Goal: Task Accomplishment & Management: Complete application form

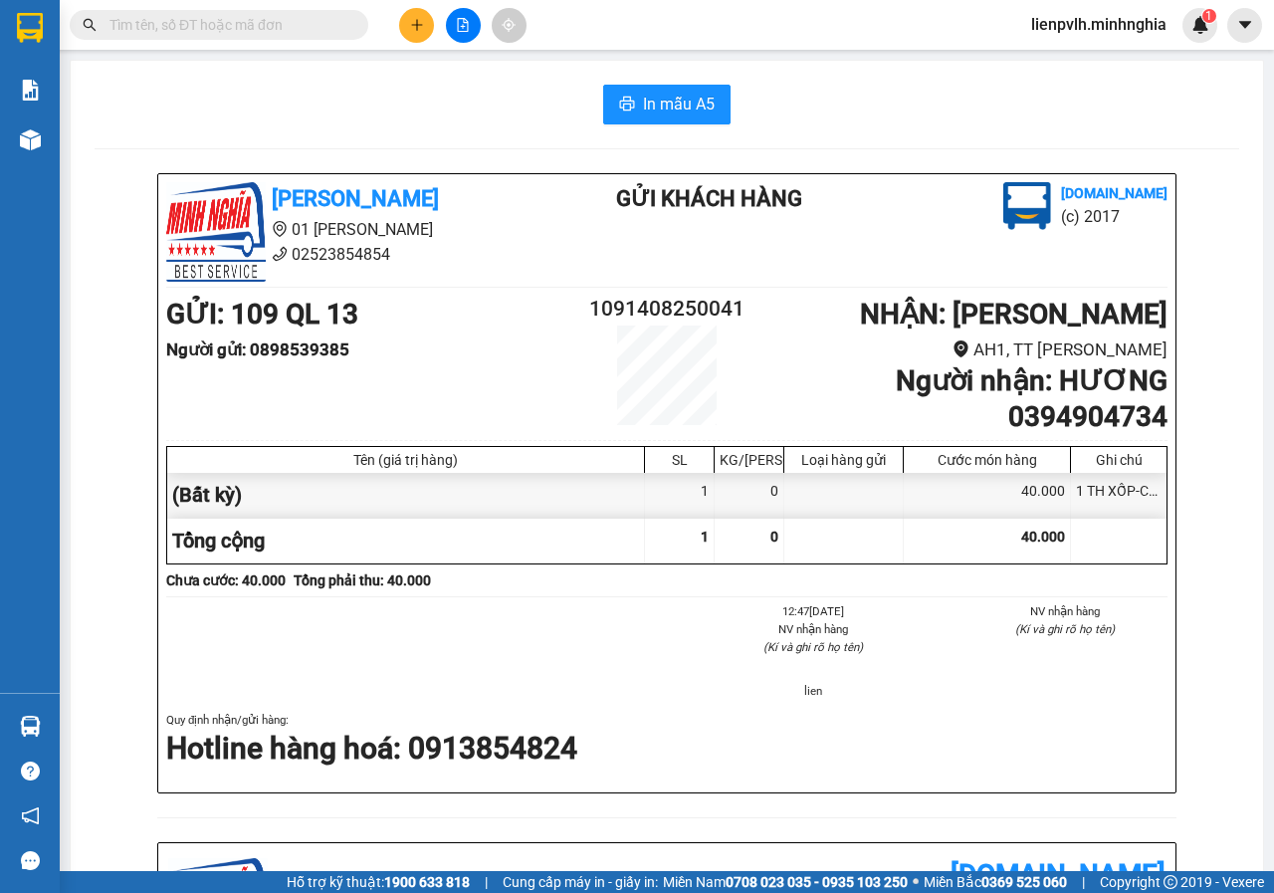
click at [240, 27] on input "text" at bounding box center [226, 25] width 235 height 22
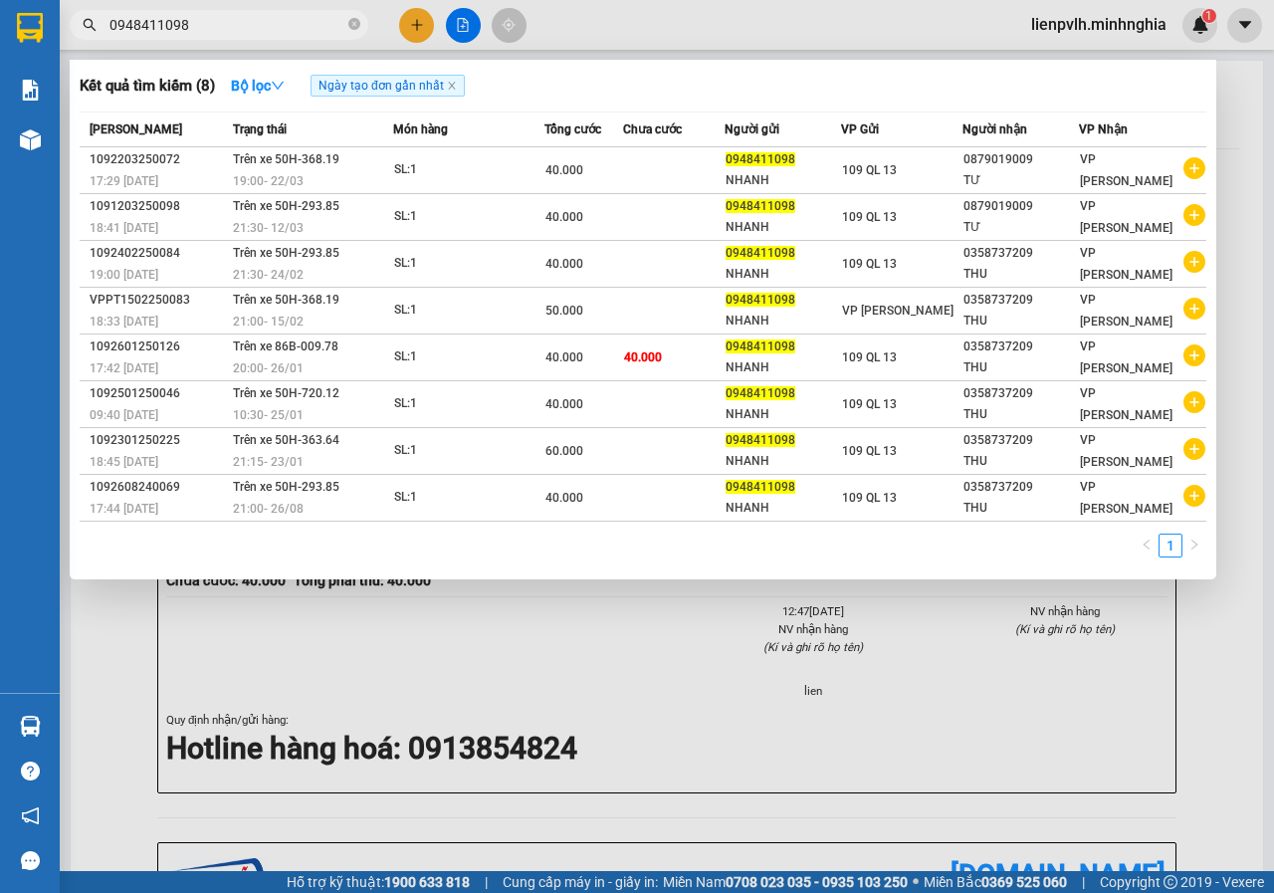
type input "0948411098"
click at [407, 32] on div at bounding box center [637, 446] width 1274 height 893
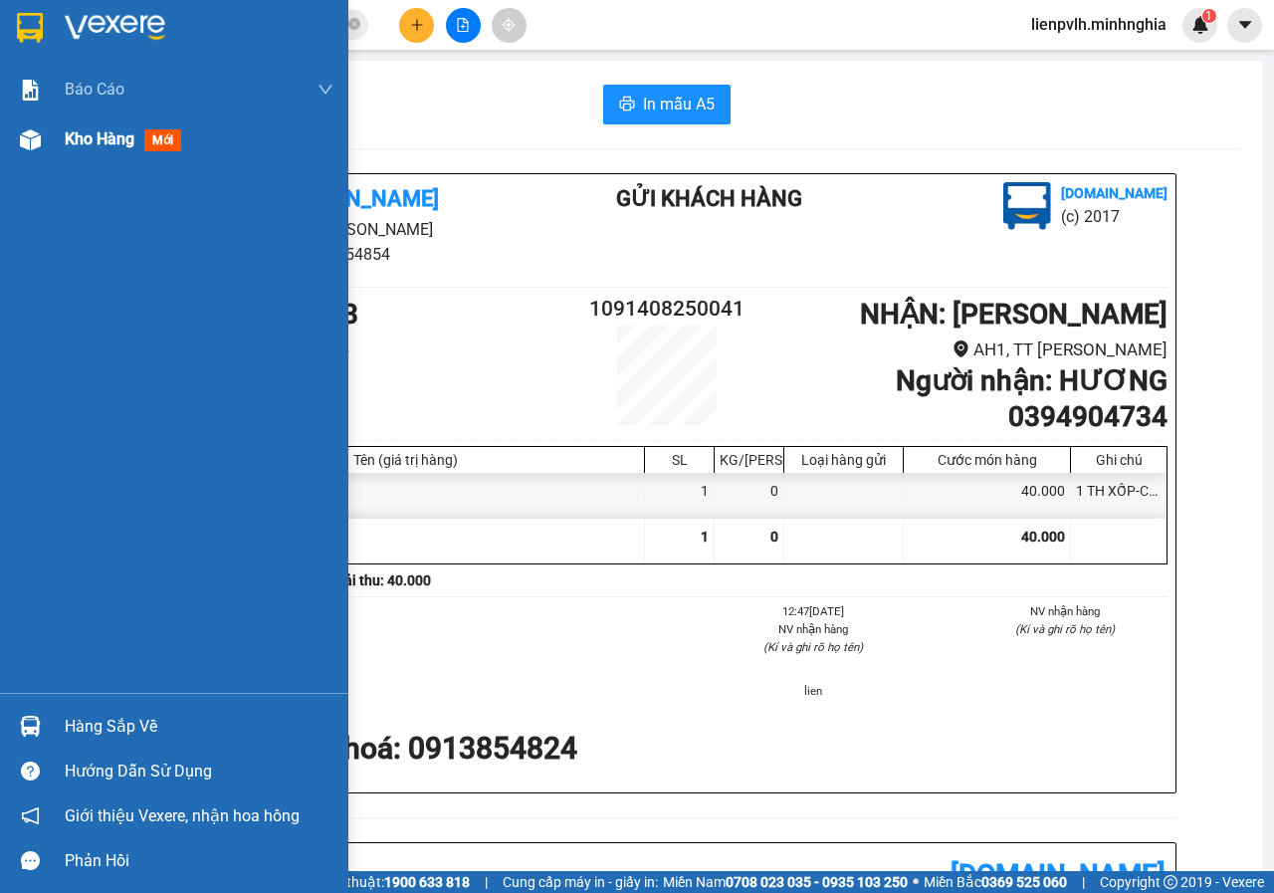
click at [90, 134] on span "Kho hàng" at bounding box center [100, 138] width 70 height 19
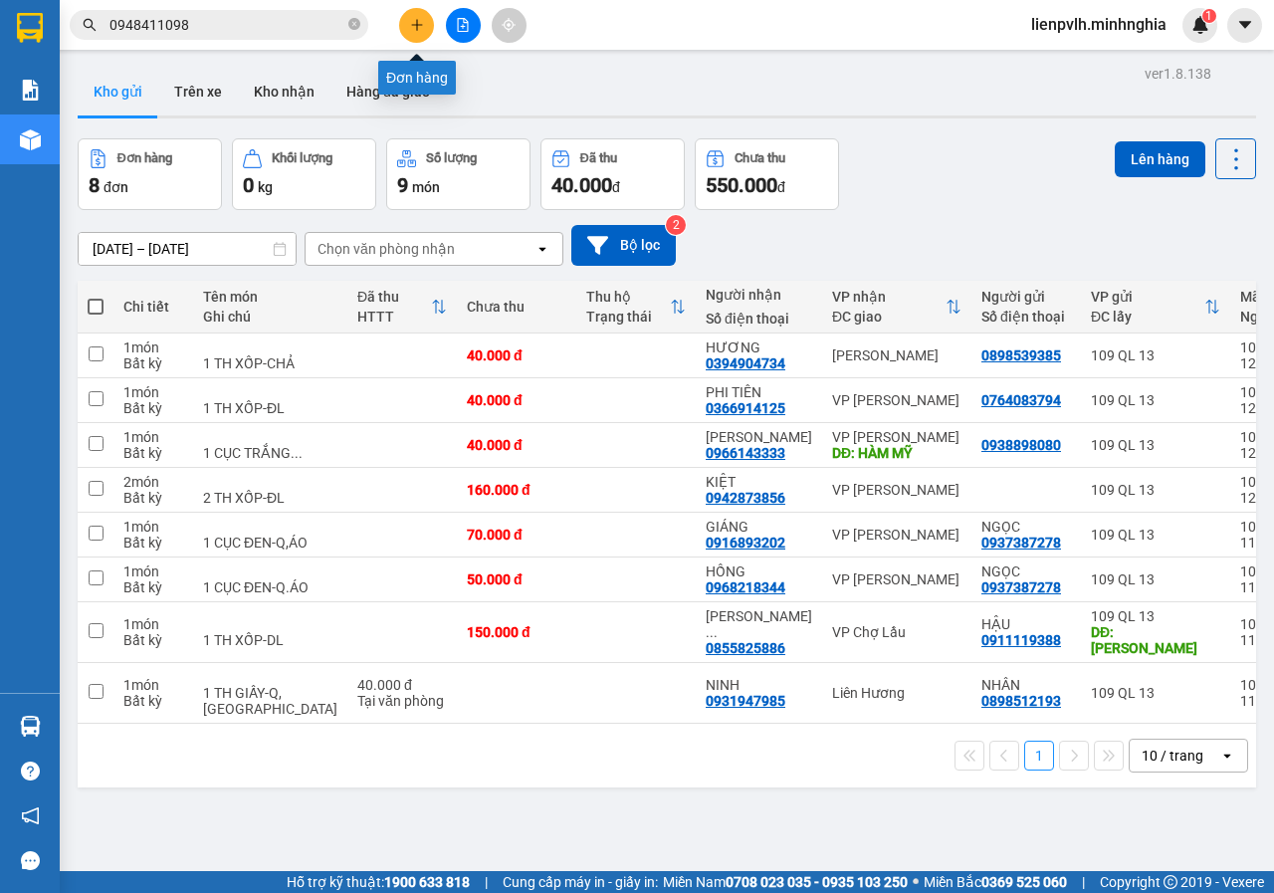
click at [420, 29] on icon "plus" at bounding box center [417, 25] width 14 height 14
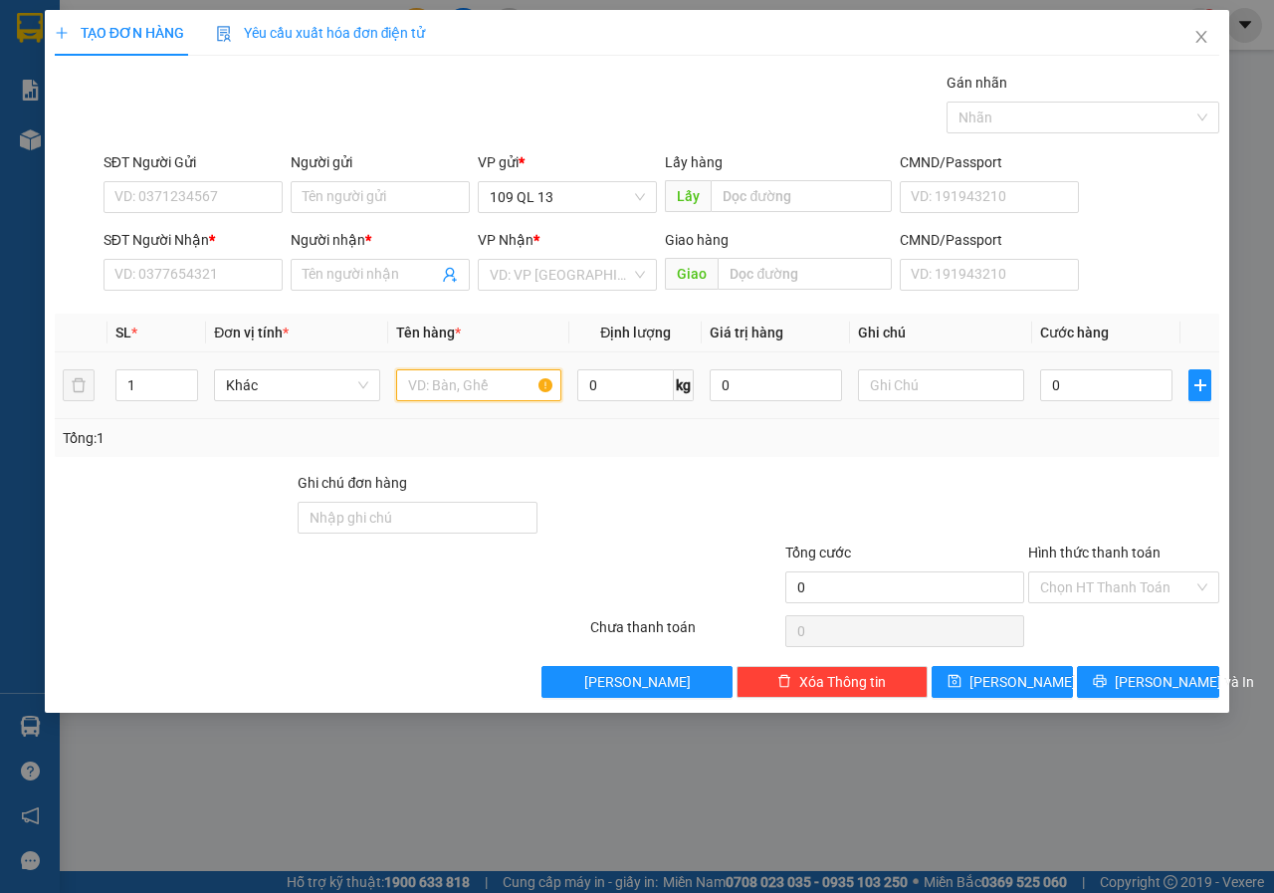
click at [489, 392] on input "text" at bounding box center [479, 385] width 166 height 32
click at [223, 278] on input "SĐT Người Nhận *" at bounding box center [192, 275] width 179 height 32
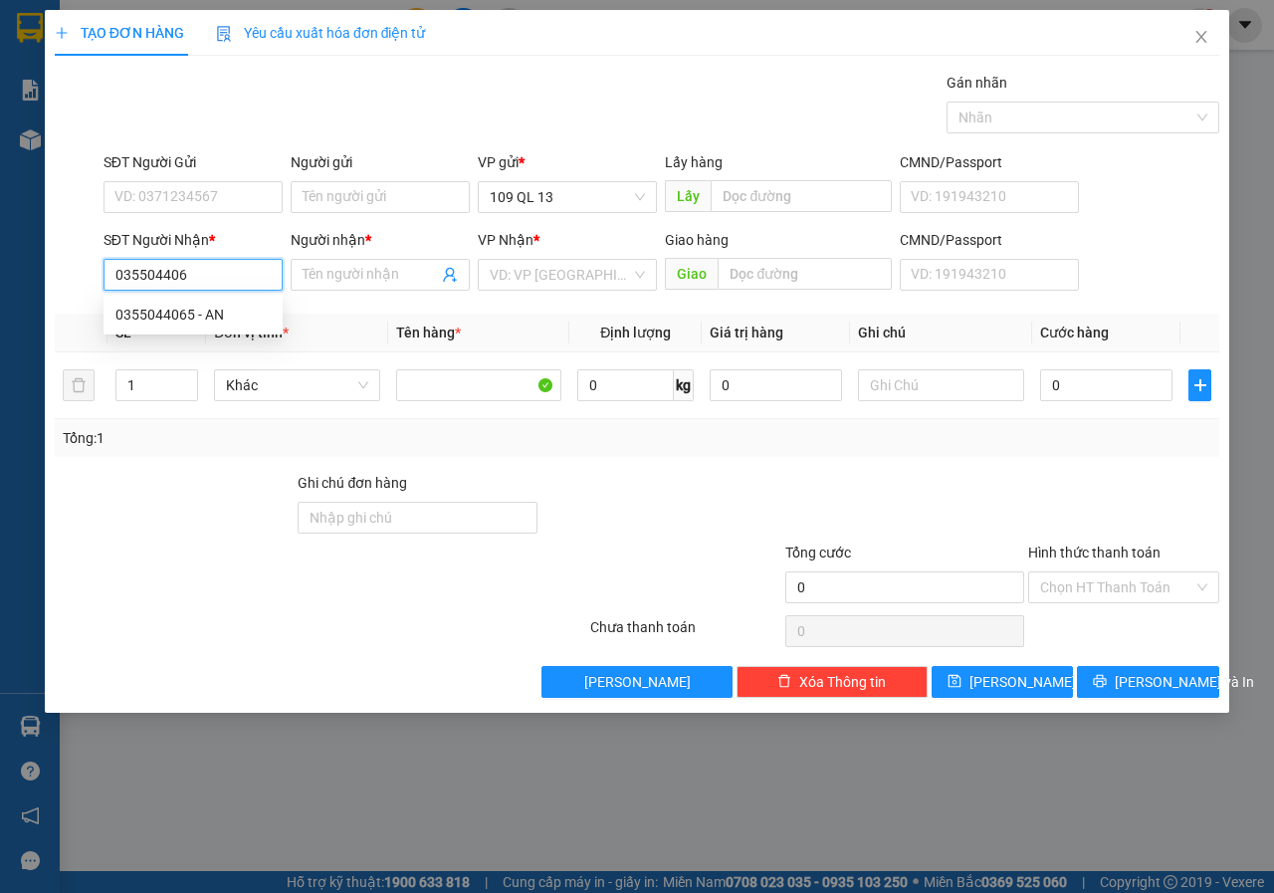
type input "0355044065"
click at [221, 310] on div "0355044065 - AN" at bounding box center [192, 314] width 155 height 22
type input "AN"
type input "0355044065"
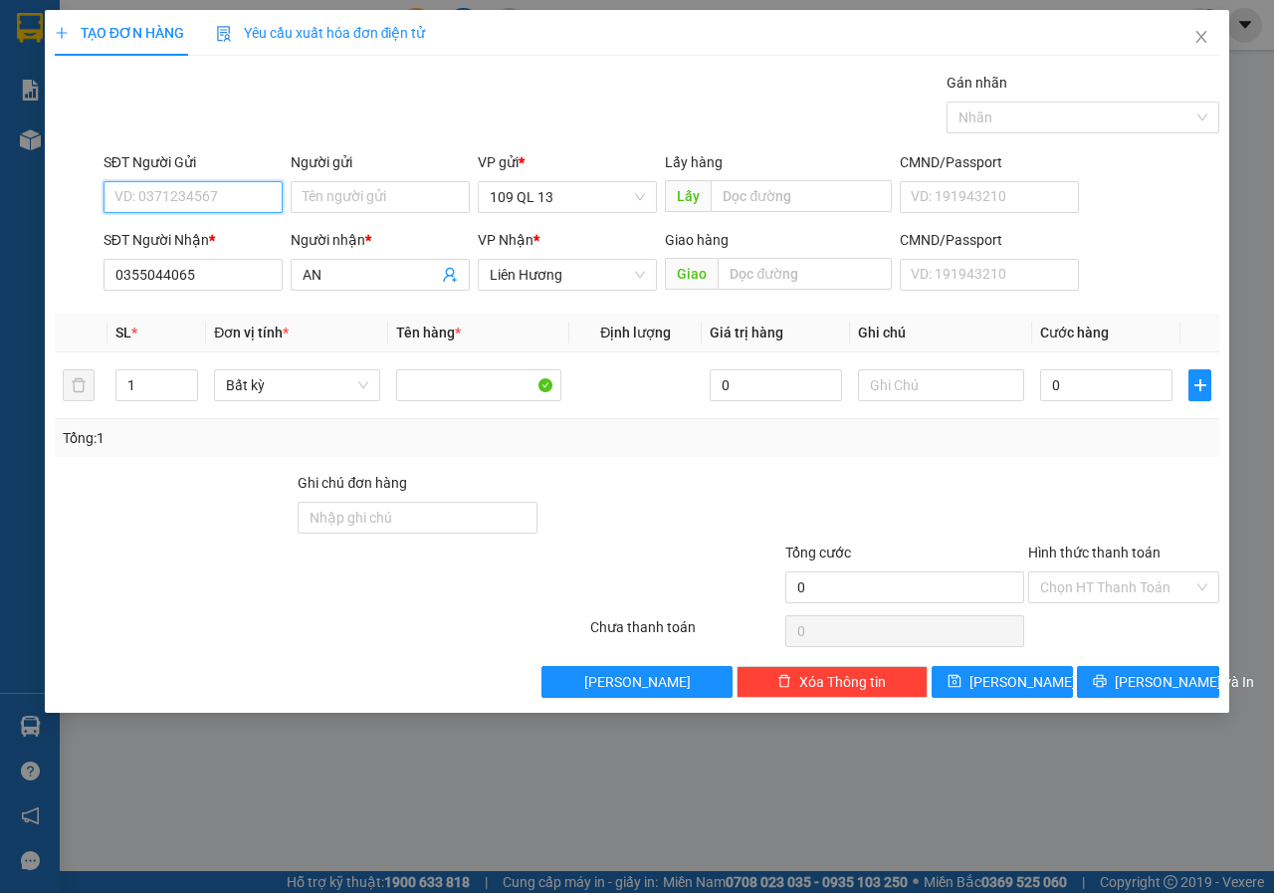
click at [196, 200] on input "SĐT Người Gửi" at bounding box center [192, 197] width 179 height 32
click at [210, 230] on div "0909993009 - PHÁT" at bounding box center [192, 237] width 155 height 22
type input "0909993009"
type input "PHÁT"
type input "0909993009"
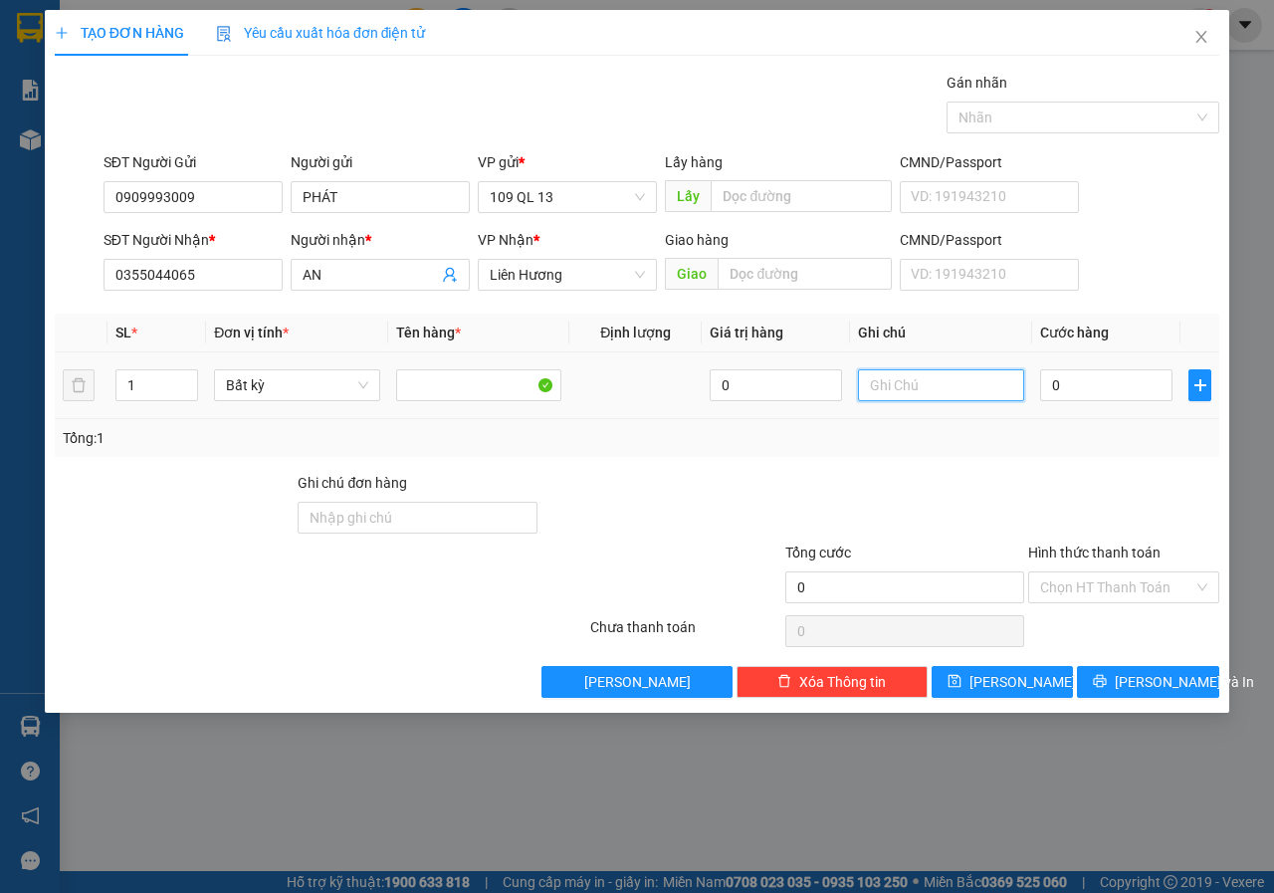
click at [969, 387] on input "text" at bounding box center [941, 385] width 166 height 32
type input "1 HỘP NHỎ-PT"
click at [1083, 380] on input "0" at bounding box center [1106, 385] width 132 height 32
type input "3"
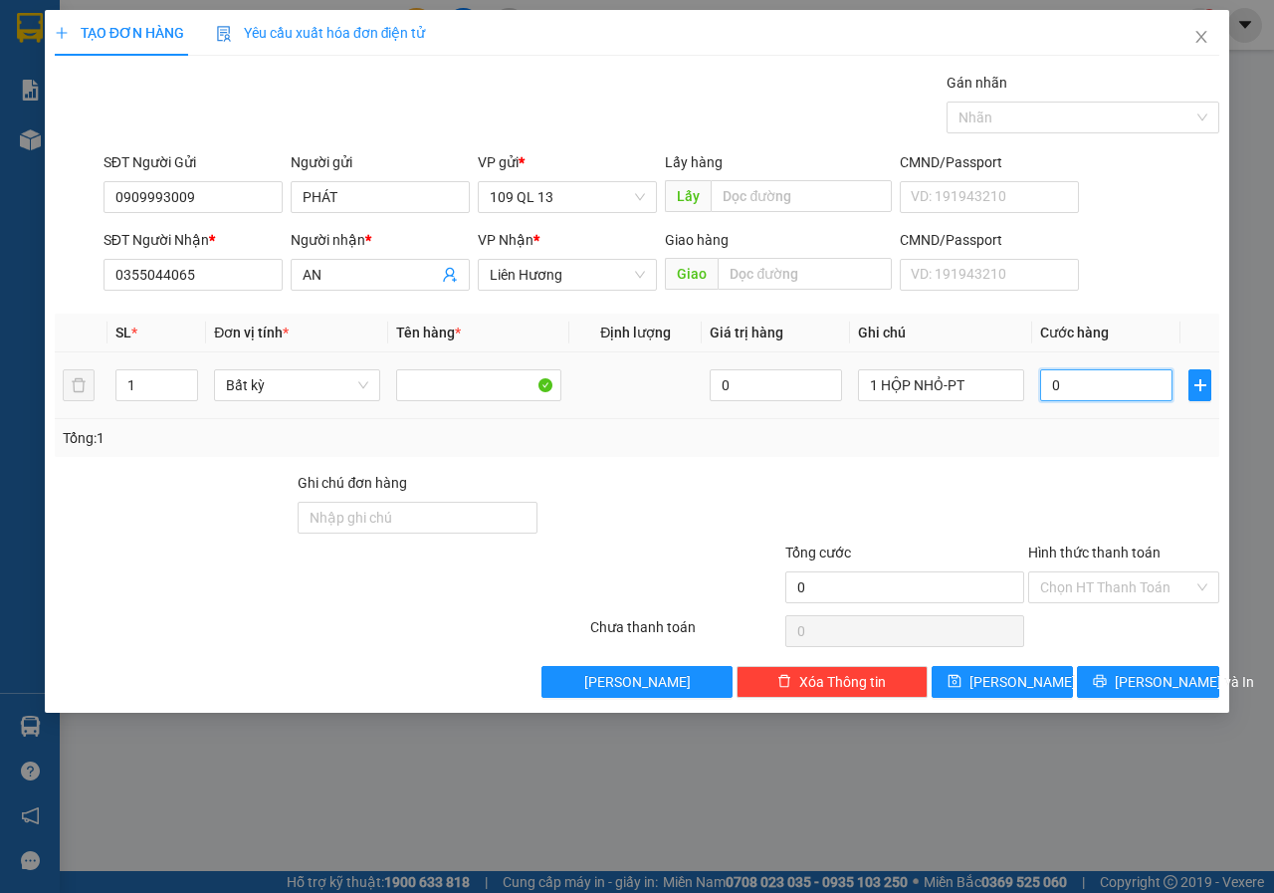
type input "3"
type input "30"
type input "30.000"
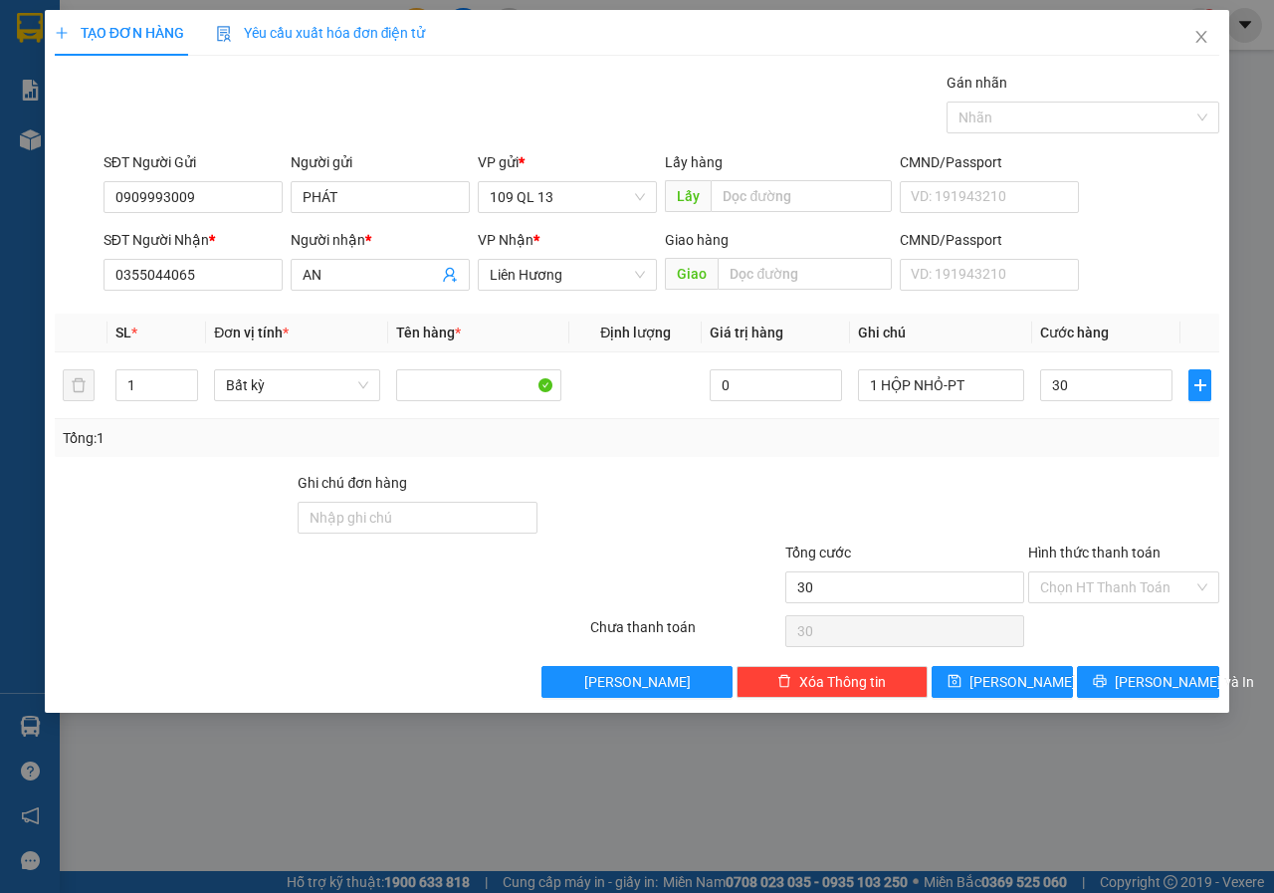
type input "30.000"
click at [1075, 450] on div "Tổng: 1" at bounding box center [637, 438] width 1164 height 38
click at [1145, 691] on span "[PERSON_NAME] và In" at bounding box center [1183, 682] width 139 height 22
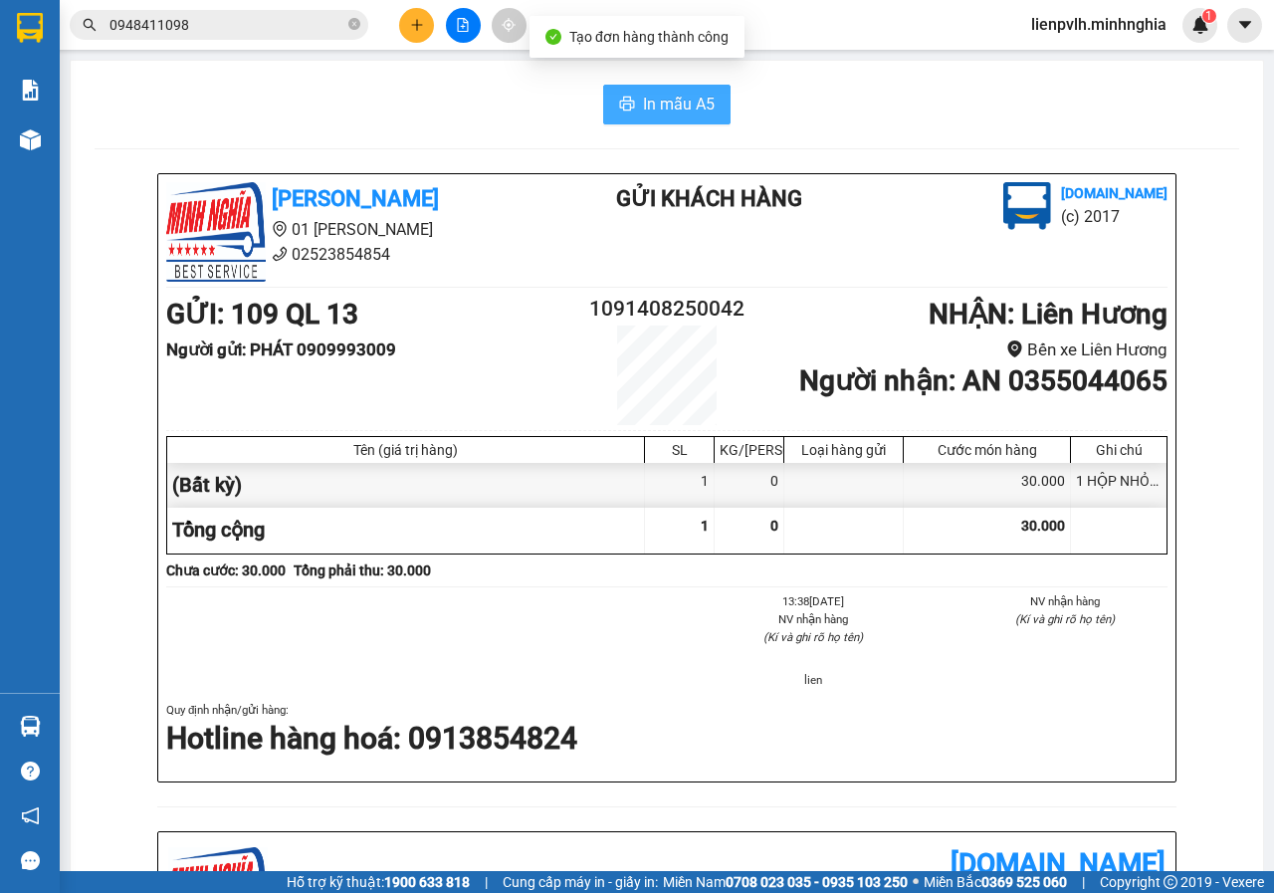
click at [621, 107] on icon "printer" at bounding box center [627, 104] width 16 height 16
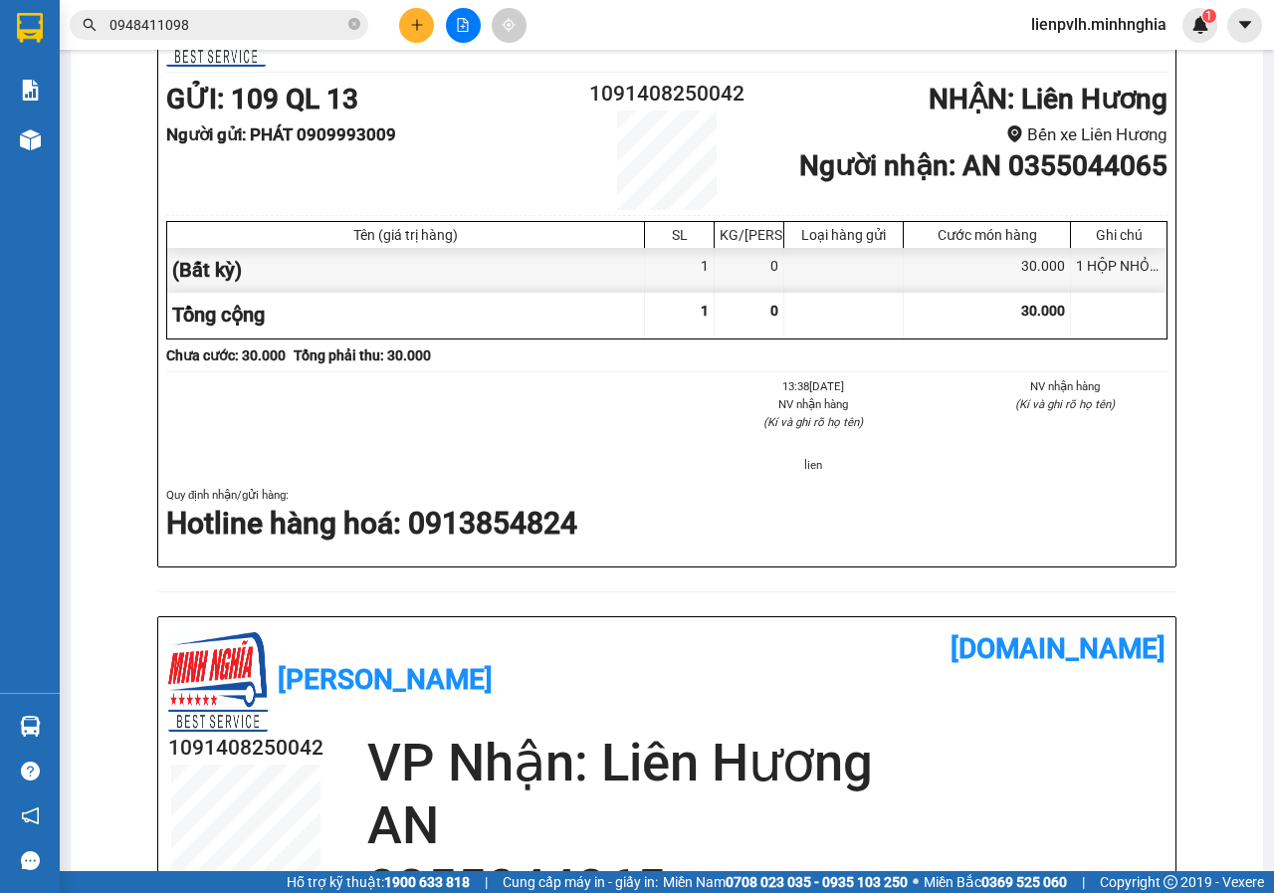
scroll to position [213, 0]
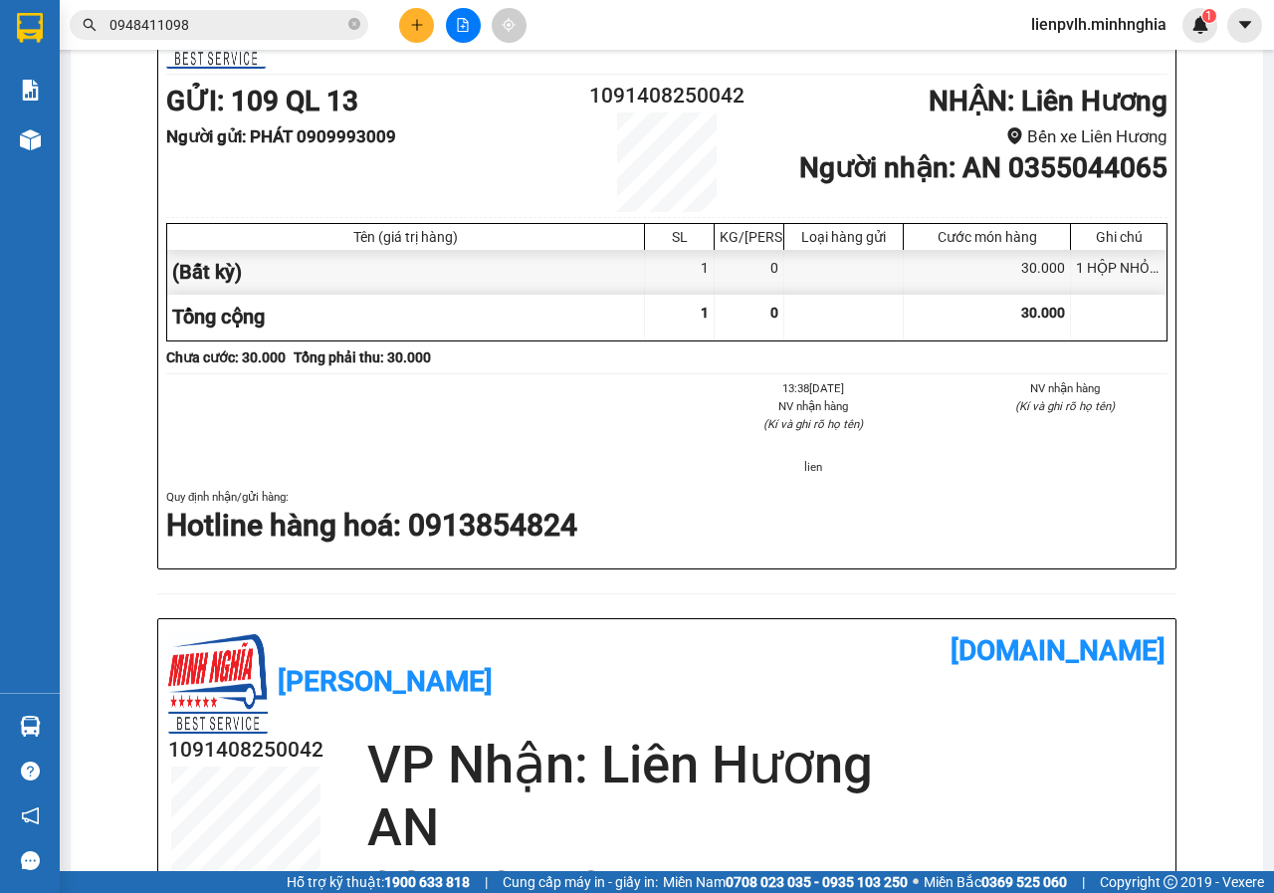
click at [416, 26] on icon "plus" at bounding box center [417, 25] width 14 height 14
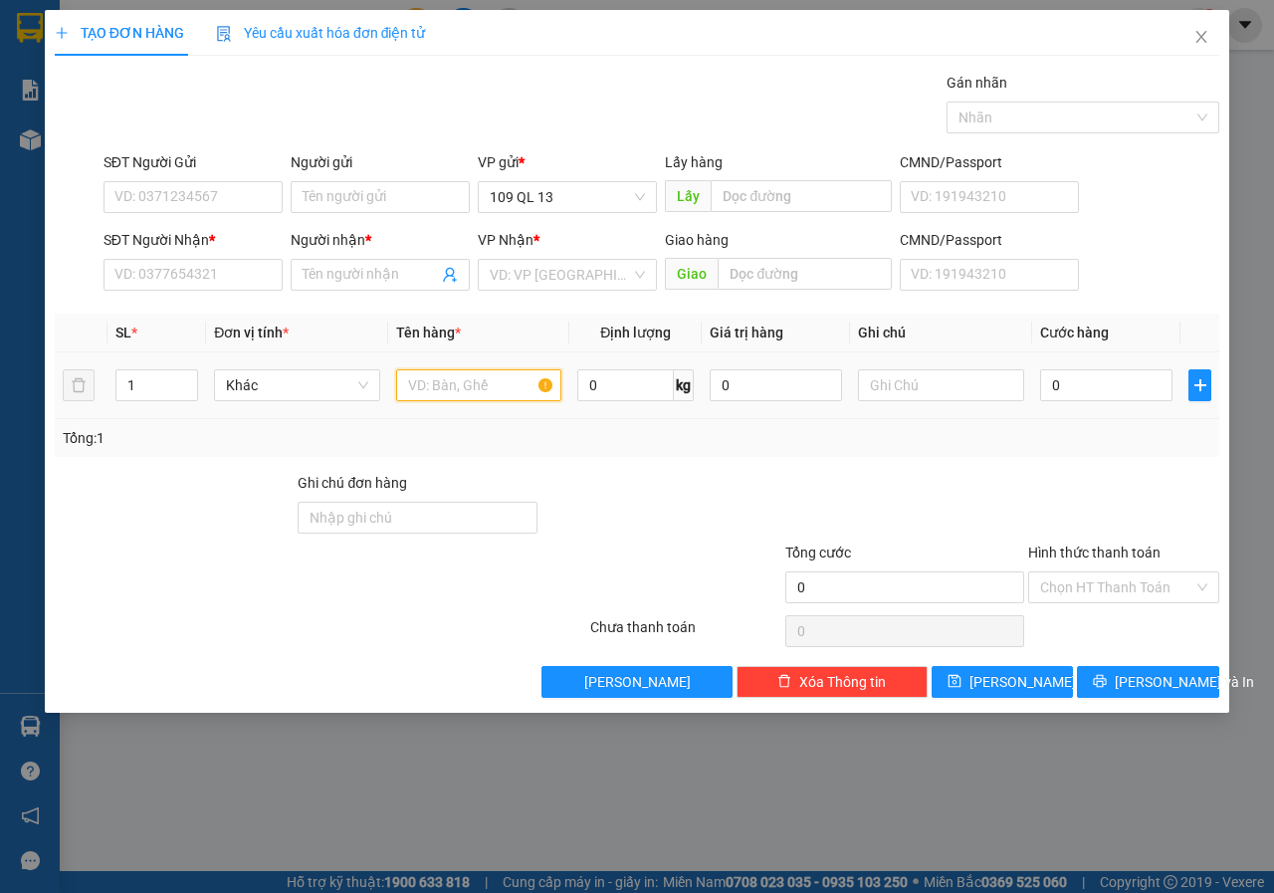
click at [492, 374] on input "text" at bounding box center [479, 385] width 166 height 32
click at [955, 376] on input "text" at bounding box center [941, 385] width 166 height 32
type input "`"
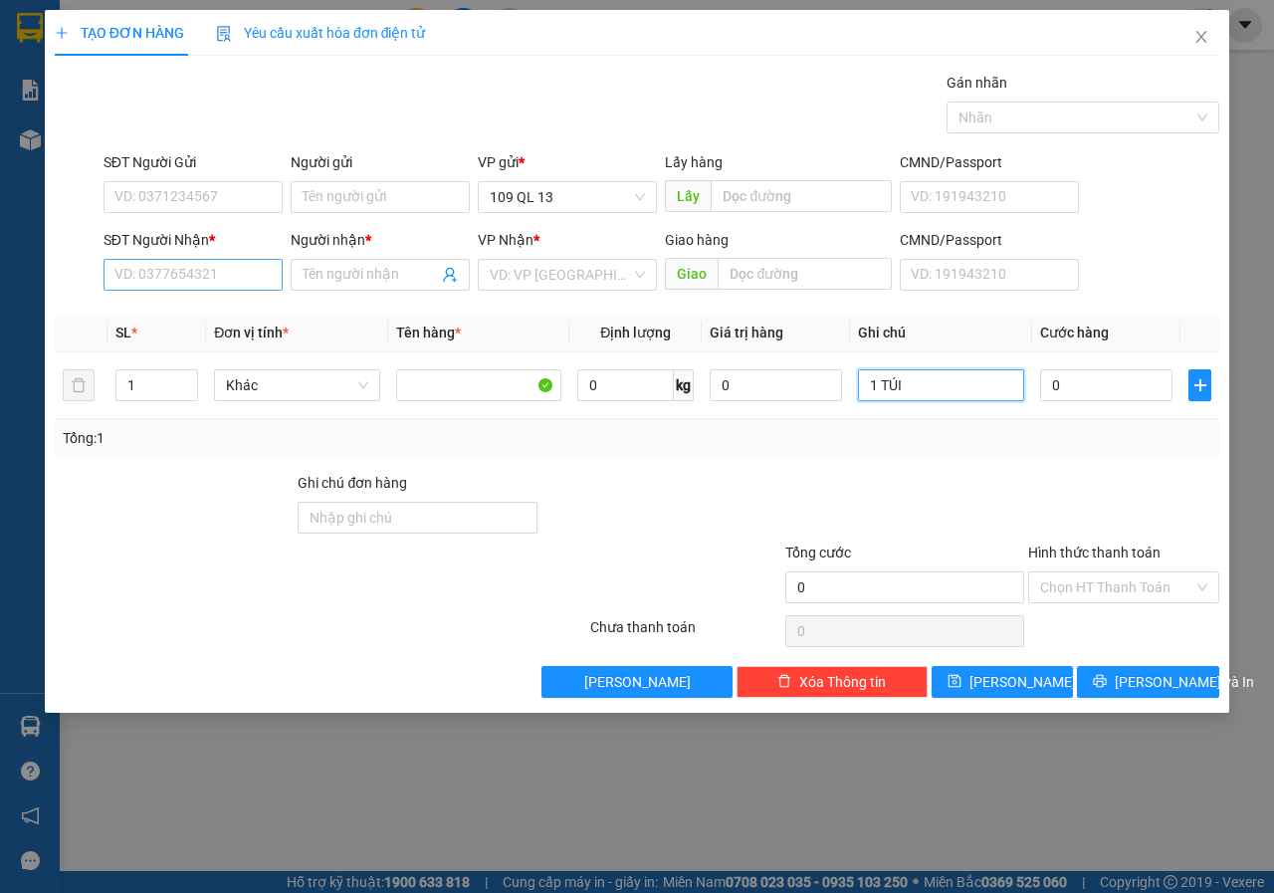
type input "1 TÚI"
click at [203, 261] on input "SĐT Người Nhận *" at bounding box center [192, 275] width 179 height 32
type input "0916428907"
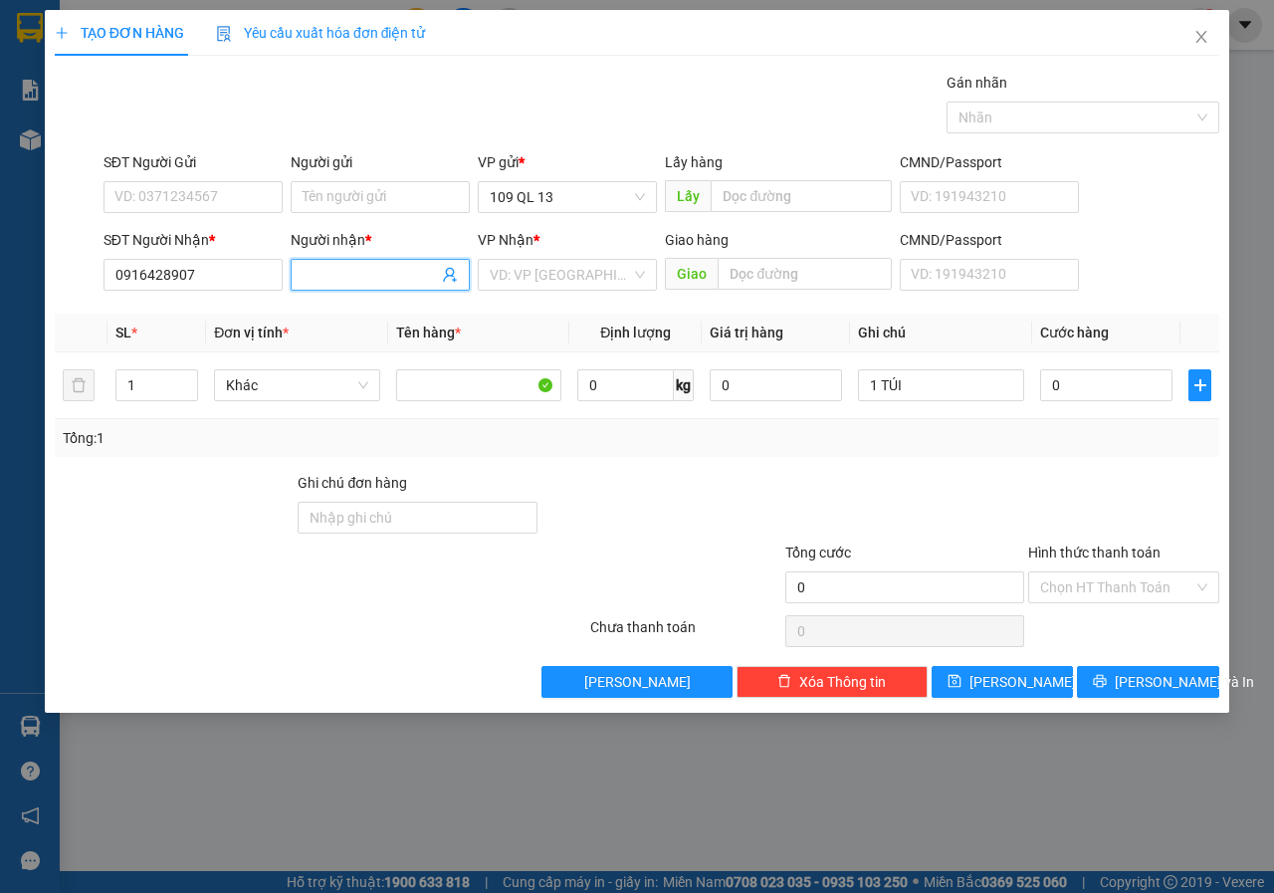
click at [336, 283] on input "Người nhận *" at bounding box center [369, 275] width 135 height 22
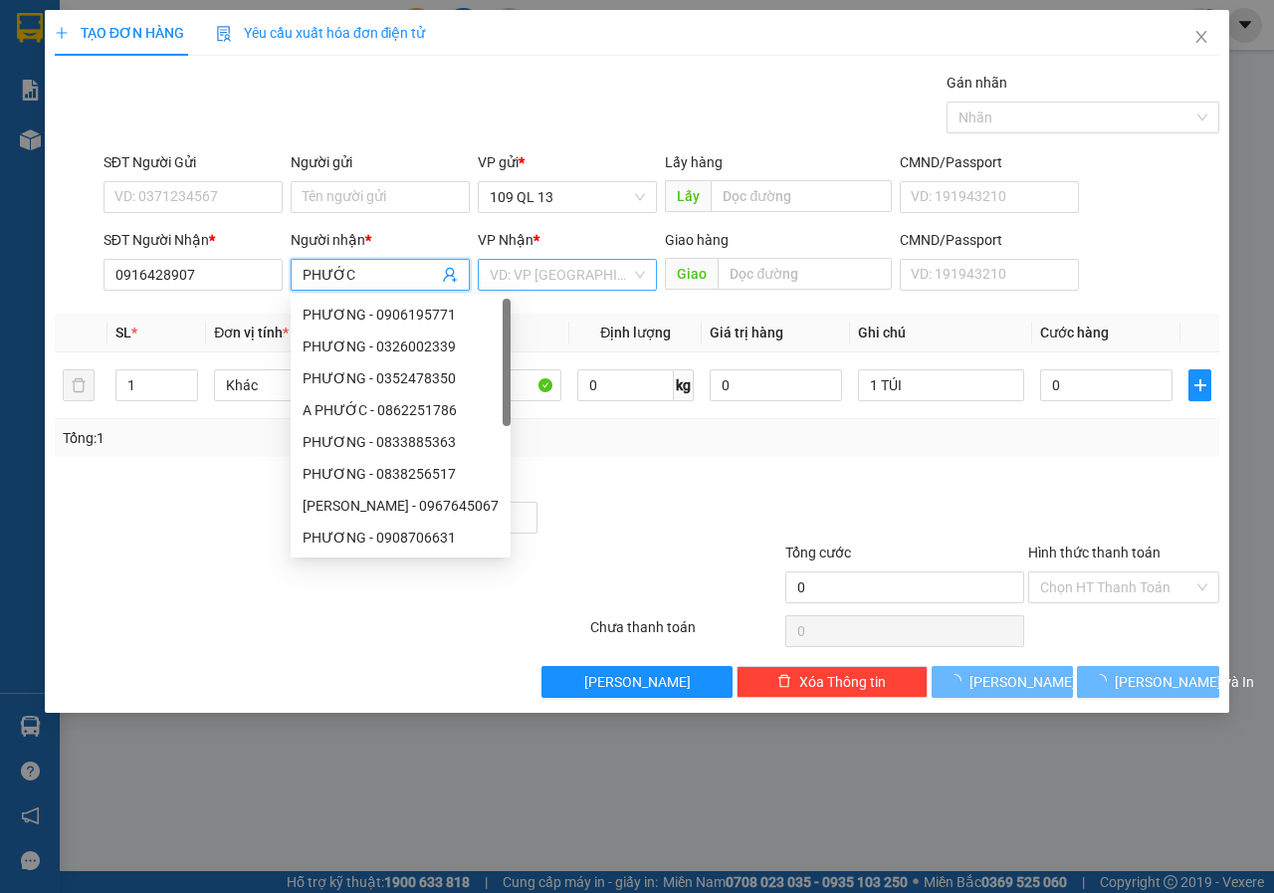
type input "PHƯỚC"
click at [603, 287] on input "search" at bounding box center [560, 275] width 141 height 30
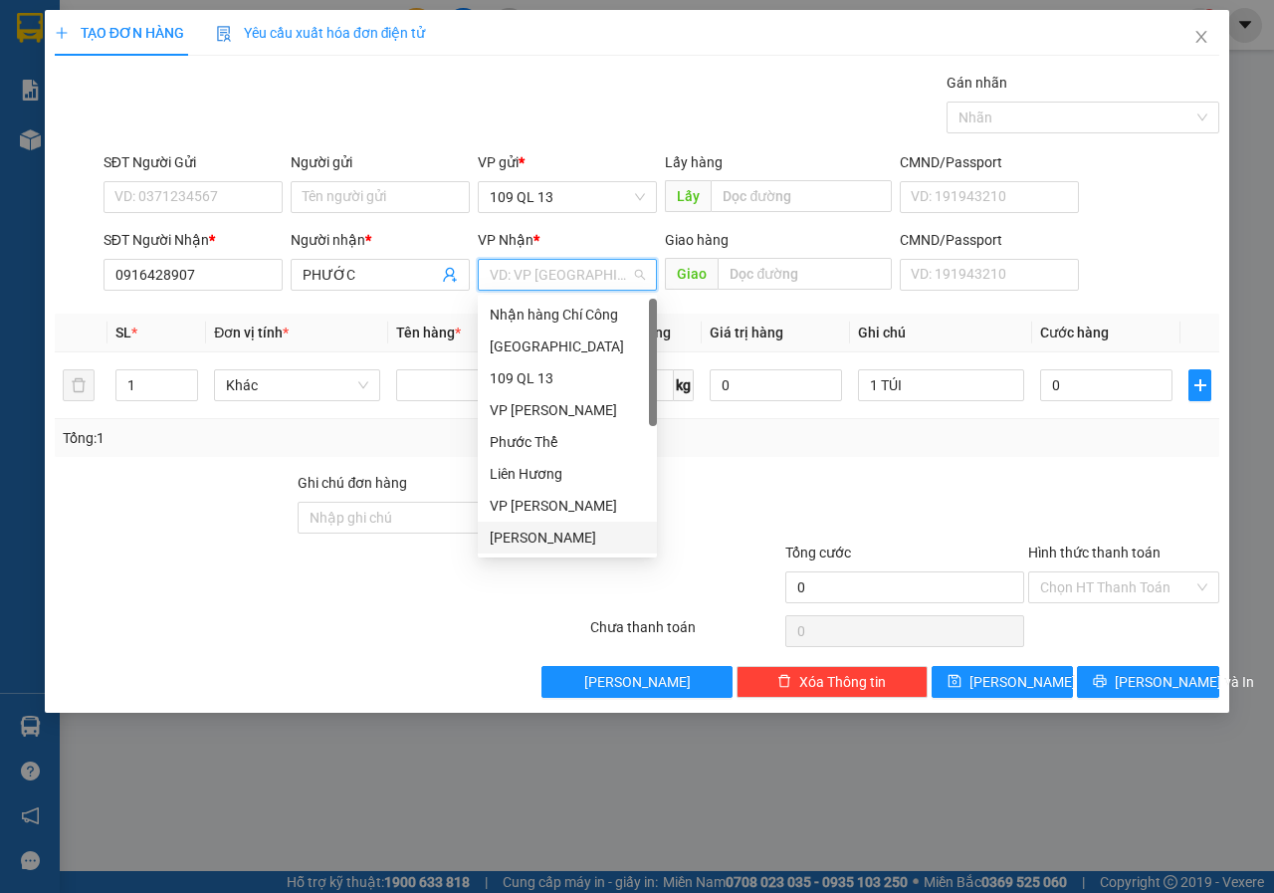
click at [567, 525] on div "[PERSON_NAME]" at bounding box center [567, 537] width 179 height 32
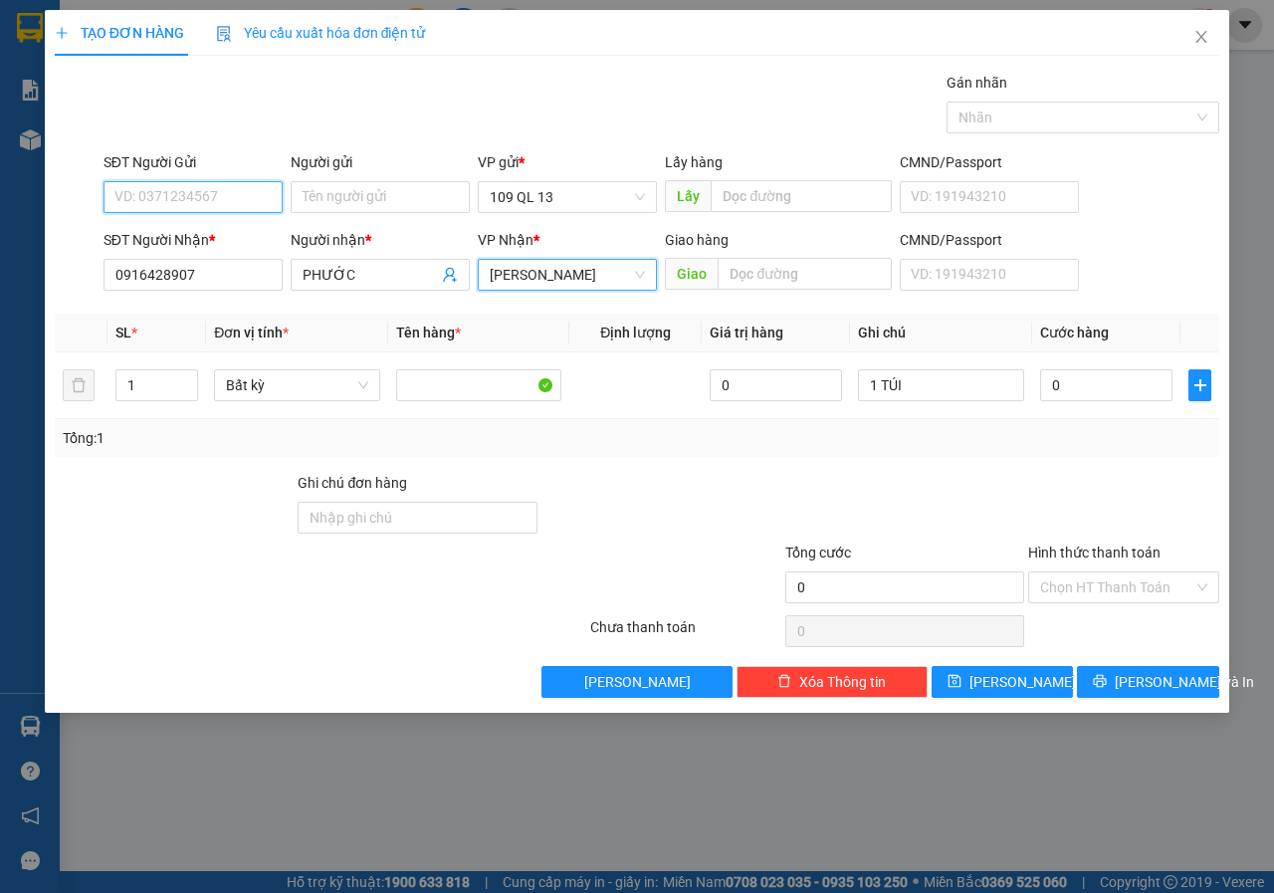
click at [228, 203] on input "SĐT Người Gửi" at bounding box center [192, 197] width 179 height 32
type input "0588412285"
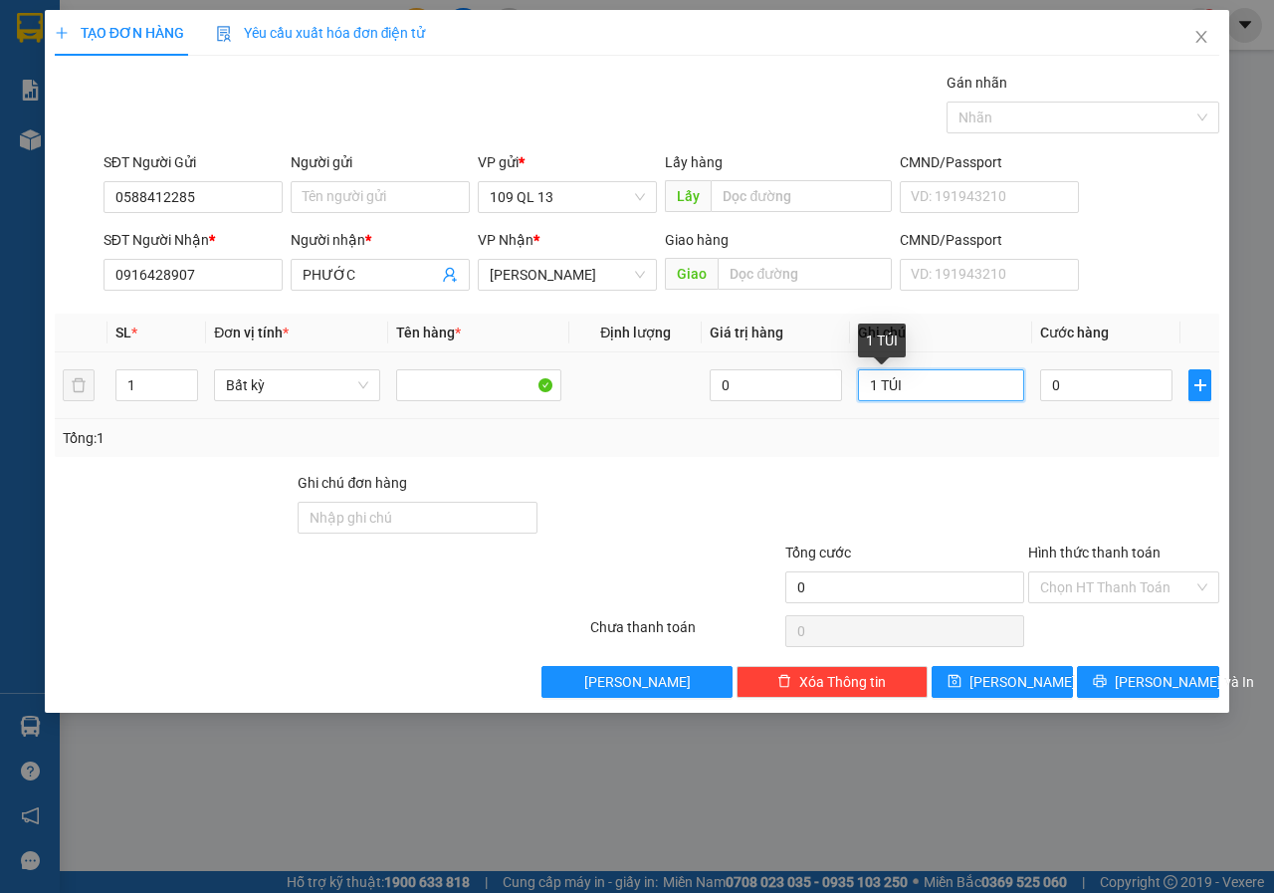
click at [956, 385] on input "1 TÚI" at bounding box center [941, 385] width 166 height 32
type input "1 HỘP GIẤY-Q.ÁO"
click at [1115, 388] on input "0" at bounding box center [1106, 385] width 132 height 32
type input "3"
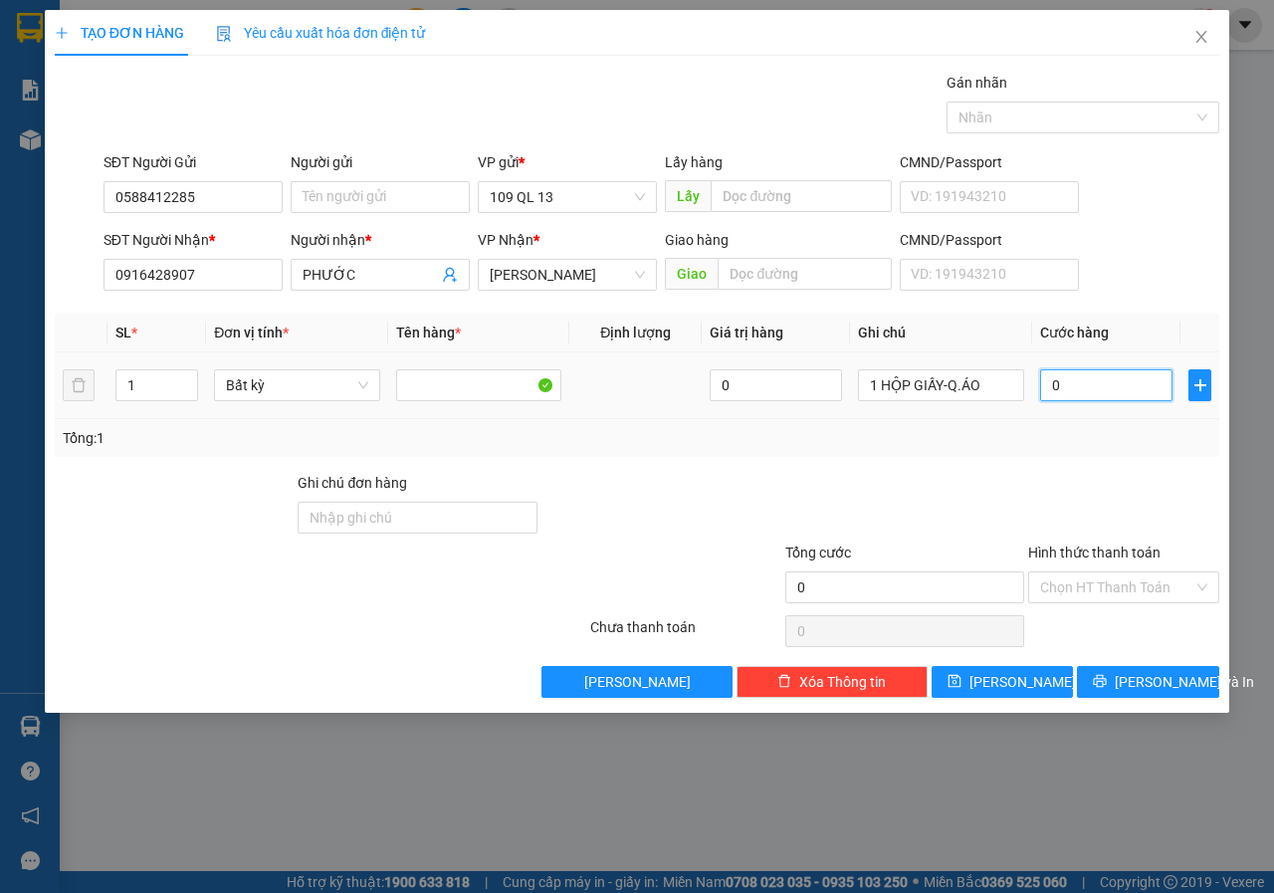
type input "3"
type input "30"
type input "30.000"
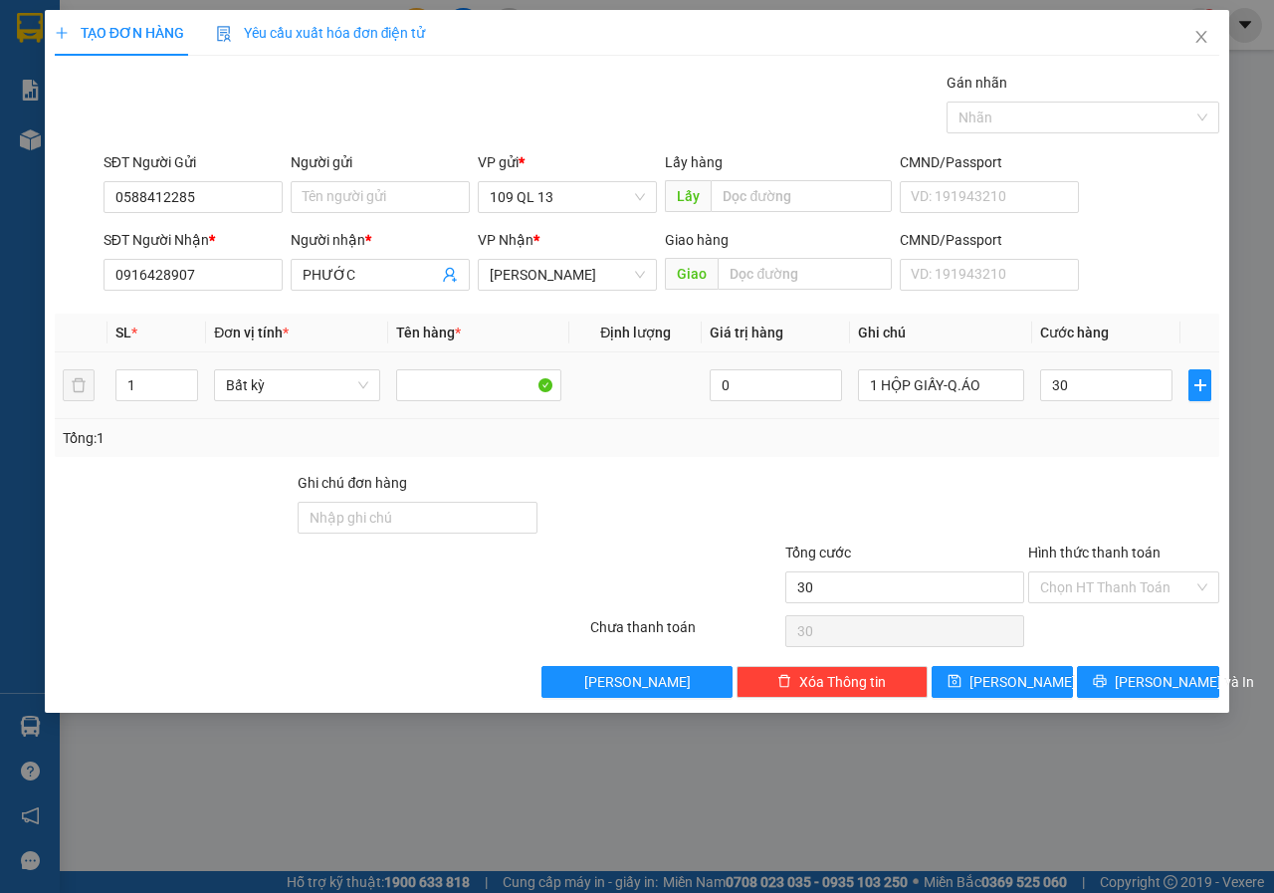
type input "30.000"
drag, startPoint x: 1092, startPoint y: 433, endPoint x: 1115, endPoint y: 520, distance: 90.8
click at [1092, 434] on div "Tổng: 1" at bounding box center [637, 438] width 1148 height 22
click at [1165, 684] on span "[PERSON_NAME] và In" at bounding box center [1183, 682] width 139 height 22
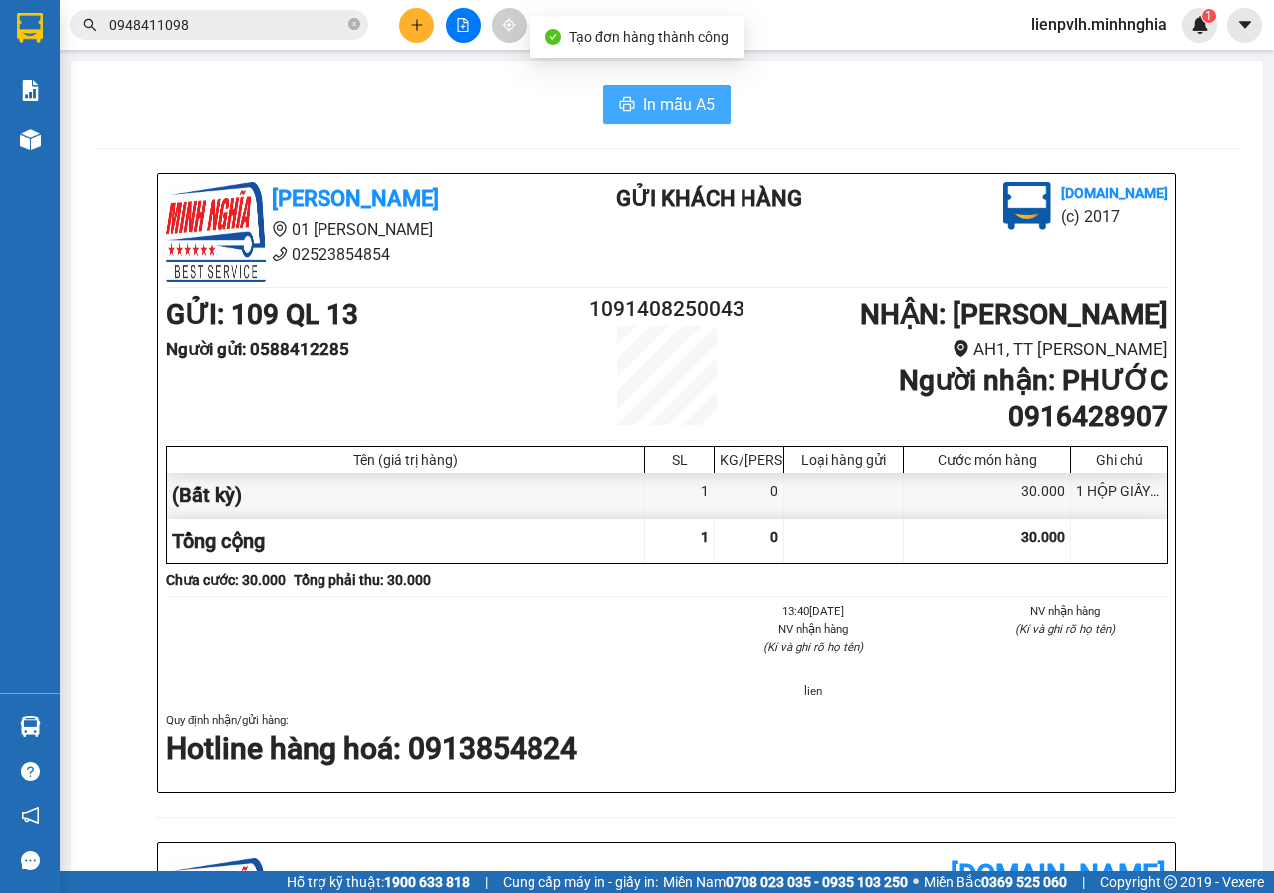
click at [690, 102] on span "In mẫu A5" at bounding box center [679, 104] width 72 height 25
click at [413, 25] on icon "plus" at bounding box center [416, 24] width 11 height 1
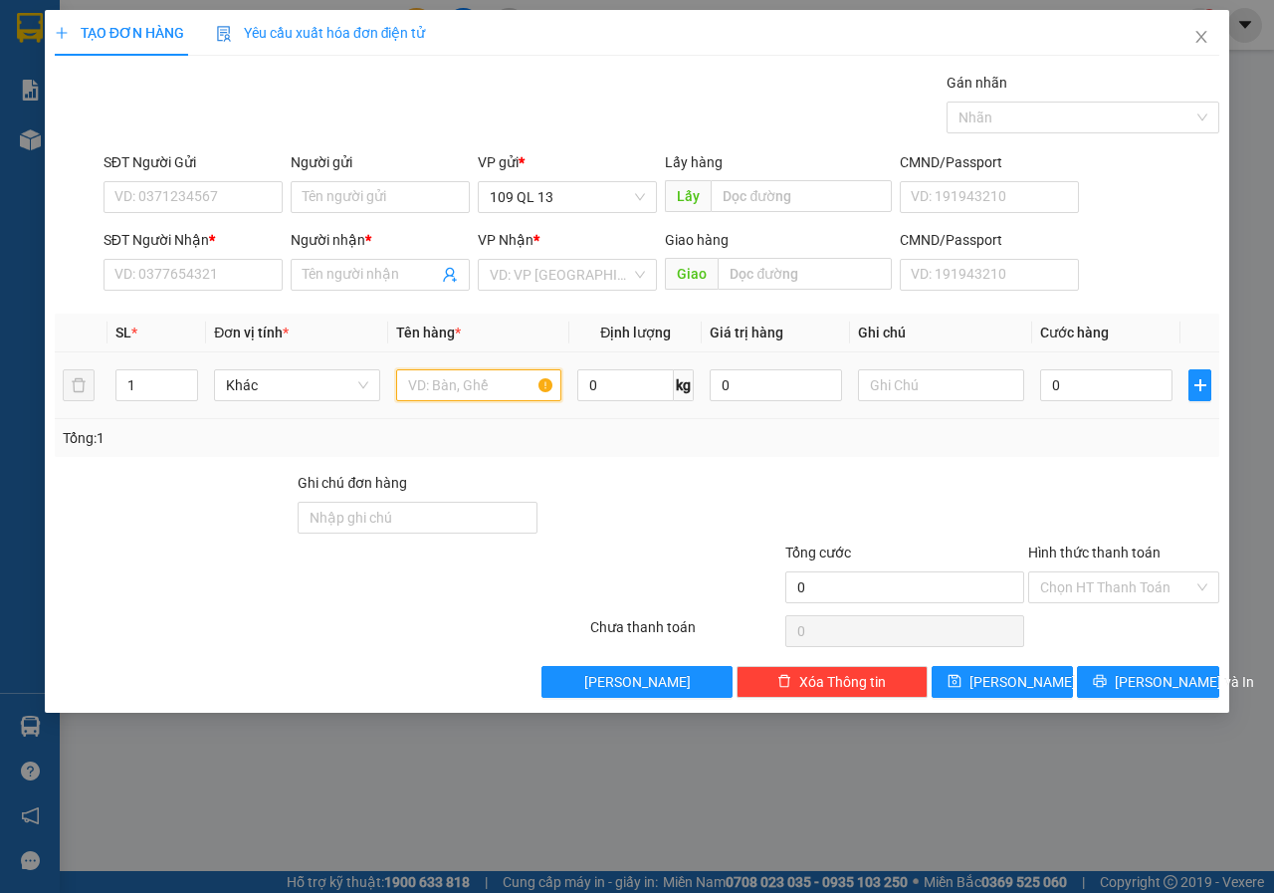
click at [464, 378] on input "text" at bounding box center [479, 385] width 166 height 32
click at [232, 282] on input "SĐT Người Nhận *" at bounding box center [192, 275] width 179 height 32
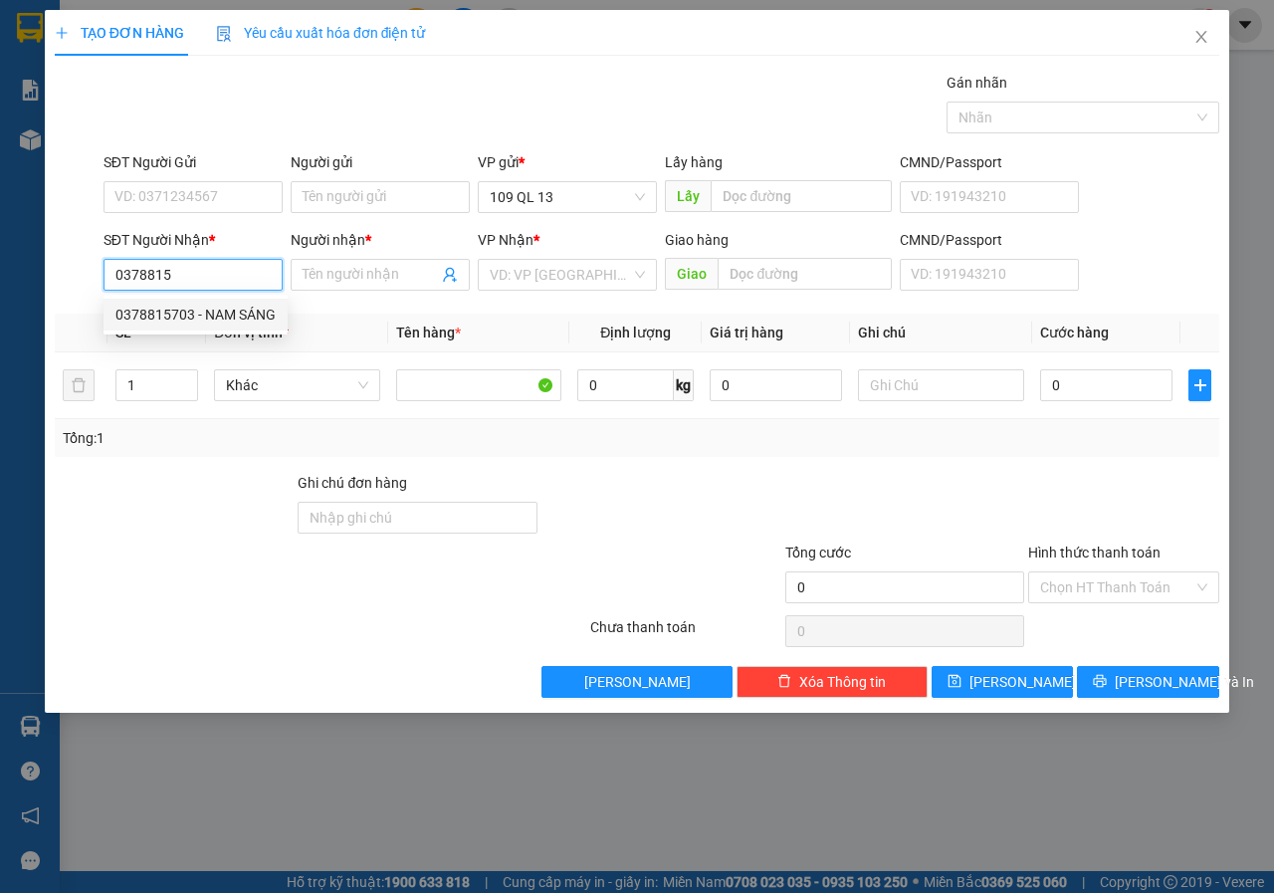
click at [238, 313] on div "0378815703 - NAM SÁNG" at bounding box center [195, 314] width 160 height 22
type input "0378815703"
type input "NAM SÁNG"
type input "0378815703"
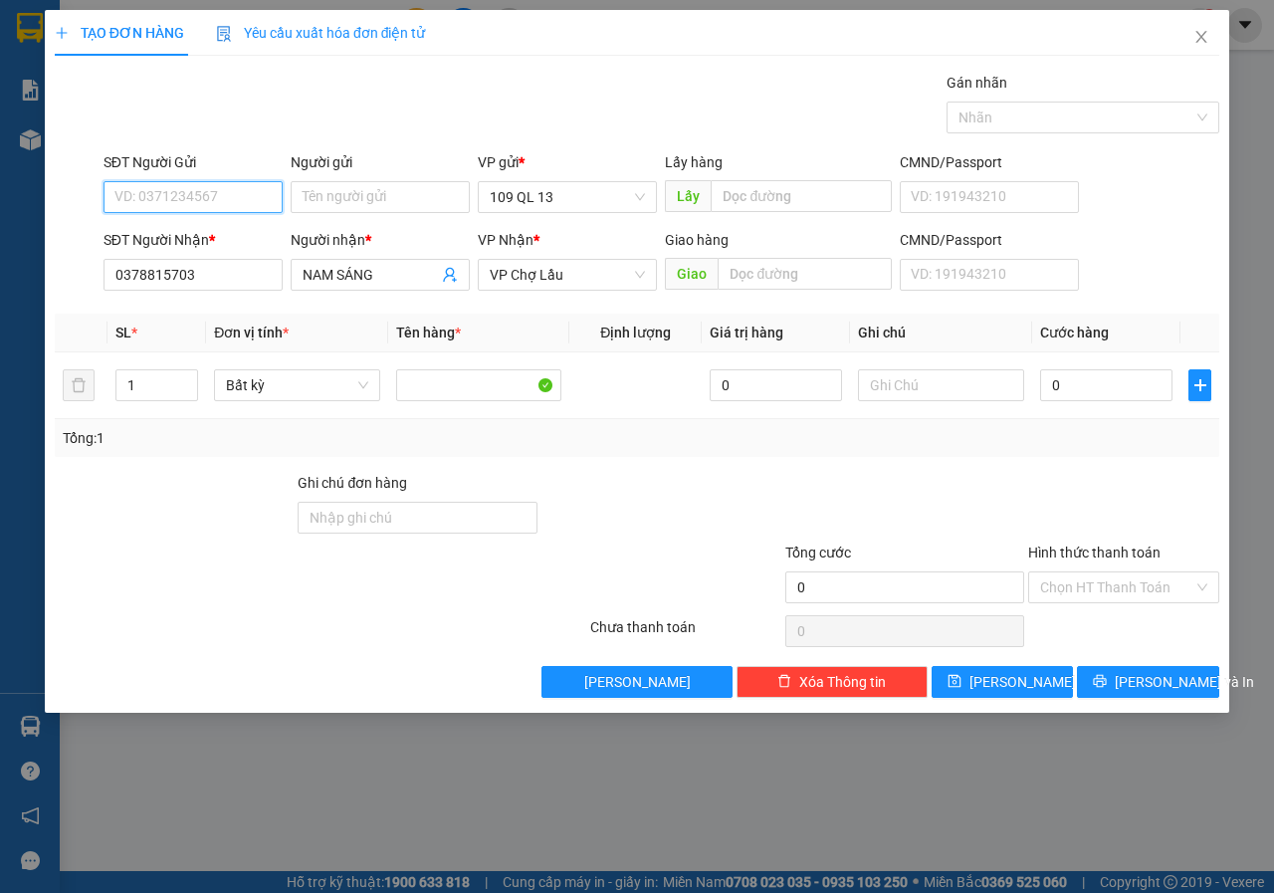
click at [236, 203] on input "SĐT Người Gửi" at bounding box center [192, 197] width 179 height 32
click at [224, 290] on div "02822681234" at bounding box center [192, 301] width 155 height 22
type input "02822681234"
click at [910, 391] on input "text" at bounding box center [941, 385] width 166 height 32
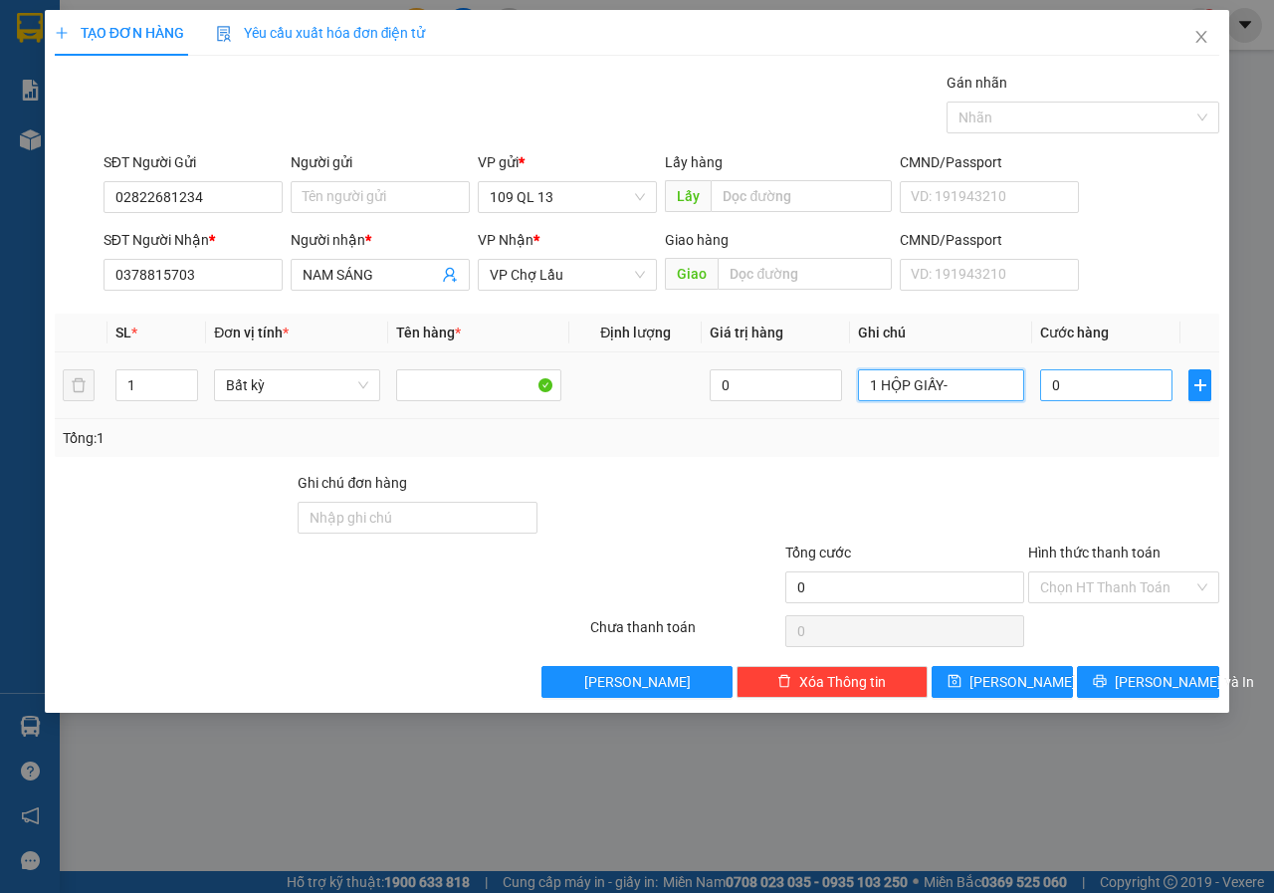
type input "1 HỘP GIẤY-"
click at [1119, 374] on input "0" at bounding box center [1106, 385] width 132 height 32
type input "3"
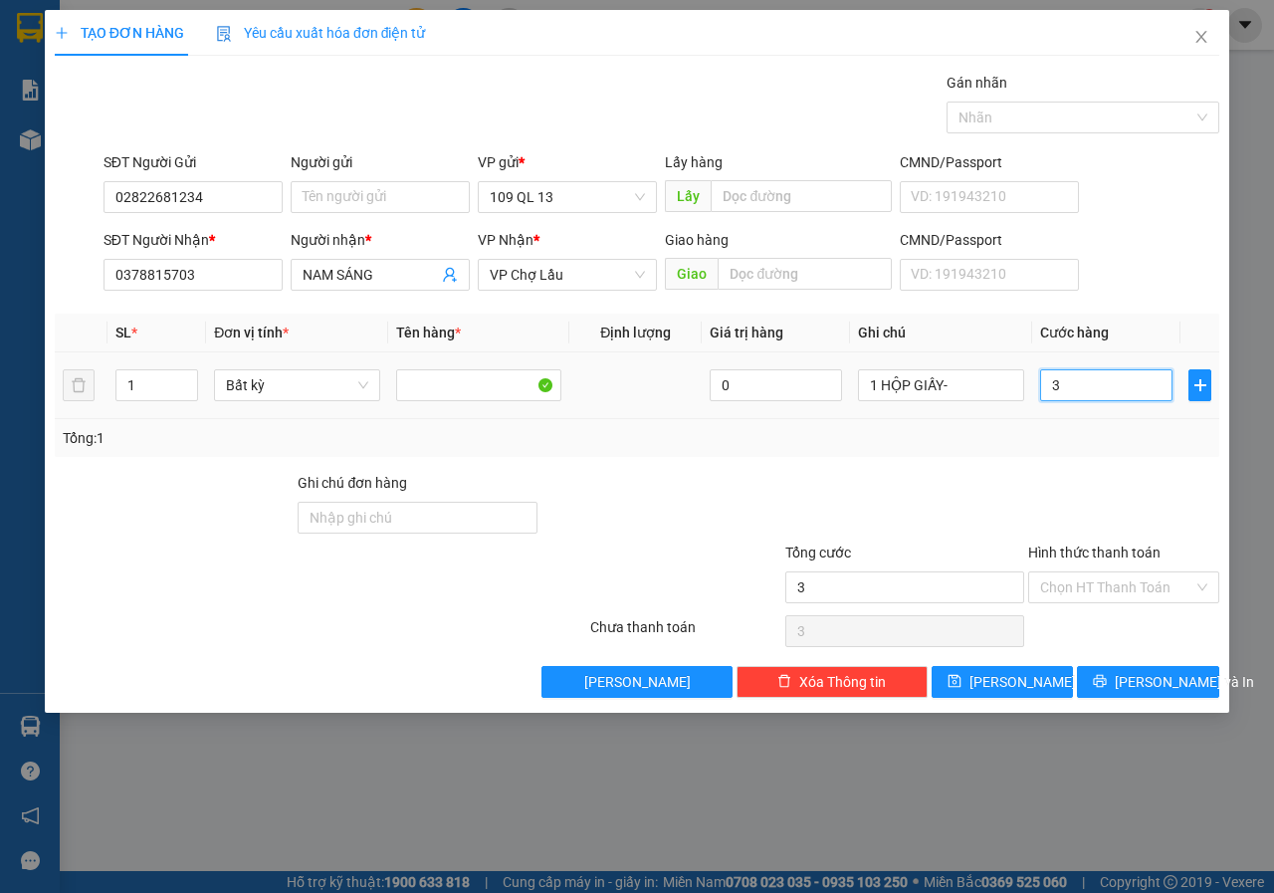
type input "30"
type input "30.000"
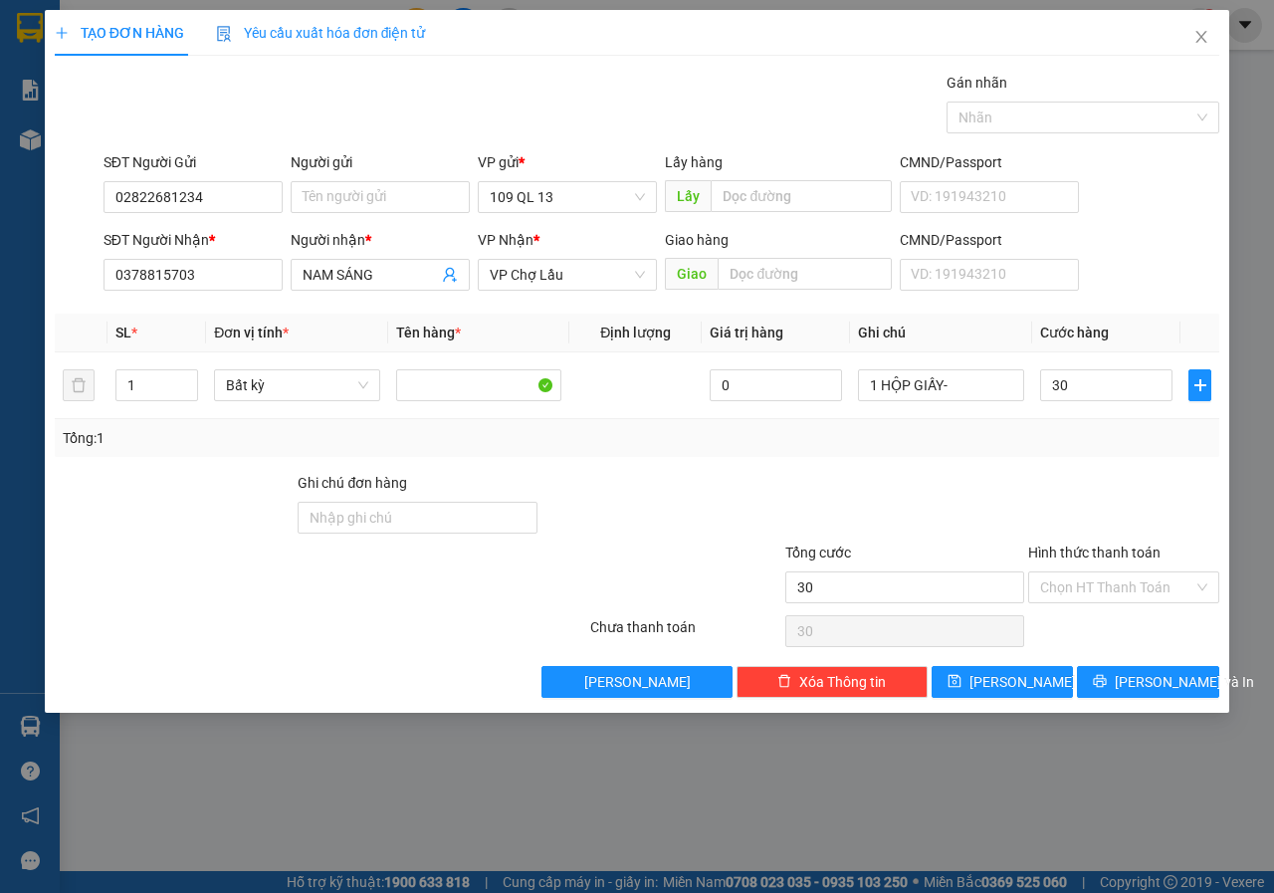
type input "30.000"
click at [1066, 458] on div "Transit Pickup Surcharge Ids Transit Deliver Surcharge Ids Transit Deliver Surc…" at bounding box center [637, 385] width 1164 height 626
click at [978, 380] on input "1 HỘP GIẤY-" at bounding box center [941, 385] width 166 height 32
type input "1 HỘP GIẤY-PT"
click at [1053, 456] on div "Tổng: 1" at bounding box center [637, 438] width 1164 height 38
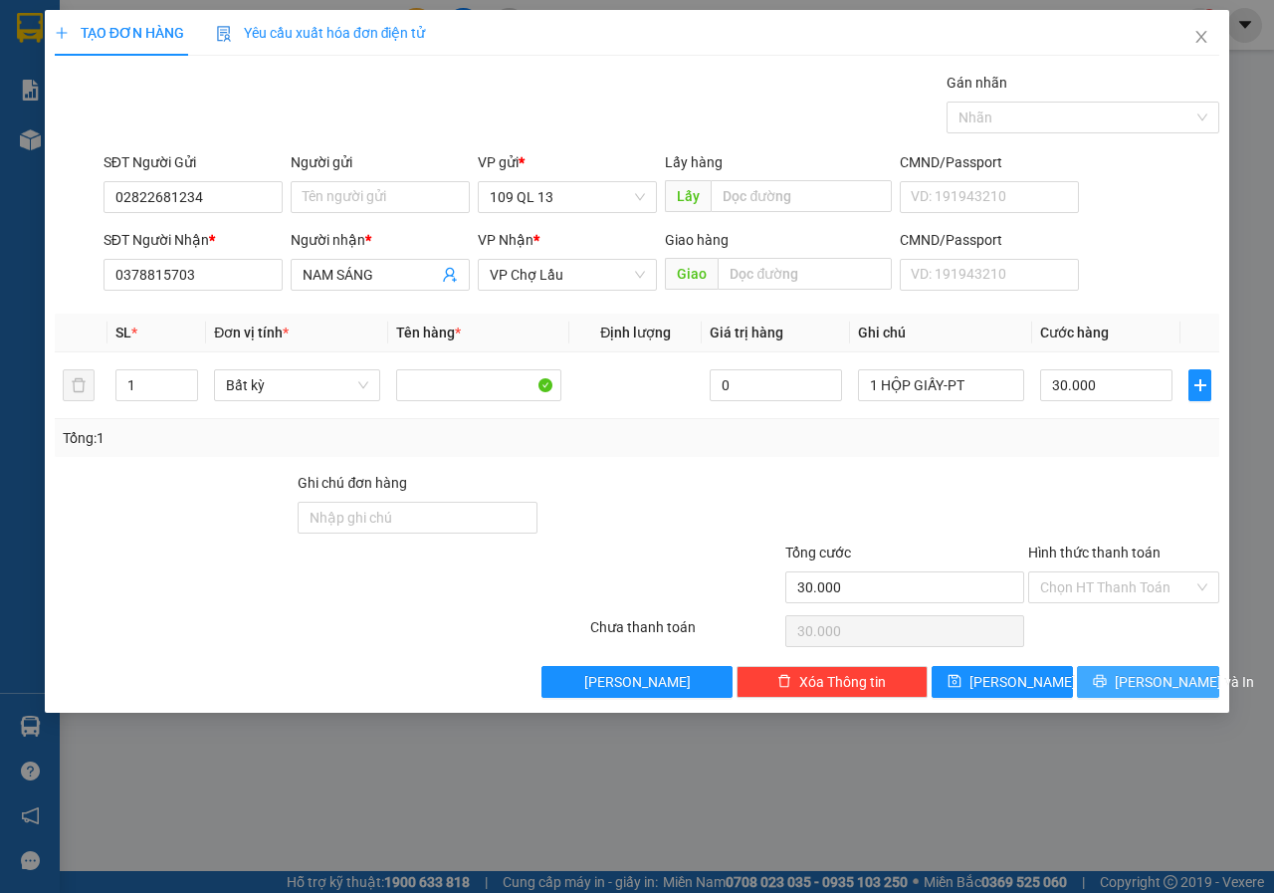
click at [1166, 672] on span "[PERSON_NAME] và In" at bounding box center [1183, 682] width 139 height 22
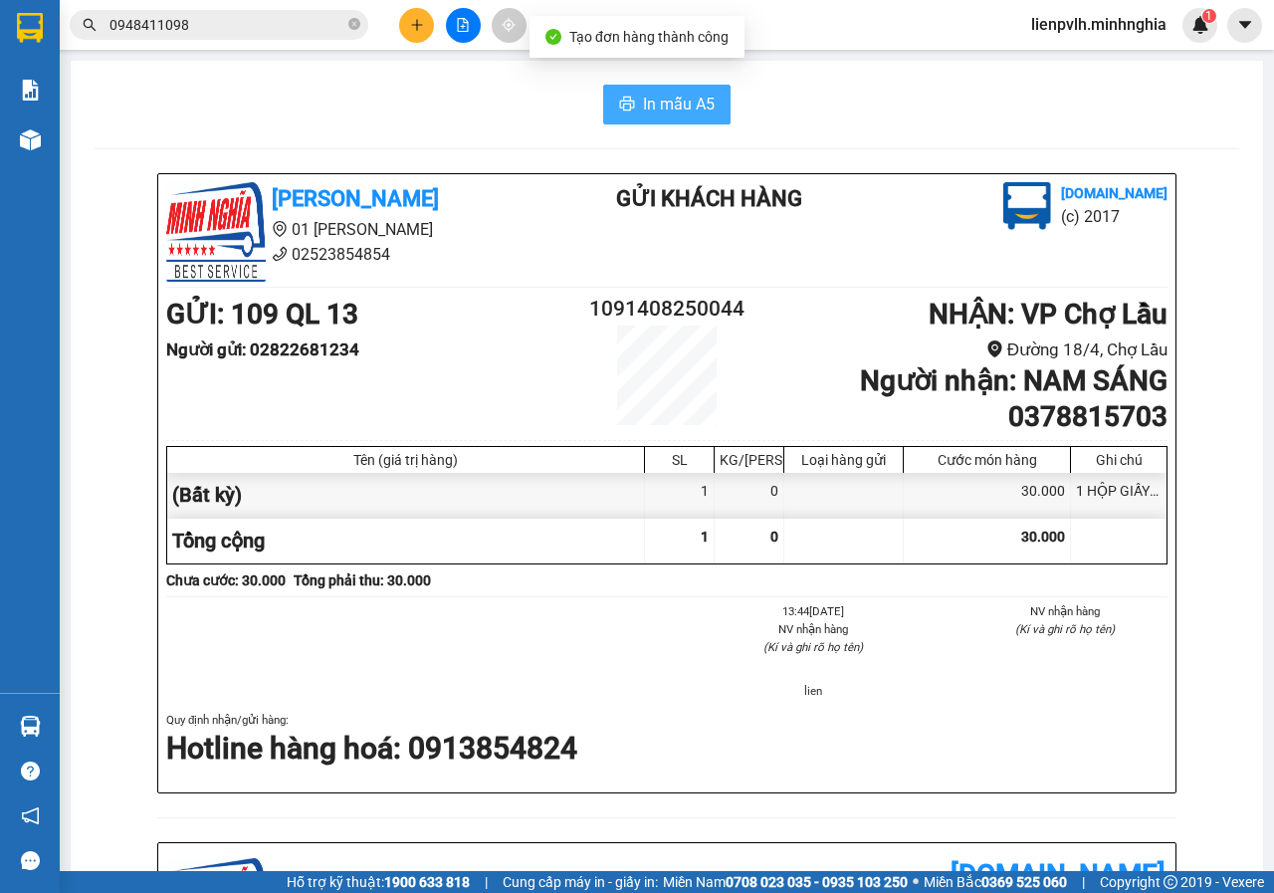
click at [655, 100] on span "In mẫu A5" at bounding box center [679, 104] width 72 height 25
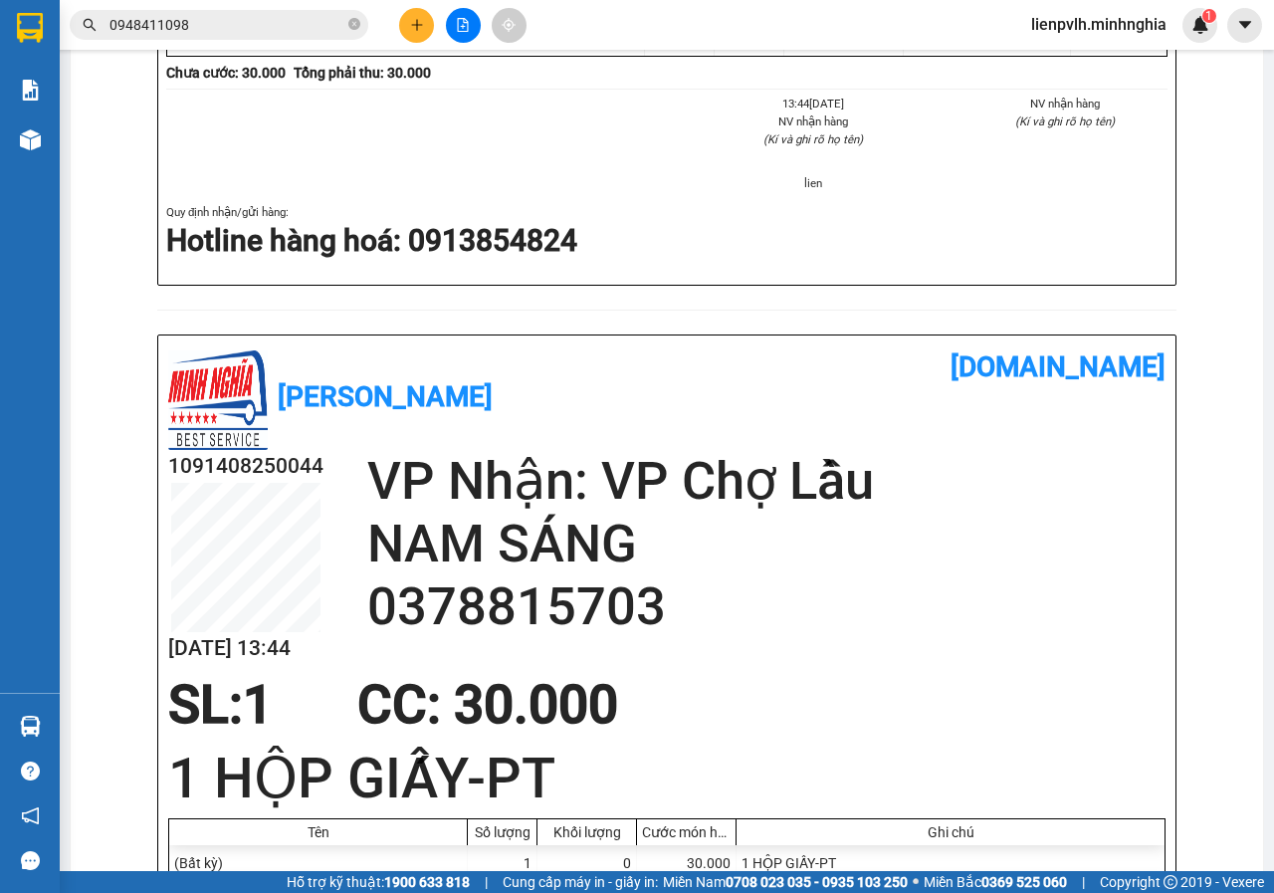
scroll to position [490, 0]
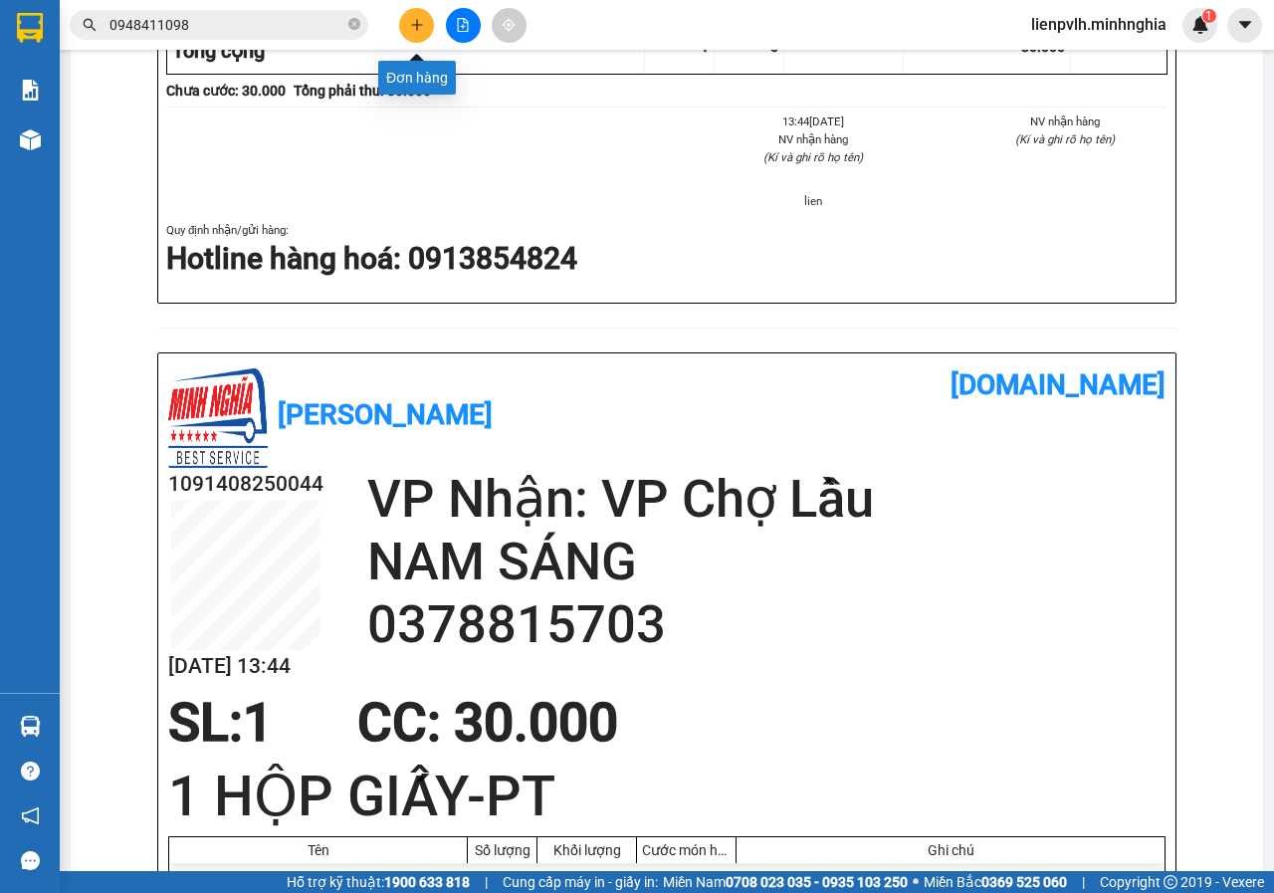
click at [421, 27] on icon "plus" at bounding box center [417, 25] width 14 height 14
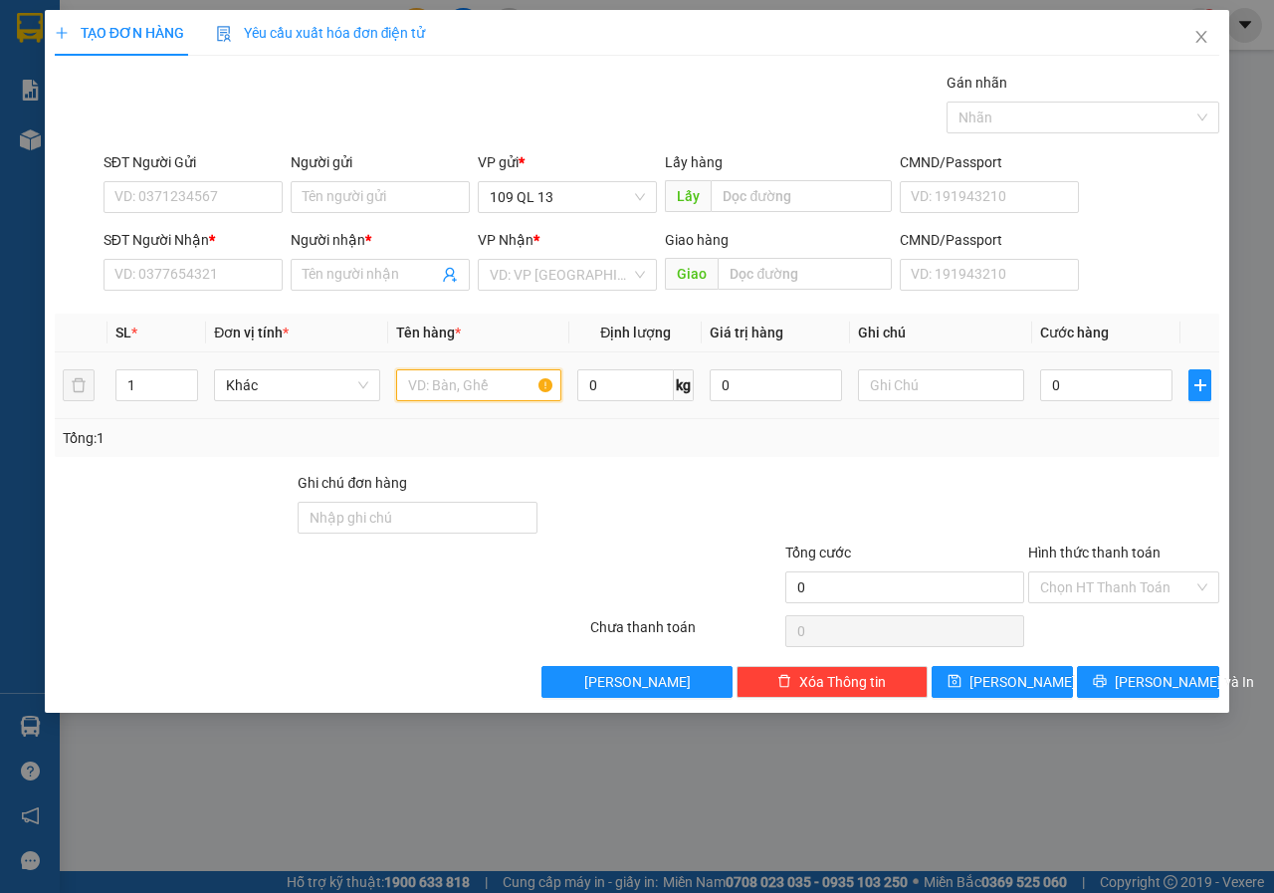
click at [493, 386] on input "text" at bounding box center [479, 385] width 166 height 32
click at [234, 281] on input "SĐT Người Nhận *" at bounding box center [192, 275] width 179 height 32
click at [234, 269] on input "SĐT Người Nhận *" at bounding box center [192, 275] width 179 height 32
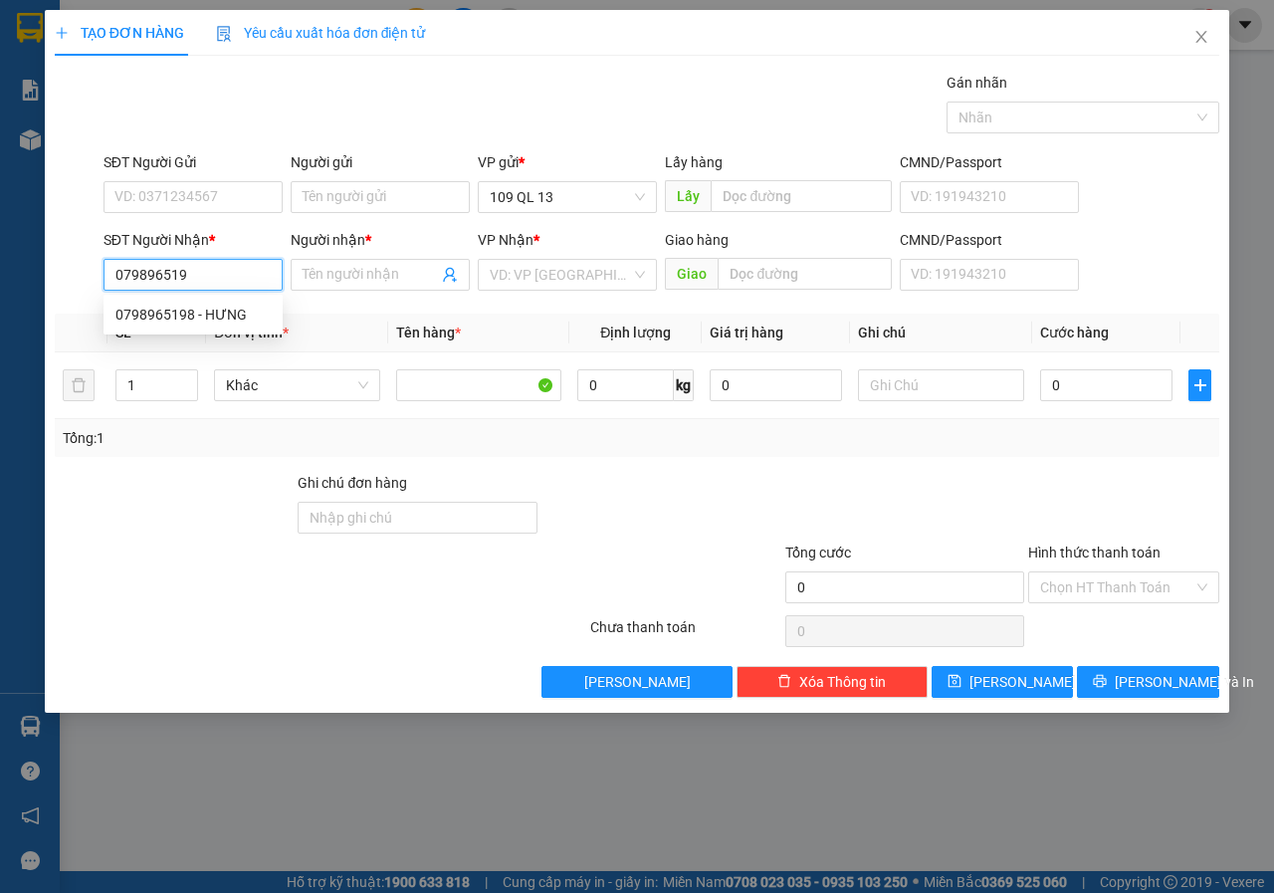
type input "0798965198"
click at [232, 310] on div "0798965198 - HƯNG" at bounding box center [192, 314] width 155 height 22
type input "HƯNG"
type input "0798965198"
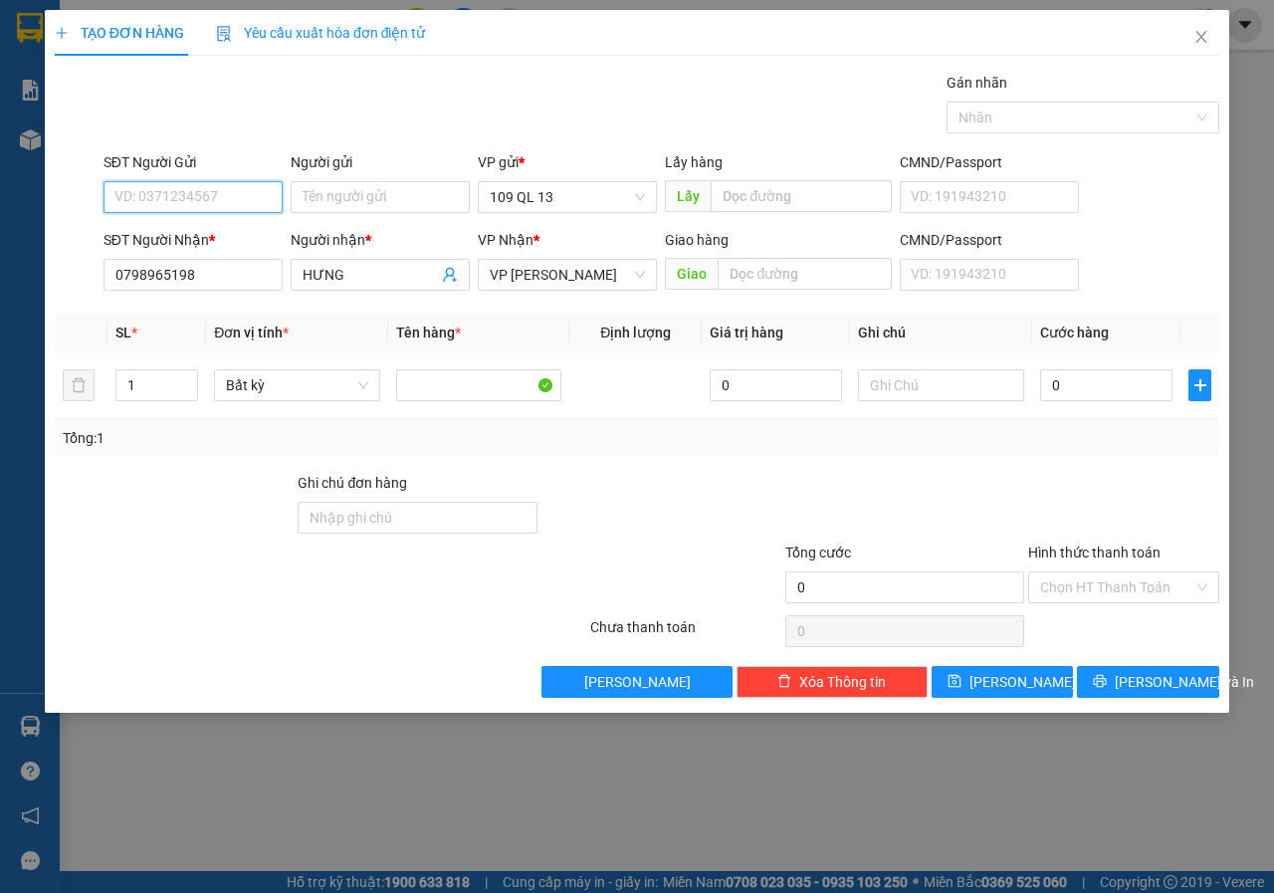
click at [255, 204] on input "SĐT Người Gửi" at bounding box center [192, 197] width 179 height 32
click at [206, 237] on div "0901357698 - YẾN" at bounding box center [192, 237] width 155 height 22
type input "0901357698"
type input "YẾN"
click at [962, 380] on input "text" at bounding box center [941, 385] width 166 height 32
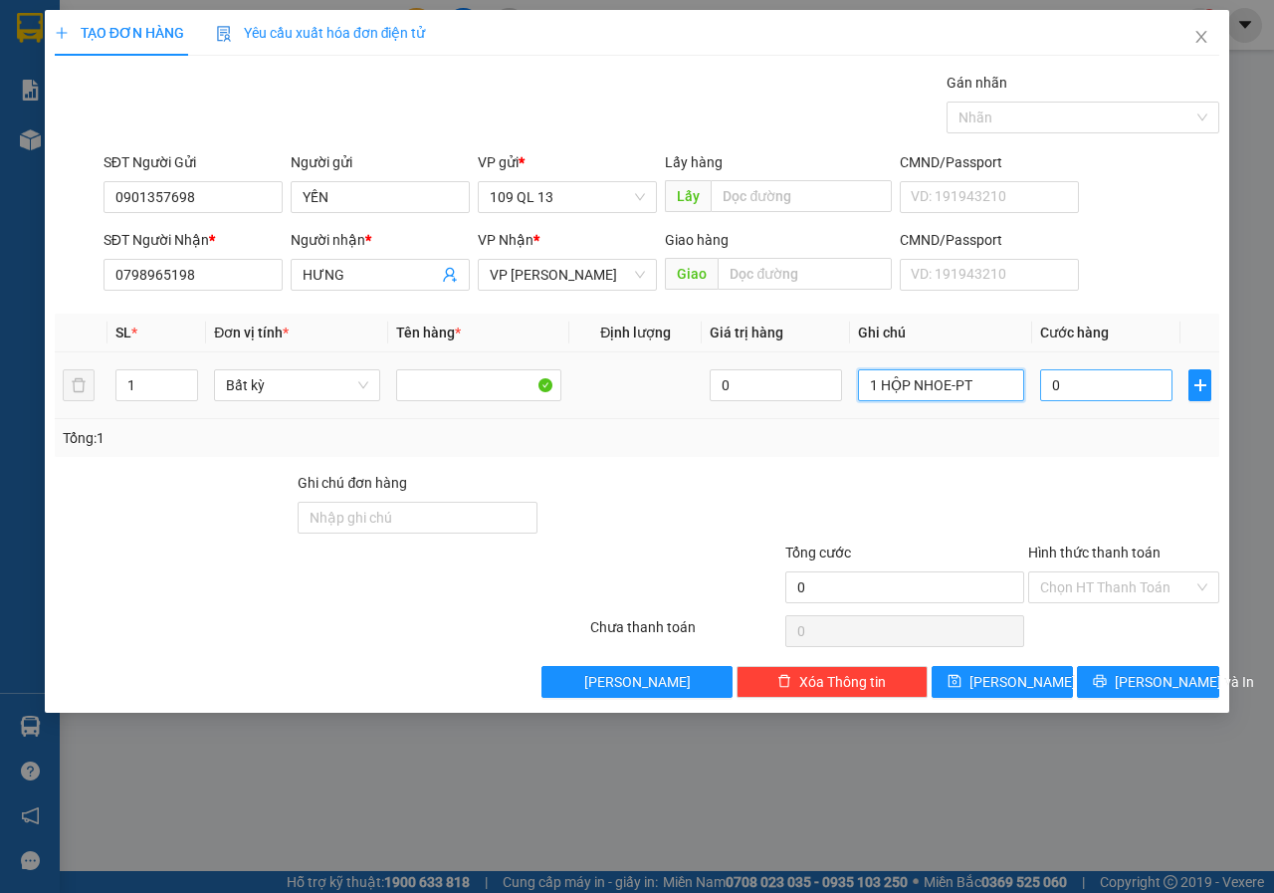
type input "1 HỘP NHOE-PT"
click at [1080, 379] on input "0" at bounding box center [1106, 385] width 132 height 32
type input "3"
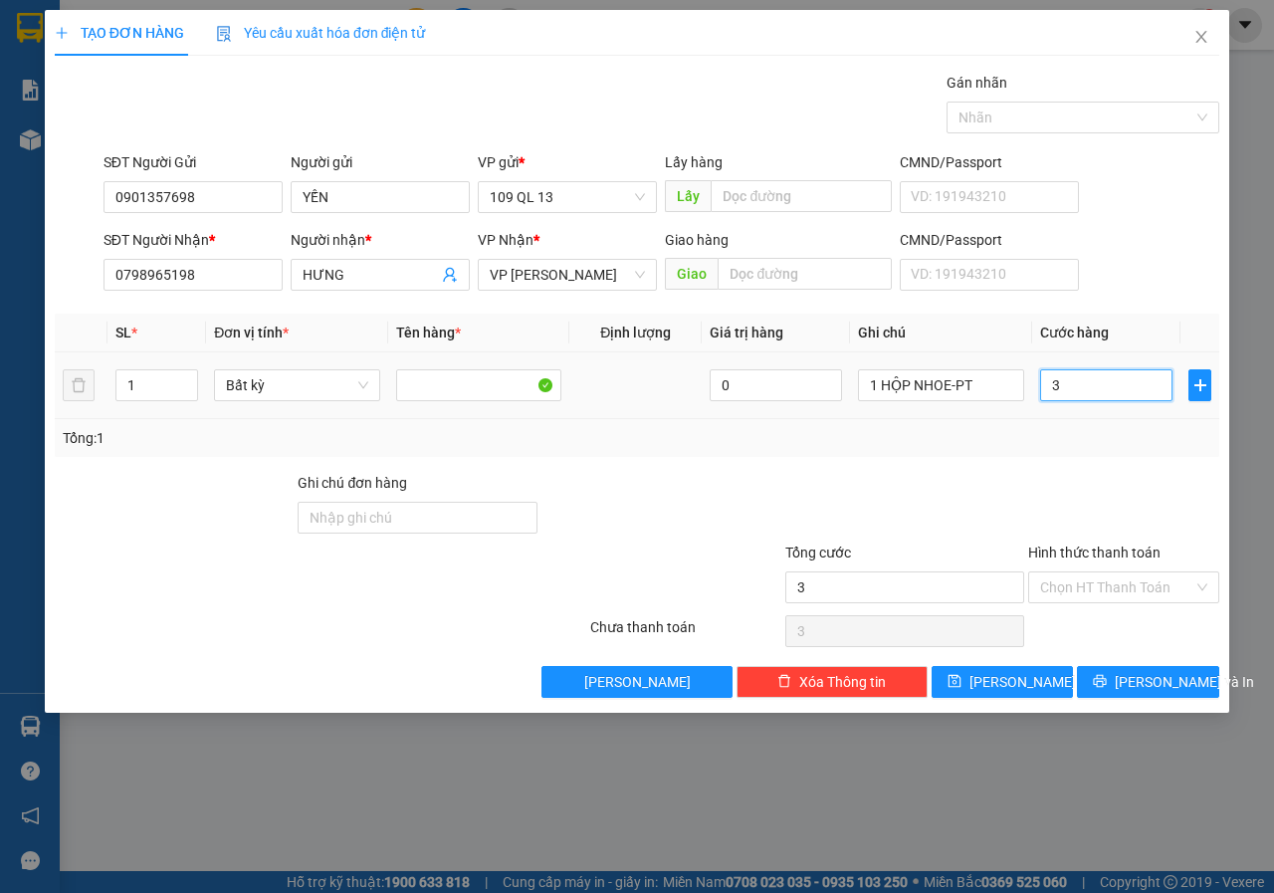
type input "30"
type input "30.000"
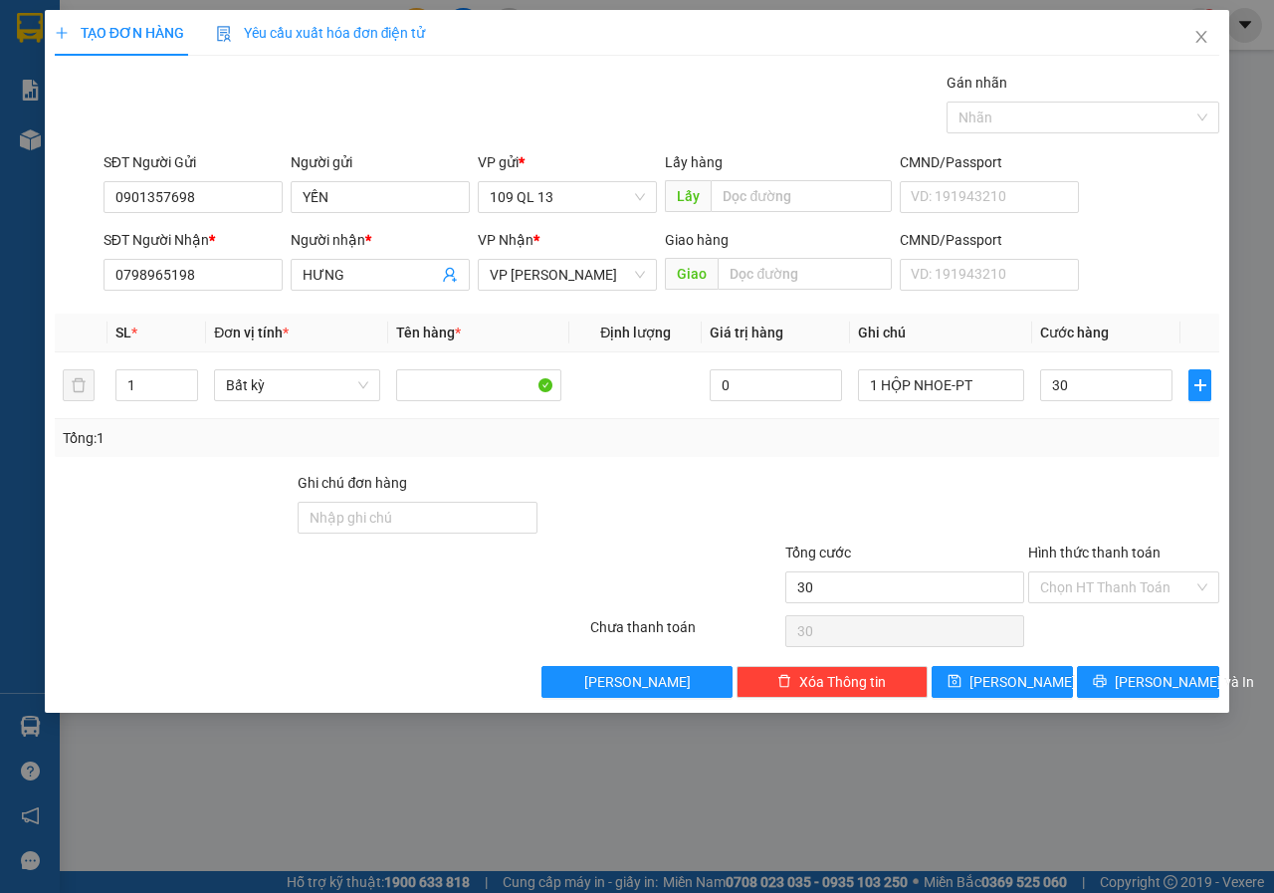
type input "30.000"
click at [1139, 498] on div at bounding box center [1123, 507] width 195 height 70
click at [1161, 680] on span "[PERSON_NAME] và In" at bounding box center [1183, 682] width 139 height 22
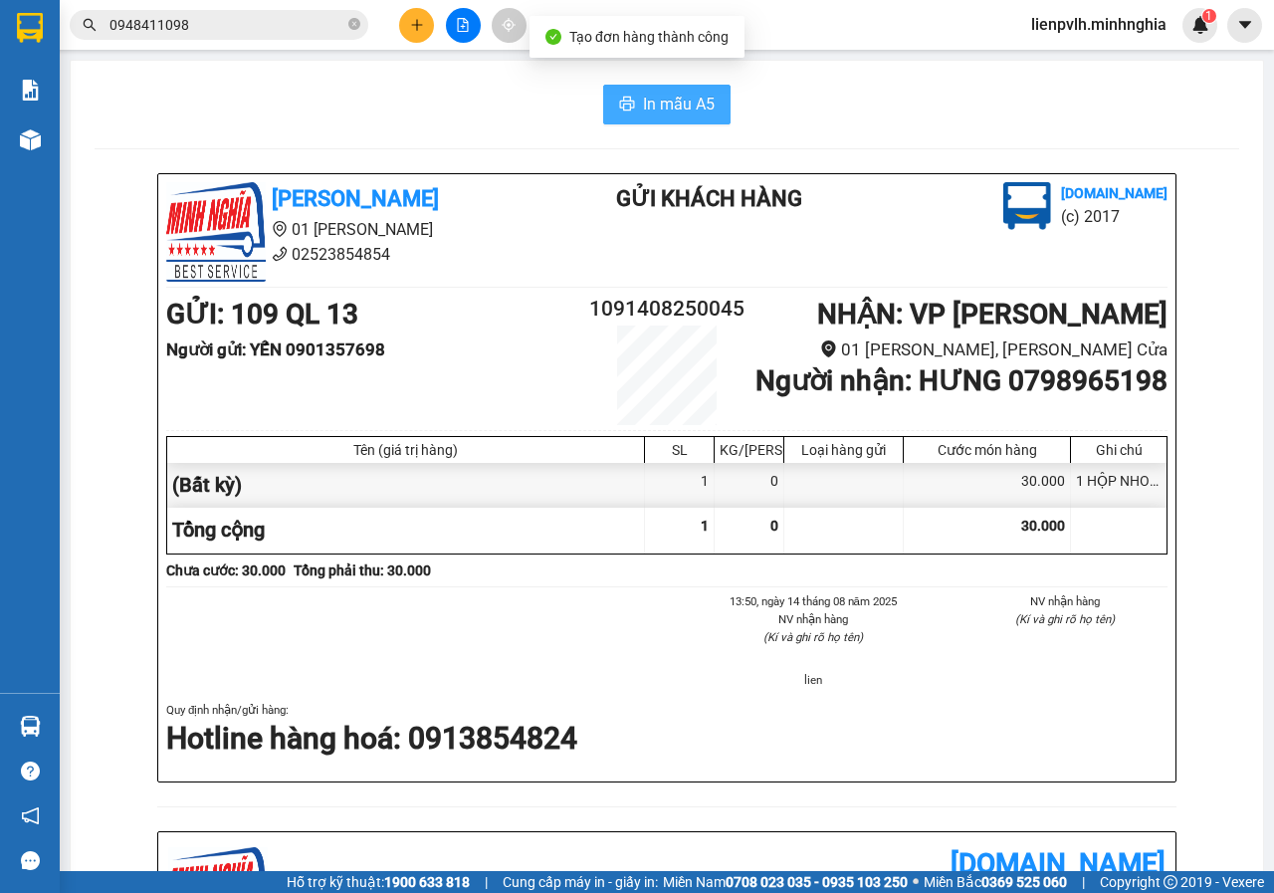
click at [637, 120] on button "In mẫu A5" at bounding box center [666, 105] width 127 height 40
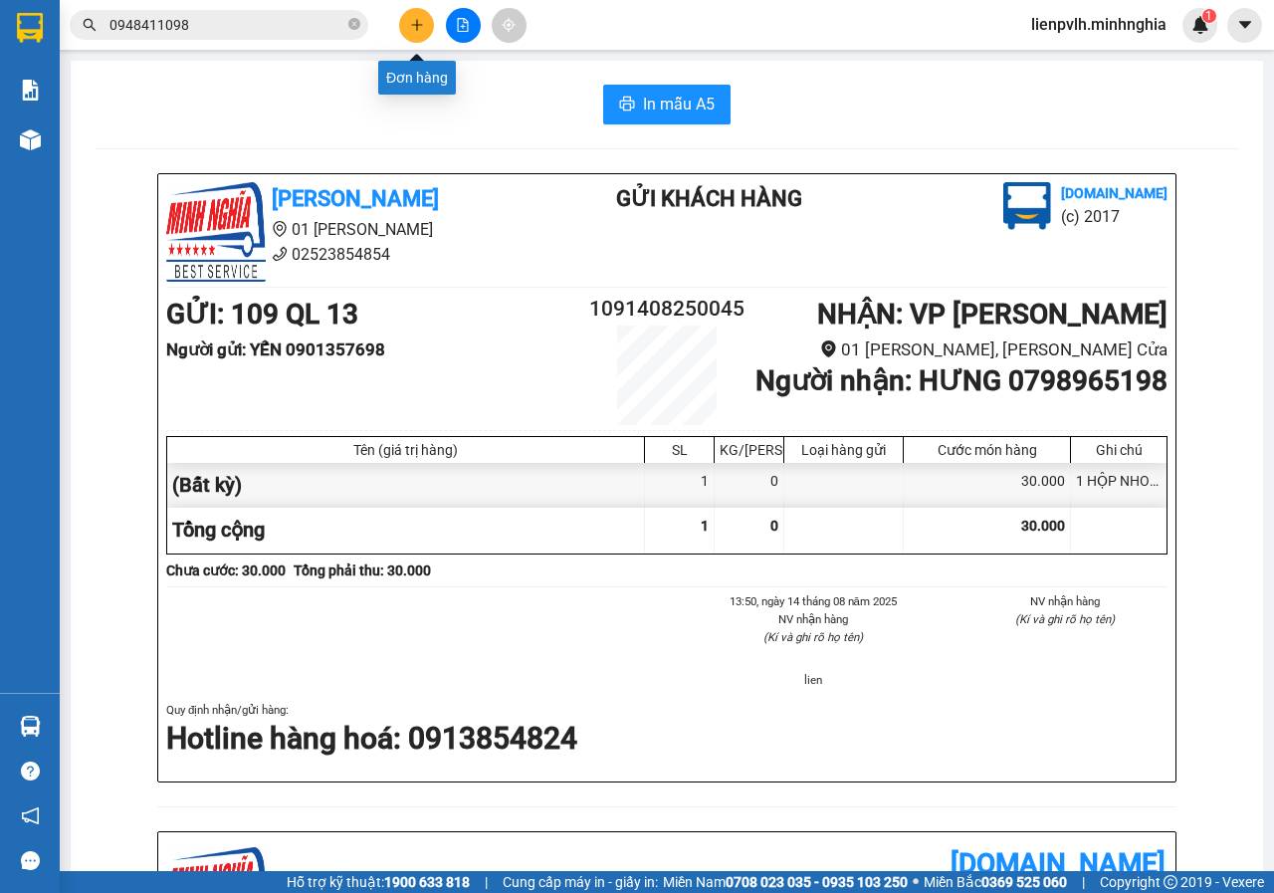
click at [423, 26] on icon "plus" at bounding box center [417, 25] width 14 height 14
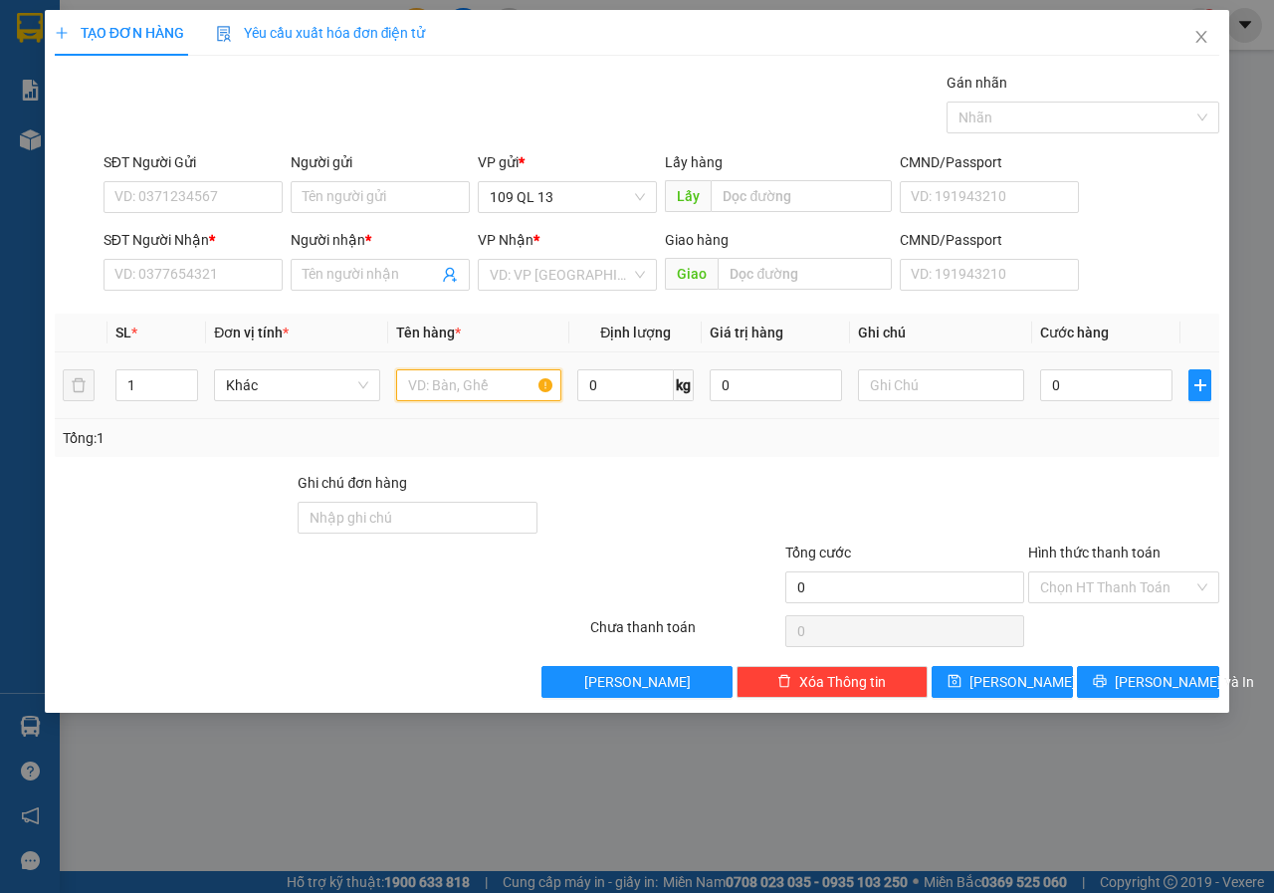
click at [523, 388] on input "text" at bounding box center [479, 385] width 166 height 32
click at [963, 372] on input "text" at bounding box center [941, 385] width 166 height 32
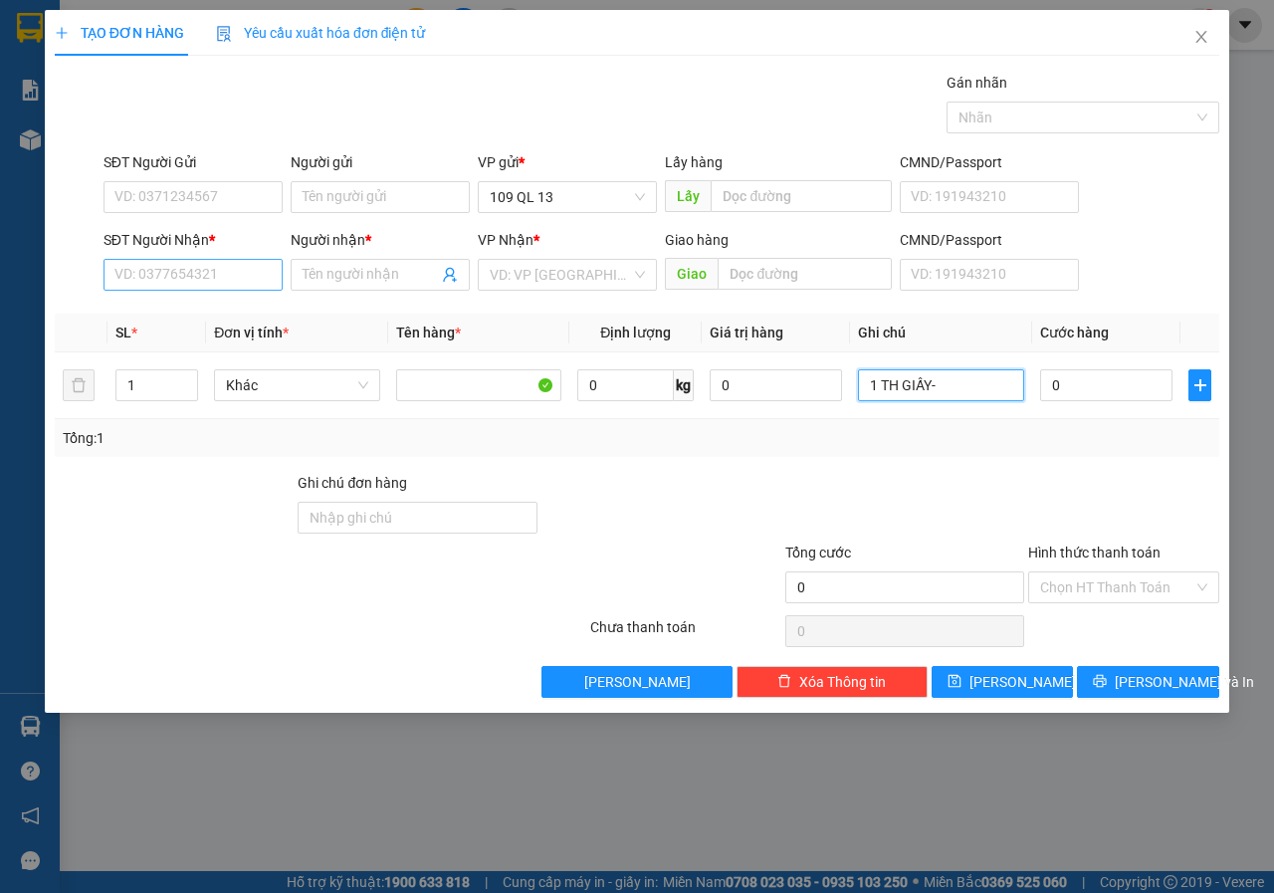
type input "1 TH GIẤY-"
click at [206, 274] on input "SĐT Người Nhận *" at bounding box center [192, 275] width 179 height 32
click at [223, 308] on div "0975871671 - PHÁT" at bounding box center [192, 314] width 155 height 22
type input "0975871671"
type input "PHÁT"
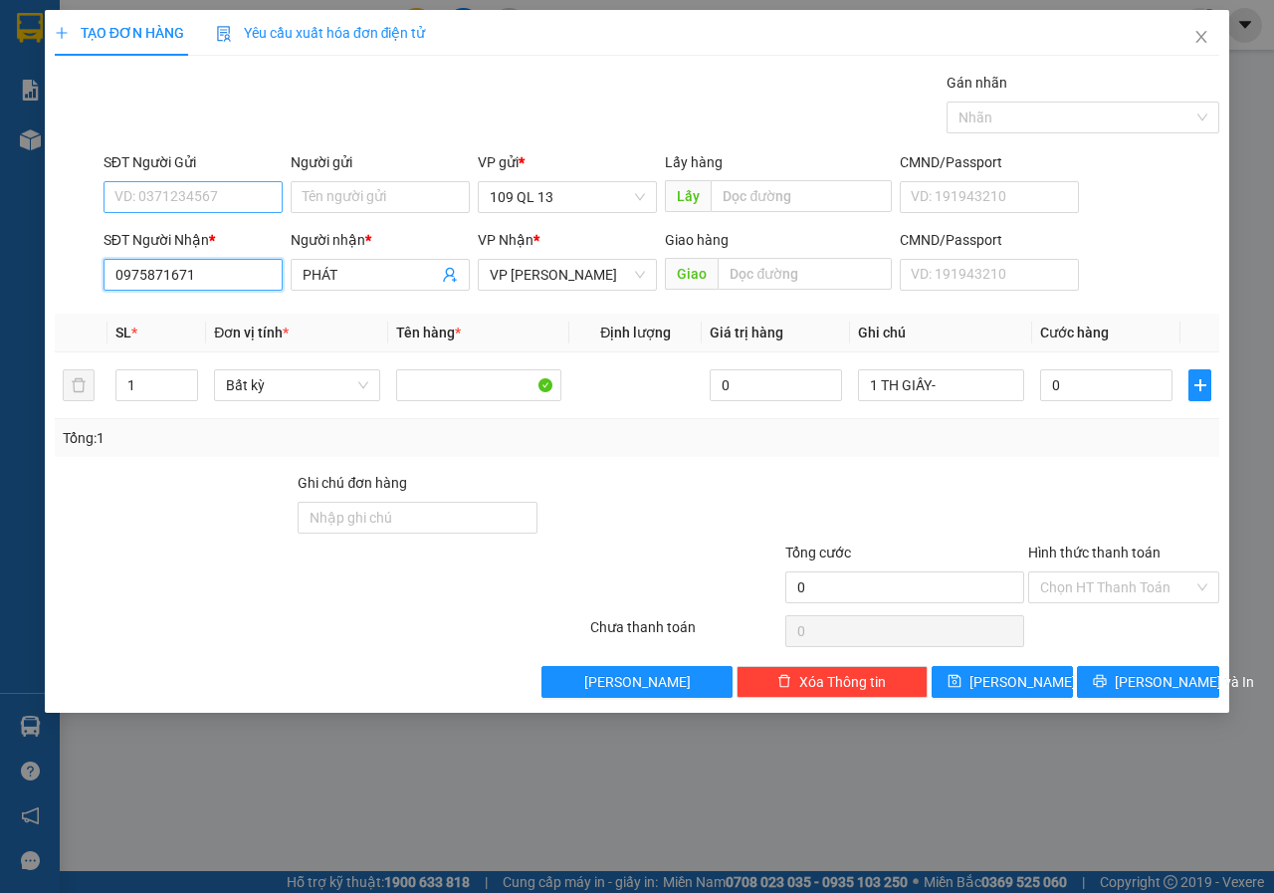
type input "0975871671"
click at [203, 198] on input "SĐT Người Gửi" at bounding box center [192, 197] width 179 height 32
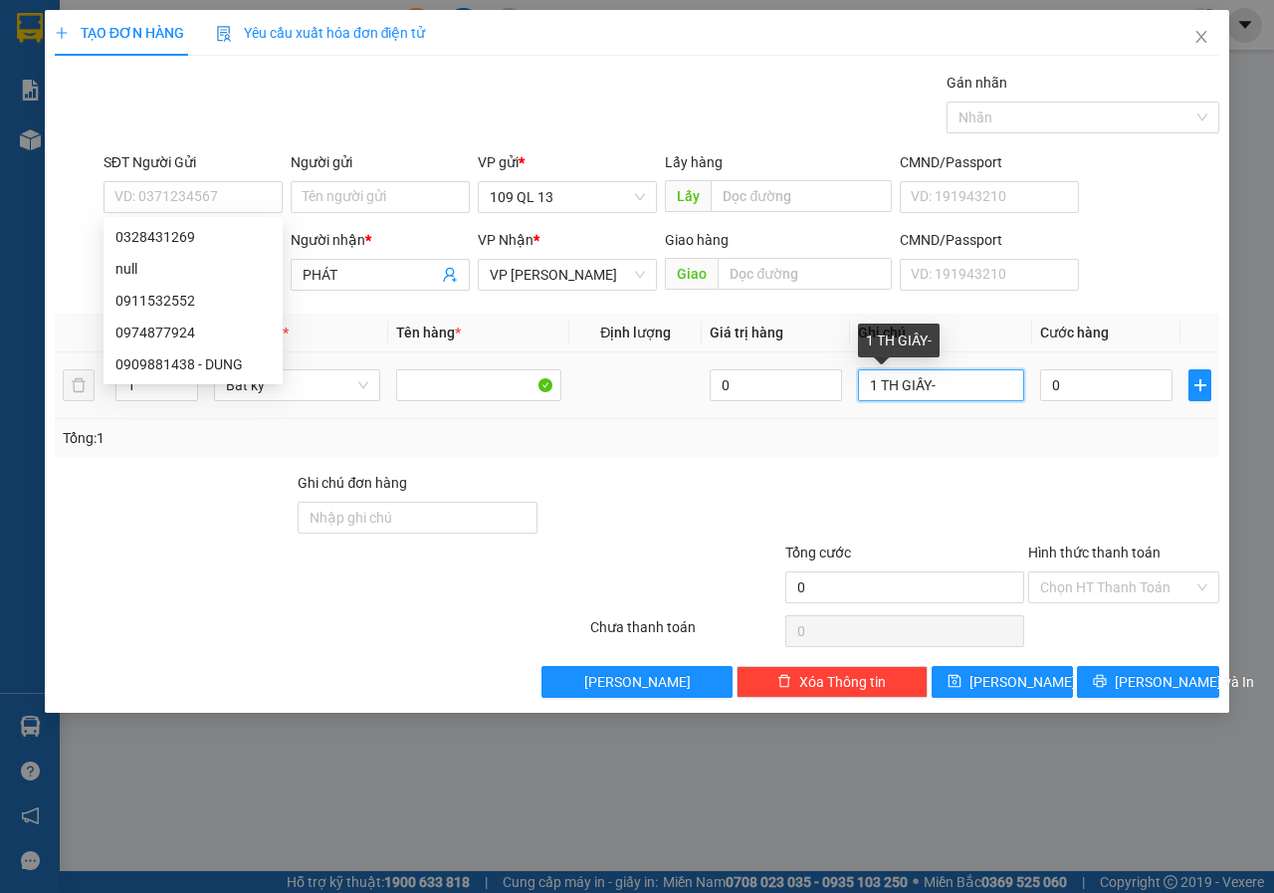
click at [974, 381] on input "1 TH GIẤY-" at bounding box center [941, 385] width 166 height 32
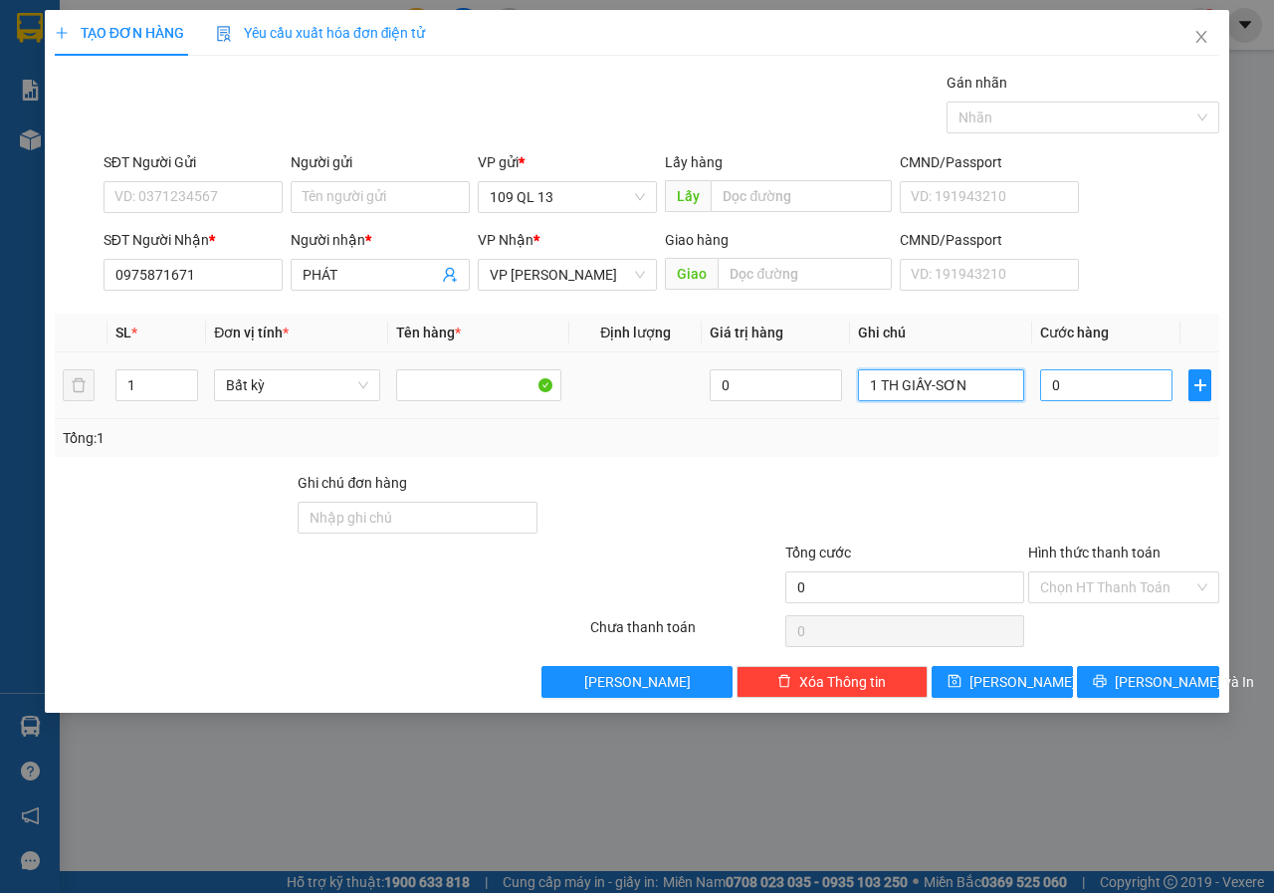
type input "1 TH GIẤY-SƠN"
click at [1082, 384] on input "0" at bounding box center [1106, 385] width 132 height 32
type input "4"
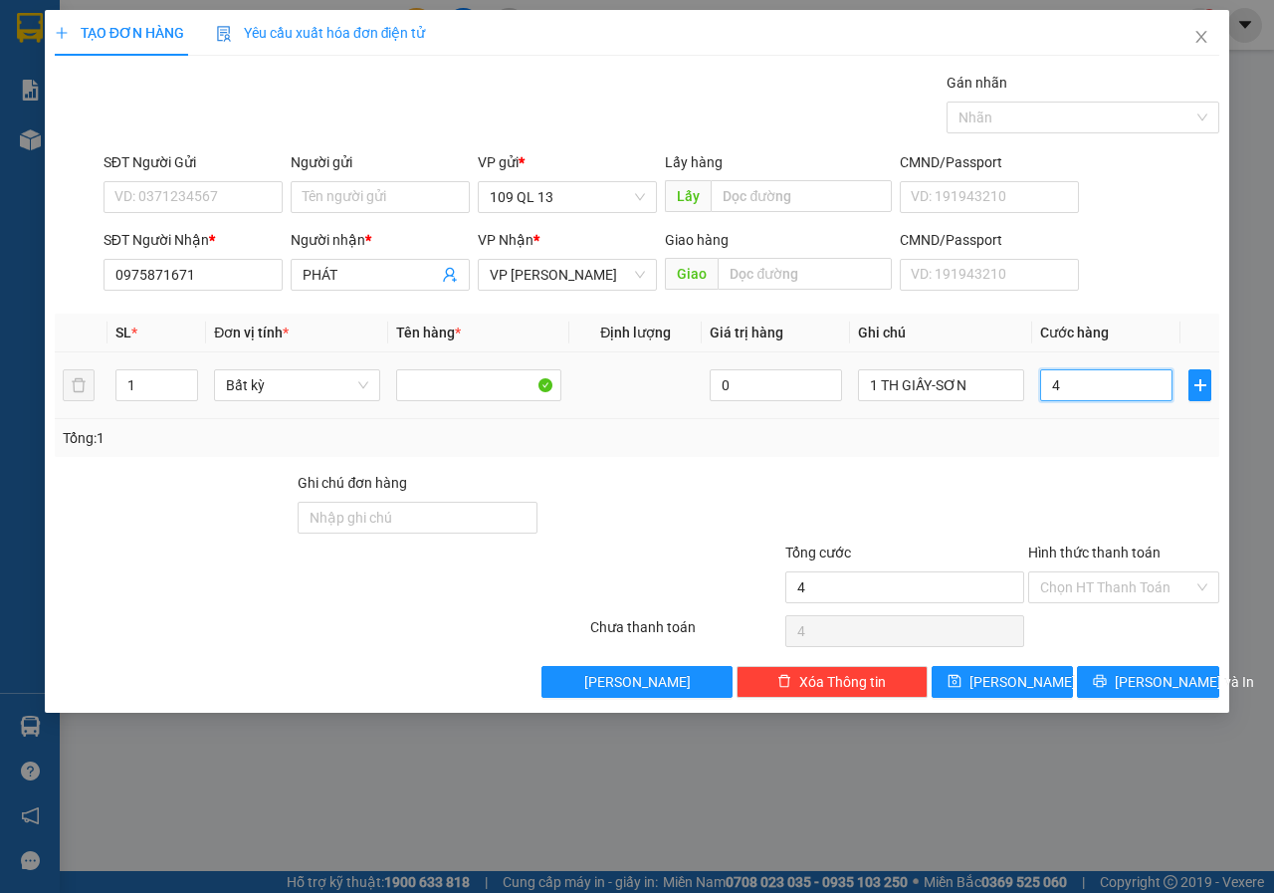
type input "40"
type input "40.000"
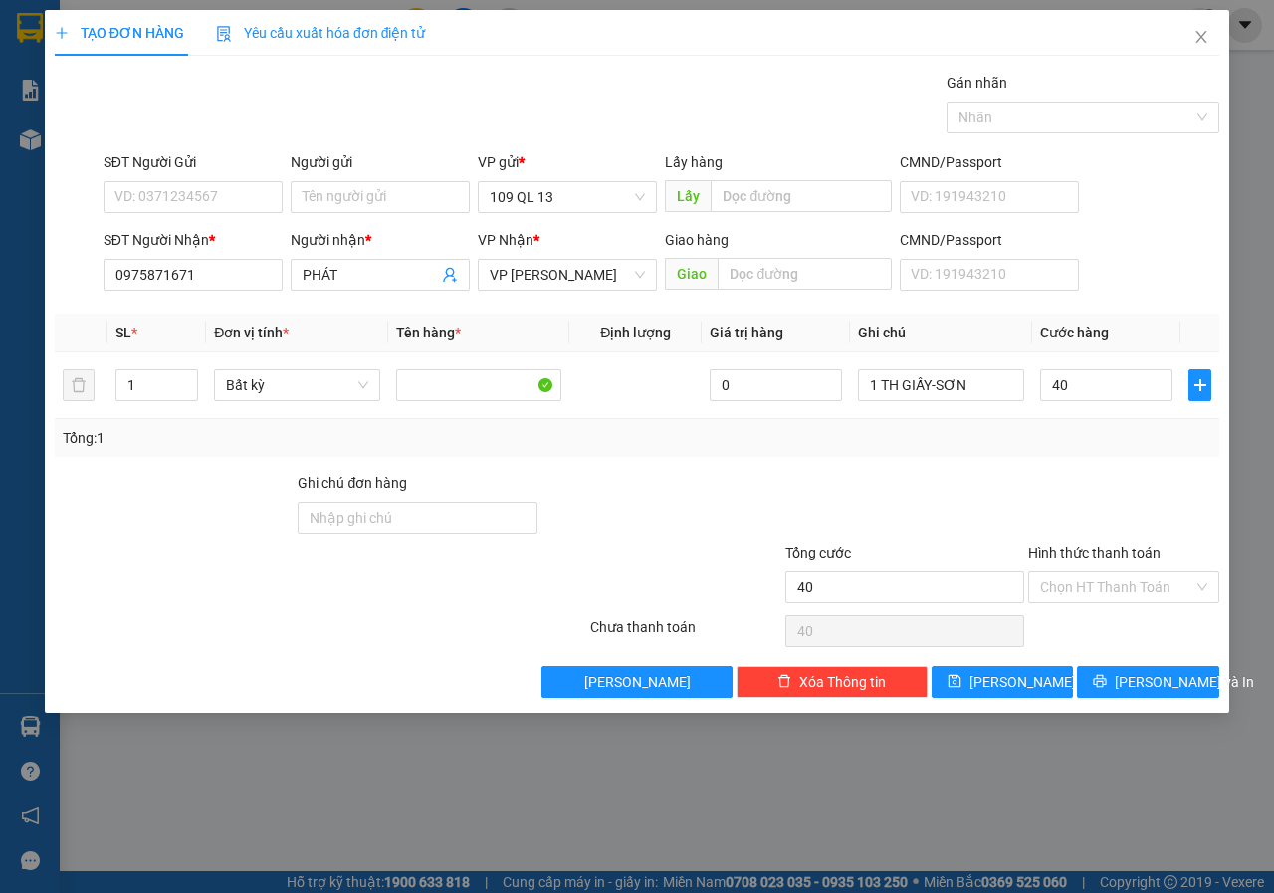
type input "40.000"
click at [1100, 504] on div at bounding box center [1123, 507] width 195 height 70
click at [1172, 683] on span "[PERSON_NAME] và In" at bounding box center [1183, 682] width 139 height 22
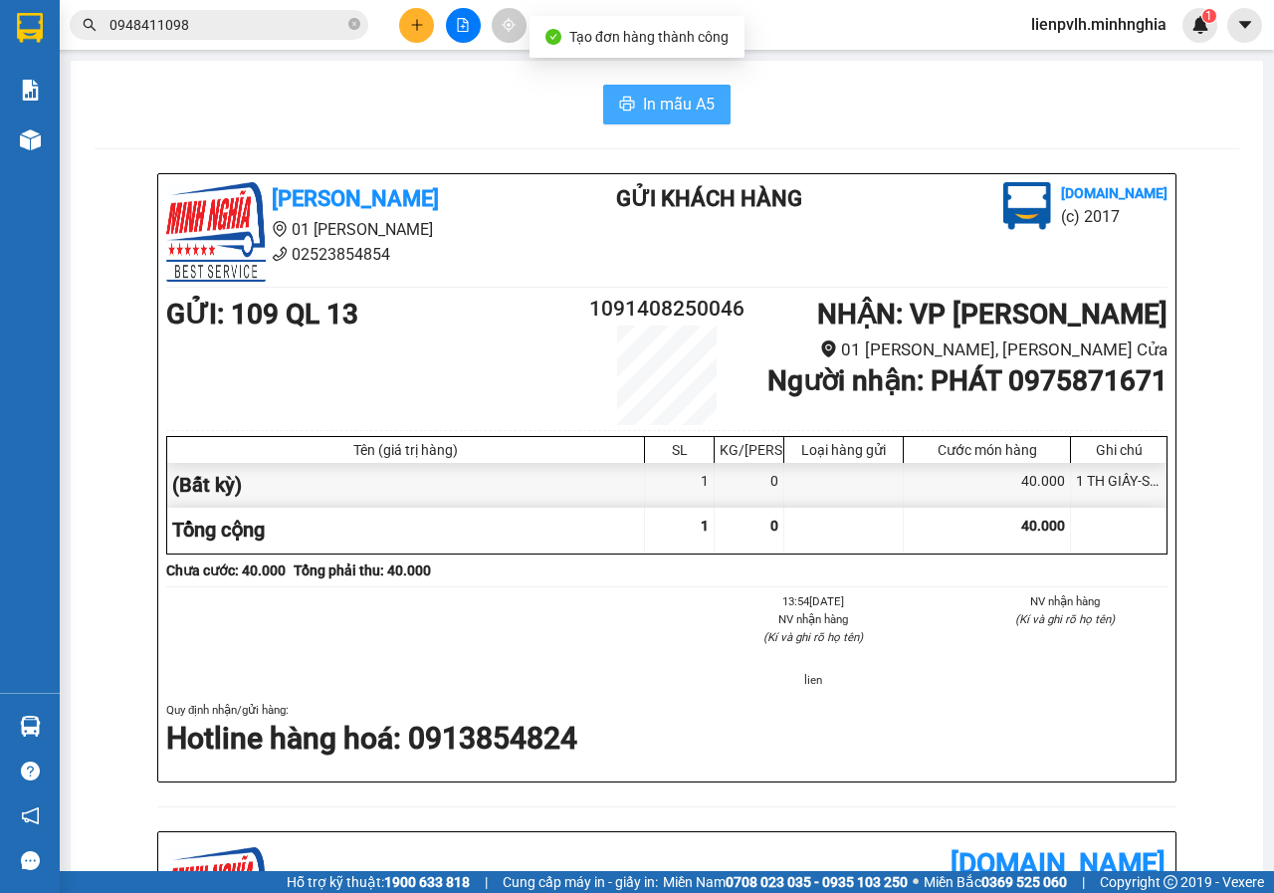
click at [686, 104] on span "In mẫu A5" at bounding box center [679, 104] width 72 height 25
click at [413, 31] on icon "plus" at bounding box center [417, 25] width 14 height 14
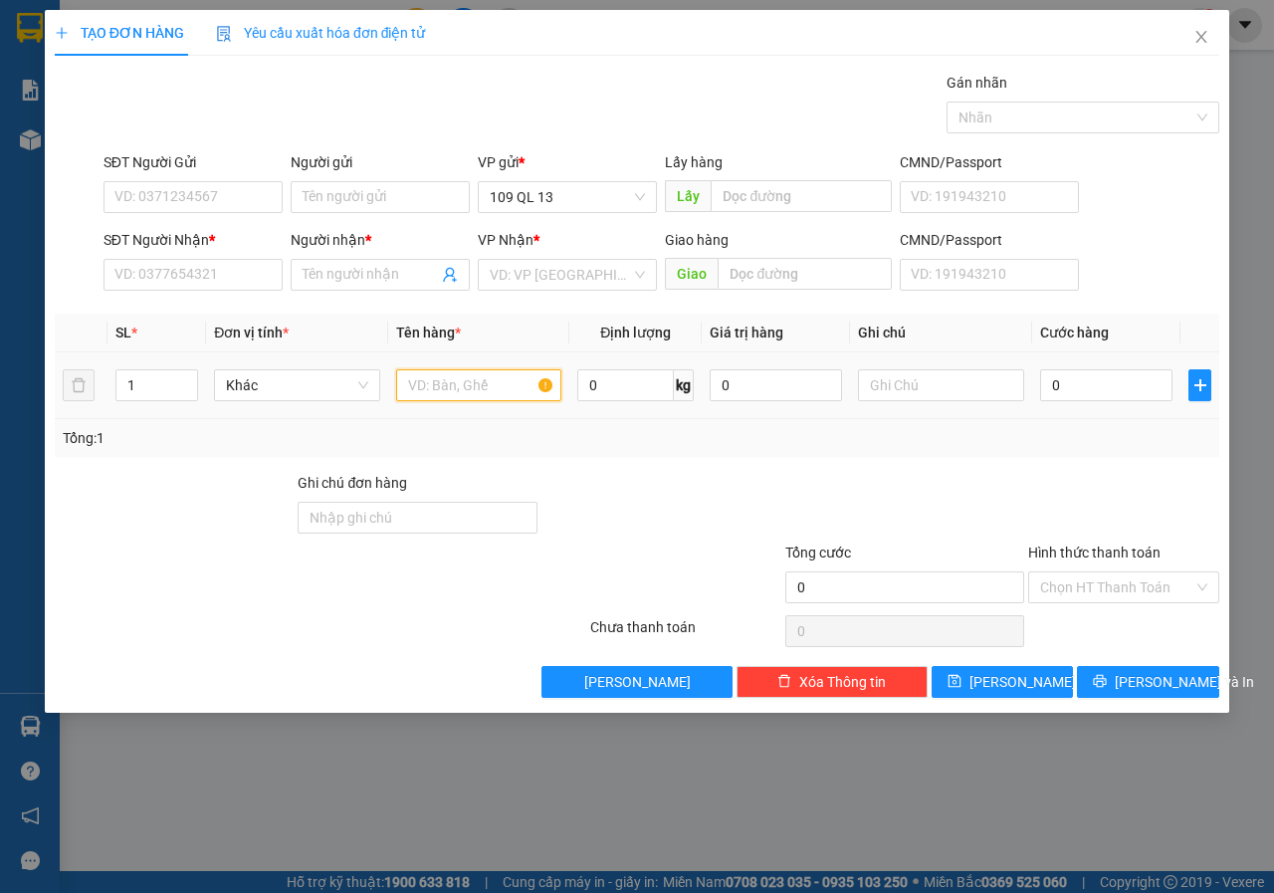
click at [502, 378] on input "text" at bounding box center [479, 385] width 166 height 32
click at [185, 258] on div "SĐT Người Nhận *" at bounding box center [192, 244] width 179 height 30
click at [179, 283] on input "SĐT Người Nhận *" at bounding box center [192, 275] width 179 height 32
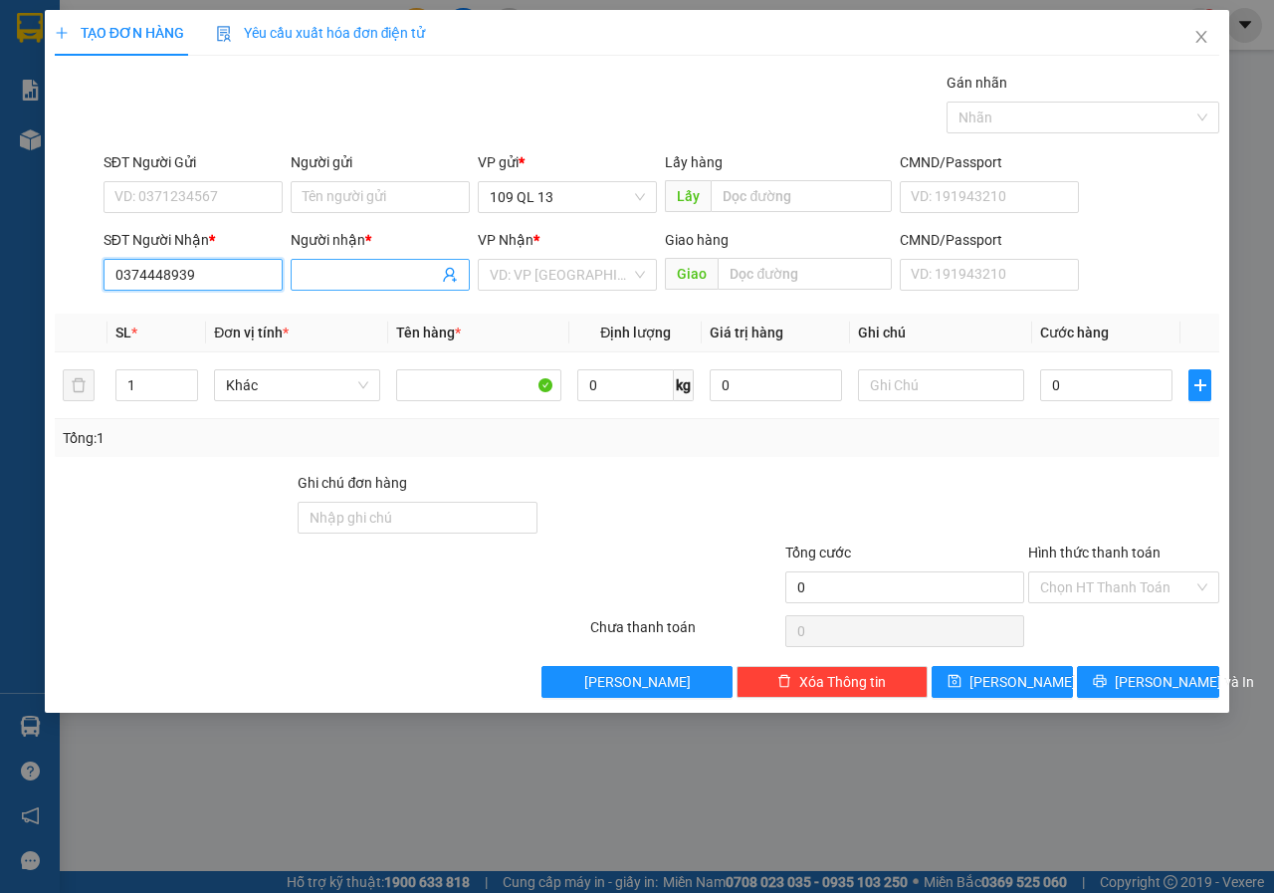
type input "0374448939"
click at [375, 265] on input "Người nhận *" at bounding box center [369, 275] width 135 height 22
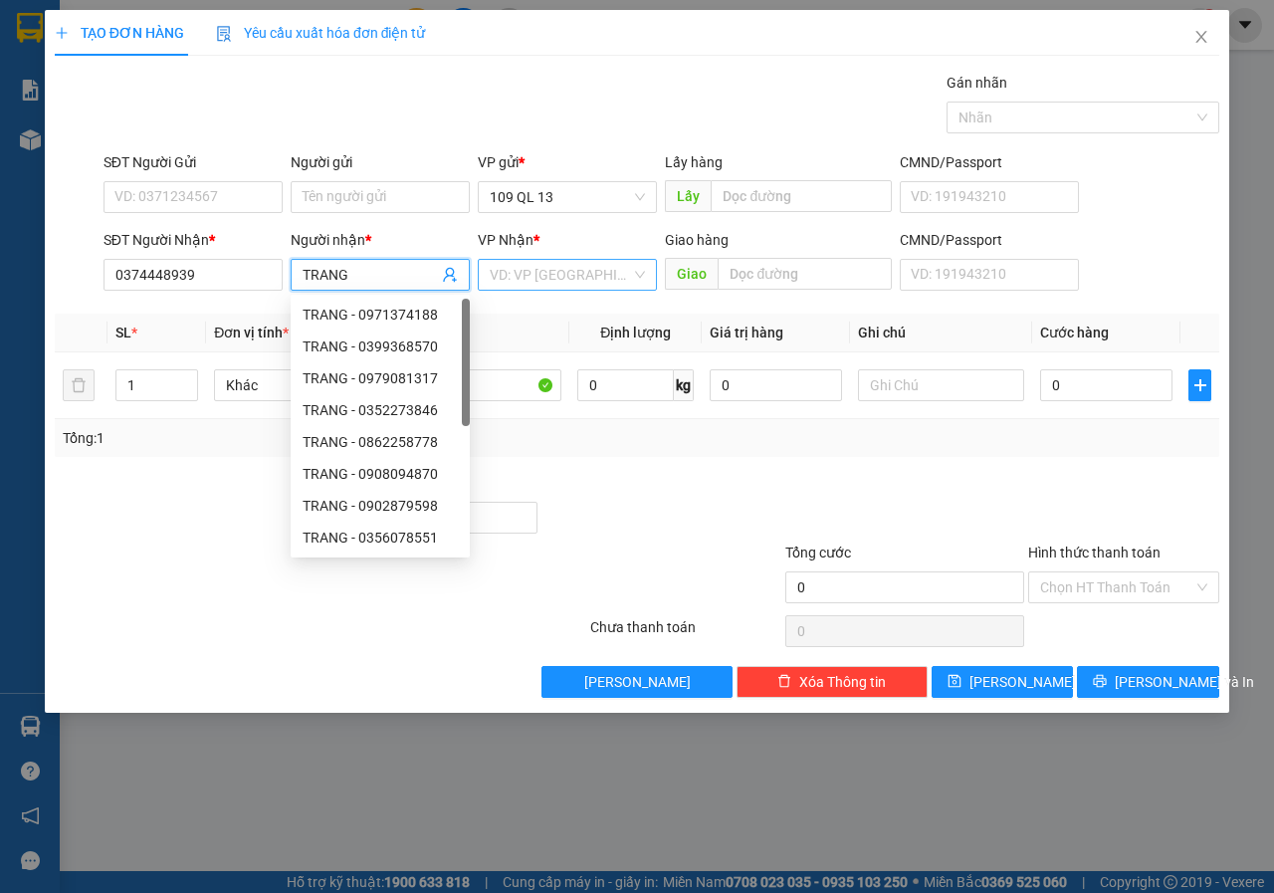
type input "TRANG"
click at [549, 277] on input "search" at bounding box center [560, 275] width 141 height 30
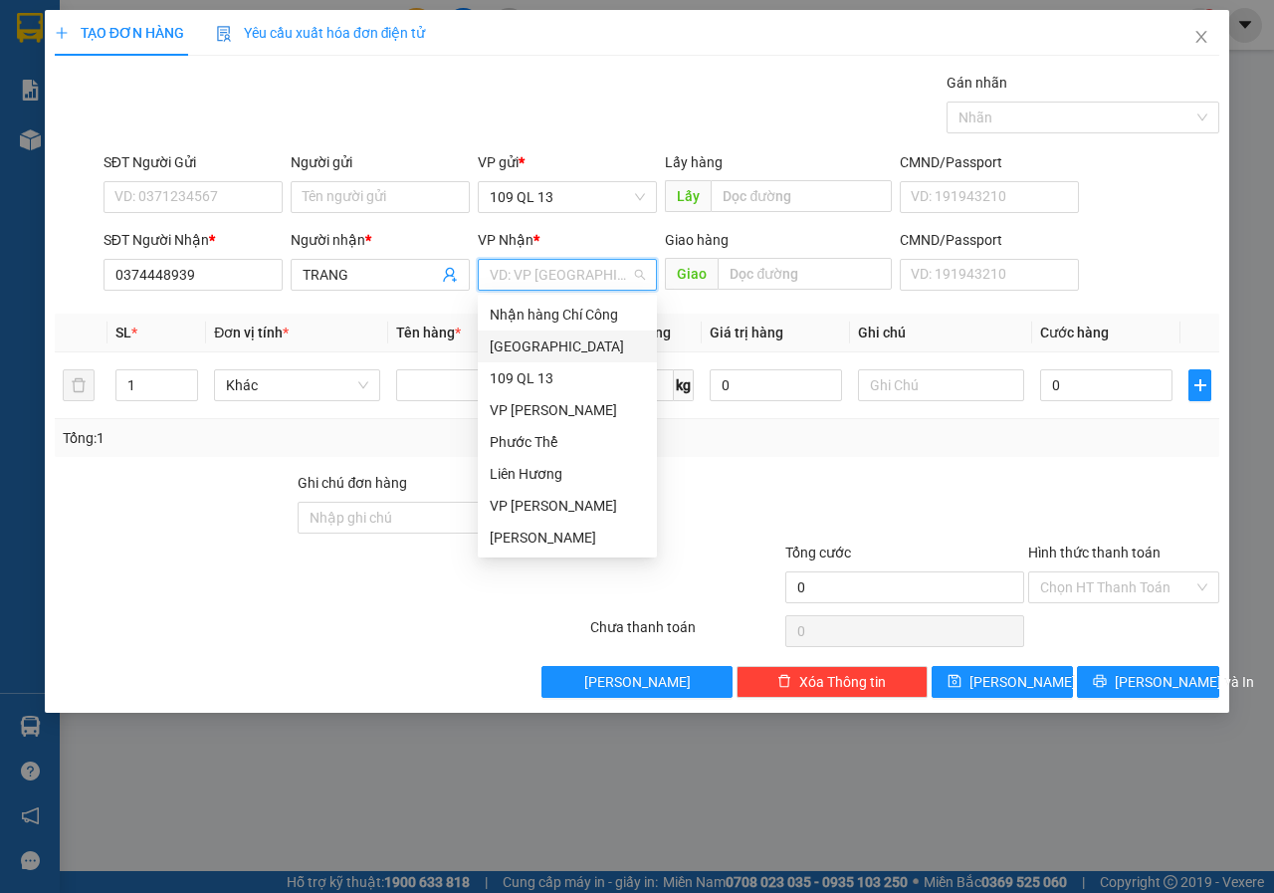
scroll to position [96, 0]
click at [558, 530] on div "VP [PERSON_NAME]" at bounding box center [567, 537] width 155 height 22
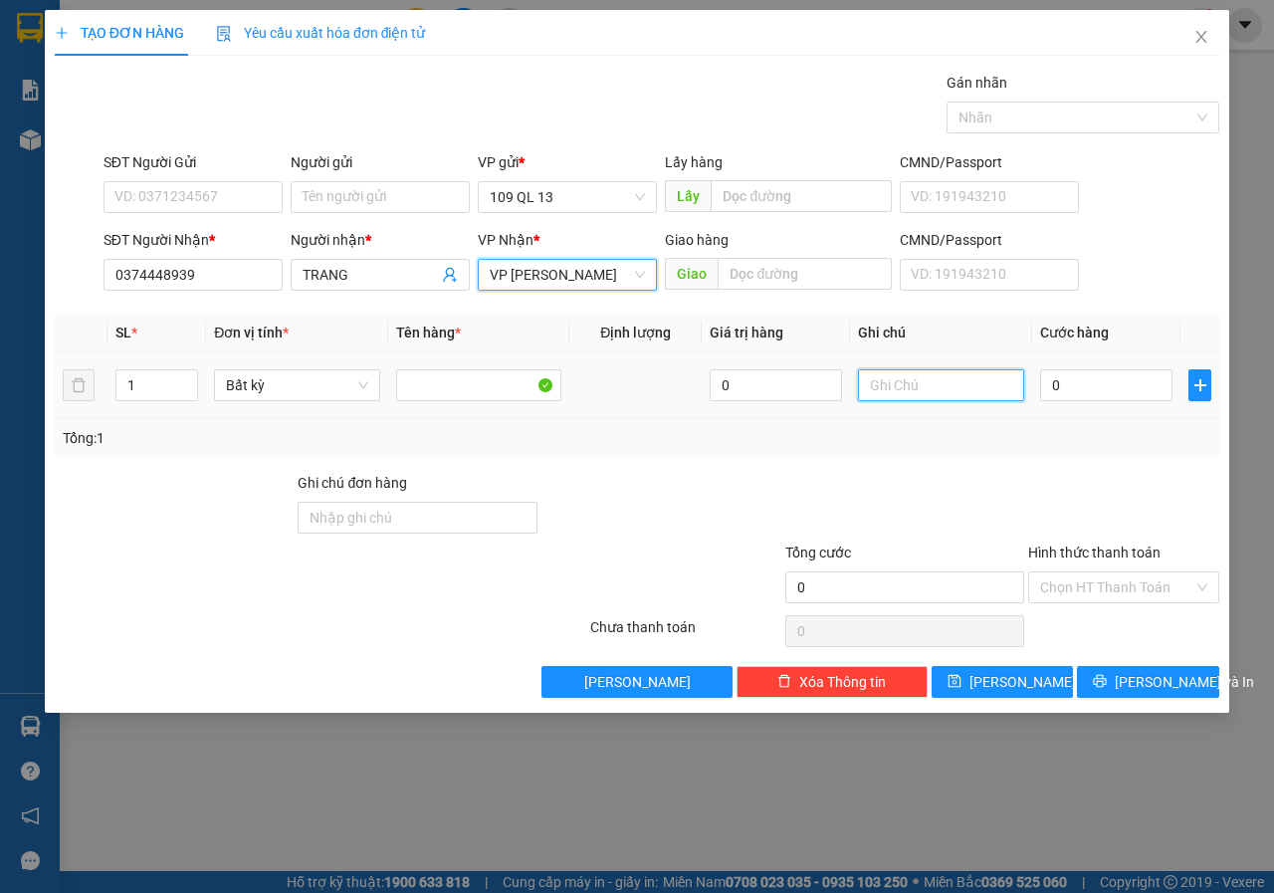
click at [922, 379] on input "text" at bounding box center [941, 385] width 166 height 32
type input "1 BAO TRẮNG"
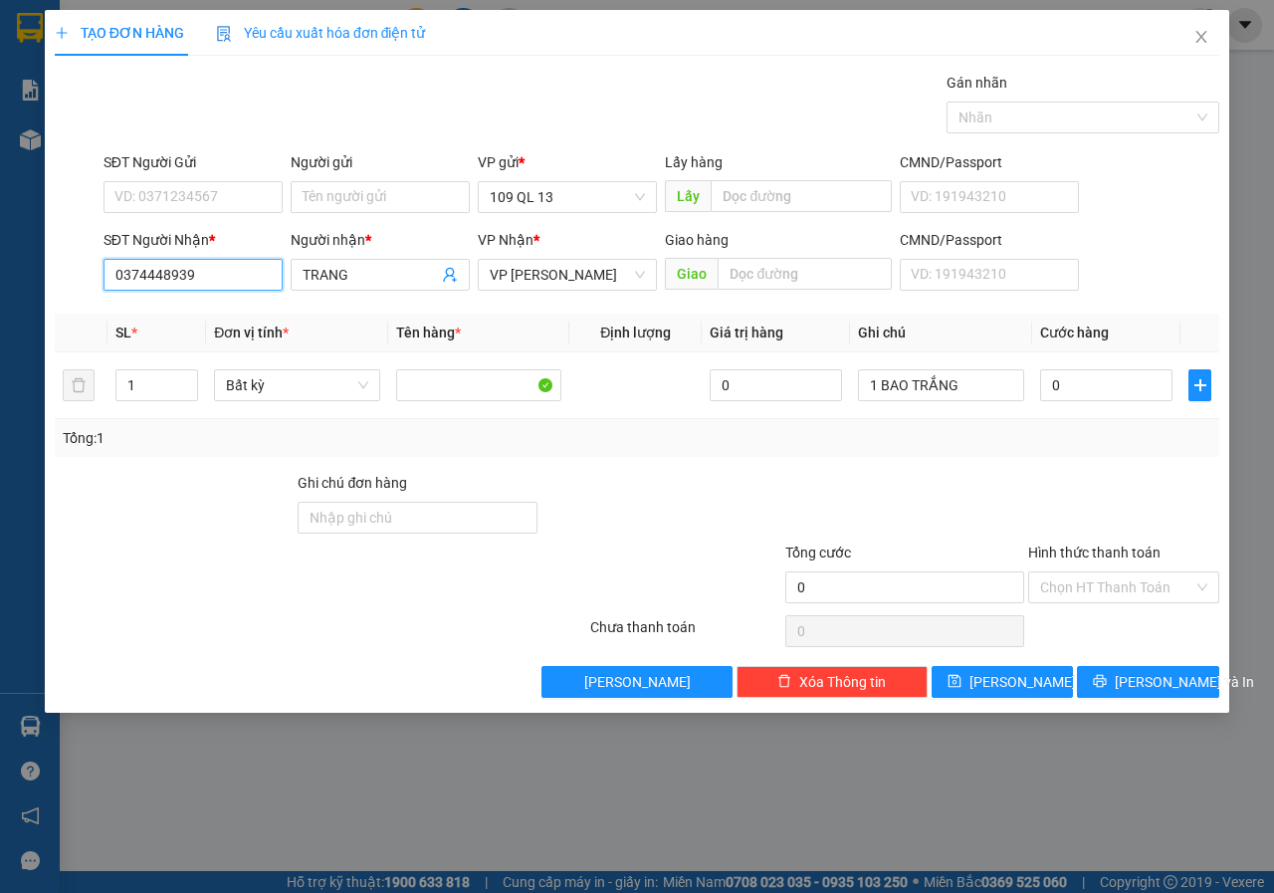
click at [209, 276] on input "0374448939" at bounding box center [192, 275] width 179 height 32
click at [160, 273] on input "0374448939" at bounding box center [192, 275] width 179 height 32
click at [206, 269] on input "0370948939" at bounding box center [192, 275] width 179 height 32
drag, startPoint x: 213, startPoint y: 281, endPoint x: 136, endPoint y: 273, distance: 77.0
click at [136, 273] on input "0370948939" at bounding box center [192, 275] width 179 height 32
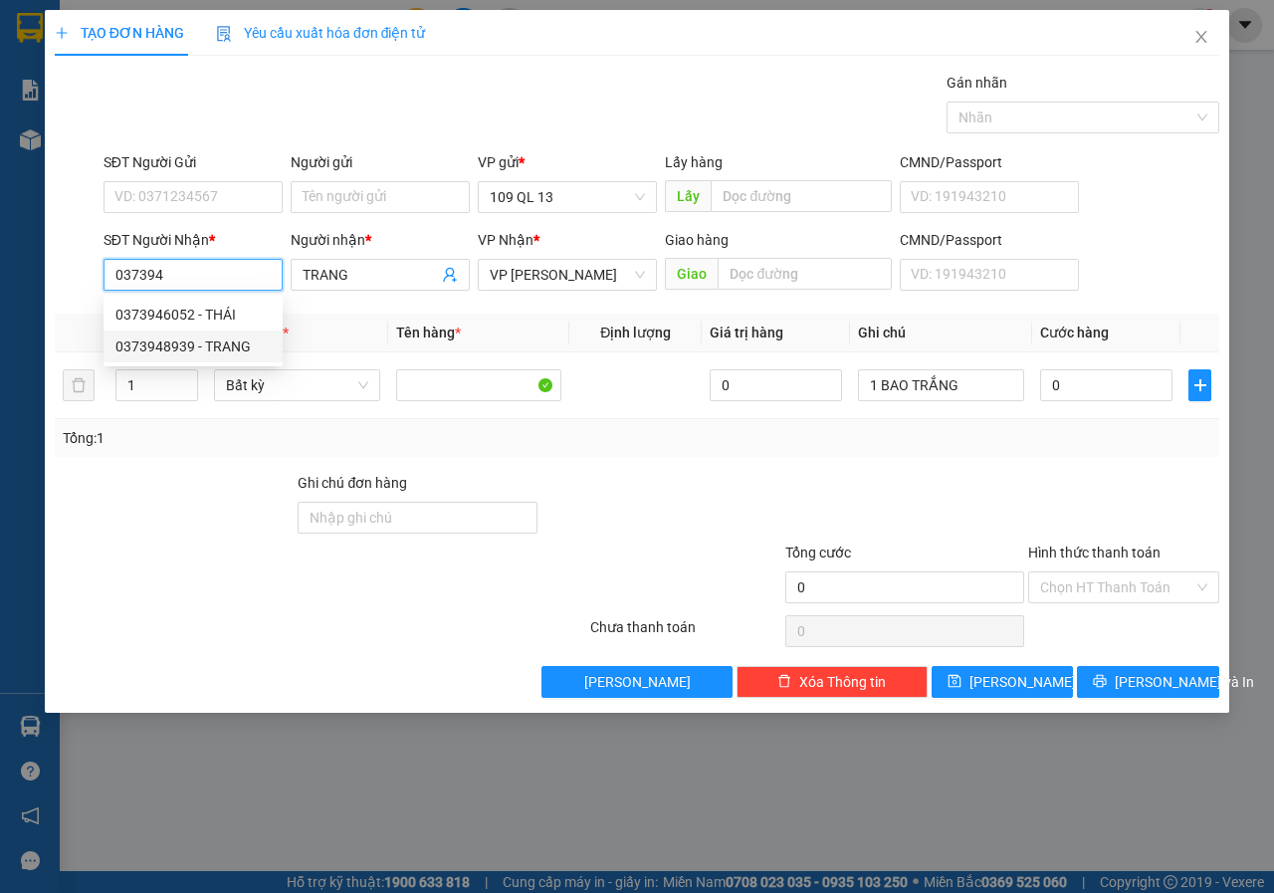
click at [217, 348] on div "0373948939 - TRANG" at bounding box center [192, 346] width 155 height 22
type input "0373948939"
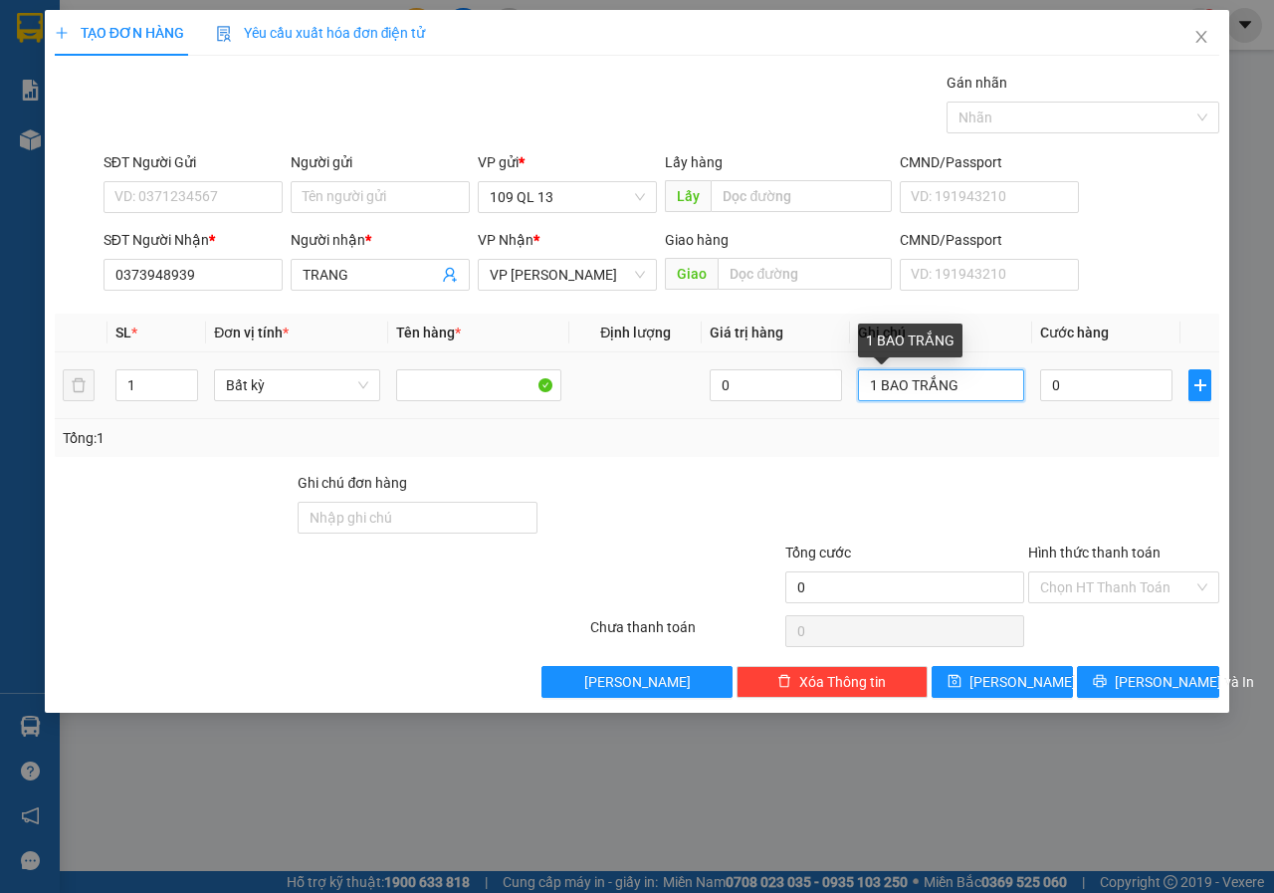
click at [1008, 384] on input "1 BAO TRẮNG" at bounding box center [941, 385] width 166 height 32
click at [250, 194] on input "SĐT Người Gửi" at bounding box center [192, 197] width 179 height 32
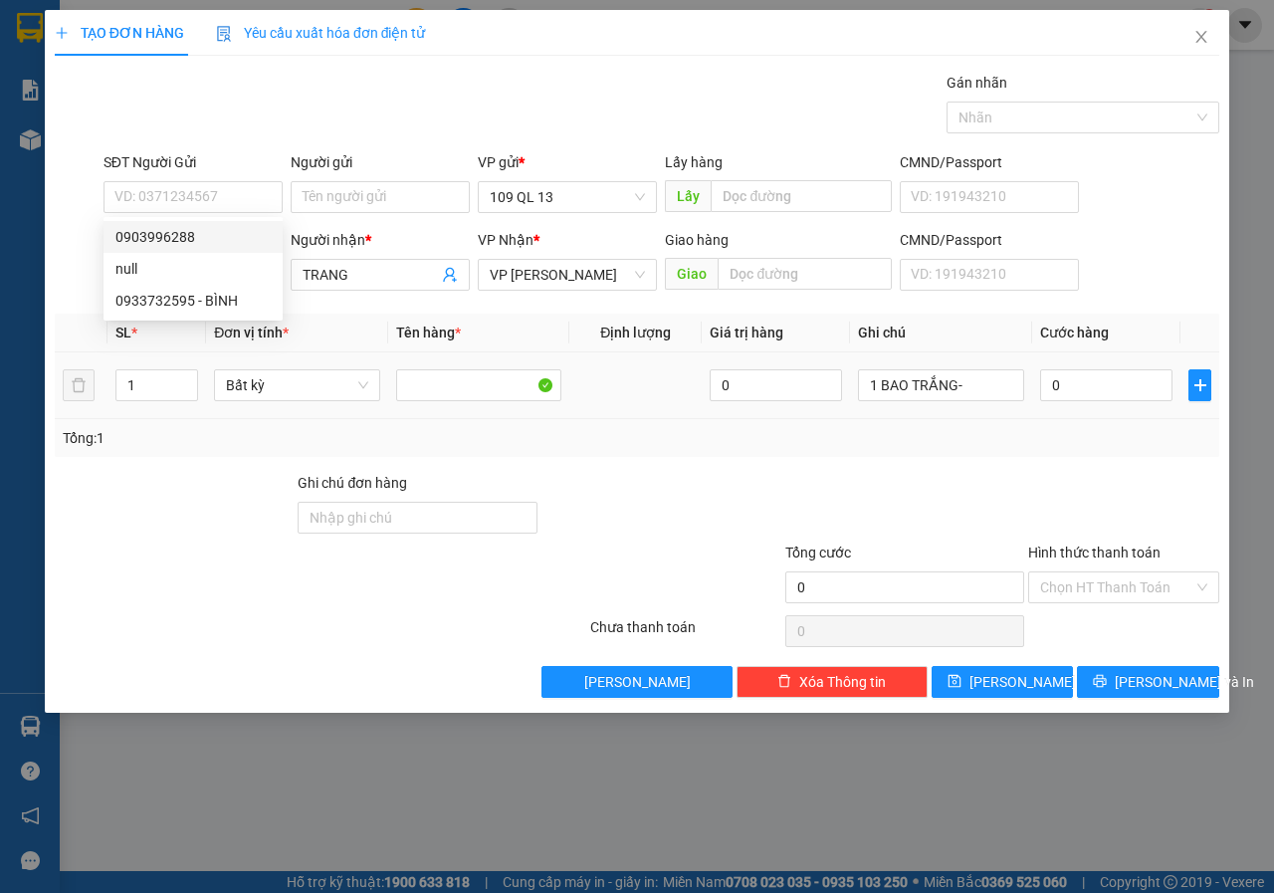
click at [1027, 384] on td "1 BAO TRẮNG-" at bounding box center [941, 385] width 182 height 67
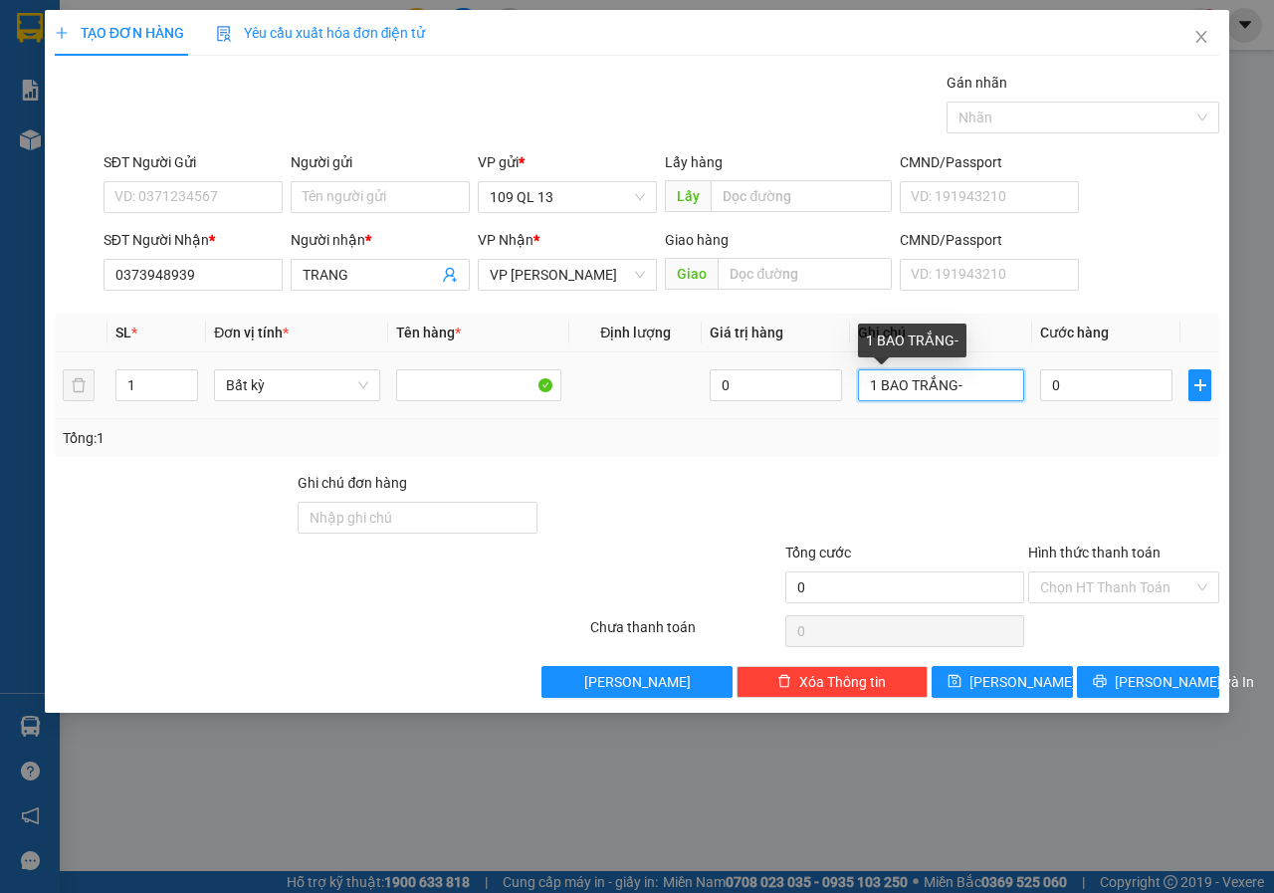
click at [1016, 394] on input "1 BAO TRẮNG-" at bounding box center [941, 385] width 166 height 32
type input "1 BAO TRẮNG-CHẢ"
click at [1138, 384] on input "0" at bounding box center [1106, 385] width 132 height 32
type input "5"
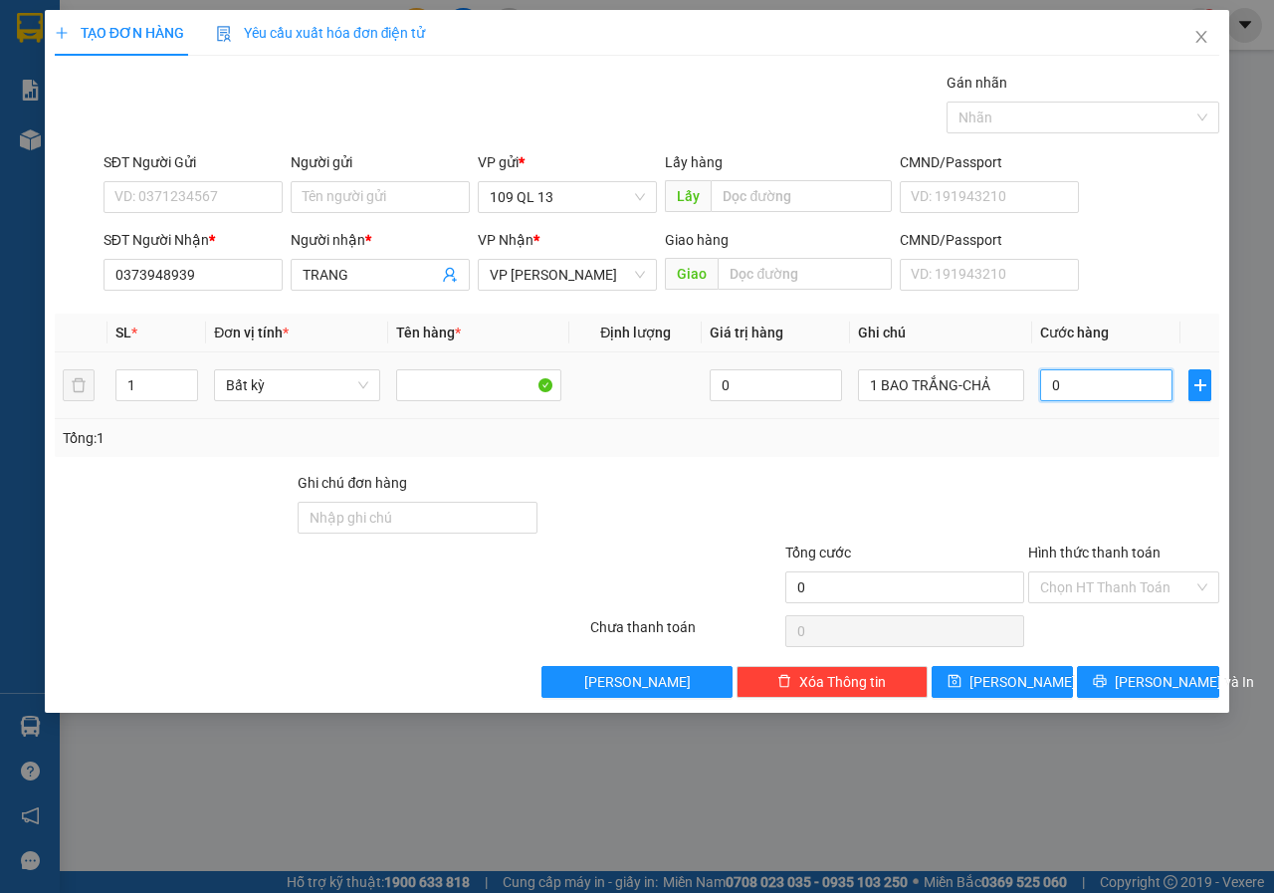
type input "5"
type input "50"
type input "50.000"
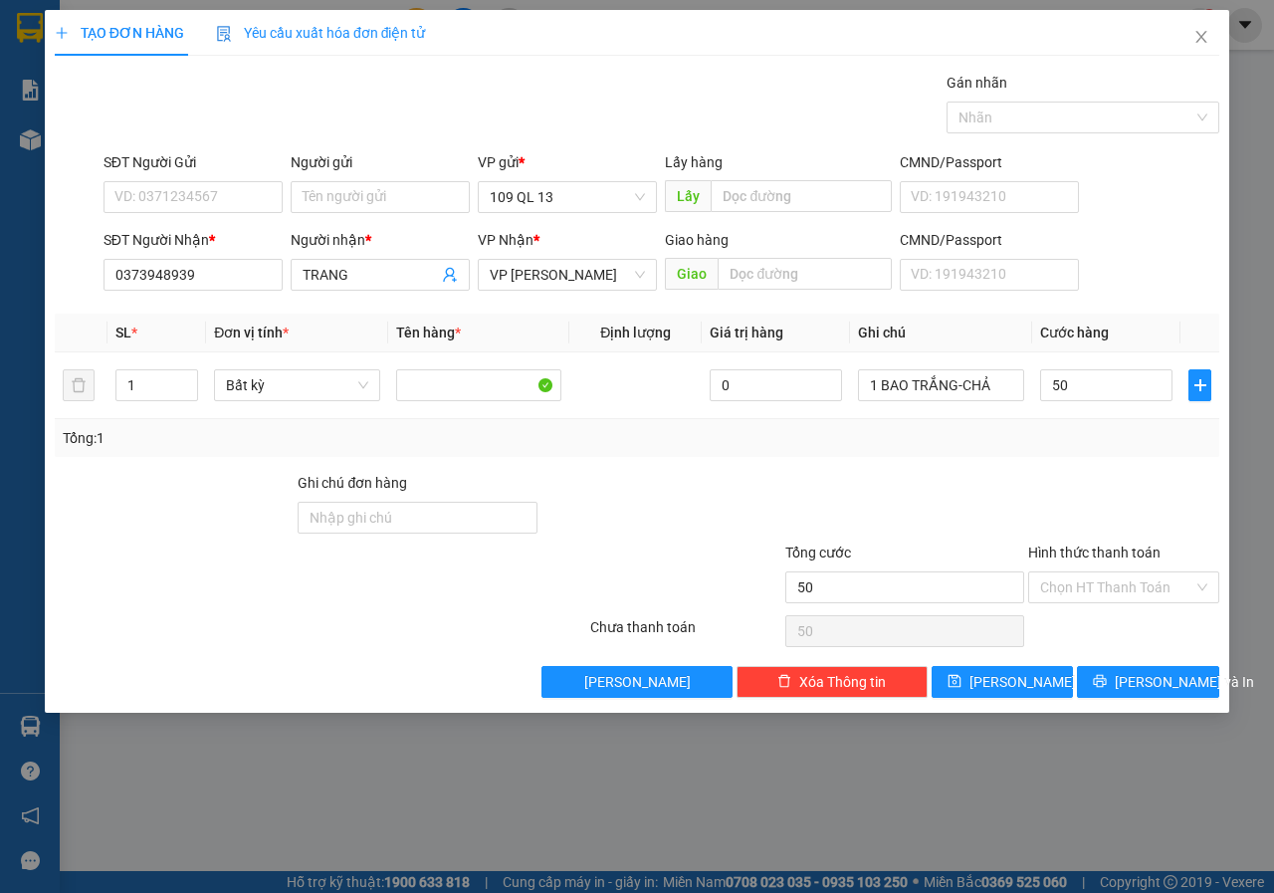
type input "50.000"
click at [1120, 452] on div "Tổng: 1" at bounding box center [637, 438] width 1164 height 38
click at [1065, 582] on input "Hình thức thanh toán" at bounding box center [1116, 587] width 153 height 30
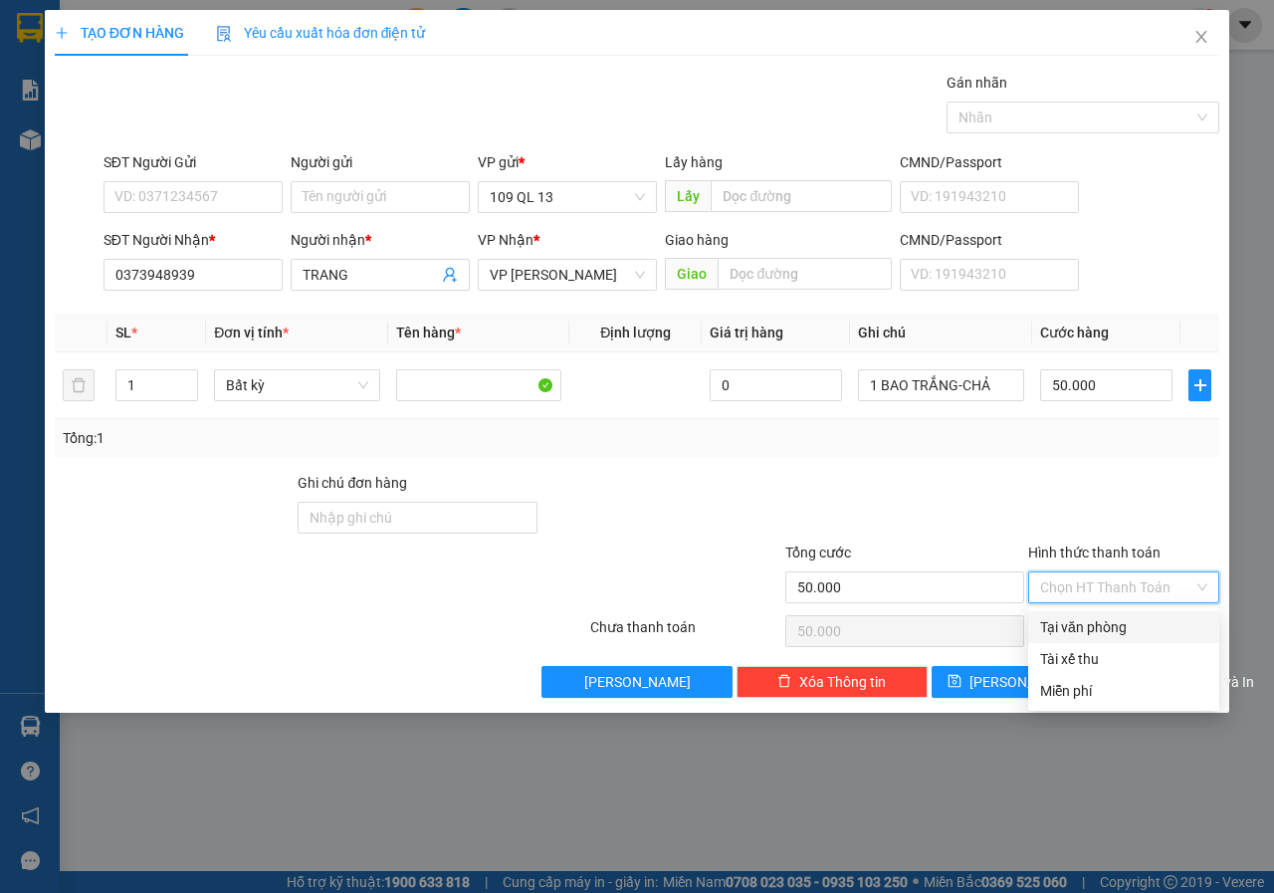
click at [1092, 631] on div "Tại văn phòng" at bounding box center [1123, 627] width 167 height 22
type input "0"
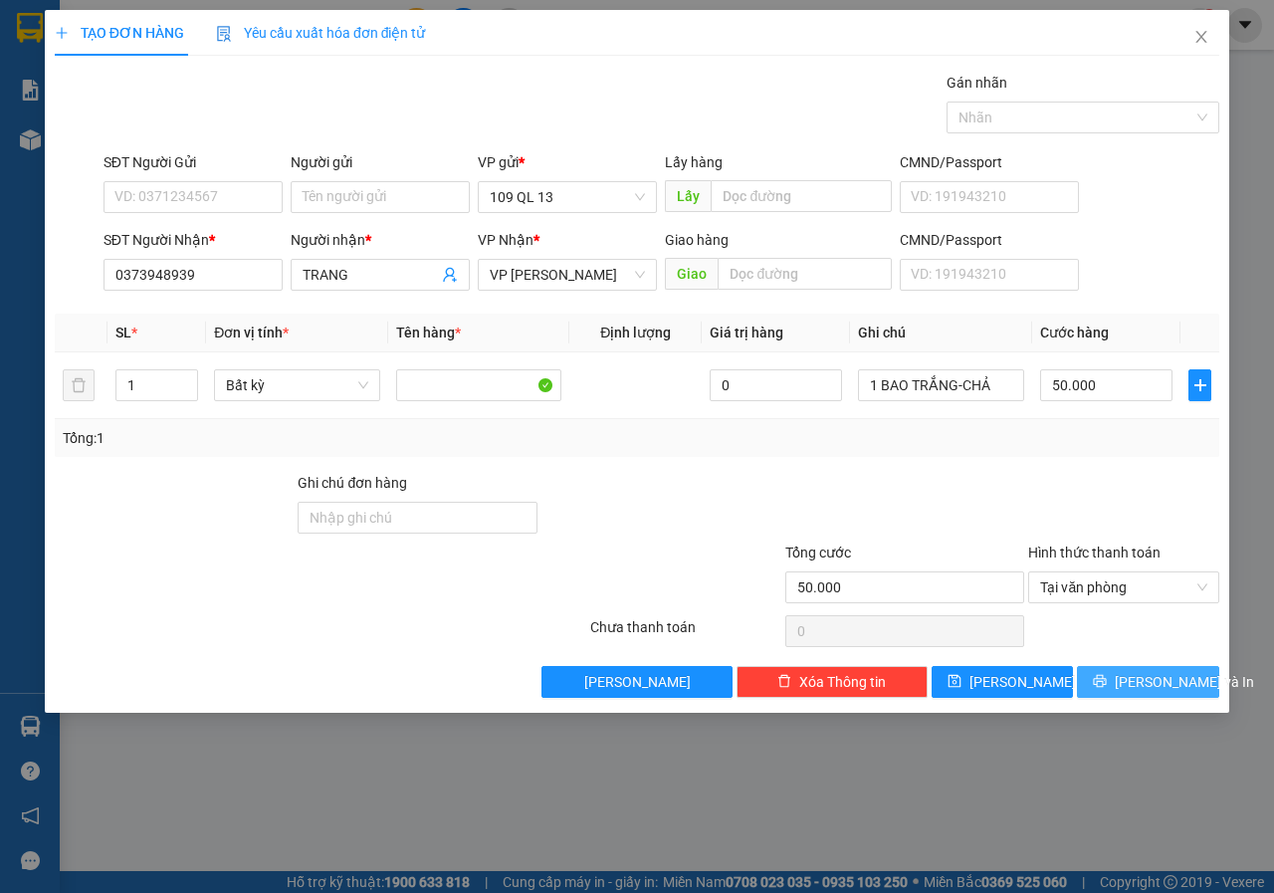
click at [1118, 672] on button "[PERSON_NAME] và In" at bounding box center [1148, 682] width 142 height 32
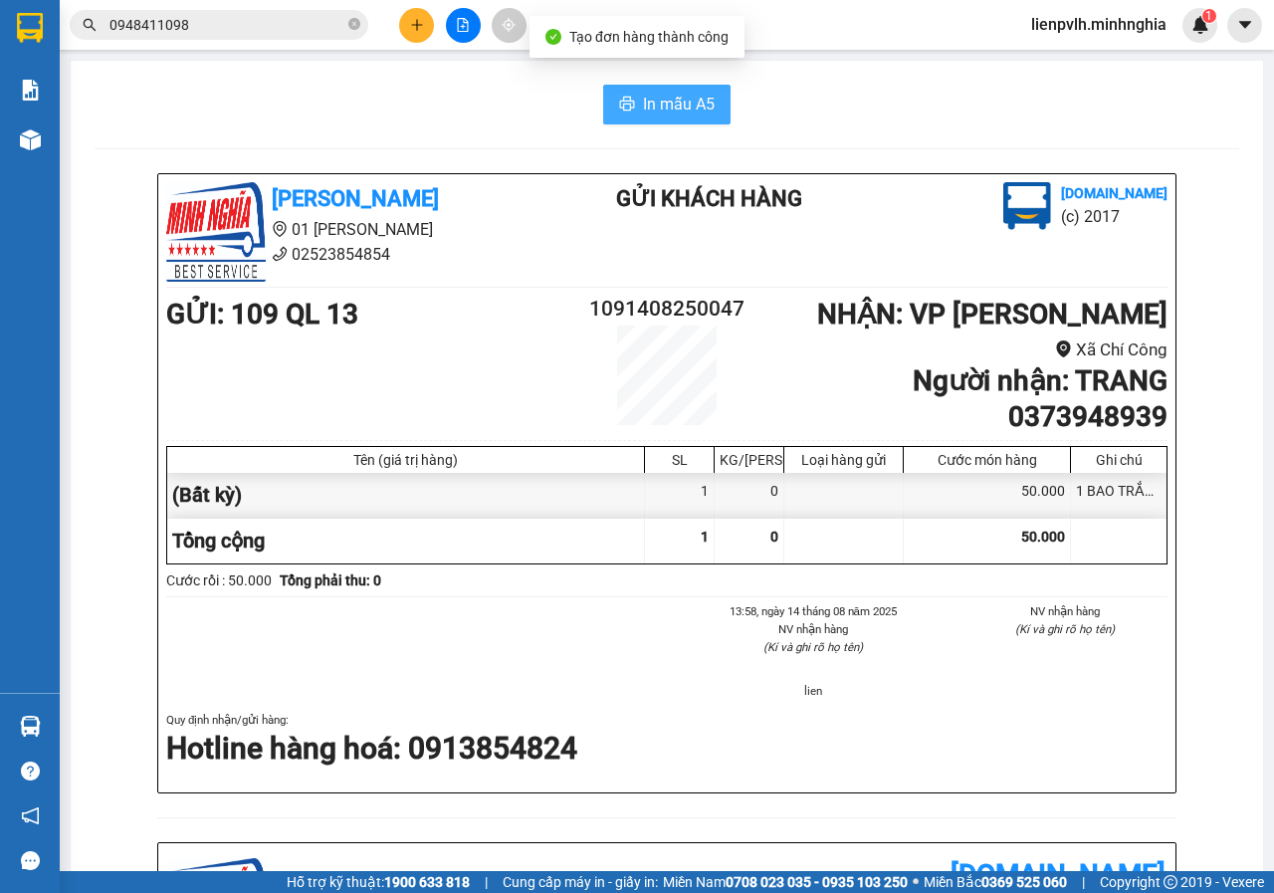
click at [672, 117] on button "In mẫu A5" at bounding box center [666, 105] width 127 height 40
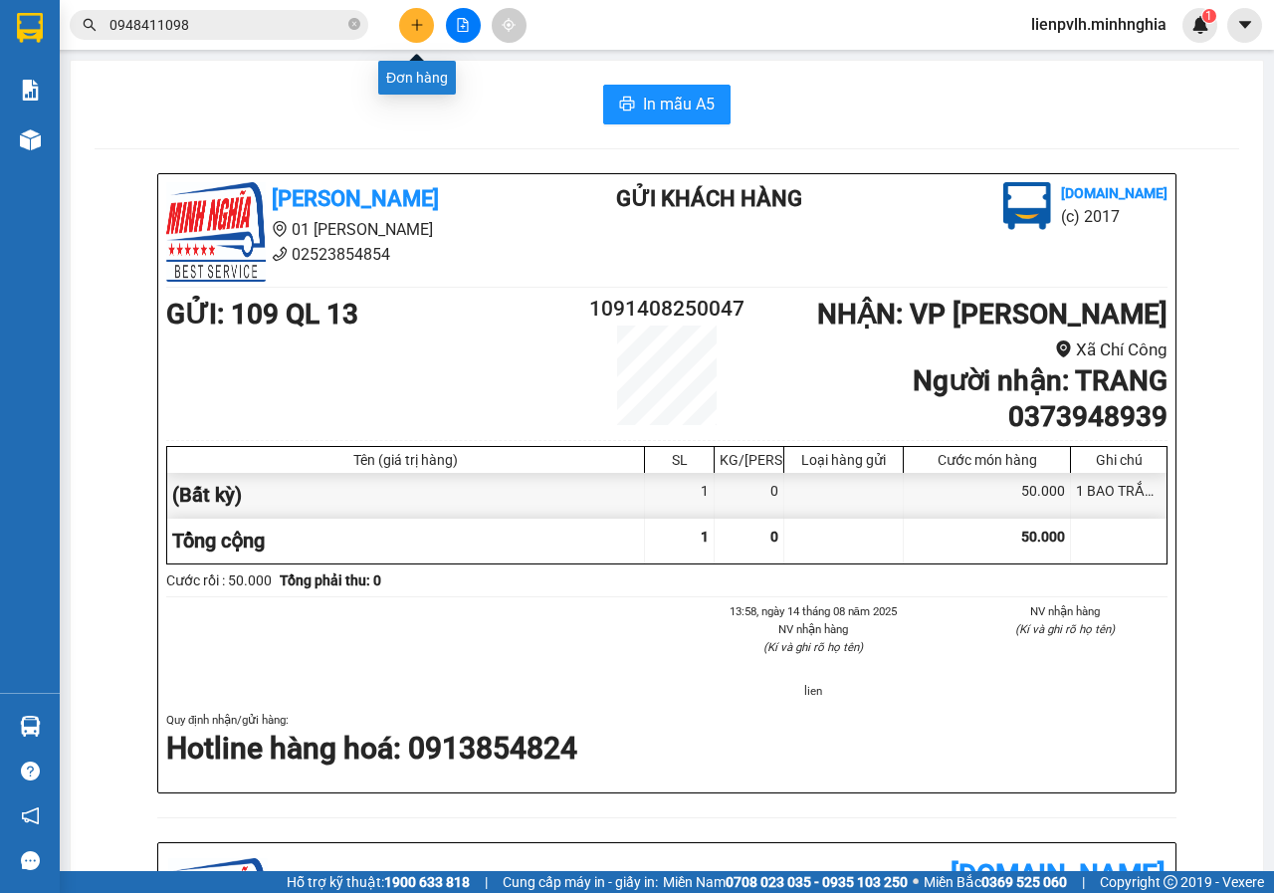
click at [420, 25] on icon "plus" at bounding box center [416, 24] width 11 height 1
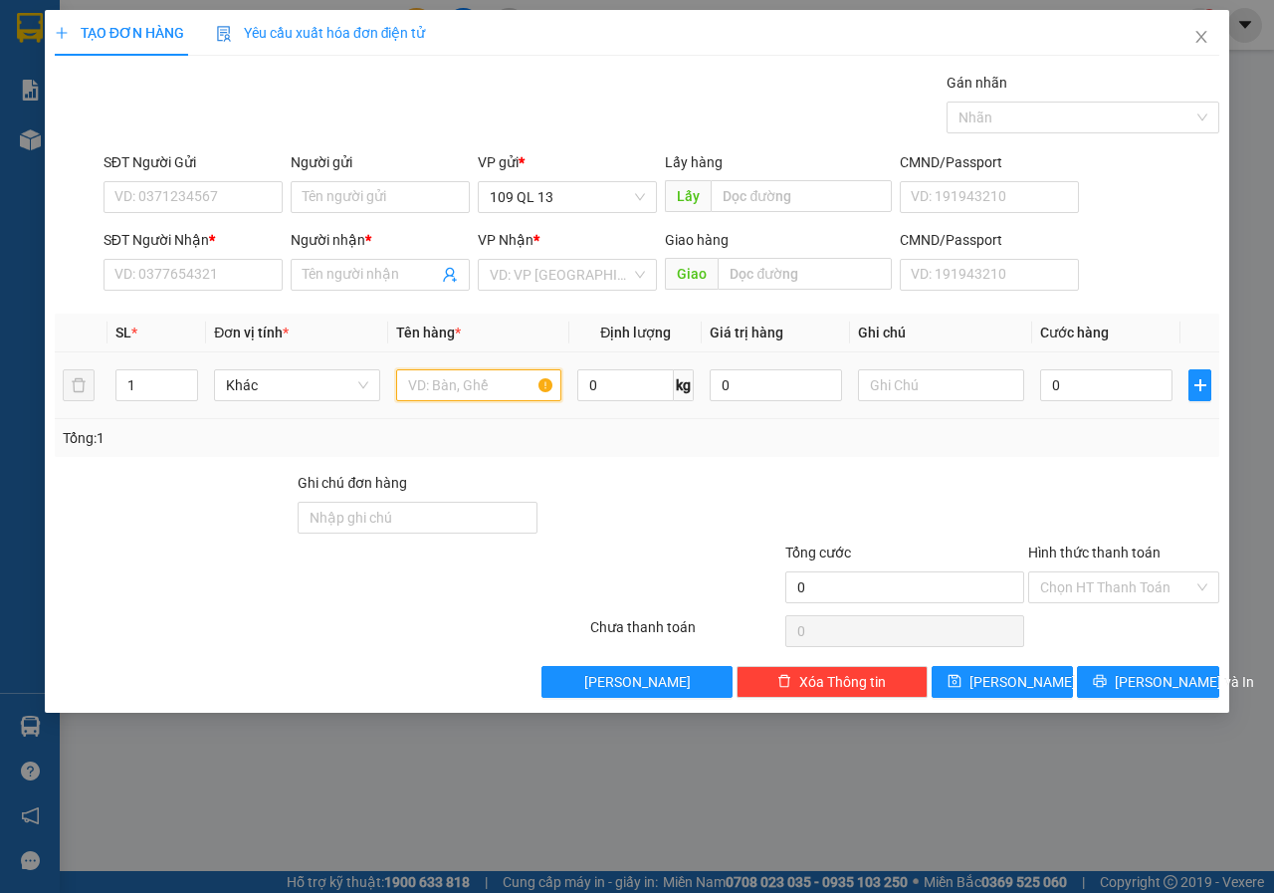
click at [464, 372] on input "text" at bounding box center [479, 385] width 166 height 32
click at [250, 273] on input "SĐT Người Nhận *" at bounding box center [192, 275] width 179 height 32
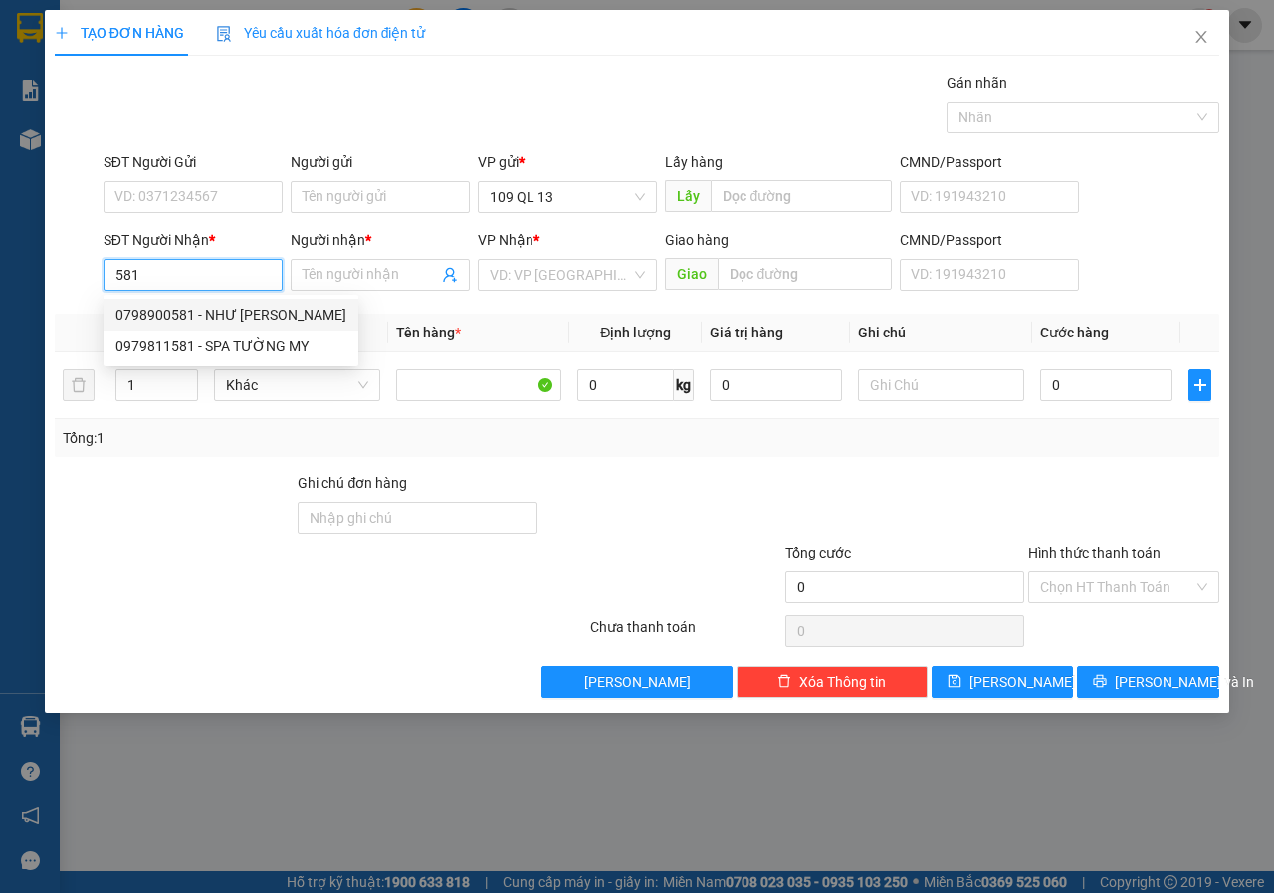
click at [231, 317] on div "0798900581 - NHƯ HUỲNH" at bounding box center [230, 314] width 231 height 22
type input "0798900581"
type input "NHƯ HUỲNH"
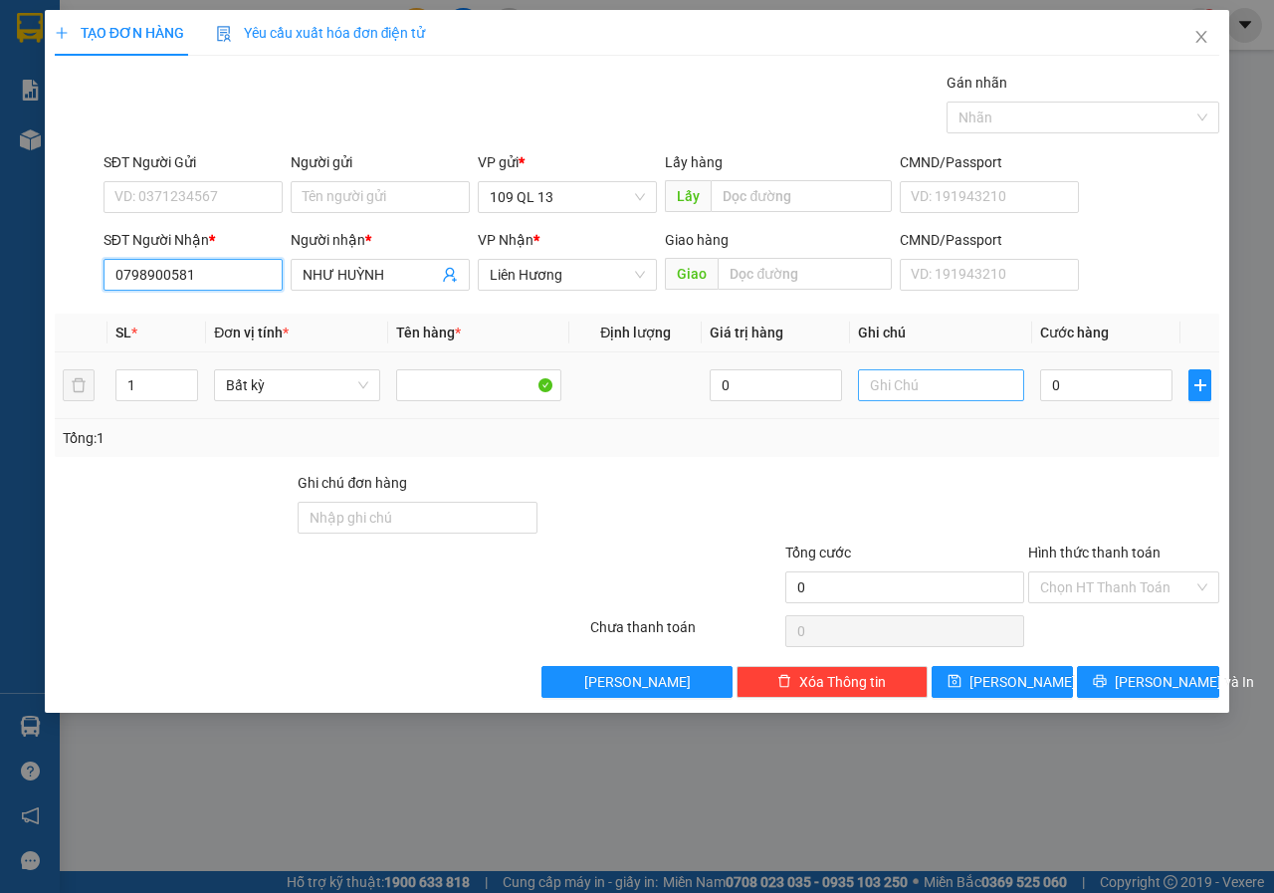
type input "0798900581"
click at [926, 386] on input "text" at bounding box center [941, 385] width 166 height 32
type input "1 BAO -BÁNH TRÁNG"
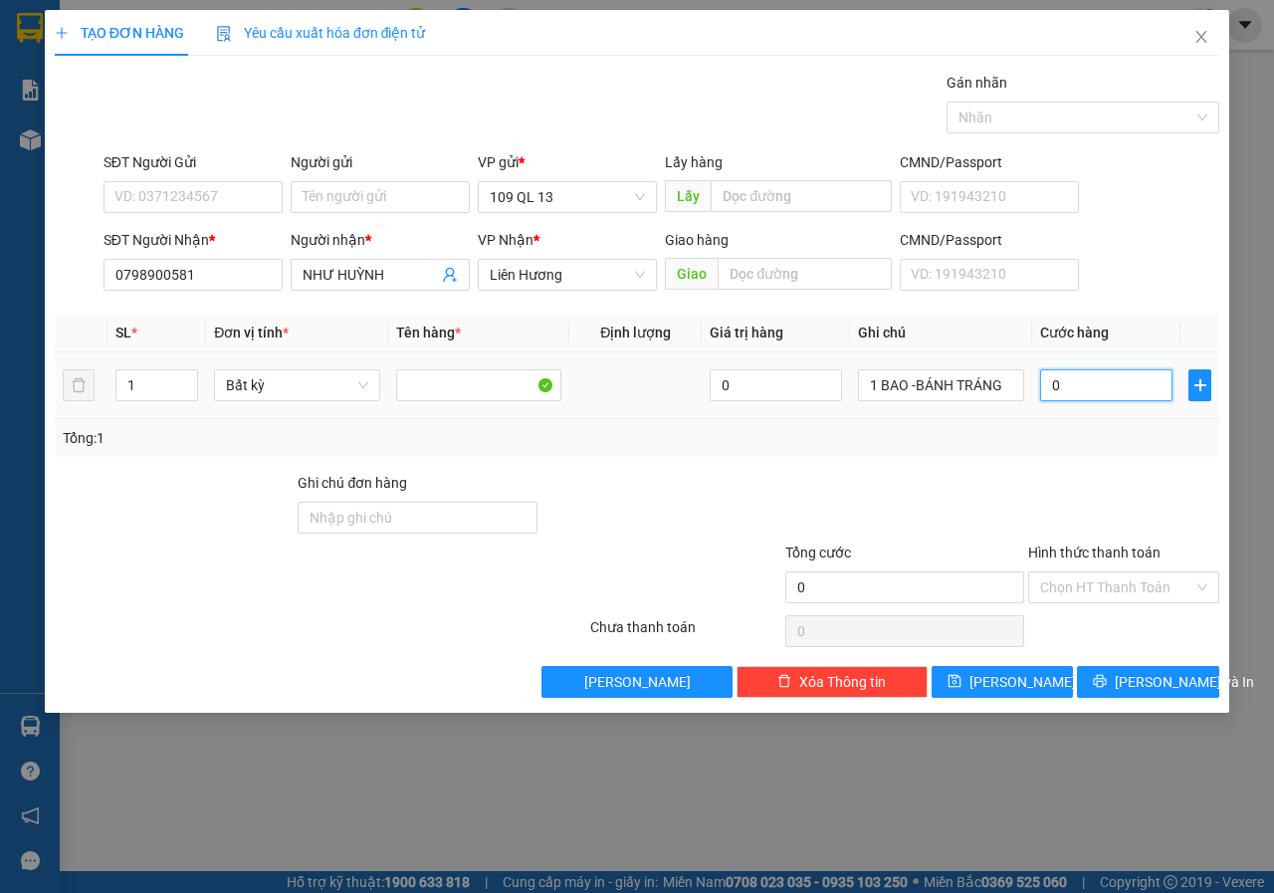
click at [1081, 376] on input "0" at bounding box center [1106, 385] width 132 height 32
type input "4"
type input "40"
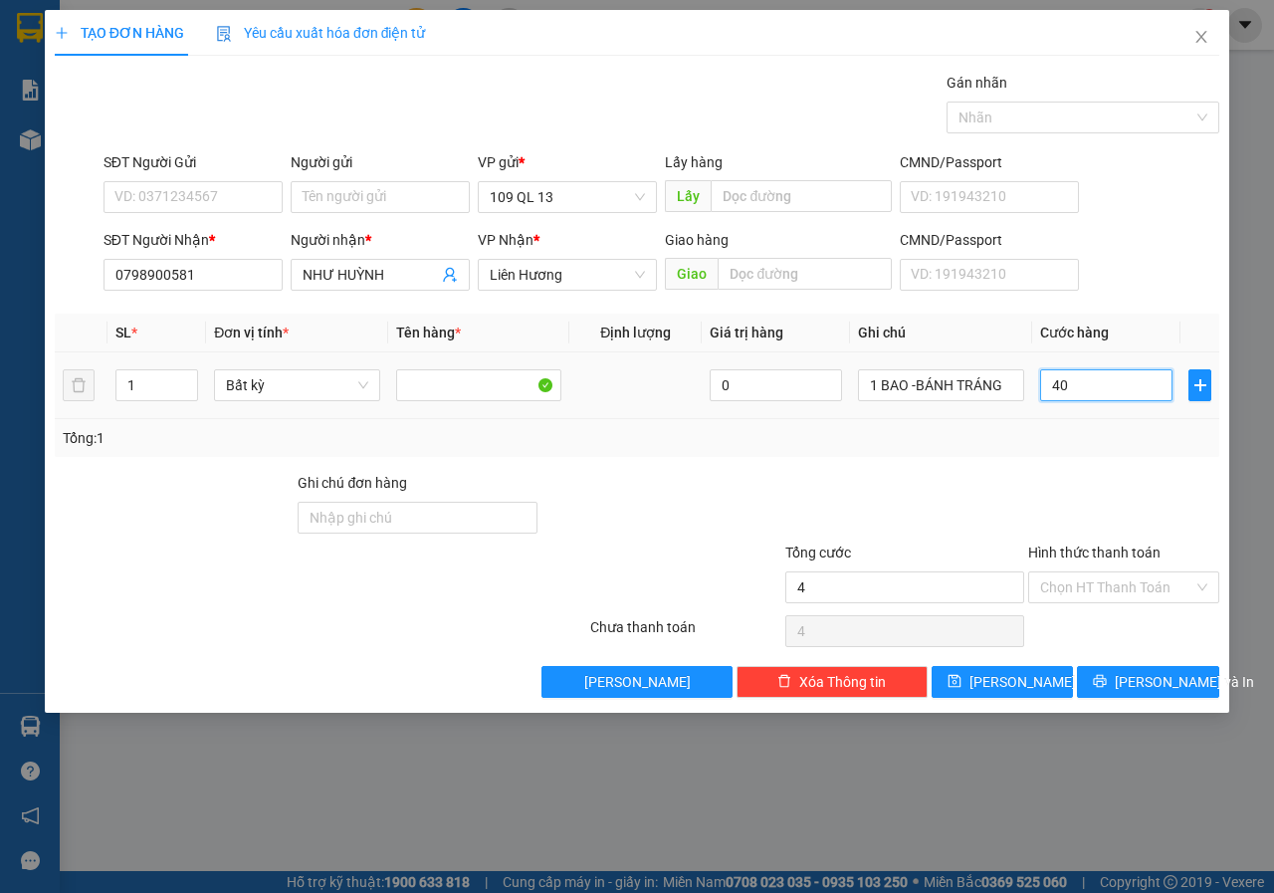
type input "40"
type input "40.000"
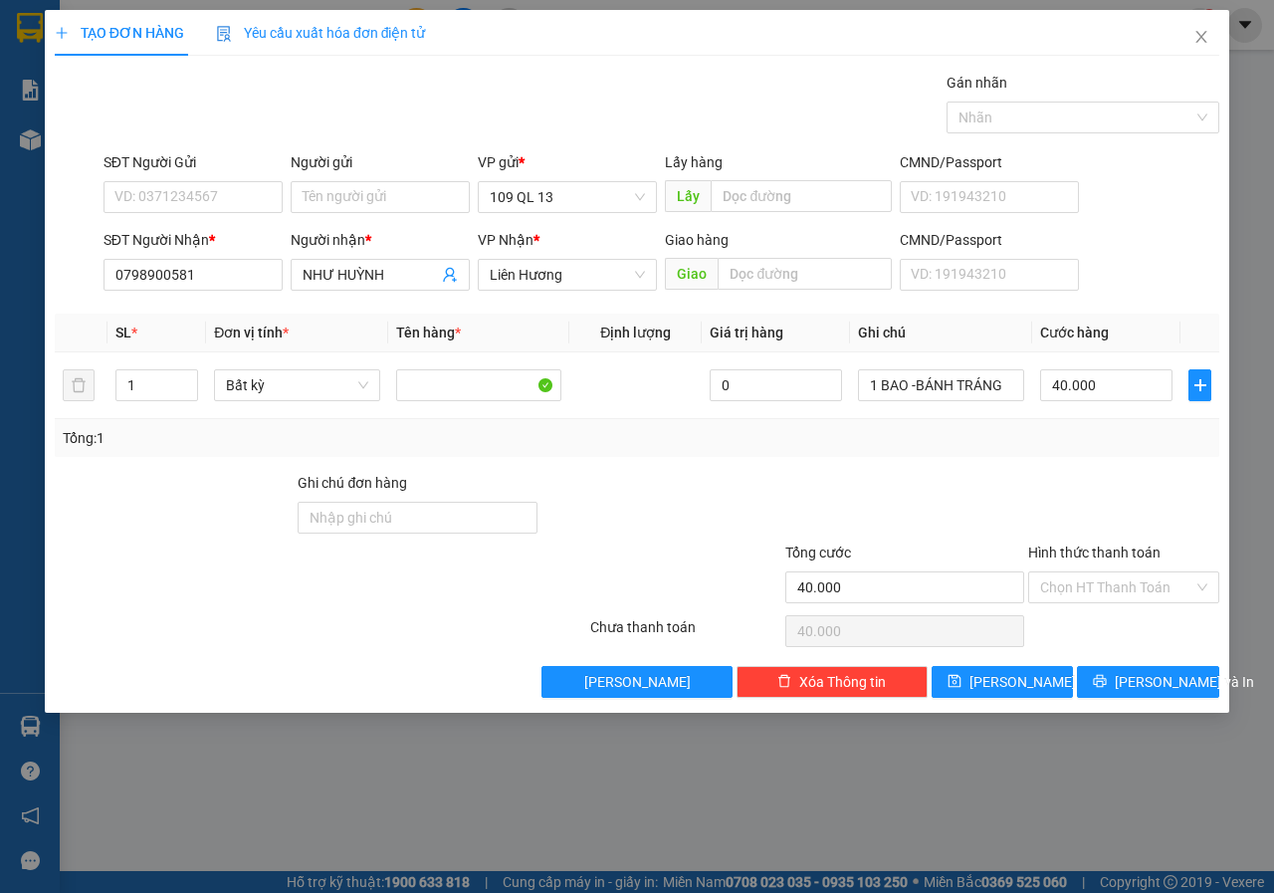
click at [1092, 439] on div "Tổng: 1" at bounding box center [637, 438] width 1148 height 22
click at [1172, 679] on span "[PERSON_NAME] và In" at bounding box center [1183, 682] width 139 height 22
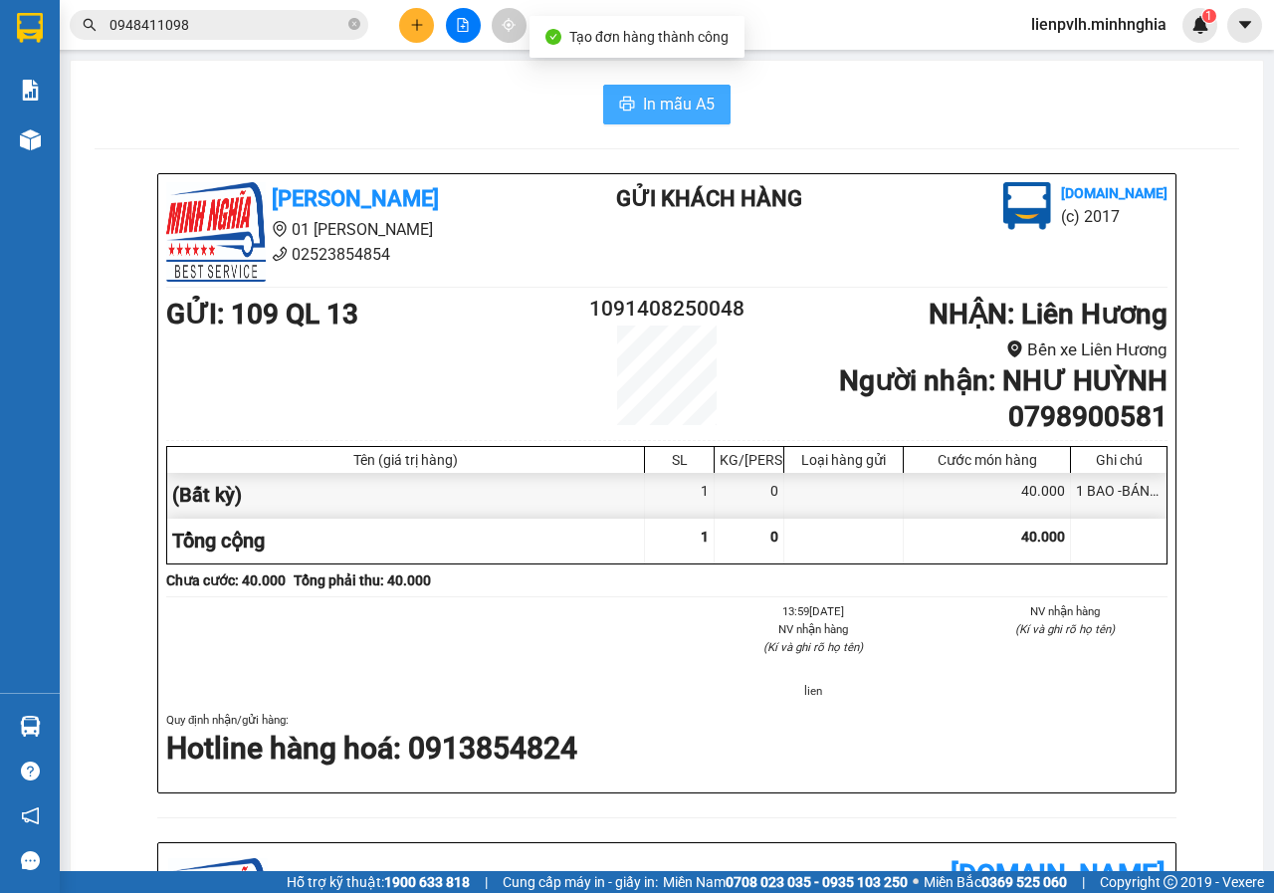
click at [676, 109] on span "In mẫu A5" at bounding box center [679, 104] width 72 height 25
click at [421, 21] on icon "plus" at bounding box center [417, 25] width 14 height 14
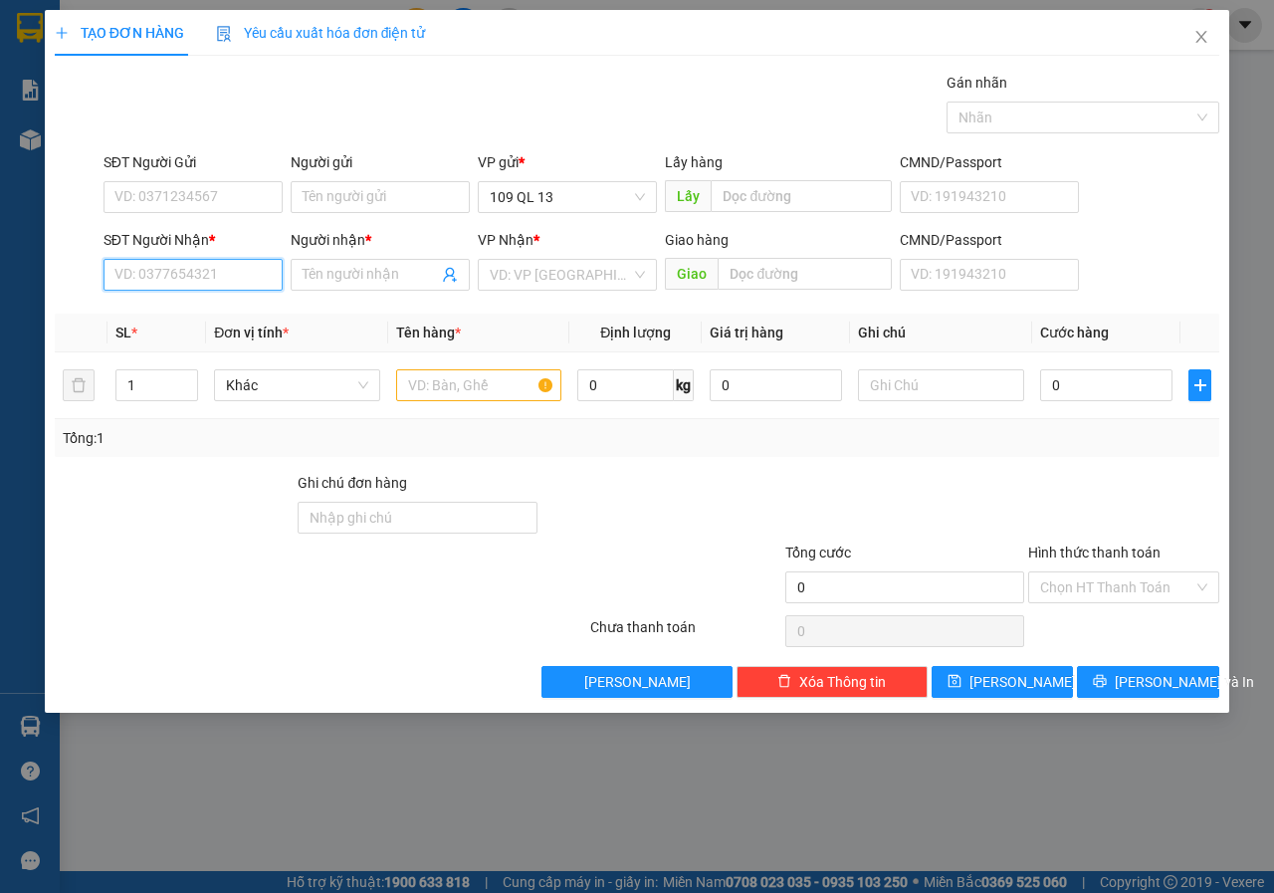
click at [216, 286] on input "SĐT Người Nhận *" at bounding box center [192, 275] width 179 height 32
type input "0938998009"
click at [256, 302] on div "0938998009 - NIÊM" at bounding box center [192, 315] width 179 height 32
type input "NIÊM"
type input "0938998009"
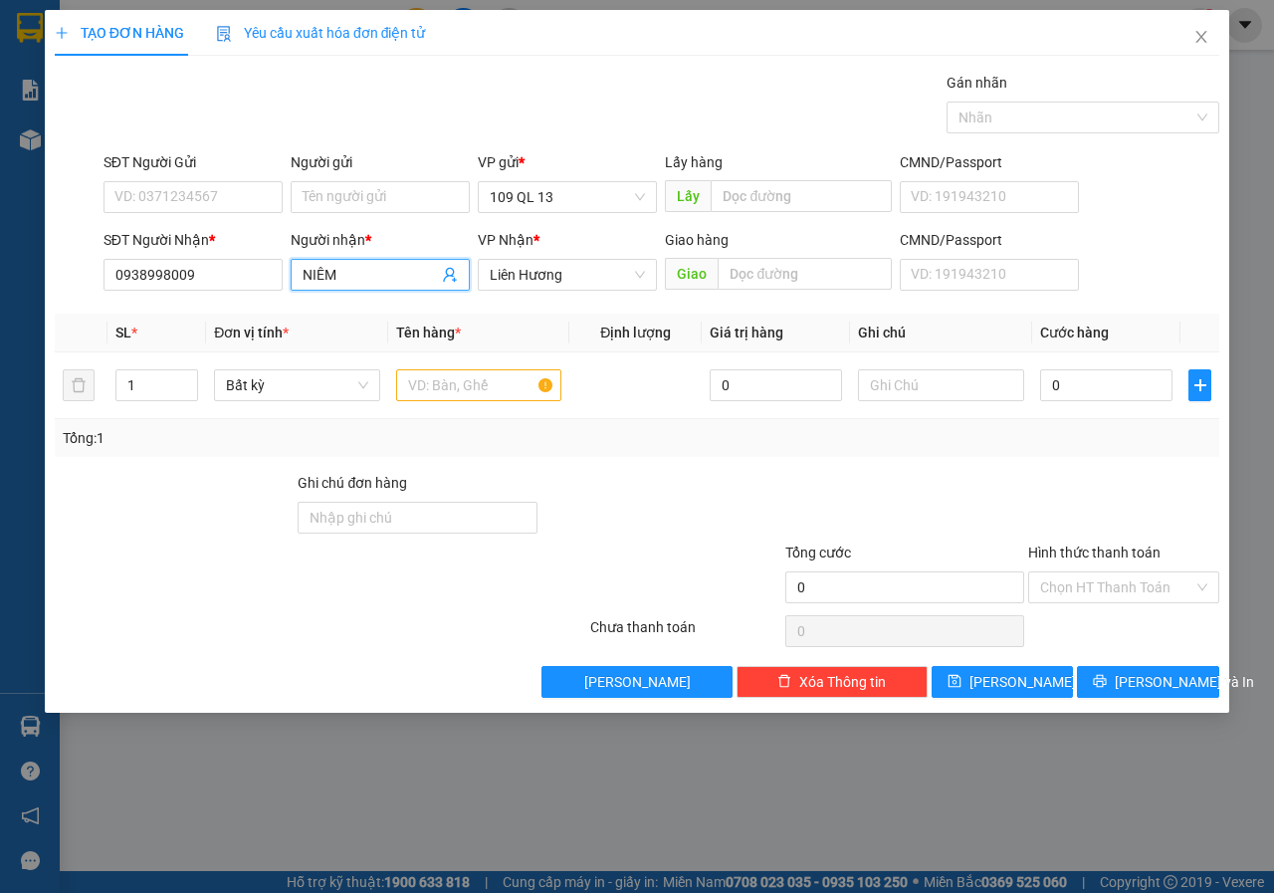
click at [311, 271] on input "NIÊM" at bounding box center [369, 275] width 135 height 22
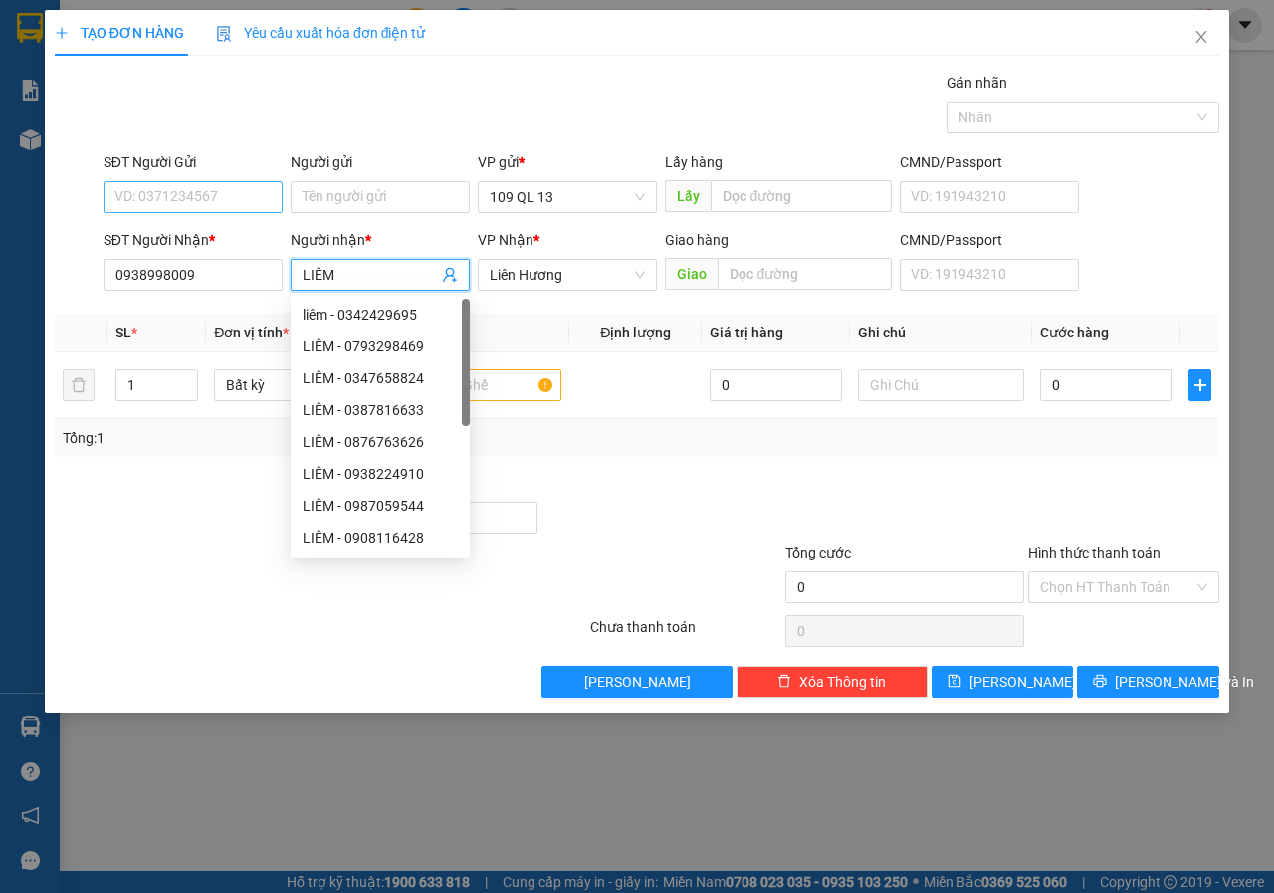
type input "LIÊM"
click at [224, 189] on input "SĐT Người Gửi" at bounding box center [192, 197] width 179 height 32
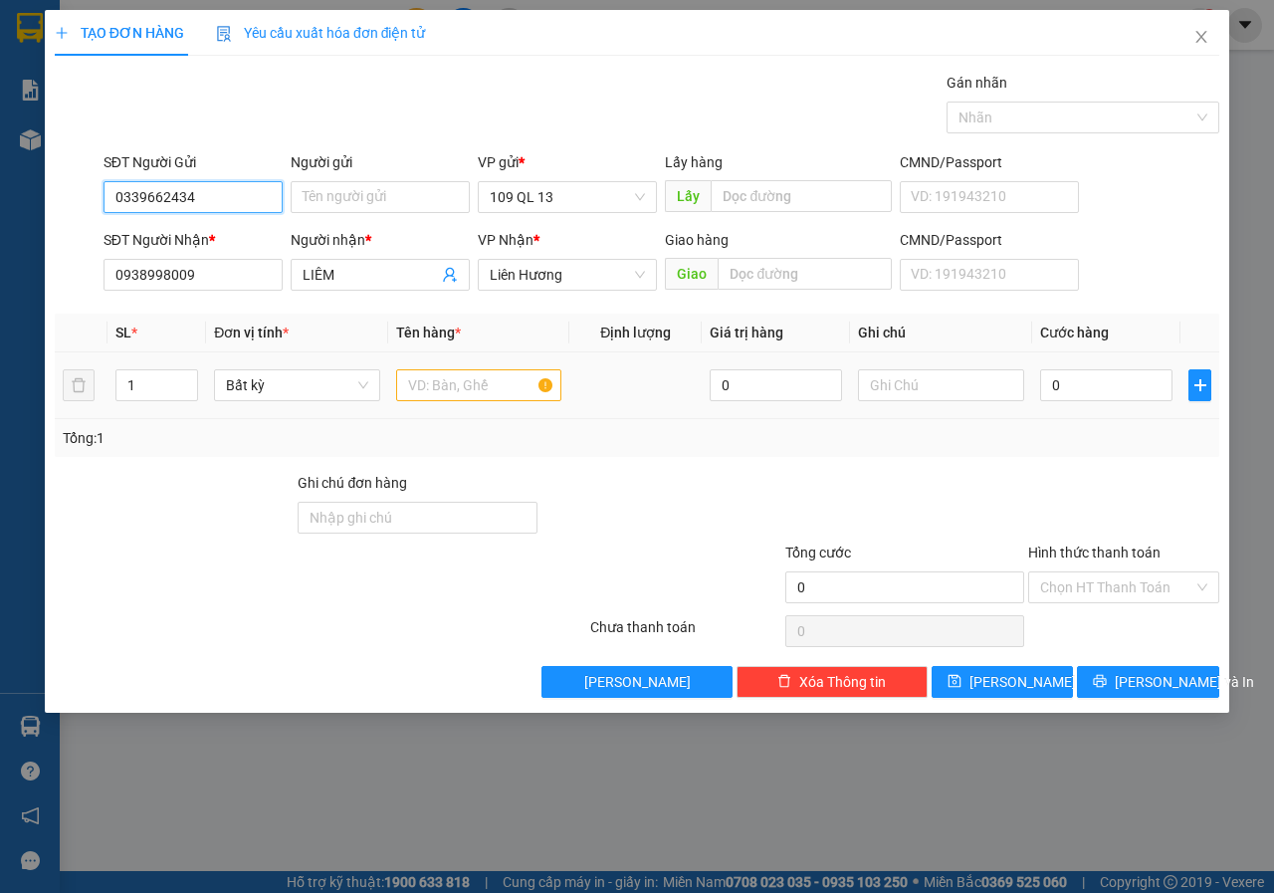
type input "0339662434"
click at [485, 394] on input "text" at bounding box center [479, 385] width 166 height 32
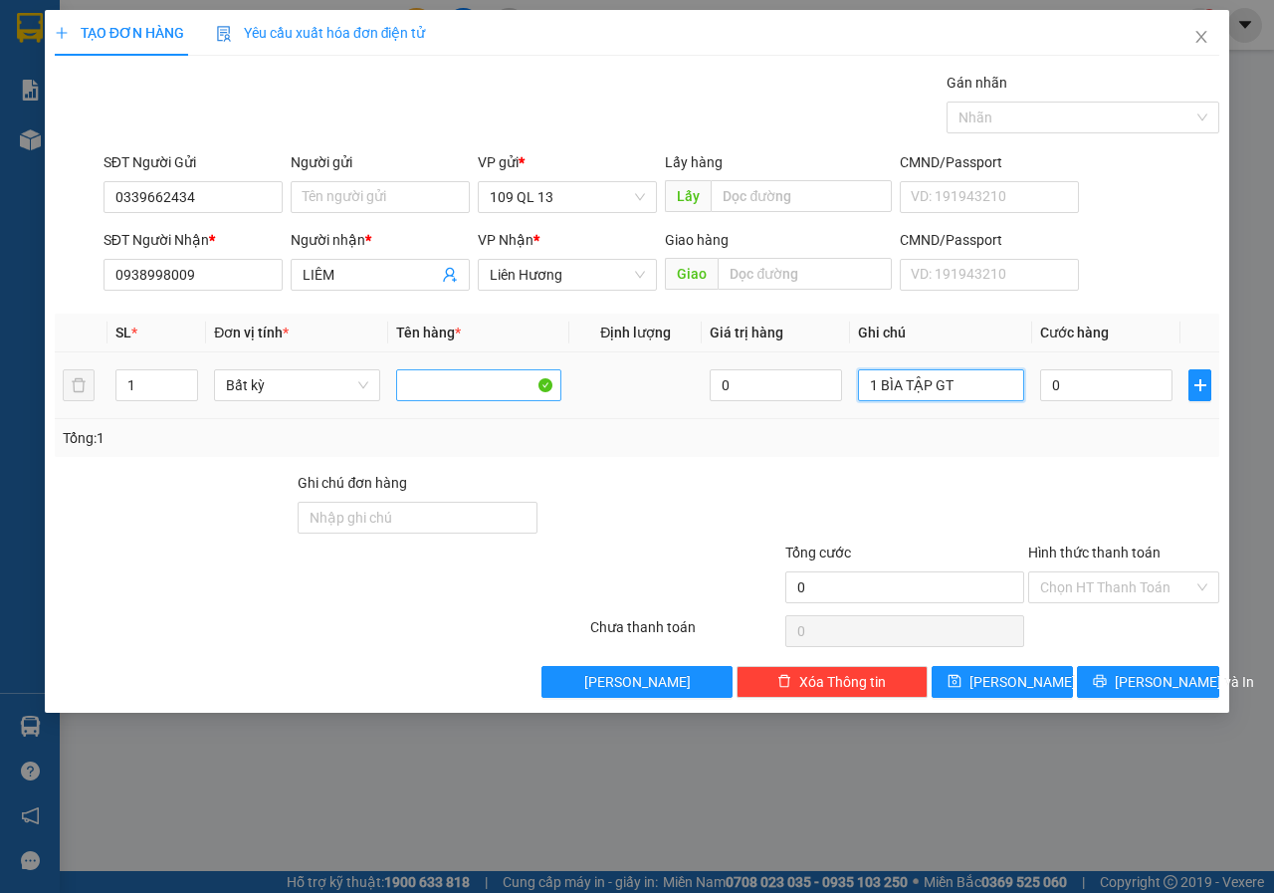
type input "1 BÌA TẬP GT"
type input "3"
type input "30"
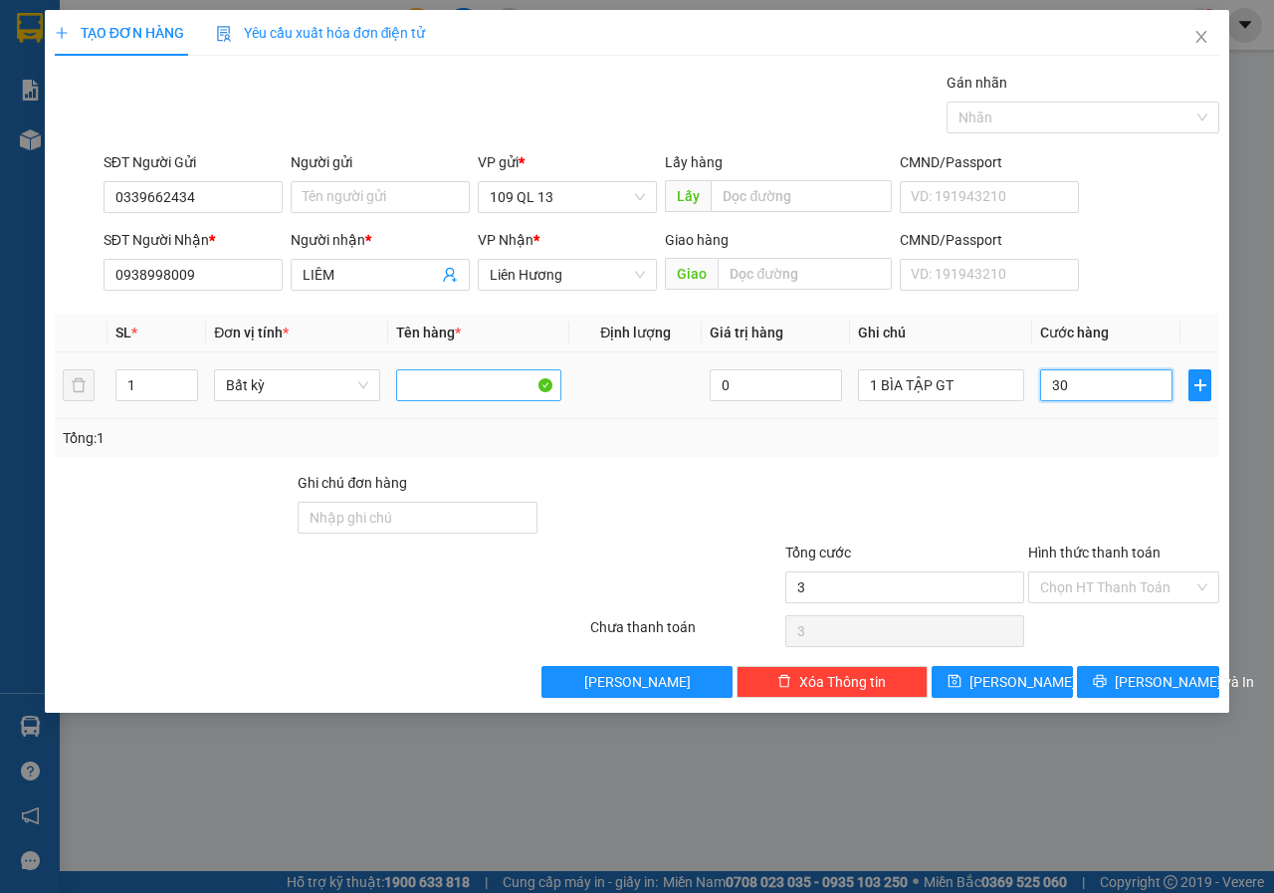
type input "30"
type input "30.000"
click at [1090, 568] on div "Hình thức thanh toán" at bounding box center [1123, 556] width 191 height 30
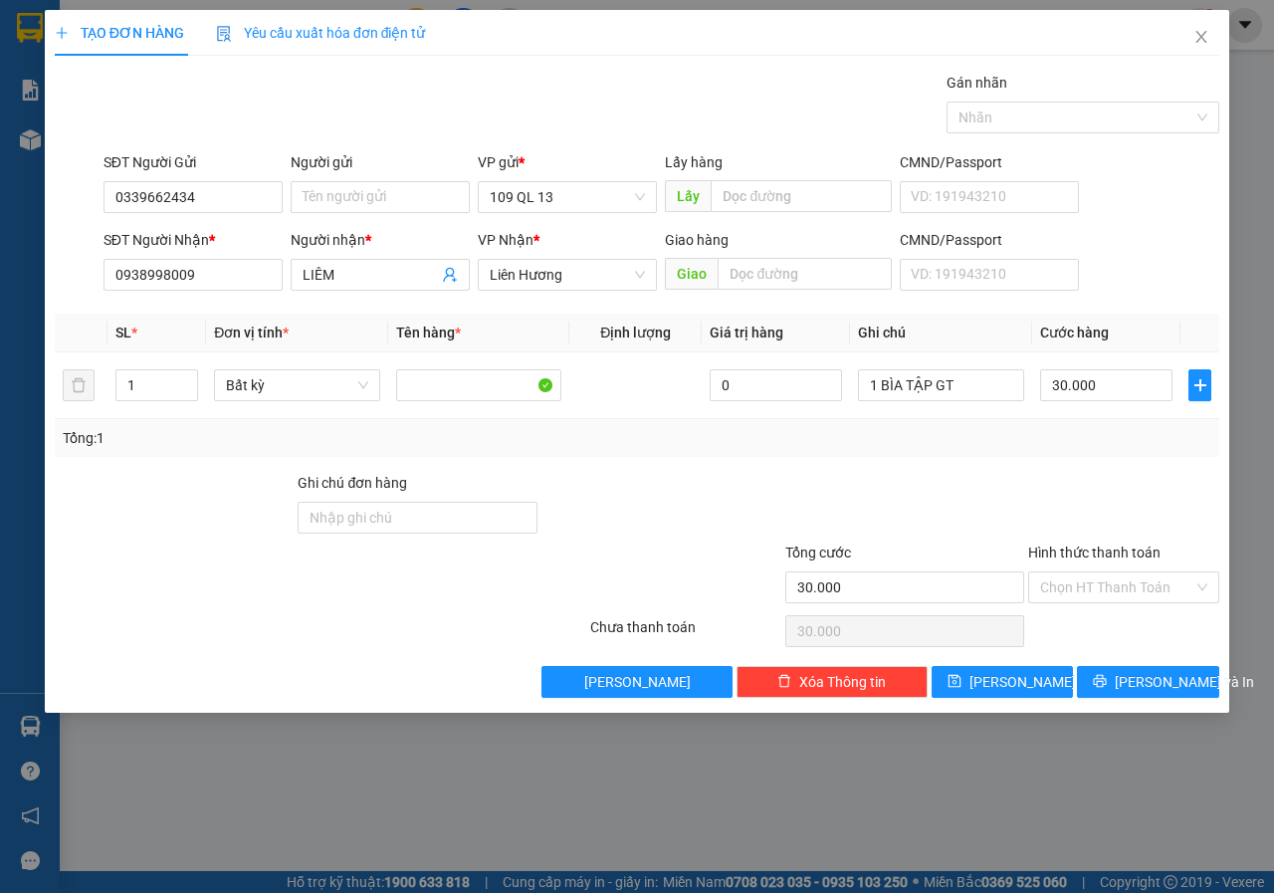
click at [1090, 623] on div "Chọn HT Thanh Toán" at bounding box center [1123, 631] width 195 height 40
click at [1092, 596] on input "Hình thức thanh toán" at bounding box center [1116, 587] width 153 height 30
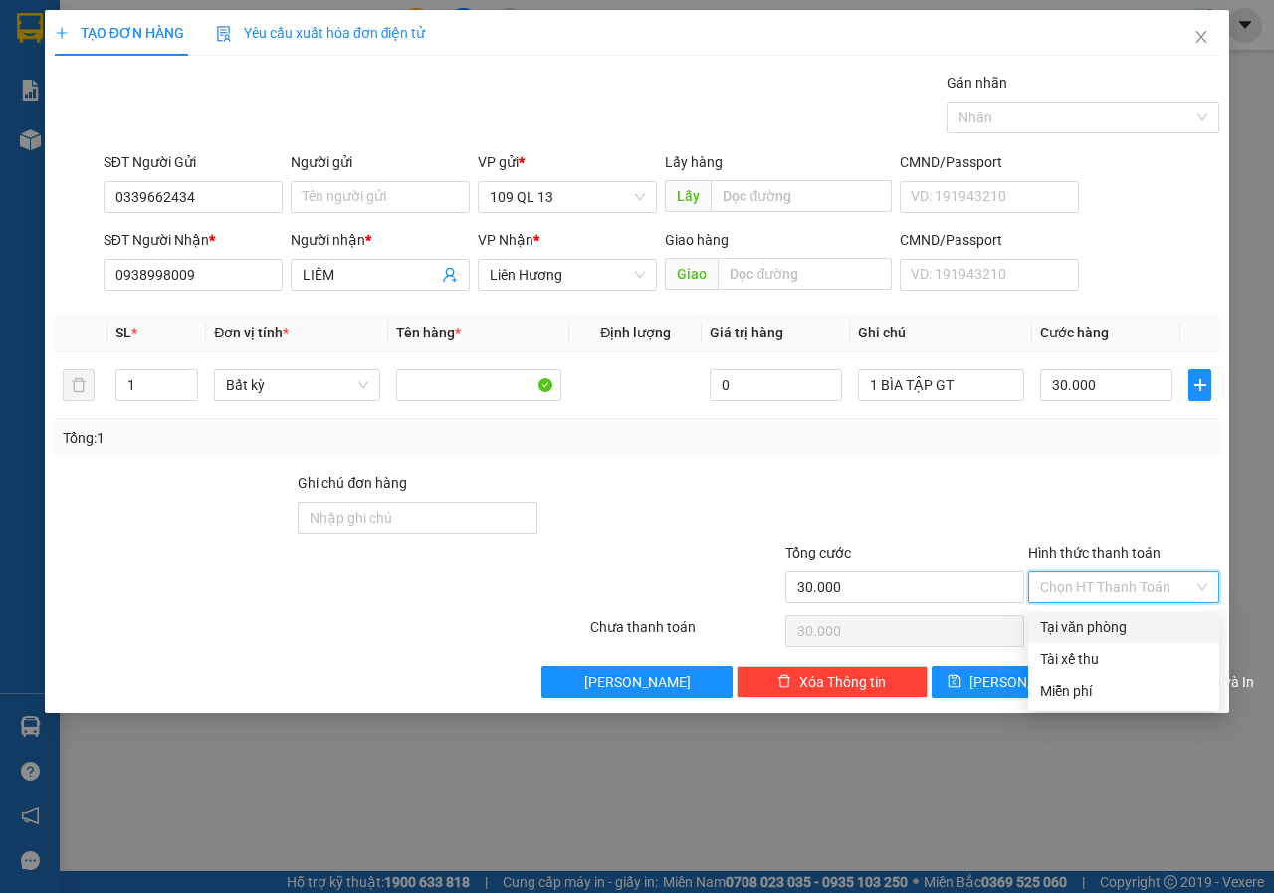
click at [1087, 627] on div "Tại văn phòng" at bounding box center [1123, 627] width 167 height 22
type input "0"
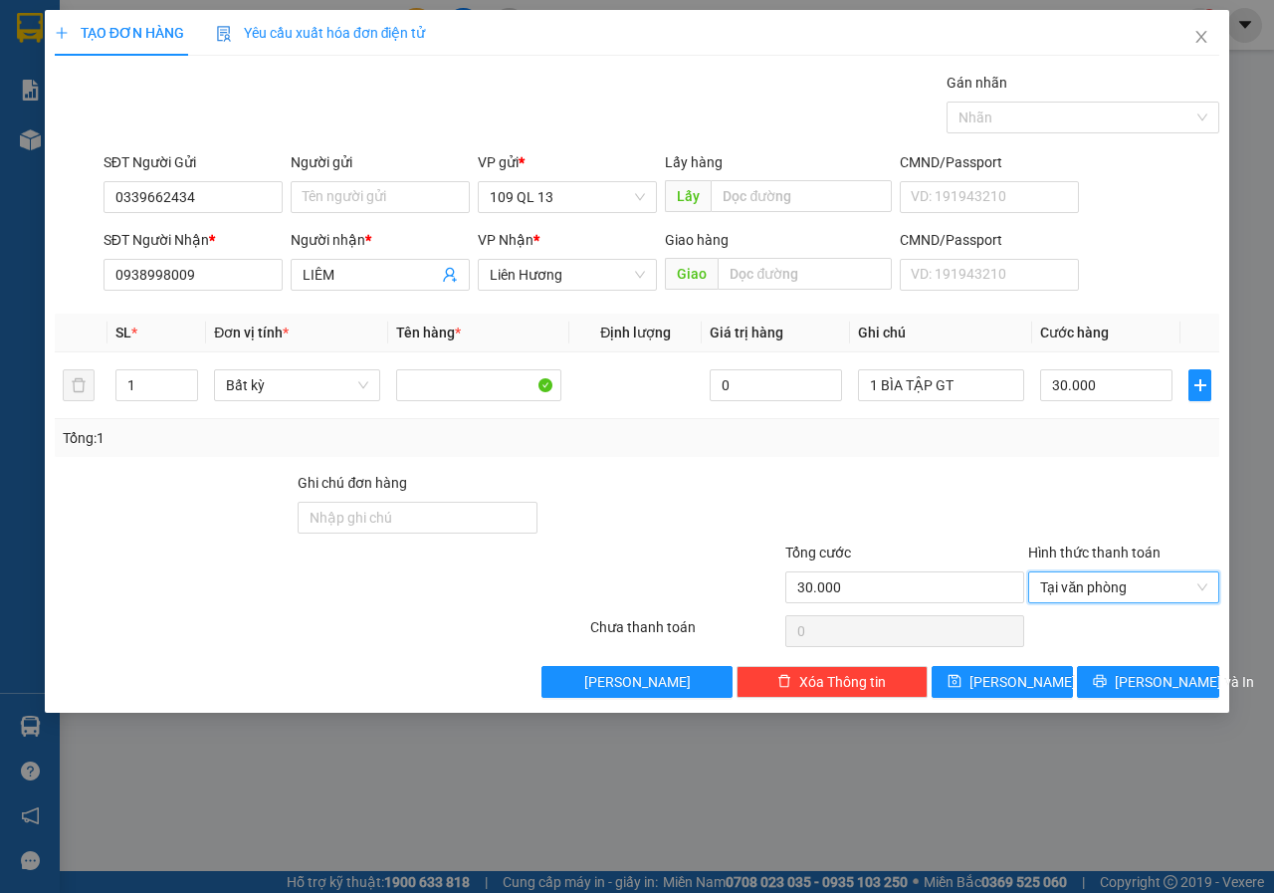
click at [1152, 714] on div "TẠO ĐƠN HÀNG Yêu cầu xuất hóa đơn điện tử Transit Pickup Surcharge Ids Transit …" at bounding box center [637, 446] width 1274 height 893
click at [1152, 685] on span "[PERSON_NAME] và In" at bounding box center [1183, 682] width 139 height 22
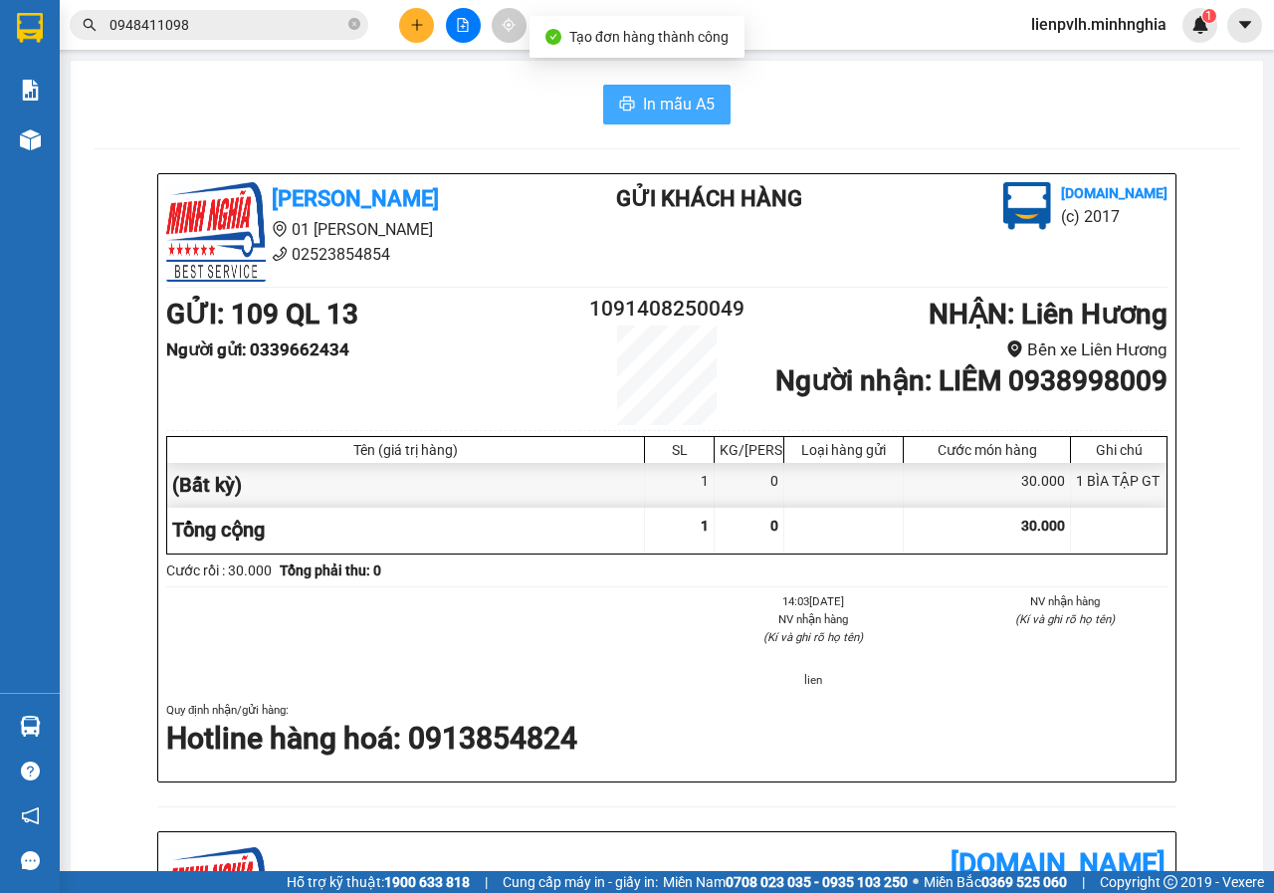
click at [706, 121] on button "In mẫu A5" at bounding box center [666, 105] width 127 height 40
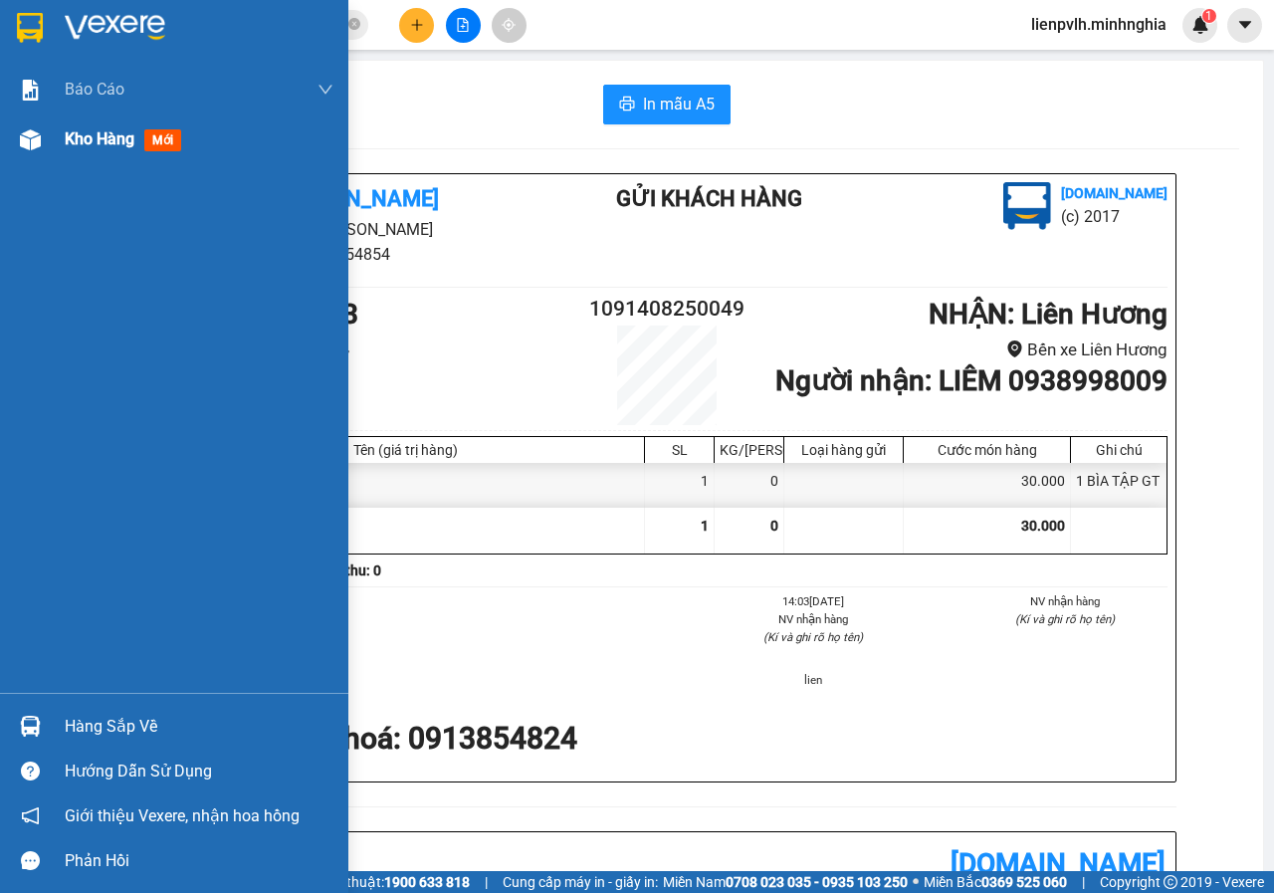
click at [51, 124] on div "Kho hàng mới" at bounding box center [174, 139] width 348 height 50
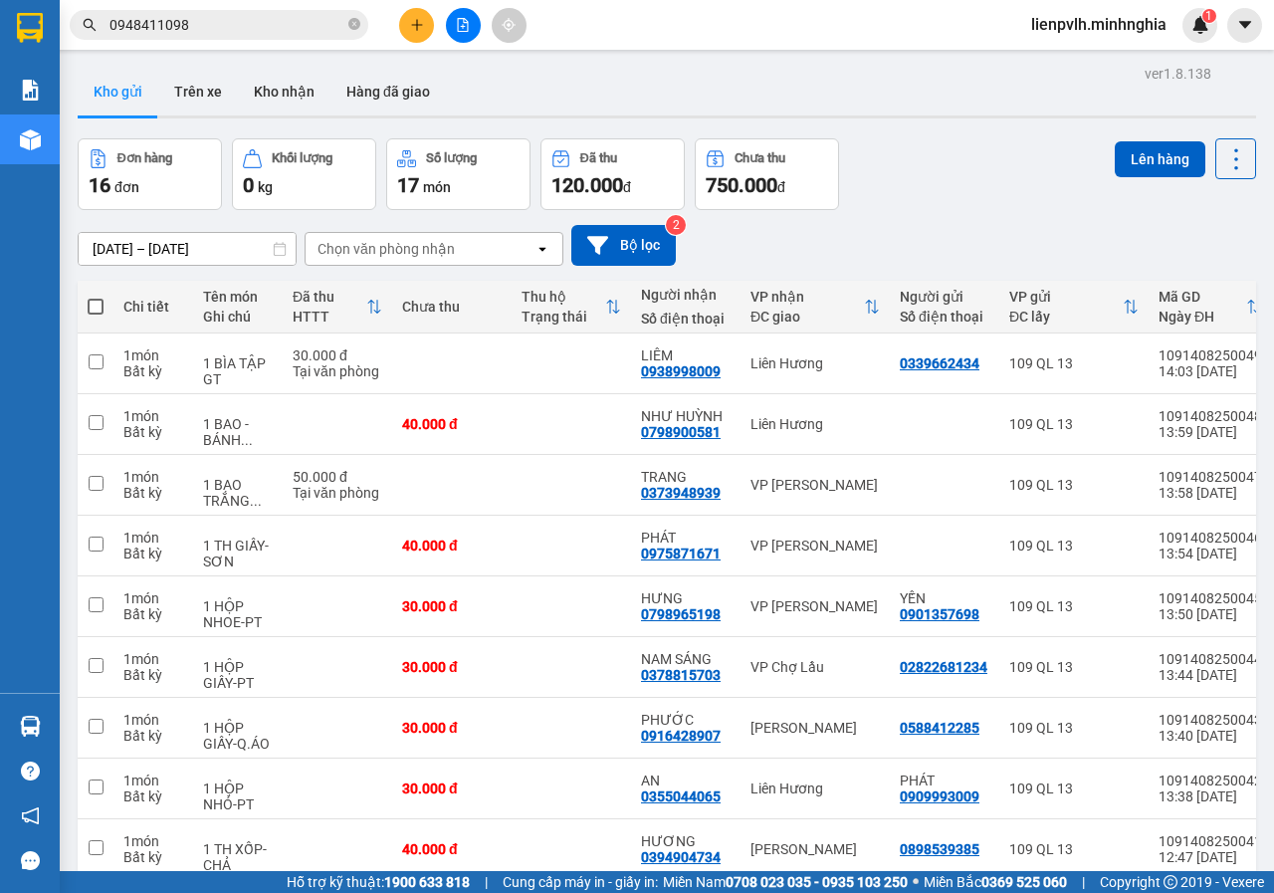
click at [89, 311] on th at bounding box center [96, 307] width 36 height 53
click at [92, 309] on span at bounding box center [96, 307] width 16 height 16
click at [96, 297] on input "checkbox" at bounding box center [96, 297] width 0 height 0
checkbox input "true"
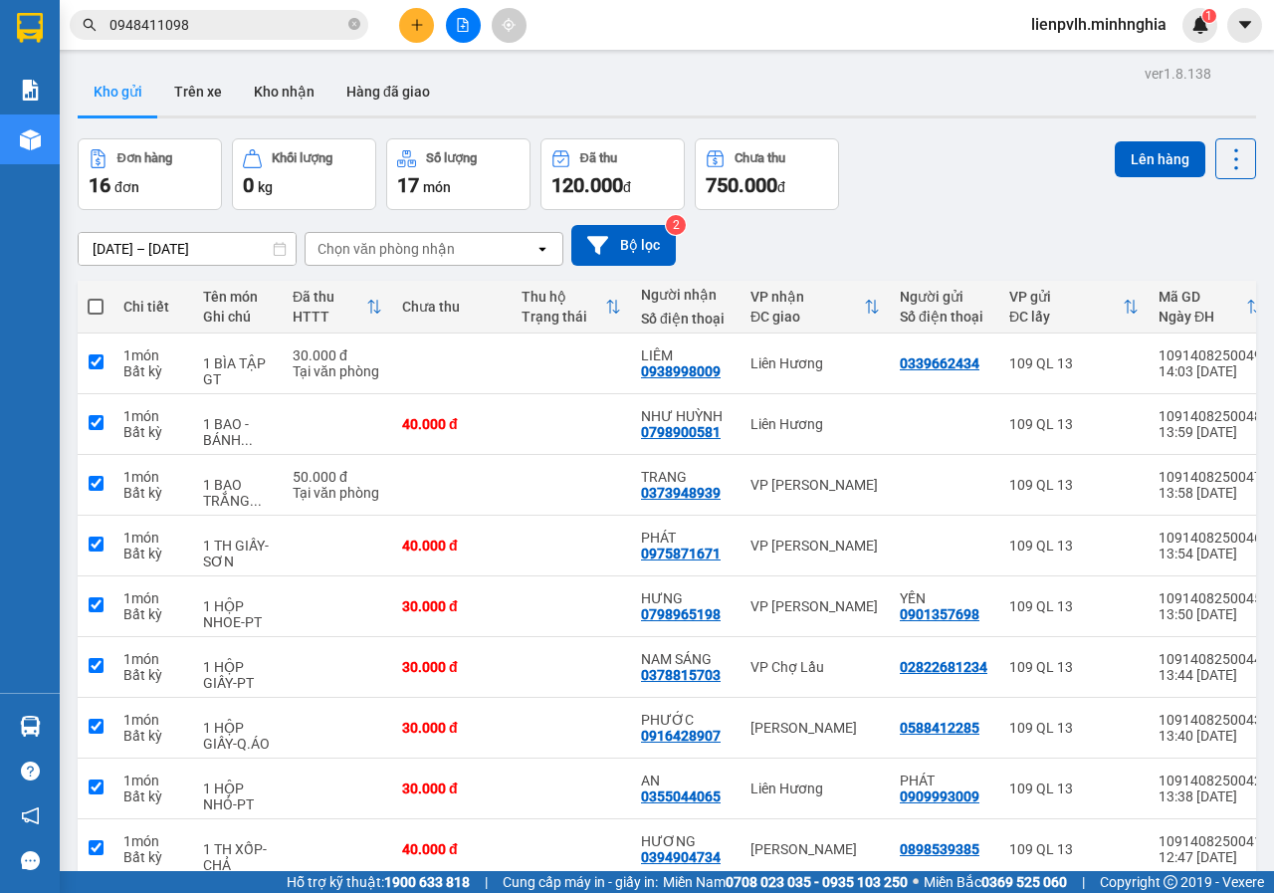
checkbox input "true"
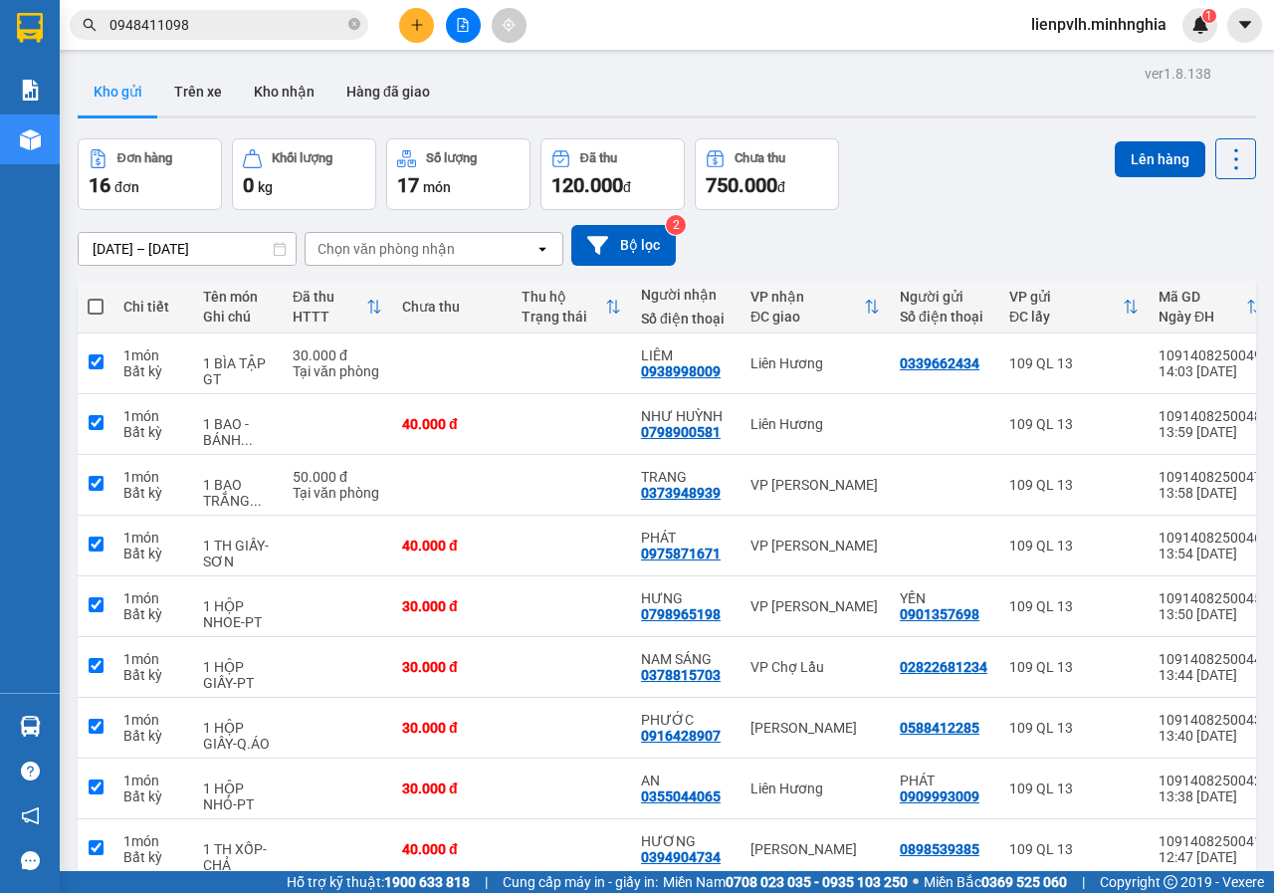
checkbox input "true"
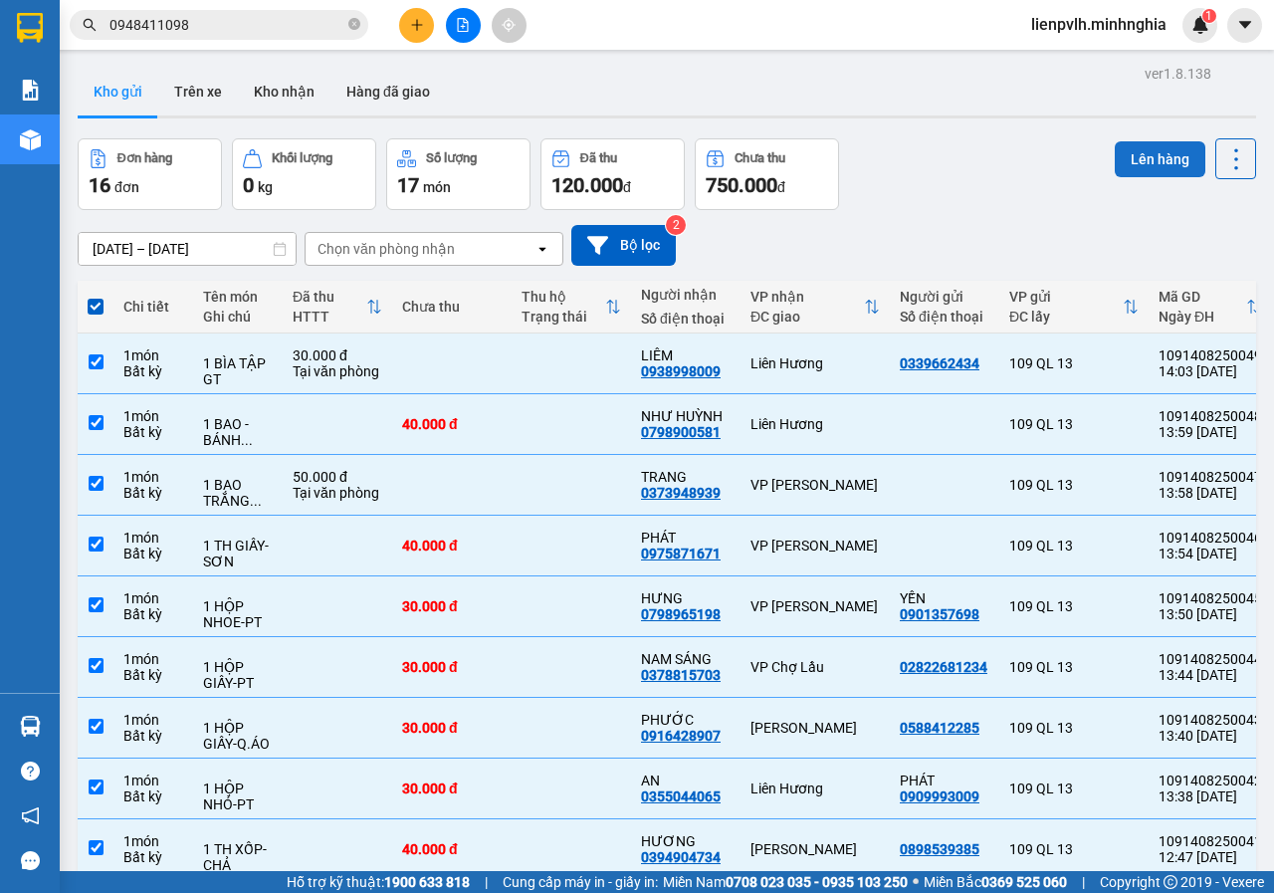
click at [1161, 165] on button "Lên hàng" at bounding box center [1159, 159] width 91 height 36
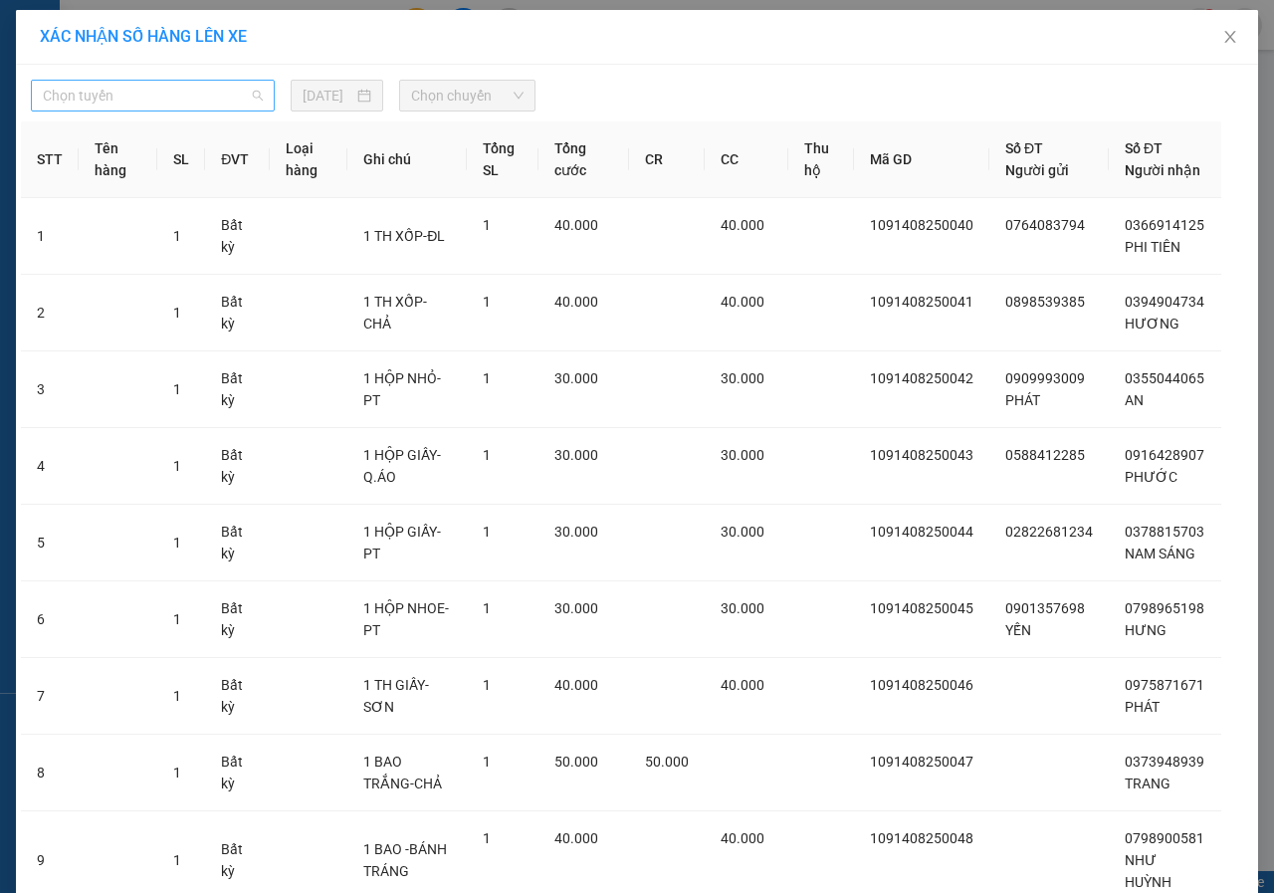
click at [164, 93] on span "Chọn tuyến" at bounding box center [153, 96] width 220 height 30
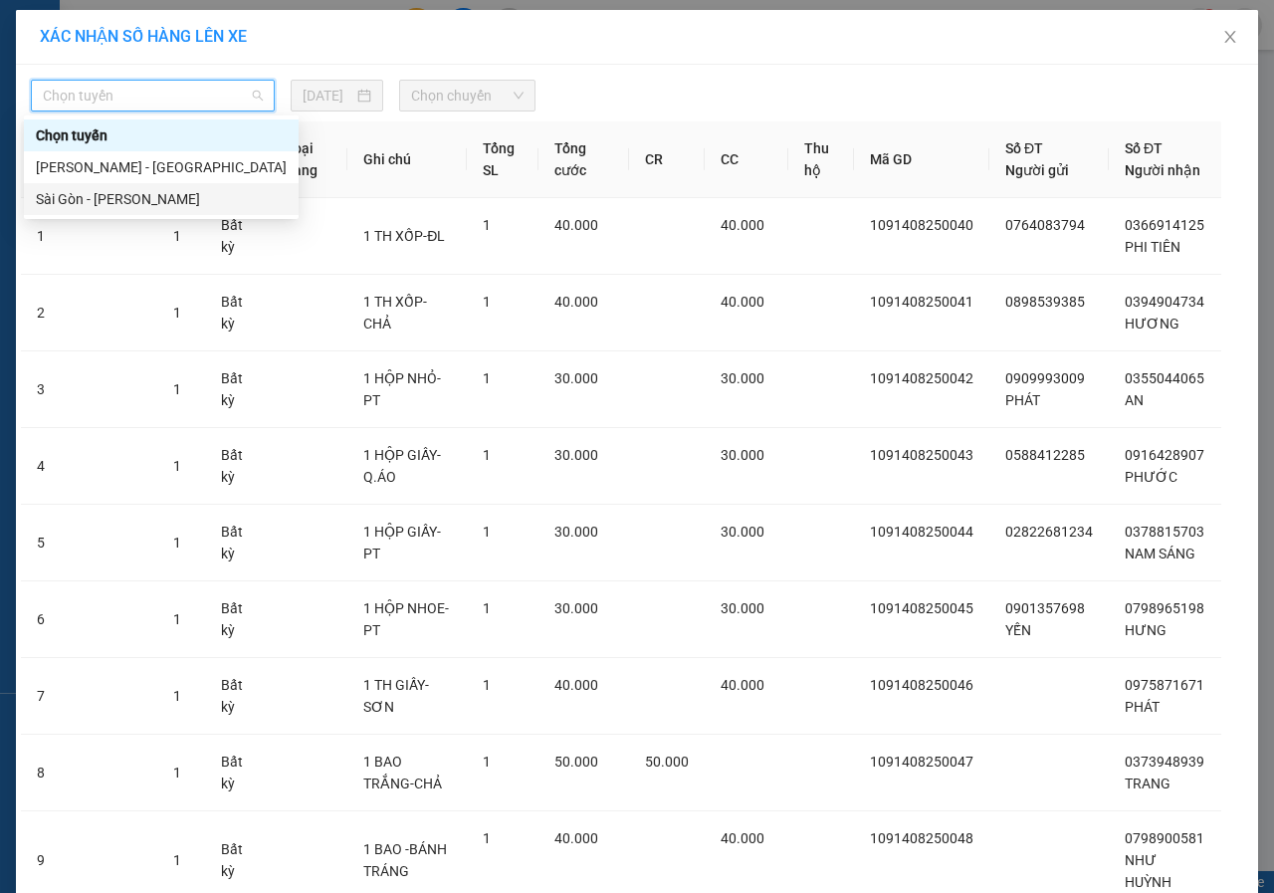
click at [80, 194] on div "Sài Gòn - [PERSON_NAME]" at bounding box center [161, 199] width 251 height 22
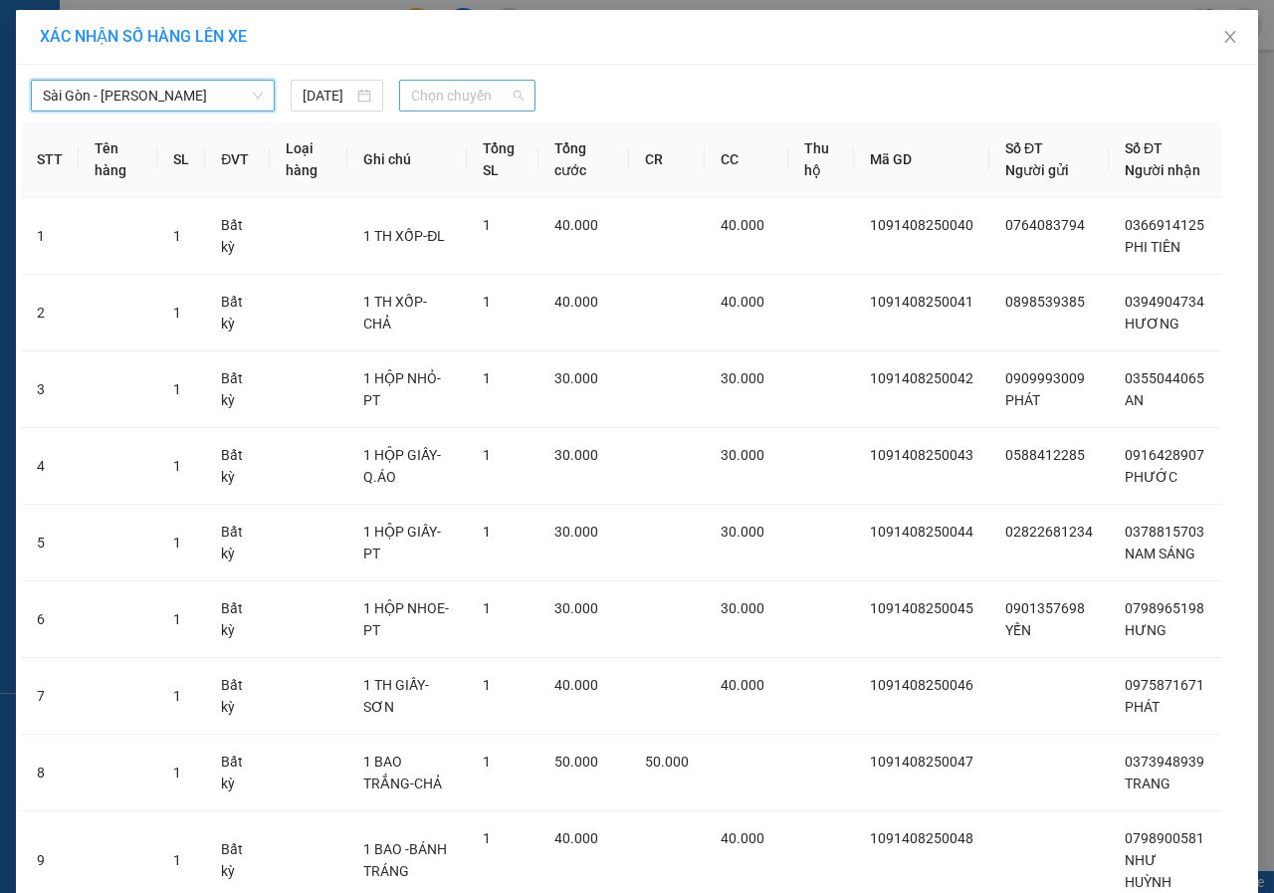
click at [425, 95] on span "Chọn chuyến" at bounding box center [466, 96] width 111 height 30
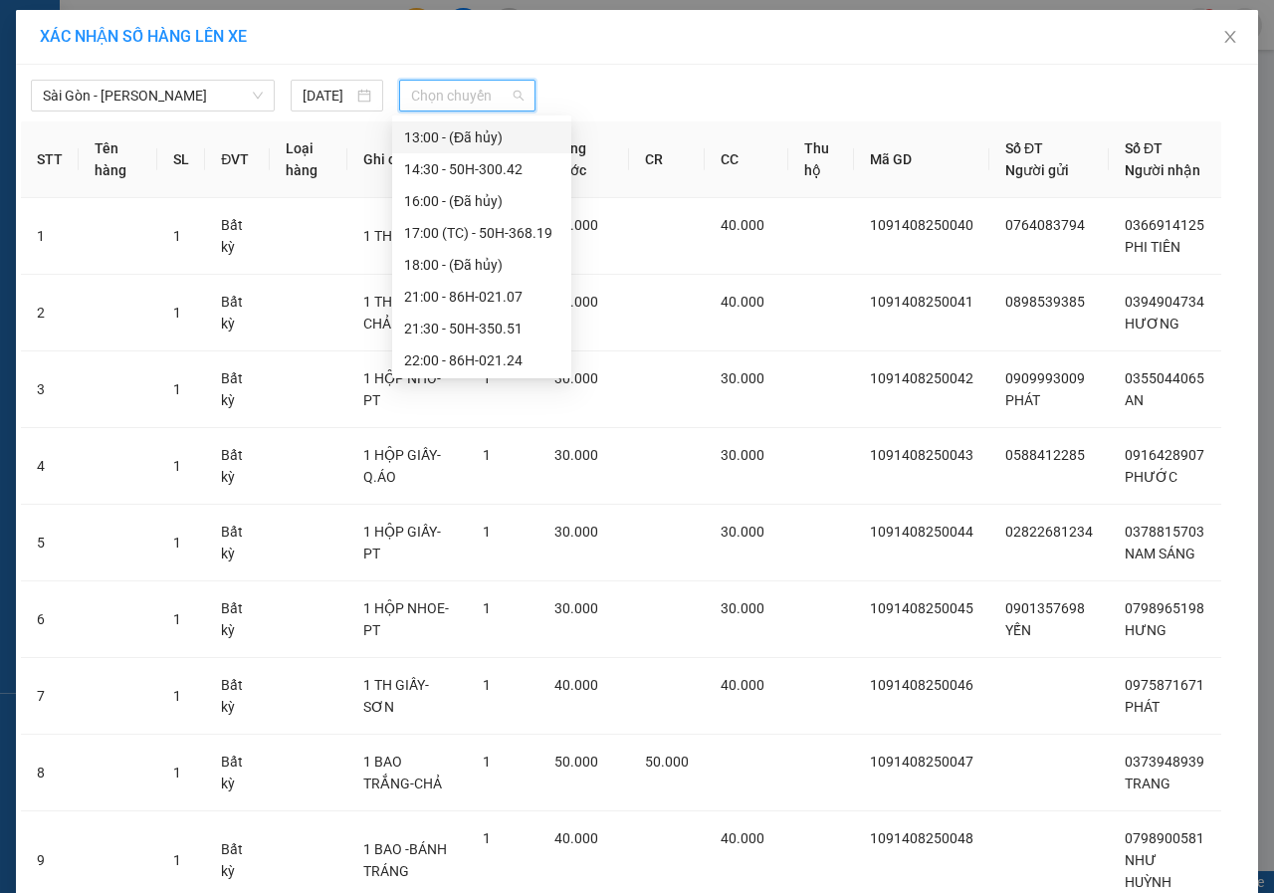
scroll to position [223, 0]
click at [450, 170] on div "14:30 - 50H-300.42" at bounding box center [481, 167] width 155 height 22
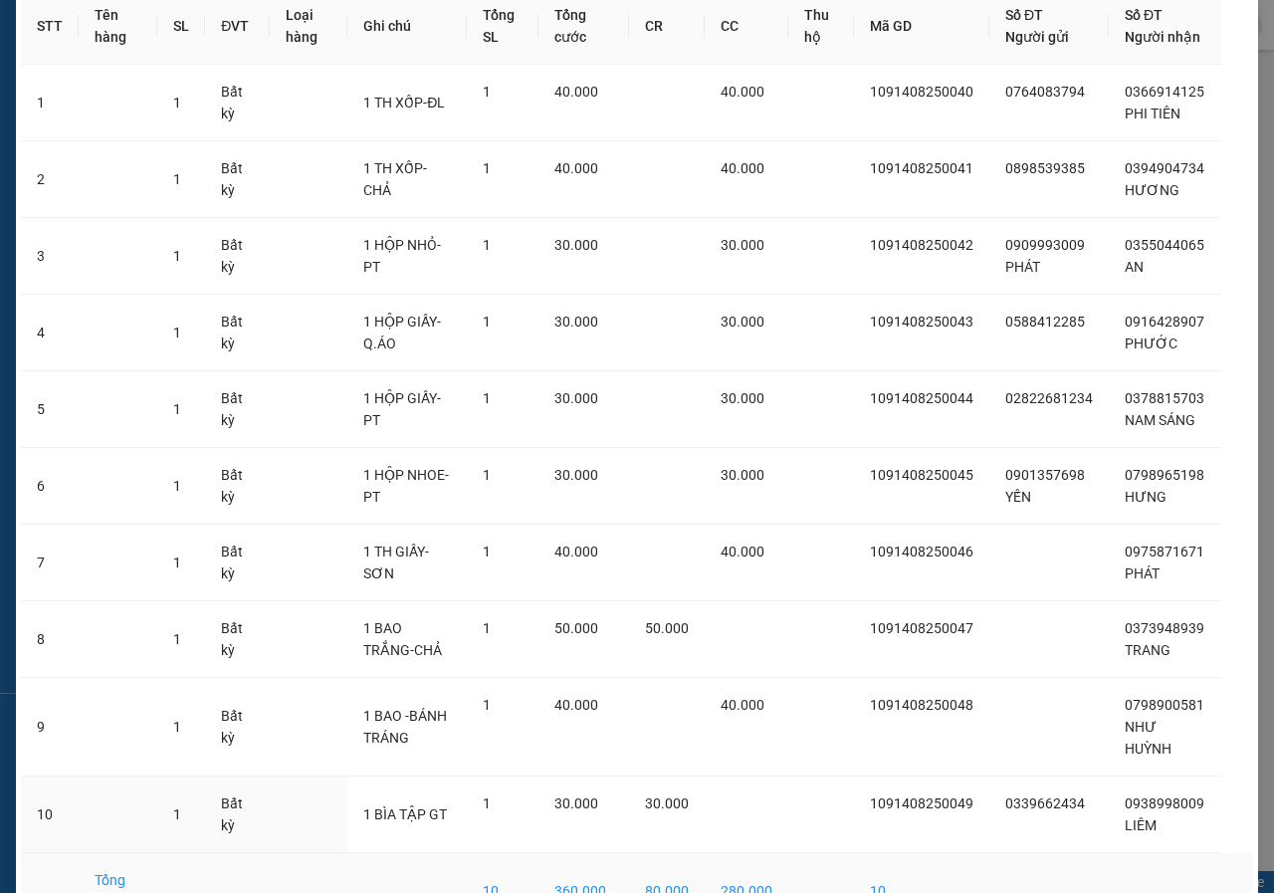
scroll to position [273, 0]
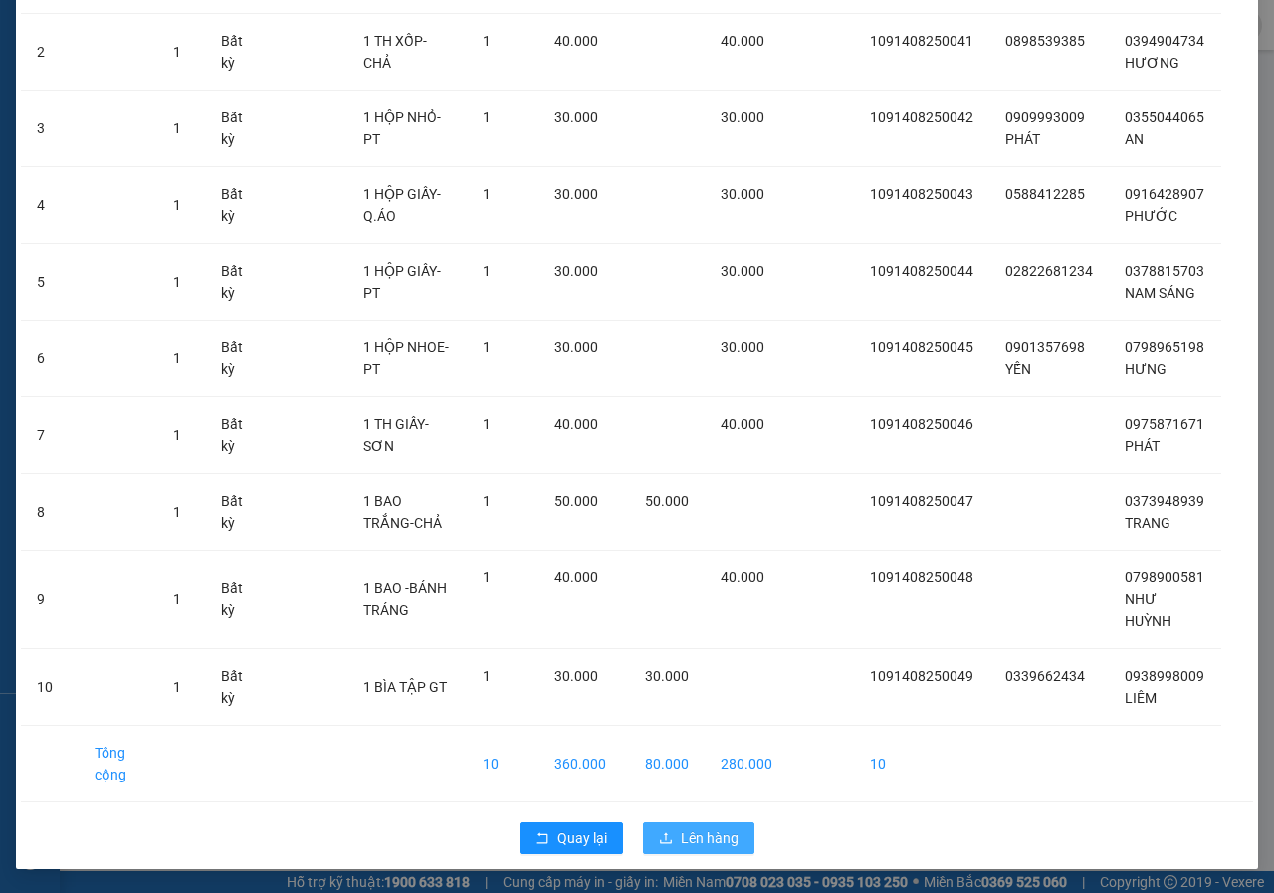
click at [681, 835] on span "Lên hàng" at bounding box center [710, 838] width 58 height 22
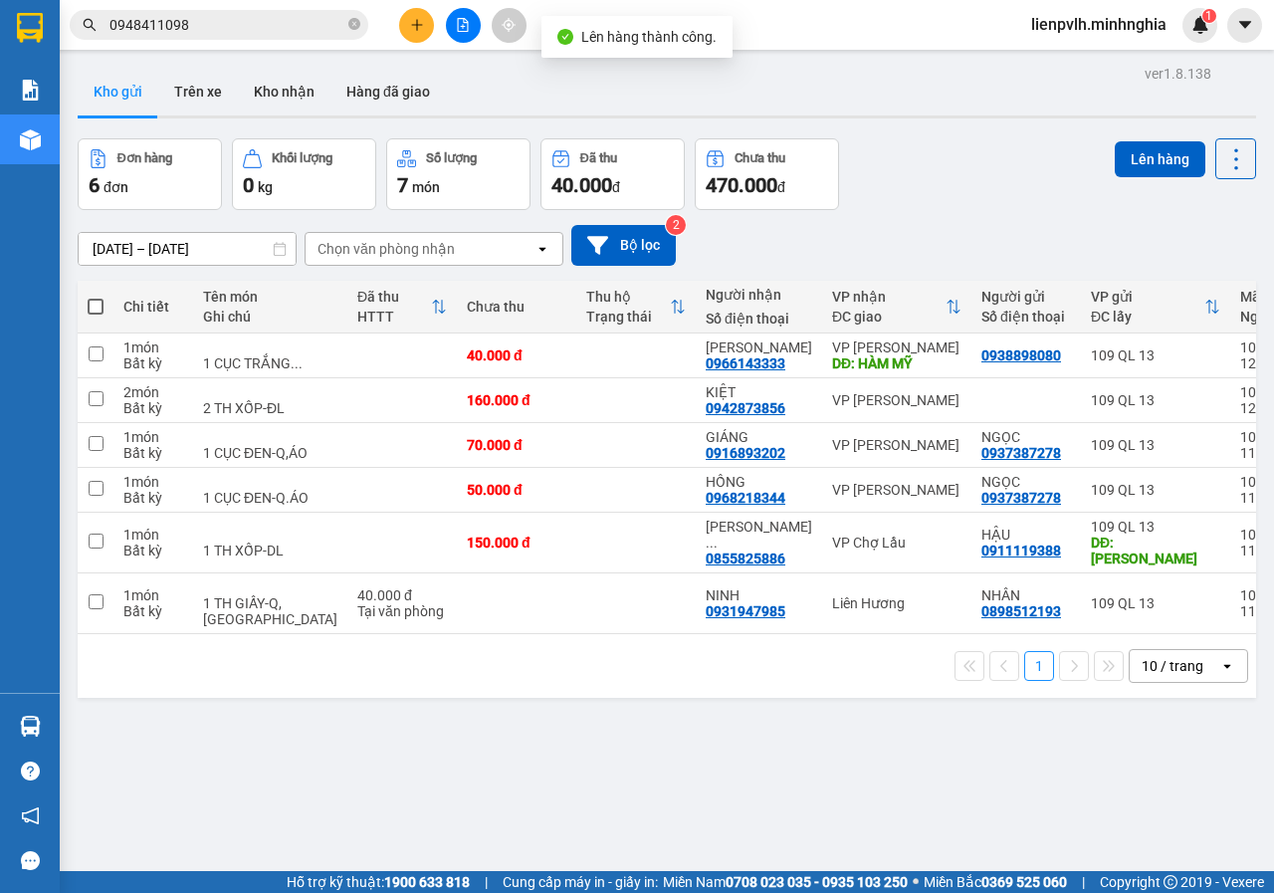
click at [94, 304] on label at bounding box center [96, 307] width 16 height 20
click at [96, 297] on input "checkbox" at bounding box center [96, 297] width 0 height 0
checkbox input "true"
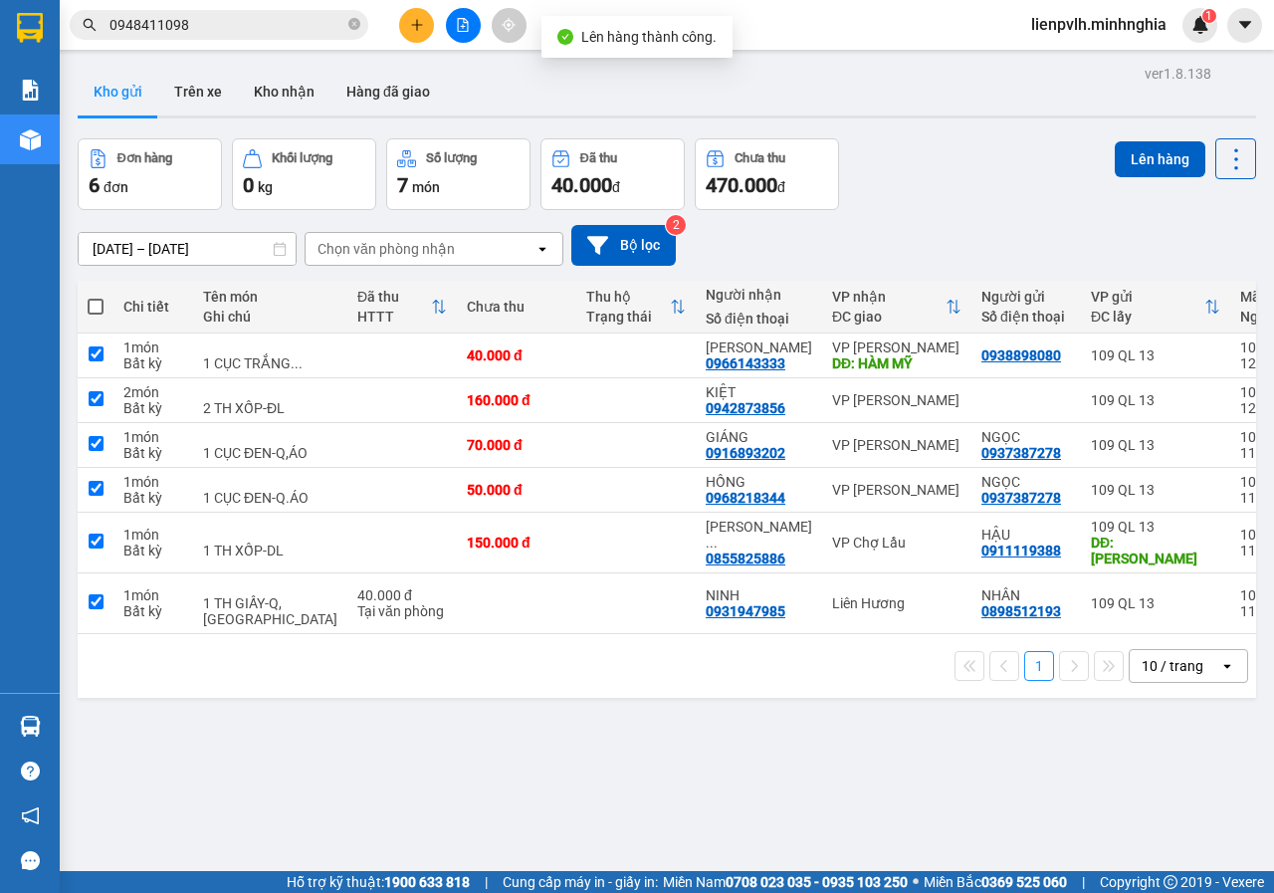
checkbox input "true"
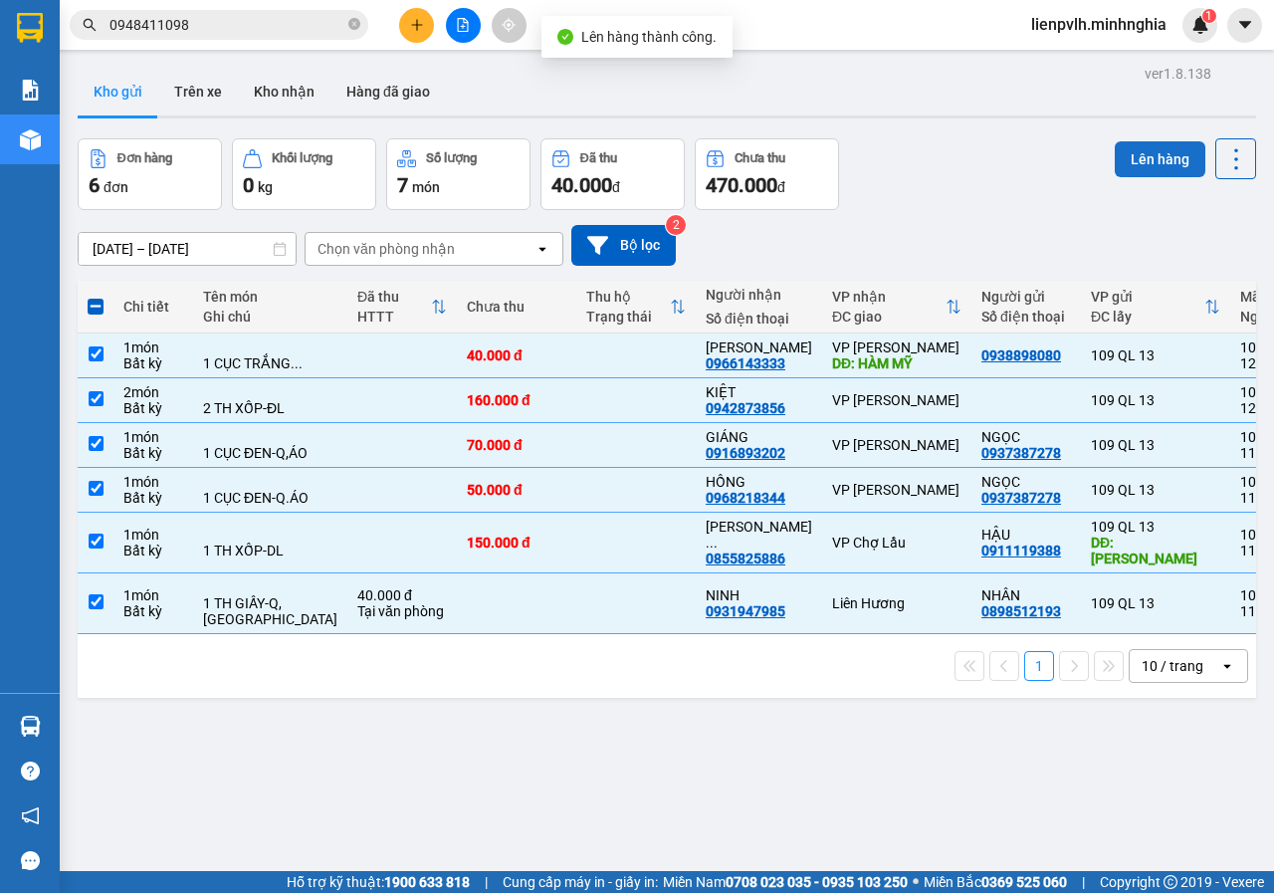
click at [1115, 160] on button "Lên hàng" at bounding box center [1159, 159] width 91 height 36
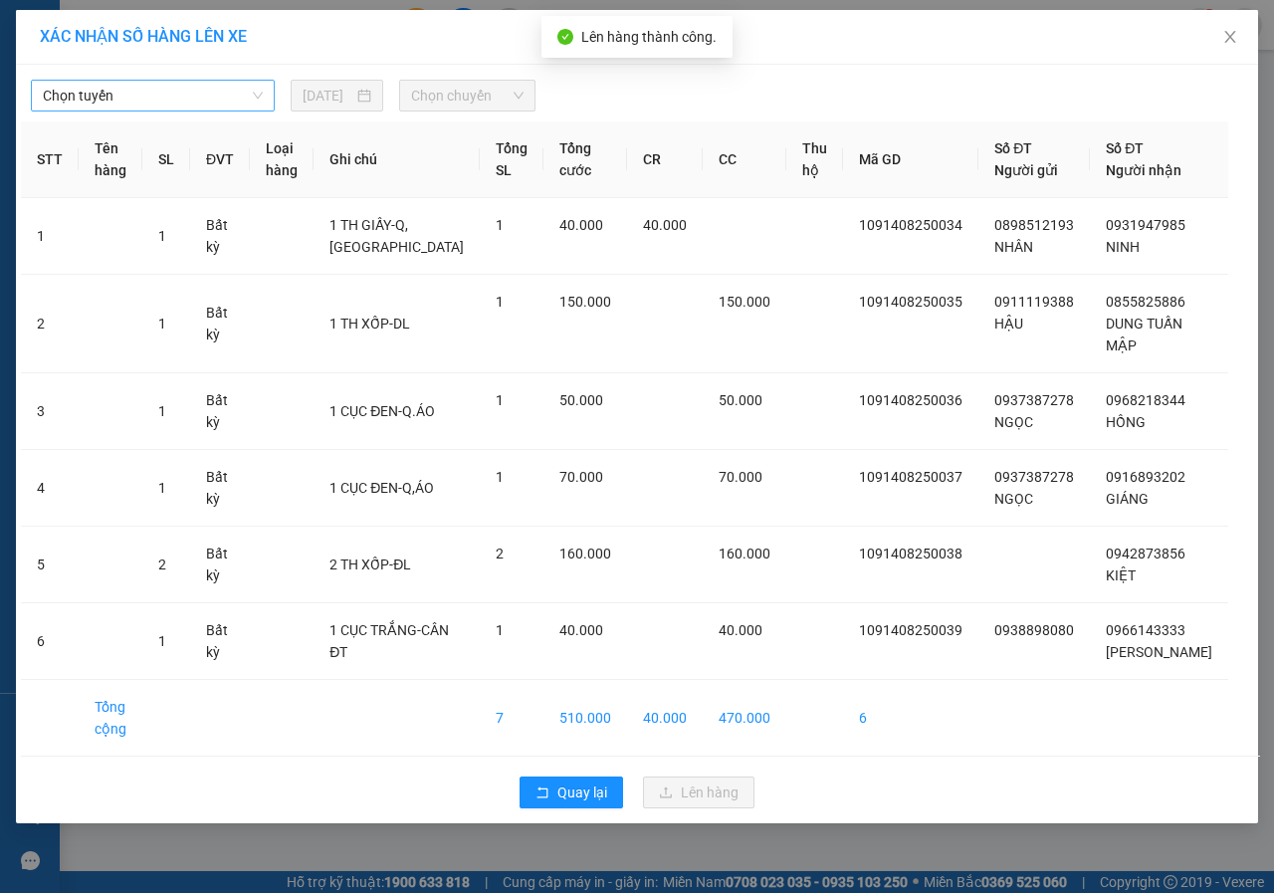
drag, startPoint x: 172, startPoint y: 97, endPoint x: 161, endPoint y: 105, distance: 14.1
click at [170, 97] on span "Chọn tuyến" at bounding box center [153, 96] width 220 height 30
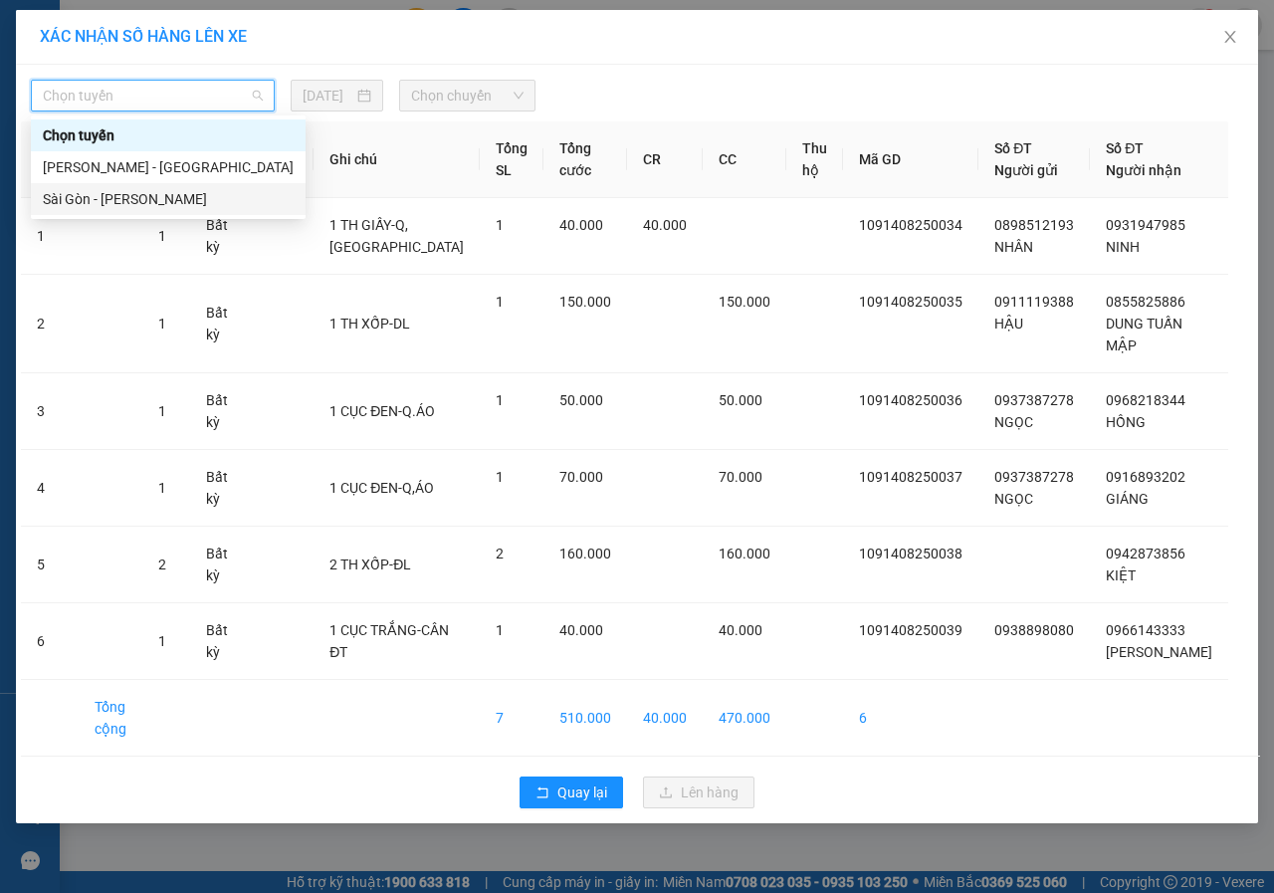
click at [121, 207] on div "Sài Gòn - [PERSON_NAME]" at bounding box center [168, 199] width 251 height 22
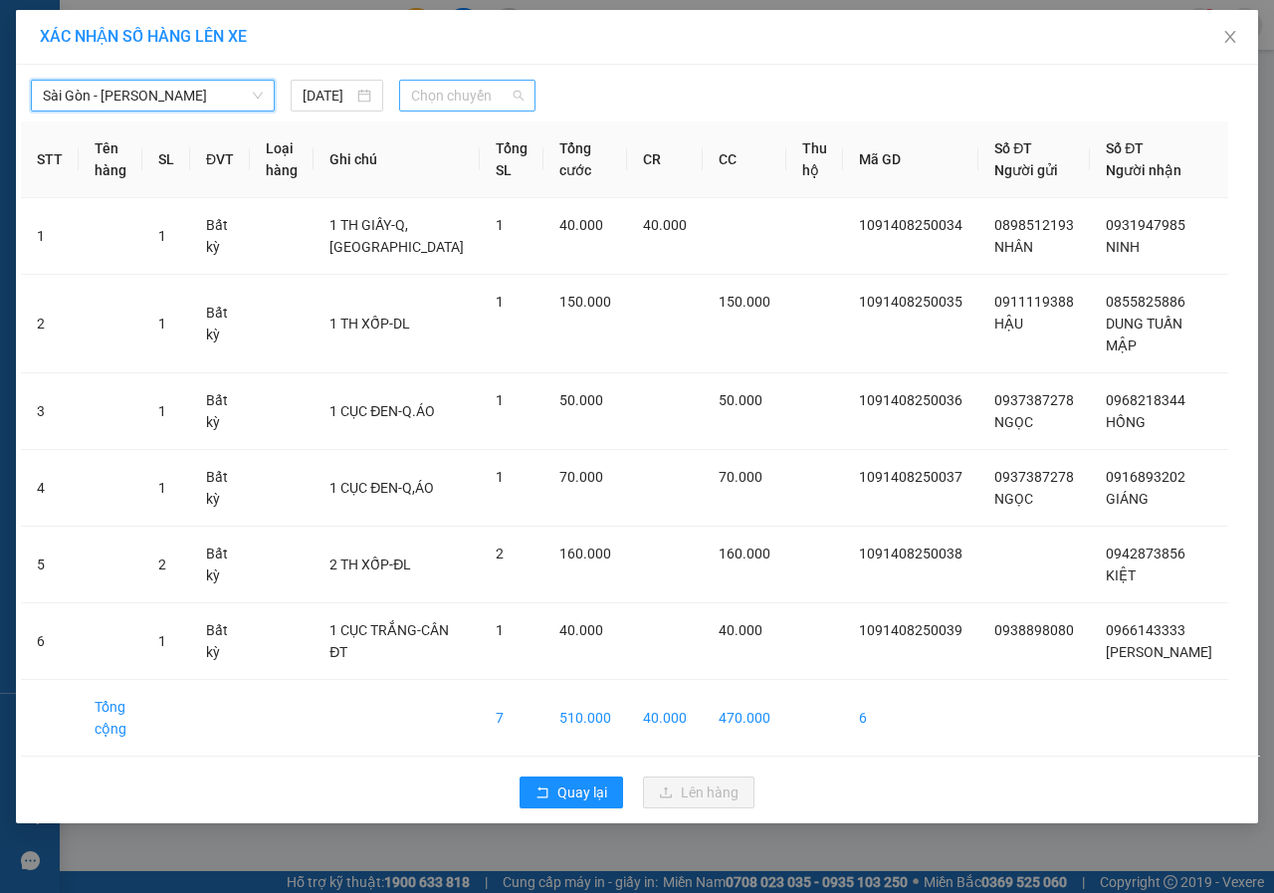
click at [441, 100] on span "Chọn chuyến" at bounding box center [466, 96] width 111 height 30
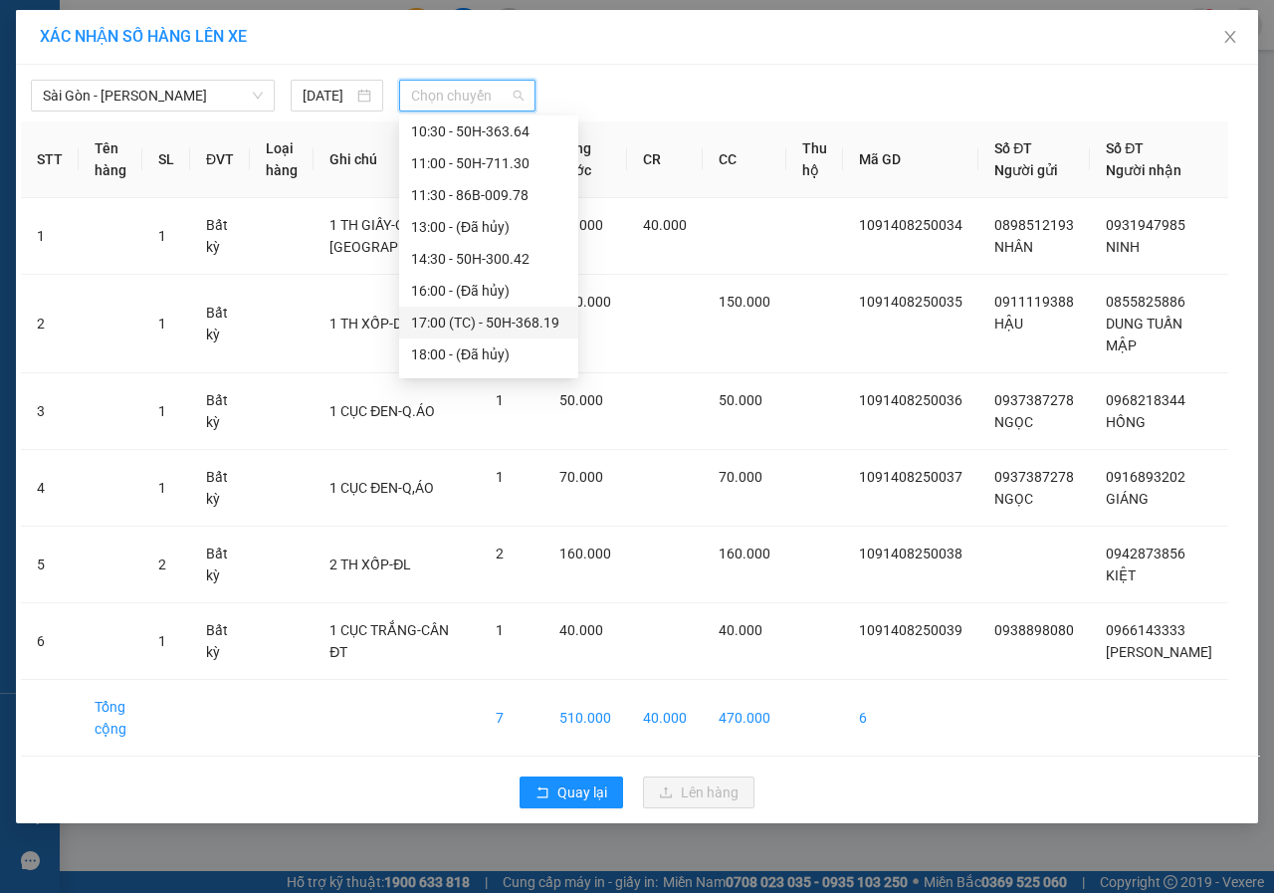
scroll to position [223, 0]
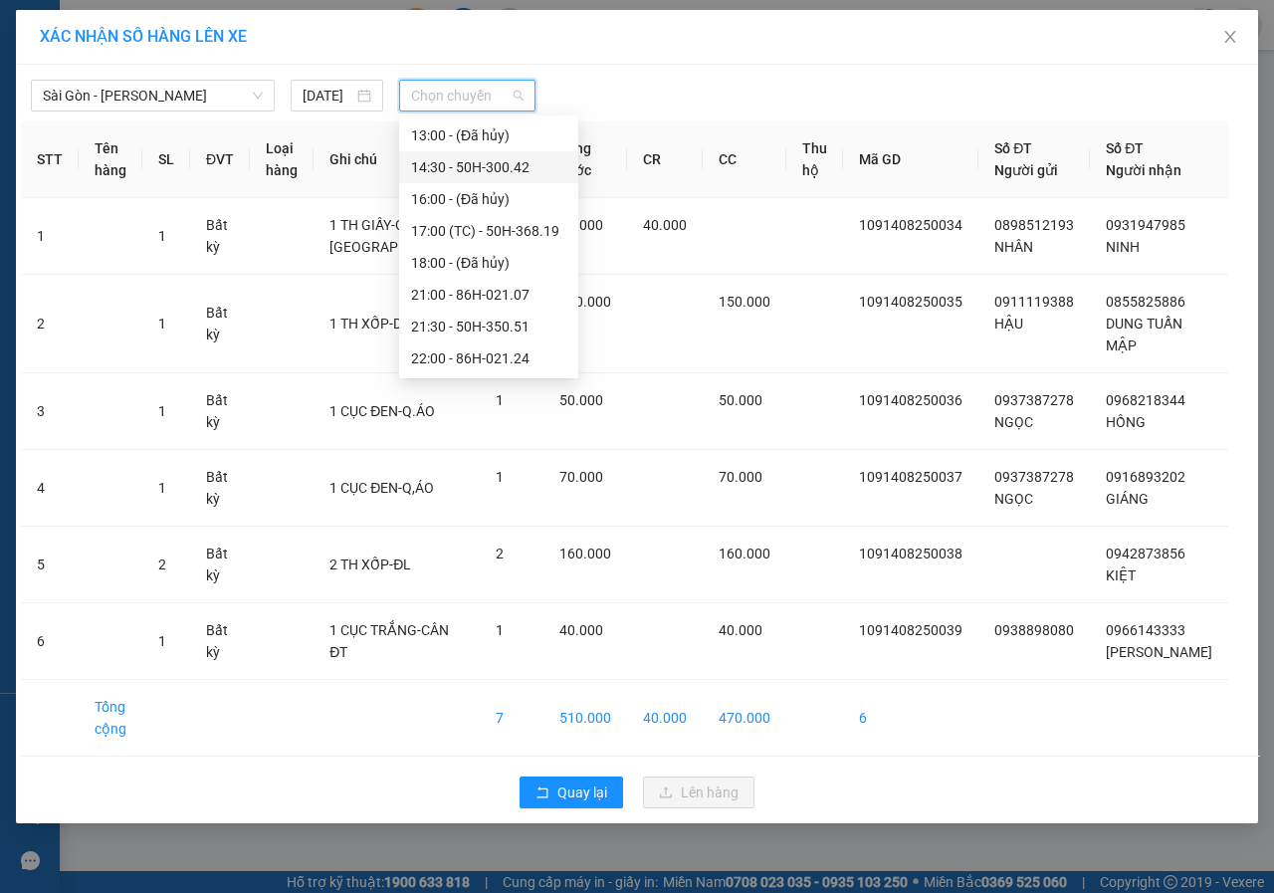
click at [448, 167] on div "14:30 - 50H-300.42" at bounding box center [488, 167] width 155 height 22
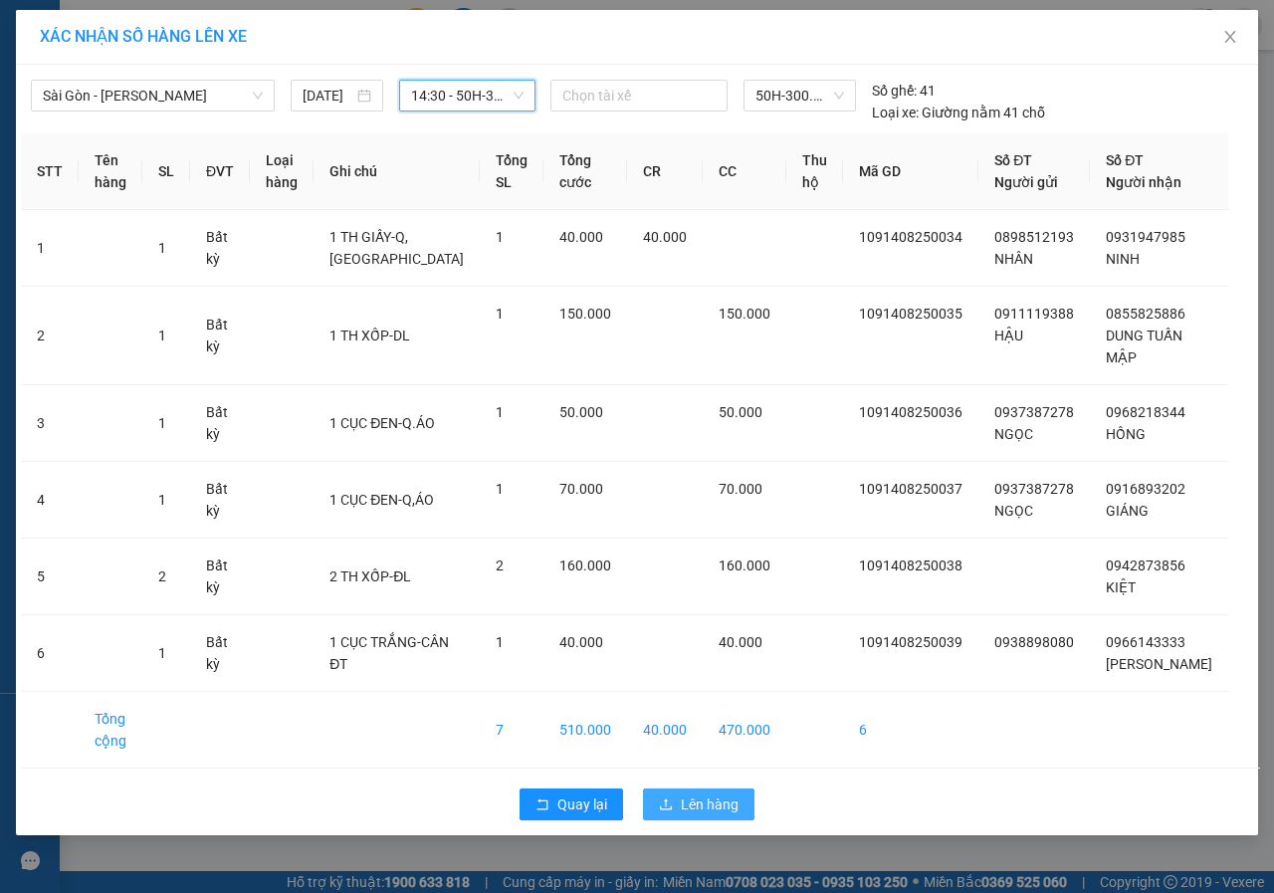
click at [712, 809] on span "Lên hàng" at bounding box center [710, 804] width 58 height 22
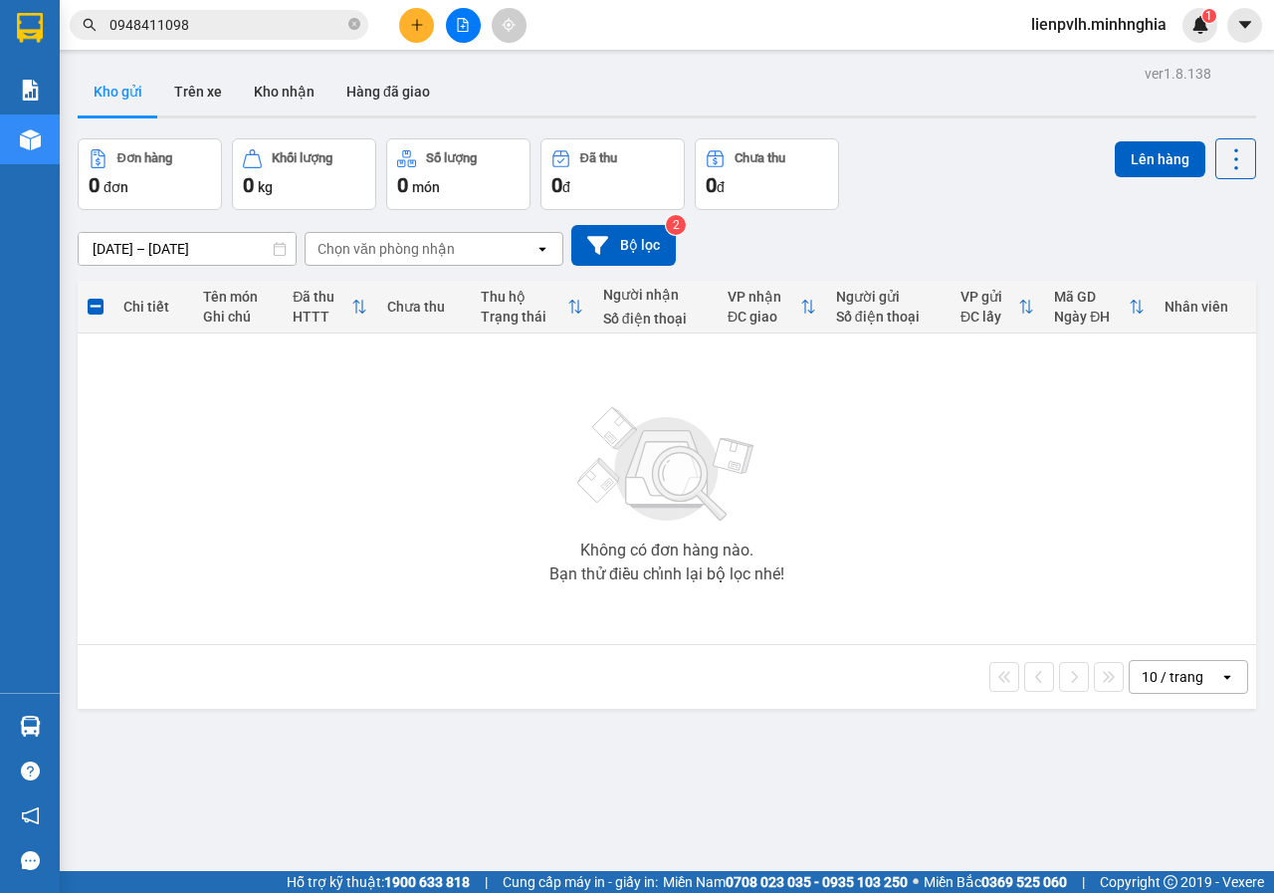
click at [417, 26] on icon "plus" at bounding box center [417, 25] width 14 height 14
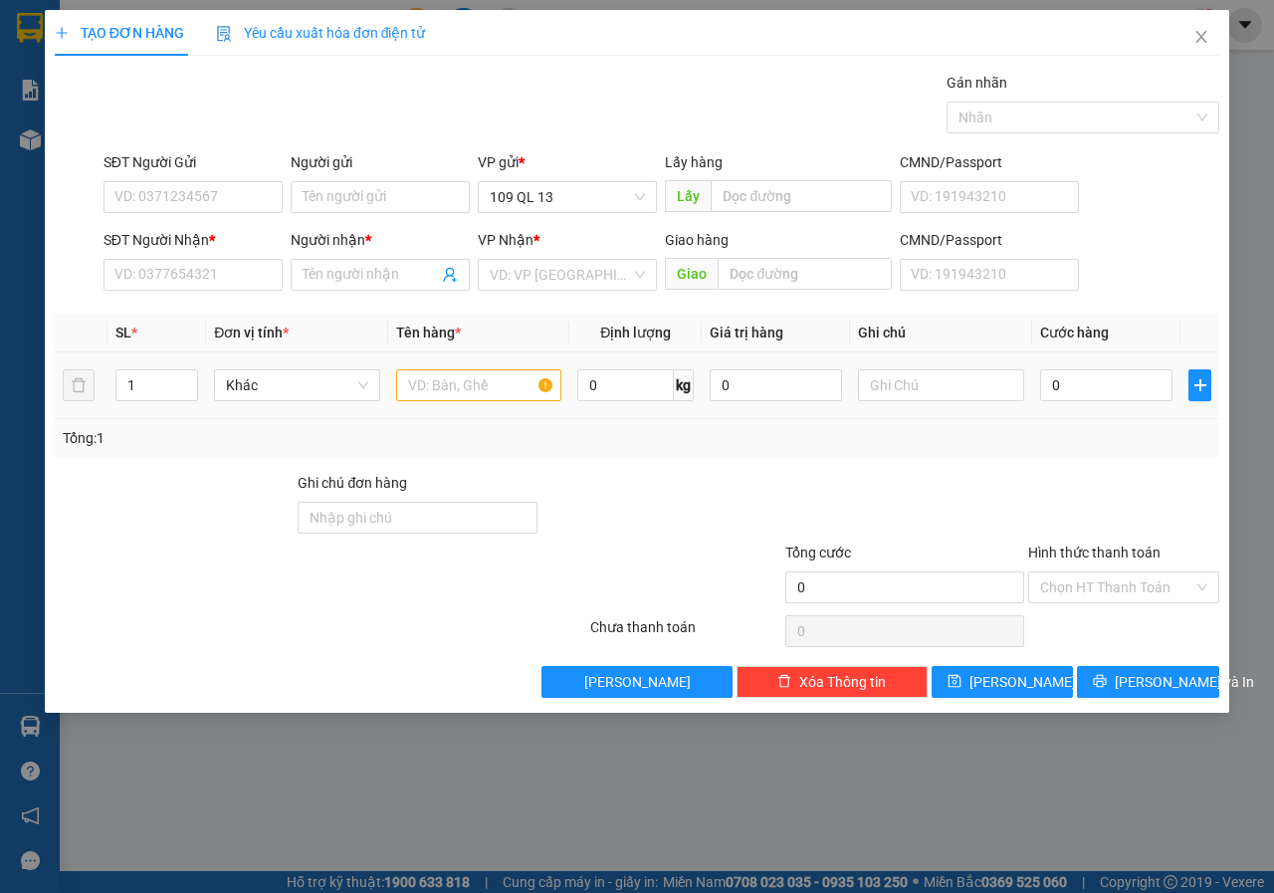
click at [453, 362] on td at bounding box center [479, 385] width 182 height 67
click at [453, 390] on input "text" at bounding box center [479, 385] width 166 height 32
click at [266, 276] on input "SĐT Người Nhận *" at bounding box center [192, 275] width 179 height 32
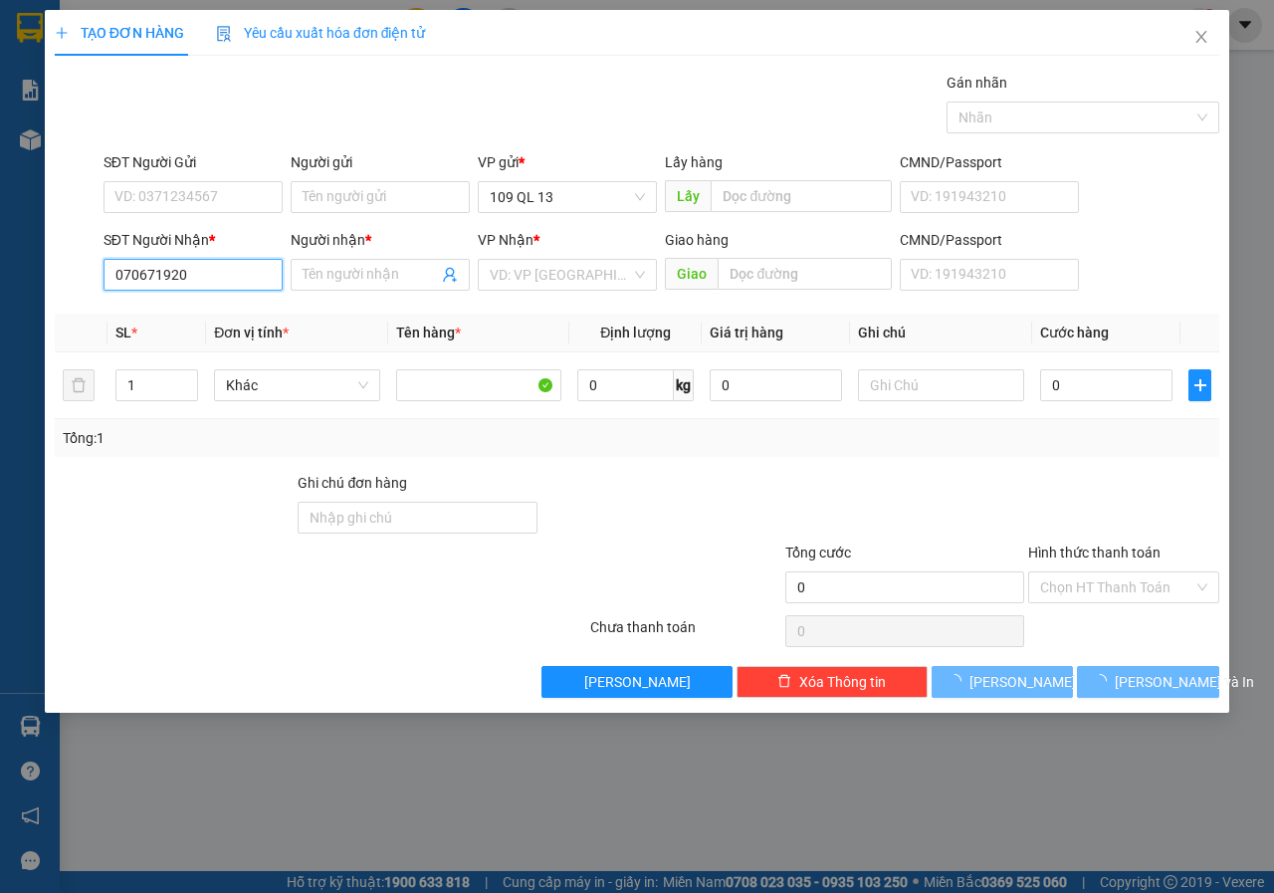
type input "0706719205"
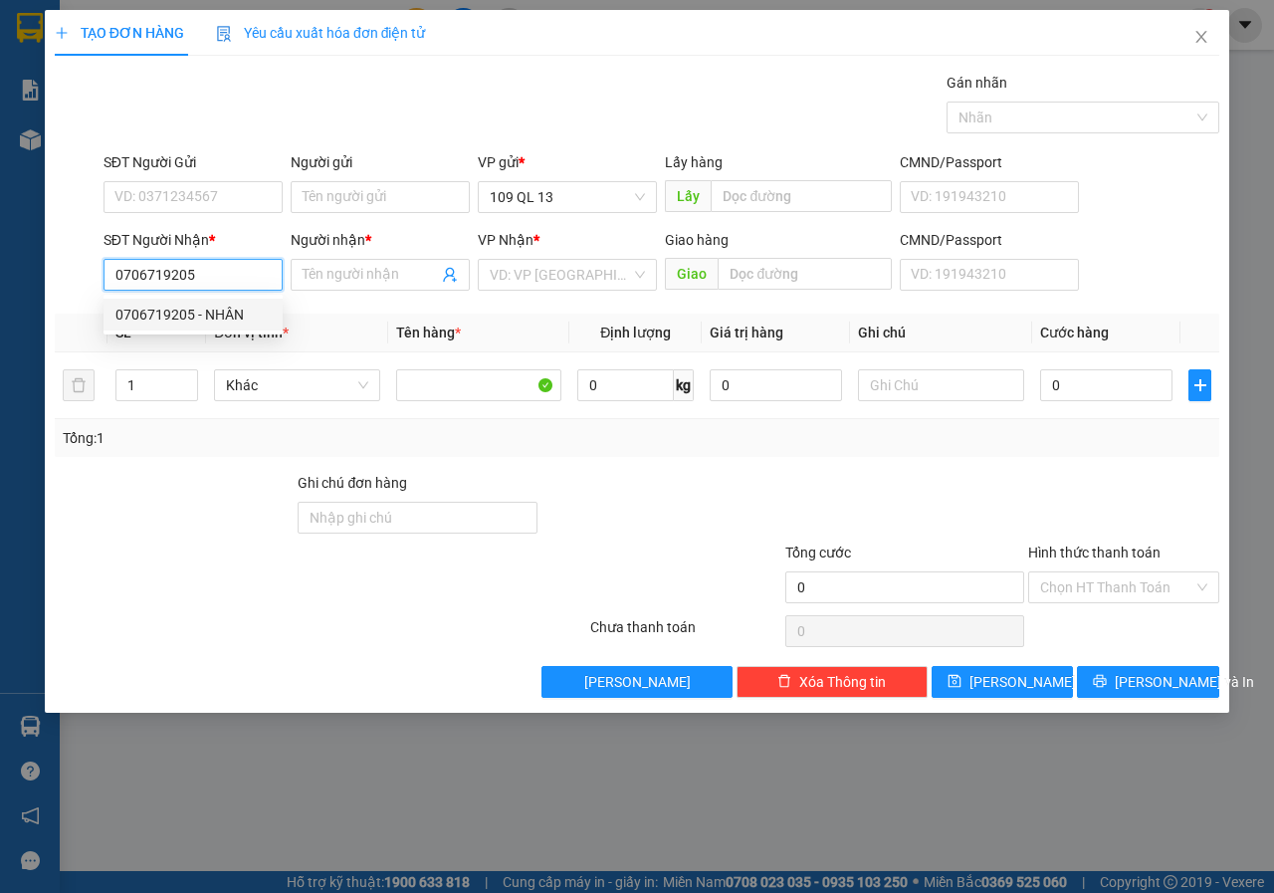
click at [192, 309] on div "0706719205 - NHÂN" at bounding box center [192, 314] width 155 height 22
type input "NHÂN"
type input "0706719205"
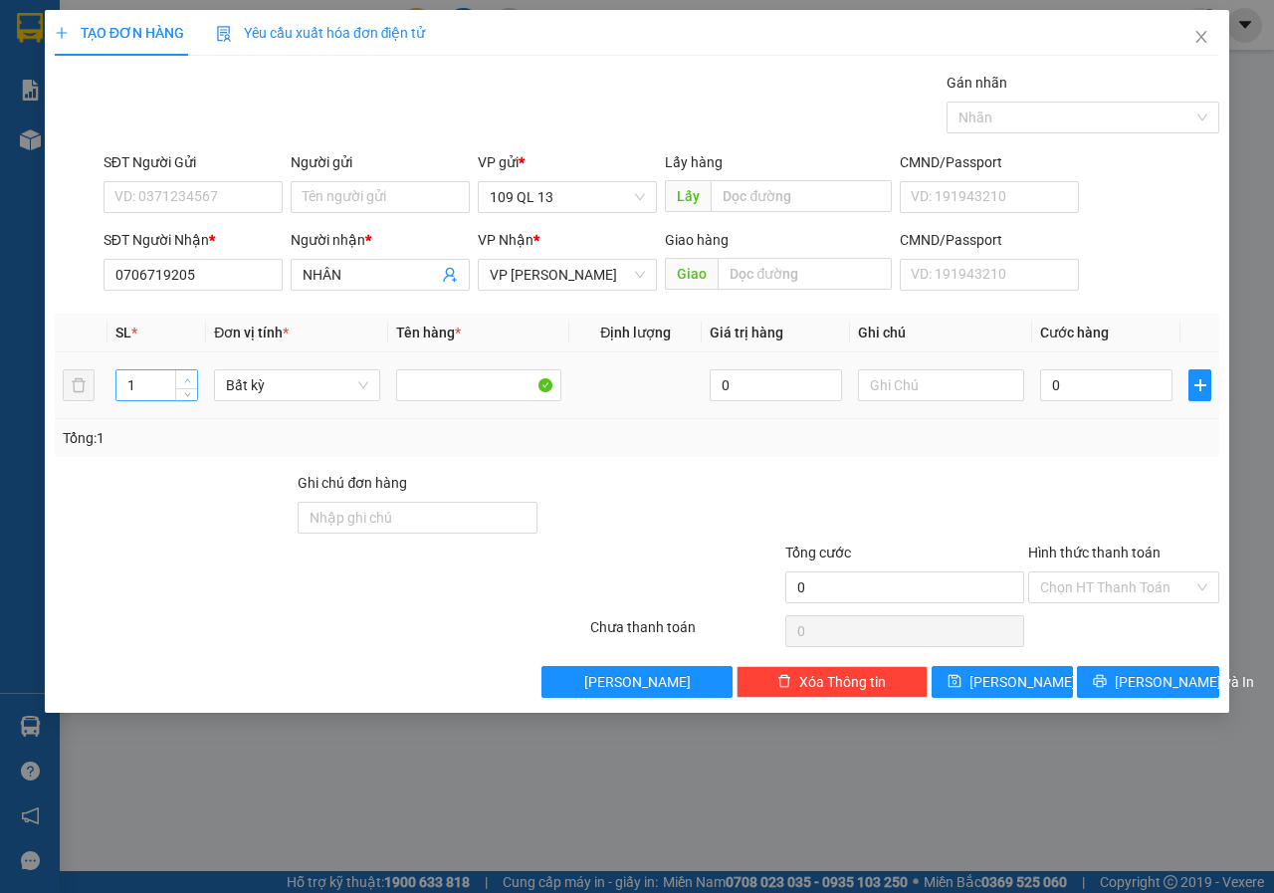
type input "2"
click at [188, 377] on icon "up" at bounding box center [187, 380] width 7 height 7
click at [217, 208] on input "SĐT Người Gửi" at bounding box center [192, 197] width 179 height 32
type input "0911003877"
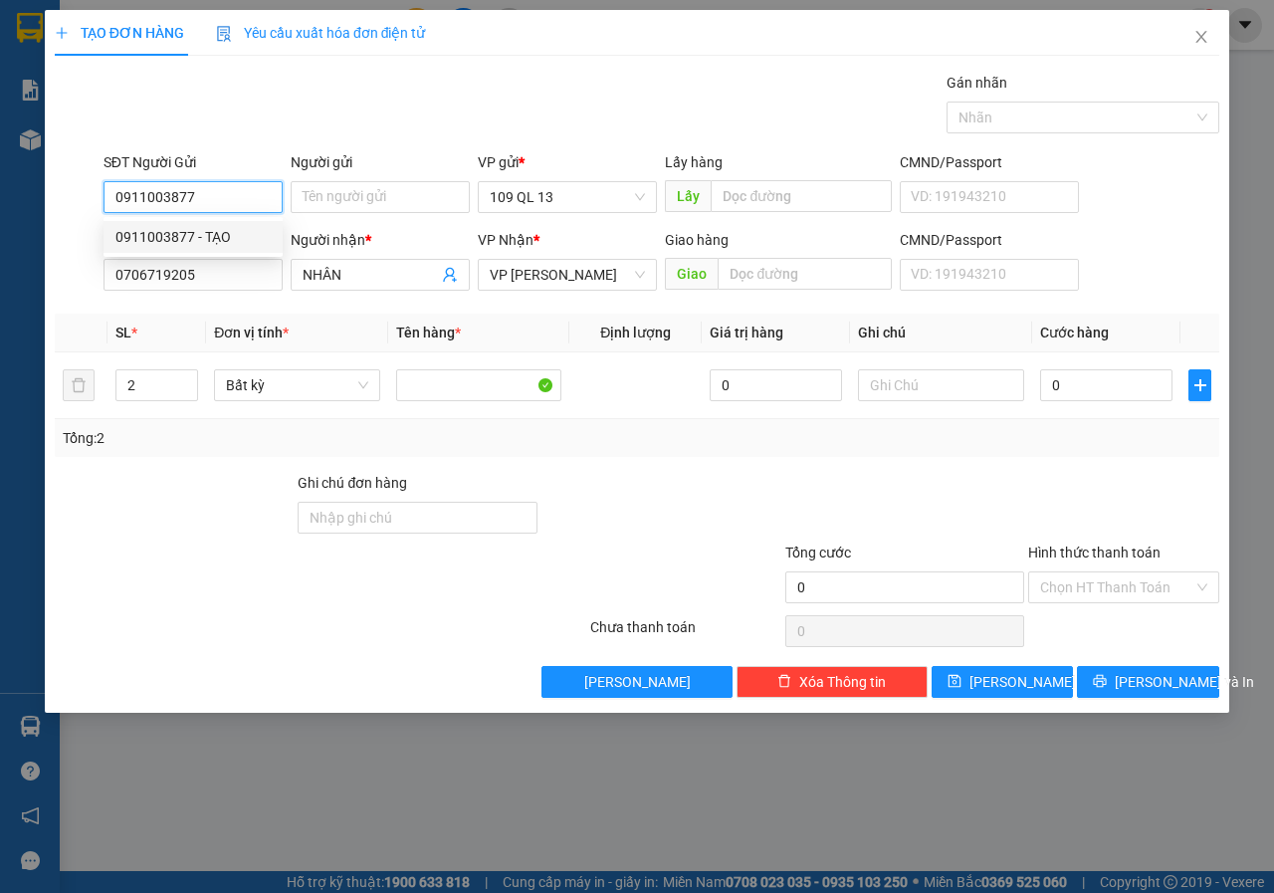
click at [235, 242] on div "0911003877 - TẠO" at bounding box center [192, 237] width 155 height 22
type input "TẠO"
type input "0911003877"
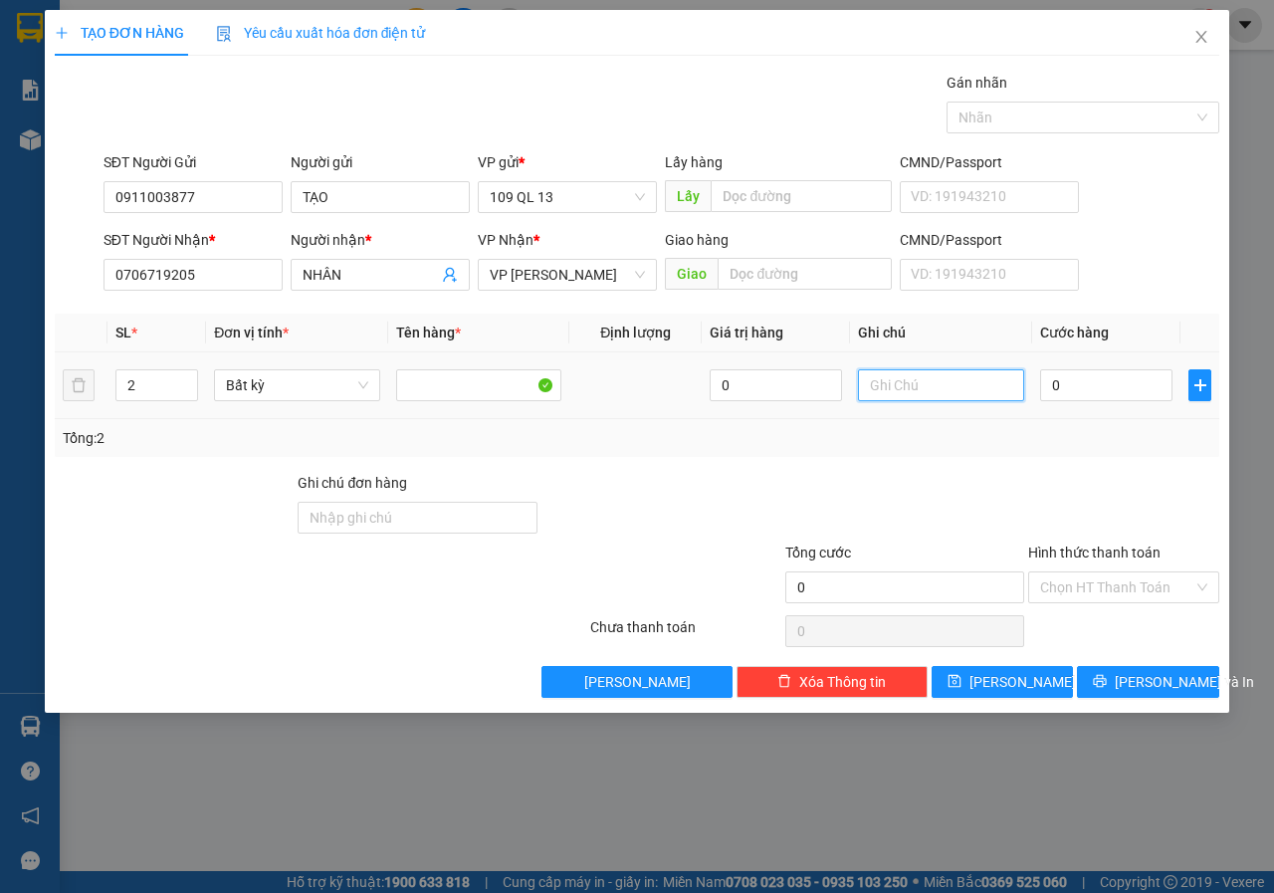
click at [915, 394] on input "text" at bounding box center [941, 385] width 166 height 32
type input "1 BÀN GỖ + 1 CÁI GỐI"
type input "8"
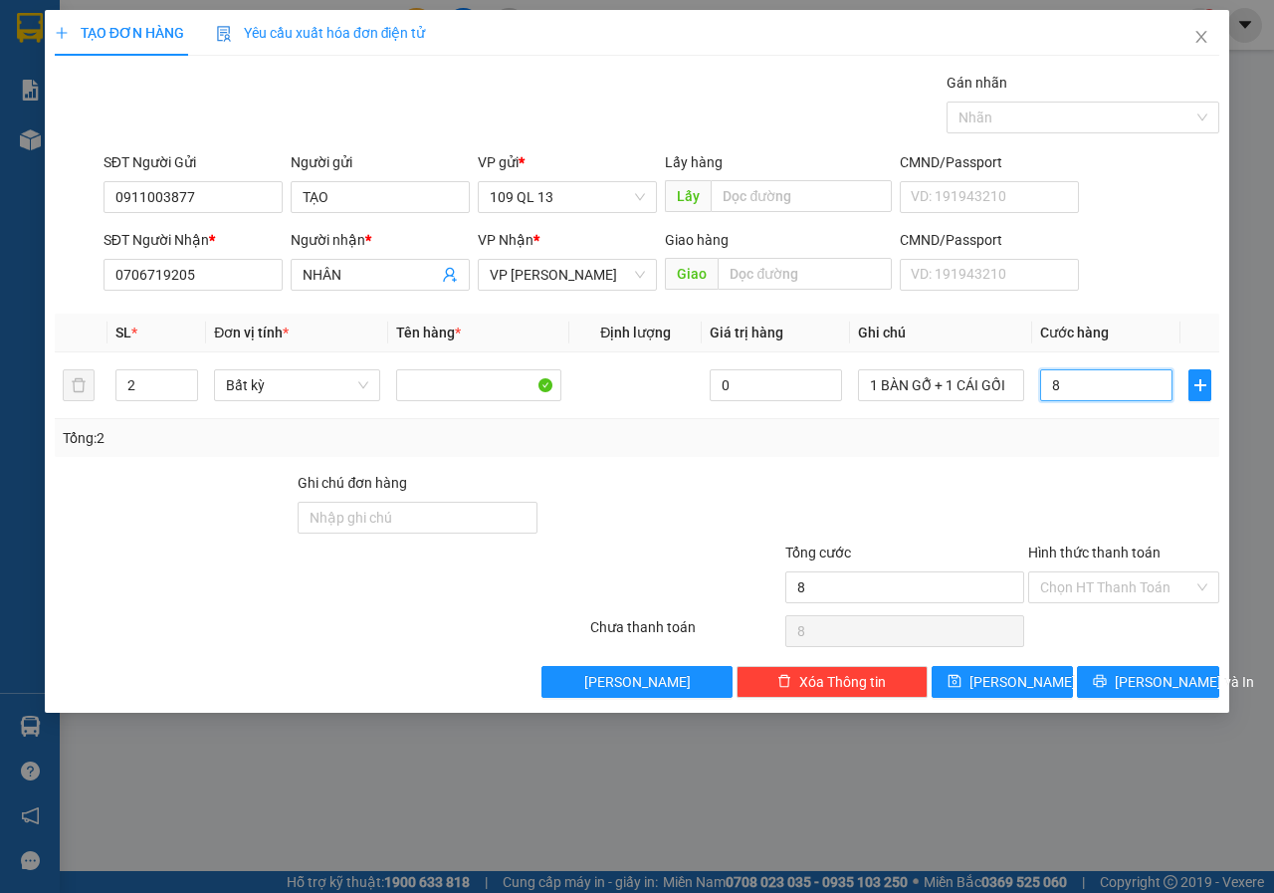
type input "80"
type input "80.000"
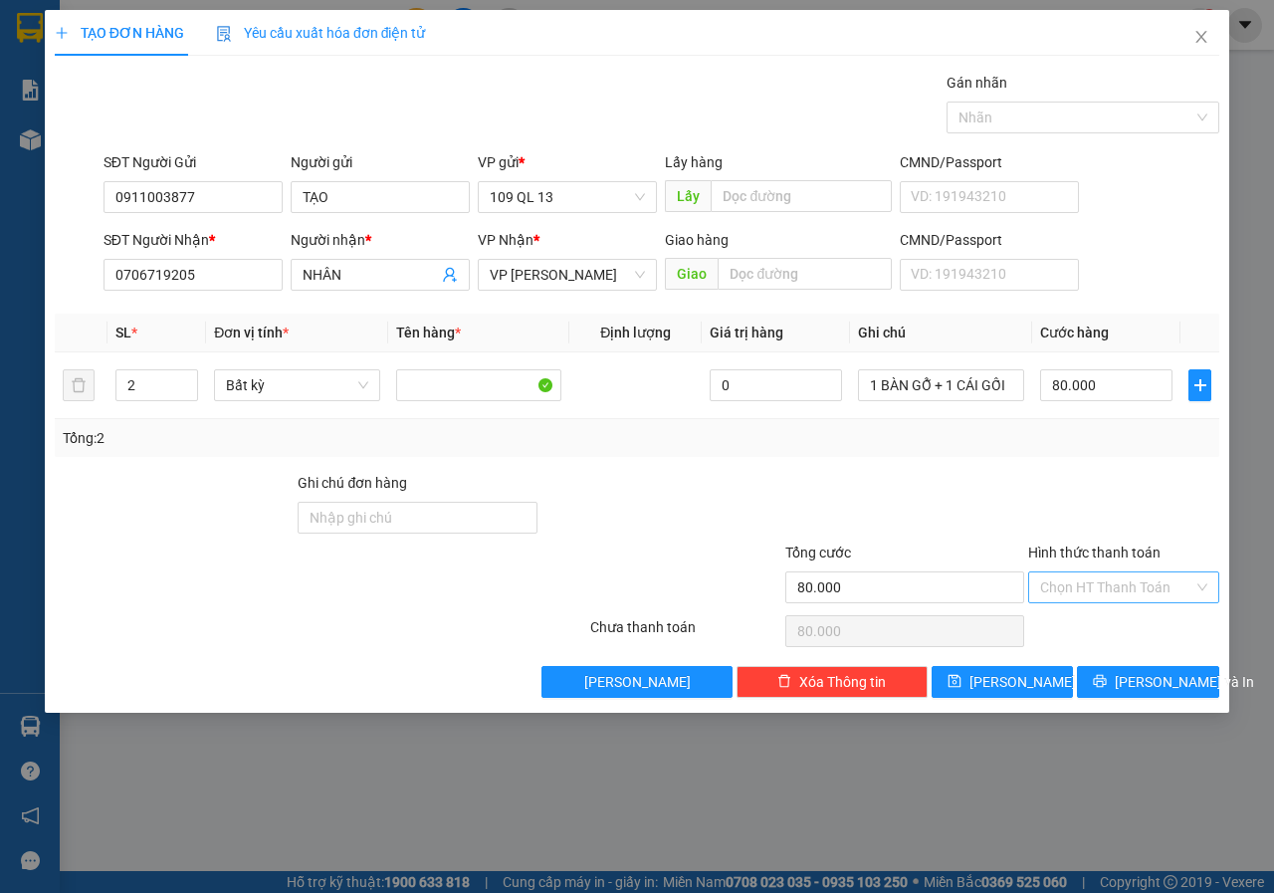
click at [1160, 586] on input "Hình thức thanh toán" at bounding box center [1116, 587] width 153 height 30
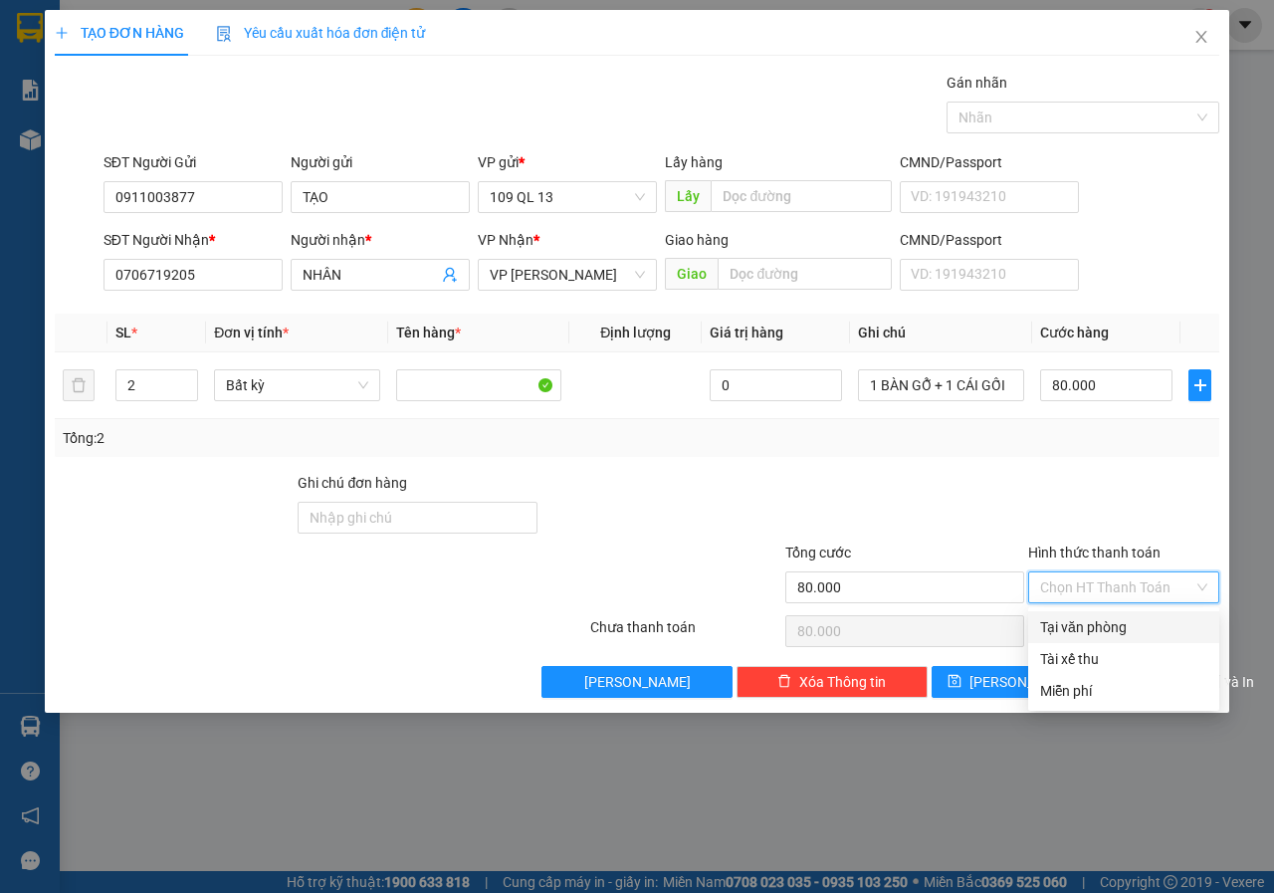
click at [1100, 624] on div "Tại văn phòng" at bounding box center [1123, 627] width 167 height 22
type input "0"
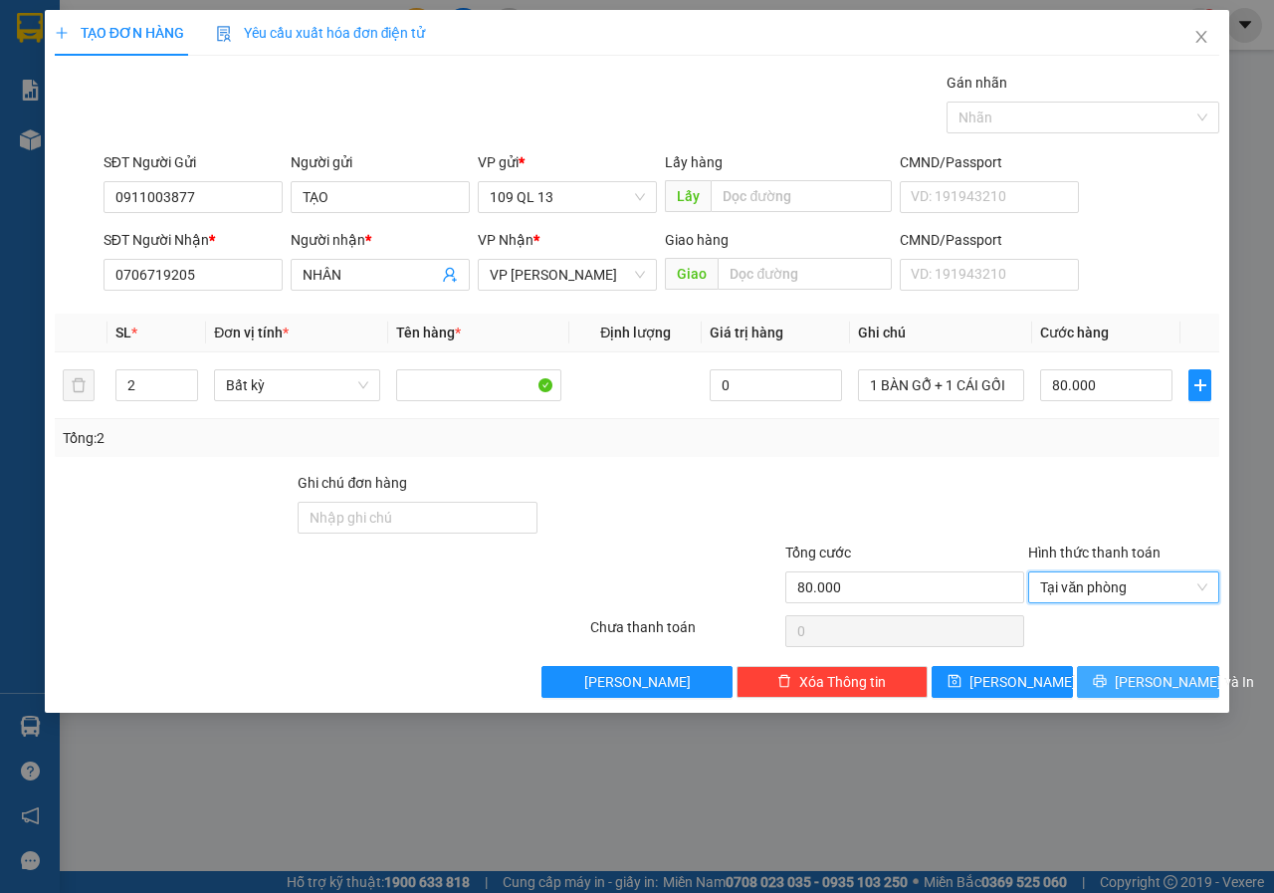
click at [1201, 672] on button "[PERSON_NAME] và In" at bounding box center [1148, 682] width 142 height 32
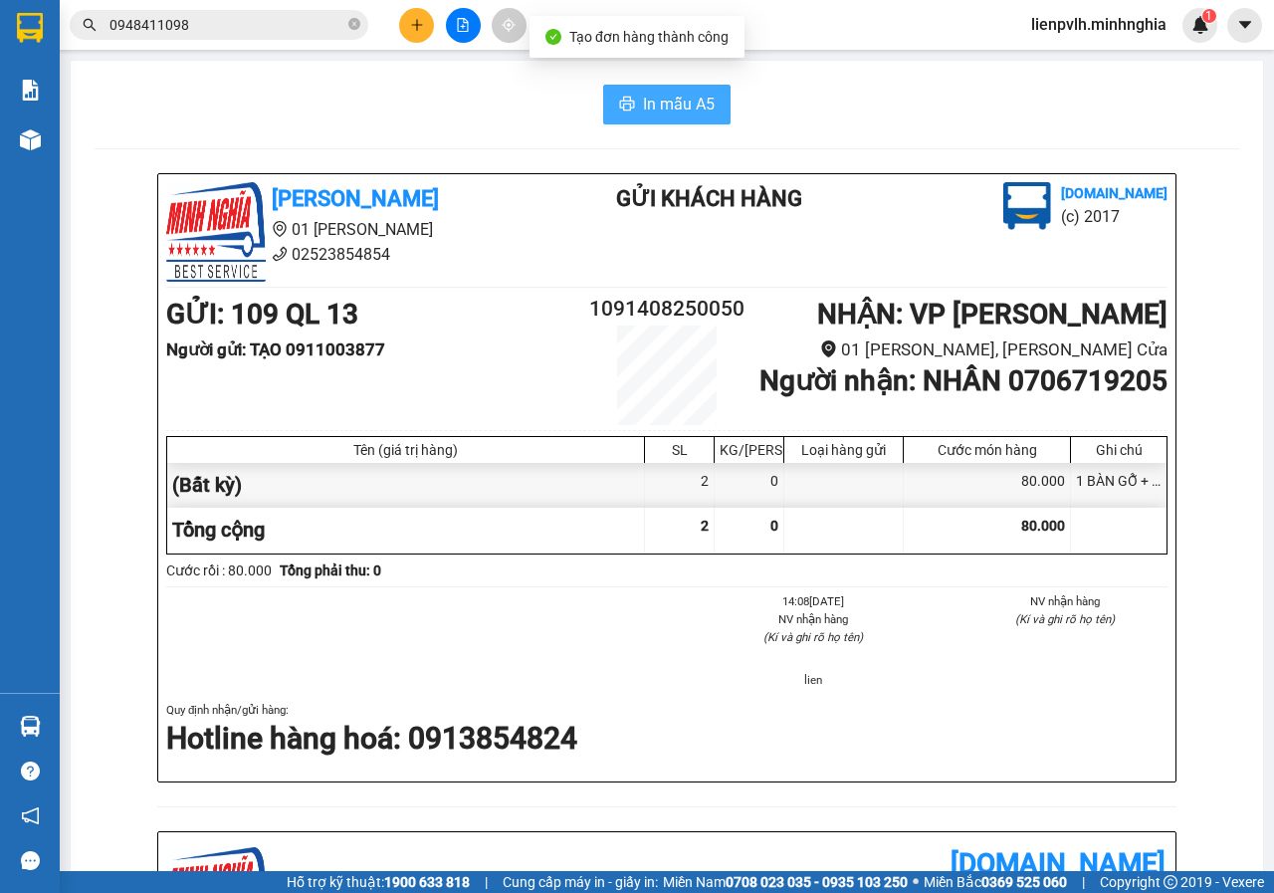
click at [669, 91] on button "In mẫu A5" at bounding box center [666, 105] width 127 height 40
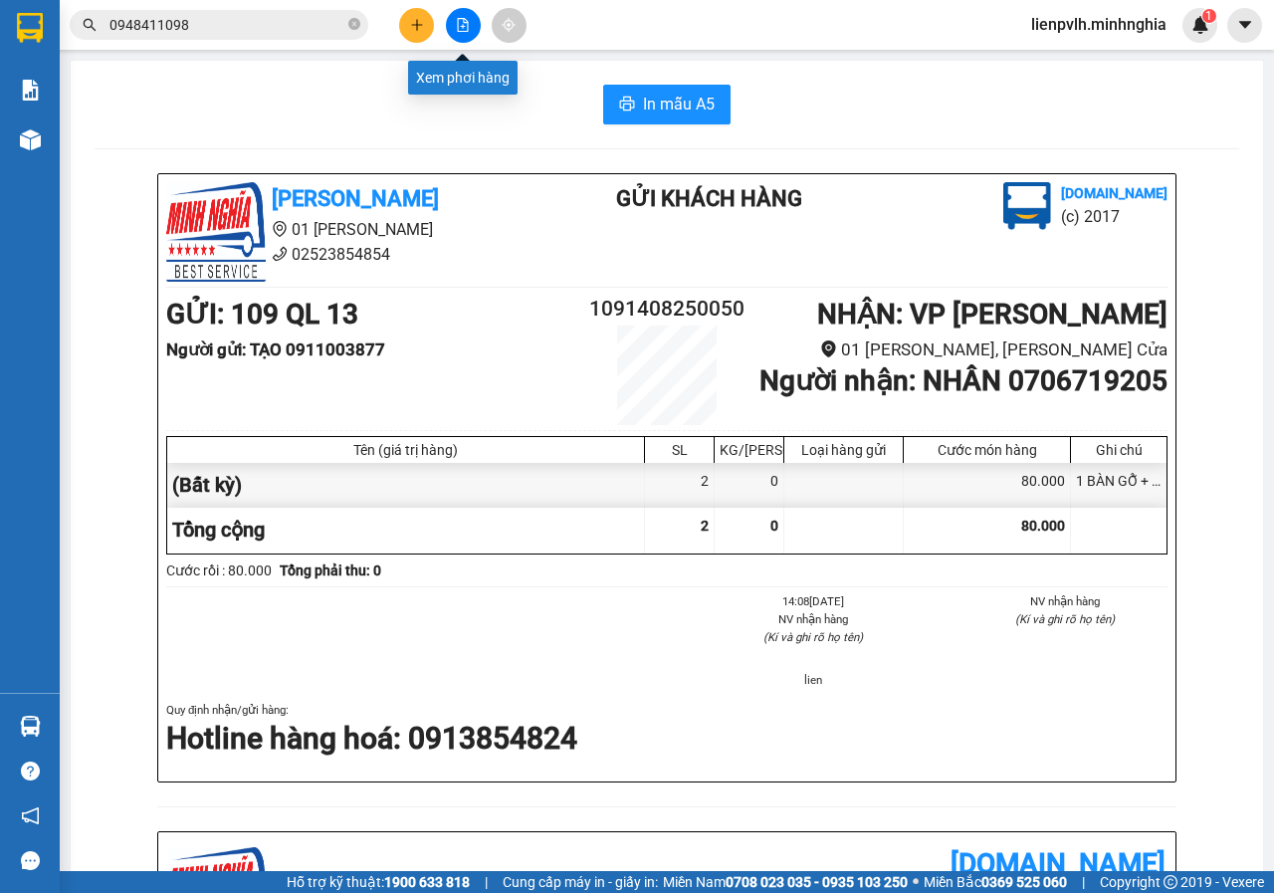
click at [464, 28] on icon "file-add" at bounding box center [463, 25] width 14 height 14
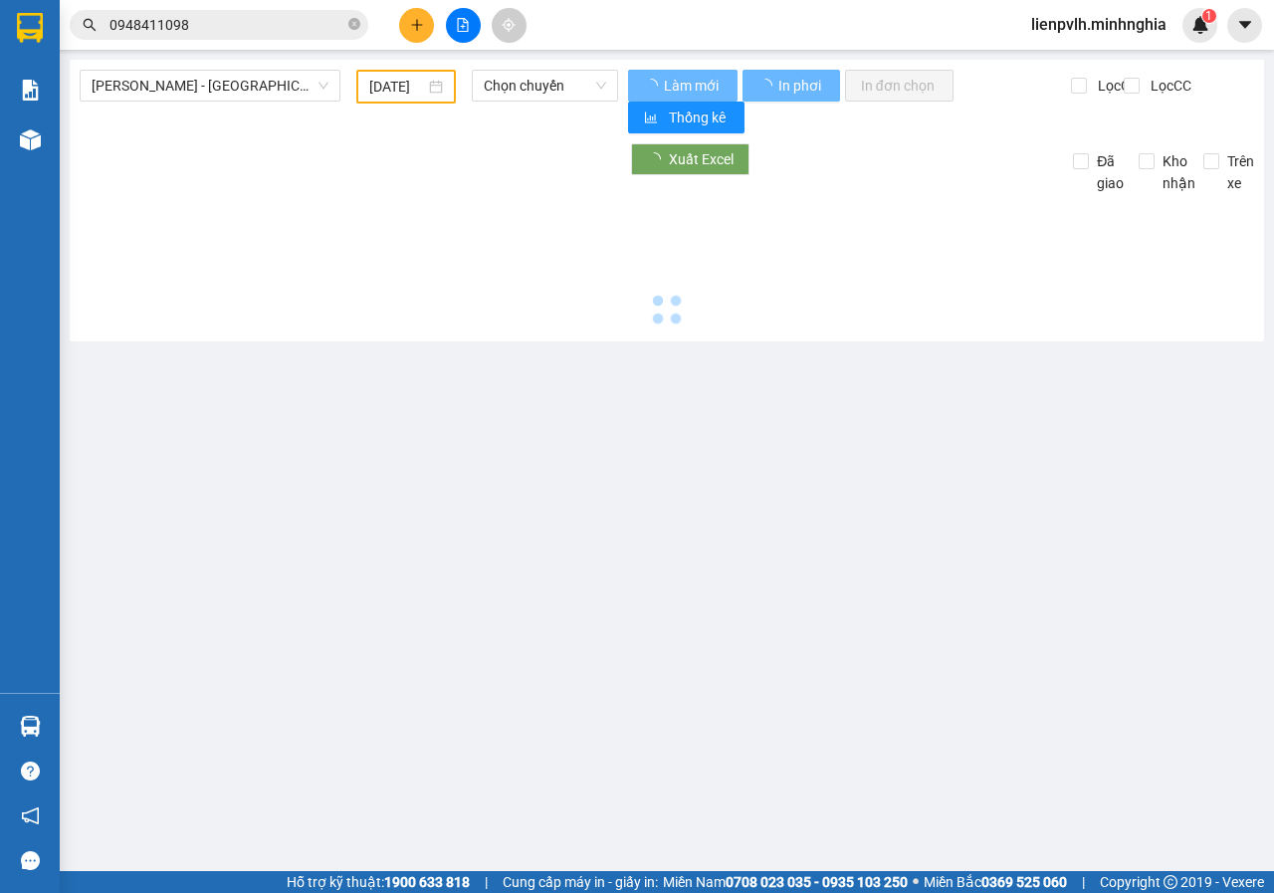
type input "[DATE]"
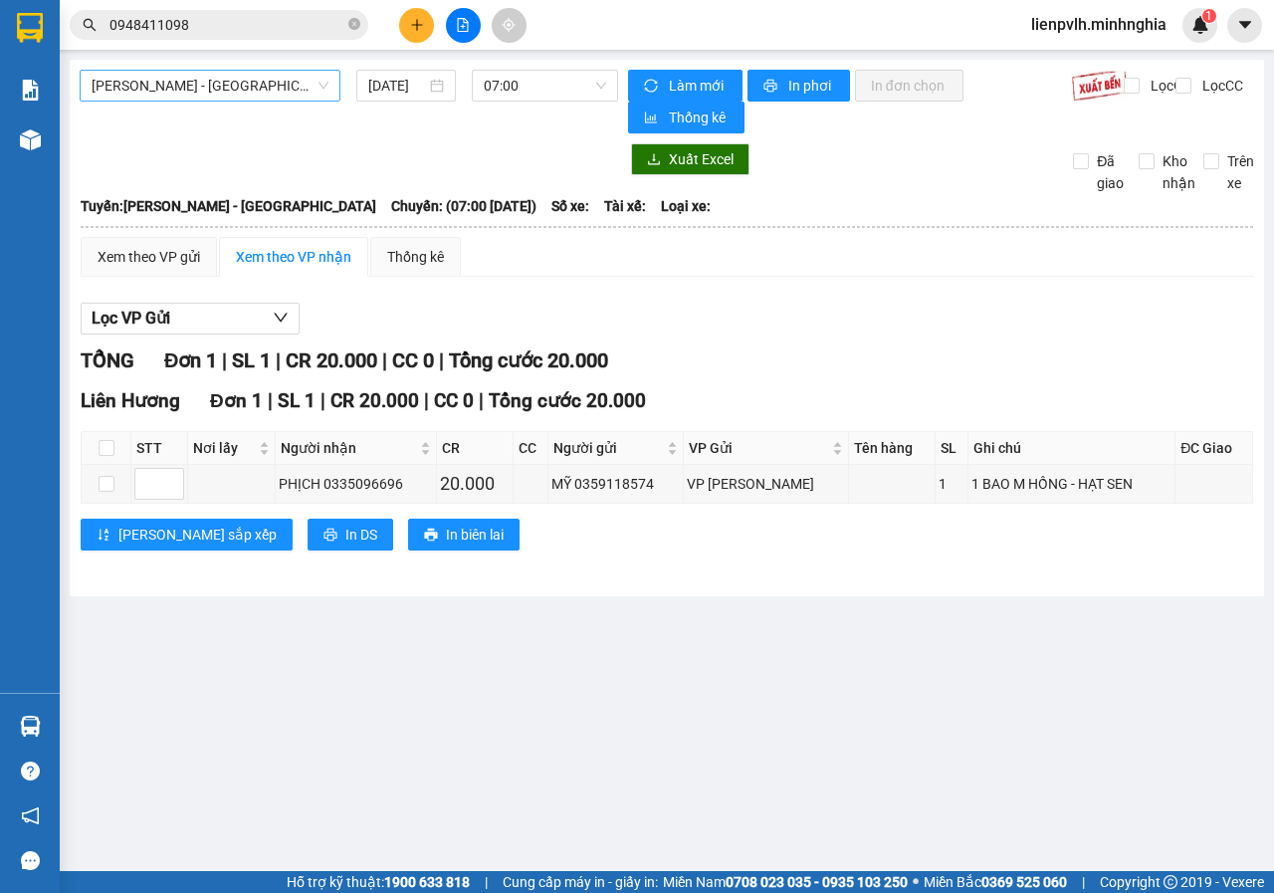
click at [287, 88] on span "[PERSON_NAME] - [GEOGRAPHIC_DATA]" at bounding box center [210, 86] width 237 height 30
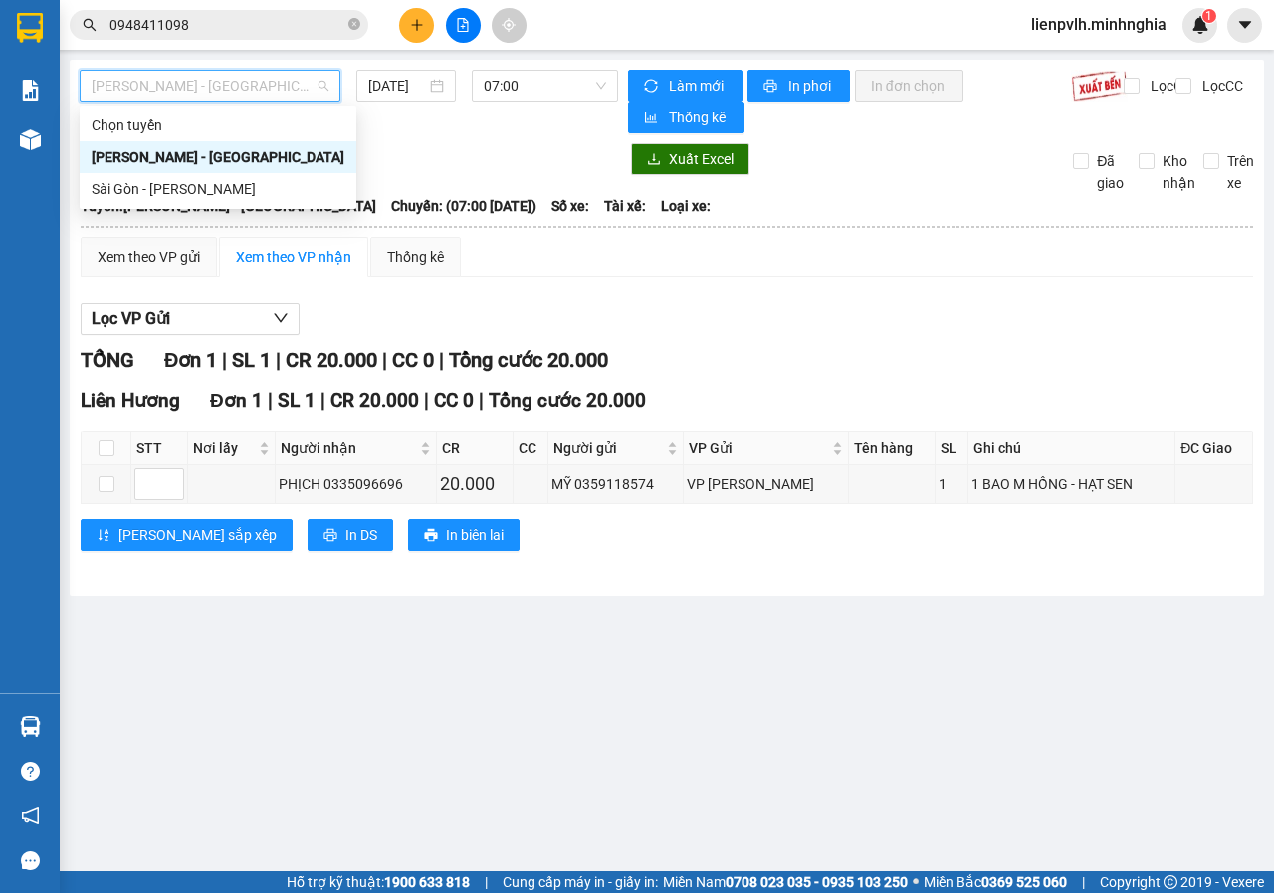
drag, startPoint x: 242, startPoint y: 188, endPoint x: 257, endPoint y: 189, distance: 15.0
click at [241, 190] on div "Sài Gòn - [PERSON_NAME]" at bounding box center [218, 189] width 253 height 22
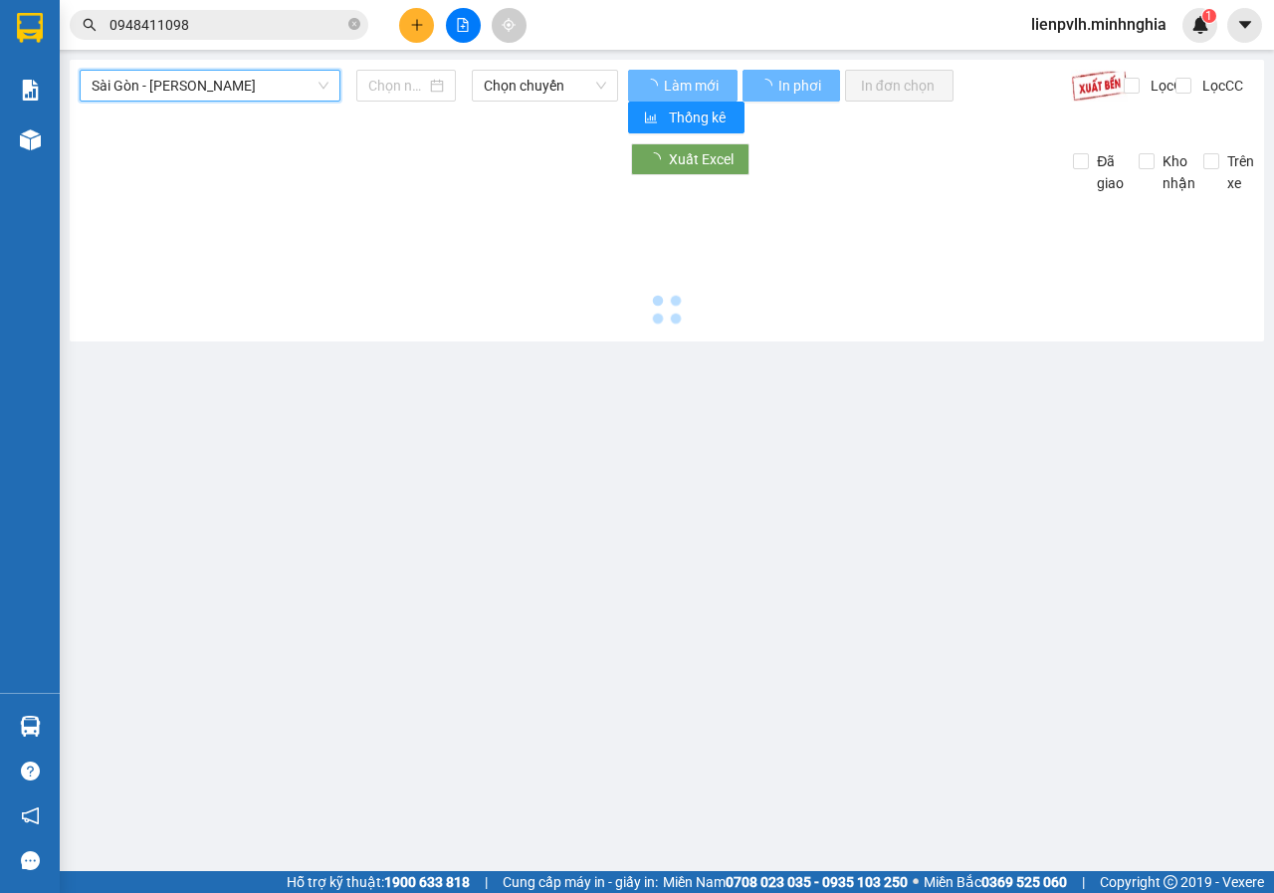
type input "[DATE]"
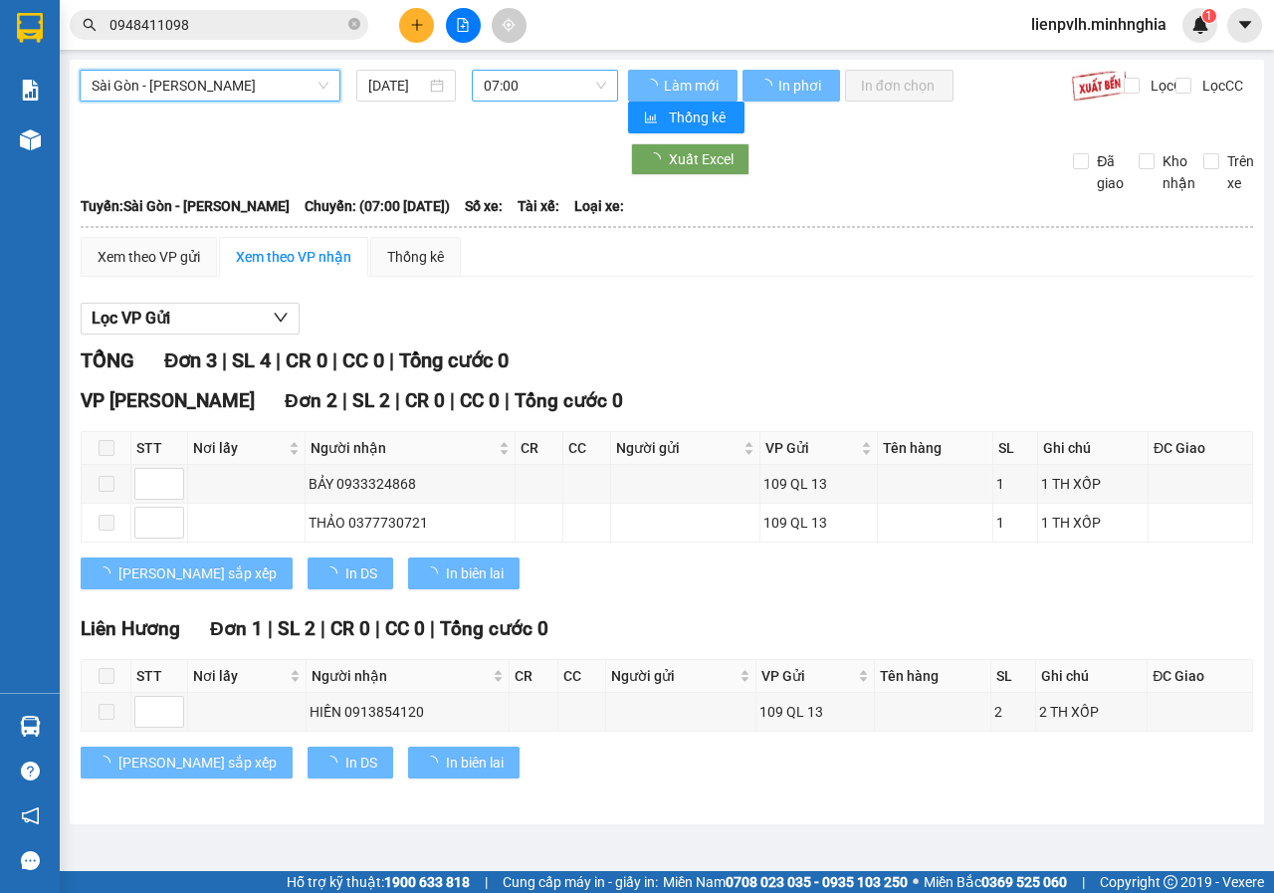
click at [515, 97] on span "07:00" at bounding box center [544, 86] width 121 height 30
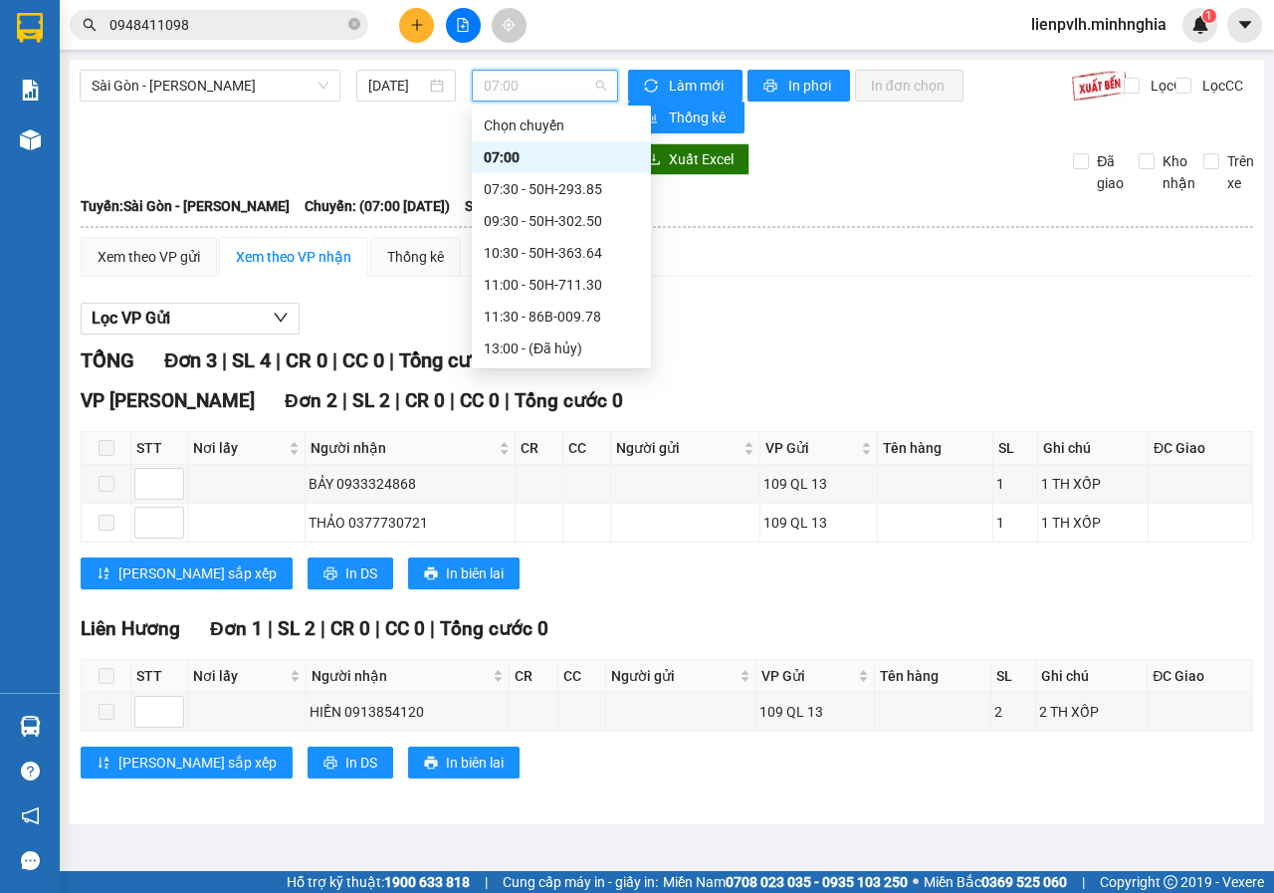
scroll to position [223, 0]
click at [507, 153] on div "14:30 - 50H-300.42" at bounding box center [561, 157] width 155 height 22
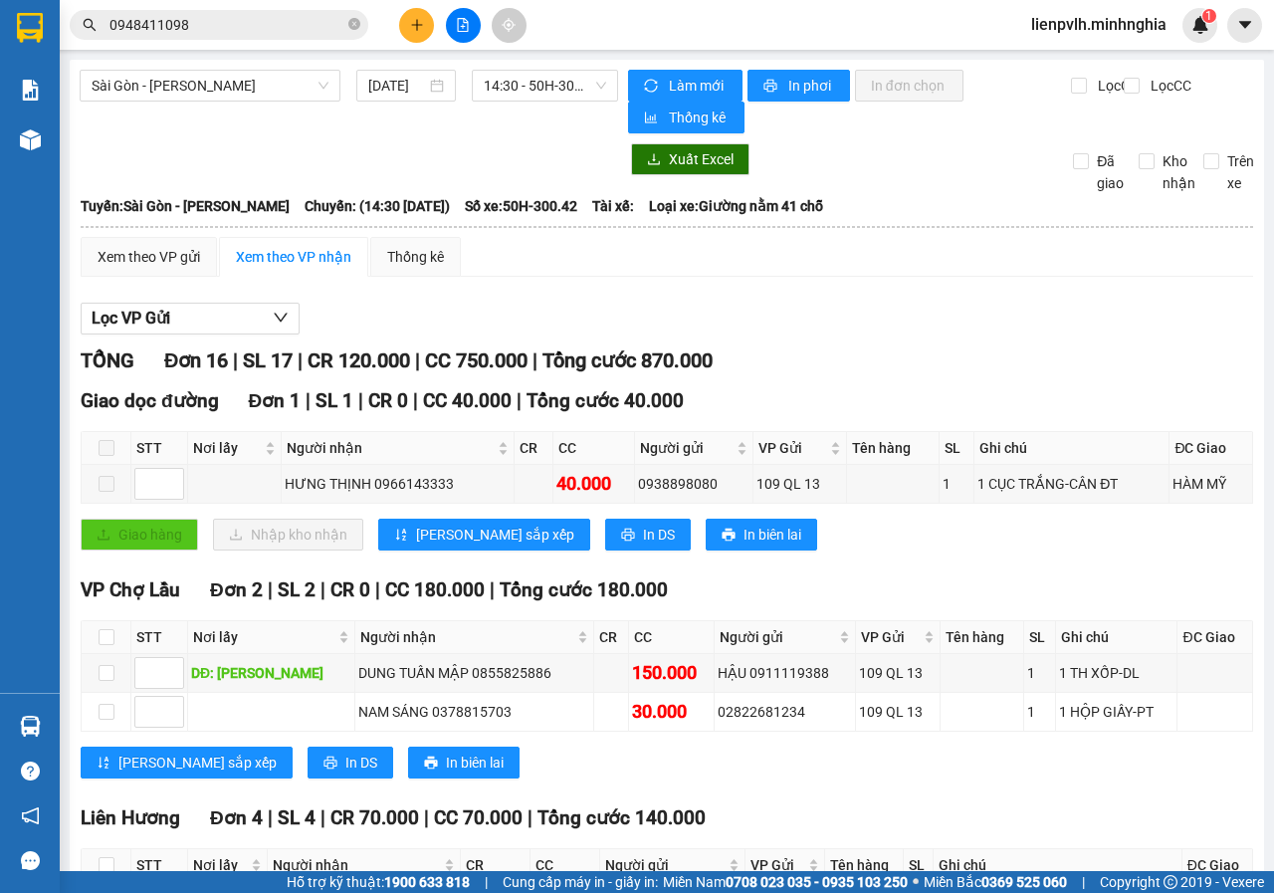
click at [524, 108] on div "Sài Gòn - Phan Rí 14/08/2025 14:30 - 50H-300.42" at bounding box center [349, 102] width 538 height 64
click at [524, 90] on span "14:30 - 50H-300.42" at bounding box center [544, 86] width 121 height 30
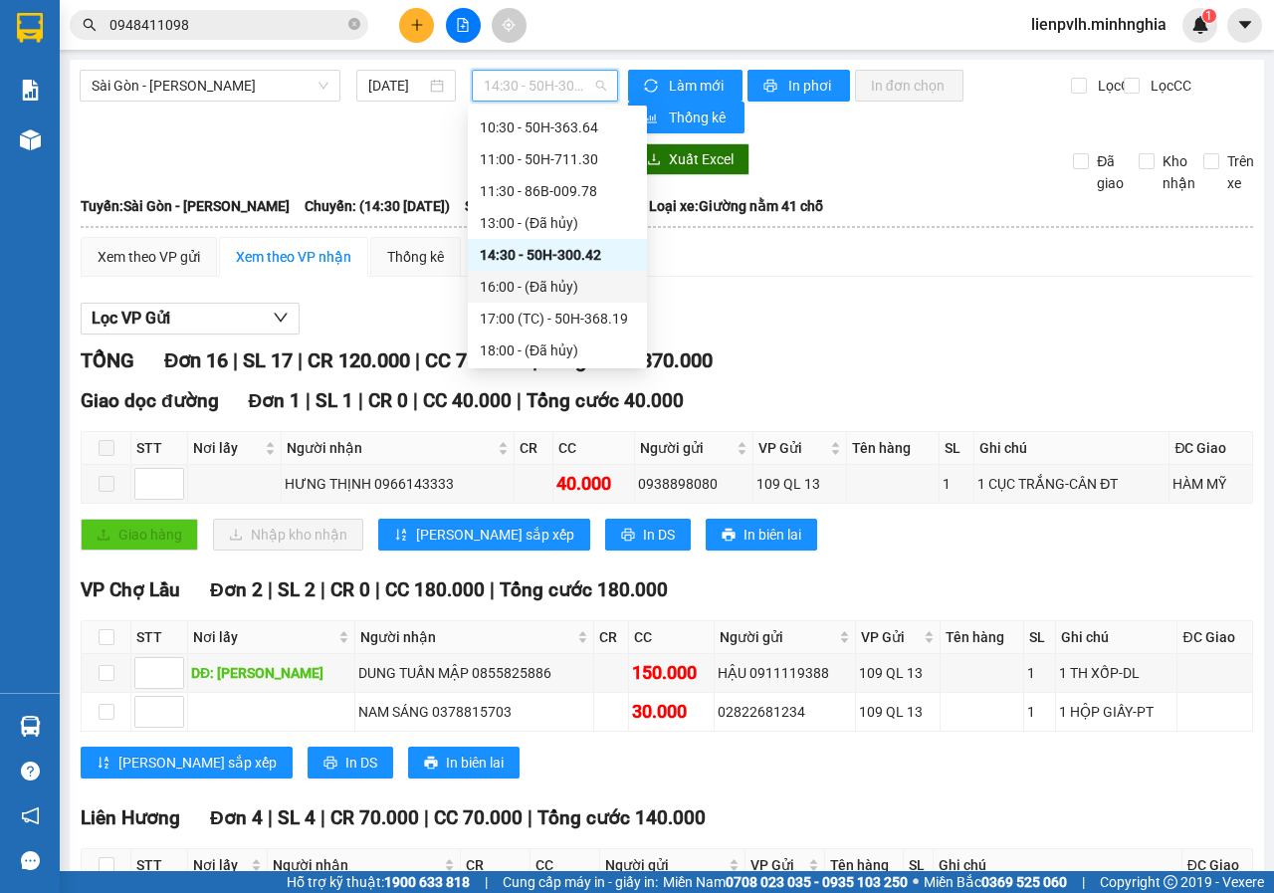
scroll to position [123, 0]
click at [567, 196] on div "11:30 - 86B-009.78" at bounding box center [557, 193] width 155 height 22
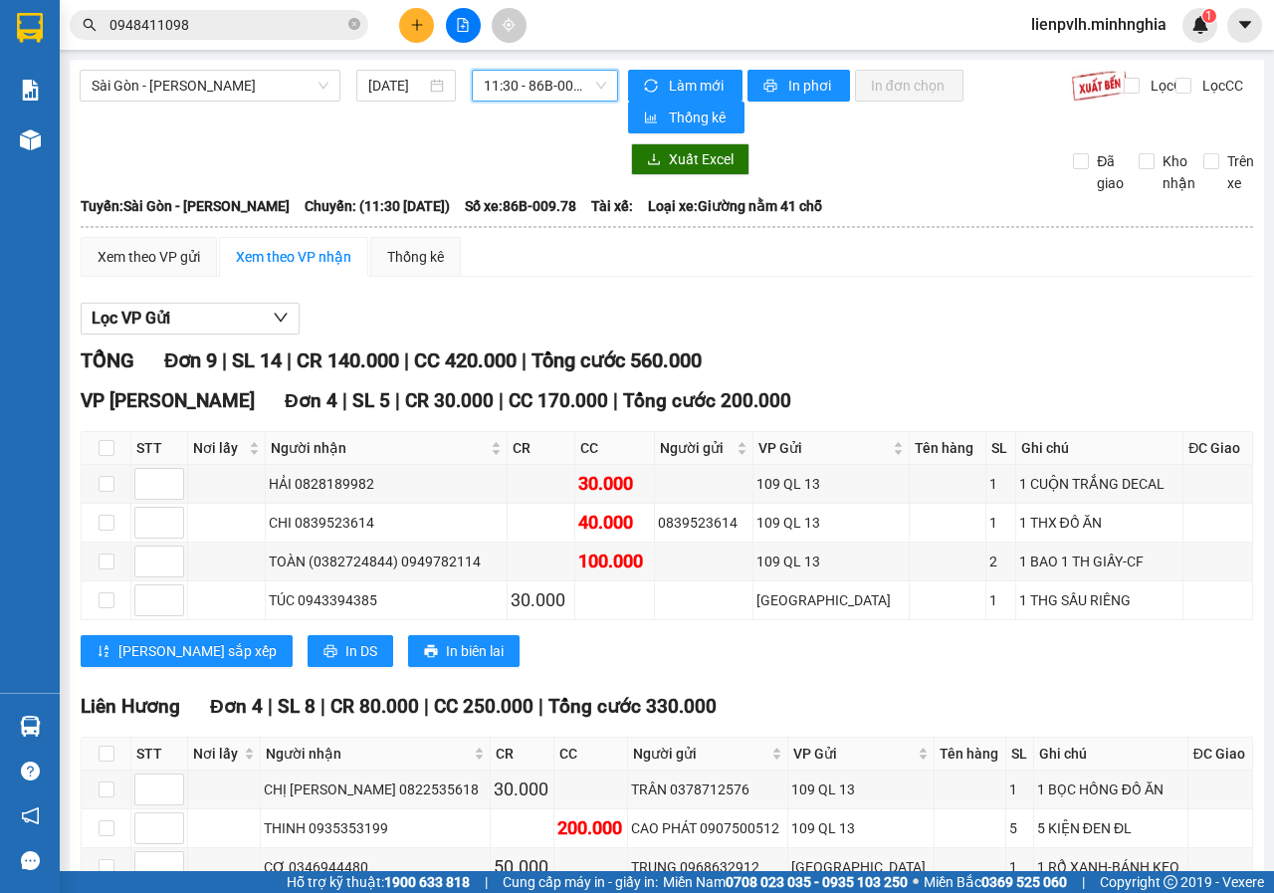
click at [543, 99] on span "11:30 - 86B-009.78" at bounding box center [544, 86] width 121 height 30
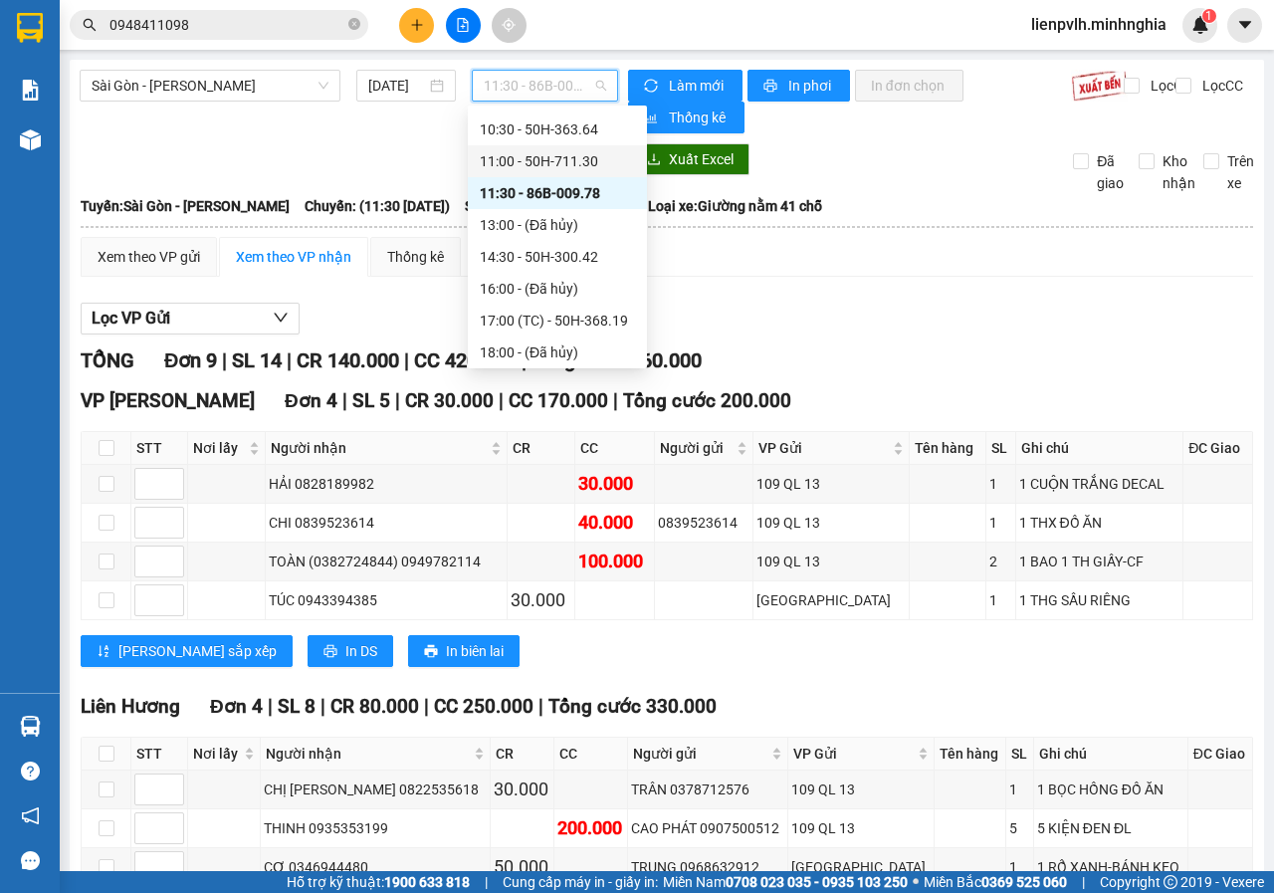
click at [536, 163] on div "11:00 - 50H-711.30" at bounding box center [557, 161] width 155 height 22
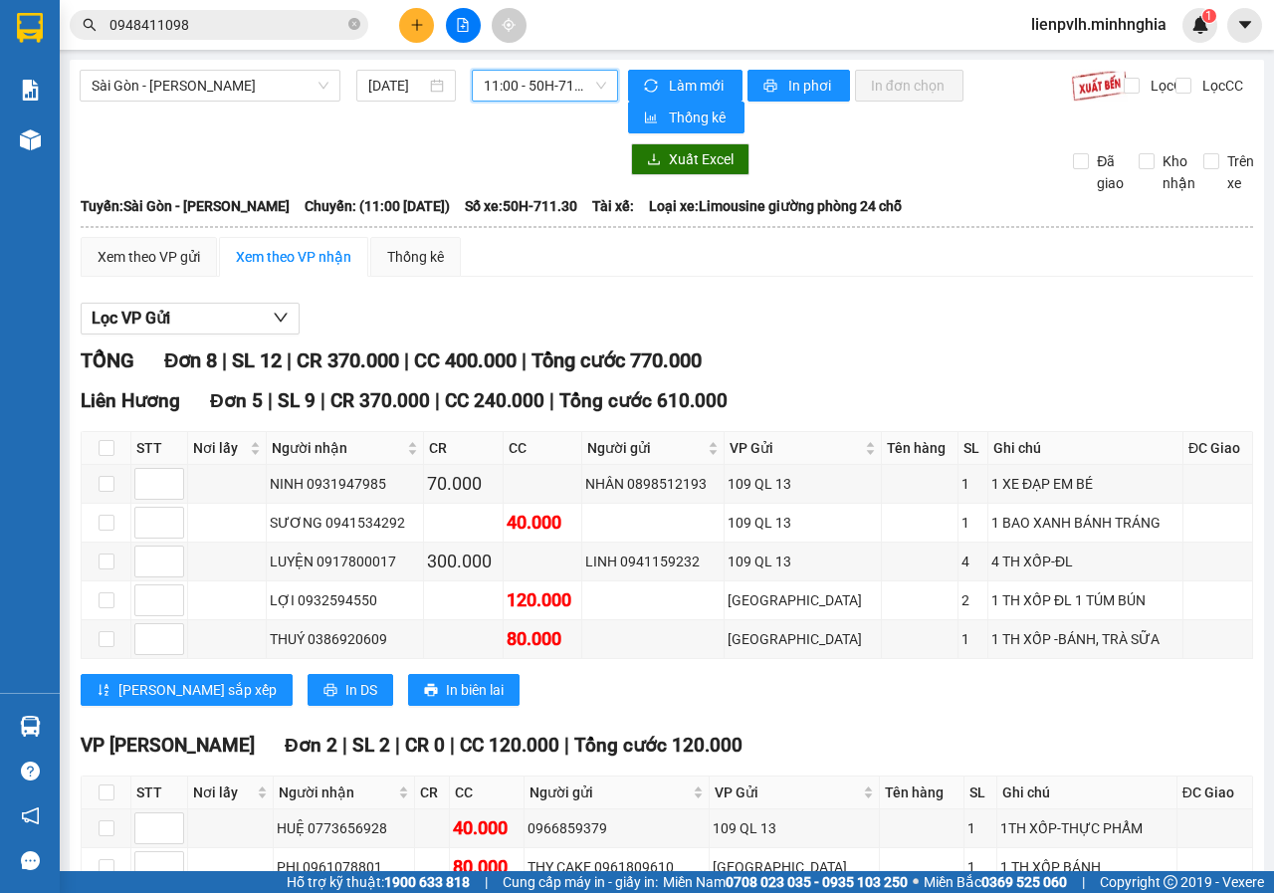
click at [299, 33] on input "0948411098" at bounding box center [226, 25] width 235 height 22
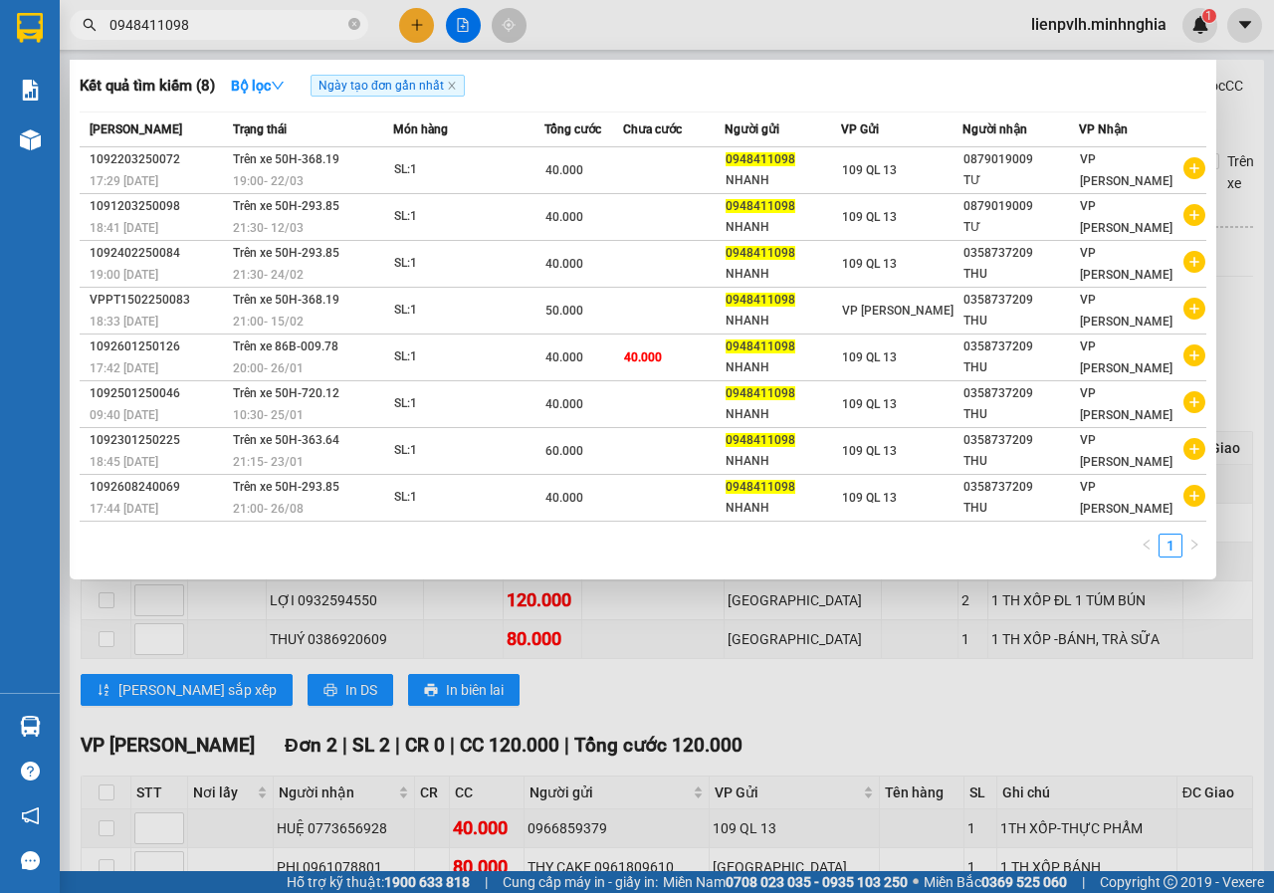
click at [299, 33] on input "0948411098" at bounding box center [226, 25] width 235 height 22
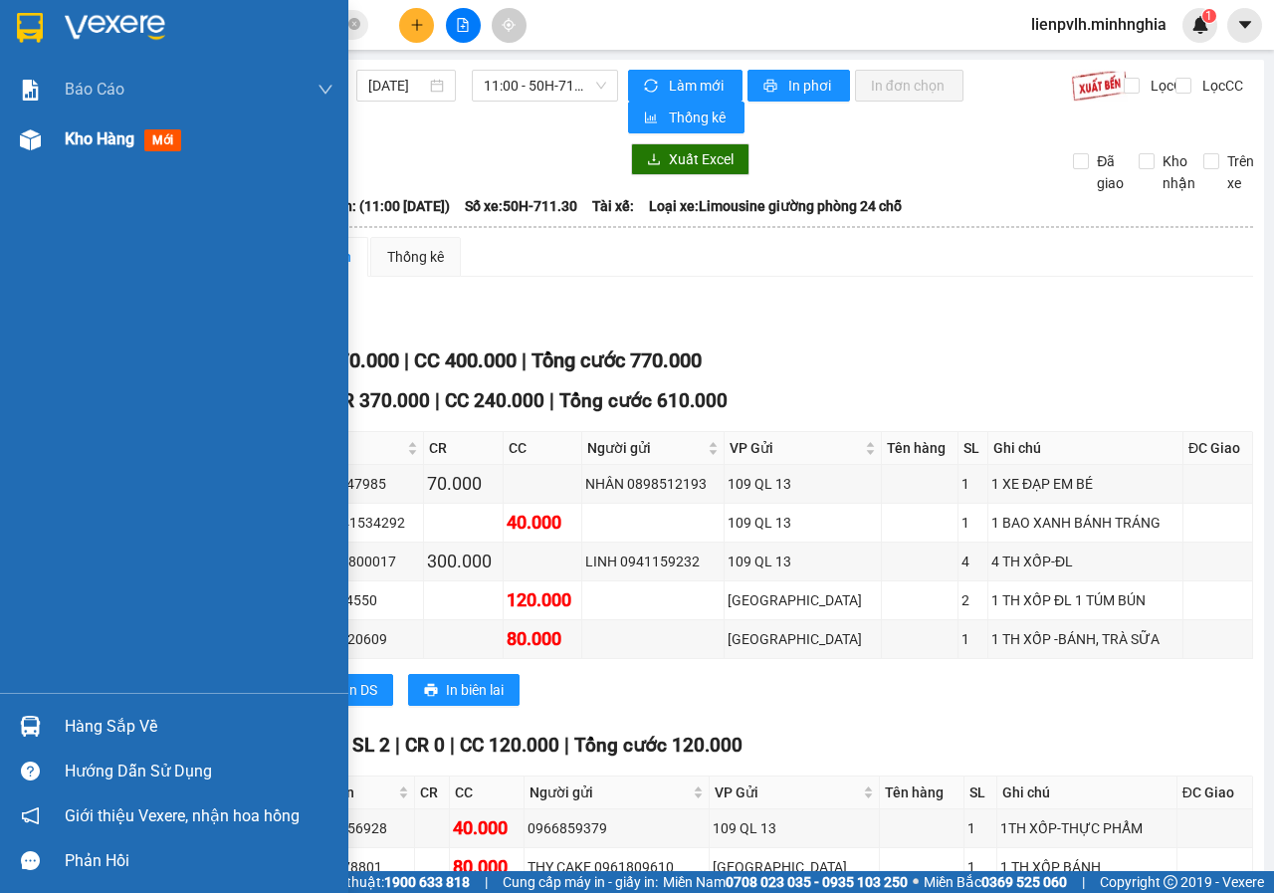
click at [16, 147] on div at bounding box center [30, 139] width 35 height 35
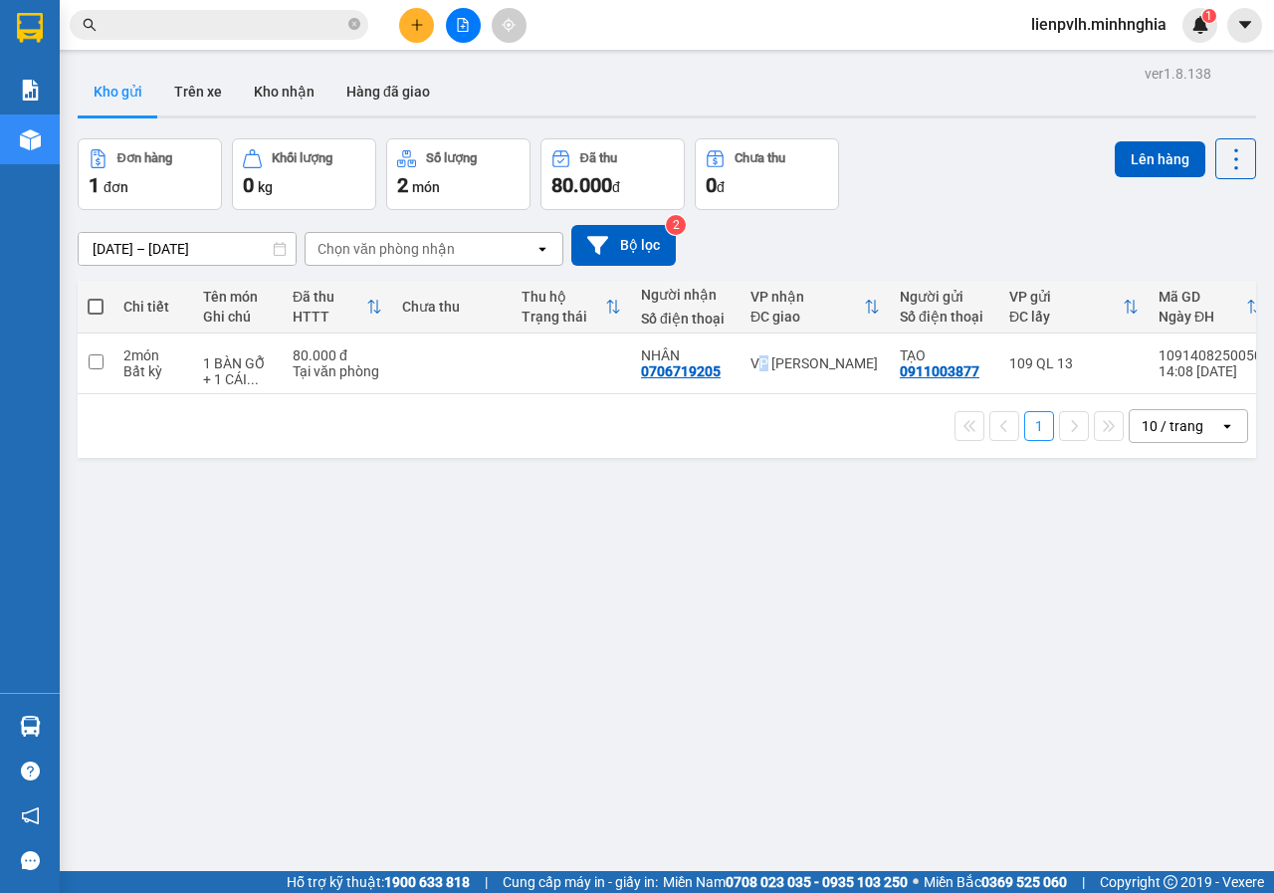
click at [773, 355] on div "VP [PERSON_NAME]" at bounding box center [814, 363] width 129 height 16
checkbox input "true"
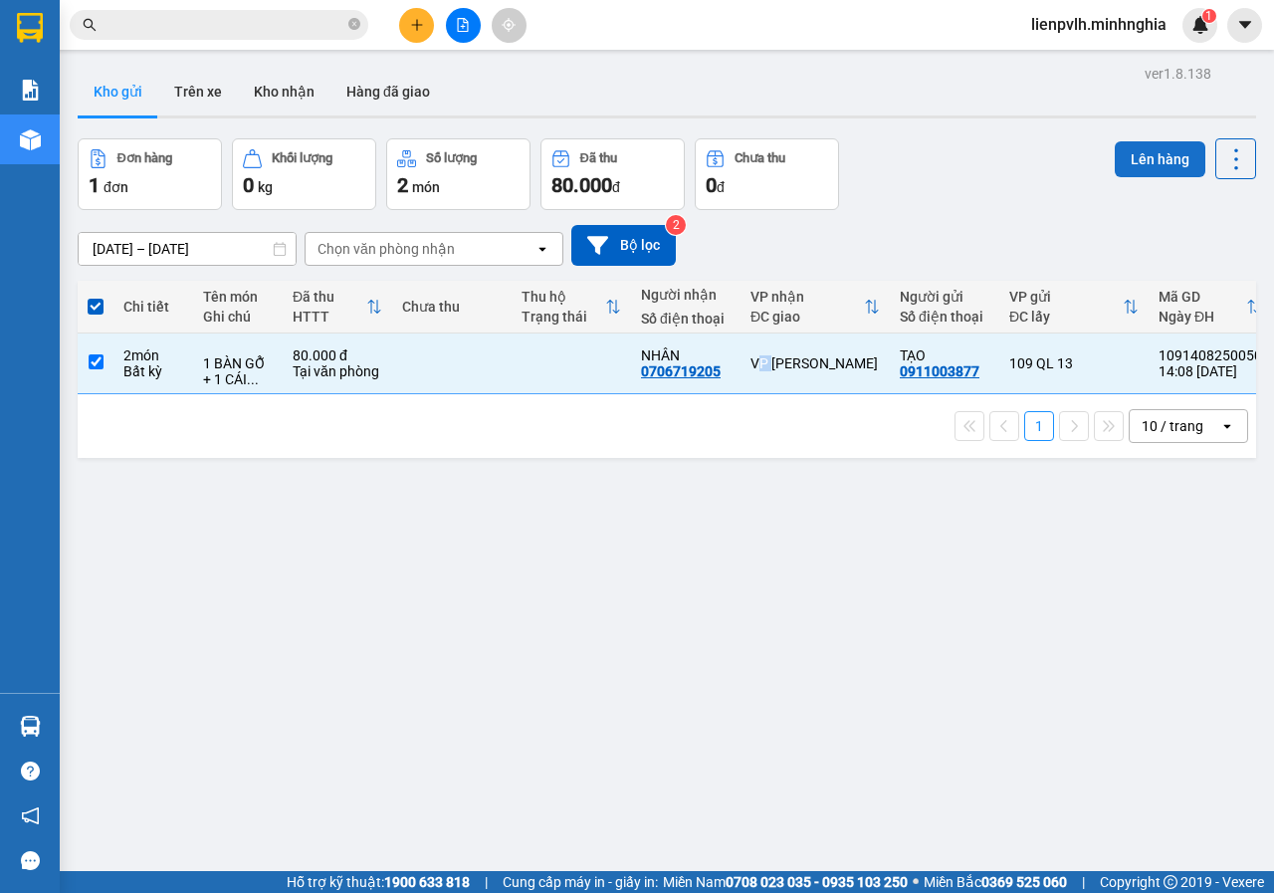
click at [1146, 146] on button "Lên hàng" at bounding box center [1159, 159] width 91 height 36
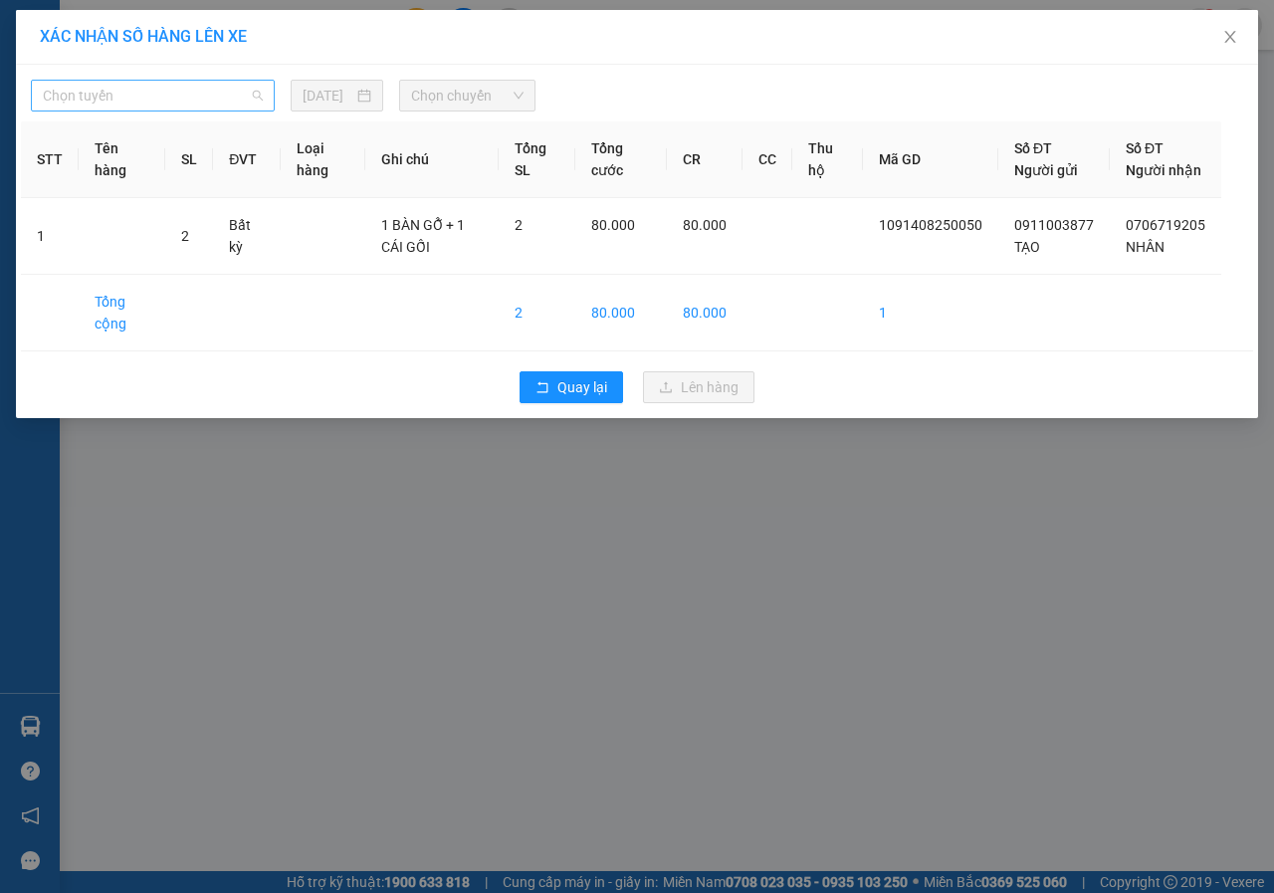
click at [158, 96] on span "Chọn tuyến" at bounding box center [153, 96] width 220 height 30
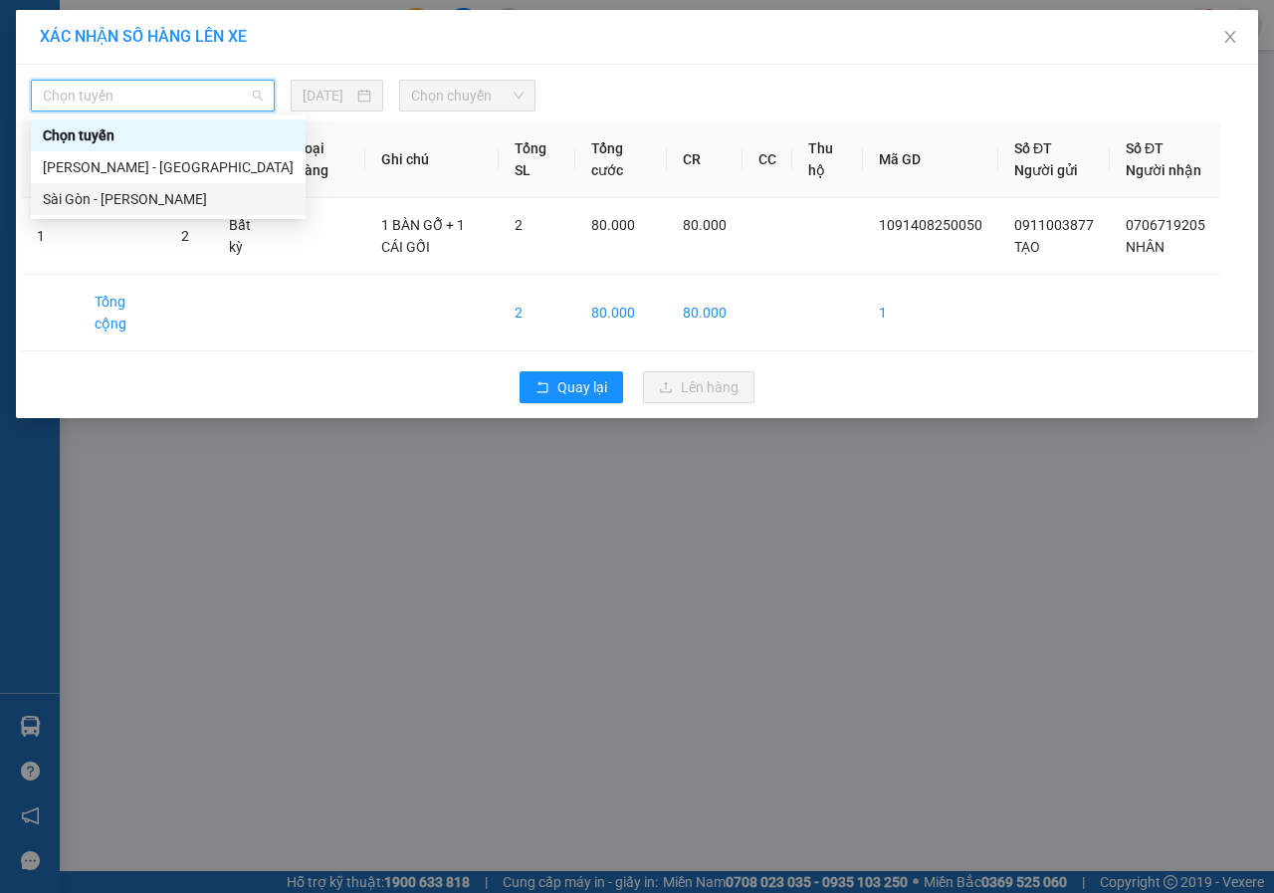
click at [124, 201] on div "Sài Gòn - [PERSON_NAME]" at bounding box center [168, 199] width 251 height 22
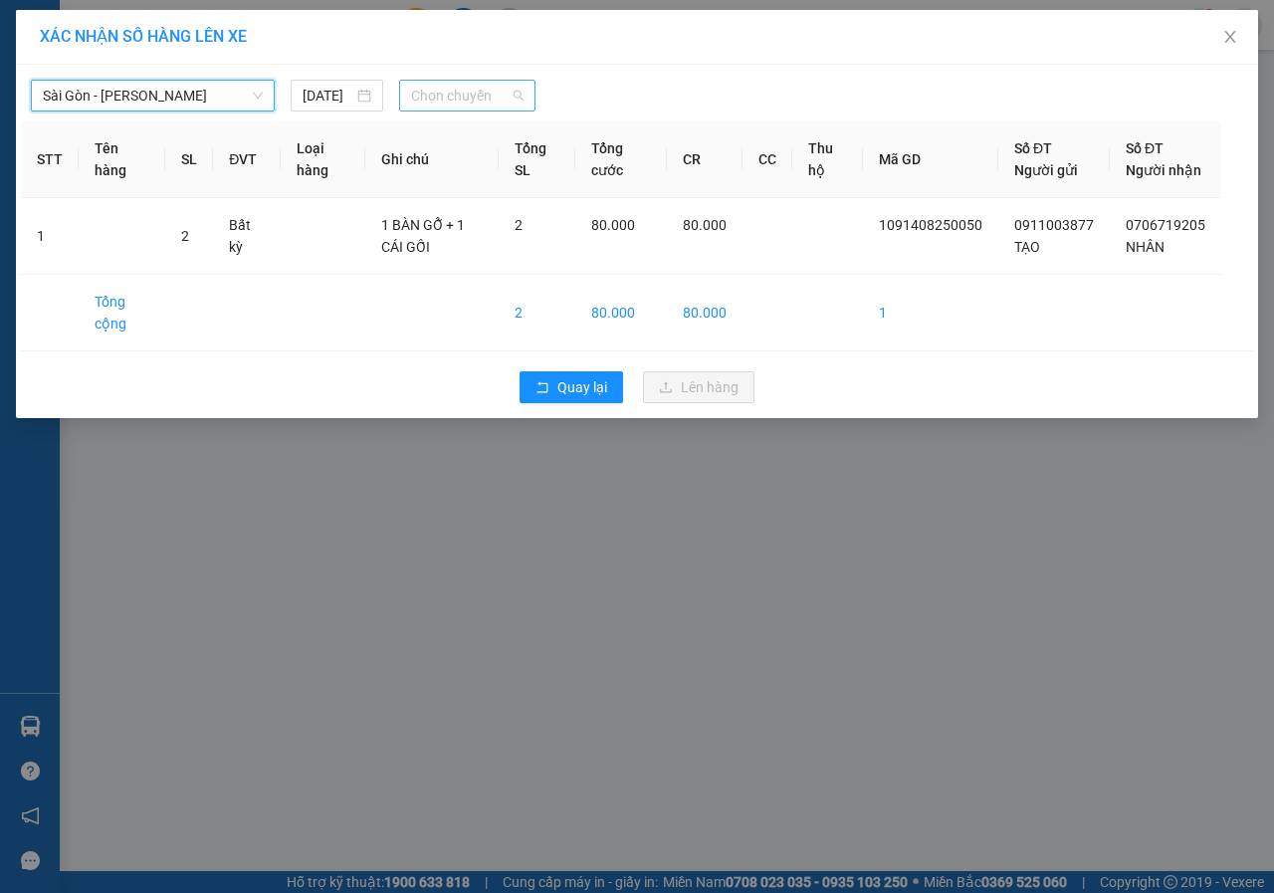
click at [493, 85] on span "Chọn chuyến" at bounding box center [466, 96] width 111 height 30
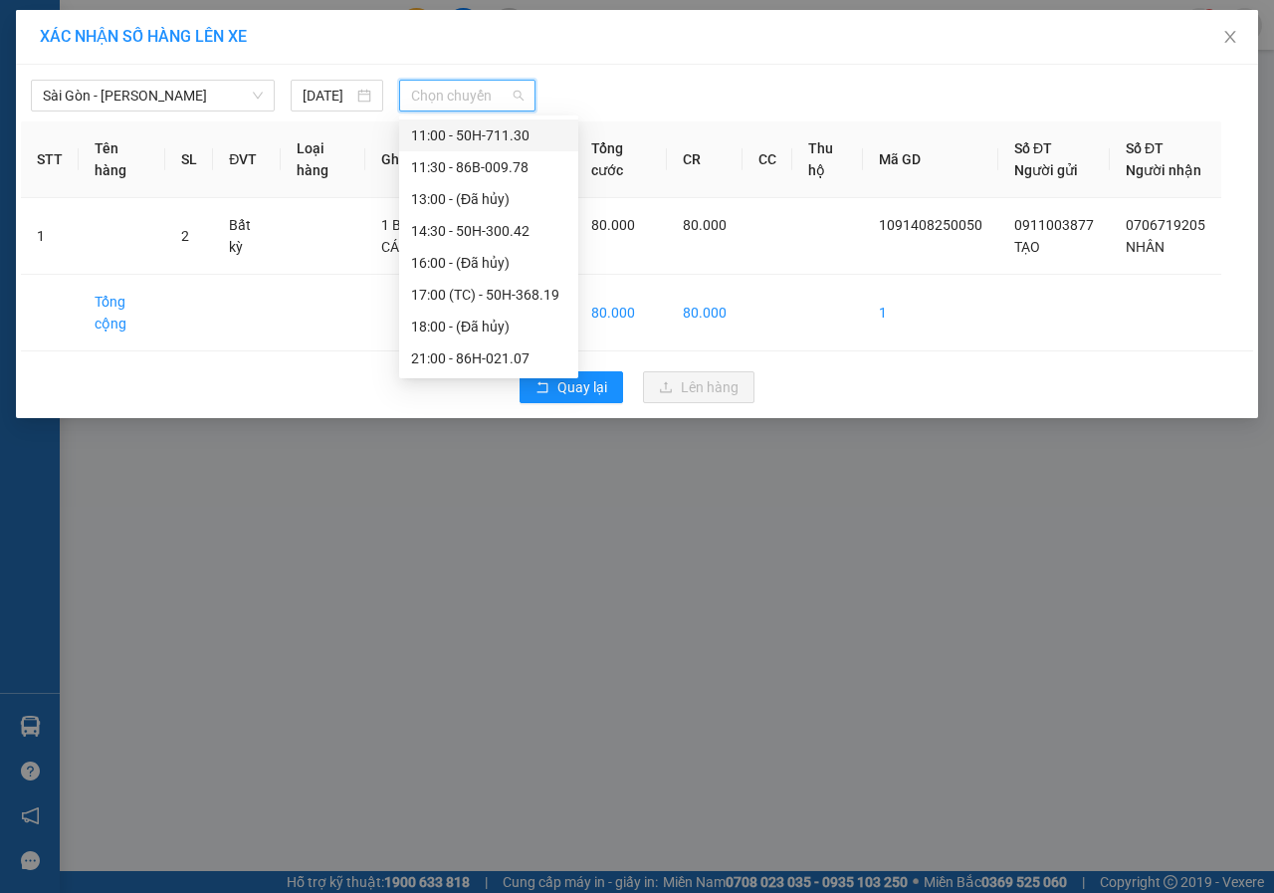
scroll to position [223, 0]
click at [463, 172] on div "14:30 - 50H-300.42" at bounding box center [488, 167] width 155 height 22
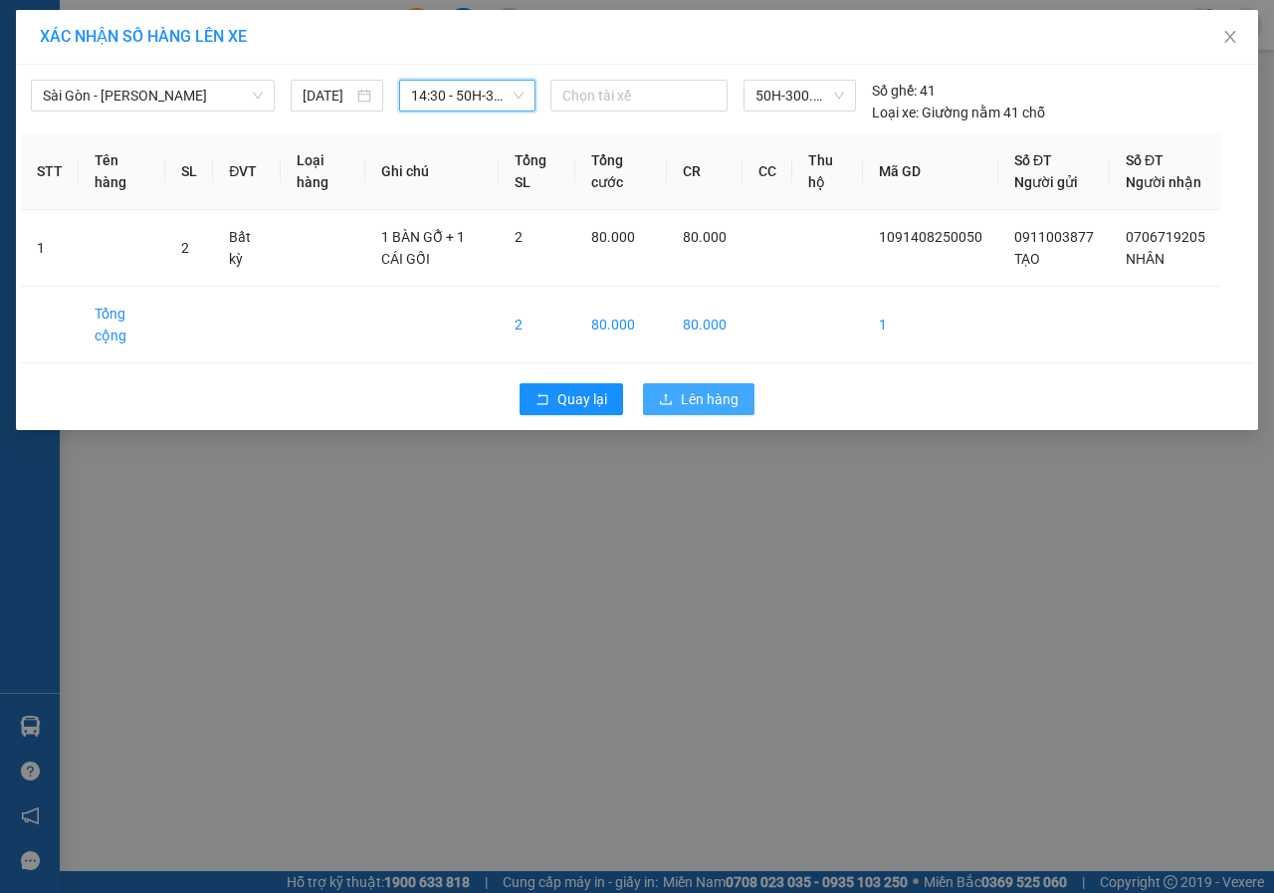
click at [711, 410] on span "Lên hàng" at bounding box center [710, 399] width 58 height 22
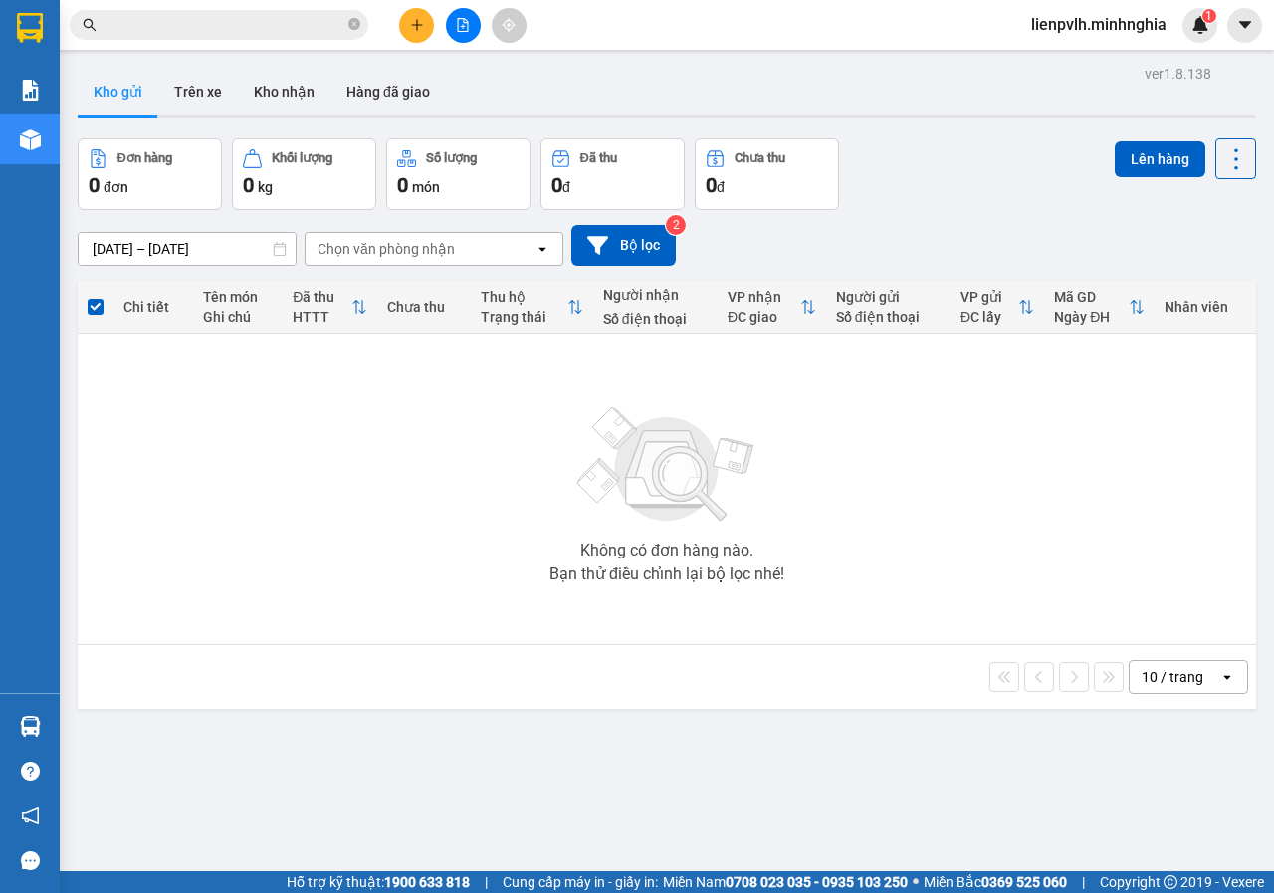
click at [410, 37] on button at bounding box center [416, 25] width 35 height 35
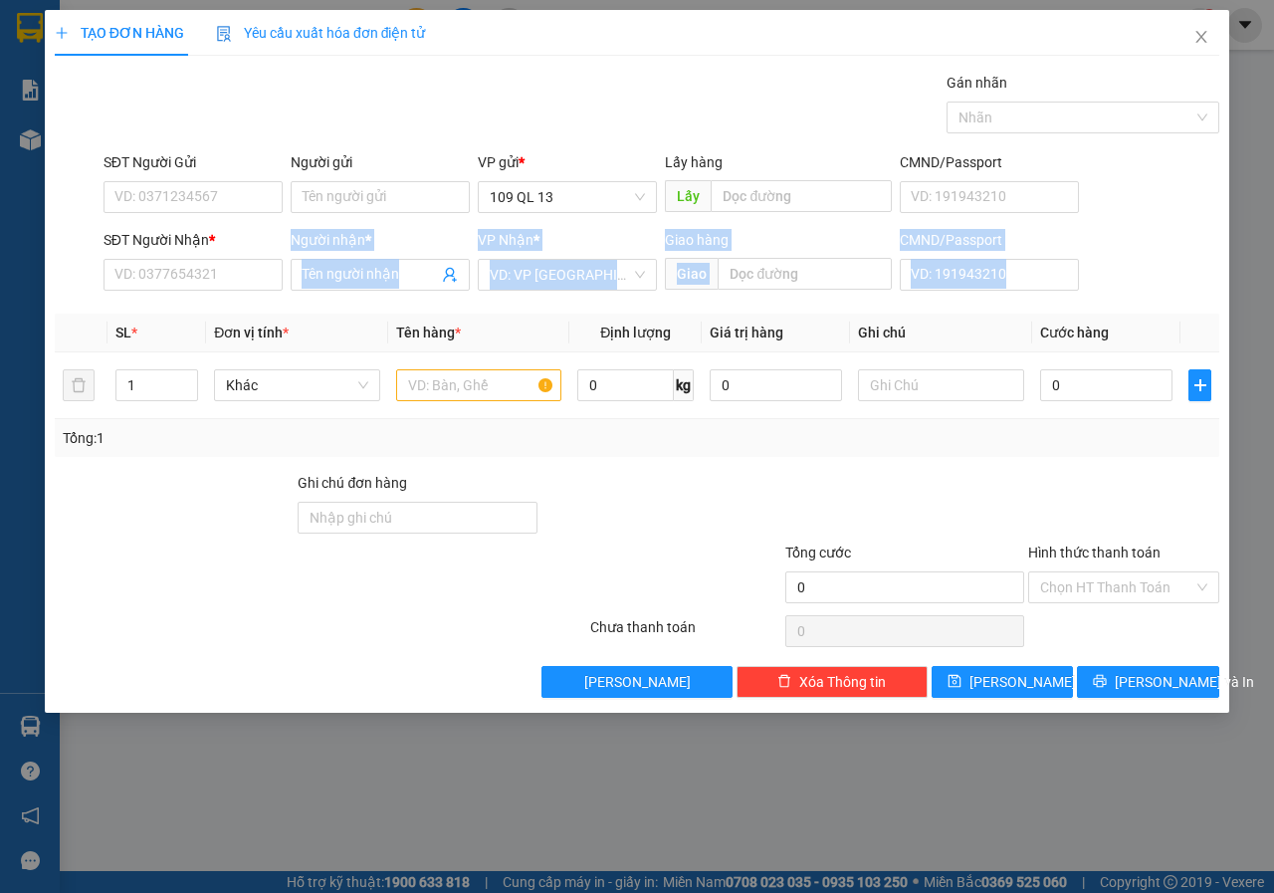
click at [258, 297] on div "Transit Pickup Surcharge Ids Transit Deliver Surcharge Ids Transit Deliver Surc…" at bounding box center [637, 385] width 1164 height 626
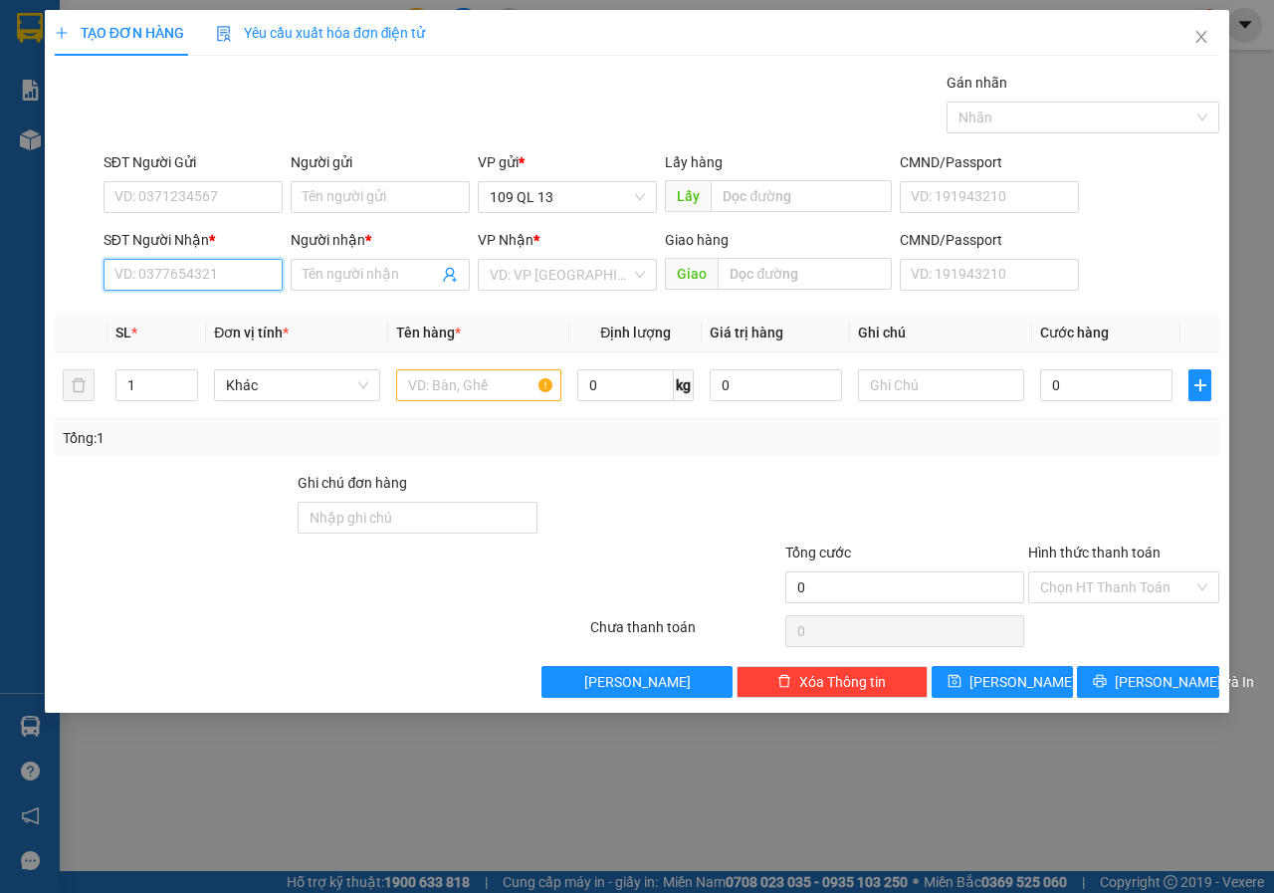
click at [258, 287] on input "SĐT Người Nhận *" at bounding box center [192, 275] width 179 height 32
click at [248, 276] on input "122" at bounding box center [192, 275] width 179 height 32
click at [247, 275] on input "122" at bounding box center [192, 275] width 179 height 32
click at [237, 310] on div "0829841122 - KO TÊN" at bounding box center [192, 314] width 155 height 22
type input "0829841122"
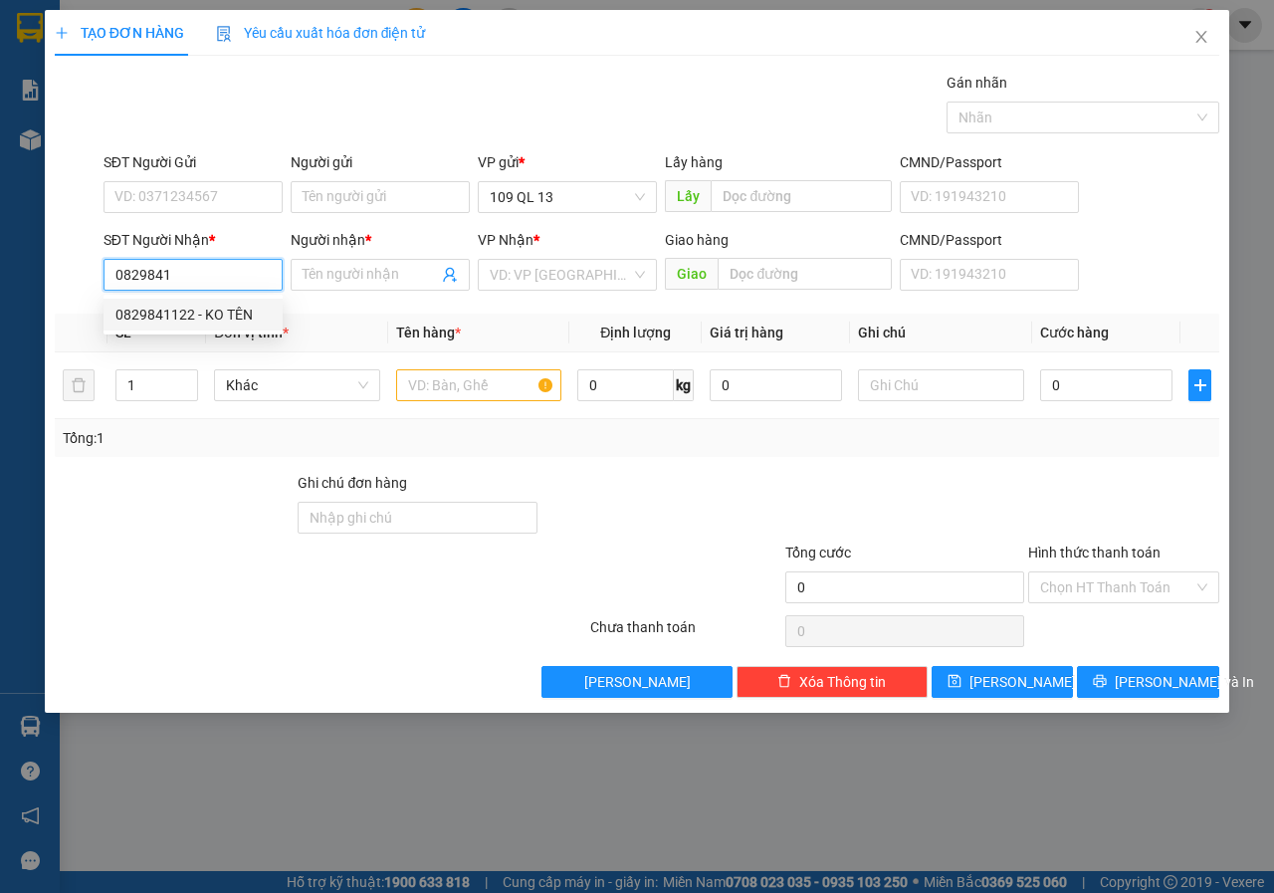
type input "KO TÊN"
type input "0829841122"
click at [507, 403] on div at bounding box center [479, 385] width 166 height 40
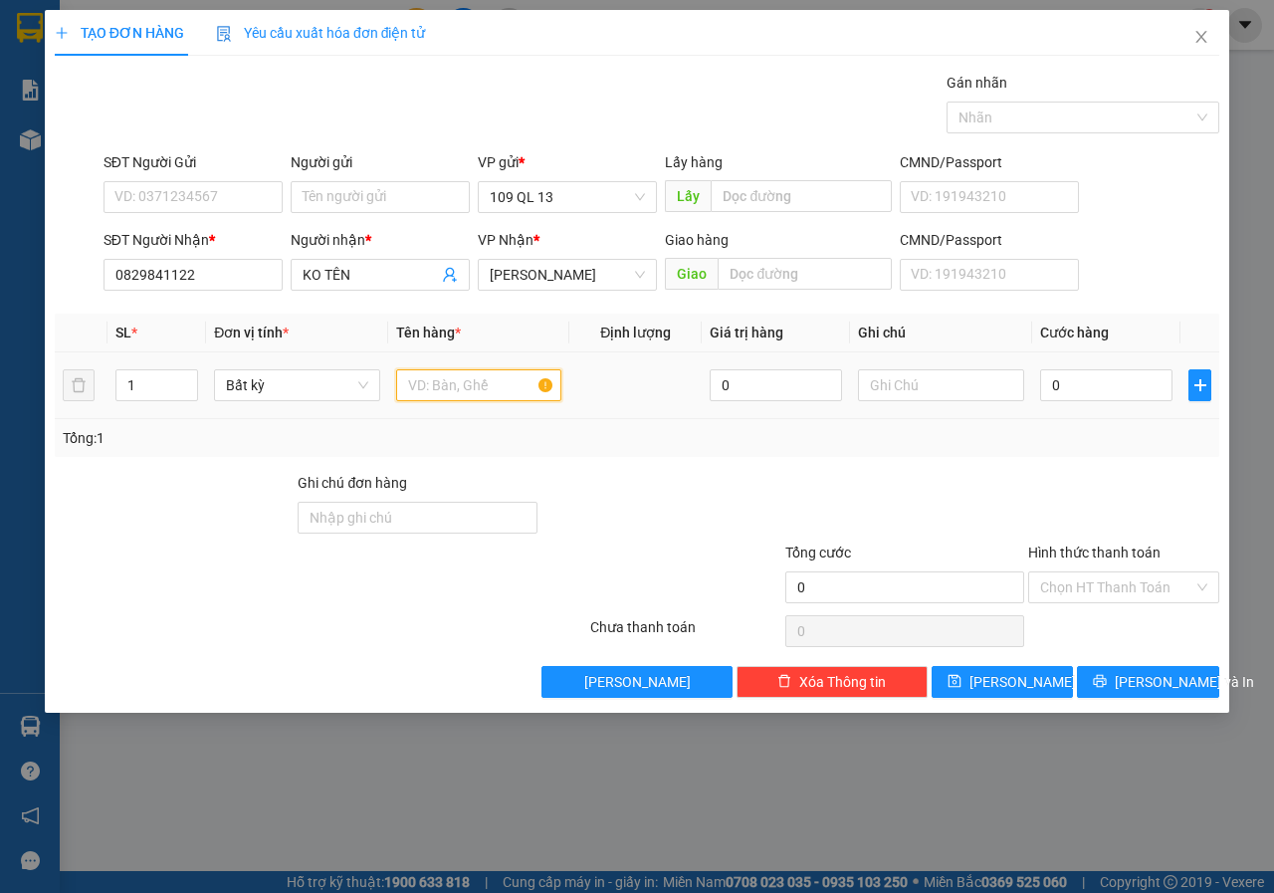
click at [508, 386] on input "text" at bounding box center [479, 385] width 166 height 32
type input "1 THG CHÁO"
type input "4"
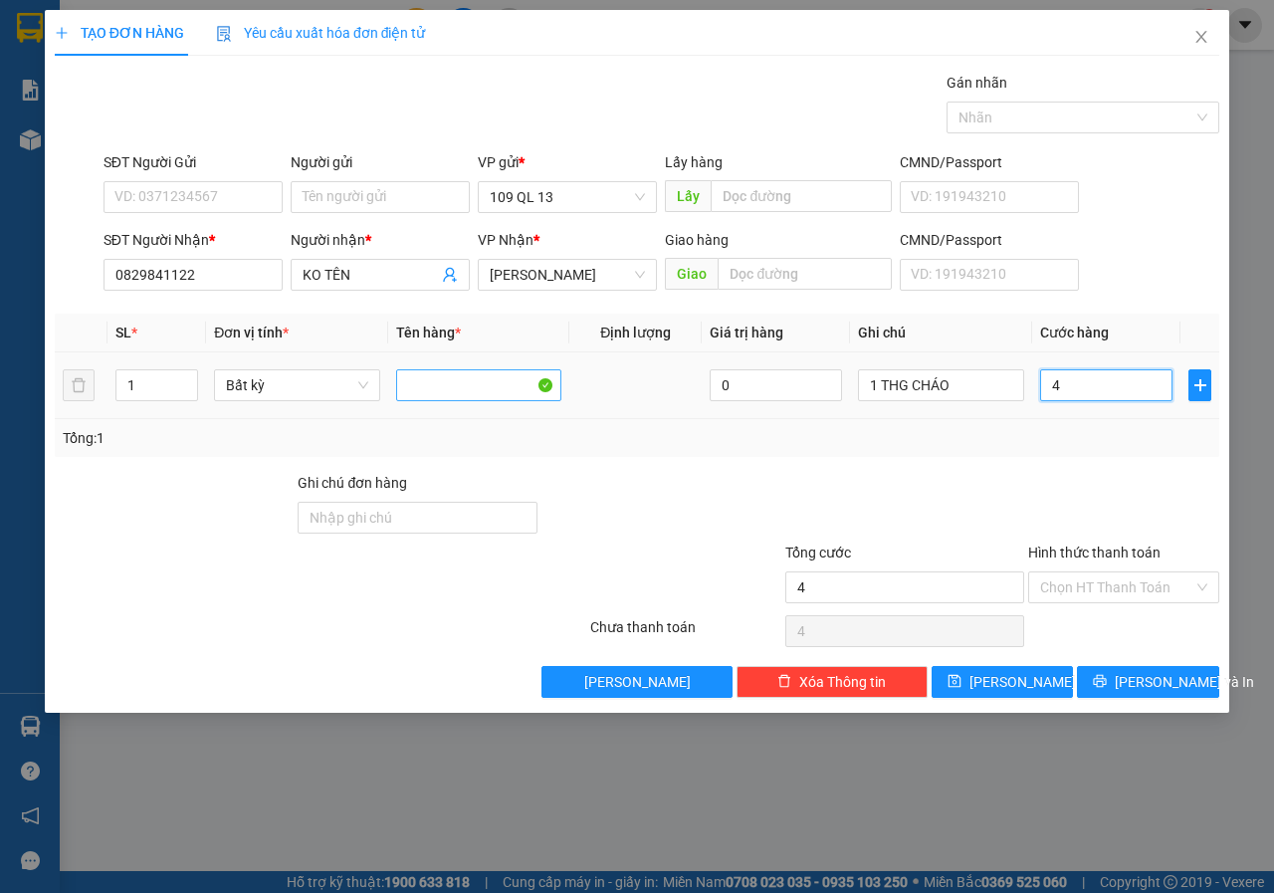
type input "40"
type input "40.000"
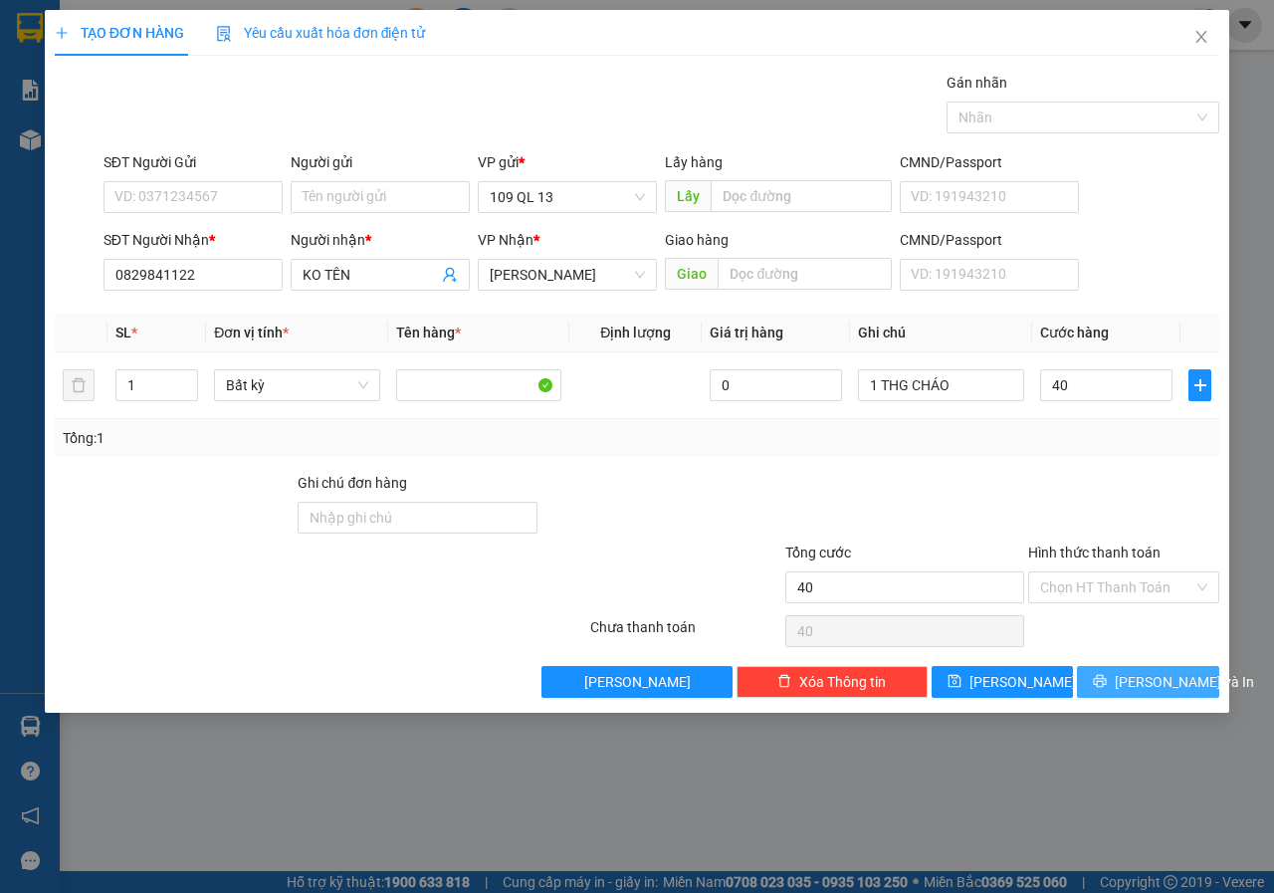
type input "40.000"
click at [1193, 684] on button "[PERSON_NAME] và In" at bounding box center [1148, 682] width 142 height 32
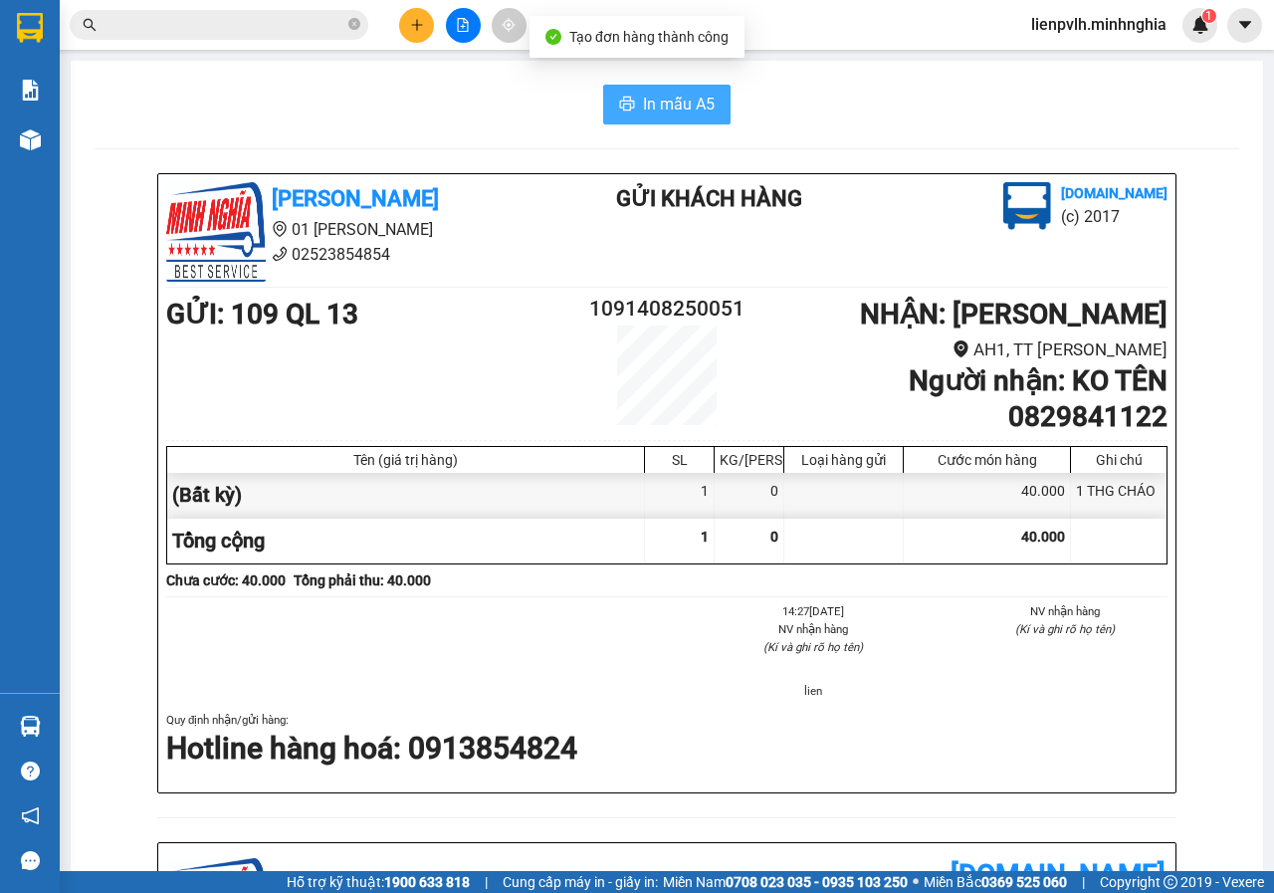
click at [706, 118] on button "In mẫu A5" at bounding box center [666, 105] width 127 height 40
click at [400, 24] on button at bounding box center [416, 25] width 35 height 35
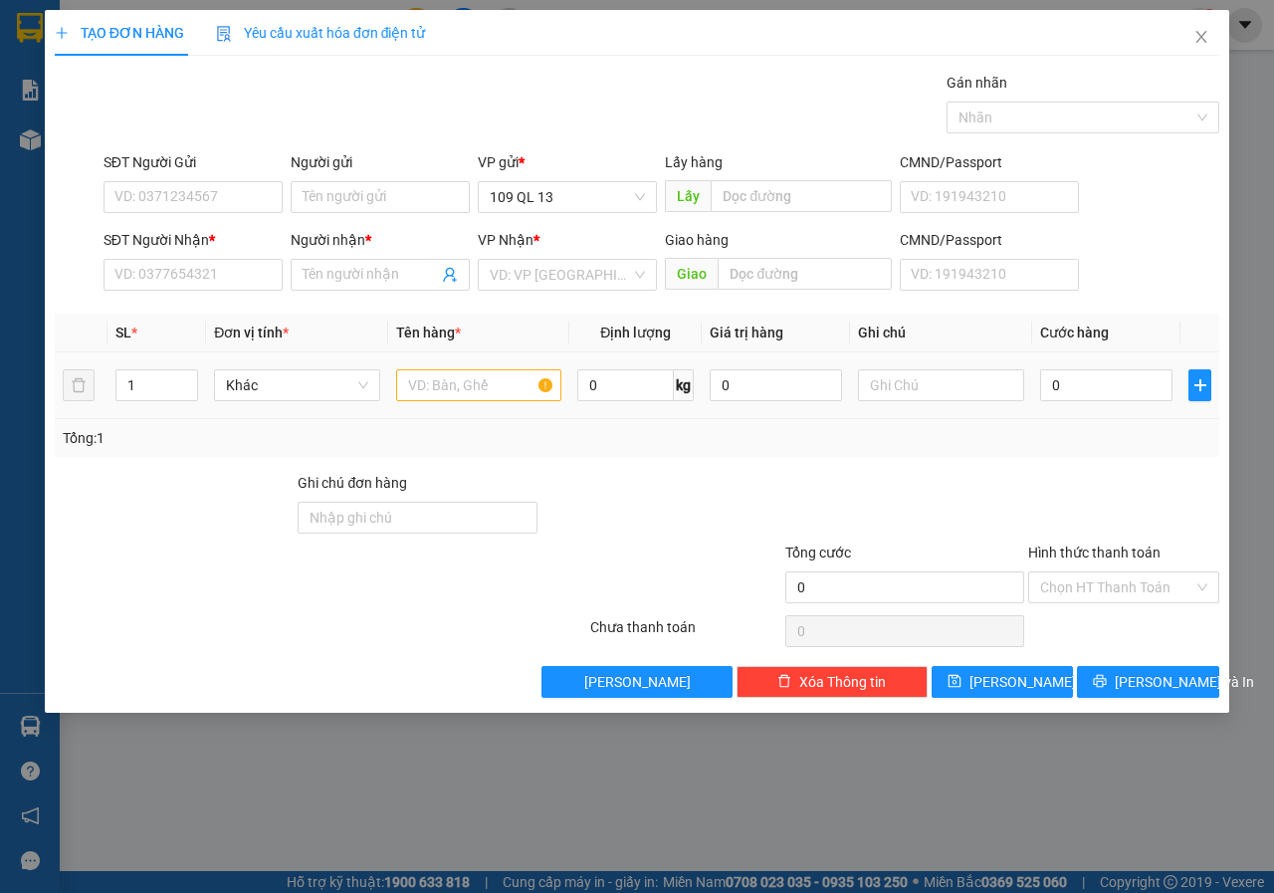
click at [497, 398] on div at bounding box center [479, 385] width 166 height 40
click at [497, 394] on input "text" at bounding box center [479, 385] width 166 height 32
click at [263, 287] on input "SĐT Người Nhận *" at bounding box center [192, 275] width 179 height 32
type input "2179"
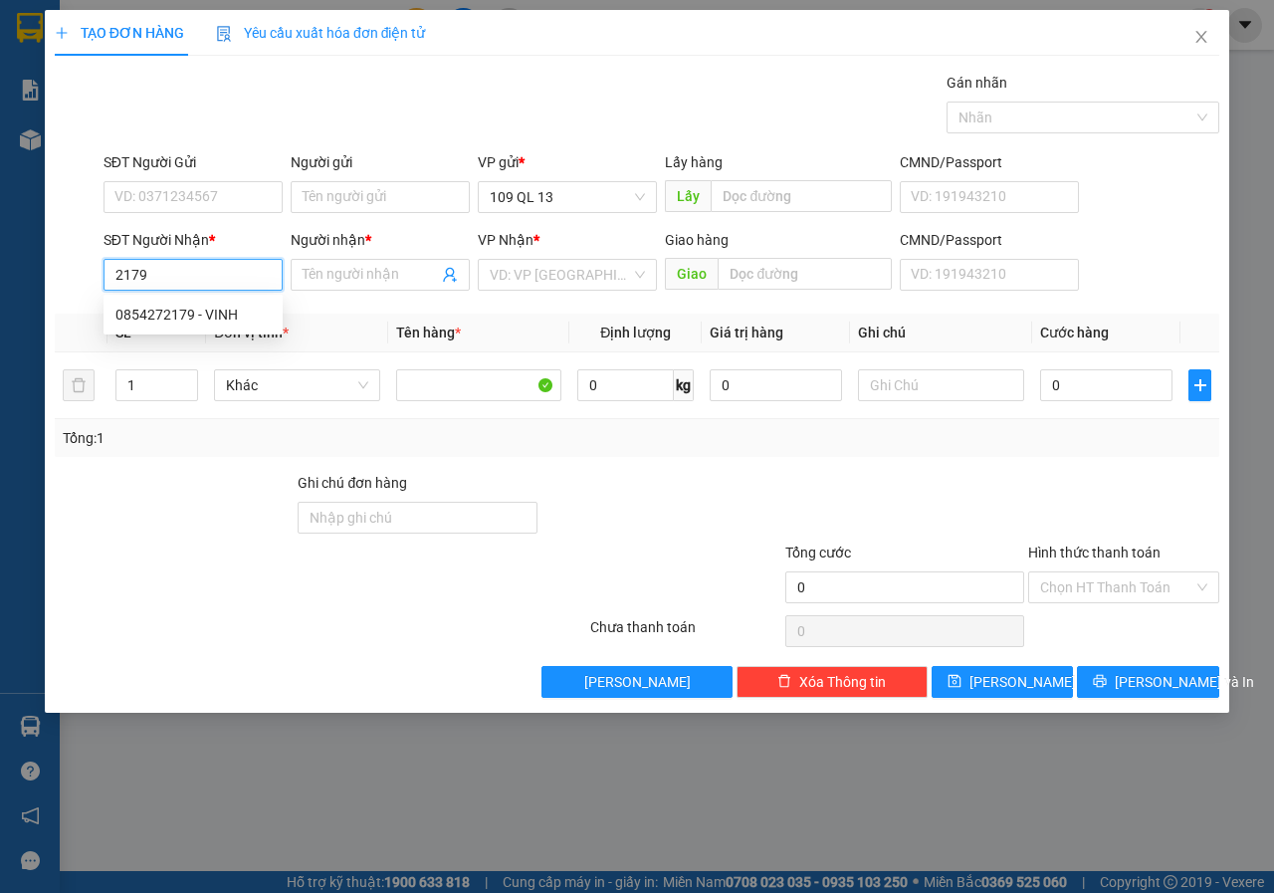
click at [263, 290] on input "2179" at bounding box center [192, 275] width 179 height 32
click at [259, 301] on div "0915782139 - HẢO" at bounding box center [192, 315] width 179 height 32
type input "0915782139"
type input "HẢO"
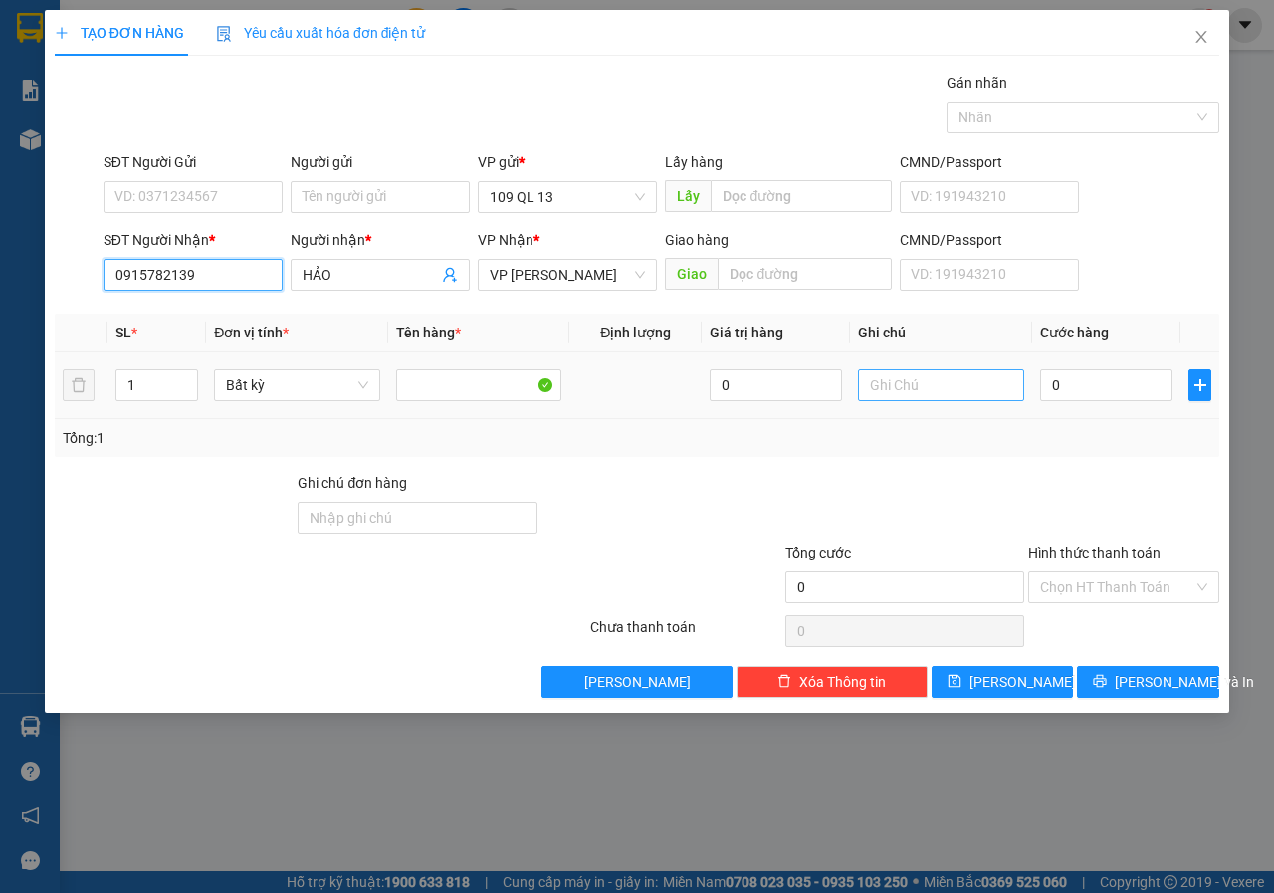
type input "0915782139"
click at [897, 377] on input "text" at bounding box center [941, 385] width 166 height 32
type input "1 CÂY PT"
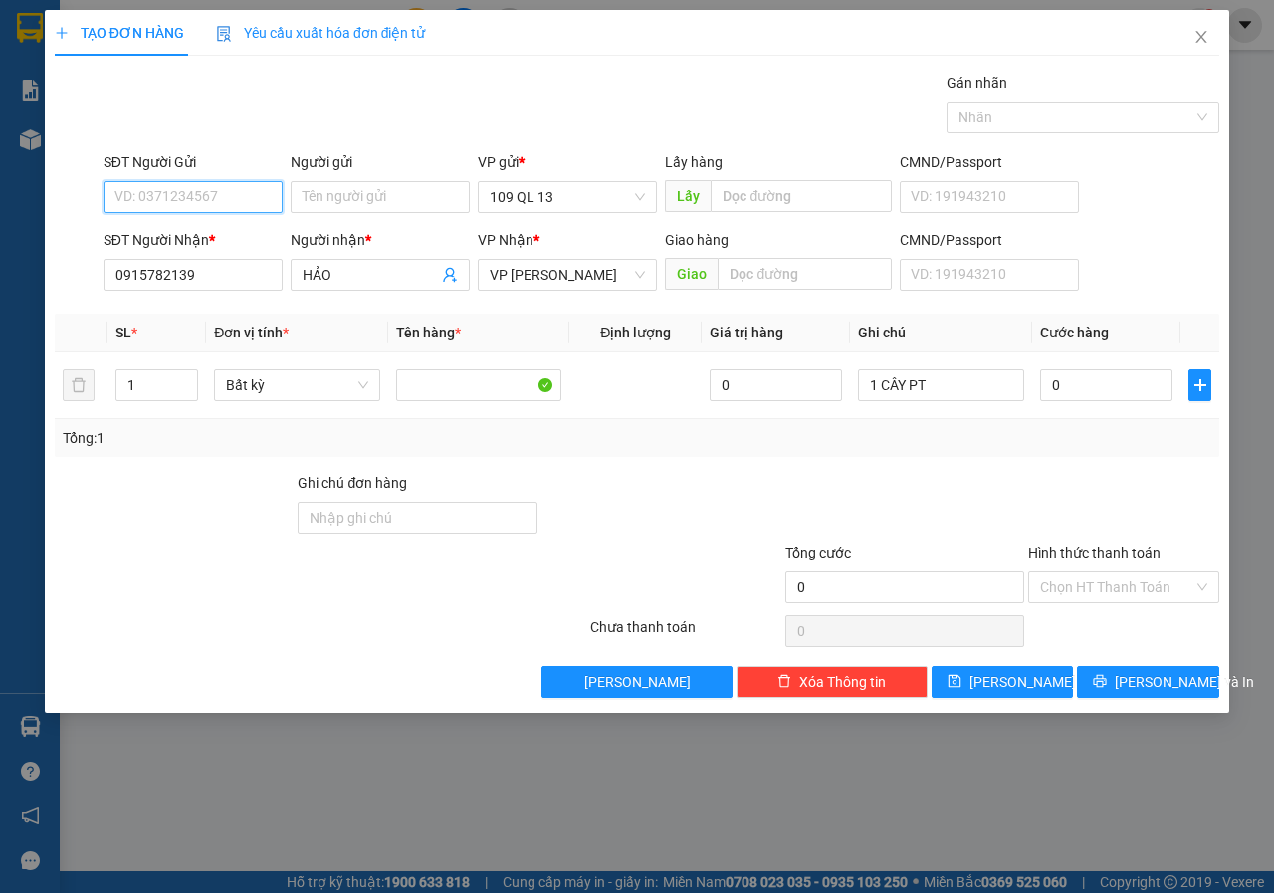
click at [221, 211] on input "SĐT Người Gửi" at bounding box center [192, 197] width 179 height 32
type input "9"
type input "0909259281"
drag, startPoint x: 1093, startPoint y: 373, endPoint x: 1084, endPoint y: 362, distance: 14.1
click at [1094, 372] on input "0" at bounding box center [1106, 385] width 132 height 32
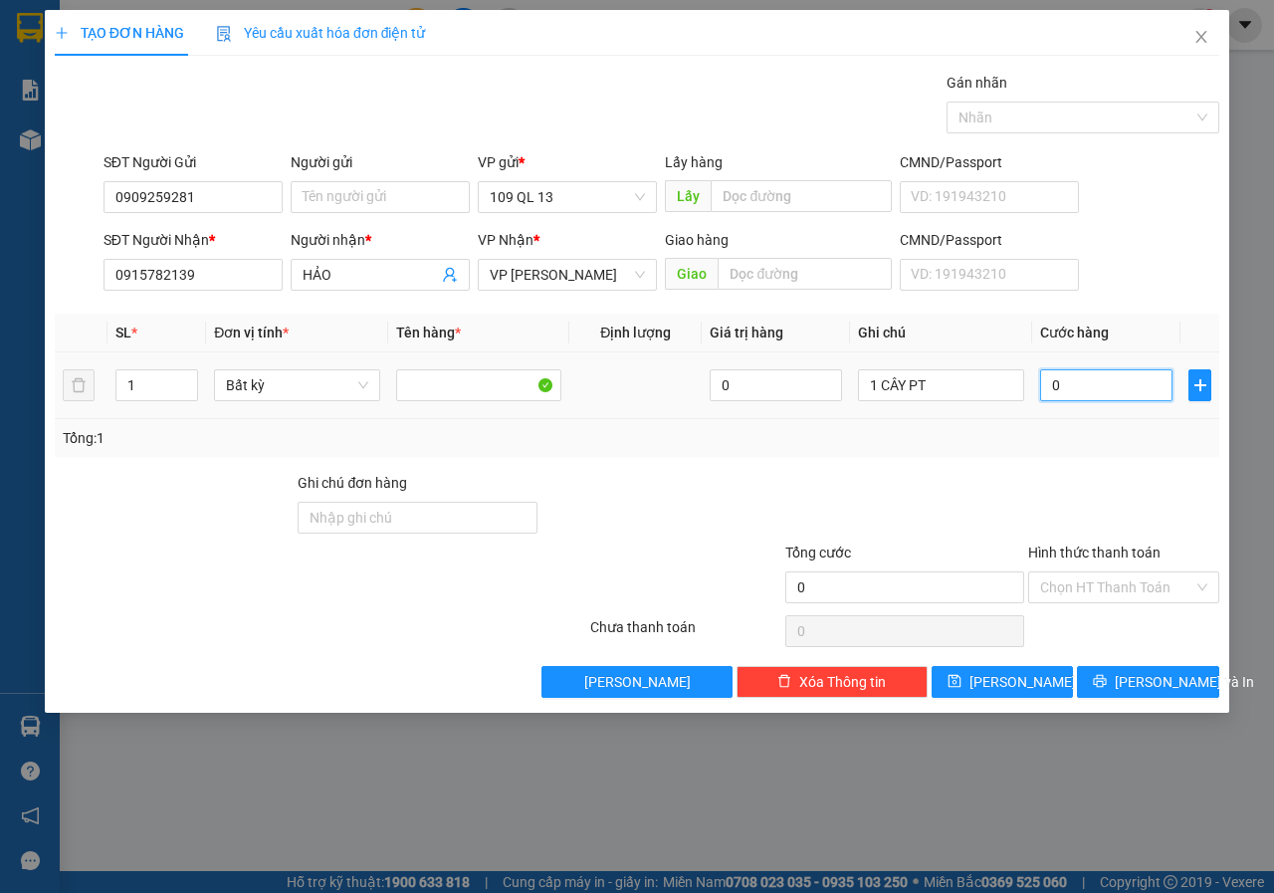
type input "2"
type input "20"
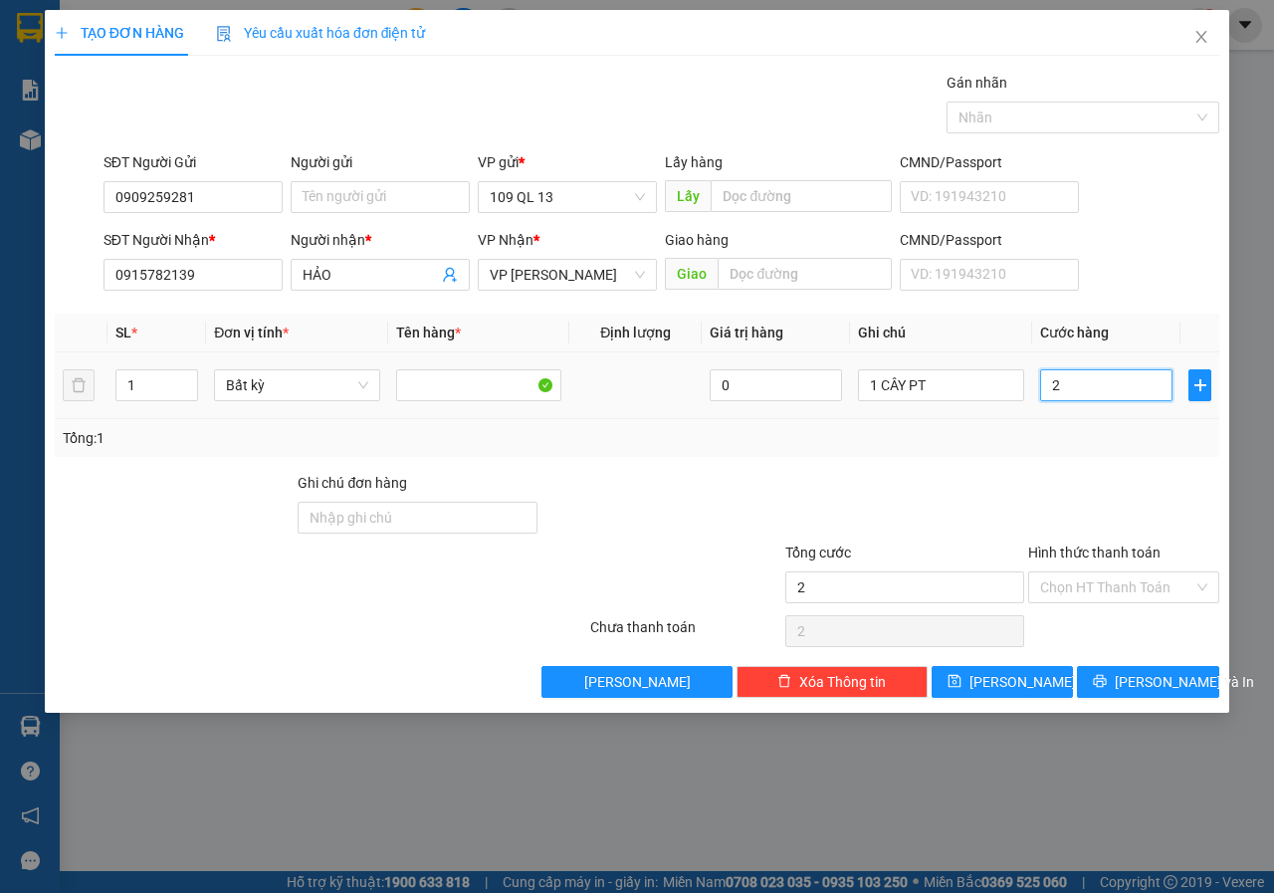
type input "20"
type input "200"
type input "200.000"
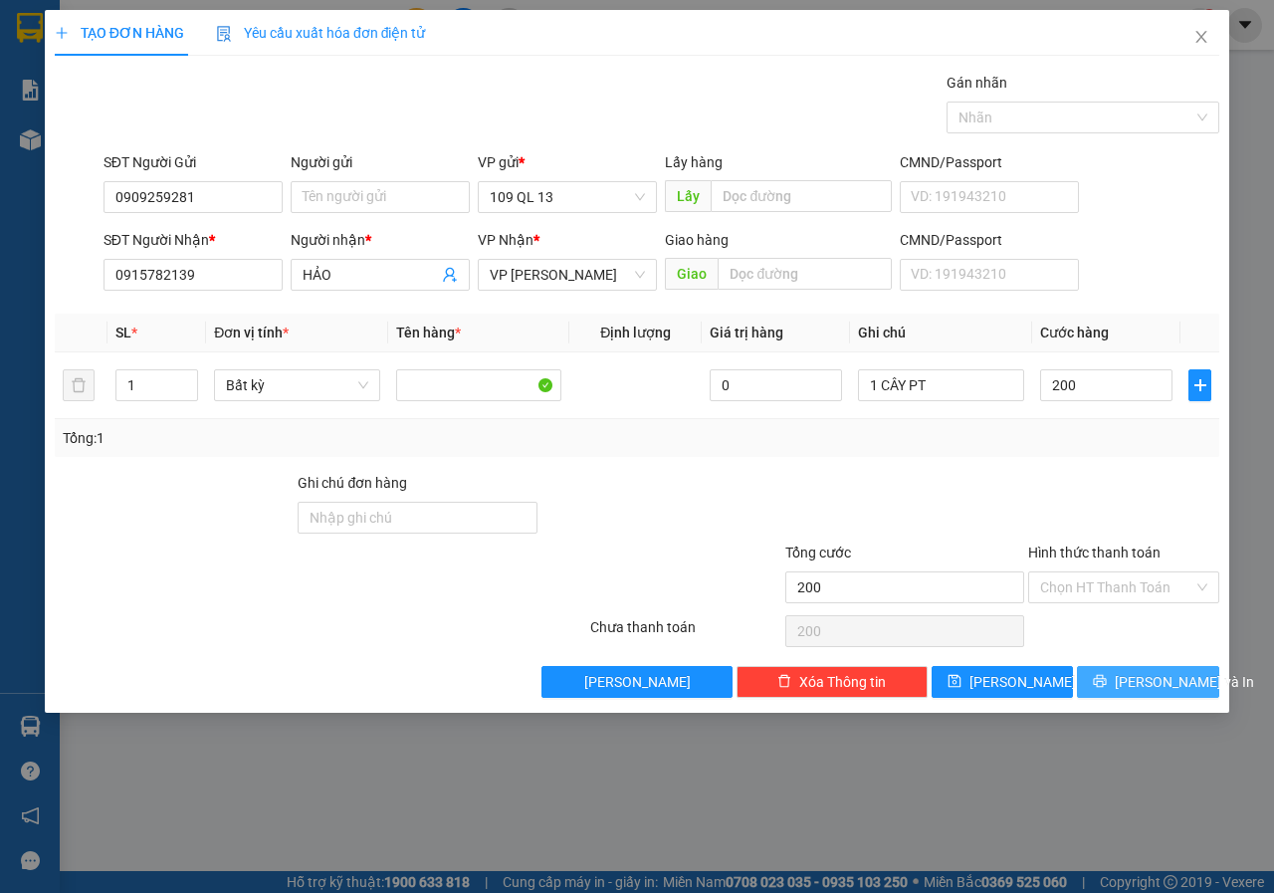
type input "200.000"
click at [1147, 691] on span "[PERSON_NAME] và In" at bounding box center [1183, 682] width 139 height 22
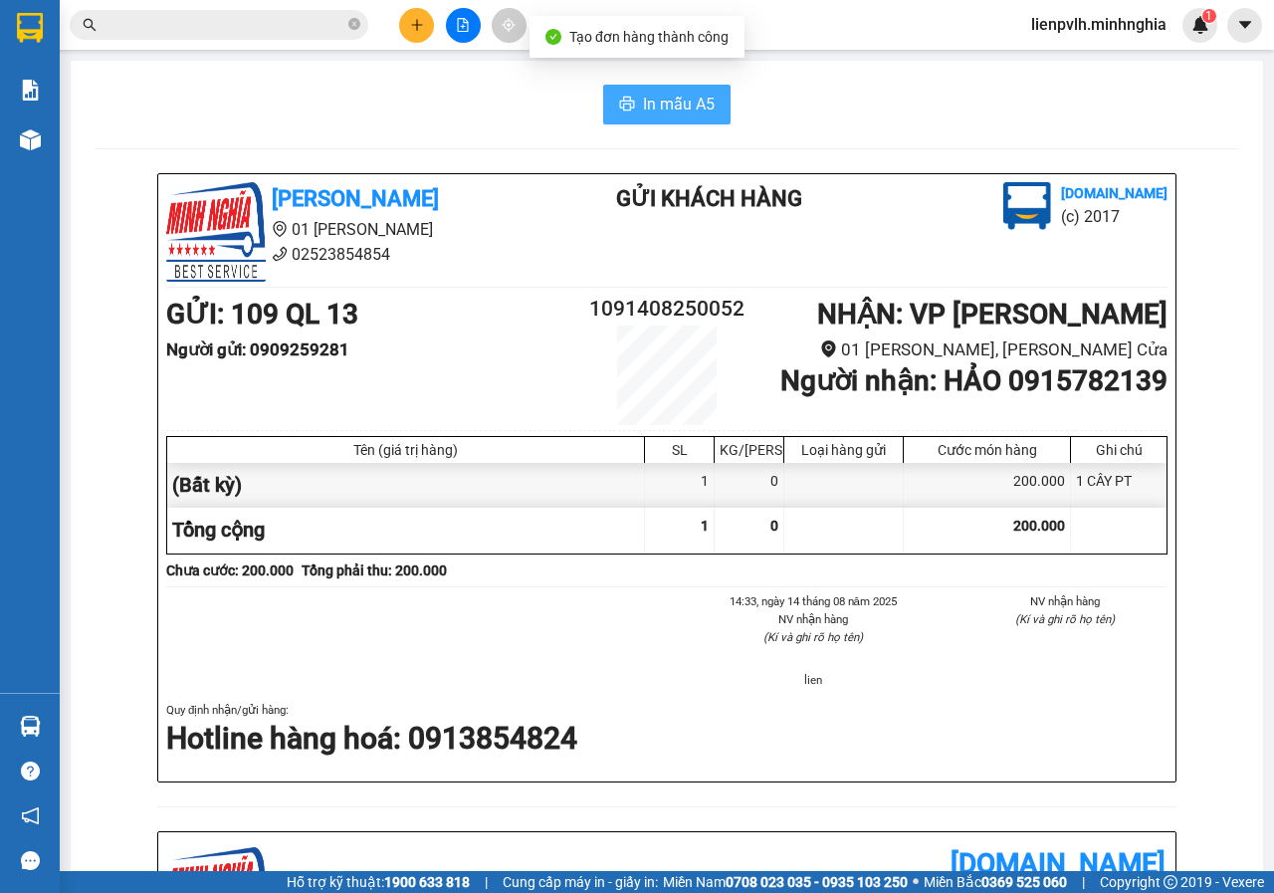
click at [666, 110] on span "In mẫu A5" at bounding box center [679, 104] width 72 height 25
click at [417, 15] on button at bounding box center [416, 25] width 35 height 35
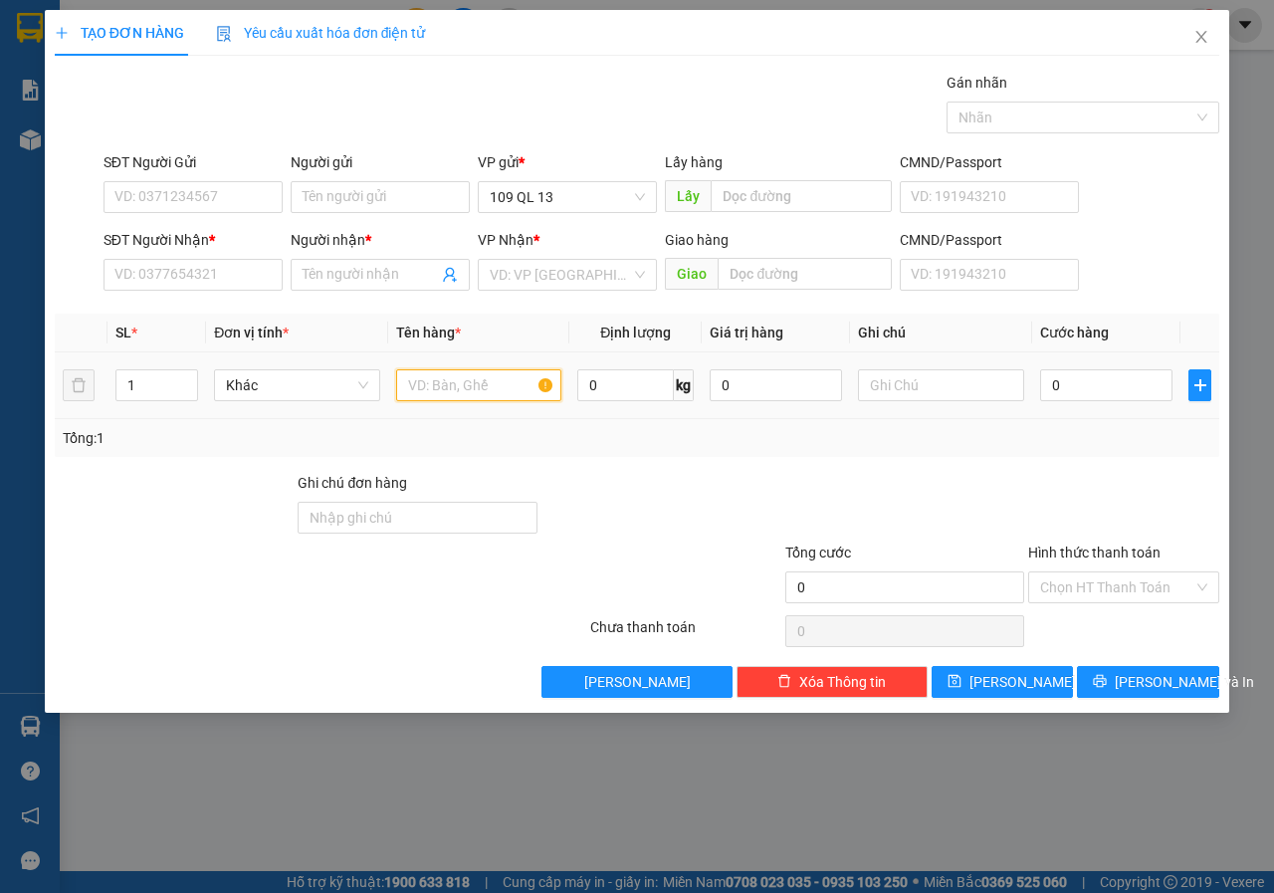
click at [501, 400] on input "text" at bounding box center [479, 385] width 166 height 32
drag, startPoint x: 502, startPoint y: 393, endPoint x: 511, endPoint y: 390, distance: 10.4
click at [502, 393] on input "text" at bounding box center [479, 385] width 166 height 32
click at [930, 392] on input "text" at bounding box center [941, 385] width 166 height 32
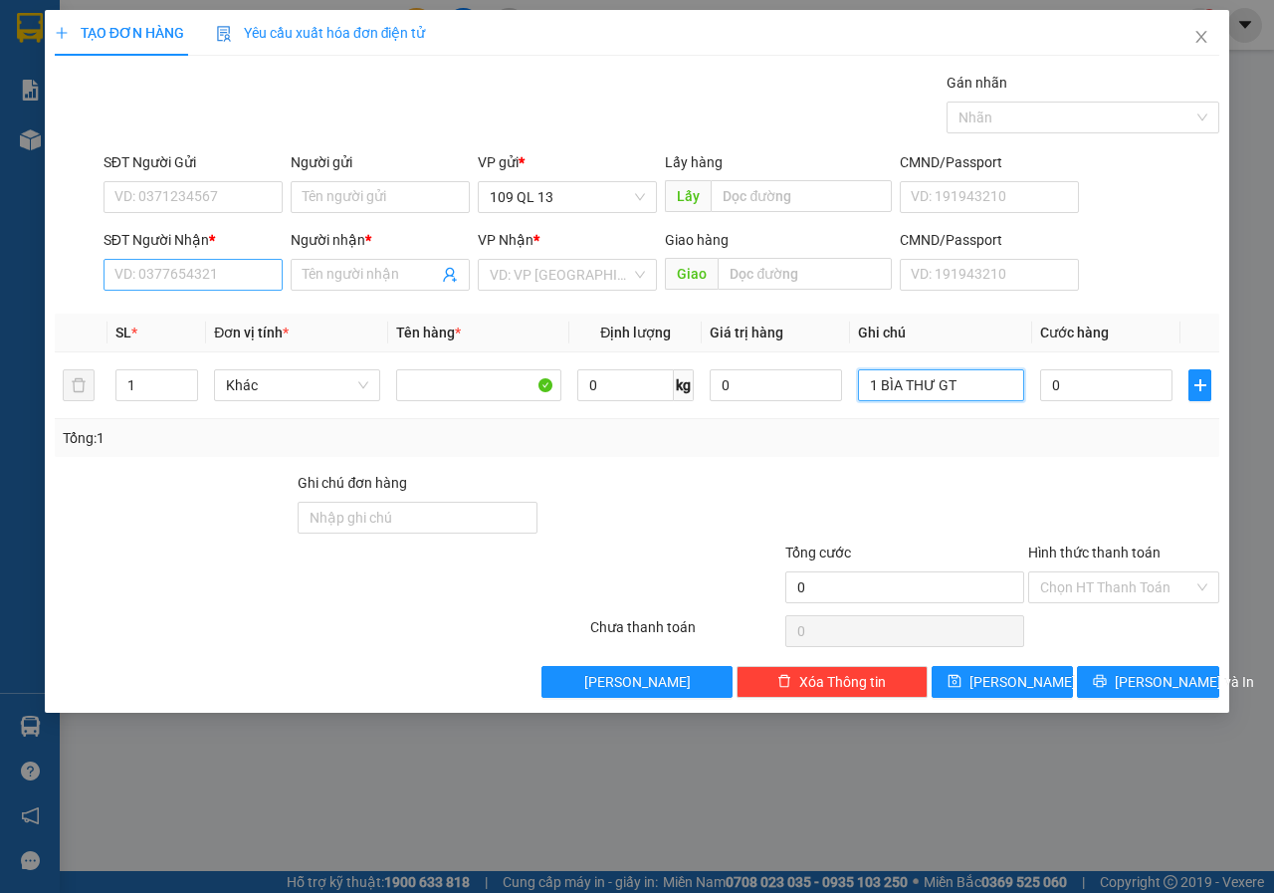
type input "1 BÌA THƯ GT"
click at [242, 277] on input "SĐT Người Nhận *" at bounding box center [192, 275] width 179 height 32
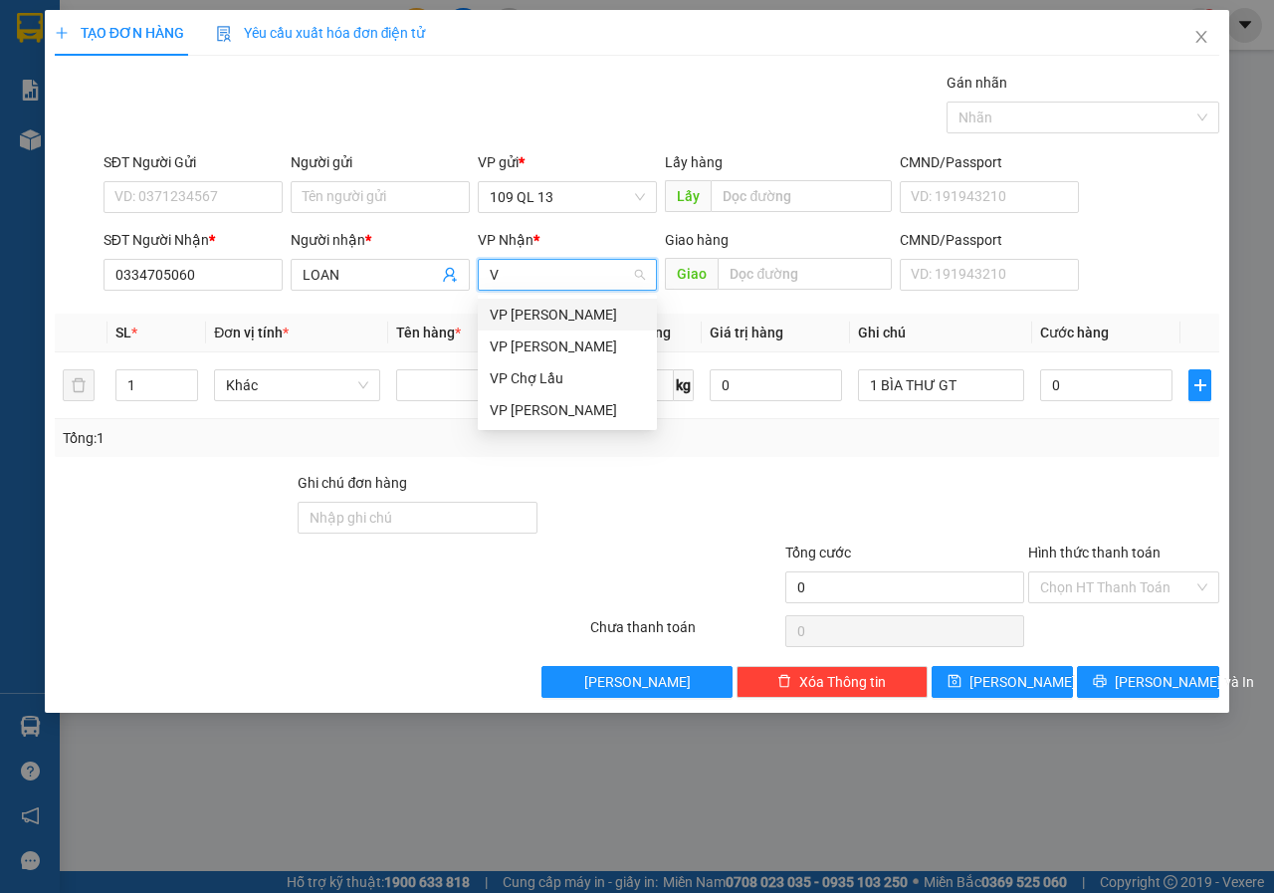
click at [592, 303] on div "VP [PERSON_NAME]" at bounding box center [567, 314] width 155 height 22
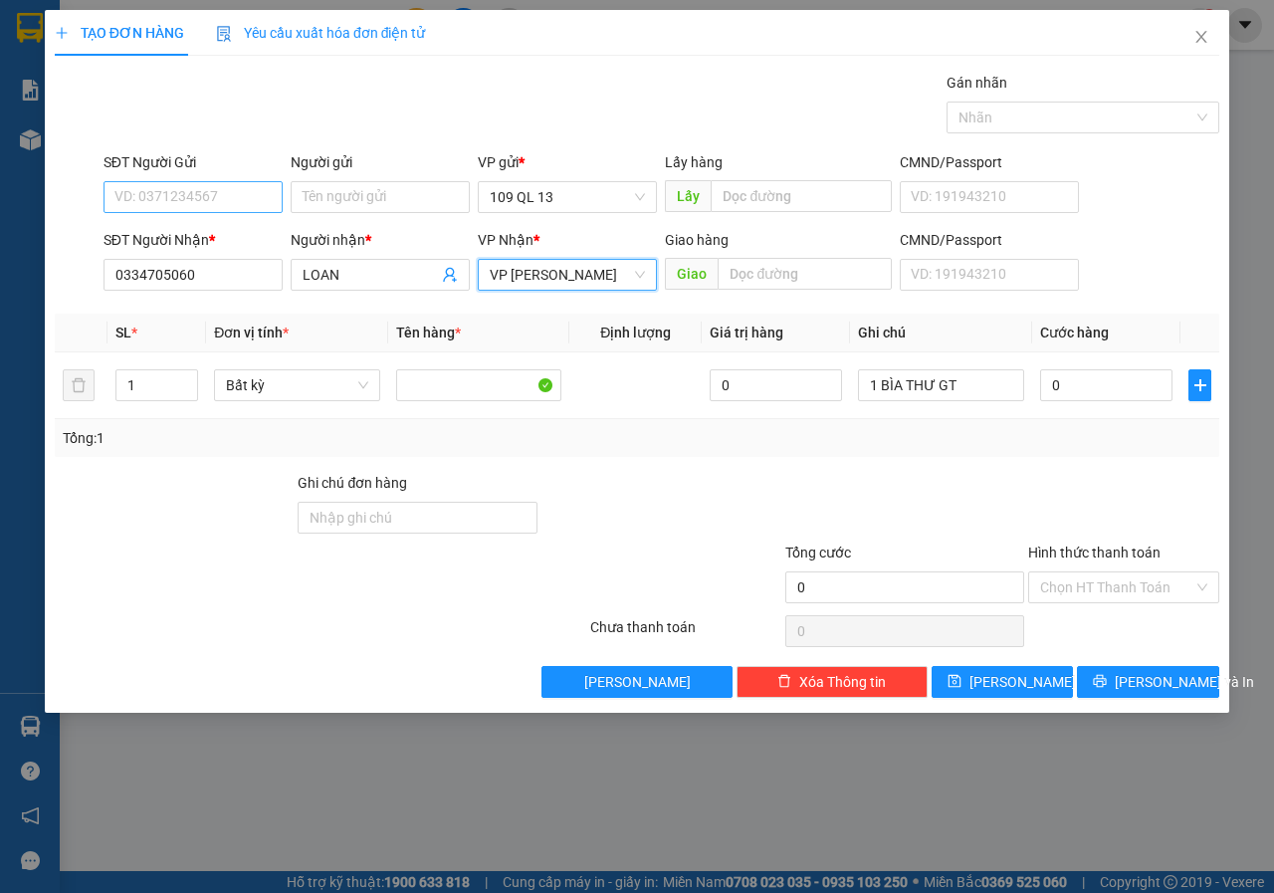
click at [174, 177] on div "SĐT Người Gửi" at bounding box center [192, 166] width 179 height 30
click at [175, 192] on input "SĐT Người Gửi" at bounding box center [192, 197] width 179 height 32
click at [257, 229] on div "0927141152 - HOÀNG" at bounding box center [192, 237] width 155 height 22
click at [1101, 383] on input "0" at bounding box center [1106, 385] width 132 height 32
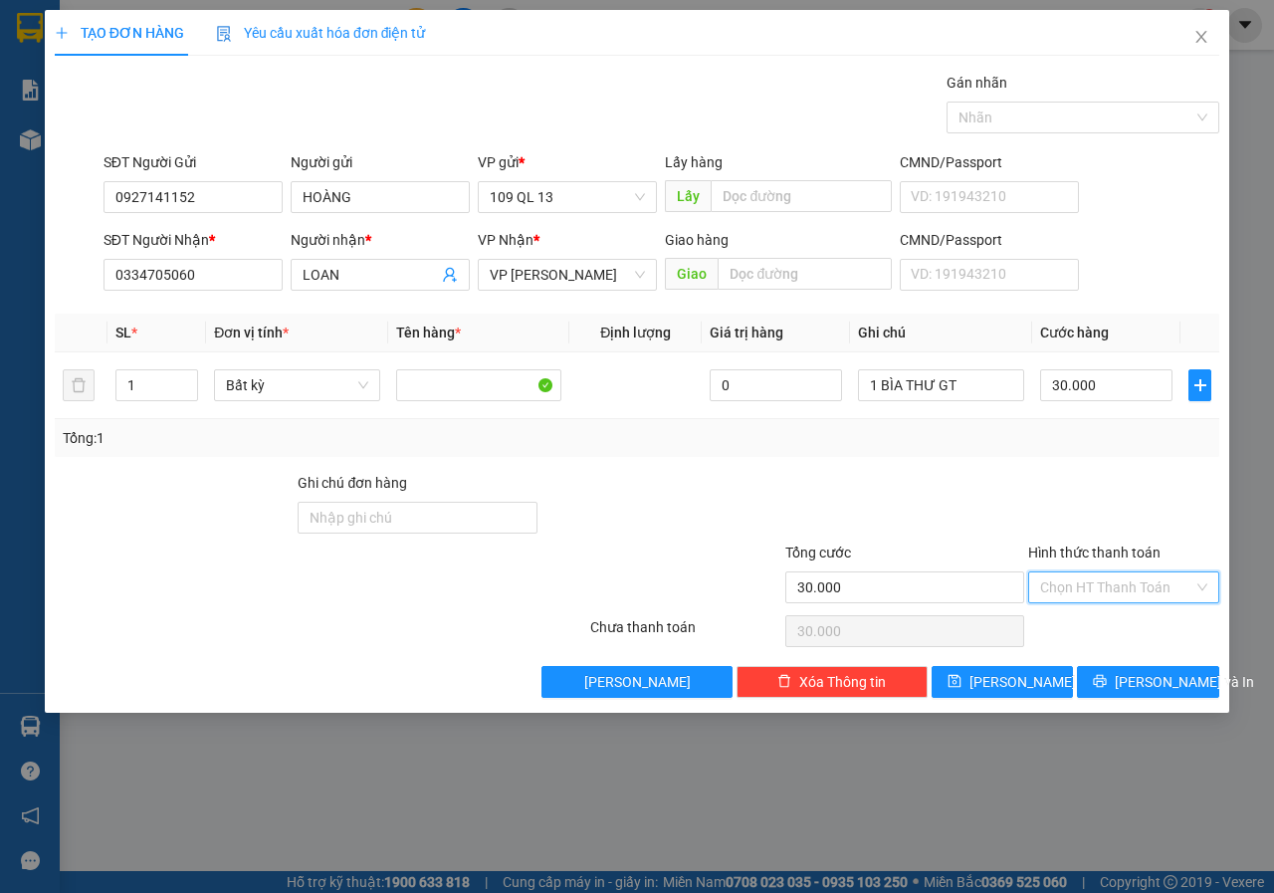
click at [1184, 576] on input "Hình thức thanh toán" at bounding box center [1116, 587] width 153 height 30
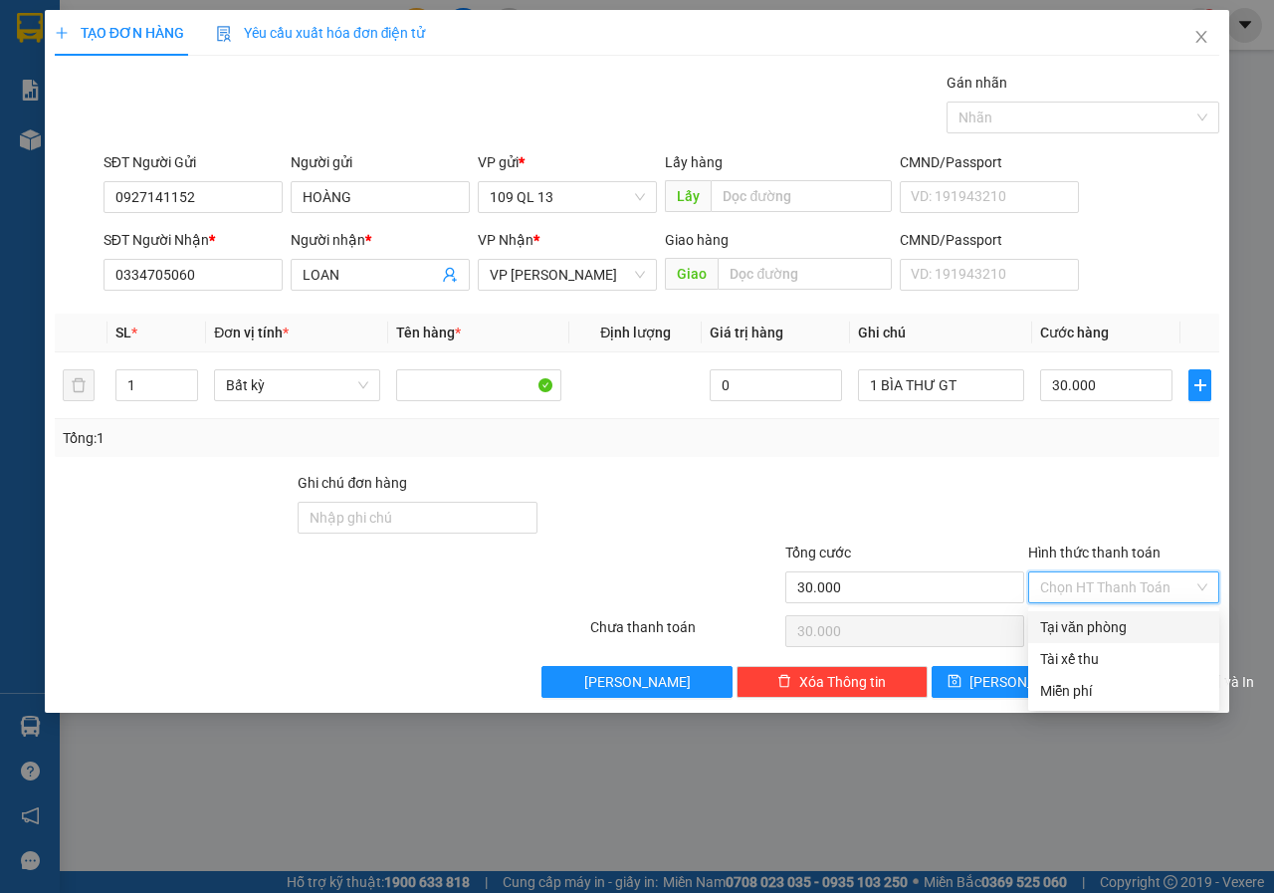
click at [1130, 620] on div "Tại văn phòng" at bounding box center [1123, 627] width 167 height 22
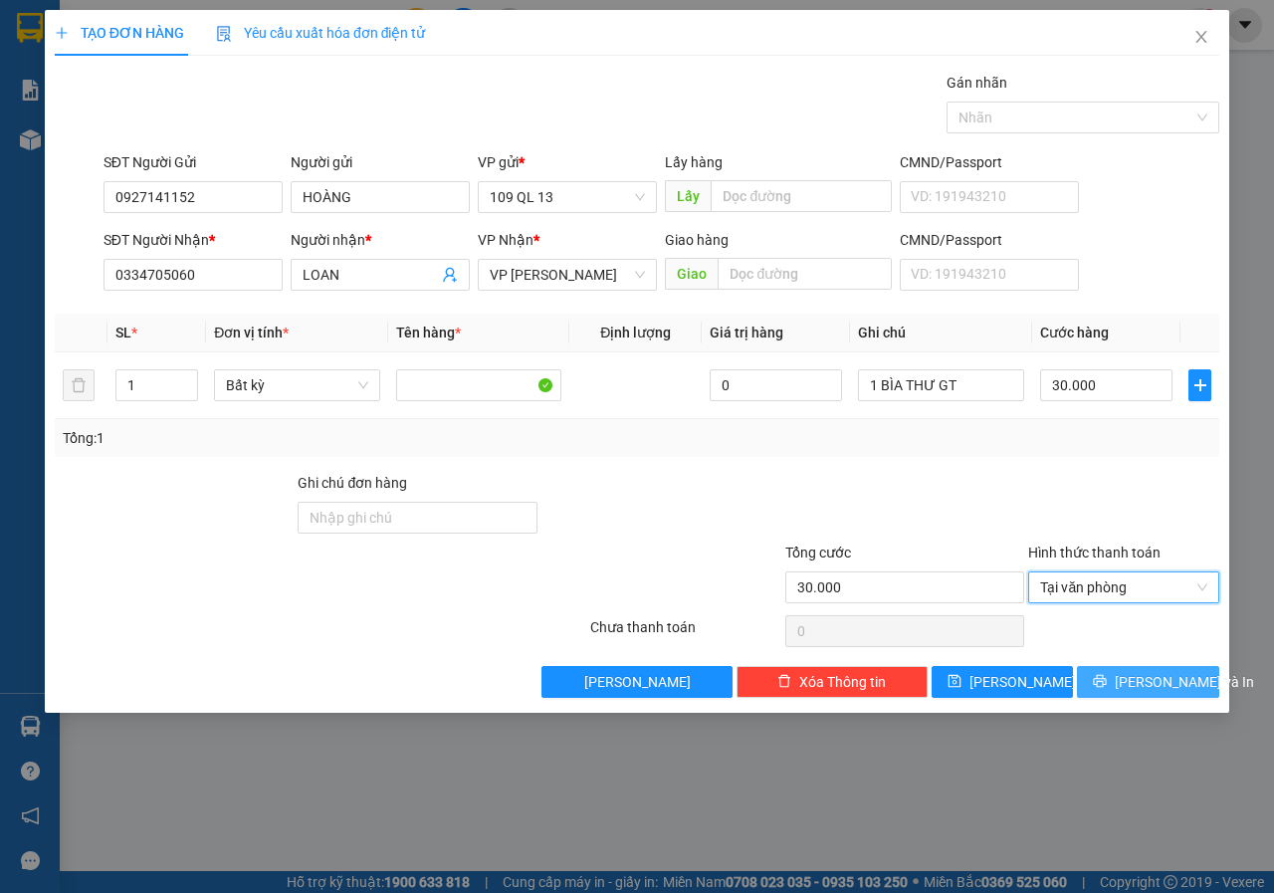
click at [1157, 670] on button "[PERSON_NAME] và In" at bounding box center [1148, 682] width 142 height 32
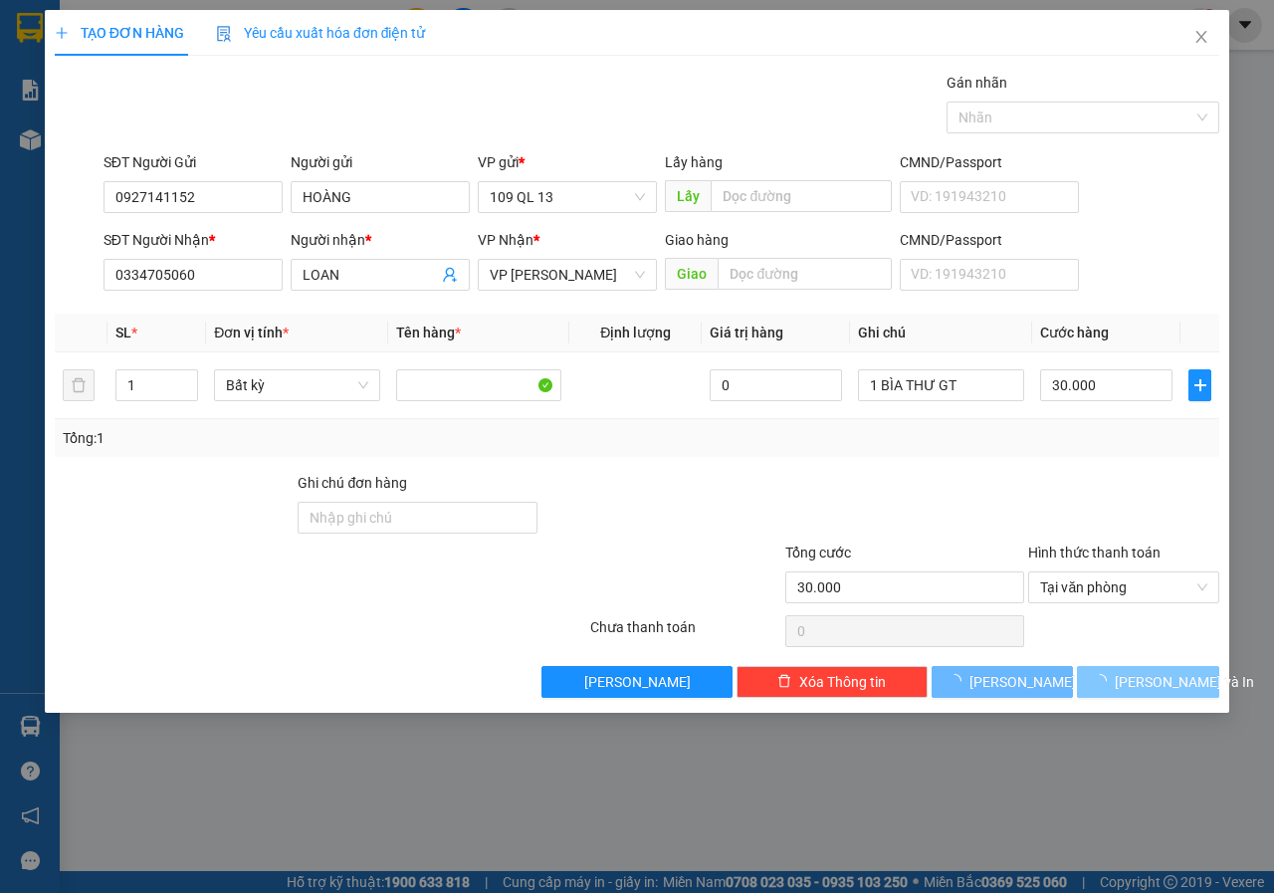
click at [1160, 675] on span "[PERSON_NAME] và In" at bounding box center [1183, 682] width 139 height 22
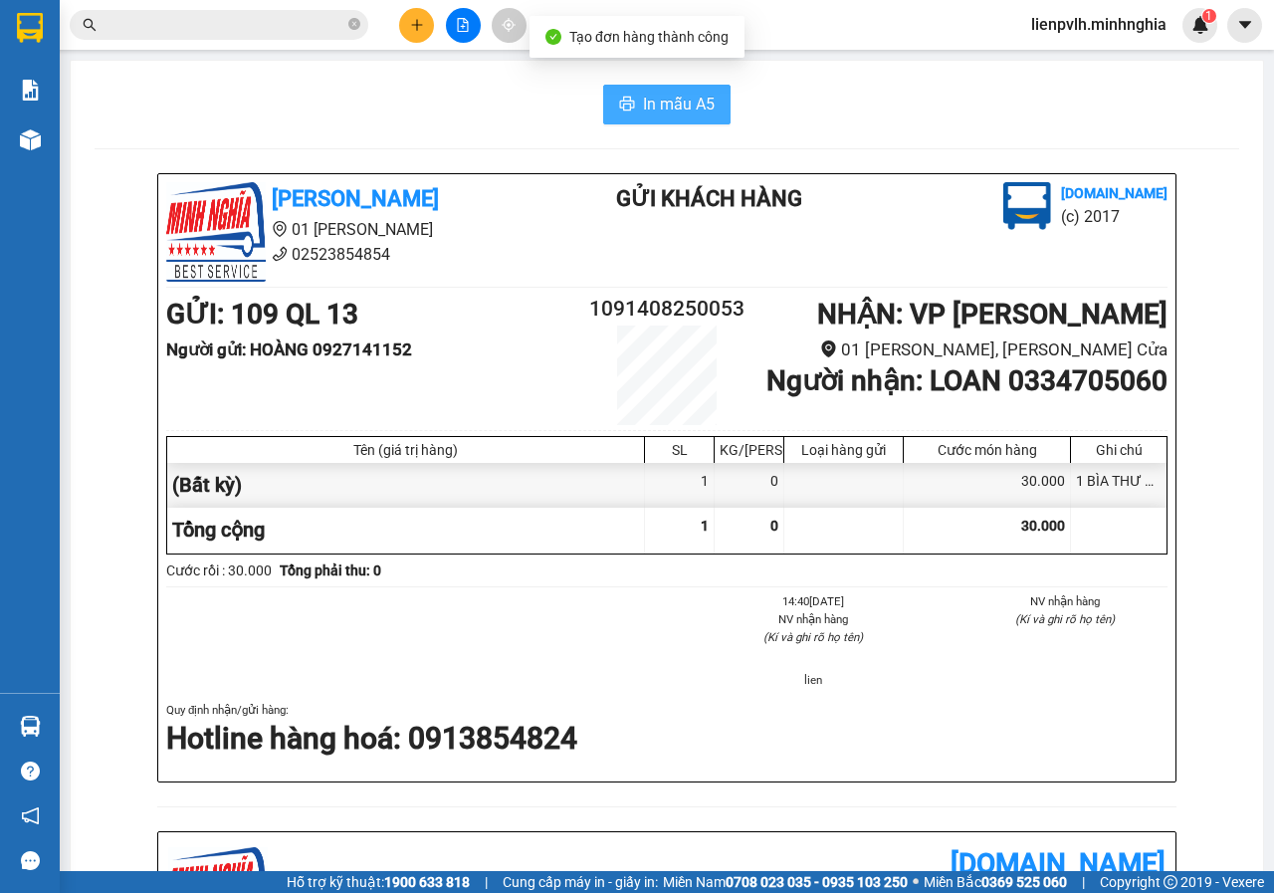
click at [656, 90] on button "In mẫu A5" at bounding box center [666, 105] width 127 height 40
click at [420, 32] on button at bounding box center [416, 25] width 35 height 35
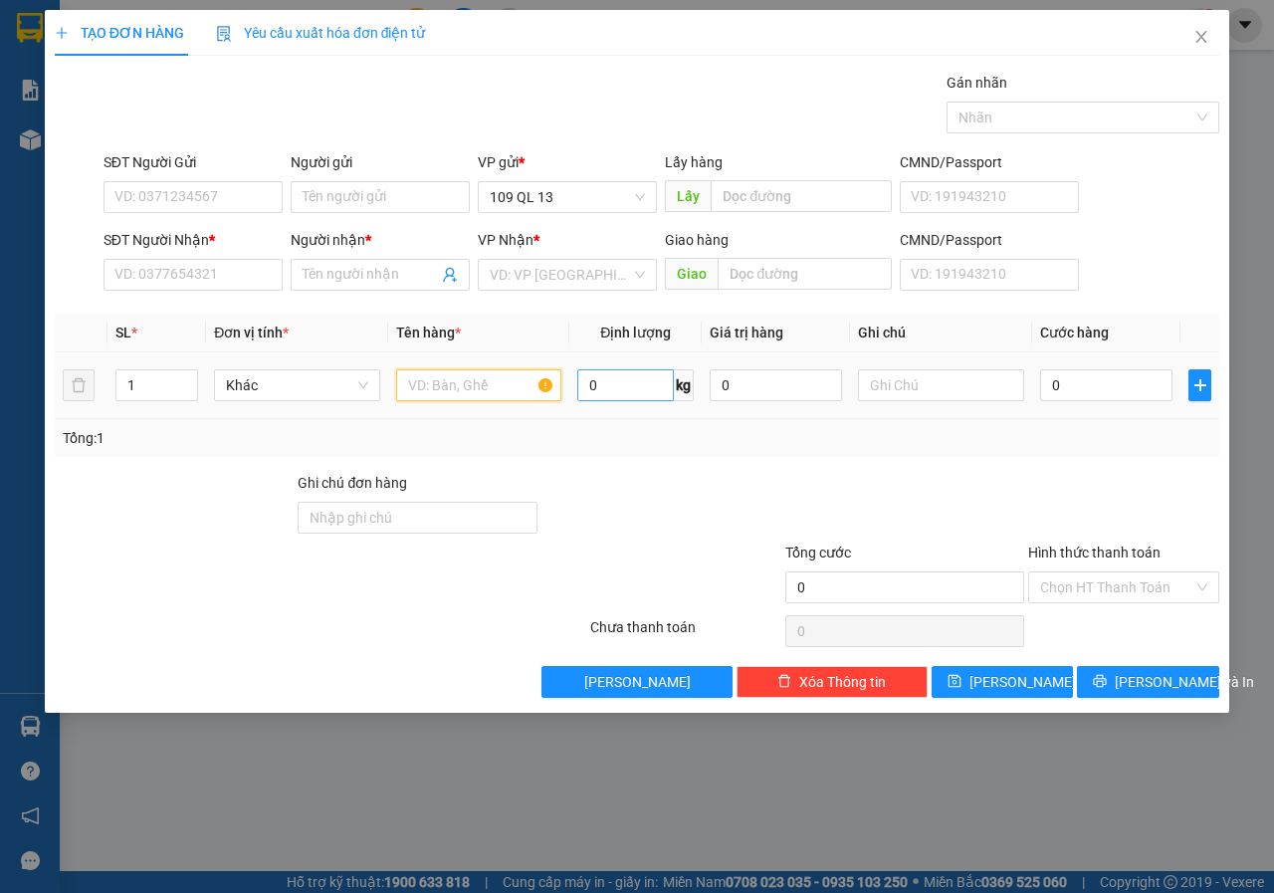
drag, startPoint x: 487, startPoint y: 388, endPoint x: 601, endPoint y: 375, distance: 115.2
click at [485, 389] on input "text" at bounding box center [479, 385] width 166 height 32
click at [983, 391] on input "text" at bounding box center [941, 385] width 166 height 32
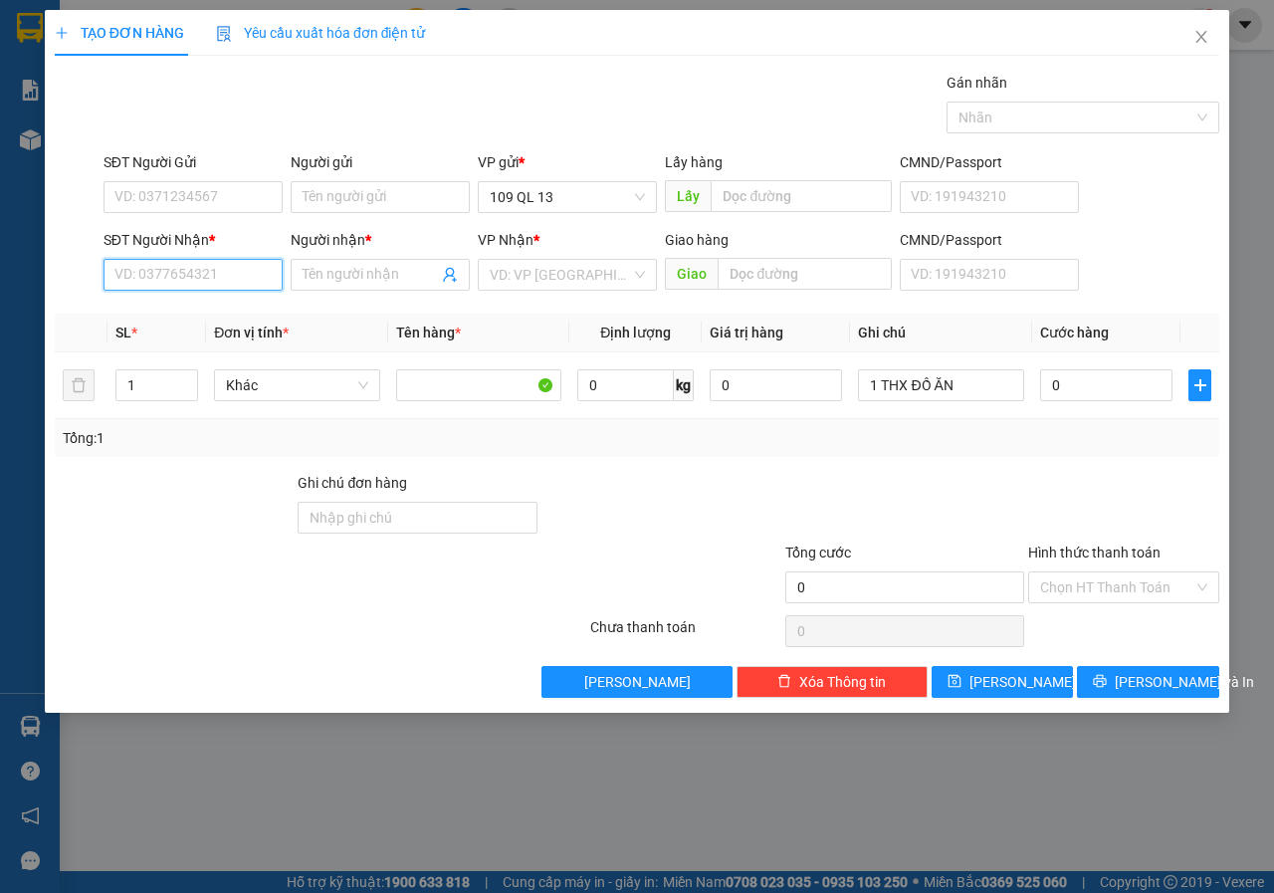
click at [205, 284] on input "SĐT Người Nhận *" at bounding box center [192, 275] width 179 height 32
click at [252, 298] on div "0909311511 0909311511 - BẢO" at bounding box center [192, 315] width 179 height 40
click at [244, 274] on input "0909311511" at bounding box center [192, 275] width 179 height 32
click at [230, 313] on div "0909311511 - BẢO" at bounding box center [192, 314] width 155 height 22
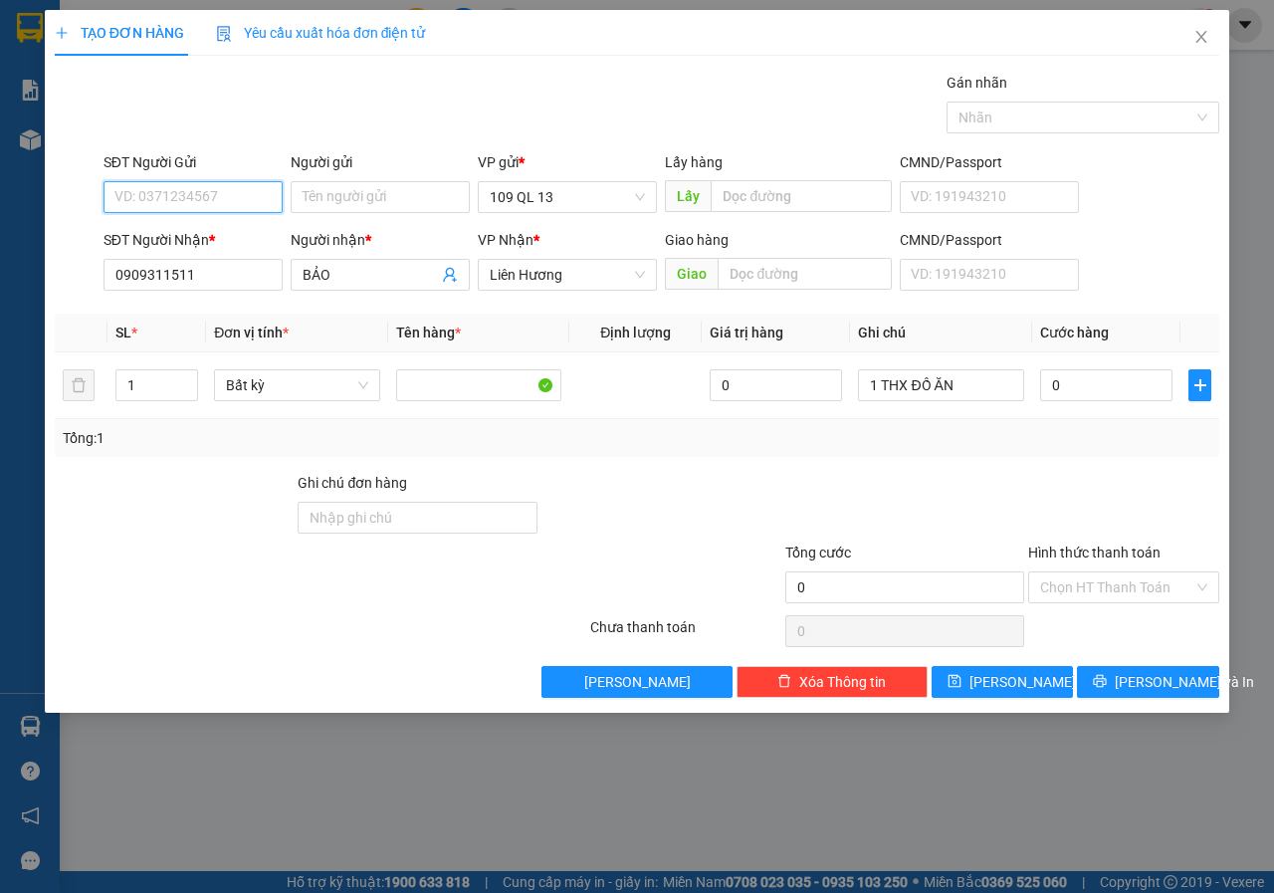
click at [241, 204] on input "SĐT Người Gửi" at bounding box center [192, 197] width 179 height 32
click at [240, 227] on div "0938882324 - CƯỜNG" at bounding box center [213, 237] width 196 height 22
click at [1096, 391] on input "0" at bounding box center [1106, 385] width 132 height 32
click at [1098, 574] on input "Hình thức thanh toán" at bounding box center [1116, 587] width 153 height 30
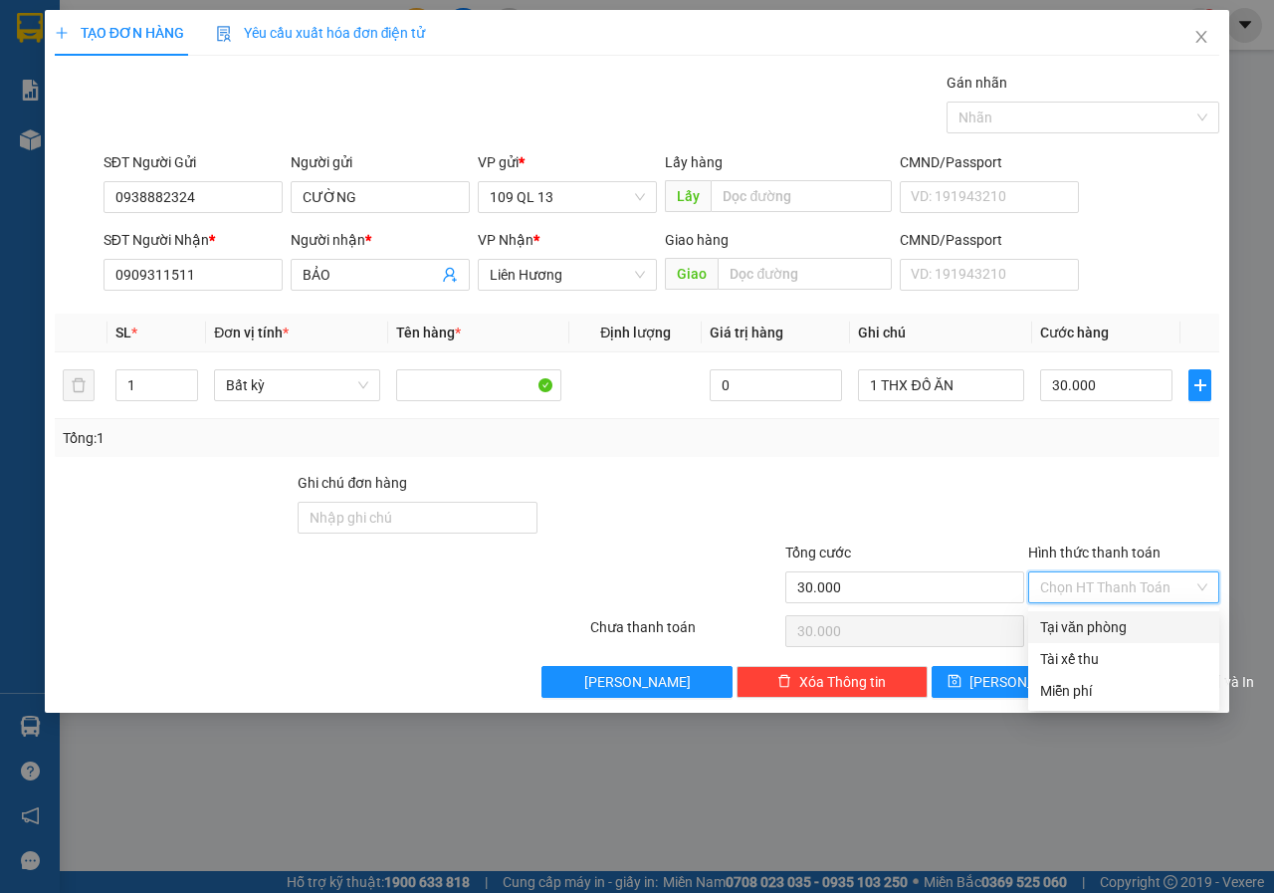
click at [1102, 621] on div "Tại văn phòng" at bounding box center [1123, 627] width 167 height 22
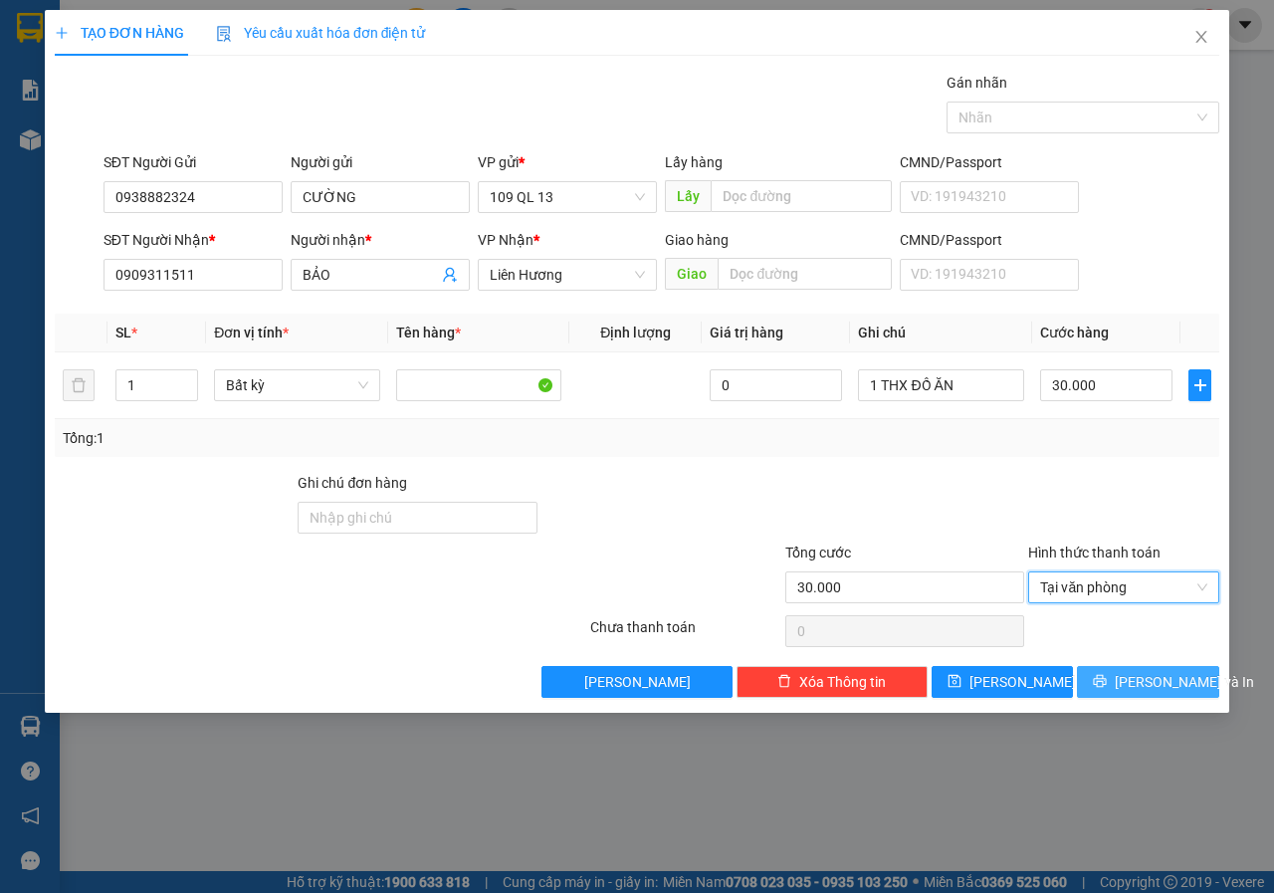
click at [1179, 673] on span "[PERSON_NAME] và In" at bounding box center [1183, 682] width 139 height 22
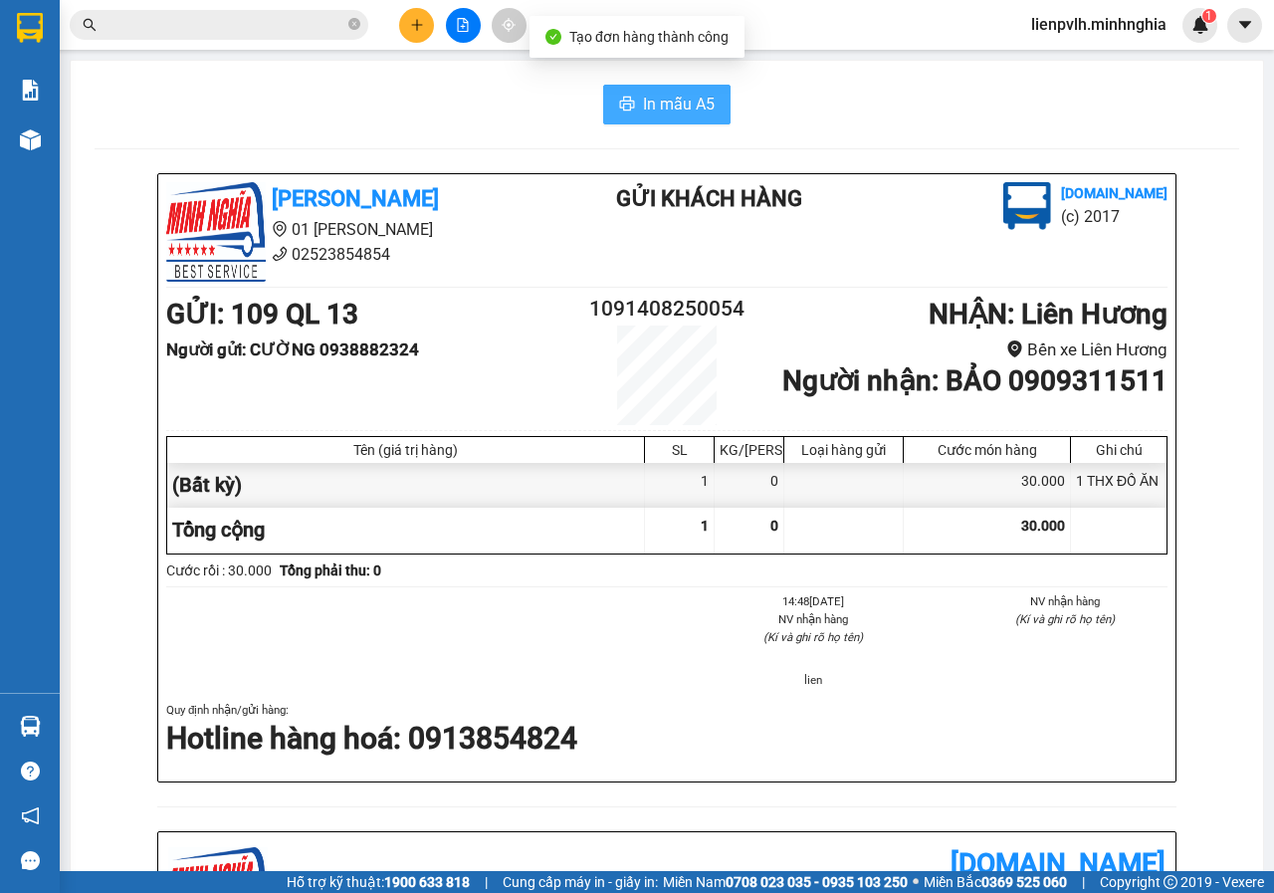
click at [630, 96] on button "In mẫu A5" at bounding box center [666, 105] width 127 height 40
click at [410, 35] on button at bounding box center [416, 25] width 35 height 35
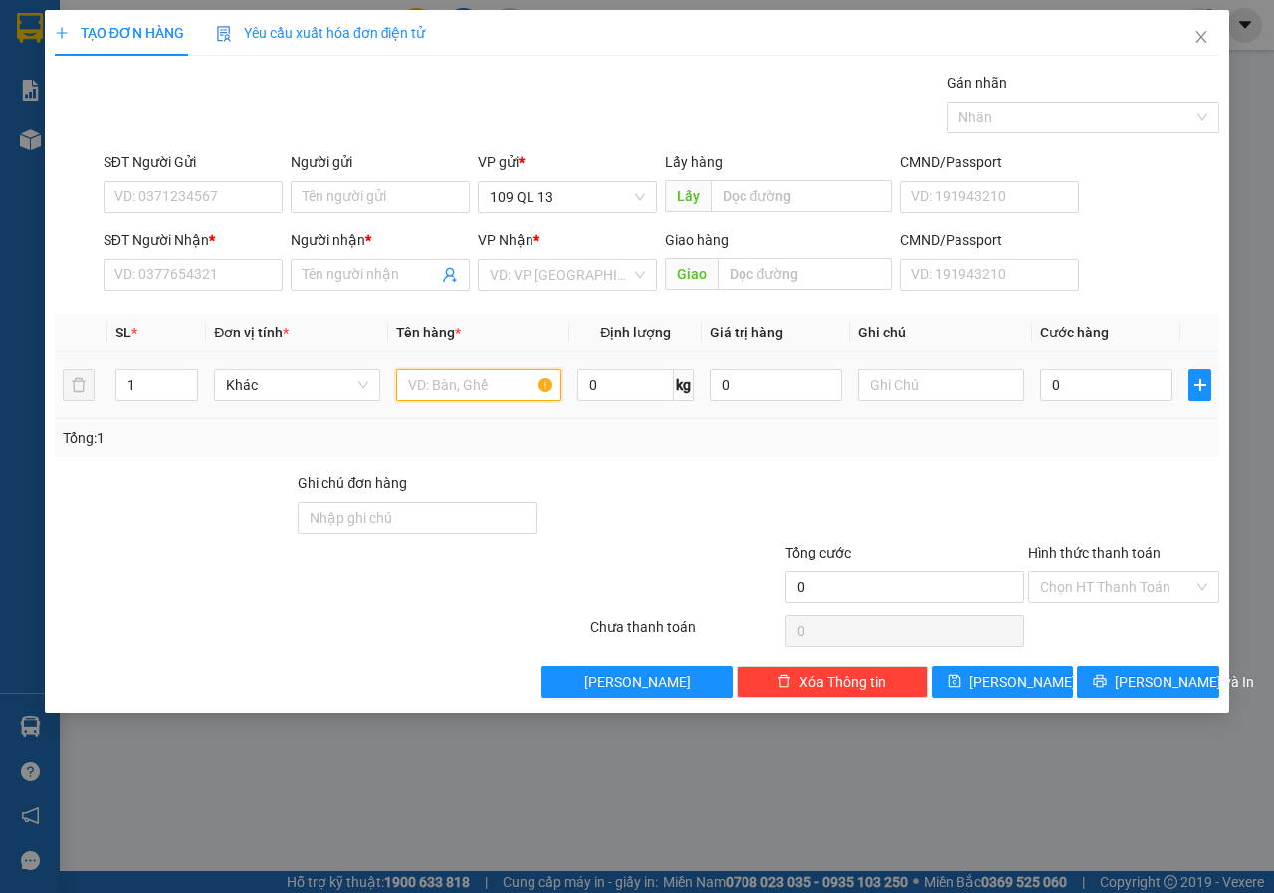
drag, startPoint x: 470, startPoint y: 387, endPoint x: 155, endPoint y: 326, distance: 320.2
click at [470, 386] on input "text" at bounding box center [479, 385] width 166 height 32
click at [162, 288] on input "SĐT Người Nhận *" at bounding box center [192, 275] width 179 height 32
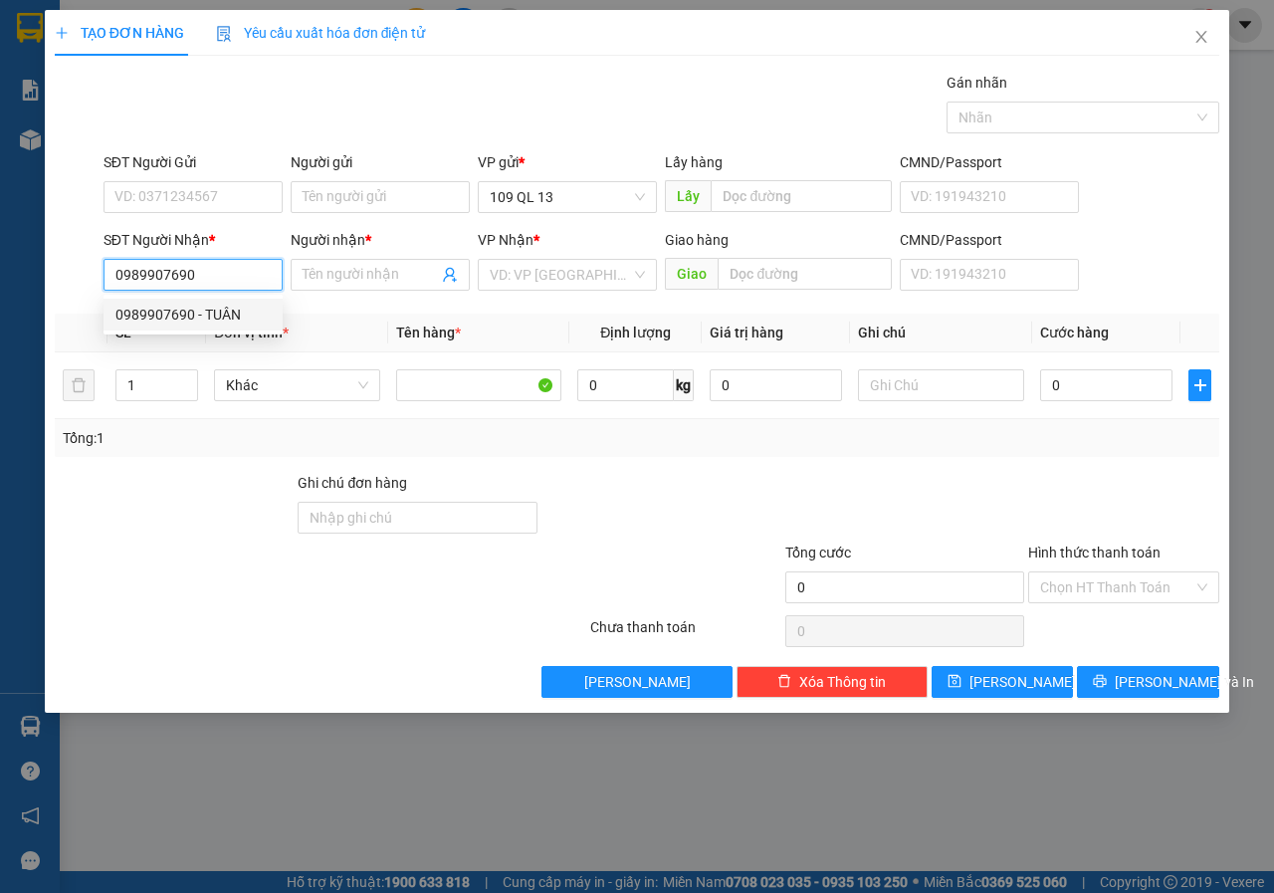
click at [204, 315] on div "0989907690 - TUÂN" at bounding box center [192, 314] width 155 height 22
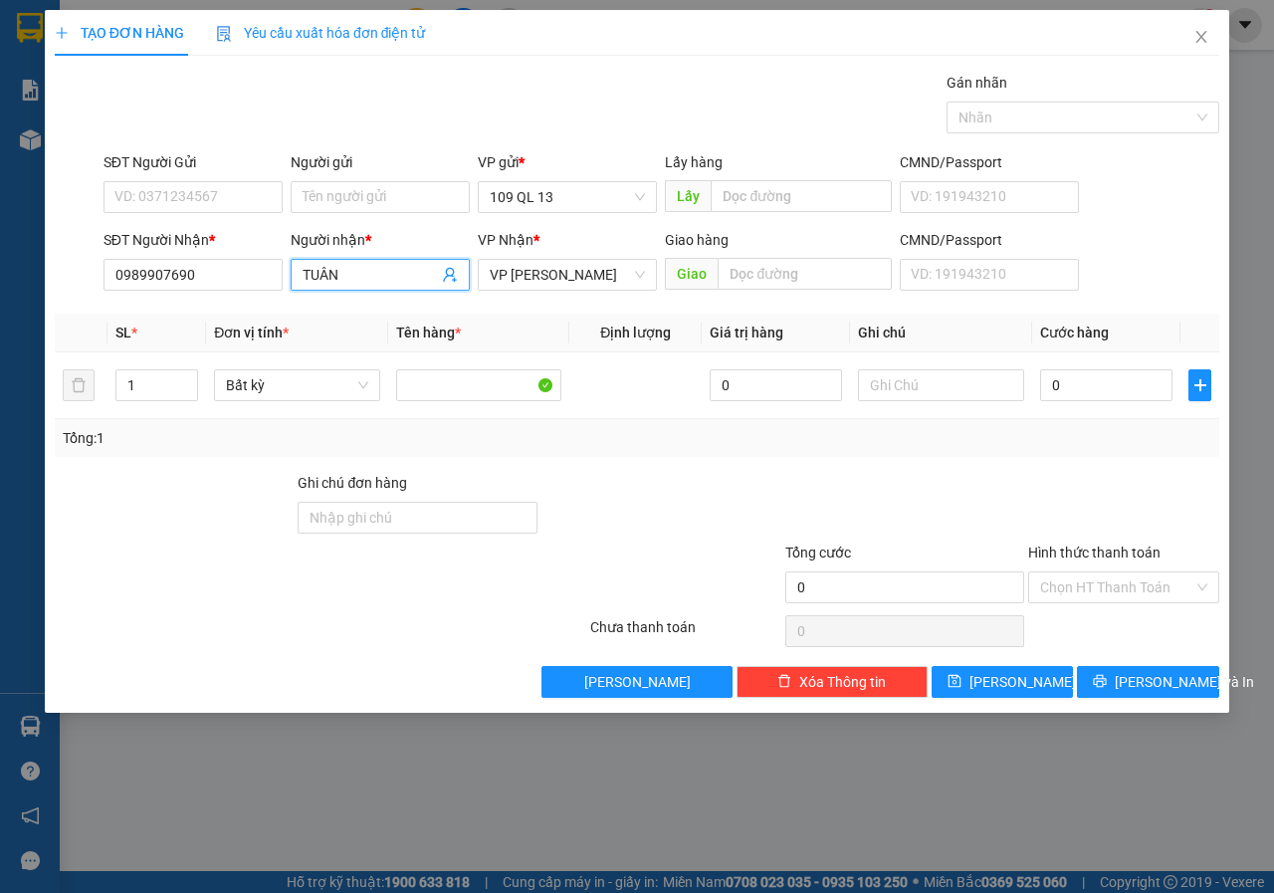
click at [386, 282] on input "TUÂN" at bounding box center [369, 275] width 135 height 22
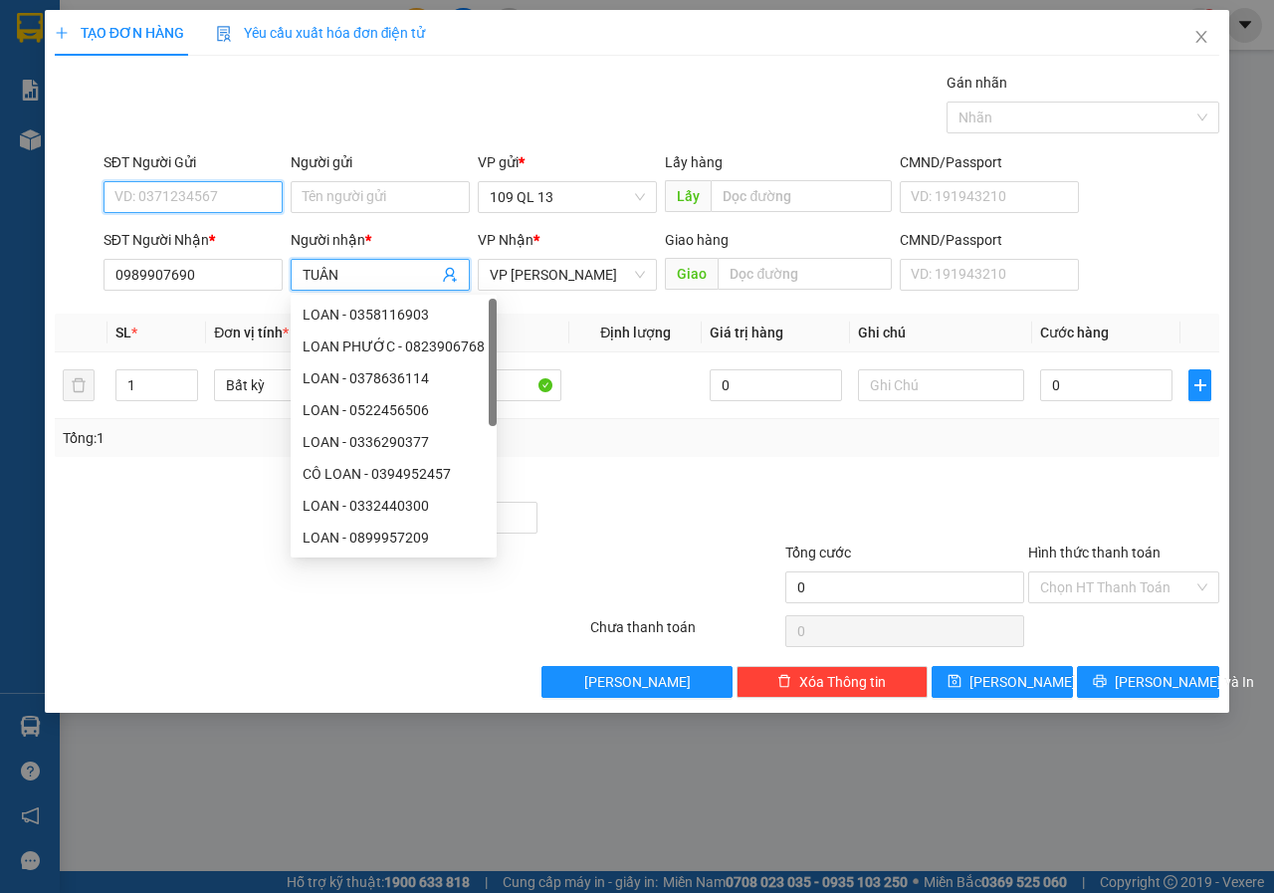
click at [213, 182] on input "SĐT Người Gửi" at bounding box center [192, 197] width 179 height 32
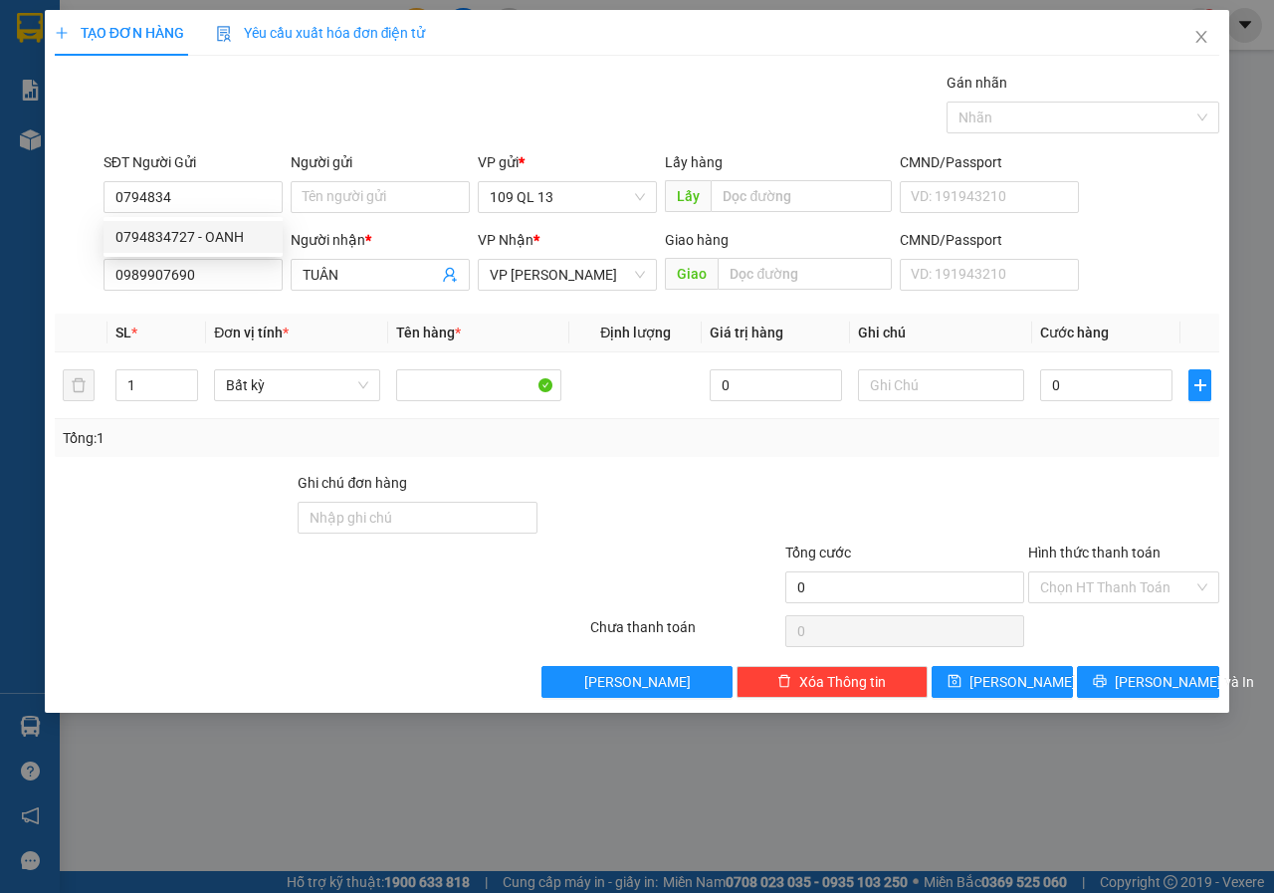
click at [191, 218] on div "0794834727 0794834727 - OANH" at bounding box center [192, 237] width 179 height 40
click at [222, 197] on input "0794834" at bounding box center [192, 197] width 179 height 32
click at [202, 233] on div "0794834727 - OANH" at bounding box center [192, 237] width 155 height 22
click at [903, 402] on div at bounding box center [941, 385] width 166 height 40
click at [919, 397] on input "text" at bounding box center [941, 385] width 166 height 32
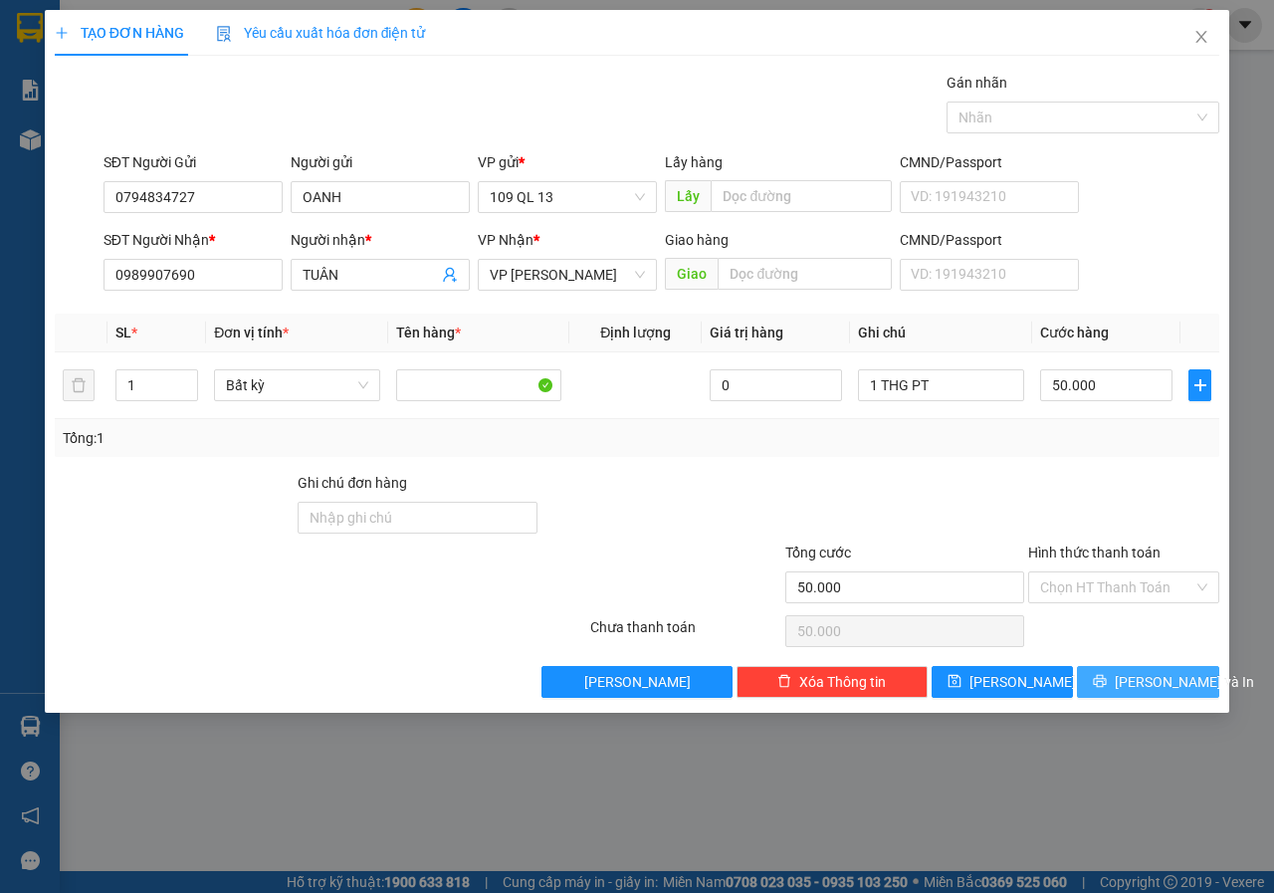
click at [1149, 674] on span "[PERSON_NAME] và In" at bounding box center [1183, 682] width 139 height 22
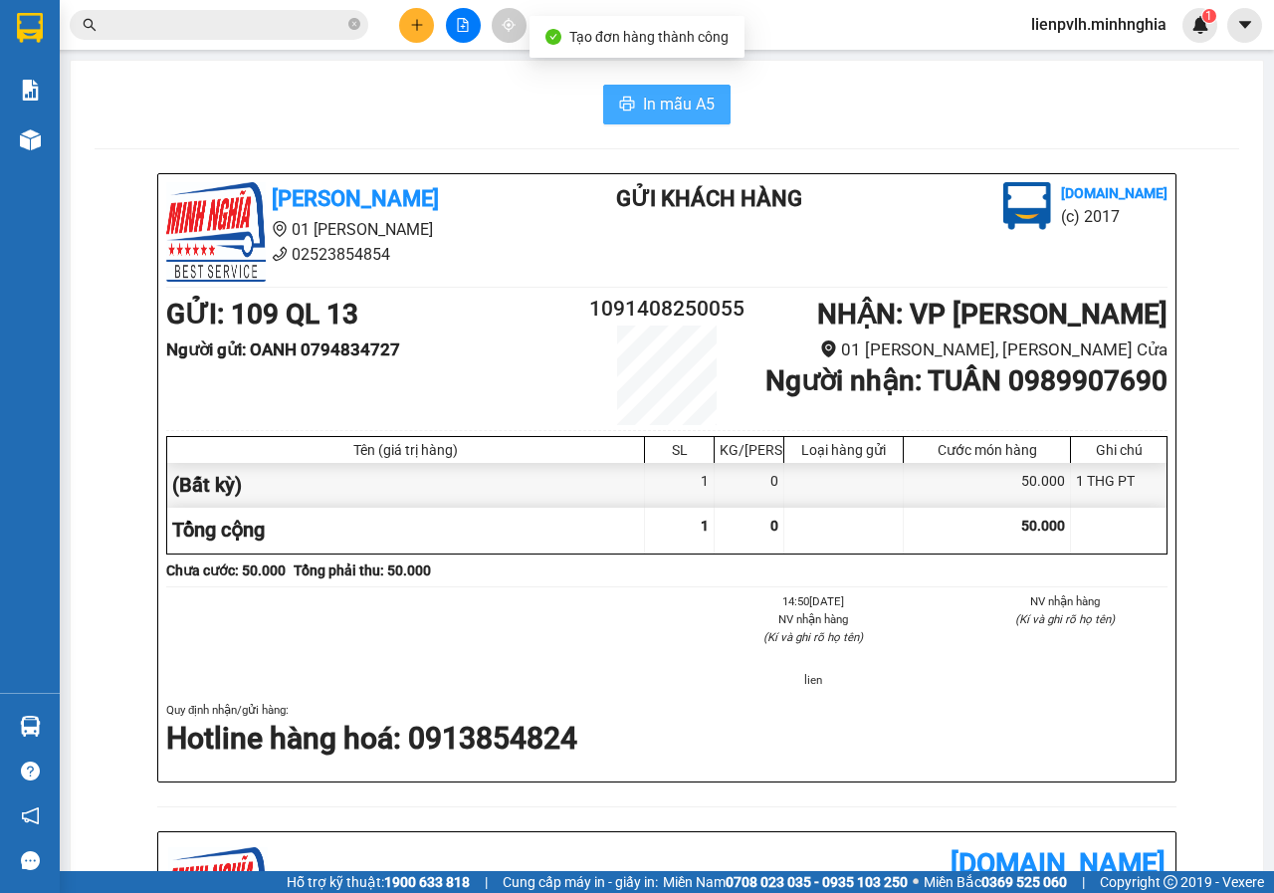
click at [652, 99] on span "In mẫu A5" at bounding box center [679, 104] width 72 height 25
click at [405, 6] on div "Kết quả tìm kiếm ( 8 ) Bộ lọc Ngày tạo đơn gần nhất Mã ĐH Trạng thái Món hàng T…" at bounding box center [637, 25] width 1274 height 50
click at [412, 21] on icon "plus" at bounding box center [417, 25] width 14 height 14
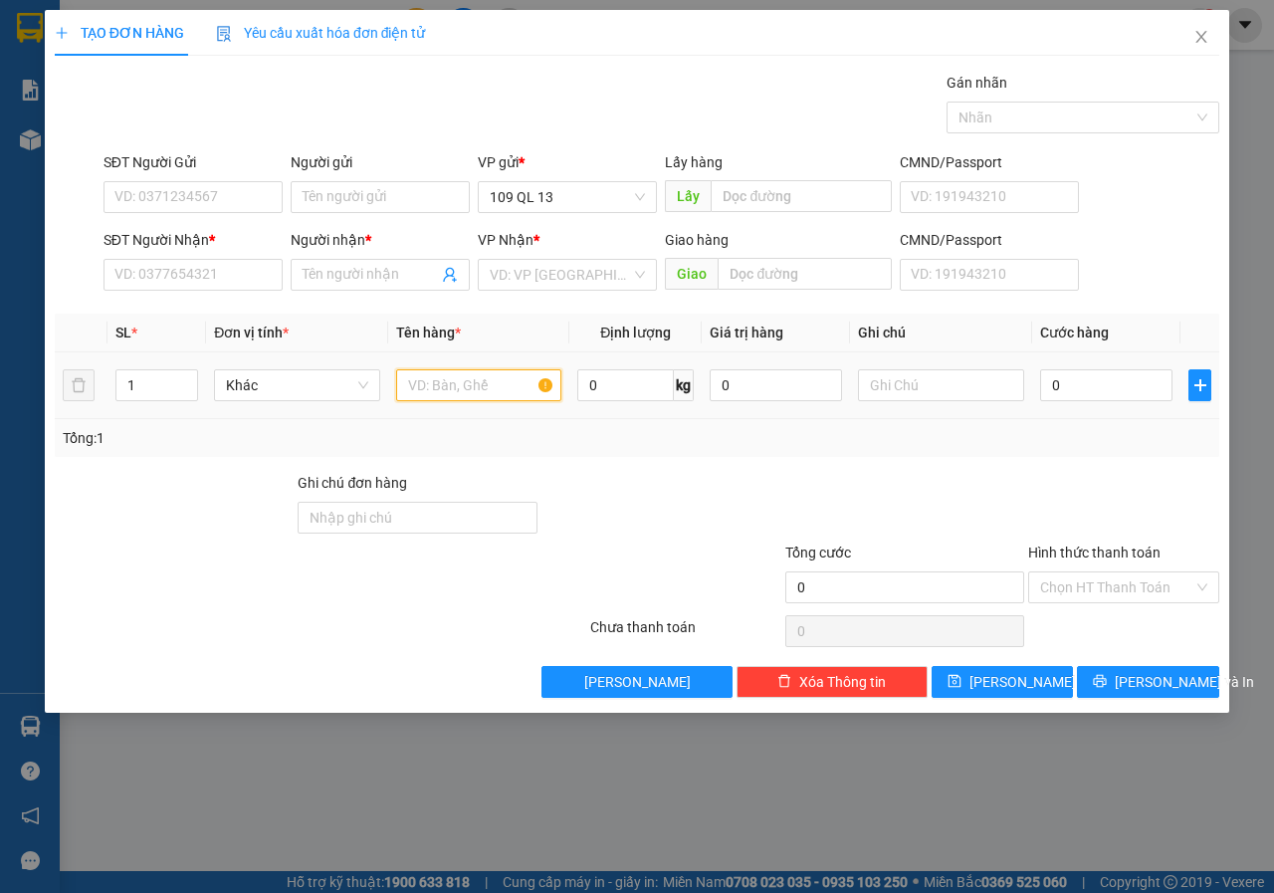
click at [477, 387] on input "text" at bounding box center [479, 385] width 166 height 32
click at [206, 280] on input "SĐT Người Nhận *" at bounding box center [192, 275] width 179 height 32
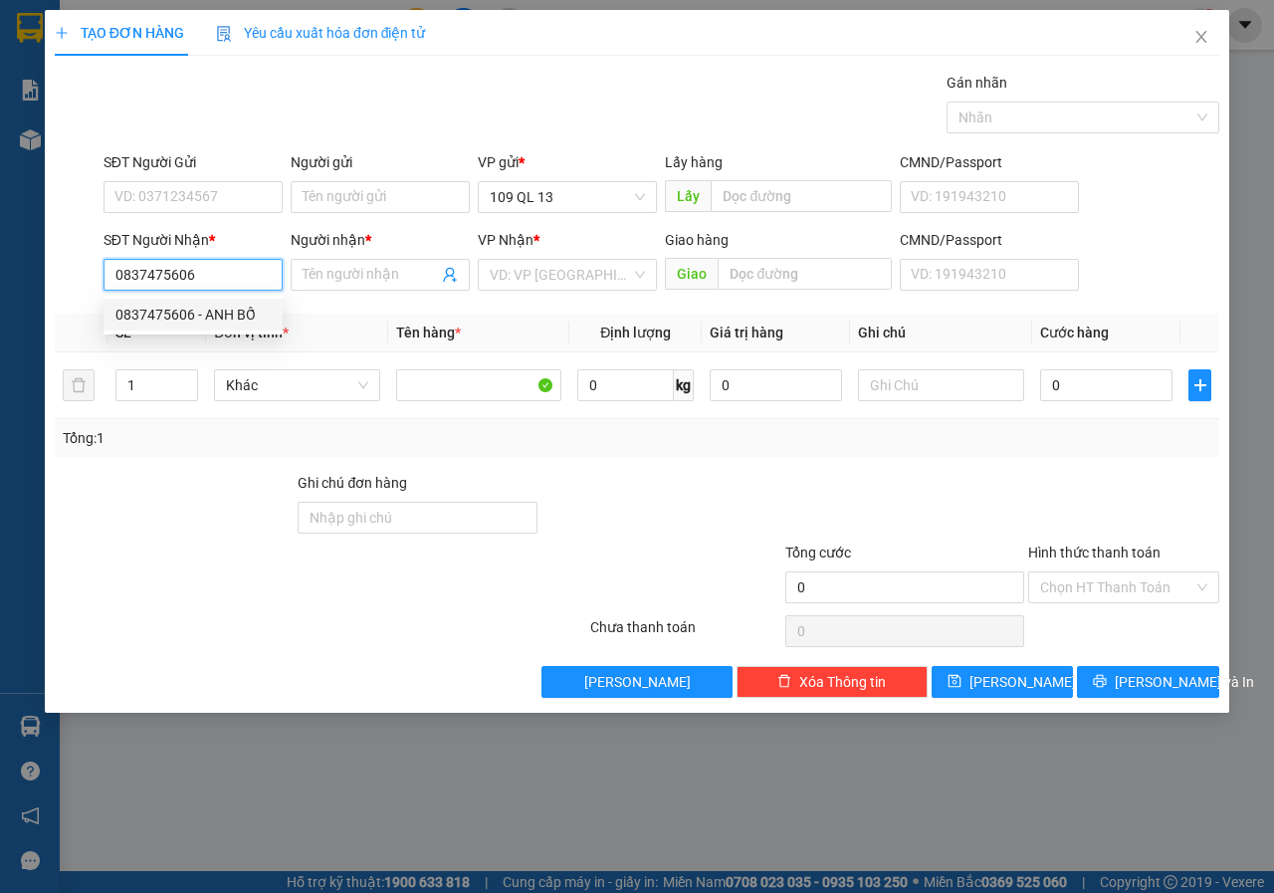
click at [205, 303] on div "0837475606 - ANH BỐ" at bounding box center [192, 314] width 155 height 22
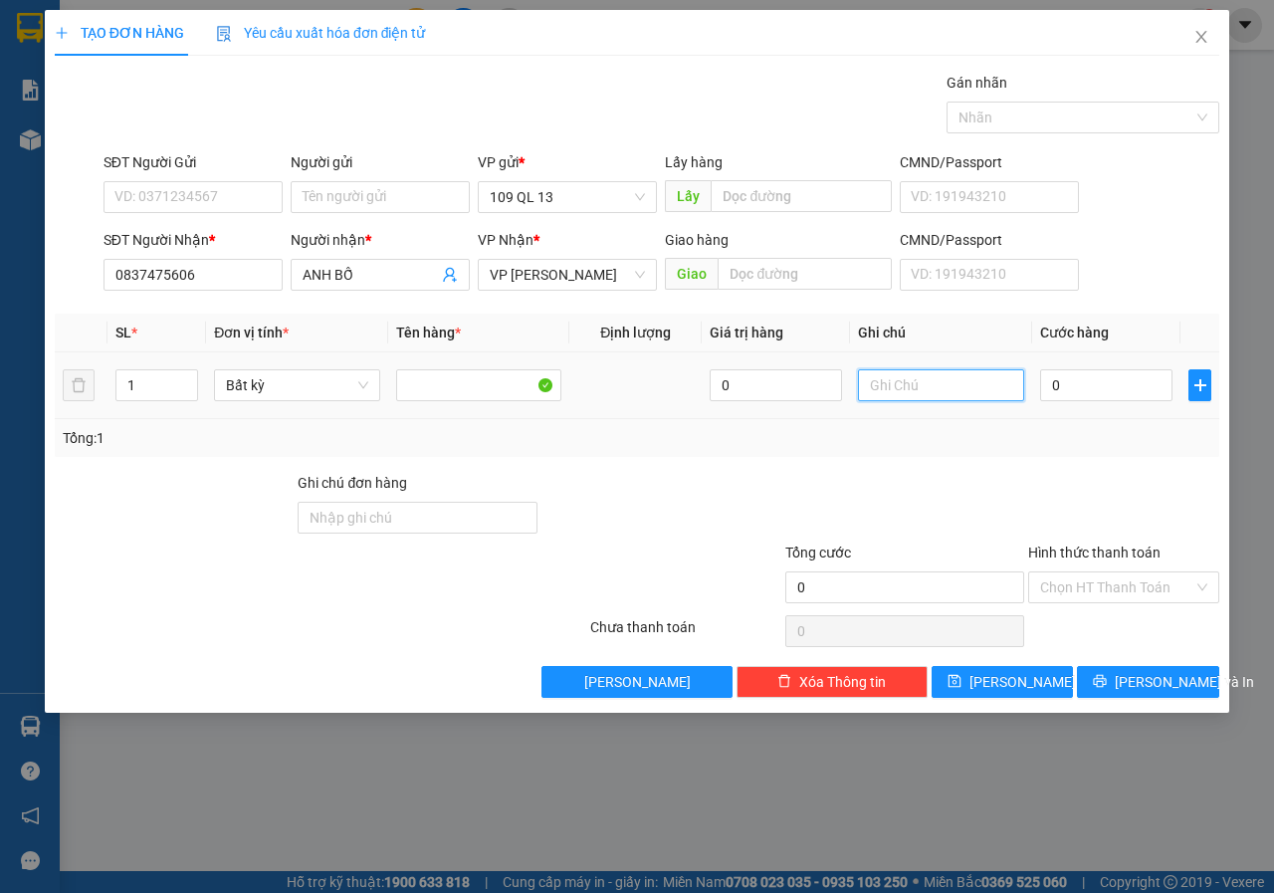
click at [918, 387] on input "text" at bounding box center [941, 385] width 166 height 32
click at [1193, 658] on div "Transit Pickup Surcharge Ids Transit Deliver Surcharge Ids Transit Deliver Surc…" at bounding box center [637, 385] width 1164 height 626
click at [1194, 663] on div "Transit Pickup Surcharge Ids Transit Deliver Surcharge Ids Transit Deliver Surc…" at bounding box center [637, 385] width 1164 height 626
click at [1194, 677] on button "[PERSON_NAME] và In" at bounding box center [1148, 682] width 142 height 32
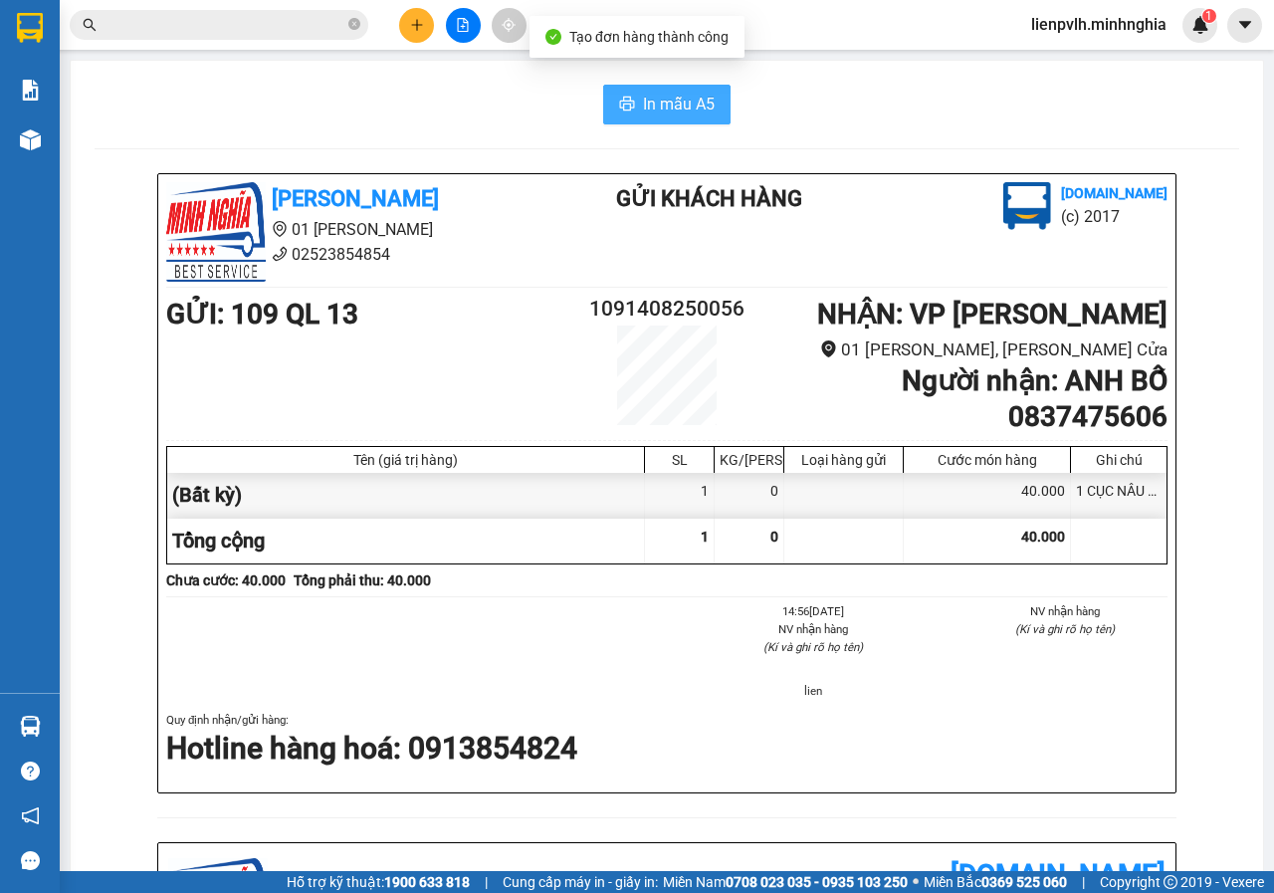
click at [622, 122] on button "In mẫu A5" at bounding box center [666, 105] width 127 height 40
click at [416, 28] on icon "plus" at bounding box center [417, 25] width 14 height 14
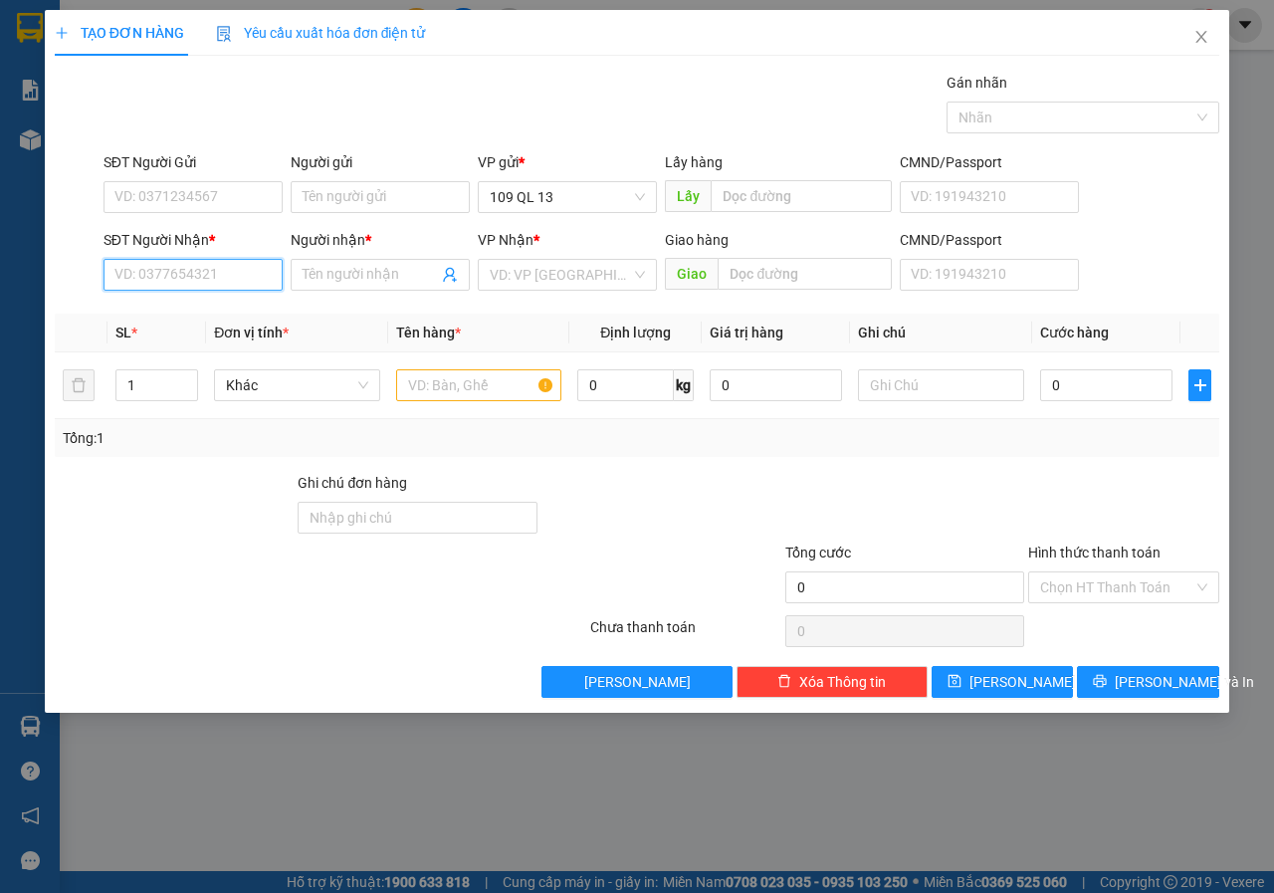
click at [179, 278] on input "SĐT Người Nhận *" at bounding box center [192, 275] width 179 height 32
click at [240, 307] on div "0984542592 - KHÁNH" at bounding box center [213, 314] width 196 height 22
click at [495, 398] on input "text" at bounding box center [479, 385] width 166 height 32
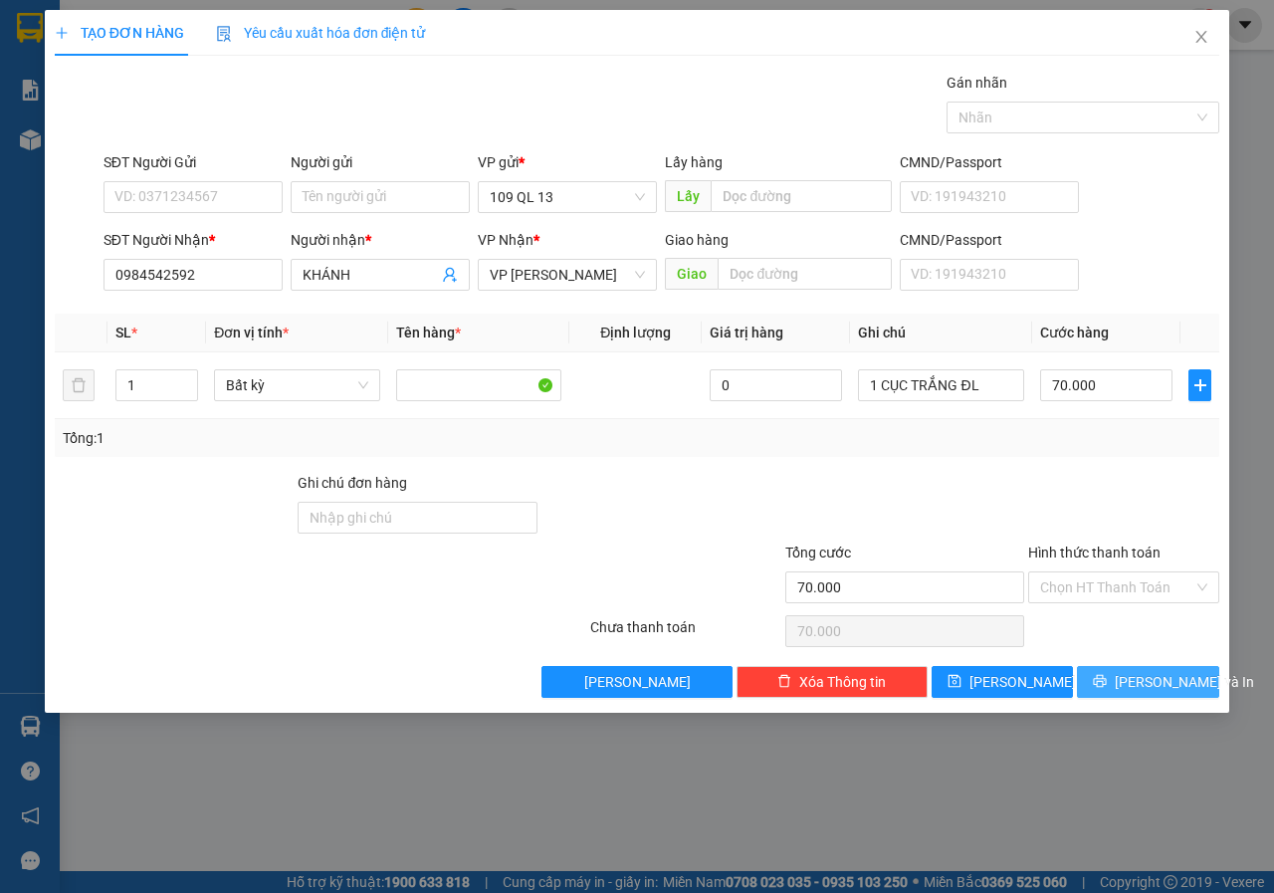
click at [1136, 676] on span "[PERSON_NAME] và In" at bounding box center [1183, 682] width 139 height 22
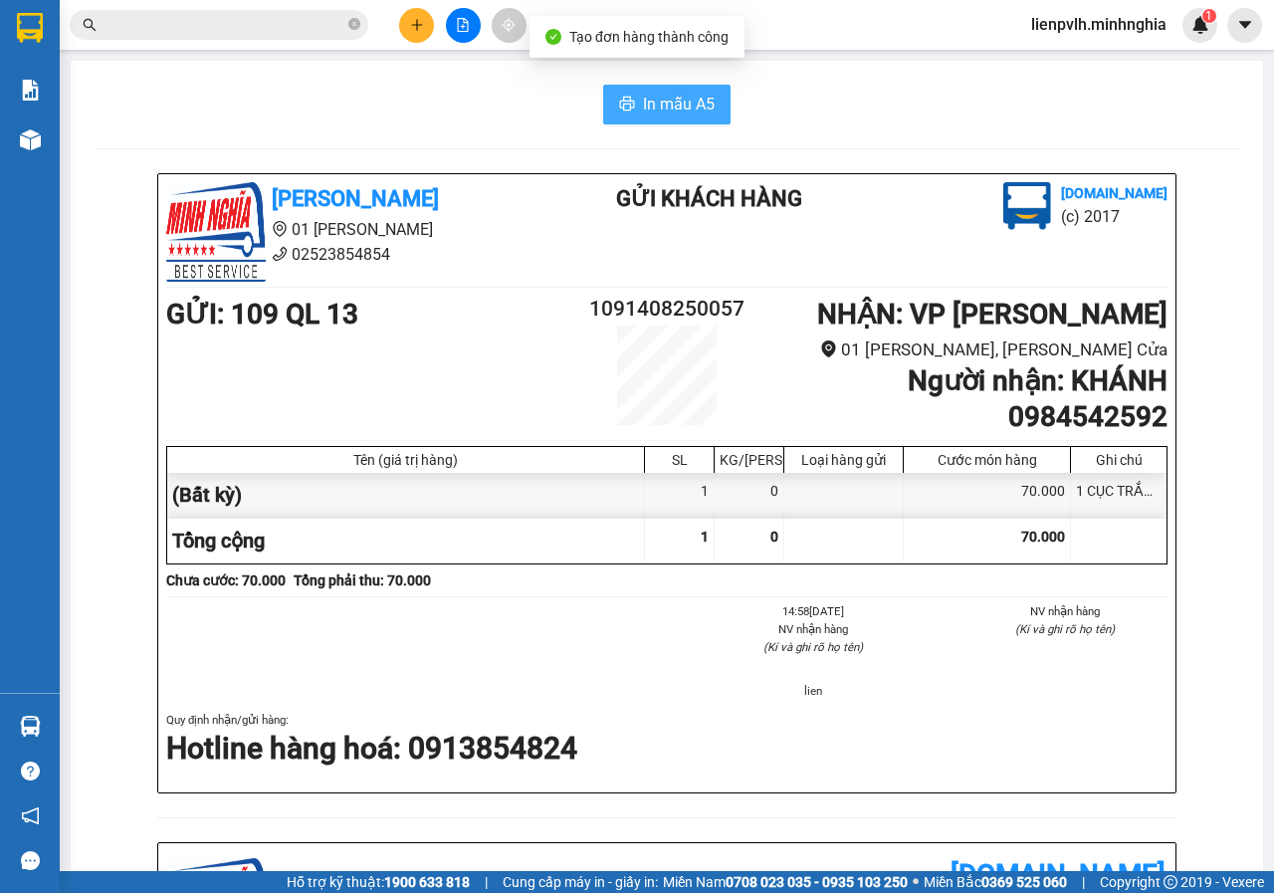
click at [689, 103] on span "In mẫu A5" at bounding box center [679, 104] width 72 height 25
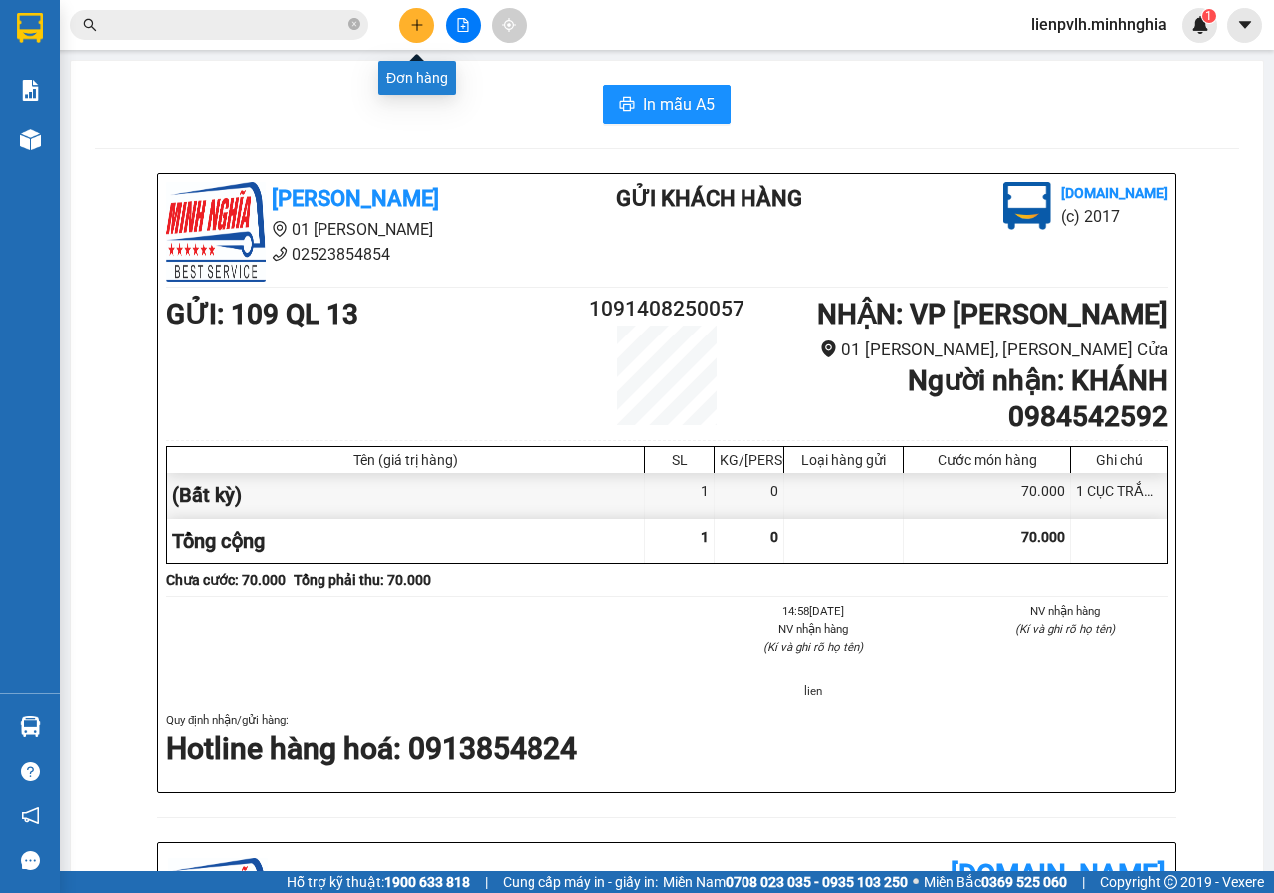
click at [412, 34] on button at bounding box center [416, 25] width 35 height 35
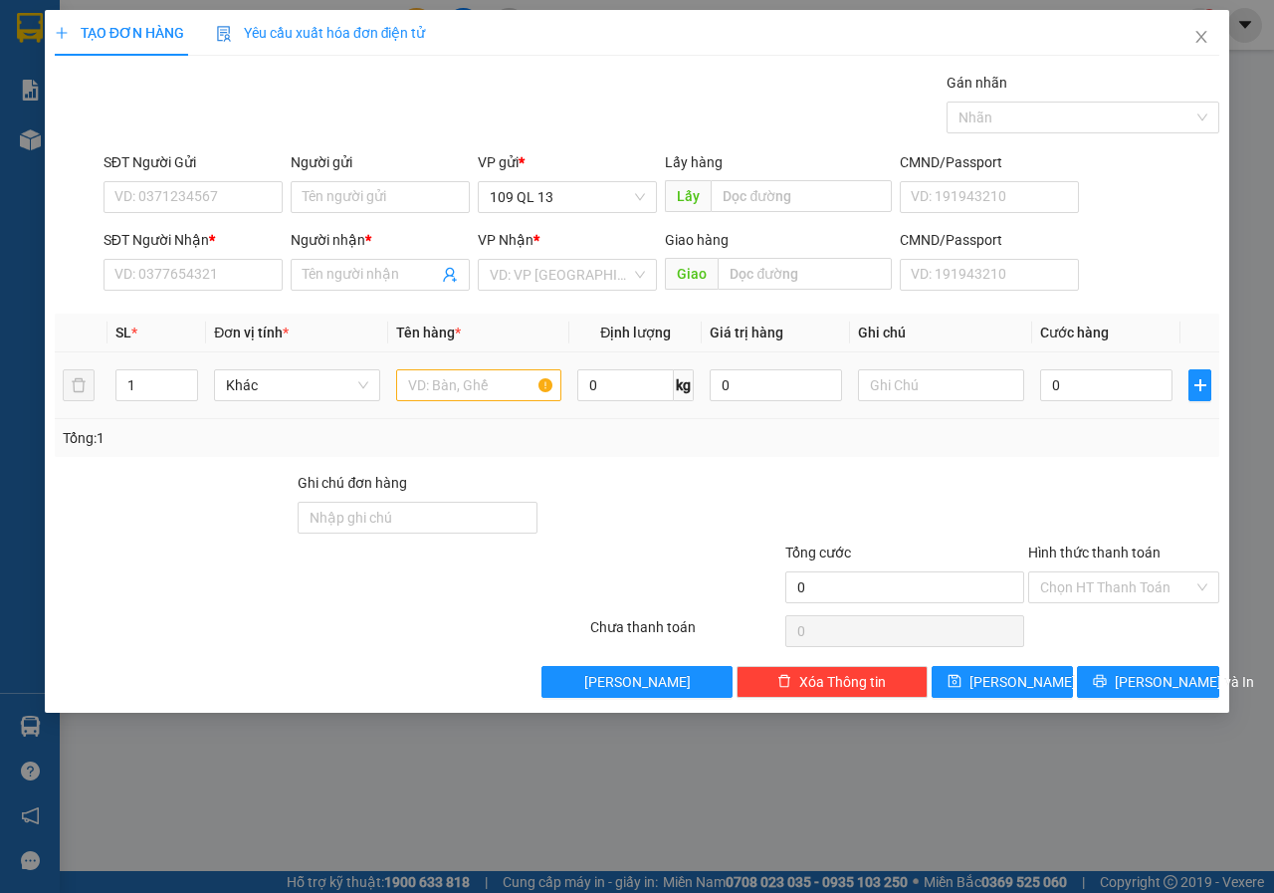
click at [476, 368] on div at bounding box center [479, 385] width 166 height 40
click at [472, 381] on input "text" at bounding box center [479, 385] width 166 height 32
click at [134, 270] on input "SĐT Người Nhận *" at bounding box center [192, 275] width 179 height 32
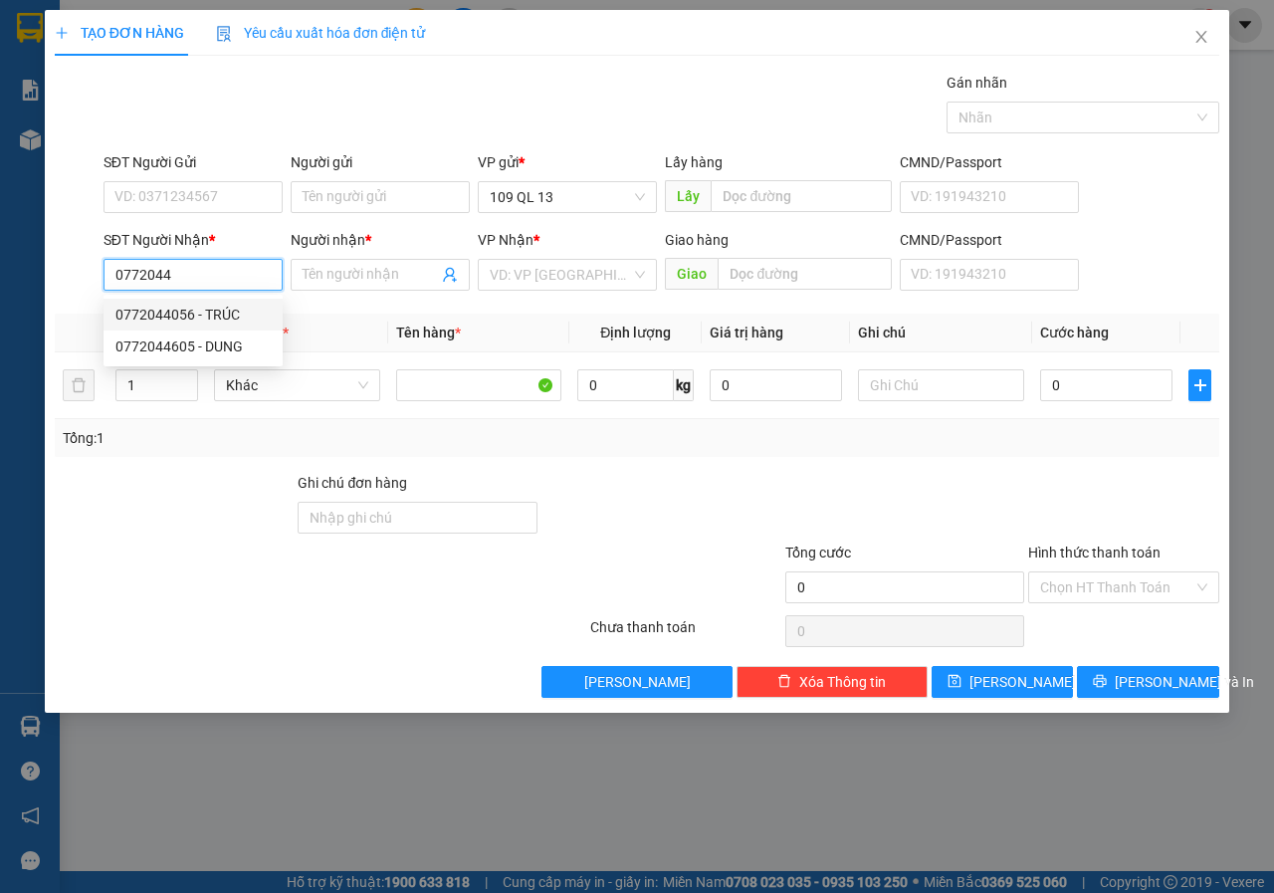
click at [242, 313] on div "0772044056 - TRÚC" at bounding box center [192, 314] width 155 height 22
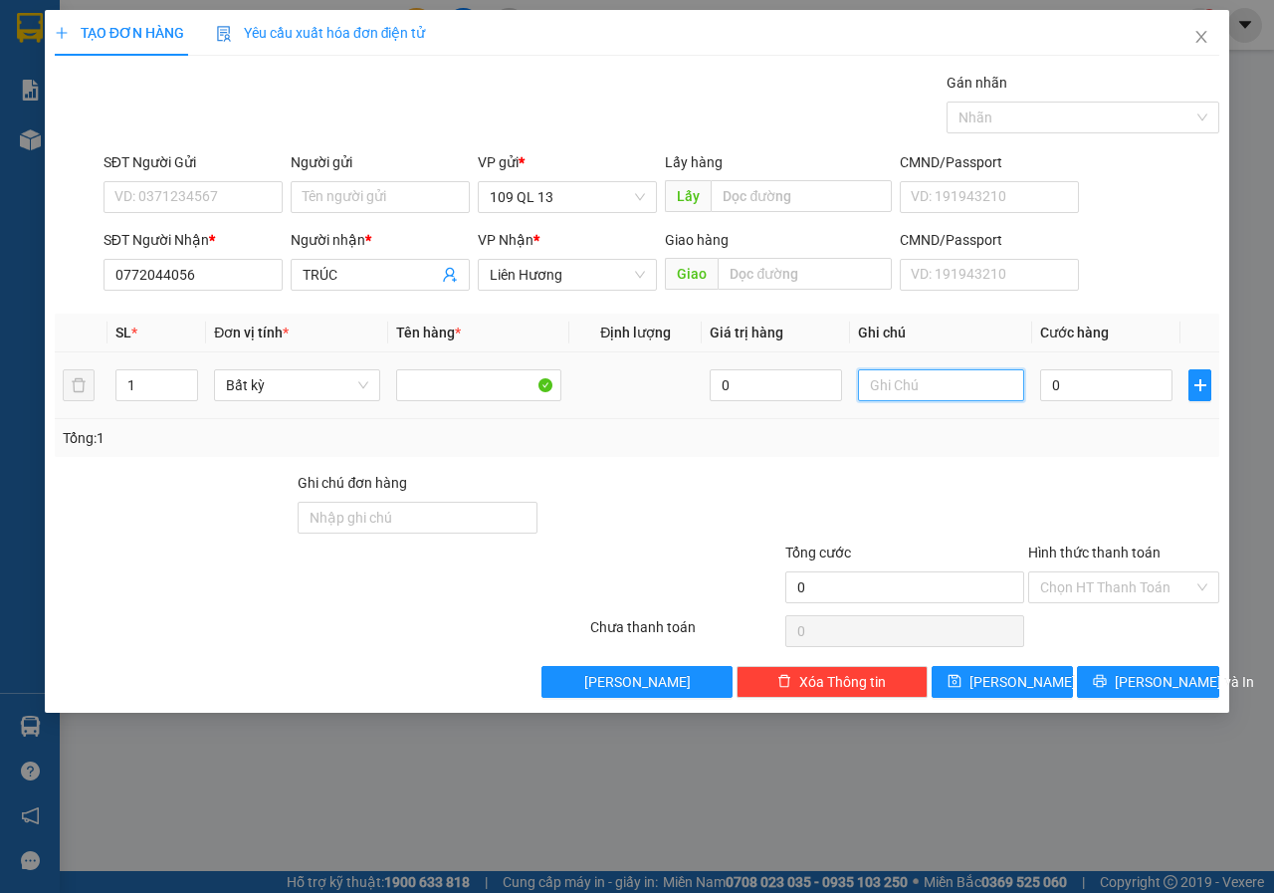
click at [933, 377] on input "text" at bounding box center [941, 385] width 166 height 32
click at [245, 210] on input "SĐT Người Gửi" at bounding box center [192, 197] width 179 height 32
click at [954, 380] on input "text" at bounding box center [941, 385] width 166 height 32
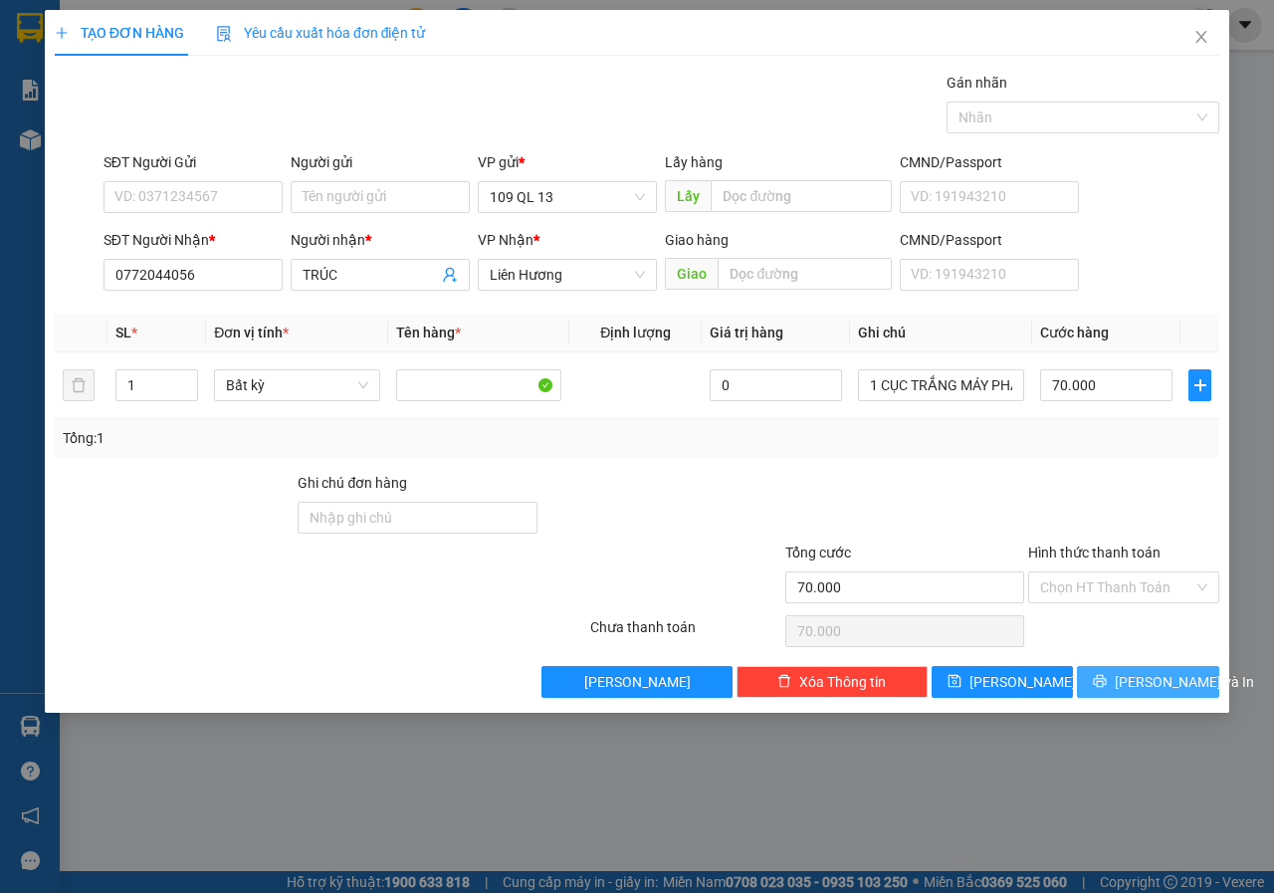
click at [1177, 692] on span "[PERSON_NAME] và In" at bounding box center [1183, 682] width 139 height 22
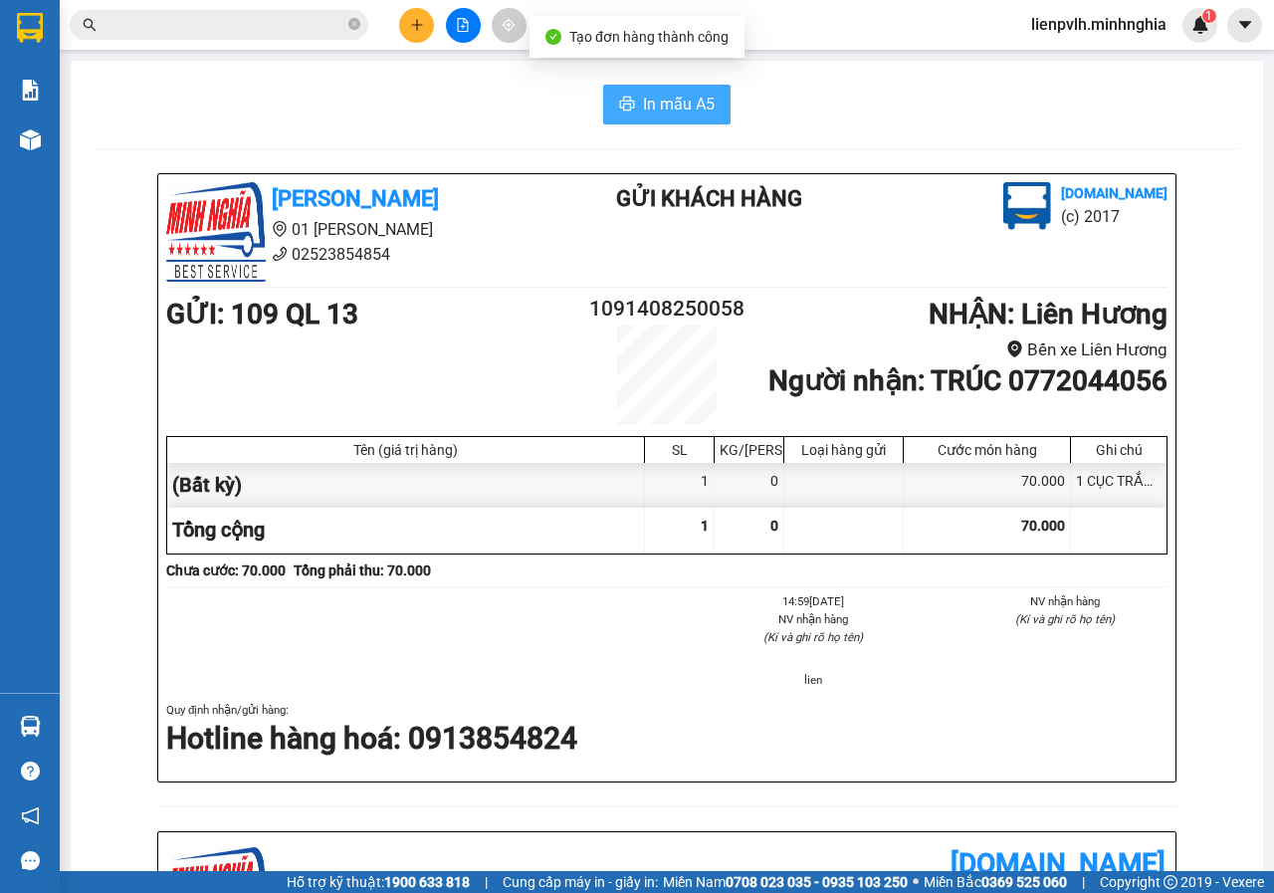
click at [664, 112] on span "In mẫu A5" at bounding box center [679, 104] width 72 height 25
click at [236, 33] on input "text" at bounding box center [226, 25] width 235 height 22
paste input "0772044056"
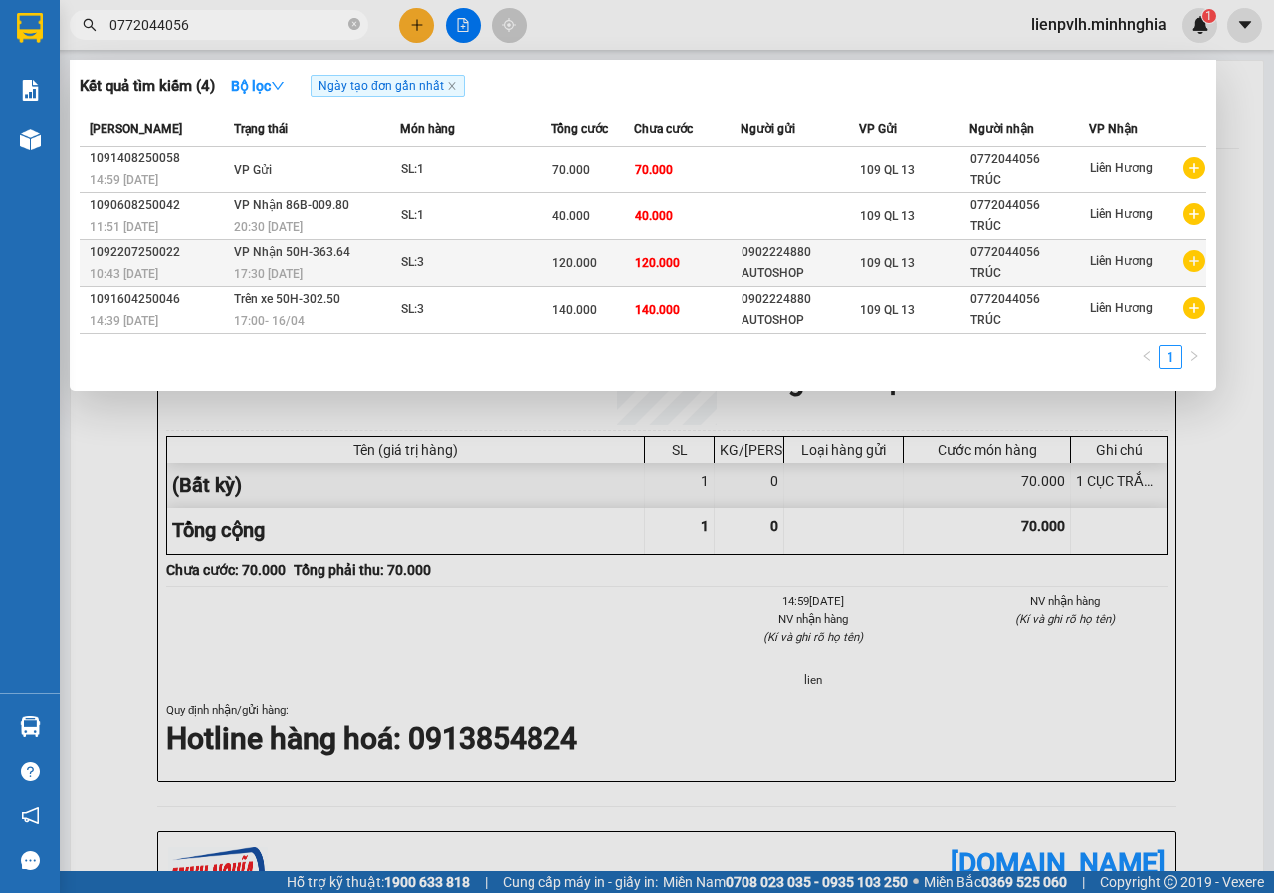
click at [485, 247] on td "SL: 3" at bounding box center [475, 263] width 151 height 47
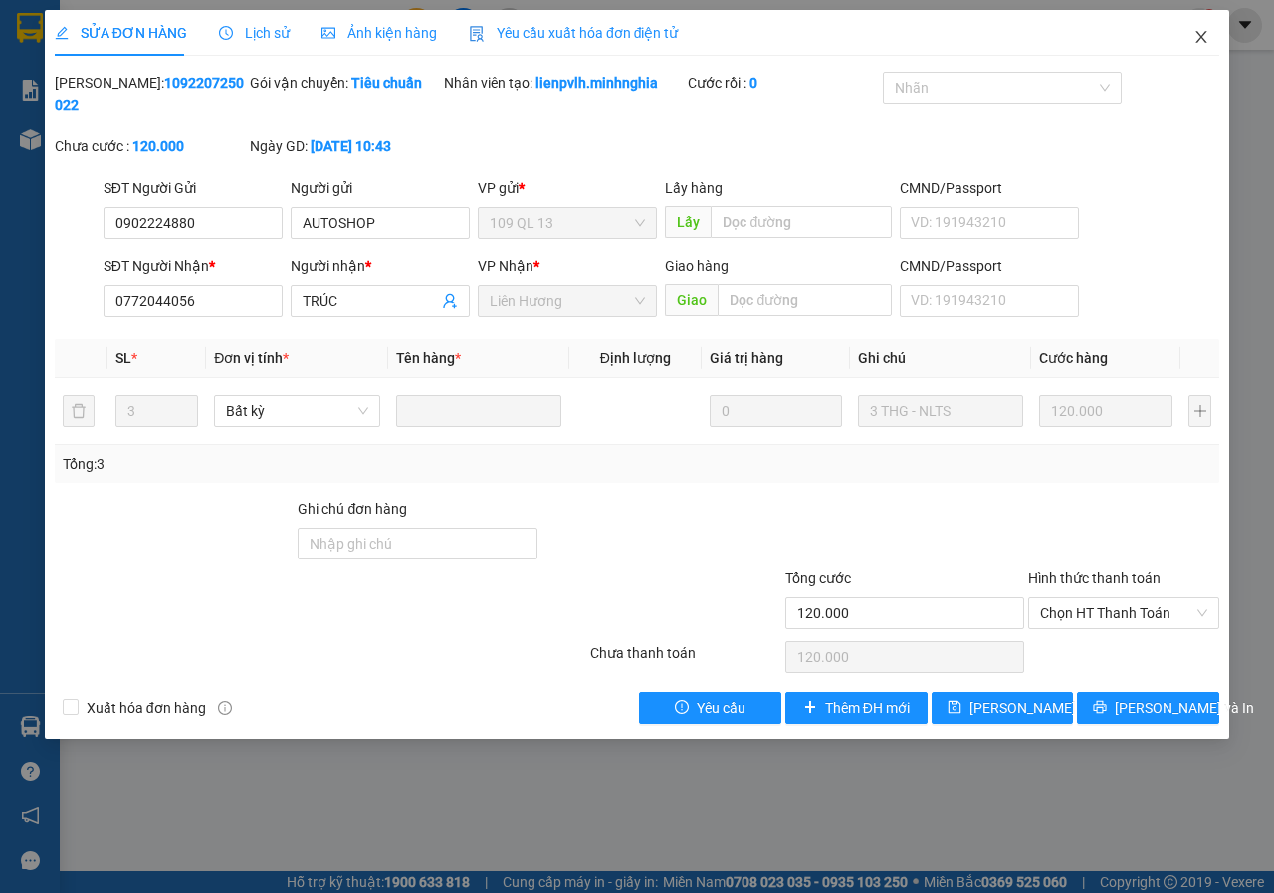
click at [1192, 44] on span "Close" at bounding box center [1201, 38] width 56 height 56
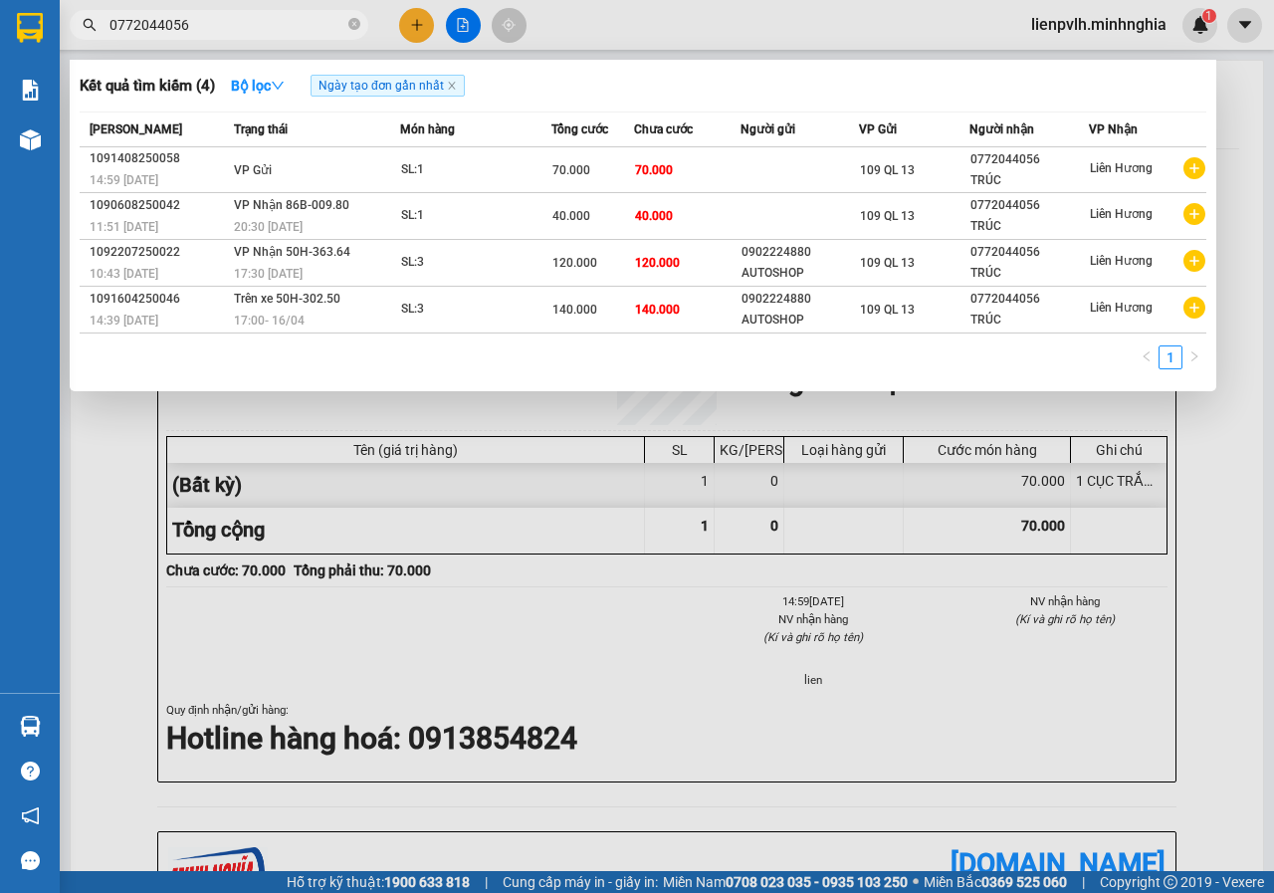
click at [291, 33] on input "0772044056" at bounding box center [226, 25] width 235 height 22
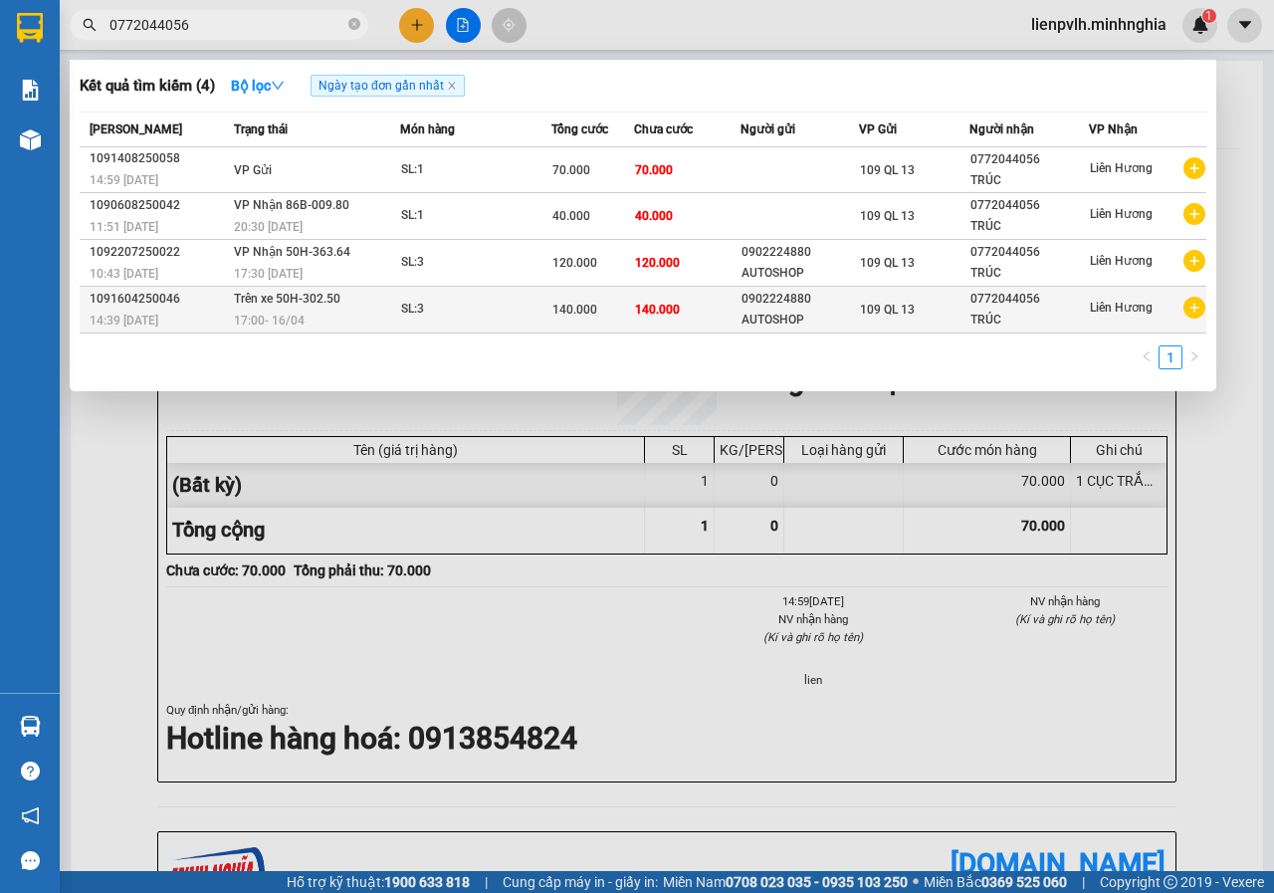
click at [462, 303] on div "SL: 3" at bounding box center [475, 310] width 149 height 22
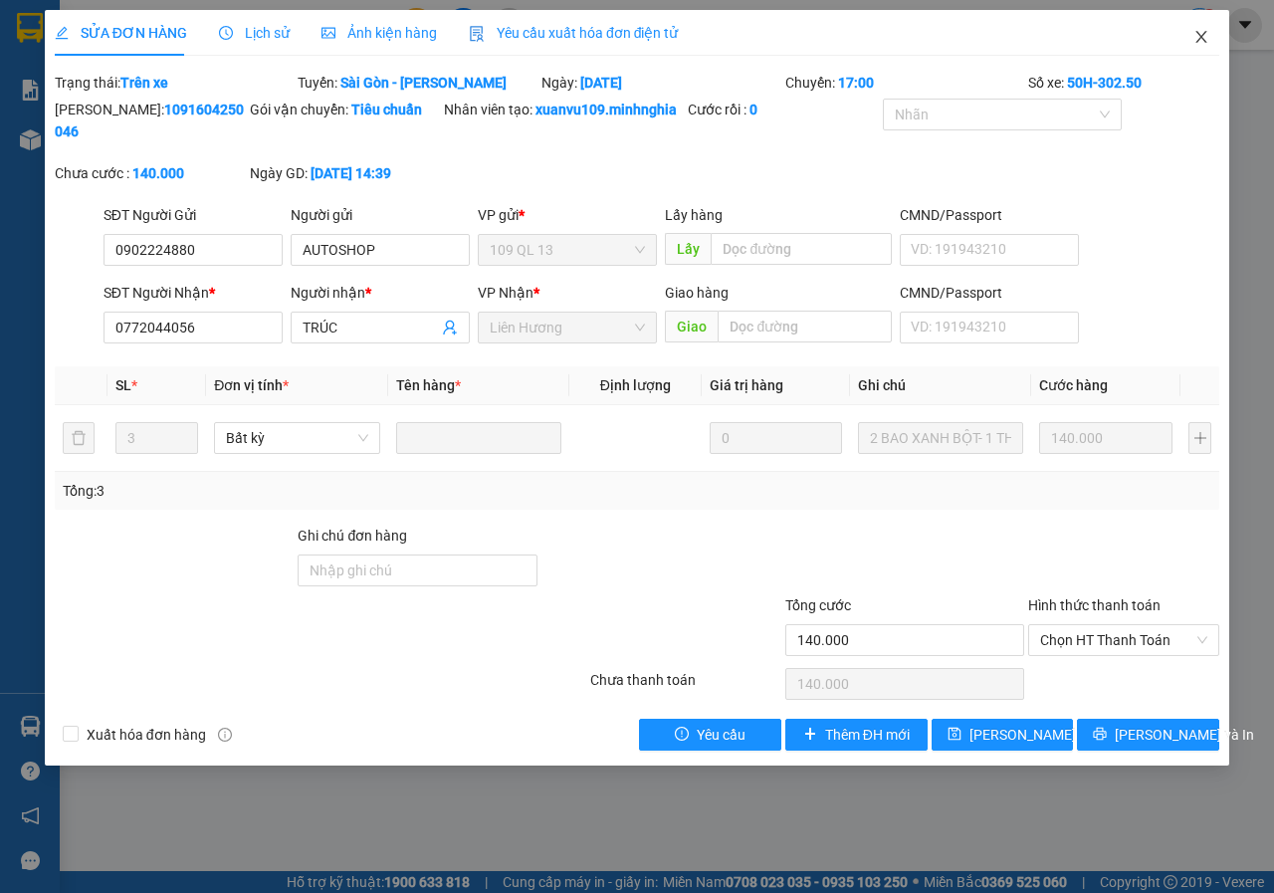
click at [1206, 40] on icon "close" at bounding box center [1201, 37] width 16 height 16
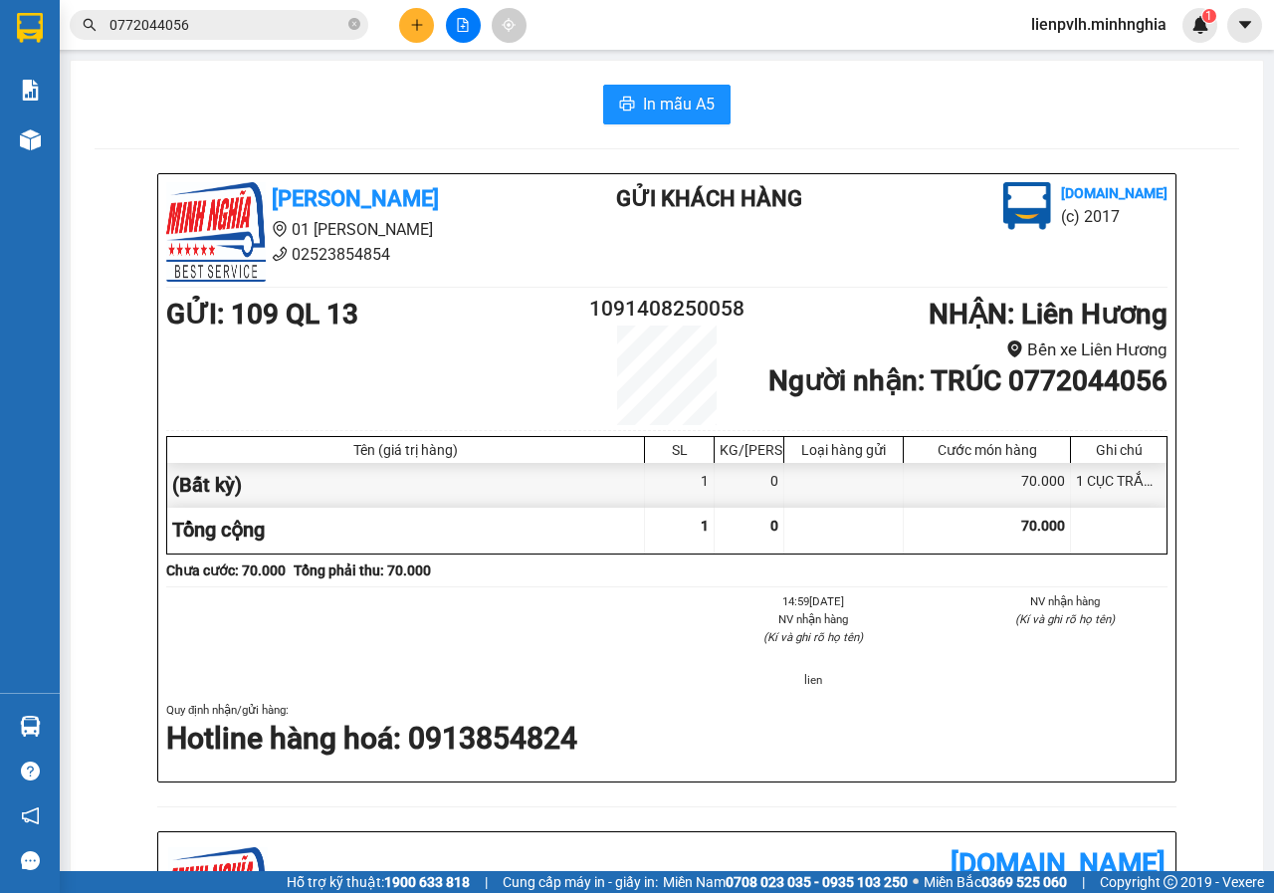
click at [248, 33] on input "0772044056" at bounding box center [226, 25] width 235 height 22
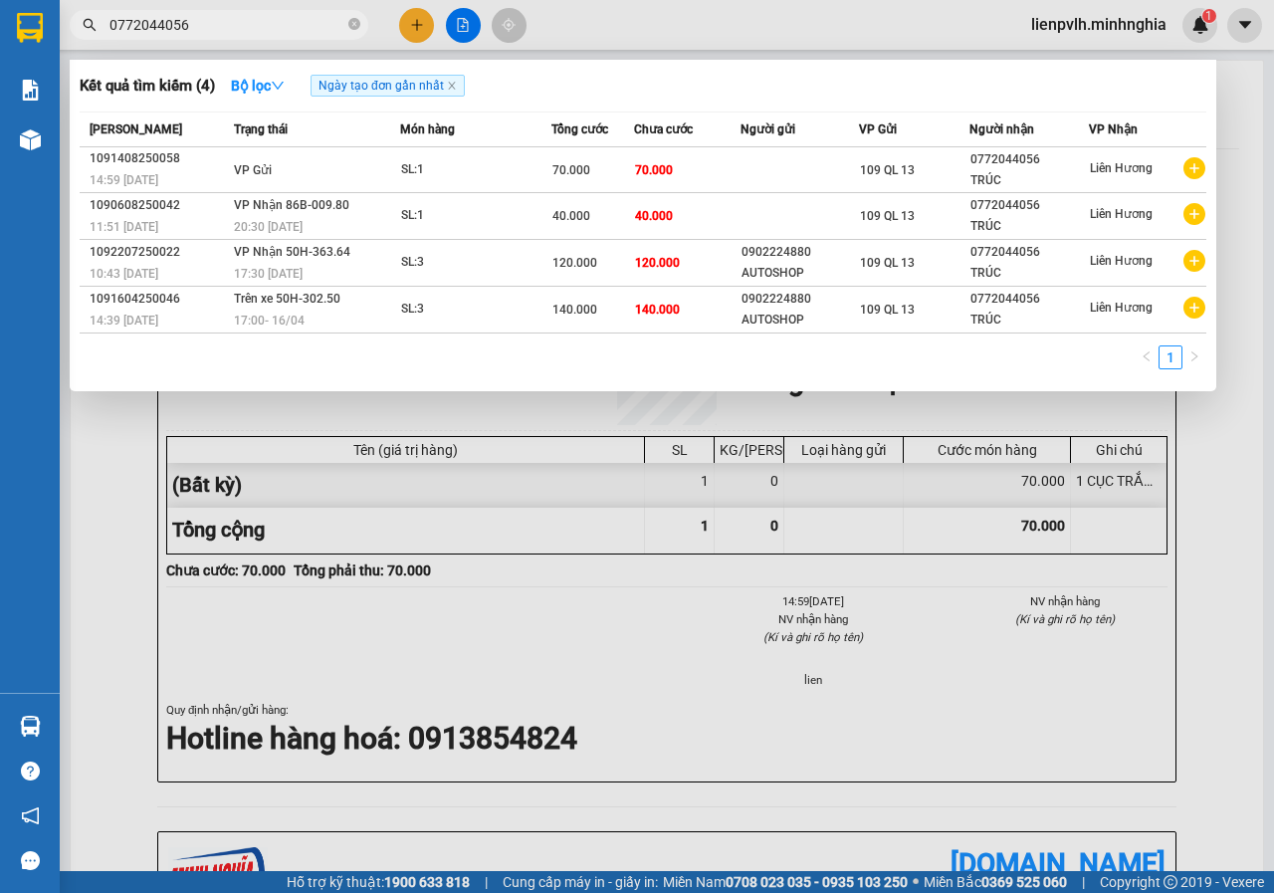
click at [247, 33] on input "0772044056" at bounding box center [226, 25] width 235 height 22
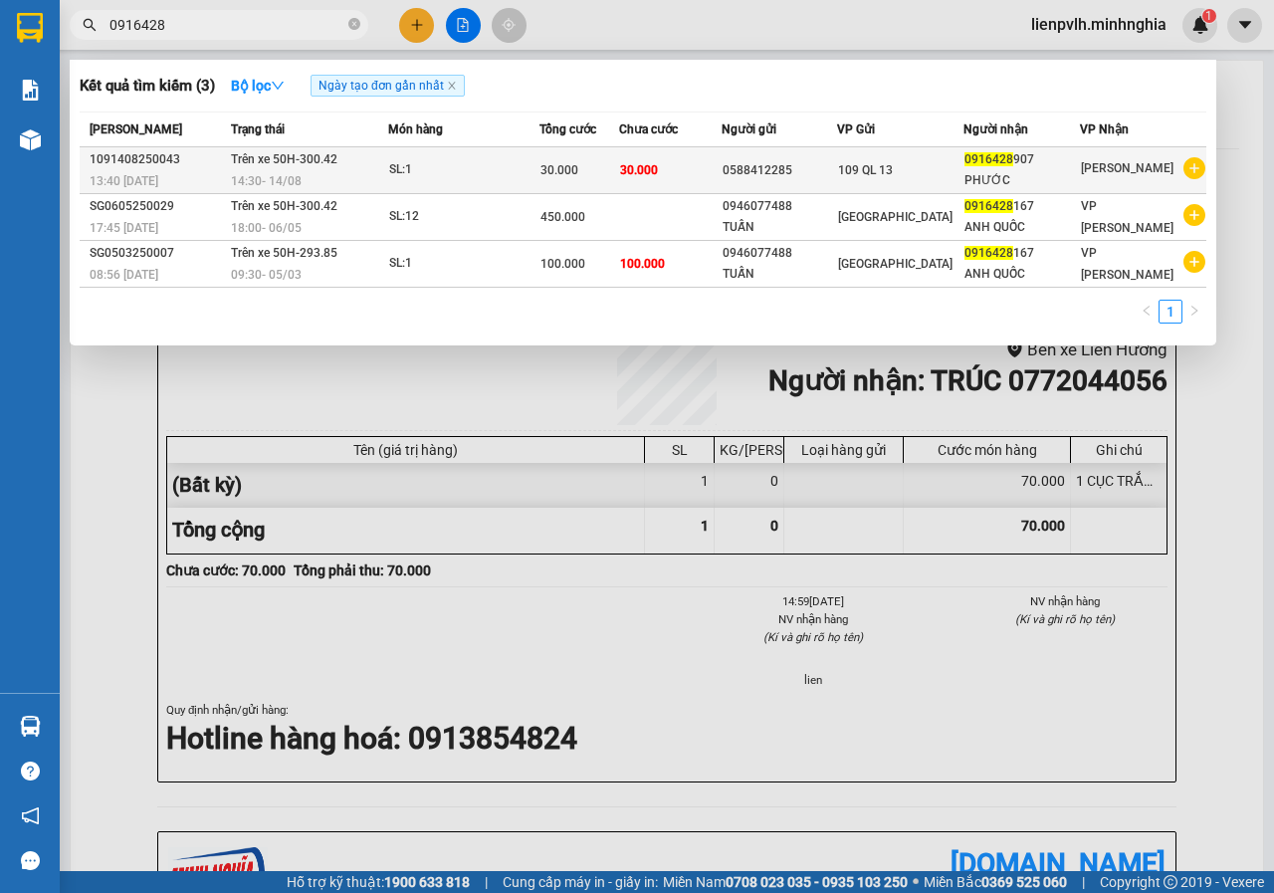
click at [721, 165] on td "30.000" at bounding box center [670, 170] width 102 height 47
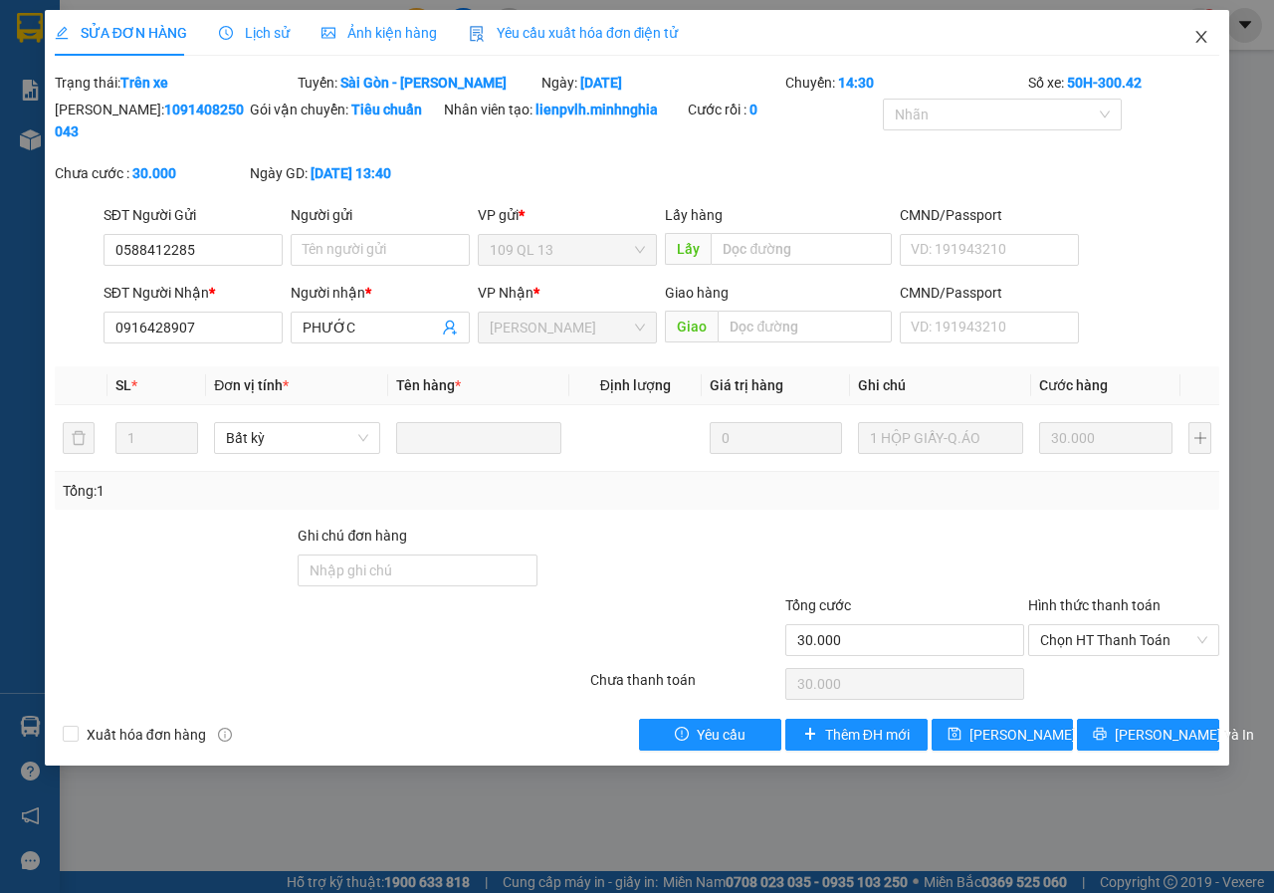
drag, startPoint x: 1186, startPoint y: 30, endPoint x: 1174, endPoint y: 30, distance: 11.9
click at [1188, 30] on span "Close" at bounding box center [1201, 38] width 56 height 56
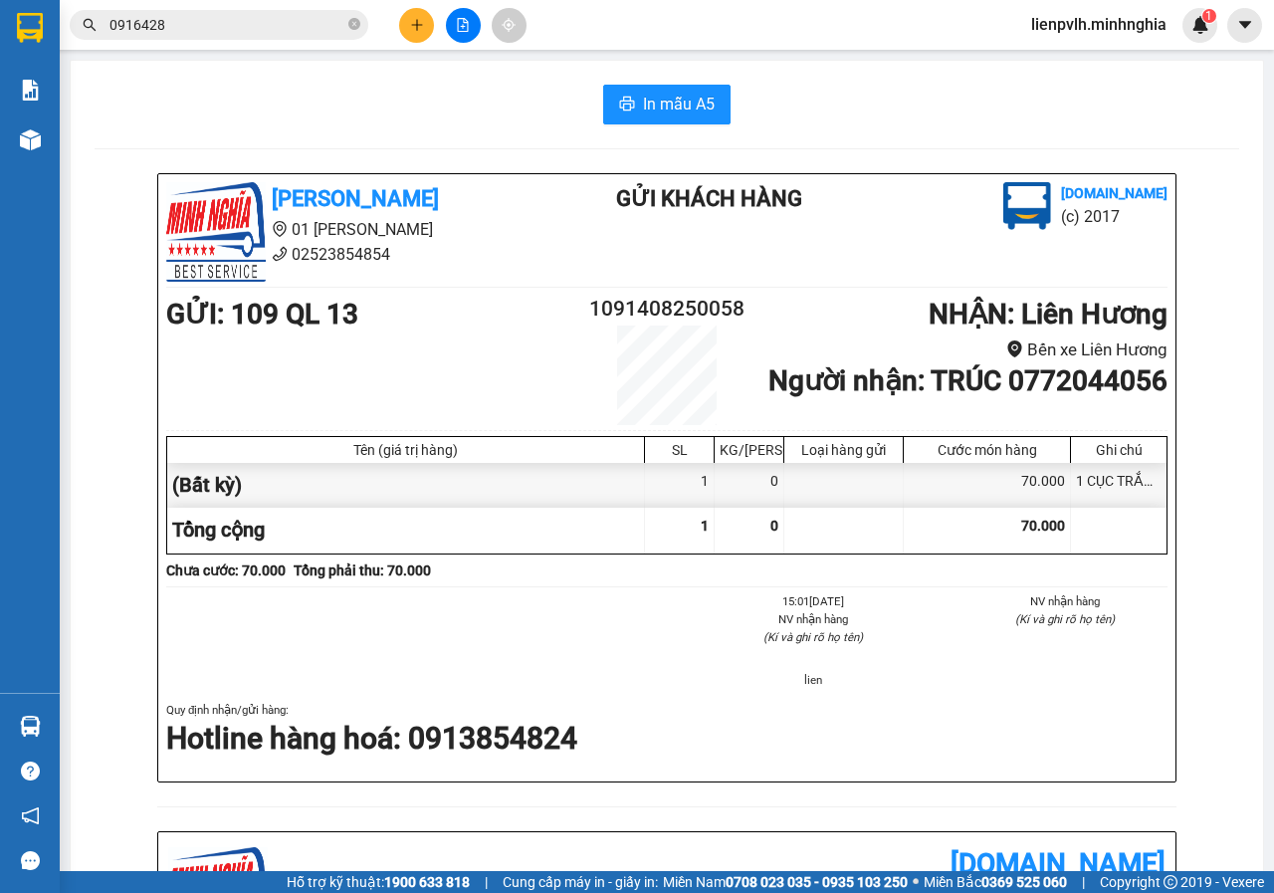
click at [167, 25] on input "0916428" at bounding box center [226, 25] width 235 height 22
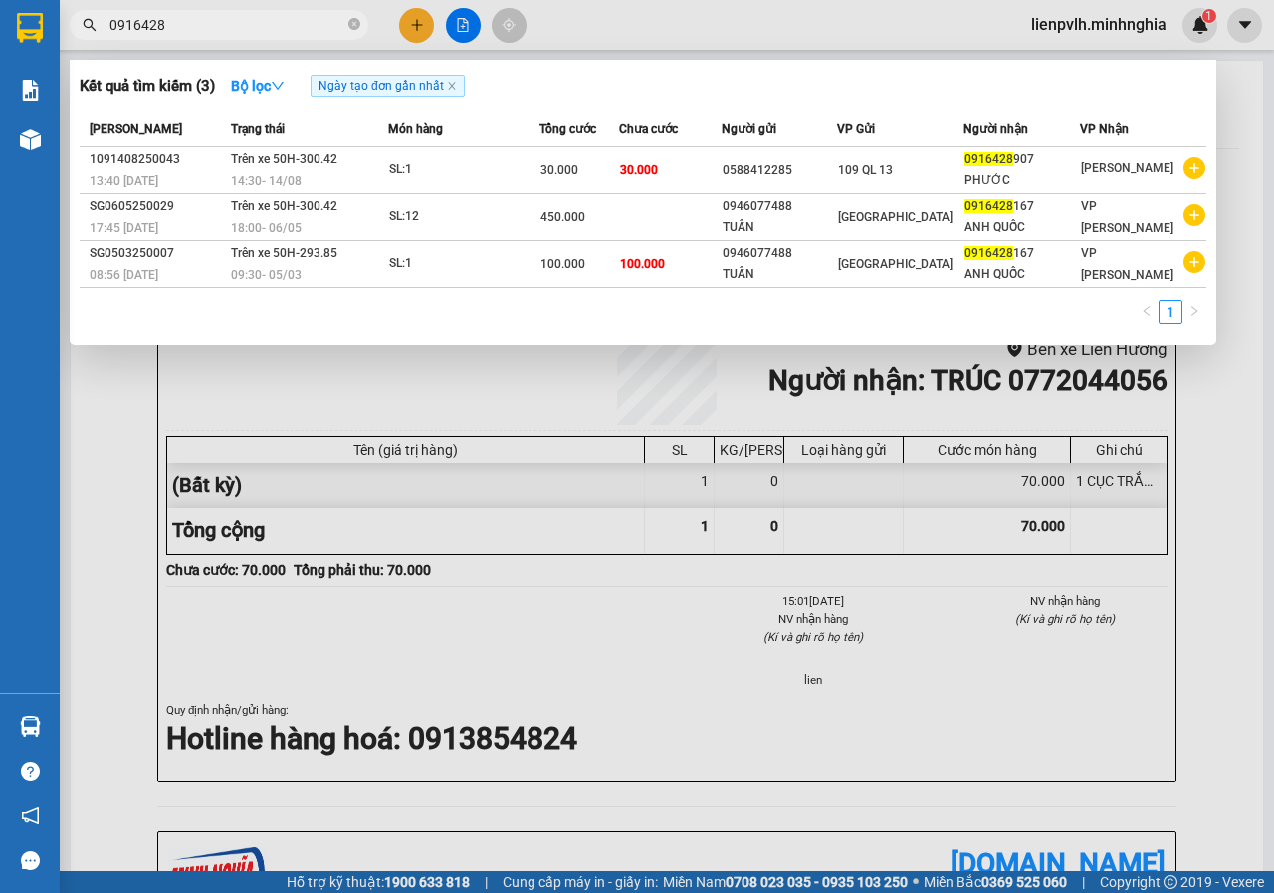
click at [421, 40] on div at bounding box center [637, 446] width 1274 height 893
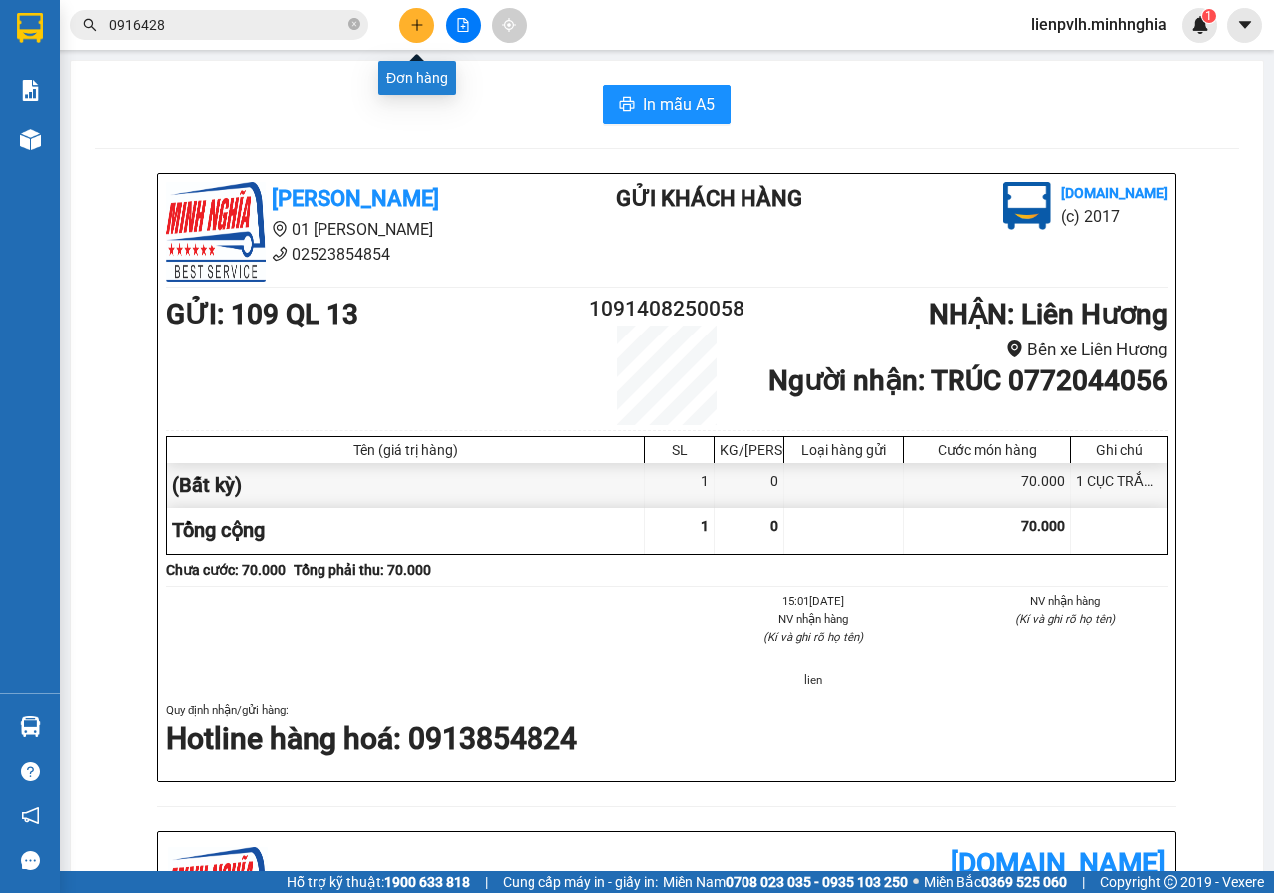
click at [421, 39] on button at bounding box center [416, 25] width 35 height 35
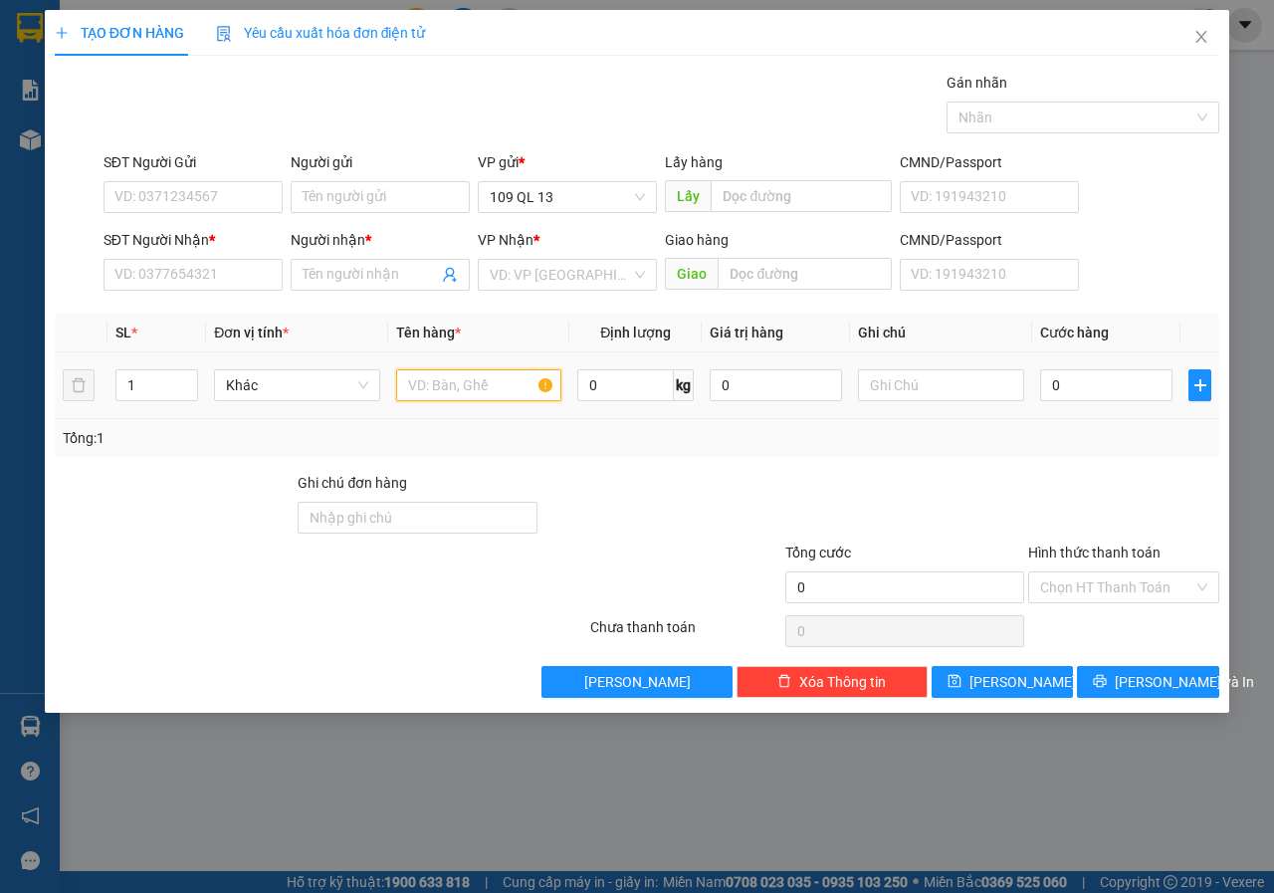
click at [450, 372] on input "text" at bounding box center [479, 385] width 166 height 32
click at [908, 385] on input "text" at bounding box center [941, 385] width 166 height 32
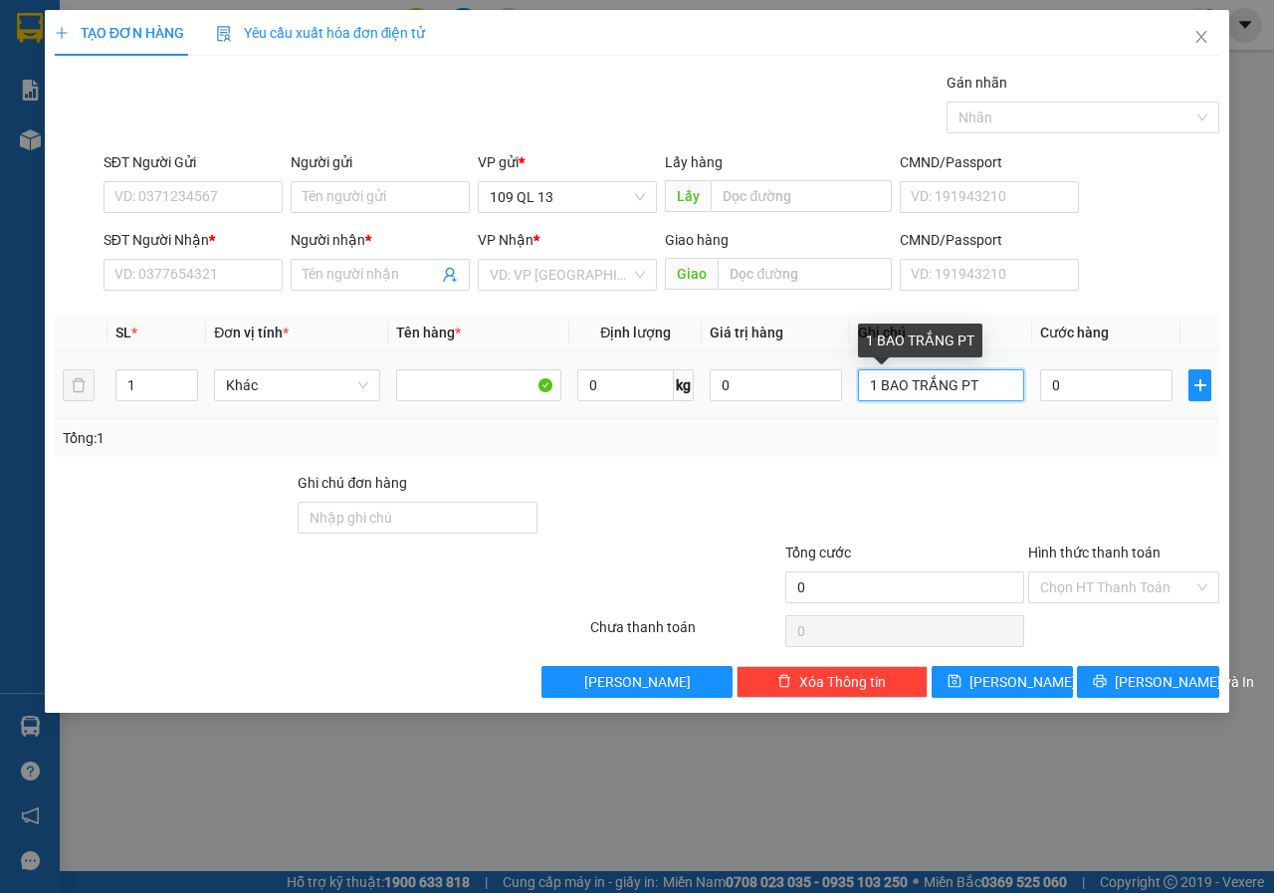
click at [1005, 393] on input "1 BAO TRẮNG PT" at bounding box center [941, 385] width 166 height 32
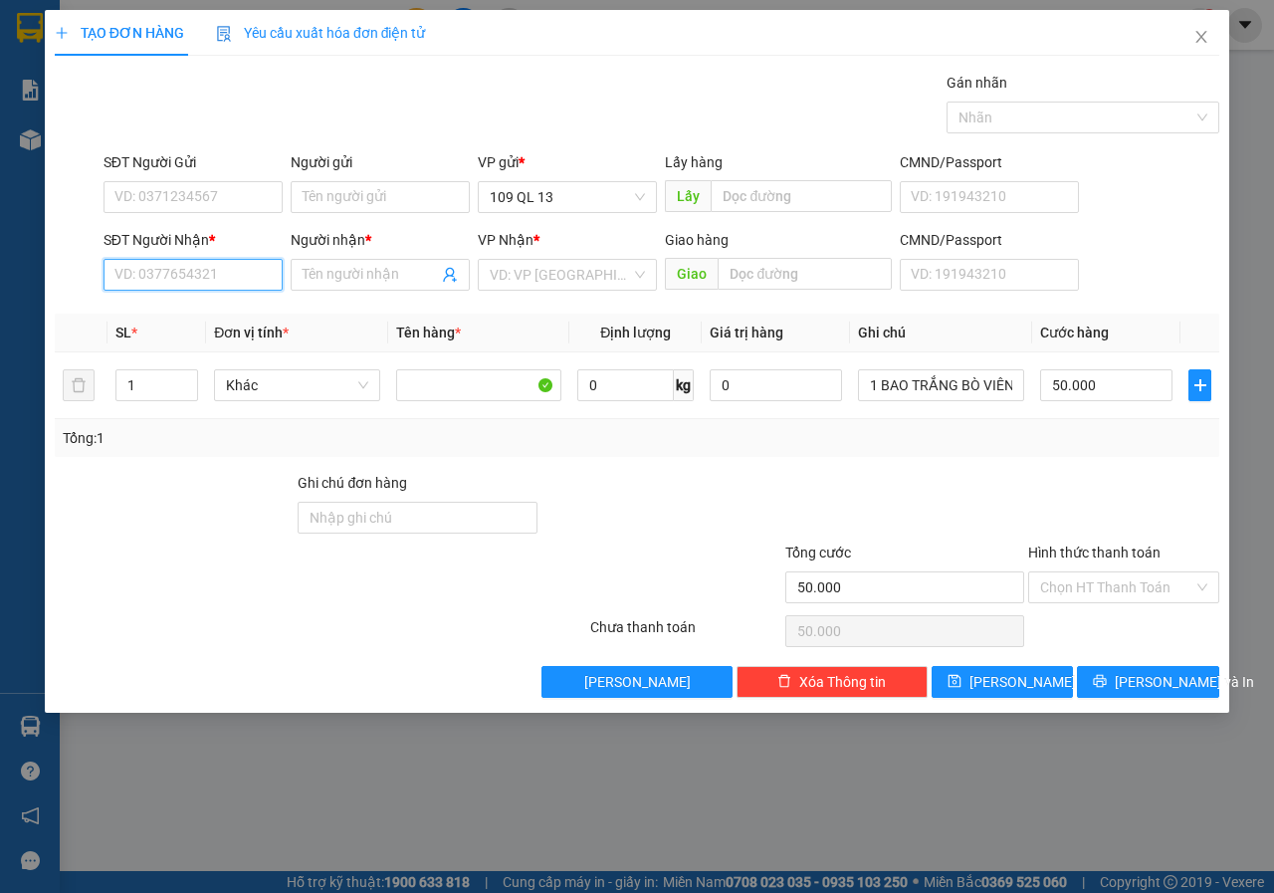
click at [215, 271] on input "SĐT Người Nhận *" at bounding box center [192, 275] width 179 height 32
click at [231, 317] on div "0907040648 - DUYÊN" at bounding box center [192, 314] width 155 height 22
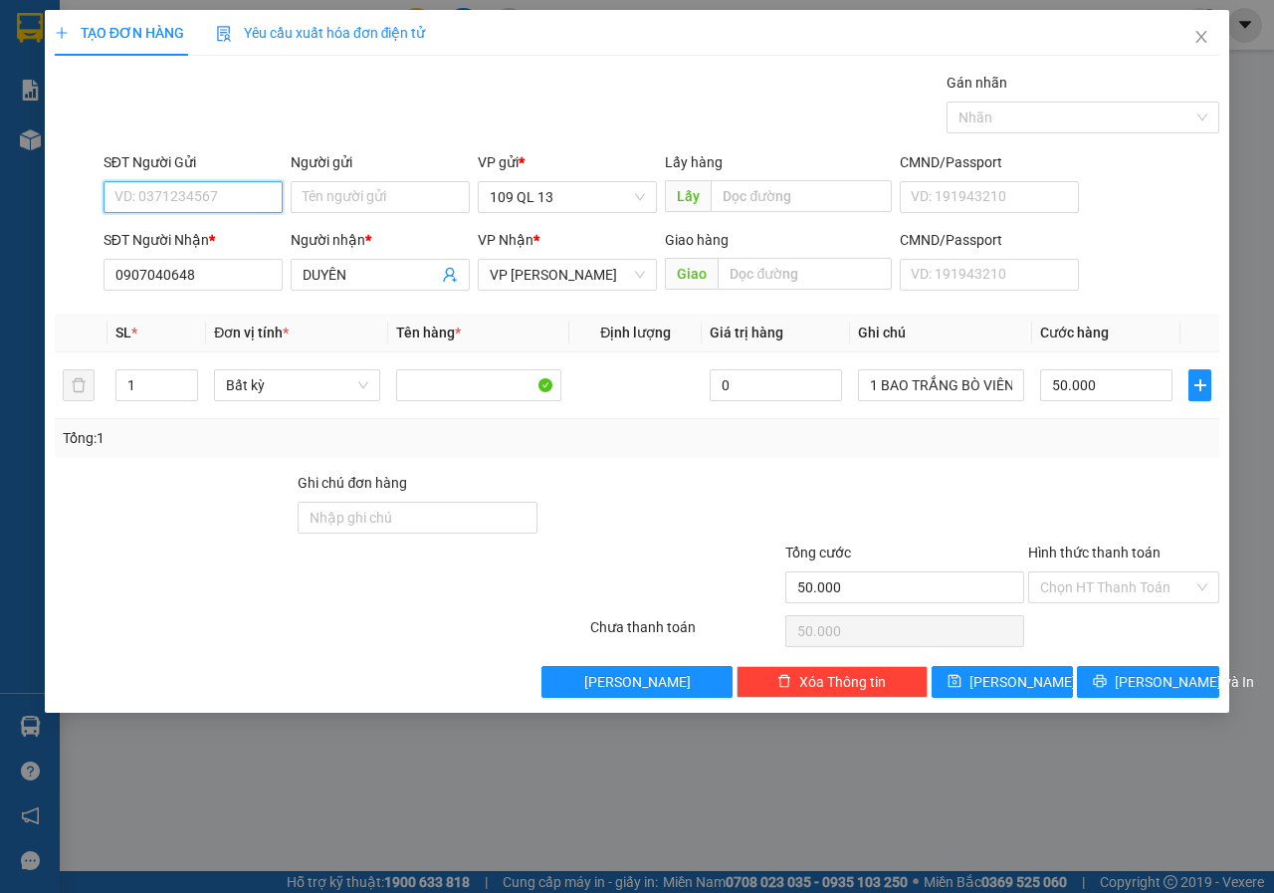
click at [252, 185] on input "SĐT Người Gửi" at bounding box center [192, 197] width 179 height 32
click at [241, 244] on div "0888757857 - PHÚ" at bounding box center [192, 237] width 155 height 22
click at [1200, 676] on button "[PERSON_NAME] và In" at bounding box center [1148, 682] width 142 height 32
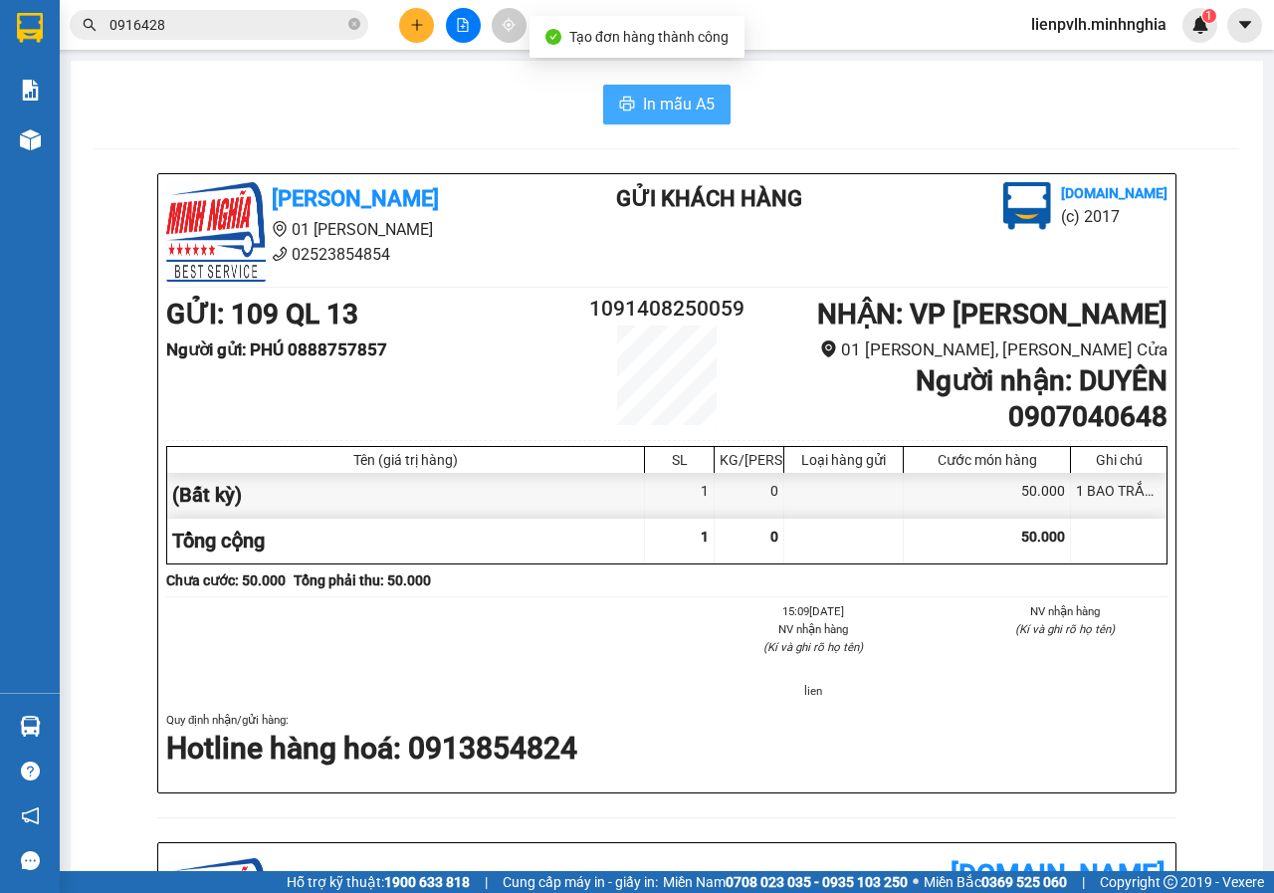
click at [646, 106] on span "In mẫu A5" at bounding box center [679, 104] width 72 height 25
click at [428, 28] on button at bounding box center [416, 25] width 35 height 35
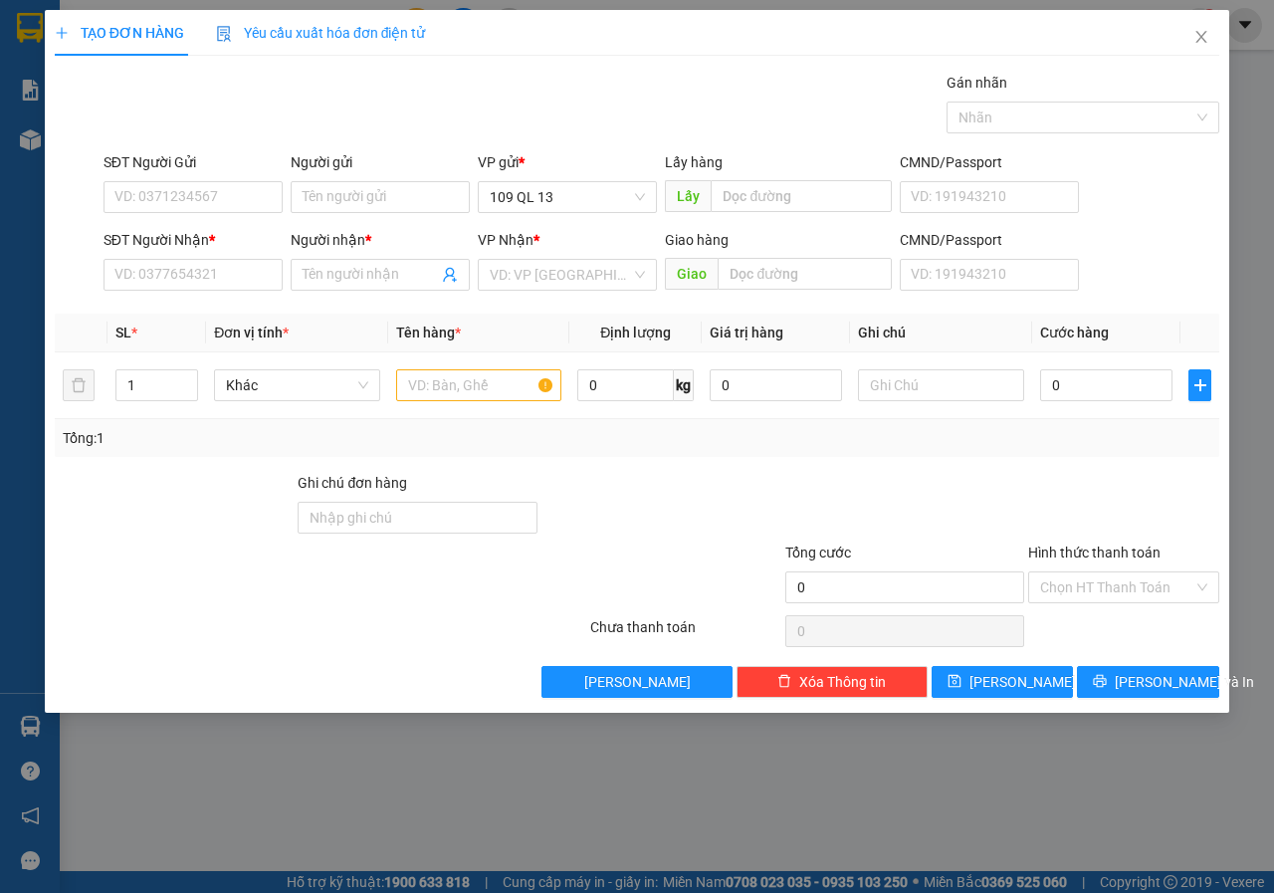
click at [201, 297] on div "SĐT Người Nhận * VD: 0377654321" at bounding box center [192, 264] width 179 height 70
click at [203, 282] on input "SĐT Người Nhận *" at bounding box center [192, 275] width 179 height 32
drag, startPoint x: 164, startPoint y: 313, endPoint x: 488, endPoint y: 322, distance: 323.5
click at [166, 313] on div "0948273186 - FIFI" at bounding box center [192, 314] width 155 height 22
click at [529, 364] on td at bounding box center [479, 385] width 182 height 67
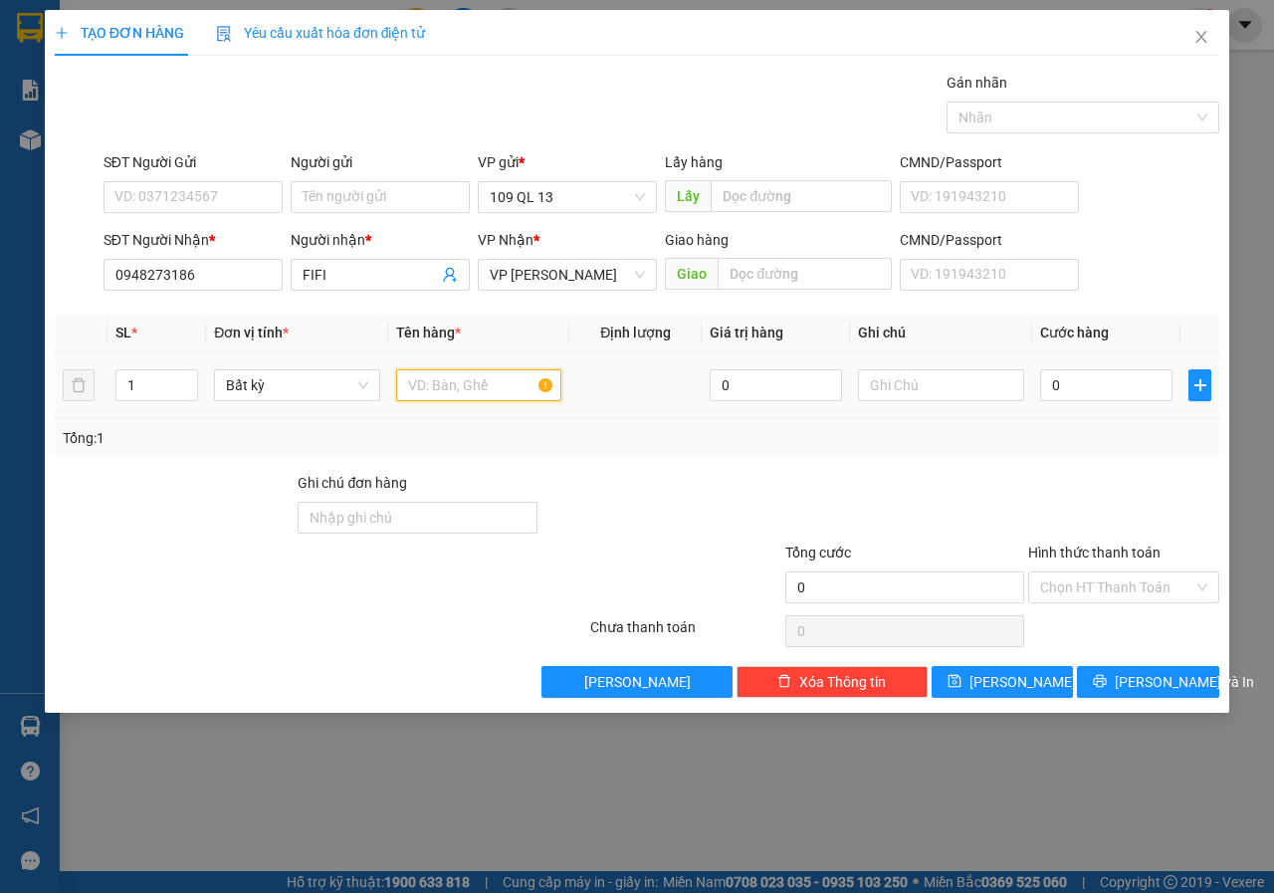
click at [514, 376] on input "text" at bounding box center [479, 385] width 166 height 32
click at [220, 199] on input "SĐT Người Gửi" at bounding box center [192, 197] width 179 height 32
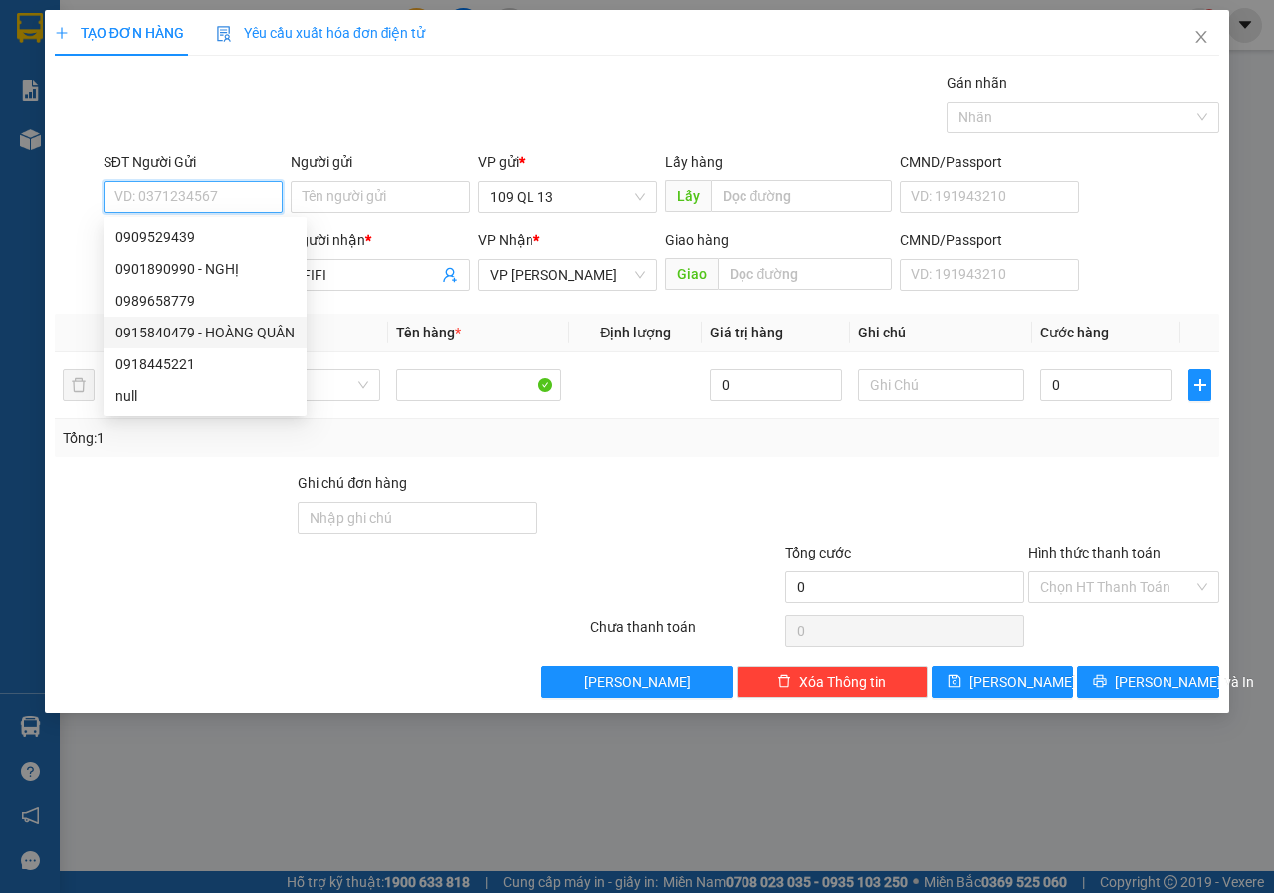
click at [255, 335] on div "0915840479 - HOÀNG QUÂN" at bounding box center [204, 332] width 179 height 22
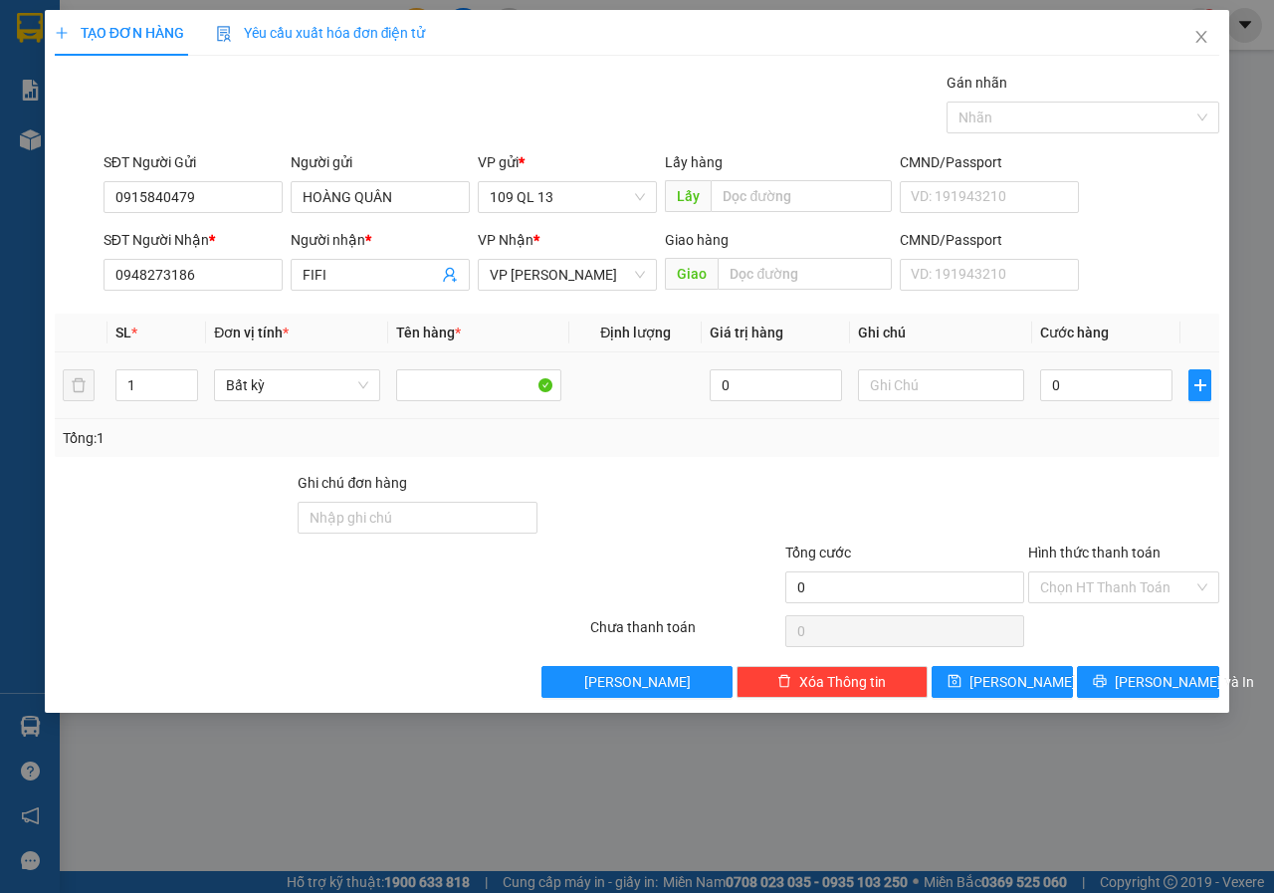
click at [868, 366] on div at bounding box center [941, 385] width 166 height 40
click at [919, 393] on input "text" at bounding box center [941, 385] width 166 height 32
click at [1164, 674] on span "[PERSON_NAME] và In" at bounding box center [1183, 682] width 139 height 22
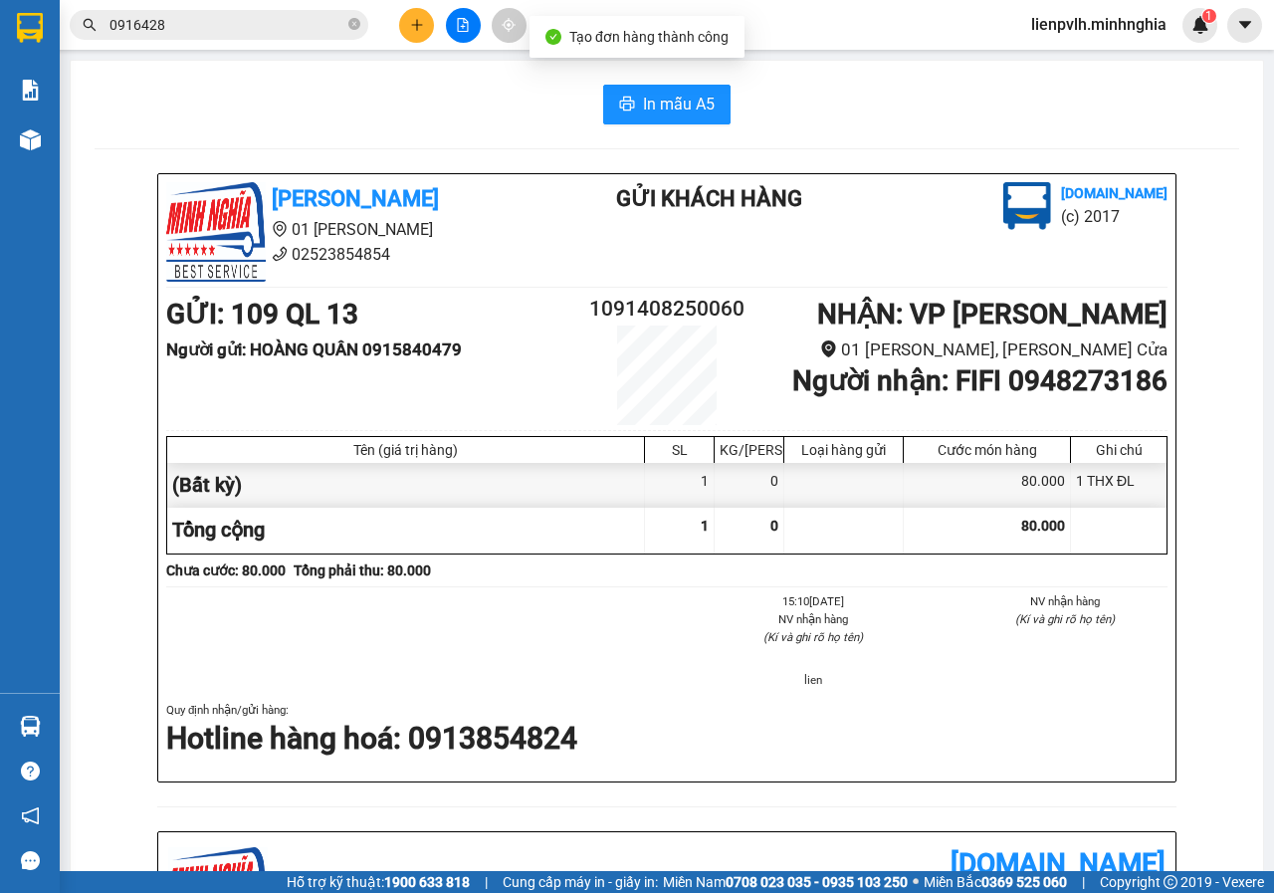
click at [658, 76] on div "In mẫu A5 Minh Nghĩa 01 Đinh Tiên Hoàng 02523854854 Gửi khách hàng Vexere.com (…" at bounding box center [667, 826] width 1192 height 1530
click at [658, 84] on div "In mẫu A5 Minh Nghĩa 01 Đinh Tiên Hoàng 02523854854 Gửi khách hàng Vexere.com (…" at bounding box center [667, 826] width 1192 height 1530
click at [657, 93] on span "In mẫu A5" at bounding box center [679, 104] width 72 height 25
click at [426, 38] on button at bounding box center [416, 25] width 35 height 35
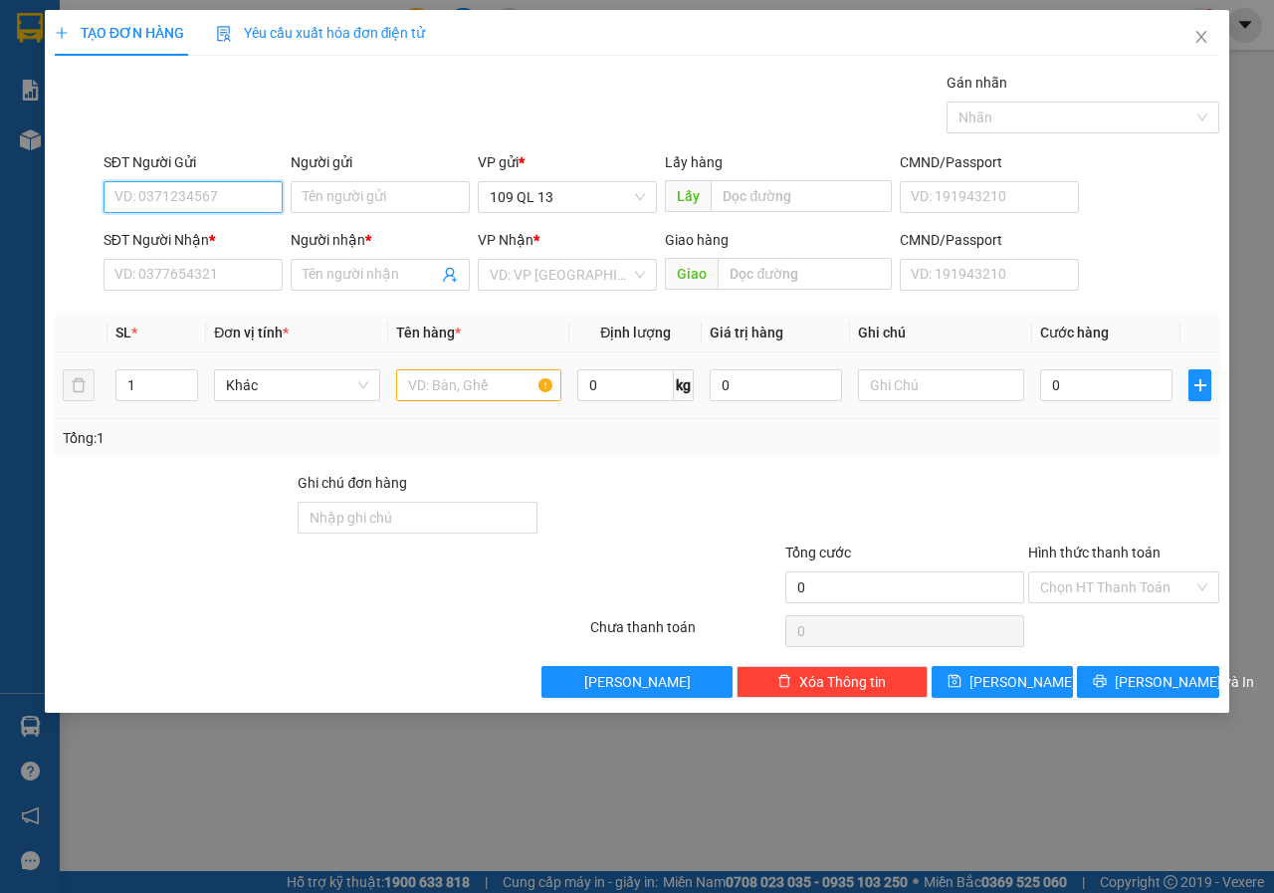
click at [437, 384] on input "text" at bounding box center [479, 385] width 166 height 32
click at [452, 383] on input "text" at bounding box center [479, 385] width 166 height 32
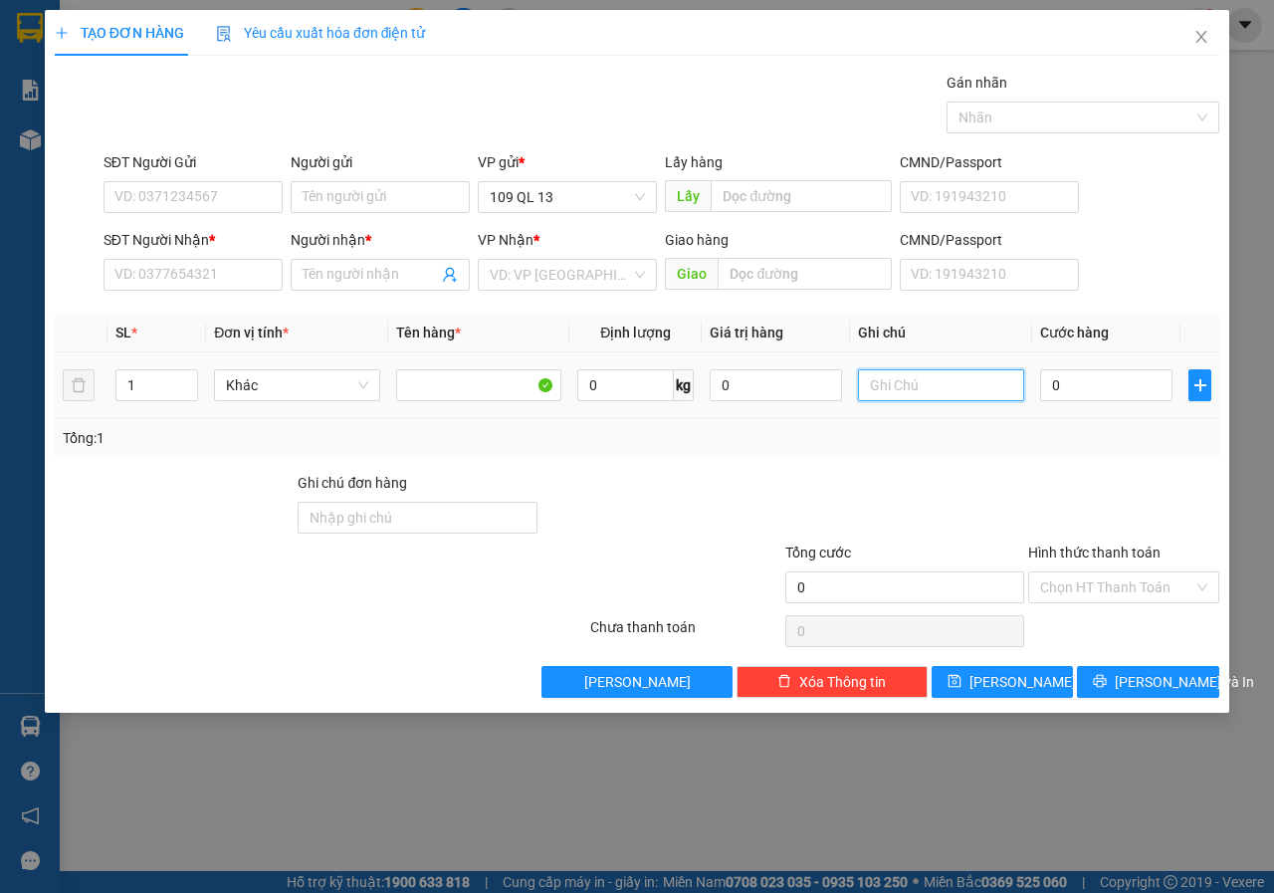
click at [899, 381] on input "text" at bounding box center [941, 385] width 166 height 32
click at [145, 290] on input "SĐT Người Nhận *" at bounding box center [192, 275] width 179 height 32
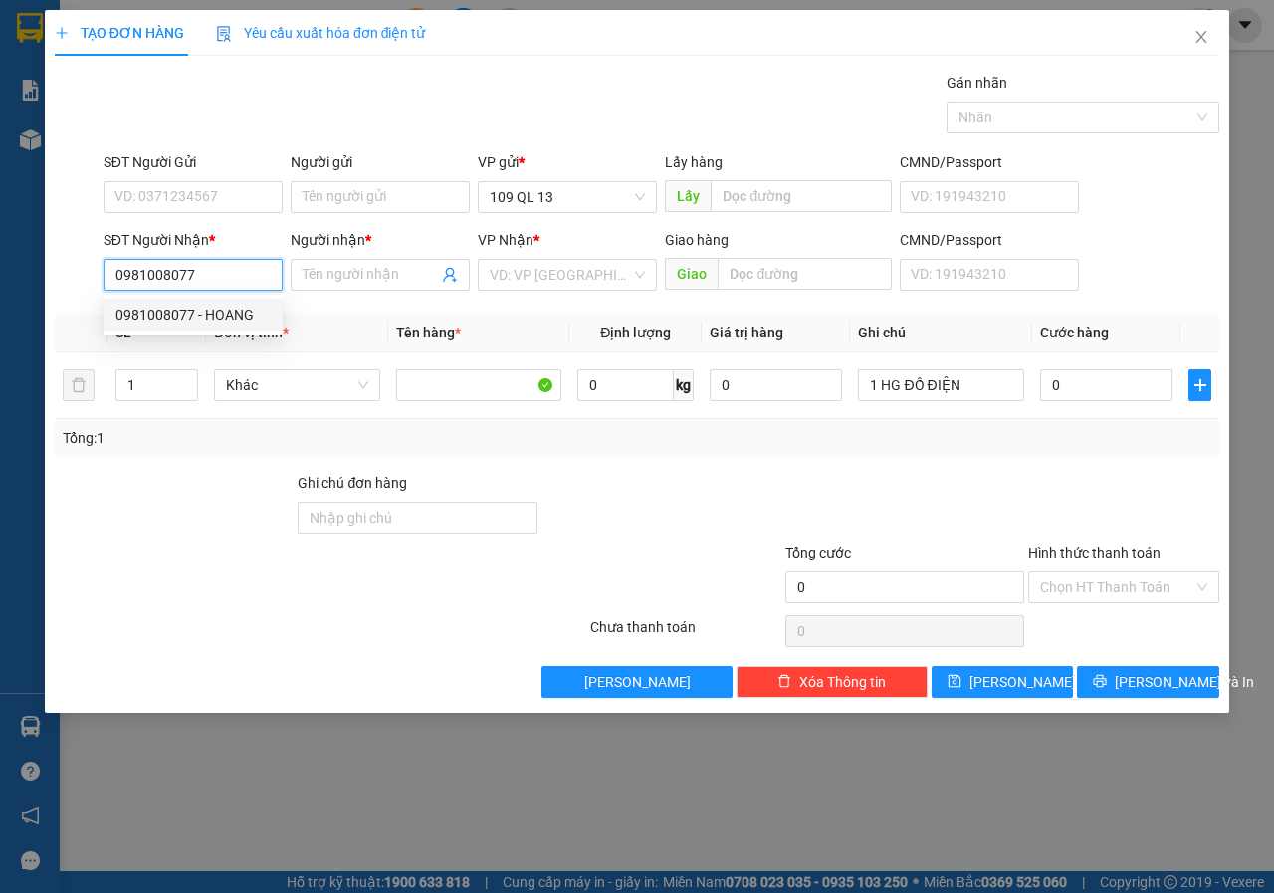
click at [248, 311] on div "0981008077 - HOANG" at bounding box center [192, 314] width 155 height 22
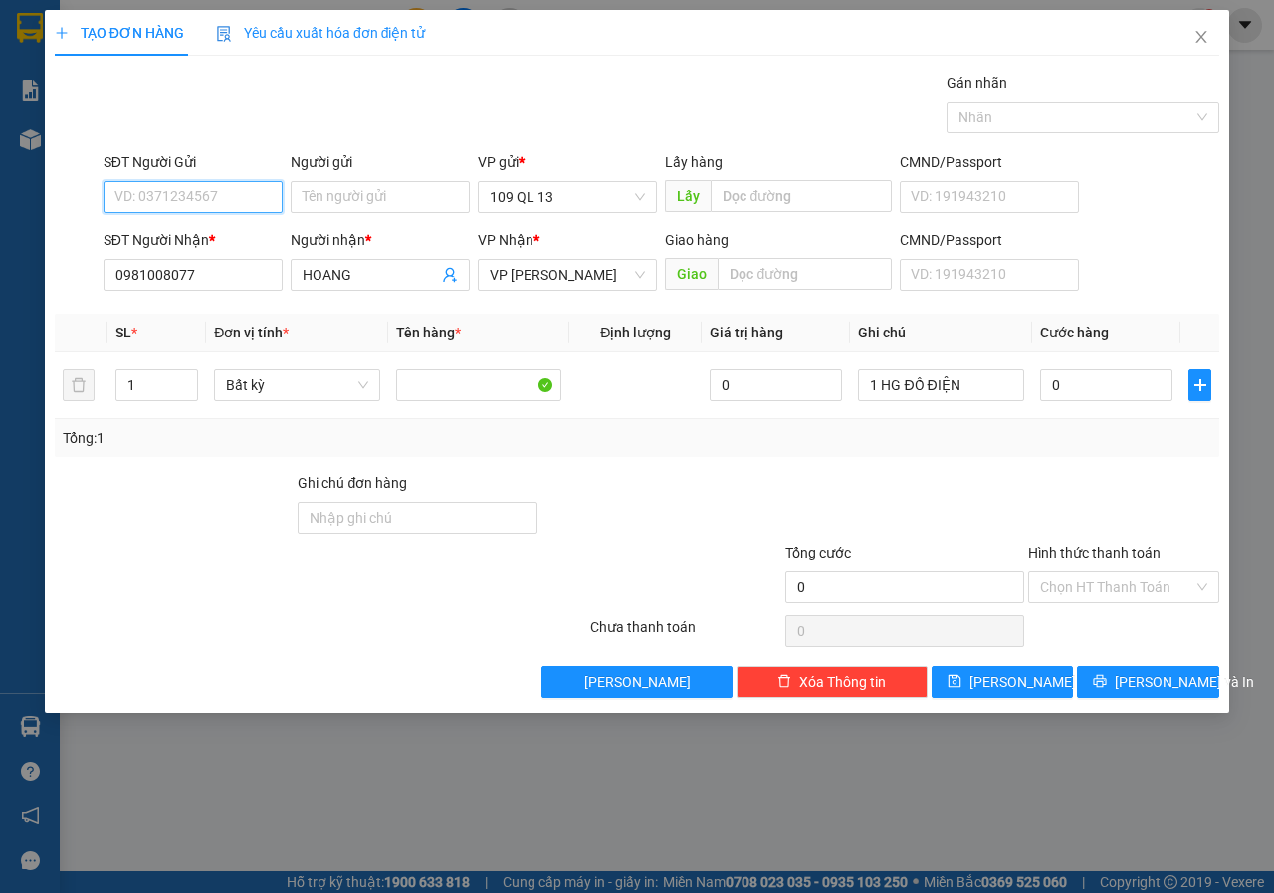
click at [254, 200] on input "SĐT Người Gửi" at bounding box center [192, 197] width 179 height 32
click at [226, 266] on div "0909198360 - QUỐC" at bounding box center [192, 269] width 155 height 22
click at [1059, 399] on input "0" at bounding box center [1106, 385] width 132 height 32
click at [1139, 575] on input "Hình thức thanh toán" at bounding box center [1116, 587] width 153 height 30
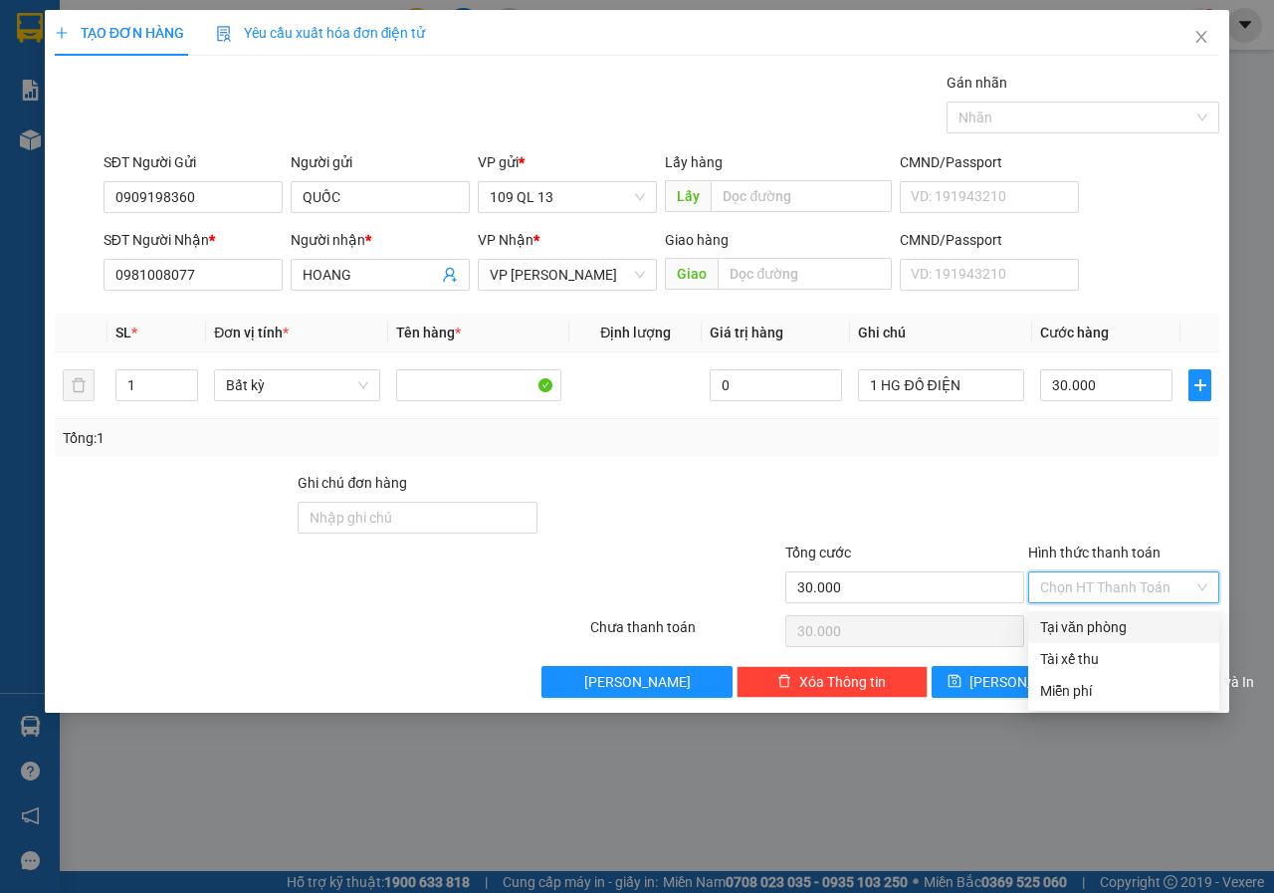
click at [1123, 618] on div "Tại văn phòng" at bounding box center [1123, 627] width 167 height 22
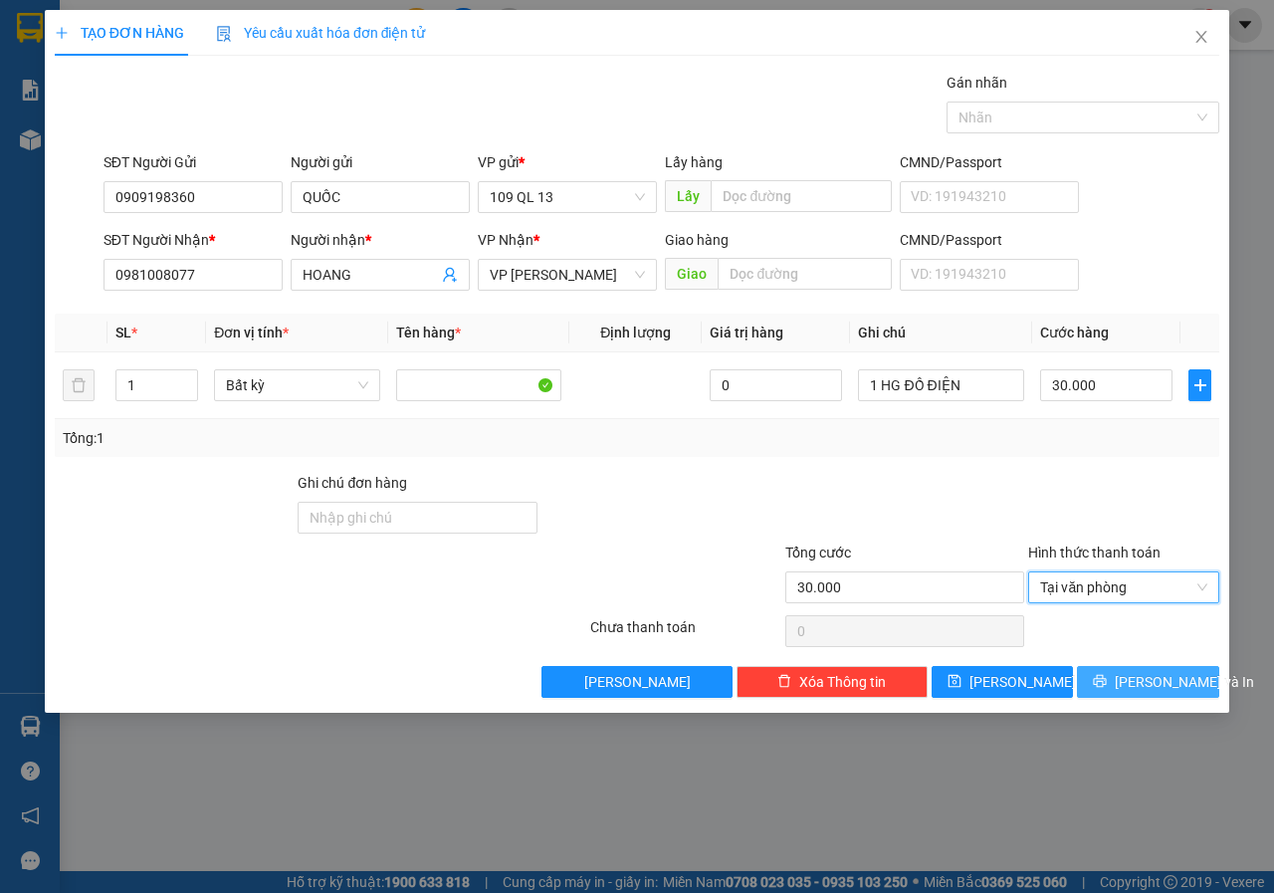
click at [1181, 677] on span "[PERSON_NAME] và In" at bounding box center [1183, 682] width 139 height 22
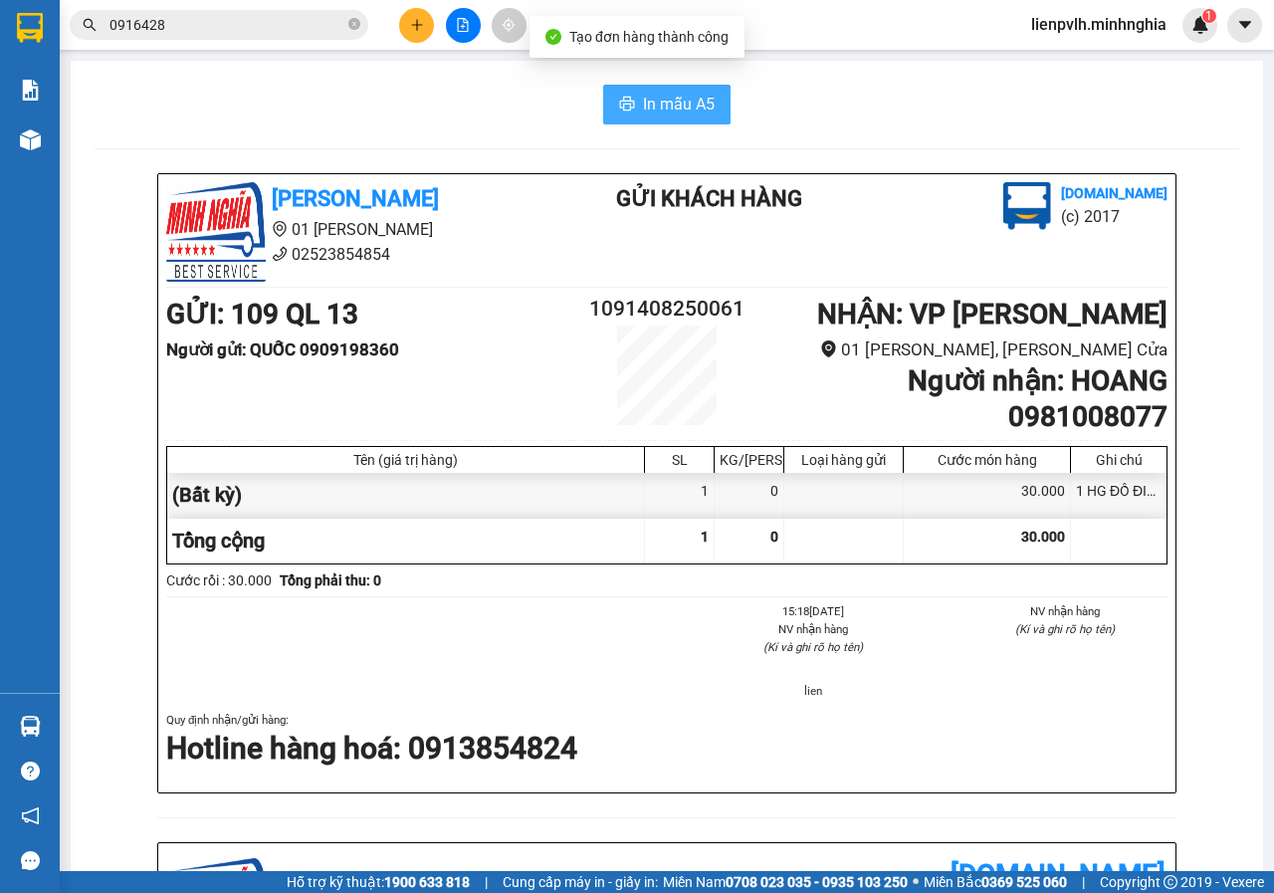
click at [680, 109] on span "In mẫu A5" at bounding box center [679, 104] width 72 height 25
click at [410, 27] on icon "plus" at bounding box center [417, 25] width 14 height 14
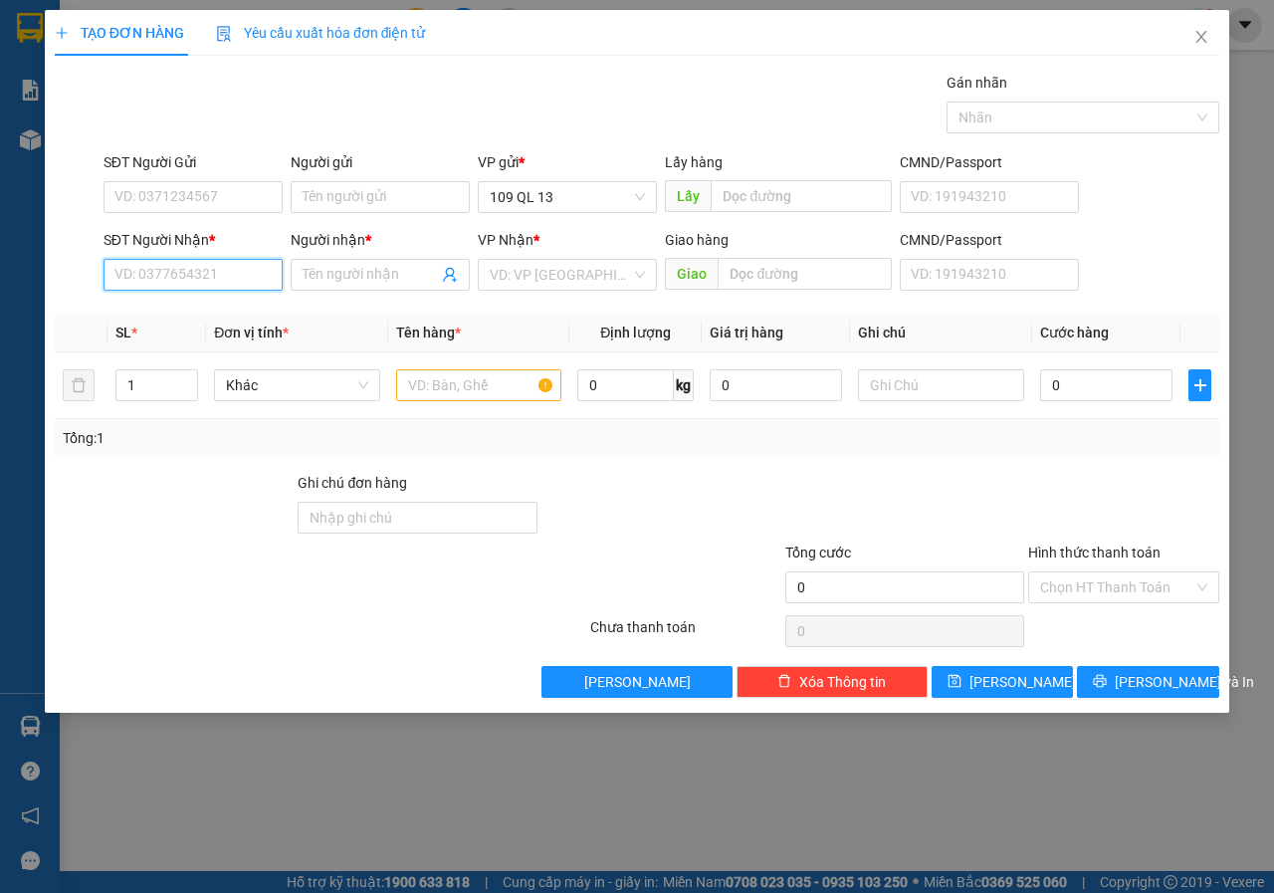
click at [189, 269] on input "SĐT Người Nhận *" at bounding box center [192, 275] width 179 height 32
click at [196, 324] on div "0968218344 - HỒNG" at bounding box center [192, 314] width 155 height 22
click at [473, 393] on input "text" at bounding box center [479, 385] width 166 height 32
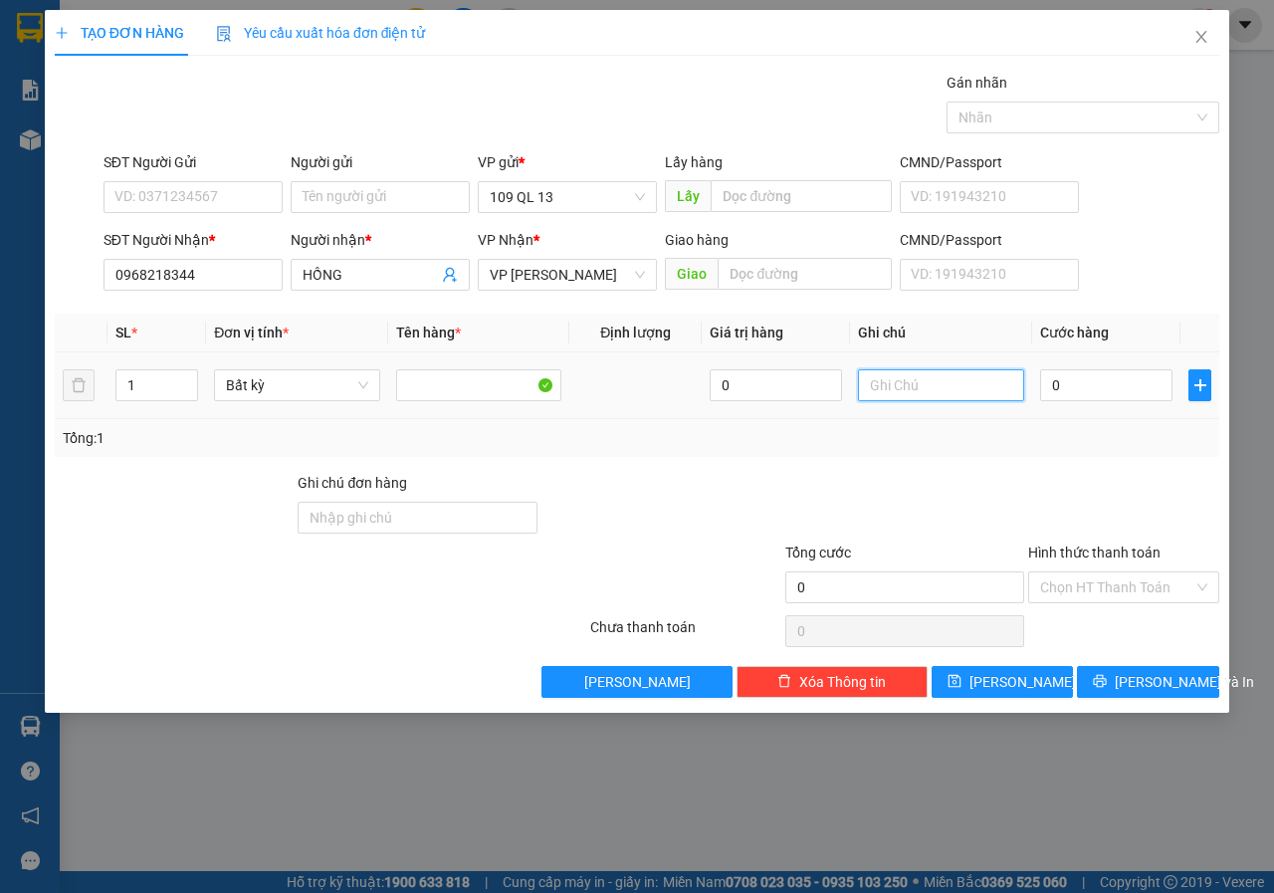
click at [918, 383] on input "text" at bounding box center [941, 385] width 166 height 32
click at [1148, 668] on button "[PERSON_NAME] và In" at bounding box center [1148, 682] width 142 height 32
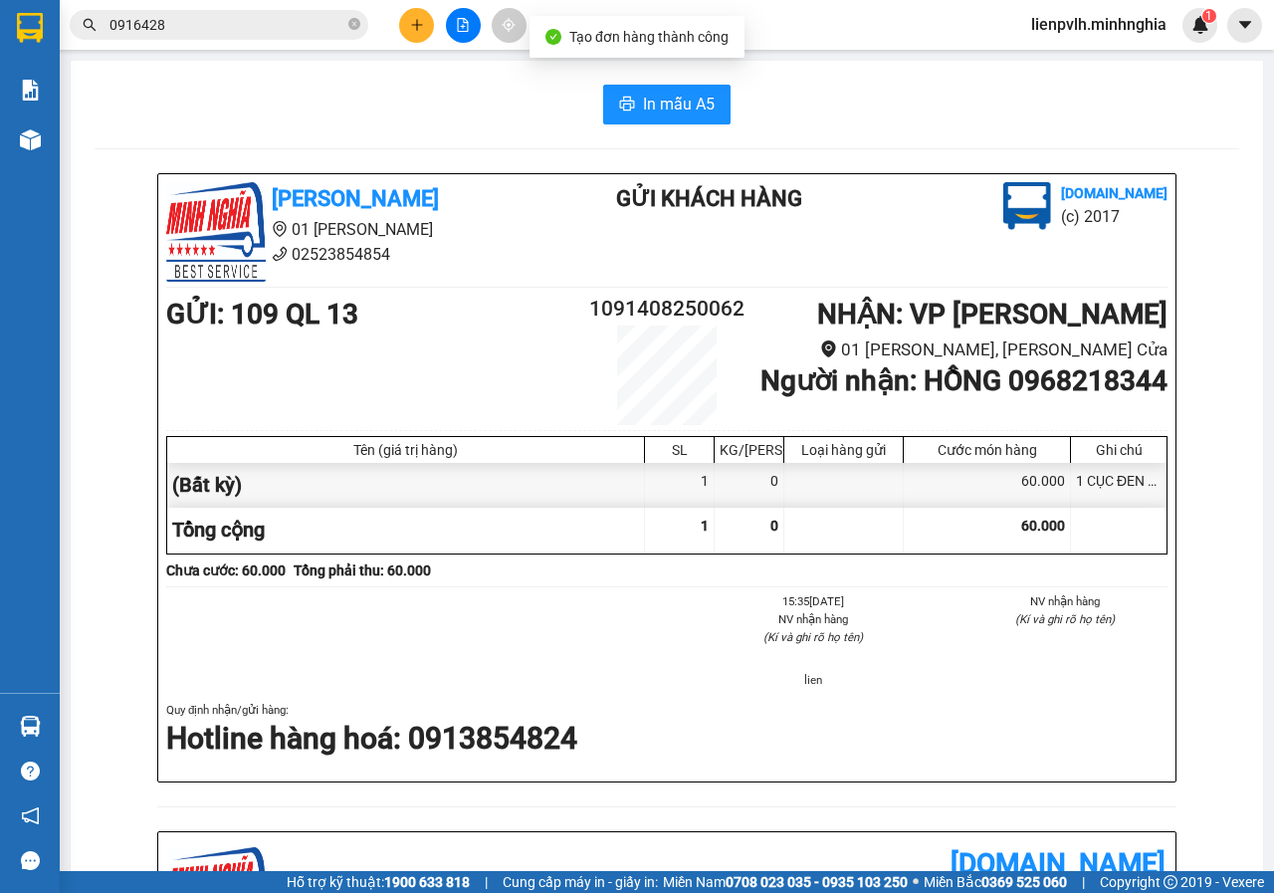
click at [702, 125] on div "In mẫu A5 Minh Nghĩa 01 Đinh Tiên Hoàng 02523854854 Gửi khách hàng Vexere.com (…" at bounding box center [667, 810] width 1192 height 1498
click at [701, 105] on span "In mẫu A5" at bounding box center [679, 104] width 72 height 25
click at [413, 21] on icon "plus" at bounding box center [417, 25] width 14 height 14
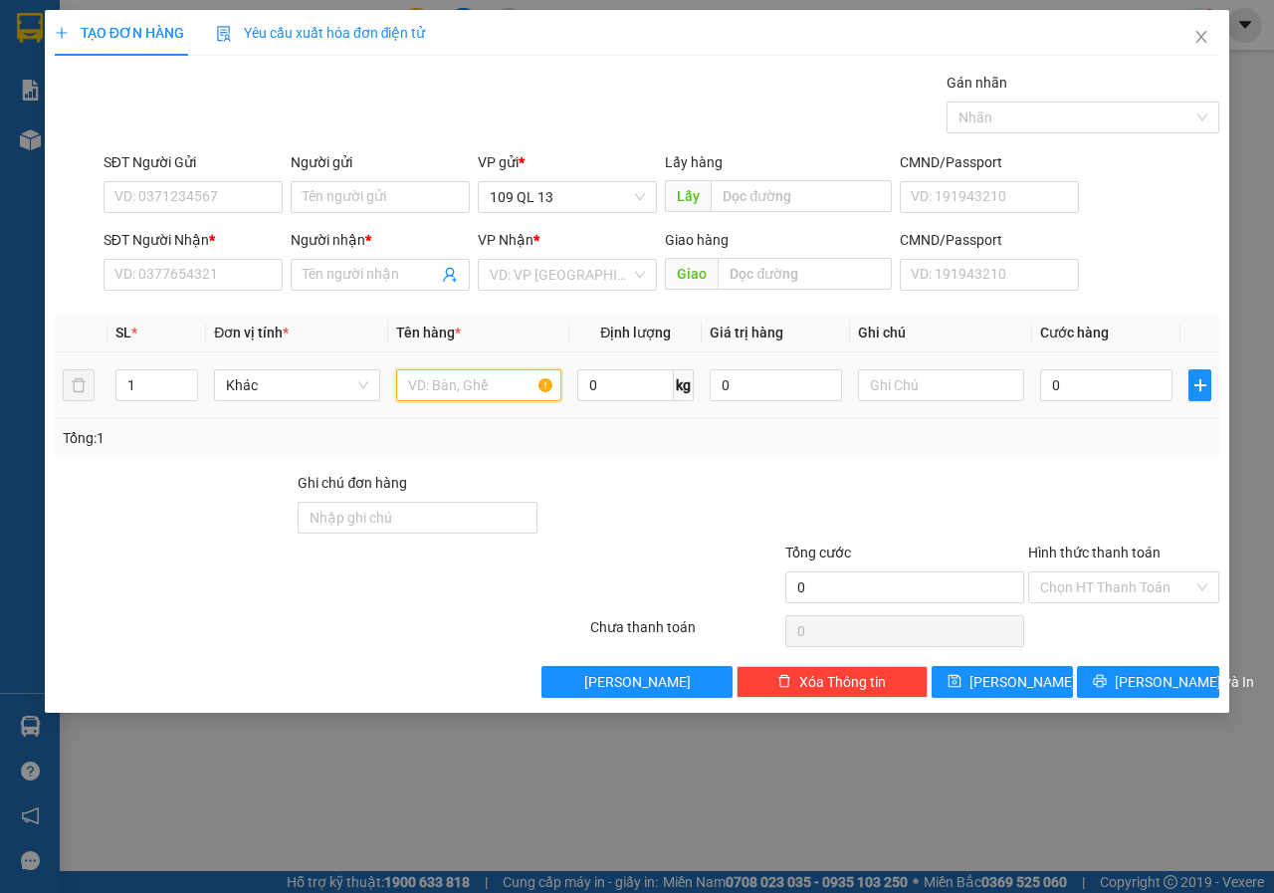
click at [459, 388] on input "text" at bounding box center [479, 385] width 166 height 32
click at [169, 272] on input "SĐT Người Nhận *" at bounding box center [192, 275] width 179 height 32
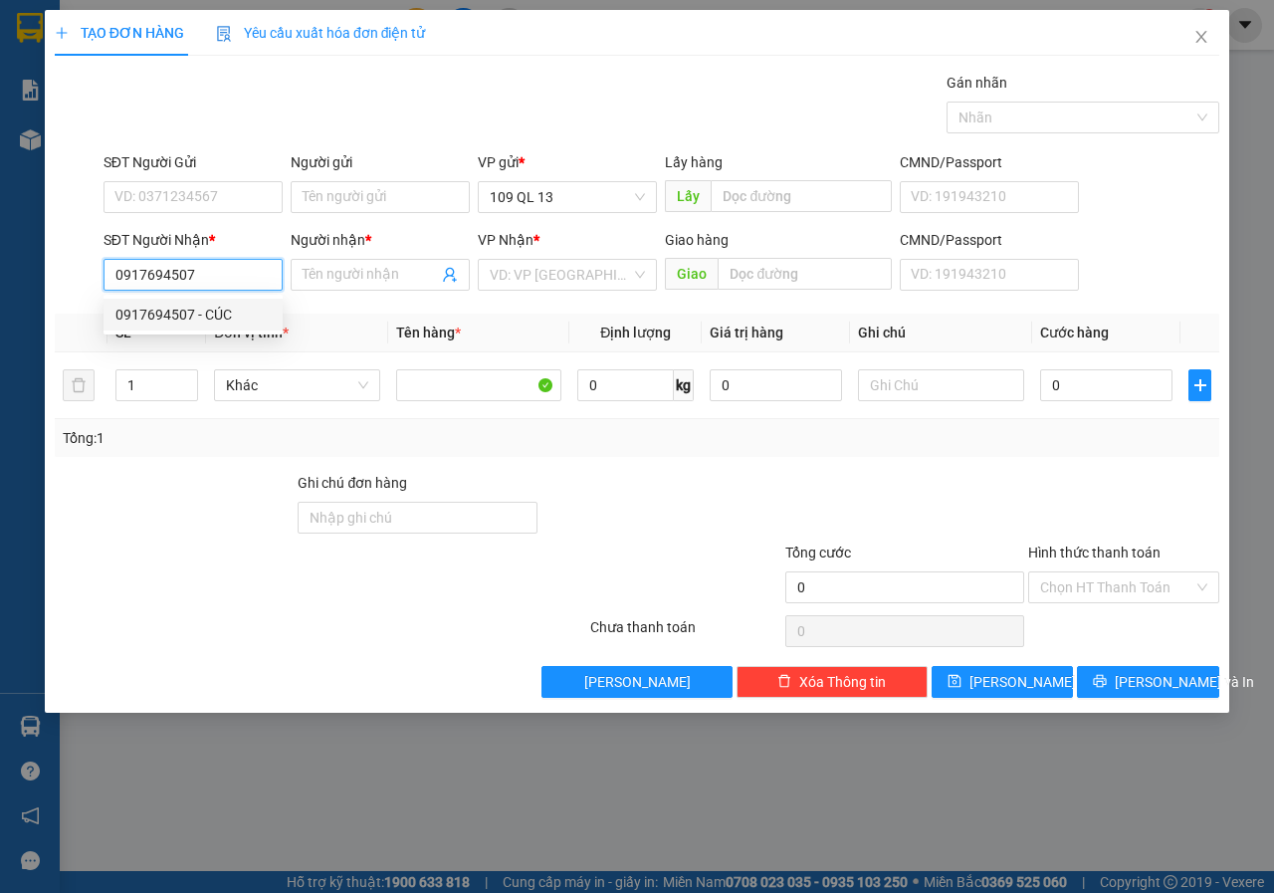
click at [247, 318] on div "0917694507 - CÚC" at bounding box center [192, 314] width 155 height 22
click at [229, 190] on input "SĐT Người Gửi" at bounding box center [192, 197] width 179 height 32
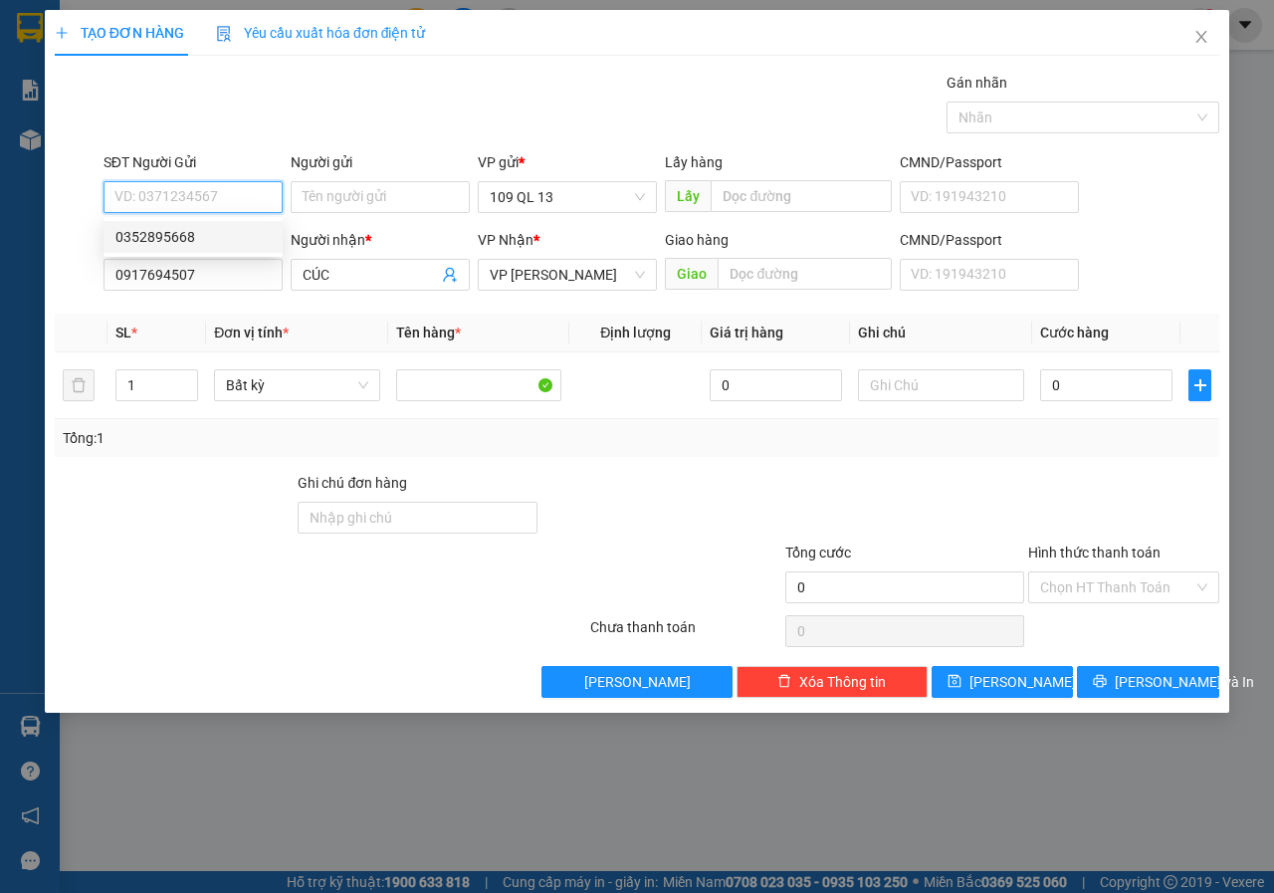
click at [215, 229] on div "0352895668" at bounding box center [192, 237] width 155 height 22
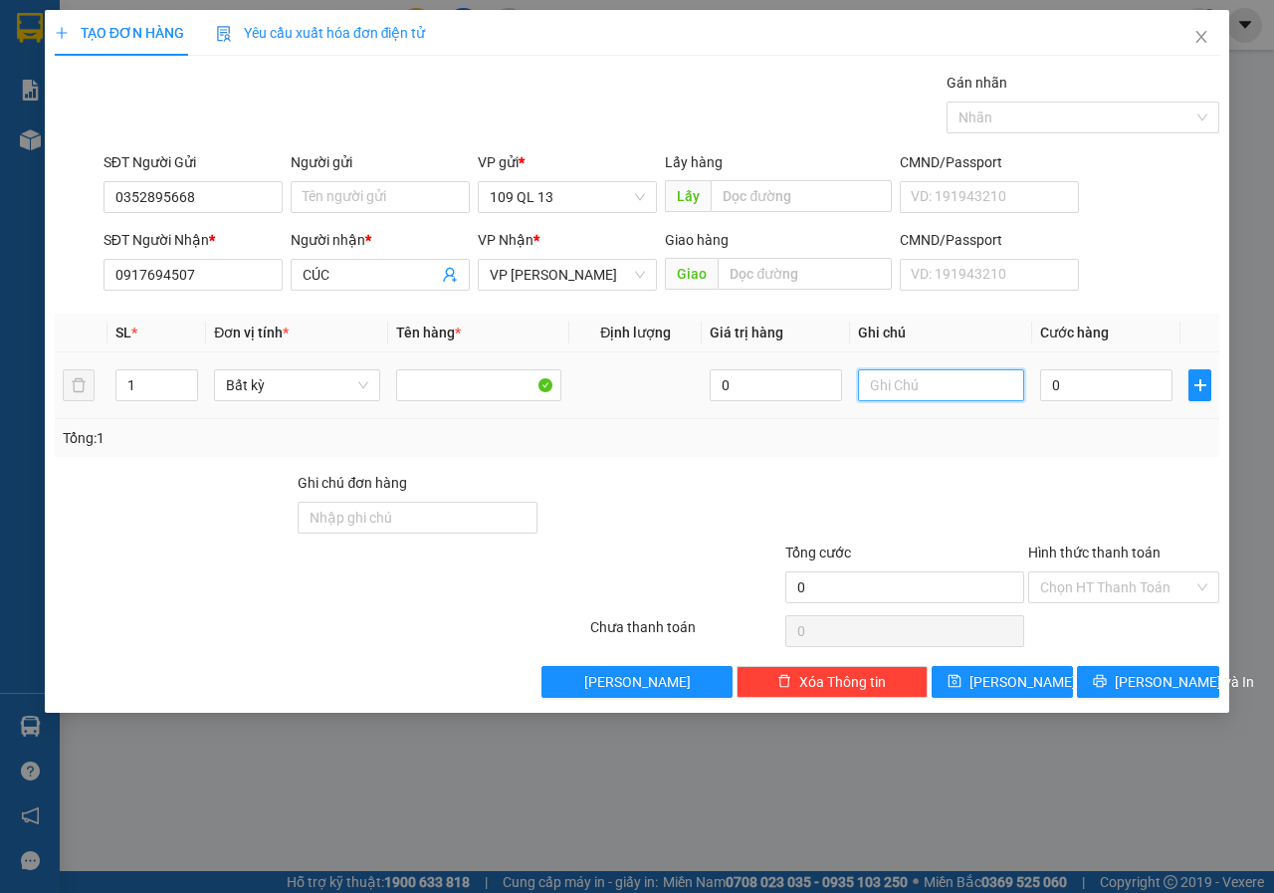
click at [940, 391] on input "text" at bounding box center [941, 385] width 166 height 32
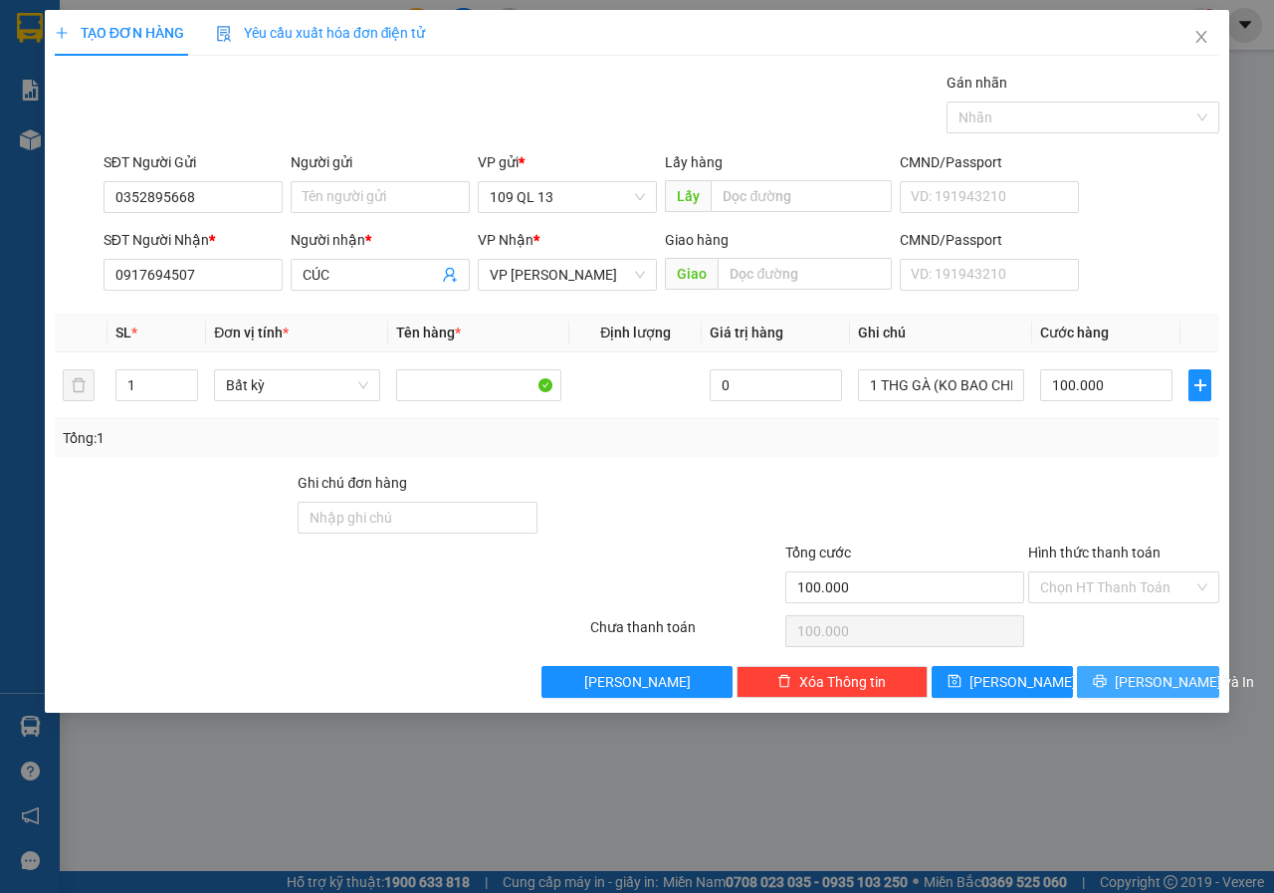
click at [1173, 681] on span "[PERSON_NAME] và In" at bounding box center [1183, 682] width 139 height 22
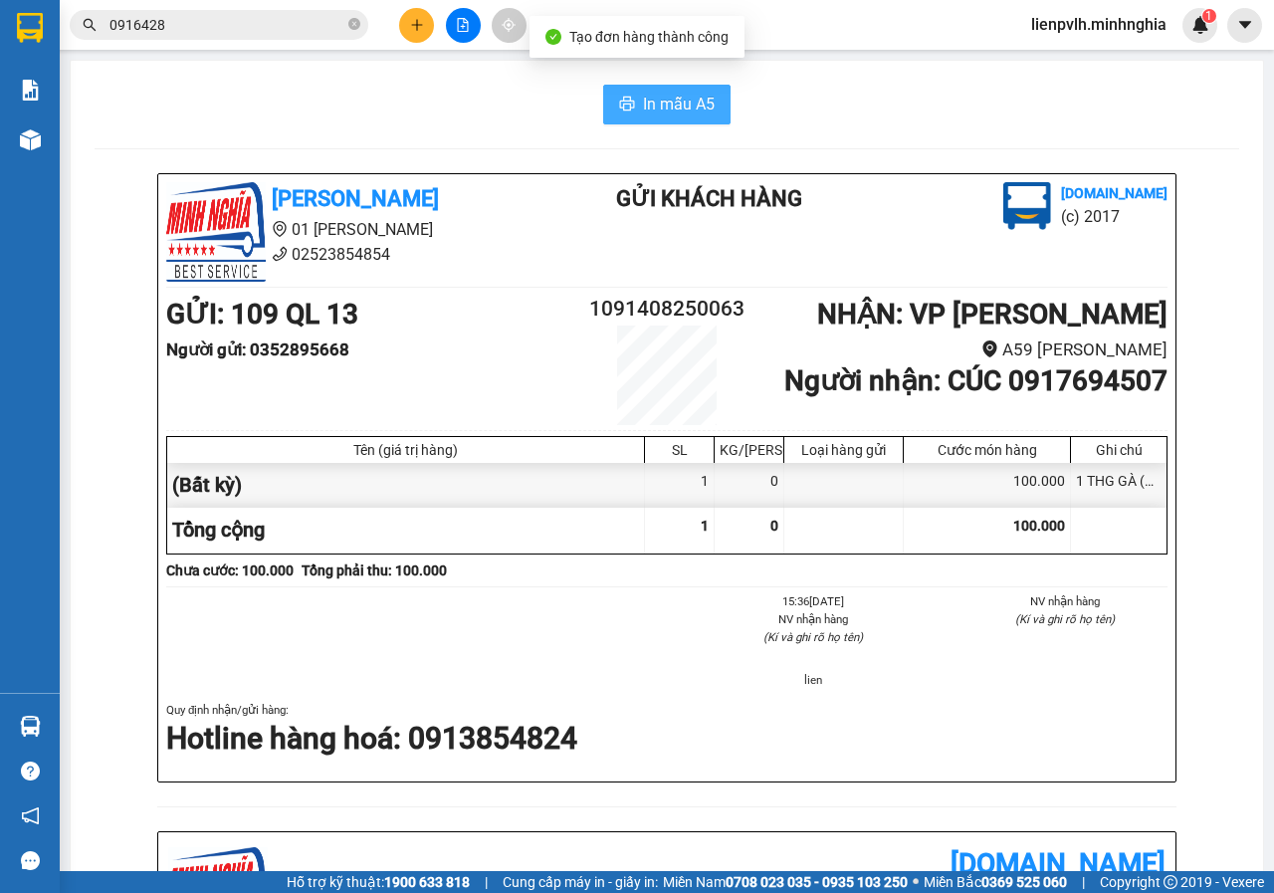
click at [622, 99] on icon "printer" at bounding box center [627, 104] width 16 height 16
click at [436, 29] on div at bounding box center [462, 25] width 149 height 35
click at [425, 29] on button at bounding box center [416, 25] width 35 height 35
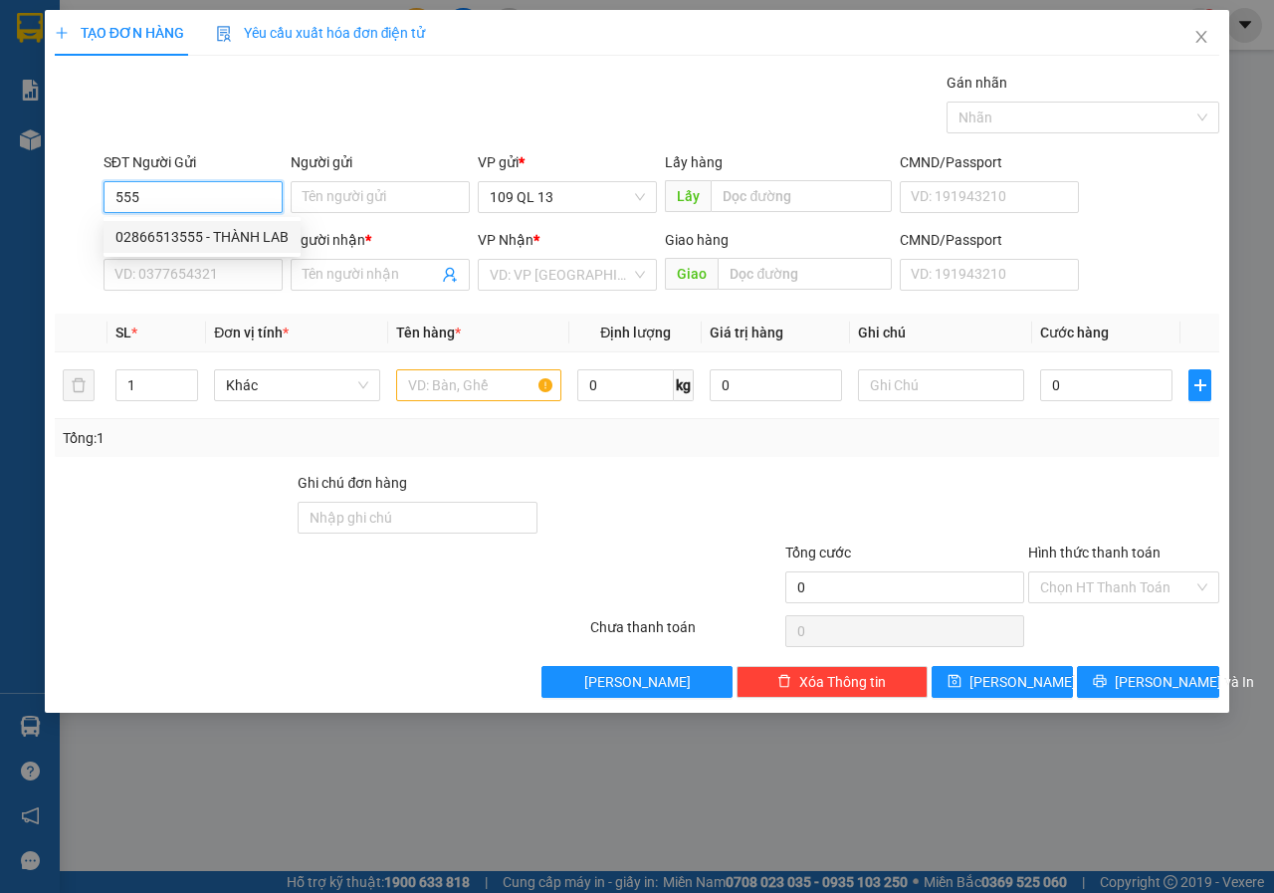
click at [269, 250] on div "02866513555 - THÀNH LAB" at bounding box center [201, 237] width 197 height 32
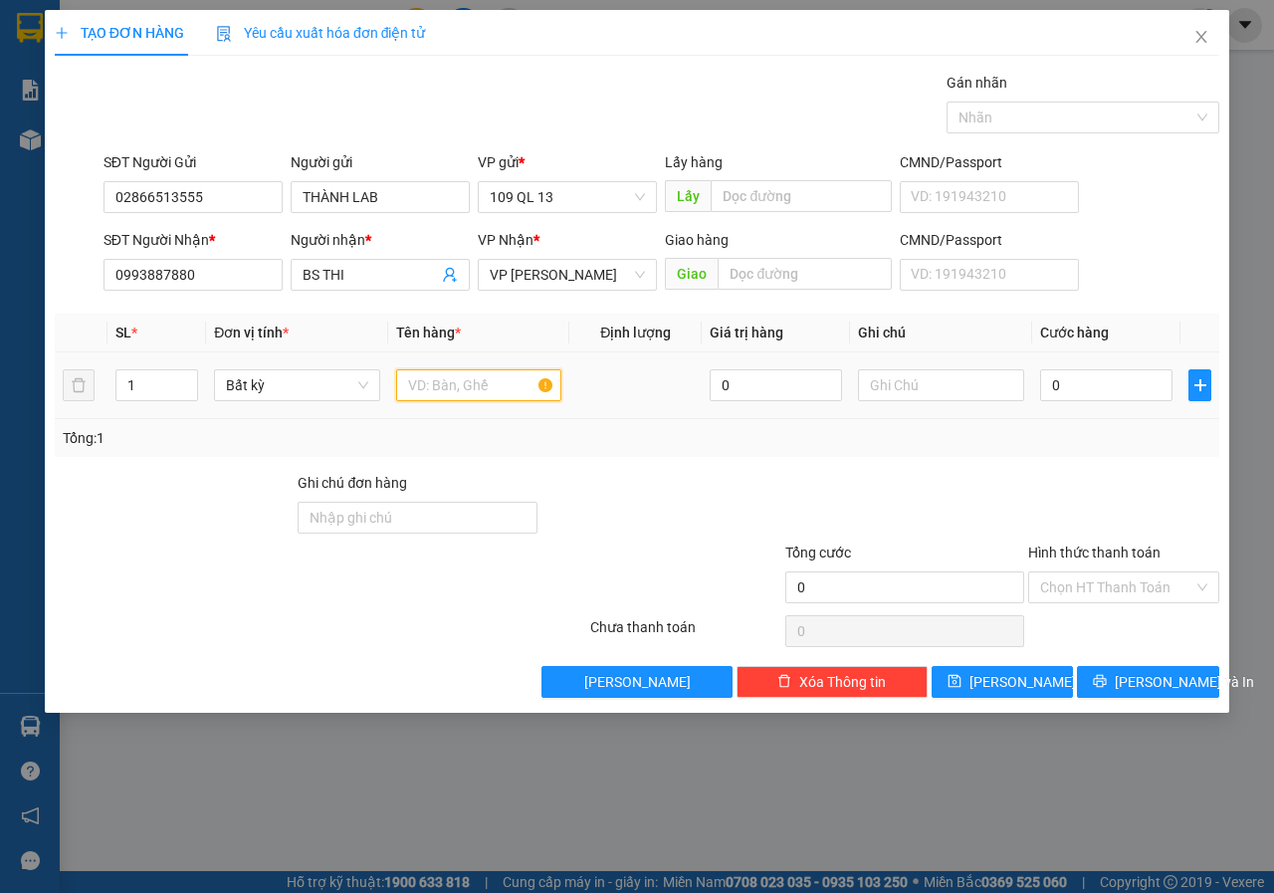
click at [447, 400] on input "text" at bounding box center [479, 385] width 166 height 32
click at [1115, 602] on div "Chọn HT Thanh Toán" at bounding box center [1123, 587] width 191 height 32
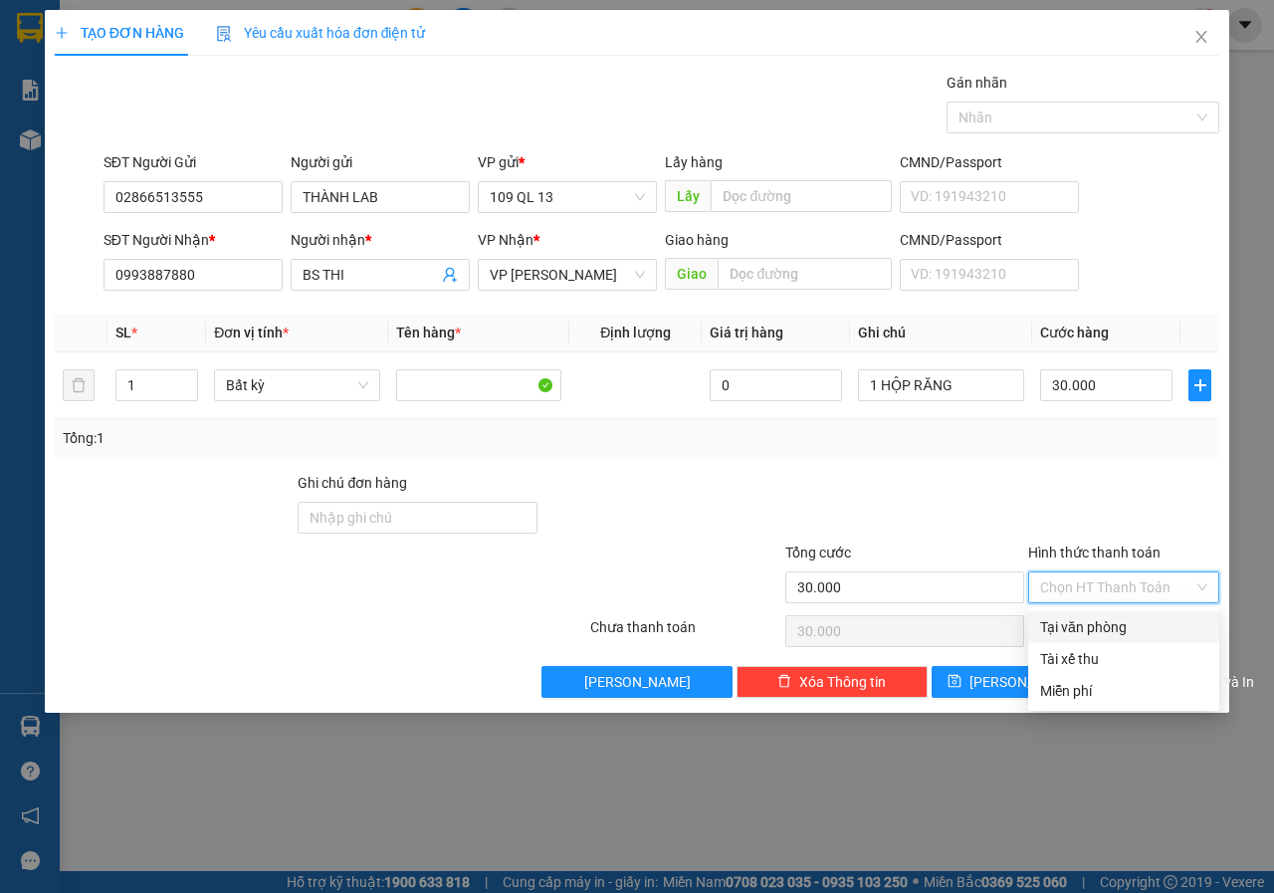
click at [1096, 622] on div "Tại văn phòng" at bounding box center [1123, 627] width 167 height 22
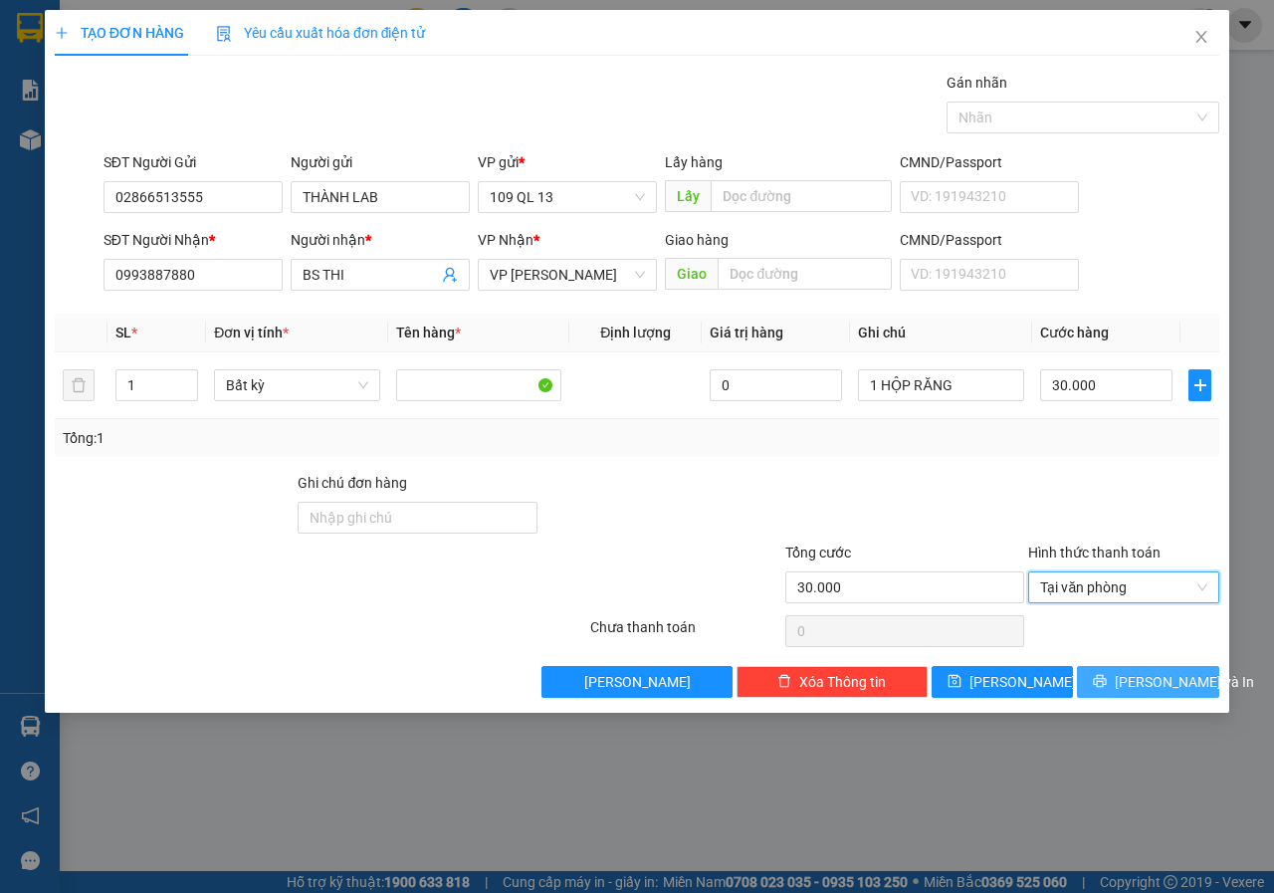
click at [1106, 674] on icon "printer" at bounding box center [1100, 681] width 14 height 14
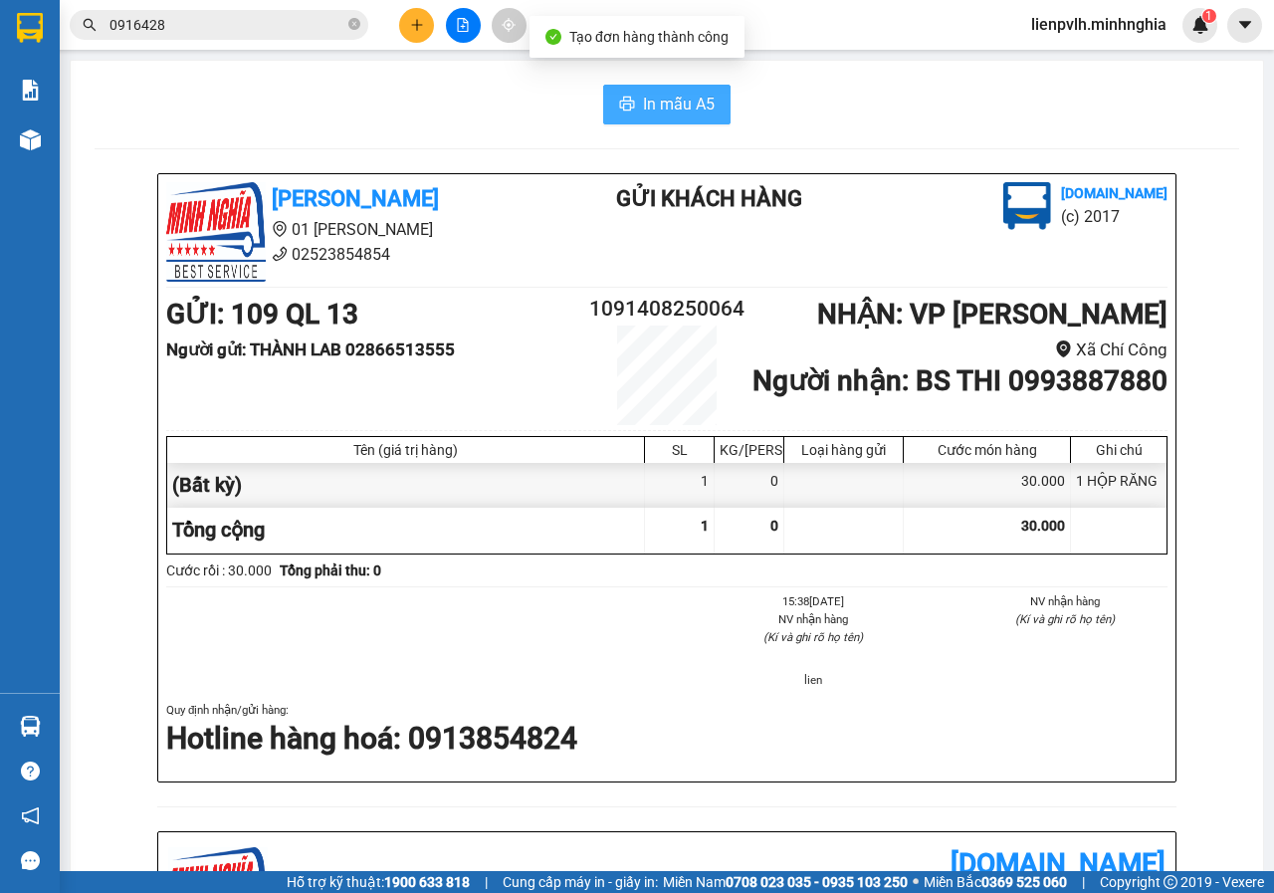
click at [673, 112] on span "In mẫu A5" at bounding box center [679, 104] width 72 height 25
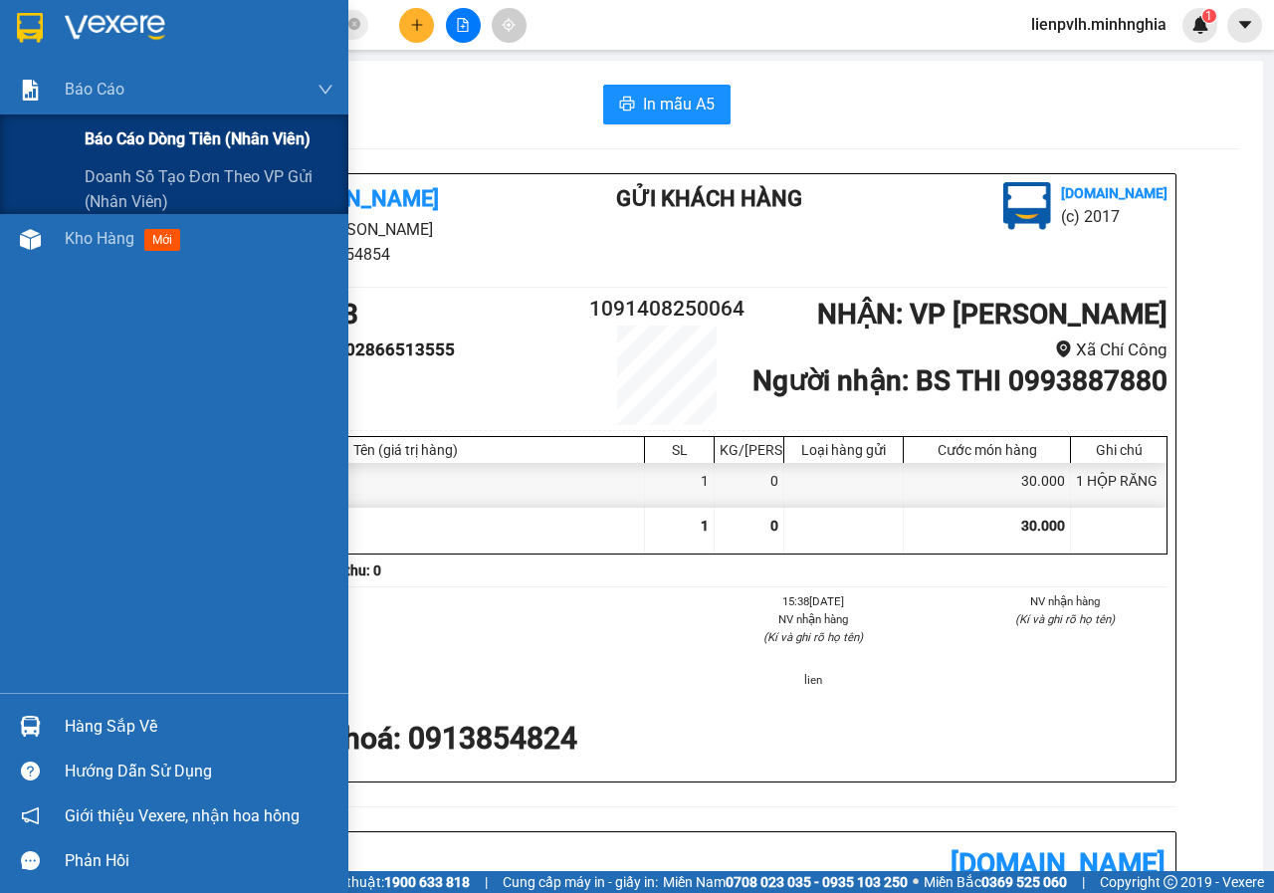
click at [118, 132] on span "Báo cáo dòng tiền (nhân viên)" at bounding box center [198, 138] width 226 height 25
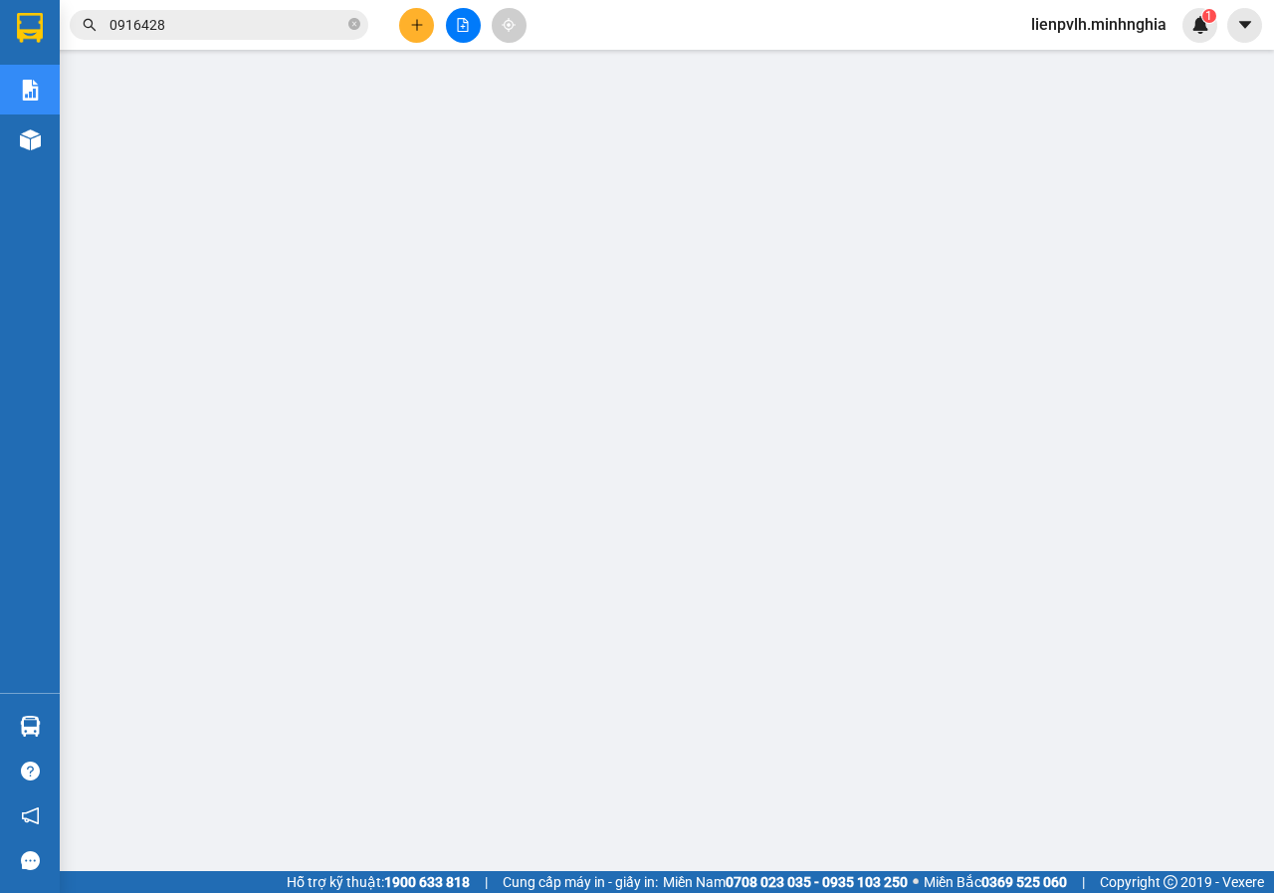
click at [421, 32] on button at bounding box center [416, 25] width 35 height 35
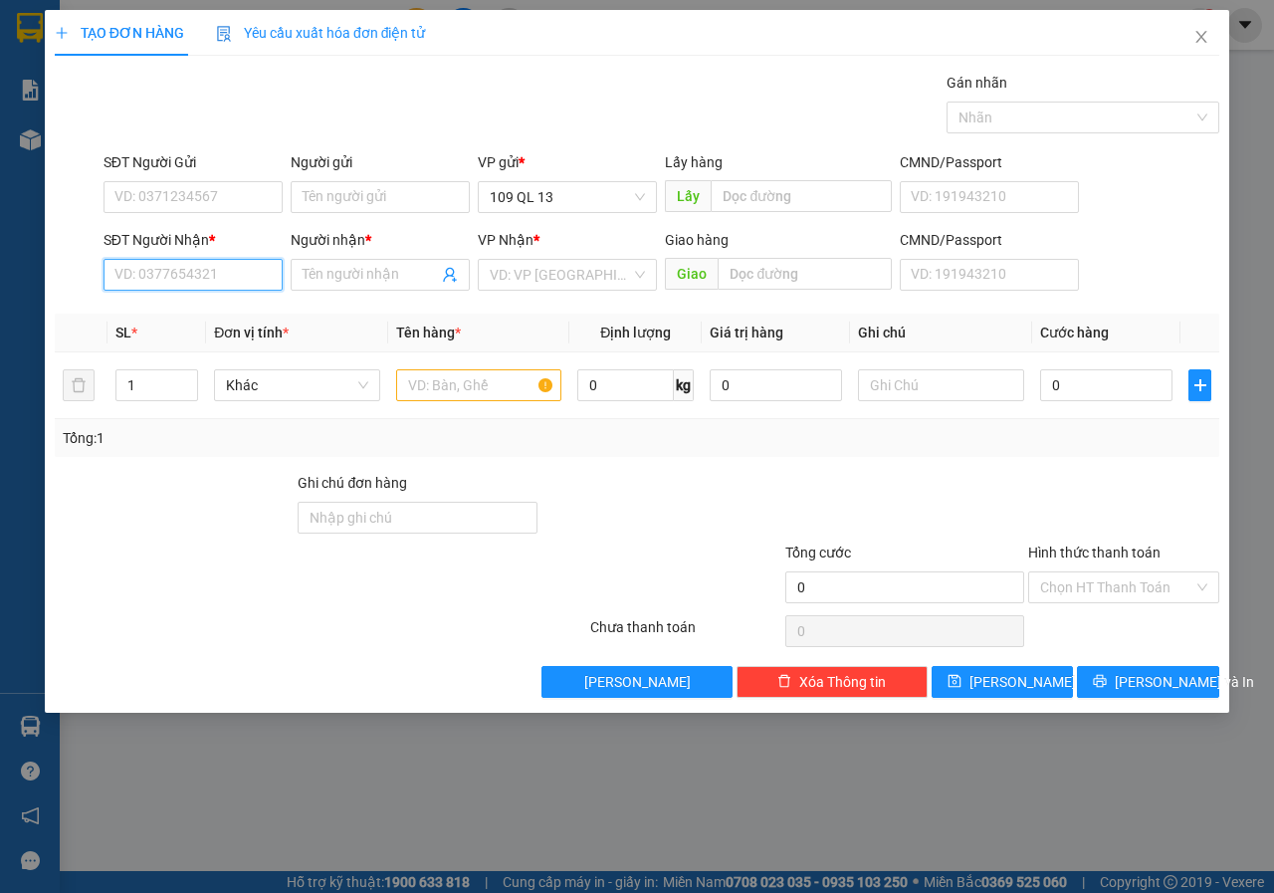
click at [188, 271] on input "SĐT Người Nhận *" at bounding box center [192, 275] width 179 height 32
click at [197, 326] on div "0934309979 - HÃN" at bounding box center [192, 315] width 179 height 32
click at [461, 392] on input "text" at bounding box center [479, 385] width 166 height 32
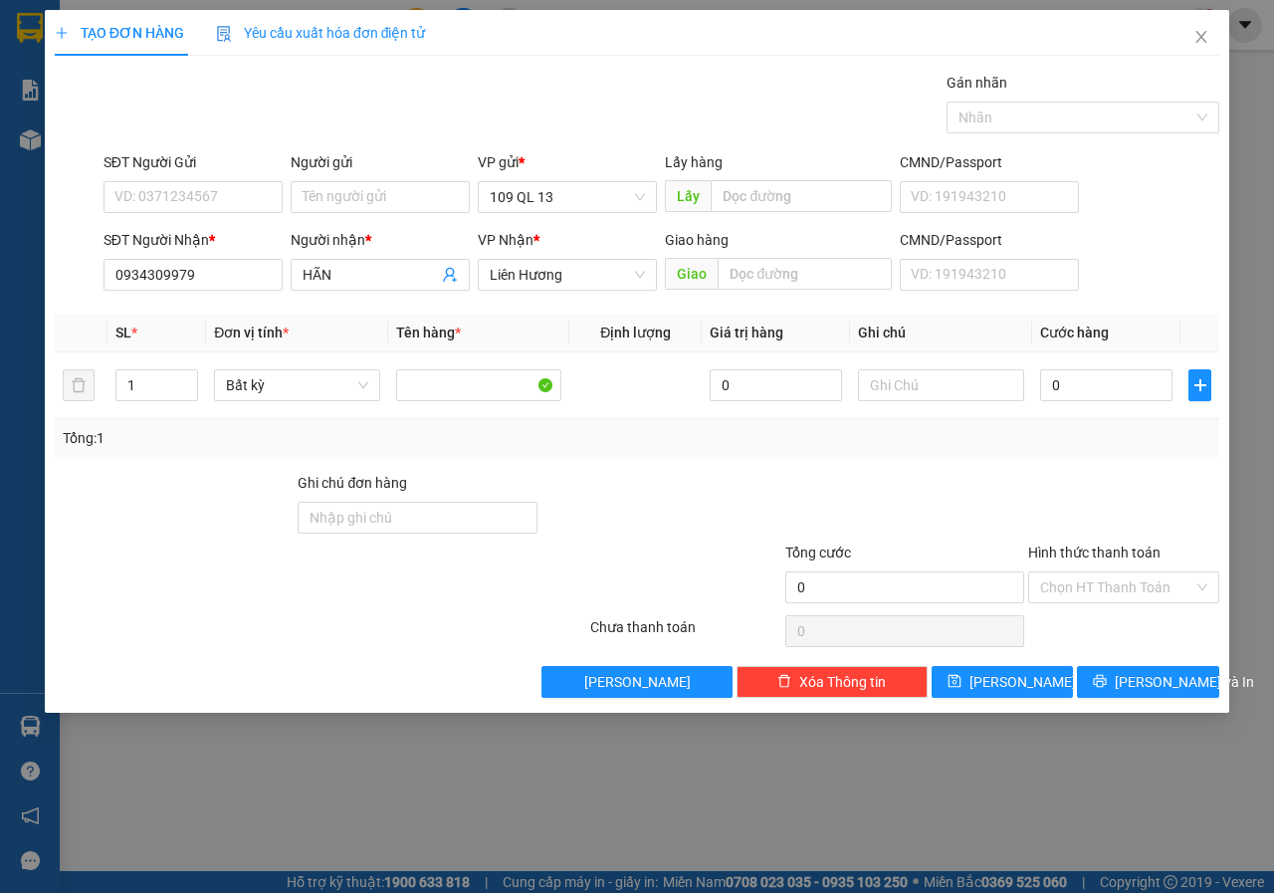
click at [125, 177] on div "SĐT Người Gửi" at bounding box center [192, 166] width 179 height 30
click at [153, 209] on input "SĐT Người Gửi" at bounding box center [192, 197] width 179 height 32
click at [202, 226] on div "0335508031 - VƯƠNG" at bounding box center [192, 237] width 155 height 22
click at [992, 382] on input "text" at bounding box center [941, 385] width 166 height 32
click at [1204, 675] on button "[PERSON_NAME] và In" at bounding box center [1148, 682] width 142 height 32
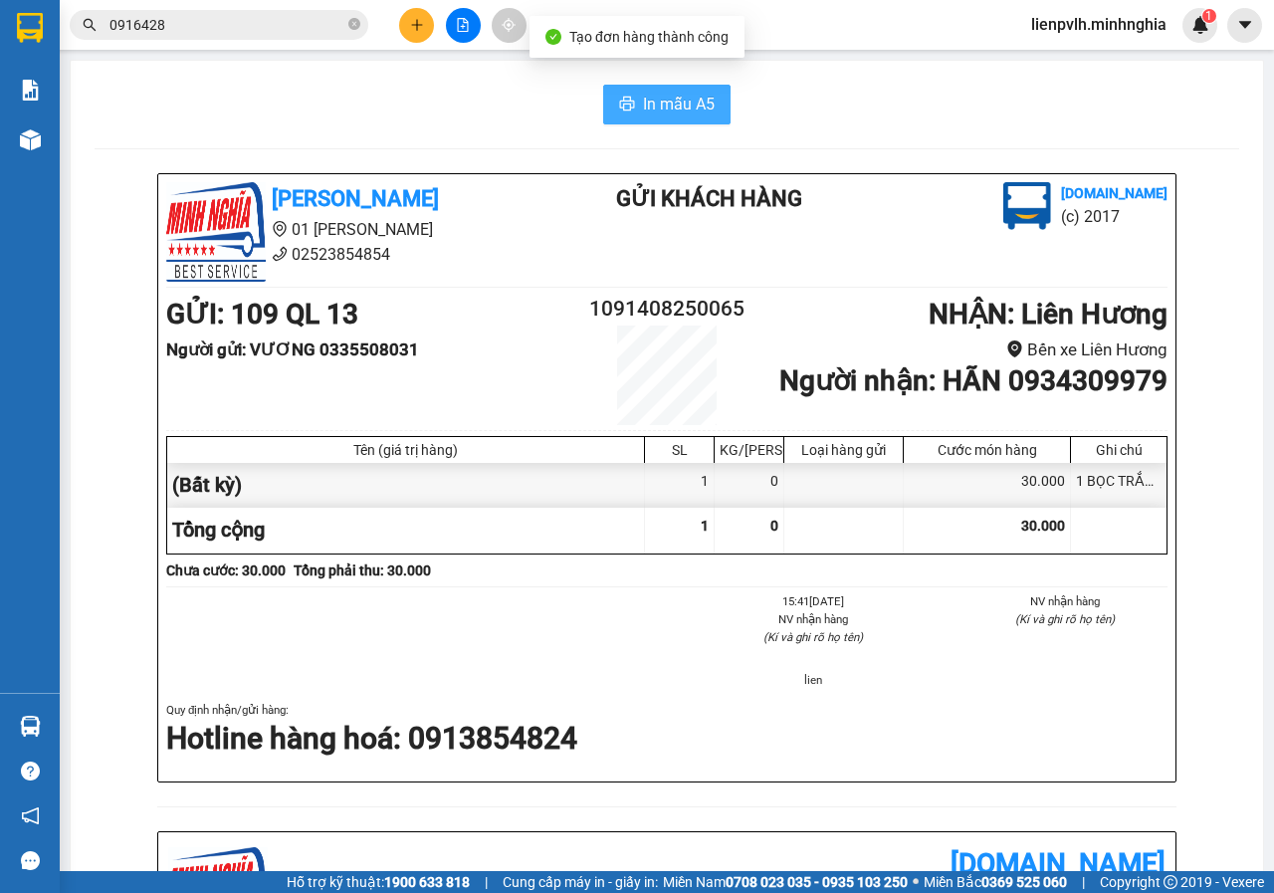
click at [627, 96] on button "In mẫu A5" at bounding box center [666, 105] width 127 height 40
click at [417, 25] on icon "plus" at bounding box center [416, 24] width 11 height 1
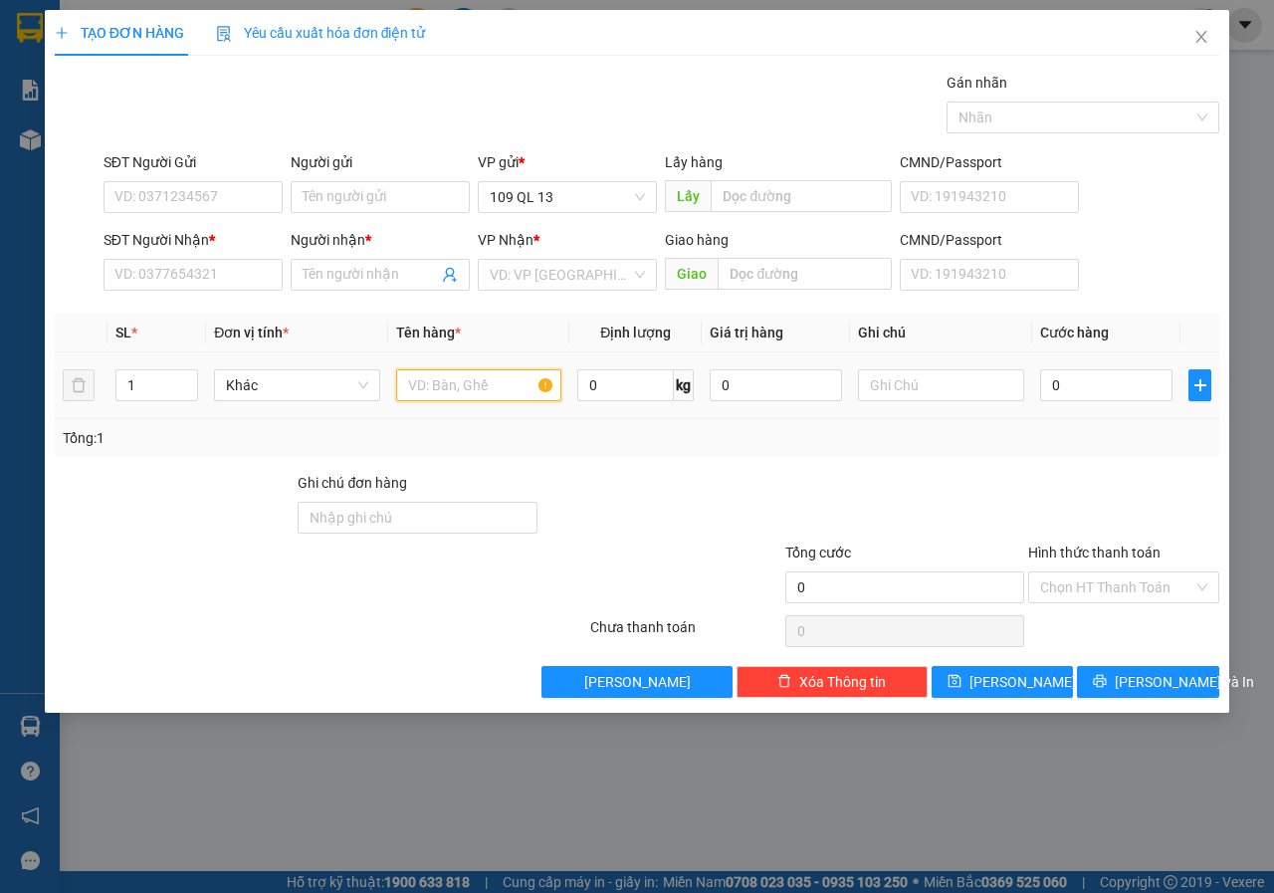
drag, startPoint x: 489, startPoint y: 390, endPoint x: 531, endPoint y: 388, distance: 42.8
click at [489, 392] on input "text" at bounding box center [479, 385] width 166 height 32
click at [922, 386] on input "text" at bounding box center [941, 385] width 166 height 32
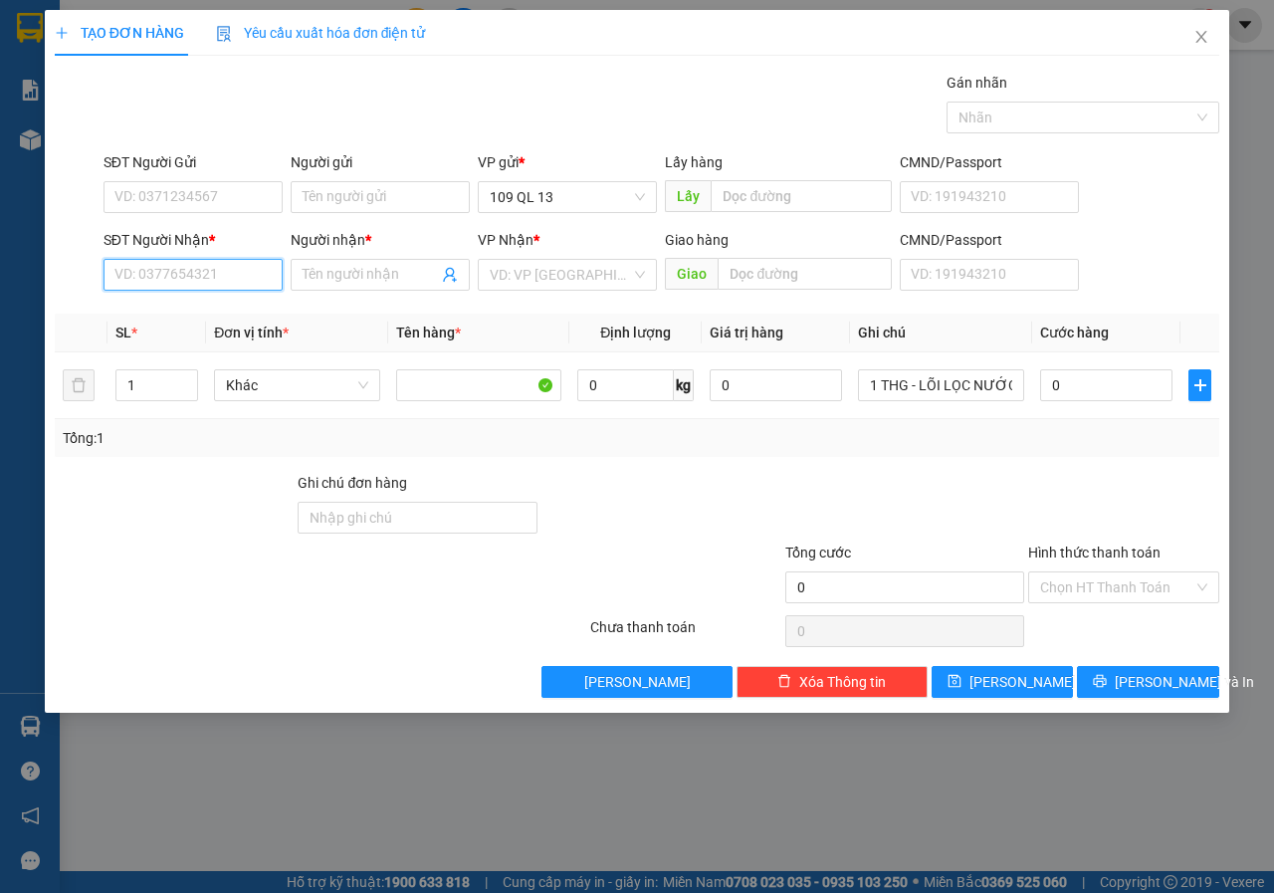
click at [208, 290] on input "SĐT Người Nhận *" at bounding box center [192, 275] width 179 height 32
drag, startPoint x: 212, startPoint y: 316, endPoint x: 217, endPoint y: 249, distance: 67.8
click at [213, 317] on div "0987550611 - ĐỨC" at bounding box center [227, 314] width 224 height 22
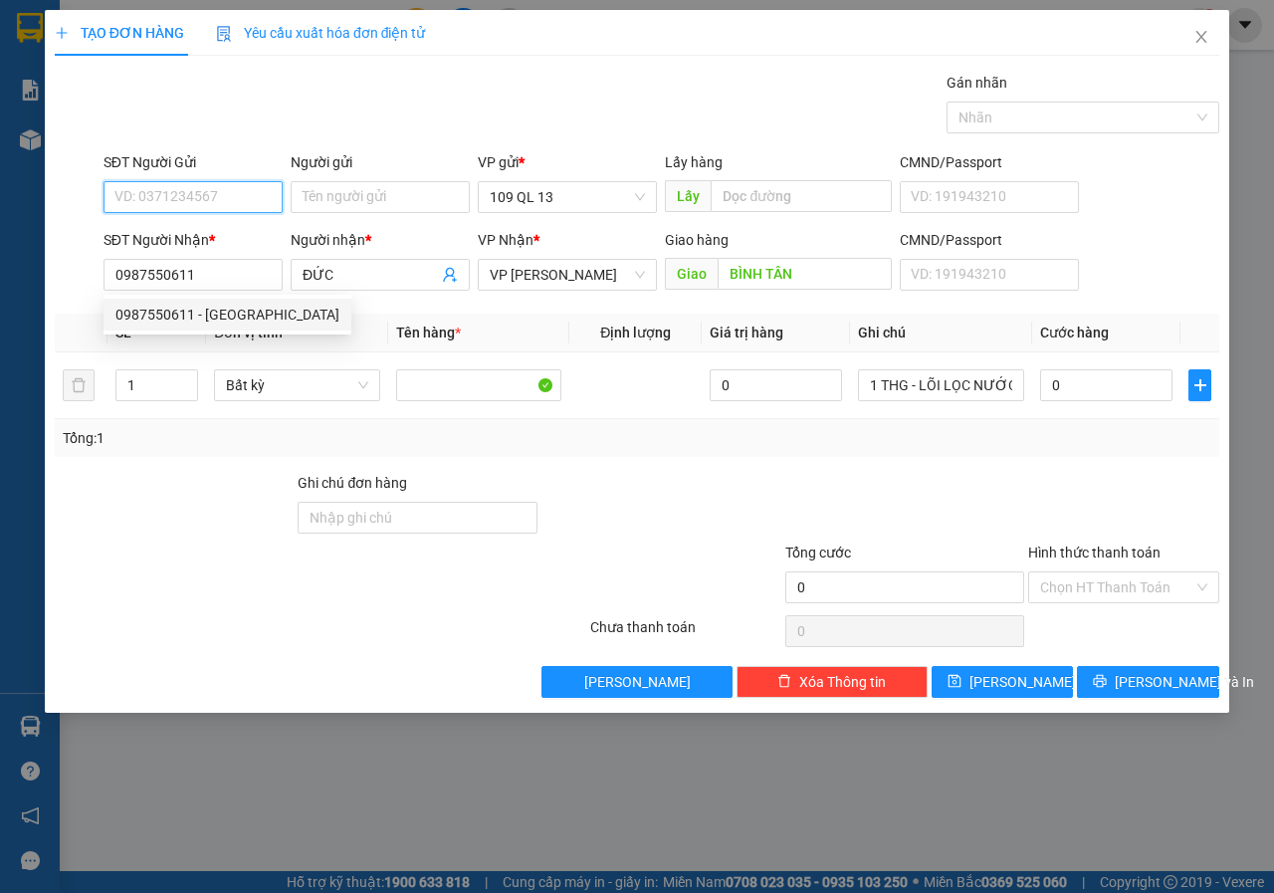
click at [225, 181] on input "SĐT Người Gửi" at bounding box center [192, 197] width 179 height 32
drag, startPoint x: 236, startPoint y: 223, endPoint x: 573, endPoint y: 316, distance: 350.0
click at [236, 224] on div "0976443327 - ĐÔNG" at bounding box center [192, 237] width 179 height 32
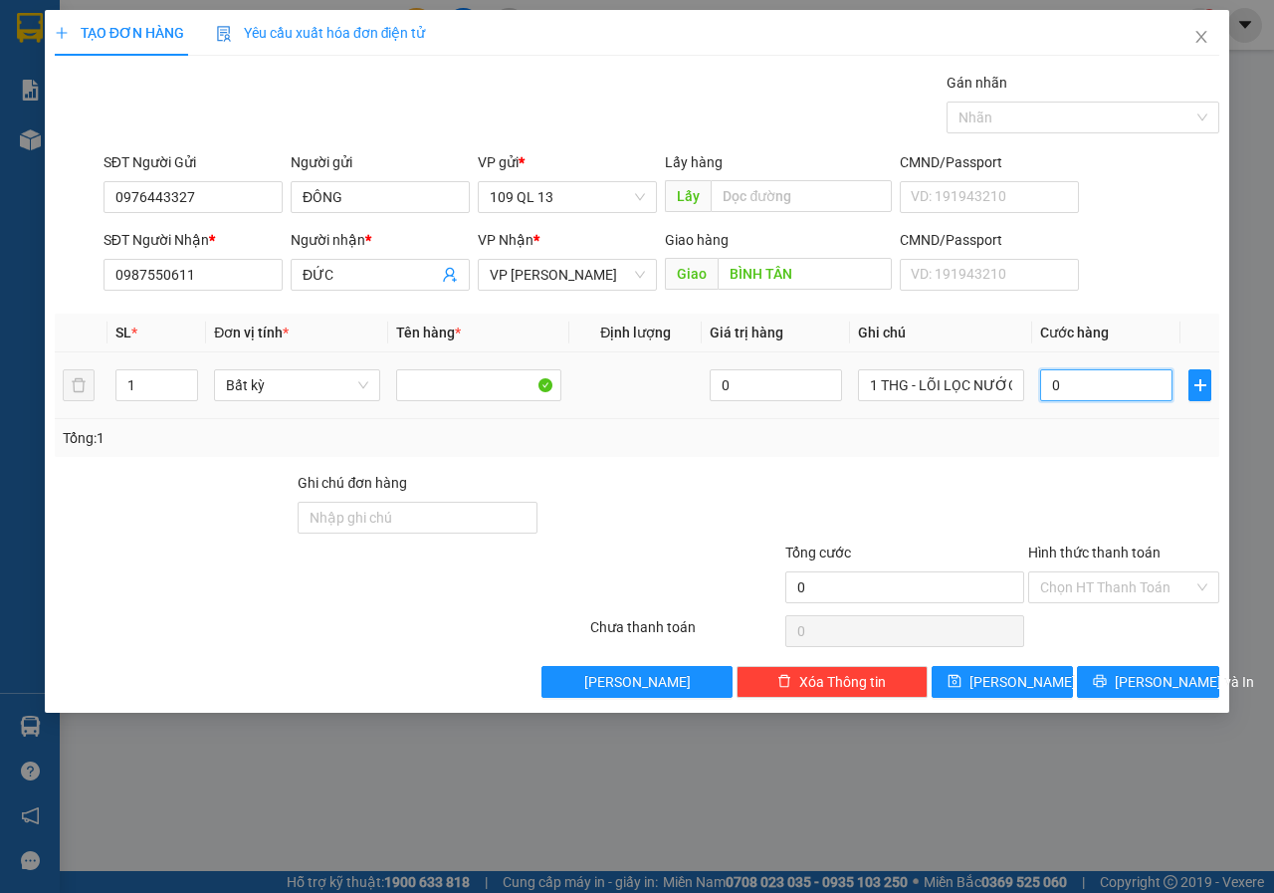
click at [1099, 380] on input "0" at bounding box center [1106, 385] width 132 height 32
click at [1129, 677] on button "[PERSON_NAME] và In" at bounding box center [1148, 682] width 142 height 32
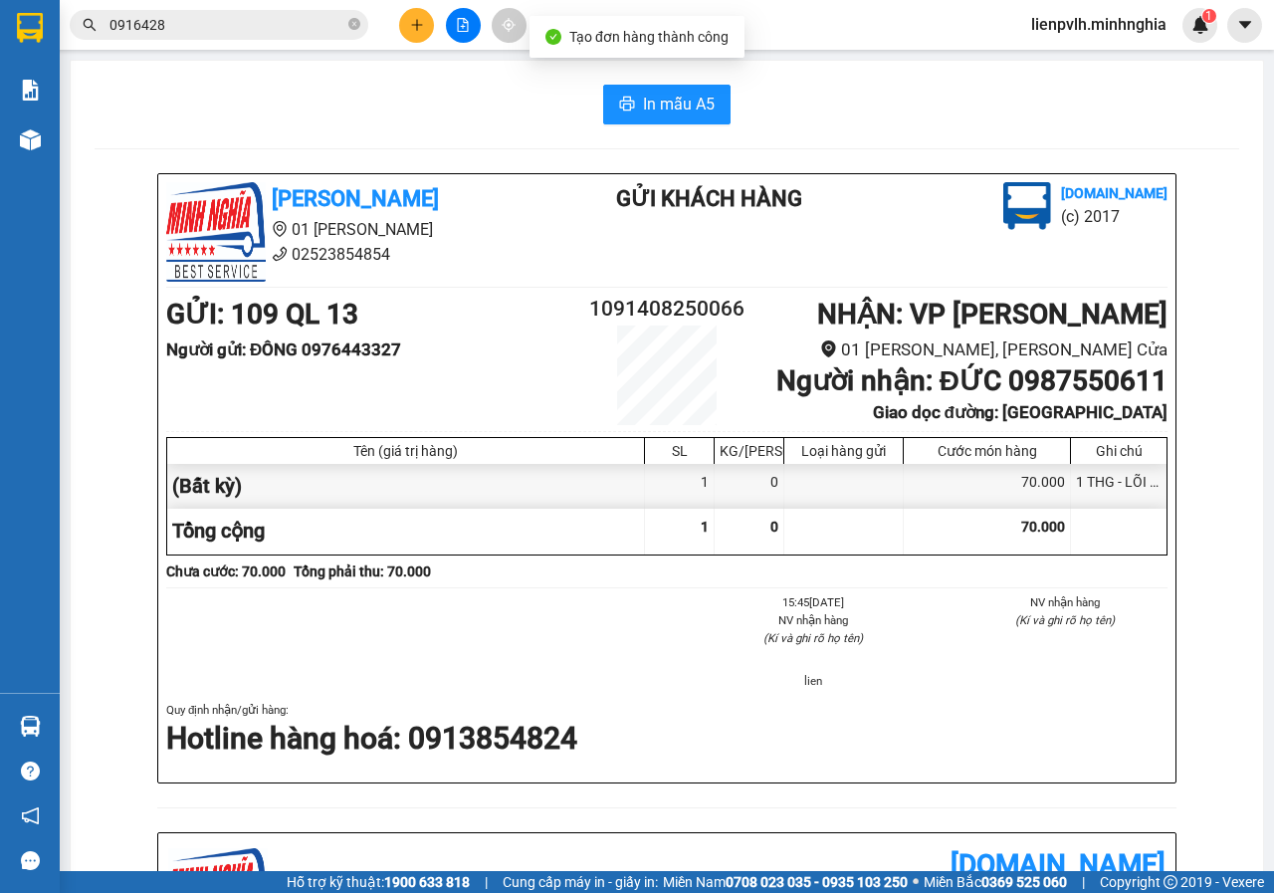
drag, startPoint x: 1000, startPoint y: 383, endPoint x: 1232, endPoint y: 381, distance: 231.9
click at [1231, 381] on div "In mẫu A5 Minh Nghĩa 01 Đinh Tiên Hoàng 02523854854 Gửi khách hàng Vexere.com (…" at bounding box center [667, 826] width 1192 height 1531
click at [247, 31] on input "0916428" at bounding box center [226, 25] width 235 height 22
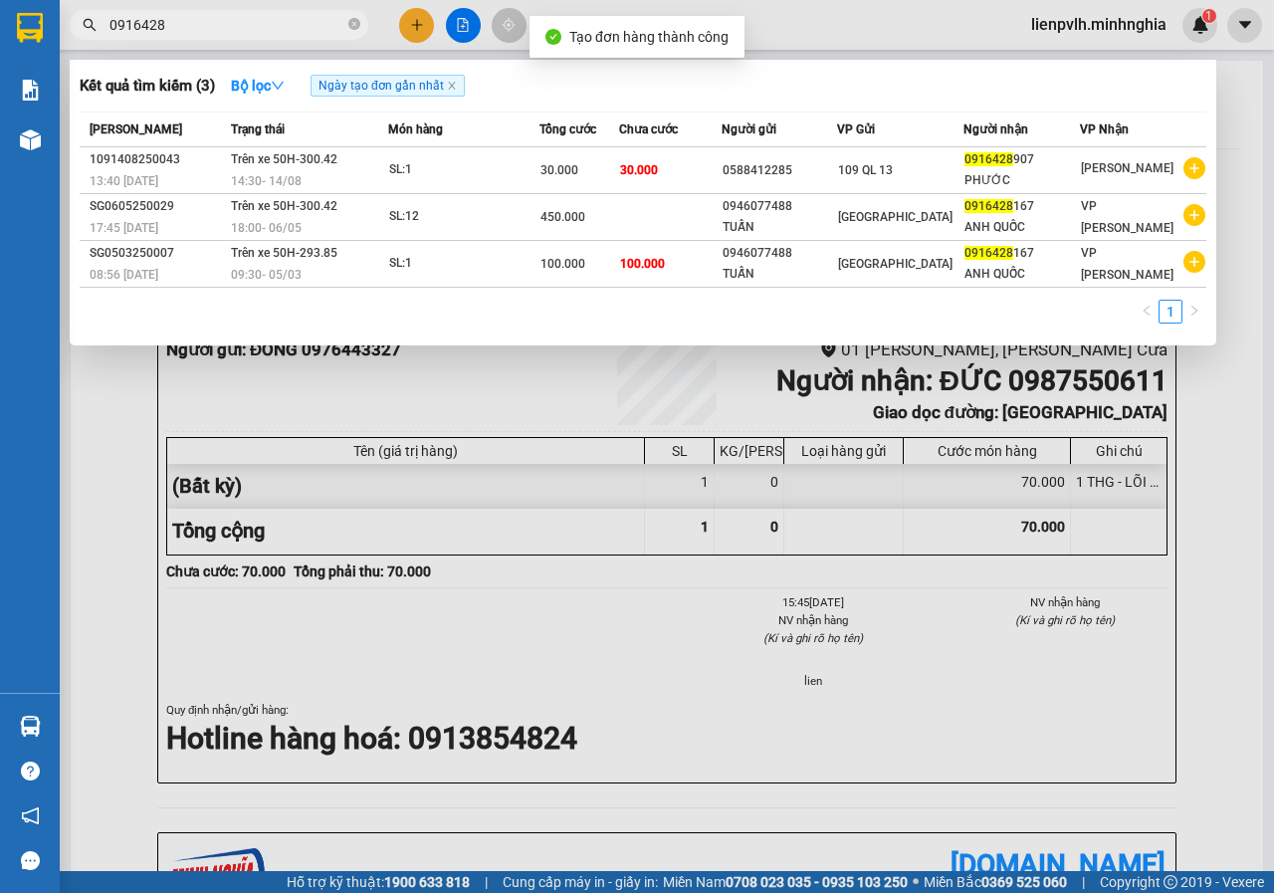
paste input "87550611"
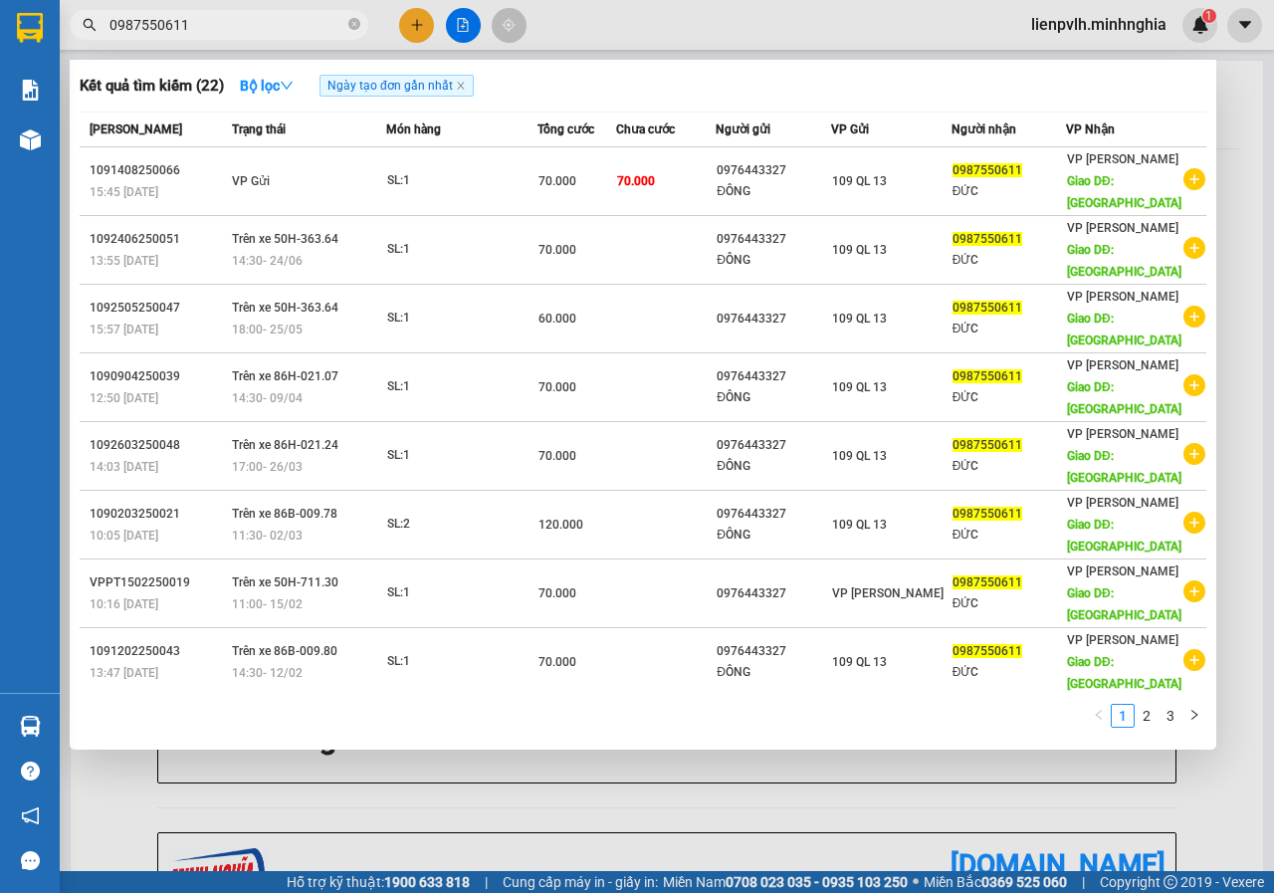
click at [585, 790] on div at bounding box center [637, 446] width 1274 height 893
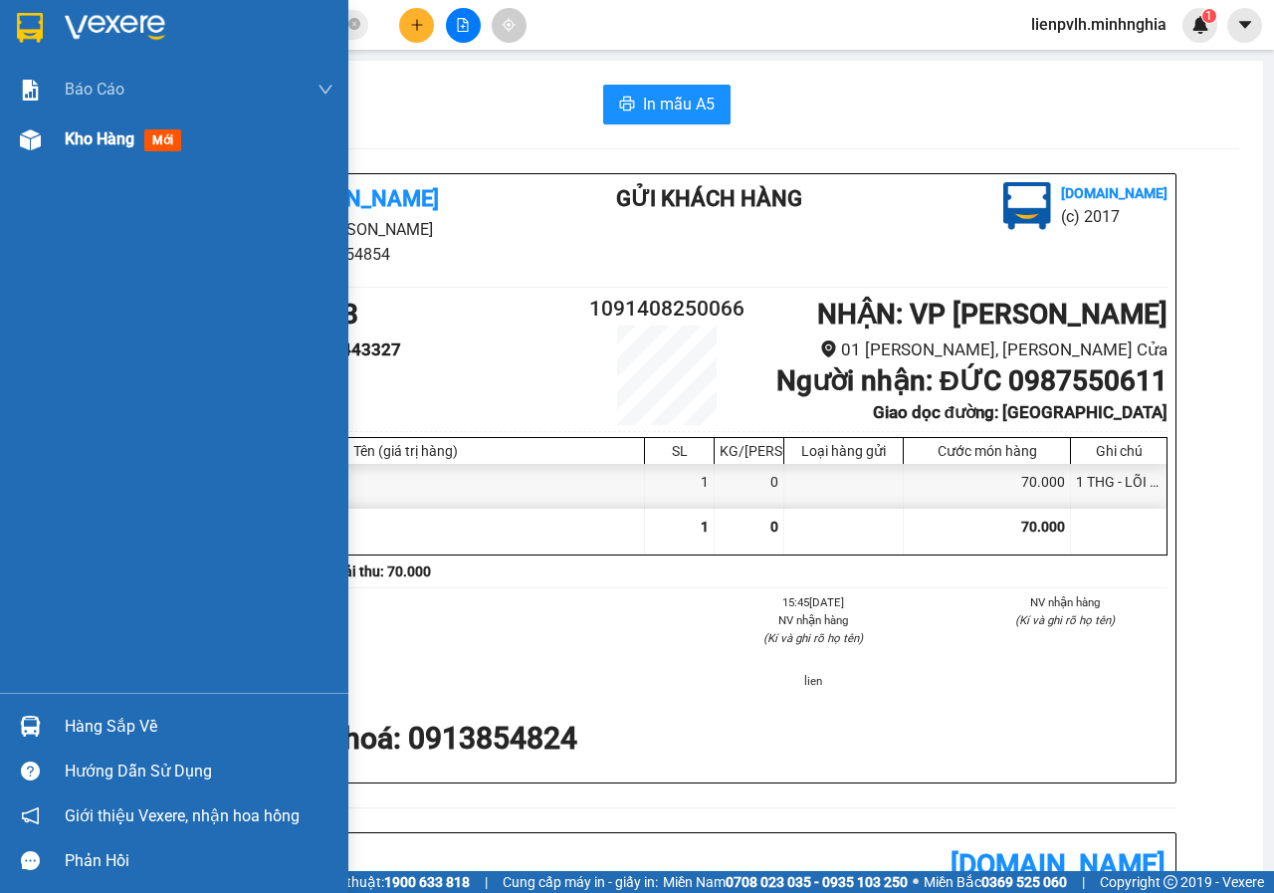
click at [50, 131] on div "Kho hàng mới" at bounding box center [174, 139] width 348 height 50
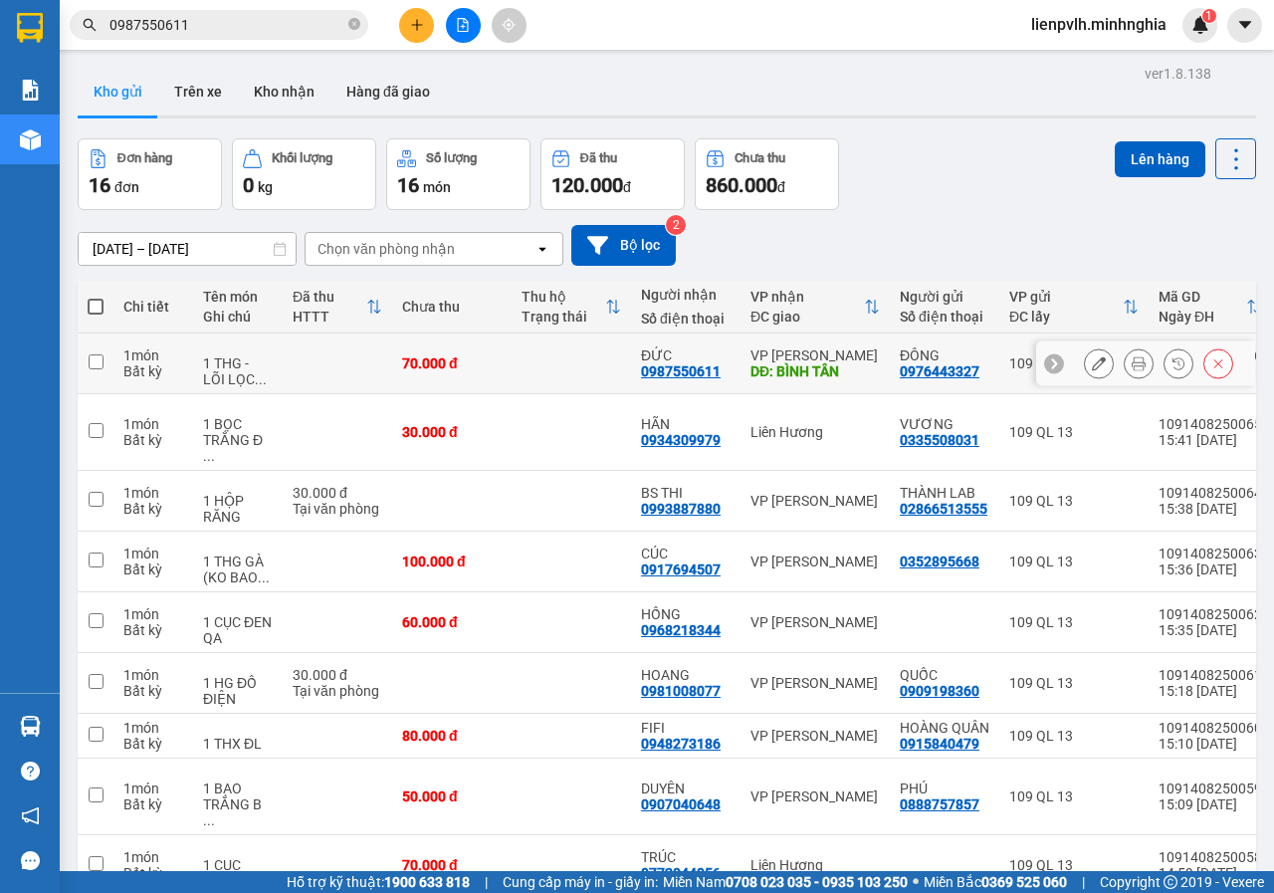
click at [1086, 371] on button at bounding box center [1099, 363] width 28 height 35
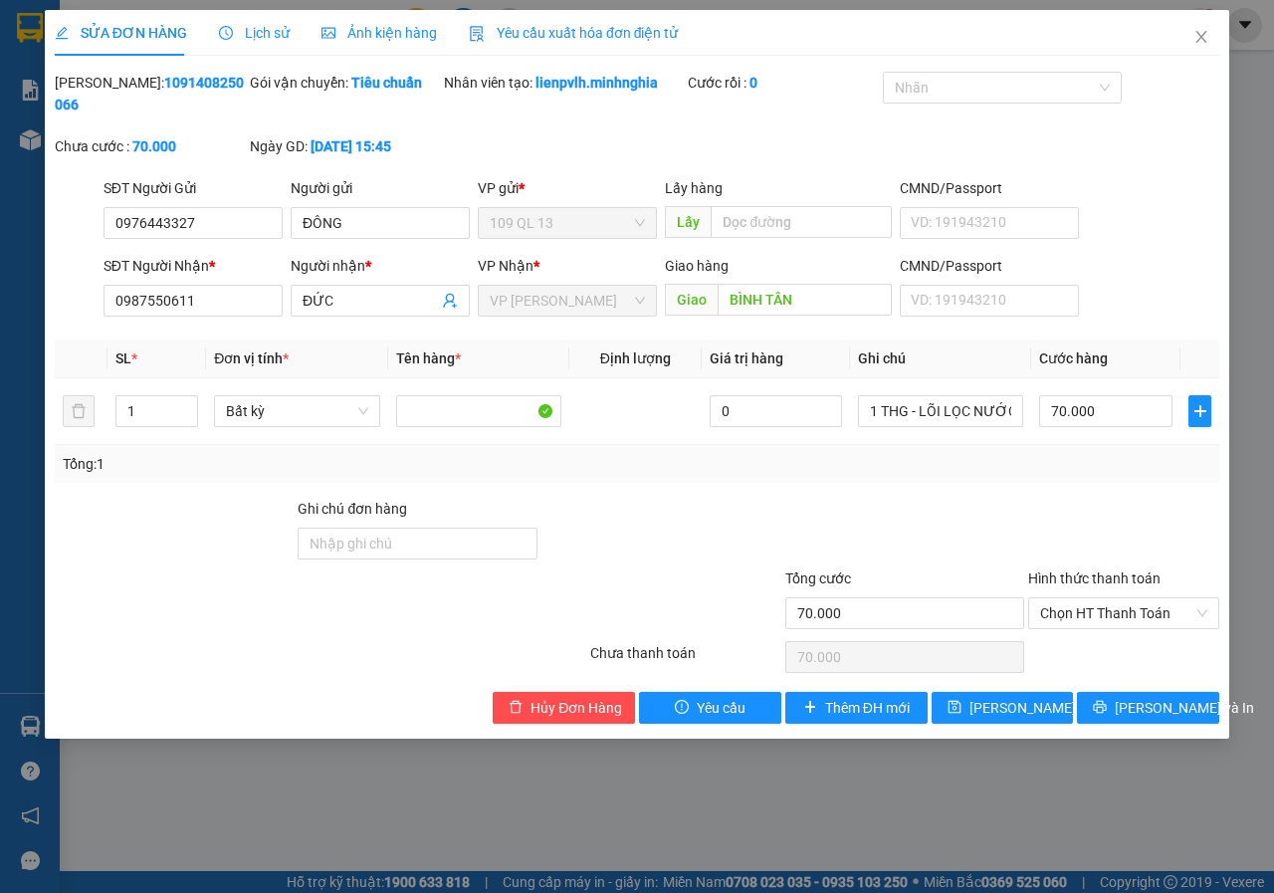
click at [1112, 583] on label "Hình thức thanh toán" at bounding box center [1094, 578] width 132 height 16
click at [1112, 598] on input "Hình thức thanh toán" at bounding box center [1116, 613] width 153 height 30
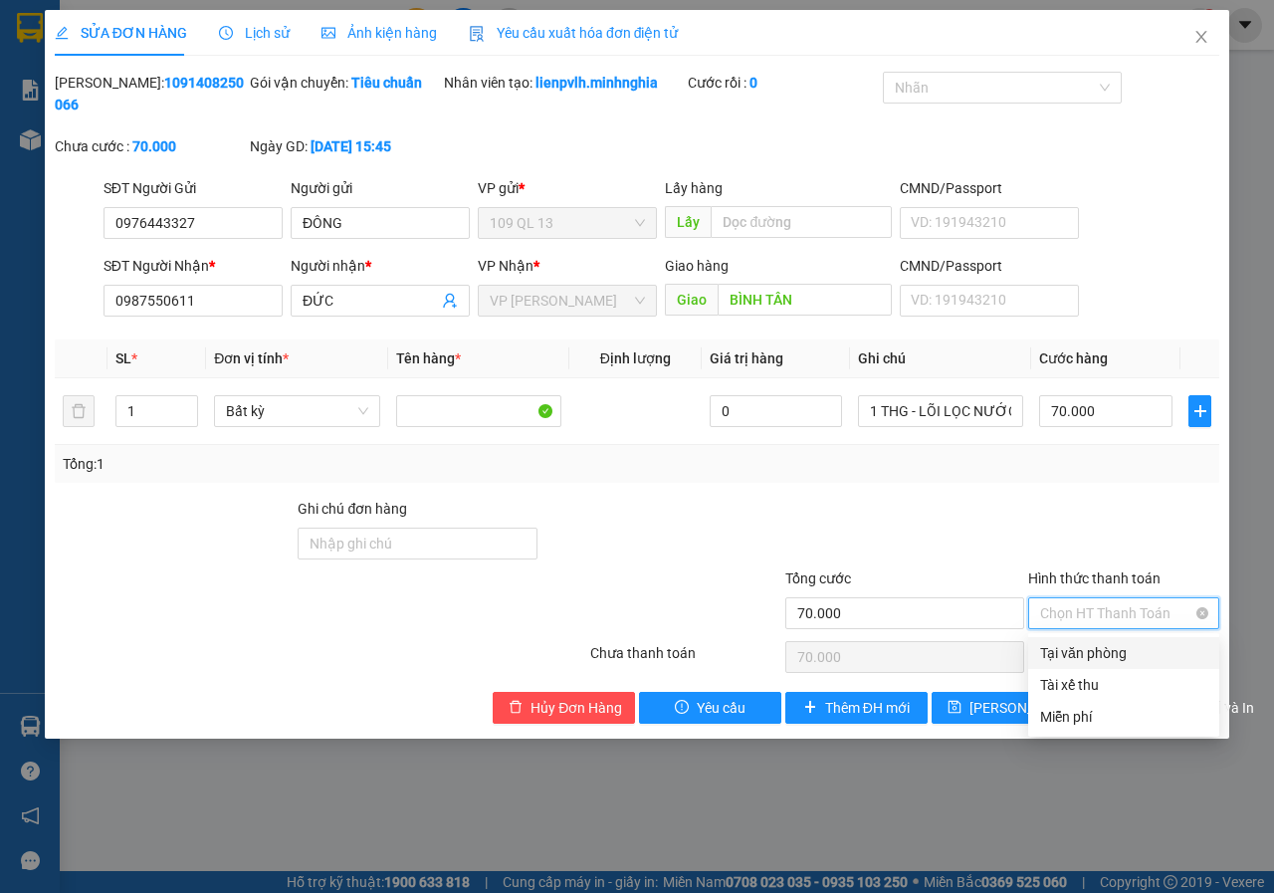
click at [1110, 617] on span "Chọn HT Thanh Toán" at bounding box center [1123, 613] width 167 height 30
click at [1106, 652] on div "Tại văn phòng" at bounding box center [1123, 653] width 167 height 22
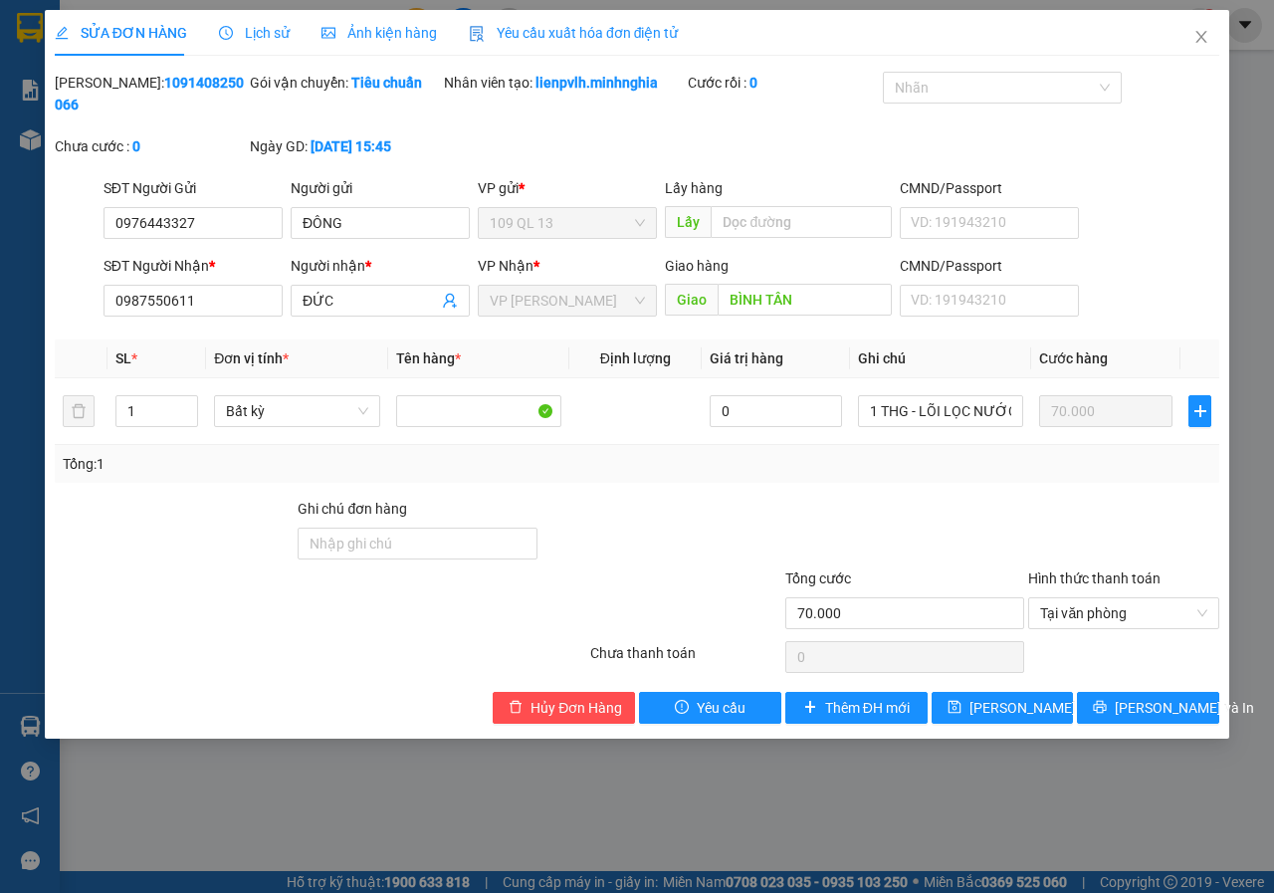
click at [1150, 723] on div "SỬA ĐƠN HÀNG Lịch sử Ảnh kiện hàng Yêu cầu xuất hóa đơn điện tử Total Paid Fee …" at bounding box center [637, 374] width 1184 height 728
click at [1152, 722] on button "[PERSON_NAME] và In" at bounding box center [1148, 708] width 142 height 32
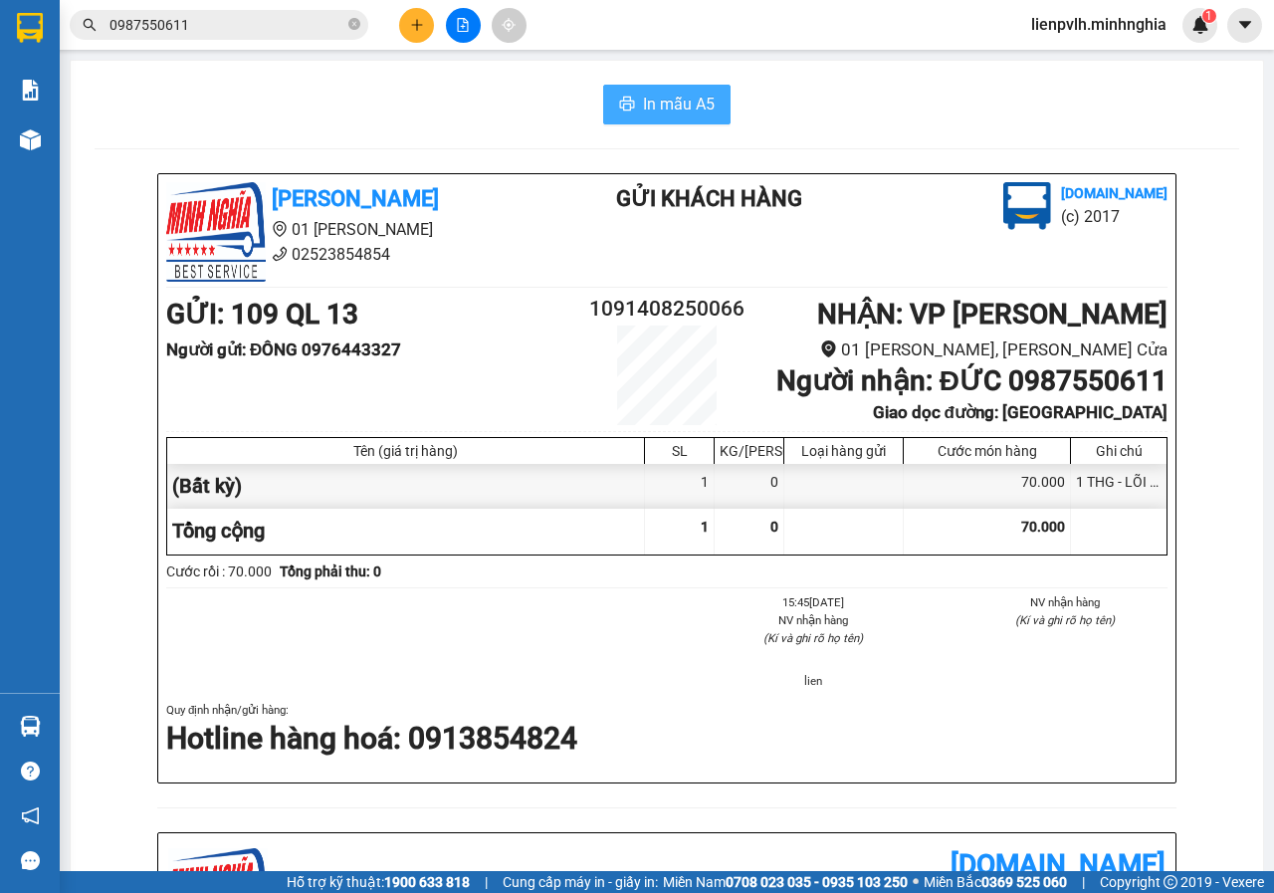
click at [711, 100] on button "In mẫu A5" at bounding box center [666, 105] width 127 height 40
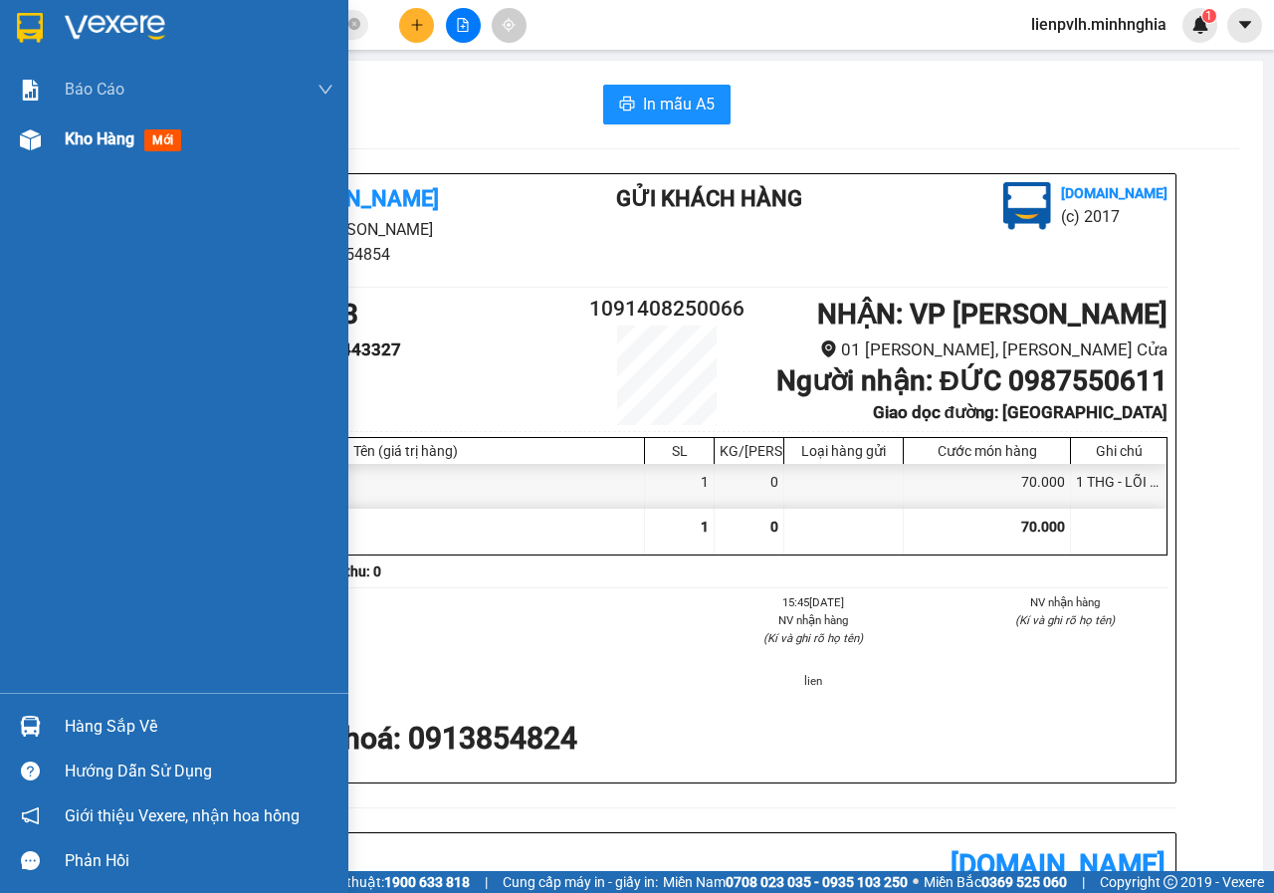
click at [50, 155] on div "Kho hàng mới" at bounding box center [174, 139] width 348 height 50
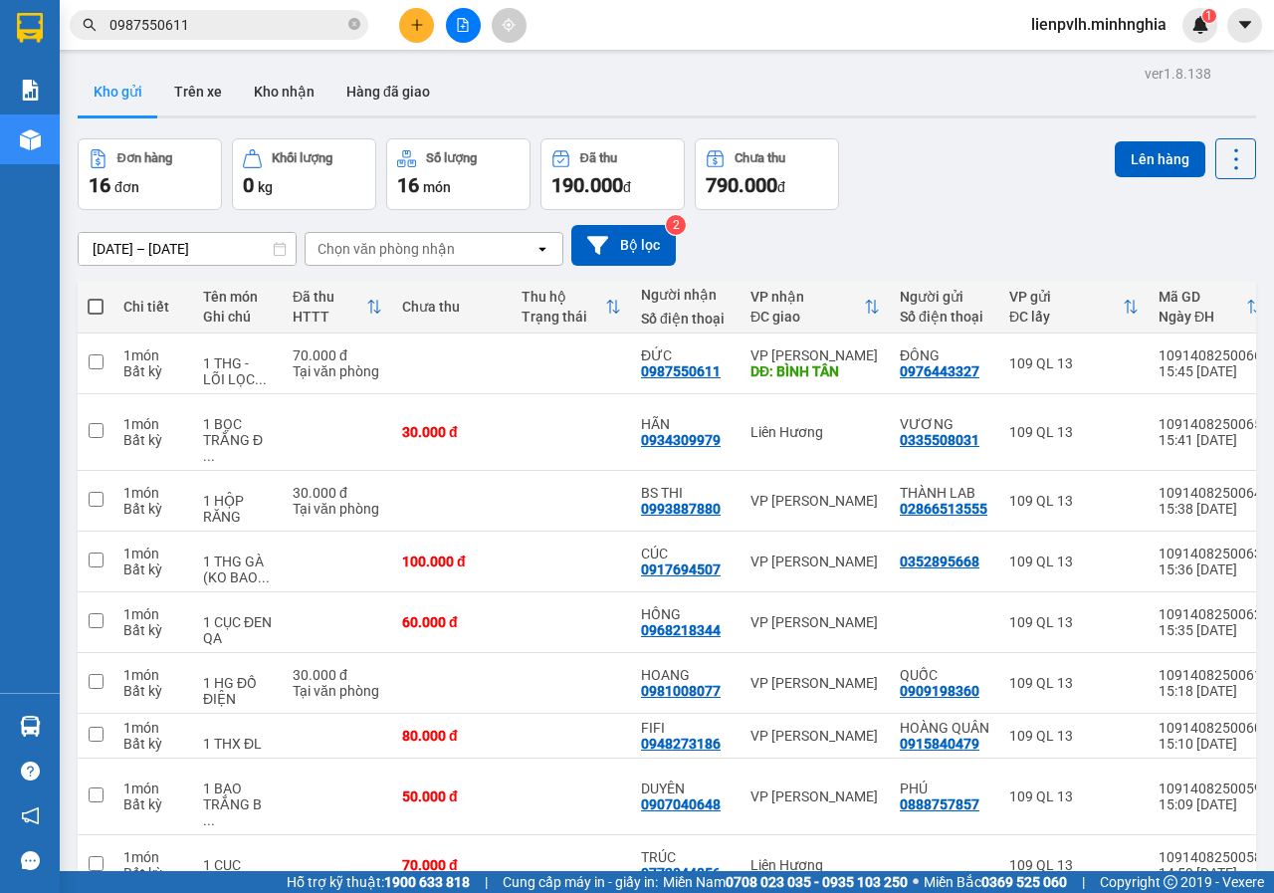
click at [95, 303] on span at bounding box center [96, 307] width 16 height 16
click at [96, 297] on input "checkbox" at bounding box center [96, 297] width 0 height 0
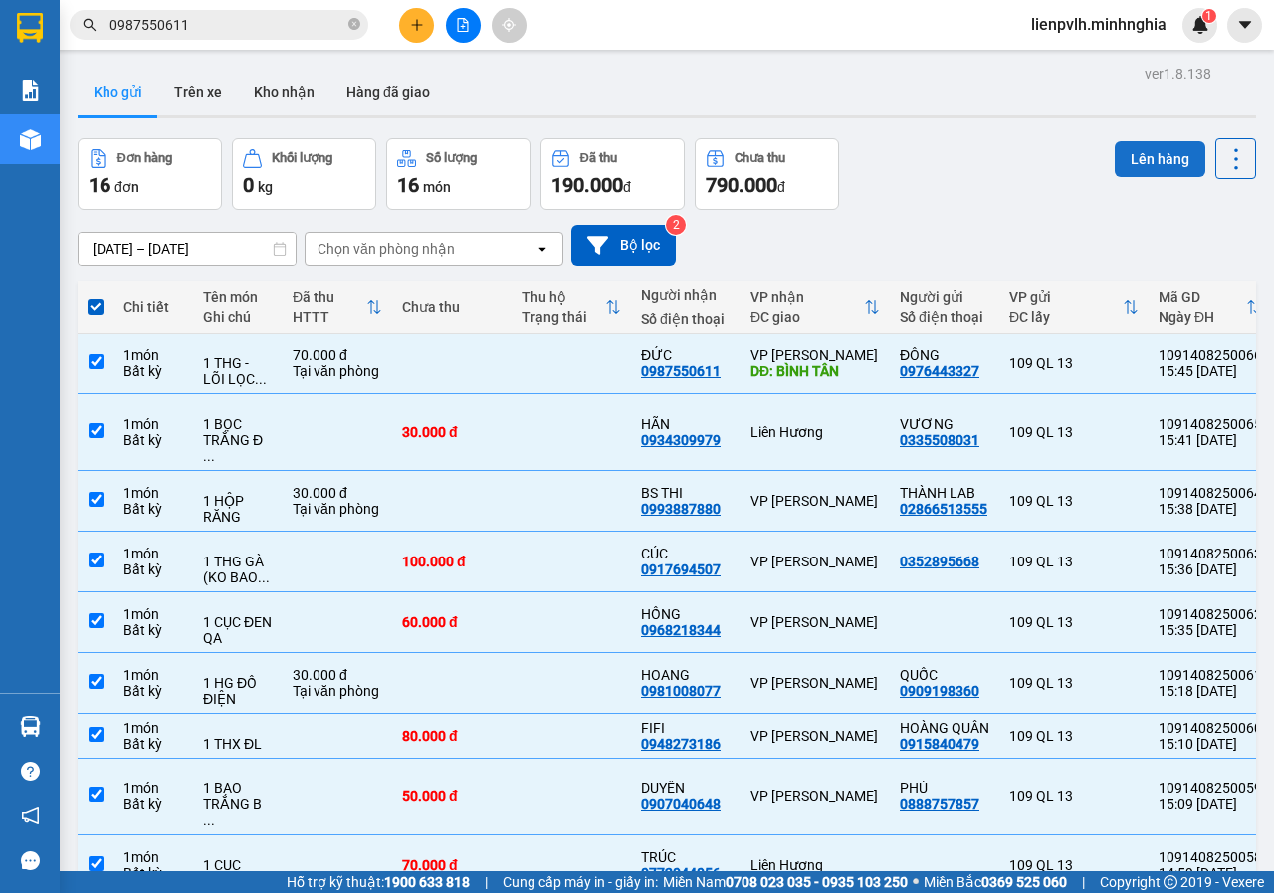
click at [1175, 169] on button "Lên hàng" at bounding box center [1159, 159] width 91 height 36
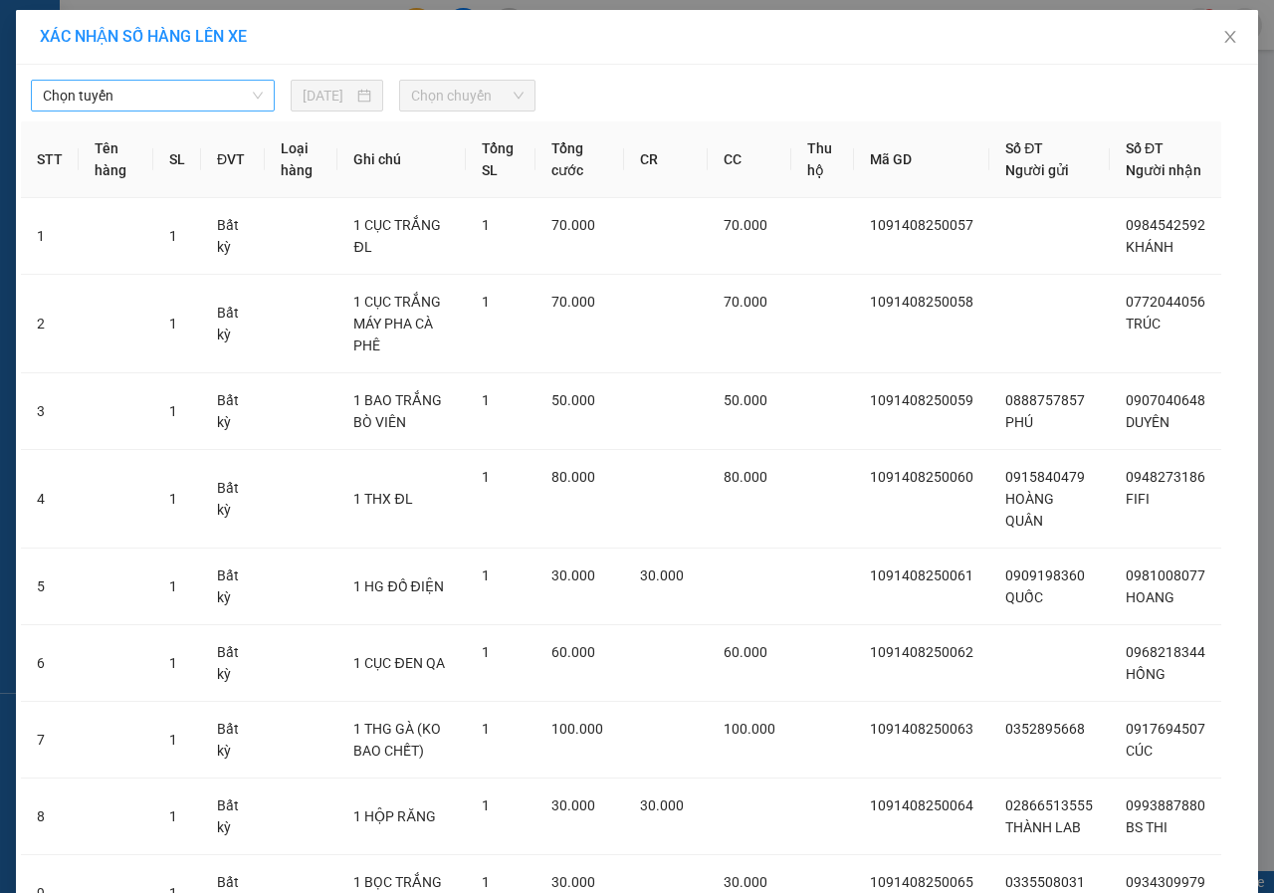
click at [152, 99] on span "Chọn tuyến" at bounding box center [153, 96] width 220 height 30
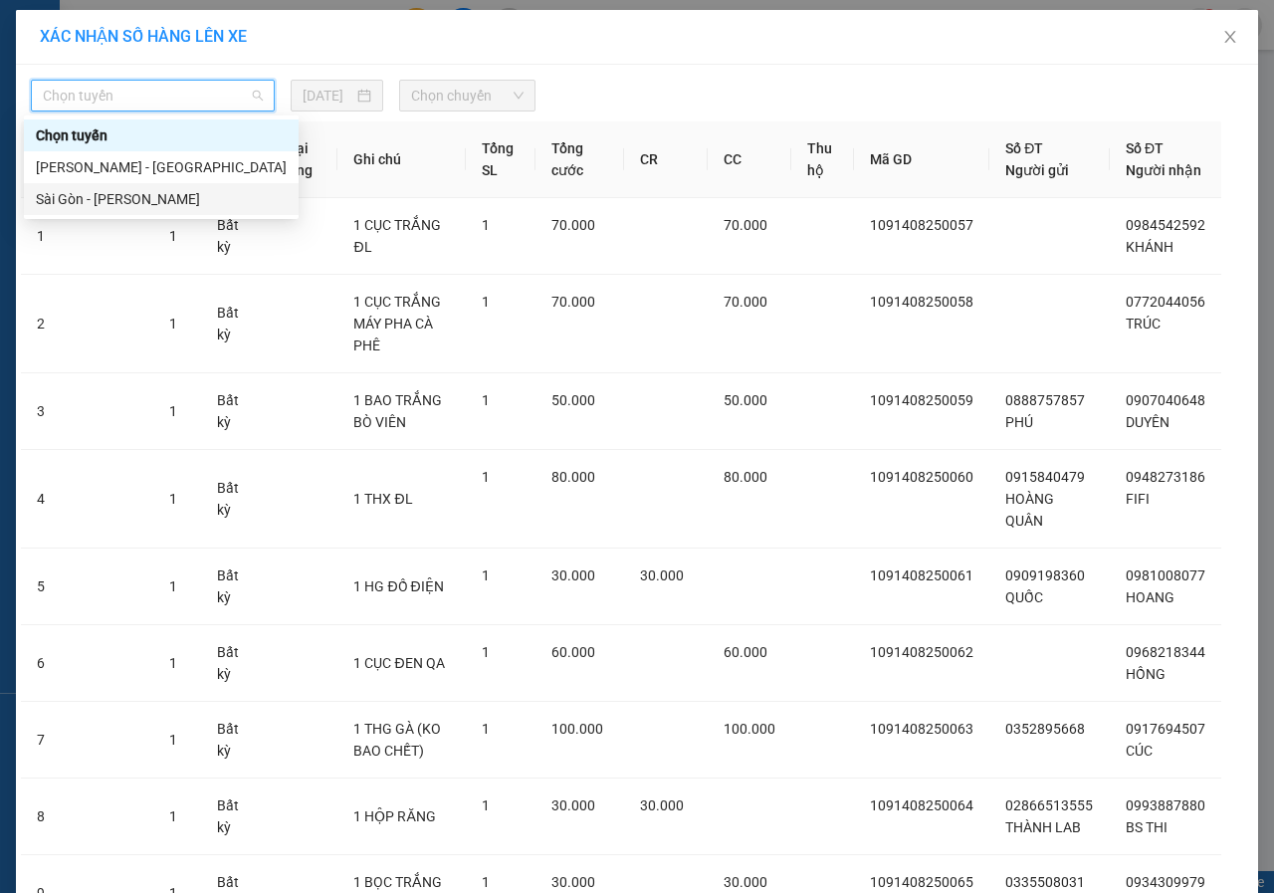
click at [100, 214] on div "Sài Gòn - [PERSON_NAME]" at bounding box center [161, 199] width 275 height 32
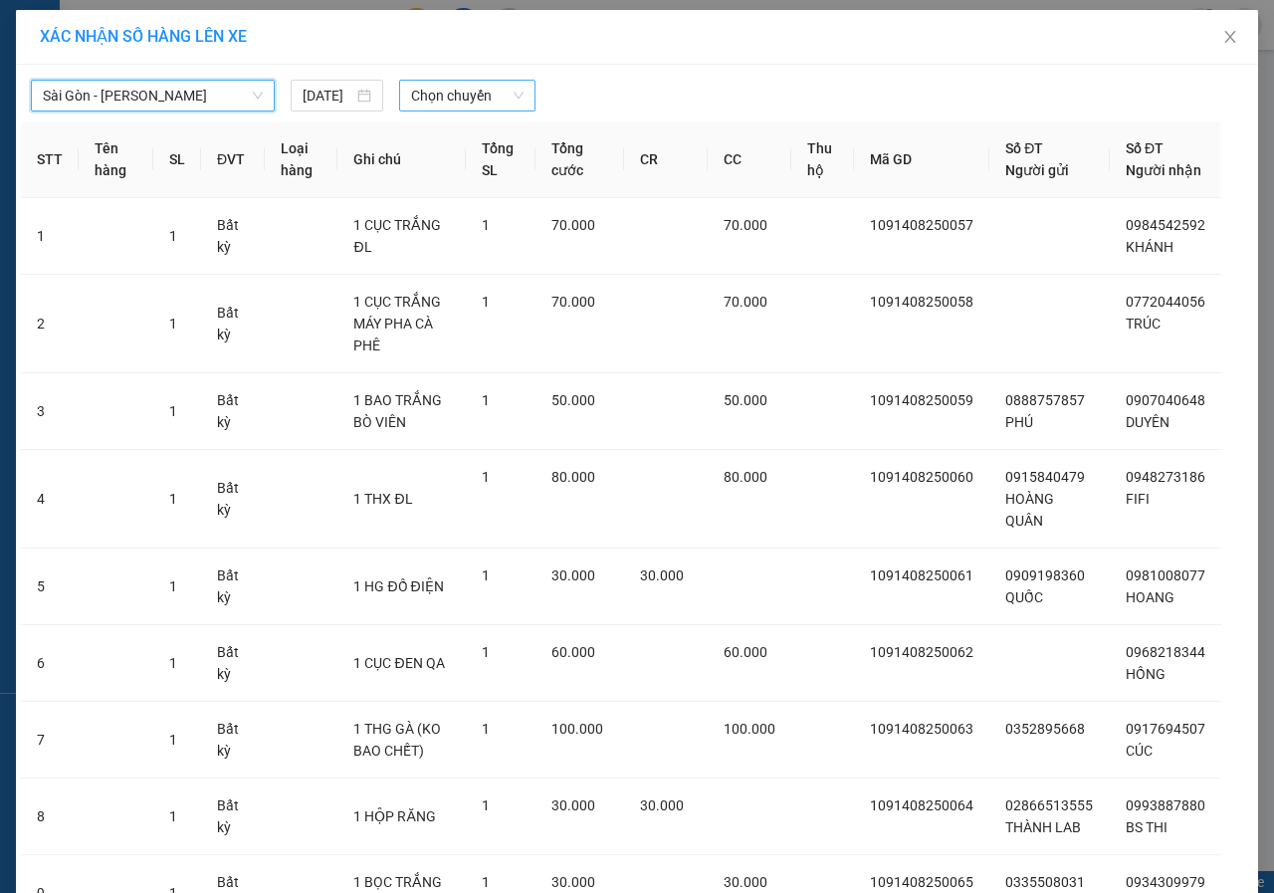
click at [428, 98] on span "Chọn chuyến" at bounding box center [466, 96] width 111 height 30
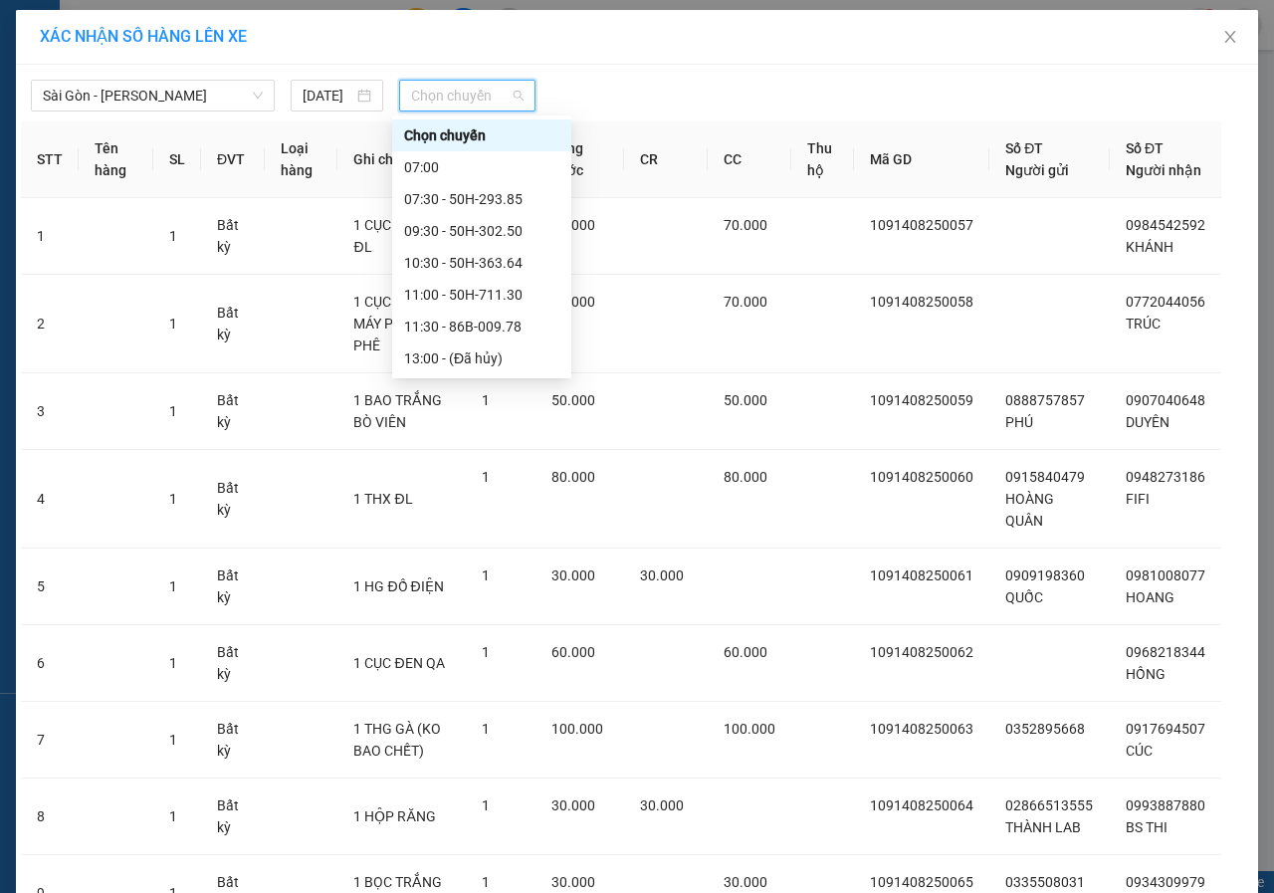
click at [430, 443] on div "17:00 (TC) - 50H-368.19" at bounding box center [481, 454] width 155 height 22
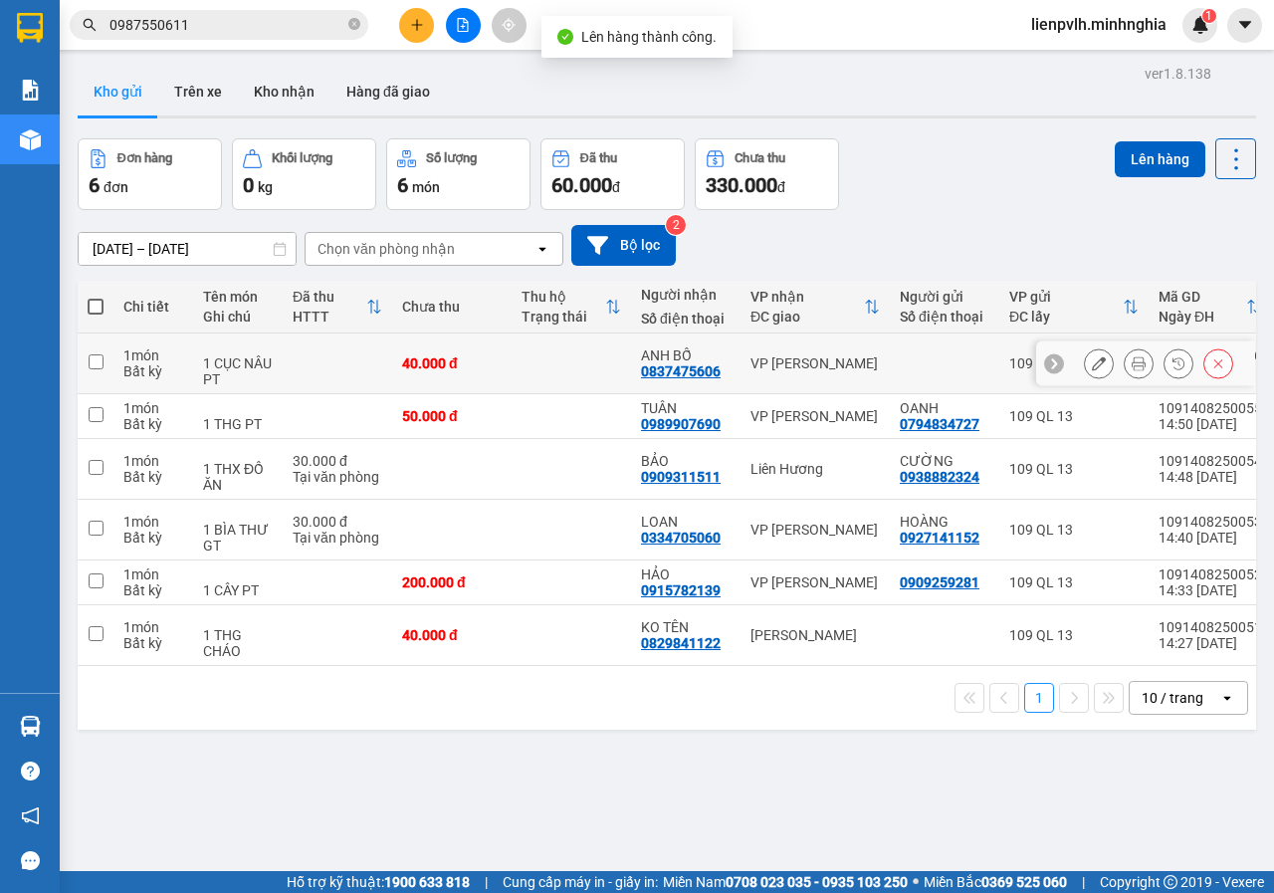
click at [345, 369] on td at bounding box center [337, 363] width 109 height 61
click at [301, 444] on td "30.000 đ Tại văn phòng" at bounding box center [337, 469] width 109 height 61
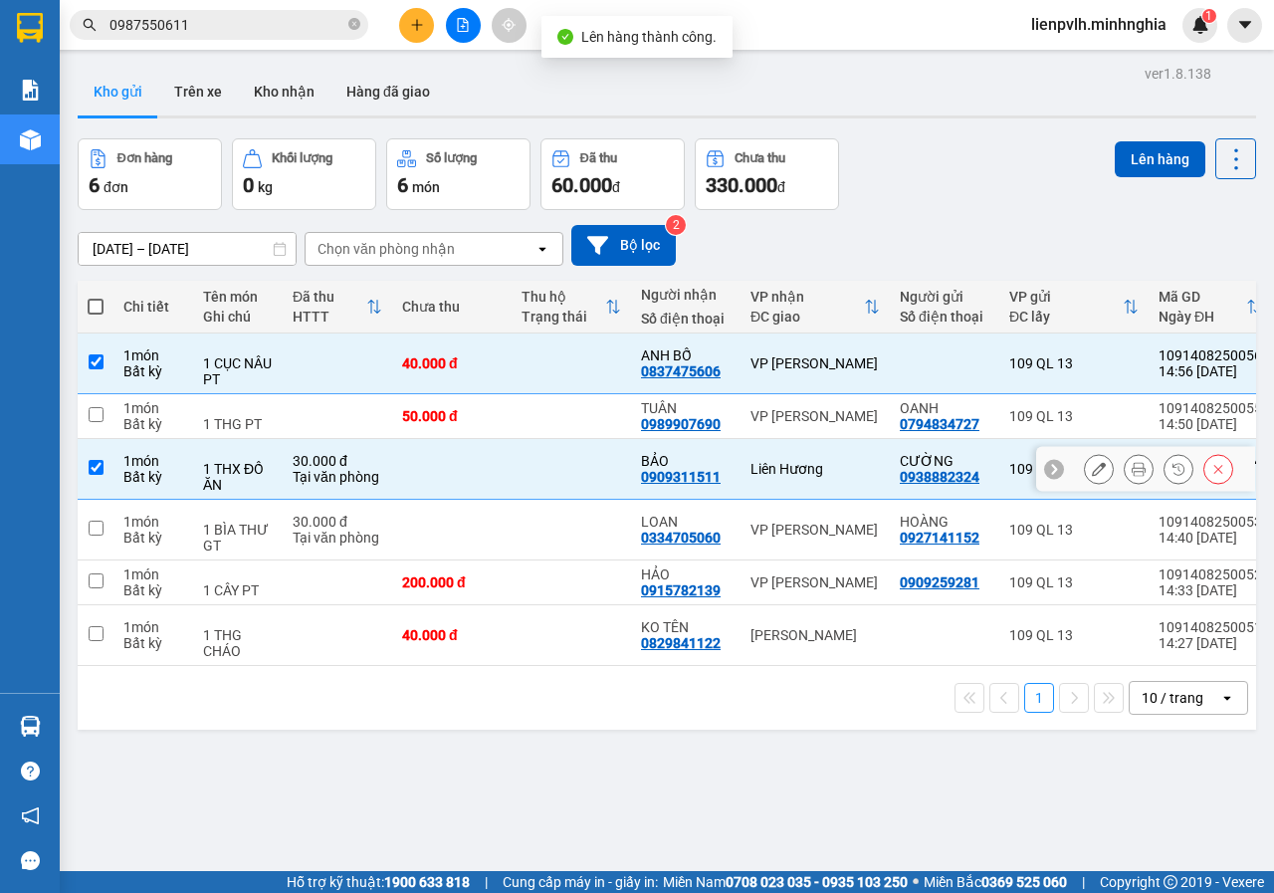
click at [270, 513] on div at bounding box center [238, 513] width 70 height 16
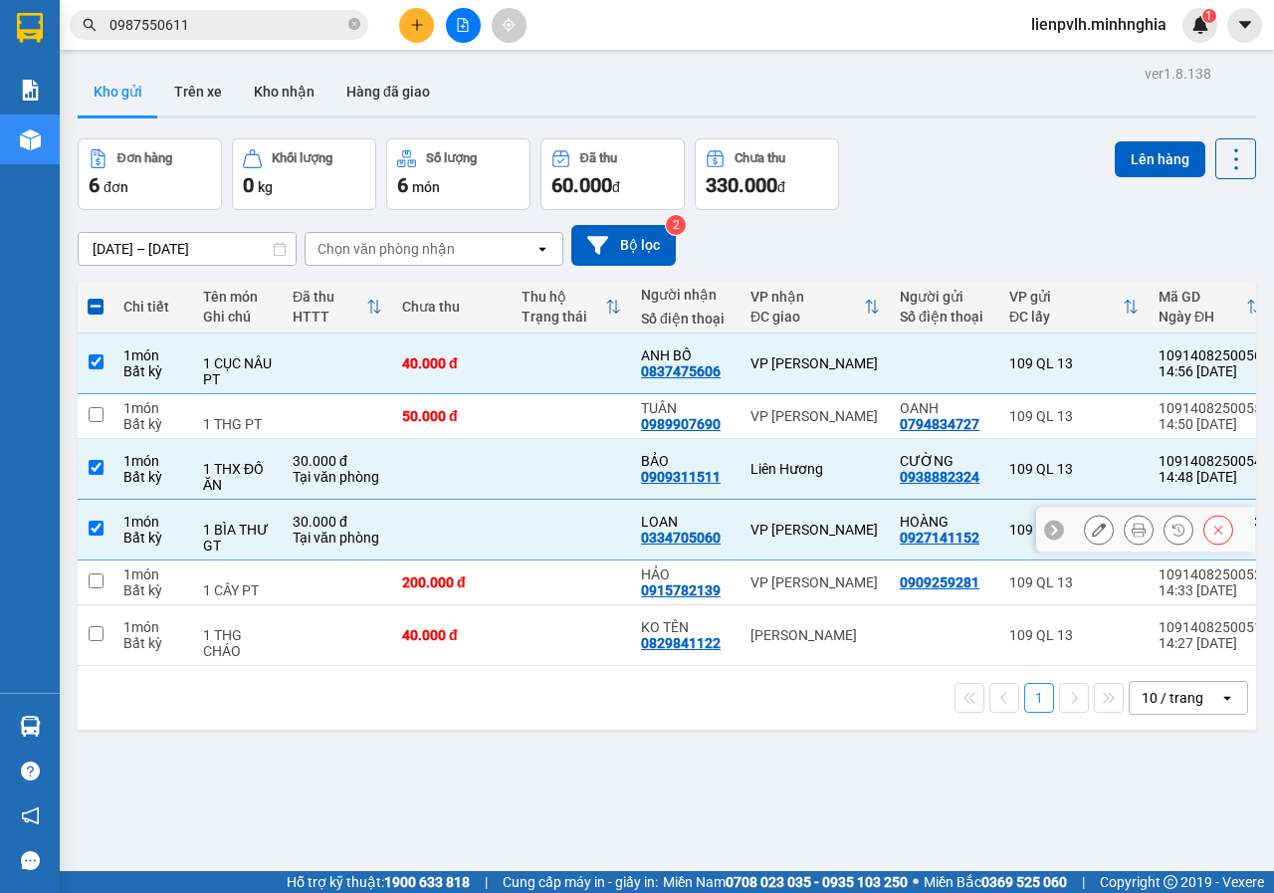
click at [212, 592] on div "1 CÂY PT" at bounding box center [238, 590] width 70 height 16
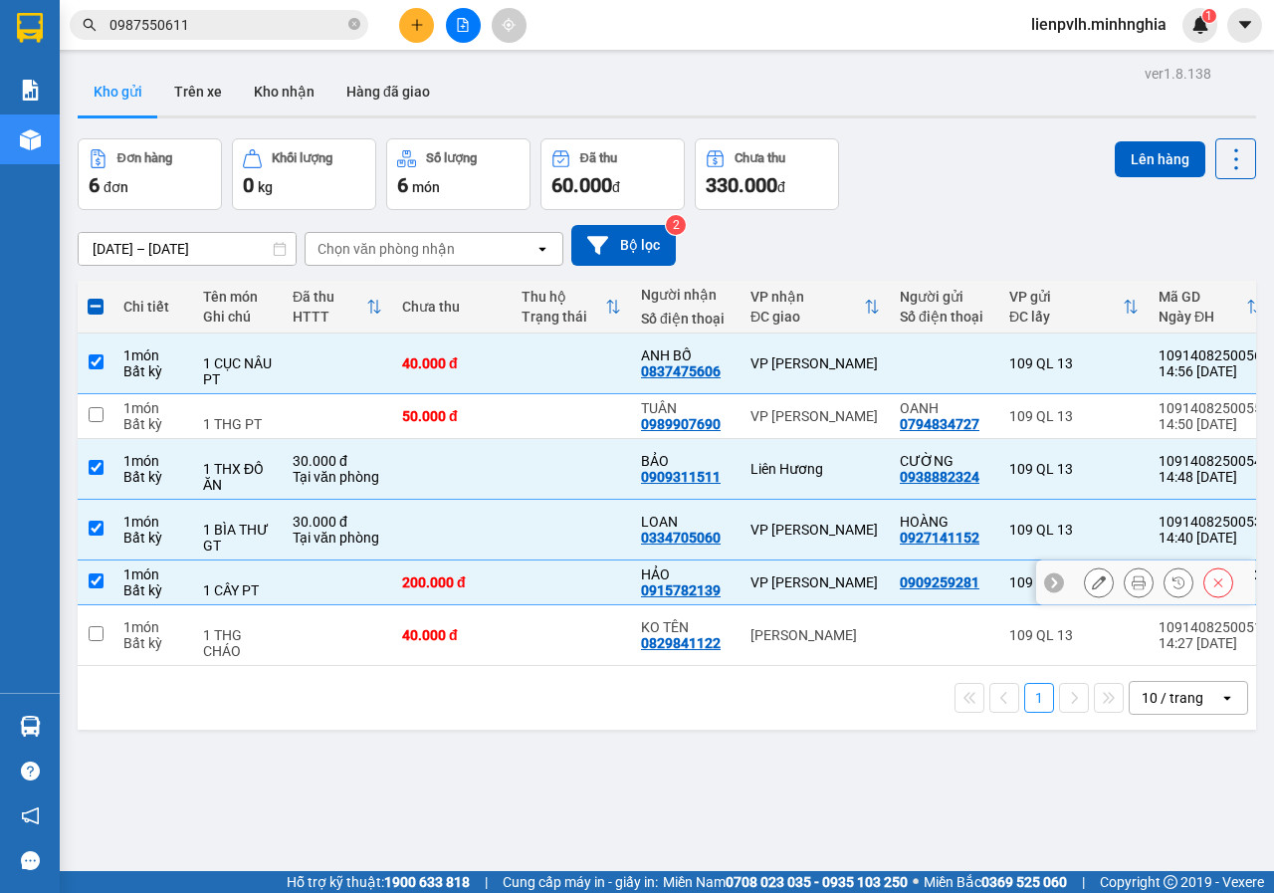
click at [197, 636] on td "1 THG CHÁO" at bounding box center [238, 635] width 90 height 61
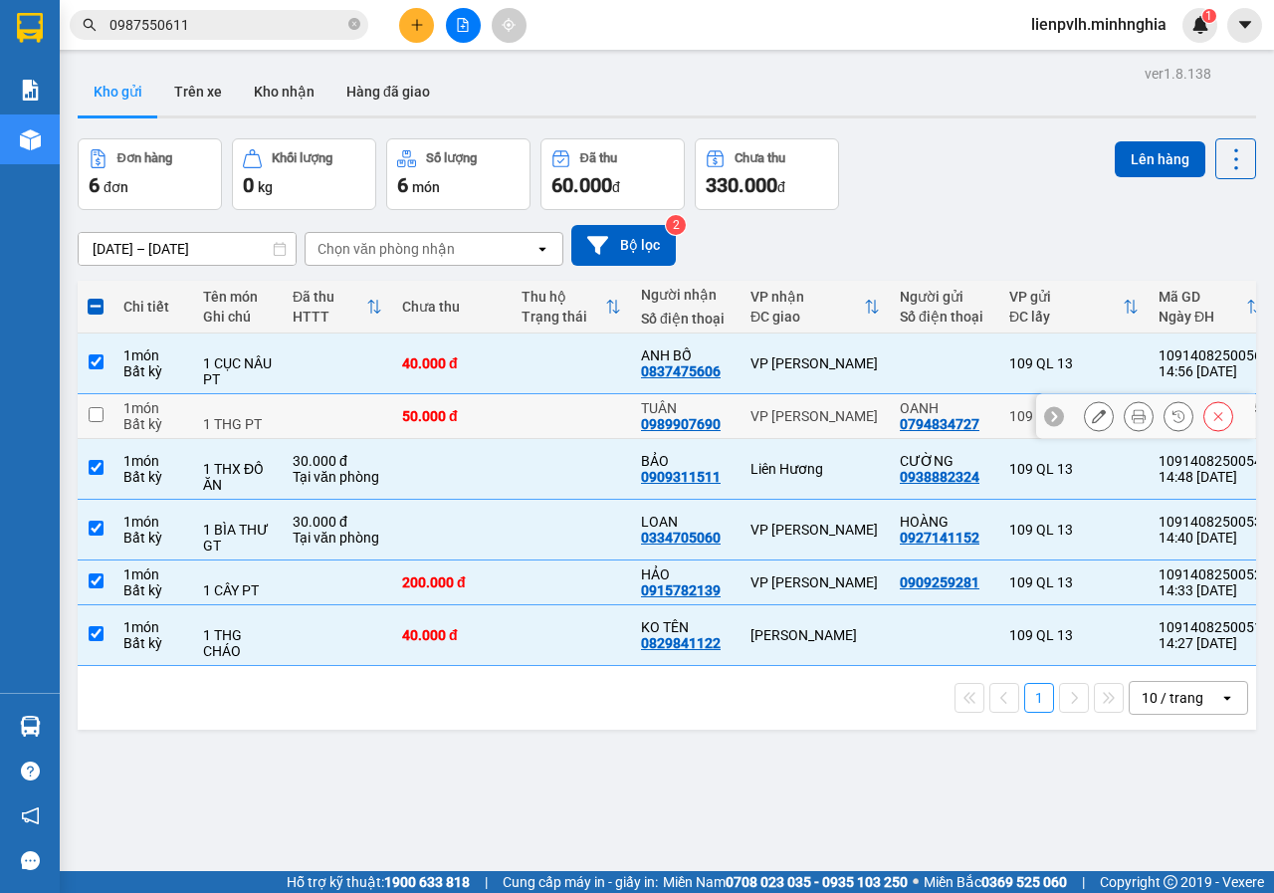
click at [224, 416] on div "1 THG PT" at bounding box center [238, 424] width 70 height 16
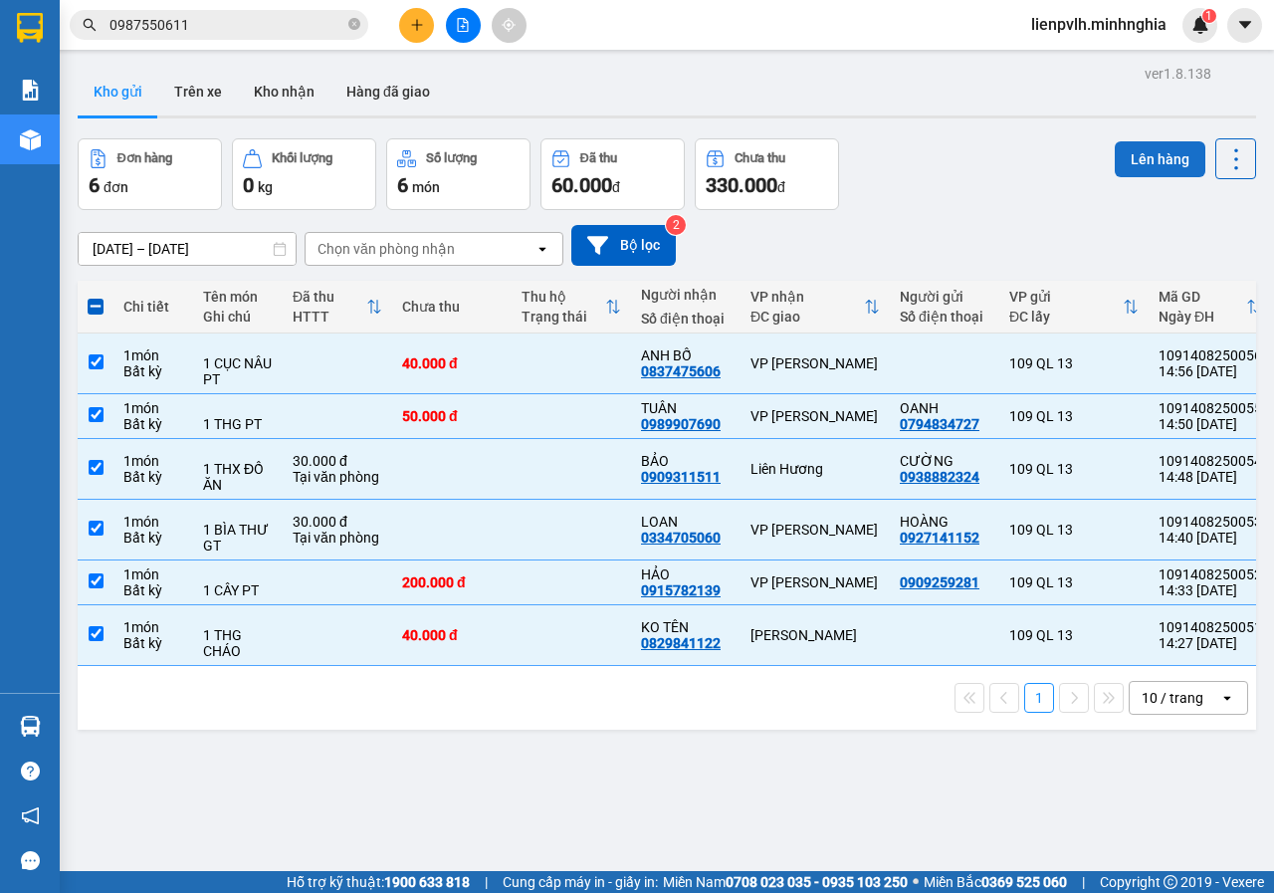
click at [1135, 137] on div "ver 1.8.138 Kho gửi Trên xe Kho nhận Hàng đã giao Đơn hàng 6 đơn Khối lượng 0 k…" at bounding box center [667, 506] width 1194 height 893
click at [1141, 158] on button "Lên hàng" at bounding box center [1159, 159] width 91 height 36
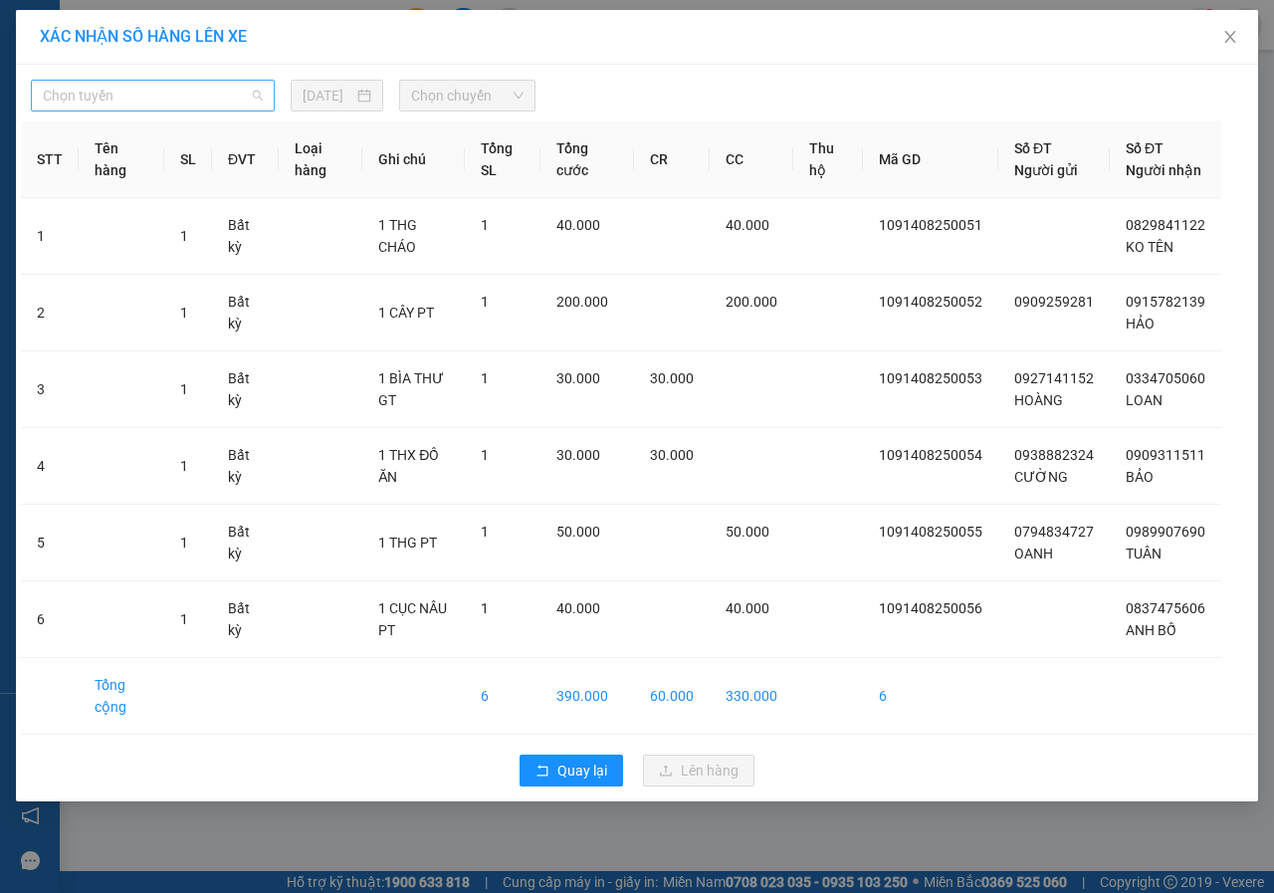
drag, startPoint x: 82, startPoint y: 97, endPoint x: 86, endPoint y: 159, distance: 62.8
click at [83, 99] on span "Chọn tuyến" at bounding box center [153, 96] width 220 height 30
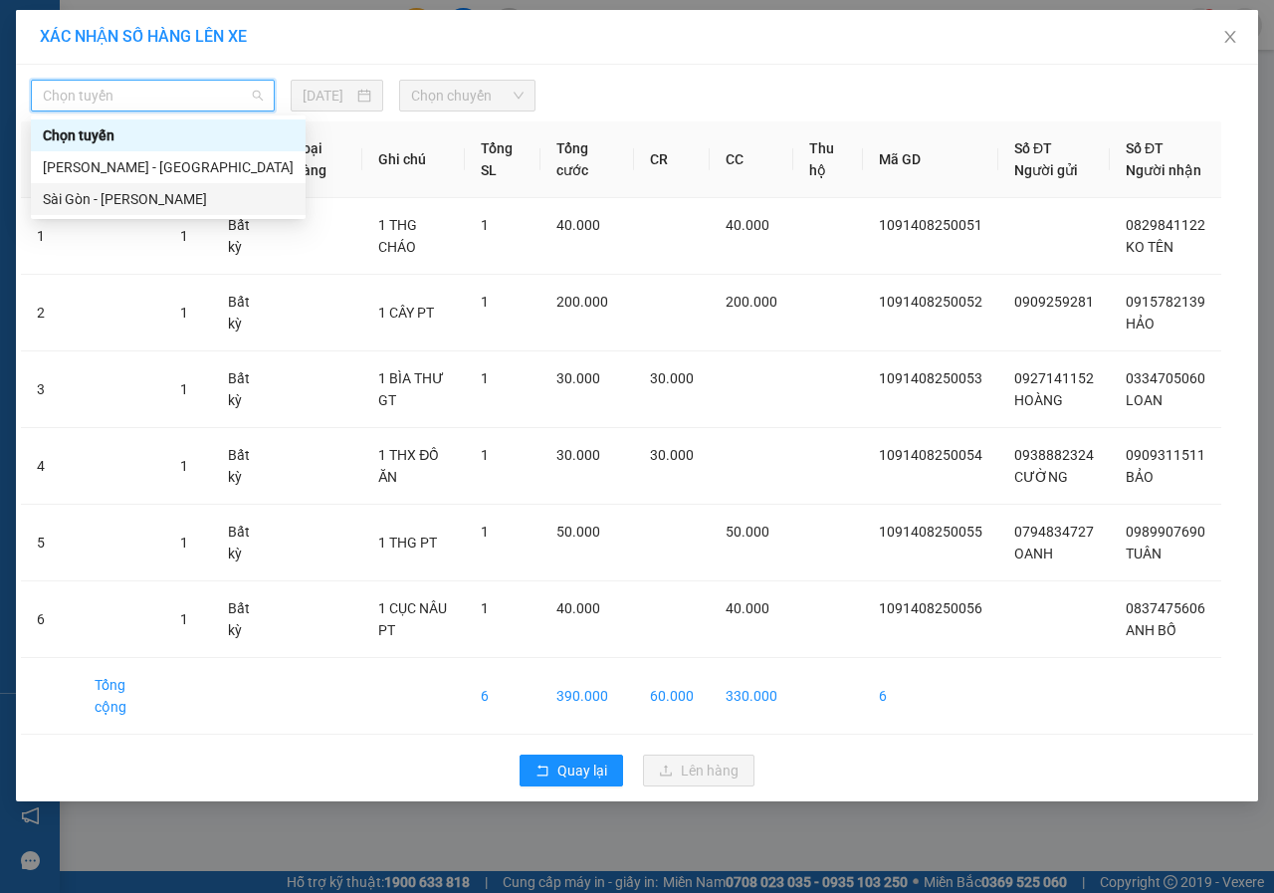
click at [79, 205] on div "Sài Gòn - [PERSON_NAME]" at bounding box center [168, 199] width 251 height 22
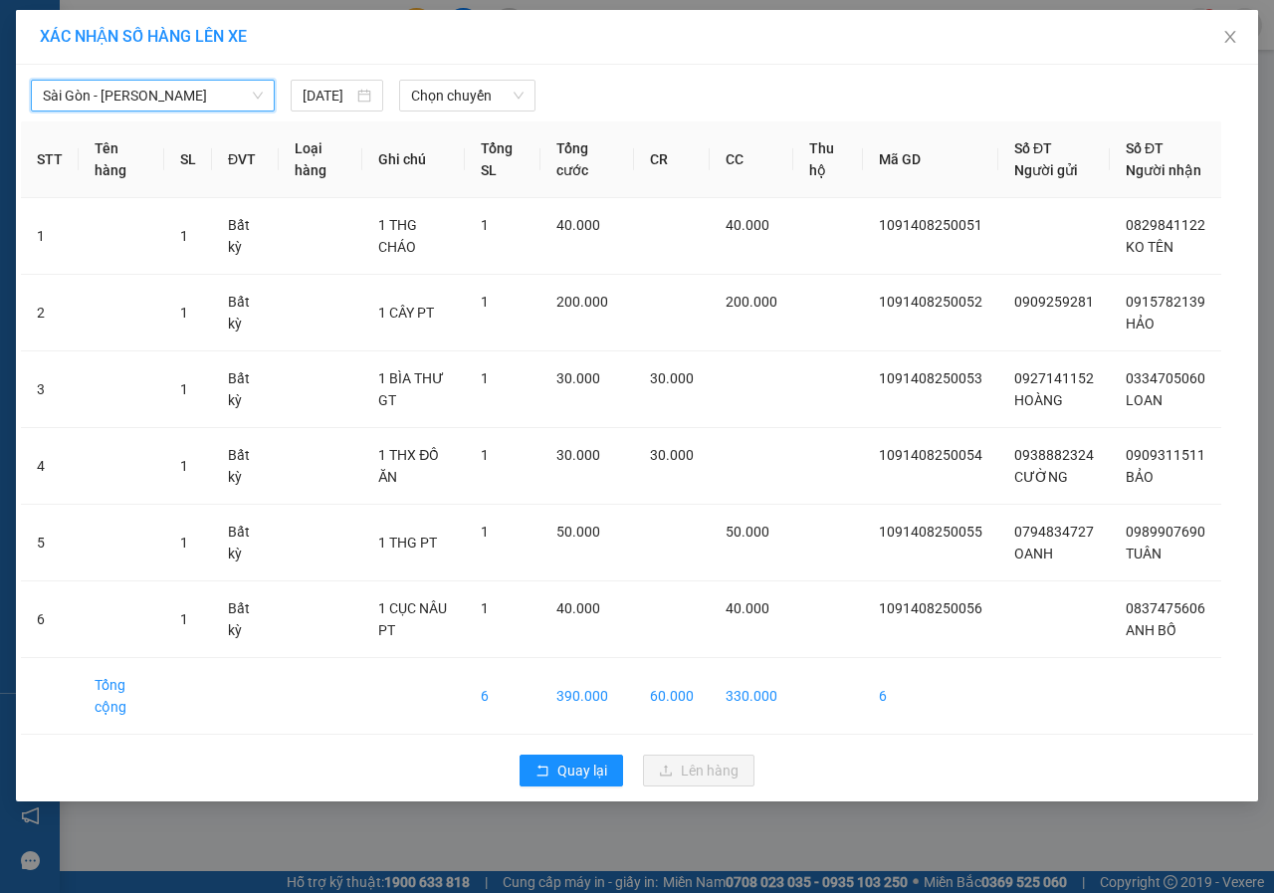
click at [454, 78] on div "Sài Gòn - Phan Rí Sài Gòn - Phan Rí 14/08/2025 Chọn chuyến" at bounding box center [637, 91] width 1232 height 42
click at [456, 85] on span "Chọn chuyến" at bounding box center [466, 96] width 111 height 30
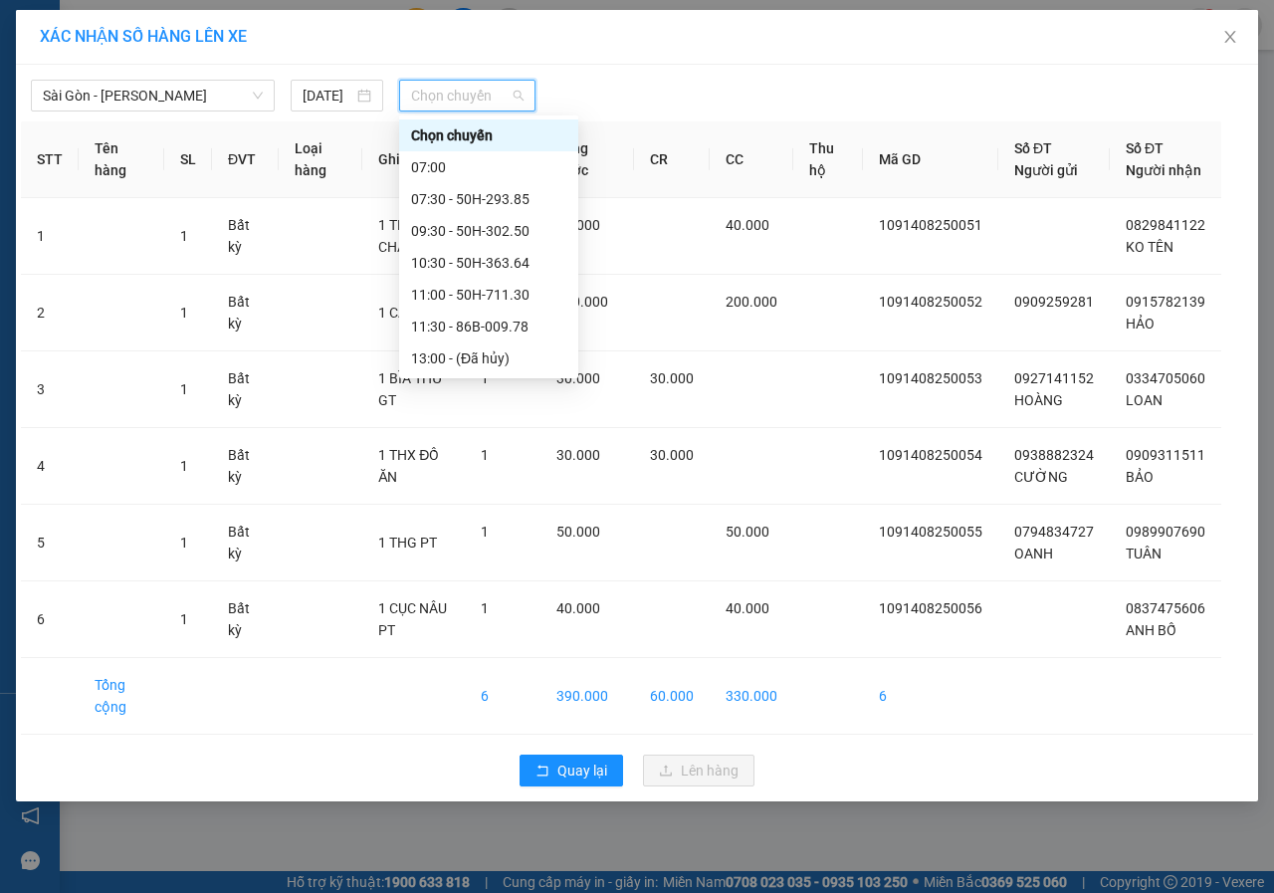
click at [459, 443] on div "17:00 (TC) - 50H-368.19" at bounding box center [488, 454] width 155 height 22
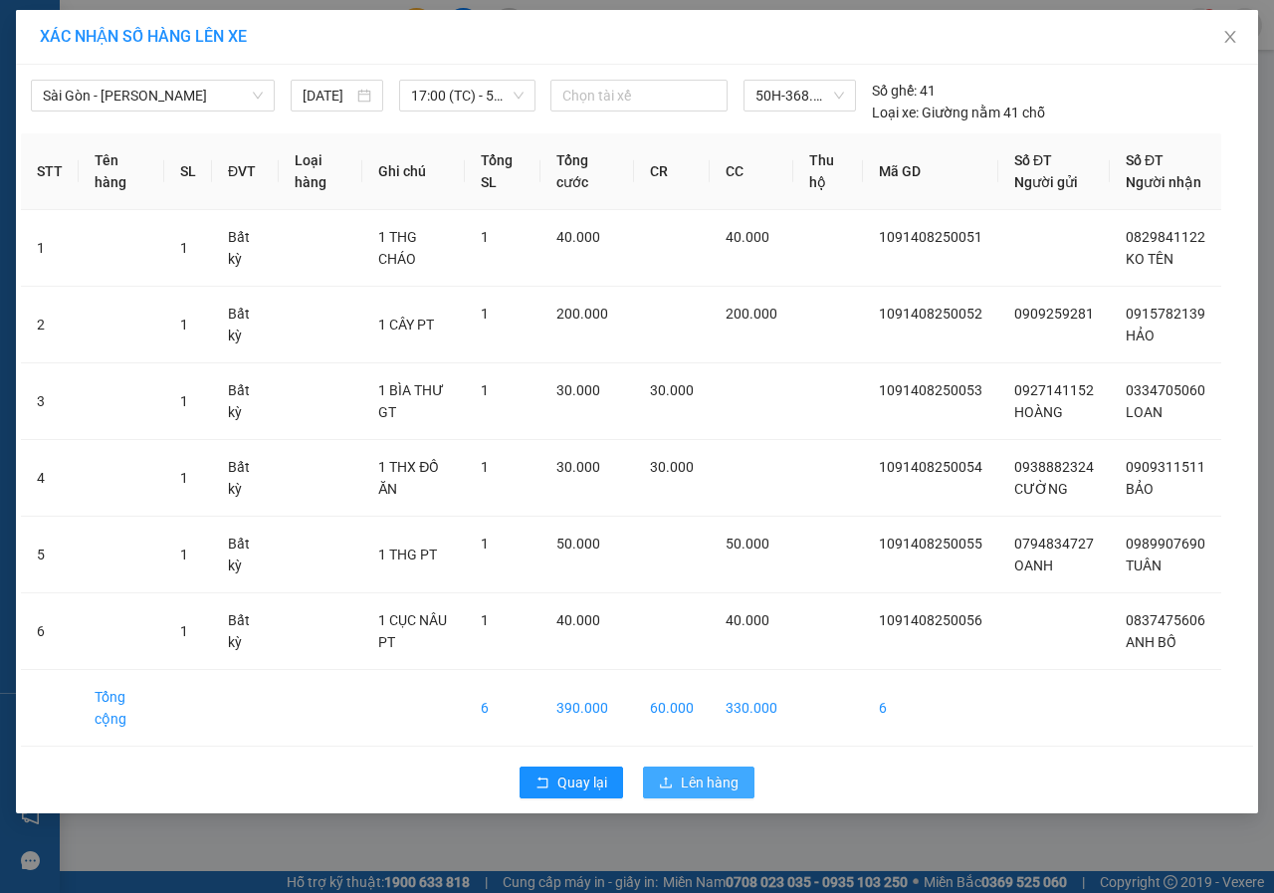
click at [739, 798] on button "Lên hàng" at bounding box center [698, 782] width 111 height 32
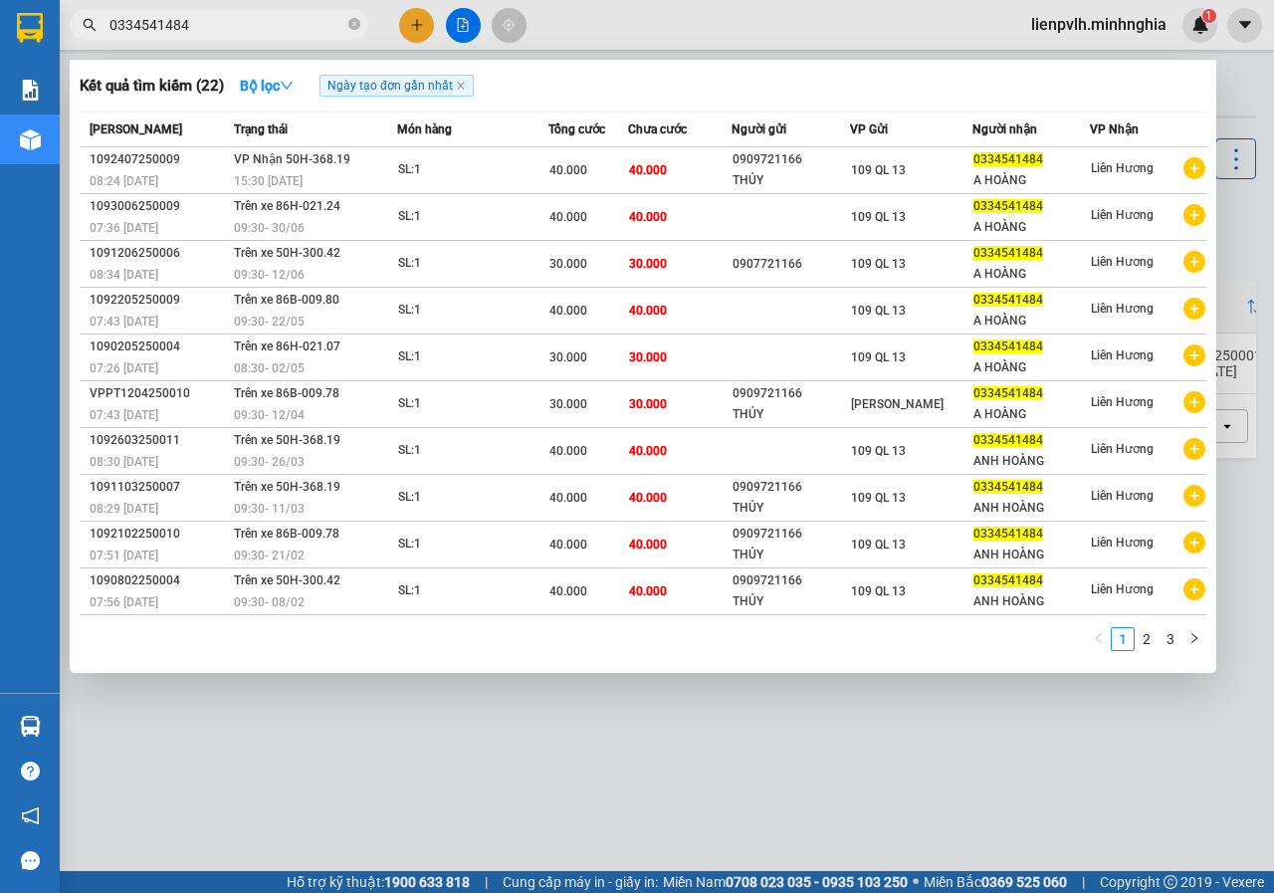
click at [70, 28] on span "0334541484" at bounding box center [219, 25] width 299 height 30
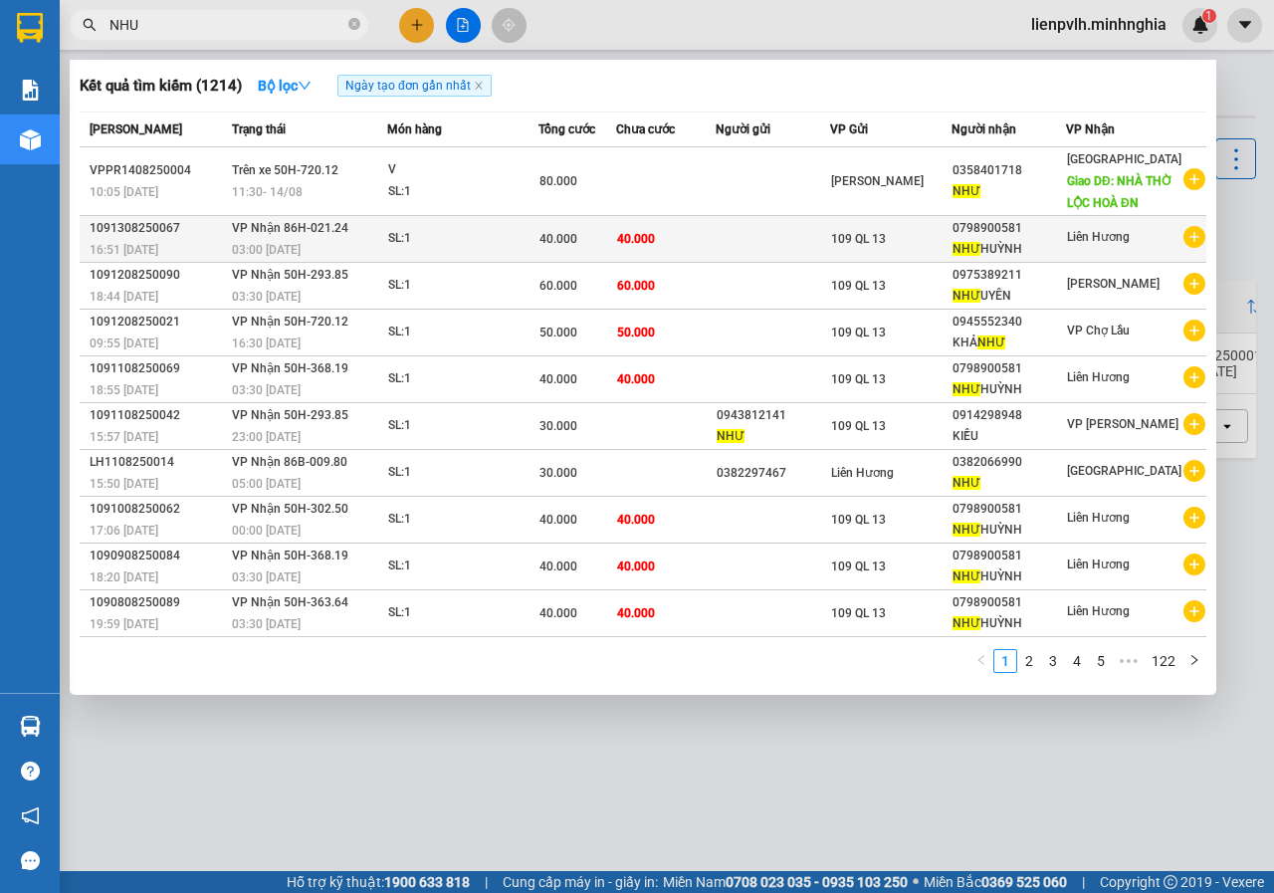
type input "NHU"
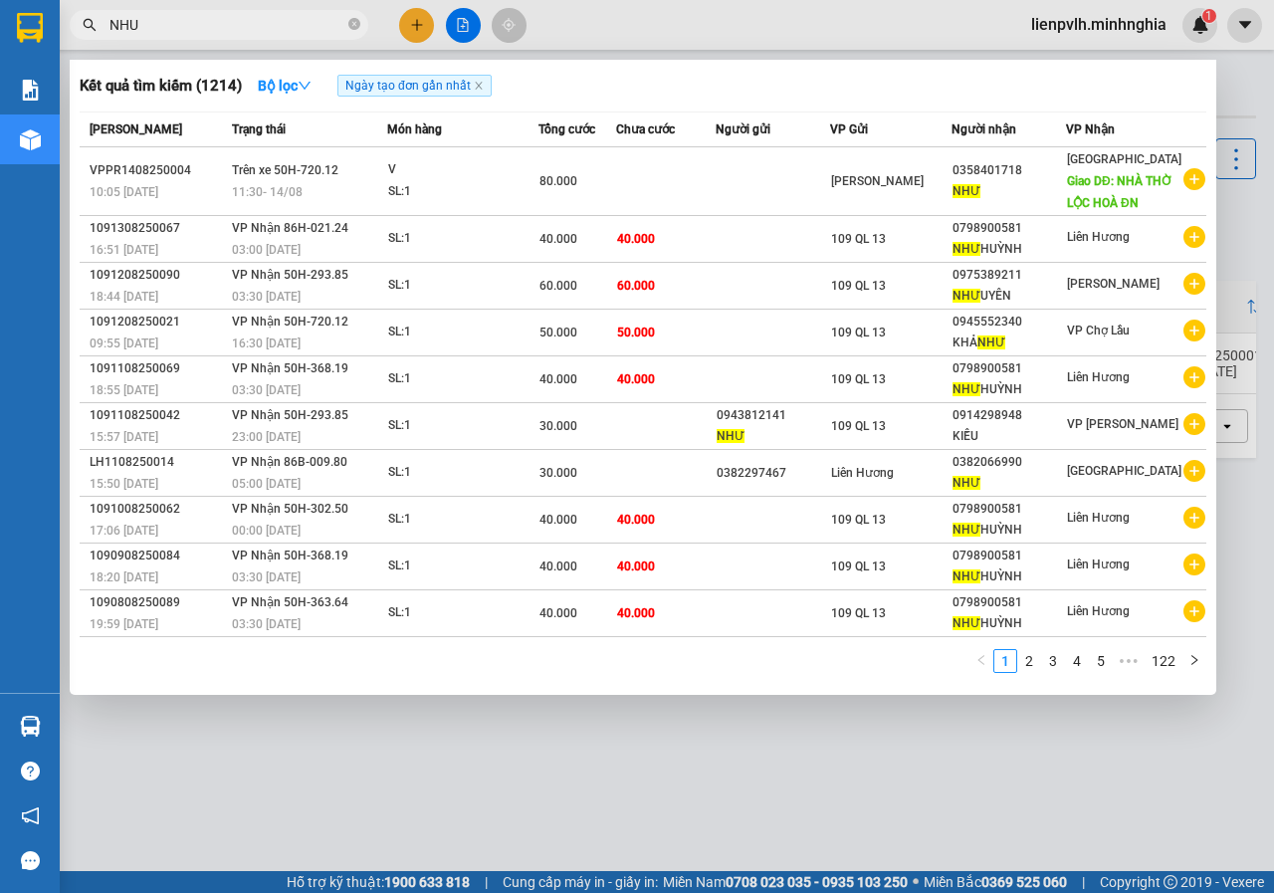
click at [752, 262] on td at bounding box center [772, 239] width 115 height 47
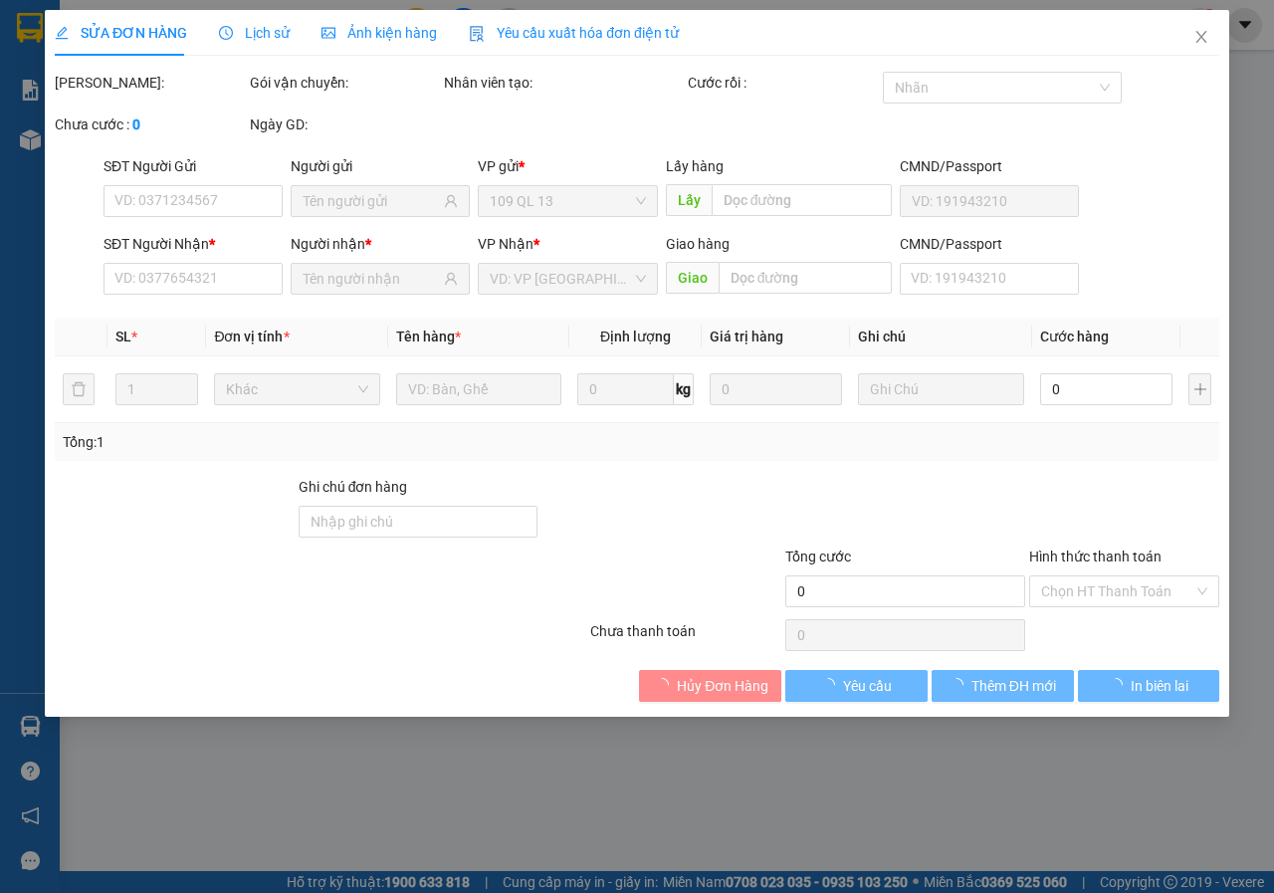
type input "0798900581"
type input "40.000"
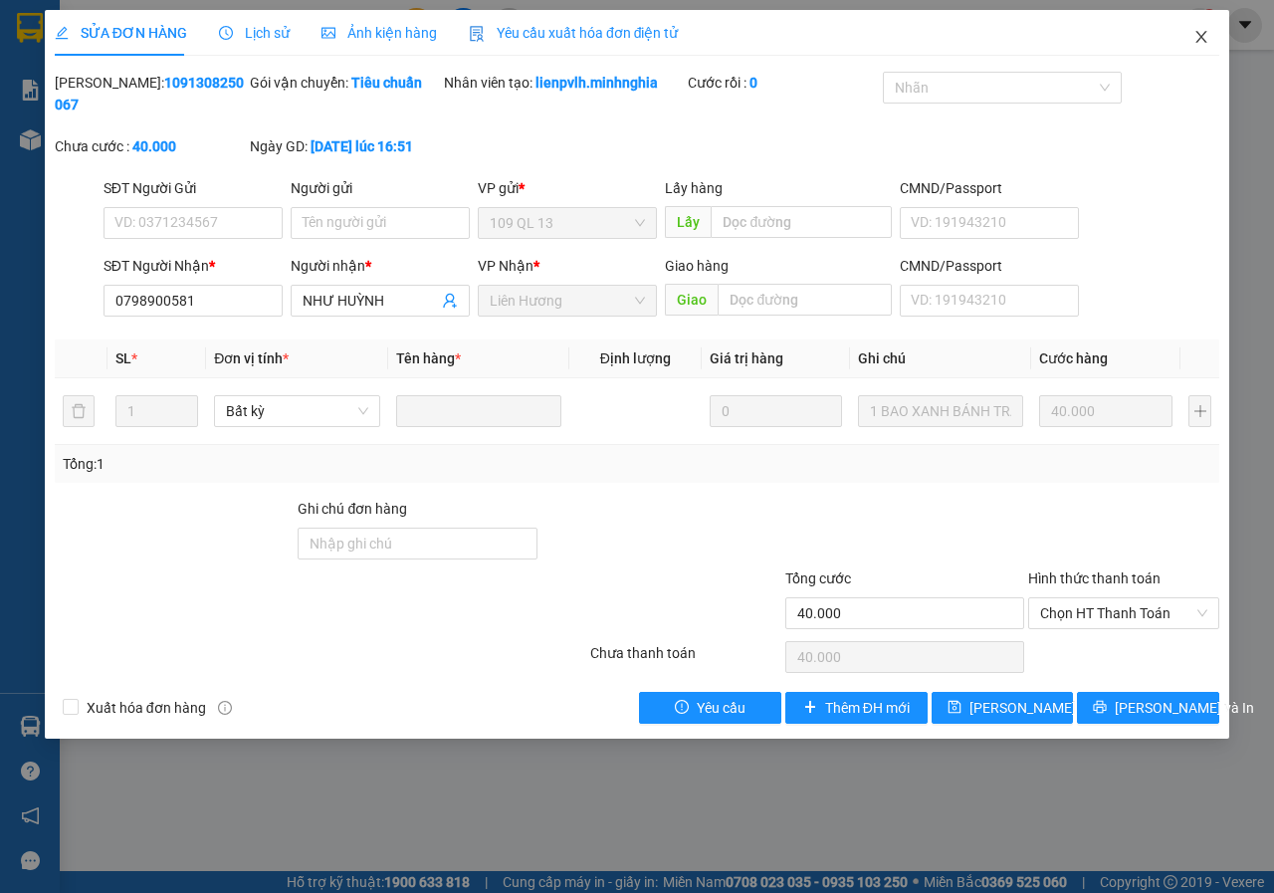
click at [1212, 39] on span "Close" at bounding box center [1201, 38] width 56 height 56
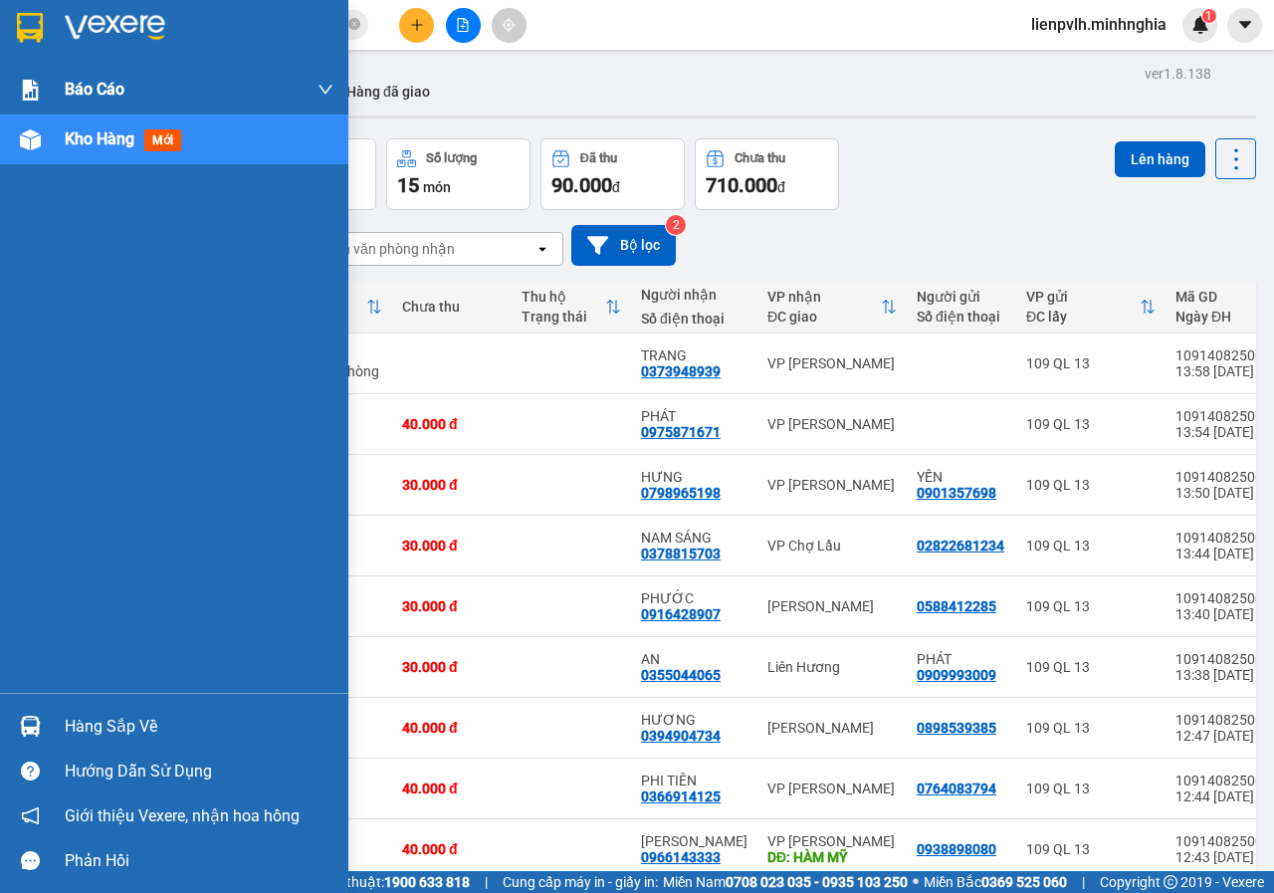
click at [10, 88] on div "Báo cáo" at bounding box center [174, 90] width 348 height 50
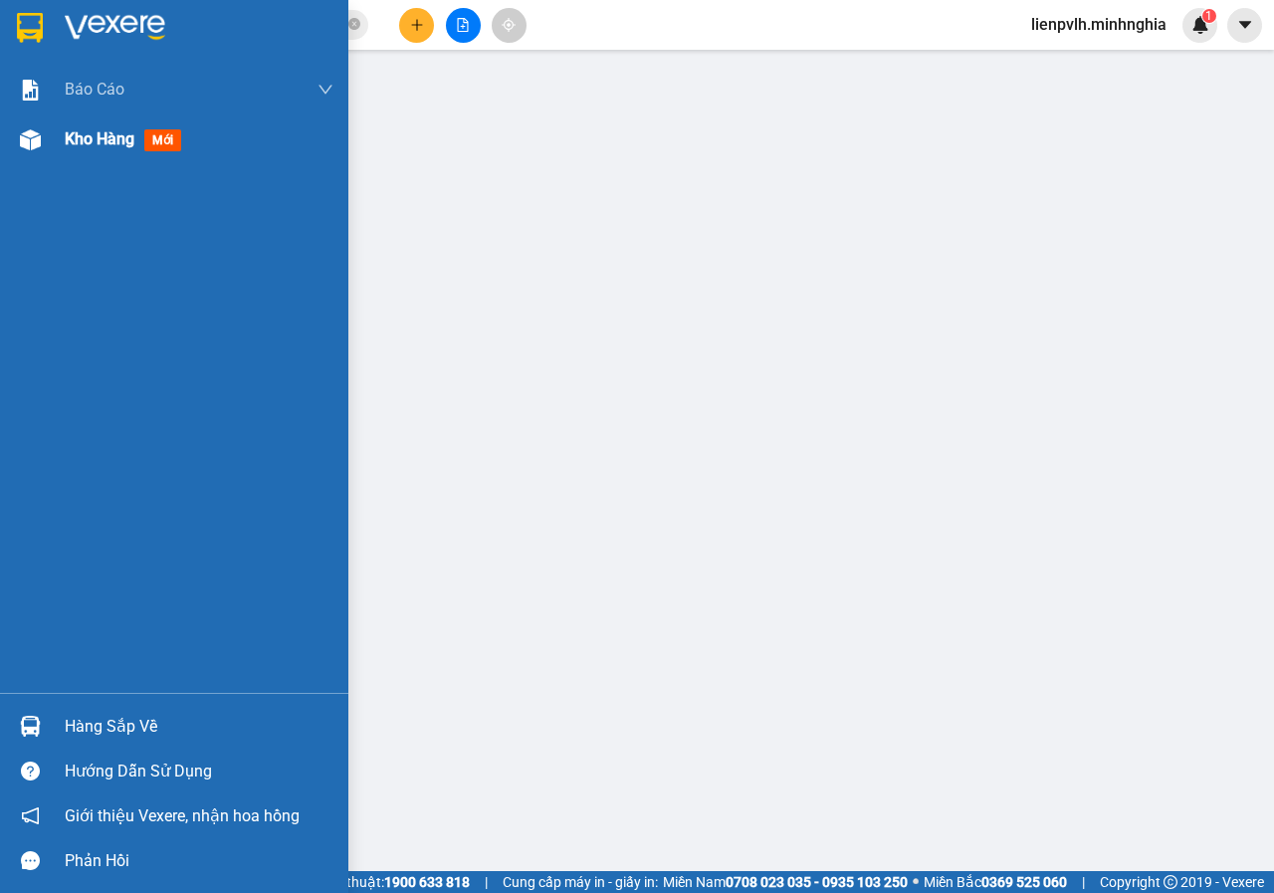
click at [91, 130] on span "Kho hàng" at bounding box center [100, 138] width 70 height 19
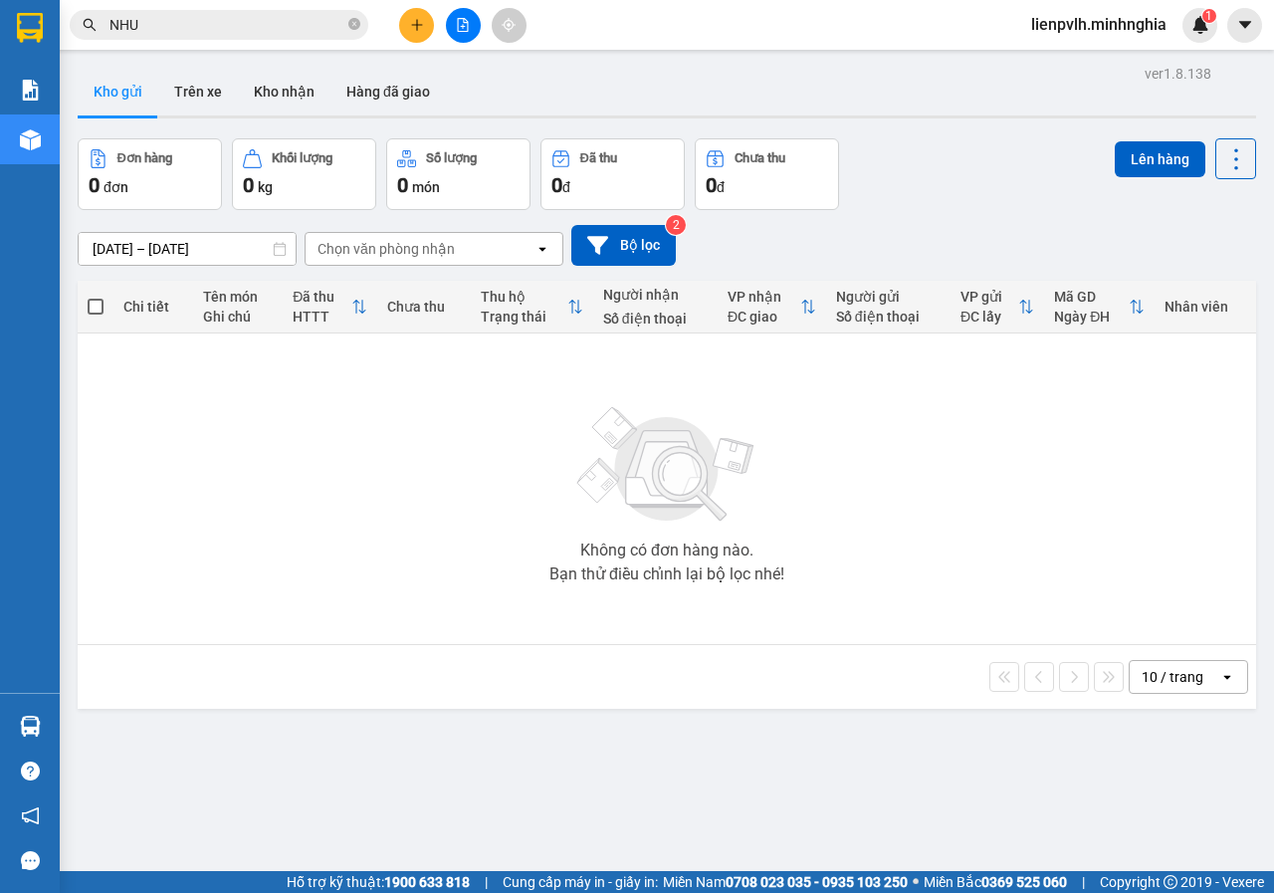
click at [430, 28] on button at bounding box center [416, 25] width 35 height 35
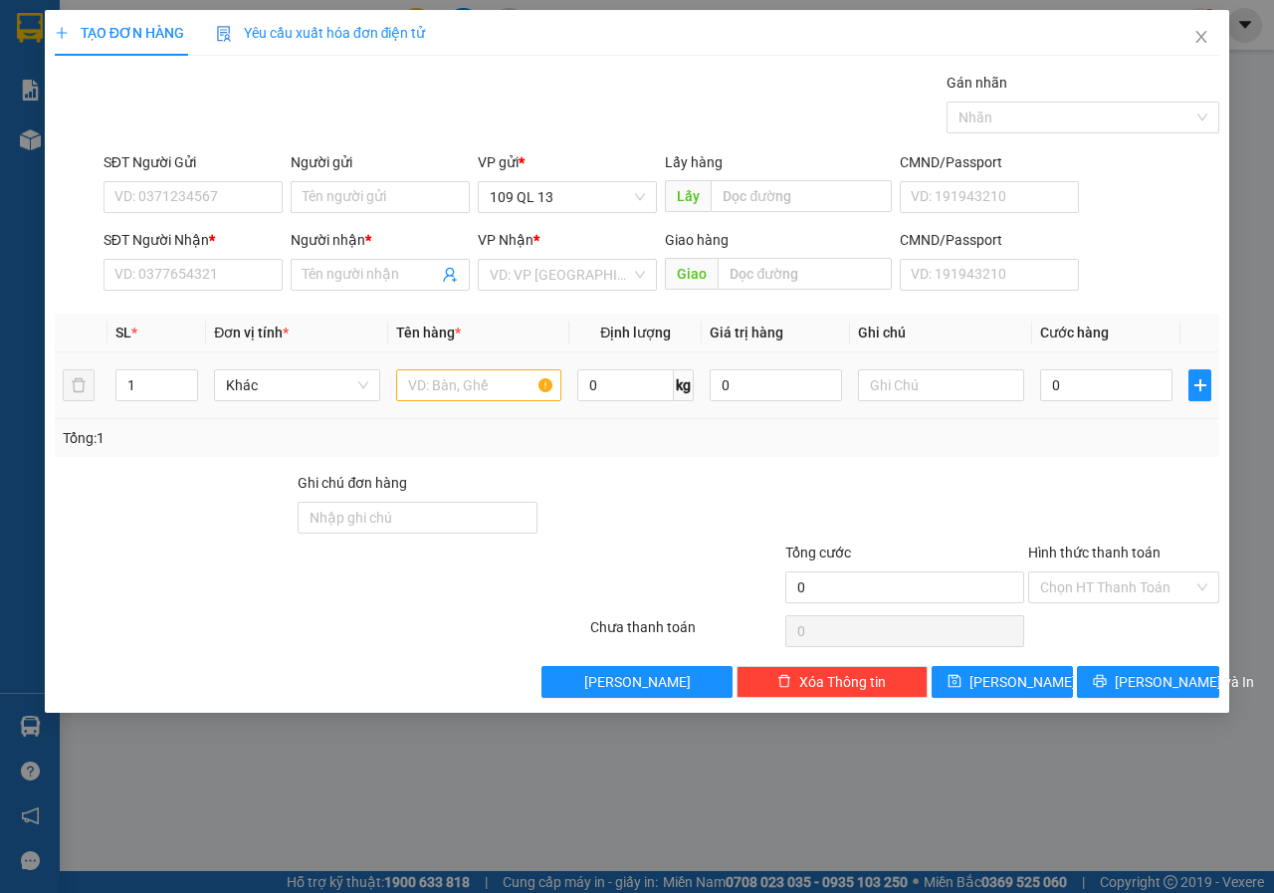
click at [517, 409] on td at bounding box center [479, 385] width 182 height 67
click at [513, 395] on input "text" at bounding box center [479, 385] width 166 height 32
click at [188, 284] on input "SĐT Người Nhận *" at bounding box center [192, 275] width 179 height 32
click at [189, 283] on input "SĐT Người Nhận *" at bounding box center [192, 275] width 179 height 32
click at [191, 283] on input "SĐT Người Nhận *" at bounding box center [192, 275] width 179 height 32
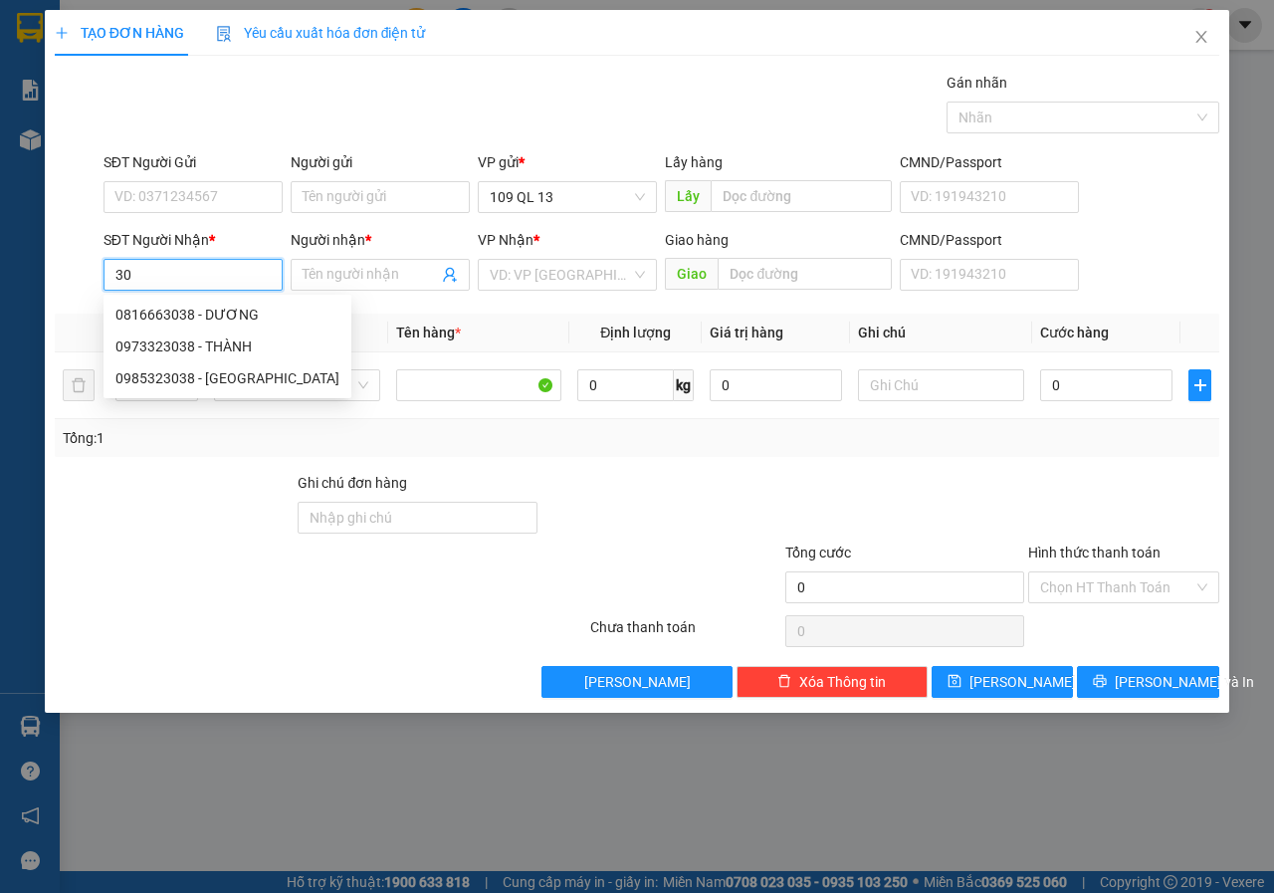
type input "3"
click at [254, 312] on div "0385014180 - LỘC" at bounding box center [192, 314] width 155 height 22
type input "0385014180"
type input "LỘC"
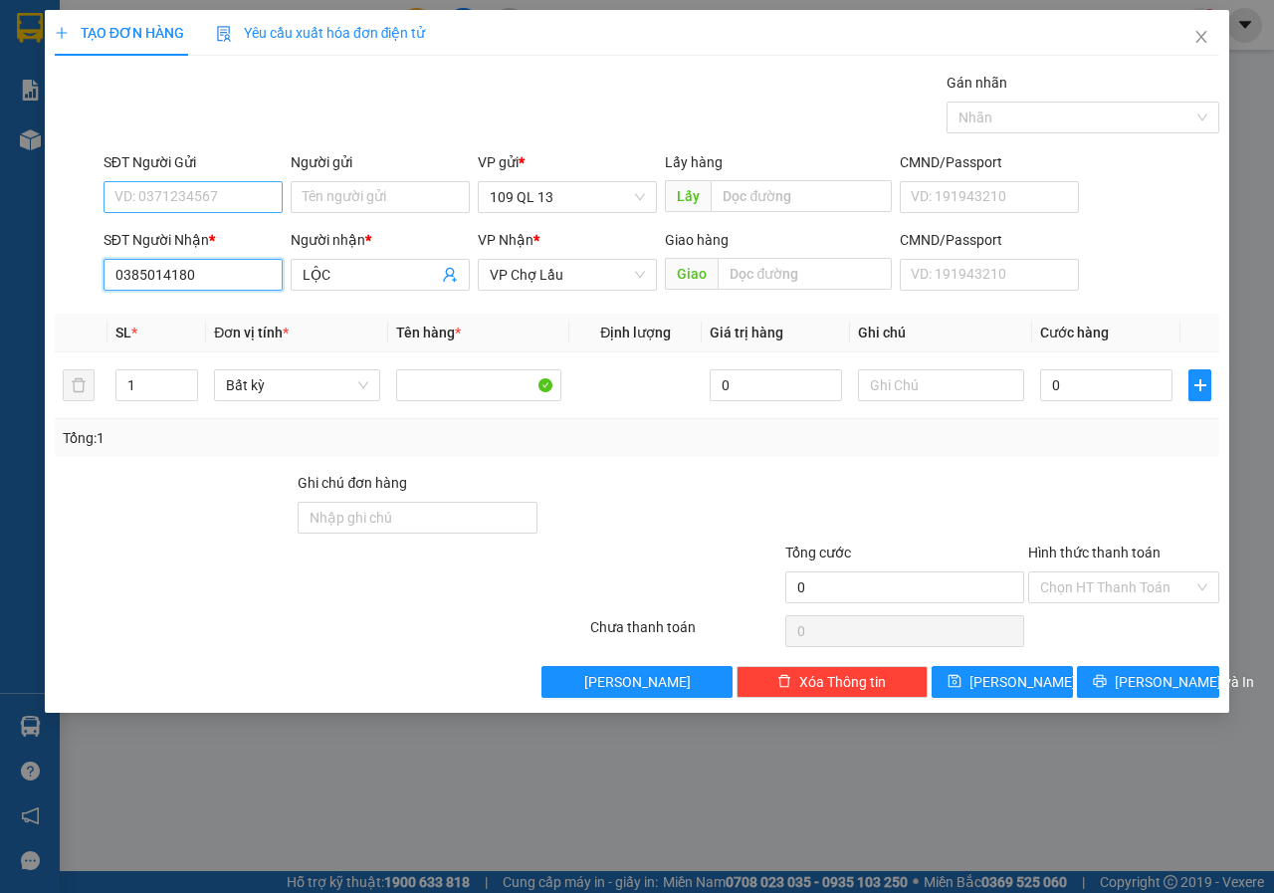
type input "0385014180"
click at [222, 203] on input "SĐT Người Gửi" at bounding box center [192, 197] width 179 height 32
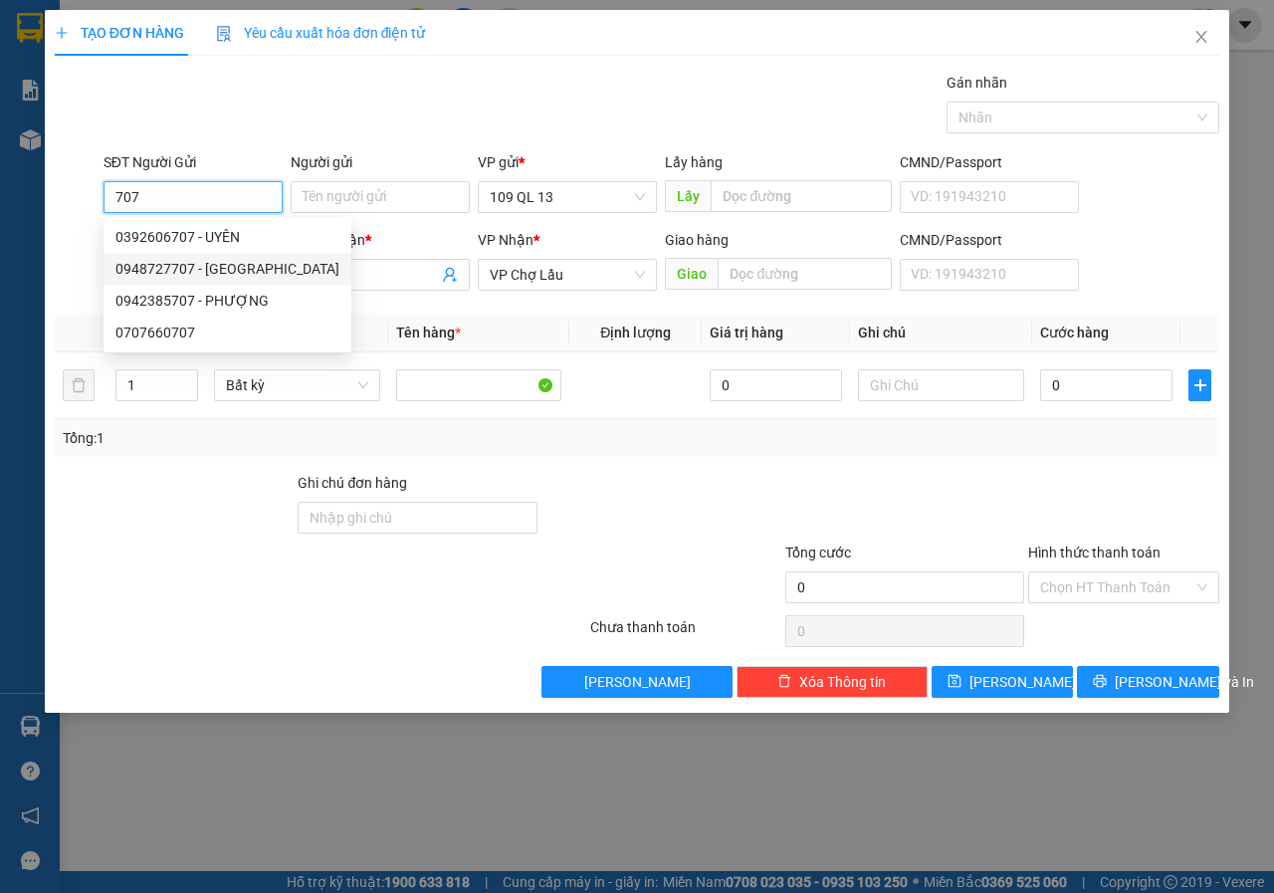
click at [217, 265] on div "0948727707 - ĐỨC" at bounding box center [227, 269] width 224 height 22
type input "0948727707"
type input "ĐỨC"
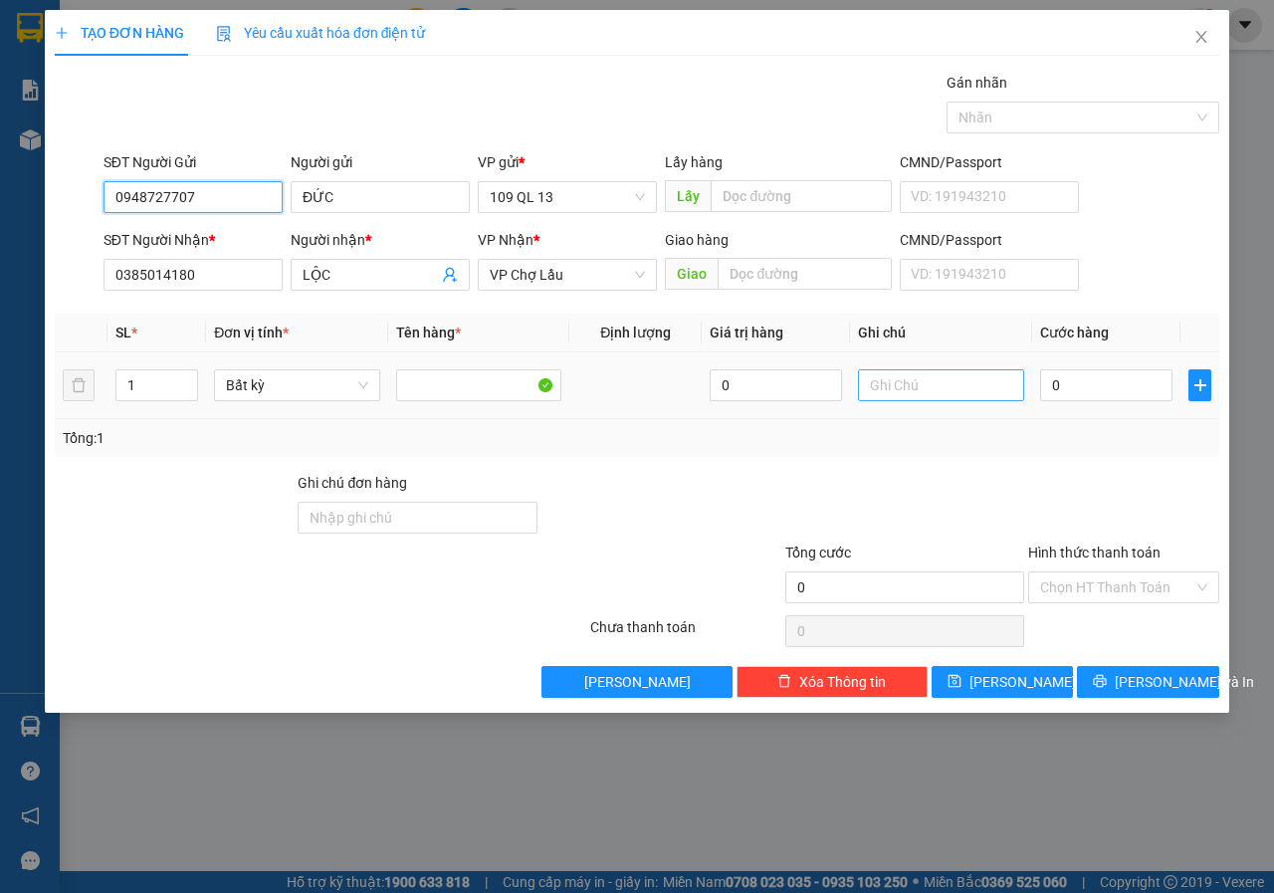
type input "0948727707"
click at [913, 374] on input "text" at bounding box center [941, 385] width 166 height 32
type input "2"
click at [184, 377] on icon "up" at bounding box center [187, 380] width 7 height 7
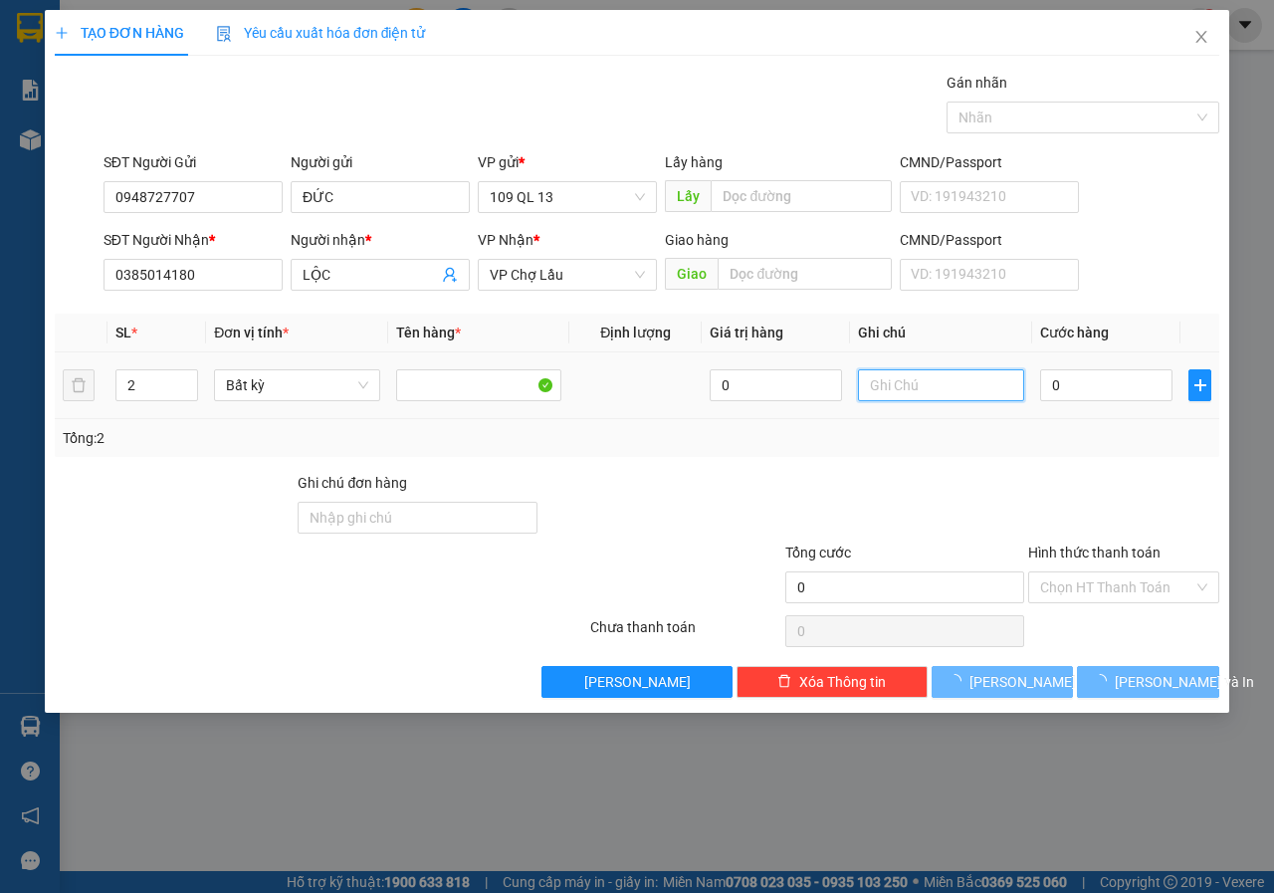
click at [929, 382] on input "text" at bounding box center [941, 385] width 166 height 32
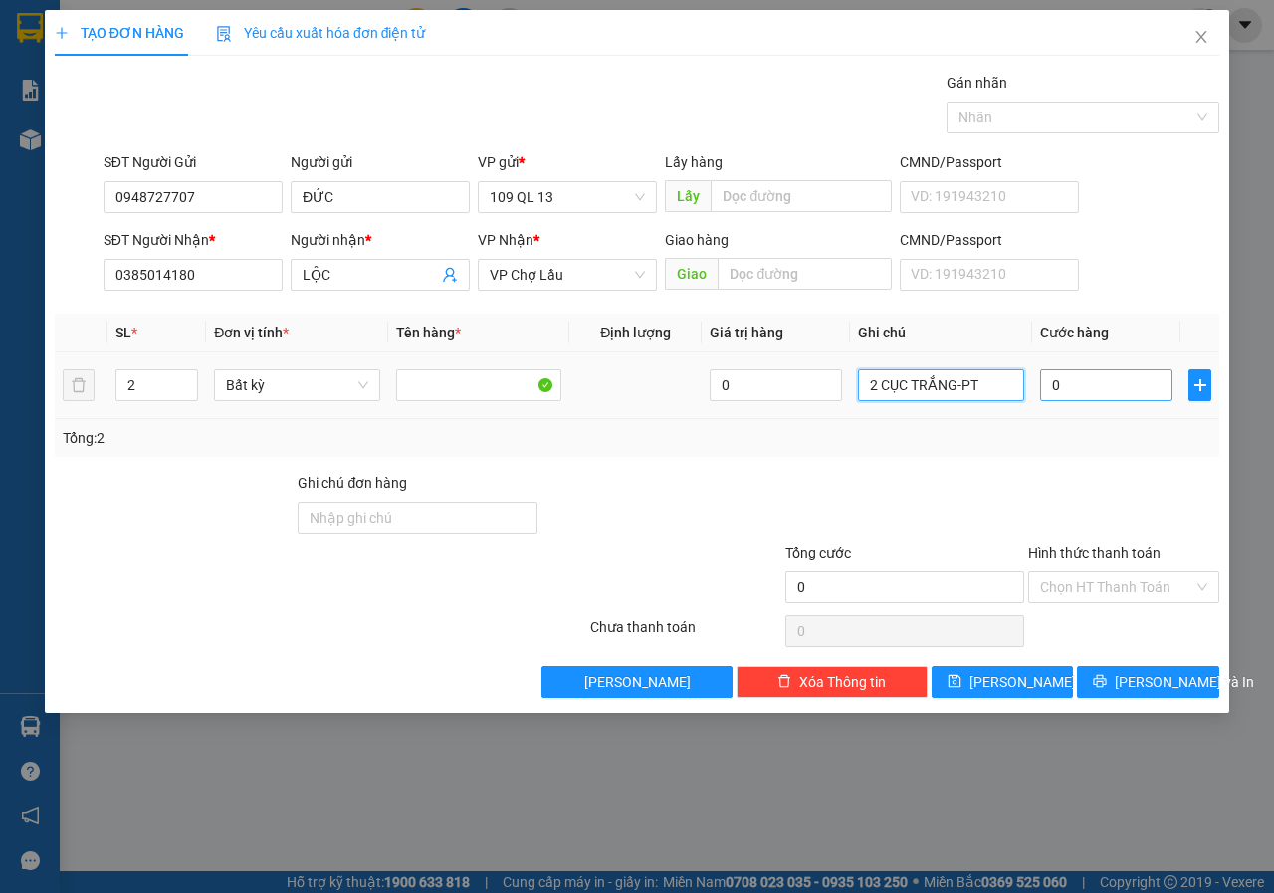
type input "2 CỤC TRẮNG-PT"
click at [1090, 393] on input "0" at bounding box center [1106, 385] width 132 height 32
type input "1"
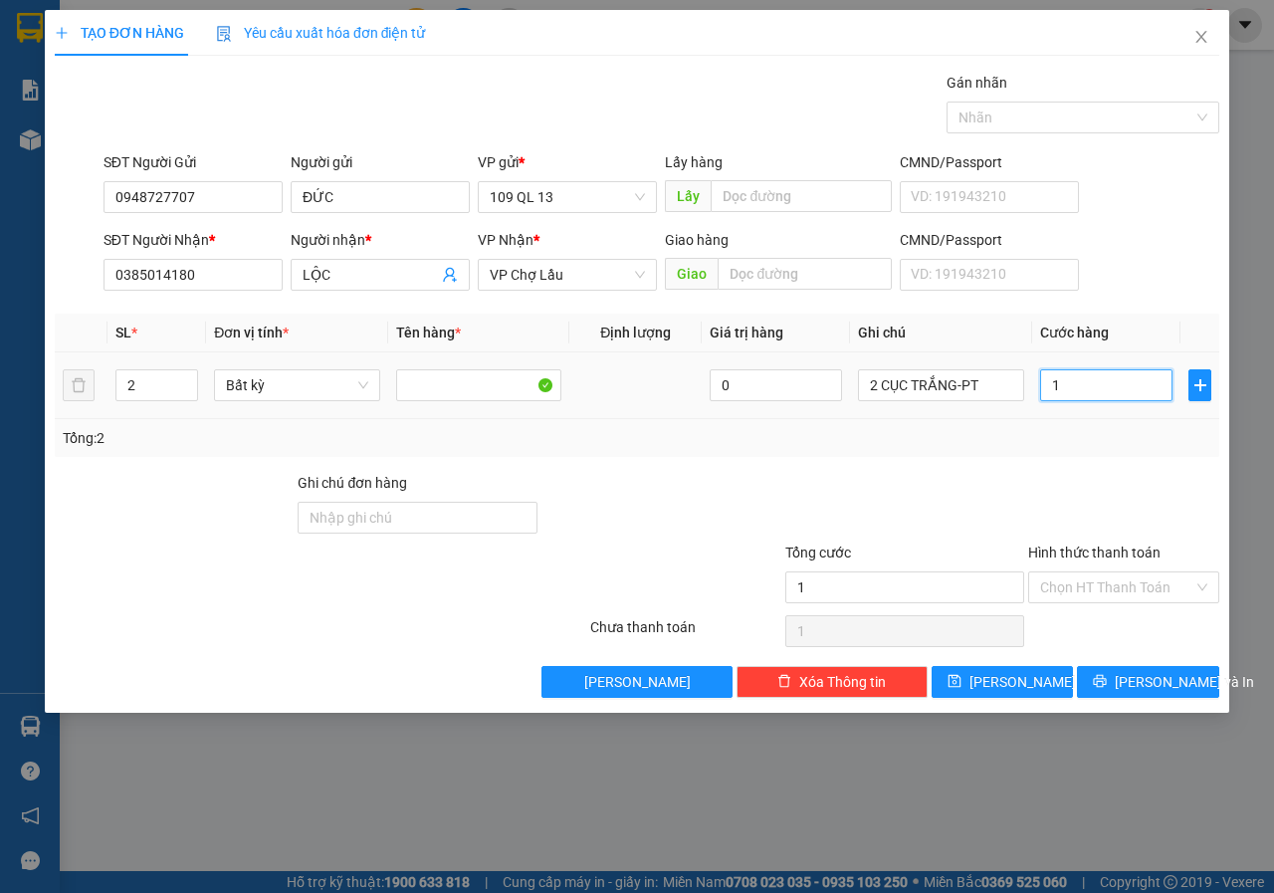
type input "14"
type input "140"
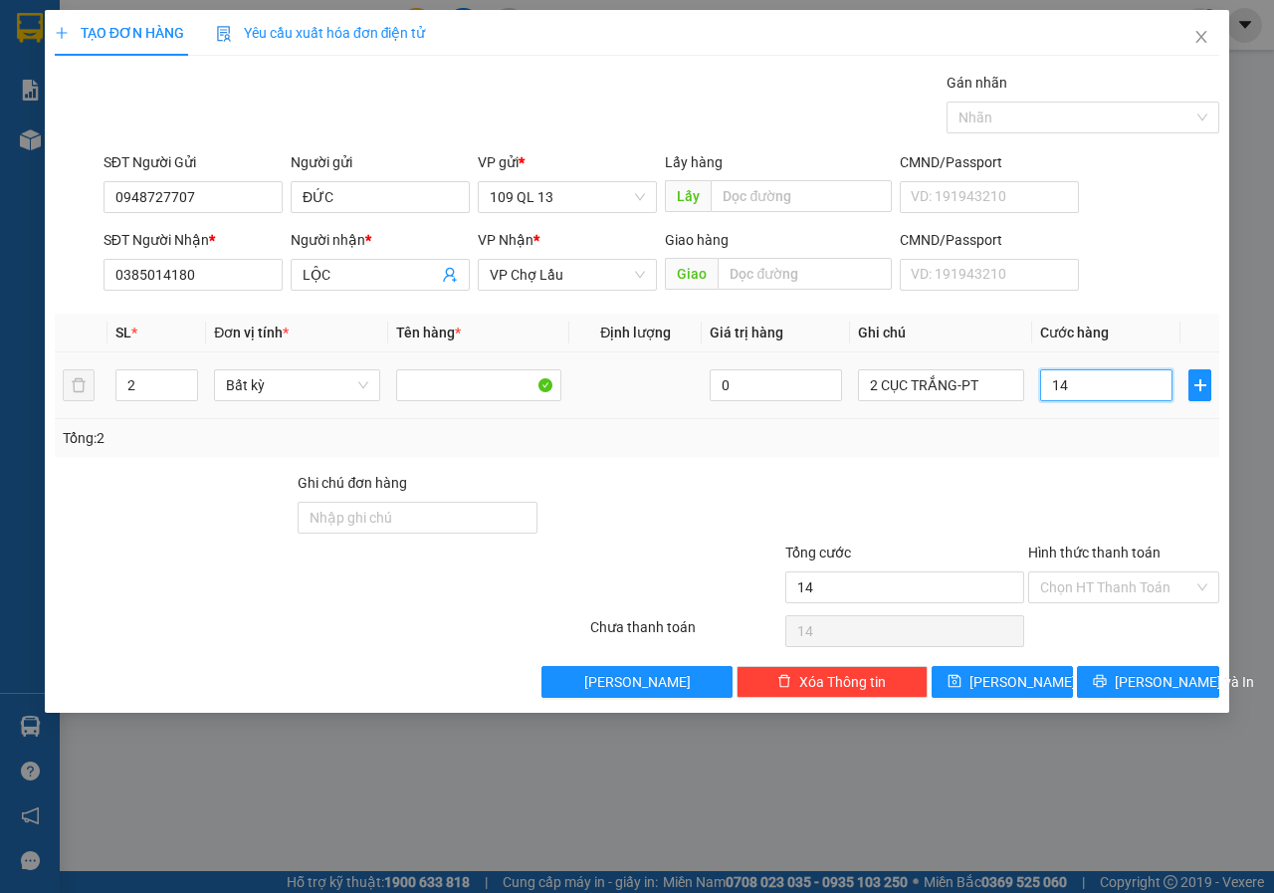
type input "140"
type input "140.000"
drag, startPoint x: 1044, startPoint y: 424, endPoint x: 1049, endPoint y: 435, distance: 12.0
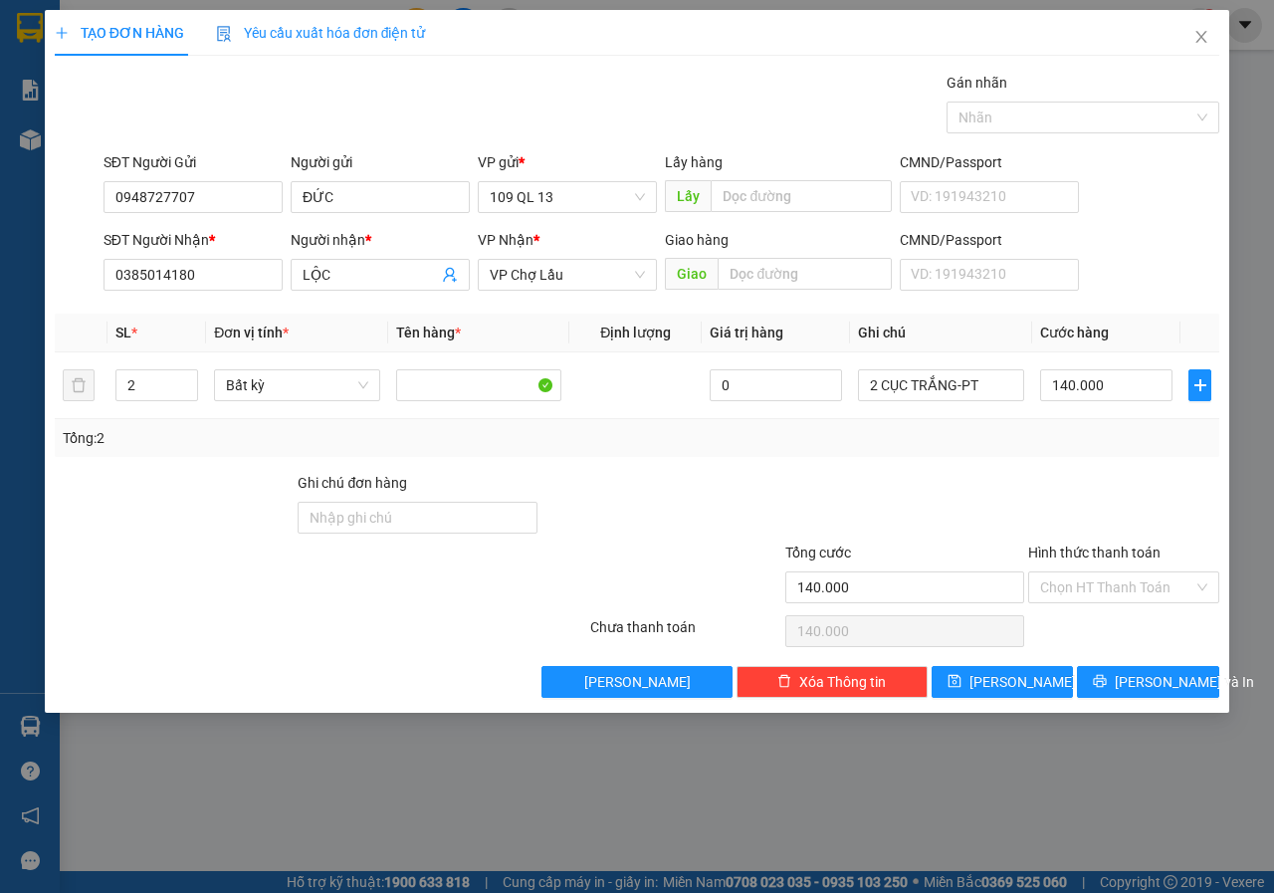
click at [1046, 426] on div "Tổng: 2" at bounding box center [637, 438] width 1164 height 38
click at [1187, 682] on button "[PERSON_NAME] và In" at bounding box center [1148, 682] width 142 height 32
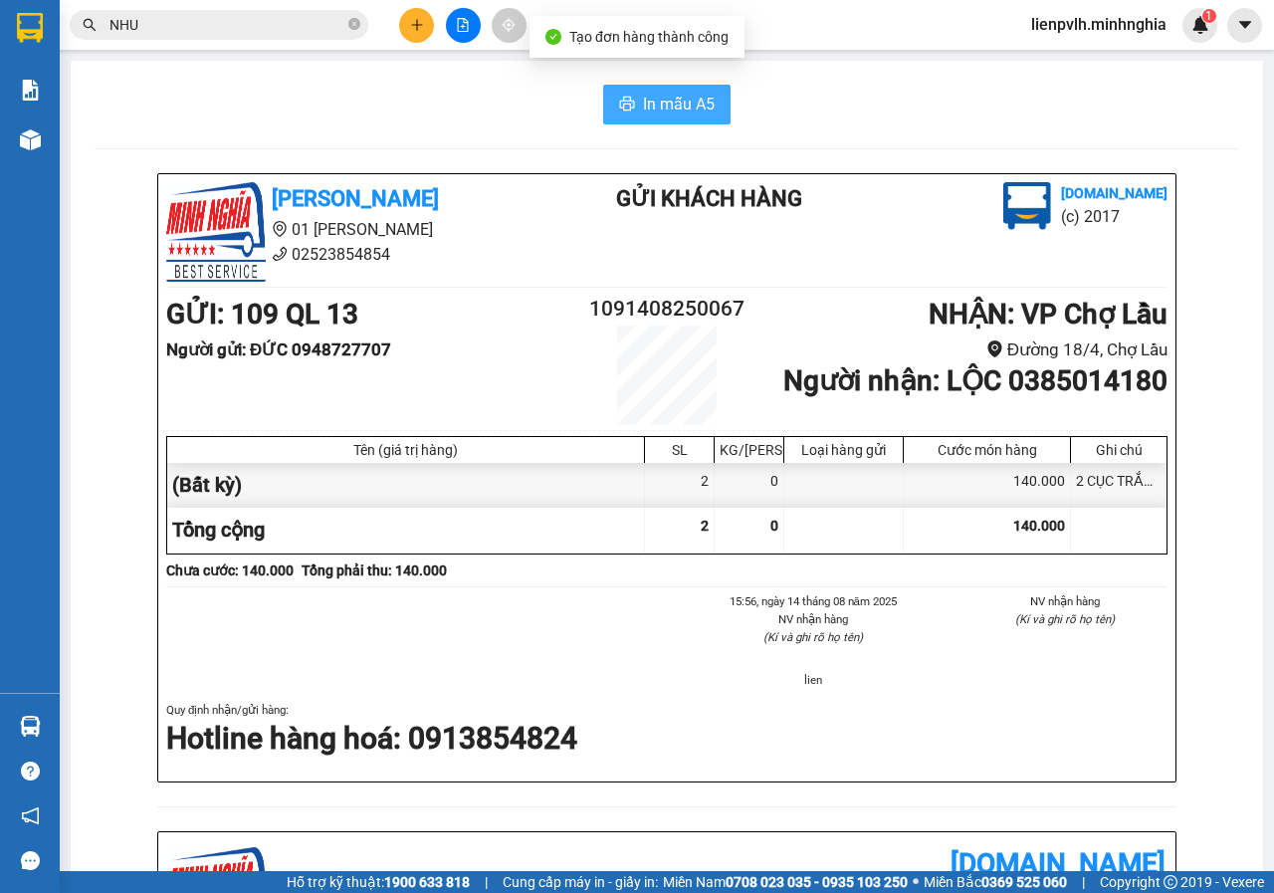
click at [684, 114] on span "In mẫu A5" at bounding box center [679, 104] width 72 height 25
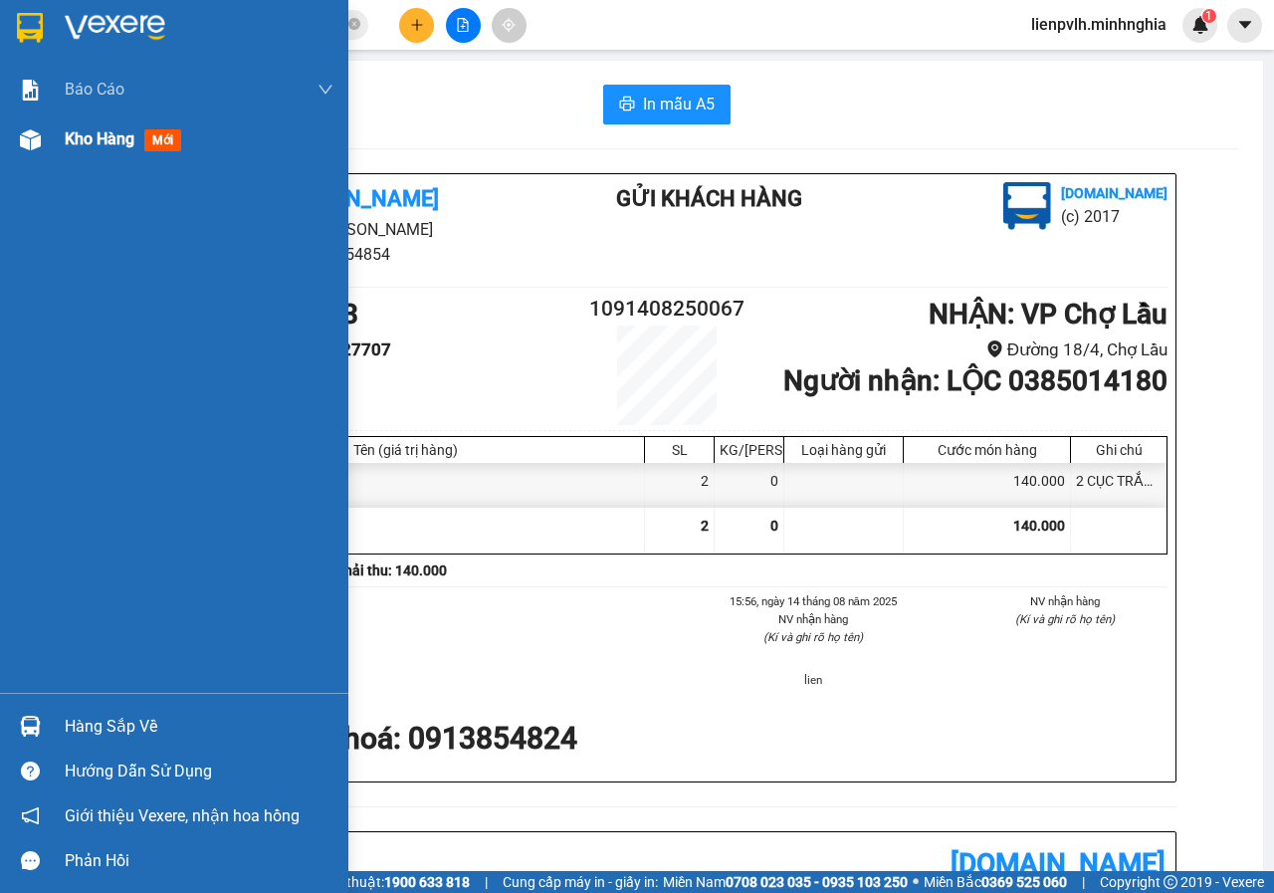
click at [87, 130] on span "Kho hàng" at bounding box center [100, 138] width 70 height 19
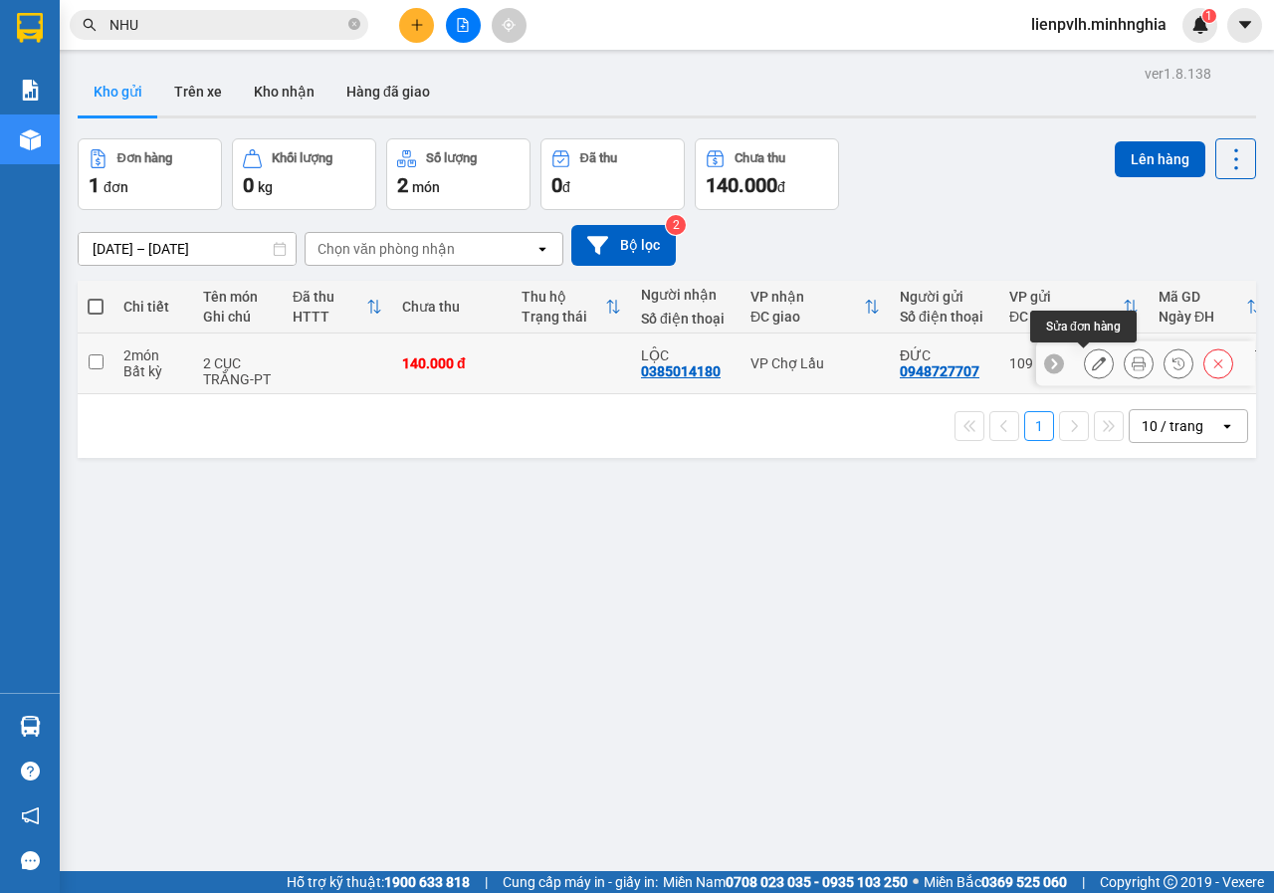
click at [1092, 365] on icon at bounding box center [1099, 363] width 14 height 14
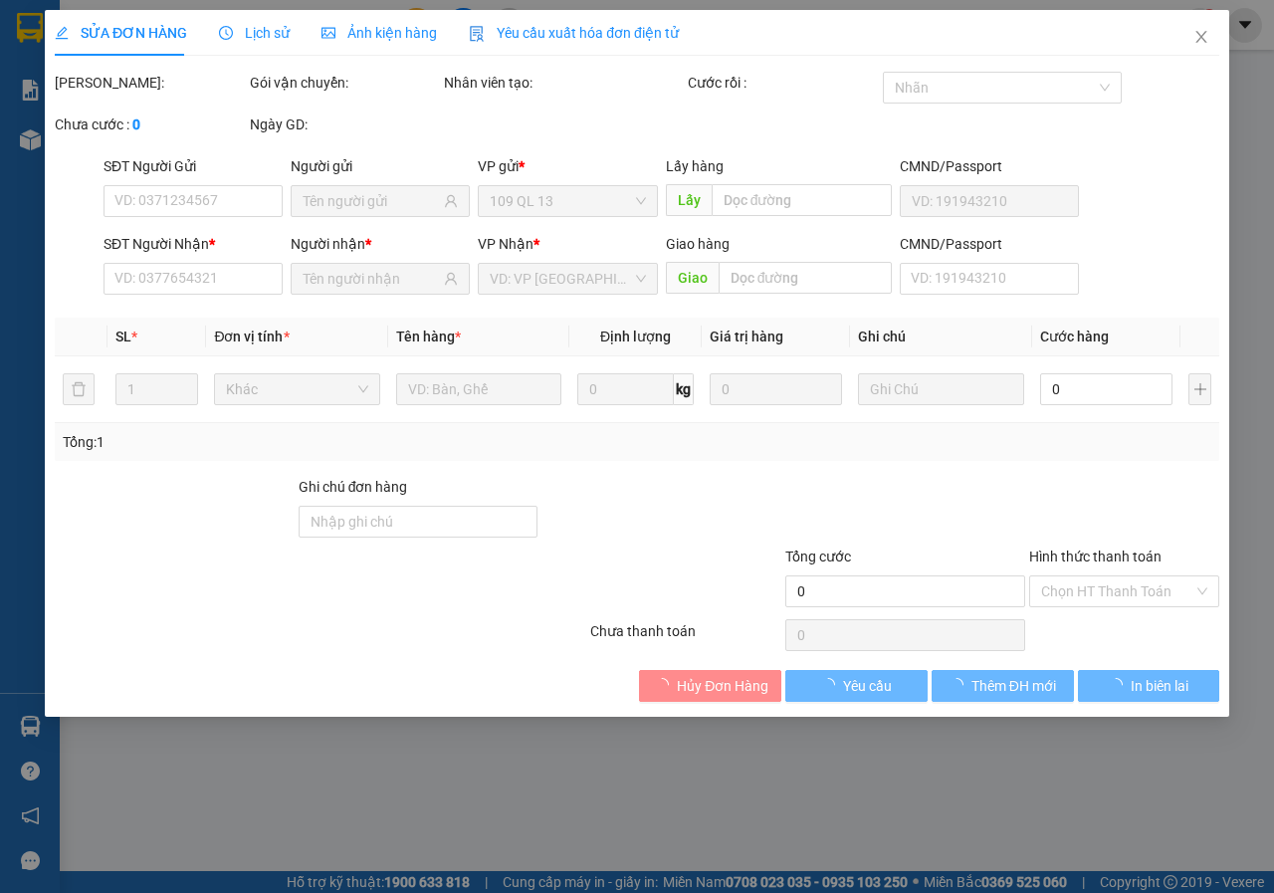
type input "0948727707"
type input "0385014180"
type input "140.000"
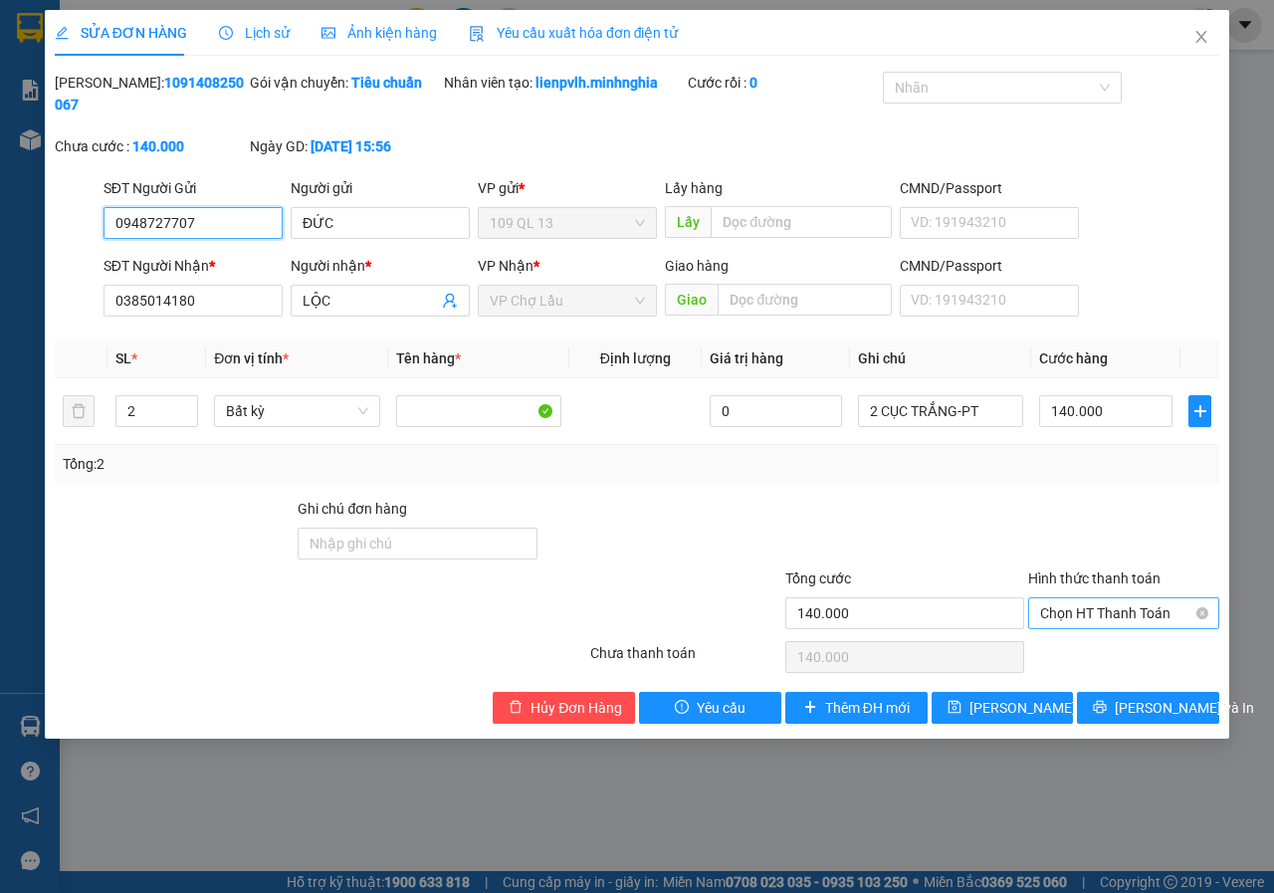
drag, startPoint x: 1130, startPoint y: 604, endPoint x: 1119, endPoint y: 613, distance: 14.1
click at [1129, 604] on span "Chọn HT Thanh Toán" at bounding box center [1123, 613] width 167 height 30
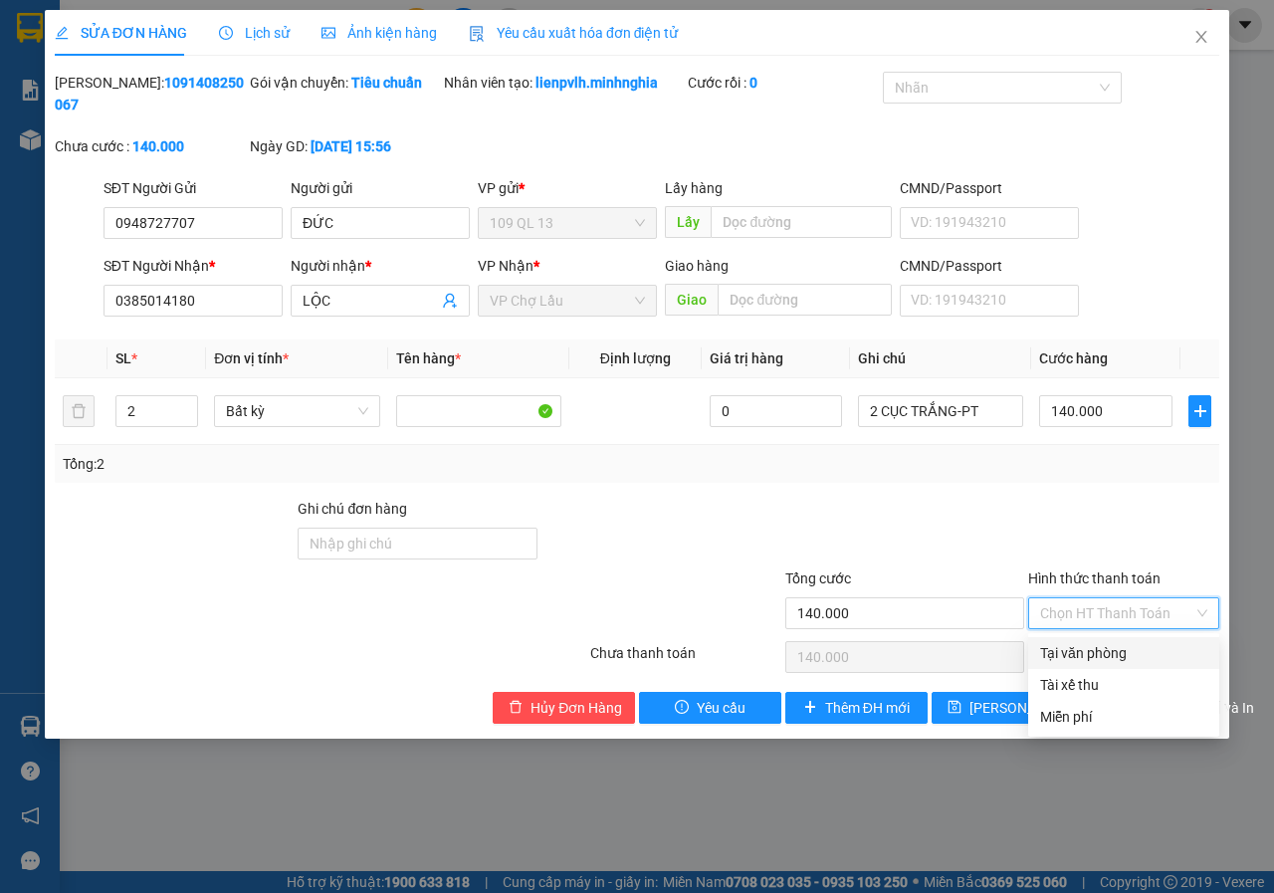
click at [1107, 644] on div "Tại văn phòng" at bounding box center [1123, 653] width 167 height 22
type input "0"
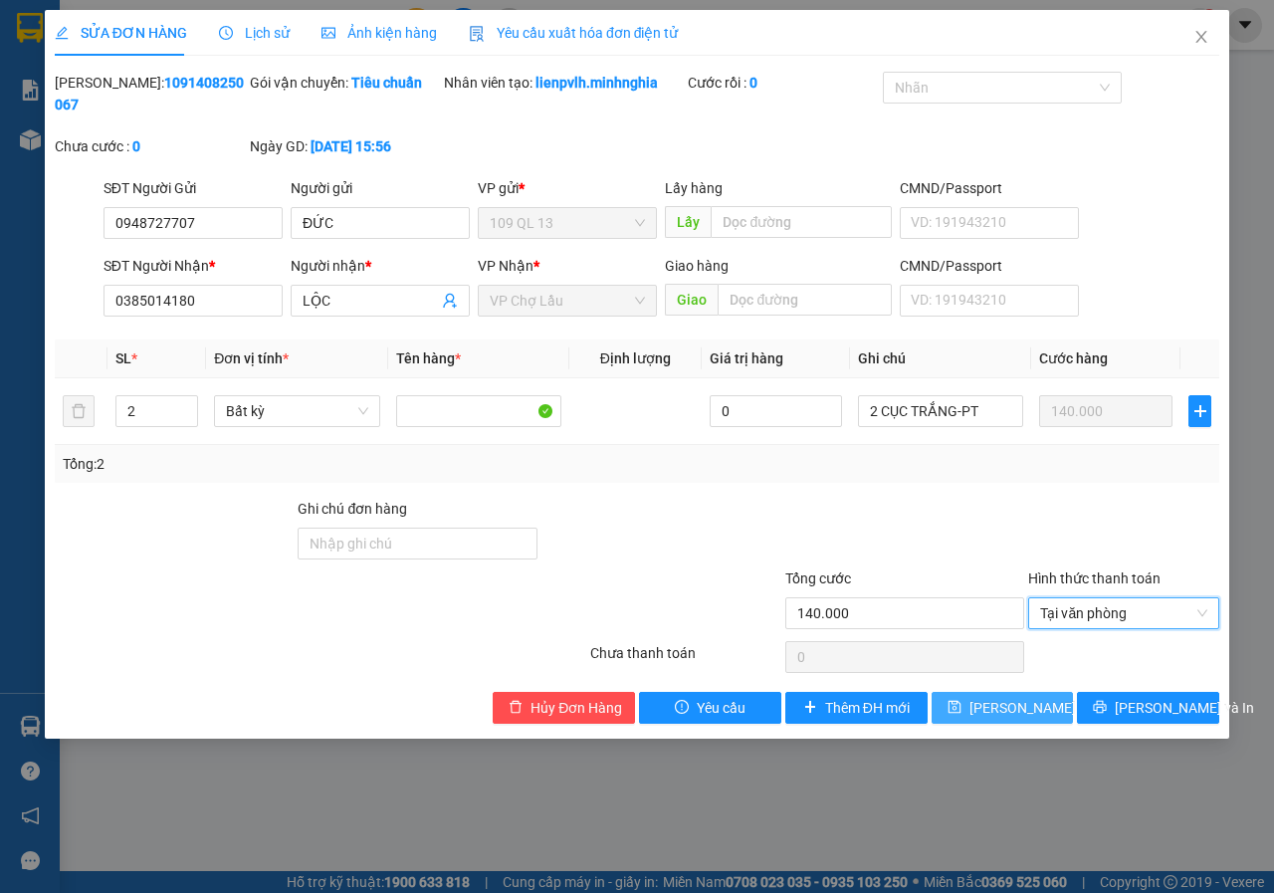
click at [973, 707] on button "Lưu thay đổi" at bounding box center [1002, 708] width 142 height 32
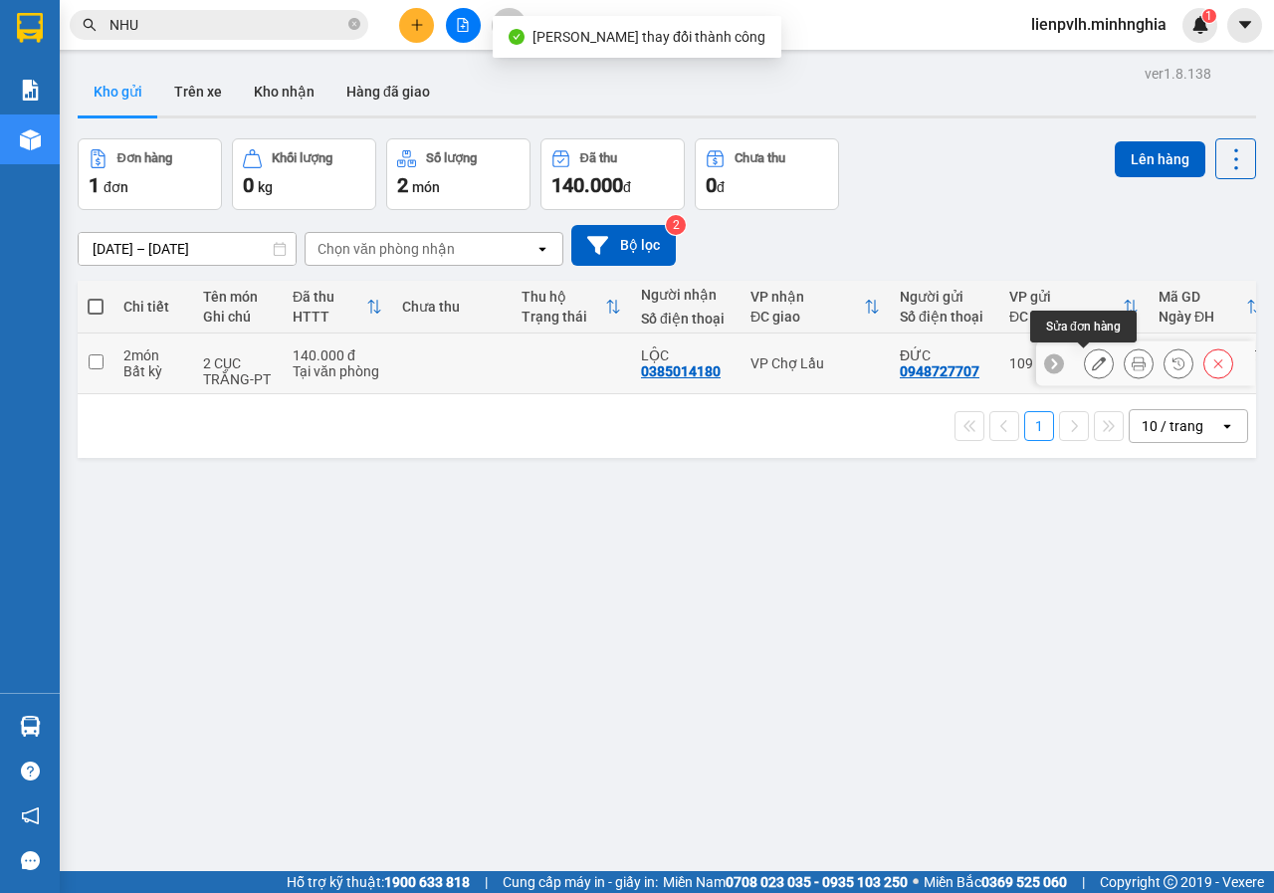
click at [1131, 360] on icon at bounding box center [1138, 363] width 14 height 14
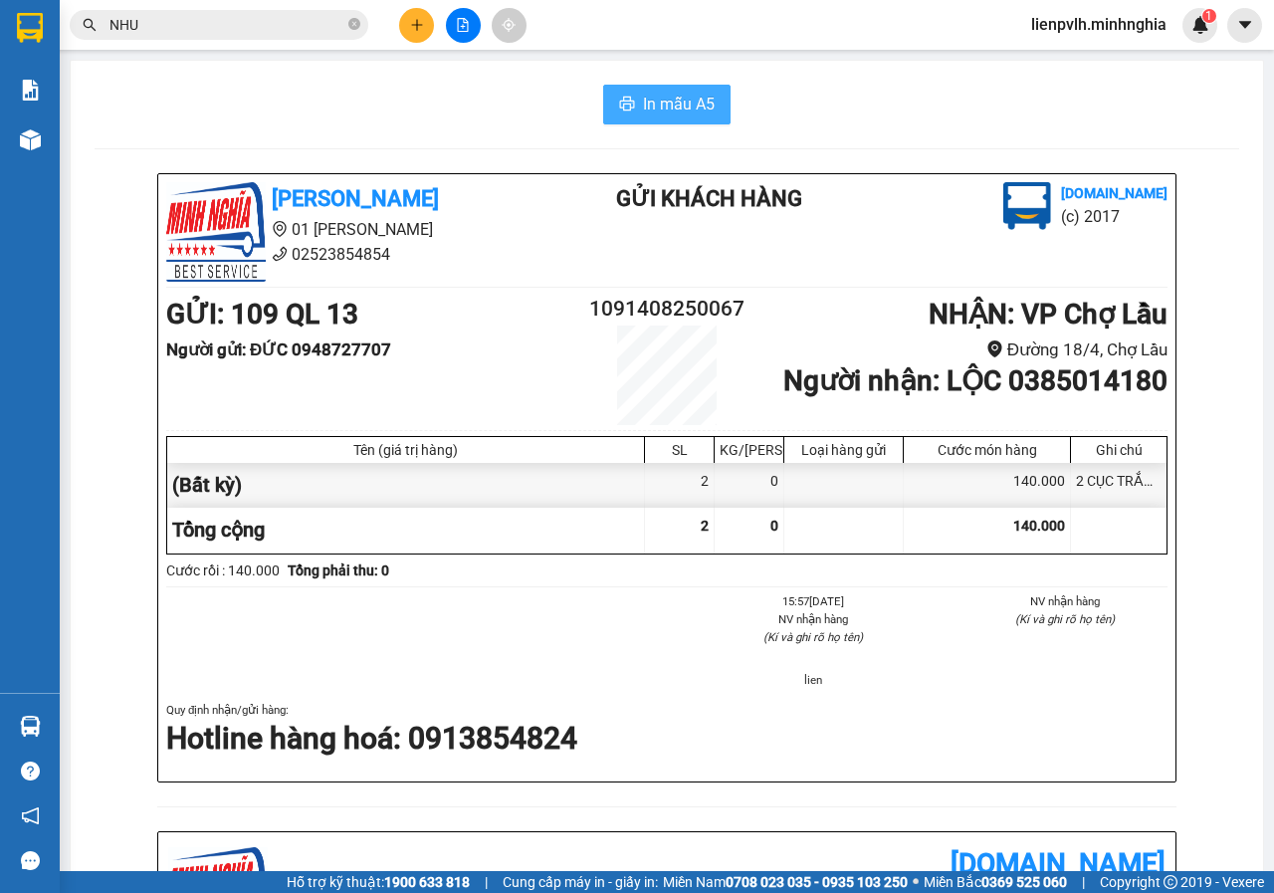
click at [675, 109] on span "In mẫu A5" at bounding box center [679, 104] width 72 height 25
click at [424, 30] on button at bounding box center [416, 25] width 35 height 35
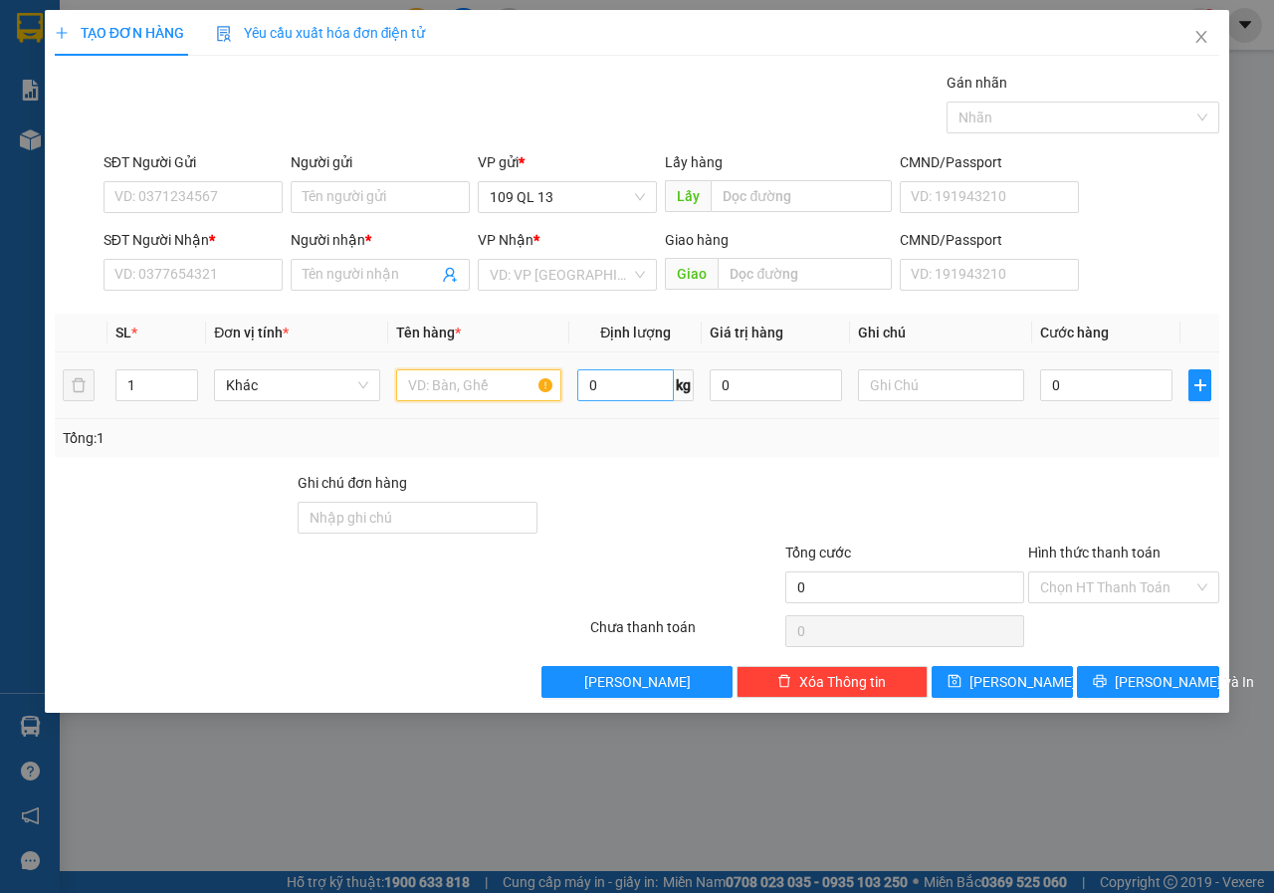
drag, startPoint x: 488, startPoint y: 369, endPoint x: 616, endPoint y: 377, distance: 128.6
click at [488, 368] on div at bounding box center [479, 385] width 166 height 40
drag, startPoint x: 967, startPoint y: 387, endPoint x: 977, endPoint y: 388, distance: 10.0
click at [975, 388] on input "text" at bounding box center [941, 385] width 166 height 32
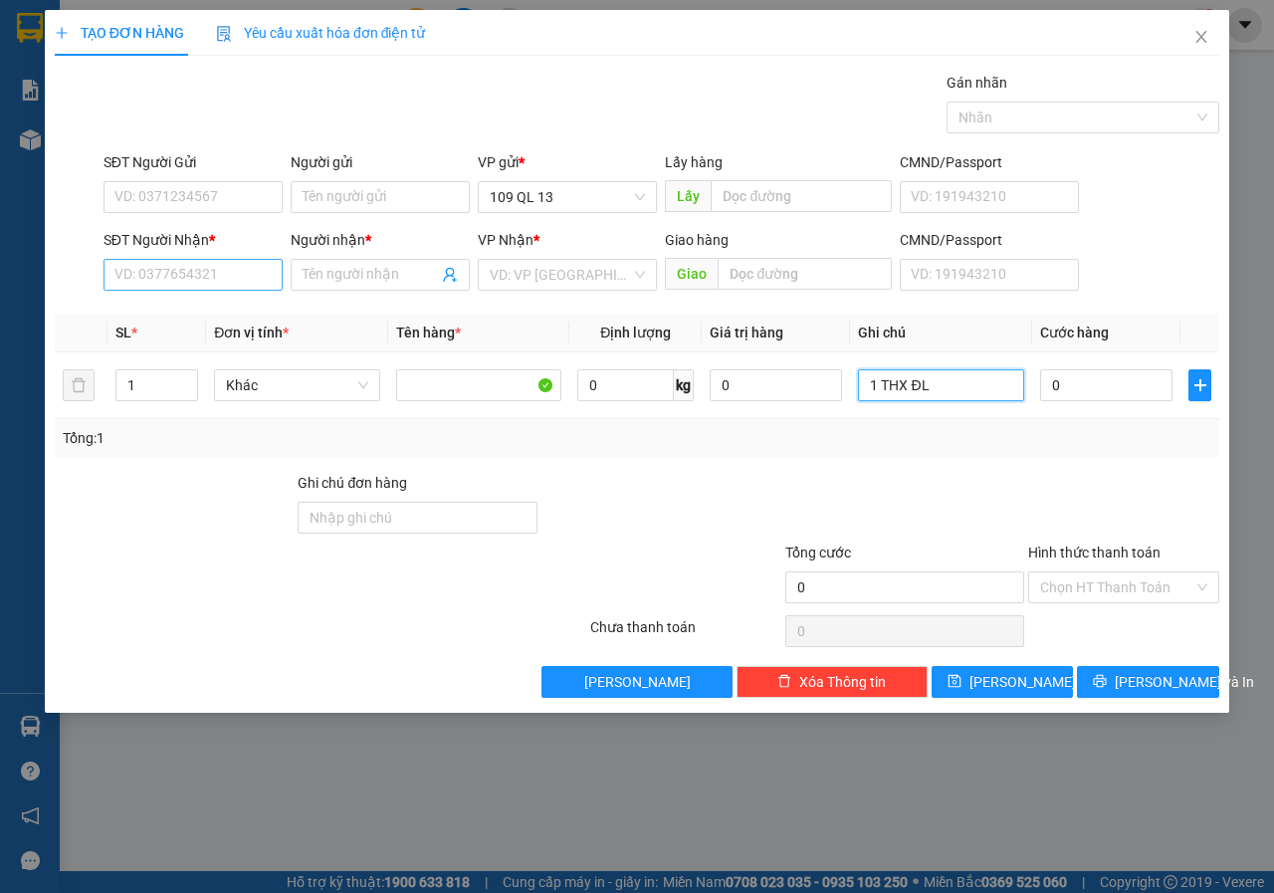
type input "1 THX ĐL"
click at [236, 259] on input "SĐT Người Nhận *" at bounding box center [192, 275] width 179 height 32
click at [219, 314] on div "0817268068 - THƯƠNG" at bounding box center [192, 314] width 155 height 22
type input "0817268068"
type input "THƯƠNG"
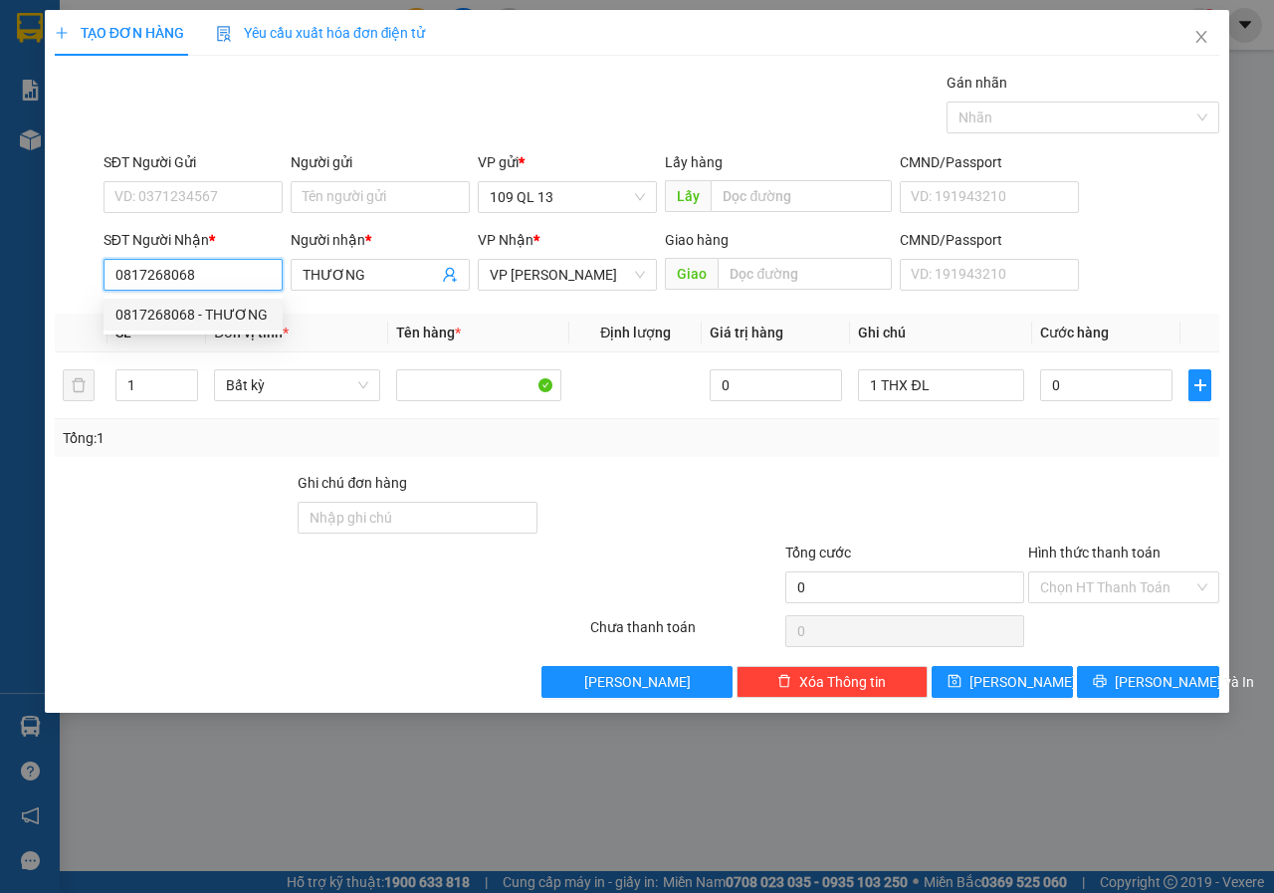
type input "0817268068"
click at [244, 174] on div "SĐT Người Gửi" at bounding box center [192, 166] width 179 height 30
click at [245, 174] on div "SĐT Người Gửi" at bounding box center [192, 166] width 179 height 30
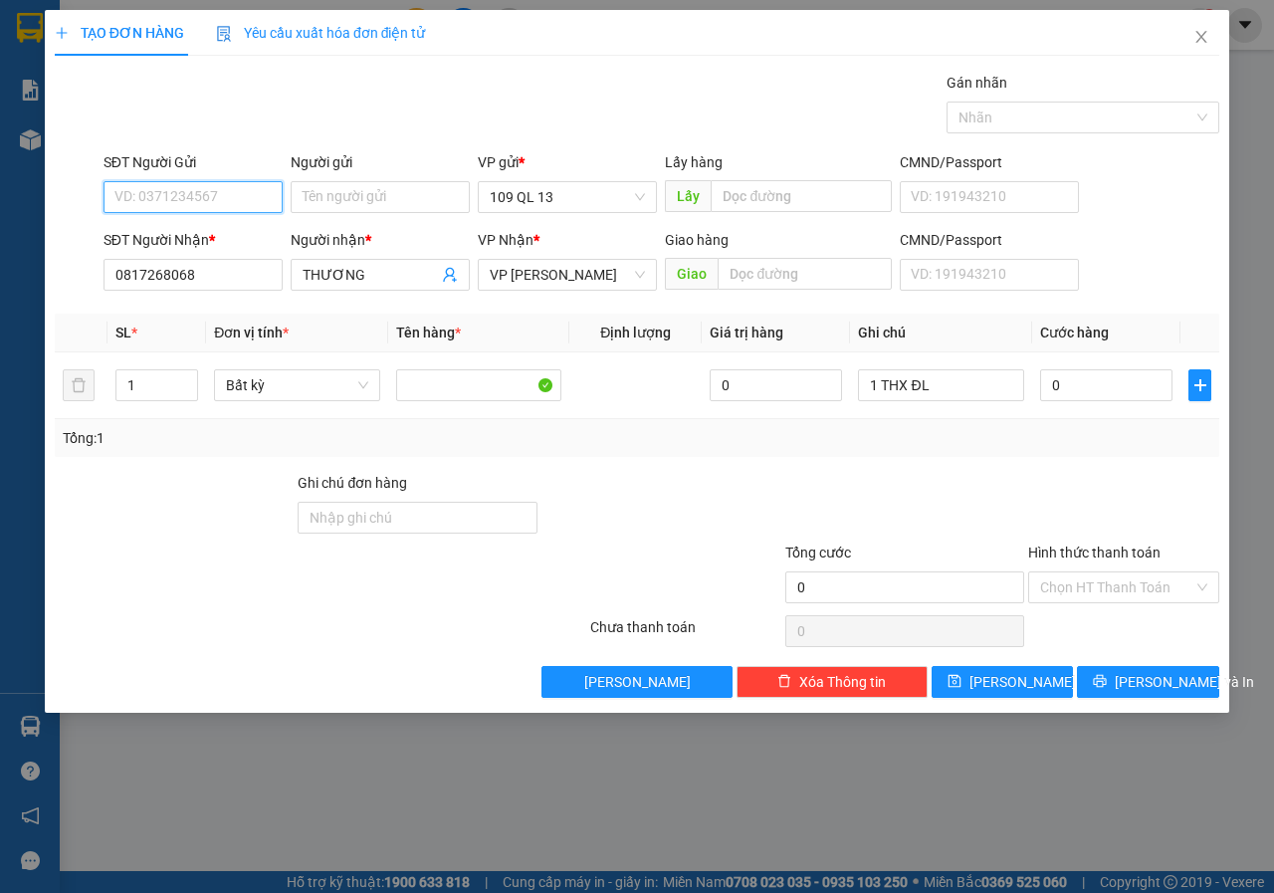
click at [240, 191] on input "SĐT Người Gửi" at bounding box center [192, 197] width 179 height 32
click at [238, 265] on div "0706333339 - THÁI" at bounding box center [192, 269] width 155 height 22
type input "0706333339"
type input "THÁI"
click at [1095, 372] on input "0" at bounding box center [1106, 385] width 132 height 32
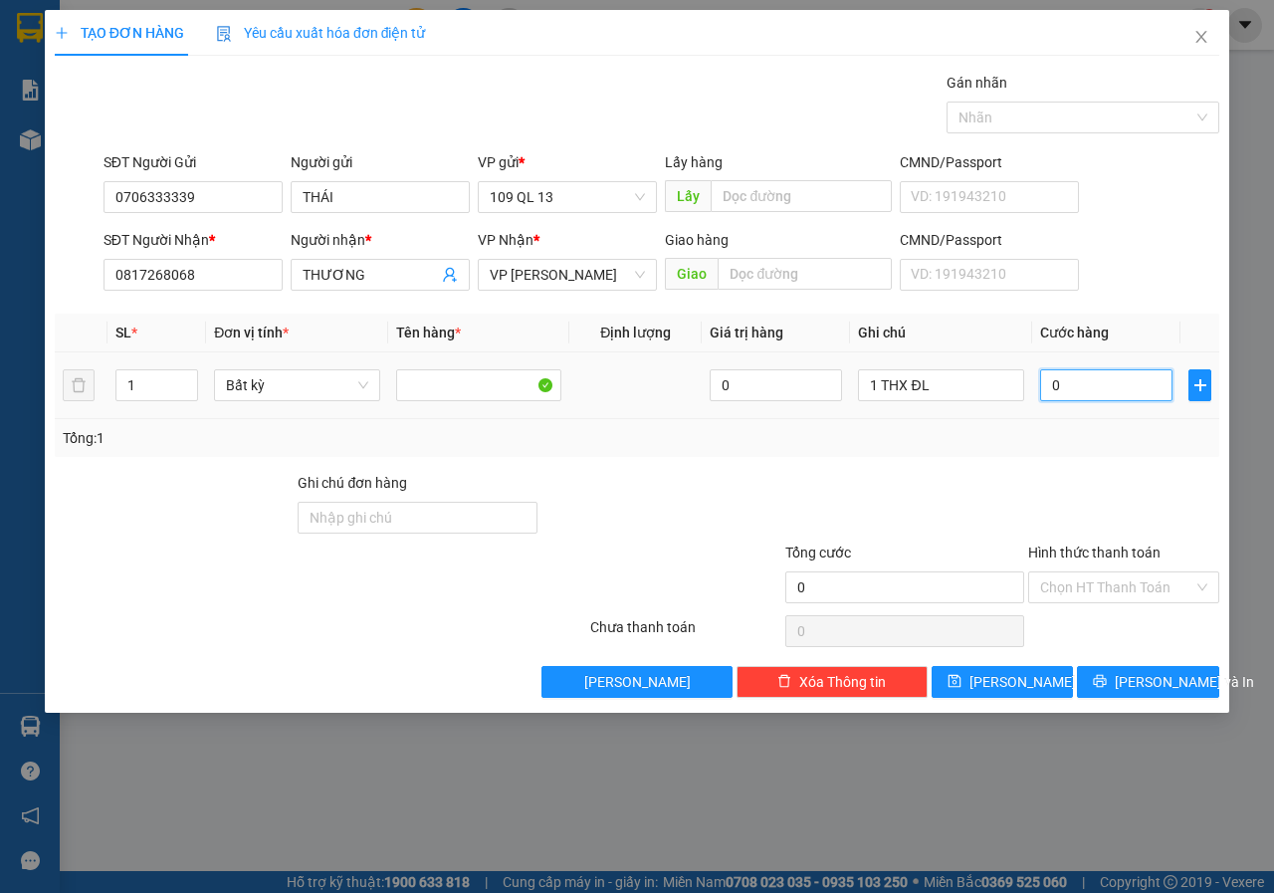
type input "1"
type input "10"
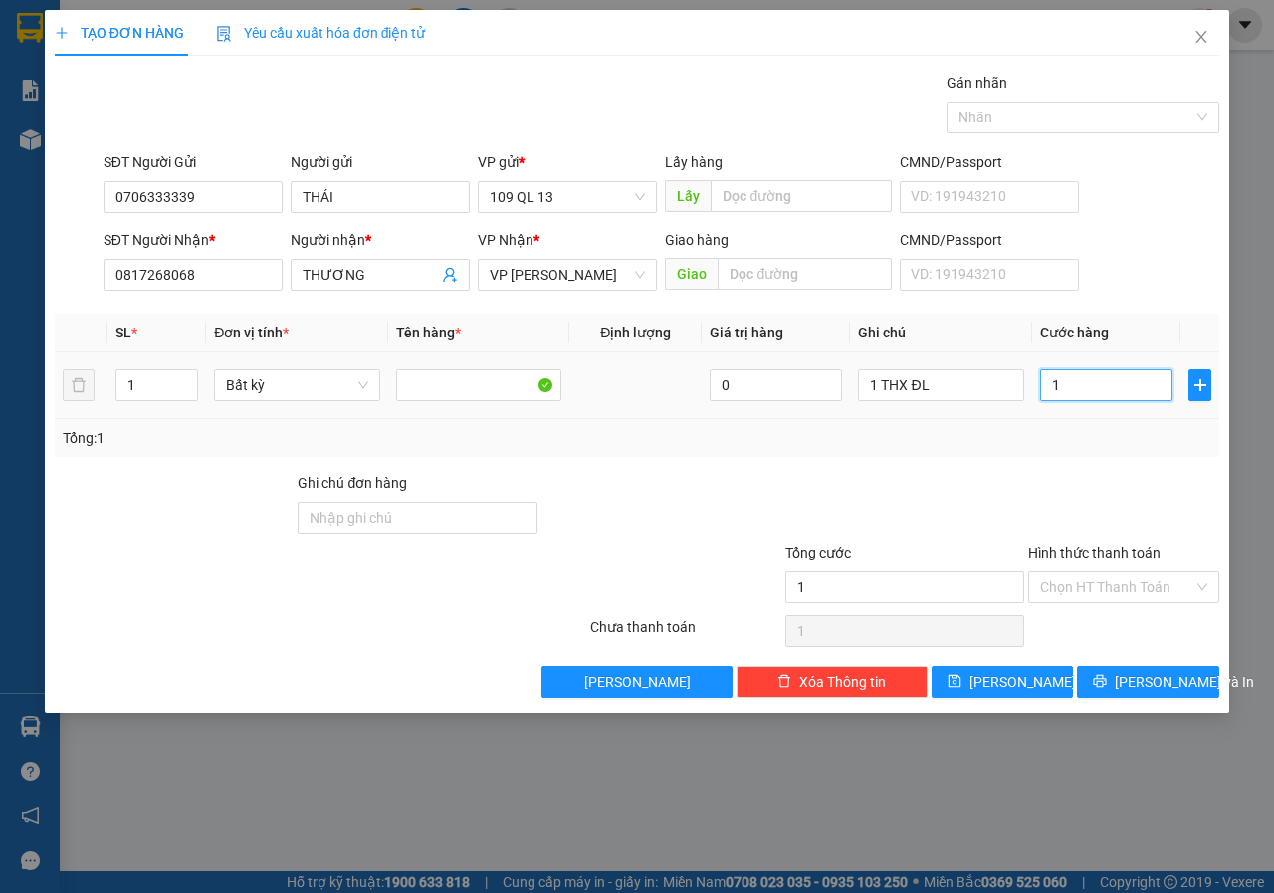
type input "10"
type input "100"
type input "100.000"
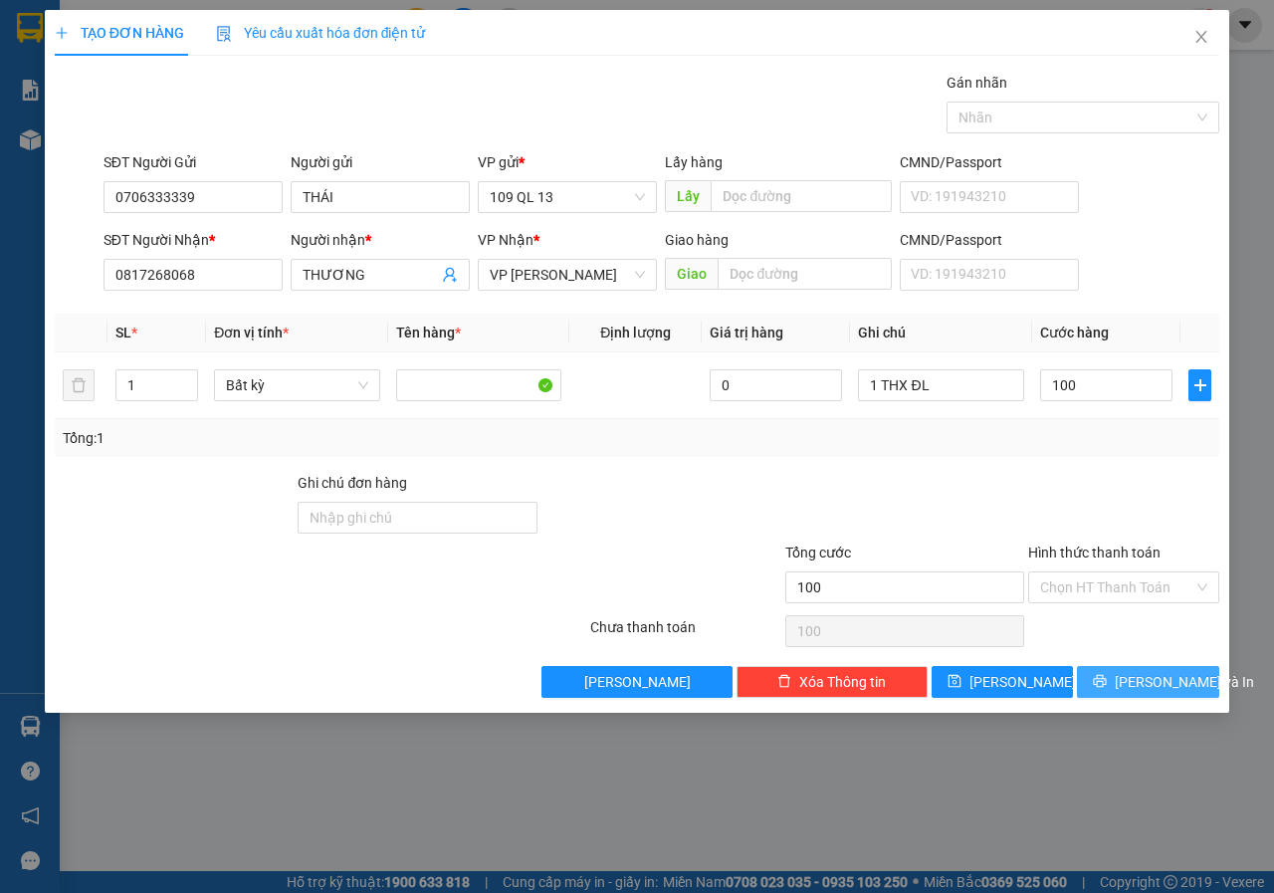
type input "100.000"
click at [1184, 696] on button "[PERSON_NAME] và In" at bounding box center [1148, 682] width 142 height 32
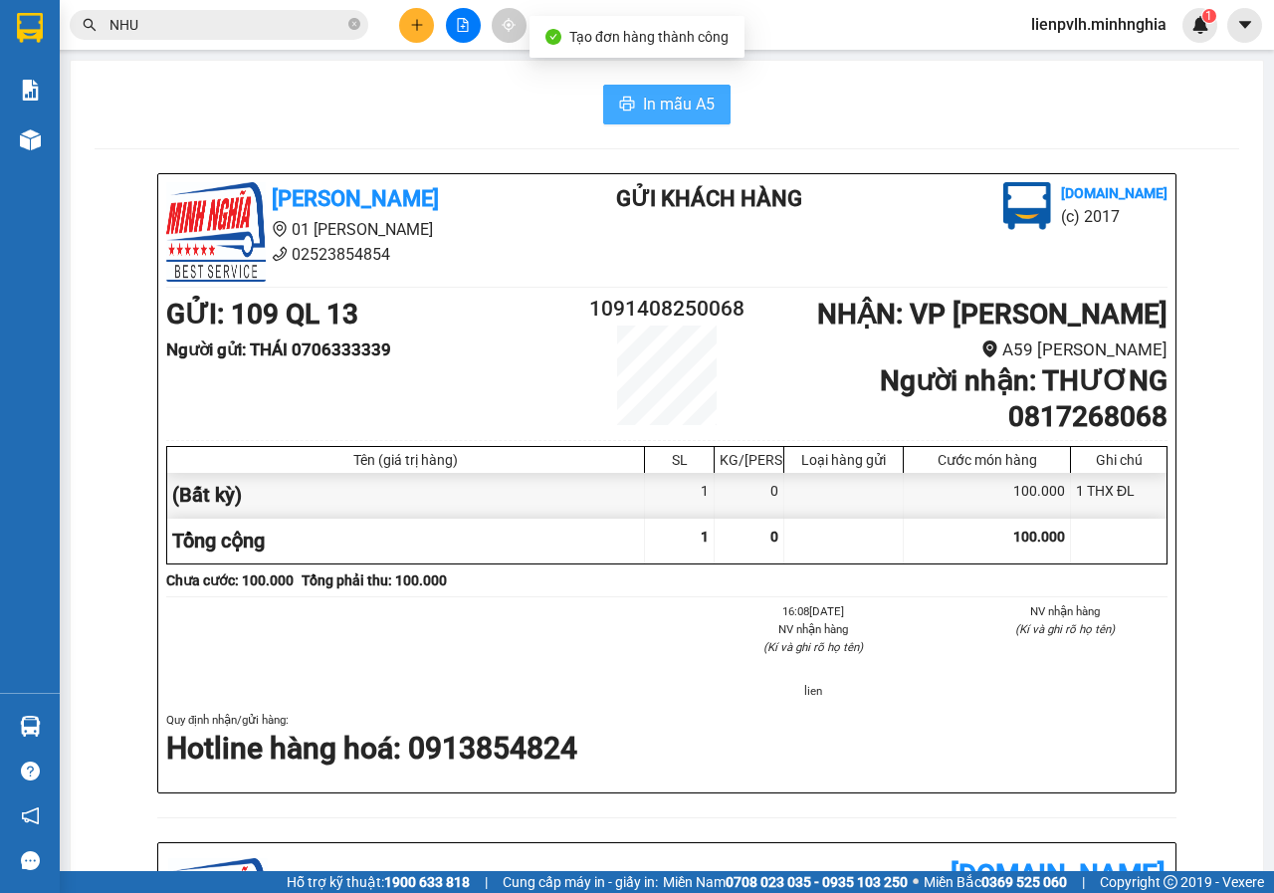
click at [674, 112] on span "In mẫu A5" at bounding box center [679, 104] width 72 height 25
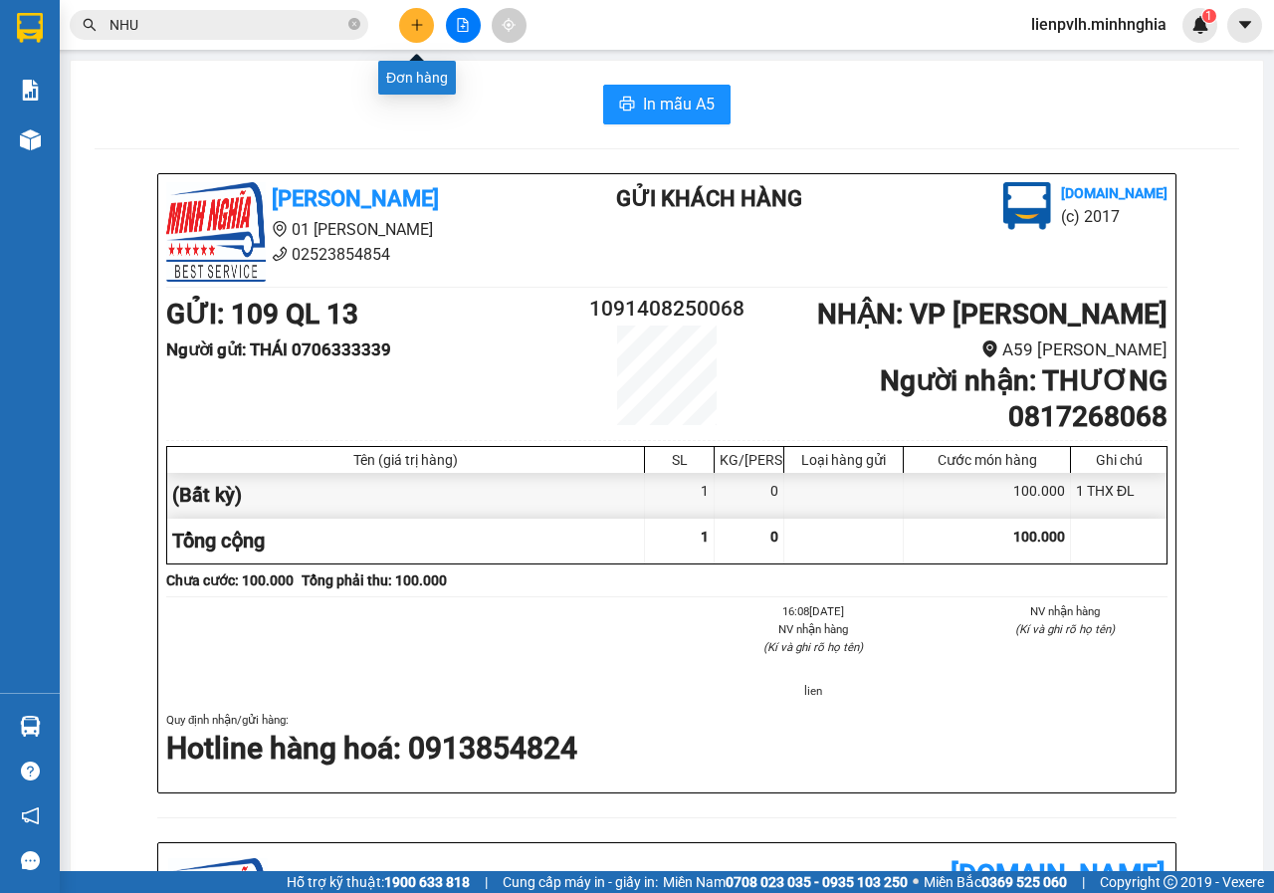
click at [427, 23] on button at bounding box center [416, 25] width 35 height 35
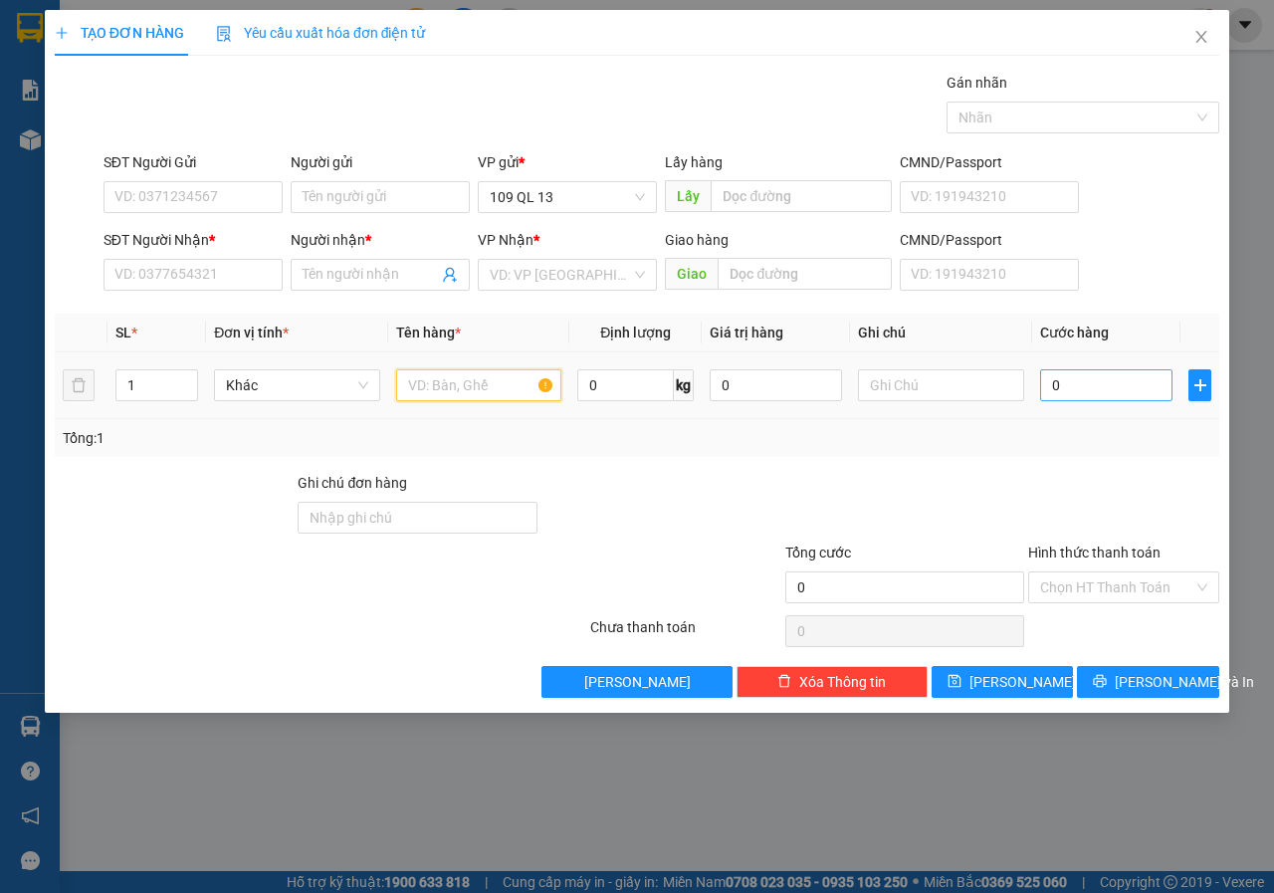
drag, startPoint x: 493, startPoint y: 380, endPoint x: 1140, endPoint y: 387, distance: 647.8
click at [492, 381] on input "text" at bounding box center [479, 385] width 166 height 32
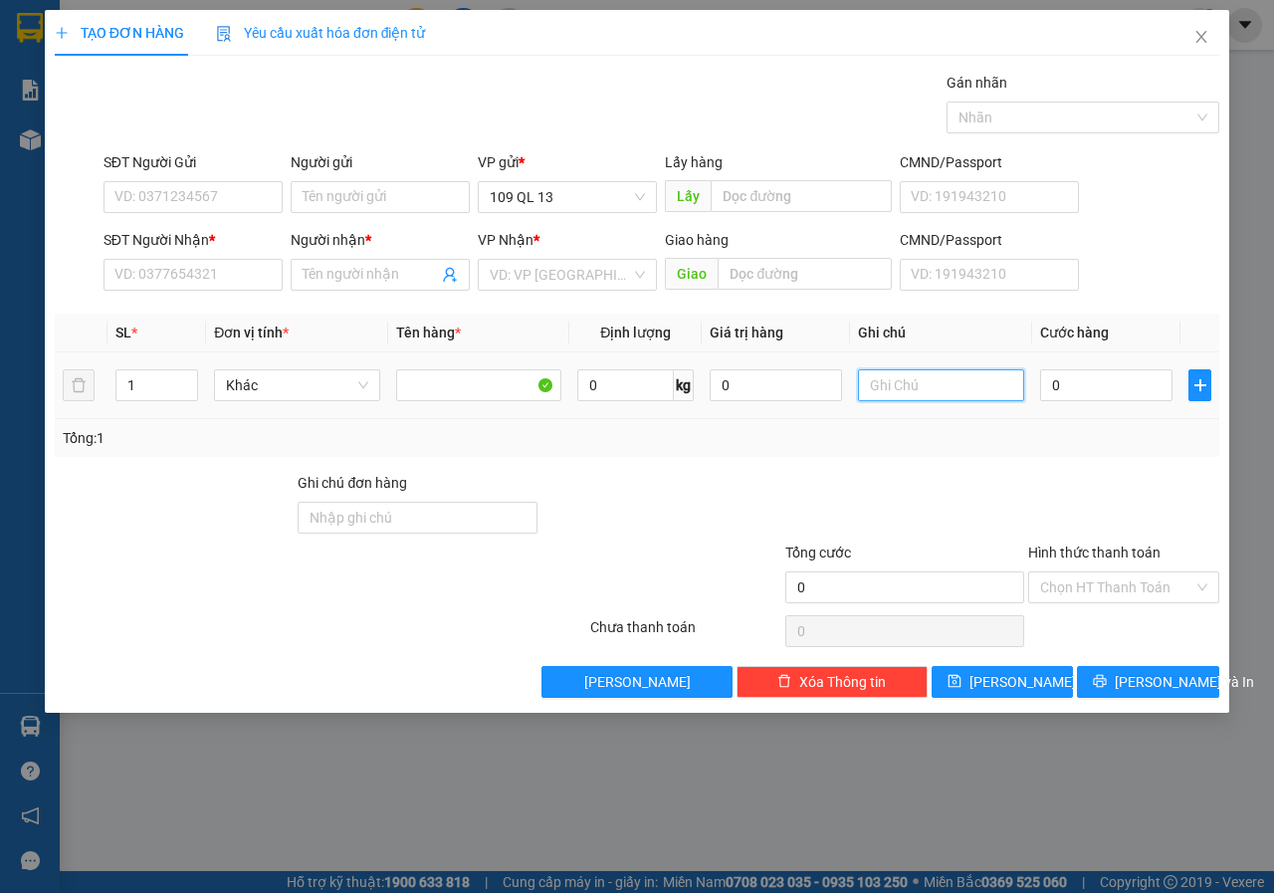
click at [903, 399] on input "text" at bounding box center [941, 385] width 166 height 32
click at [940, 389] on input "1 CỤC ĐEN QA" at bounding box center [941, 385] width 166 height 32
type input "1 CỤC ĐEN QA"
click at [194, 259] on input "SĐT Người Nhận *" at bounding box center [192, 275] width 179 height 32
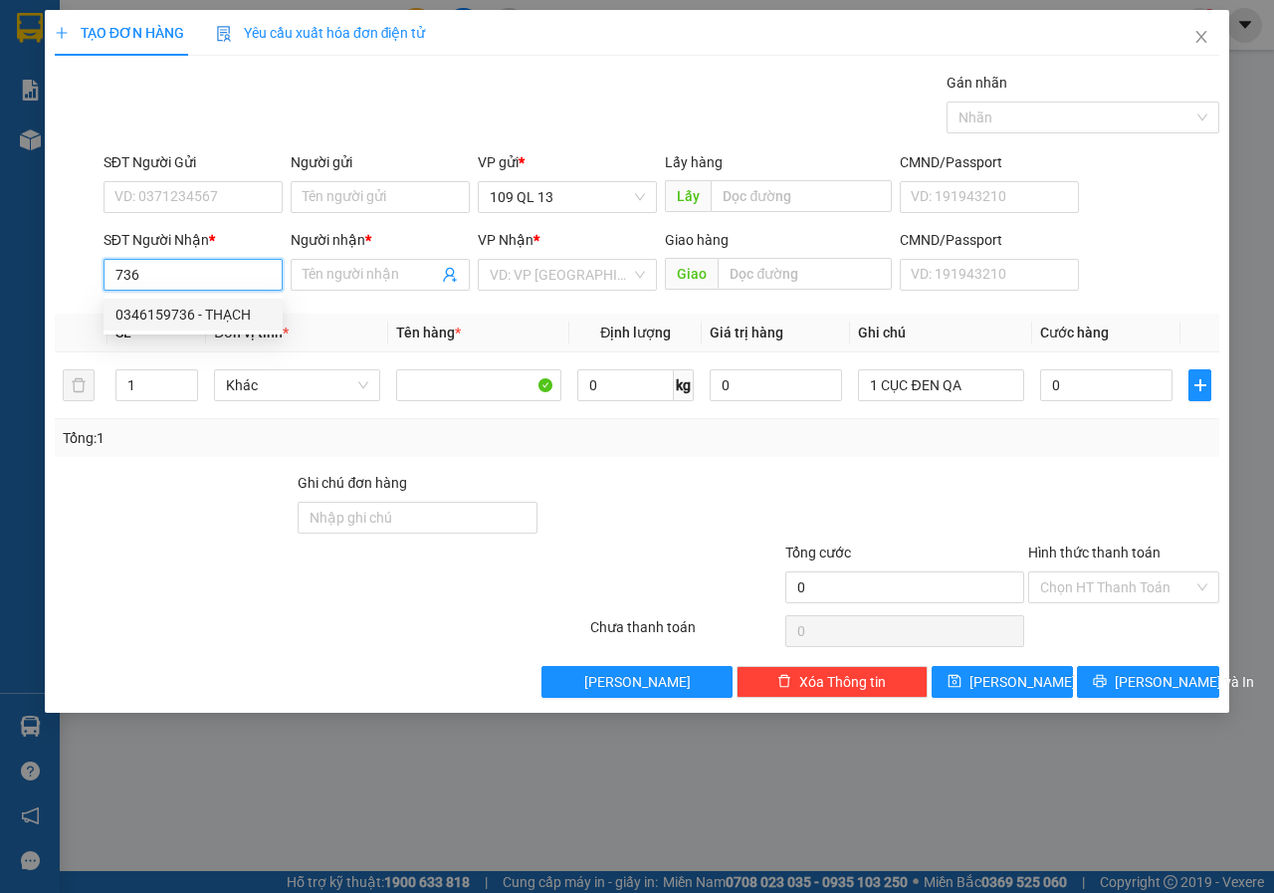
click at [189, 323] on div "0346159736 - THẠCH" at bounding box center [192, 314] width 155 height 22
type input "0346159736"
type input "THẠCH"
type input "0346159736"
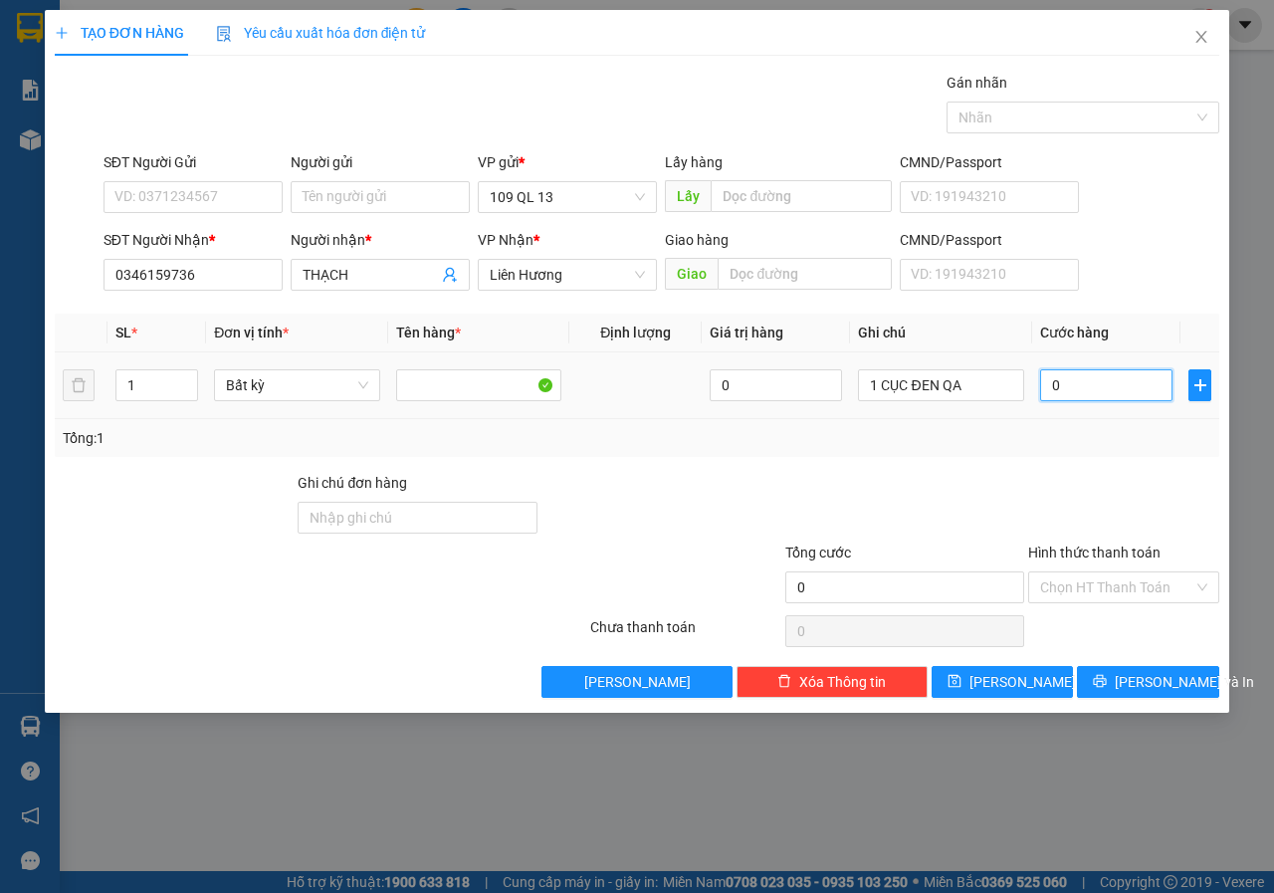
click at [1093, 400] on input "0" at bounding box center [1106, 385] width 132 height 32
type input "04"
type input "4"
type input "040"
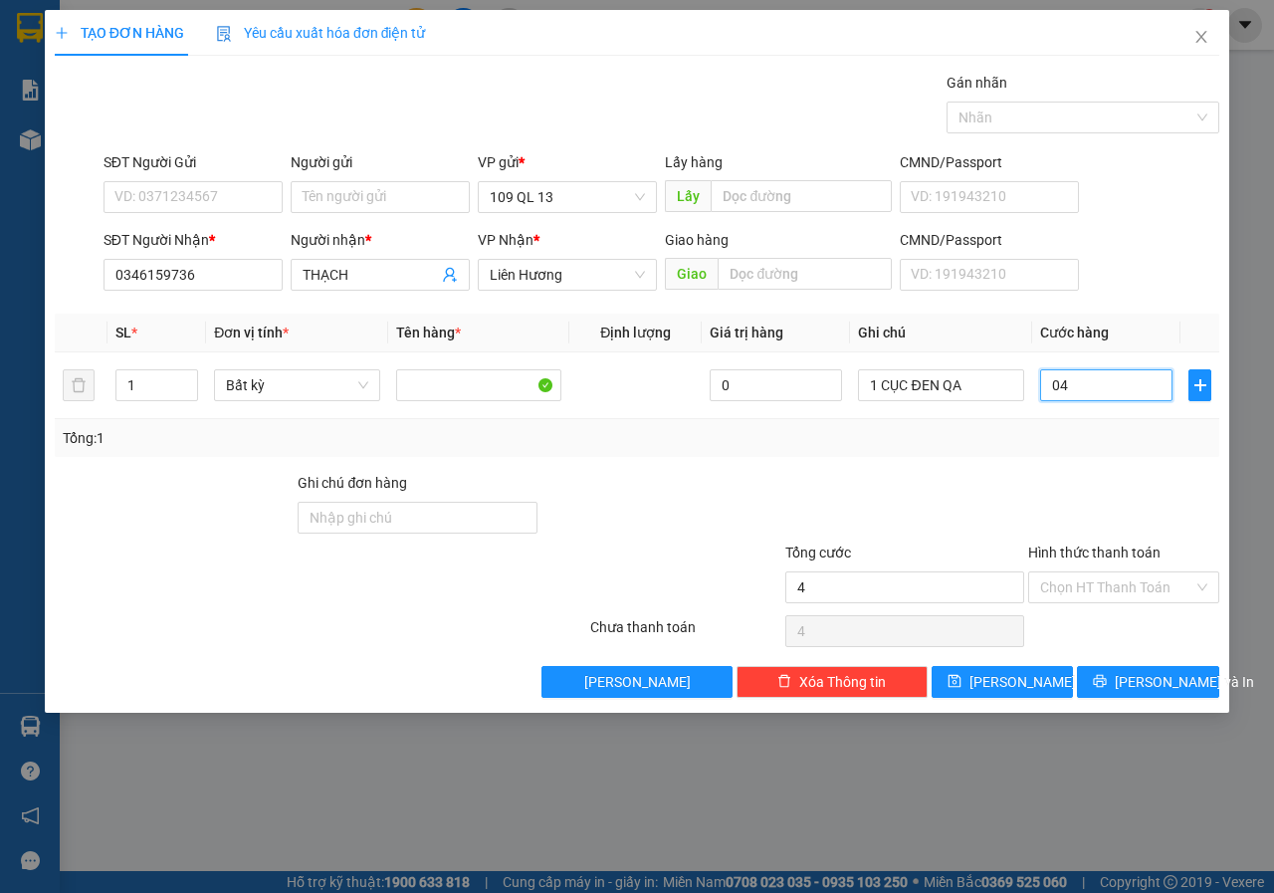
type input "40"
type input "40.000"
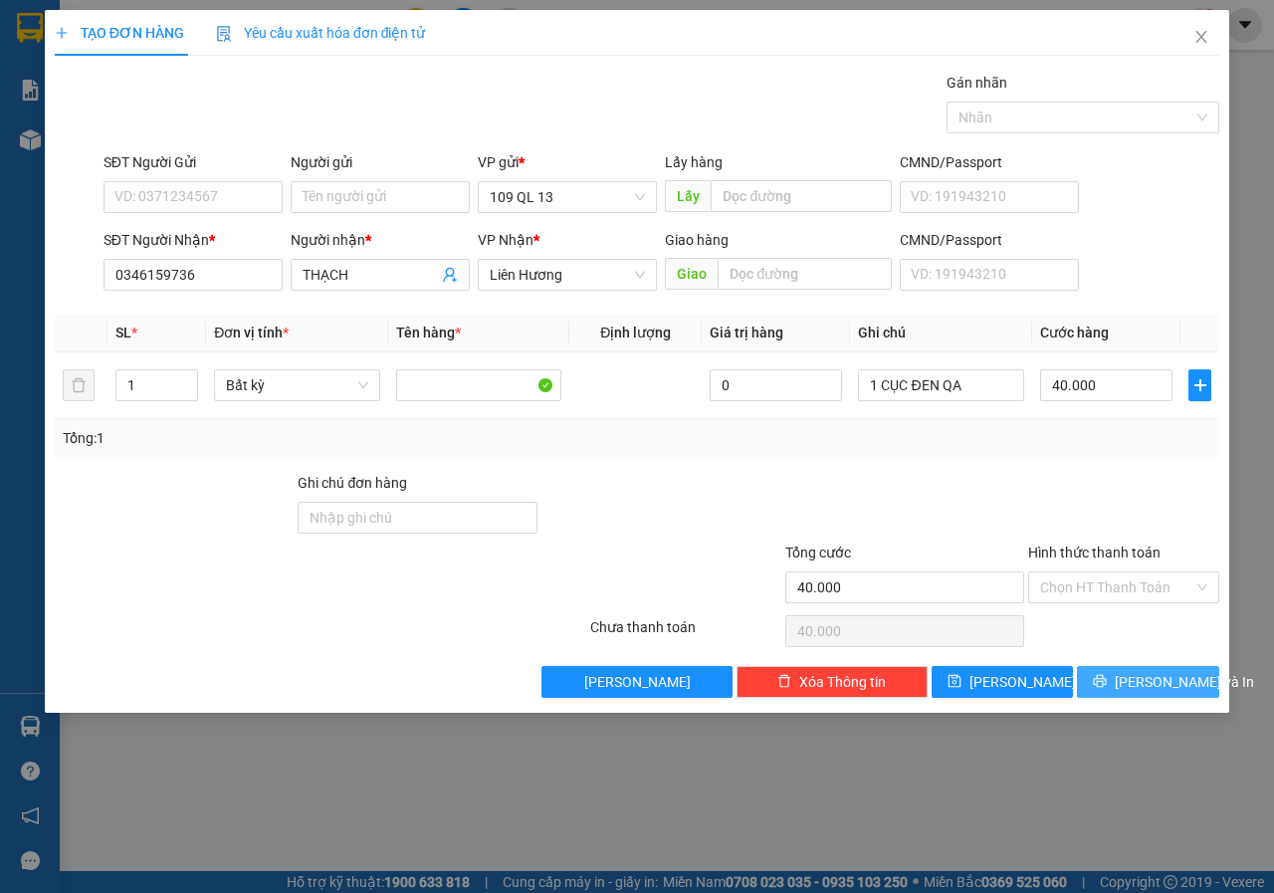
click at [1181, 694] on button "[PERSON_NAME] và In" at bounding box center [1148, 682] width 142 height 32
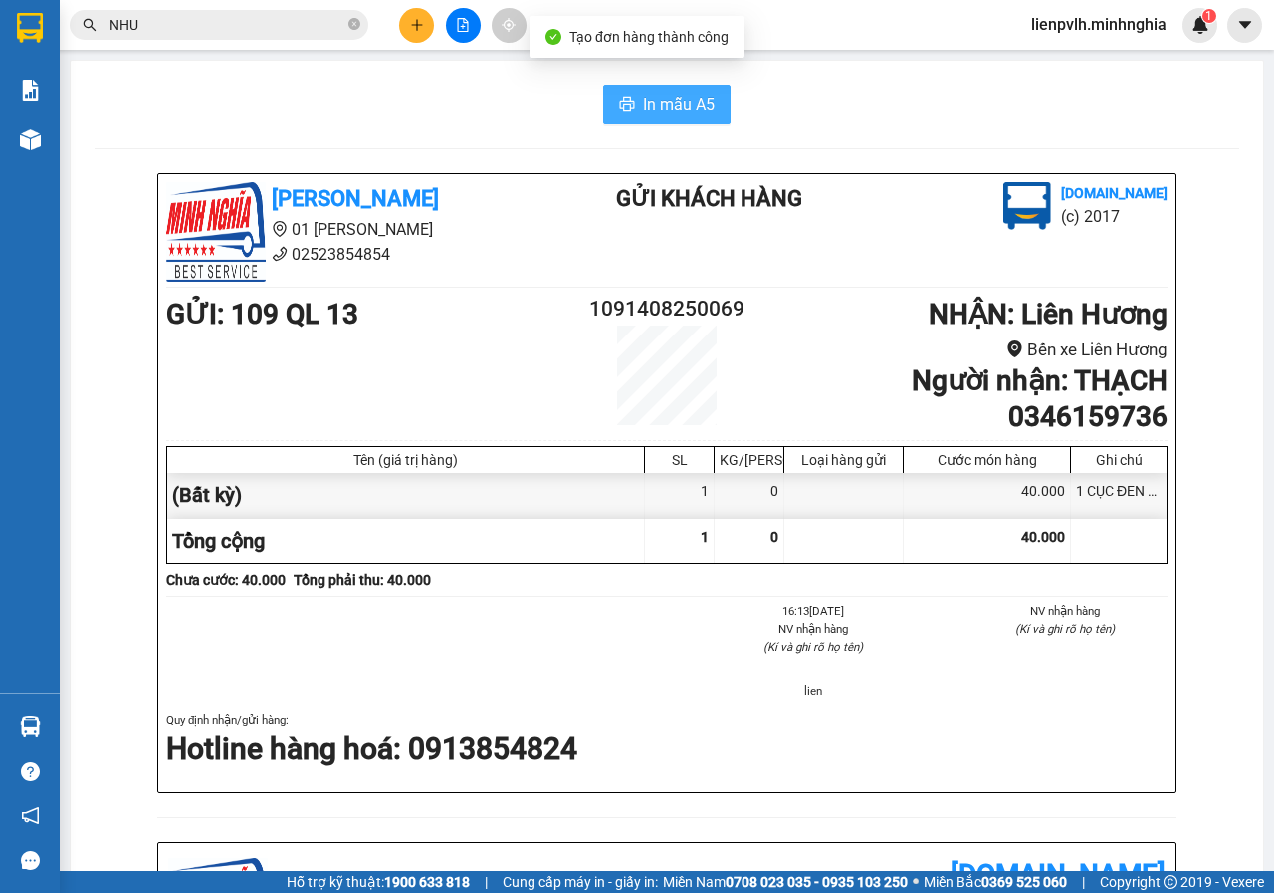
click at [686, 104] on span "In mẫu A5" at bounding box center [679, 104] width 72 height 25
click at [413, 13] on button at bounding box center [416, 25] width 35 height 35
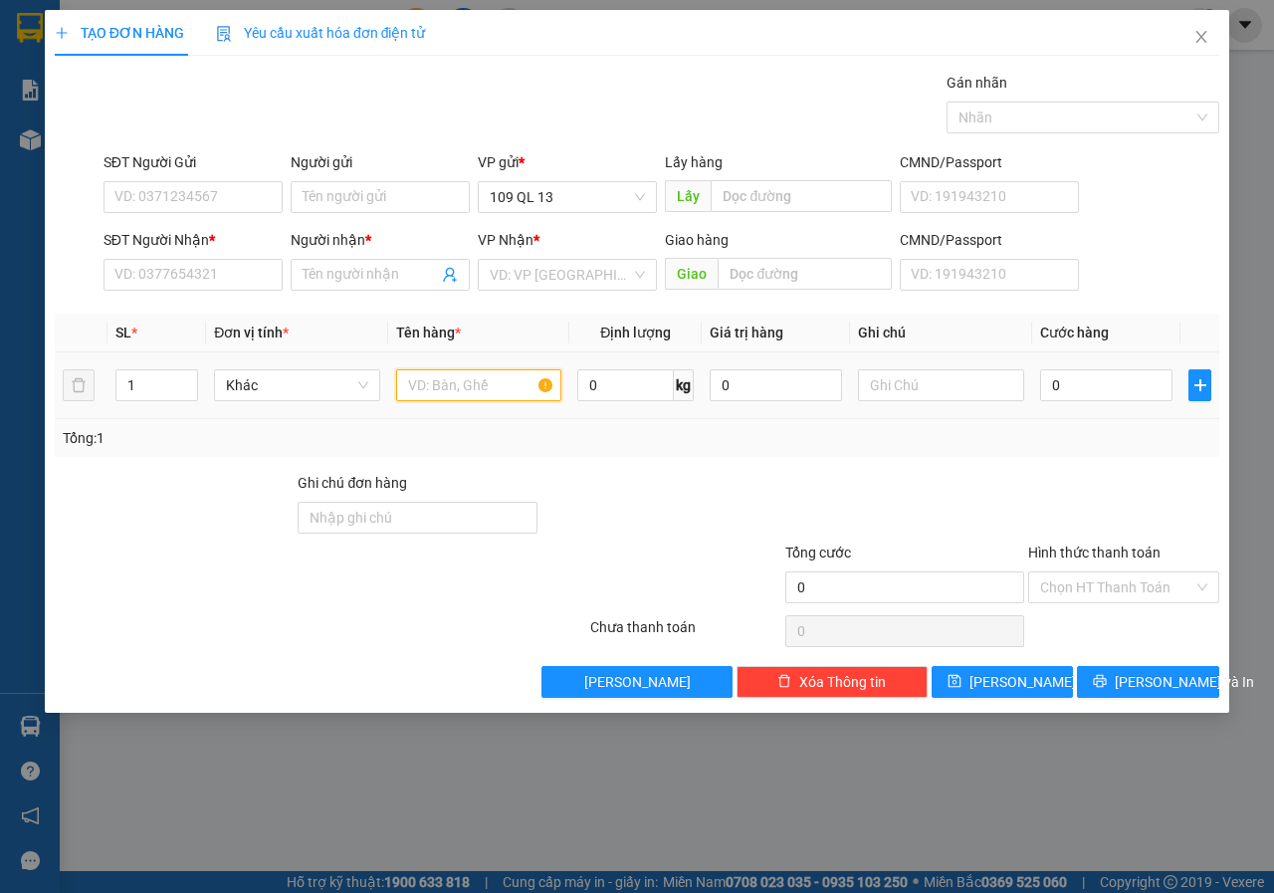
click at [458, 383] on input "text" at bounding box center [479, 385] width 166 height 32
click at [943, 391] on input "text" at bounding box center [941, 385] width 166 height 32
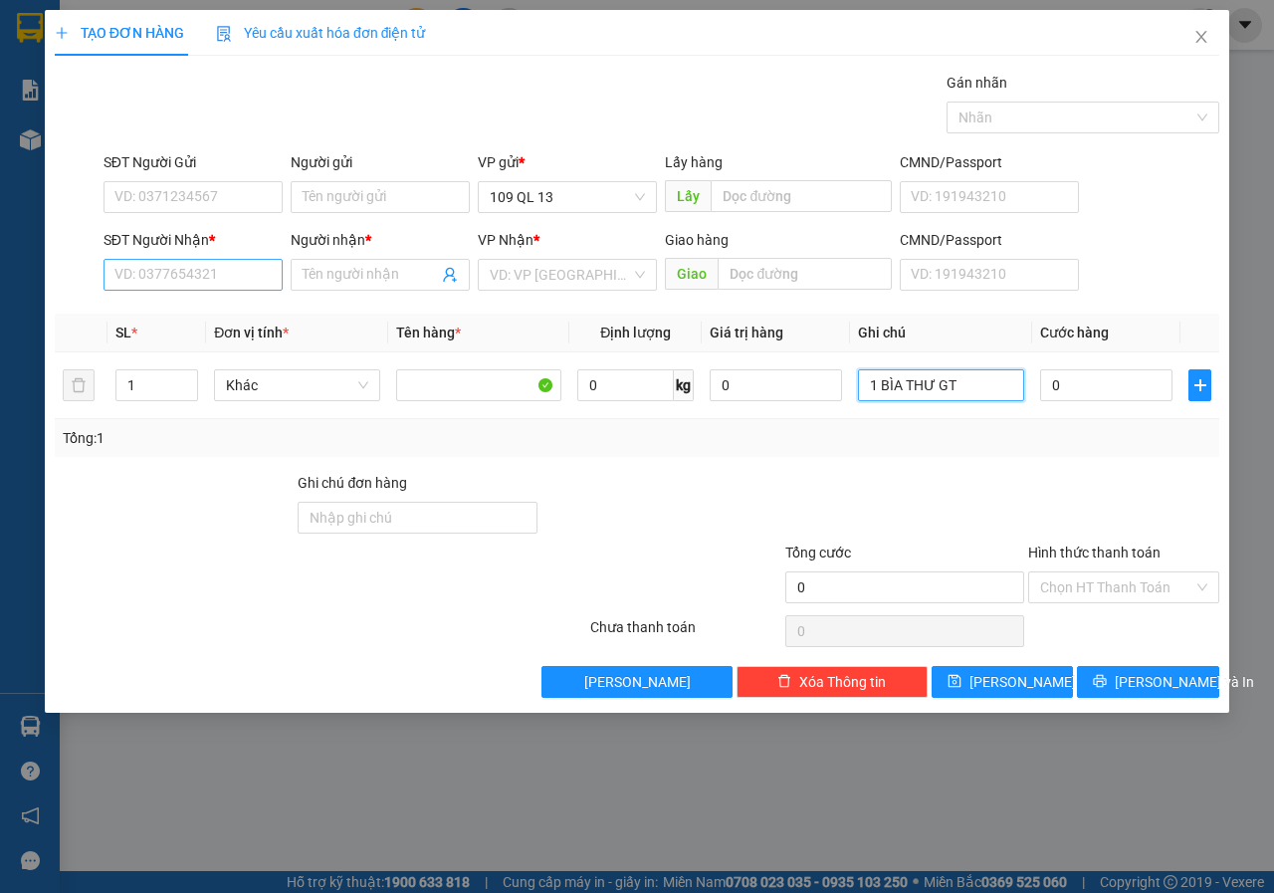
type input "1 BÌA THƯ GT"
click at [168, 276] on input "SĐT Người Nhận *" at bounding box center [192, 275] width 179 height 32
type input "0335795164"
click at [266, 322] on div "0335795164 - THẢO" at bounding box center [192, 314] width 155 height 22
type input "THẢO"
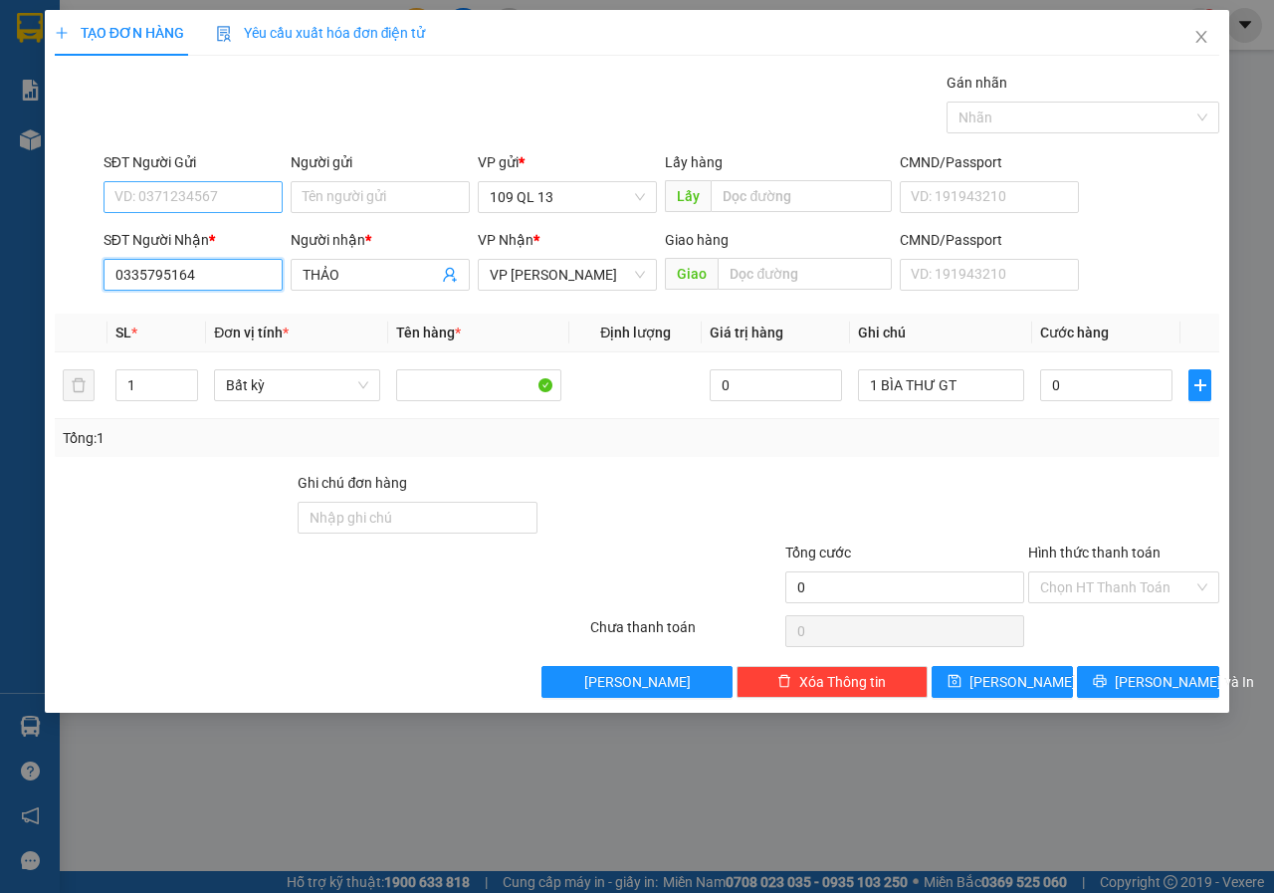
type input "0335795164"
click at [232, 186] on input "SĐT Người Gửi" at bounding box center [192, 197] width 179 height 32
type input "0326970003"
click at [1090, 396] on input "0" at bounding box center [1106, 385] width 132 height 32
type input "3"
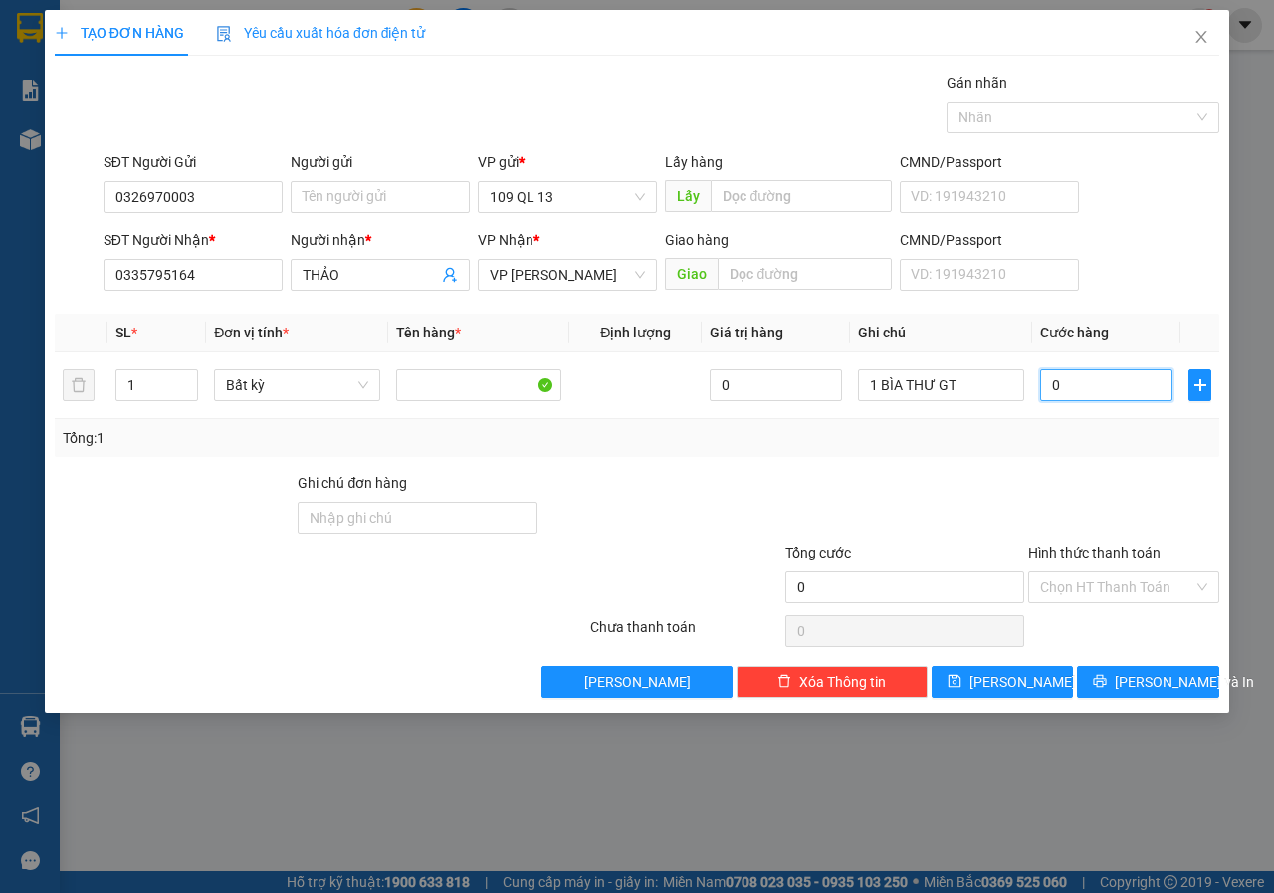
type input "3"
type input "30"
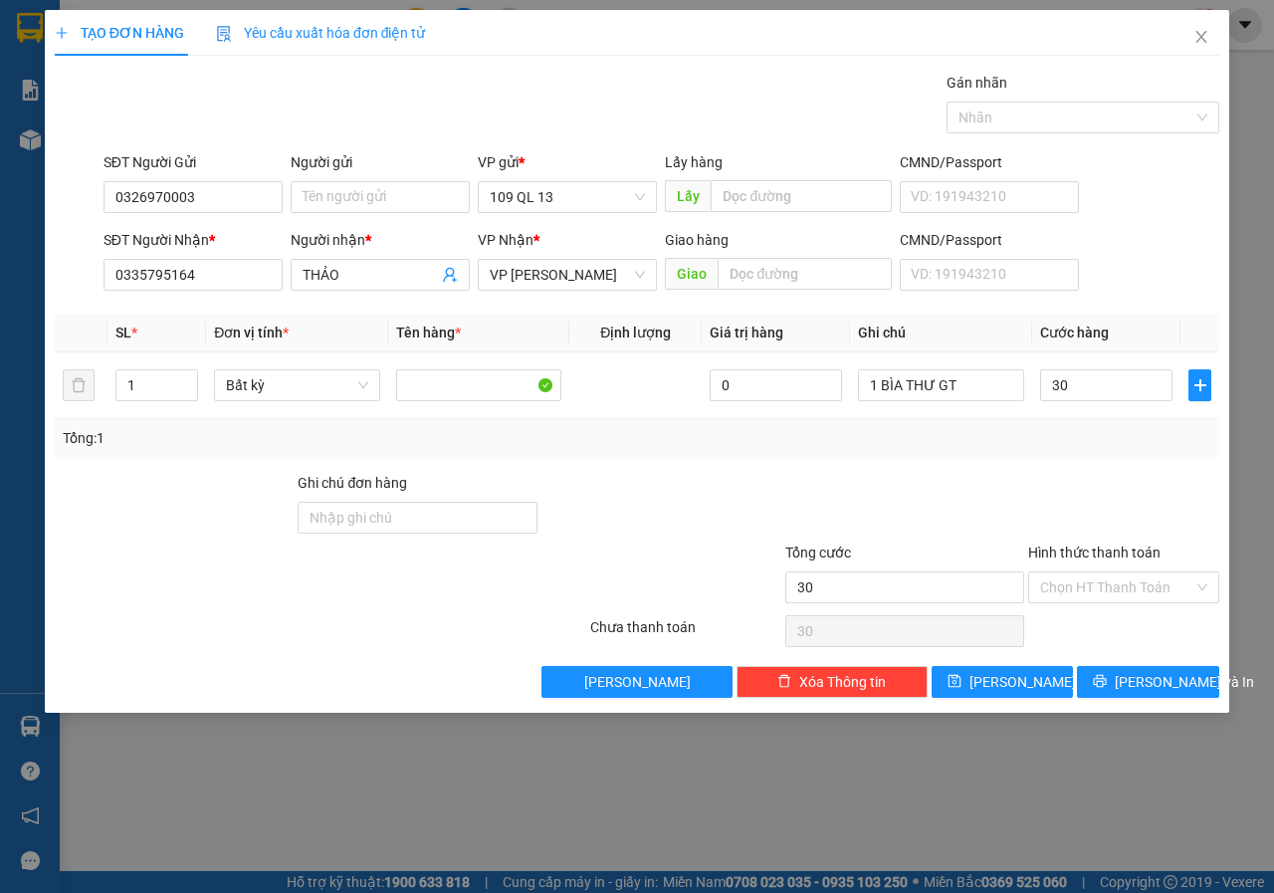
type input "30.000"
click at [1156, 300] on div "Transit Pickup Surcharge Ids Transit Deliver Surcharge Ids Transit Deliver Surc…" at bounding box center [637, 385] width 1164 height 626
click at [1170, 579] on input "Hình thức thanh toán" at bounding box center [1116, 587] width 153 height 30
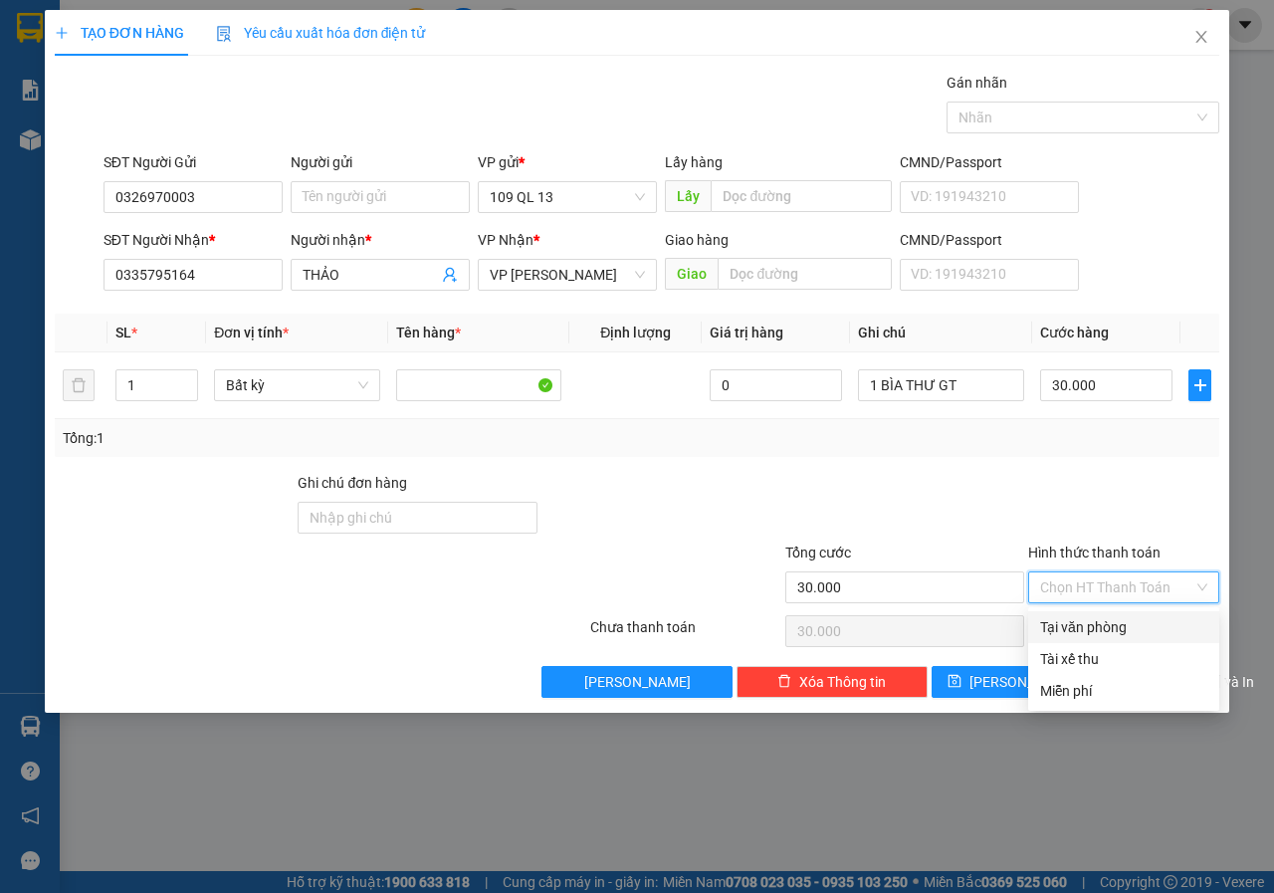
click at [1135, 621] on div "Tại văn phòng" at bounding box center [1123, 627] width 167 height 22
type input "0"
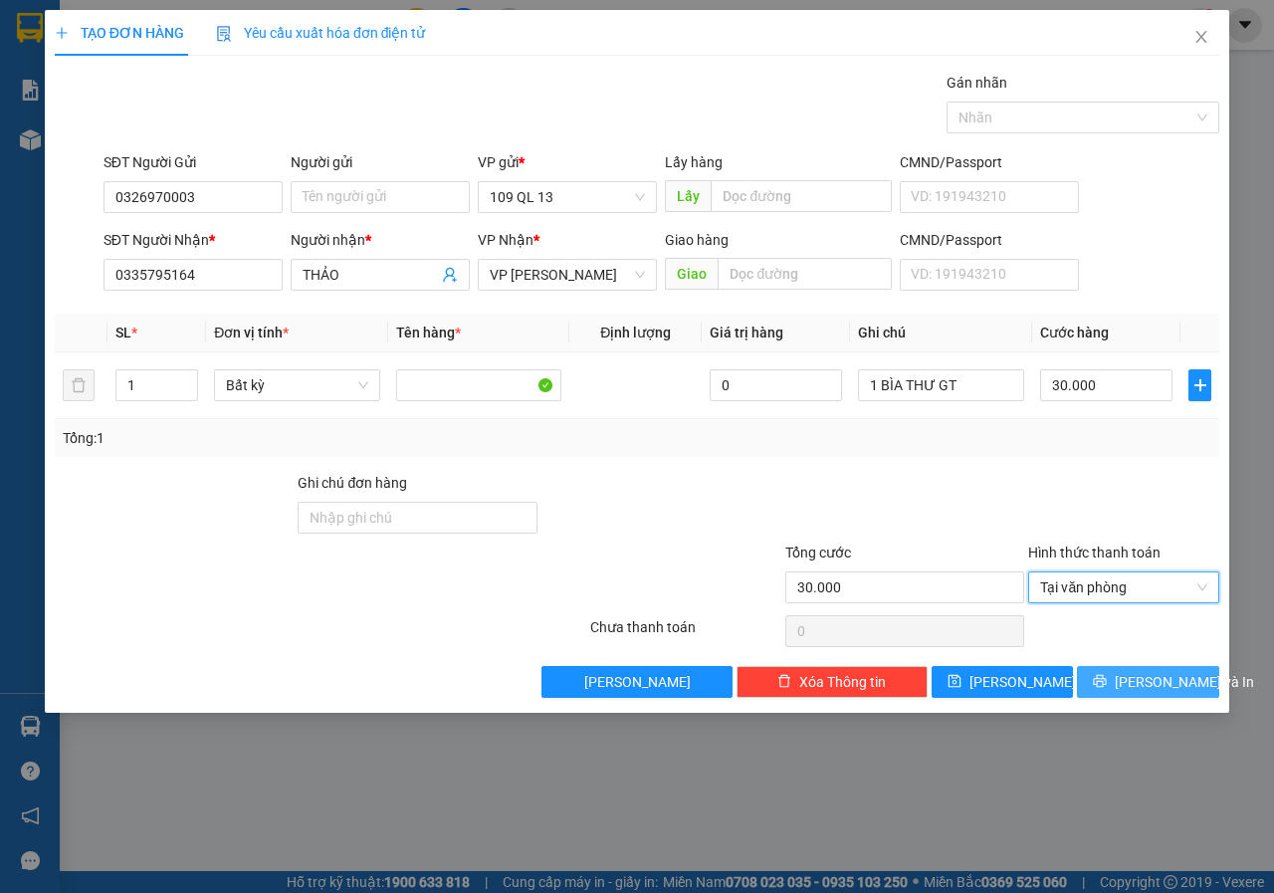
click at [1142, 688] on span "[PERSON_NAME] và In" at bounding box center [1183, 682] width 139 height 22
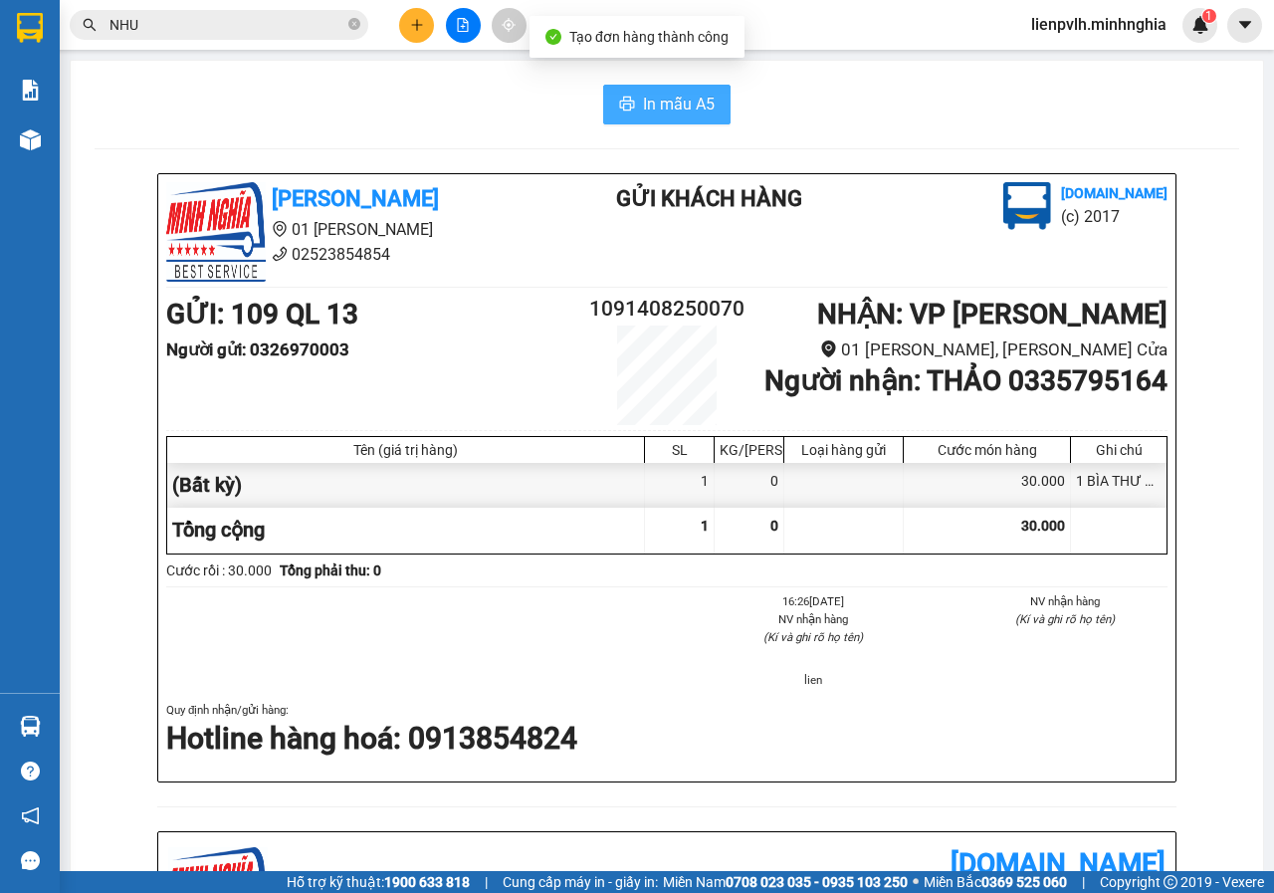
click at [619, 107] on icon "printer" at bounding box center [627, 104] width 16 height 16
click at [426, 36] on button at bounding box center [416, 25] width 35 height 35
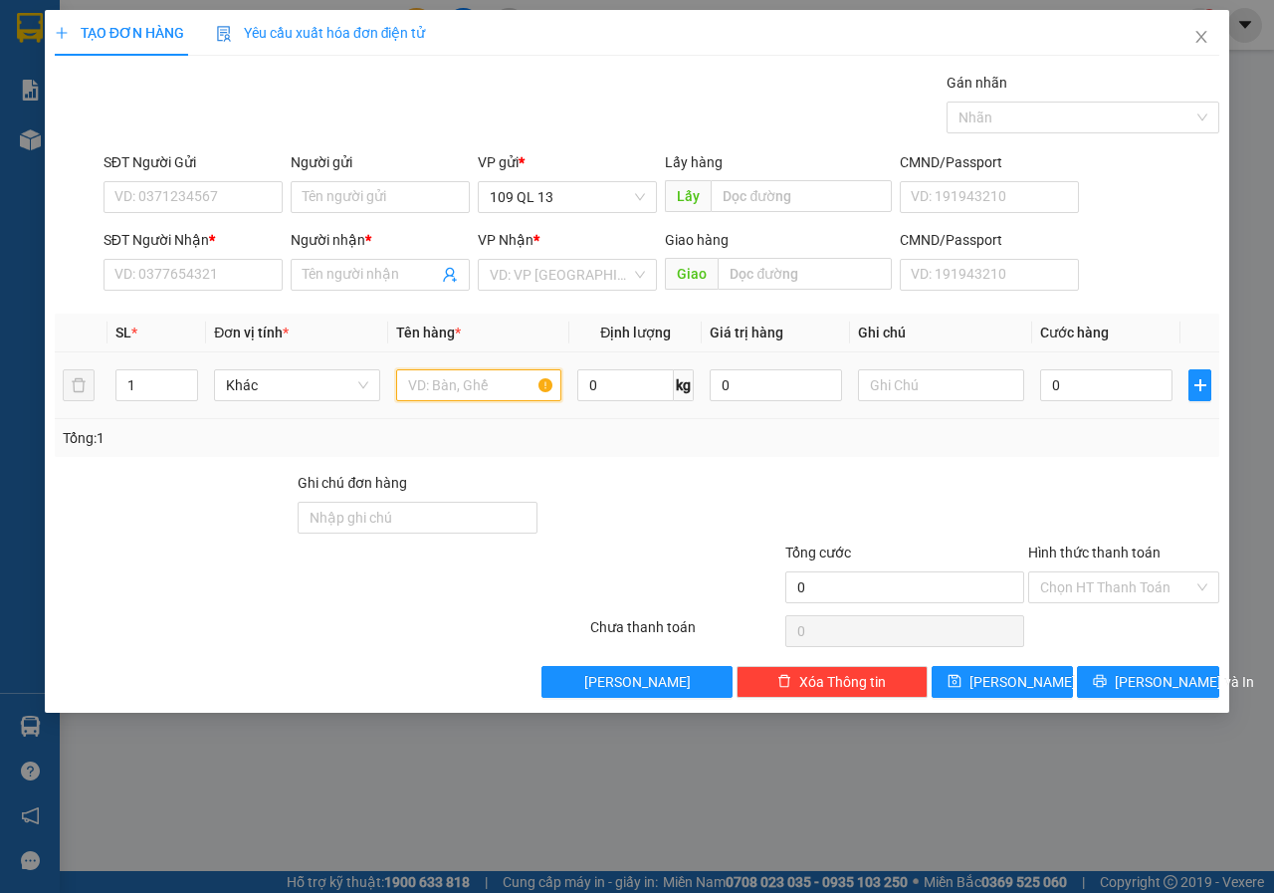
click at [448, 388] on input "text" at bounding box center [479, 385] width 166 height 32
click at [171, 282] on input "SĐT Người Nhận *" at bounding box center [192, 275] width 179 height 32
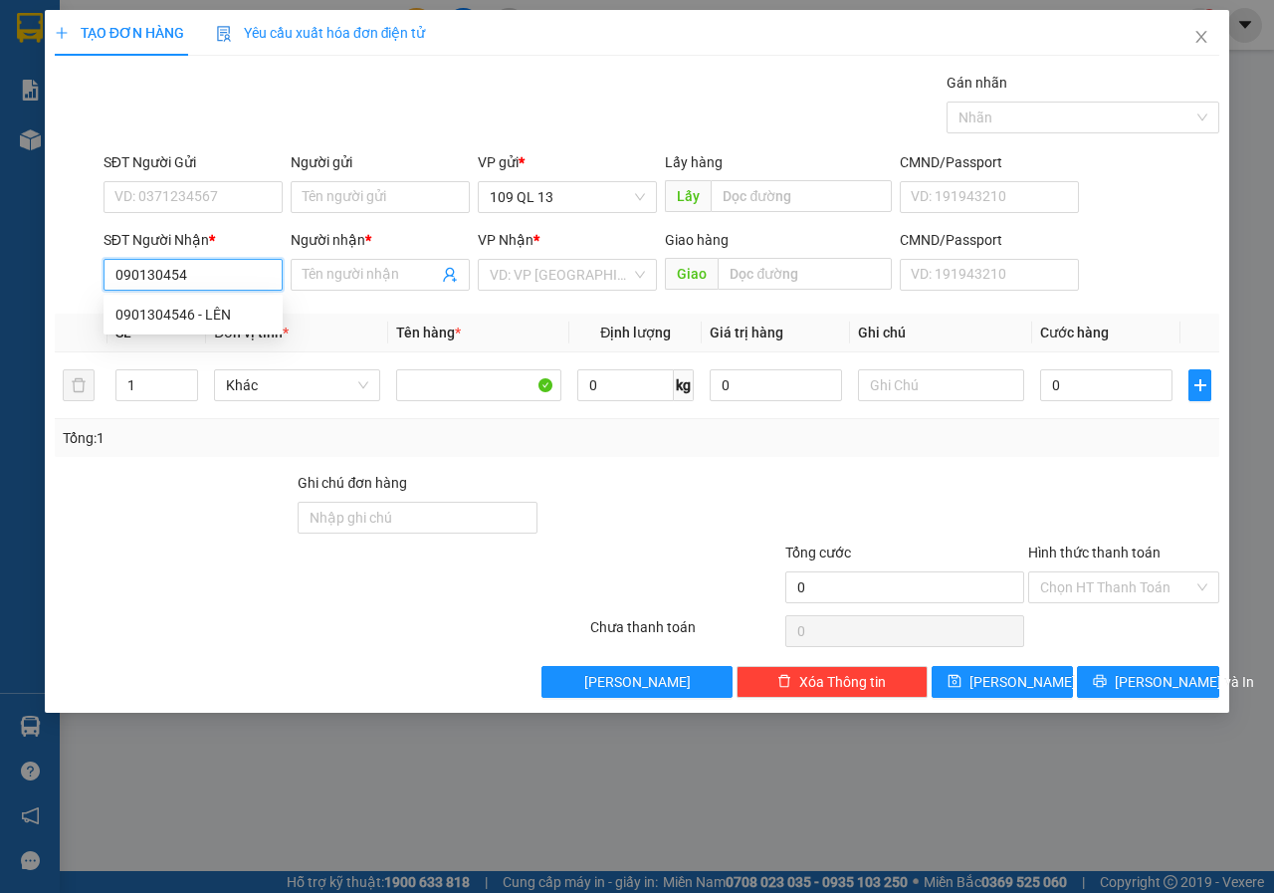
type input "0901304546"
click at [222, 313] on div "0901304546 - LÊN" at bounding box center [192, 314] width 155 height 22
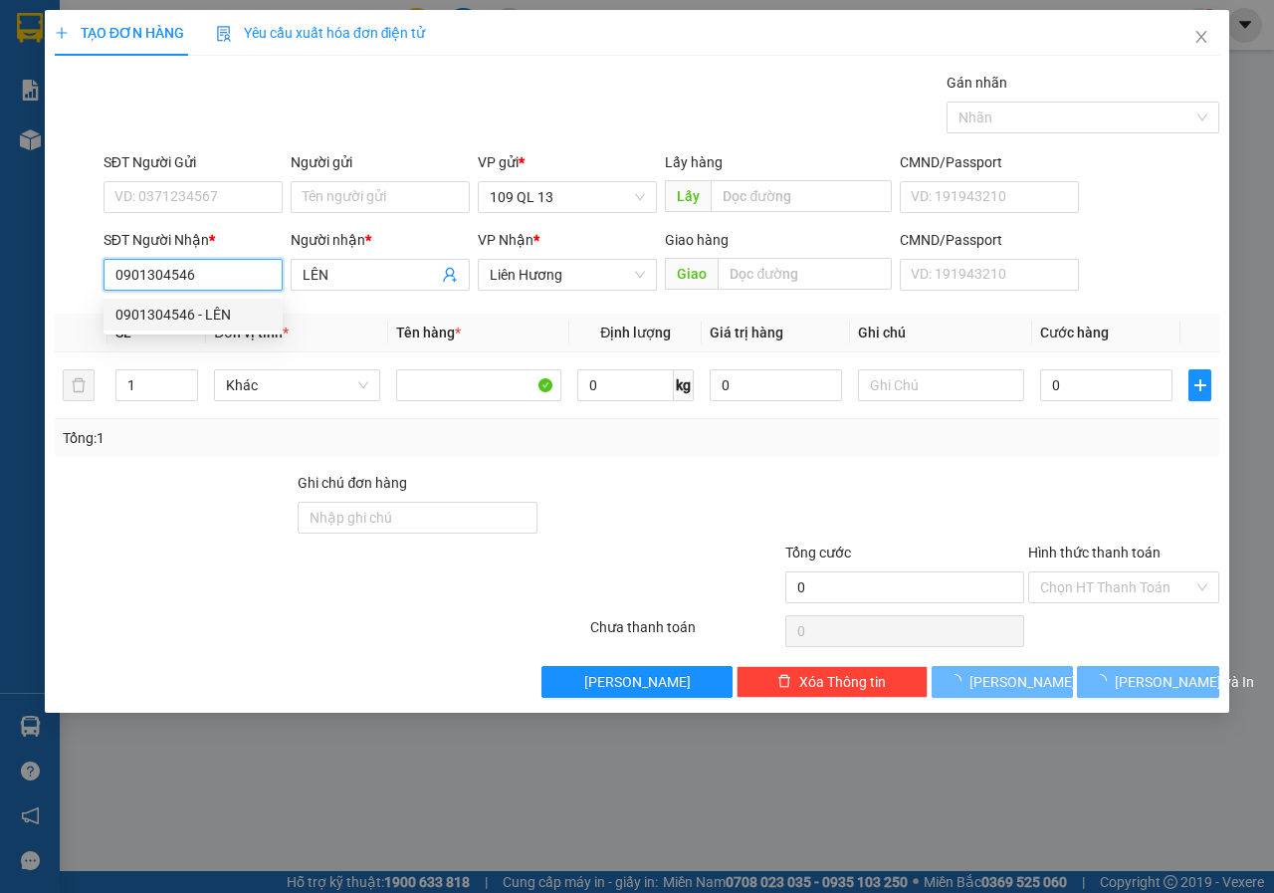
type input "LÊN"
type input "0901304546"
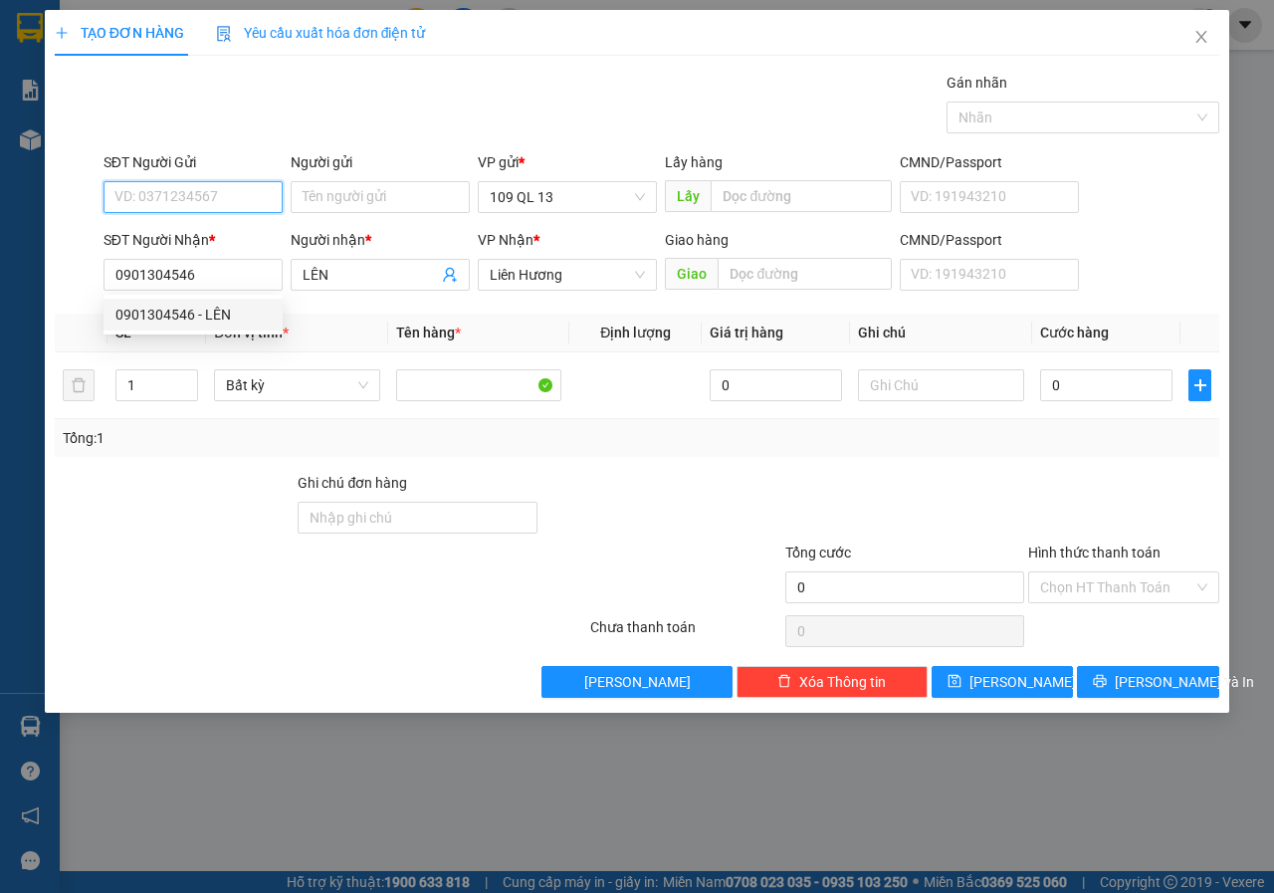
click at [220, 199] on input "SĐT Người Gửi" at bounding box center [192, 197] width 179 height 32
click at [208, 273] on div "0938889183 - TRUNG" at bounding box center [192, 269] width 155 height 22
type input "0938889183"
type input "TRUNG"
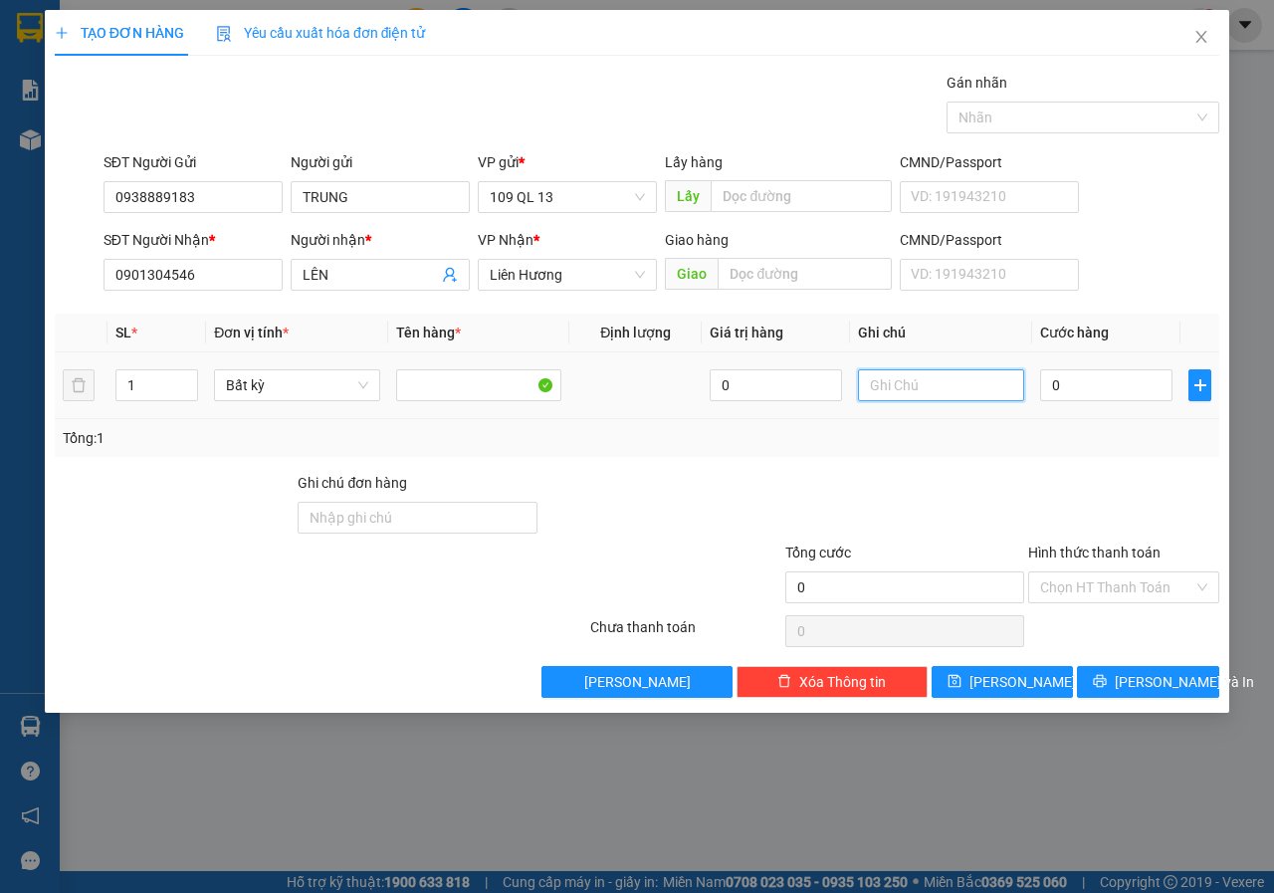
click at [897, 374] on input "text" at bounding box center [941, 385] width 166 height 32
type input "1 HG ĐỎ - KỆ GỖ"
type input "4"
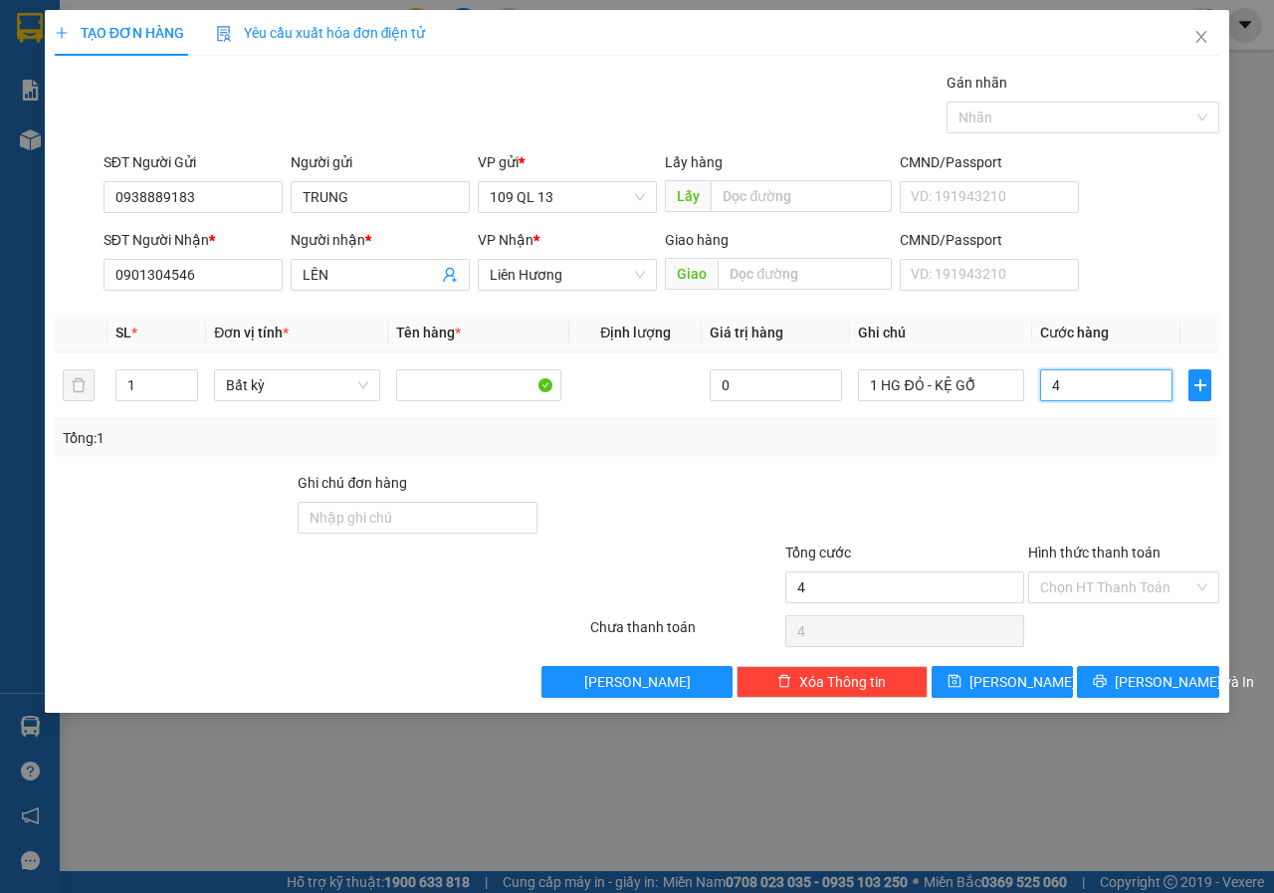
type input "40"
type input "40.000"
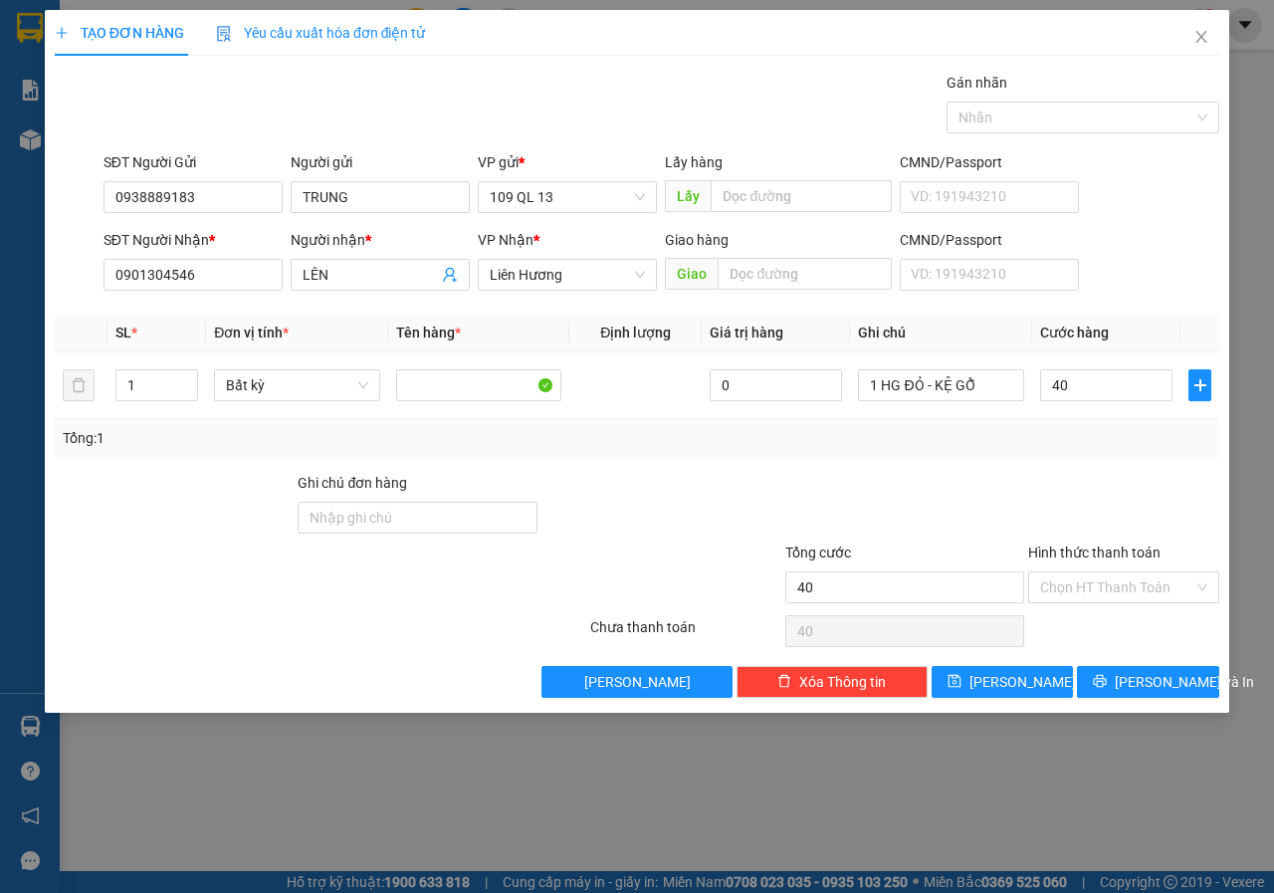
type input "40.000"
click at [1153, 702] on div "TẠO ĐƠN HÀNG Yêu cầu xuất hóa đơn điện tử Transit Pickup Surcharge Ids Transit …" at bounding box center [637, 361] width 1184 height 702
click at [1154, 681] on span "[PERSON_NAME] và In" at bounding box center [1183, 682] width 139 height 22
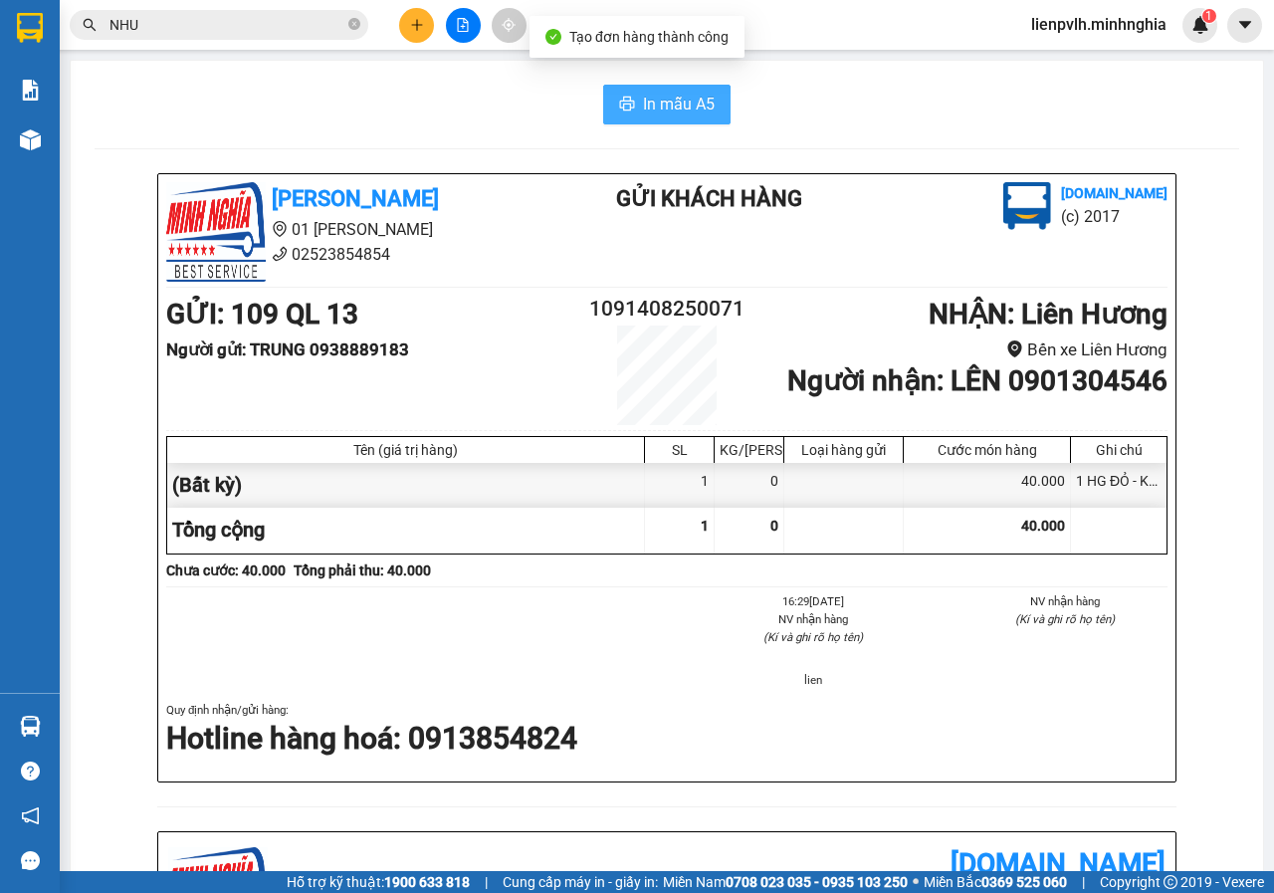
click at [660, 93] on span "In mẫu A5" at bounding box center [679, 104] width 72 height 25
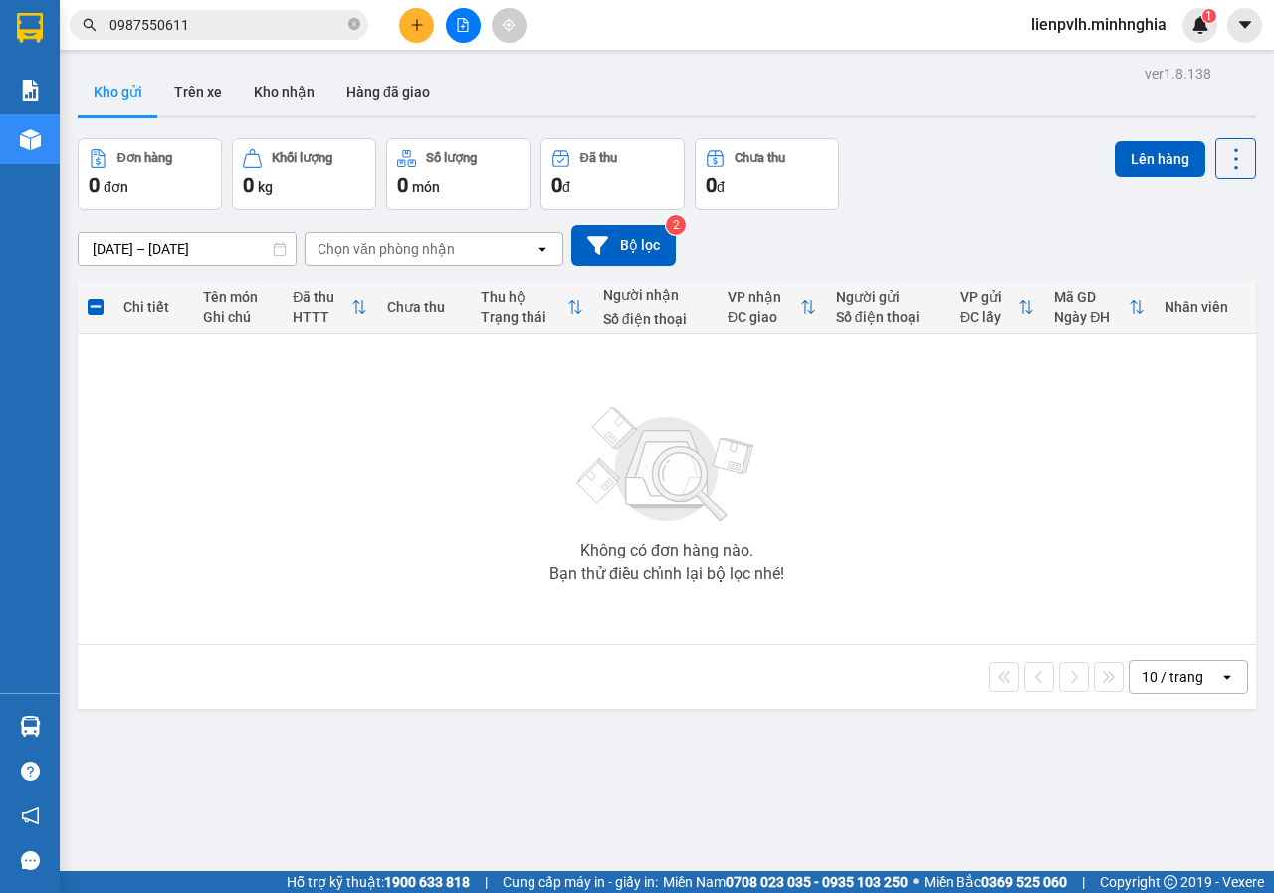
click at [416, 17] on button at bounding box center [416, 25] width 35 height 35
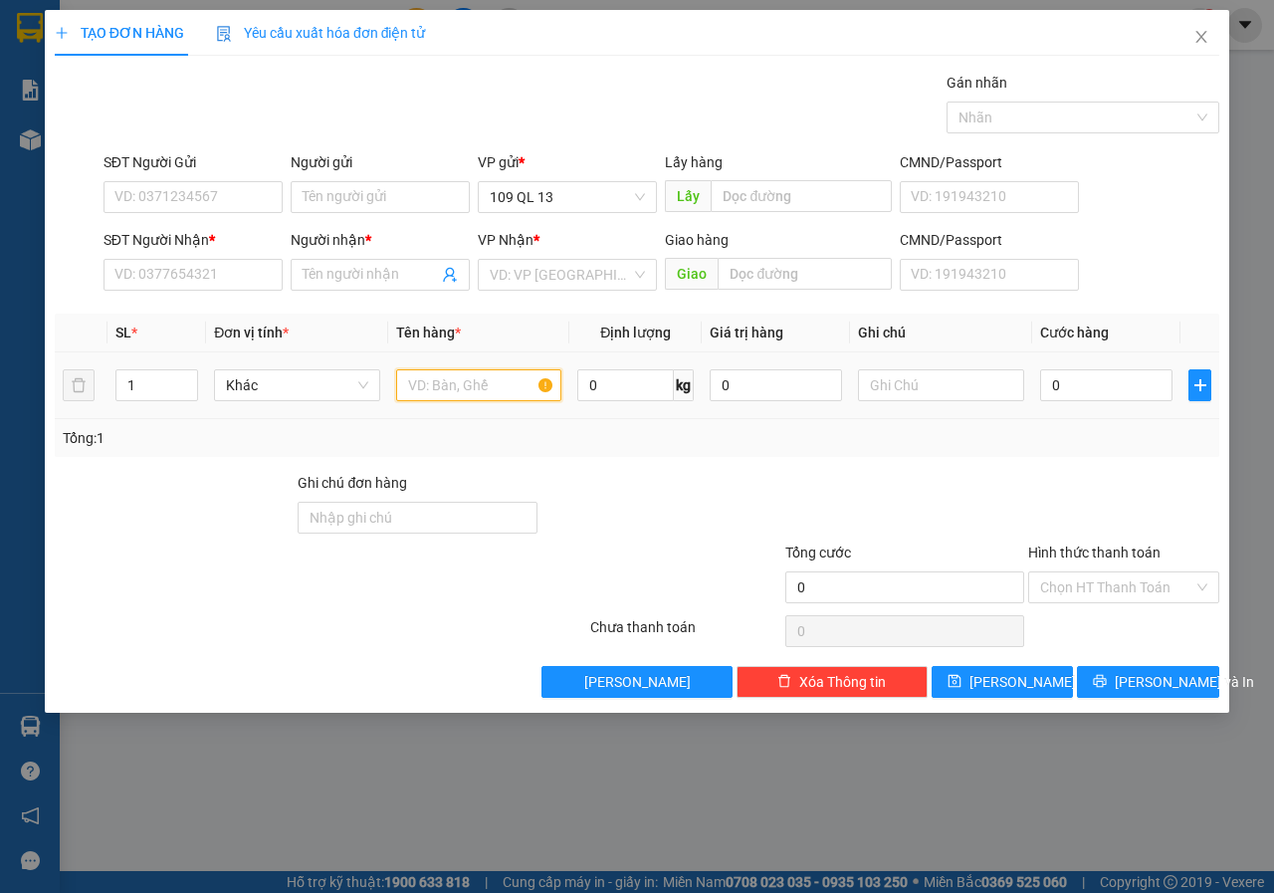
click at [457, 394] on input "text" at bounding box center [479, 385] width 166 height 32
click at [950, 386] on input "text" at bounding box center [941, 385] width 166 height 32
click at [216, 269] on input "SĐT Người Nhận *" at bounding box center [192, 275] width 179 height 32
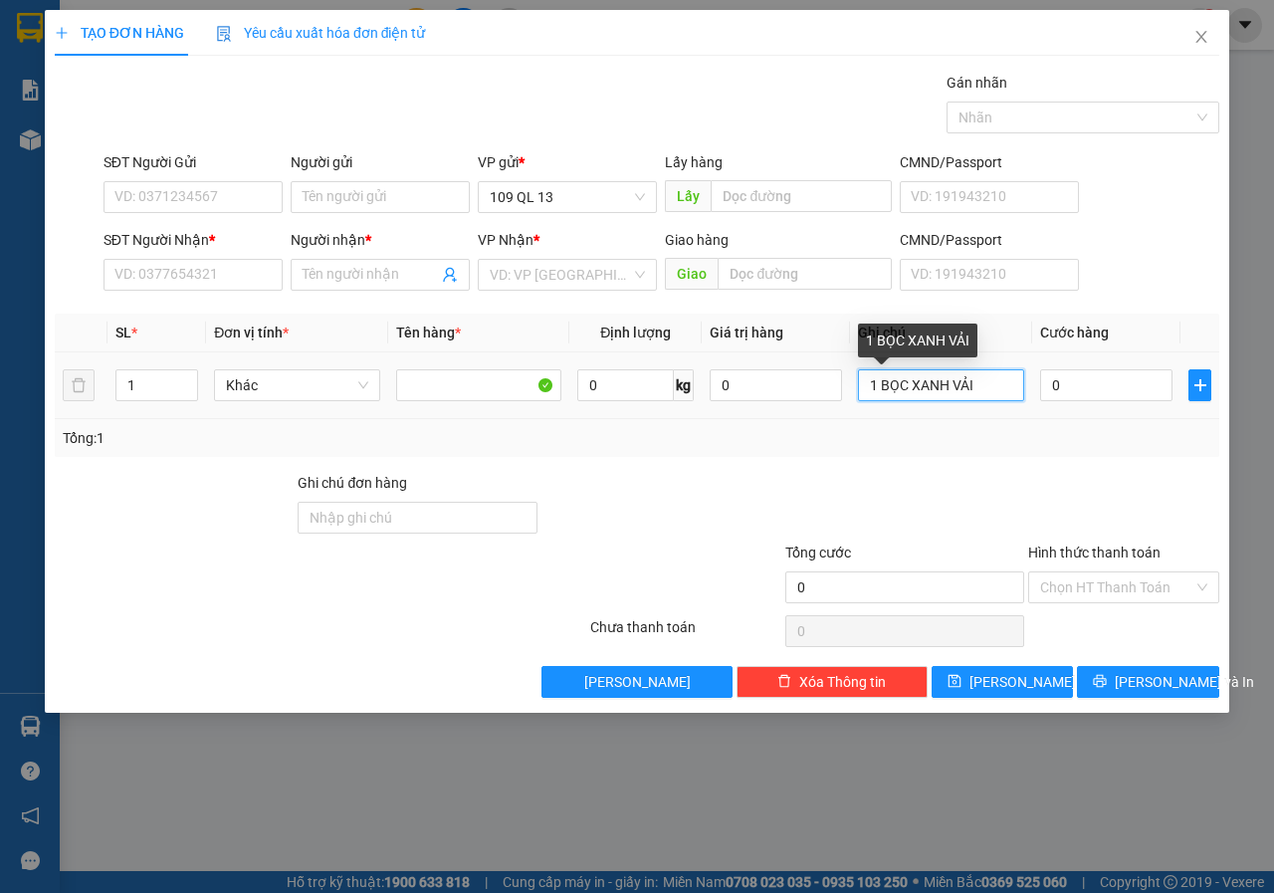
click at [988, 385] on input "1 BỌC XANH VẢI" at bounding box center [941, 385] width 166 height 32
type input "1 BỌC XANH LK MAY"
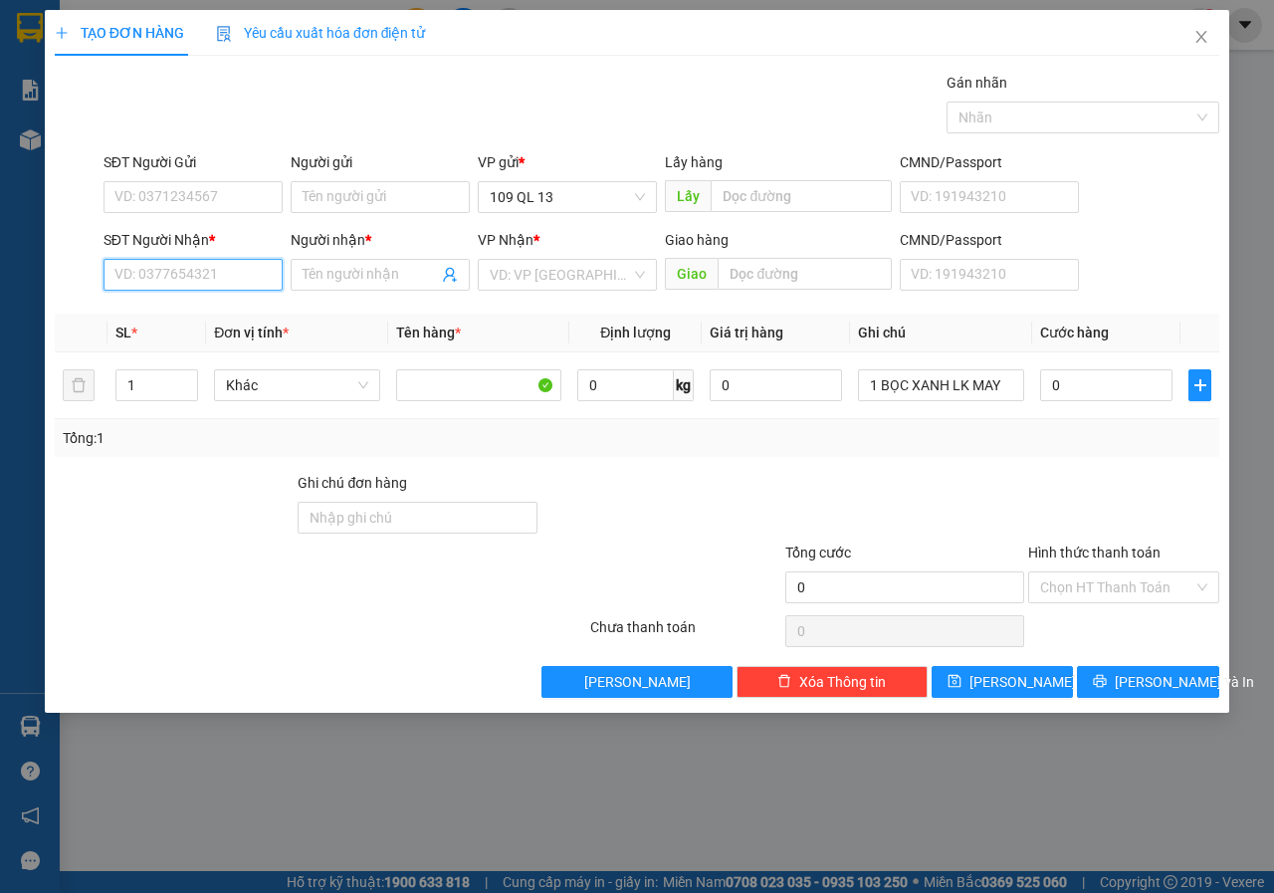
click at [184, 286] on input "SĐT Người Nhận *" at bounding box center [192, 275] width 179 height 32
type input "0775124787"
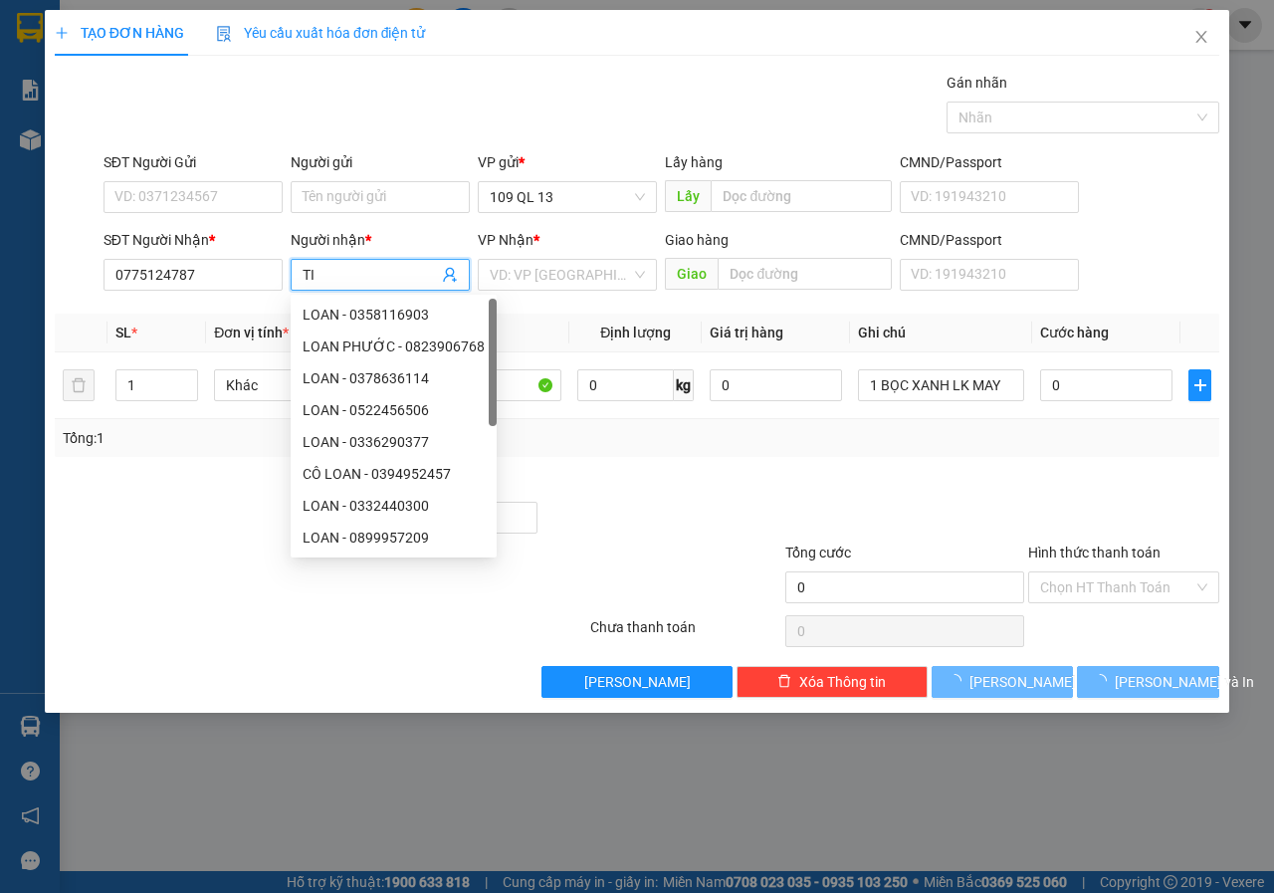
type input "T"
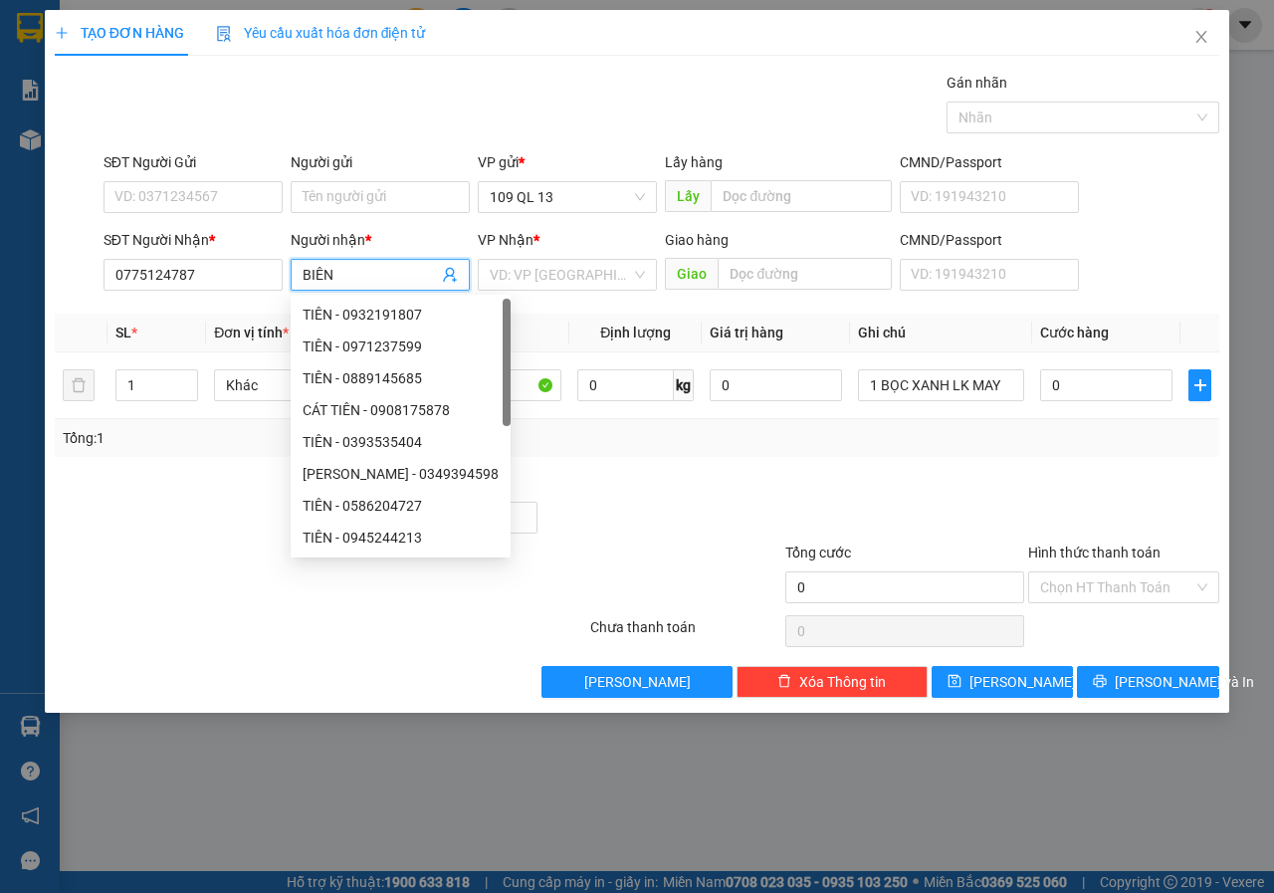
type input "BIÊN"
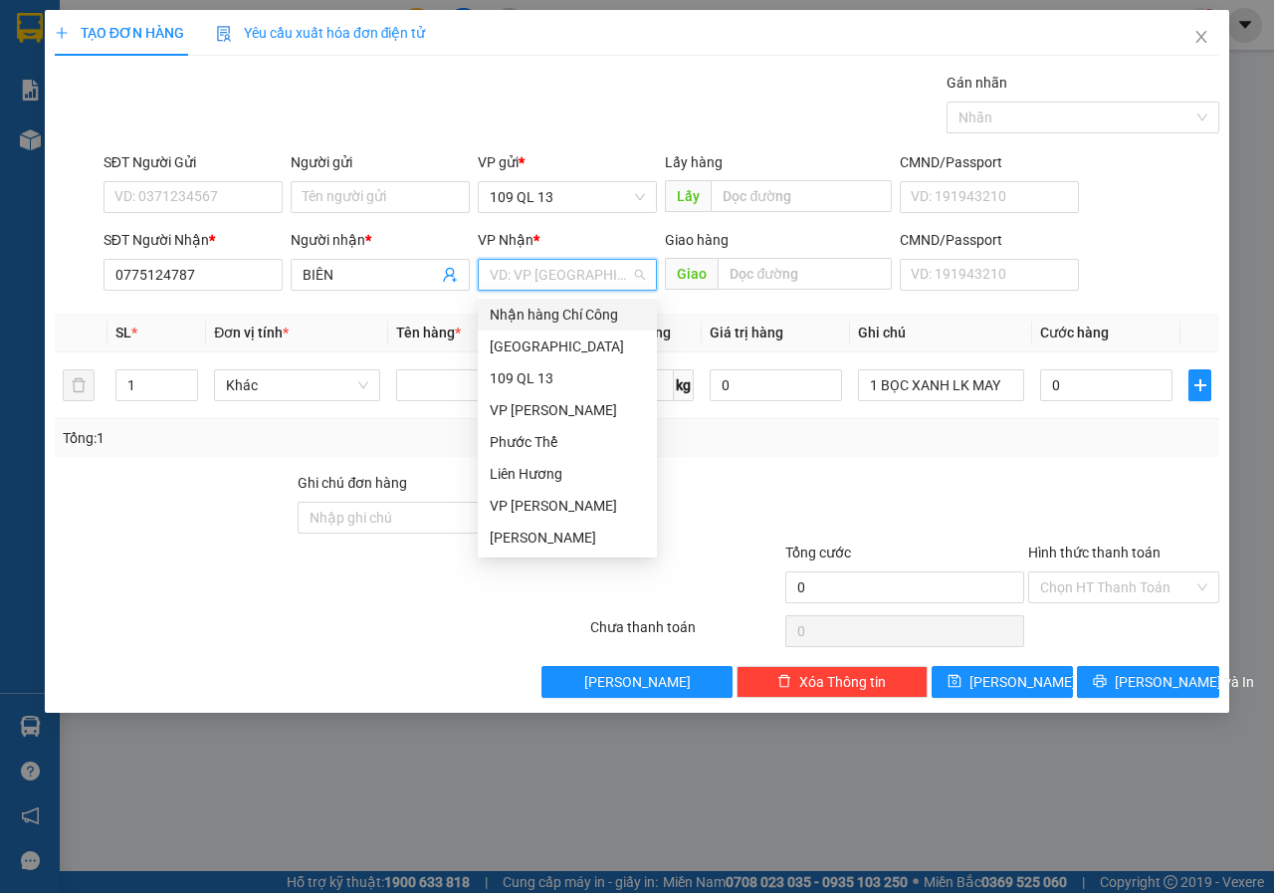
type input "L"
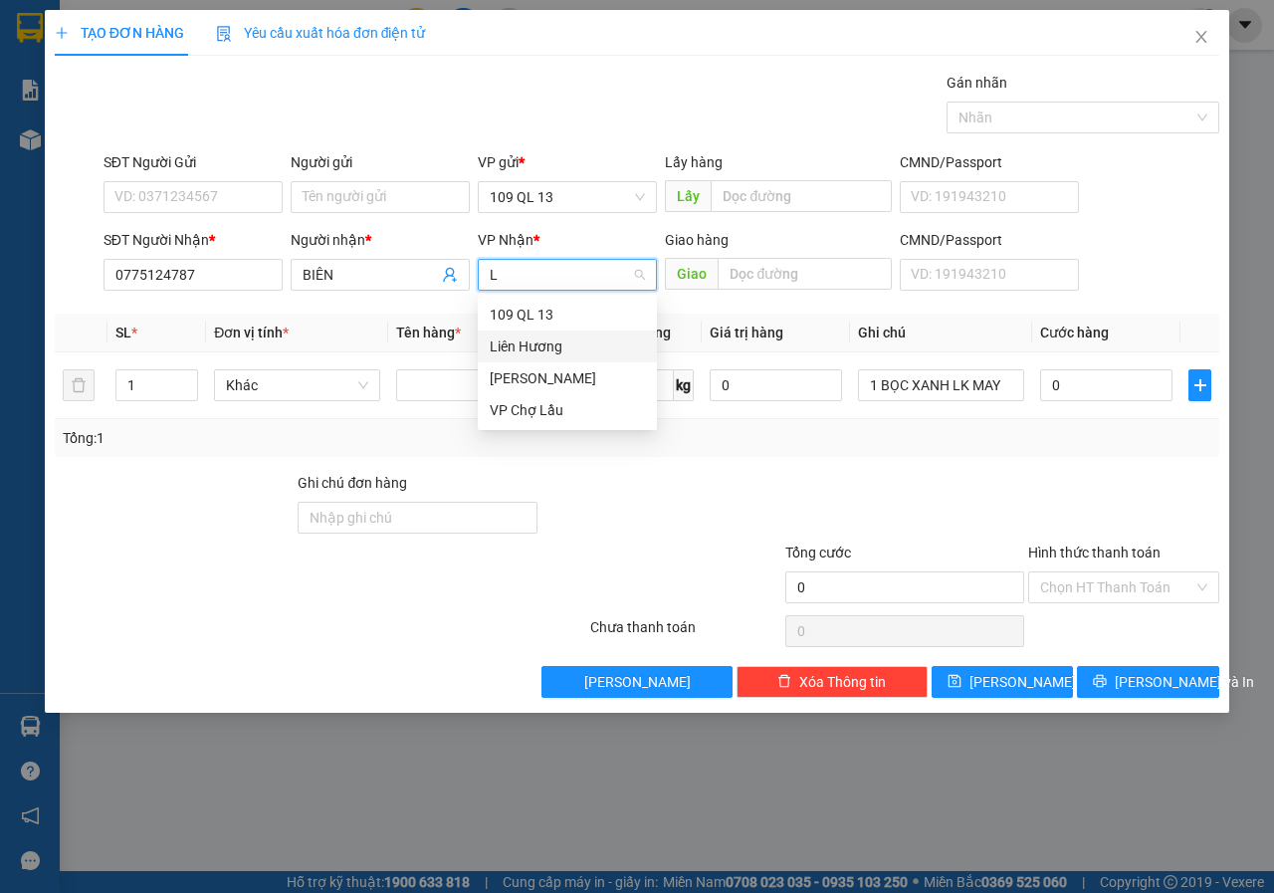
click at [540, 346] on div "Liên Hương" at bounding box center [567, 346] width 155 height 22
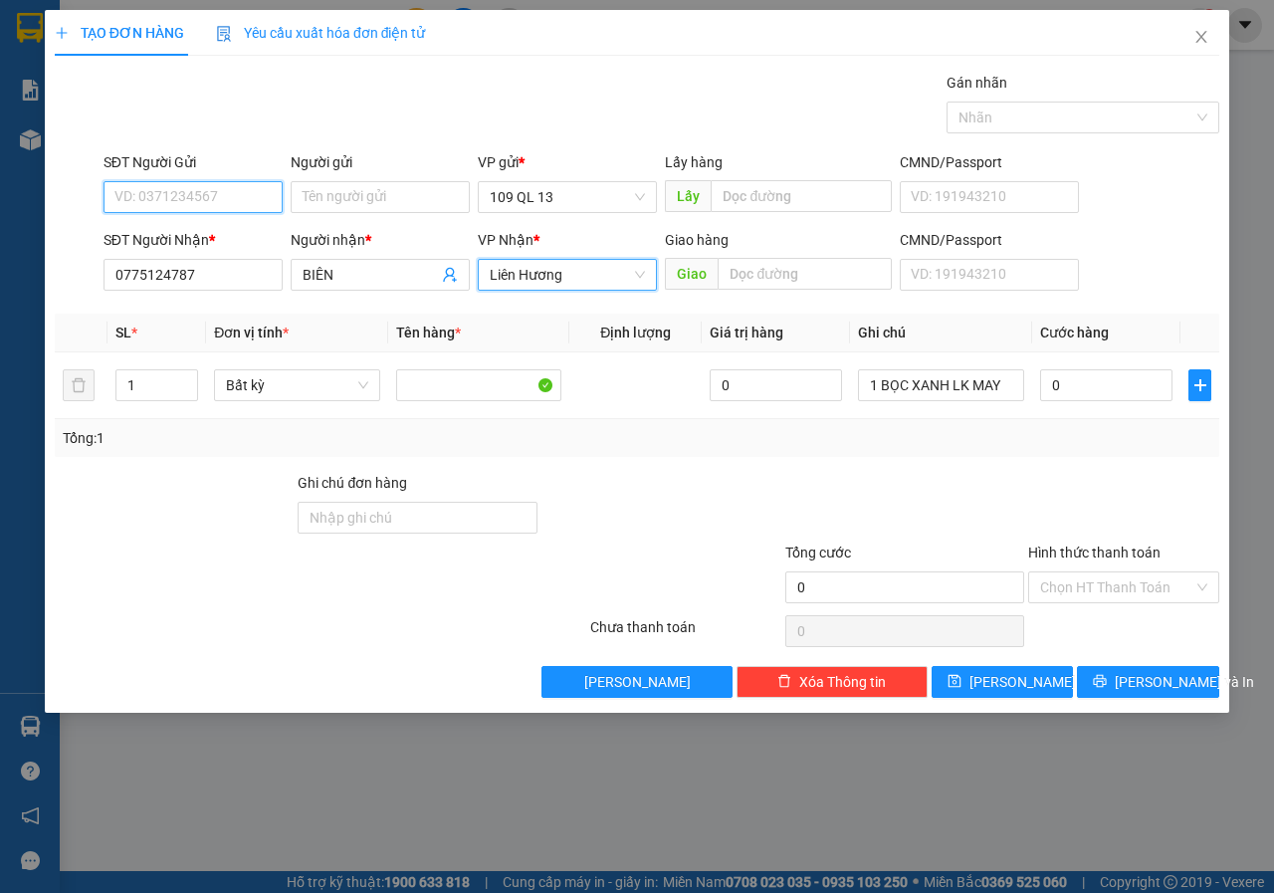
click at [148, 185] on input "SĐT Người Gửi" at bounding box center [192, 197] width 179 height 32
type input "0346101141"
click at [1107, 392] on input "0" at bounding box center [1106, 385] width 132 height 32
type input "3"
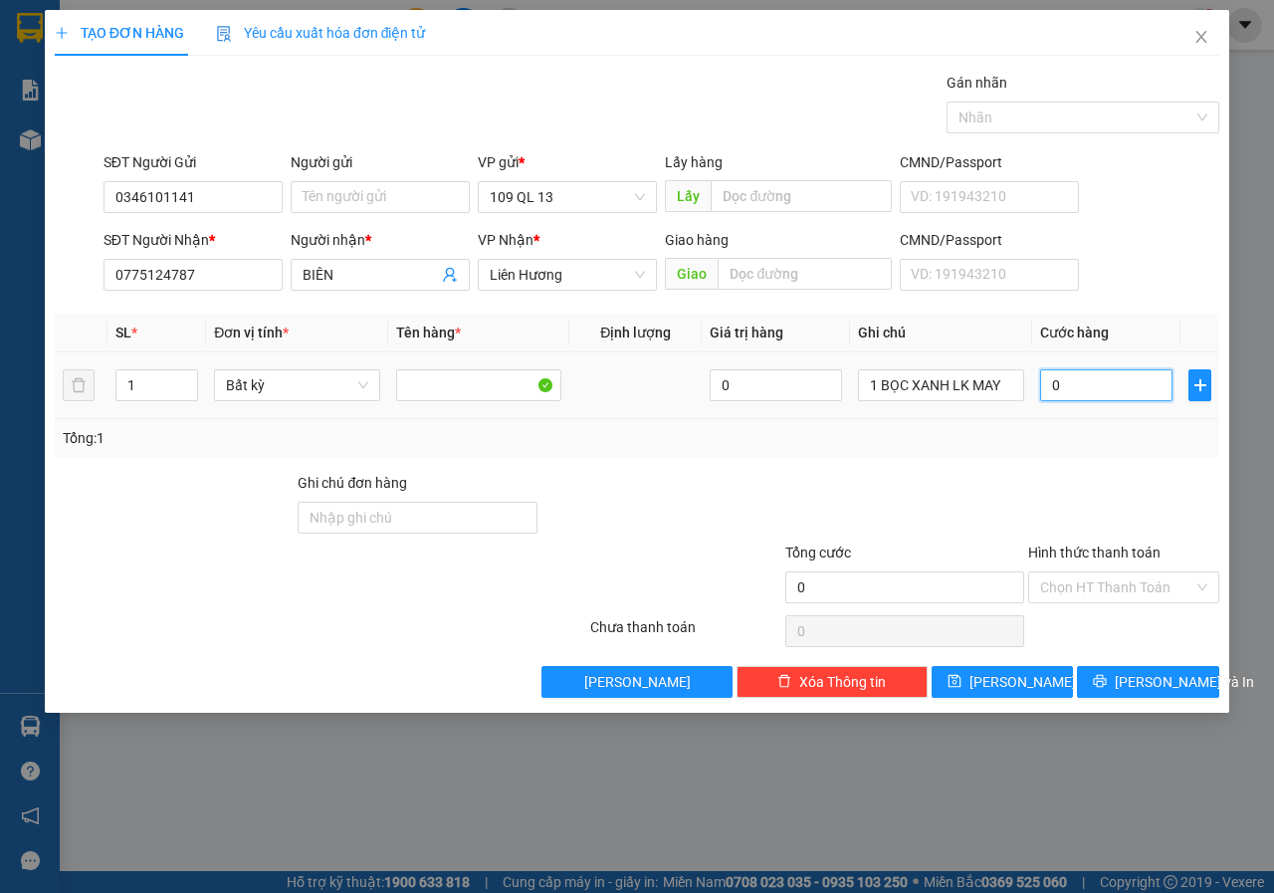
type input "3"
type input "30"
type input "30.000"
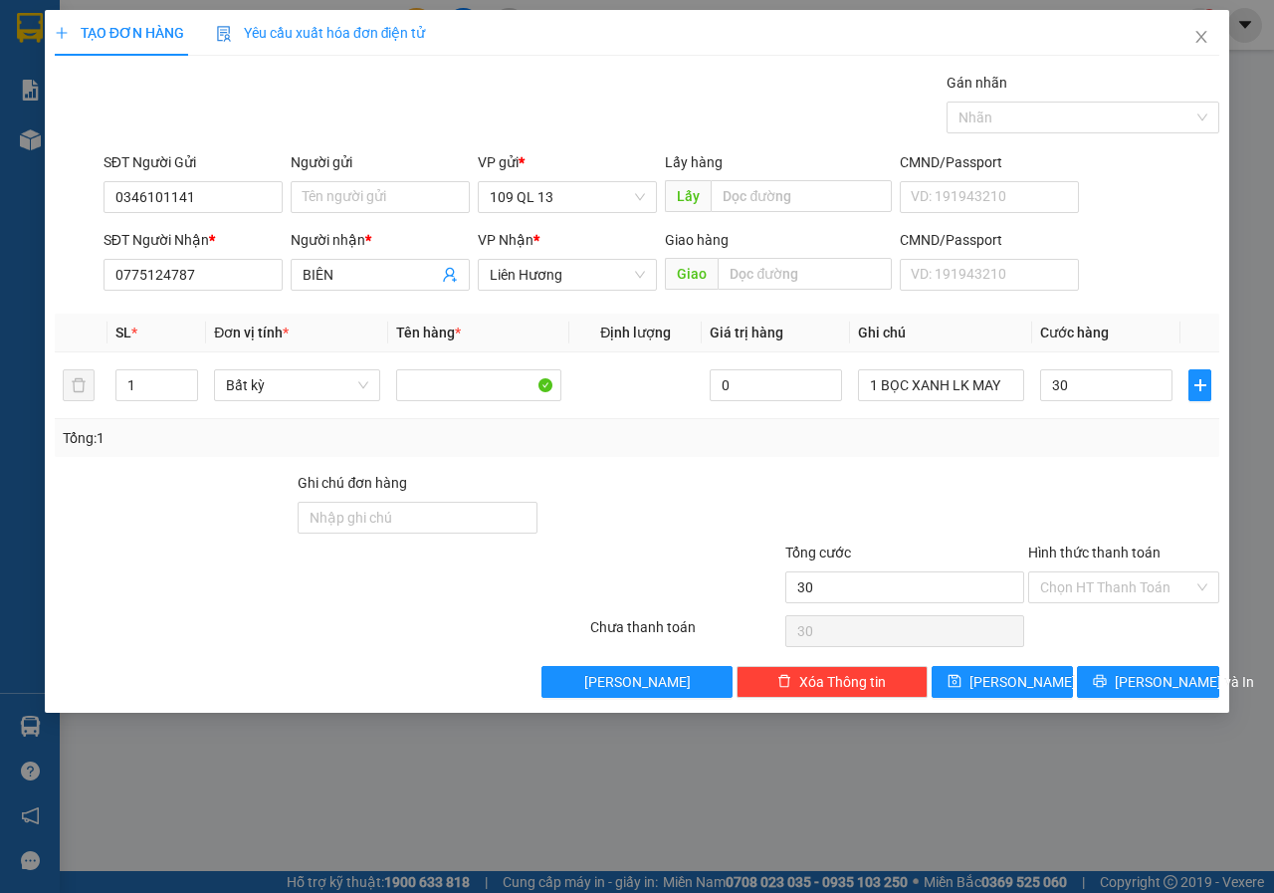
type input "30.000"
click at [1158, 213] on div "SĐT Người Gửi 0346101141 Người gửi Tên người gửi VP gửi * 109 QL 13 Lấy hàng Lấ…" at bounding box center [661, 186] width 1123 height 70
click at [1151, 673] on span "[PERSON_NAME] và In" at bounding box center [1183, 682] width 139 height 22
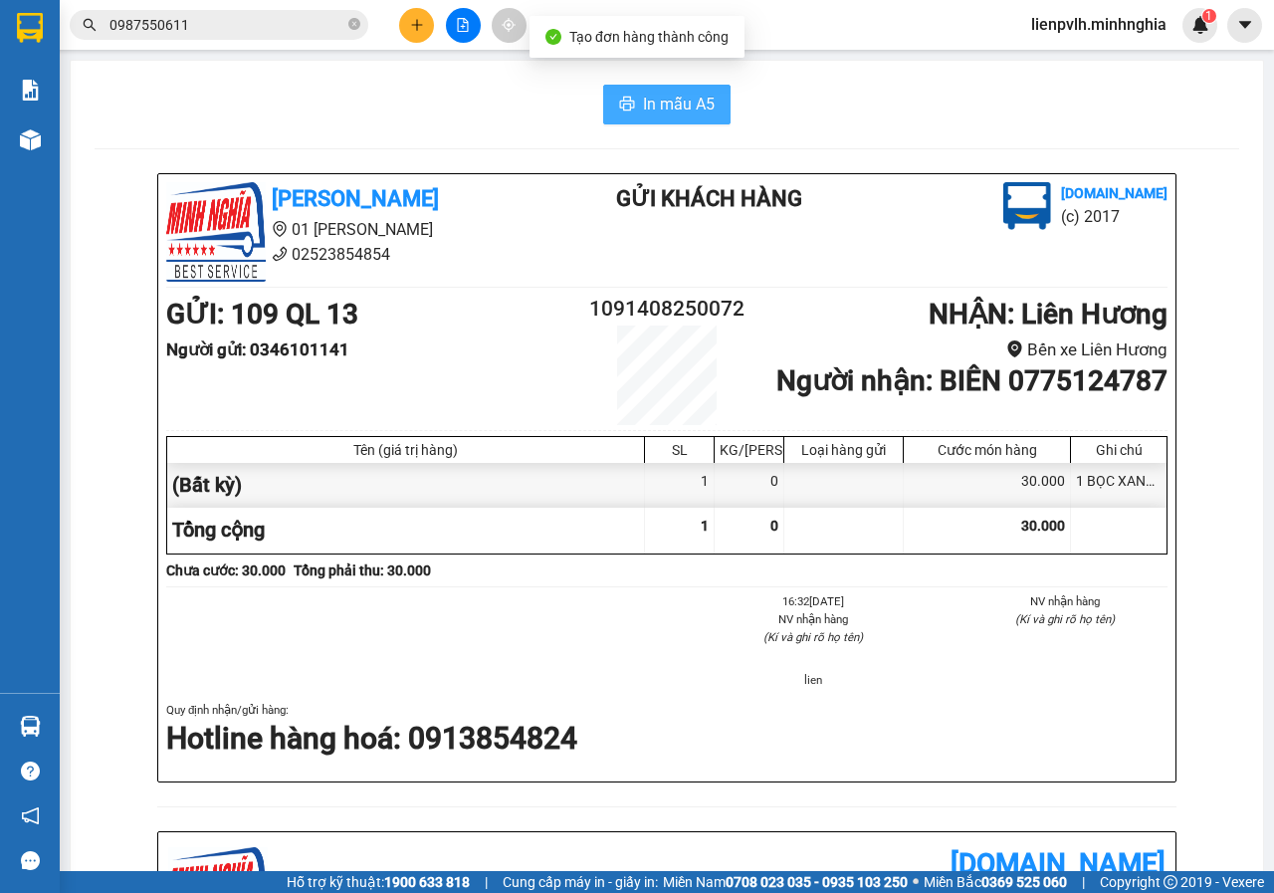
click at [657, 100] on span "In mẫu A5" at bounding box center [679, 104] width 72 height 25
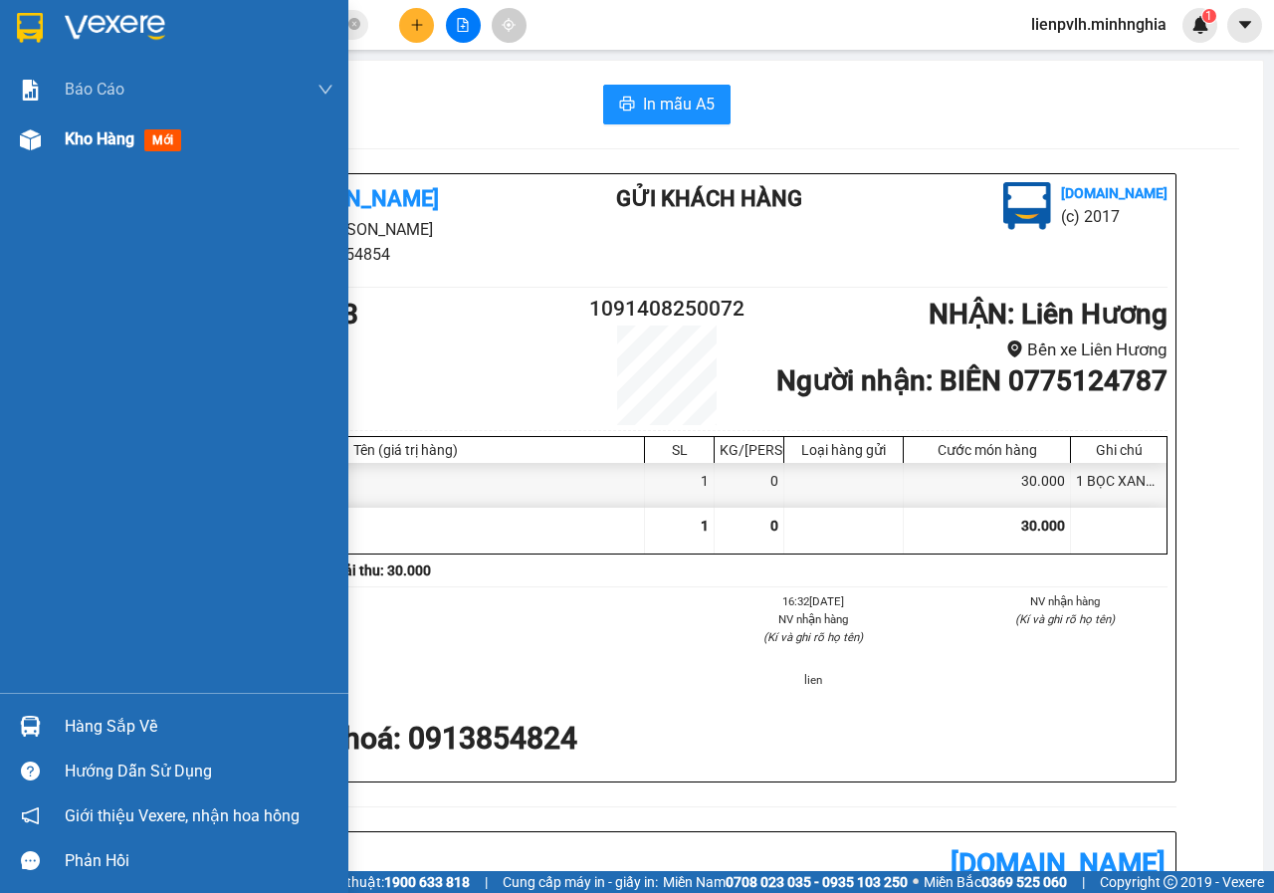
click at [123, 136] on span "Kho hàng" at bounding box center [100, 138] width 70 height 19
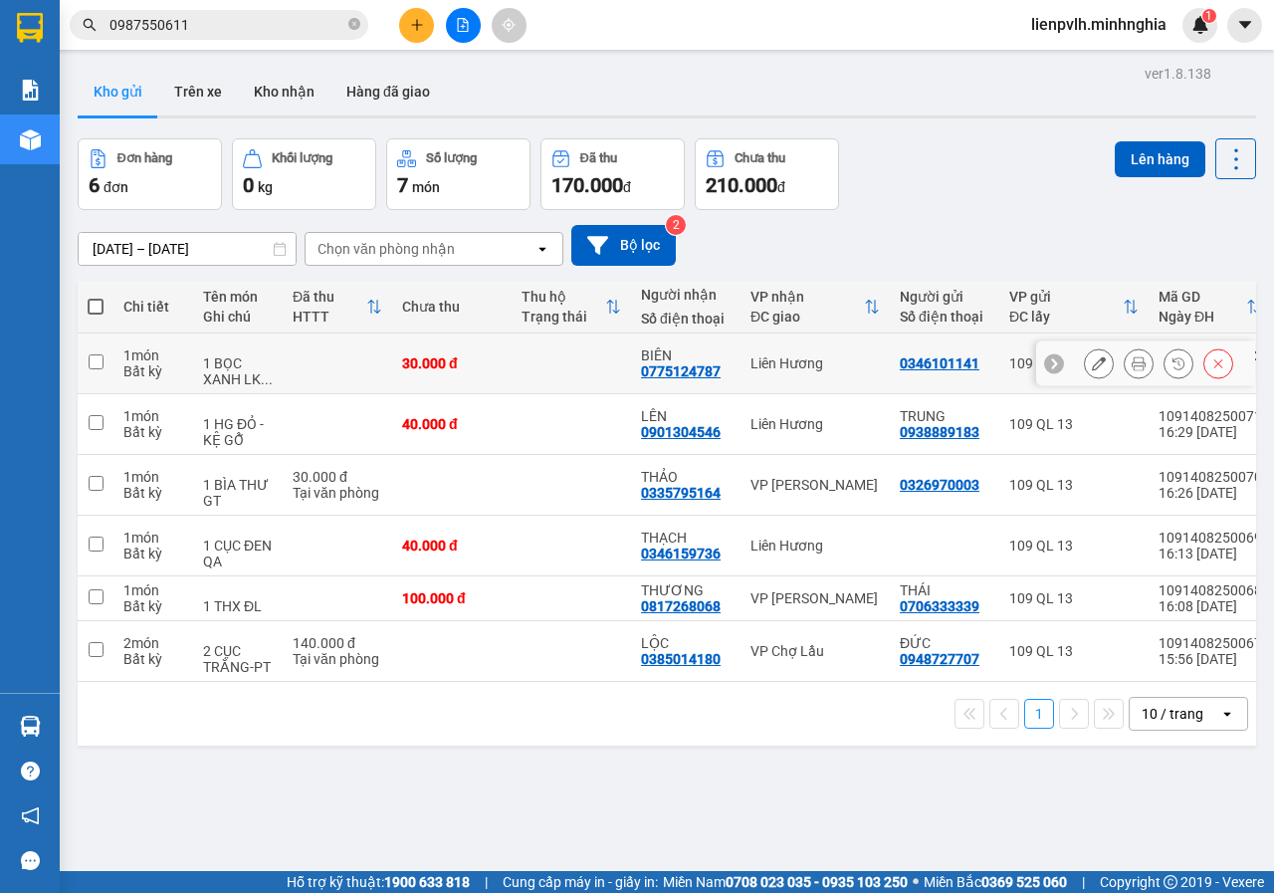
click at [205, 369] on td "1 BỌC XANH LK ..." at bounding box center [238, 363] width 90 height 61
checkbox input "true"
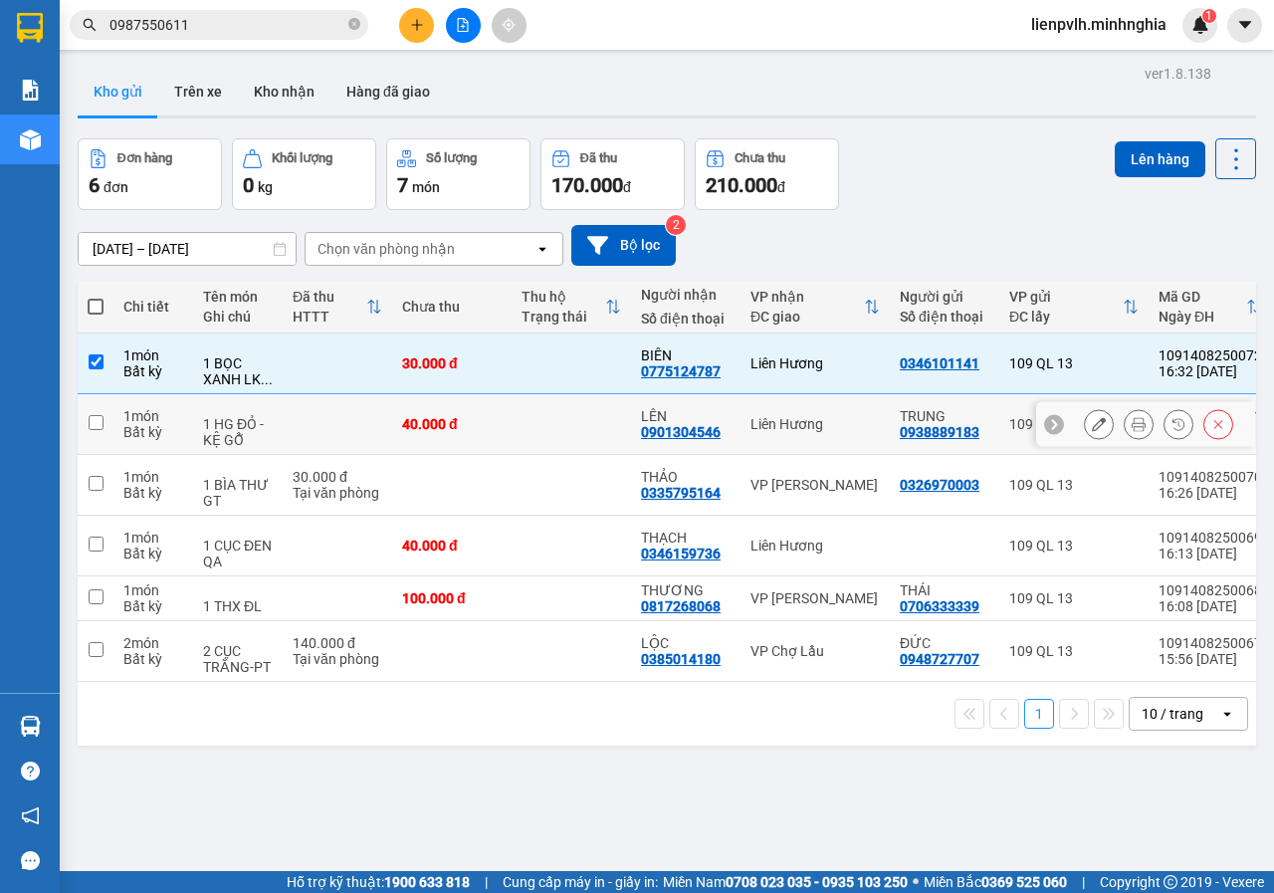
drag, startPoint x: 189, startPoint y: 406, endPoint x: 183, endPoint y: 441, distance: 35.3
click at [189, 407] on td "1 món Bất kỳ" at bounding box center [153, 424] width 80 height 61
checkbox input "true"
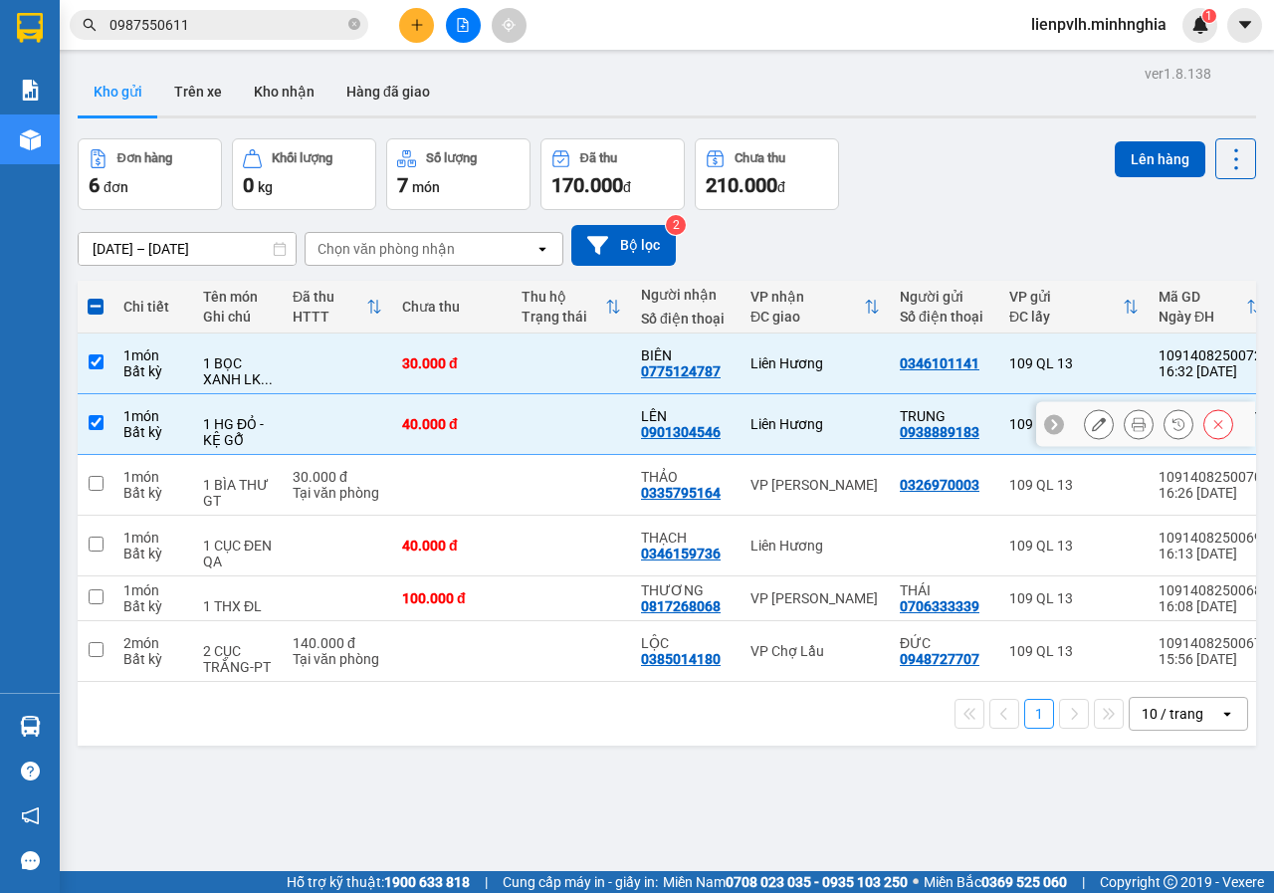
click at [182, 463] on td "1 món Bất kỳ" at bounding box center [153, 485] width 80 height 61
checkbox input "true"
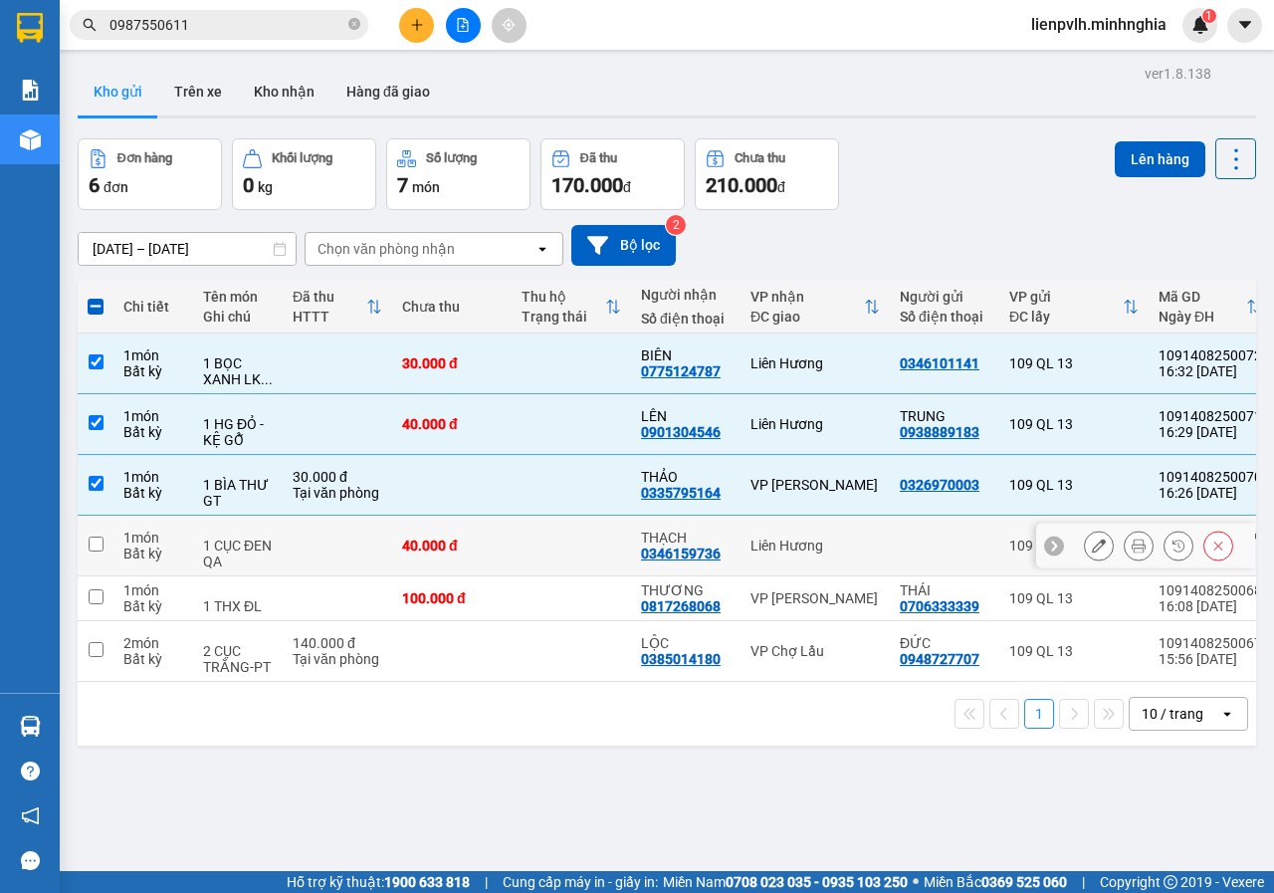
click at [187, 562] on td "1 món Bất kỳ" at bounding box center [153, 545] width 80 height 61
checkbox input "true"
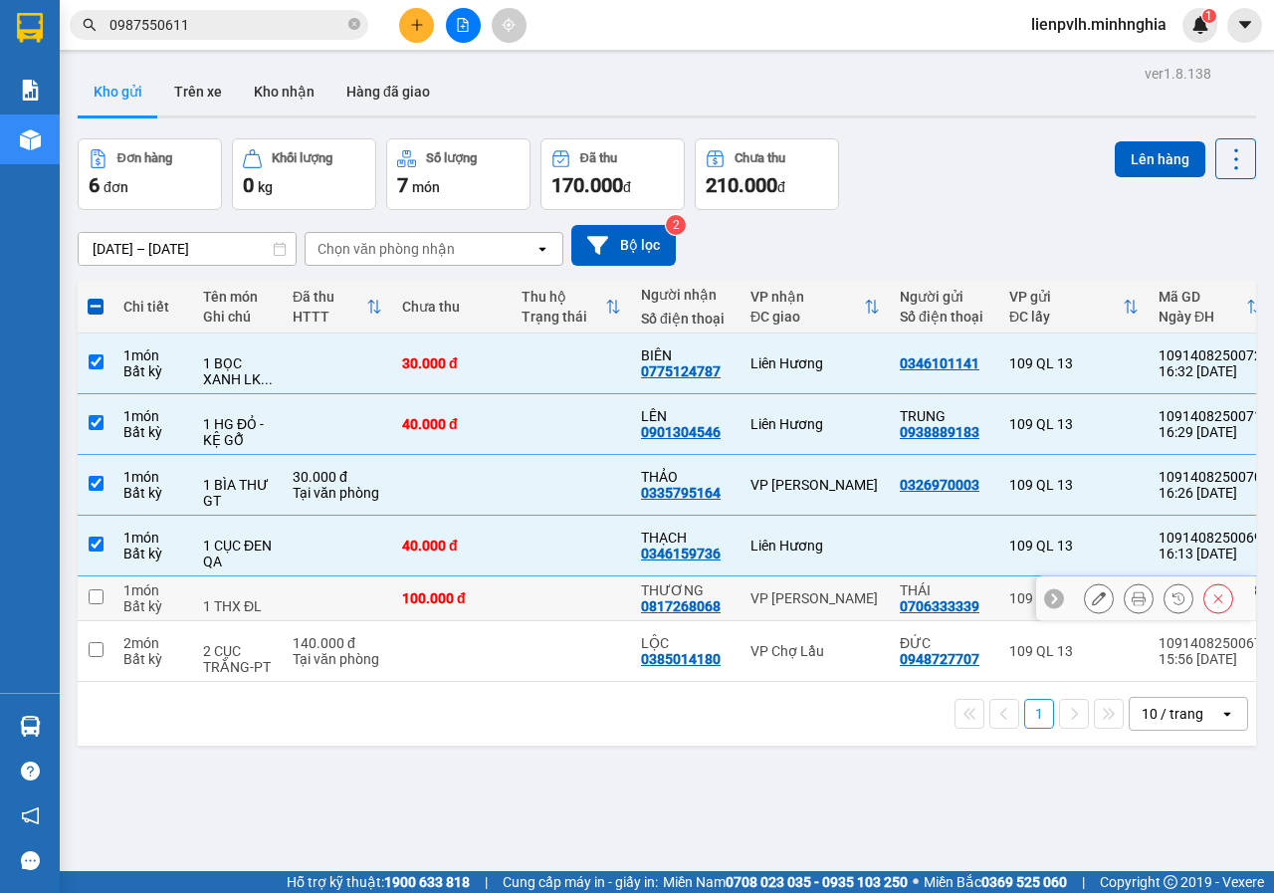
click at [184, 592] on td "1 món Bất kỳ" at bounding box center [153, 598] width 80 height 45
checkbox input "true"
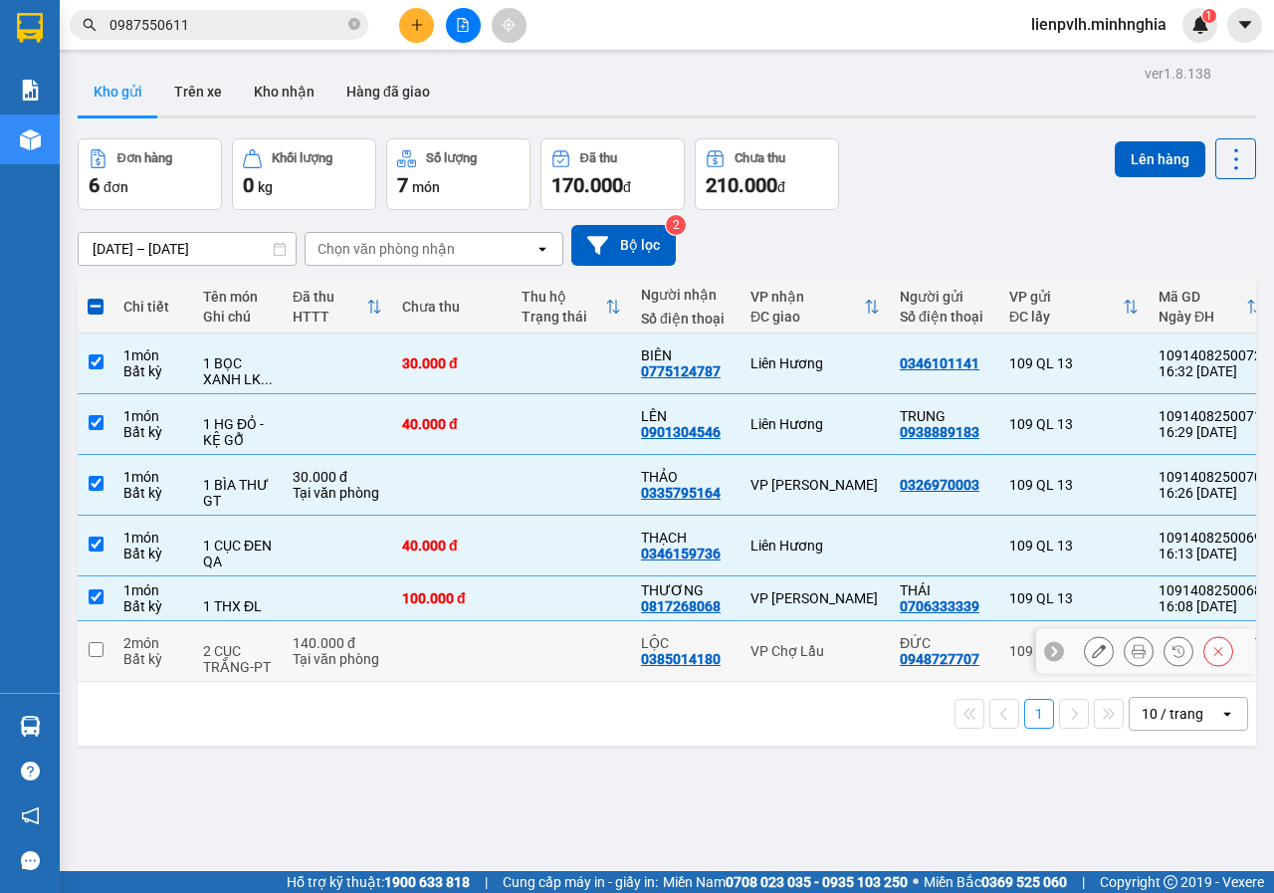
drag, startPoint x: 177, startPoint y: 623, endPoint x: 173, endPoint y: 642, distance: 19.3
click at [177, 622] on td "2 món Bất kỳ" at bounding box center [153, 651] width 80 height 61
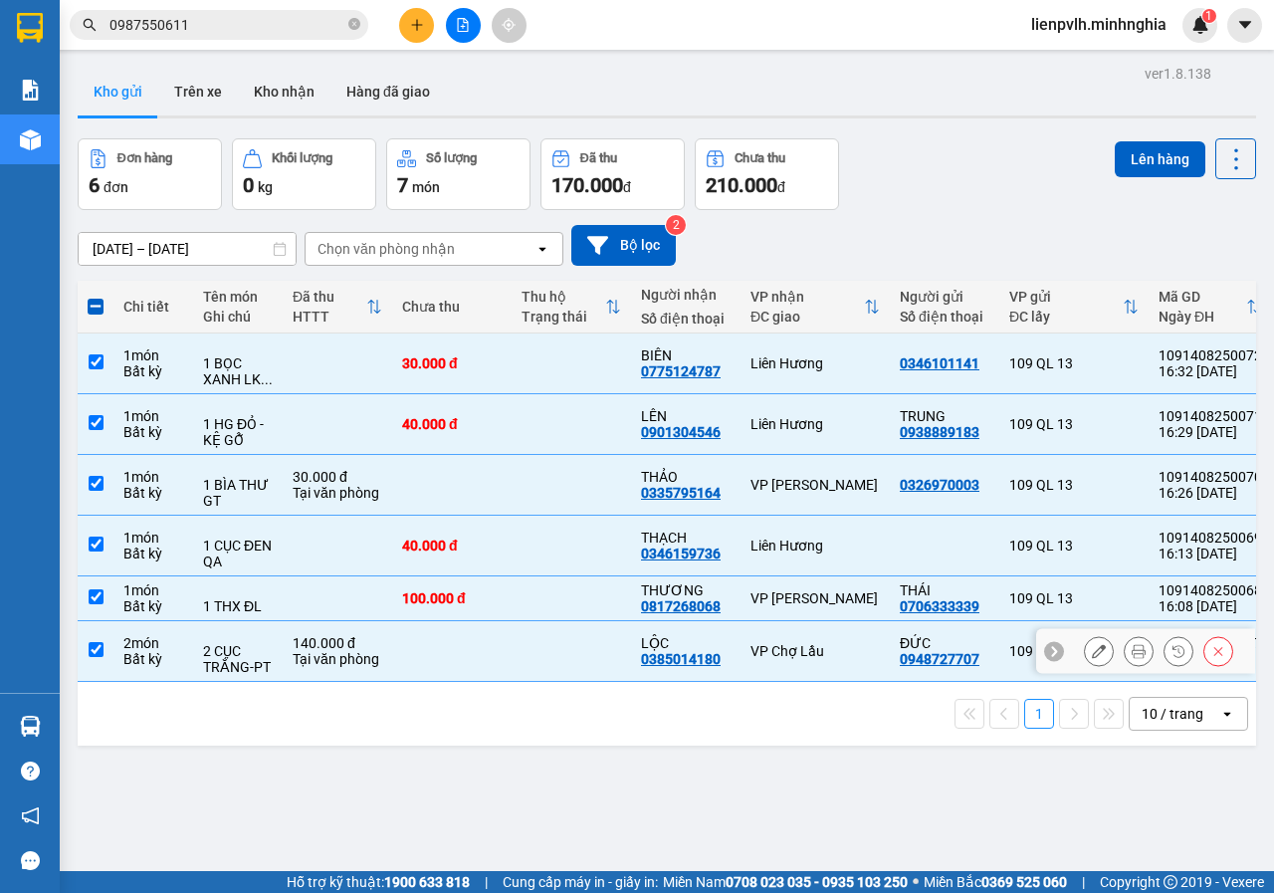
click at [170, 661] on div "Bất kỳ" at bounding box center [153, 659] width 60 height 16
checkbox input "false"
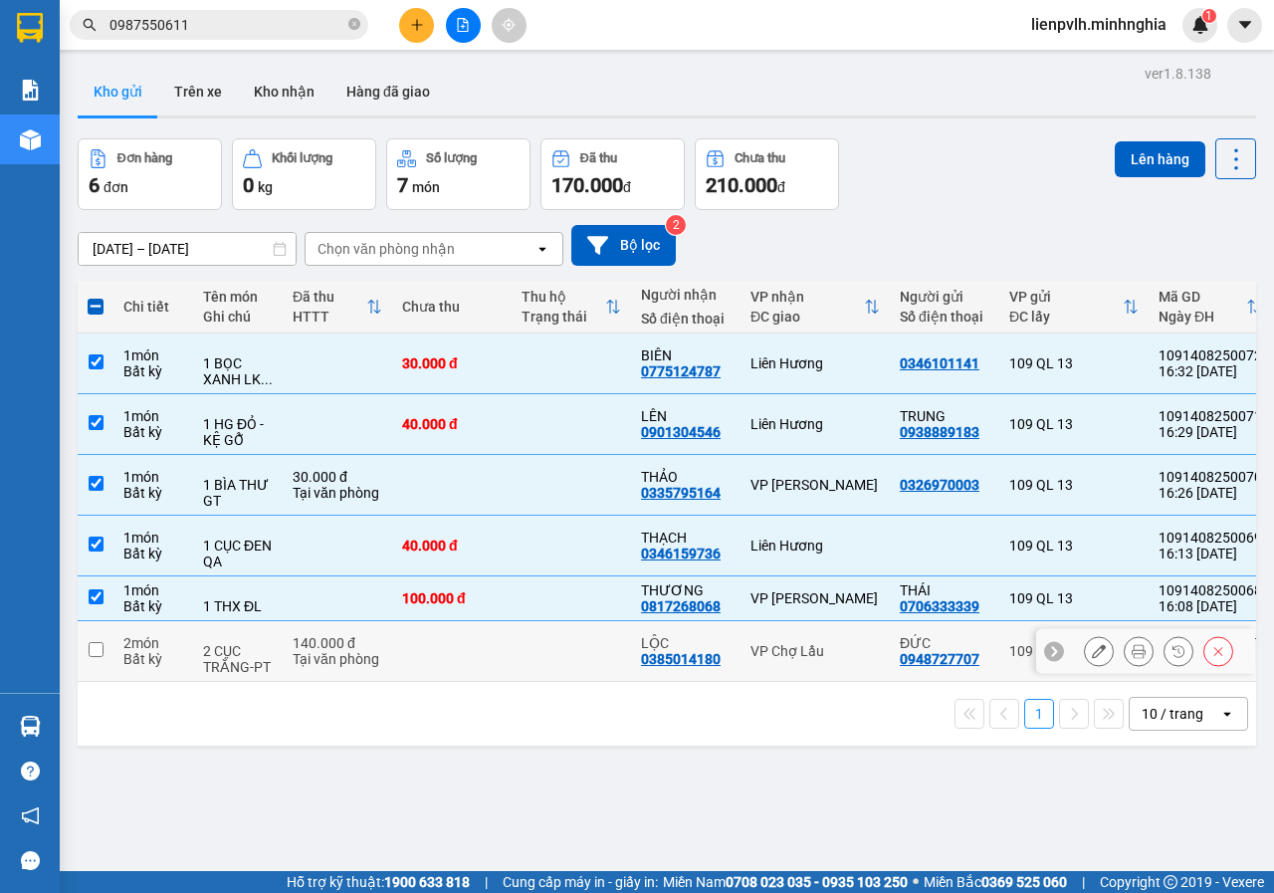
click at [264, 615] on td "1 THX ĐL" at bounding box center [238, 598] width 90 height 45
checkbox input "false"
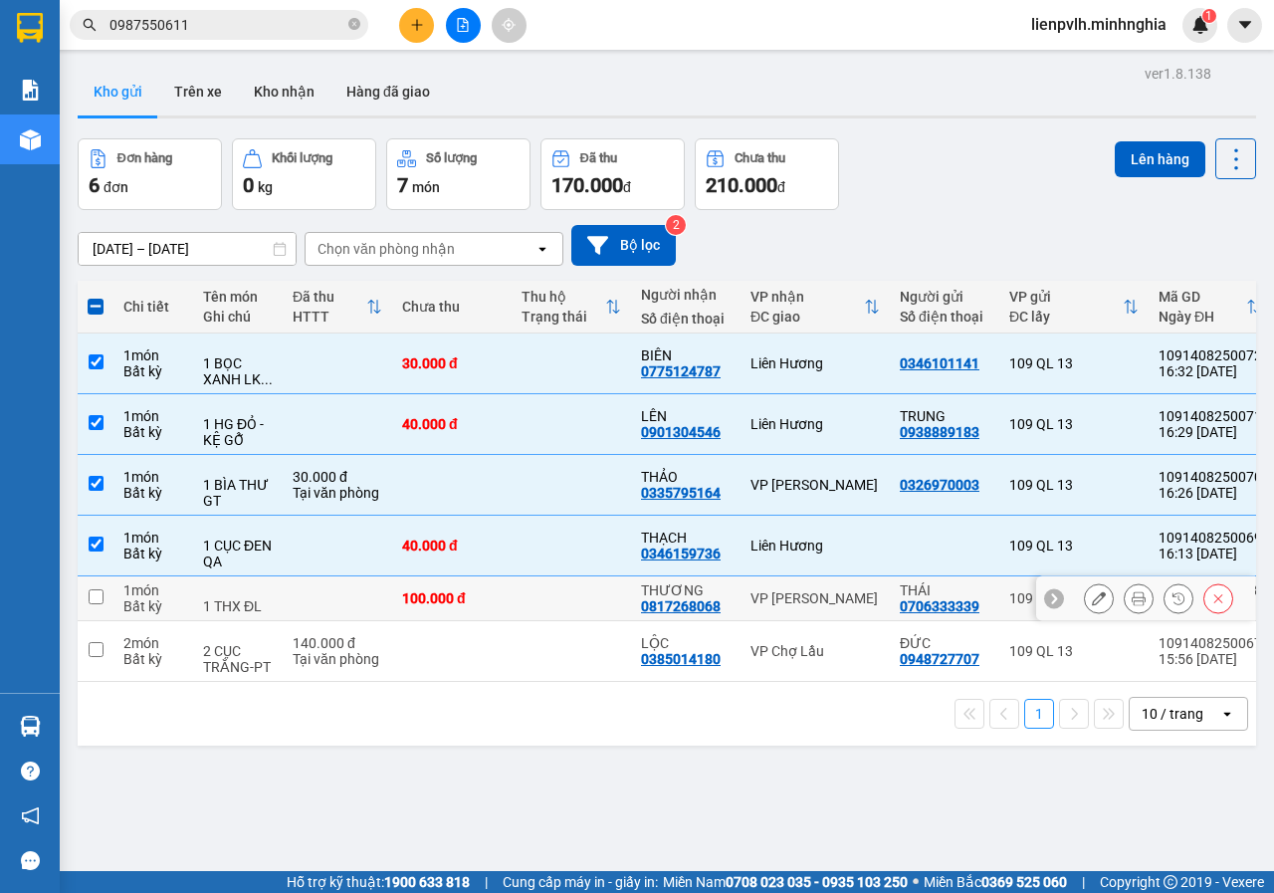
click at [200, 643] on td "2 CỤC TRẮNG-PT" at bounding box center [238, 651] width 90 height 61
checkbox input "true"
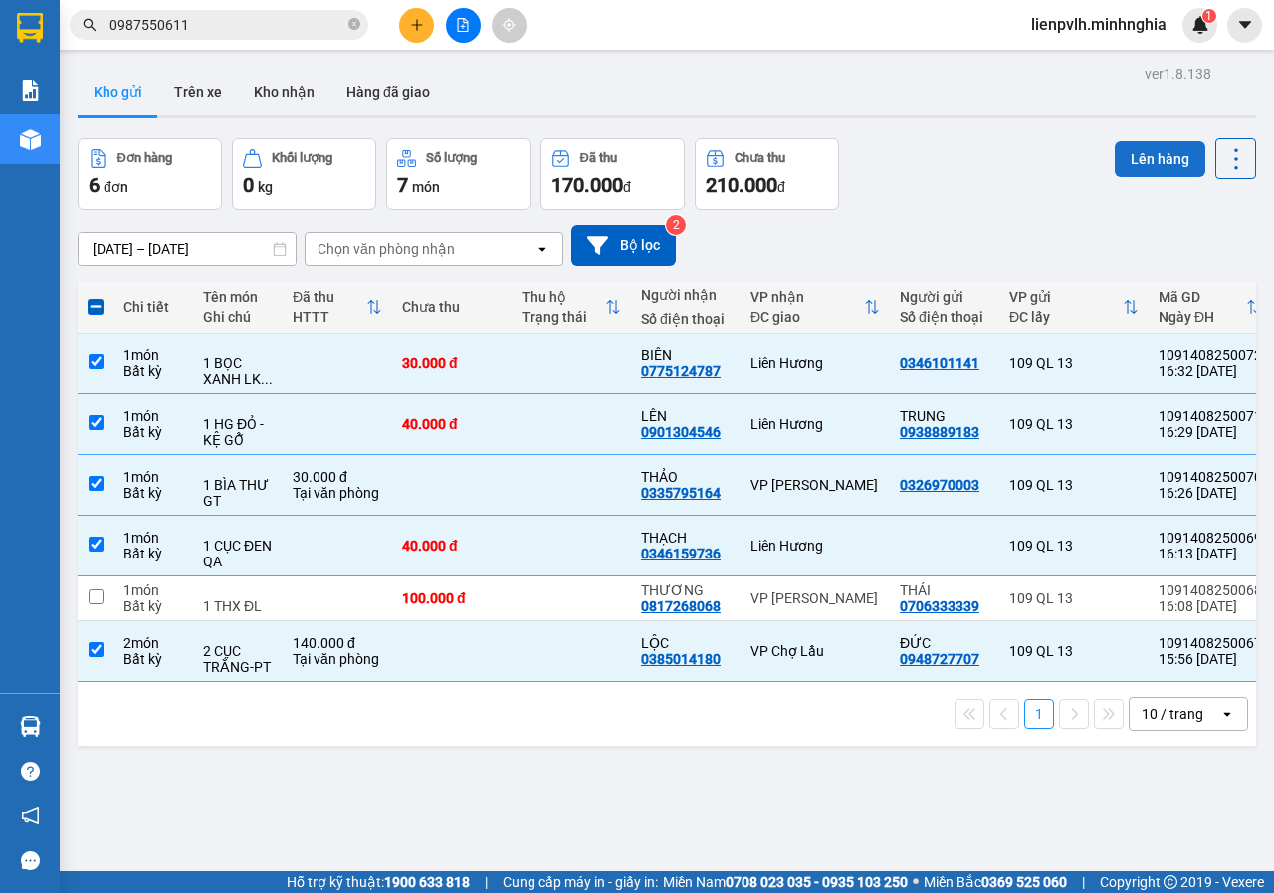
click at [1140, 154] on button "Lên hàng" at bounding box center [1159, 159] width 91 height 36
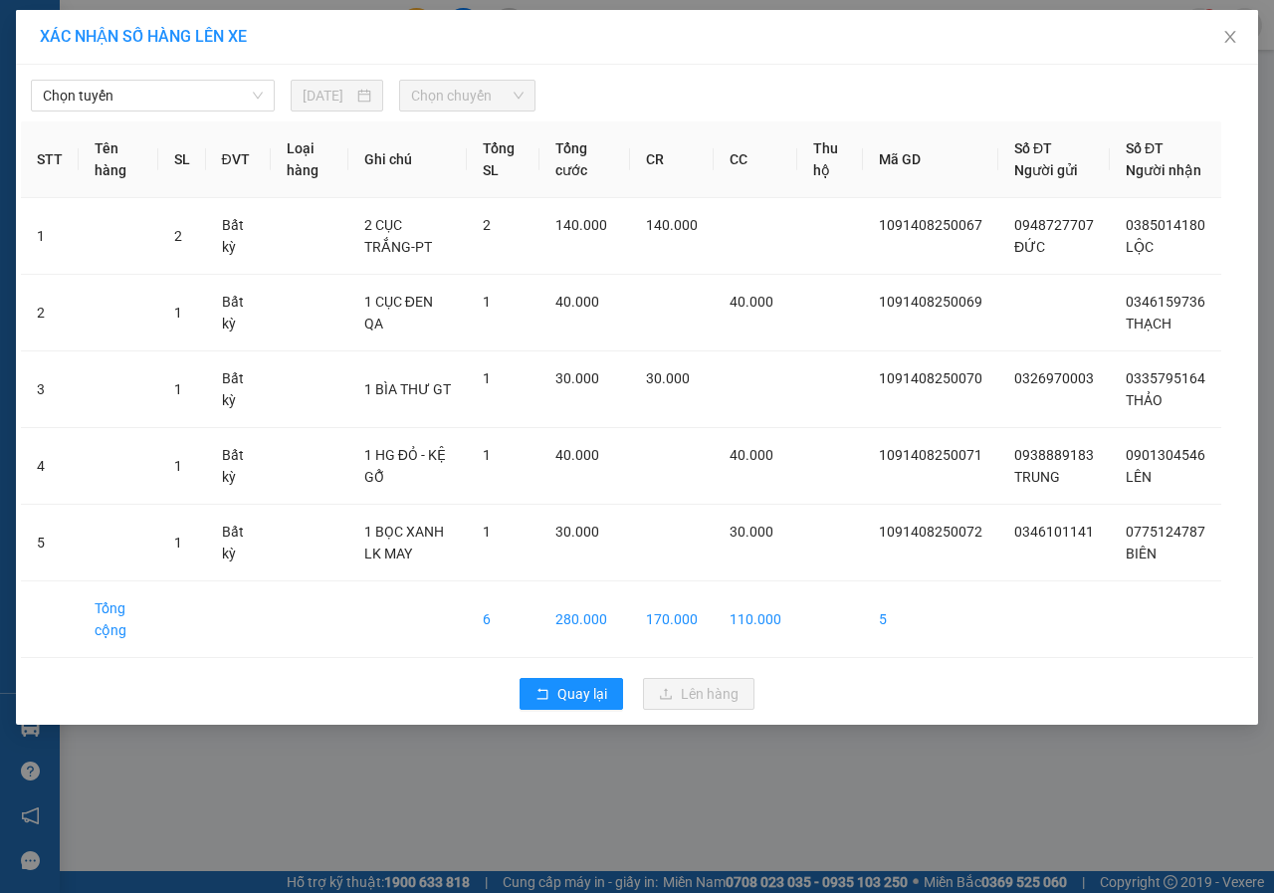
click at [63, 107] on span "Chọn tuyến" at bounding box center [153, 96] width 220 height 30
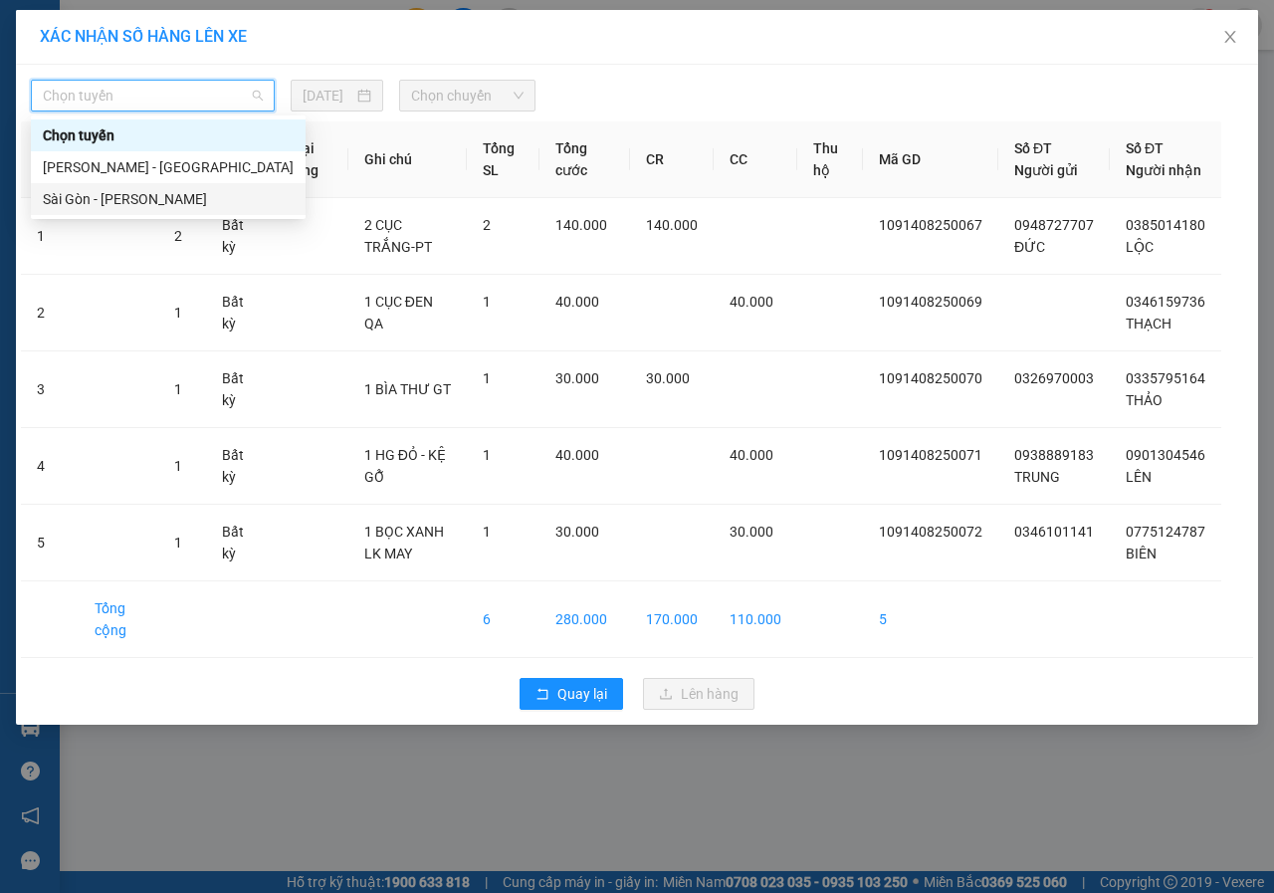
click at [98, 205] on div "Sài Gòn - [PERSON_NAME]" at bounding box center [168, 199] width 251 height 22
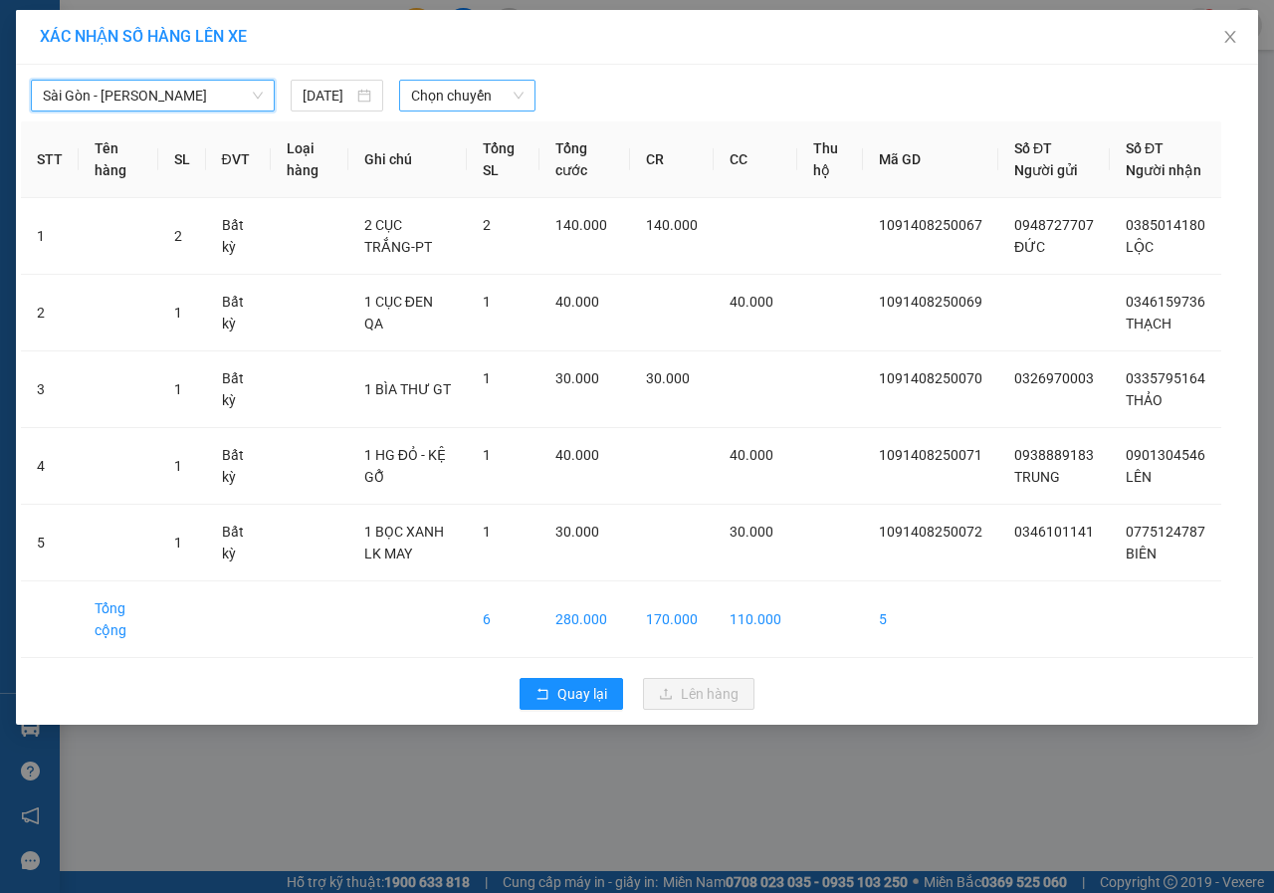
drag, startPoint x: 488, startPoint y: 88, endPoint x: 475, endPoint y: 105, distance: 22.1
click at [484, 89] on span "Chọn chuyến" at bounding box center [466, 96] width 111 height 30
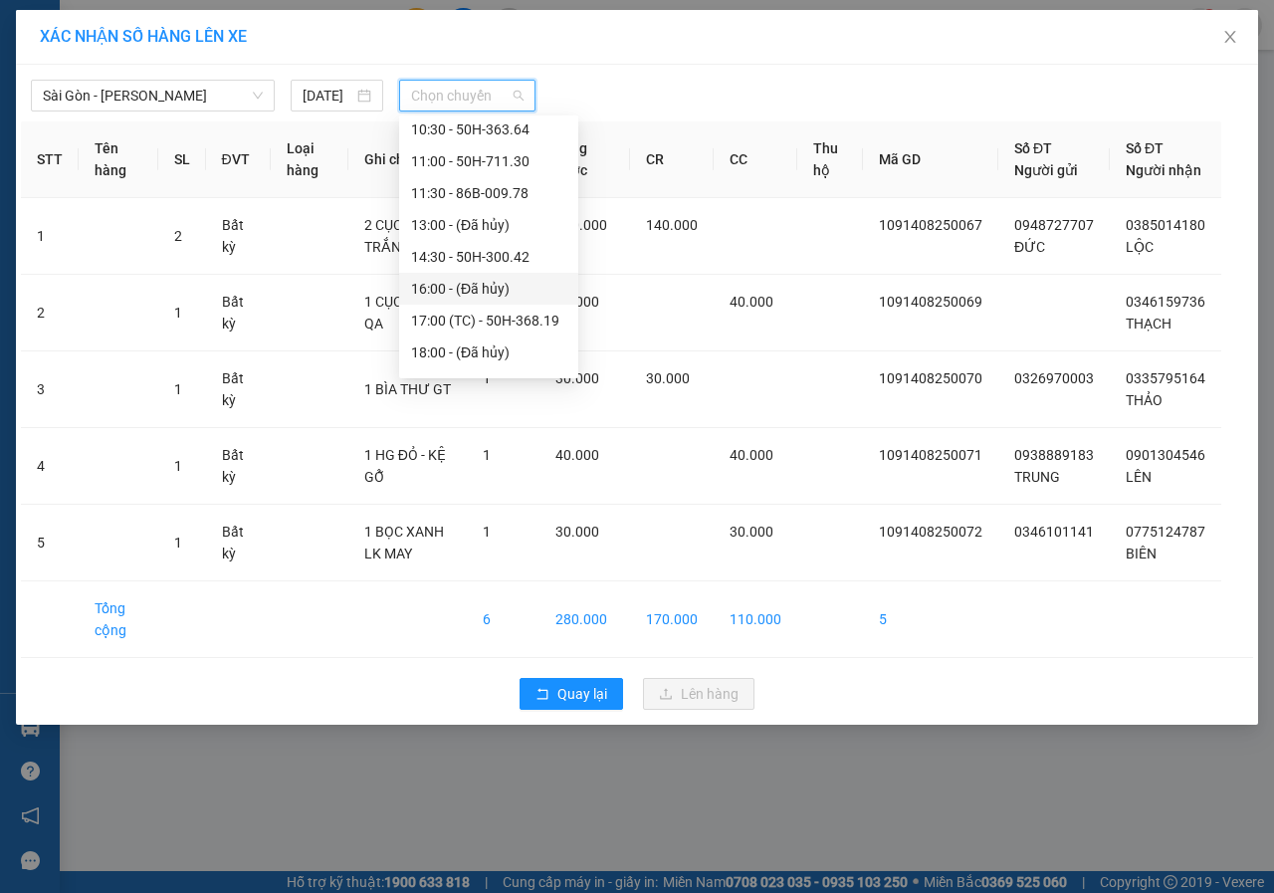
scroll to position [223, 0]
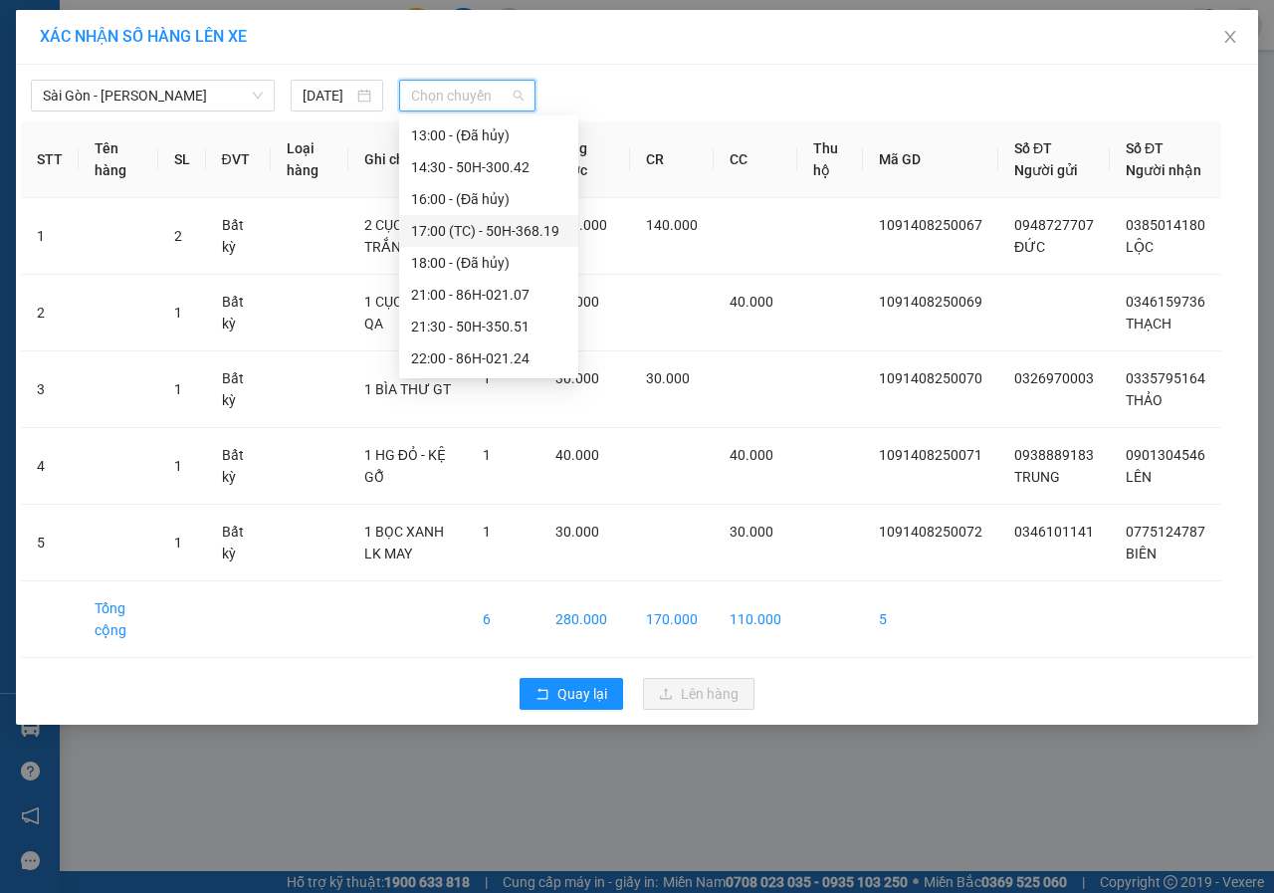
click at [453, 230] on div "17:00 (TC) - 50H-368.19" at bounding box center [488, 231] width 155 height 22
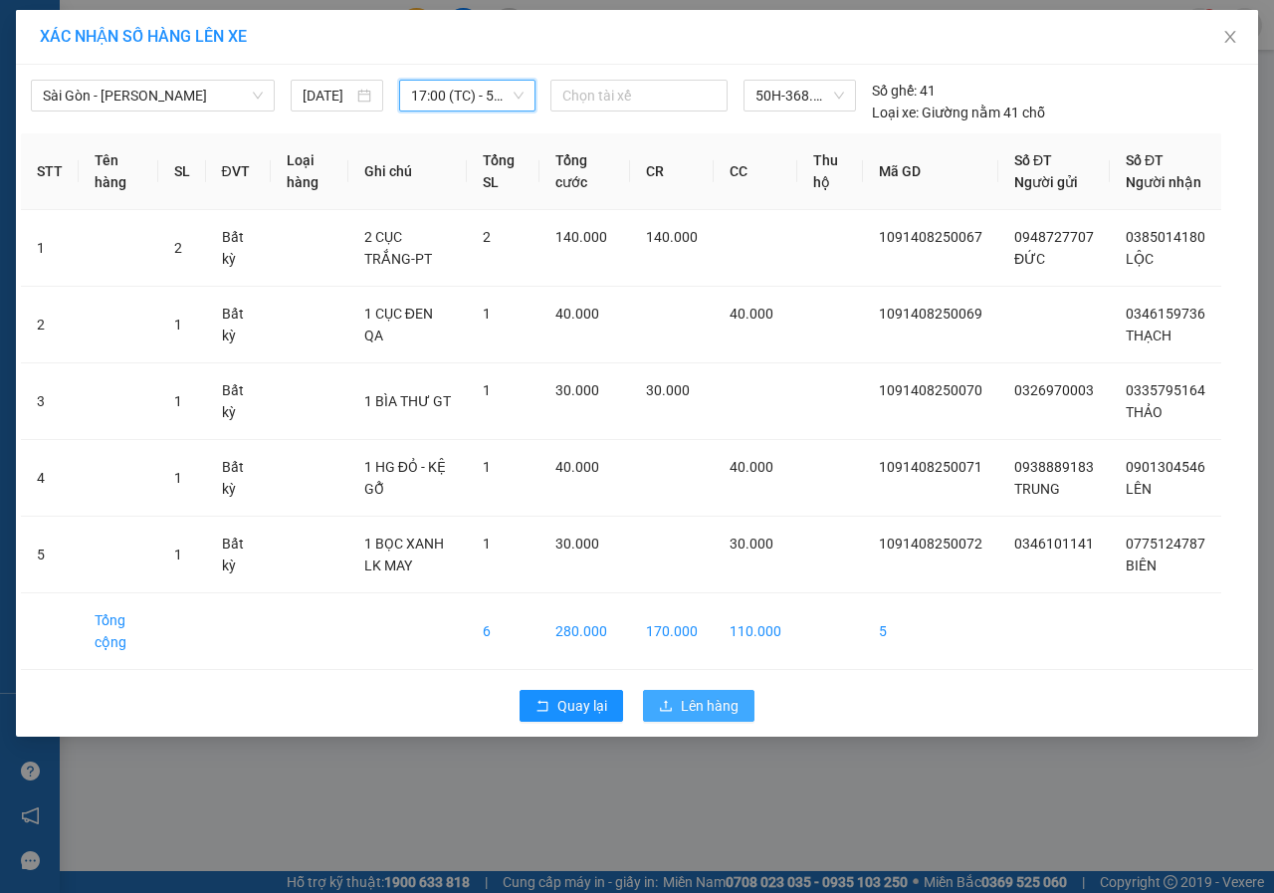
click at [737, 716] on span "Lên hàng" at bounding box center [710, 706] width 58 height 22
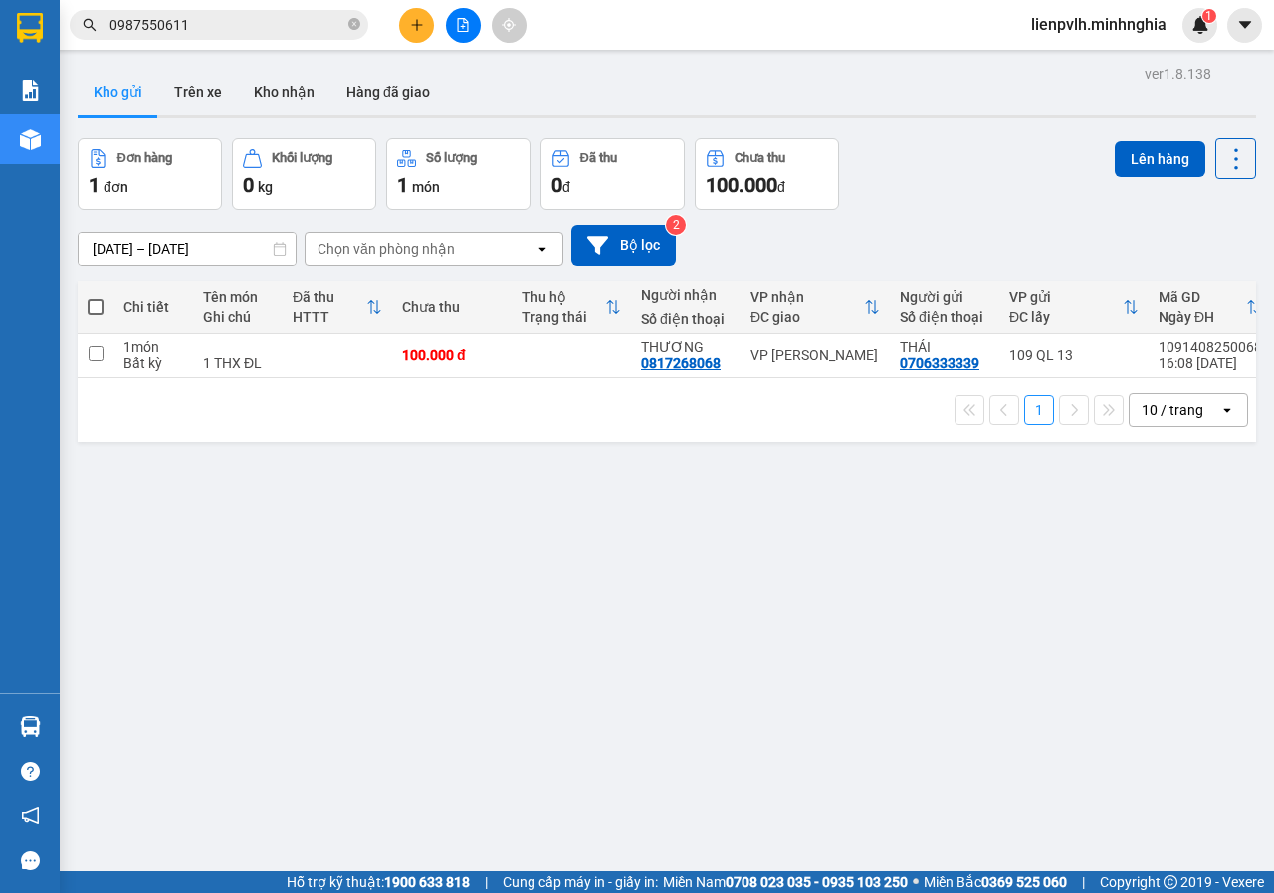
click at [410, 21] on icon "plus" at bounding box center [417, 25] width 14 height 14
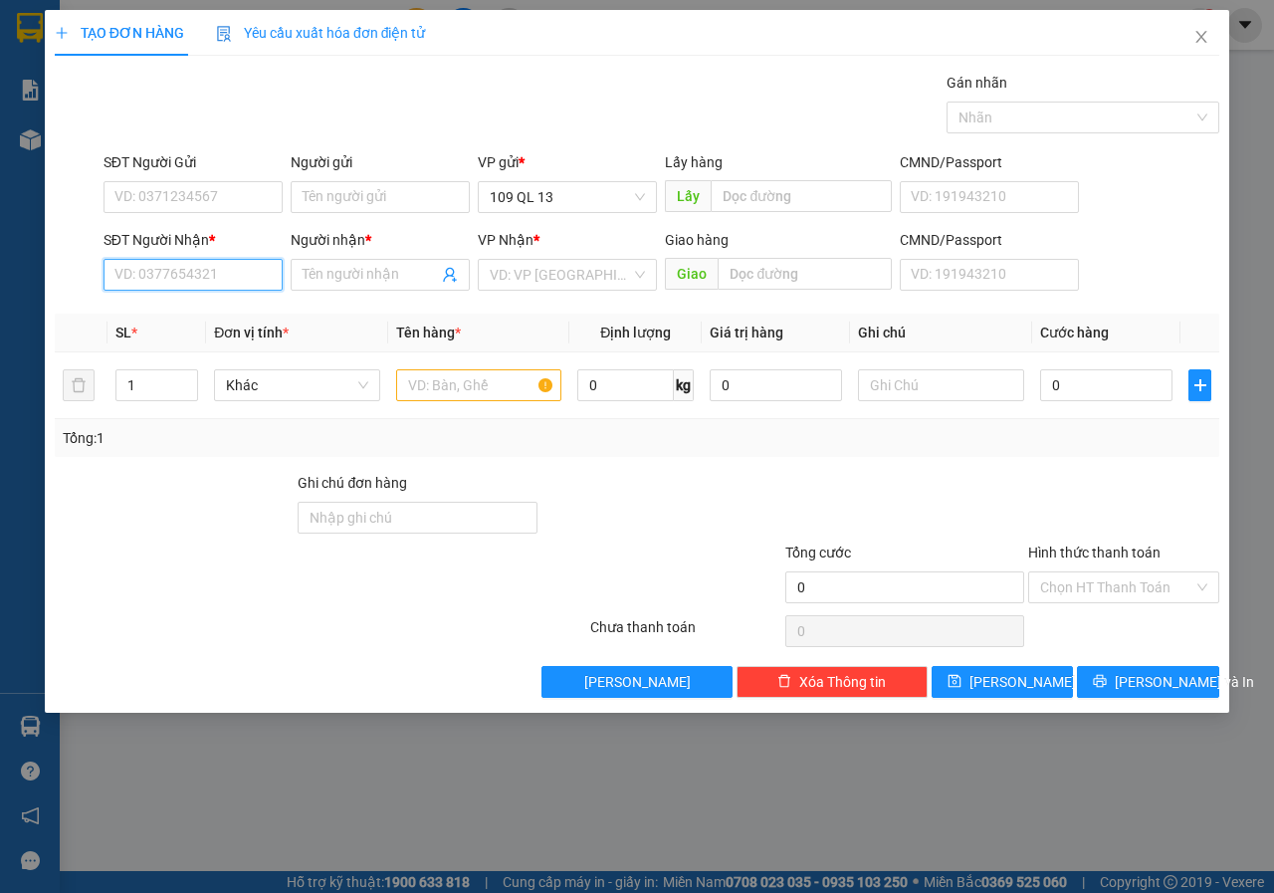
click at [258, 285] on input "SĐT Người Nhận *" at bounding box center [192, 275] width 179 height 32
type input "0379478794"
click at [225, 312] on div "0379478794 - CƯỜNG" at bounding box center [213, 314] width 196 height 22
type input "CƯỜNG"
type input "0379478794"
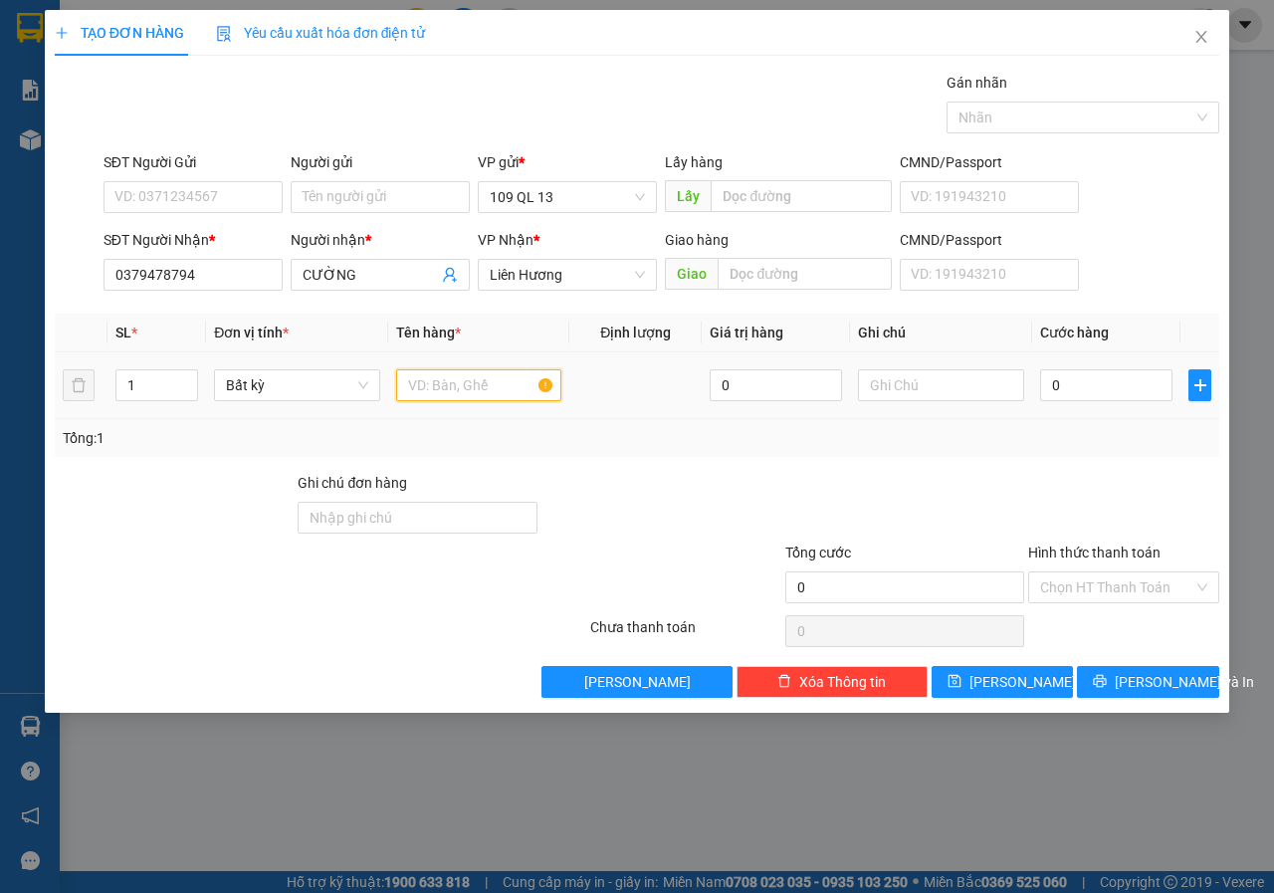
click at [431, 382] on input "text" at bounding box center [479, 385] width 166 height 32
click at [215, 204] on input "SĐT Người Gửi" at bounding box center [192, 197] width 179 height 32
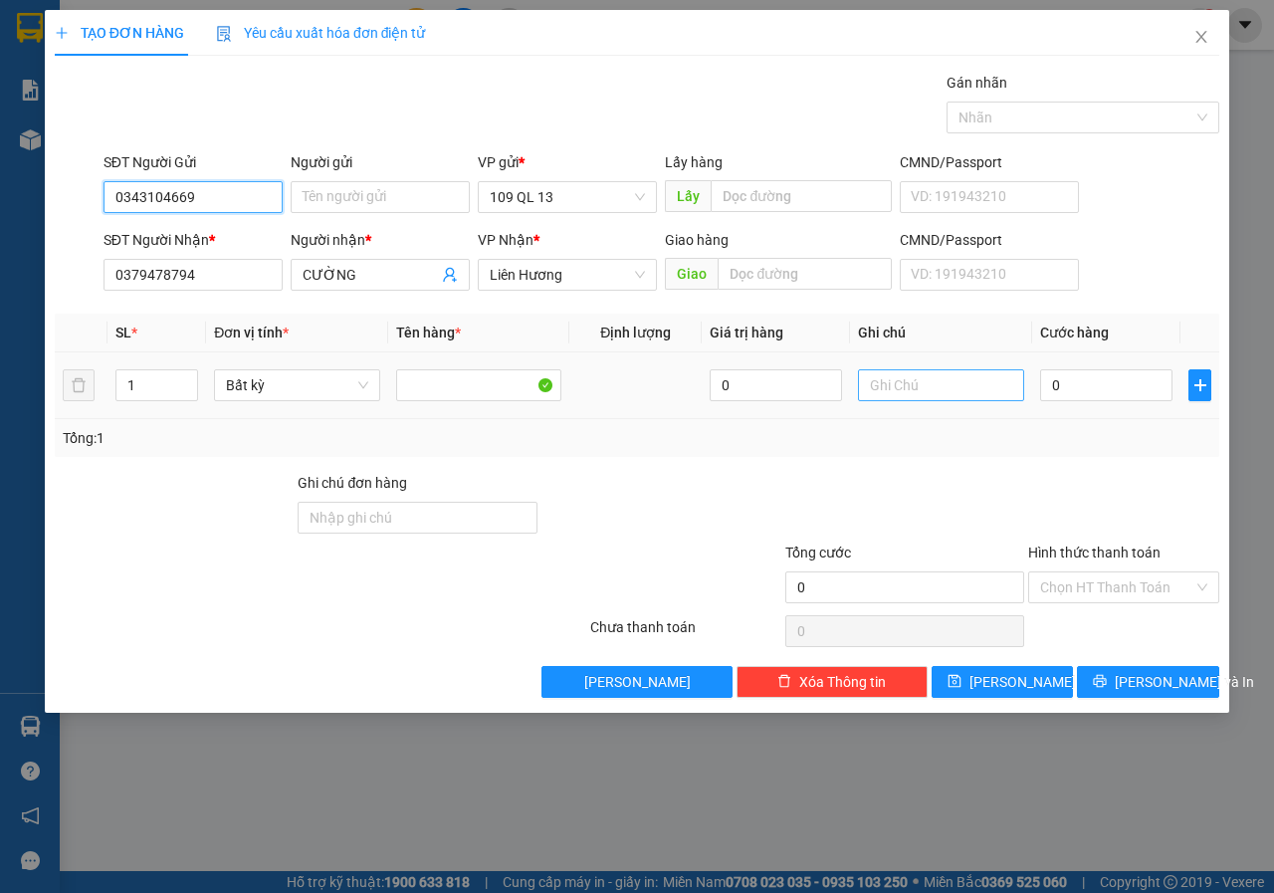
type input "0343104669"
click at [952, 386] on input "text" at bounding box center [941, 385] width 166 height 32
type input "1"
type input "2"
click at [188, 375] on span "up" at bounding box center [187, 380] width 12 height 12
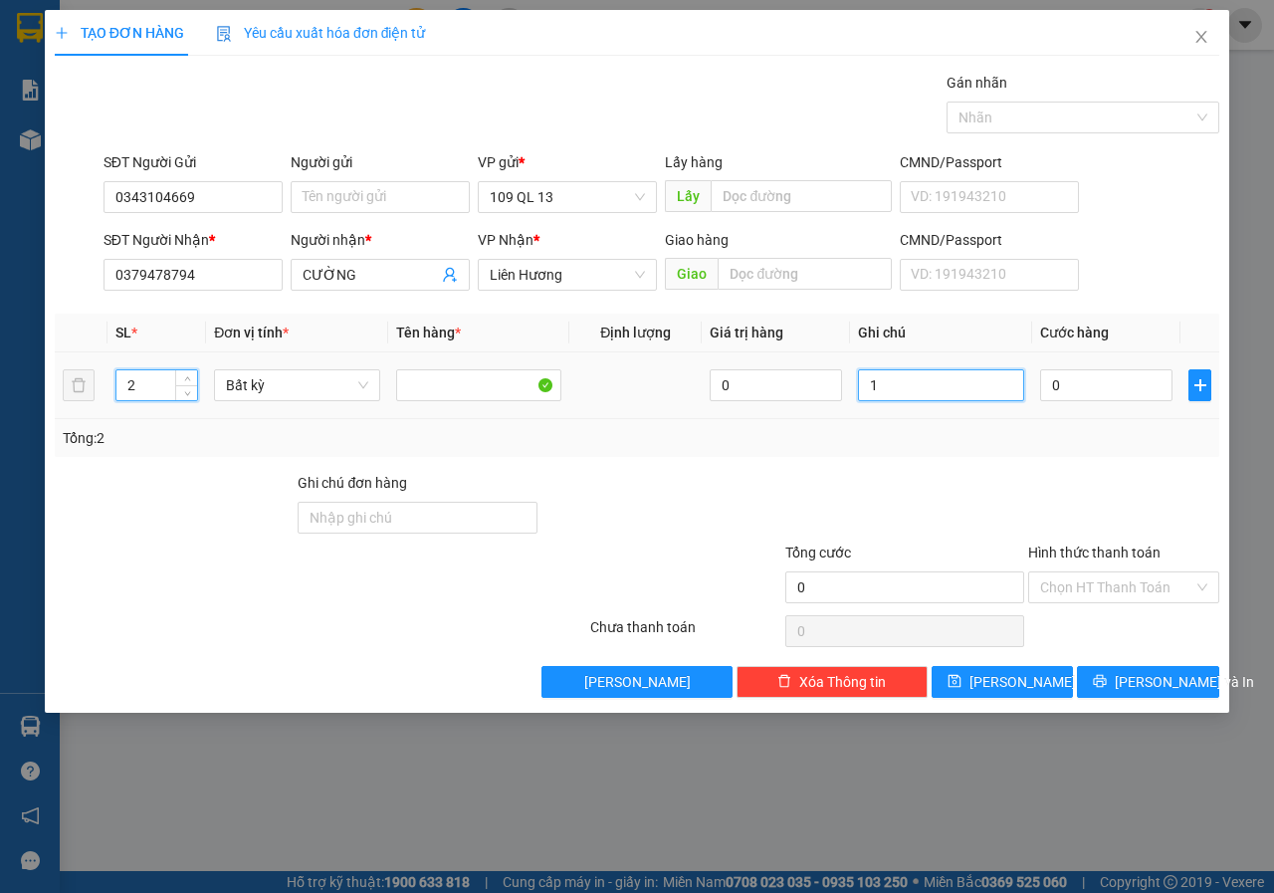
drag, startPoint x: 937, startPoint y: 394, endPoint x: 1273, endPoint y: 298, distance: 348.9
click at [605, 385] on tr "2 Bất kỳ 0 1 0" at bounding box center [637, 385] width 1164 height 67
type input "2 TÚM TRẮNG - PT"
type input "2"
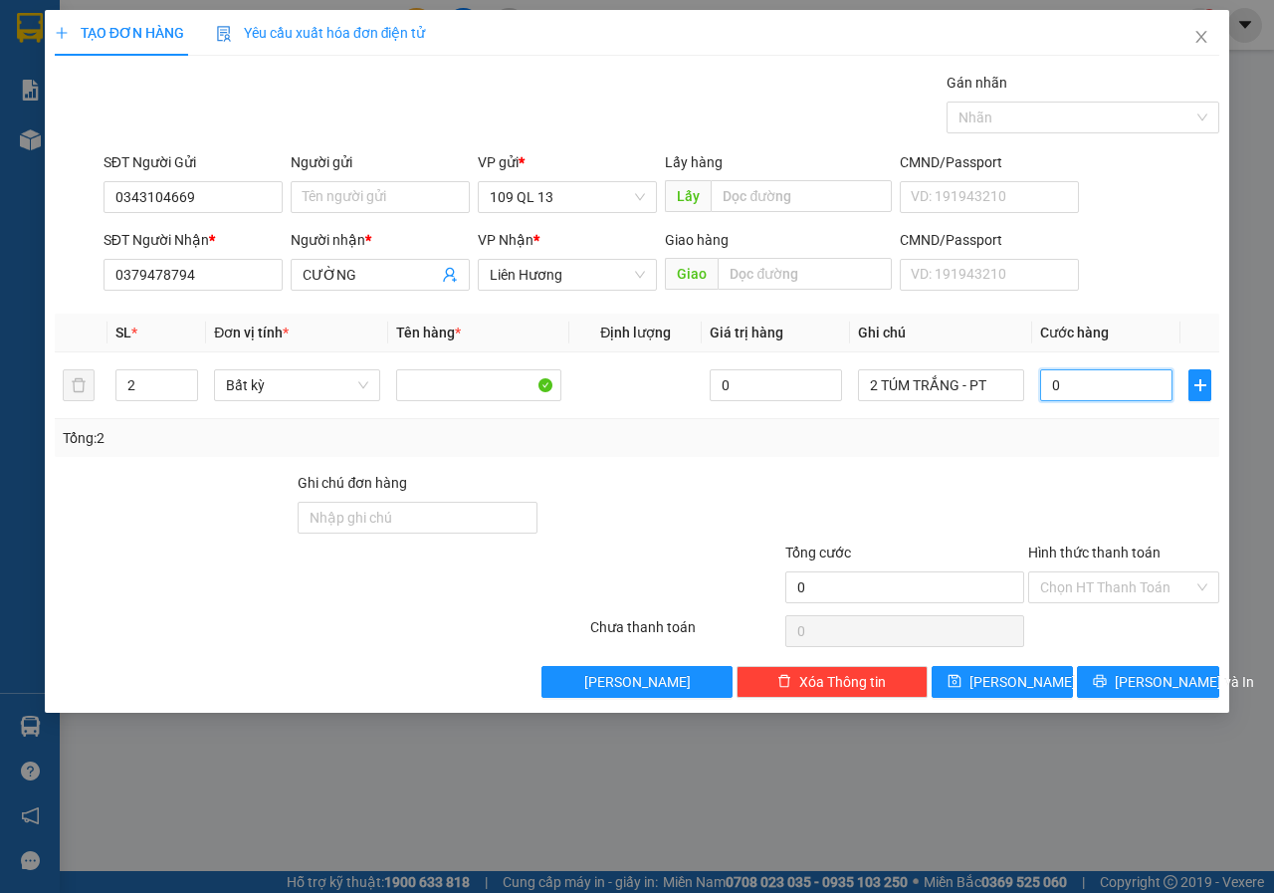
type input "2"
type input "20"
type input "200"
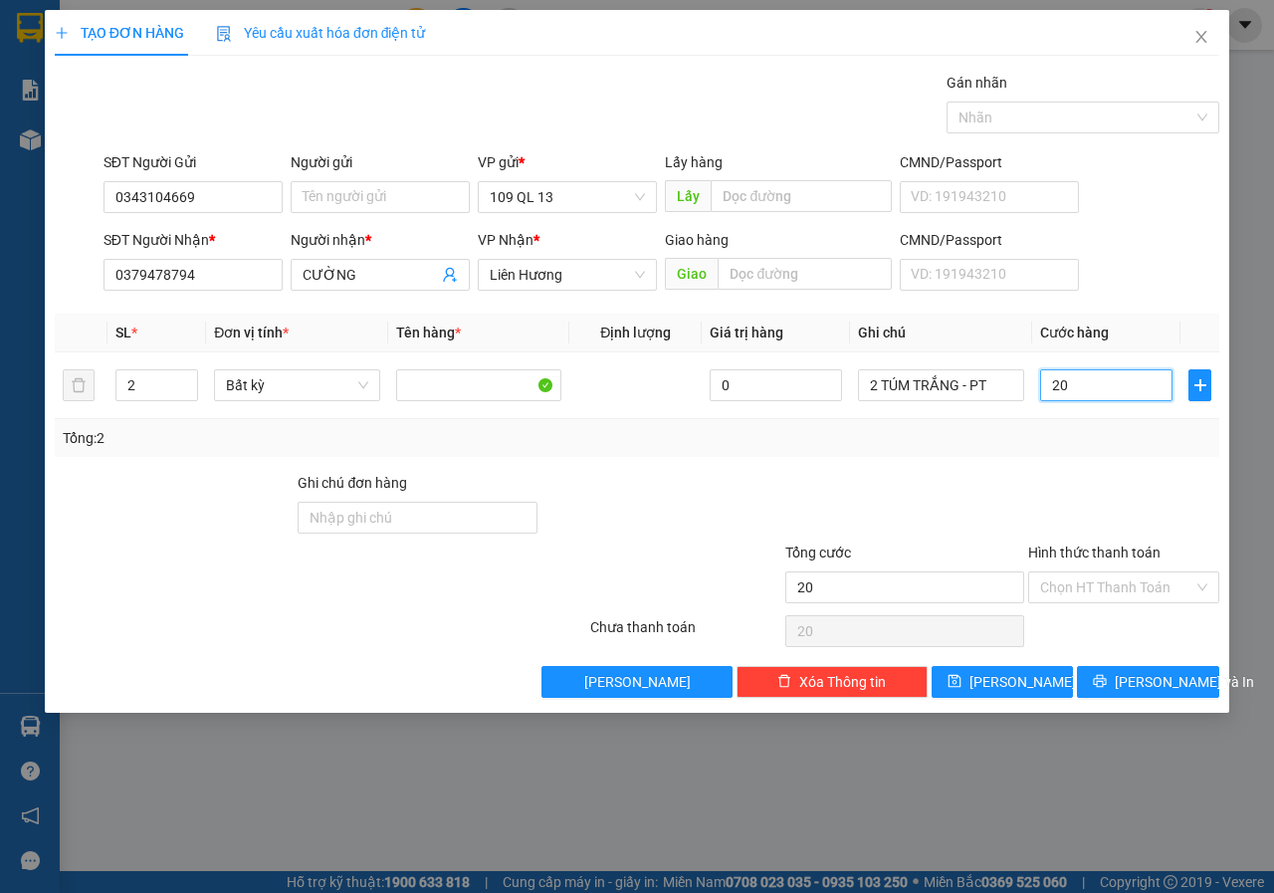
type input "200"
type input "200.000"
click at [1127, 581] on input "Hình thức thanh toán" at bounding box center [1116, 587] width 153 height 30
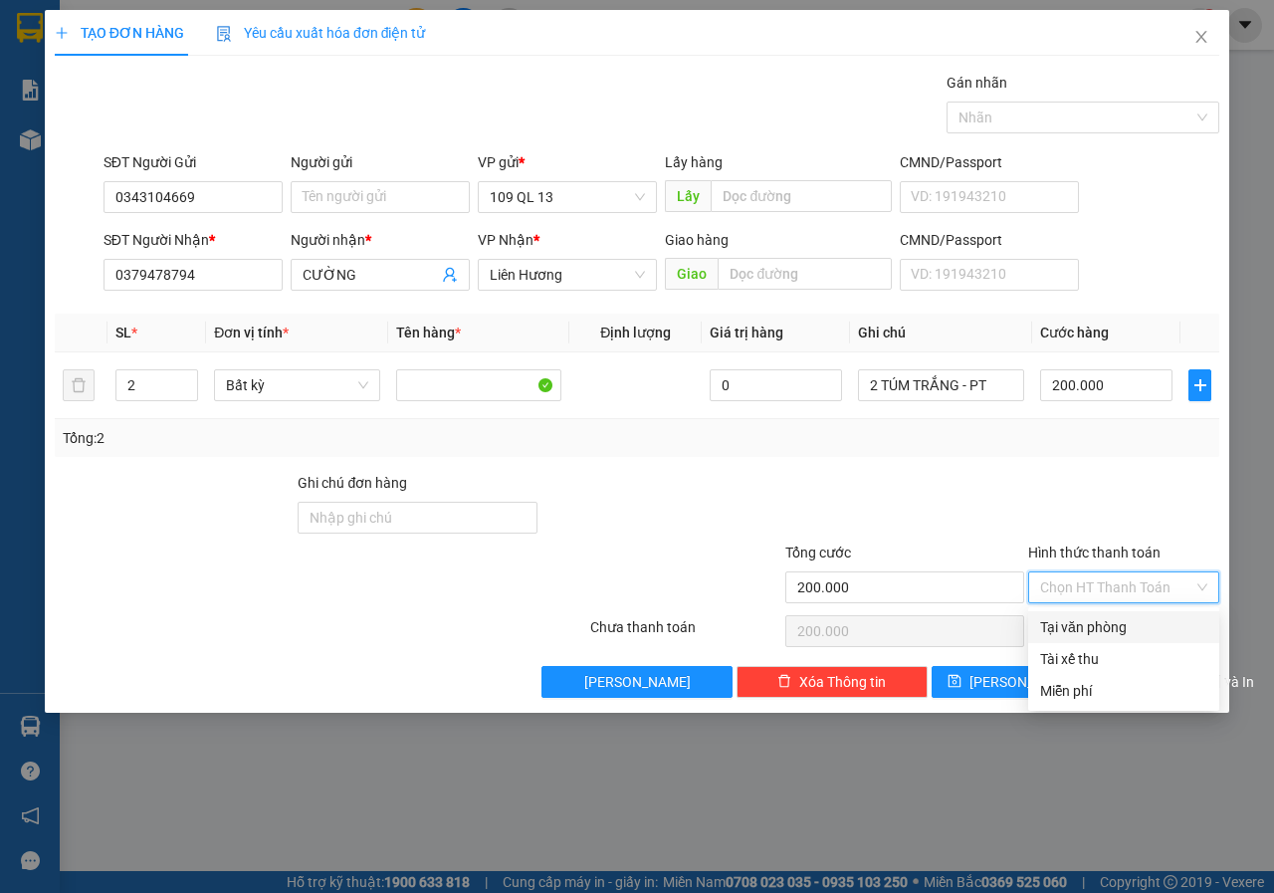
click at [1097, 633] on div "Tại văn phòng" at bounding box center [1123, 627] width 167 height 22
type input "0"
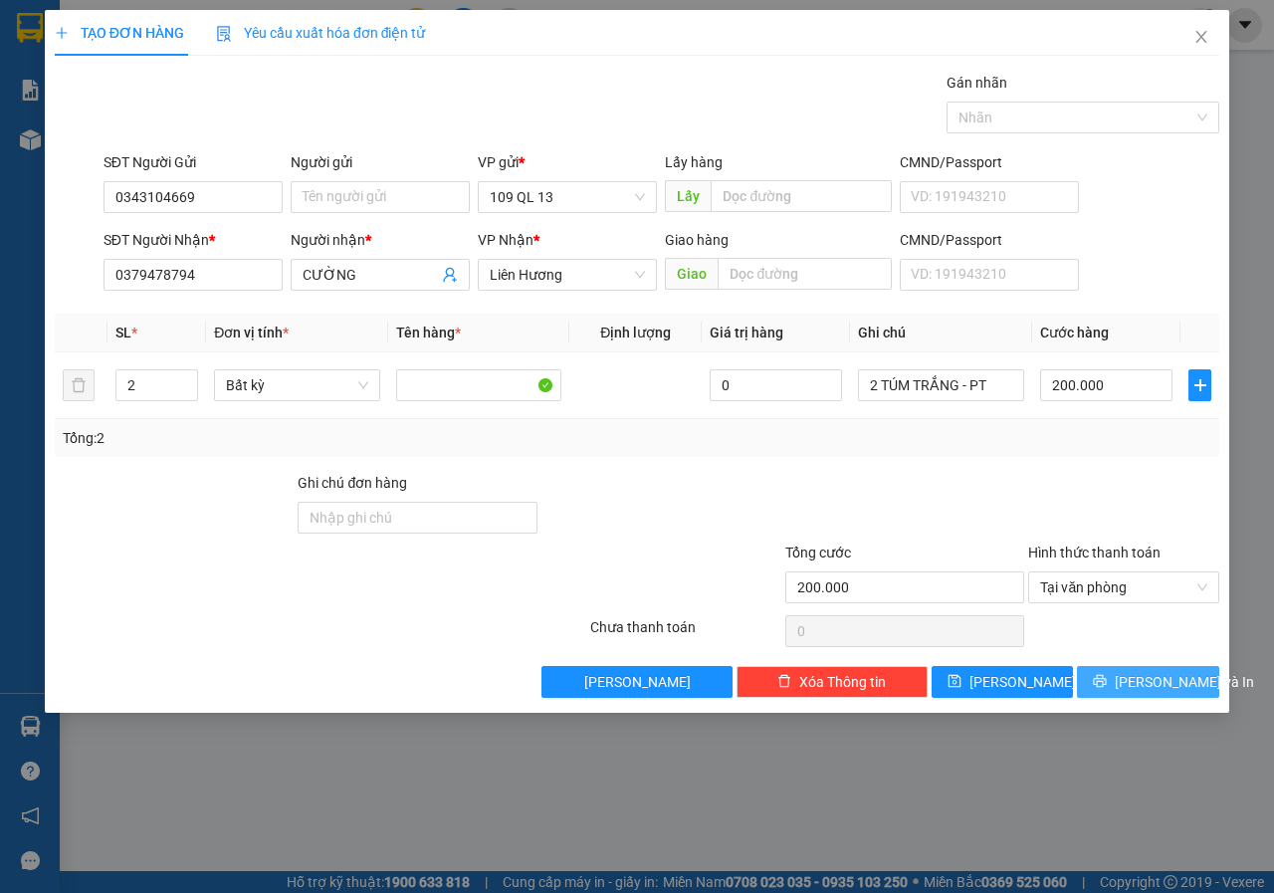
click at [1167, 688] on span "[PERSON_NAME] và In" at bounding box center [1183, 682] width 139 height 22
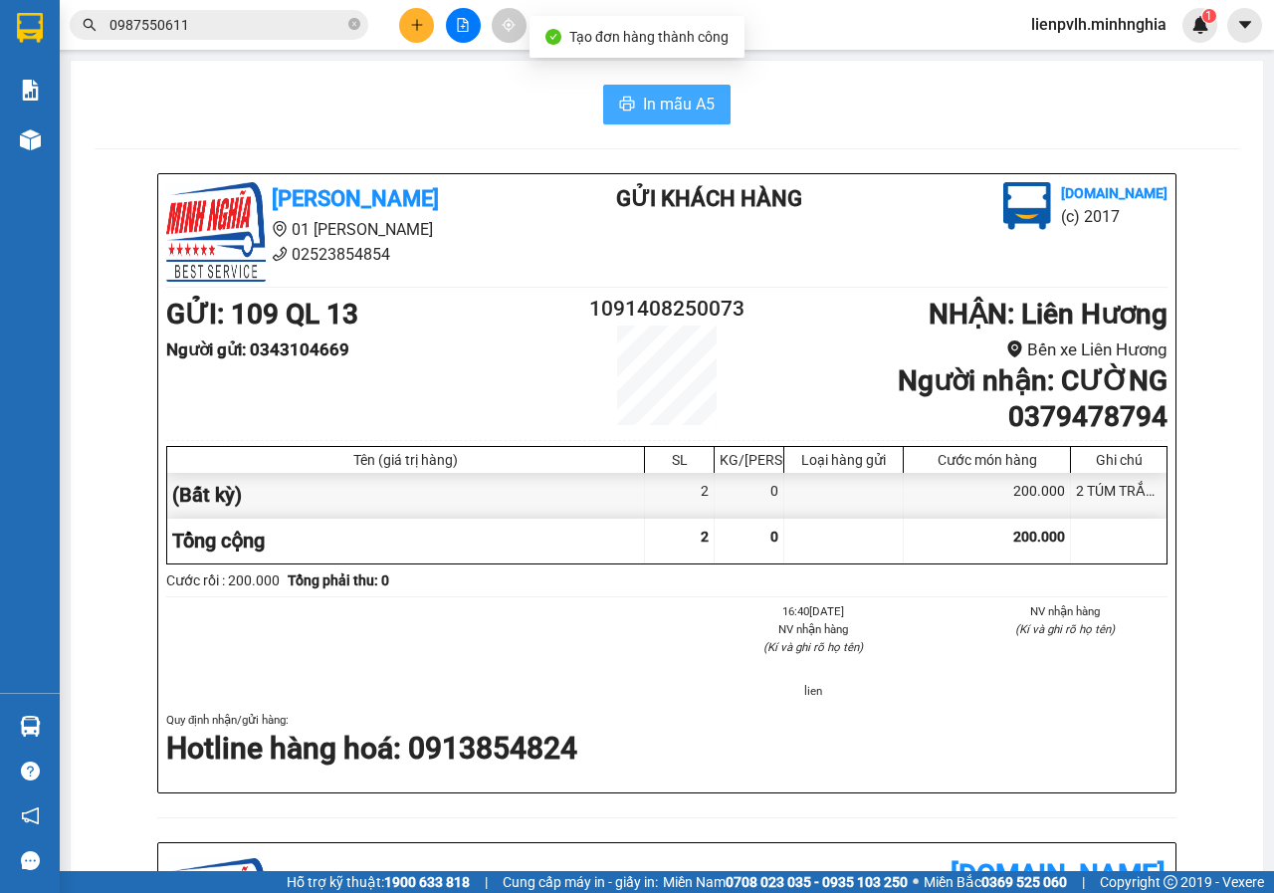
click at [643, 114] on span "In mẫu A5" at bounding box center [679, 104] width 72 height 25
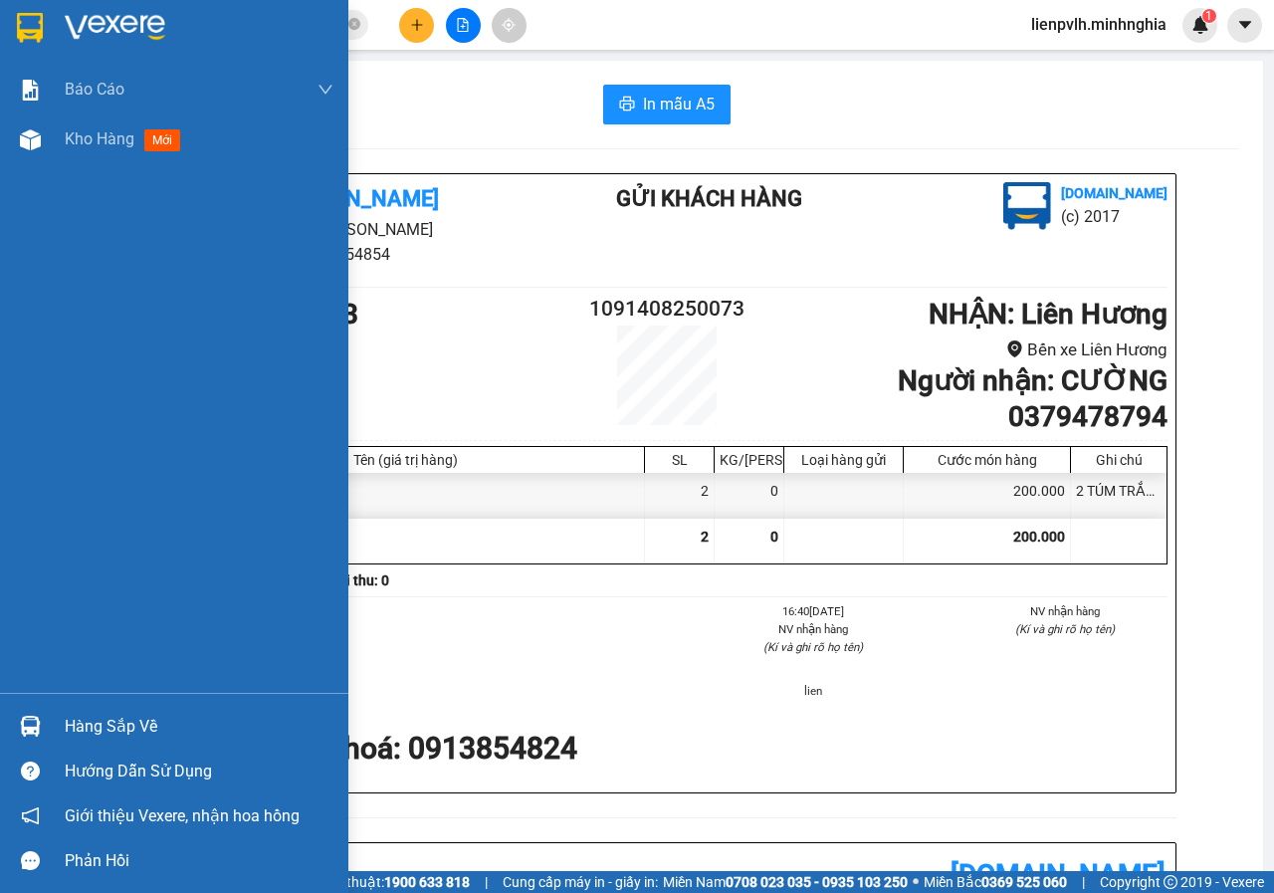
drag, startPoint x: 105, startPoint y: 159, endPoint x: 106, endPoint y: 183, distance: 23.9
click at [106, 182] on div "Báo cáo Báo cáo dòng tiền (nhân viên) Doanh số tạo đơn theo VP gửi (nhân viên) …" at bounding box center [174, 379] width 348 height 628
click at [103, 163] on div "Kho hàng mới" at bounding box center [199, 139] width 269 height 50
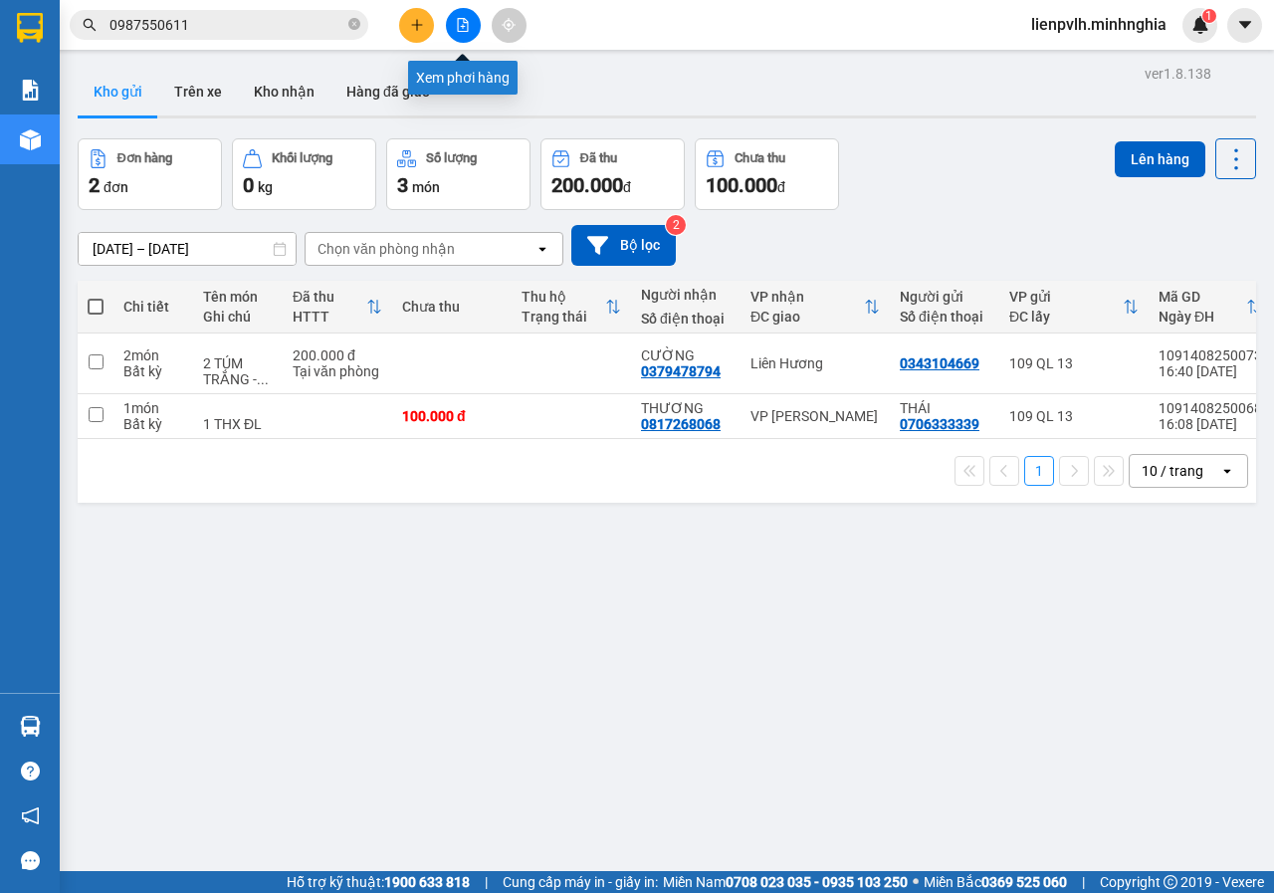
click at [459, 19] on icon "file-add" at bounding box center [463, 25] width 11 height 14
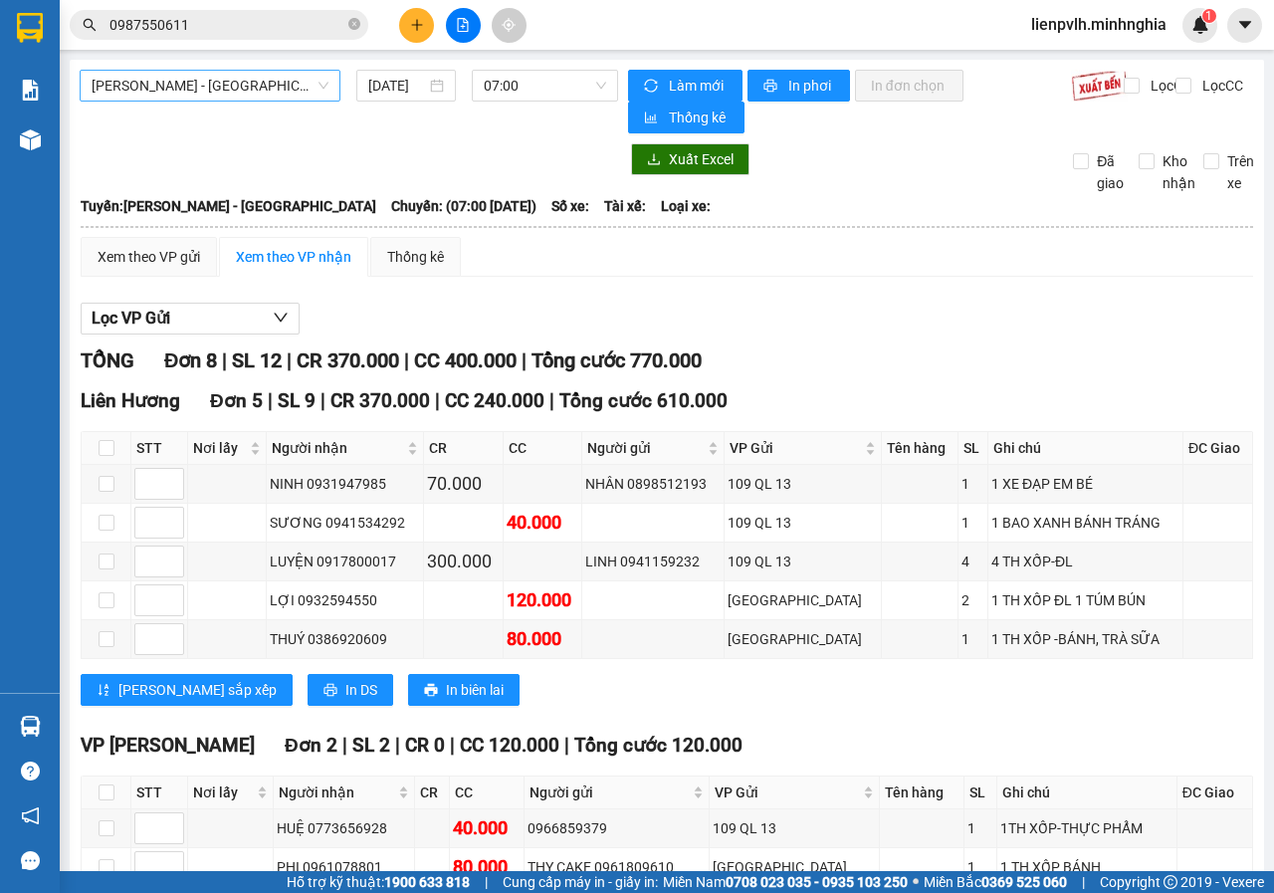
click at [175, 78] on span "[PERSON_NAME] - [GEOGRAPHIC_DATA]" at bounding box center [210, 86] width 237 height 30
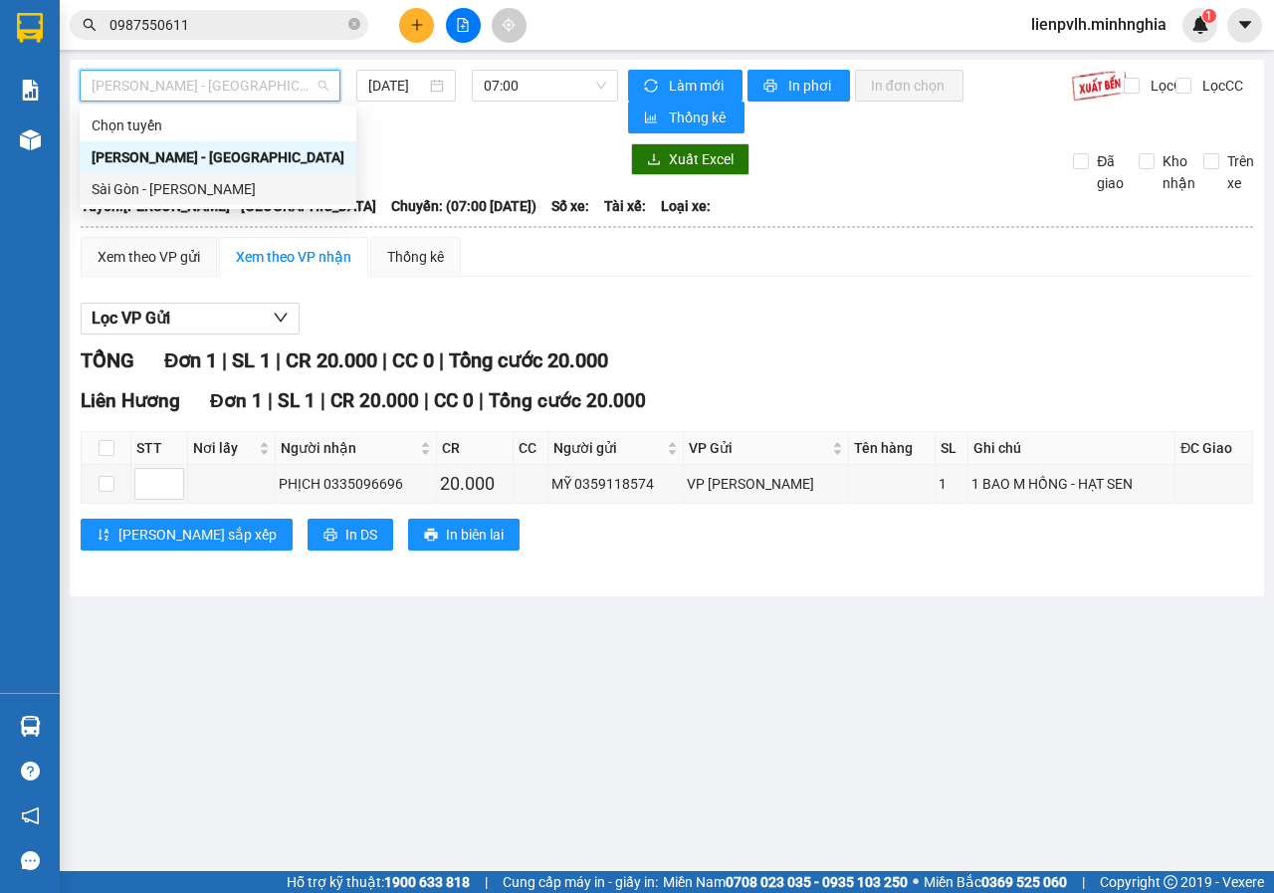
click at [156, 195] on div "Sài Gòn - [PERSON_NAME]" at bounding box center [218, 189] width 253 height 22
type input "[DATE]"
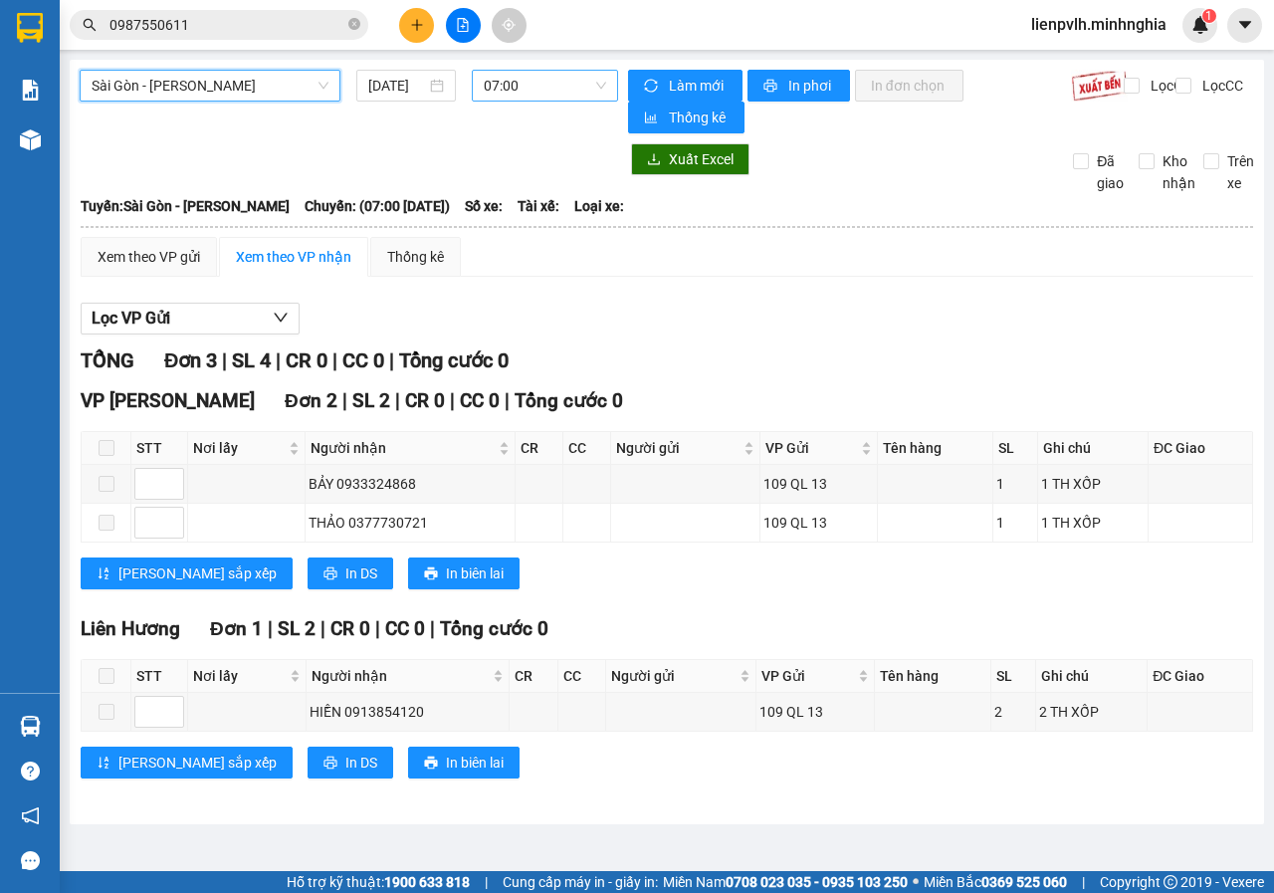
click at [567, 93] on span "07:00" at bounding box center [544, 86] width 121 height 30
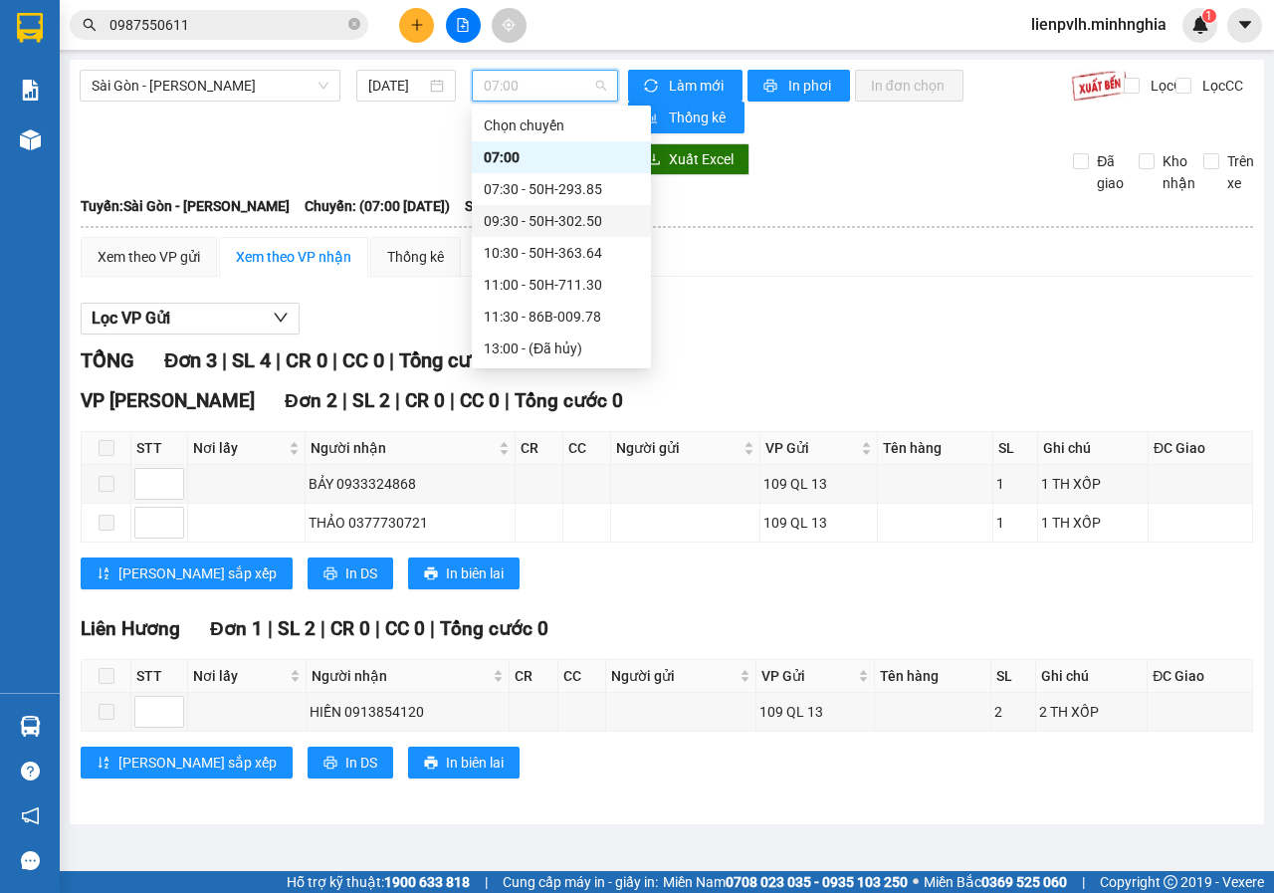
click at [524, 225] on div "09:30 - 50H-302.50" at bounding box center [561, 221] width 155 height 22
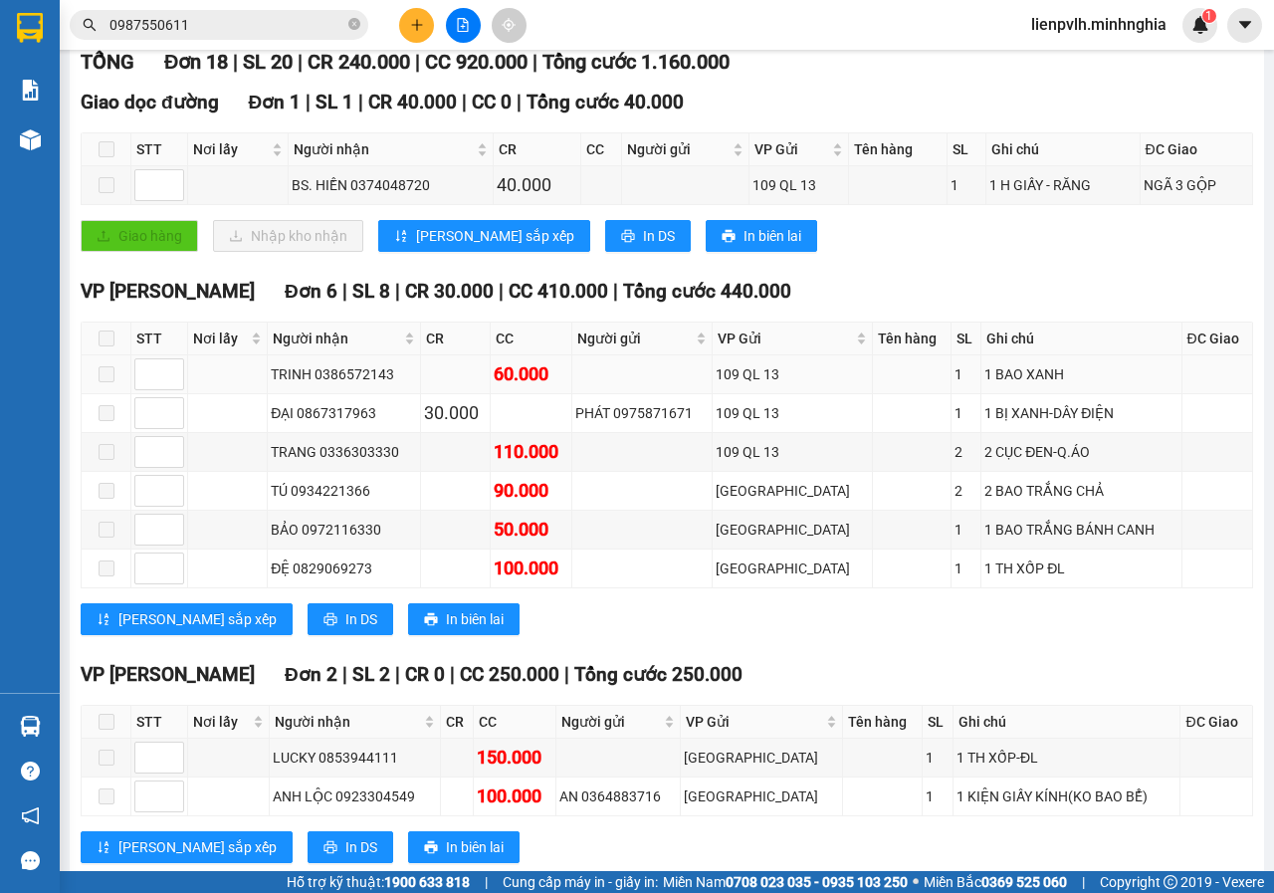
scroll to position [77, 0]
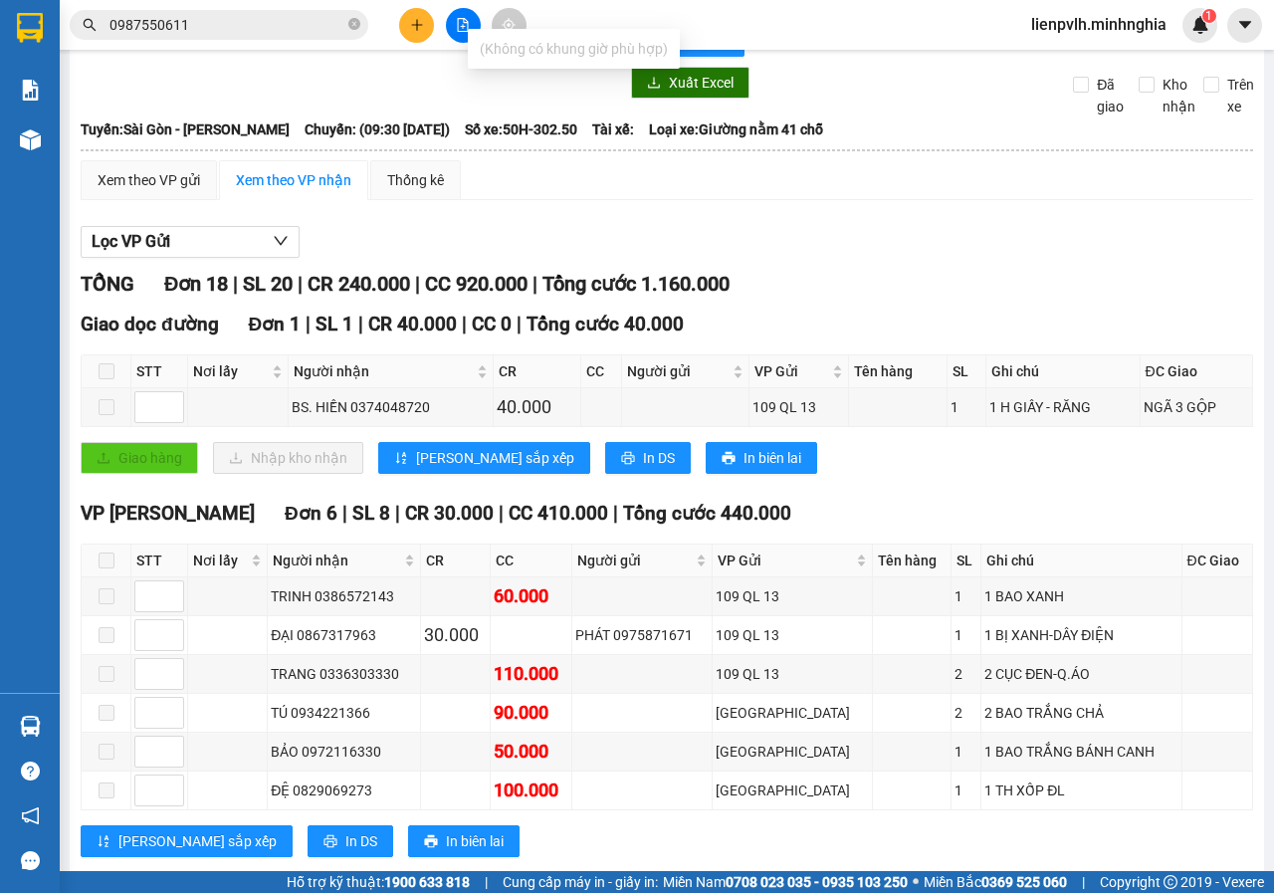
type input "Z"
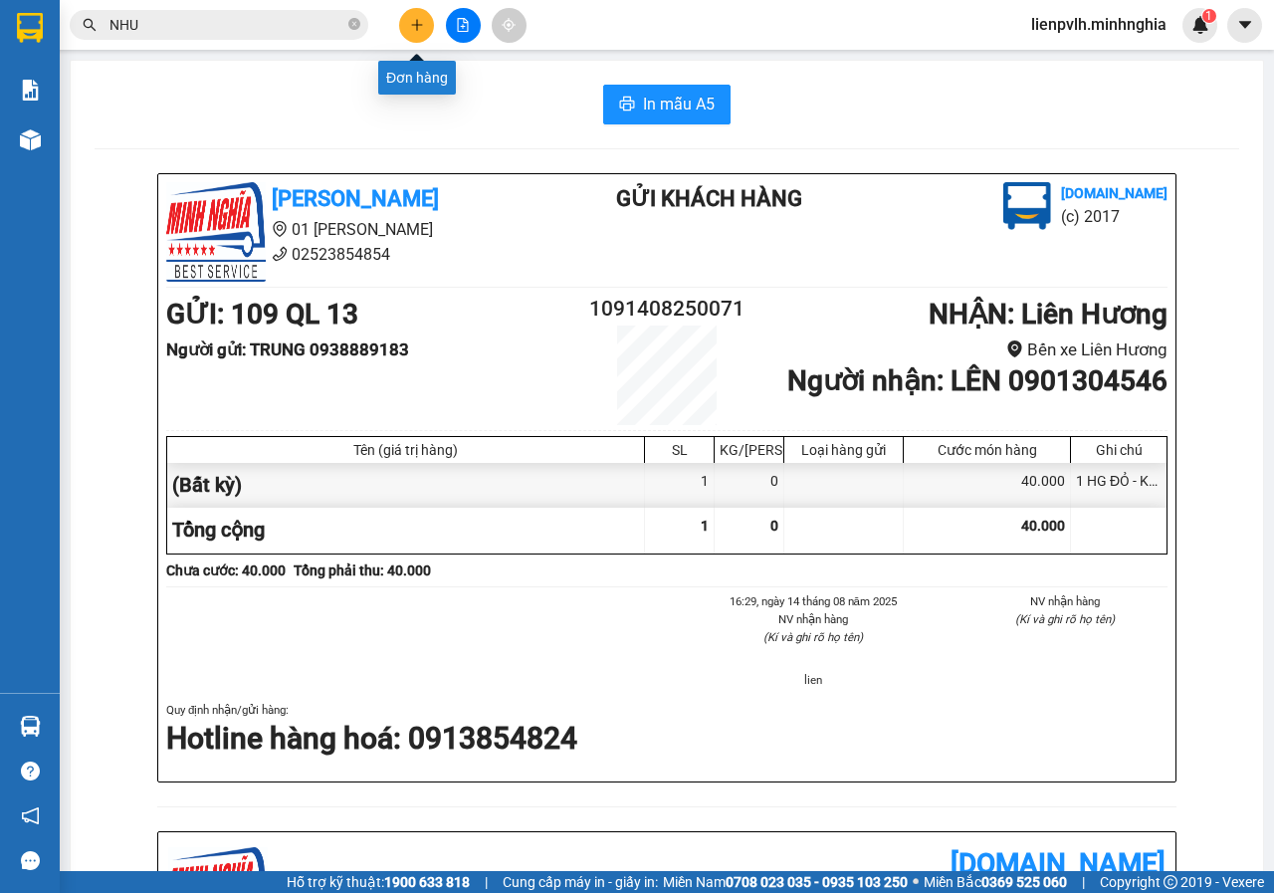
click at [423, 28] on icon "plus" at bounding box center [417, 25] width 14 height 14
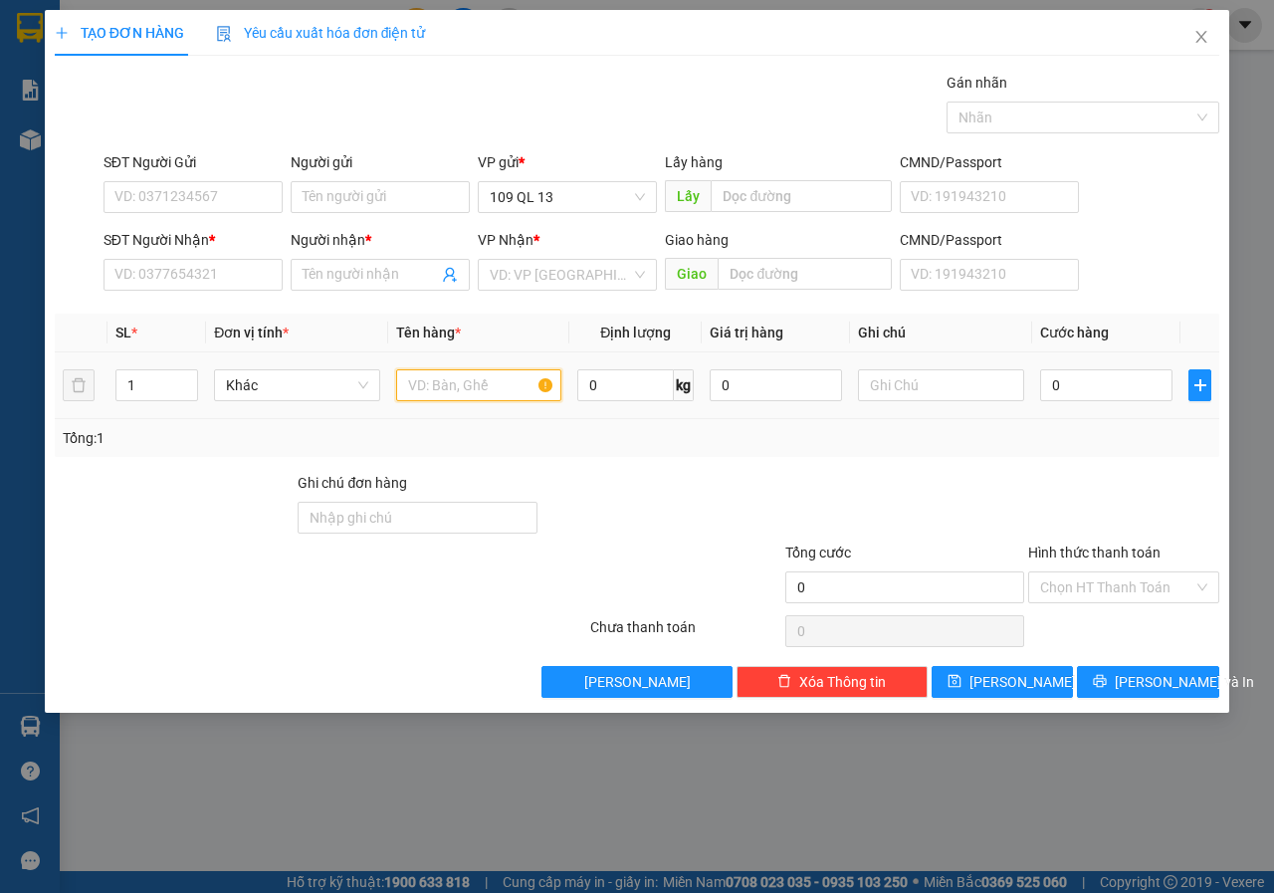
click at [445, 377] on input "text" at bounding box center [479, 385] width 166 height 32
click at [925, 390] on input "text" at bounding box center [941, 385] width 166 height 32
type input "1 HG -"
click at [170, 293] on div "SĐT Người Nhận * VD: 0377654321" at bounding box center [192, 264] width 179 height 70
click at [151, 268] on input "SĐT Người Nhận *" at bounding box center [192, 275] width 179 height 32
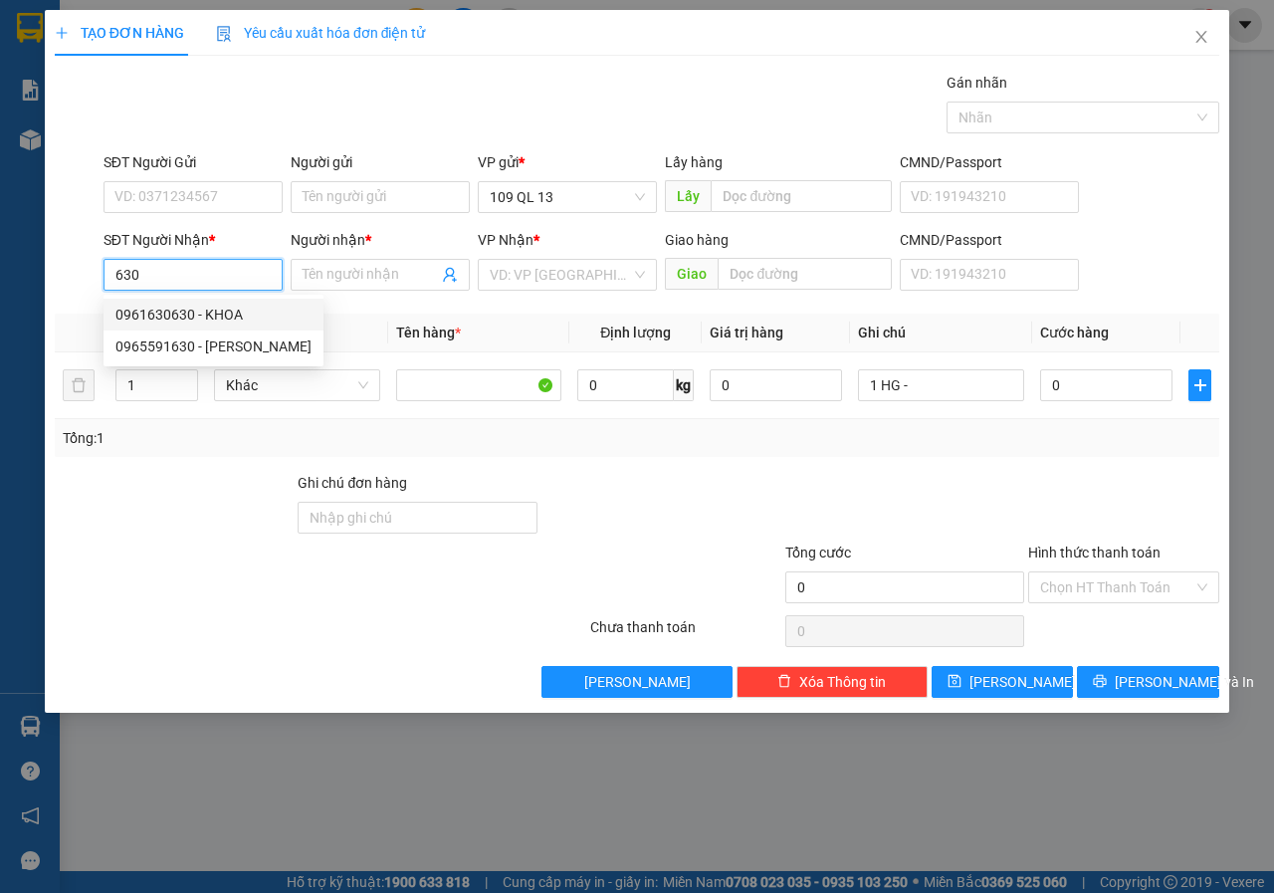
click at [257, 306] on div "0961630630 - KHOA" at bounding box center [213, 314] width 196 height 22
type input "0961630630"
type input "KHOA"
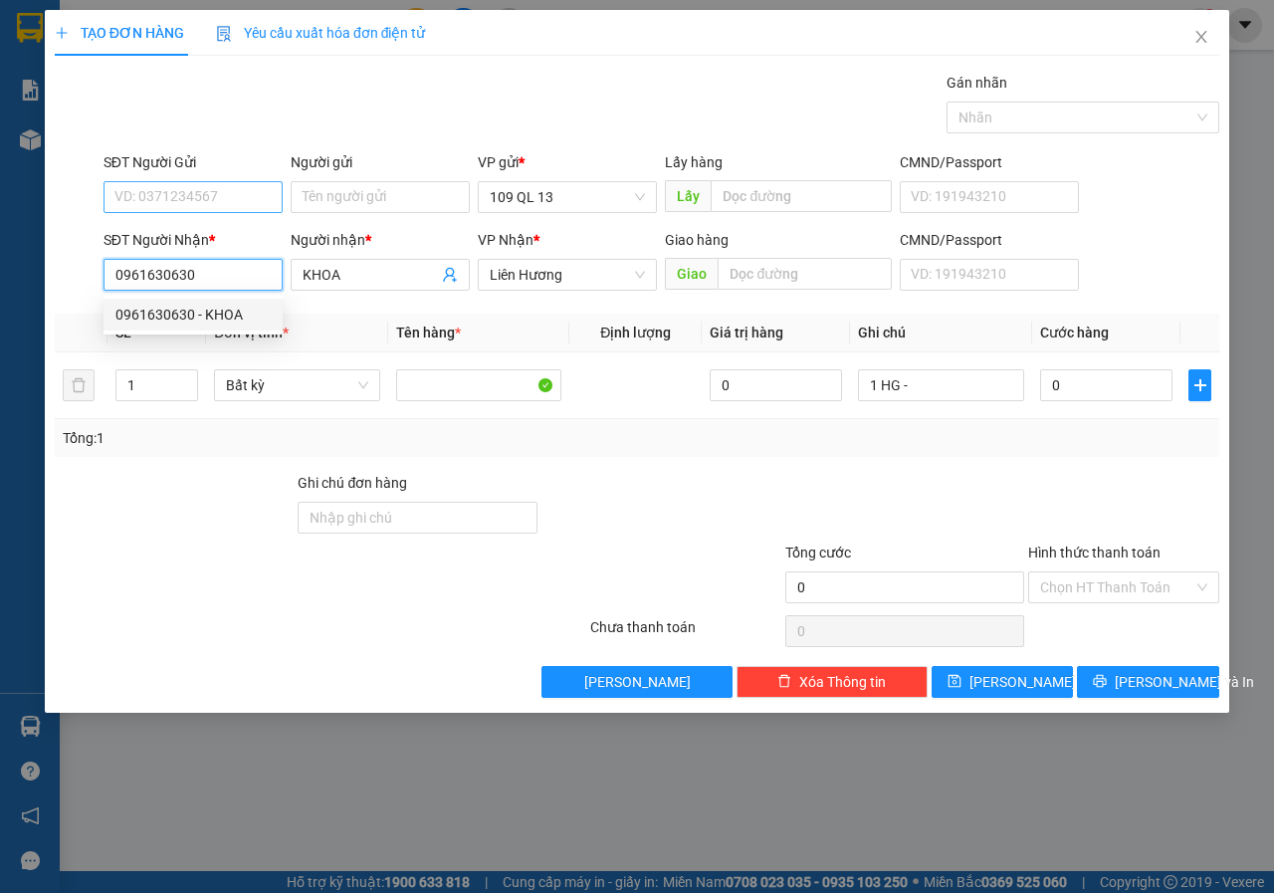
type input "0961630630"
click at [248, 209] on input "SĐT Người Gửi" at bounding box center [192, 197] width 179 height 32
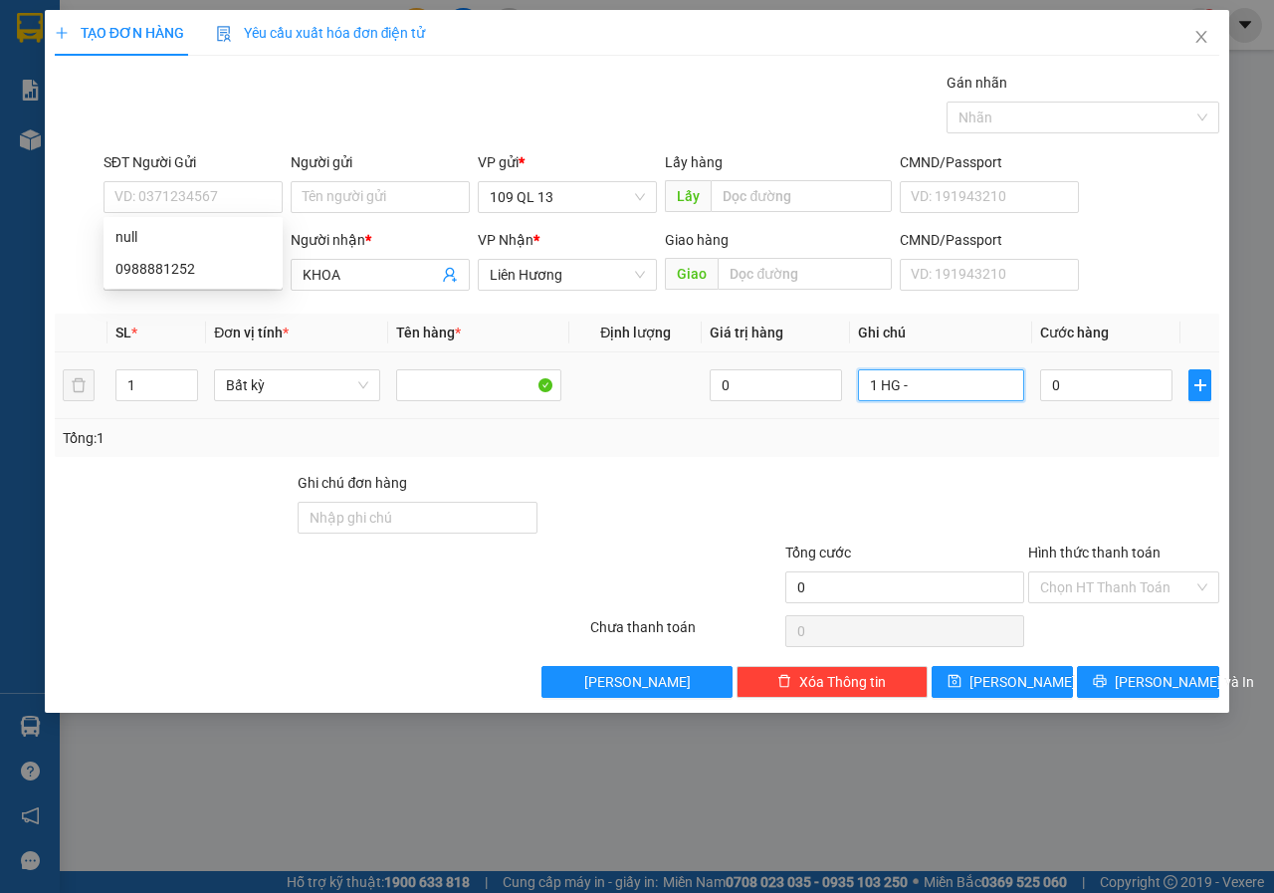
click at [988, 390] on input "1 HG -" at bounding box center [941, 385] width 166 height 32
type input "1 HG - LK"
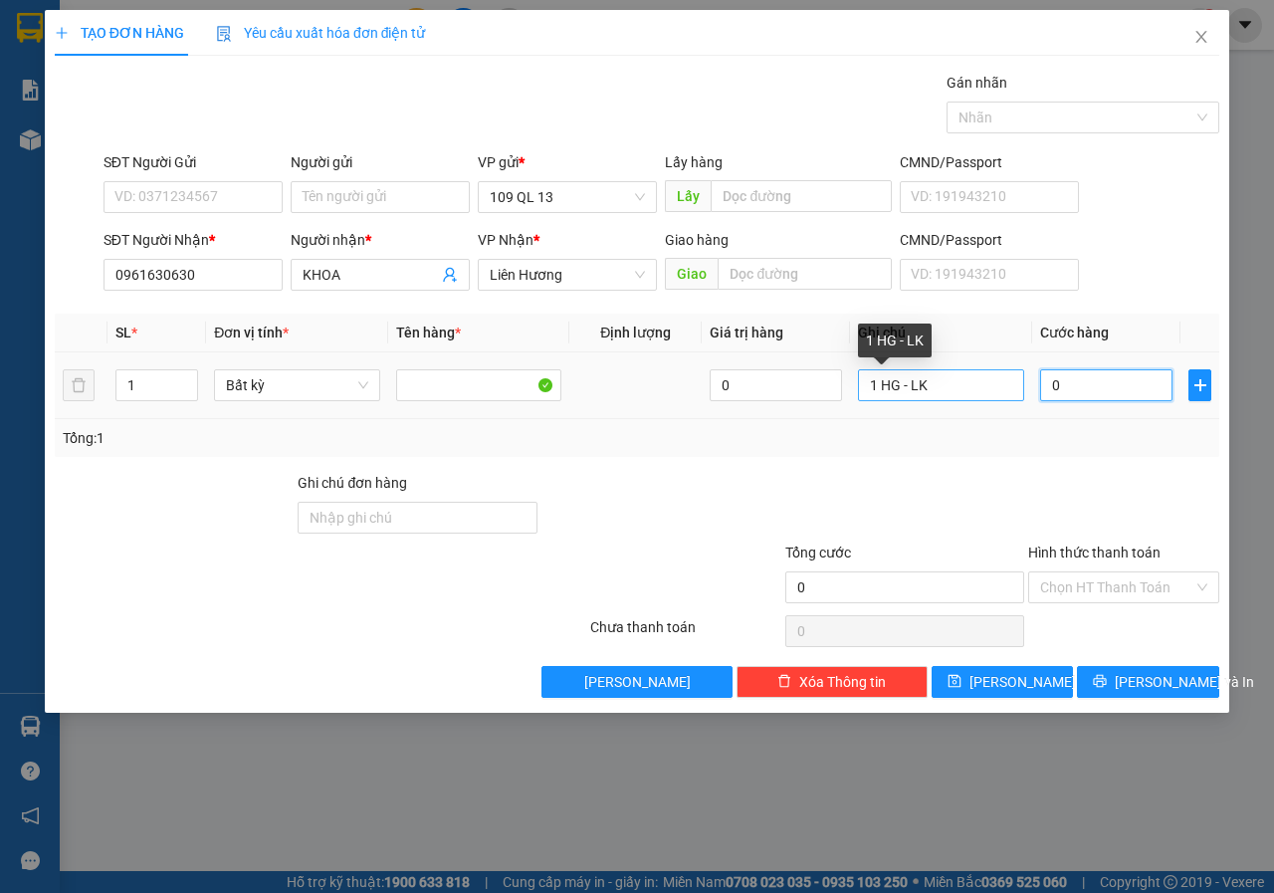
type input "3"
type input "30"
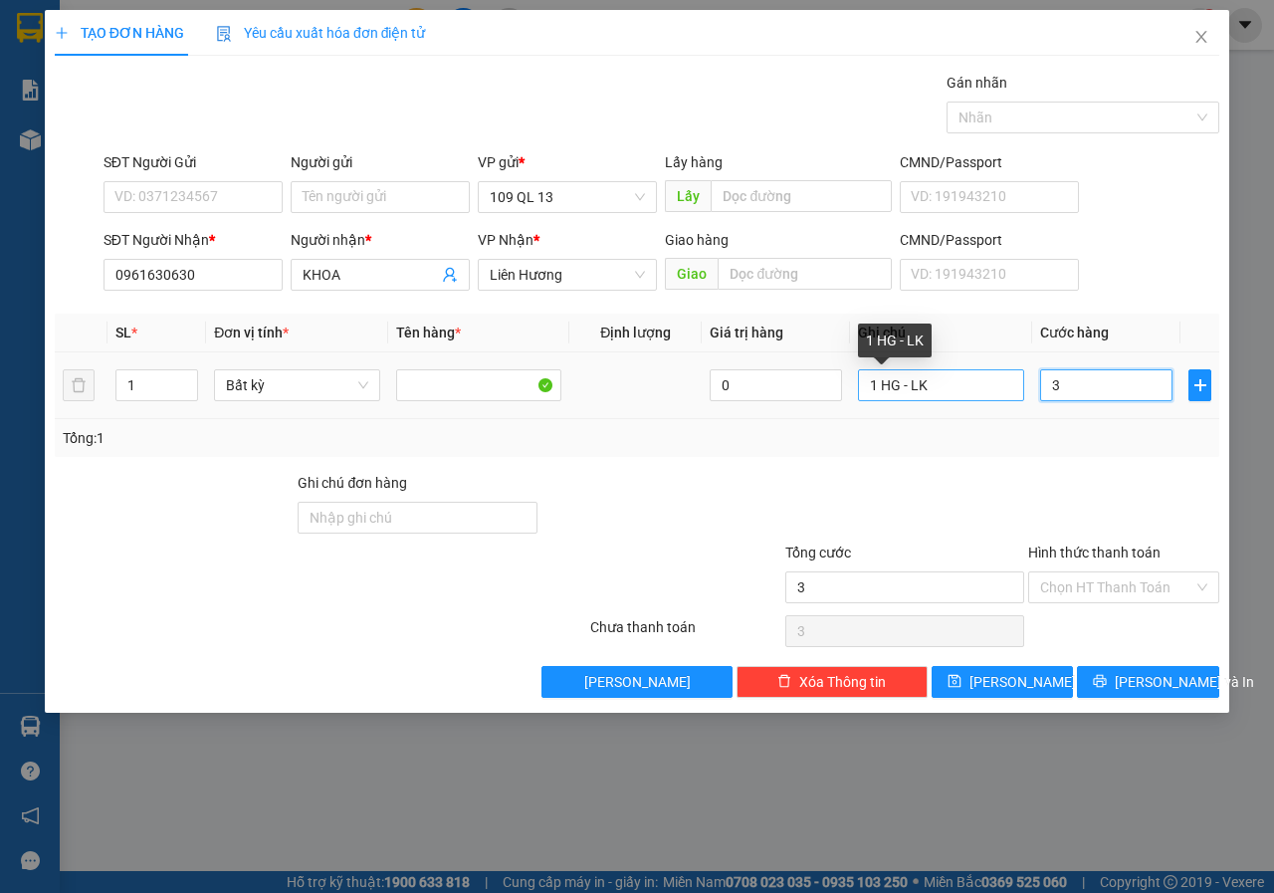
type input "30"
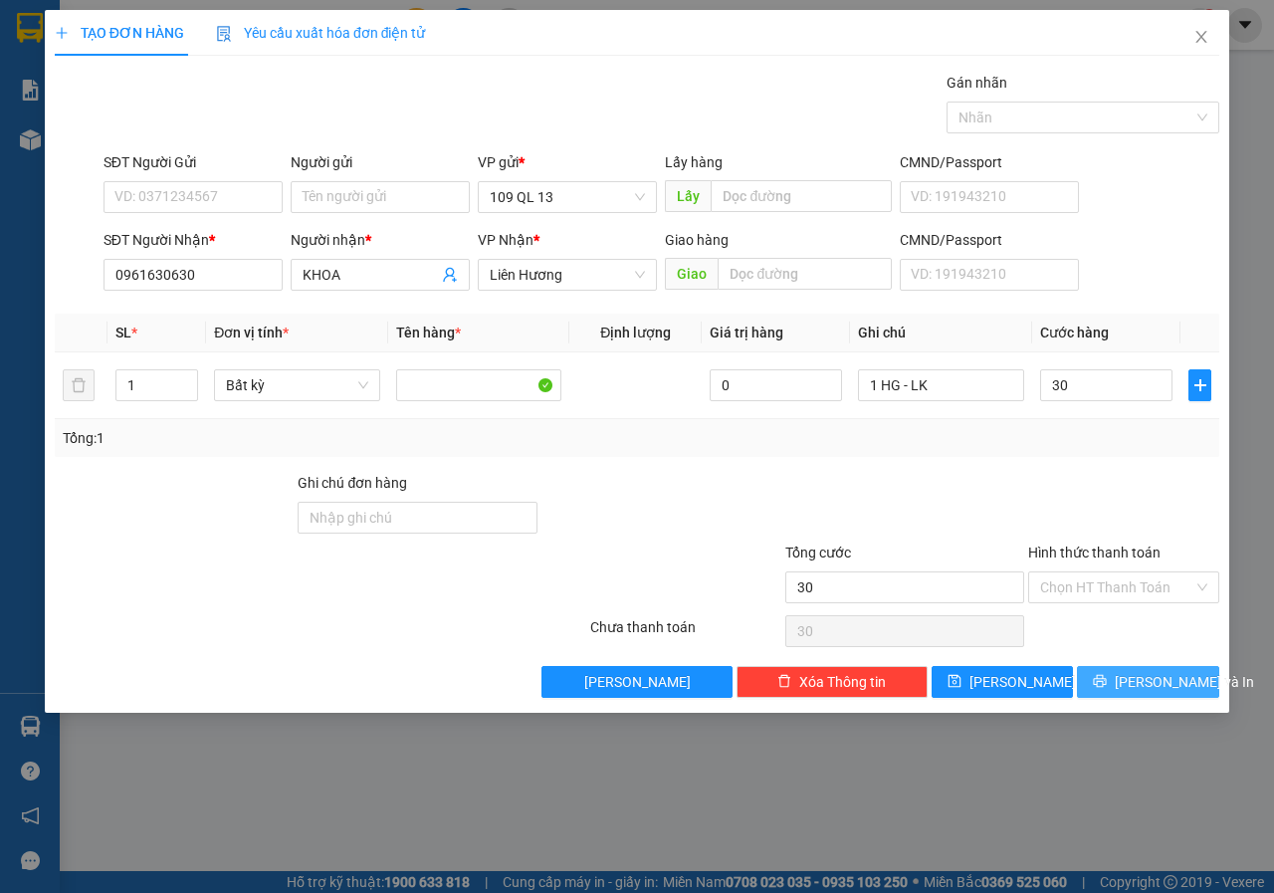
type input "30.000"
click at [1164, 691] on span "[PERSON_NAME] và In" at bounding box center [1183, 682] width 139 height 22
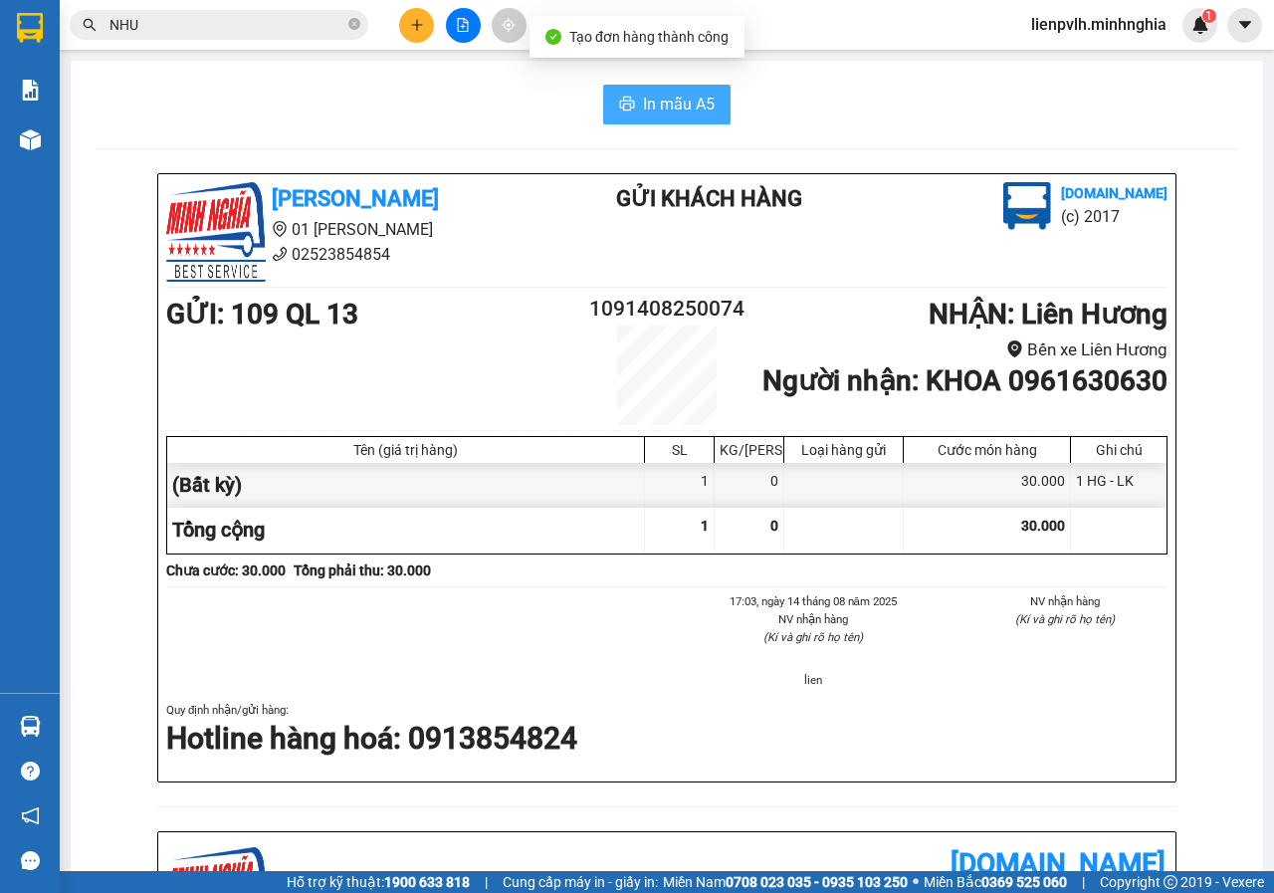
click at [692, 94] on span "In mẫu A5" at bounding box center [679, 104] width 72 height 25
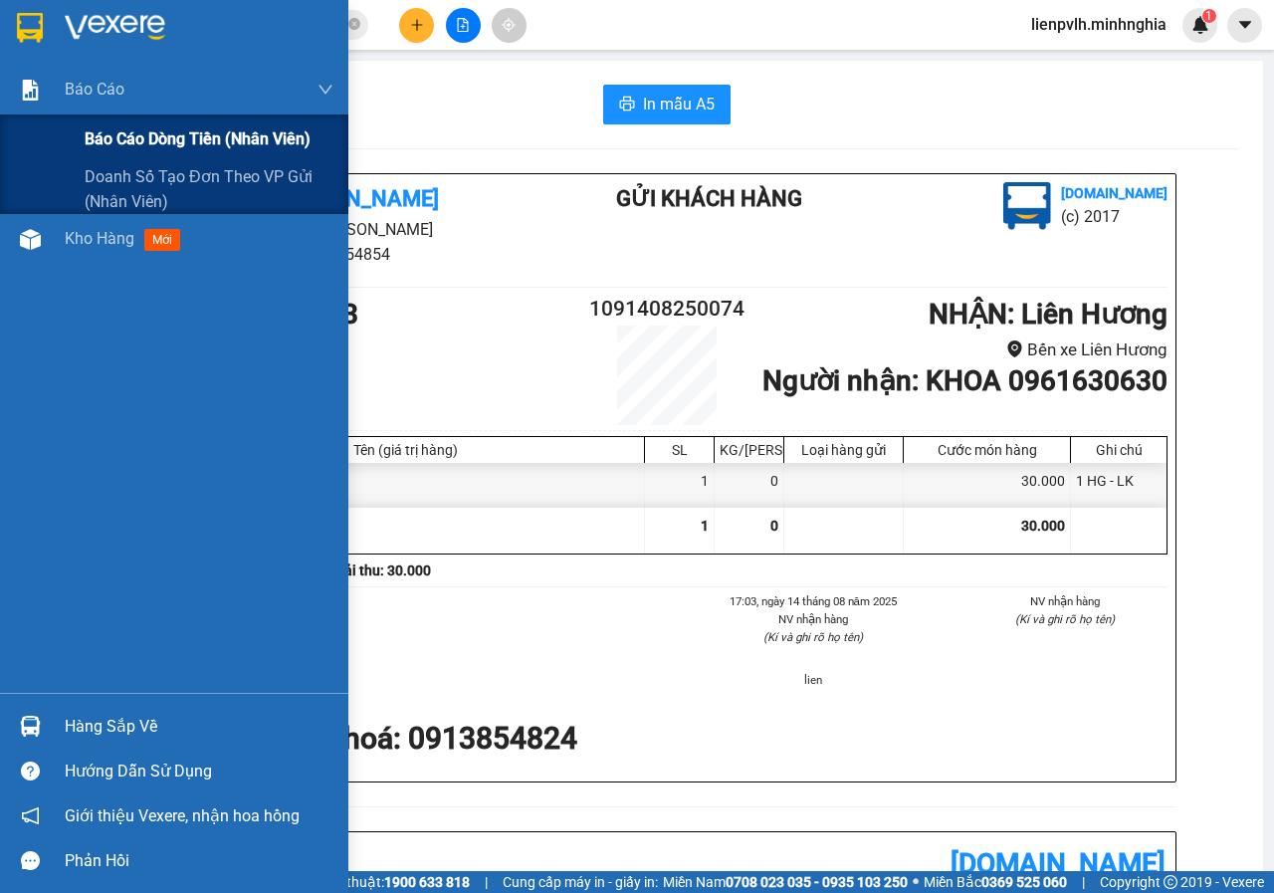
click at [244, 137] on span "Báo cáo dòng tiền (nhân viên)" at bounding box center [198, 138] width 226 height 25
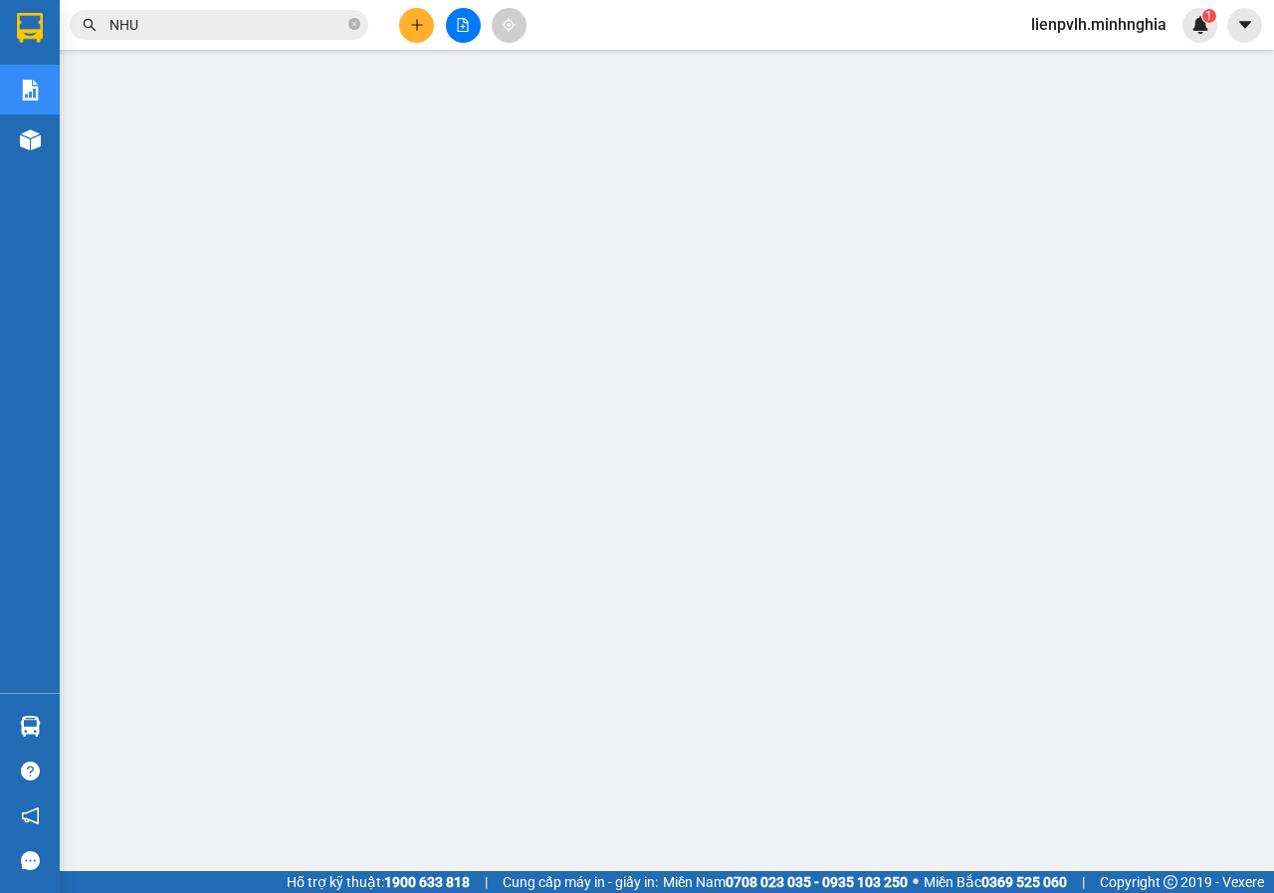
click at [410, 18] on button at bounding box center [416, 25] width 35 height 35
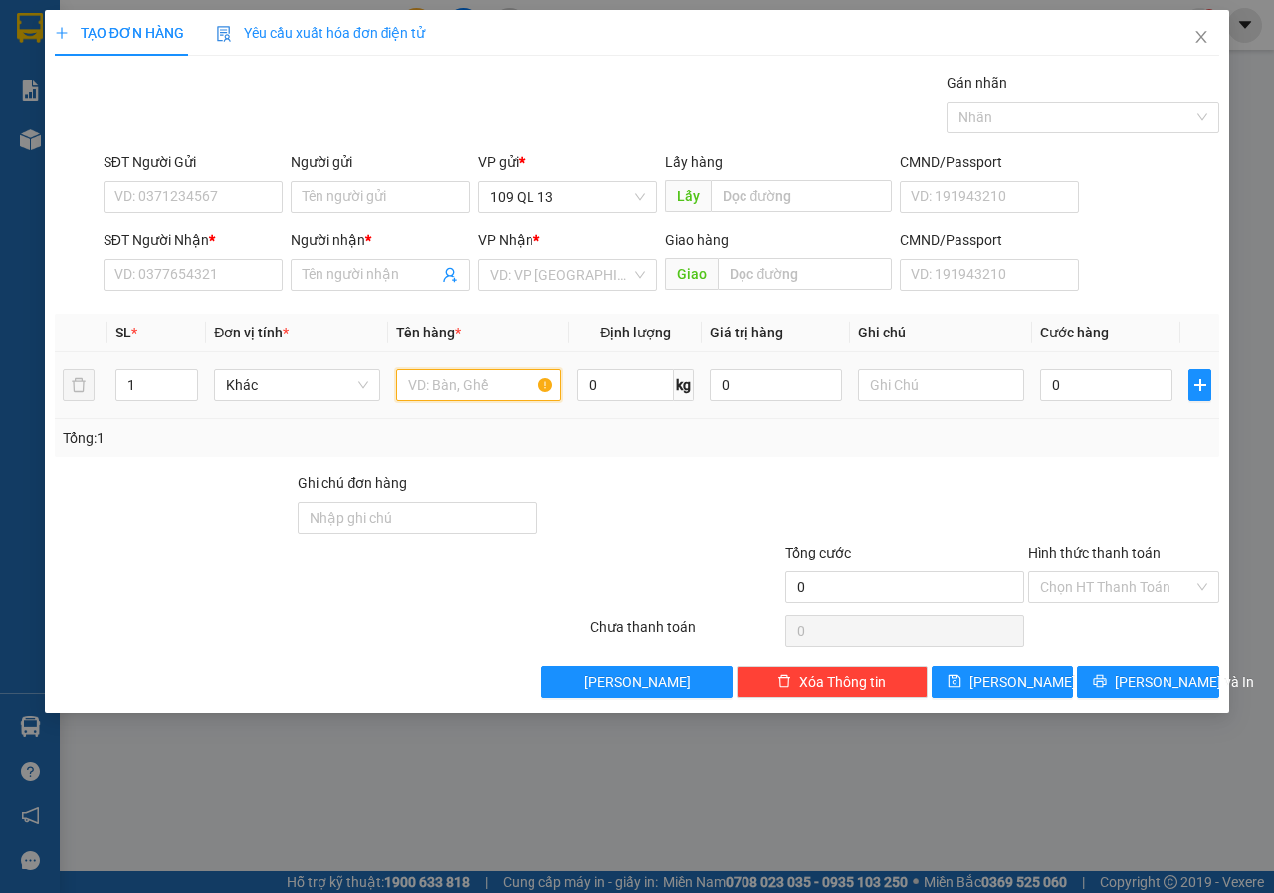
drag, startPoint x: 492, startPoint y: 392, endPoint x: 506, endPoint y: 390, distance: 15.1
click at [492, 391] on input "text" at bounding box center [479, 385] width 166 height 32
click at [975, 390] on input "text" at bounding box center [941, 385] width 166 height 32
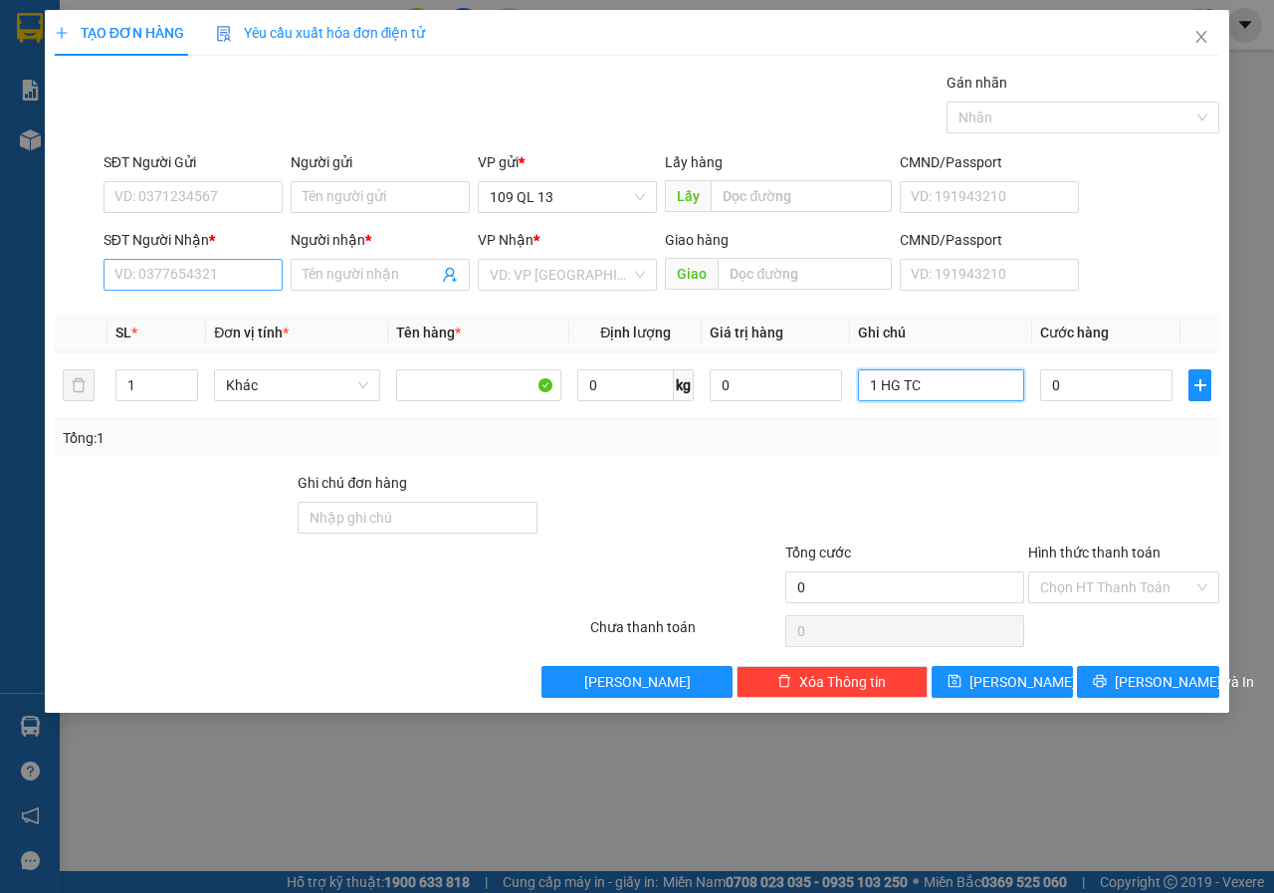
type input "1 HG TC"
click at [191, 267] on input "SĐT Người Nhận *" at bounding box center [192, 275] width 179 height 32
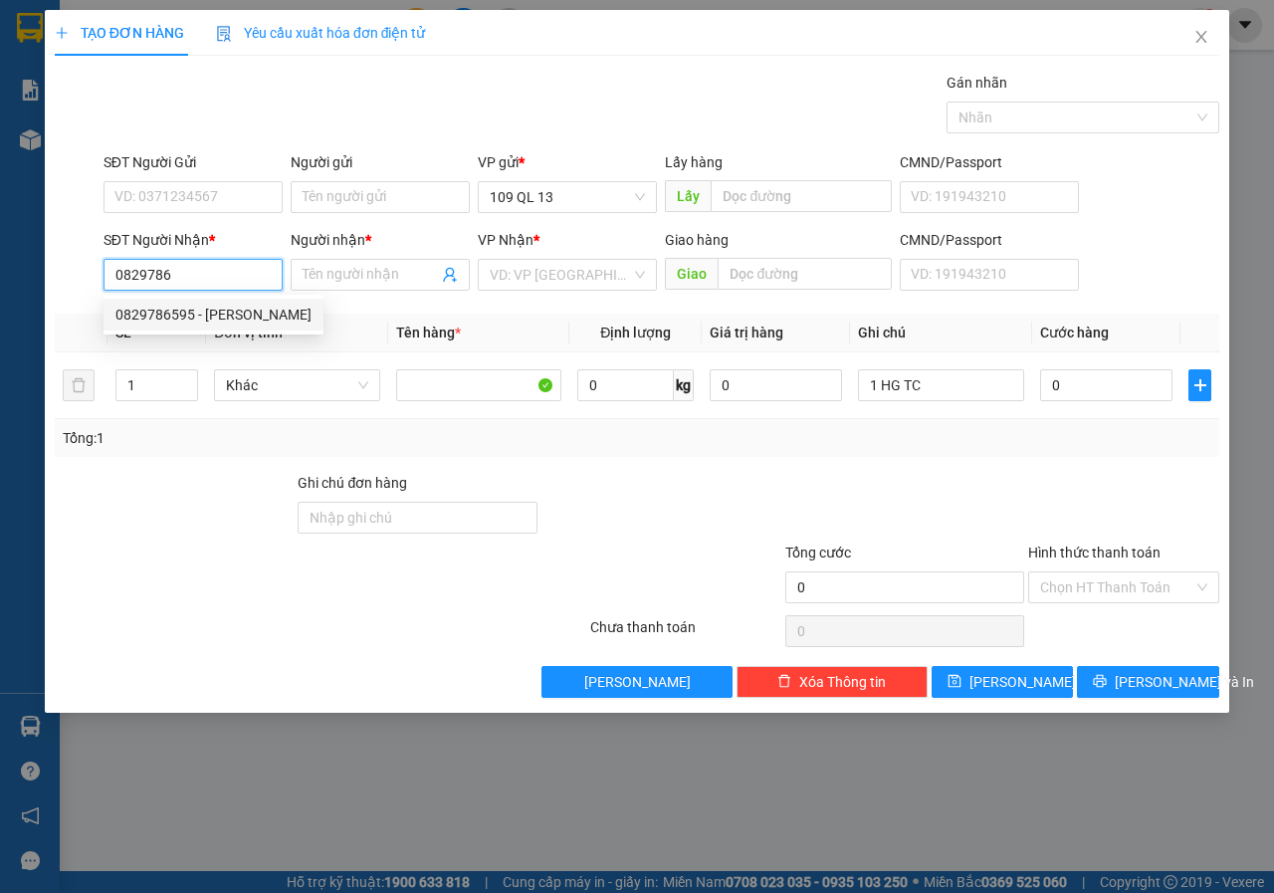
click at [180, 324] on div "0829786595 - [PERSON_NAME]" at bounding box center [213, 314] width 196 height 22
type input "0829786595"
type input "TUẤN ANH"
type input "0829786595"
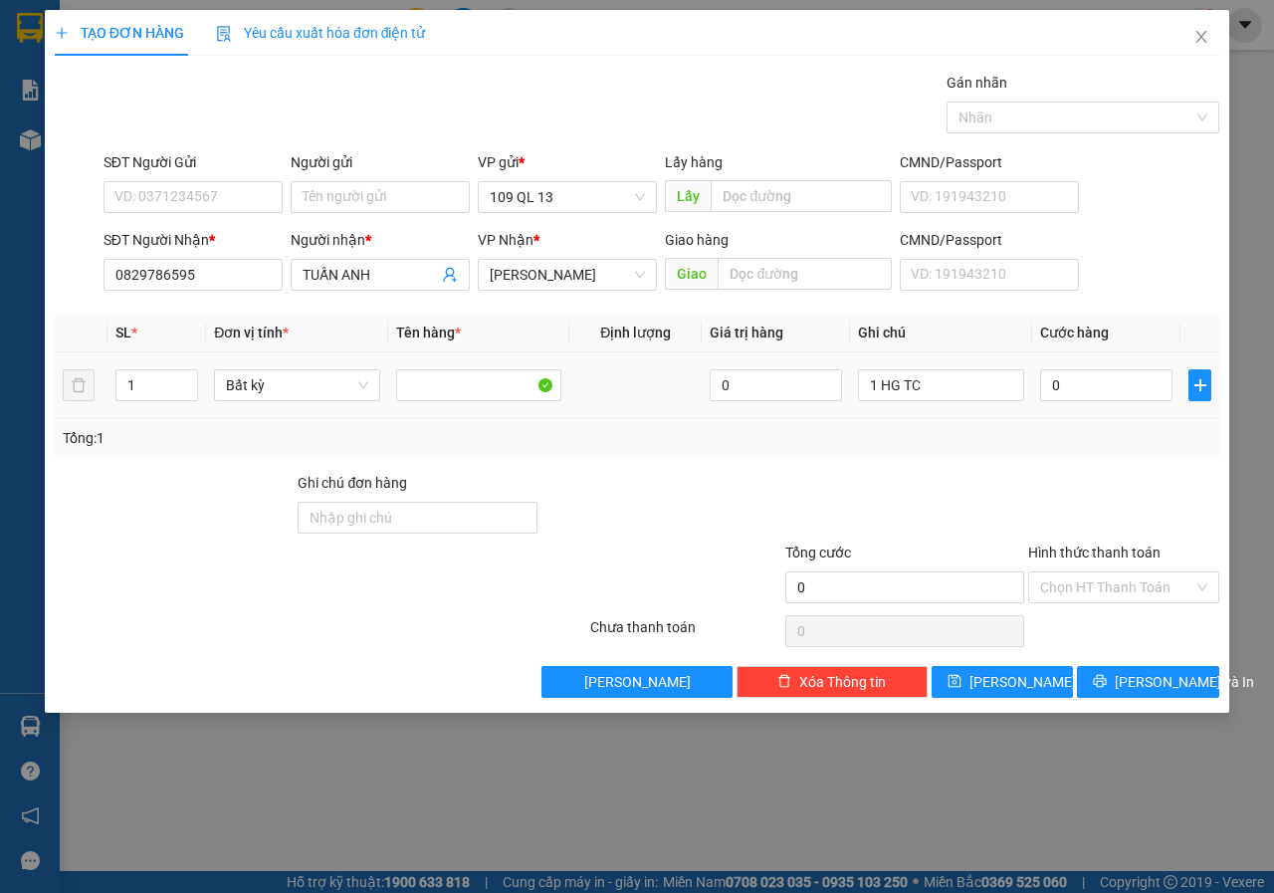
click at [1181, 407] on td at bounding box center [1199, 385] width 39 height 67
click at [1161, 407] on td "0" at bounding box center [1106, 385] width 148 height 67
click at [175, 186] on input "SĐT Người Gửi" at bounding box center [192, 197] width 179 height 32
click at [184, 231] on div "0528500600" at bounding box center [192, 237] width 155 height 22
type input "0528500600"
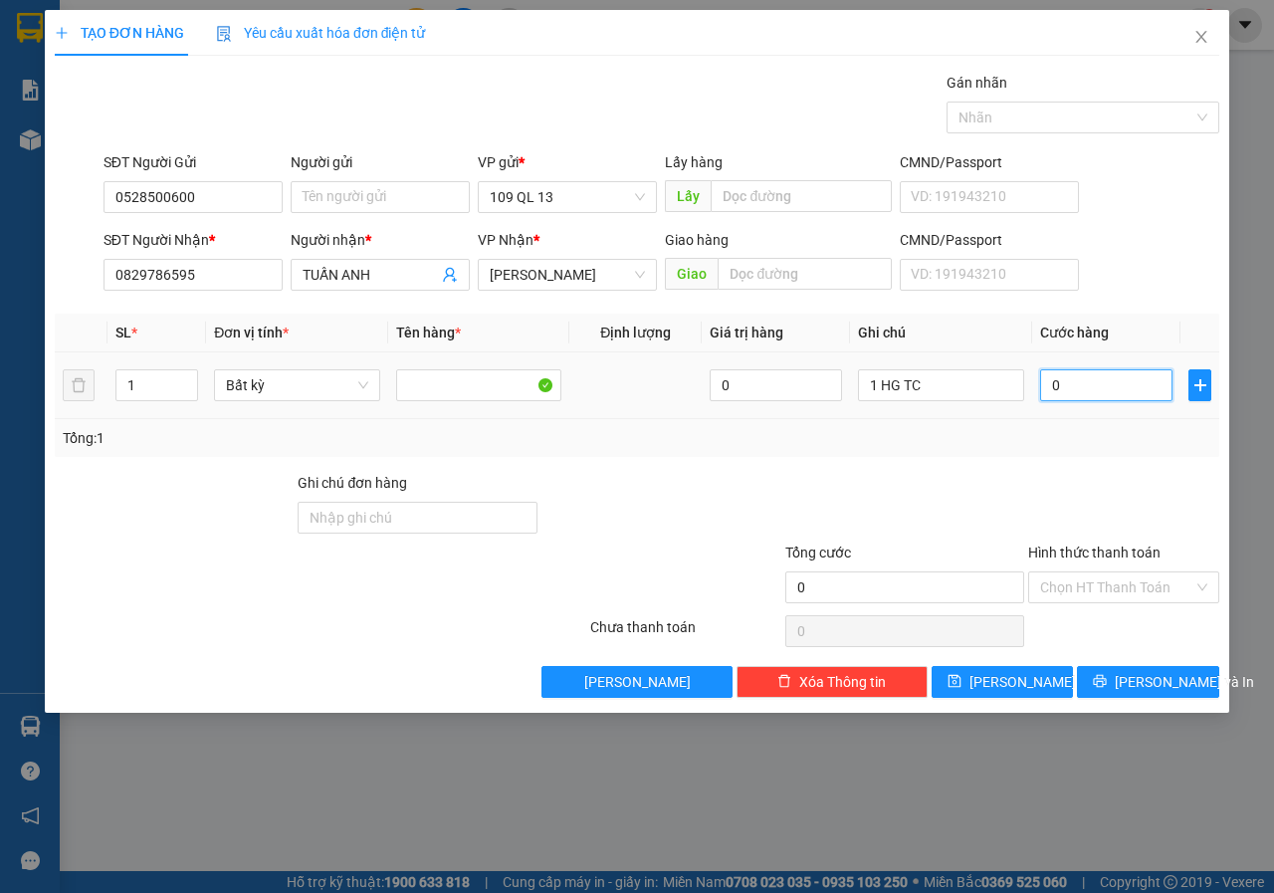
click at [1082, 378] on input "0" at bounding box center [1106, 385] width 132 height 32
type input "3"
type input "30"
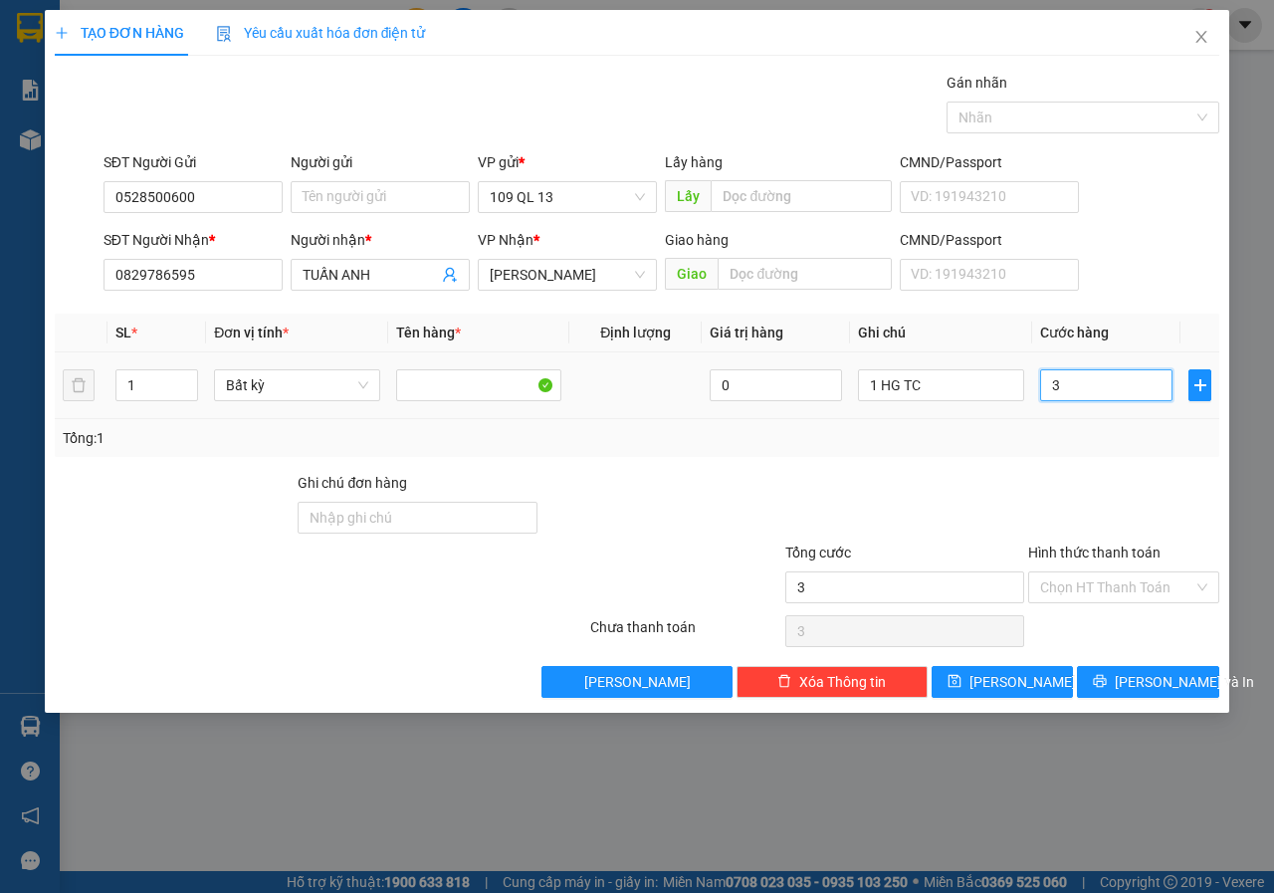
type input "30"
type input "30.000"
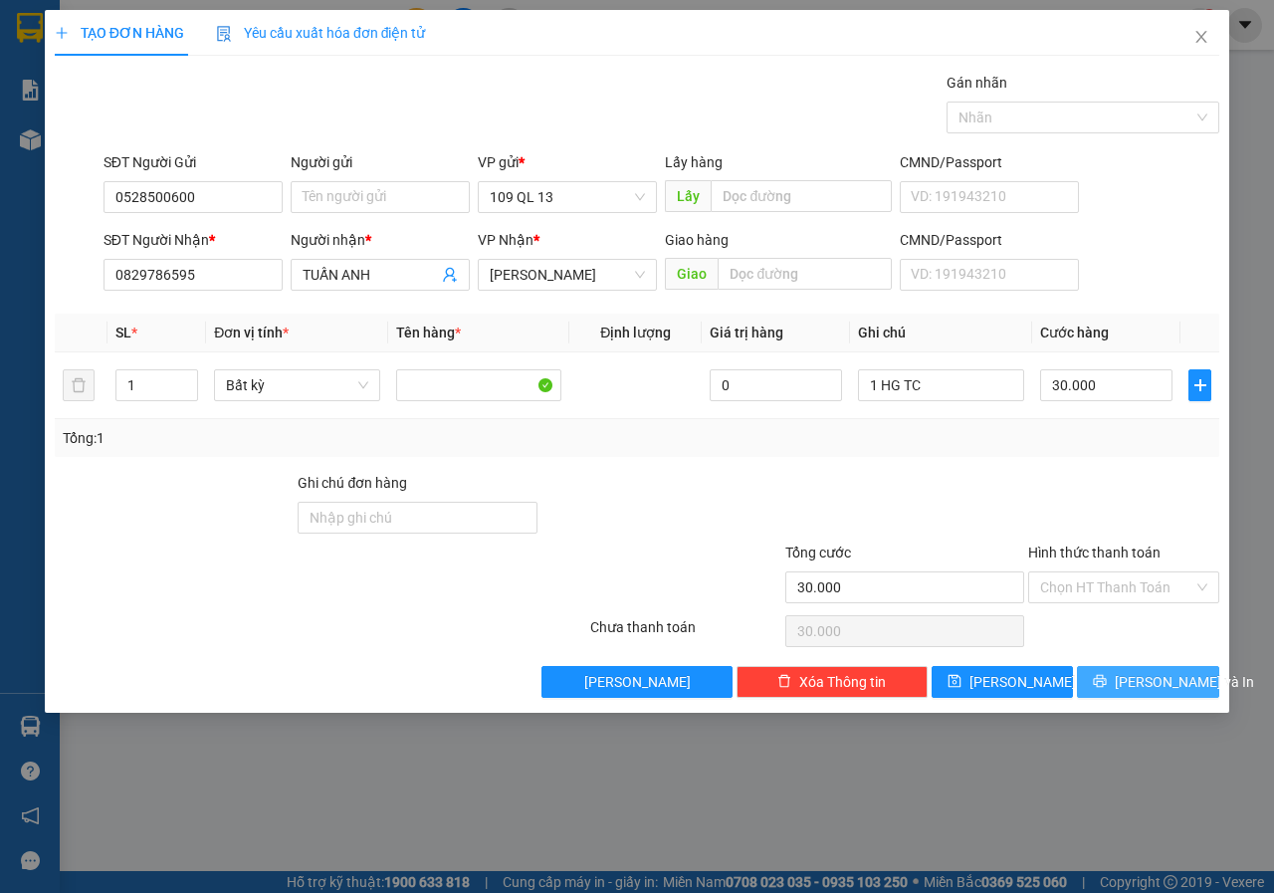
click at [1174, 684] on span "[PERSON_NAME] và In" at bounding box center [1183, 682] width 139 height 22
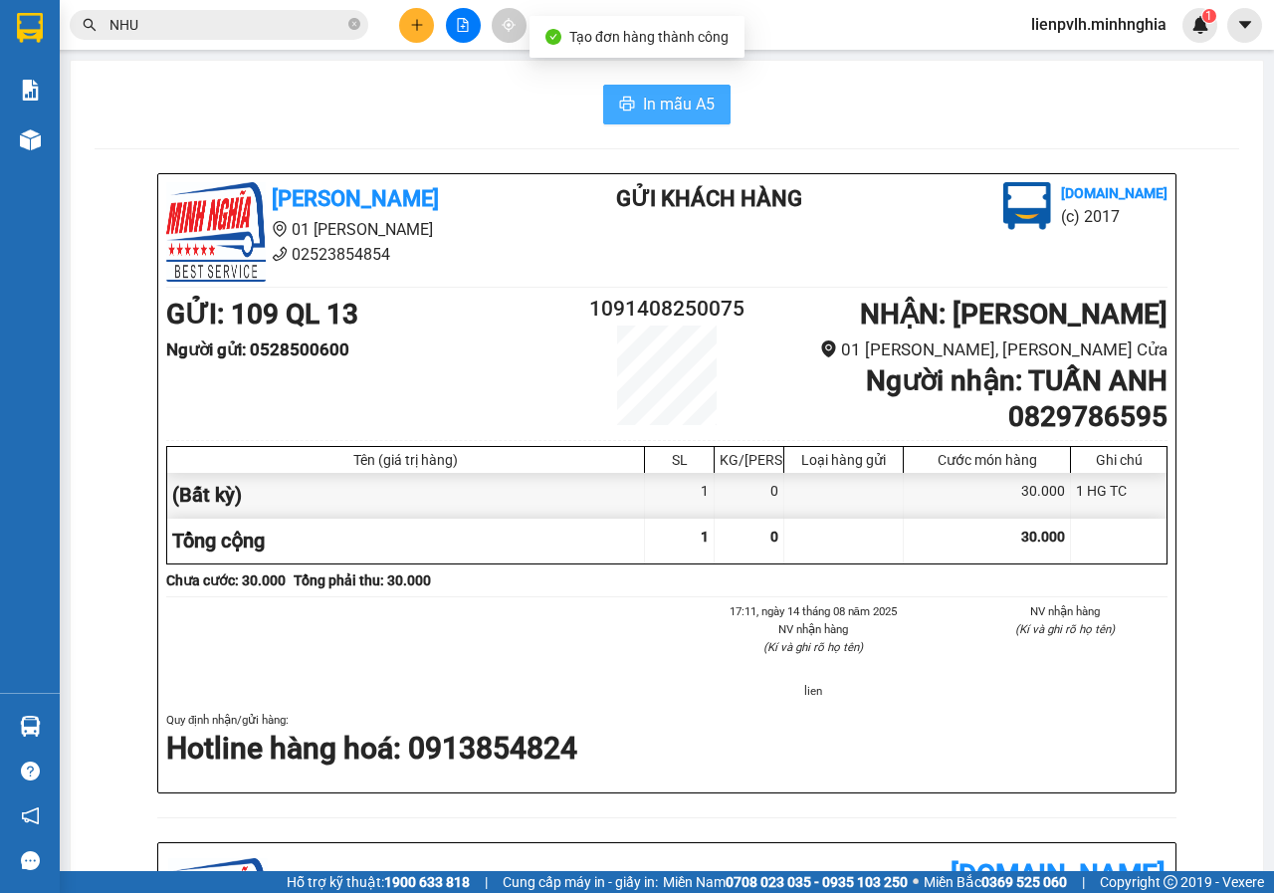
click at [668, 99] on span "In mẫu A5" at bounding box center [679, 104] width 72 height 25
click at [419, 28] on icon "plus" at bounding box center [417, 25] width 14 height 14
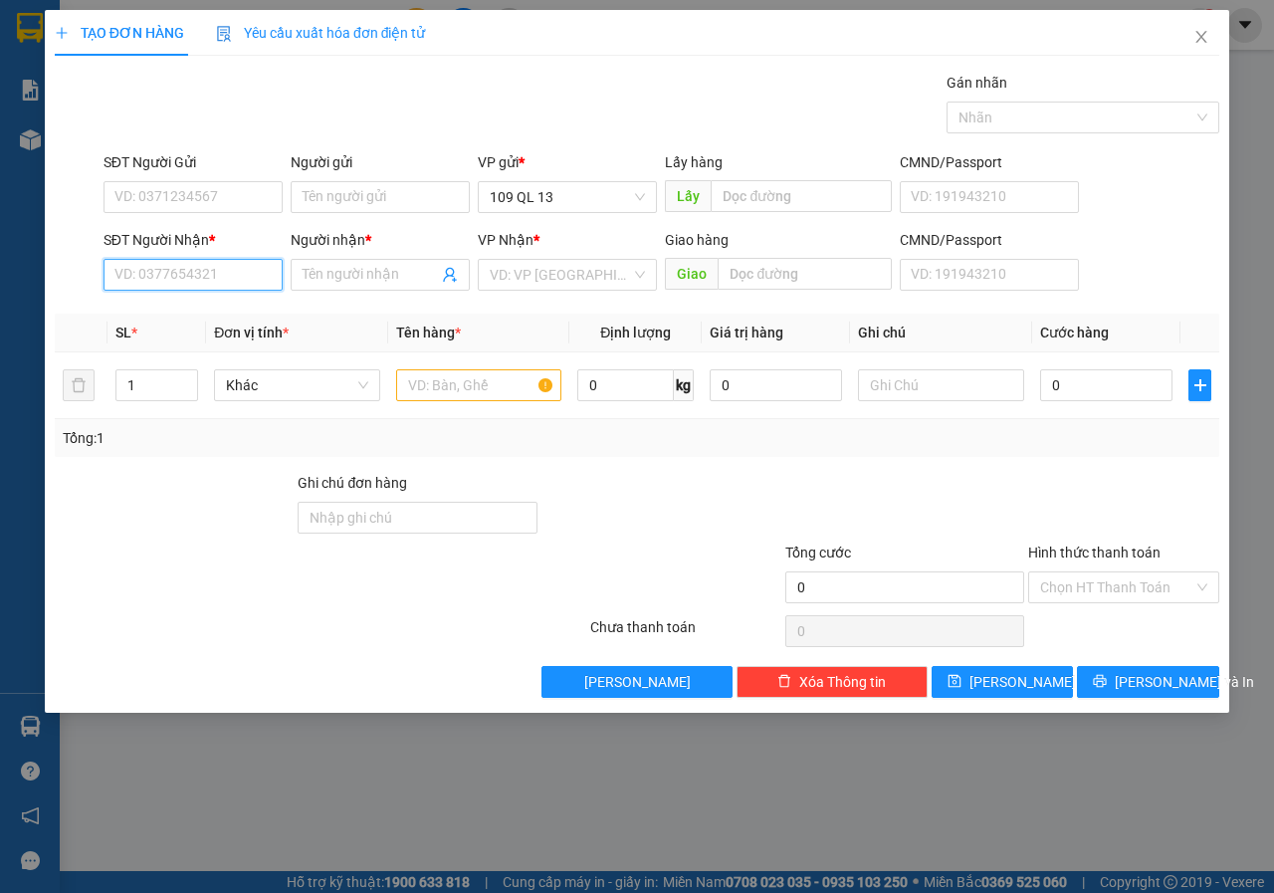
click at [257, 279] on input "SĐT Người Nhận *" at bounding box center [192, 275] width 179 height 32
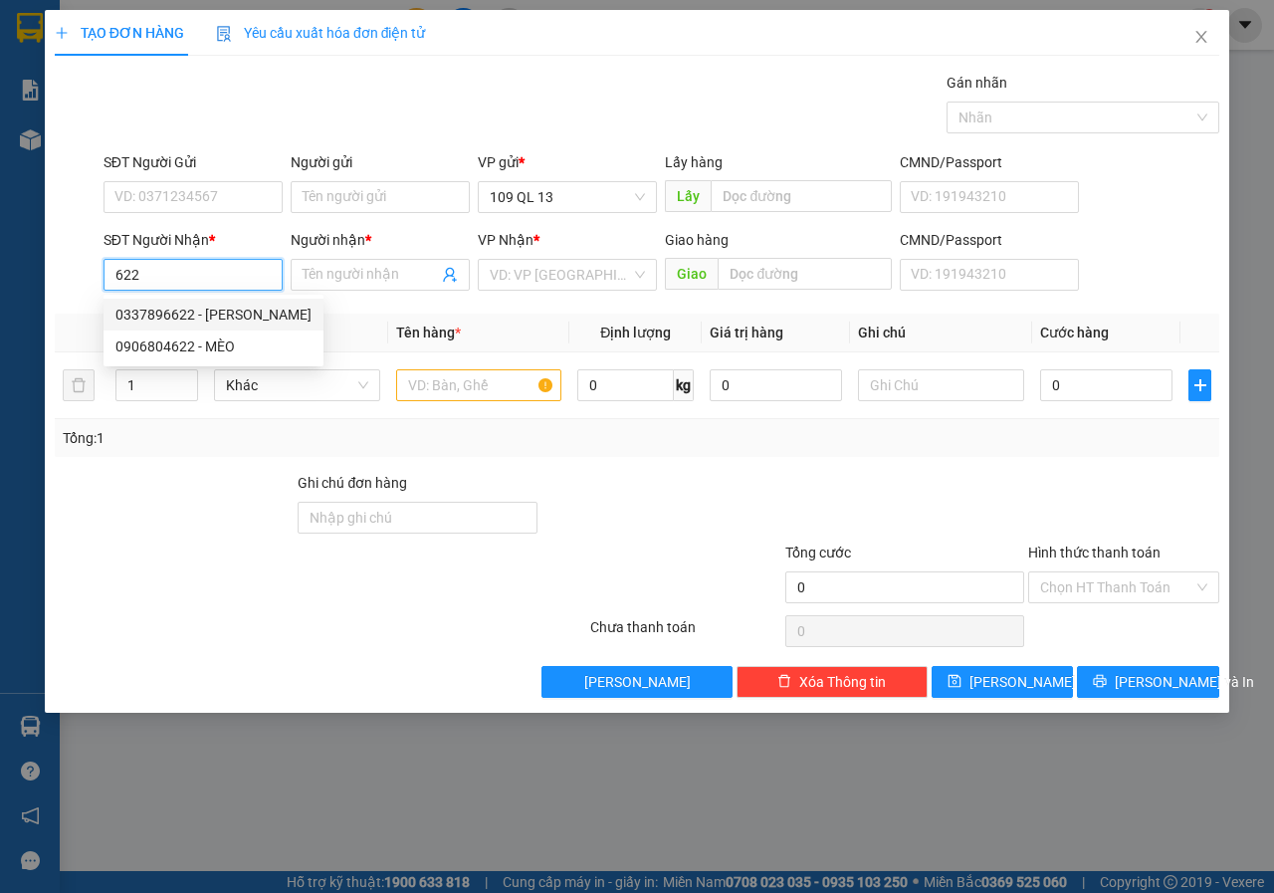
click at [251, 310] on div "0337896622 - [PERSON_NAME]" at bounding box center [213, 314] width 196 height 22
type input "0337896622"
type input "HẠNH"
type input "0337896622"
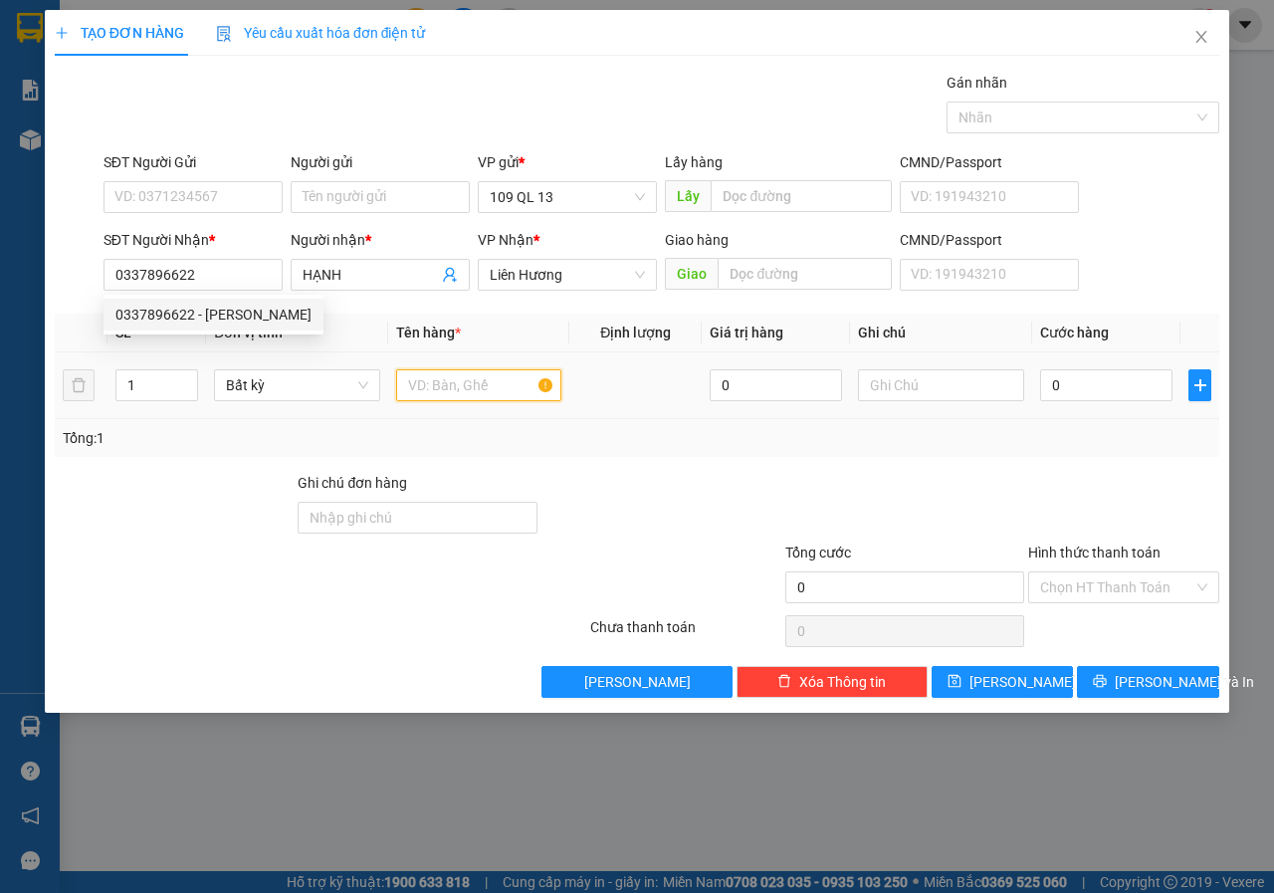
click at [497, 380] on input "text" at bounding box center [479, 385] width 166 height 32
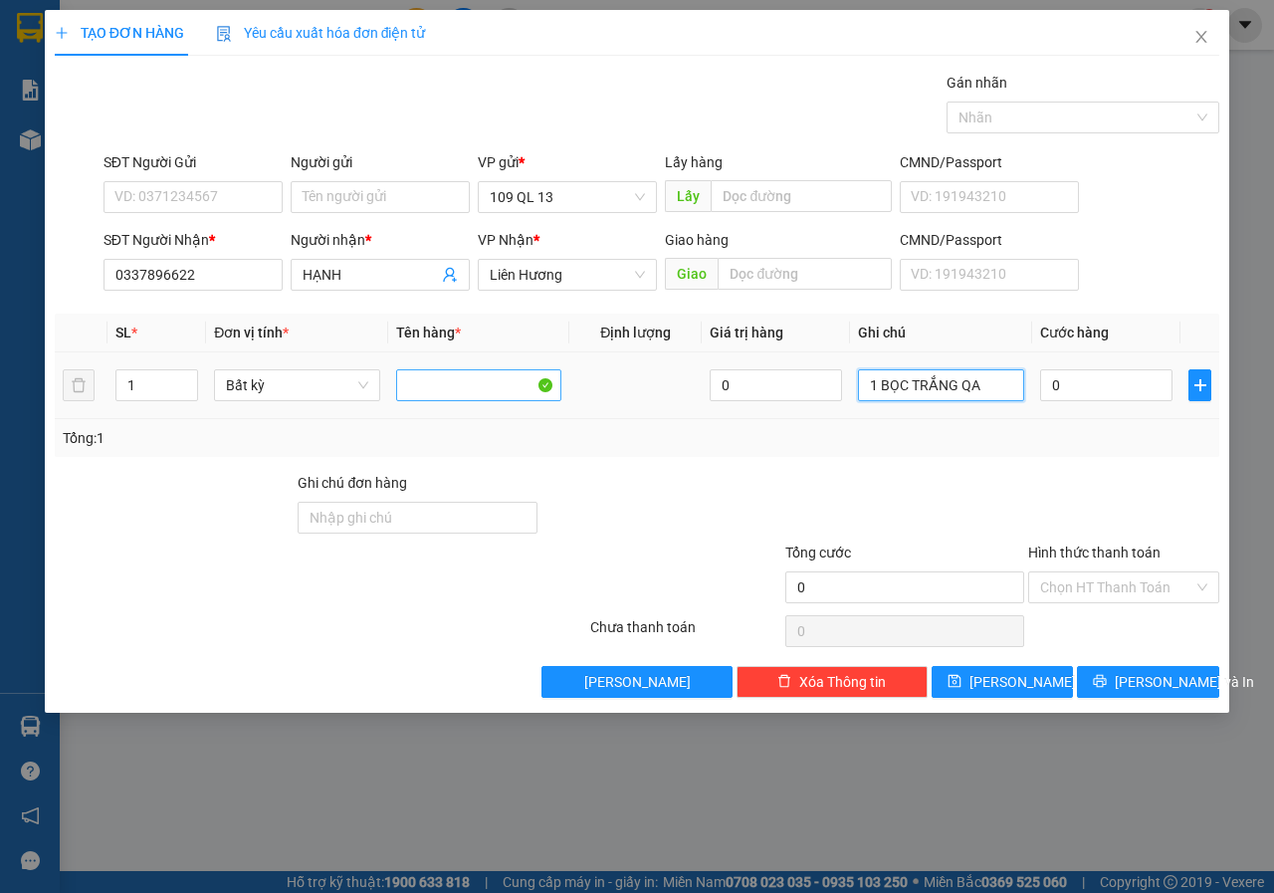
type input "1 BỌC TRẮNG QA"
type input "3"
type input "30"
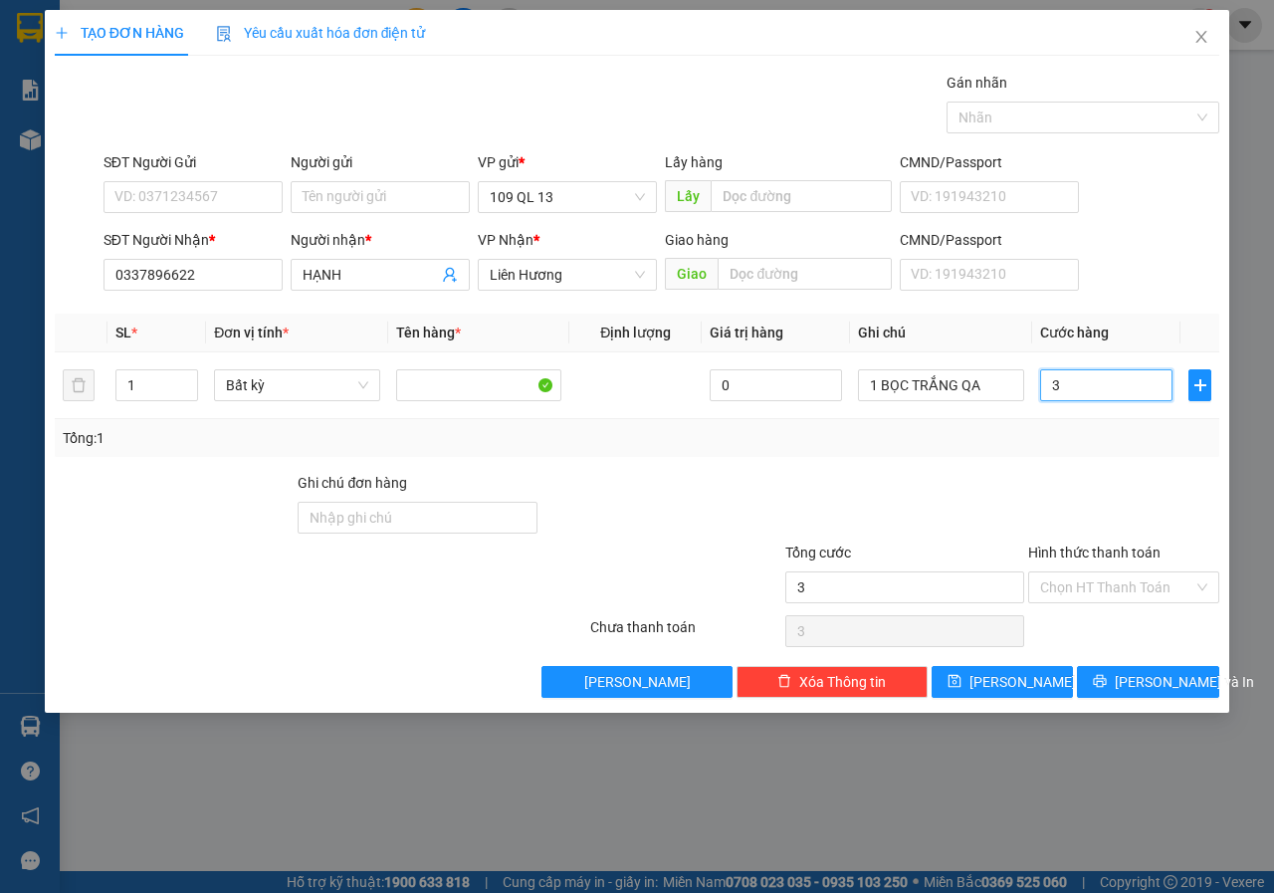
type input "30"
type input "30.000"
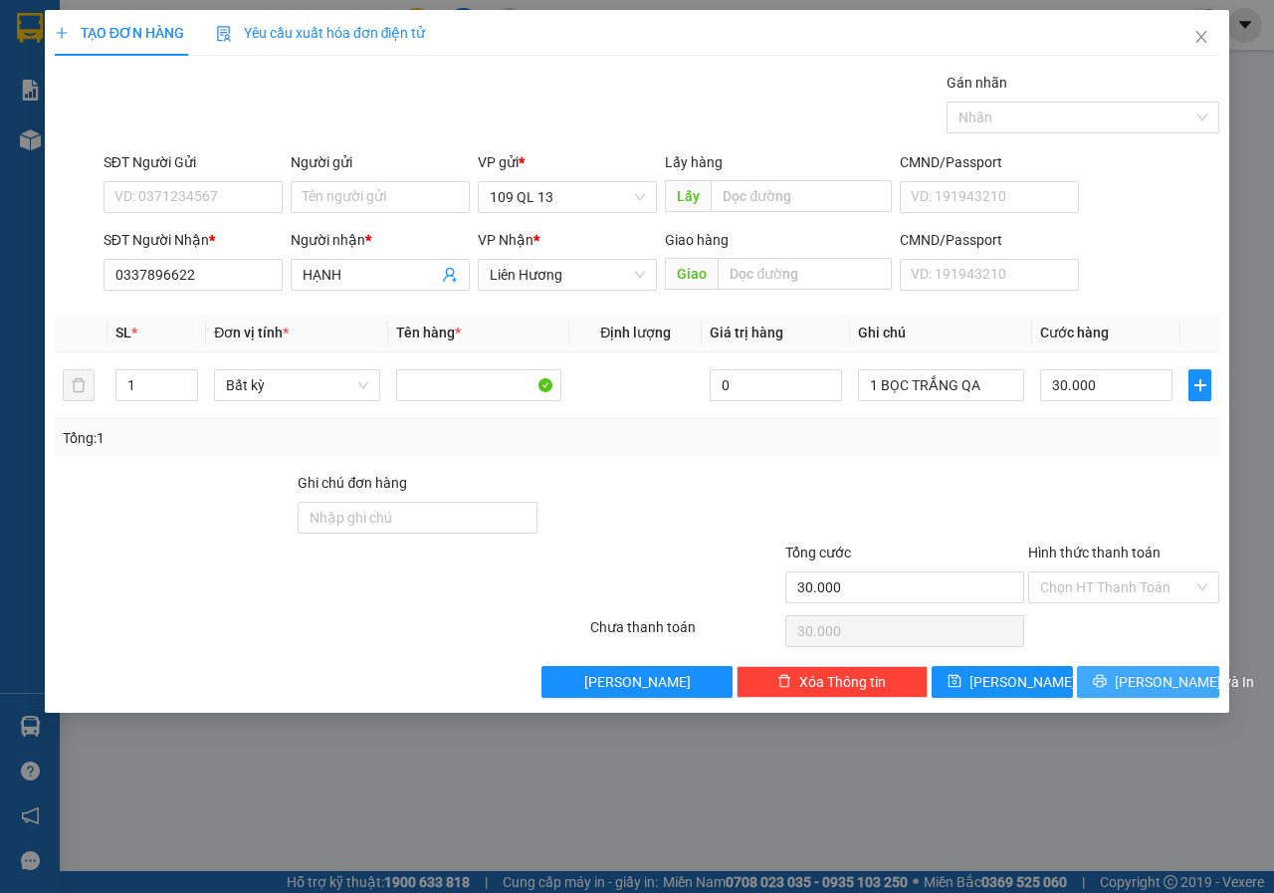
click at [1191, 685] on button "[PERSON_NAME] và In" at bounding box center [1148, 682] width 142 height 32
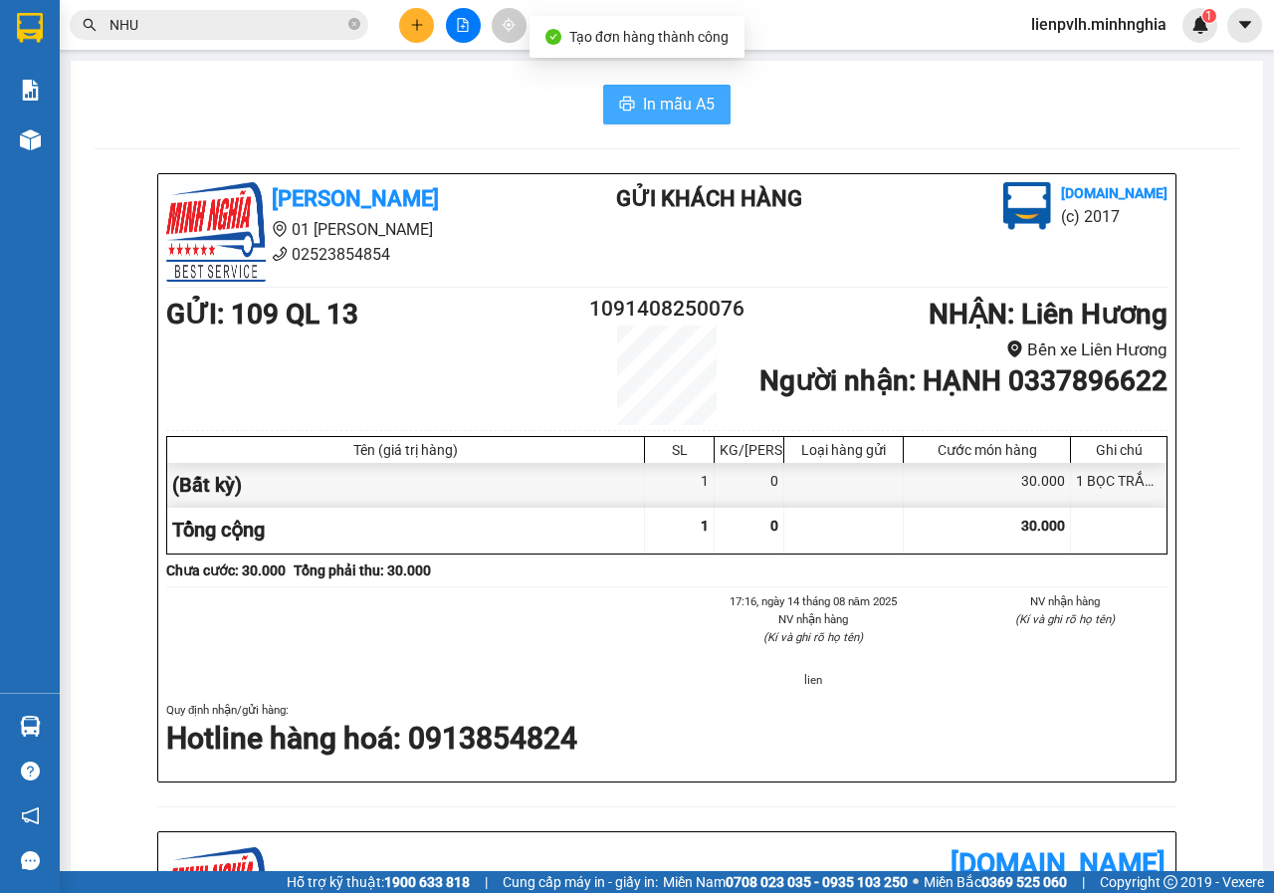
click at [678, 111] on span "In mẫu A5" at bounding box center [679, 104] width 72 height 25
click at [667, 96] on span "In mẫu A5" at bounding box center [679, 104] width 72 height 25
click at [413, 16] on button at bounding box center [416, 25] width 35 height 35
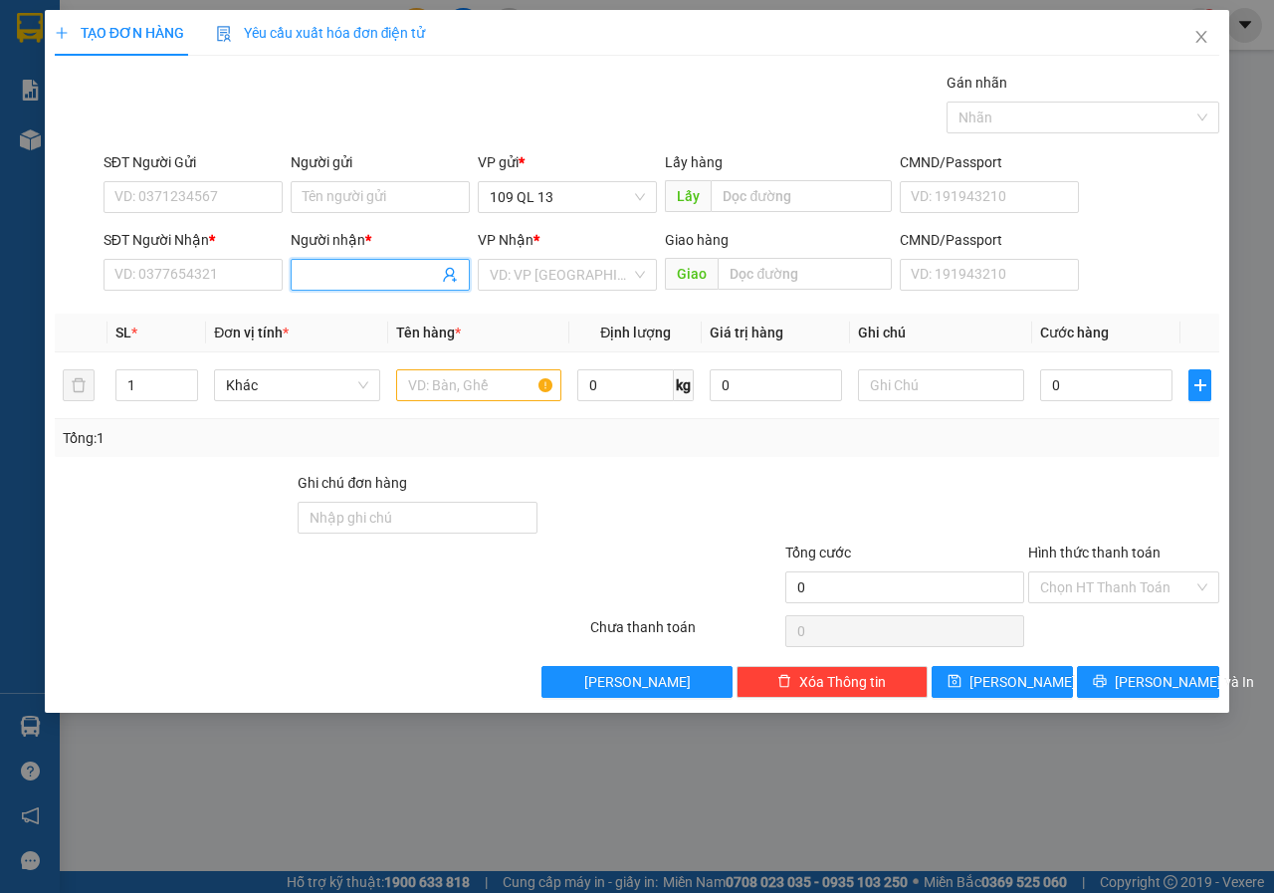
click at [366, 272] on input "Người nhận *" at bounding box center [369, 275] width 135 height 22
click at [211, 270] on input "SĐT Người Nhận *" at bounding box center [192, 275] width 179 height 32
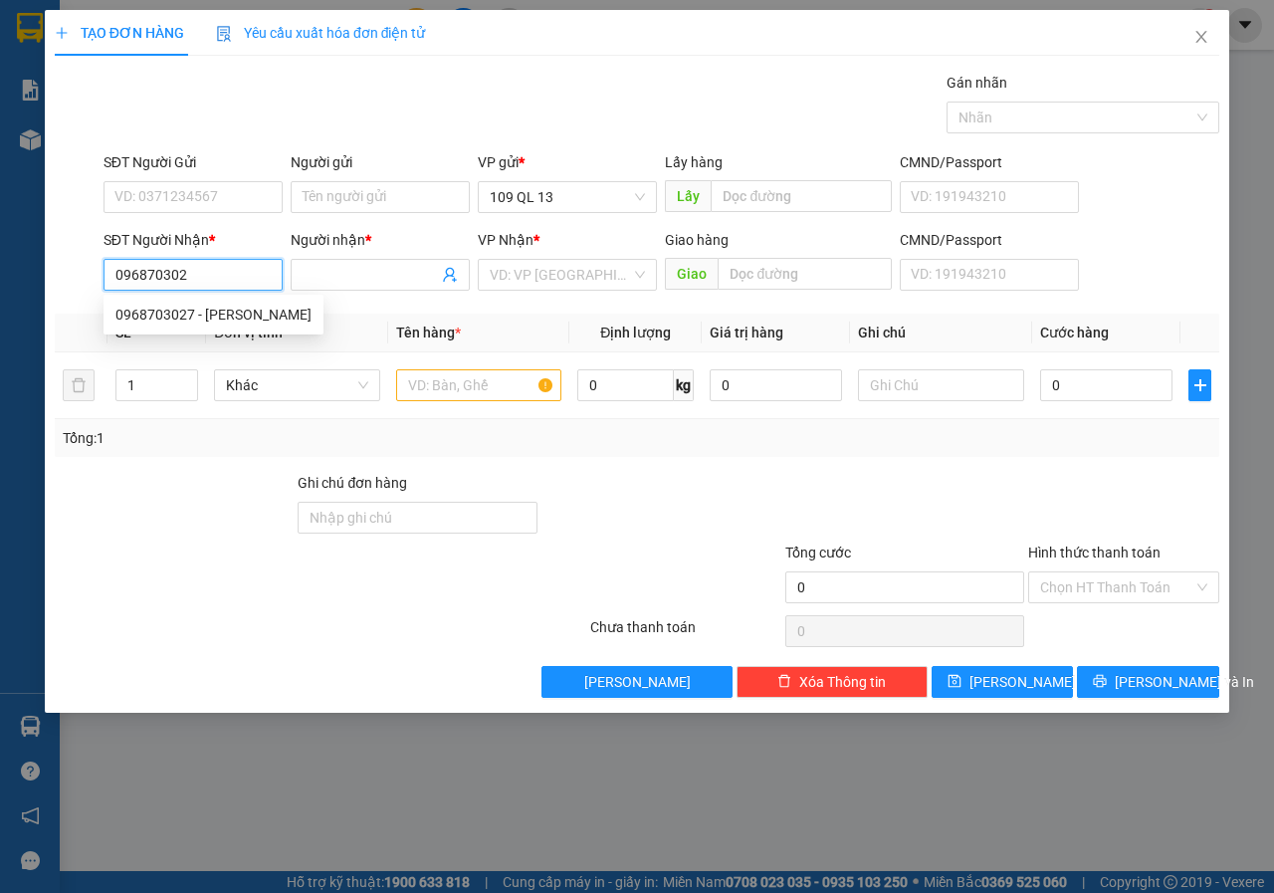
type input "0968703027"
click at [258, 320] on div "0968703027 - [PERSON_NAME]" at bounding box center [213, 314] width 196 height 22
type input "BÌNH"
type input "0968703027"
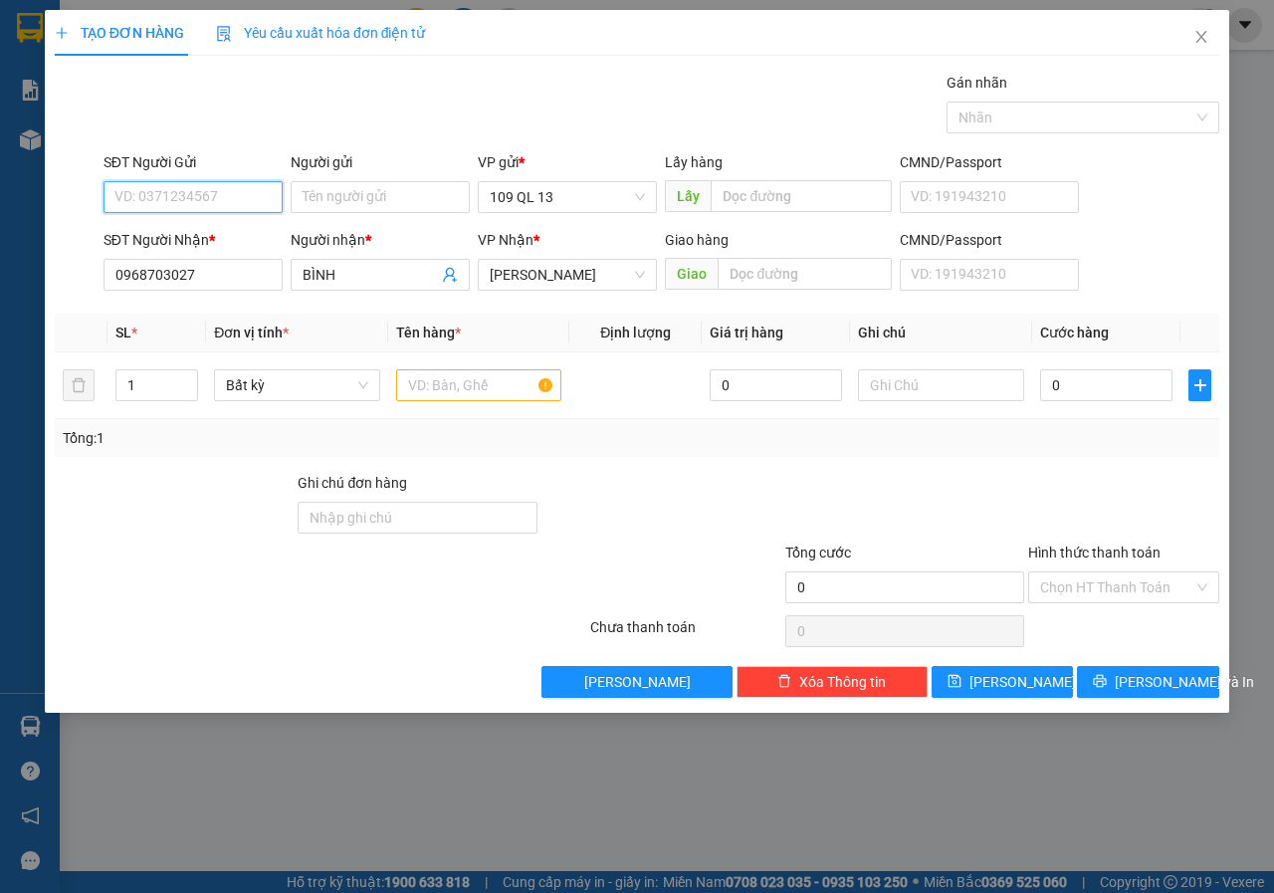
click at [256, 195] on input "SĐT Người Gửi" at bounding box center [192, 197] width 179 height 32
drag, startPoint x: 231, startPoint y: 230, endPoint x: 408, endPoint y: 305, distance: 192.6
click at [231, 231] on div "0985927477 - [PERSON_NAME]" at bounding box center [213, 237] width 196 height 22
type input "0985927477"
type input "NHÂN"
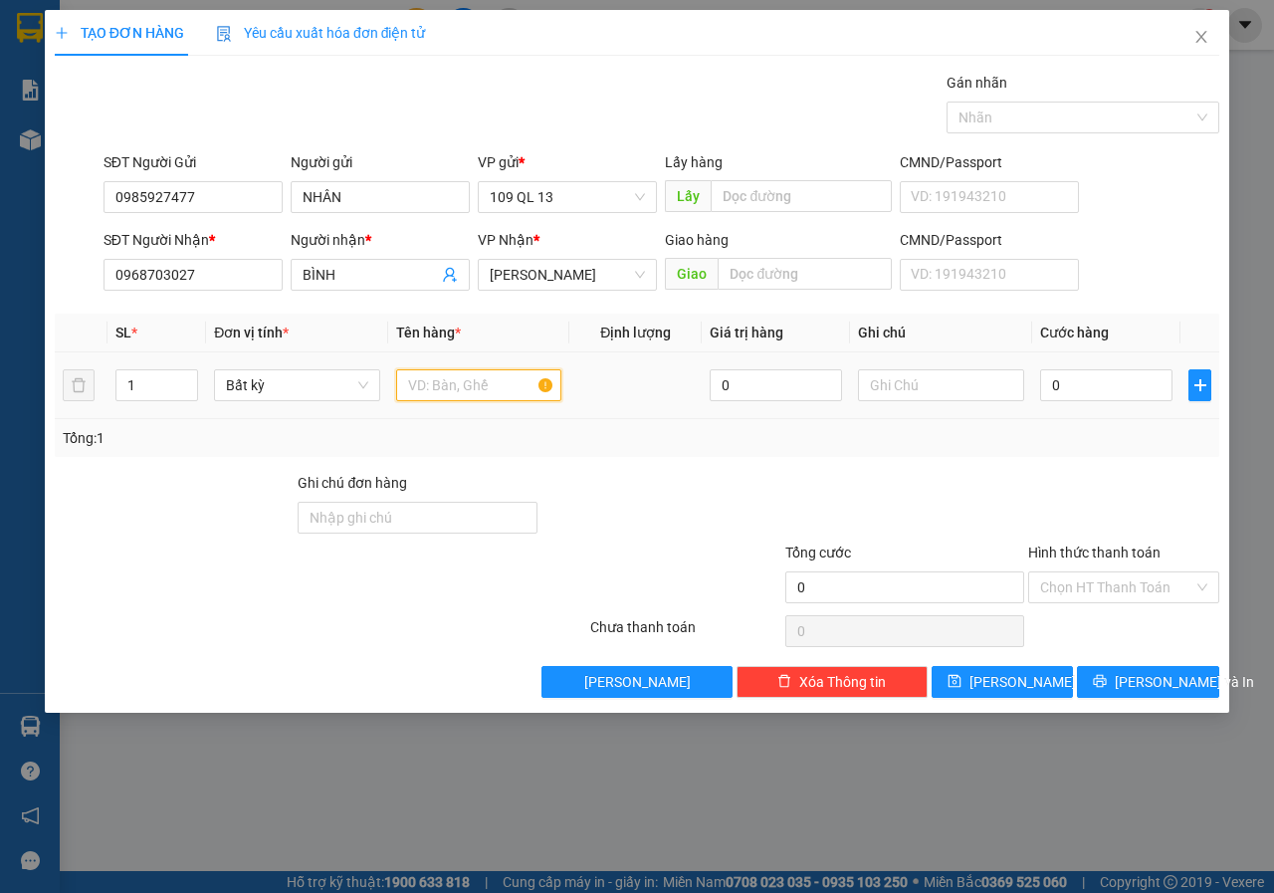
click at [464, 373] on input "text" at bounding box center [479, 385] width 166 height 32
click at [920, 384] on input "text" at bounding box center [941, 385] width 166 height 32
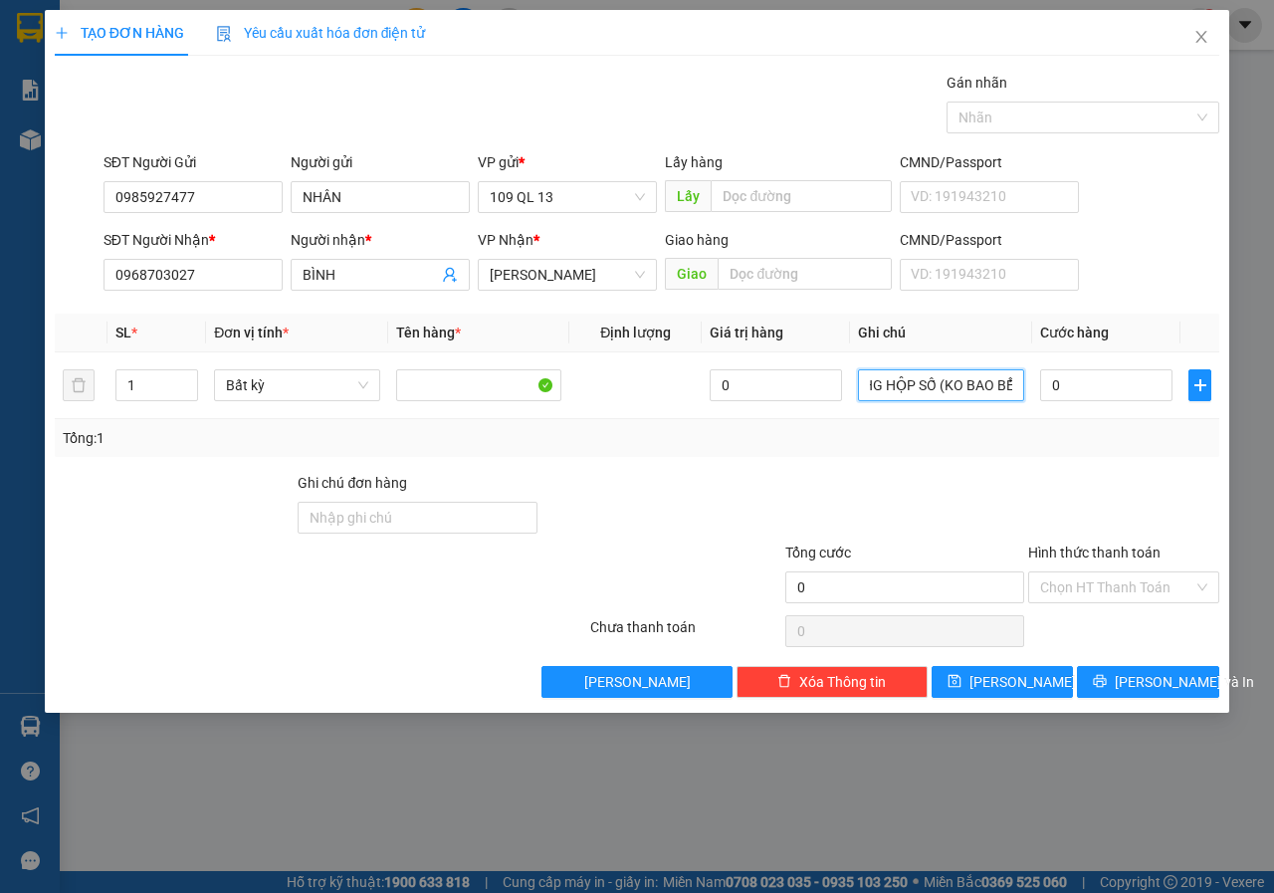
scroll to position [0, 22]
type input "1 HG HỘP SỐ (KO BAO BỂ)"
type input "3"
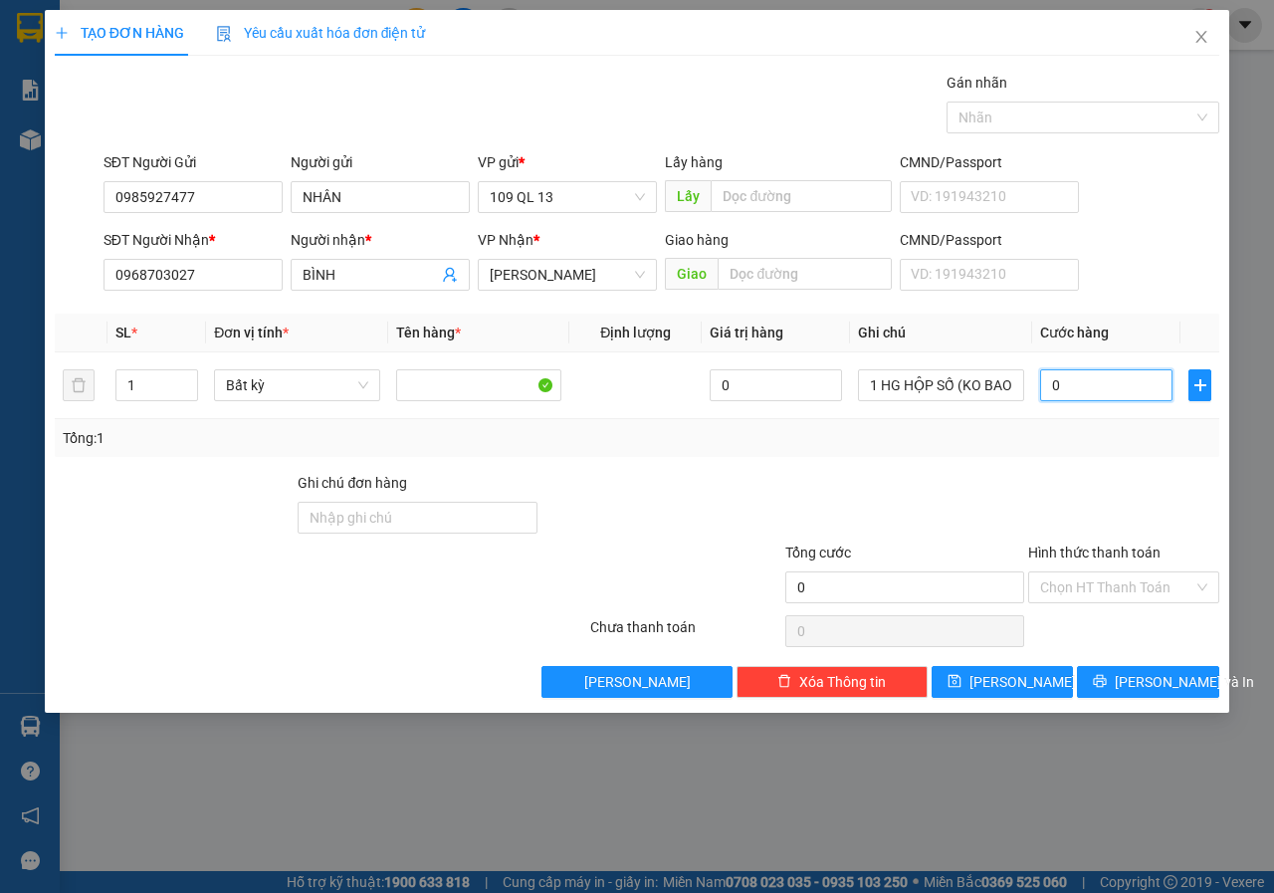
type input "3"
type input "30"
type input "30.000"
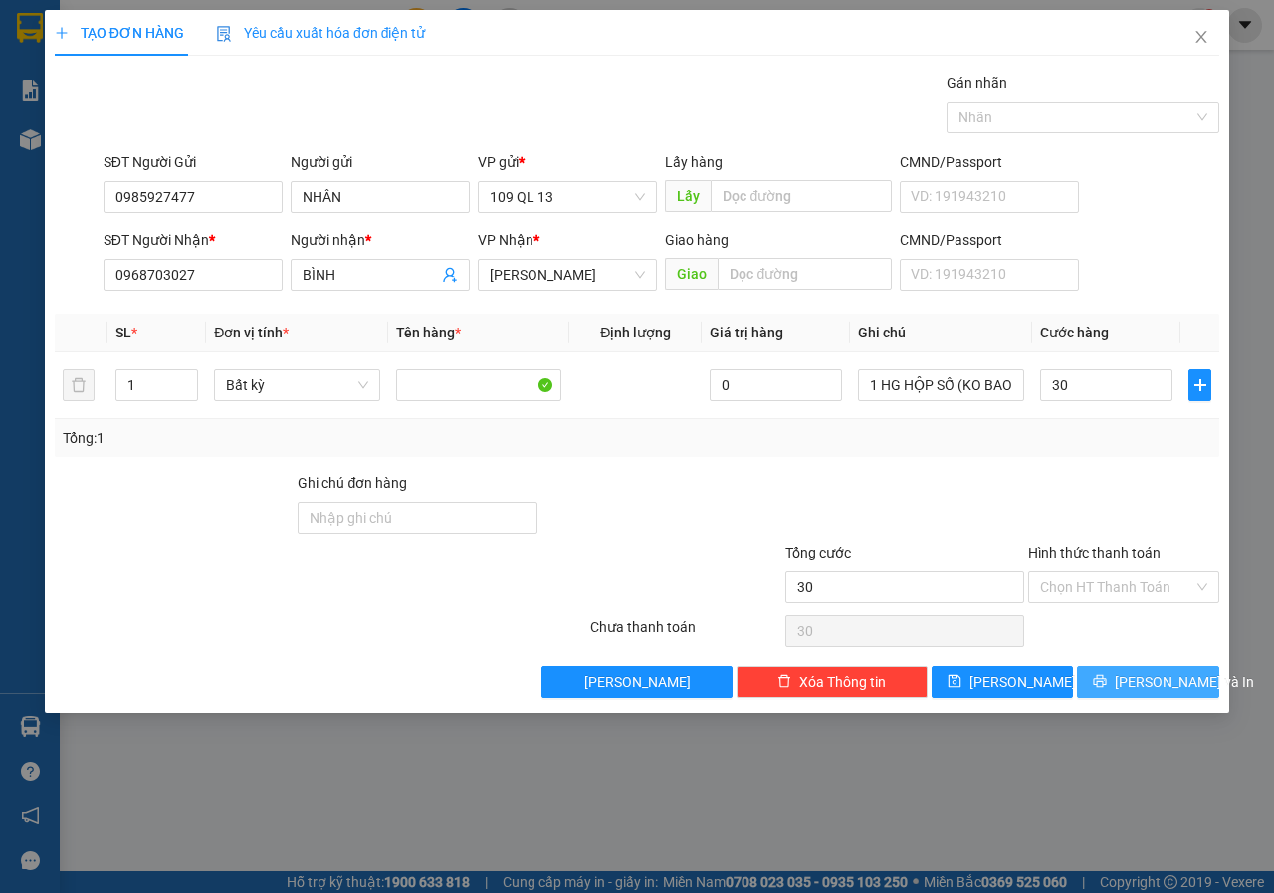
type input "30.000"
click at [1168, 689] on span "[PERSON_NAME] và In" at bounding box center [1183, 682] width 139 height 22
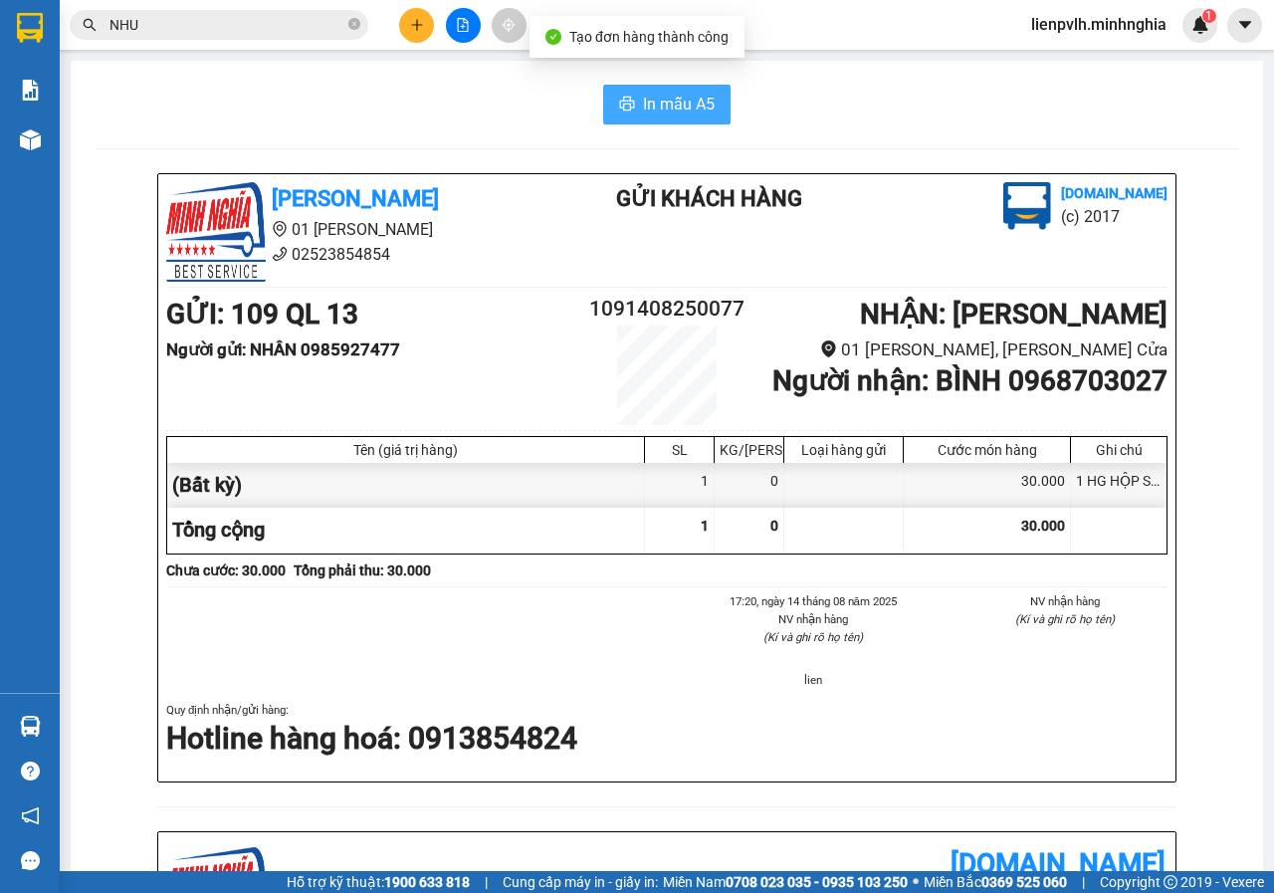
click at [718, 100] on button "In mẫu A5" at bounding box center [666, 105] width 127 height 40
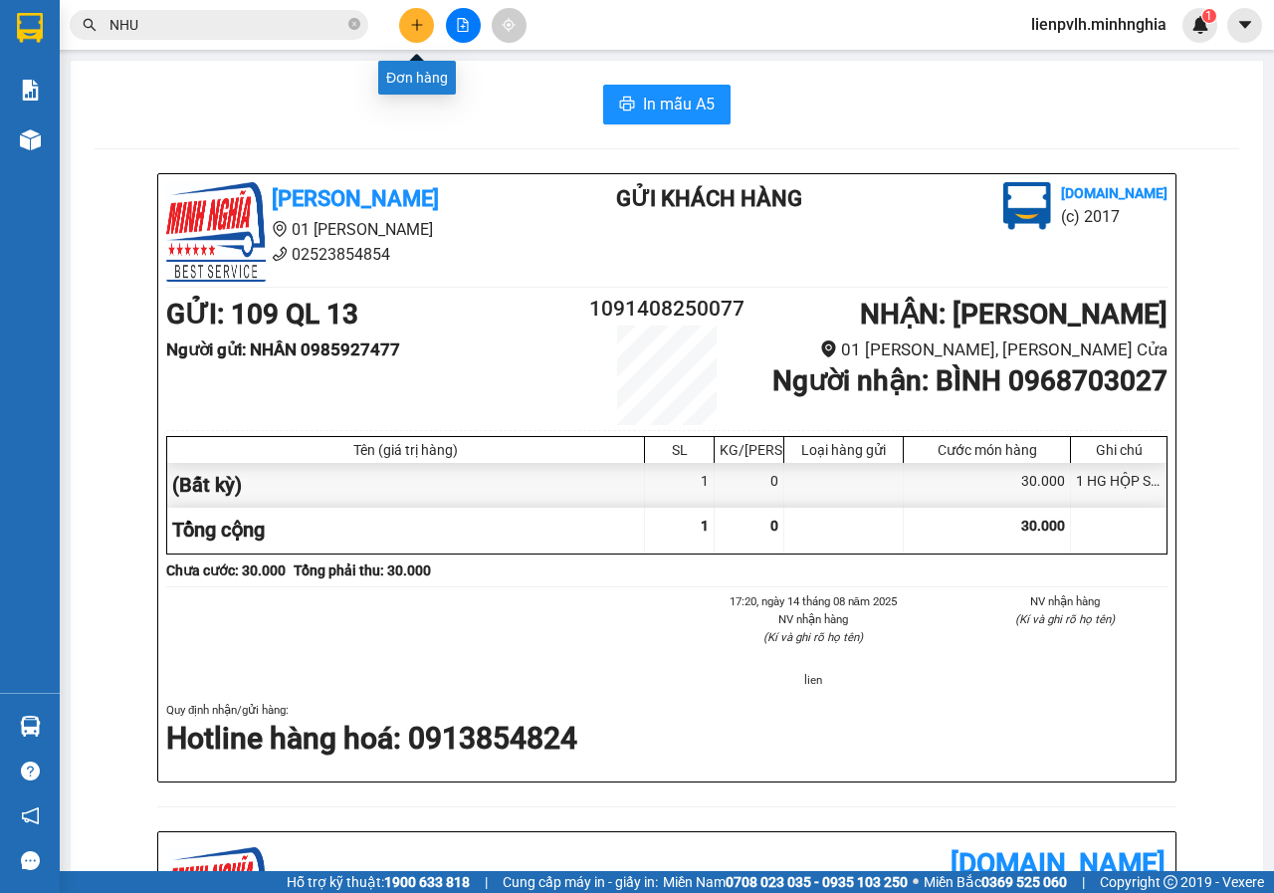
click at [420, 23] on icon "plus" at bounding box center [417, 25] width 14 height 14
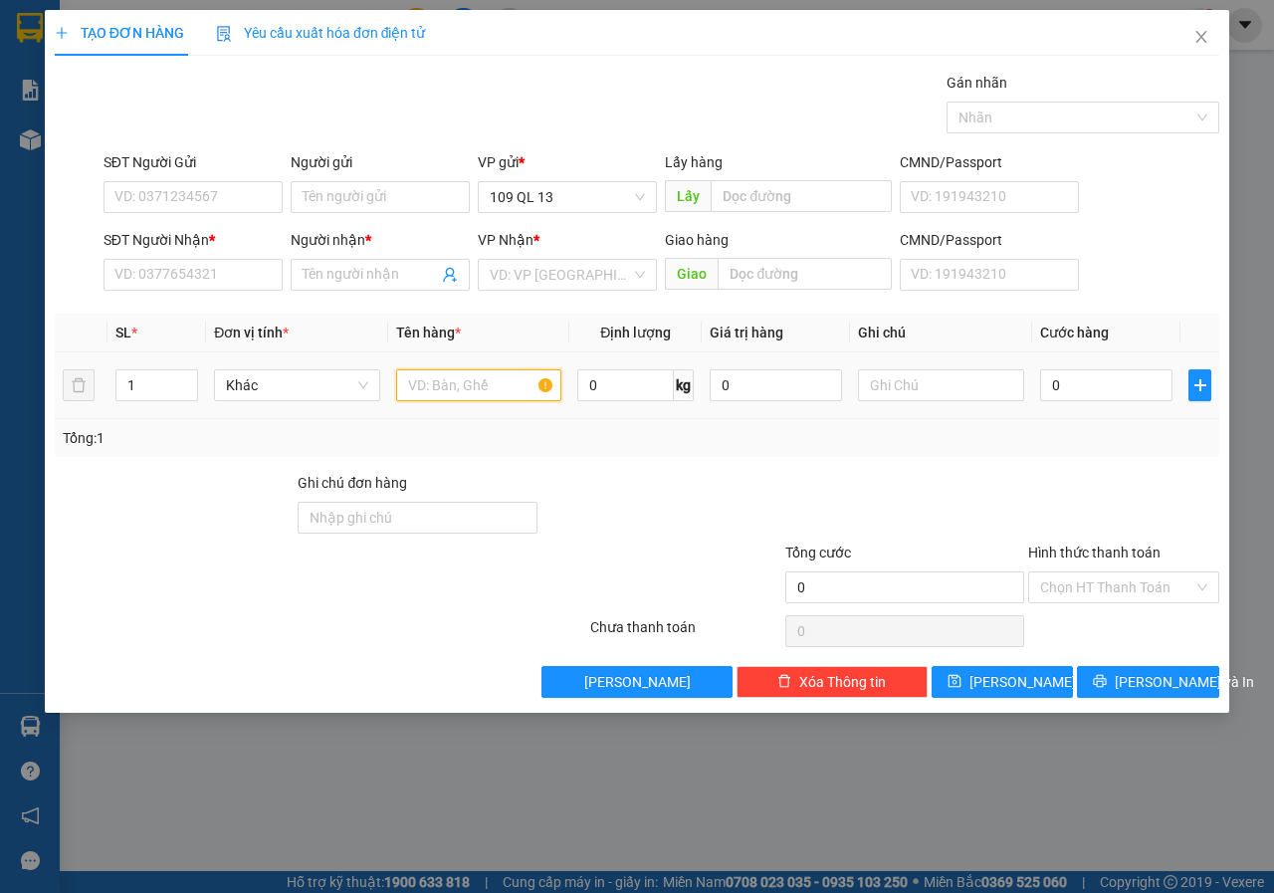
click at [502, 395] on input "text" at bounding box center [479, 385] width 166 height 32
click at [248, 275] on input "SĐT Người Nhận *" at bounding box center [192, 275] width 179 height 32
type input "0905515986"
type input "HƯƠNG"
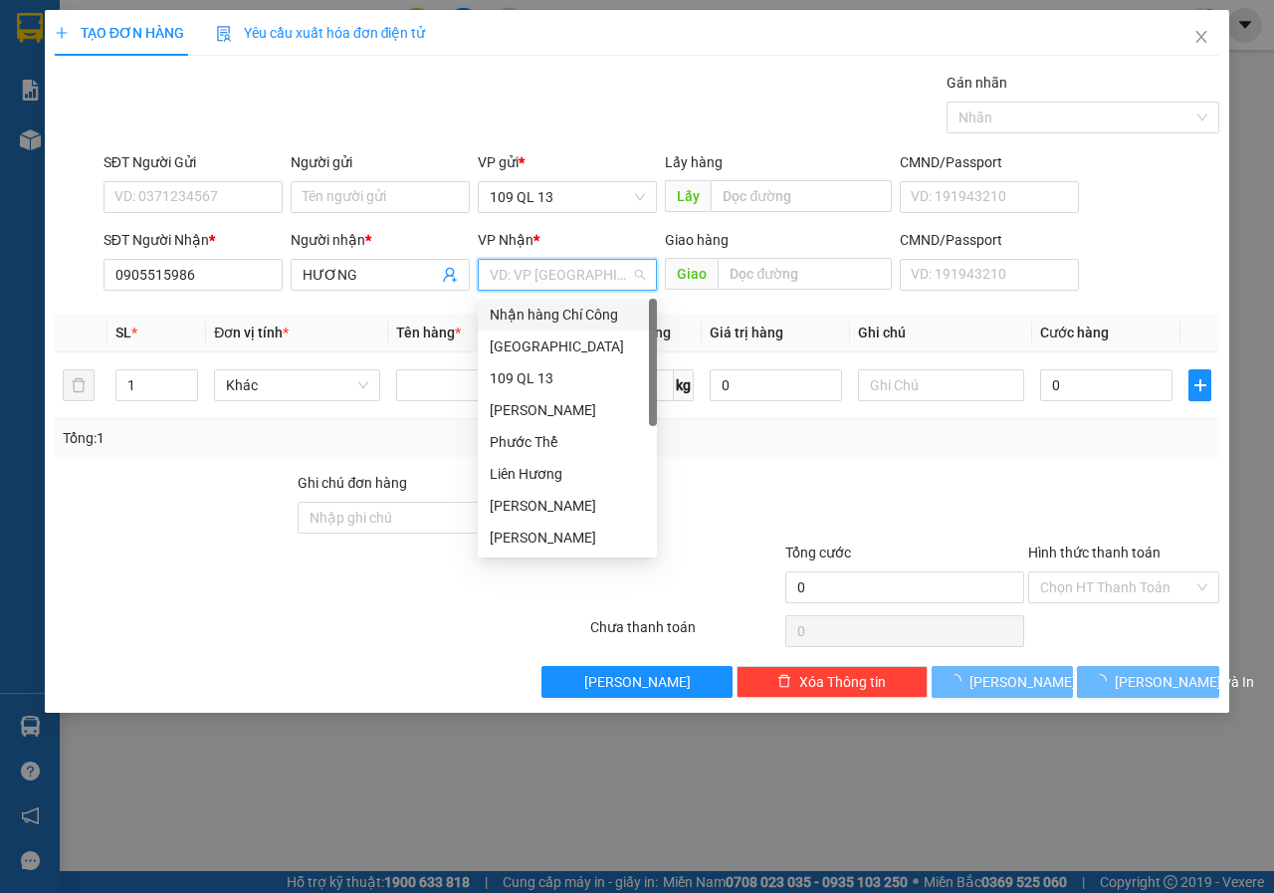
type input "V"
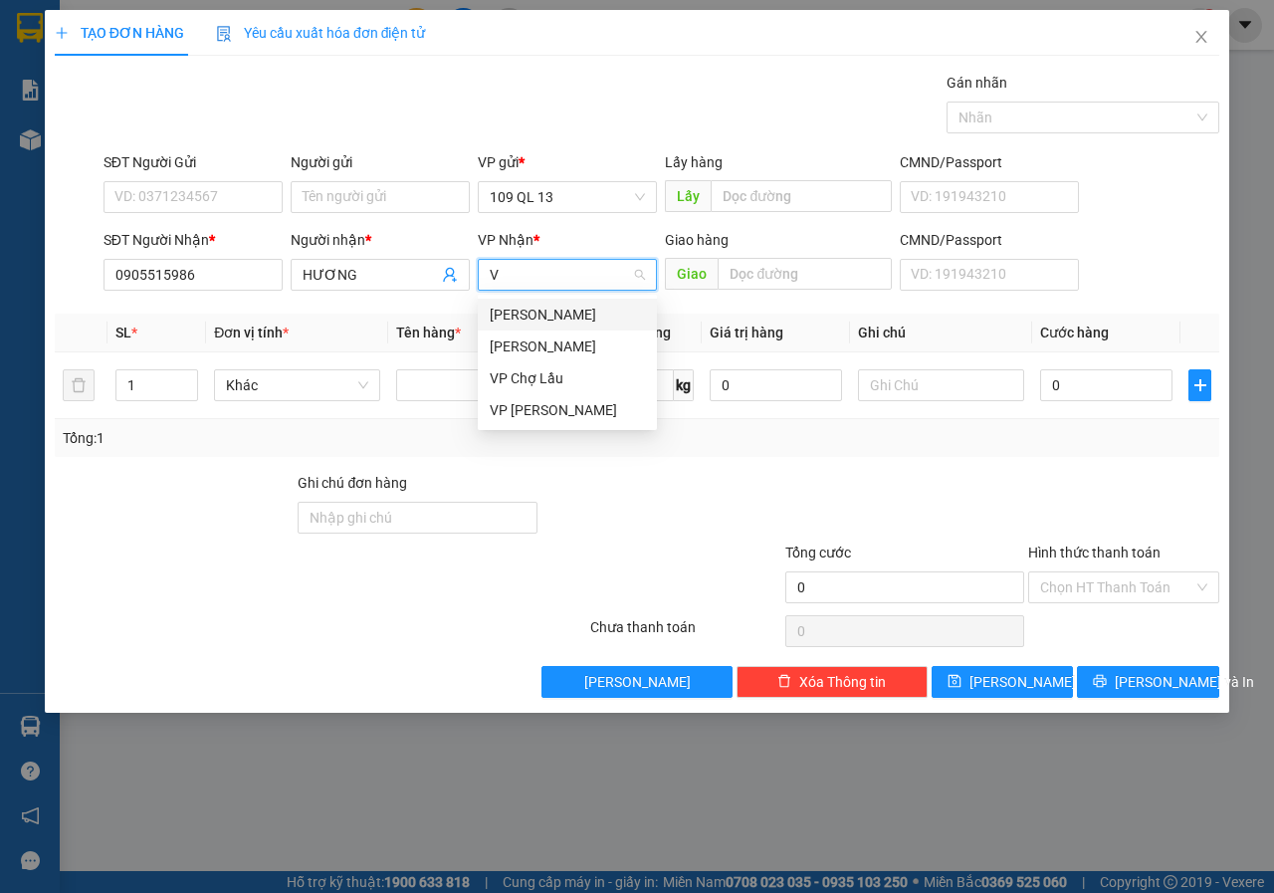
click at [588, 310] on div "[PERSON_NAME]" at bounding box center [567, 314] width 155 height 22
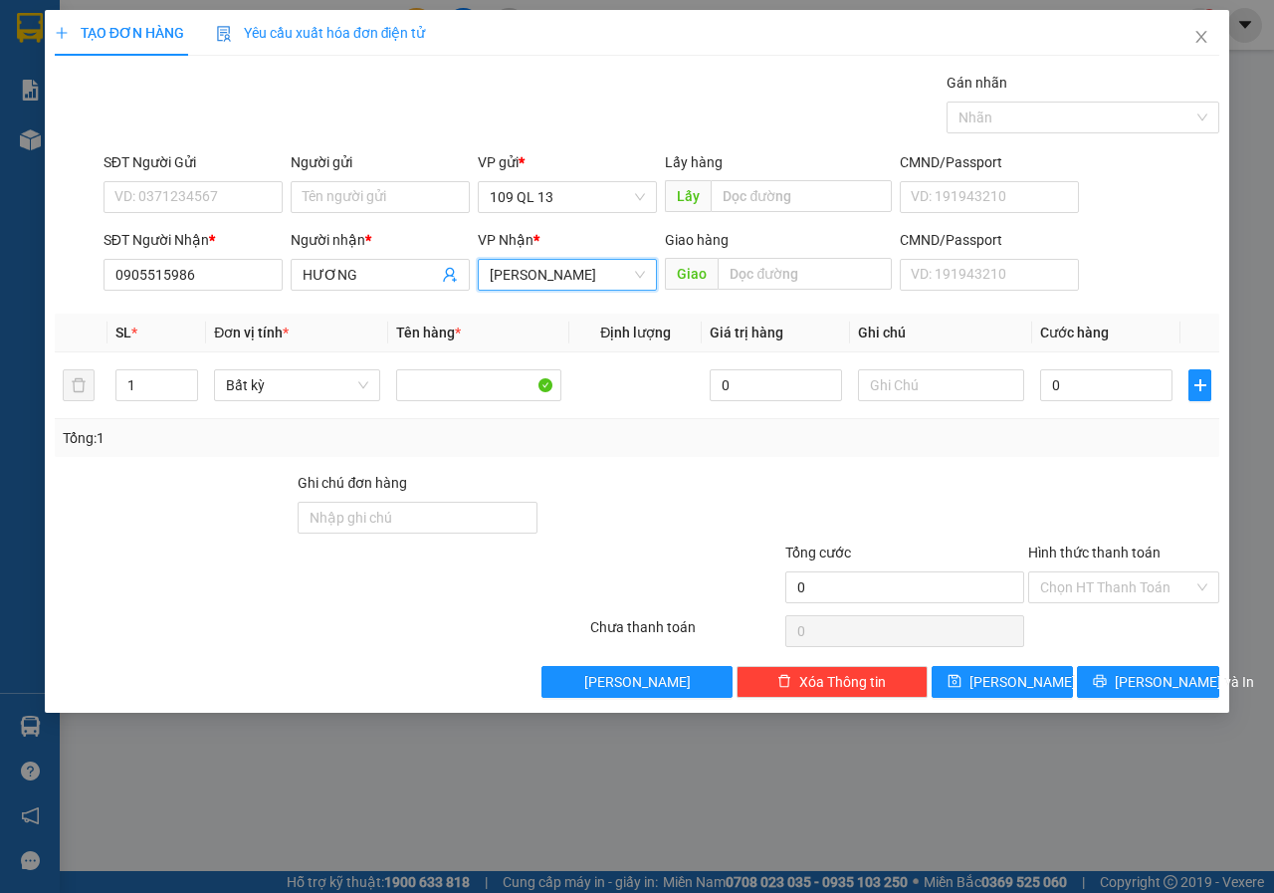
click at [172, 175] on div "SĐT Người Gửi" at bounding box center [192, 166] width 179 height 30
click at [172, 188] on input "SĐT Người Gửi" at bounding box center [192, 197] width 179 height 32
click at [1215, 49] on span "Close" at bounding box center [1201, 38] width 56 height 56
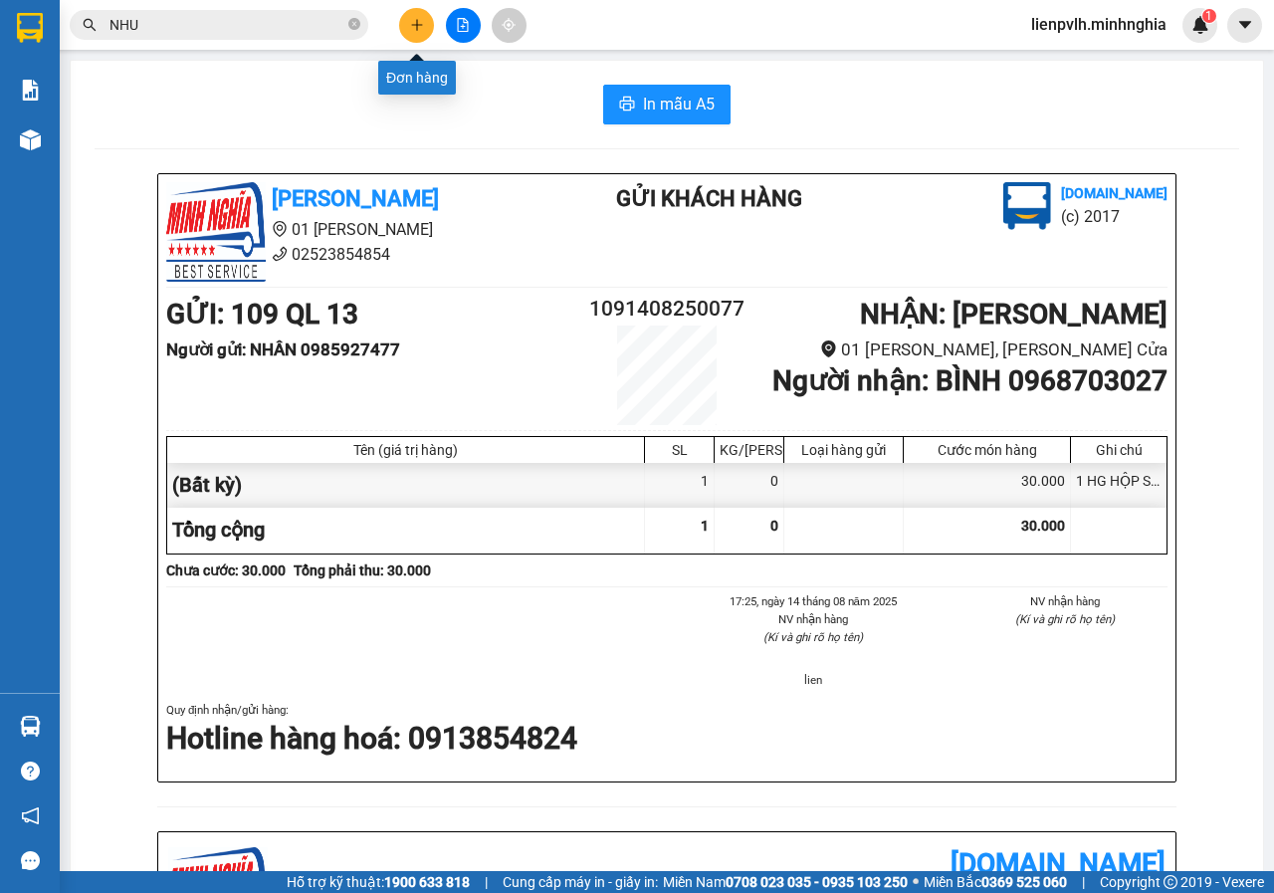
click at [412, 33] on button at bounding box center [416, 25] width 35 height 35
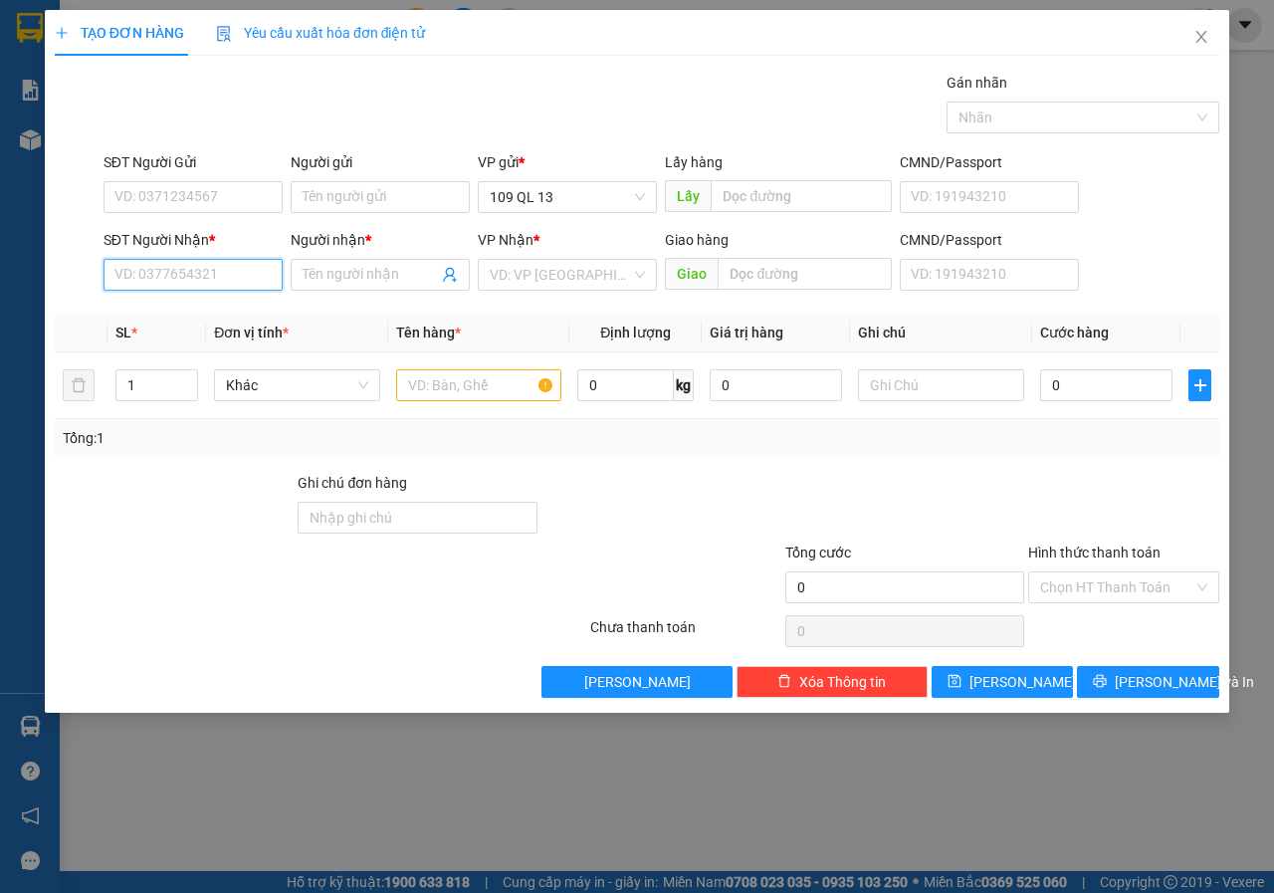
click at [246, 288] on input "SĐT Người Nhận *" at bounding box center [192, 275] width 179 height 32
click at [192, 313] on div "0868677386 - TÂM" at bounding box center [192, 314] width 155 height 22
type input "0868677386"
type input "TÂM"
type input "0868677386"
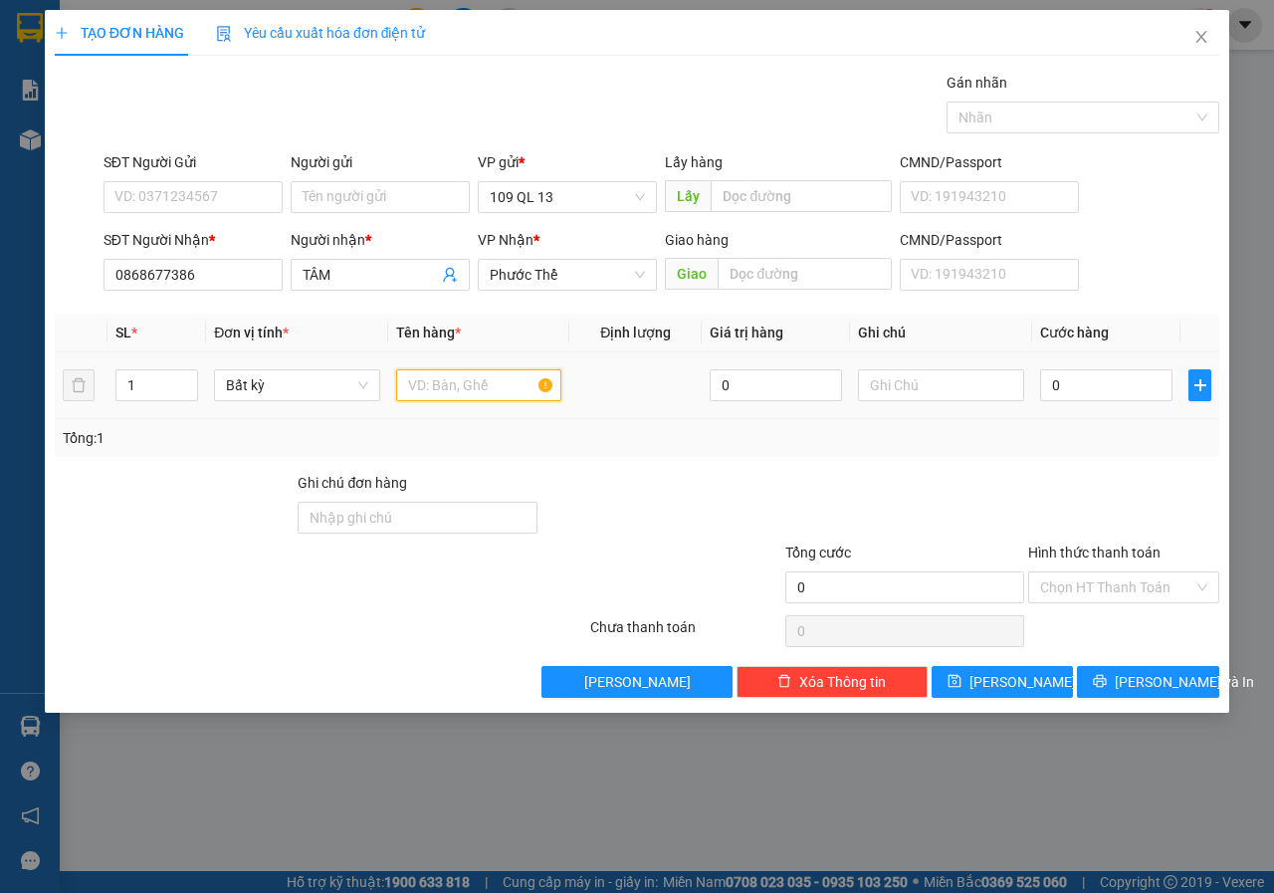
click at [510, 388] on input "text" at bounding box center [479, 385] width 166 height 32
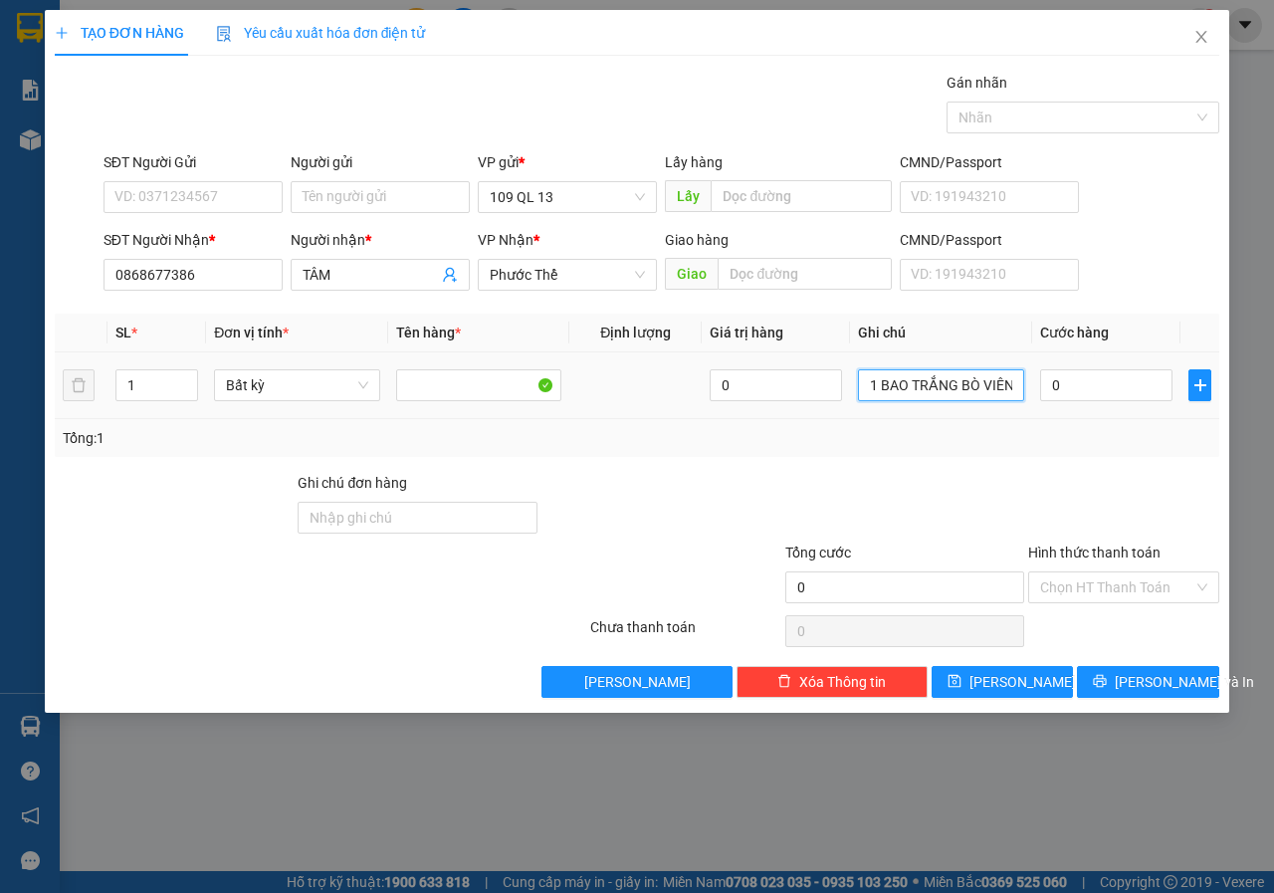
type input "1 BAO TRẮNG BÒ VIÊN"
type input "4"
type input "40"
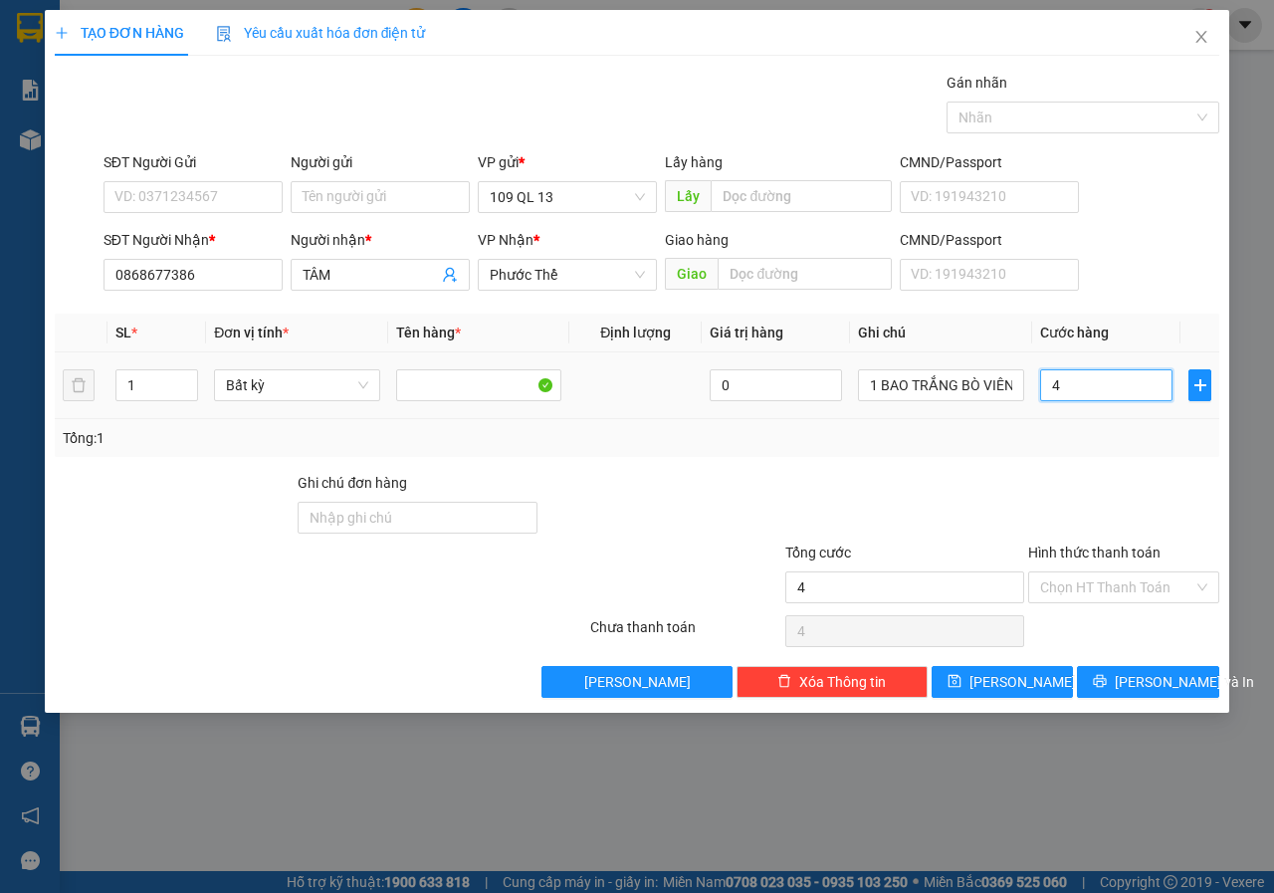
type input "40"
click at [1160, 683] on span "[PERSON_NAME] và In" at bounding box center [1183, 682] width 139 height 22
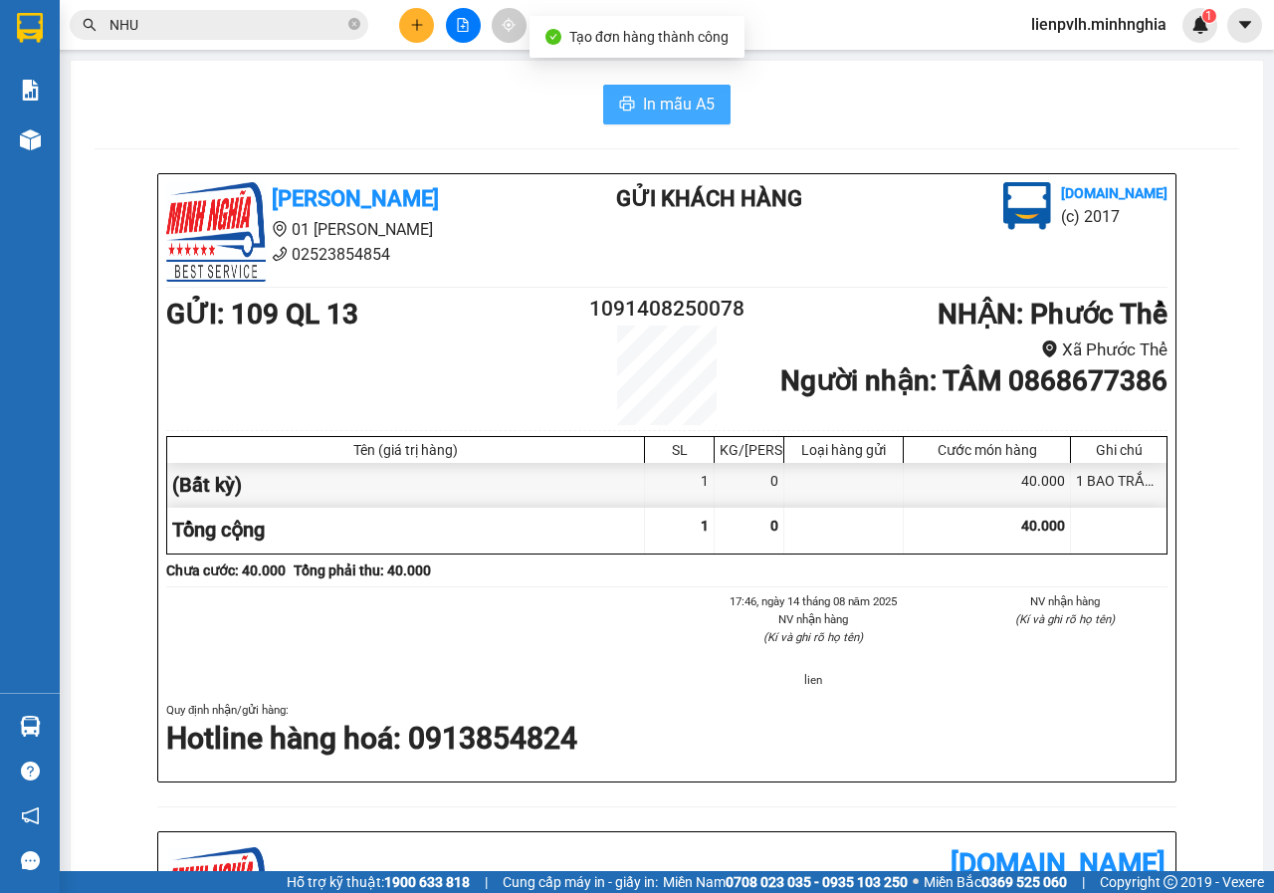
click at [696, 90] on button "In mẫu A5" at bounding box center [666, 105] width 127 height 40
click at [417, 26] on icon "plus" at bounding box center [416, 24] width 1 height 11
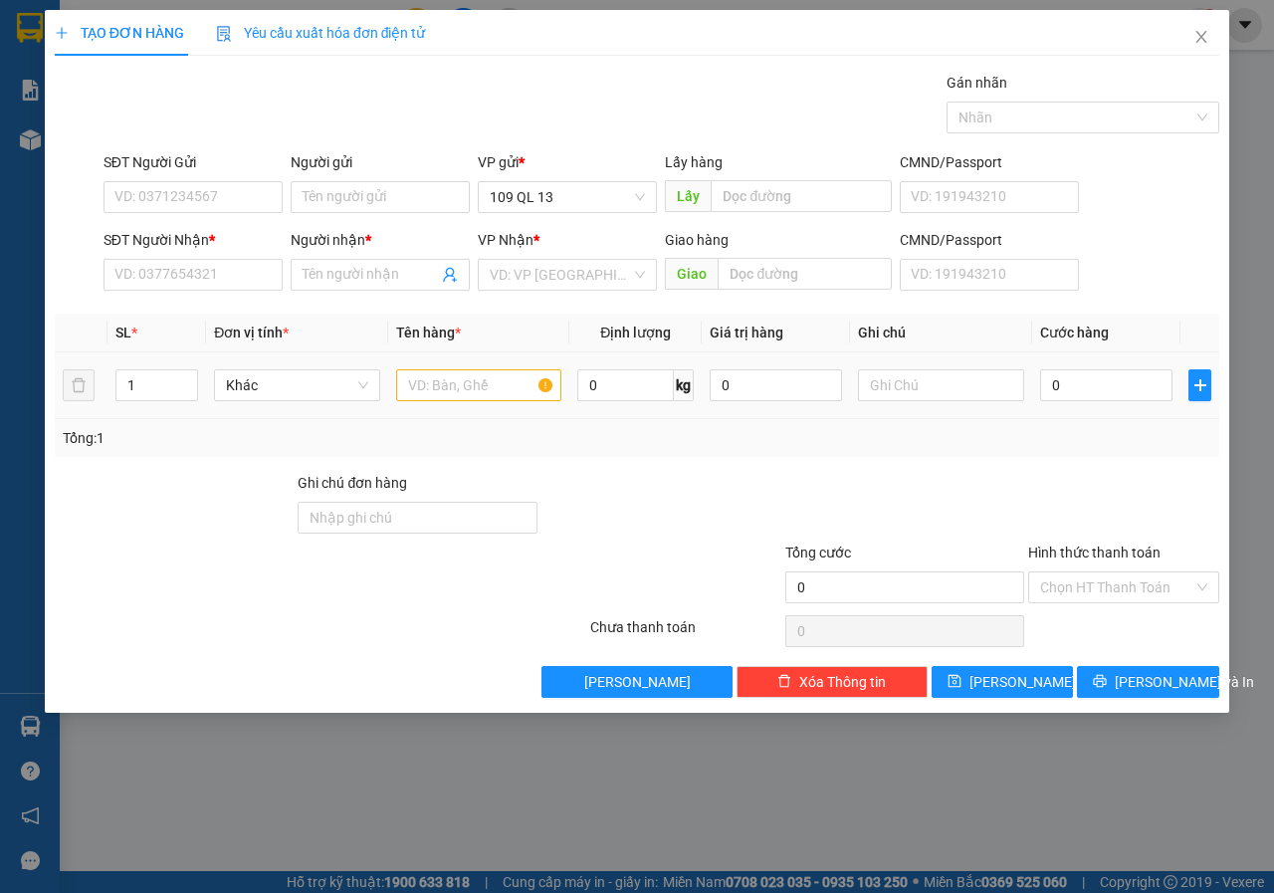
click at [484, 403] on td at bounding box center [479, 385] width 182 height 67
click at [484, 397] on input "text" at bounding box center [479, 385] width 166 height 32
click at [187, 288] on input "SĐT Người Nhận *" at bounding box center [192, 275] width 179 height 32
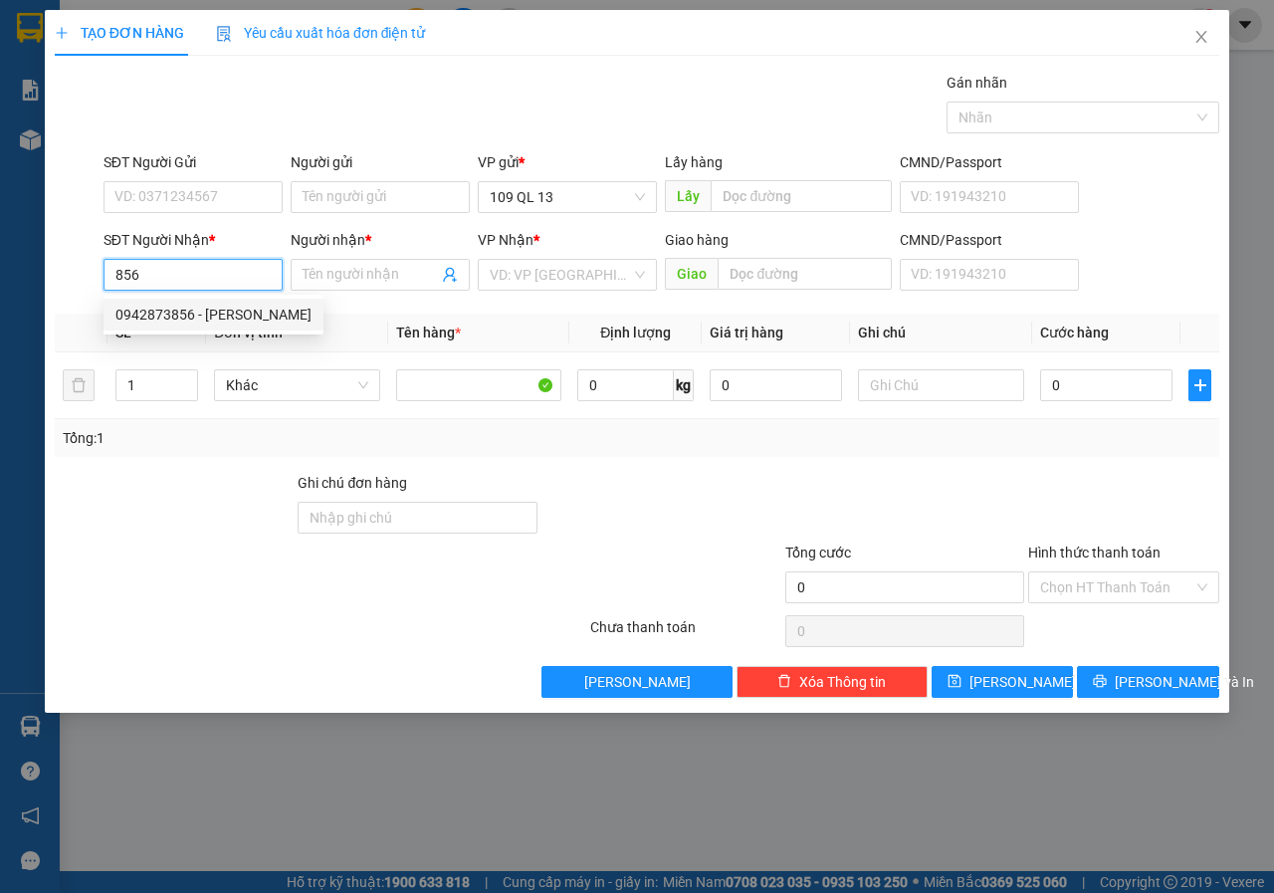
click at [247, 326] on div "0942873856 - KIỆT" at bounding box center [213, 315] width 220 height 32
type input "0942873856"
type input "KIỆT"
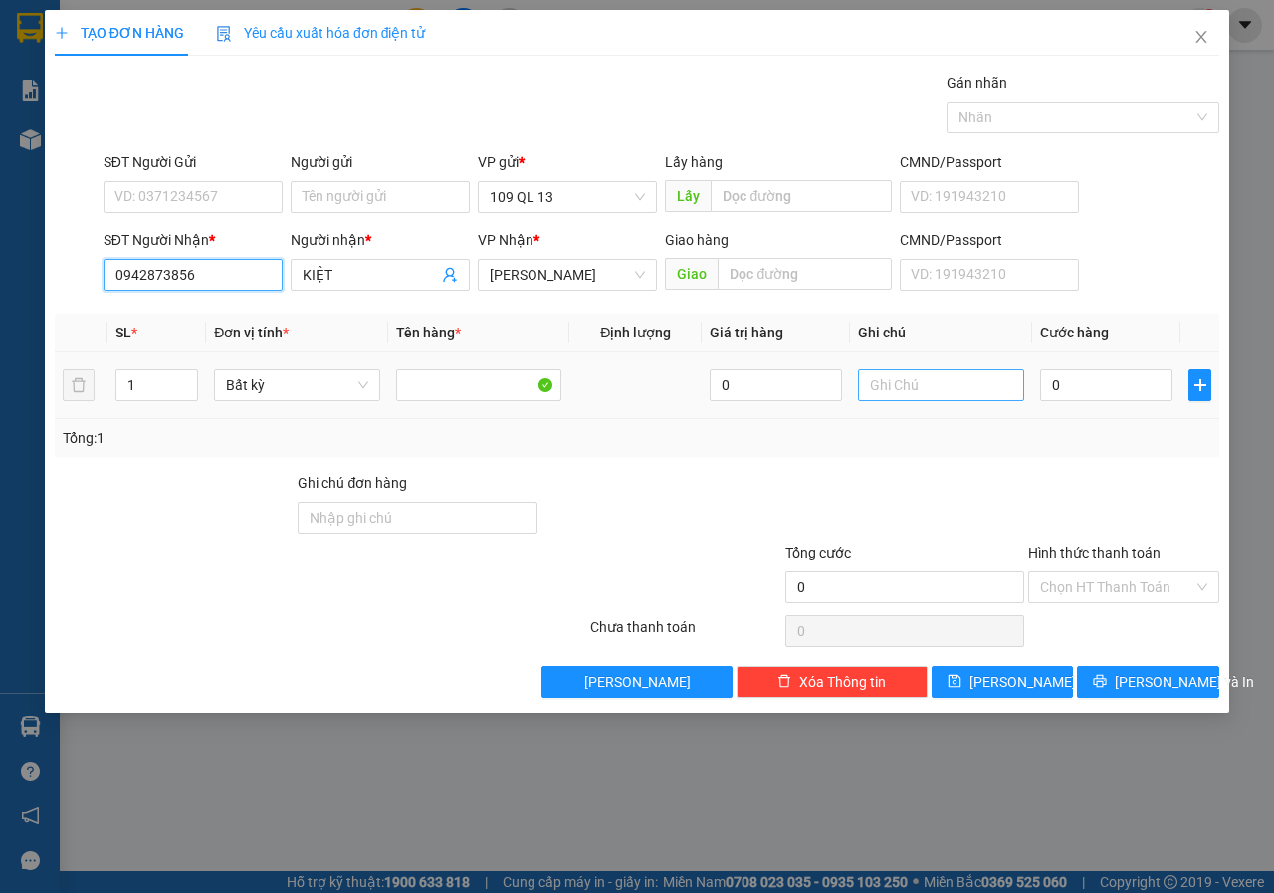
type input "0942873856"
click at [886, 385] on input "text" at bounding box center [941, 385] width 166 height 32
type input "1 TH"
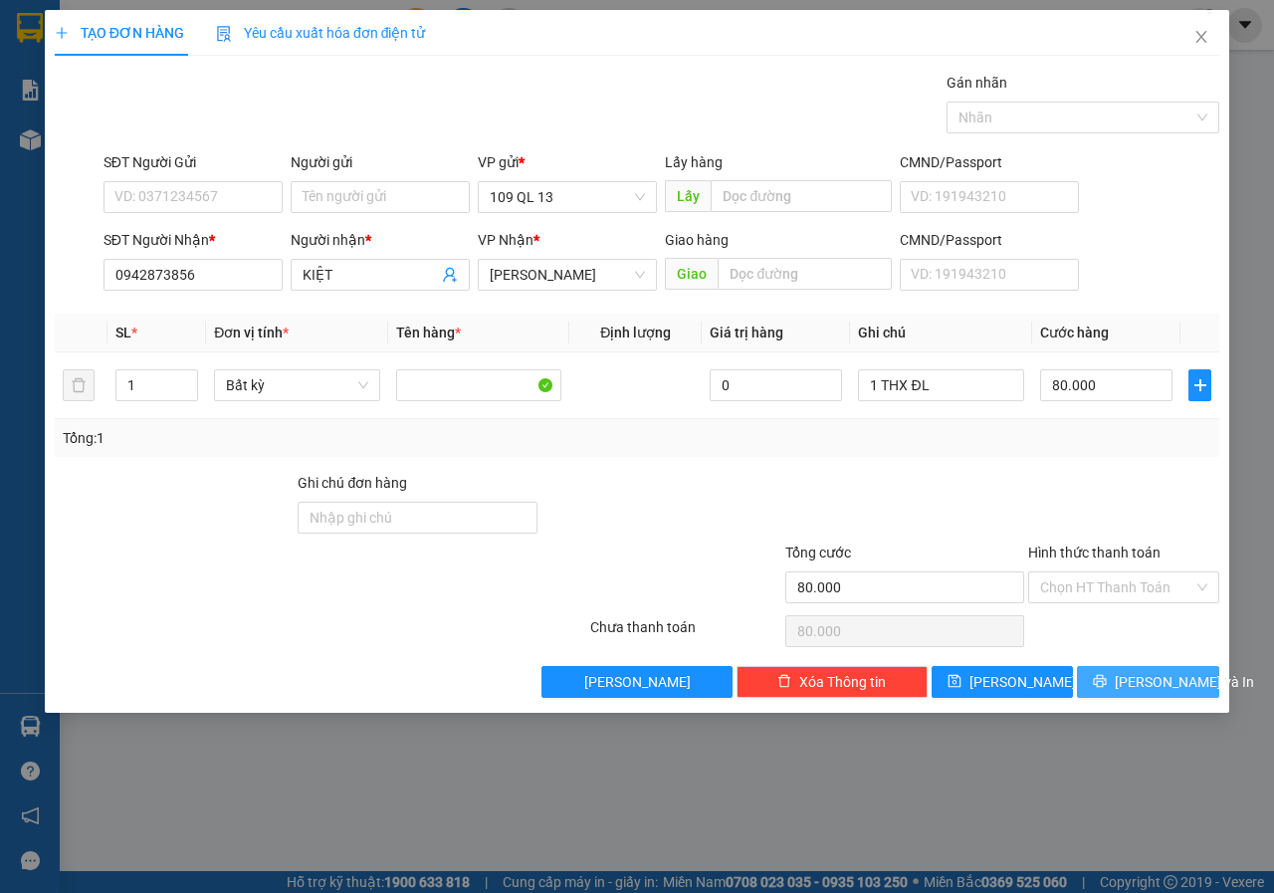
click at [1170, 676] on span "[PERSON_NAME] và In" at bounding box center [1183, 682] width 139 height 22
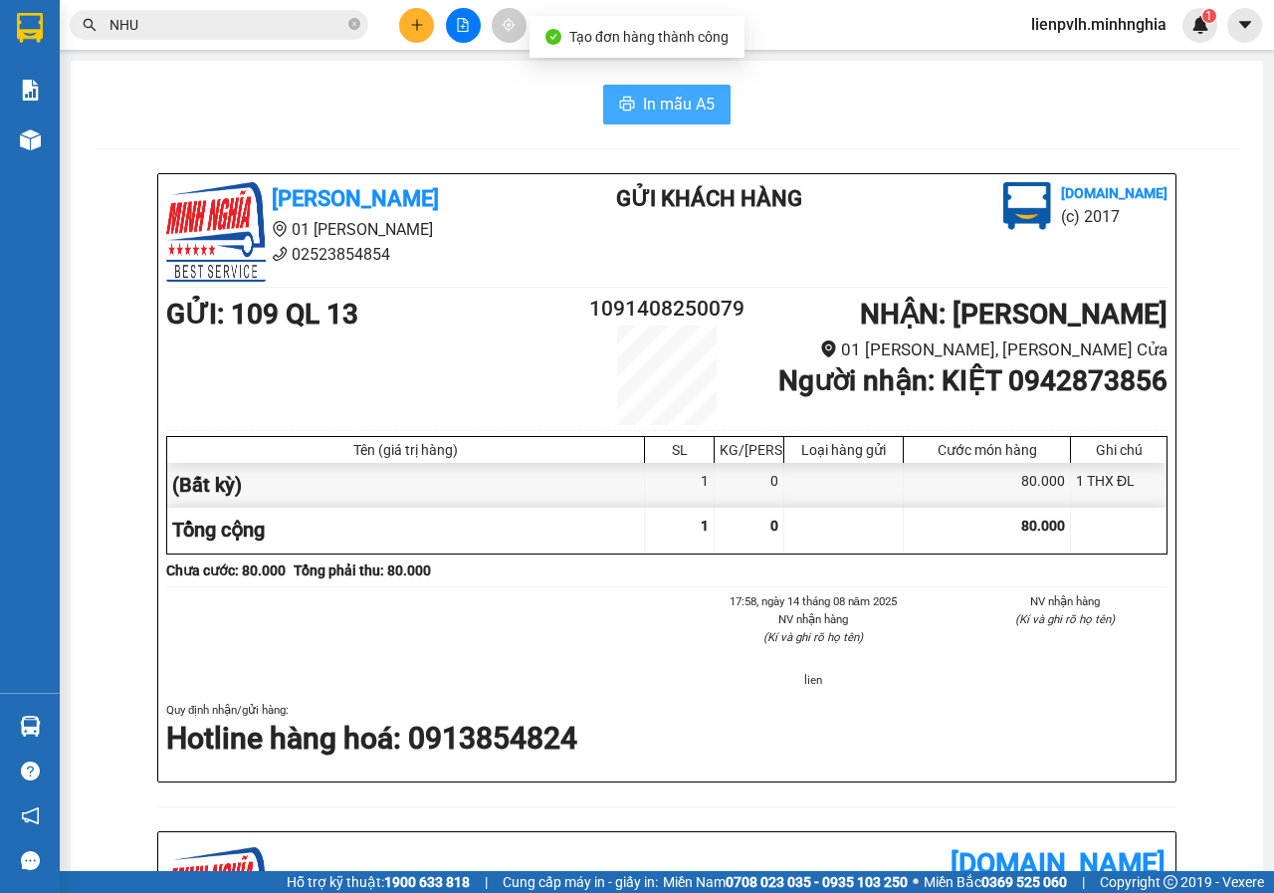
click at [670, 87] on button "In mẫu A5" at bounding box center [666, 105] width 127 height 40
click at [308, 38] on span "NHU" at bounding box center [219, 25] width 299 height 30
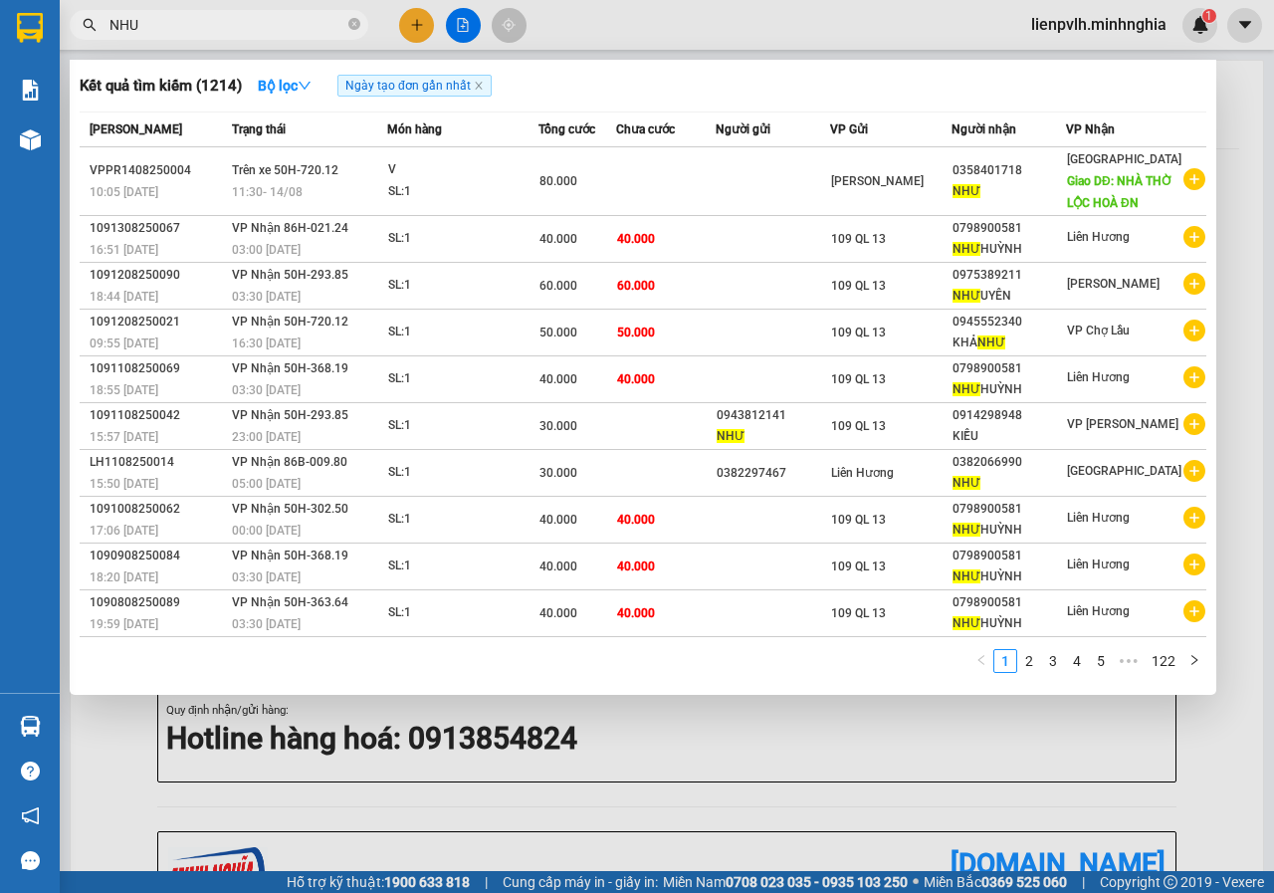
click at [304, 27] on input "NHU" at bounding box center [226, 25] width 235 height 22
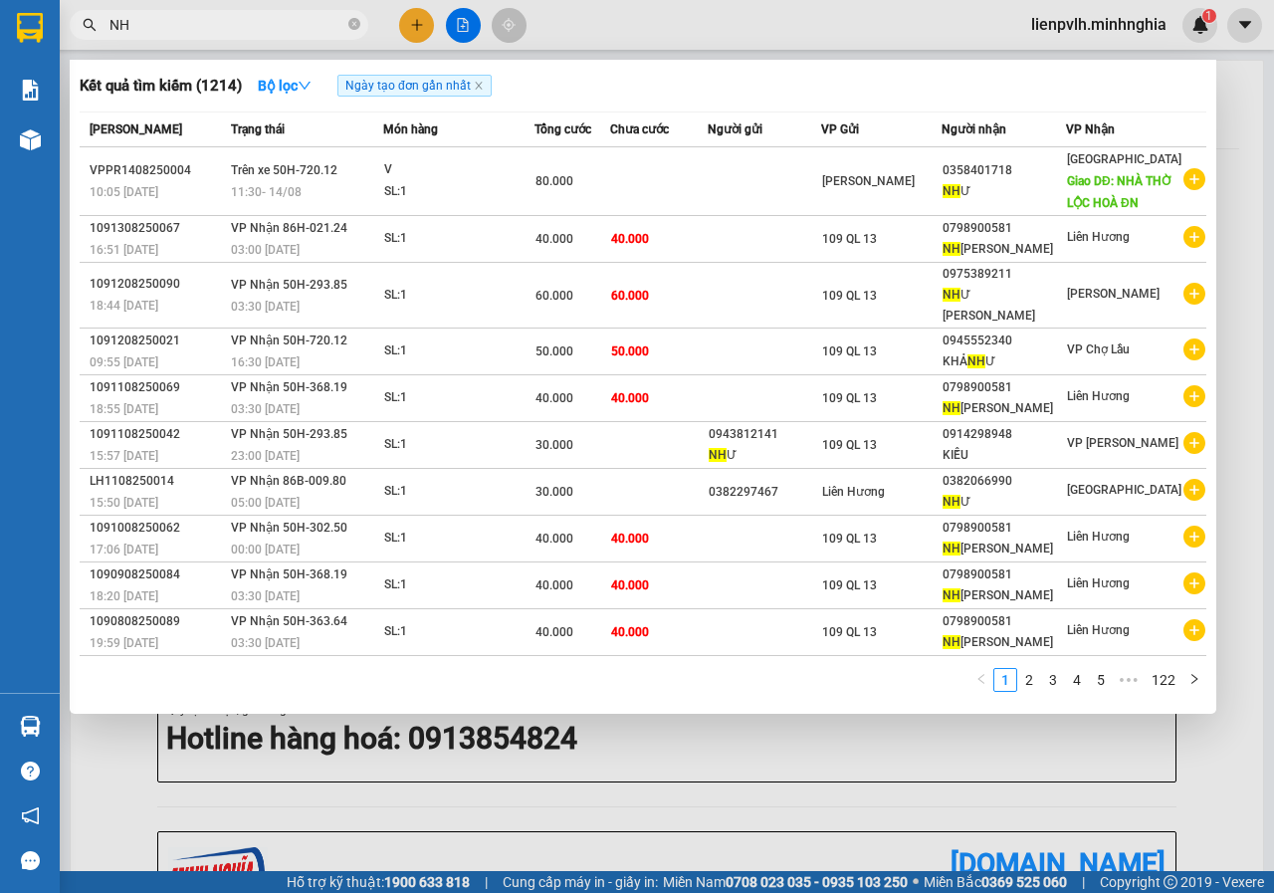
type input "N"
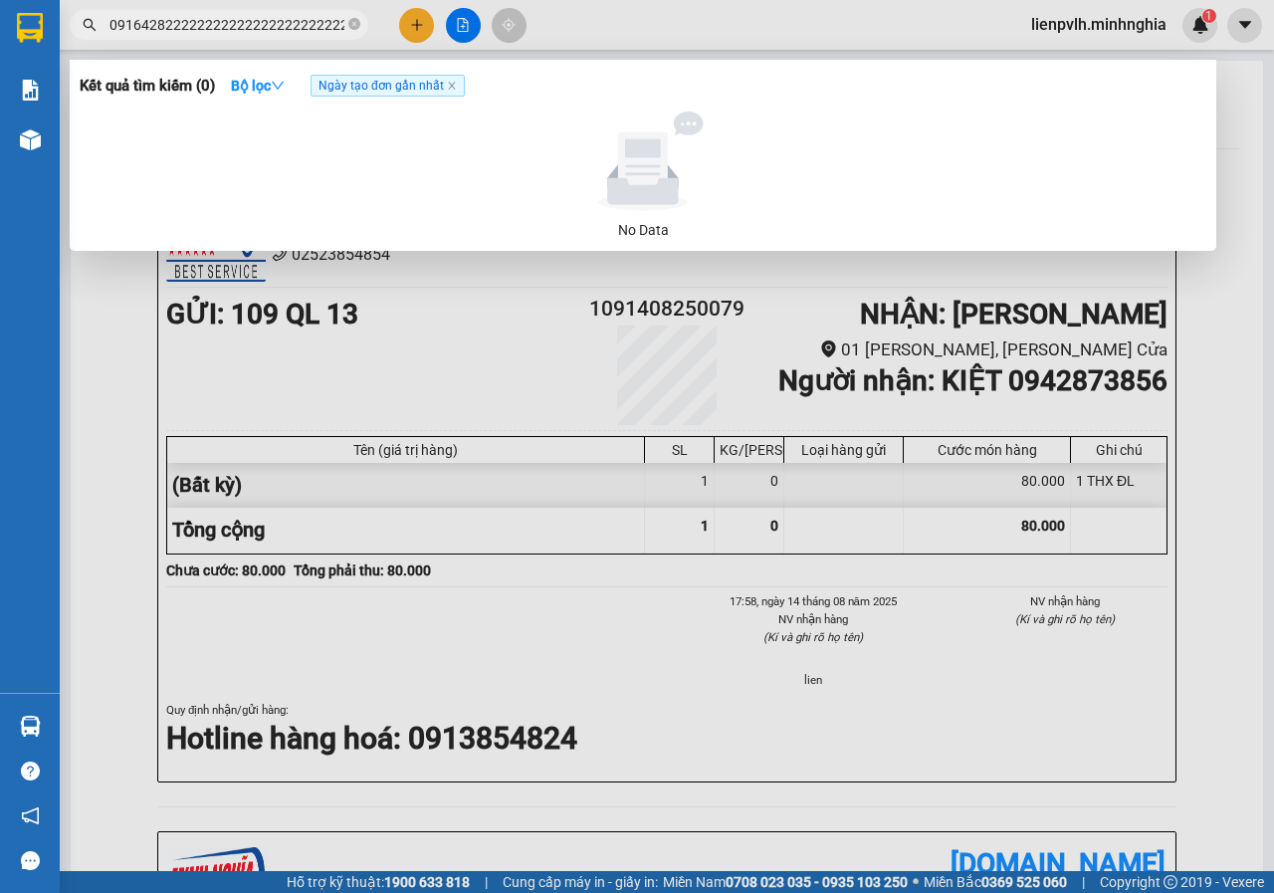
type input "0916428222222222222222222222222222222222222222222222222222222222222222222222222…"
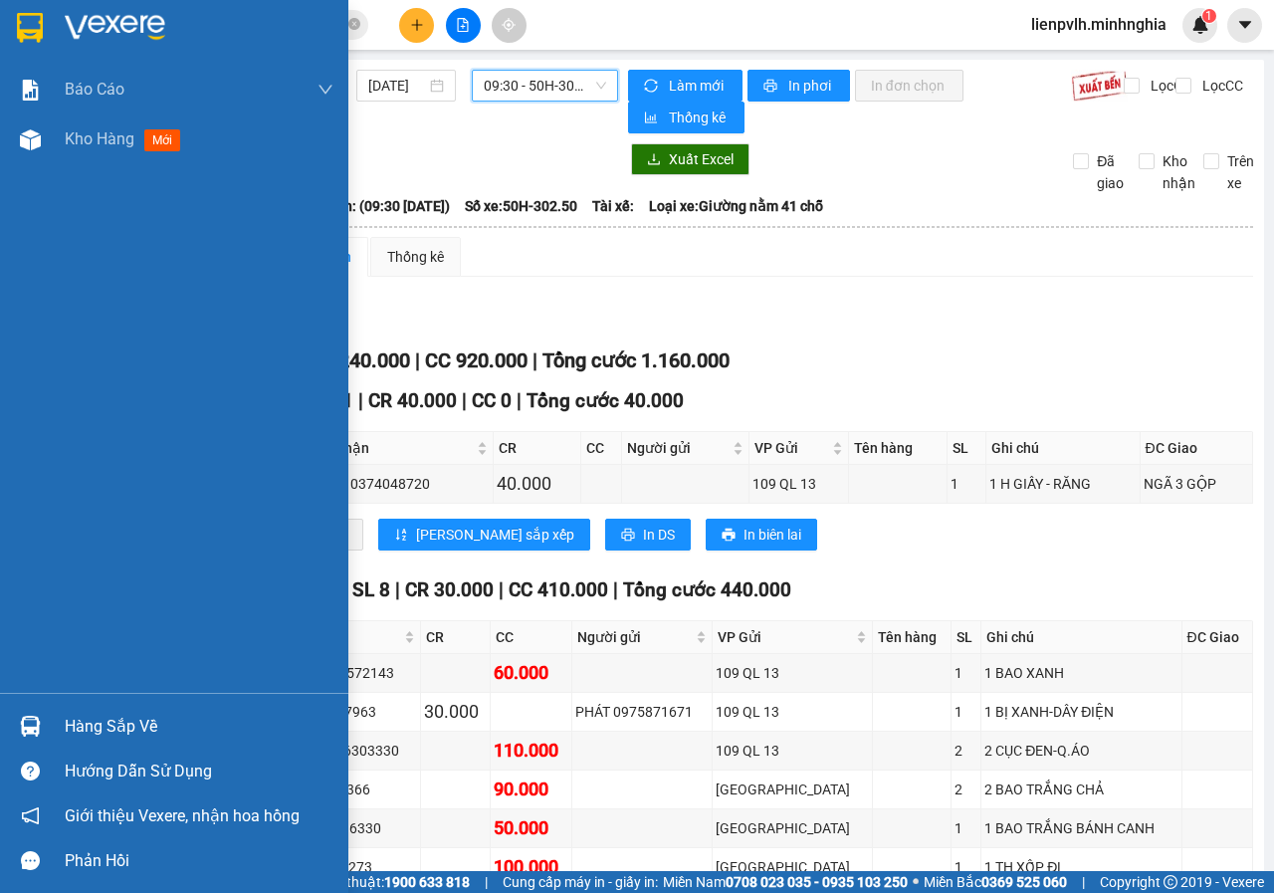
drag, startPoint x: 0, startPoint y: 0, endPoint x: 70, endPoint y: 174, distance: 187.5
click at [70, 176] on div "Báo cáo Báo cáo dòng tiền (nhân viên) Doanh số tạo đơn theo VP gửi (nhân viên) …" at bounding box center [174, 379] width 348 height 628
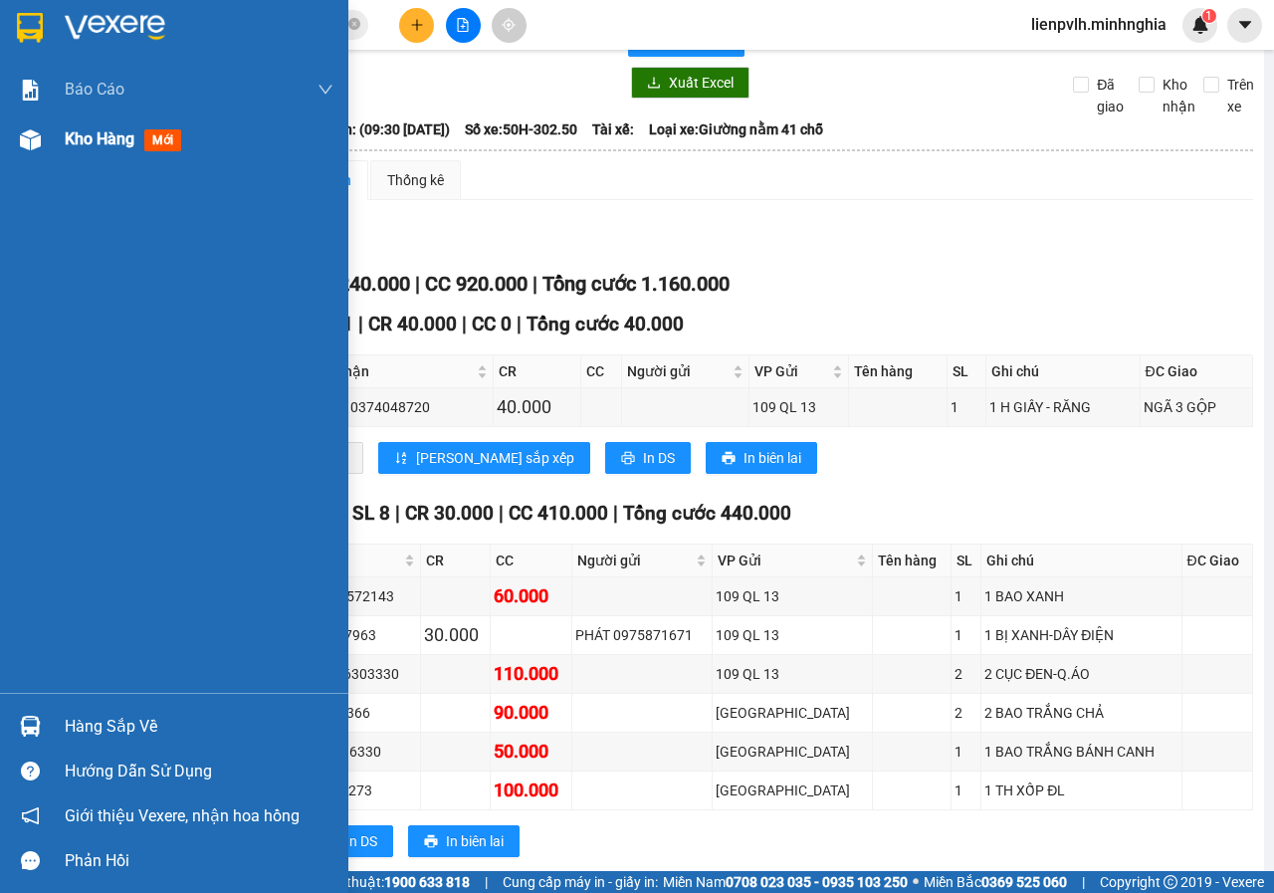
click at [78, 155] on div "Kho hàng mới" at bounding box center [199, 139] width 269 height 50
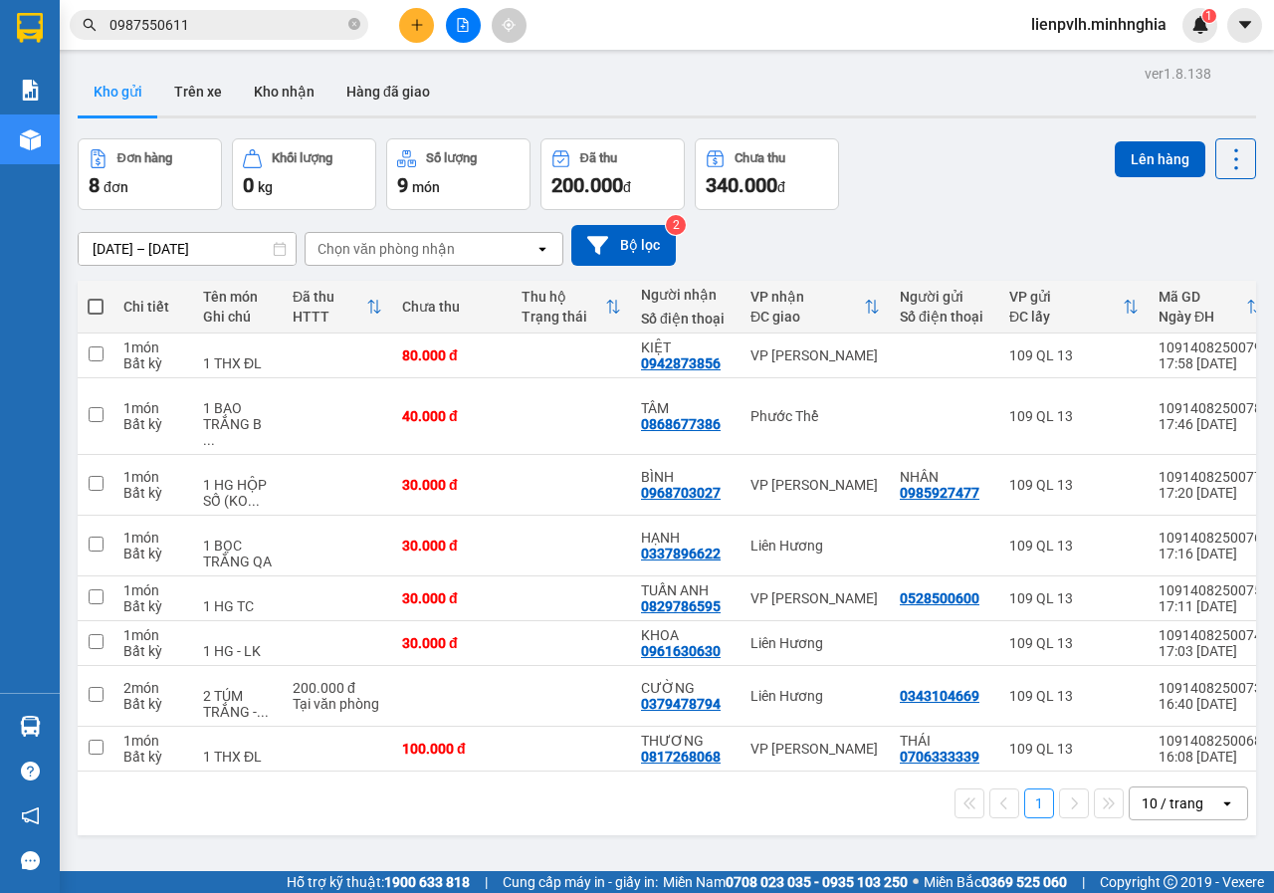
click at [89, 303] on span at bounding box center [96, 307] width 16 height 16
click at [96, 297] on input "checkbox" at bounding box center [96, 297] width 0 height 0
checkbox input "true"
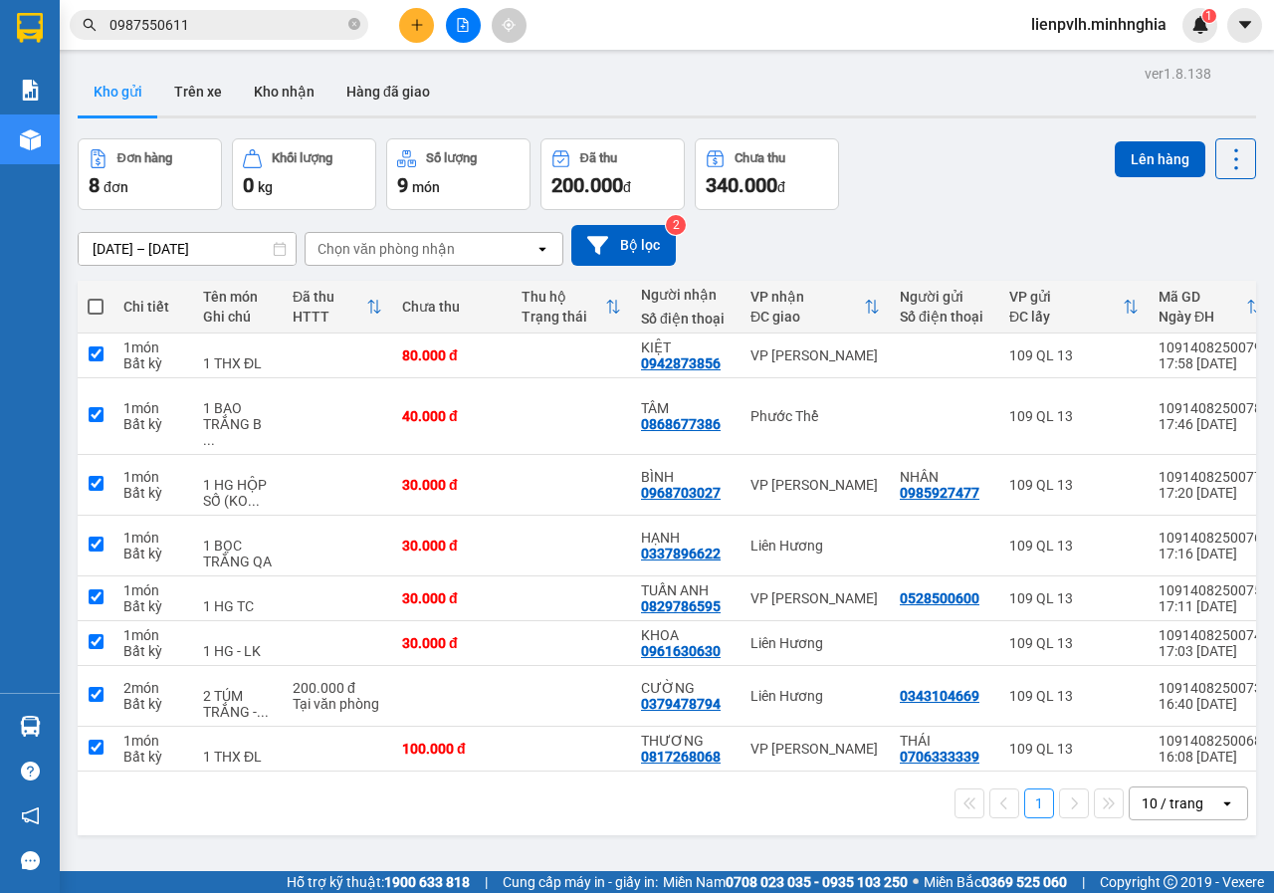
checkbox input "true"
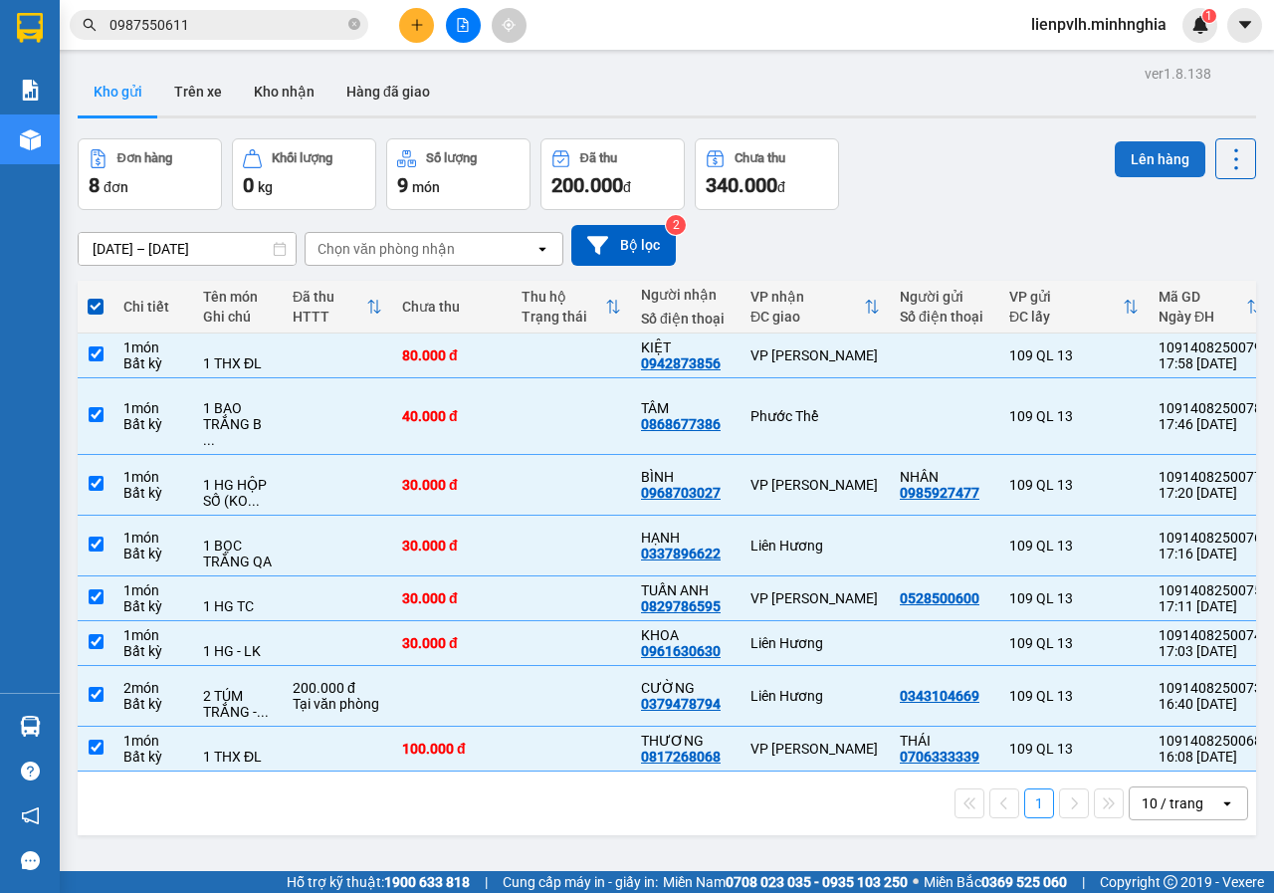
click at [1114, 165] on button "Lên hàng" at bounding box center [1159, 159] width 91 height 36
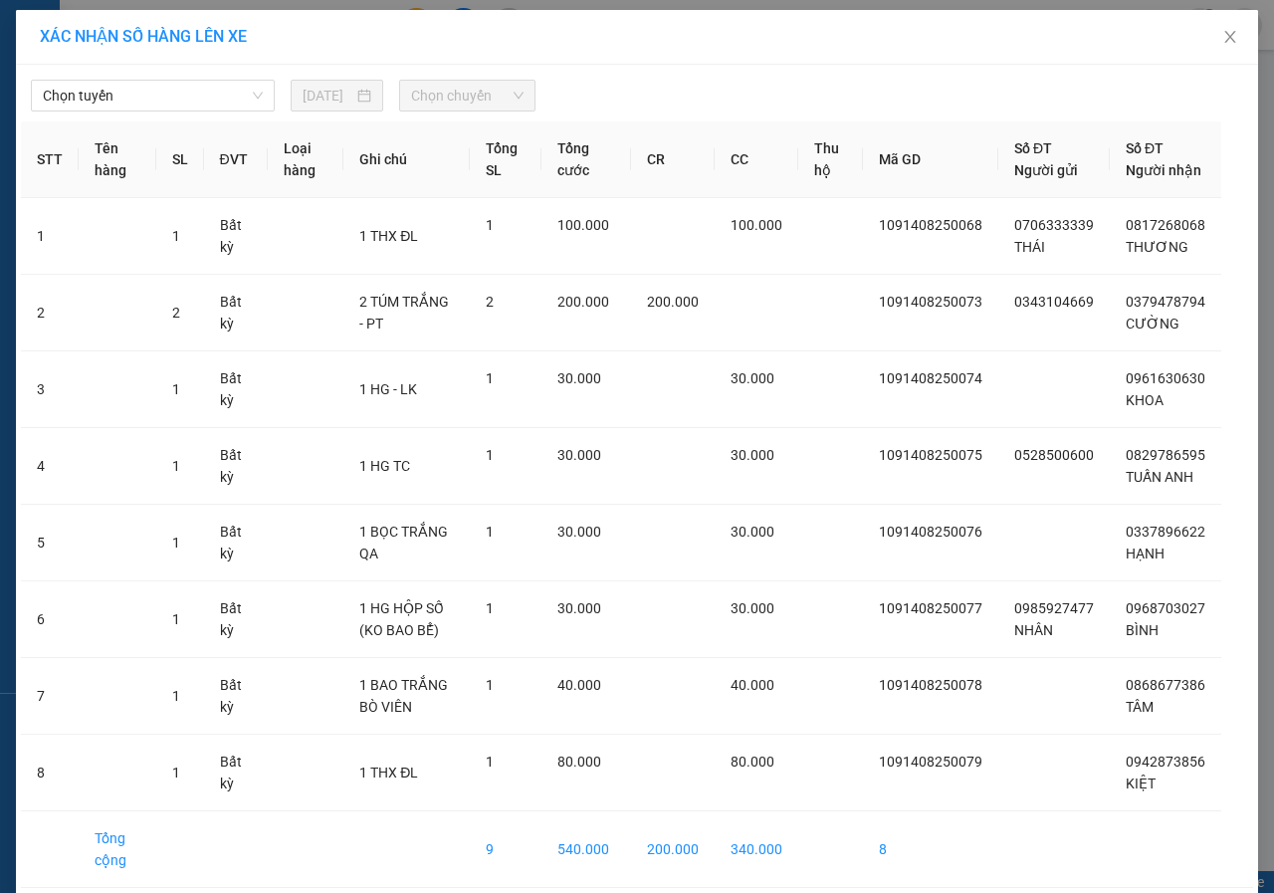
click at [199, 116] on div "Chọn tuyến [DATE] Chọn chuyến STT Tên hàng SL ĐVT Loại hàng Ghi chú Tổng SL Tổn…" at bounding box center [637, 510] width 1242 height 890
click at [149, 115] on div "Chọn tuyến [DATE] Chọn chuyến STT Tên hàng SL ĐVT Loại hàng Ghi chú Tổng SL Tổn…" at bounding box center [637, 510] width 1242 height 890
click at [148, 107] on span "Chọn tuyến" at bounding box center [153, 96] width 220 height 30
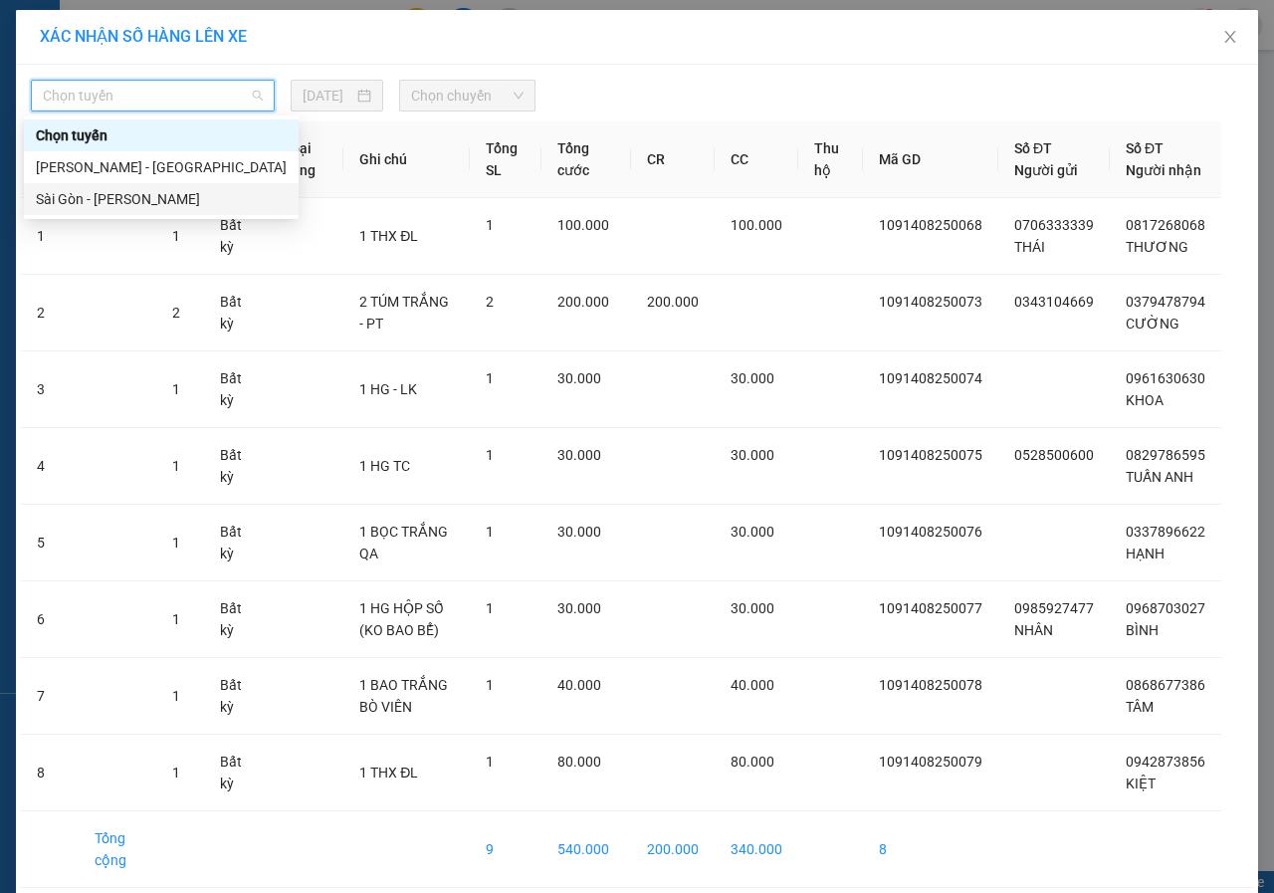
click at [141, 210] on div "Sài Gòn - [PERSON_NAME]" at bounding box center [161, 199] width 275 height 32
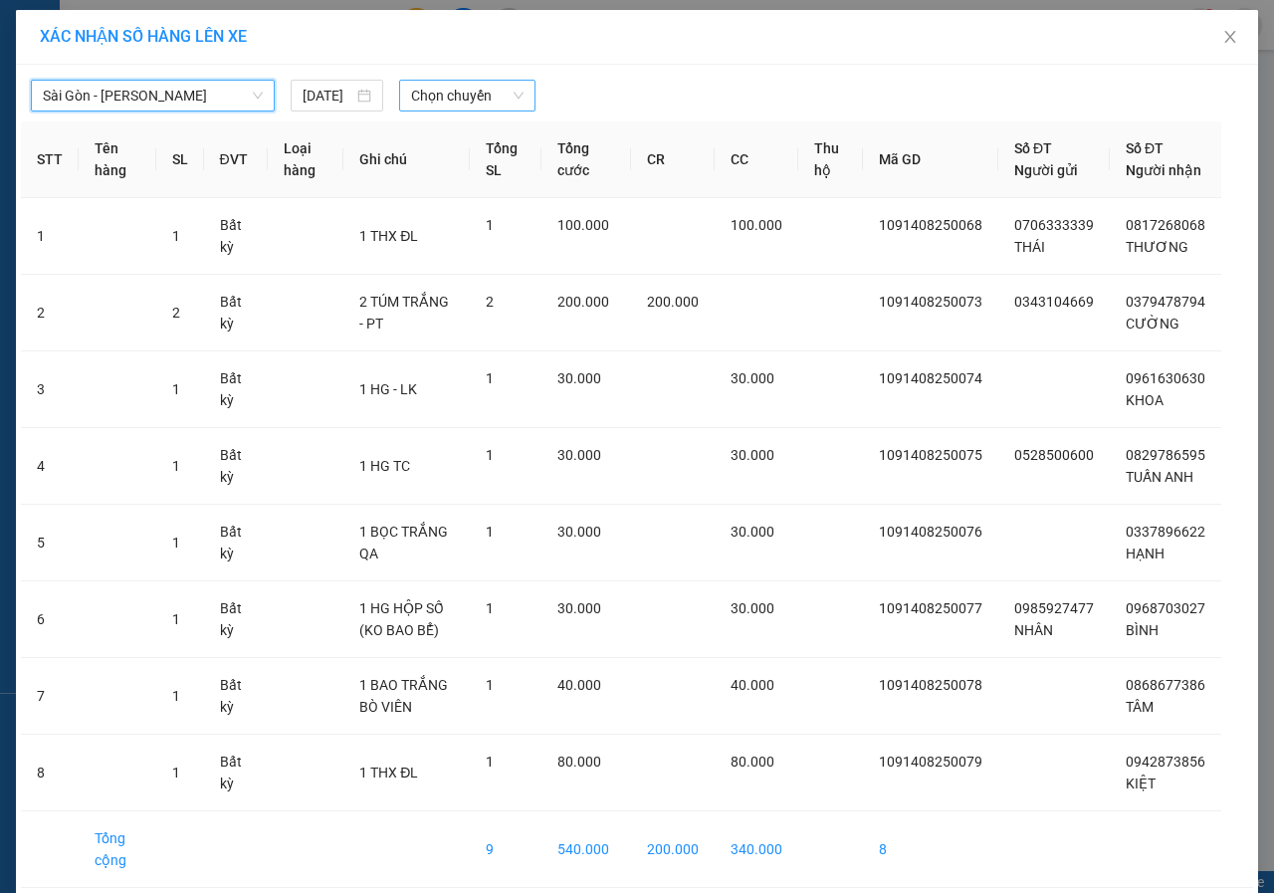
click at [465, 89] on span "Chọn chuyến" at bounding box center [466, 96] width 111 height 30
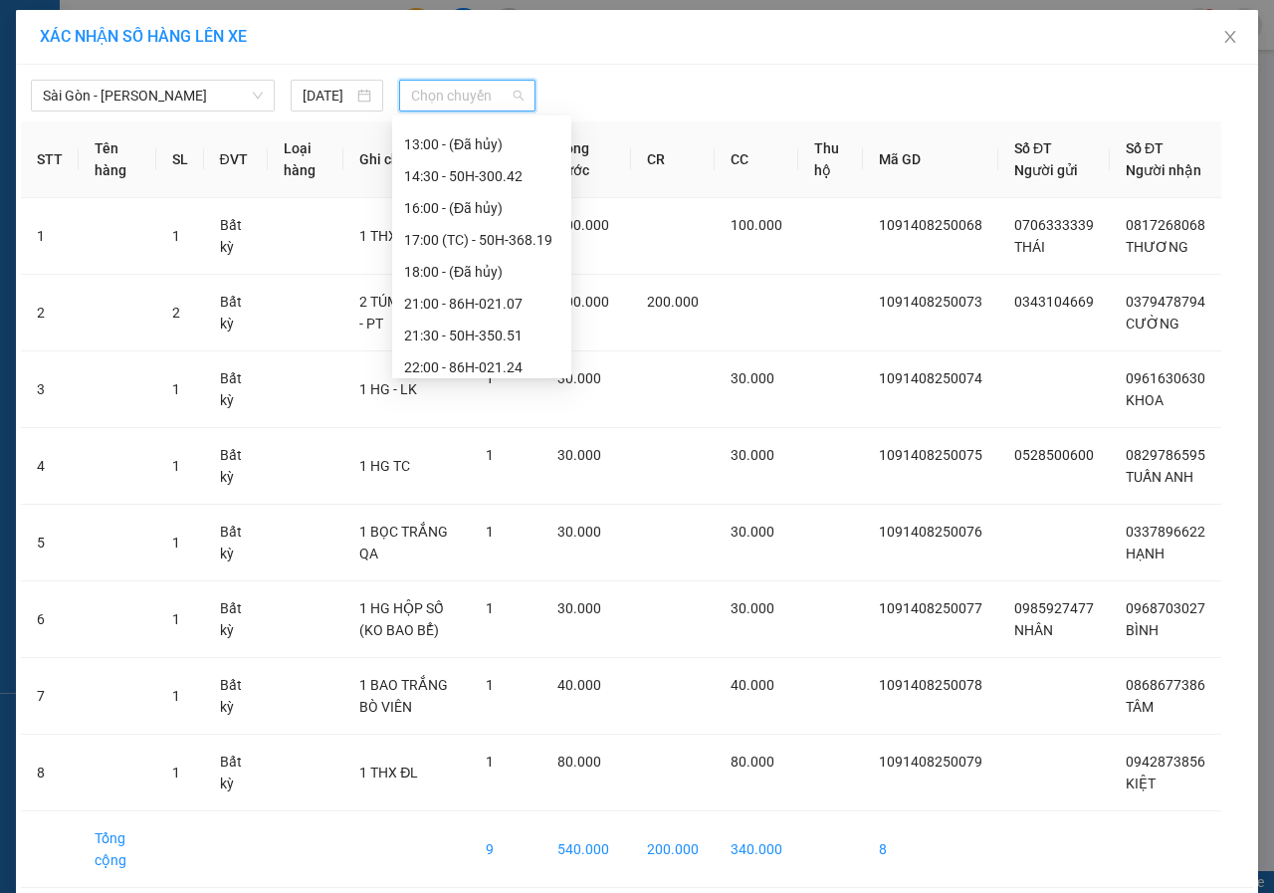
scroll to position [223, 0]
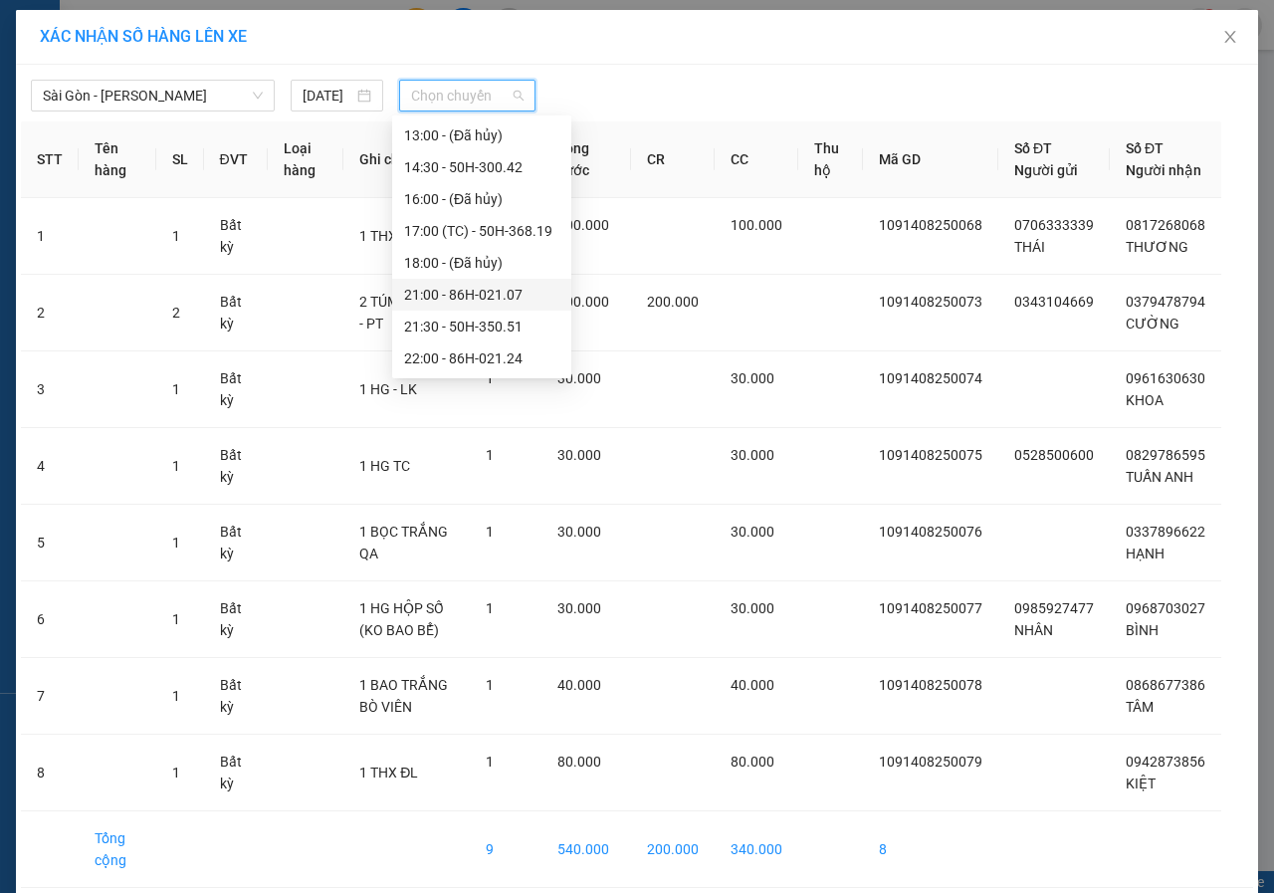
click at [504, 298] on div "21:00 - 86H-021.07" at bounding box center [481, 295] width 155 height 22
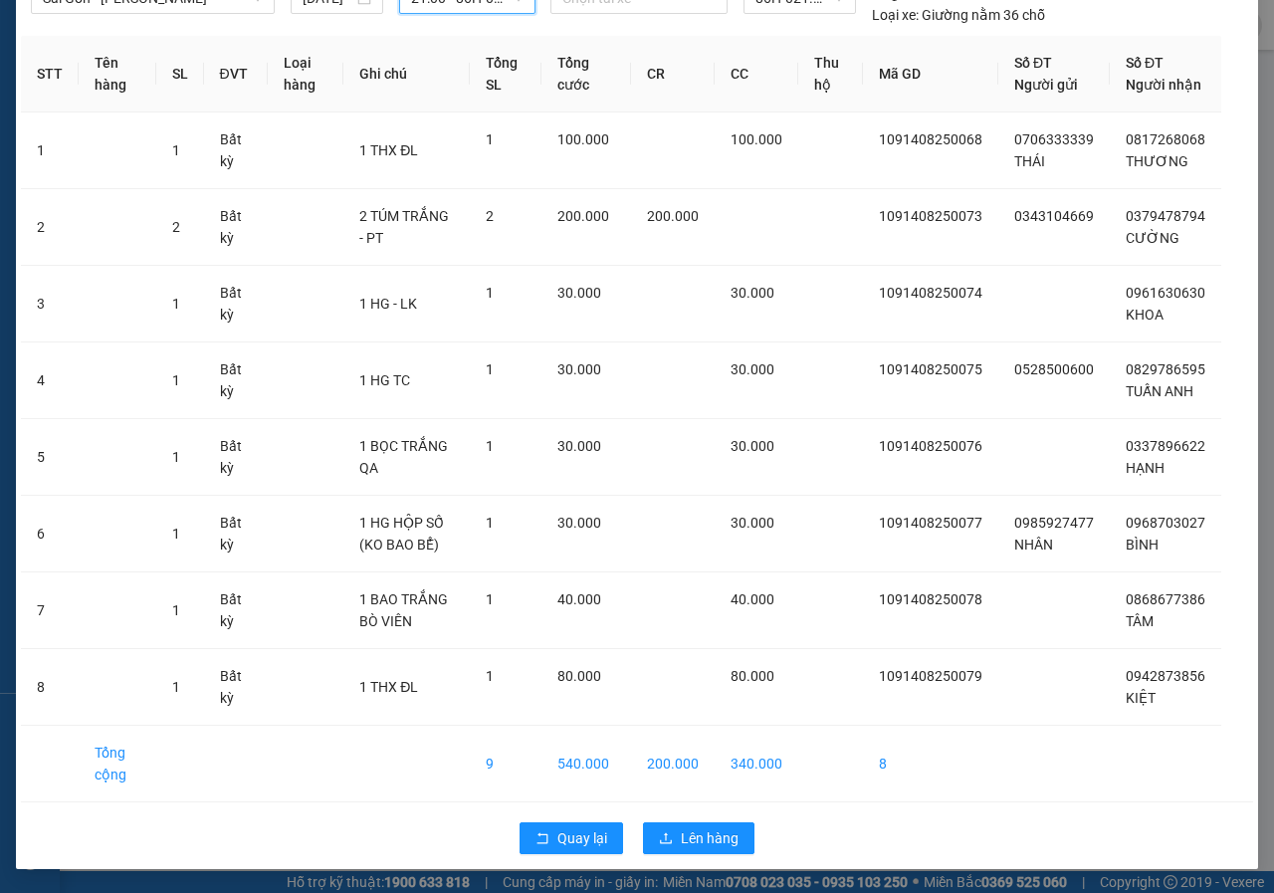
scroll to position [119, 0]
click at [725, 842] on span "Lên hàng" at bounding box center [710, 838] width 58 height 22
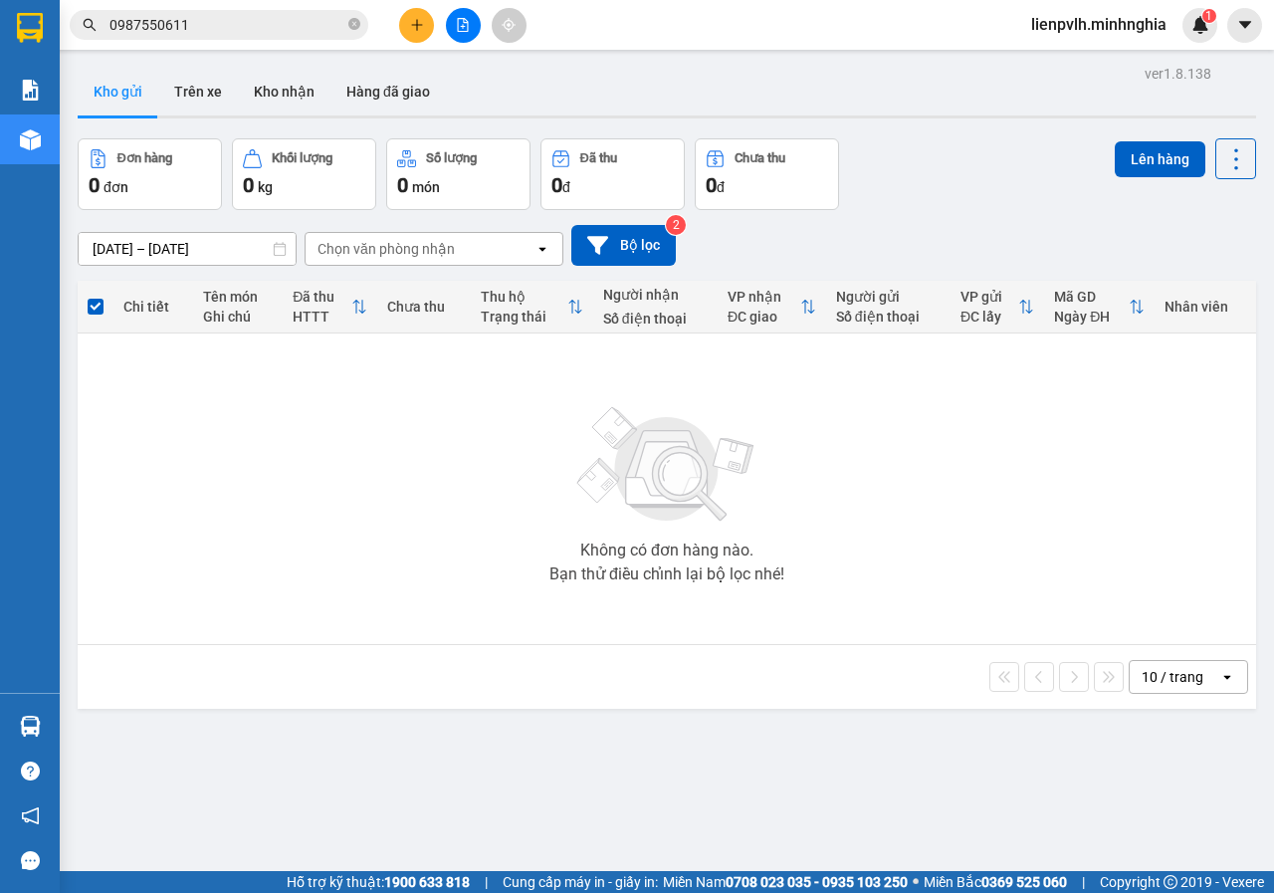
click at [416, 22] on icon "plus" at bounding box center [417, 25] width 14 height 14
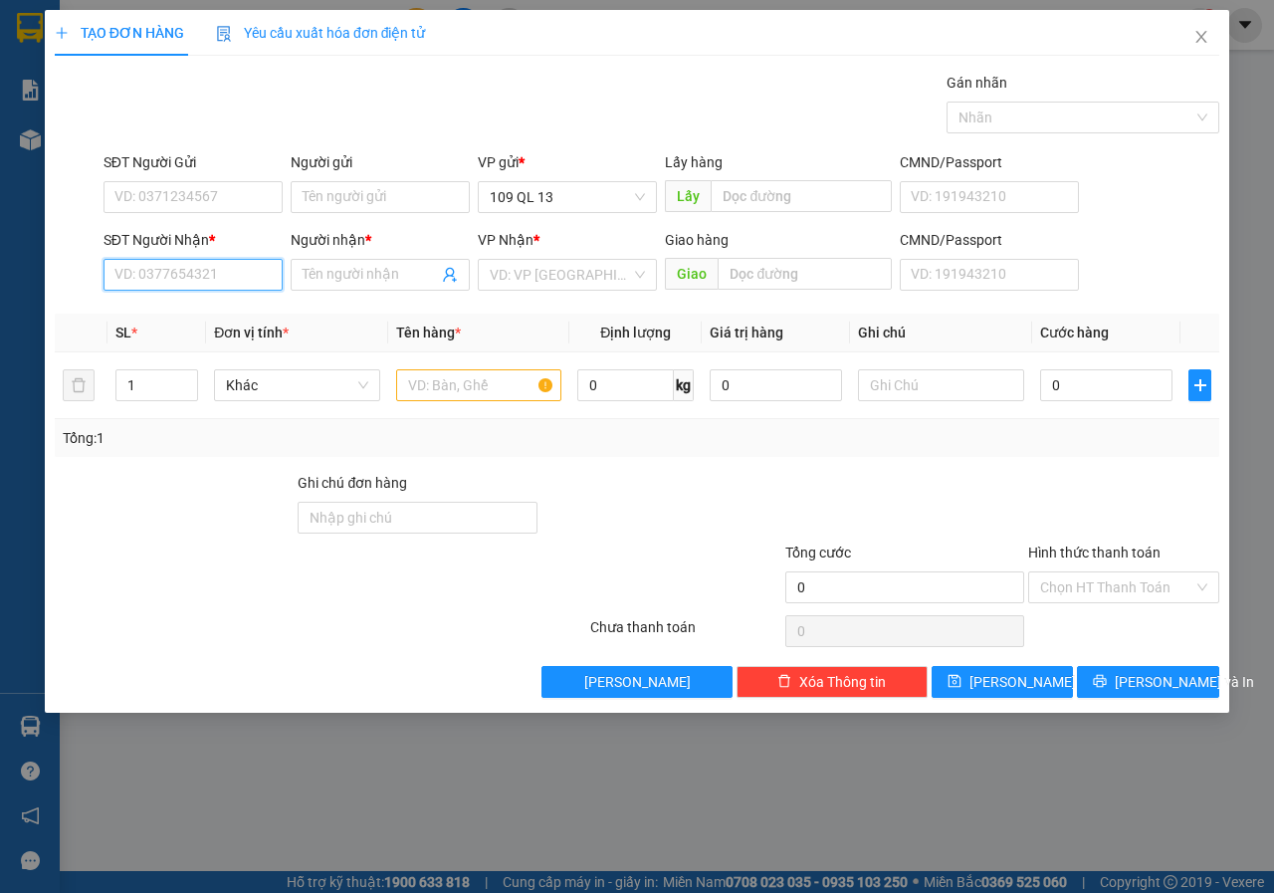
click at [237, 271] on input "SĐT Người Nhận *" at bounding box center [192, 275] width 179 height 32
drag, startPoint x: 237, startPoint y: 271, endPoint x: 55, endPoint y: 269, distance: 182.1
click at [55, 269] on div "SĐT Người Nhận * 345 345 Người nhận * Tên người nhận VP Nhận * VD: VP [GEOGRAPH…" at bounding box center [637, 264] width 1168 height 70
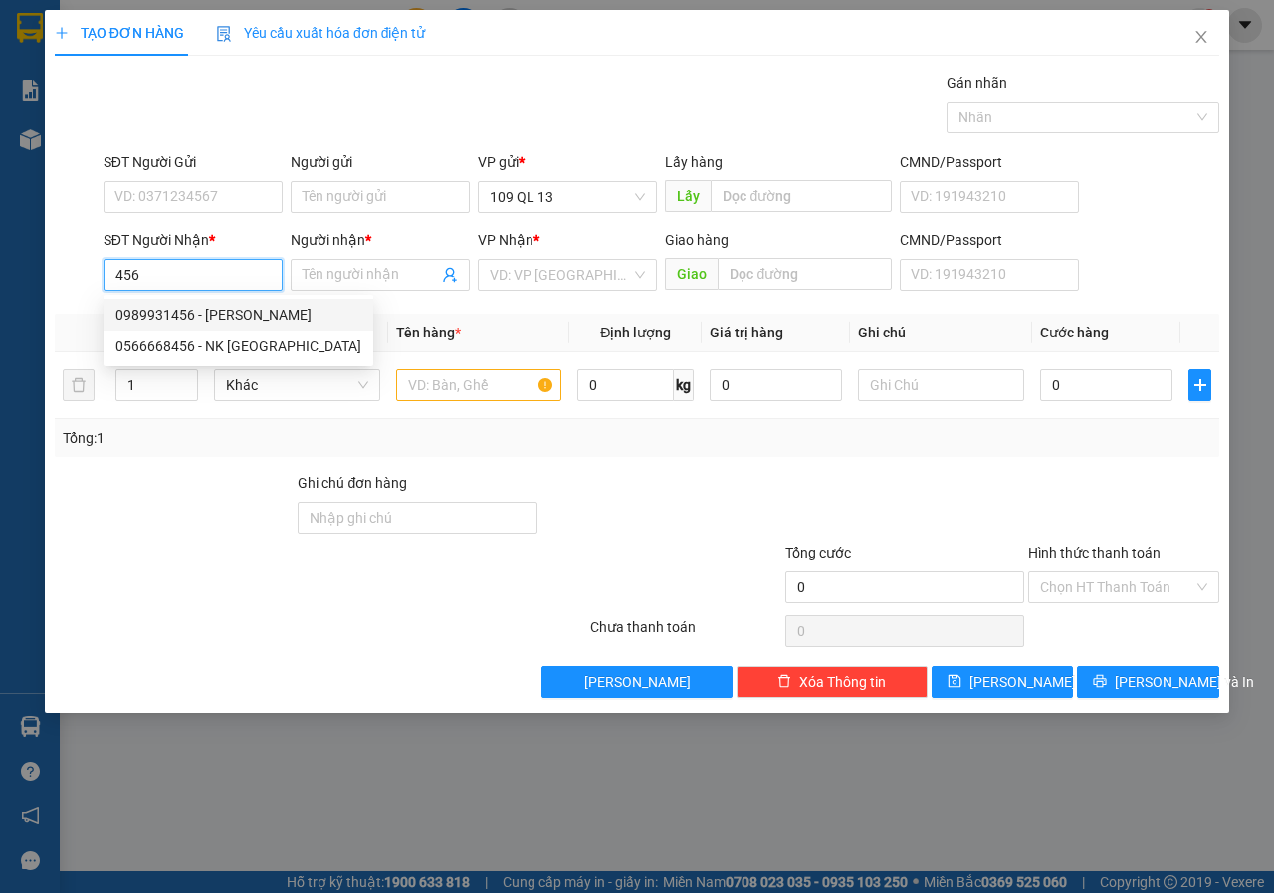
click at [299, 313] on div "0989931456 - [PERSON_NAME]" at bounding box center [238, 314] width 246 height 22
type input "0989931456"
type input "[PERSON_NAME]"
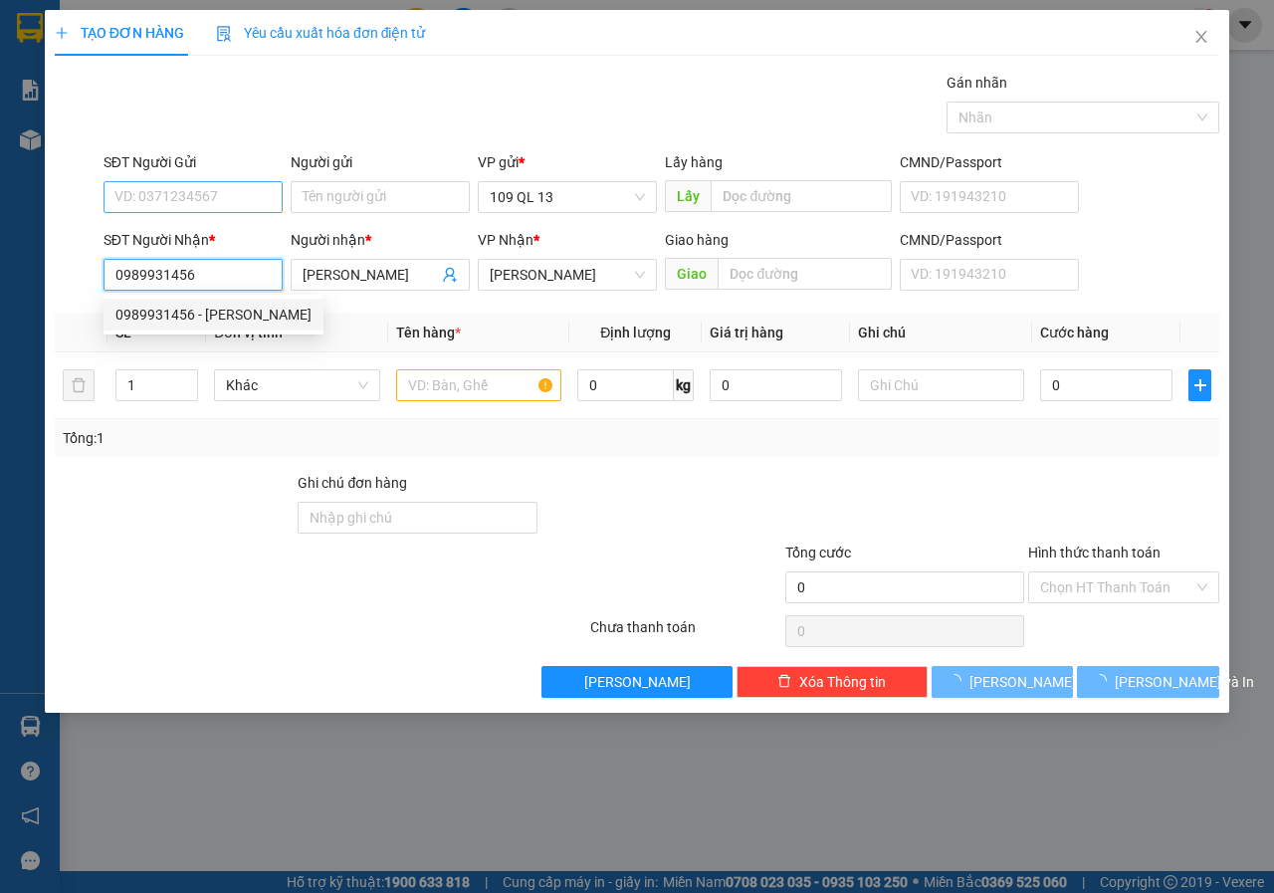
type input "0989931456"
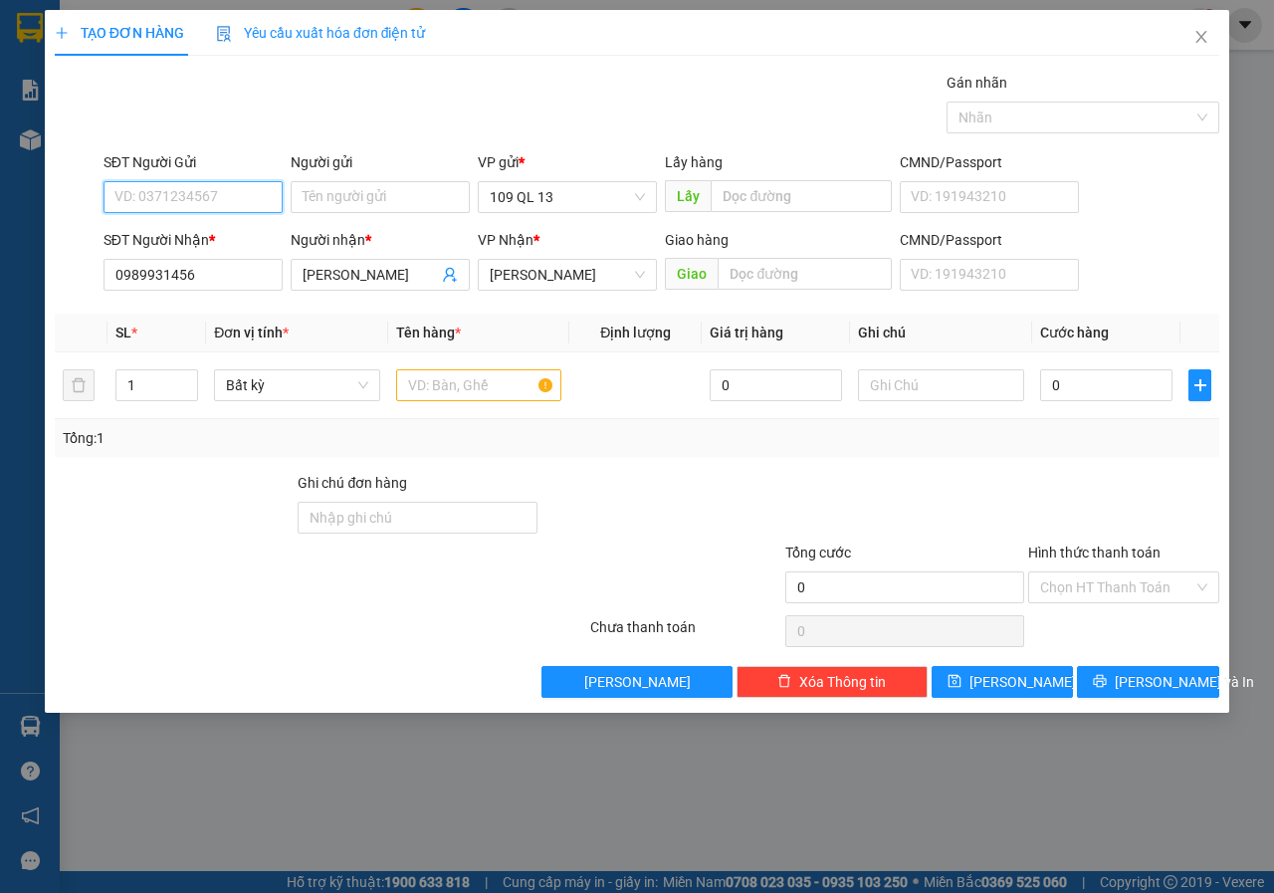
click at [232, 185] on input "SĐT Người Gửi" at bounding box center [192, 197] width 179 height 32
click at [220, 237] on div "0932483463 - DIỄM" at bounding box center [192, 237] width 155 height 22
type input "0932483463"
type input "DIỄM"
click at [481, 382] on input "text" at bounding box center [479, 385] width 166 height 32
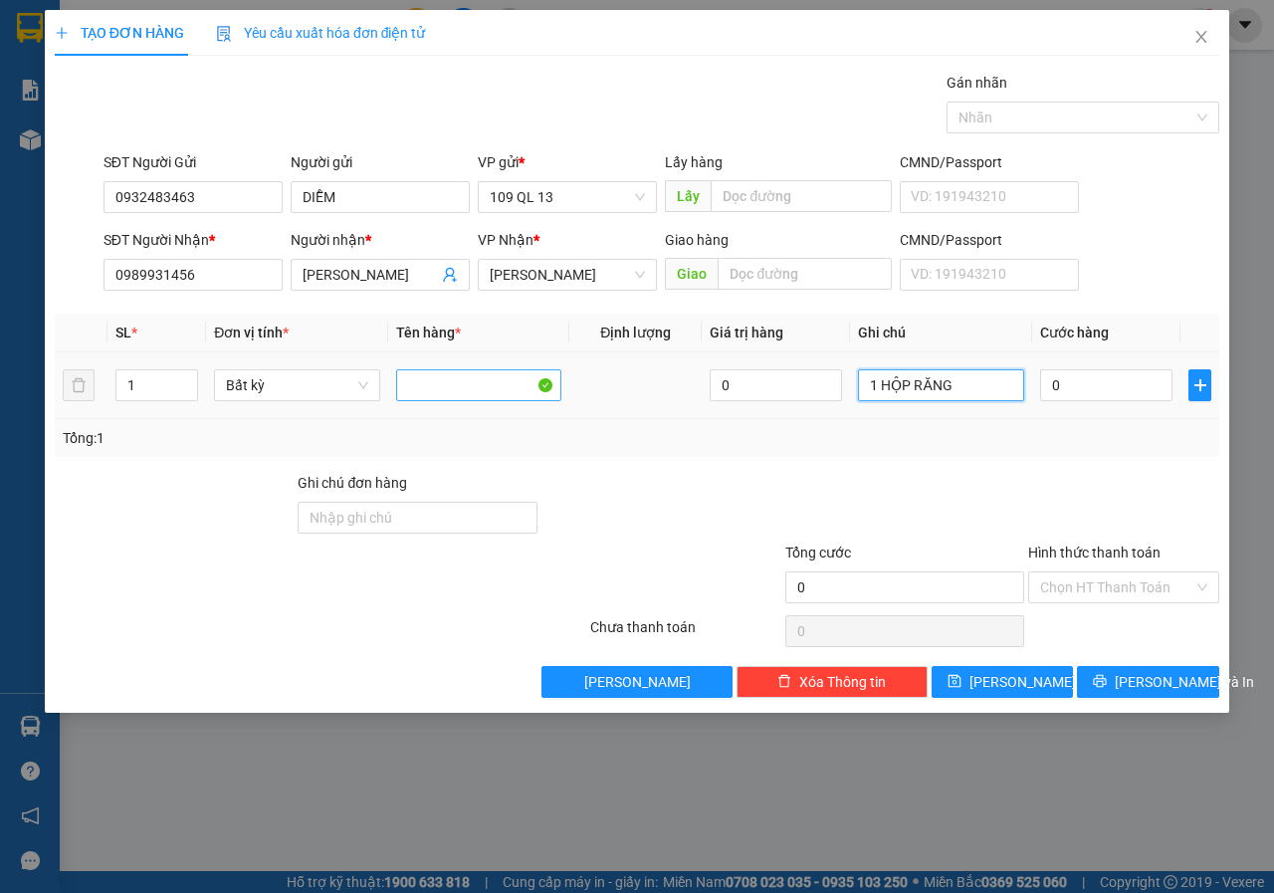
type input "1 HỘP RĂNG"
type input "3"
type input "30"
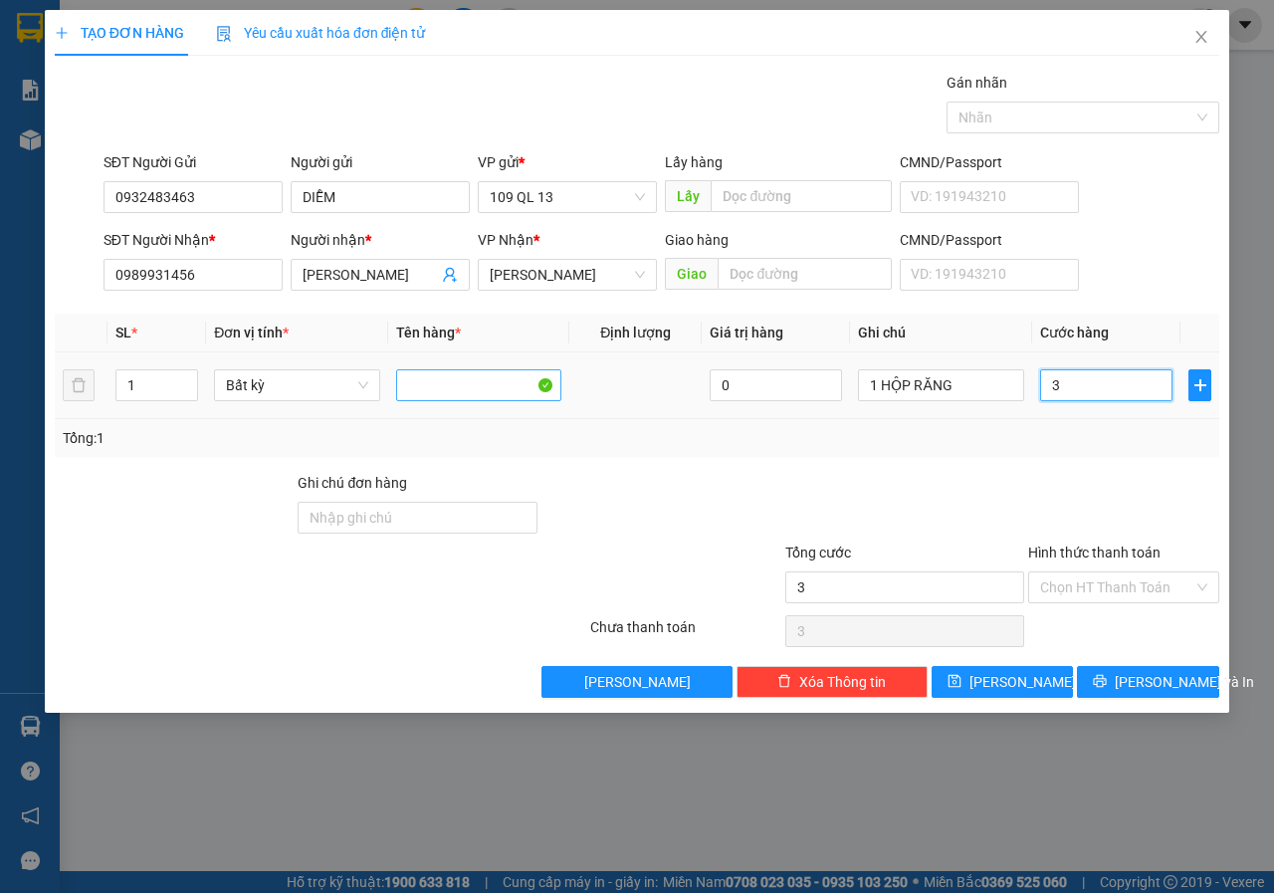
type input "30"
type input "30.000"
click at [1139, 587] on input "Hình thức thanh toán" at bounding box center [1116, 587] width 153 height 30
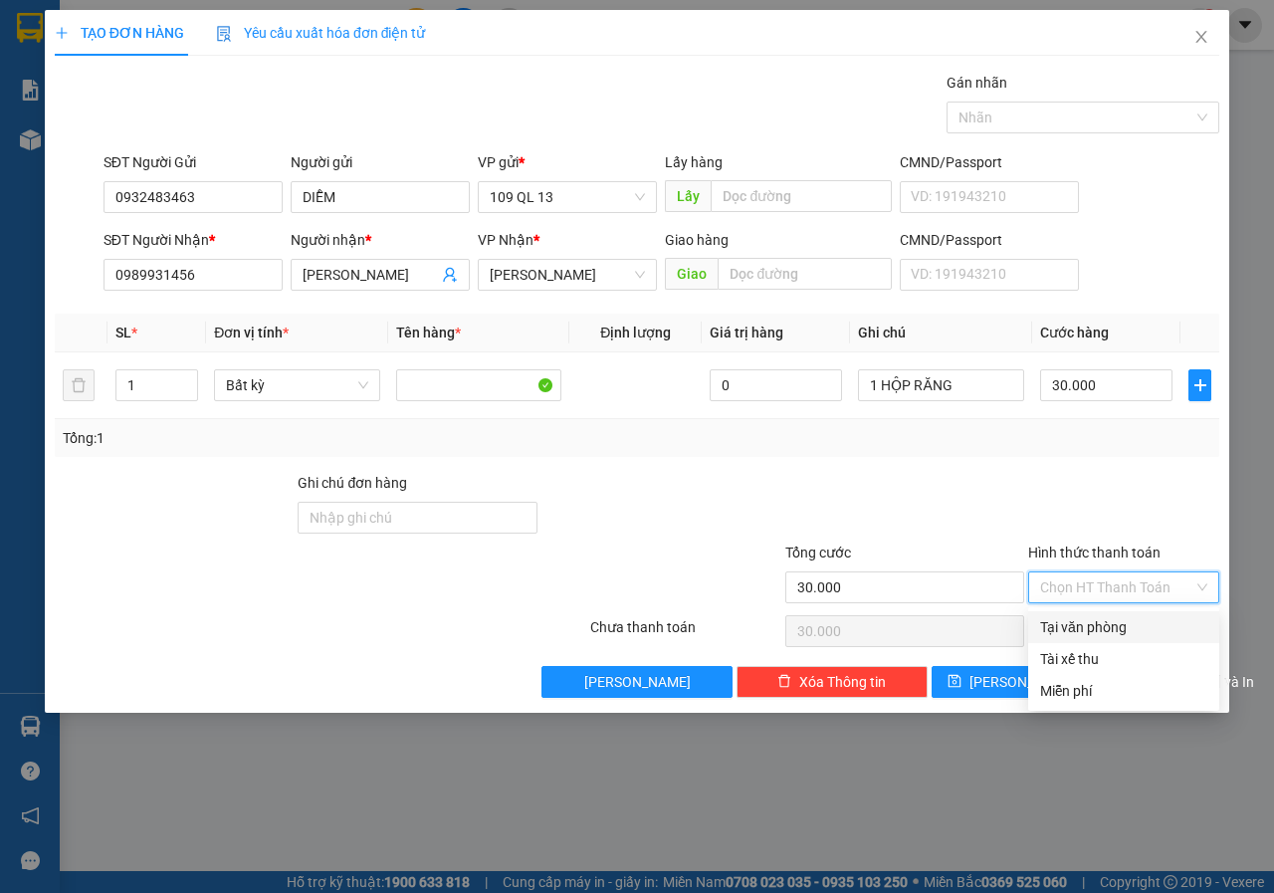
click at [1119, 620] on div "Tại văn phòng" at bounding box center [1123, 627] width 167 height 22
type input "0"
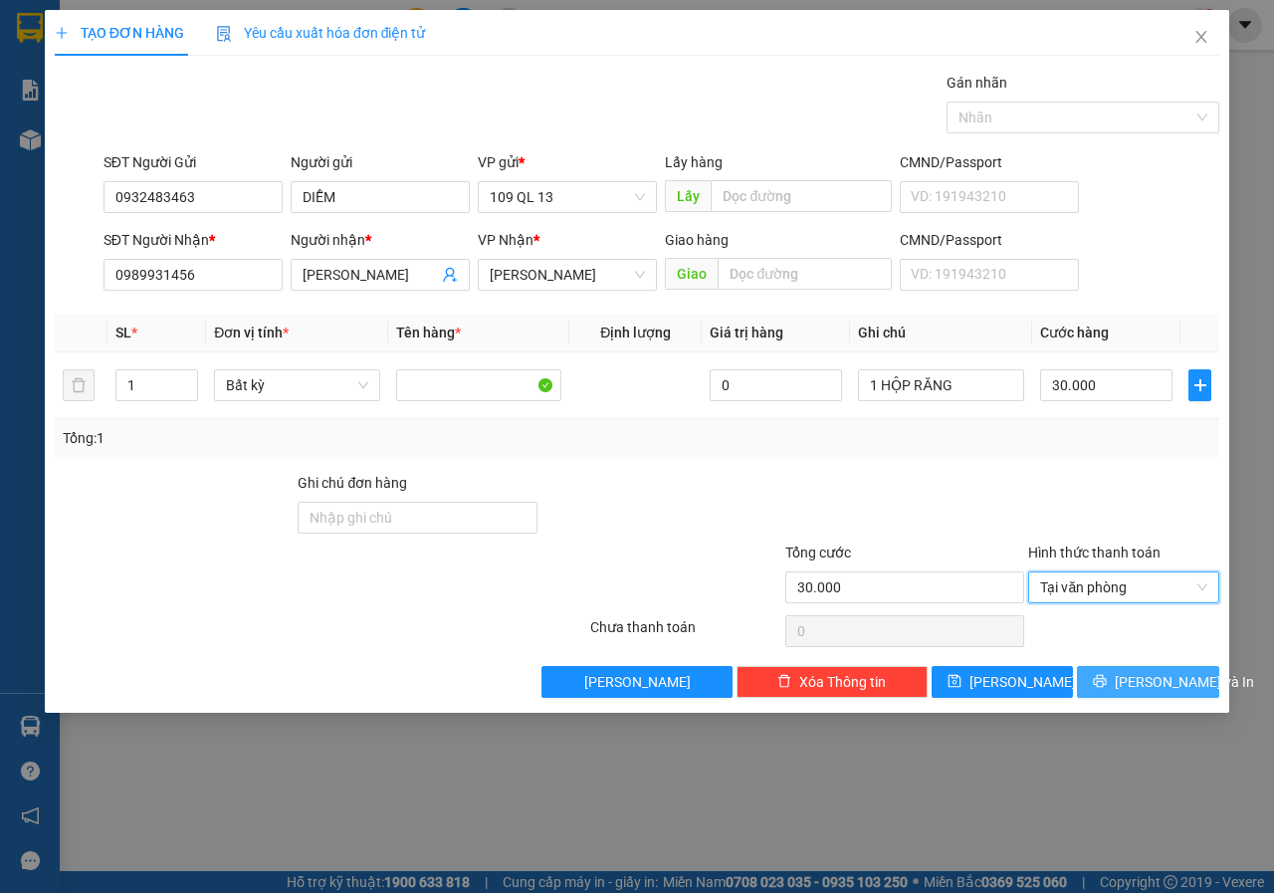
click at [1159, 673] on span "[PERSON_NAME] và In" at bounding box center [1183, 682] width 139 height 22
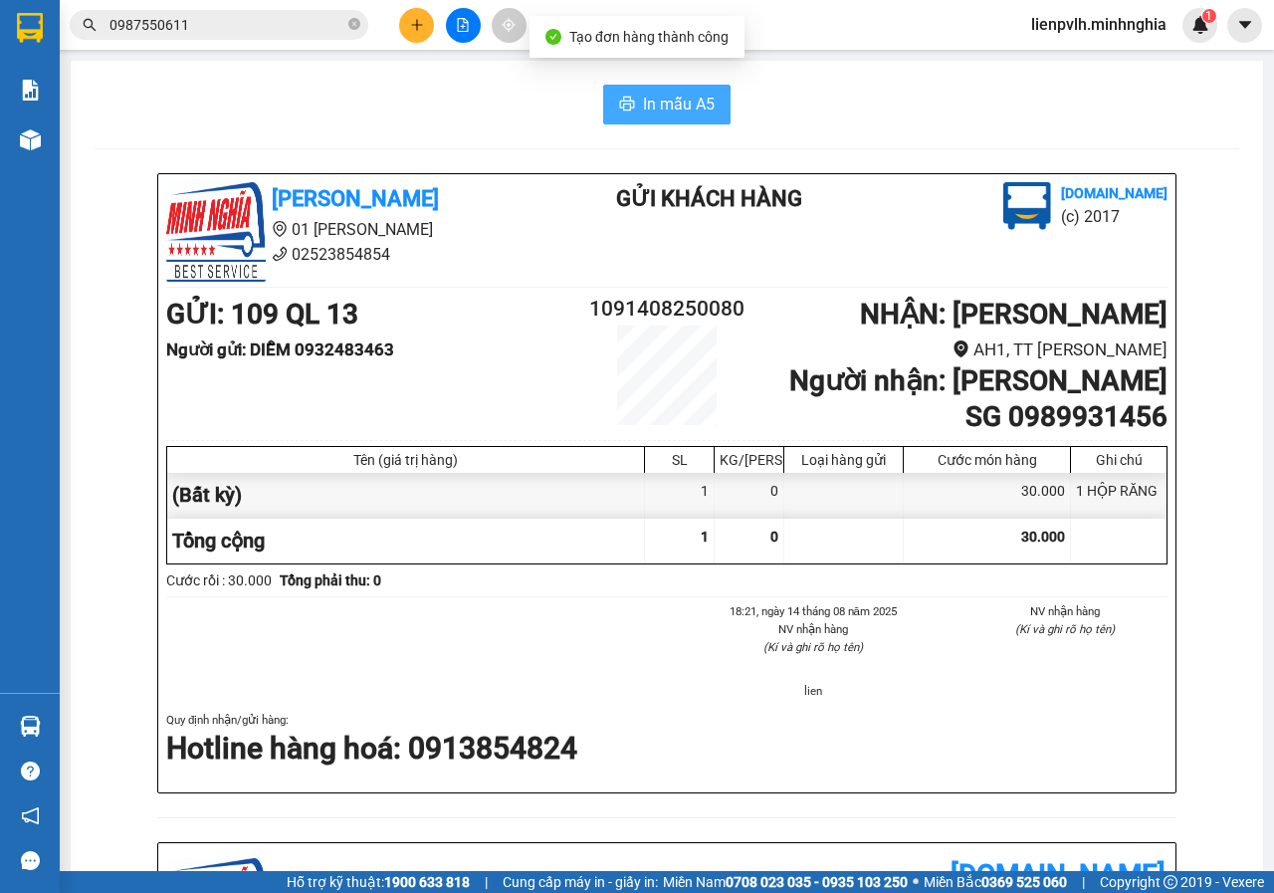
click at [628, 94] on button "In mẫu A5" at bounding box center [666, 105] width 127 height 40
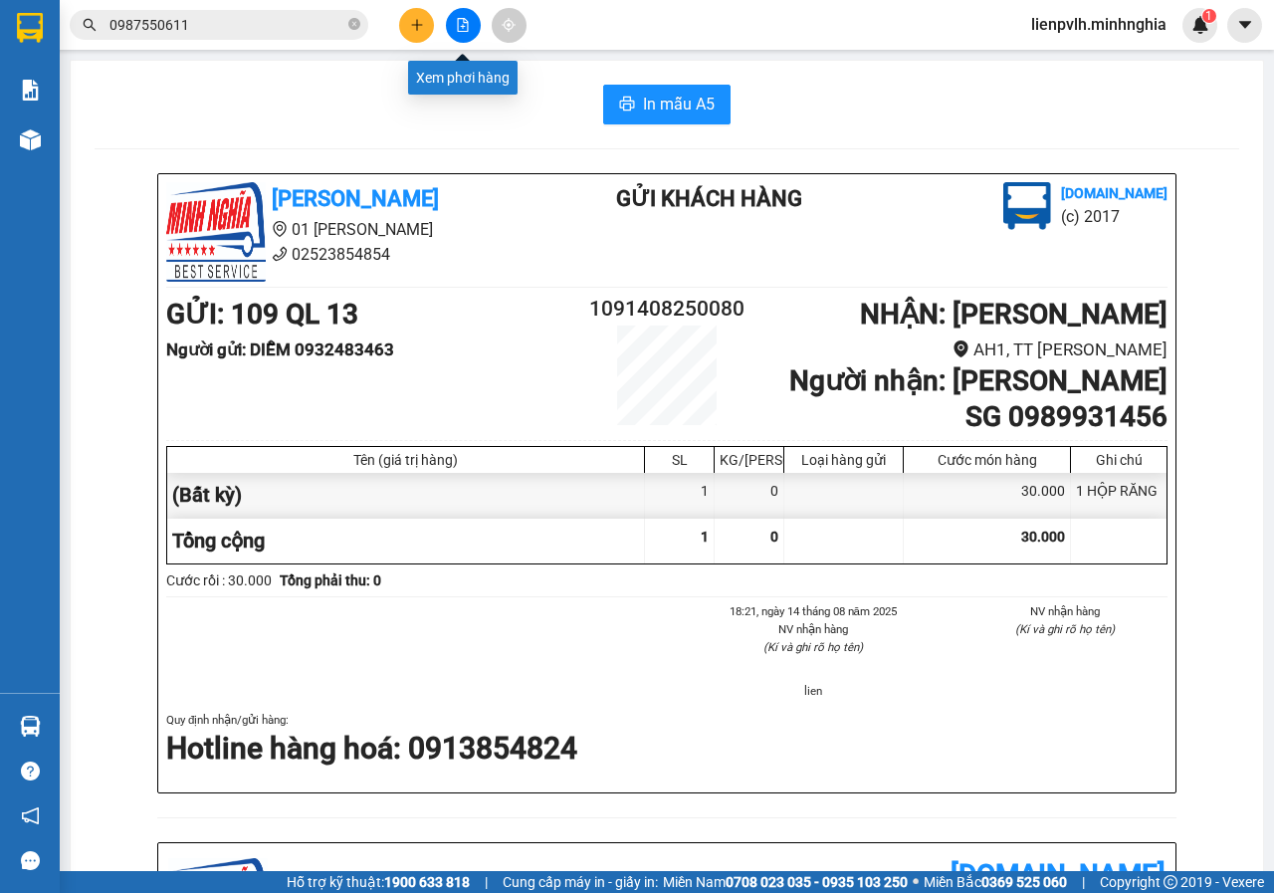
click at [472, 22] on button at bounding box center [463, 25] width 35 height 35
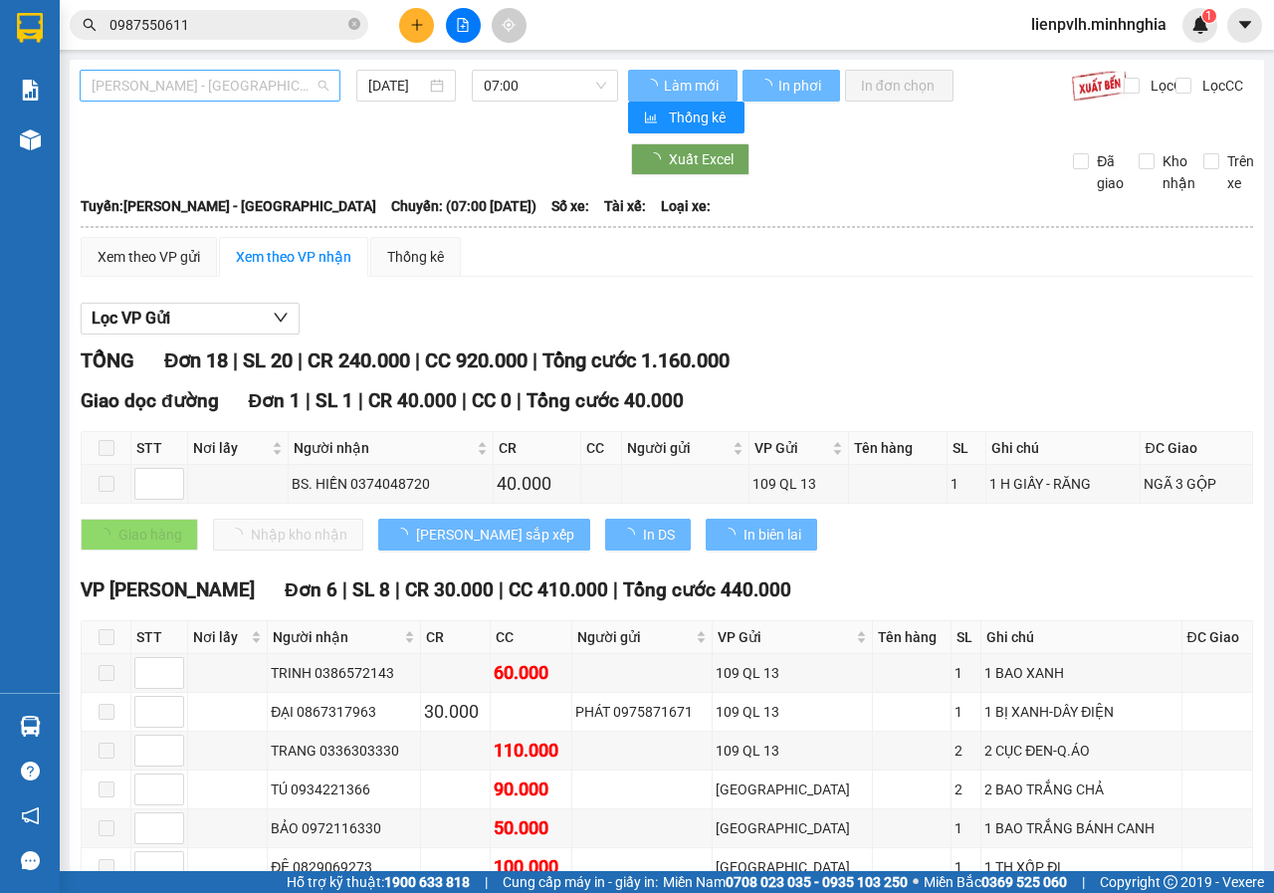
click at [172, 78] on span "[PERSON_NAME] - [GEOGRAPHIC_DATA]" at bounding box center [210, 86] width 237 height 30
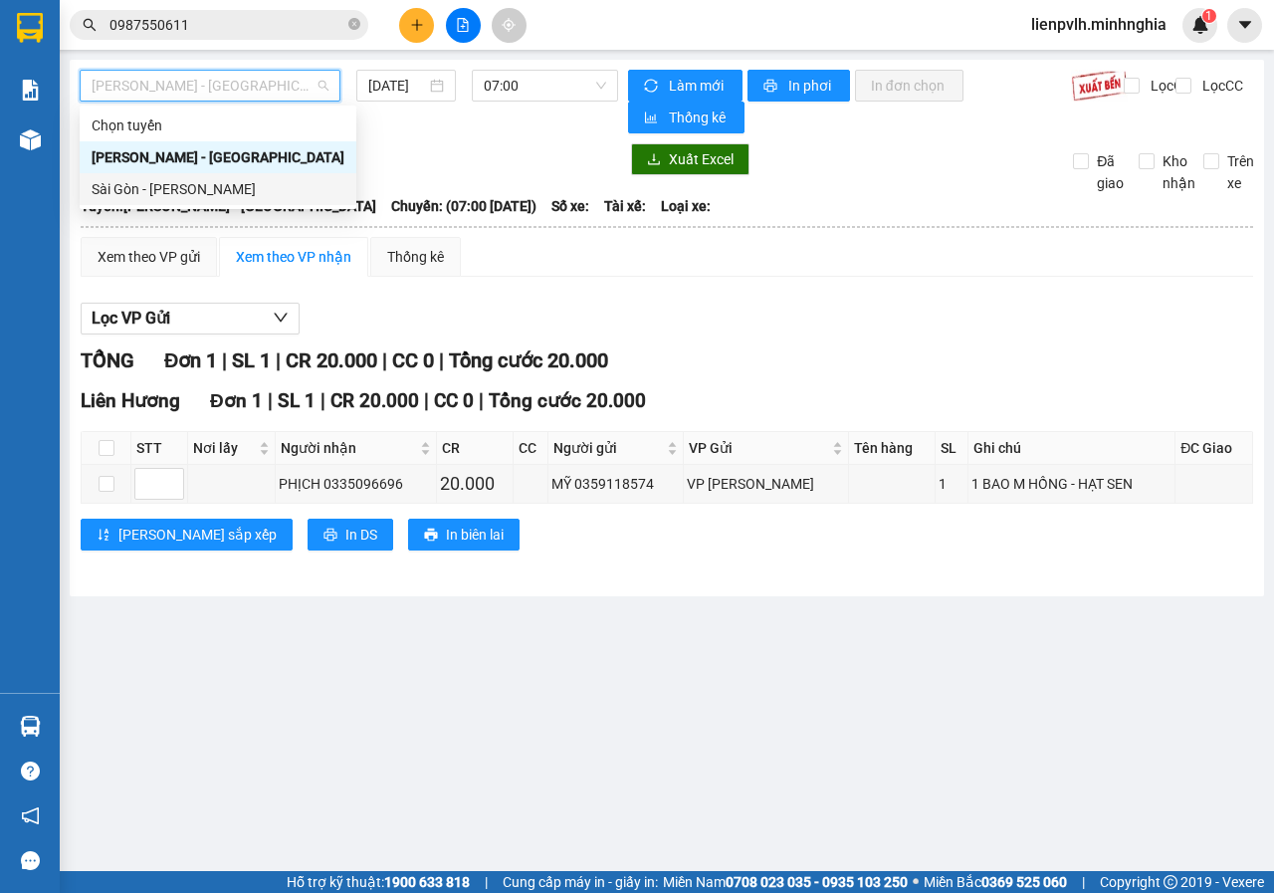
click at [159, 179] on div "Sài Gòn - [PERSON_NAME]" at bounding box center [218, 189] width 253 height 22
type input "[DATE]"
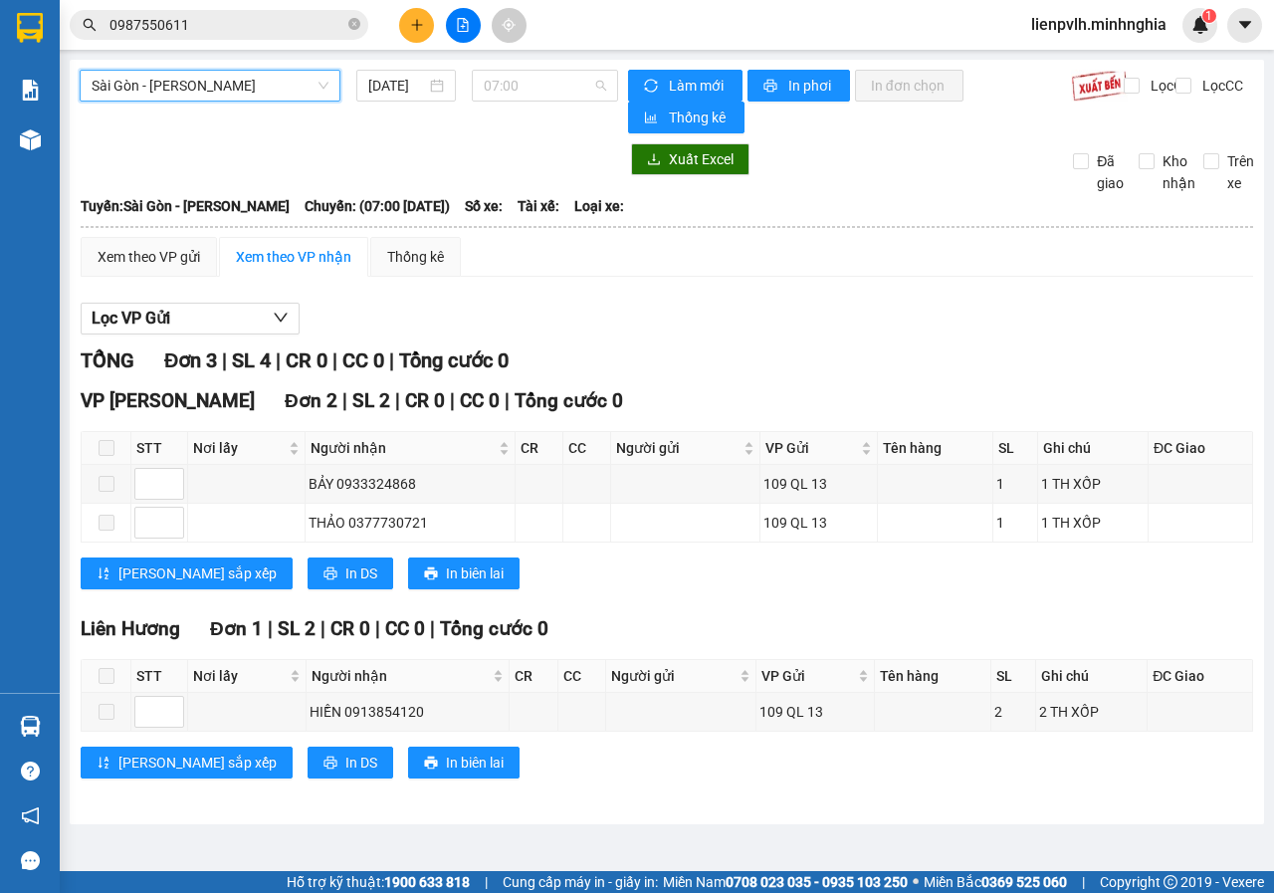
drag, startPoint x: 493, startPoint y: 78, endPoint x: 524, endPoint y: 112, distance: 47.2
click at [495, 78] on span "07:00" at bounding box center [544, 86] width 121 height 30
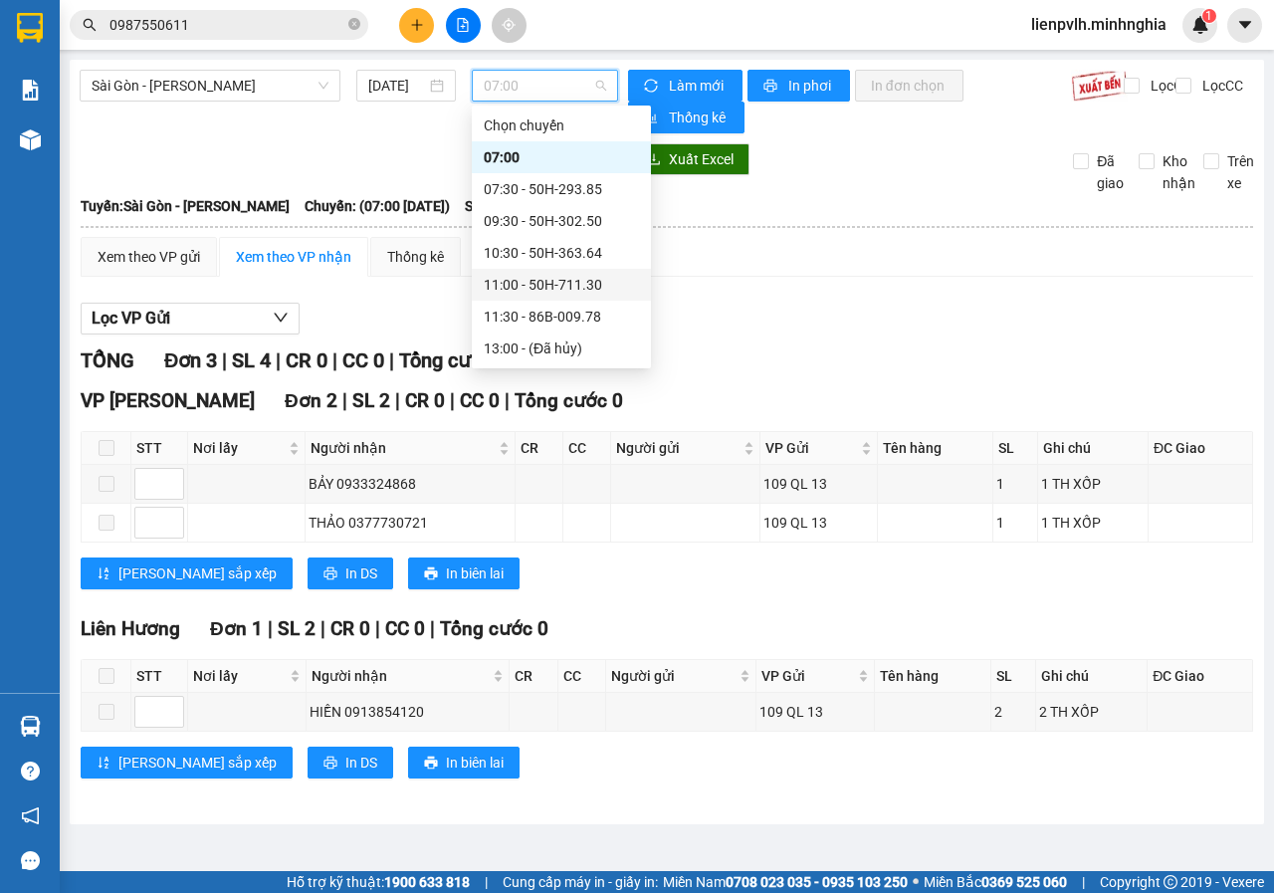
scroll to position [223, 0]
click at [522, 160] on div "14:30 - 50H-300.42" at bounding box center [561, 157] width 155 height 22
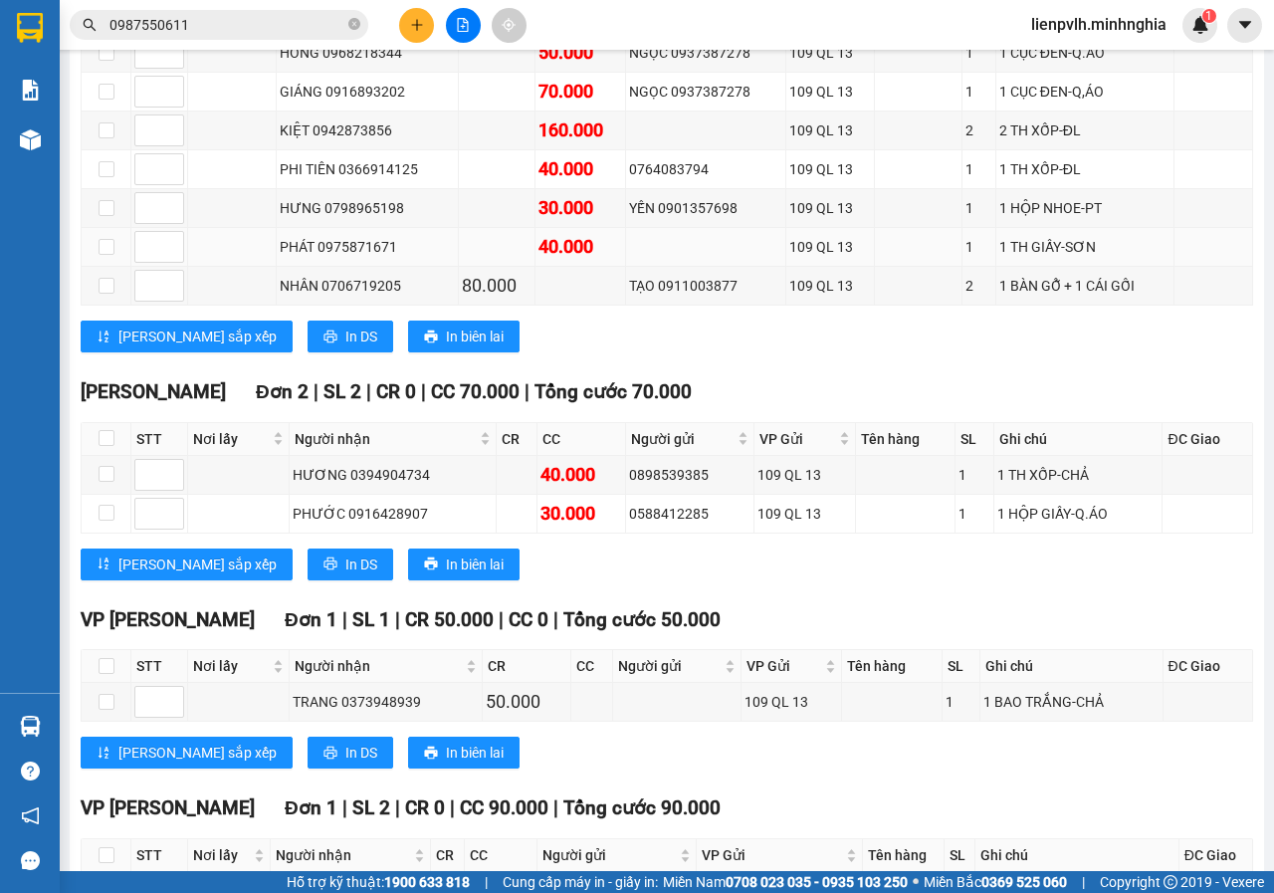
scroll to position [1528, 0]
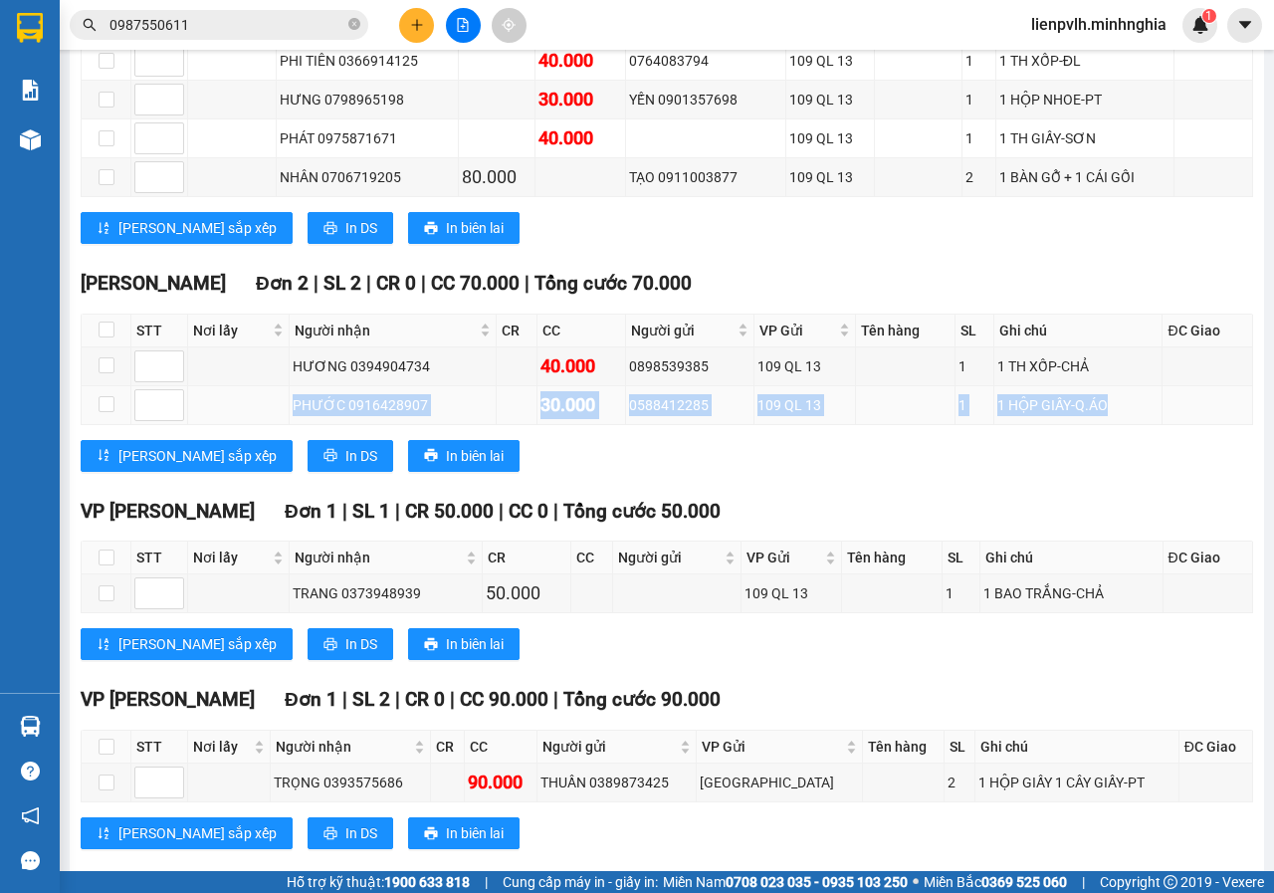
drag, startPoint x: 290, startPoint y: 366, endPoint x: 1163, endPoint y: 365, distance: 873.6
click at [1163, 386] on tr "PHƯỚC 0916428907 30.000 0588412285 109 QL 13 1 1 HỘP GIẤY-Q.ÁO" at bounding box center [667, 405] width 1171 height 39
click at [411, 27] on icon "plus" at bounding box center [417, 25] width 14 height 14
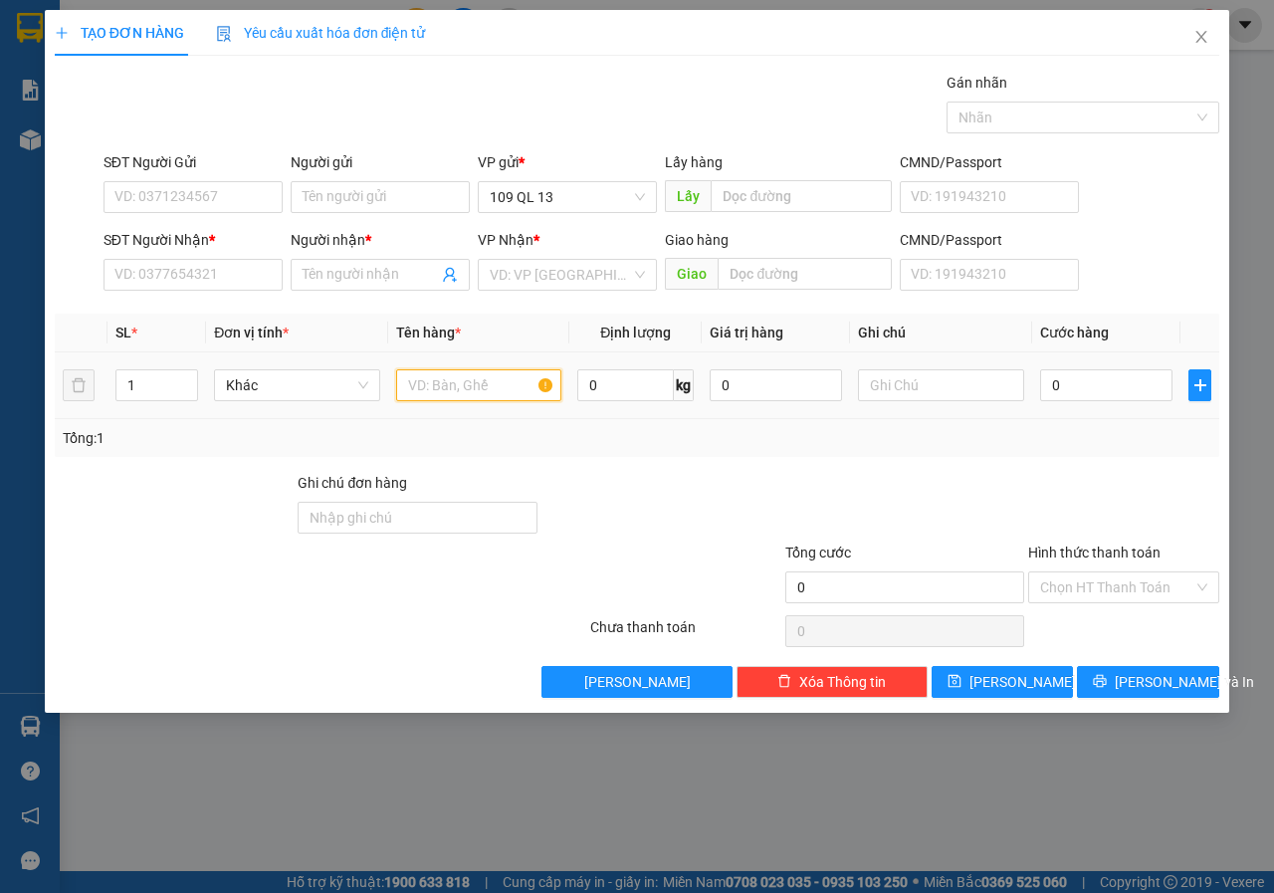
click at [452, 380] on input "text" at bounding box center [479, 385] width 166 height 32
click at [224, 284] on input "SĐT Người Nhận *" at bounding box center [192, 275] width 179 height 32
type input "8"
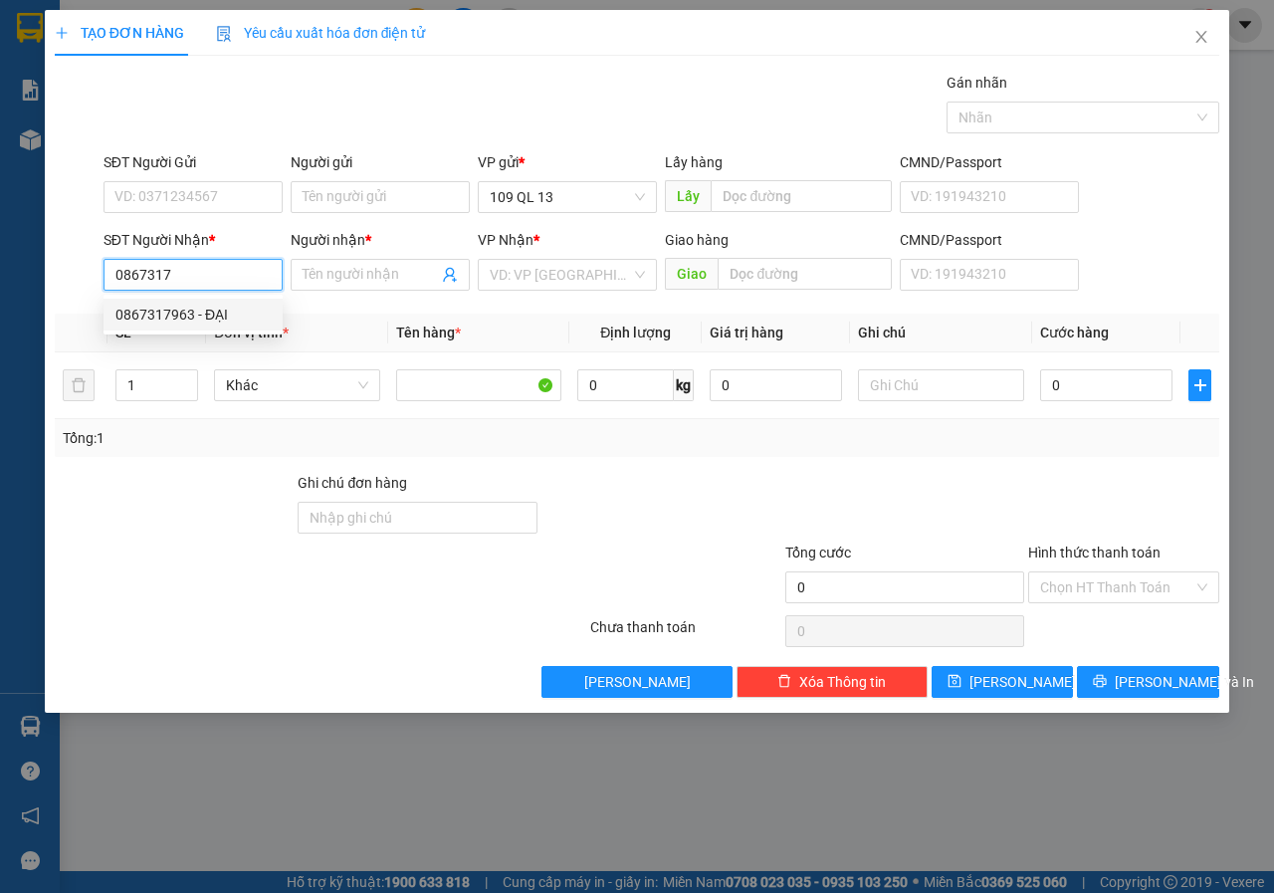
click at [237, 321] on div "0867317963 - ĐẠI" at bounding box center [192, 314] width 155 height 22
type input "0867317963"
type input "ĐẠI"
type input "0867317963"
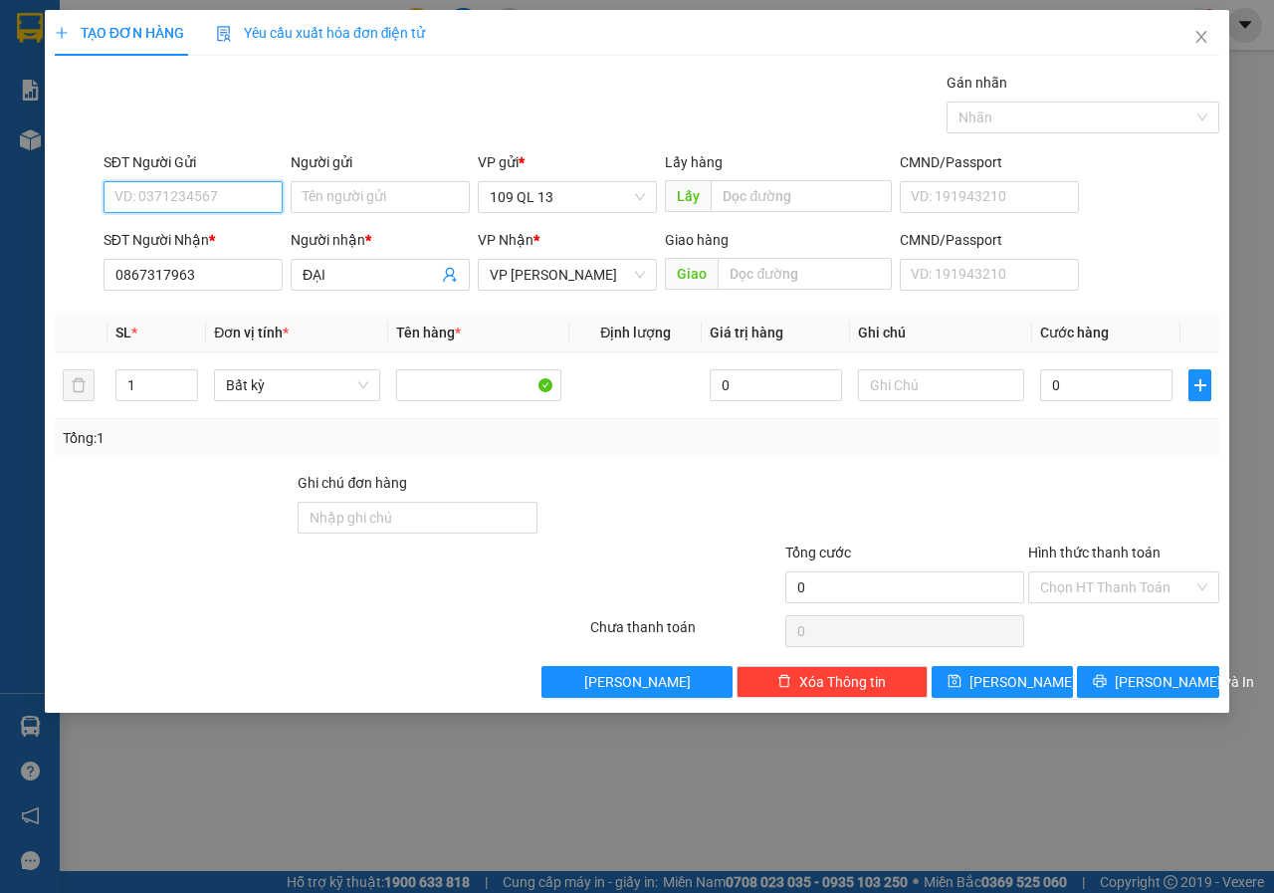
click at [214, 199] on input "SĐT Người Gửi" at bounding box center [192, 197] width 179 height 32
click at [203, 241] on div "0975871671 - PHÁT" at bounding box center [192, 237] width 155 height 22
type input "0975871671"
type input "PHÁT"
click at [939, 381] on input "text" at bounding box center [941, 385] width 166 height 32
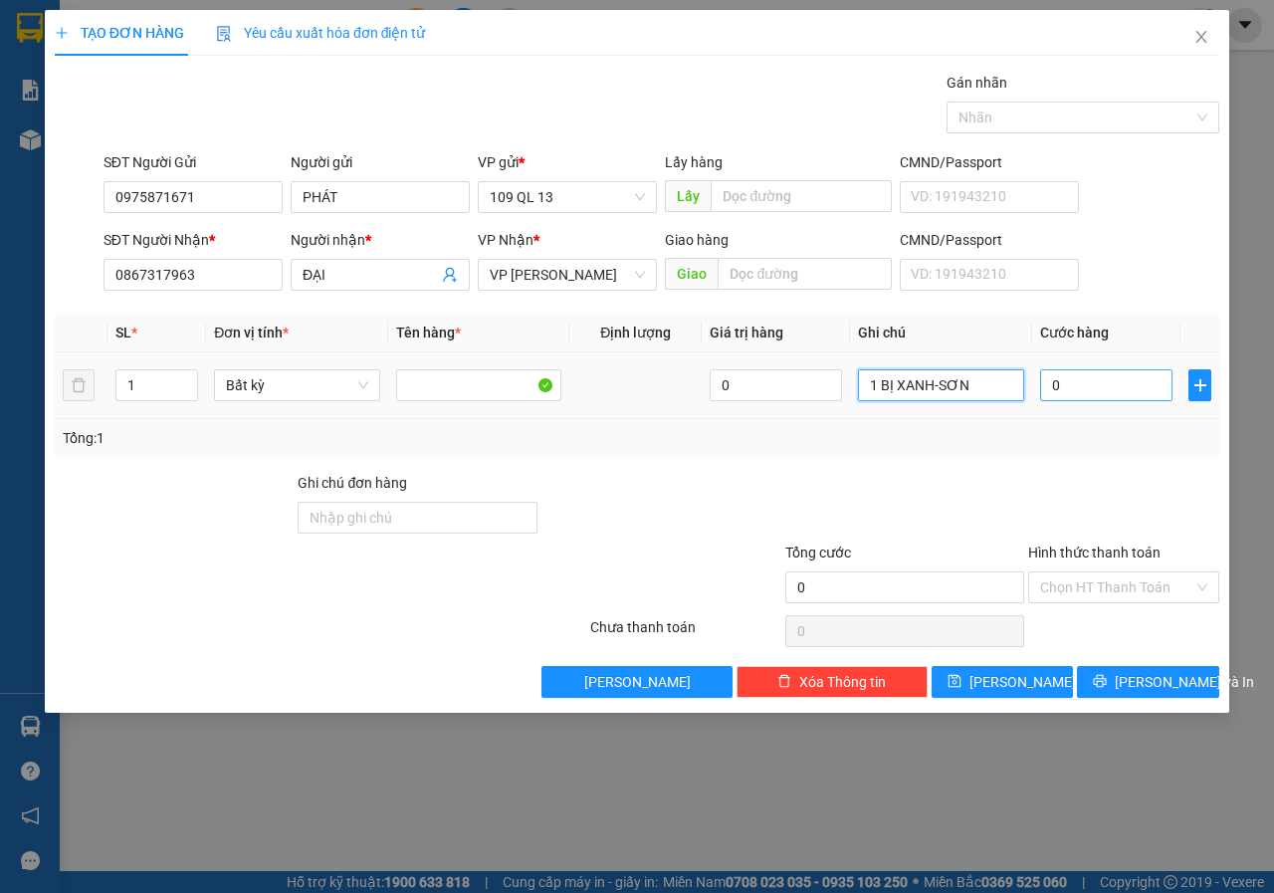
type input "1 BỊ XANH-SƠN"
click at [1152, 382] on input "0" at bounding box center [1106, 385] width 132 height 32
type input "3"
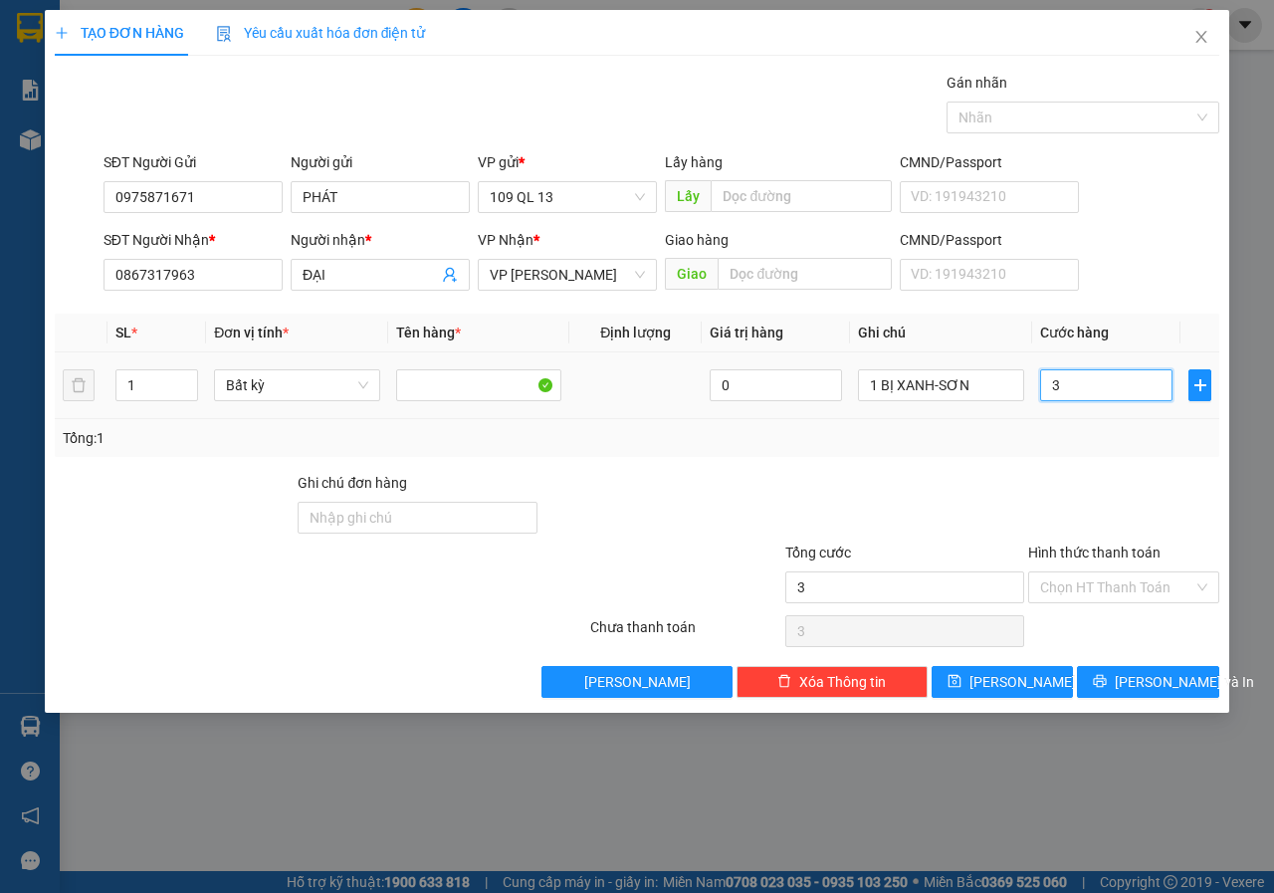
type input "30"
type input "30.000"
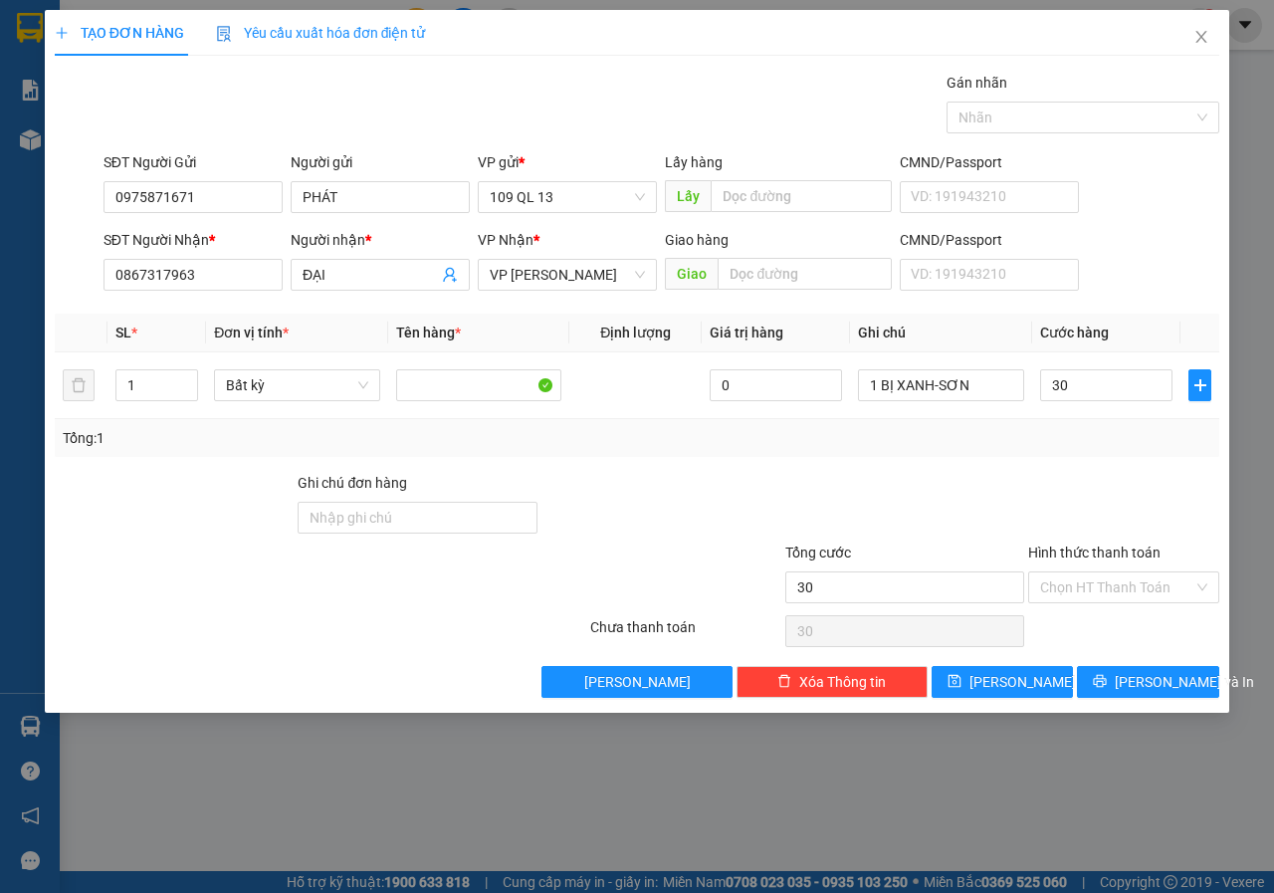
type input "30.000"
click at [1090, 491] on div at bounding box center [1123, 507] width 195 height 70
click at [1165, 686] on span "[PERSON_NAME] và In" at bounding box center [1183, 682] width 139 height 22
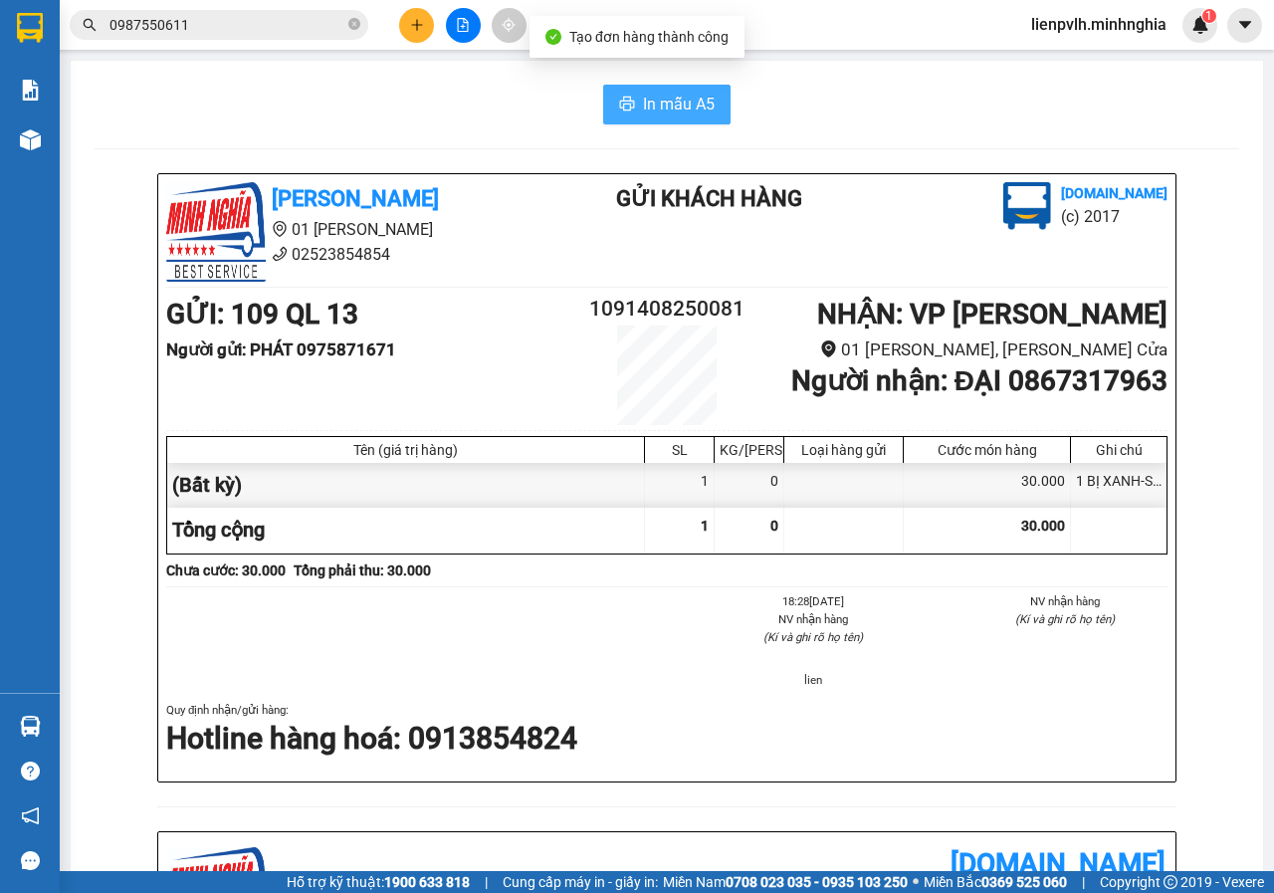
click at [702, 101] on span "In mẫu A5" at bounding box center [679, 104] width 72 height 25
click at [1184, 312] on div "[PERSON_NAME] 01 Đinh Tiên Hoàng 02523854854 Gửi khách hàng [DOMAIN_NAME] (c) 2…" at bounding box center [667, 870] width 1144 height 1394
click at [899, 120] on div "In mẫu A5" at bounding box center [667, 105] width 1144 height 40
click at [414, 38] on button at bounding box center [416, 25] width 35 height 35
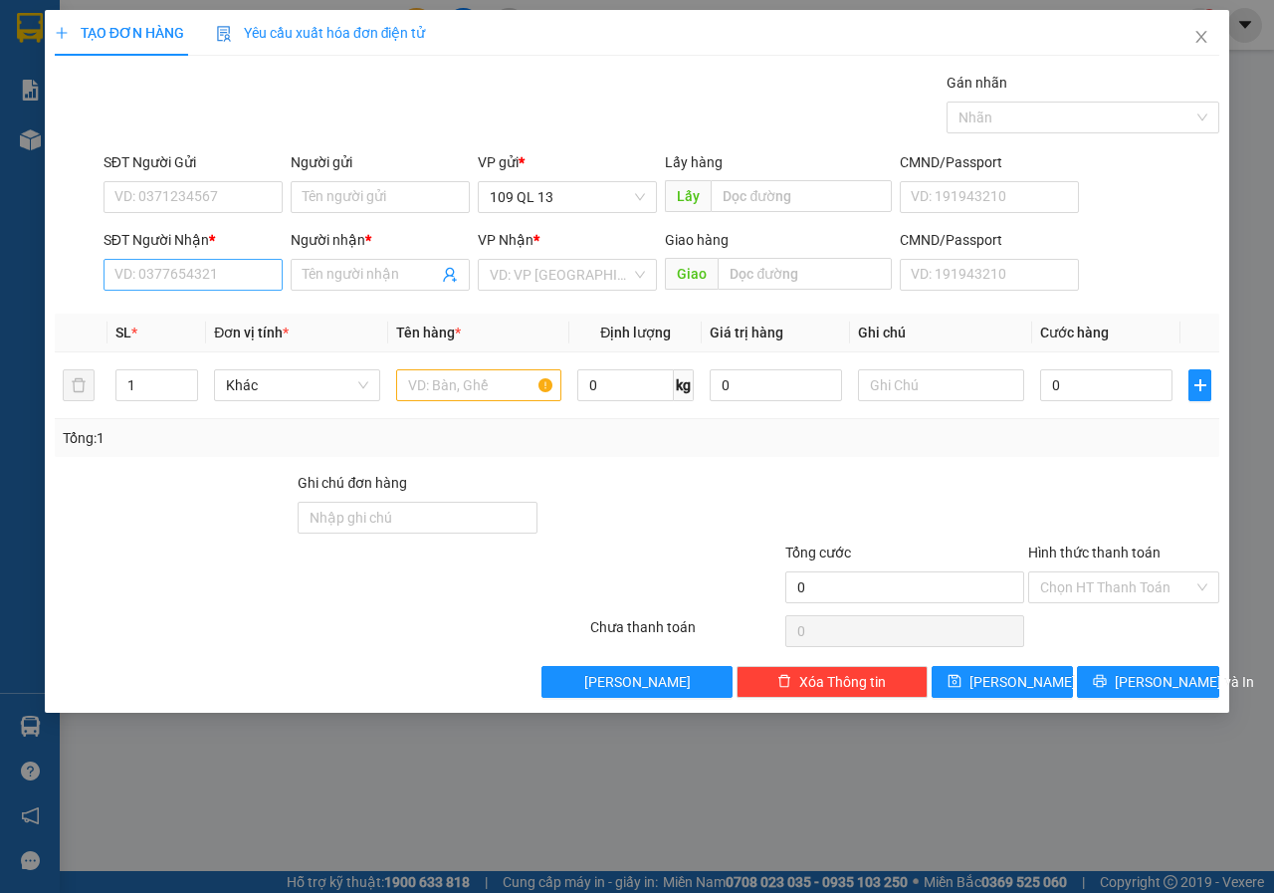
click at [246, 294] on div "SĐT Người Nhận * VD: 0377654321" at bounding box center [192, 264] width 179 height 70
click at [240, 279] on input "SĐT Người Nhận *" at bounding box center [192, 275] width 179 height 32
click at [216, 347] on div "0963546546 - TÂM" at bounding box center [192, 346] width 155 height 22
type input "0963546546"
type input "TÂM"
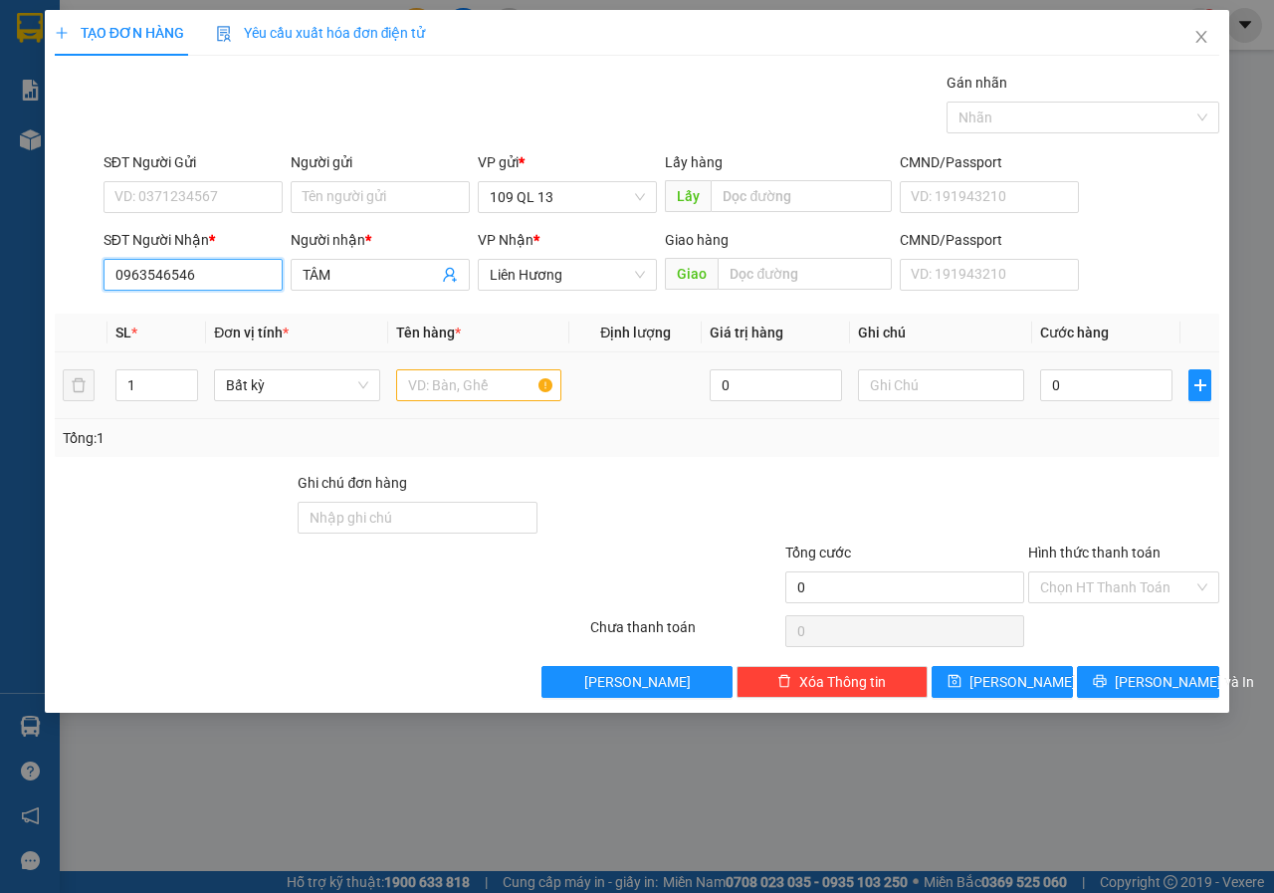
type input "0963546546"
click at [441, 395] on input "text" at bounding box center [479, 385] width 166 height 32
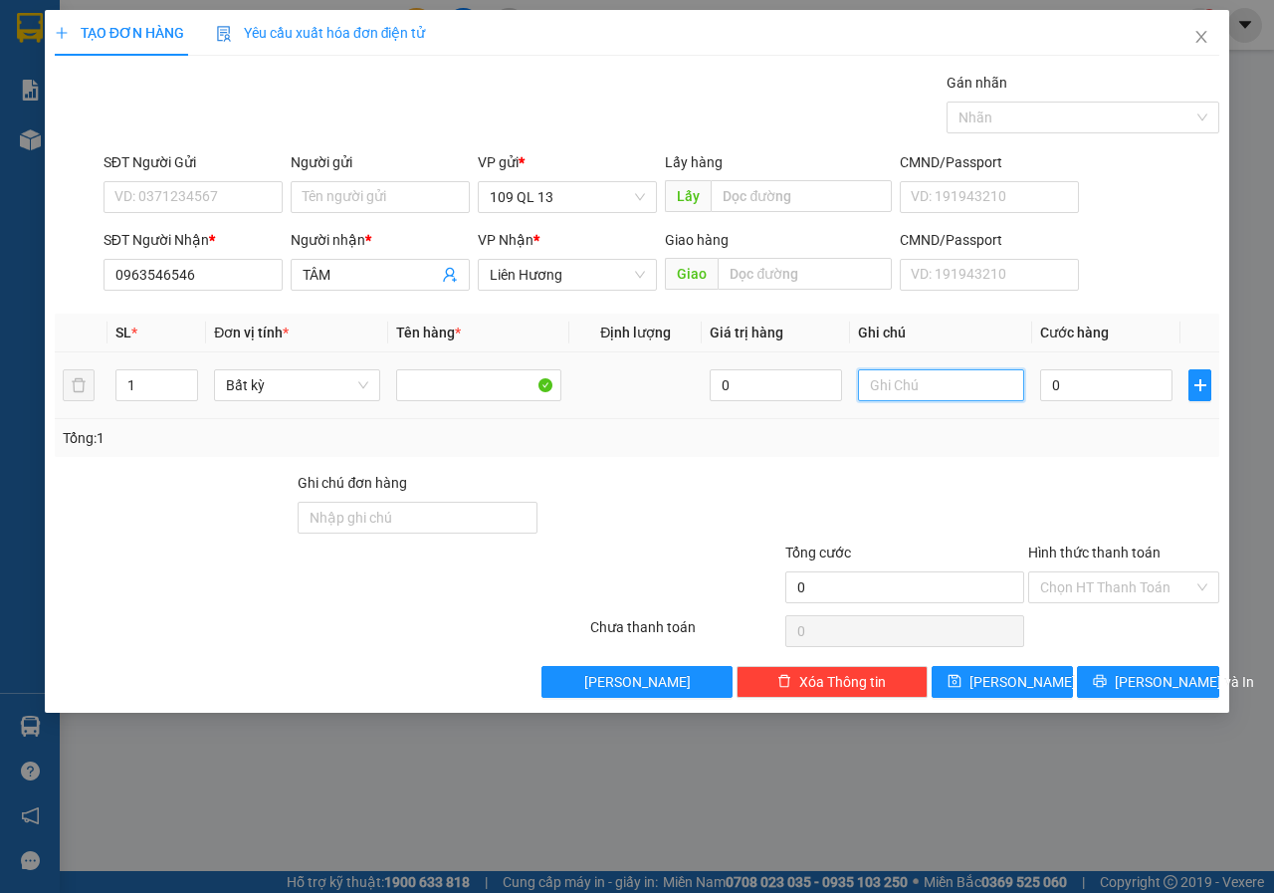
click at [930, 383] on input "text" at bounding box center [941, 385] width 166 height 32
type input "1 KIỆN THÙNG INOX"
type input "3"
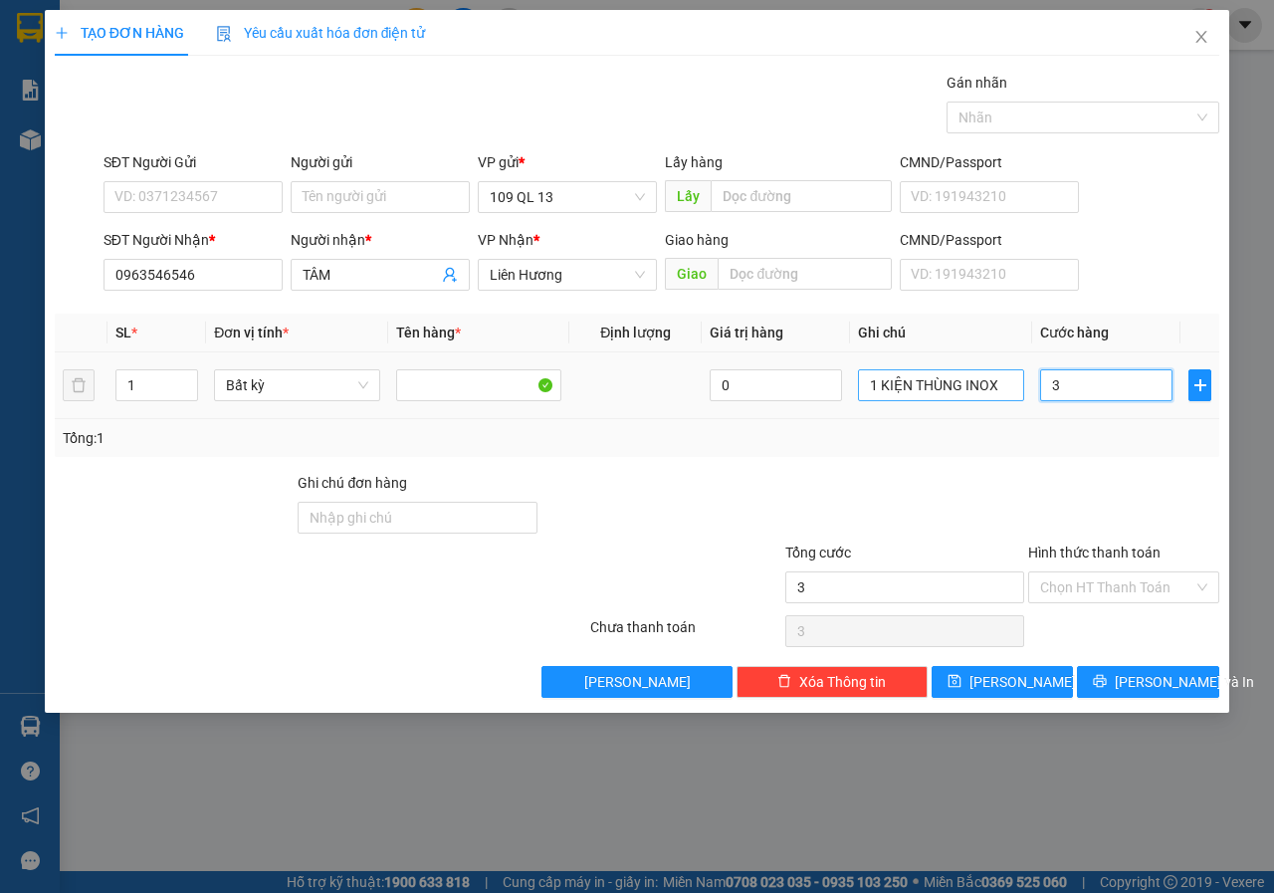
type input "30"
type input "3"
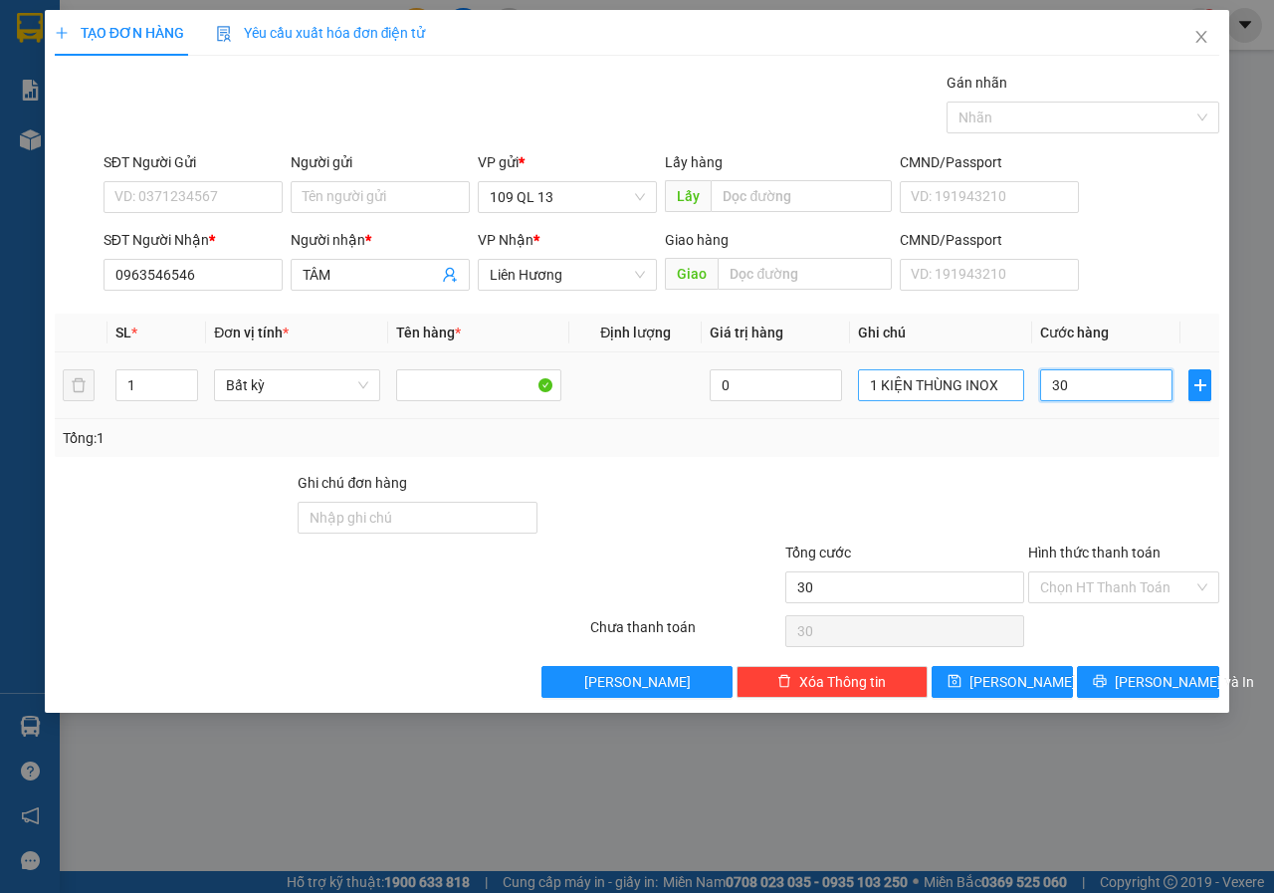
type input "3"
type input "0"
type input "04"
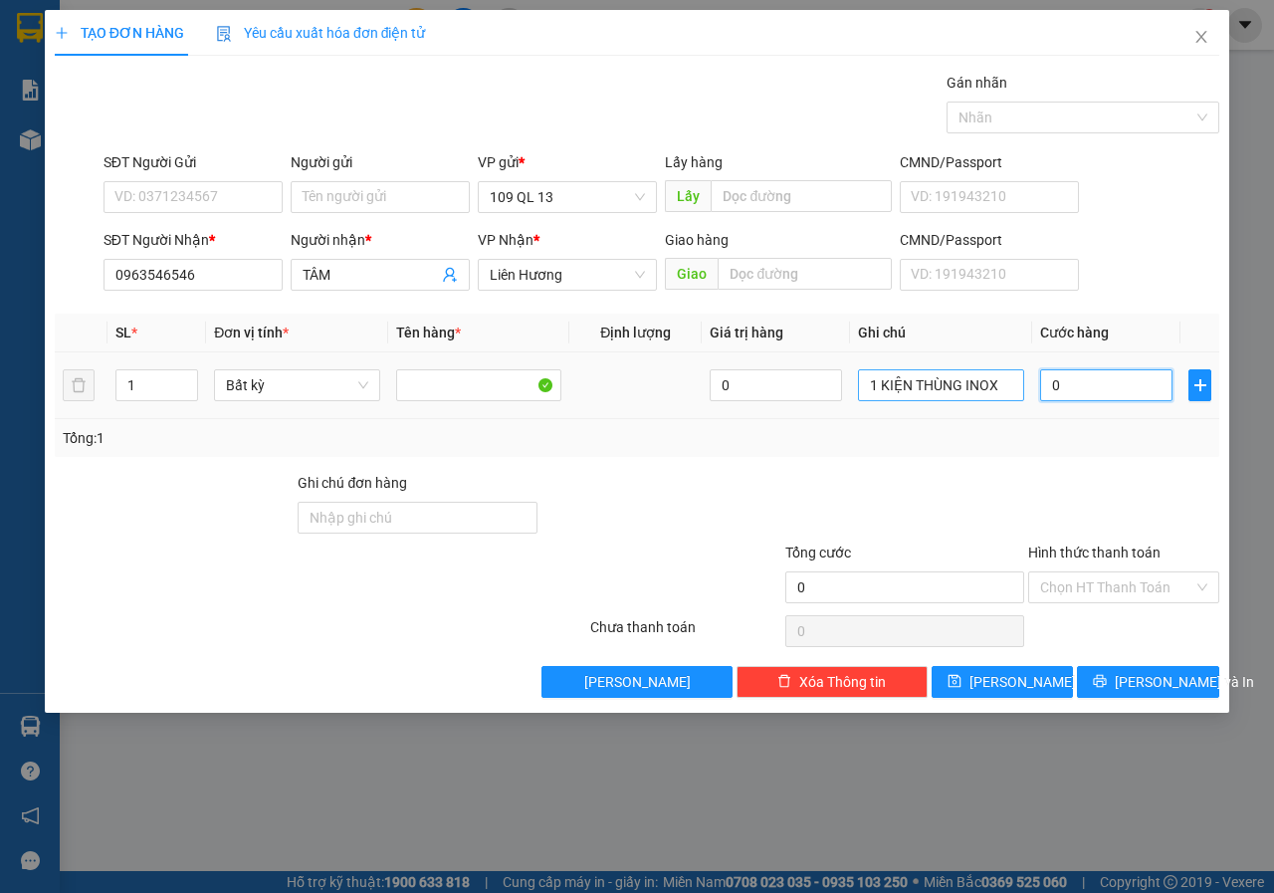
type input "4"
type input "040"
type input "40"
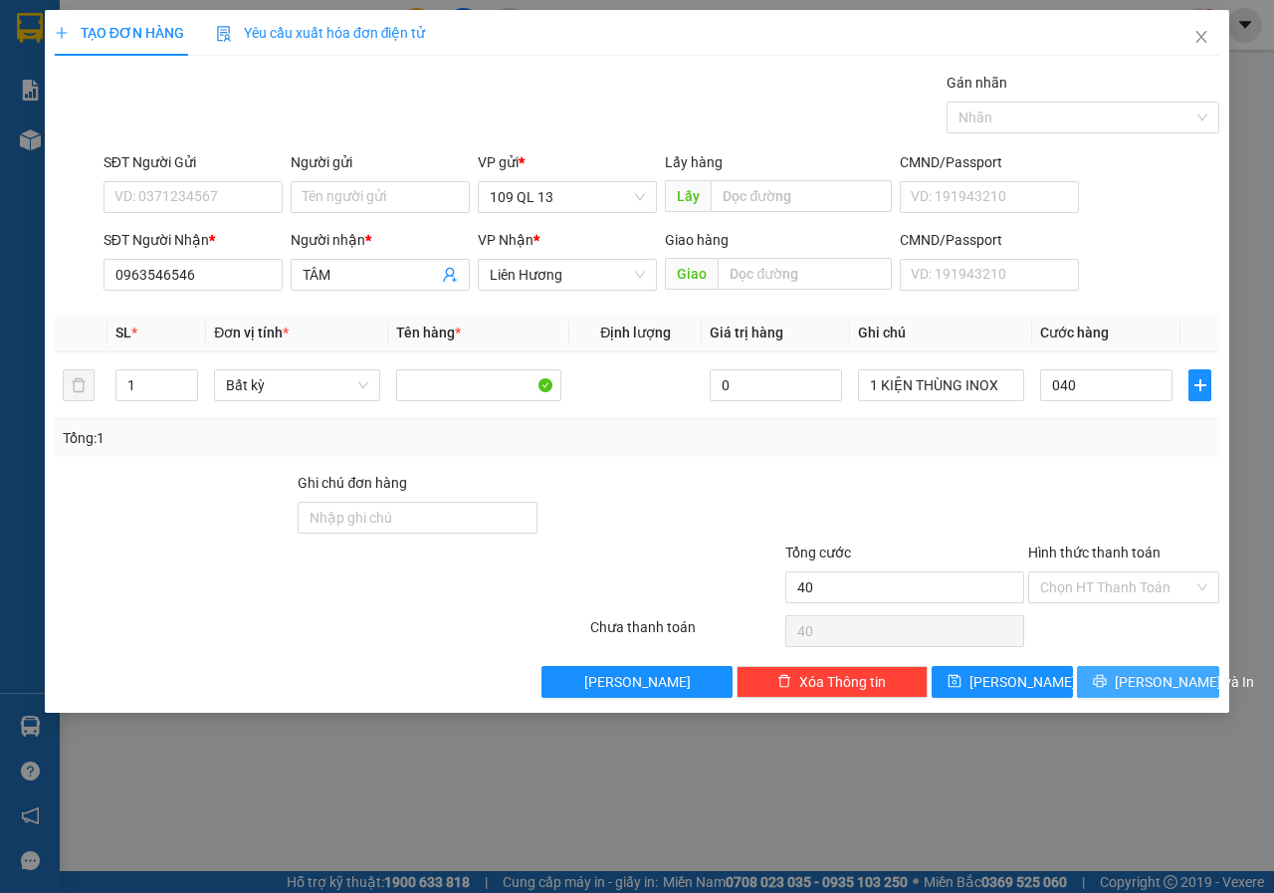
type input "40.000"
click at [1149, 674] on span "[PERSON_NAME] và In" at bounding box center [1183, 682] width 139 height 22
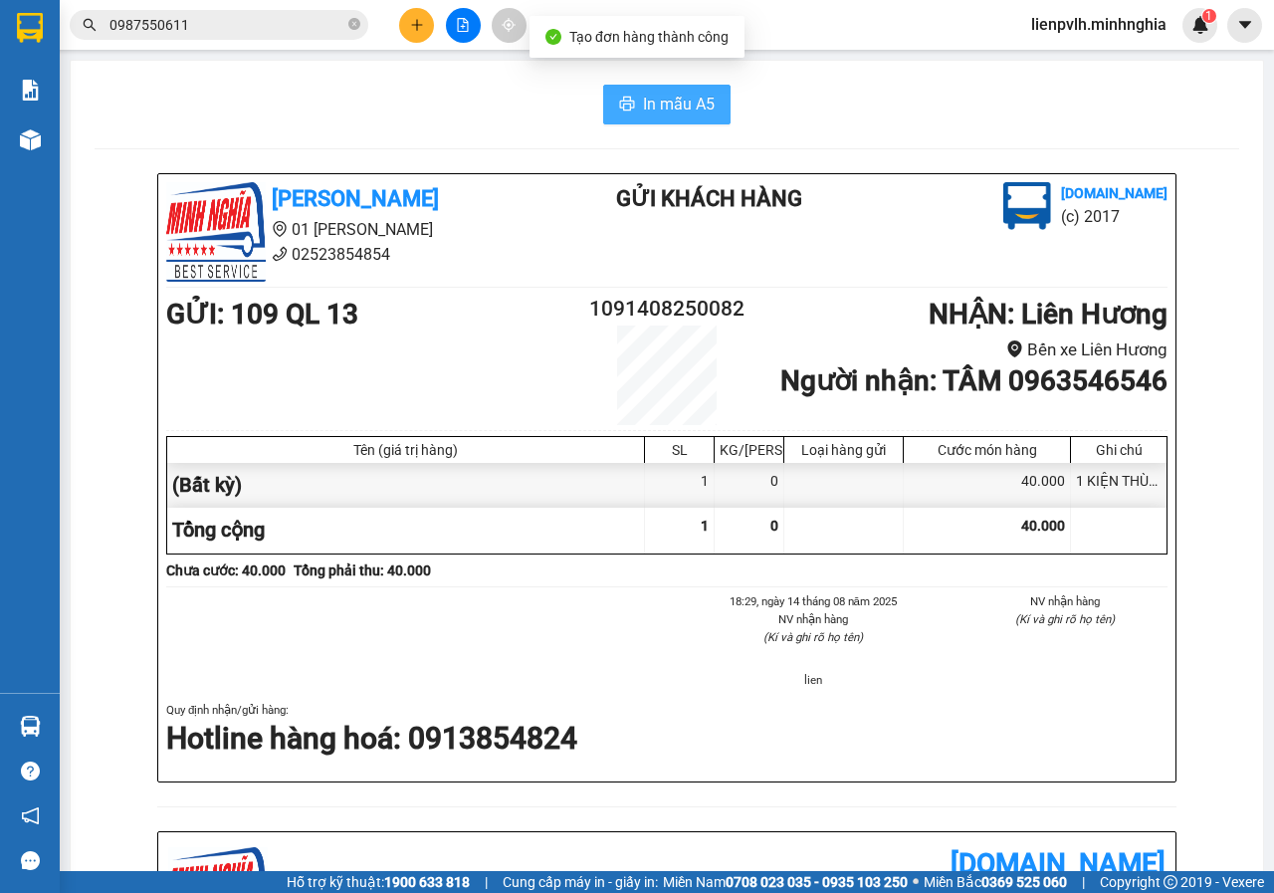
click at [678, 106] on span "In mẫu A5" at bounding box center [679, 104] width 72 height 25
click at [1237, 351] on div "In mẫu A5 [PERSON_NAME] 01 Đinh Tiên Hoàng 02523854854 Gửi khách hàng [DOMAIN_N…" at bounding box center [667, 810] width 1192 height 1498
click at [413, 33] on button at bounding box center [416, 25] width 35 height 35
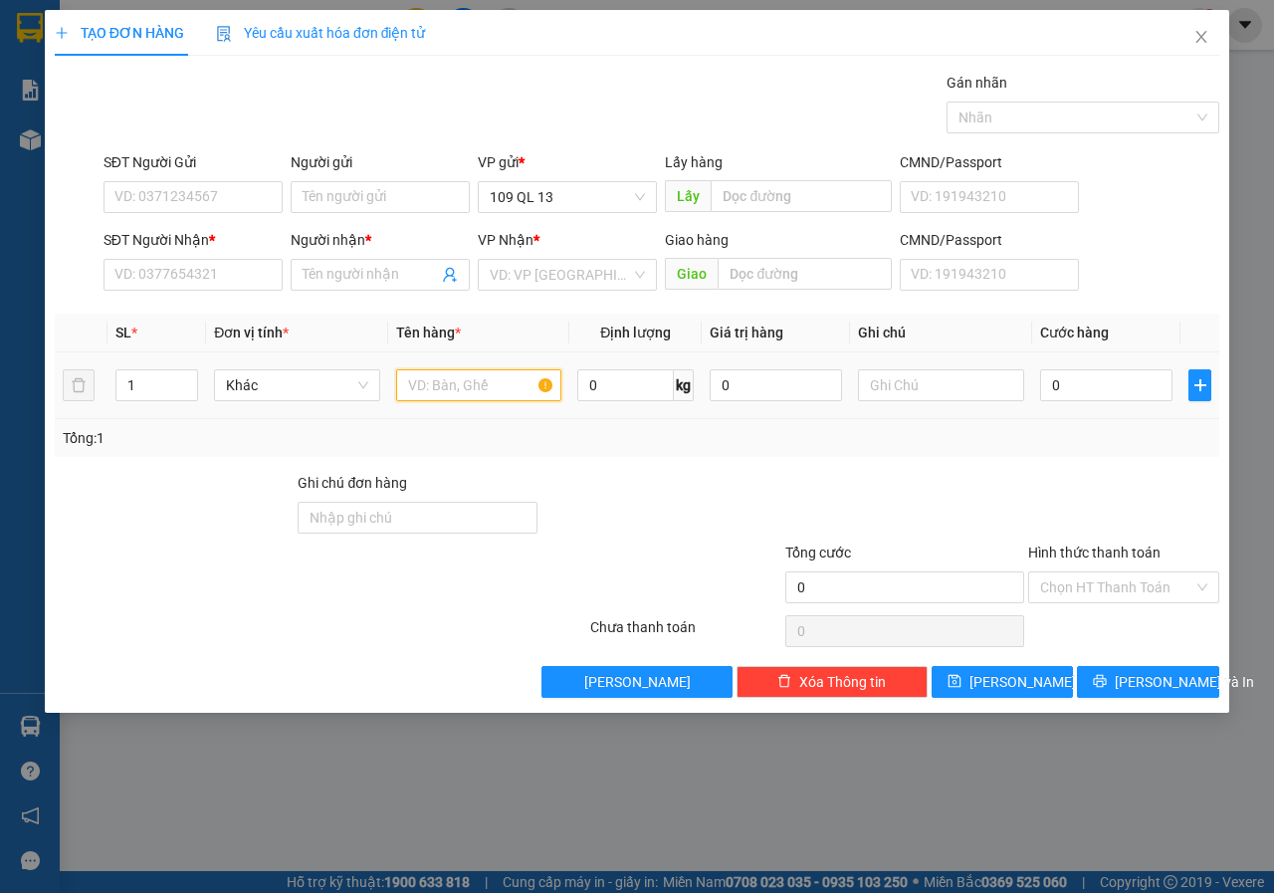
click at [450, 379] on input "text" at bounding box center [479, 385] width 166 height 32
drag, startPoint x: 219, startPoint y: 253, endPoint x: 215, endPoint y: 267, distance: 14.5
click at [216, 253] on div "SĐT Người Nhận *" at bounding box center [192, 244] width 179 height 30
click at [213, 274] on input "SĐT Người Nhận *" at bounding box center [192, 275] width 179 height 32
click at [219, 281] on input "SĐT Người Nhận *" at bounding box center [192, 275] width 179 height 32
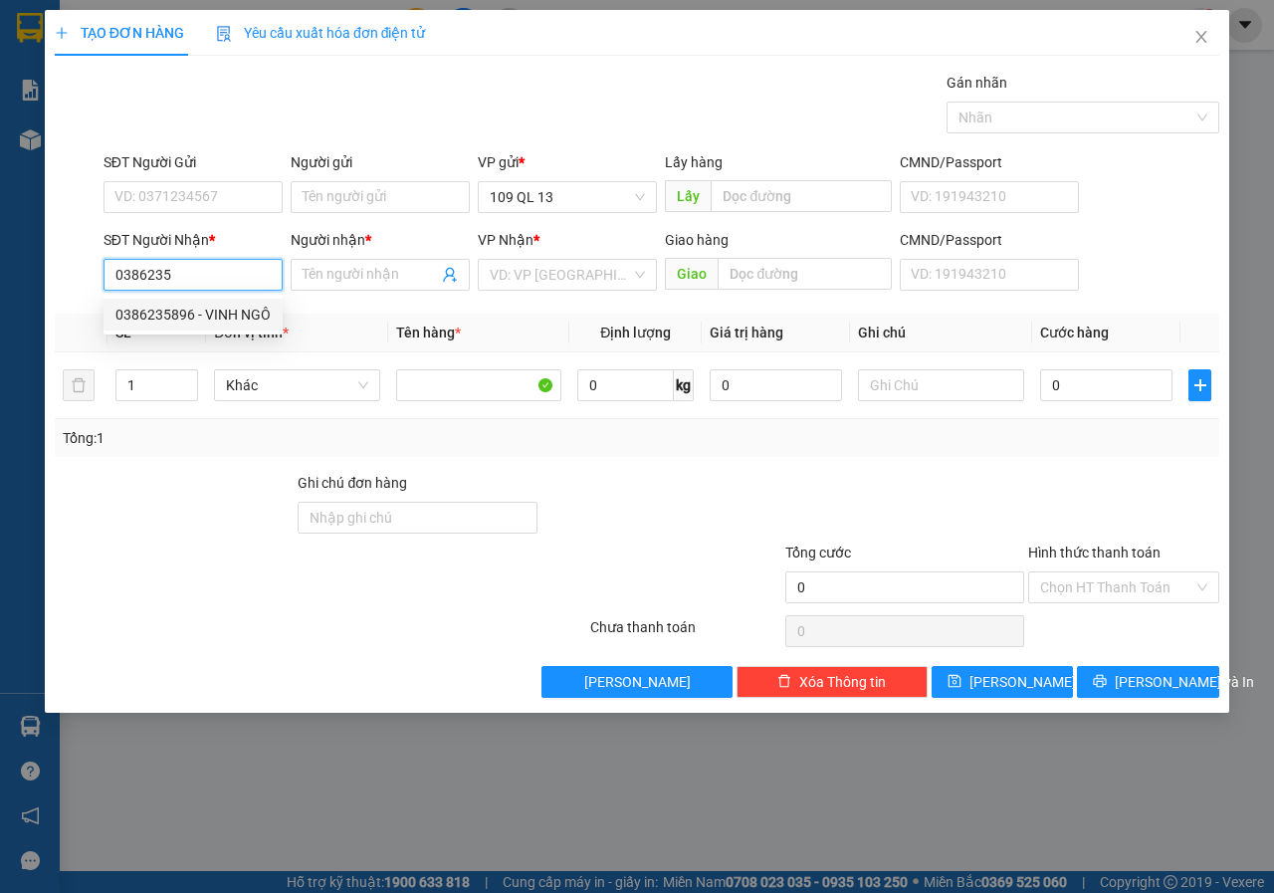
click at [230, 320] on div "0386235896 - VINH NGÔ" at bounding box center [192, 314] width 155 height 22
type input "0386235896"
type input "VINH NGÔ"
type input "0386235896"
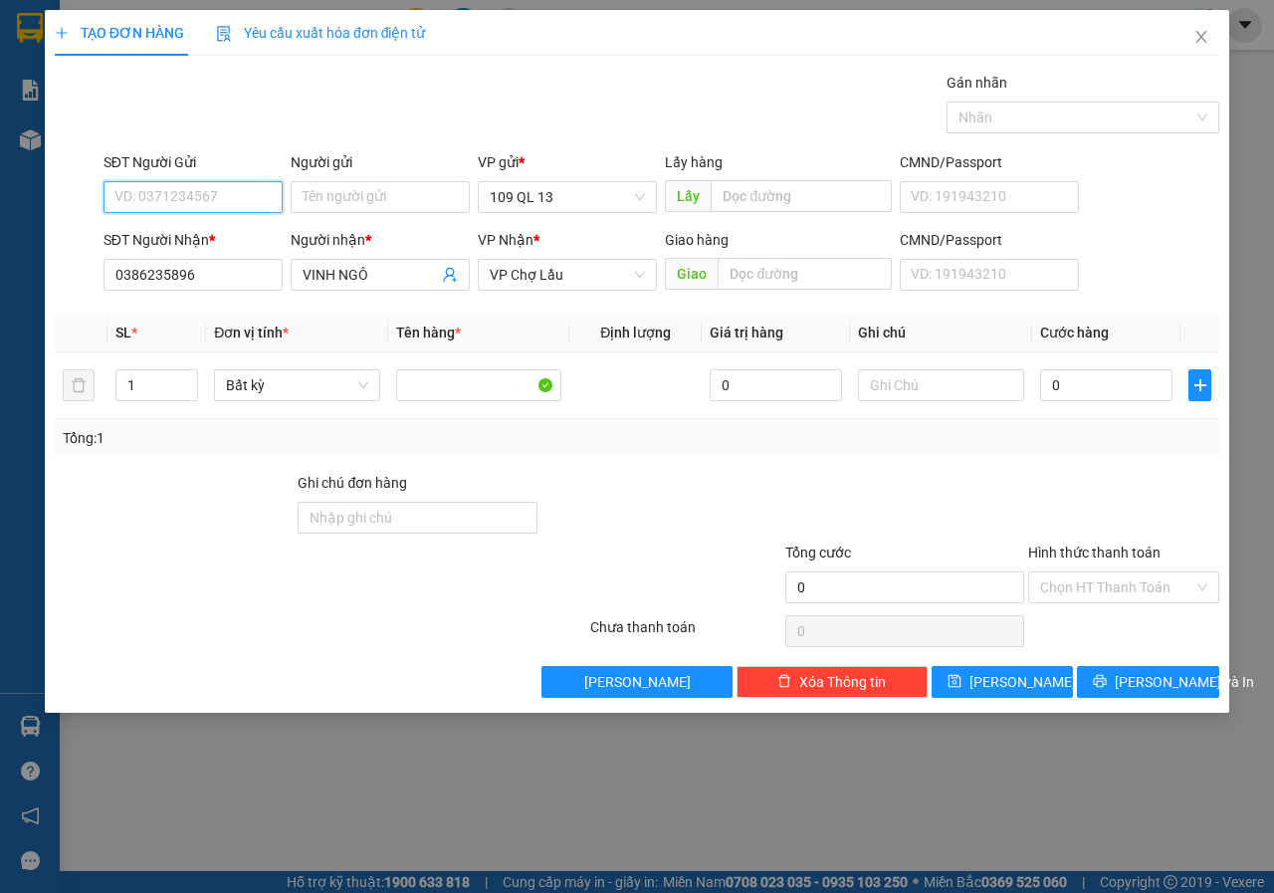
click at [251, 194] on input "SĐT Người Gửi" at bounding box center [192, 197] width 179 height 32
click at [230, 242] on div "SĐT Người Nhận *" at bounding box center [192, 240] width 179 height 22
click at [230, 259] on input "0386235896" at bounding box center [192, 275] width 179 height 32
click at [264, 188] on input "090265" at bounding box center [192, 197] width 179 height 32
click at [227, 195] on input "090265" at bounding box center [192, 197] width 179 height 32
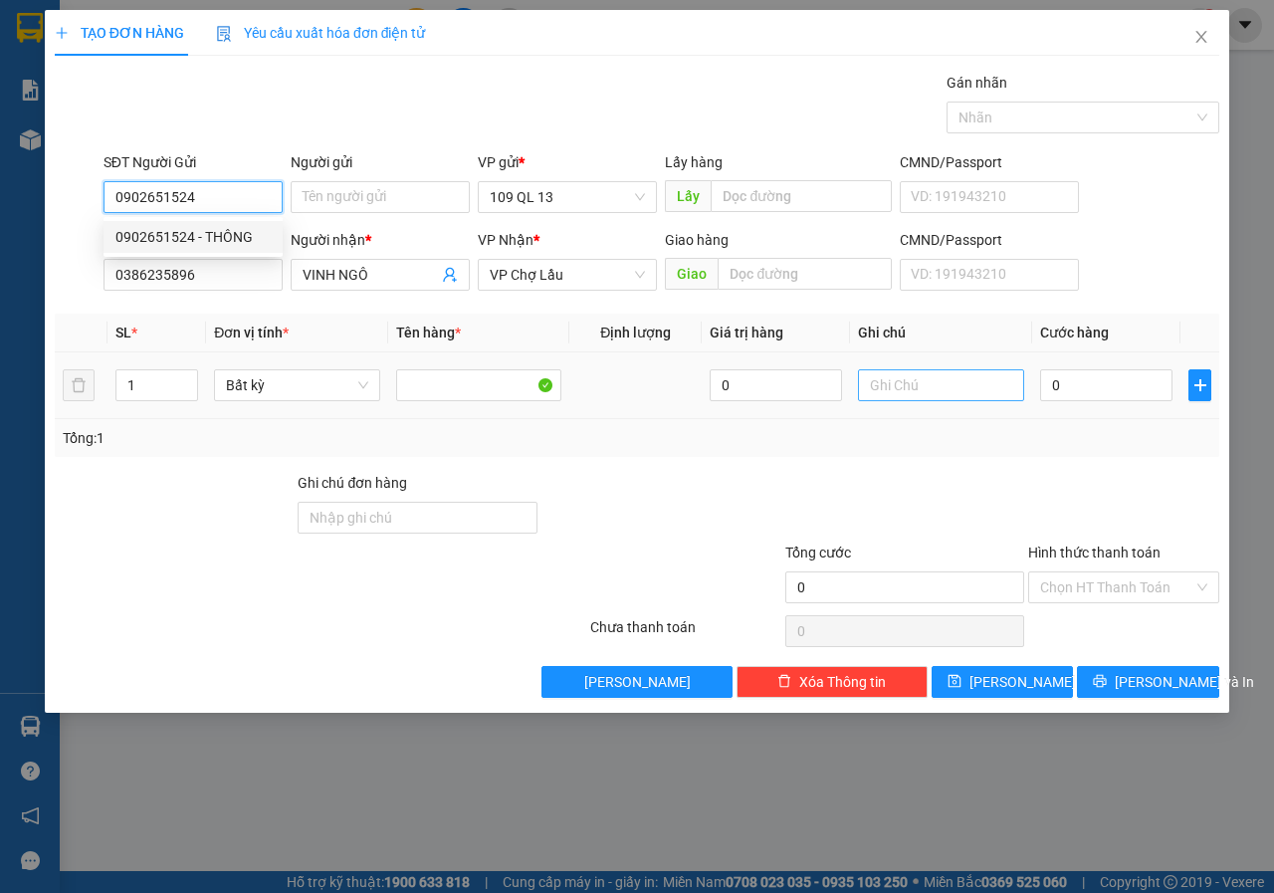
type input "0902651524"
click at [986, 377] on input "text" at bounding box center [941, 385] width 166 height 32
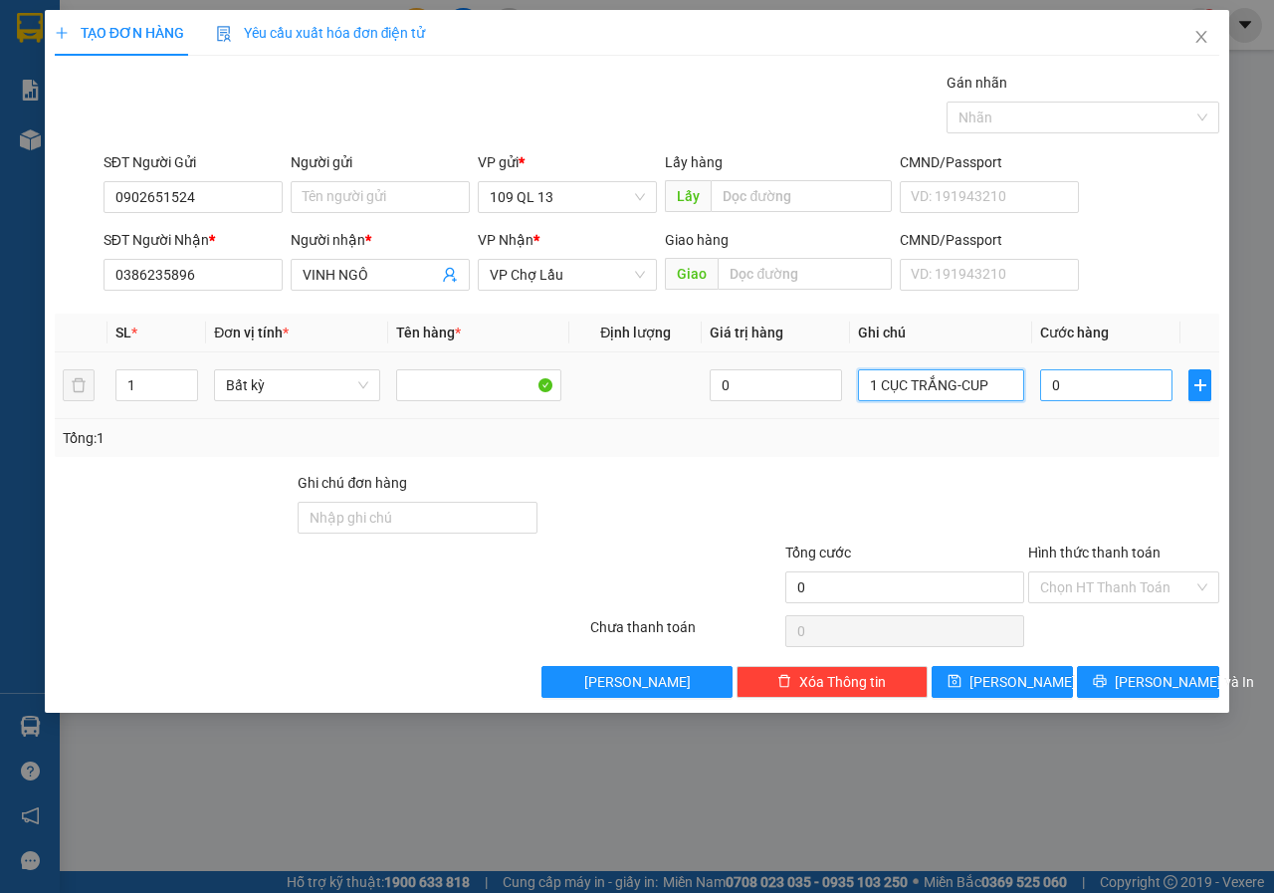
type input "1 CỤC TRẮNG-CUP"
click at [1100, 392] on input "0" at bounding box center [1106, 385] width 132 height 32
type input "04"
type input "4"
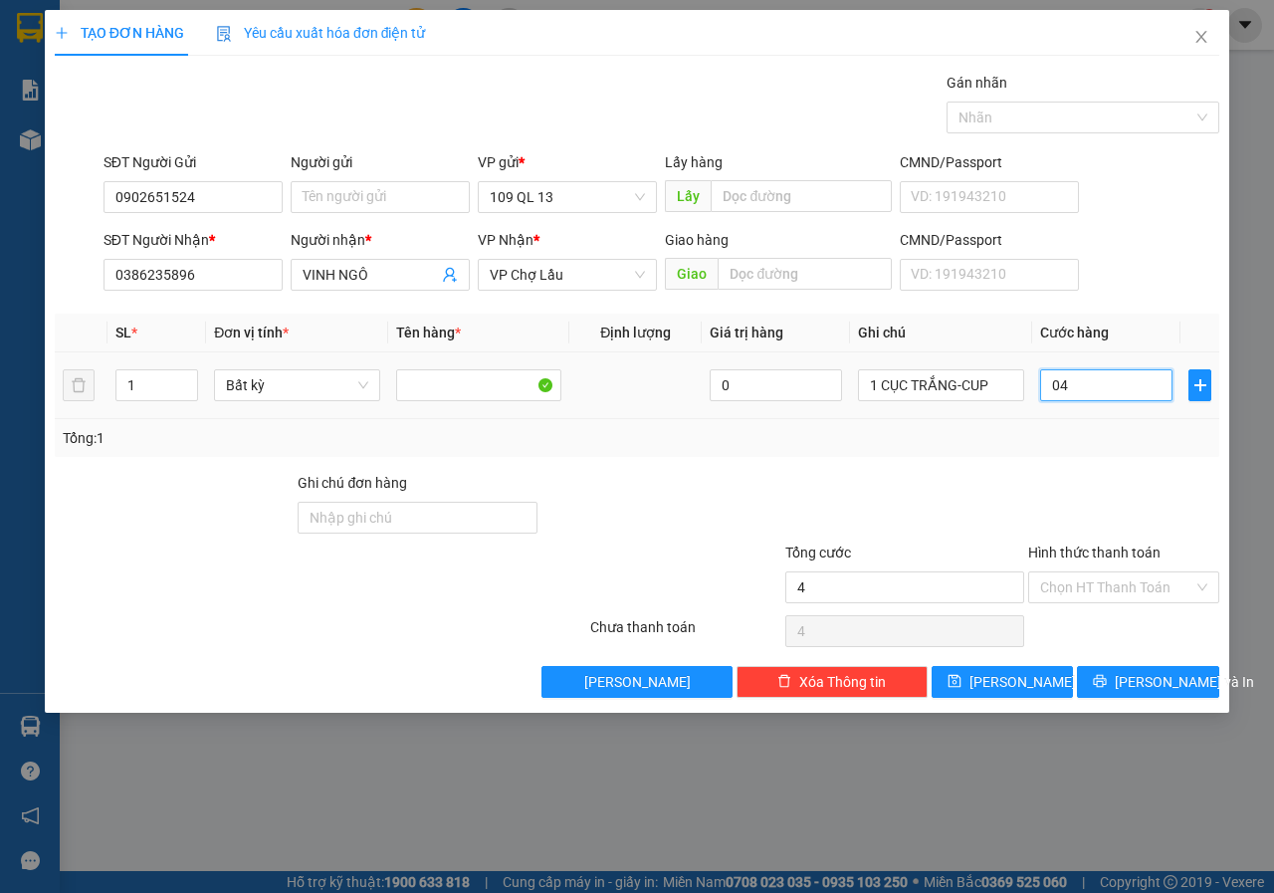
type input "040"
type input "40"
type input "40.000"
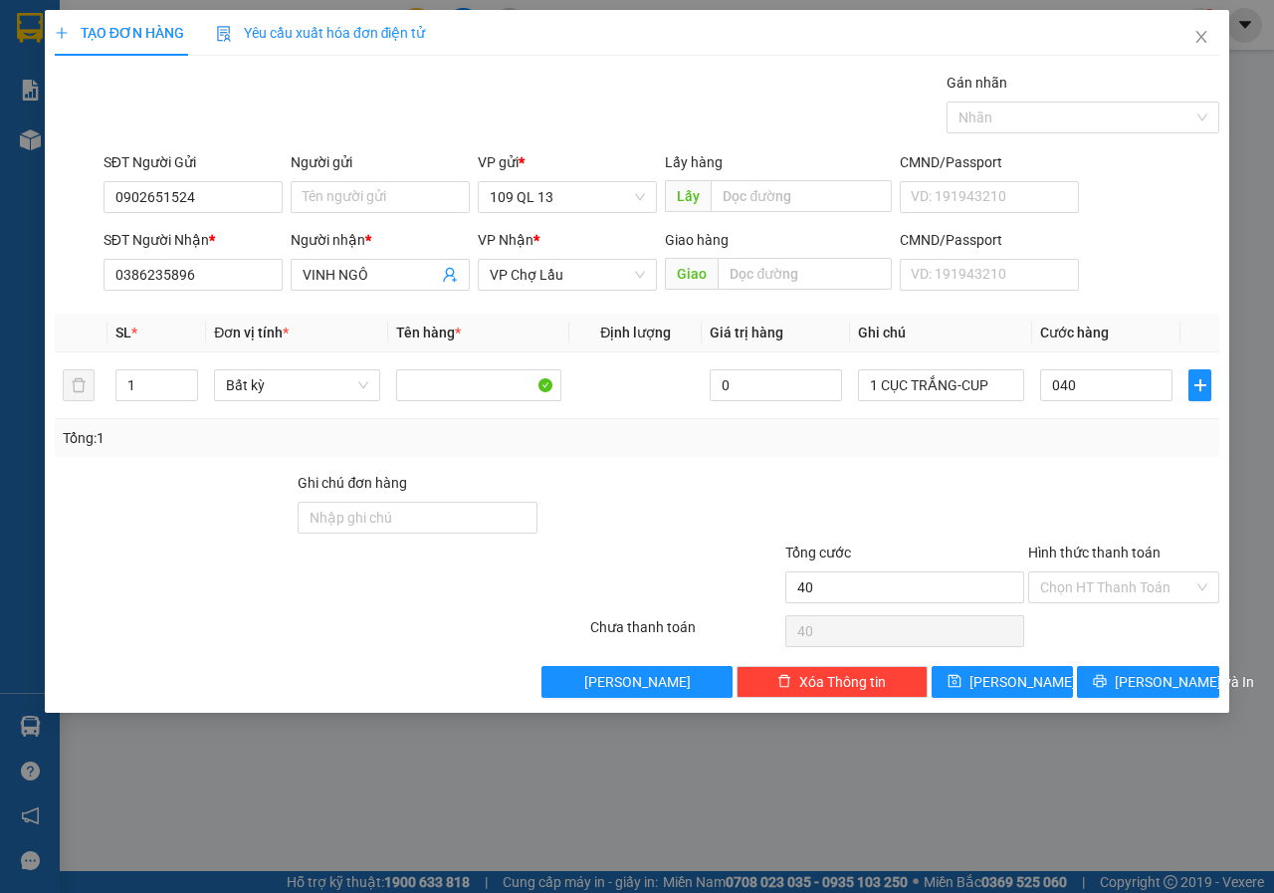
type input "40.000"
click at [1127, 431] on div "Tổng: 1" at bounding box center [637, 438] width 1148 height 22
click at [1163, 676] on span "[PERSON_NAME] và In" at bounding box center [1183, 682] width 139 height 22
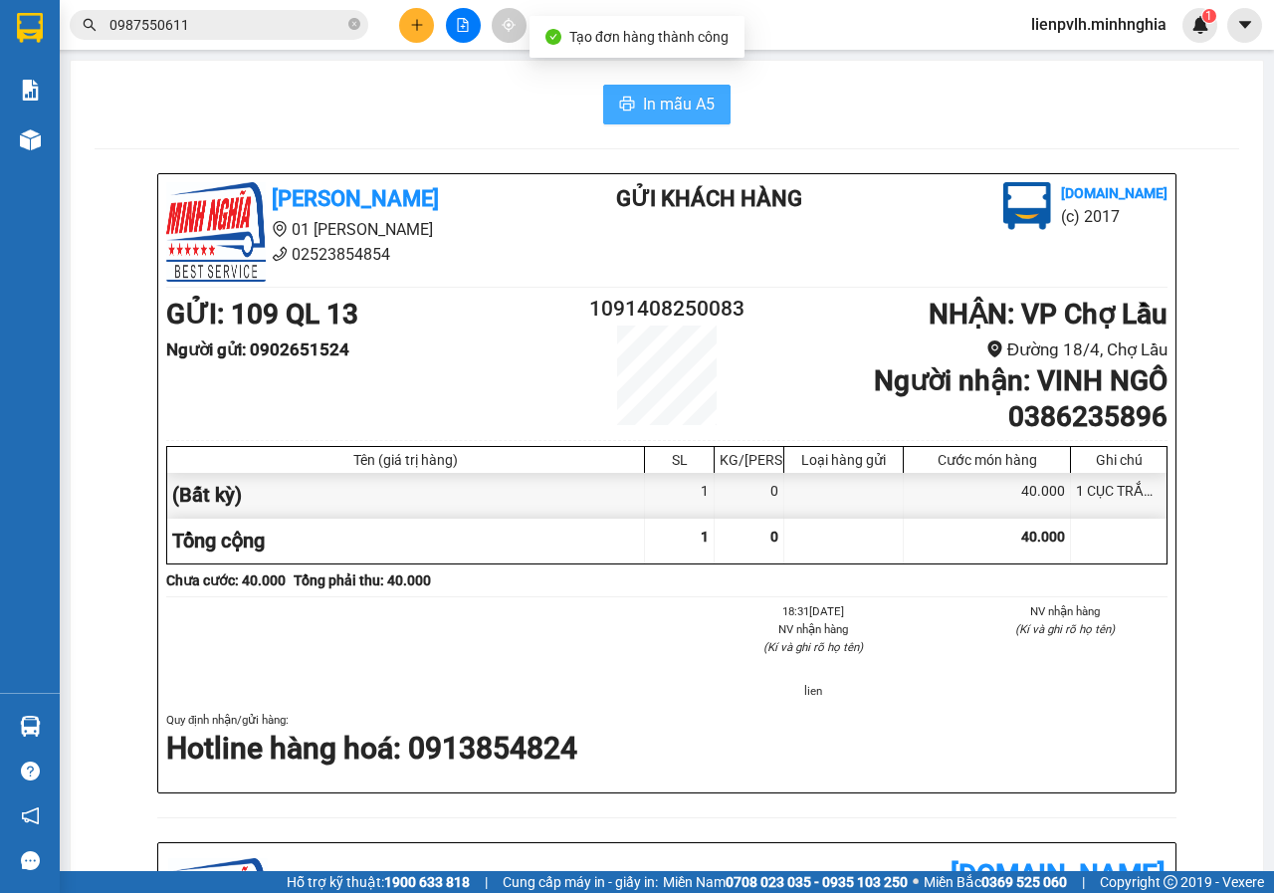
click at [655, 90] on button "In mẫu A5" at bounding box center [666, 105] width 127 height 40
click at [1190, 576] on div "[PERSON_NAME] 01 Đinh Tiên Hoàng 02523854854 Gửi khách hàng [DOMAIN_NAME] (c) 2…" at bounding box center [667, 875] width 1144 height 1405
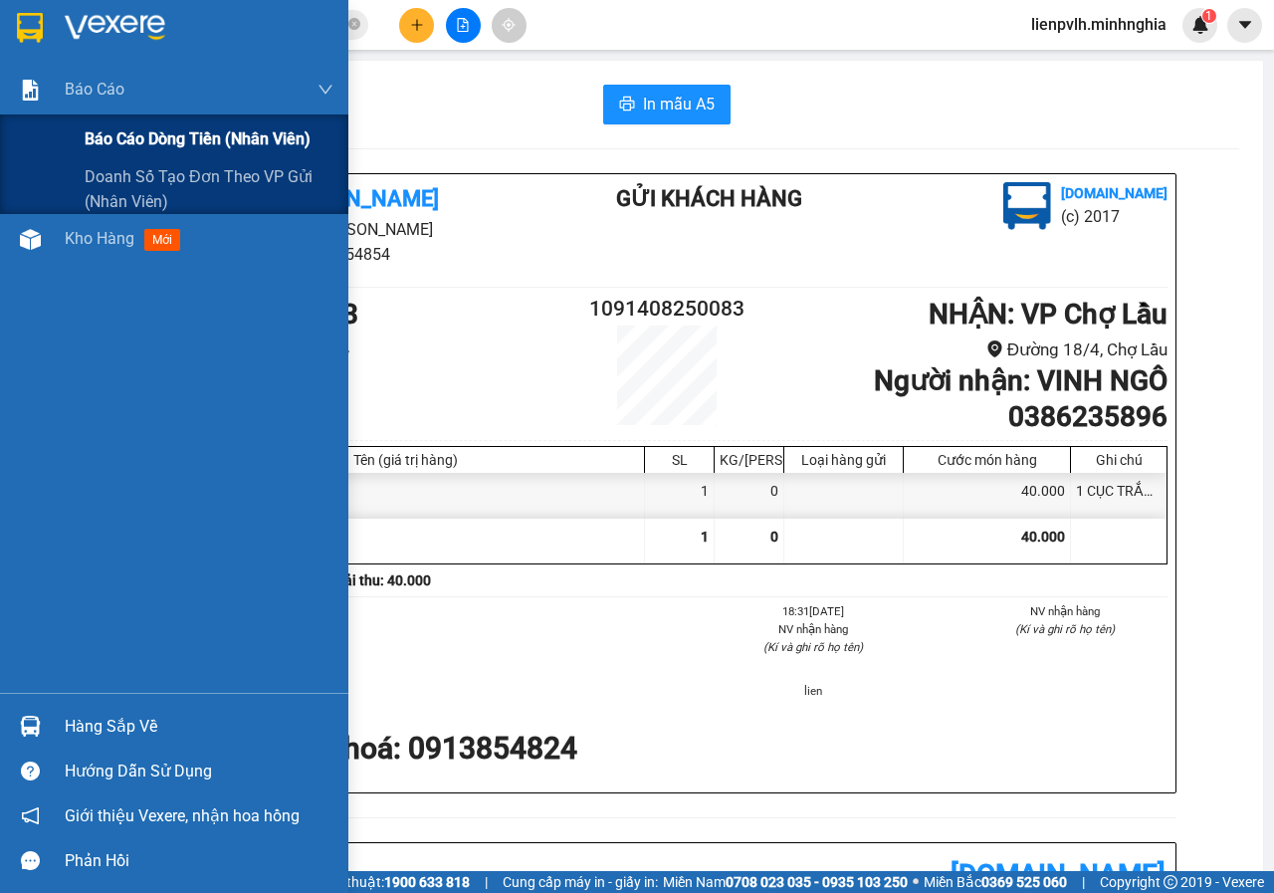
click at [107, 137] on span "Báo cáo dòng tiền (nhân viên)" at bounding box center [198, 138] width 226 height 25
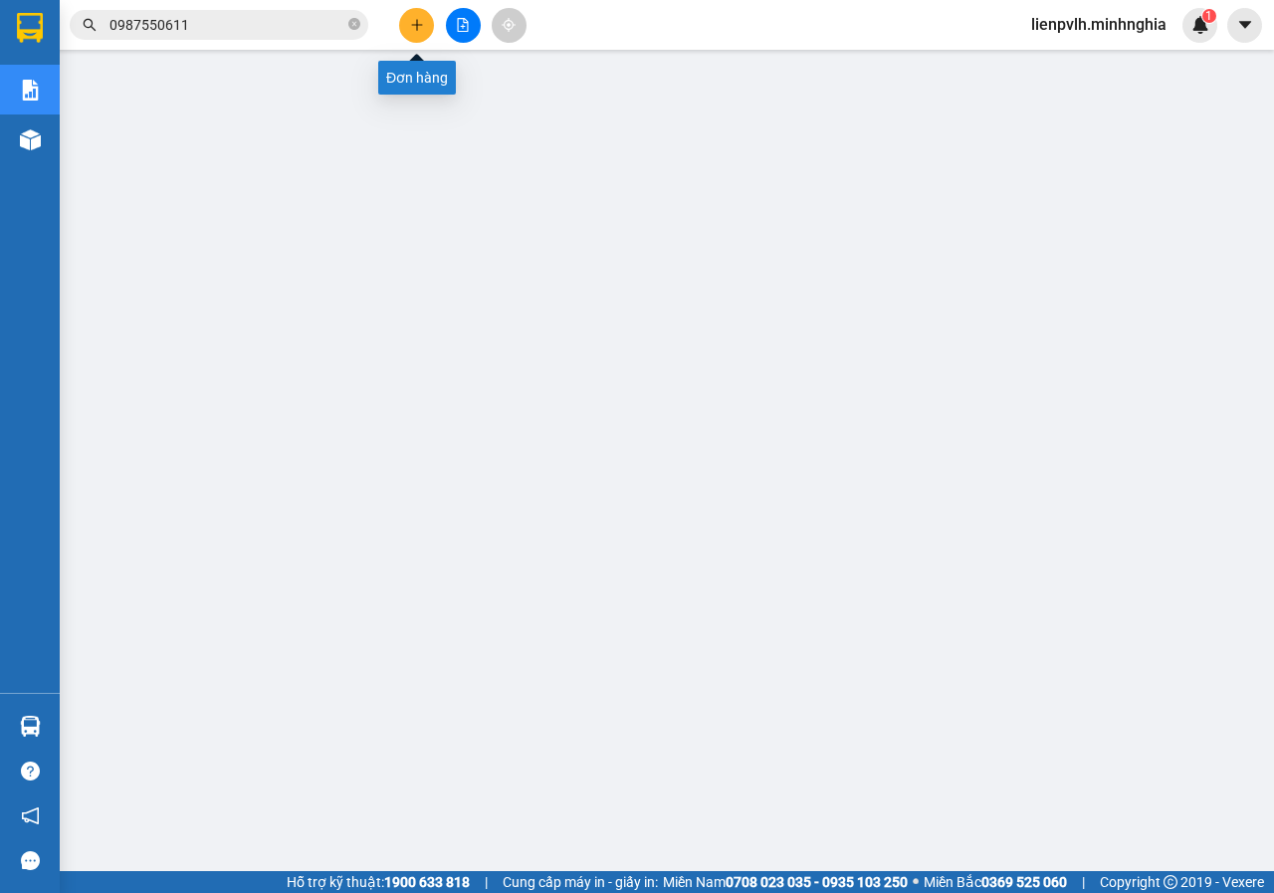
click at [419, 31] on icon "plus" at bounding box center [417, 25] width 14 height 14
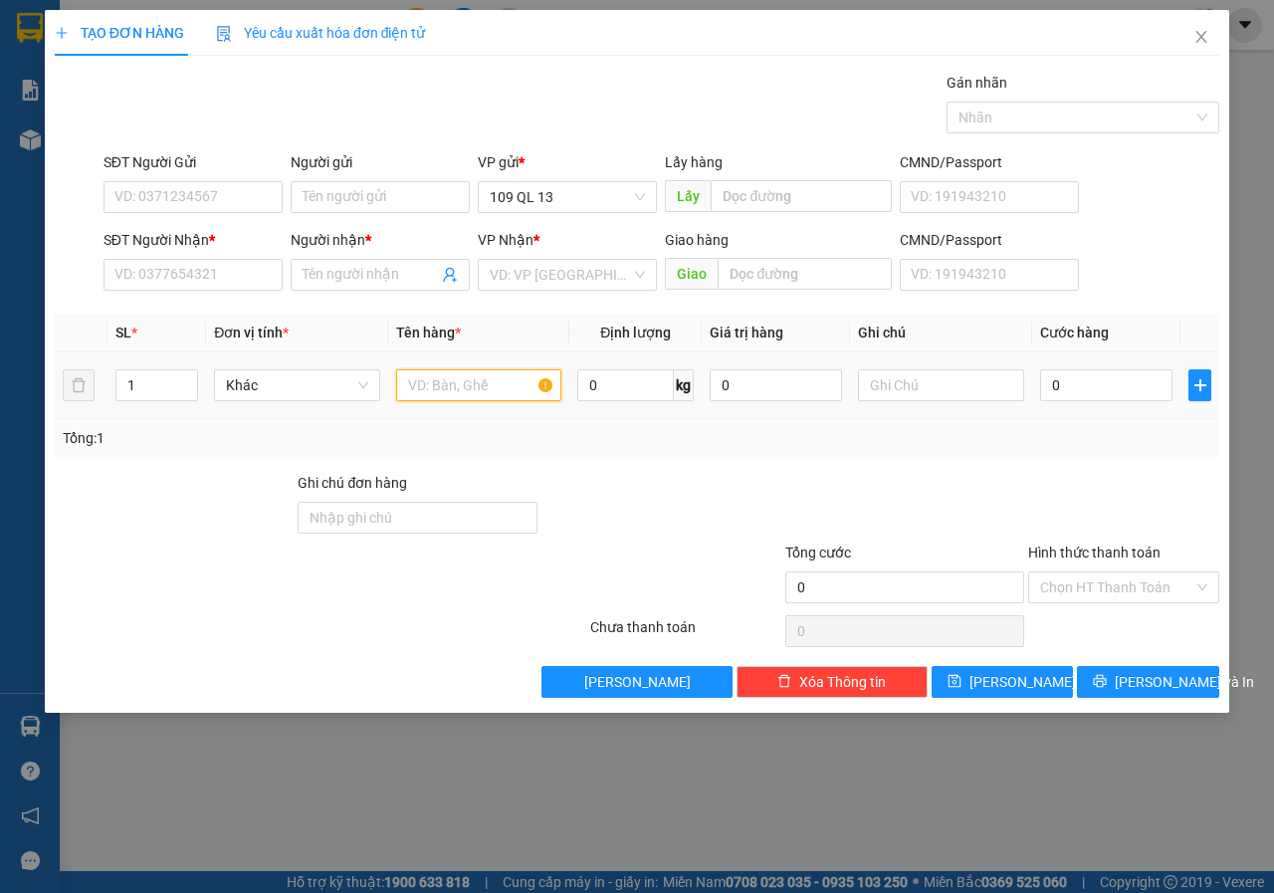
click at [486, 372] on input "text" at bounding box center [479, 385] width 166 height 32
click at [228, 278] on input "SĐT Người Nhận *" at bounding box center [192, 275] width 179 height 32
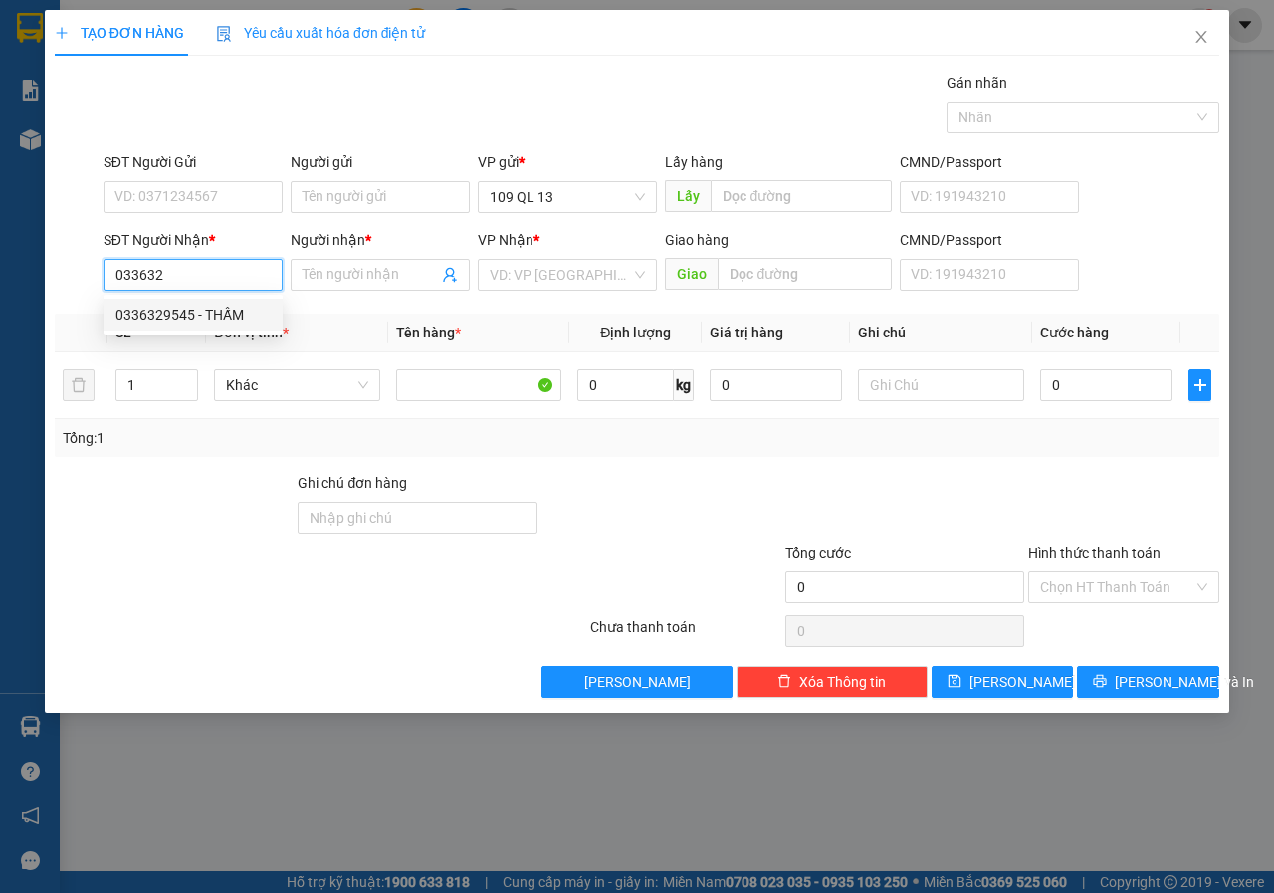
click at [207, 317] on div "0336329545 - THẤM" at bounding box center [192, 314] width 155 height 22
type input "0336329545"
type input "THẤM"
type input "0336329545"
click at [249, 214] on div "SĐT Người Gửi VD: 0371234567" at bounding box center [192, 186] width 179 height 70
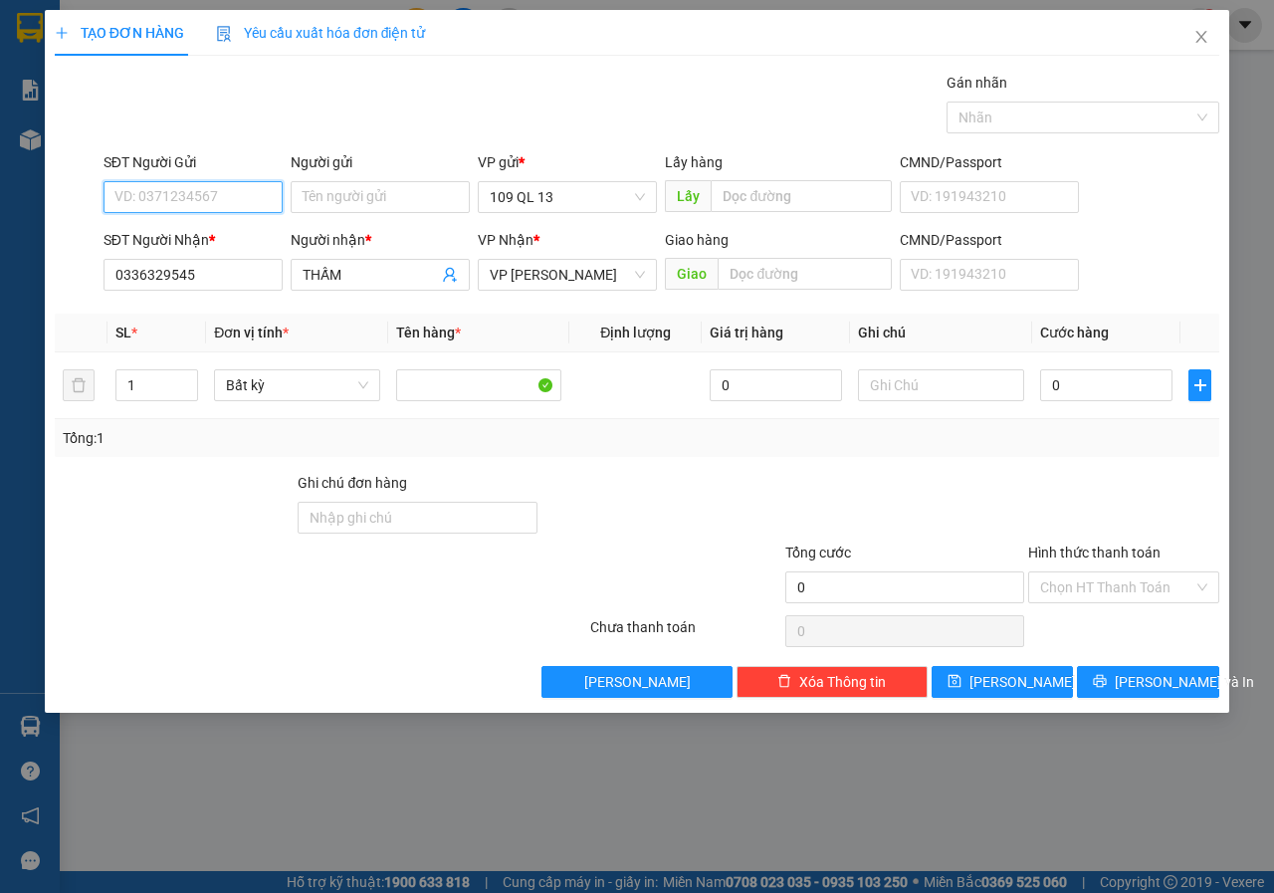
click at [256, 198] on input "SĐT Người Gửi" at bounding box center [192, 197] width 179 height 32
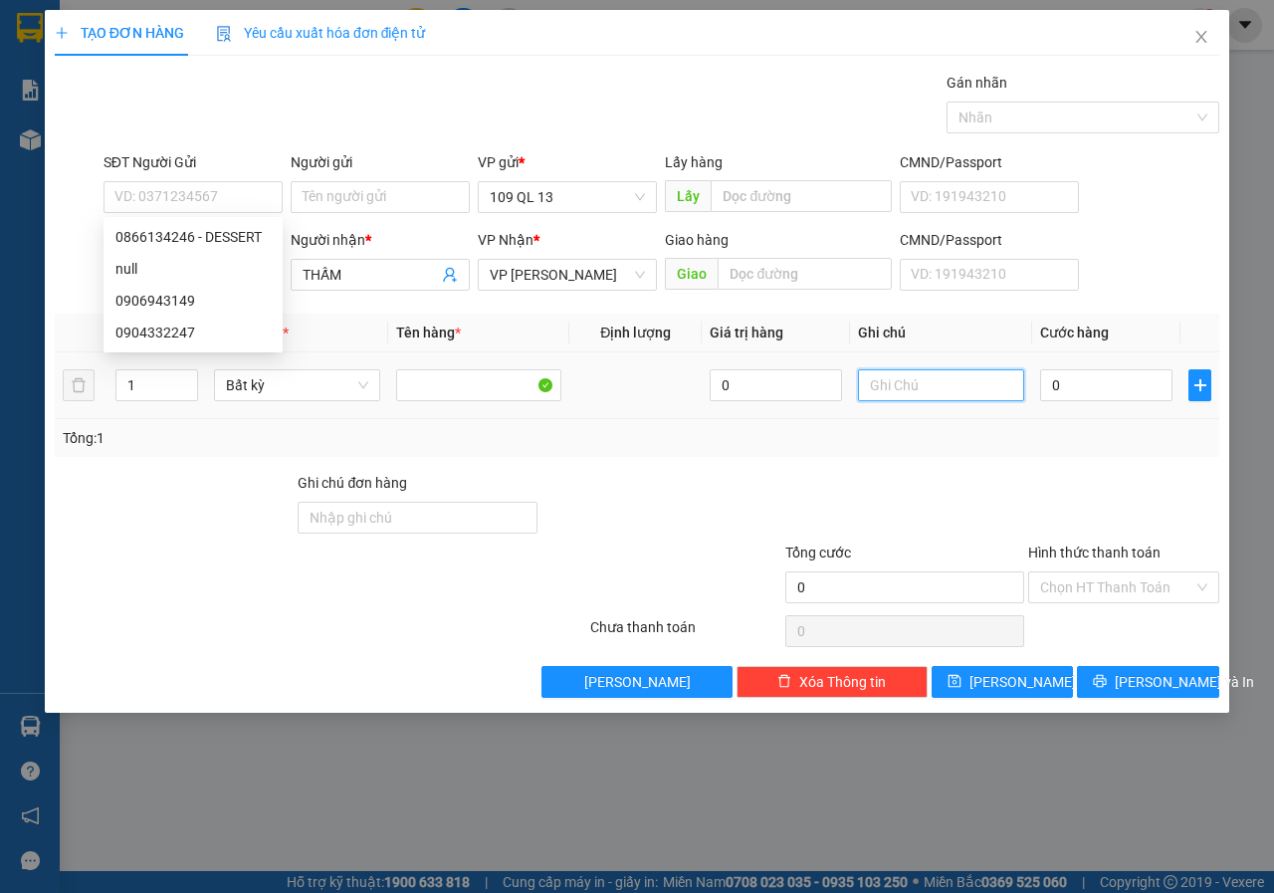
click at [916, 387] on input "text" at bounding box center [941, 385] width 166 height 32
type input "1 KIỆN RỔ"
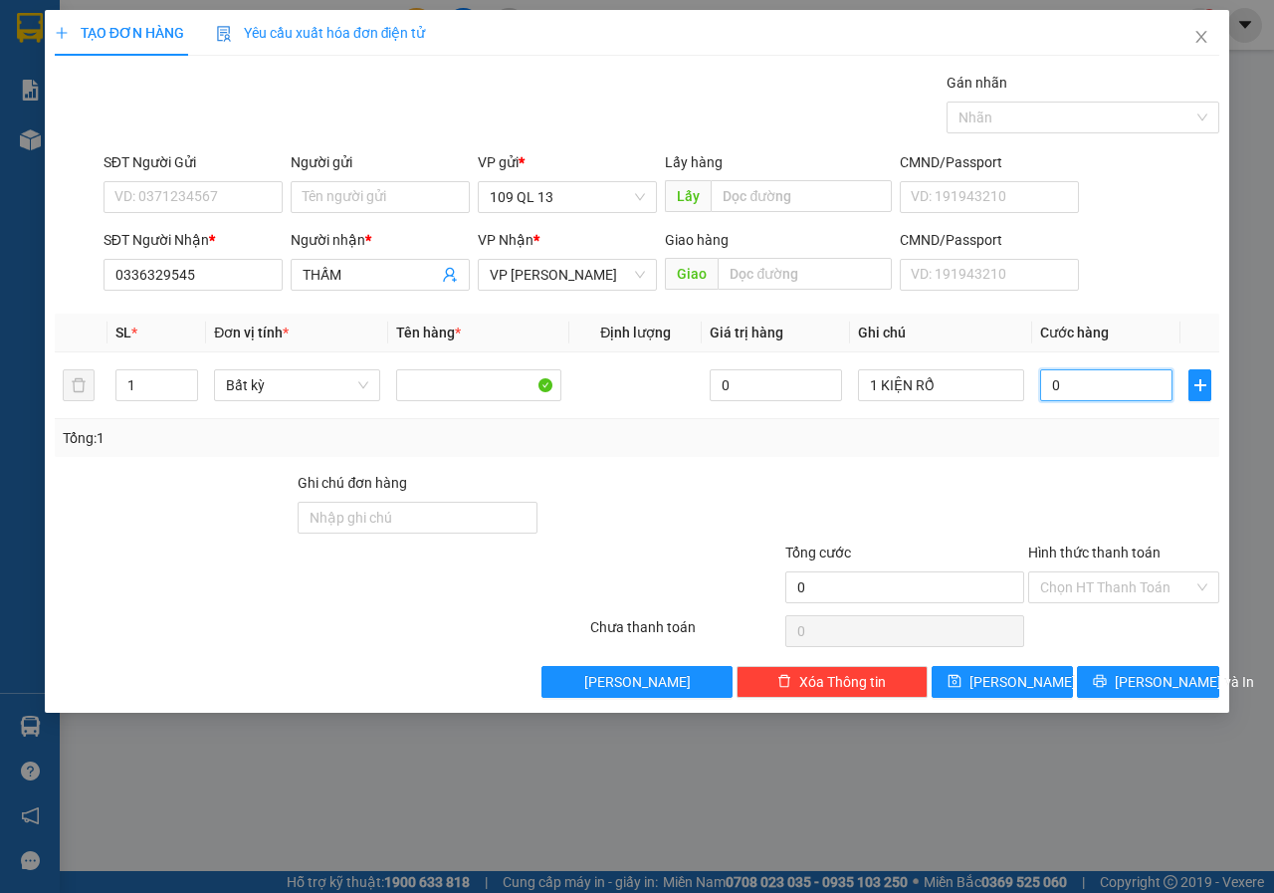
type input "5"
type input "50"
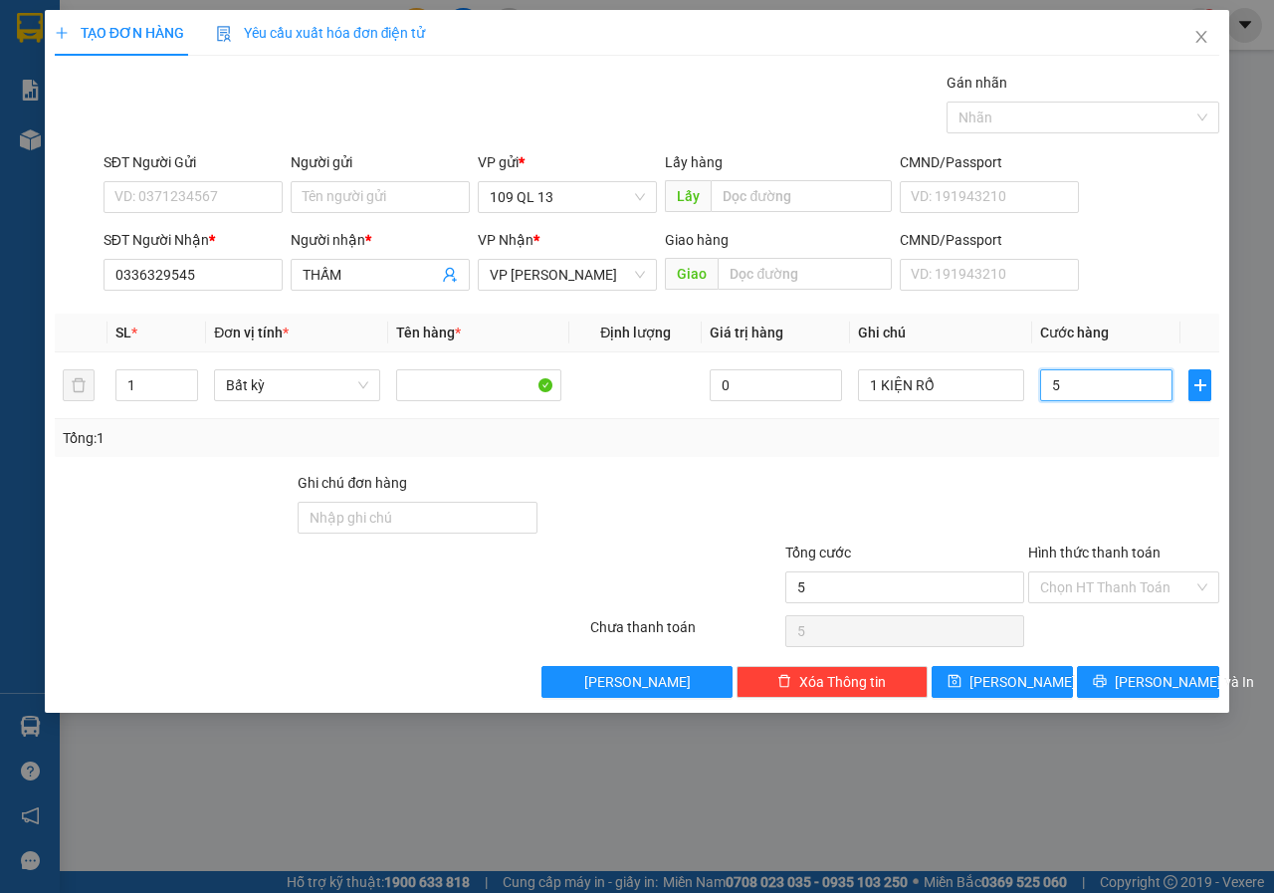
type input "50"
type input "50.000"
click at [1178, 679] on span "[PERSON_NAME] và In" at bounding box center [1183, 682] width 139 height 22
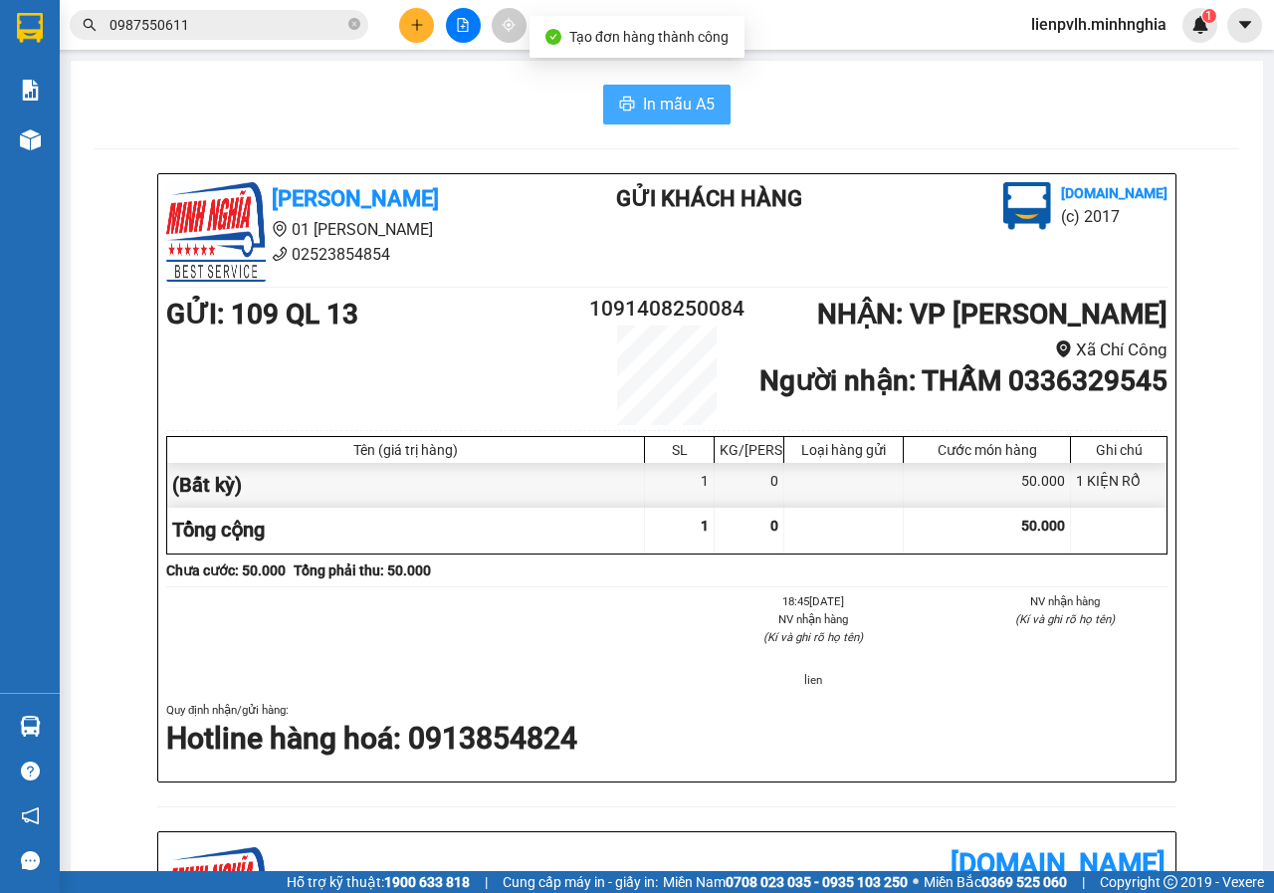
click at [712, 112] on button "In mẫu A5" at bounding box center [666, 105] width 127 height 40
click at [417, 22] on icon "plus" at bounding box center [416, 24] width 1 height 11
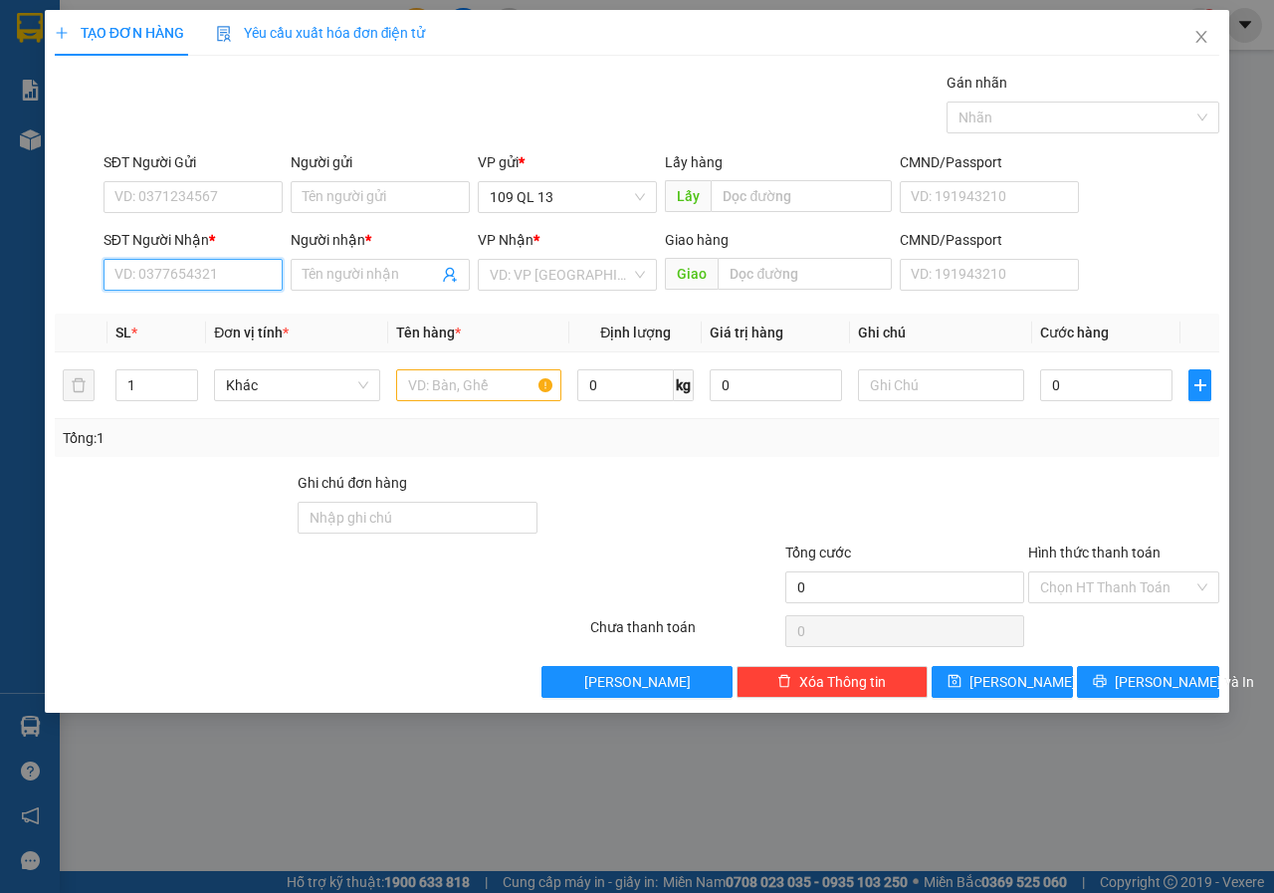
click at [187, 263] on input "SĐT Người Nhận *" at bounding box center [192, 275] width 179 height 32
click at [225, 307] on div "0903347700 - NK [GEOGRAPHIC_DATA]" at bounding box center [238, 314] width 246 height 22
type input "0903347700"
type input "NK PHÚ PHƯỚC"
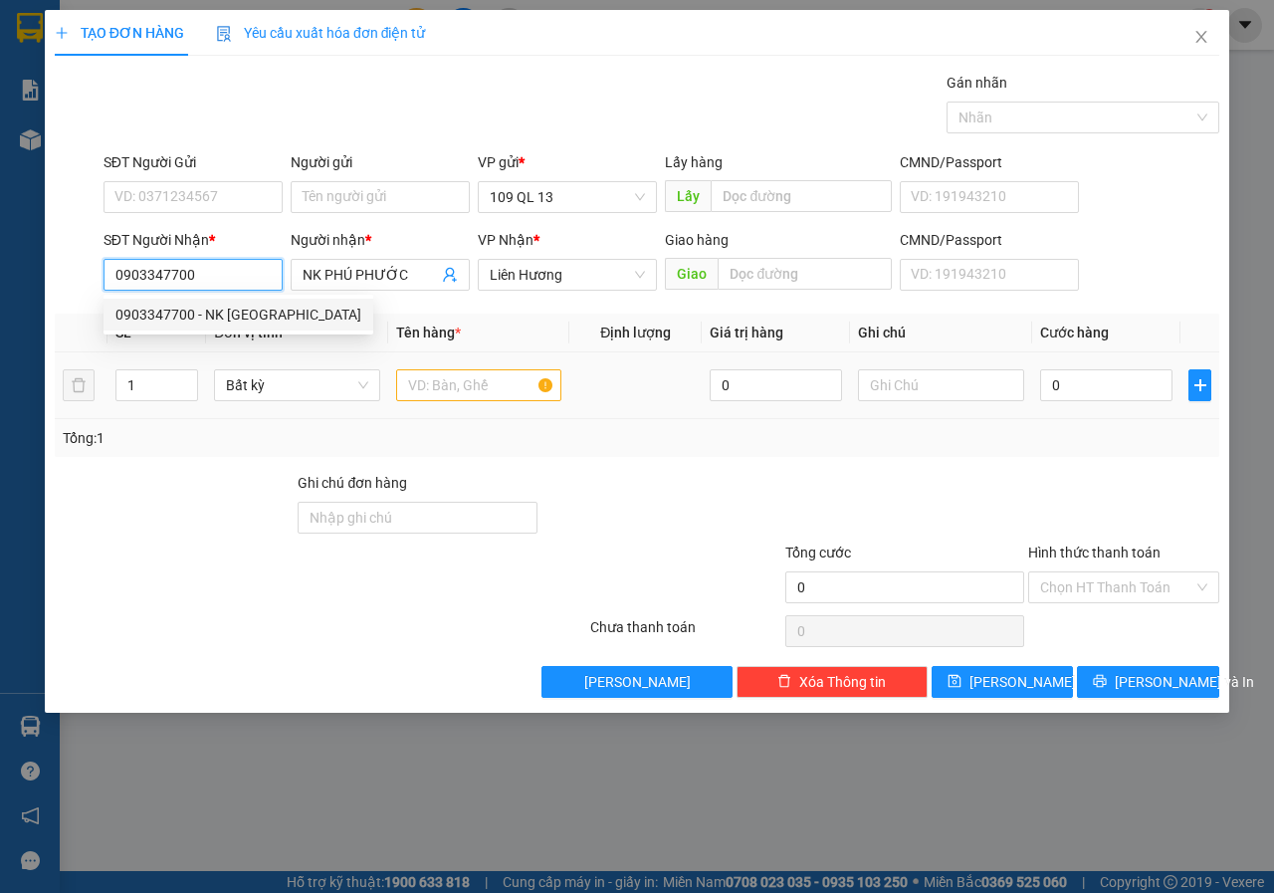
type input "0903347700"
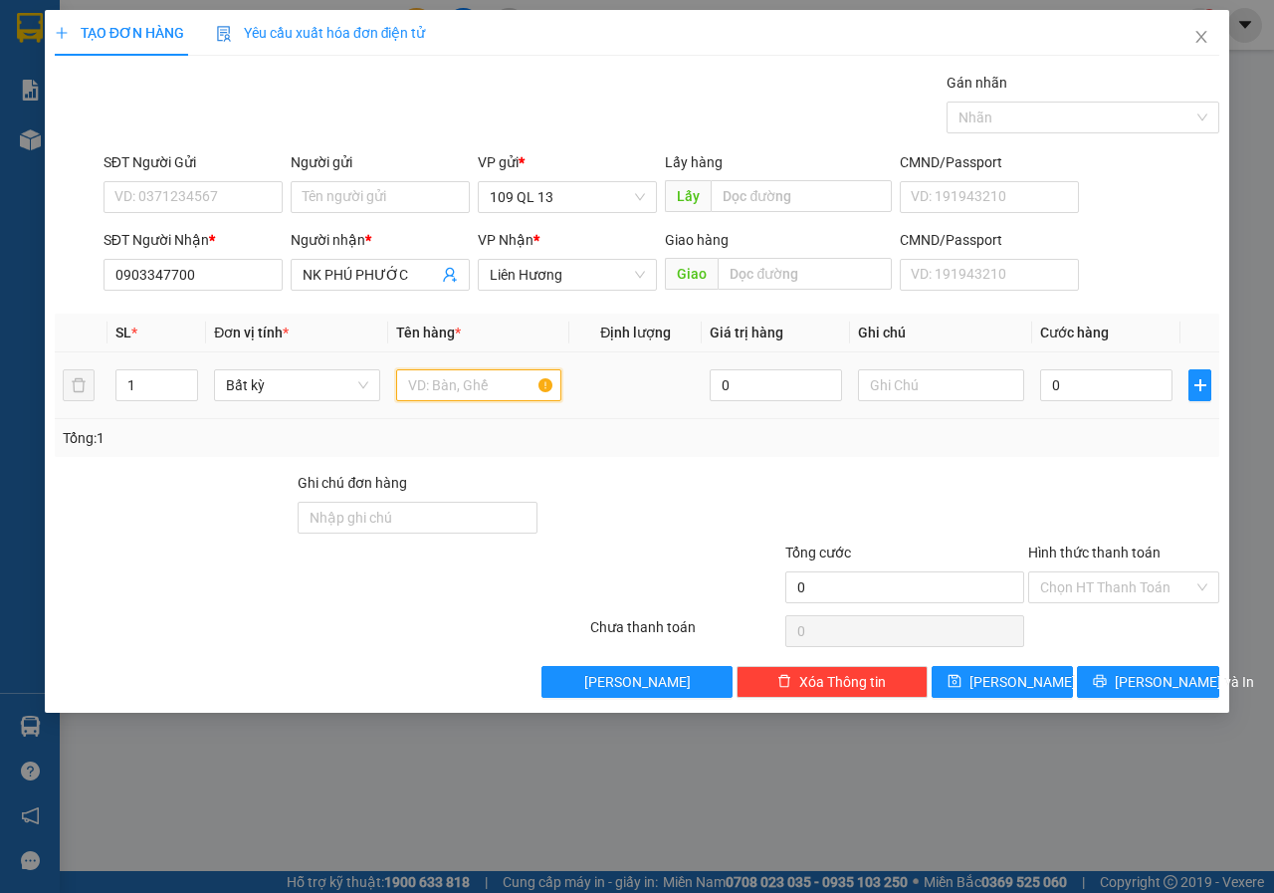
click at [509, 390] on input "text" at bounding box center [479, 385] width 166 height 32
click at [204, 196] on input "SĐT Người Gửi" at bounding box center [192, 197] width 179 height 32
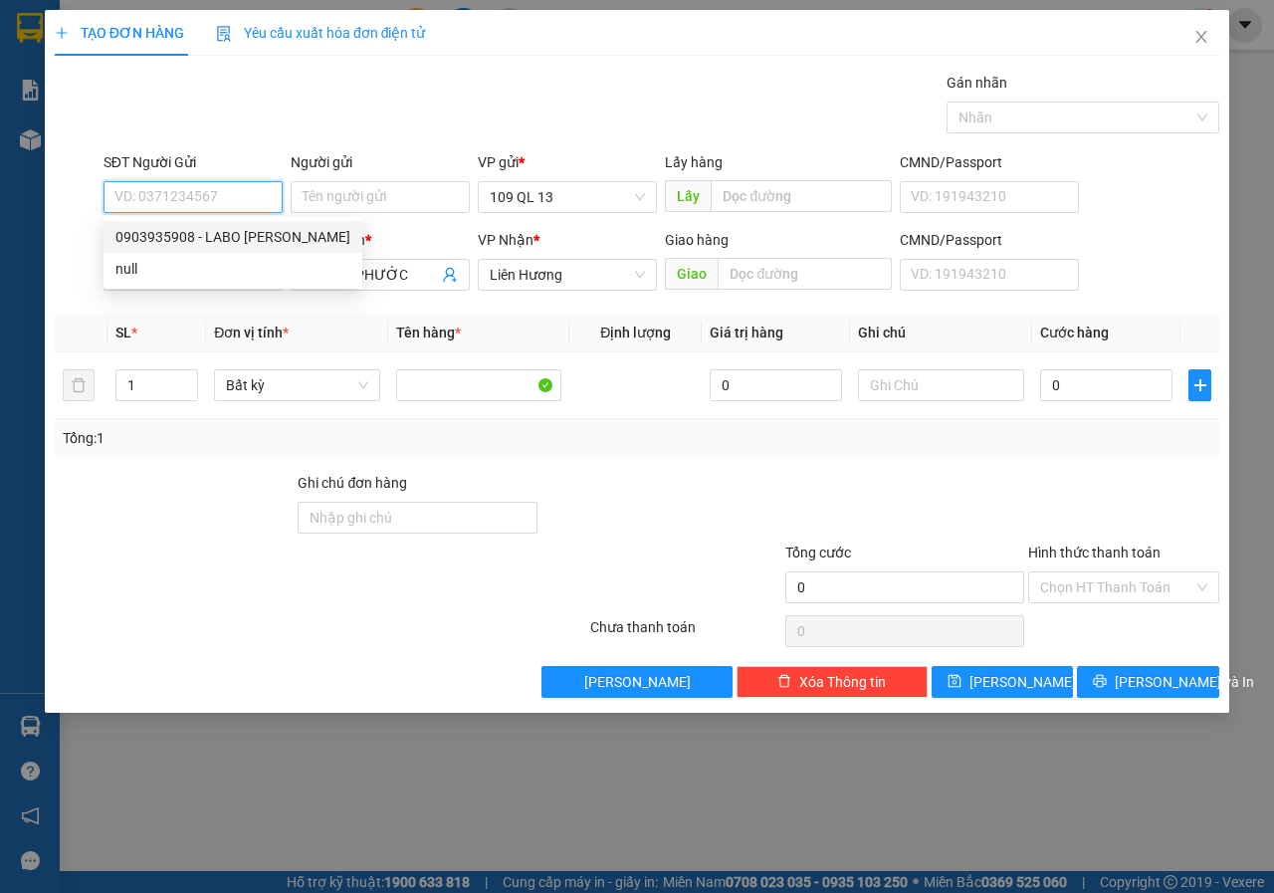
drag, startPoint x: 219, startPoint y: 236, endPoint x: 839, endPoint y: 294, distance: 622.6
click at [220, 237] on div "0903935908 - LABO [PERSON_NAME]" at bounding box center [232, 237] width 235 height 22
type input "0903935908"
type input "LABO [PERSON_NAME]"
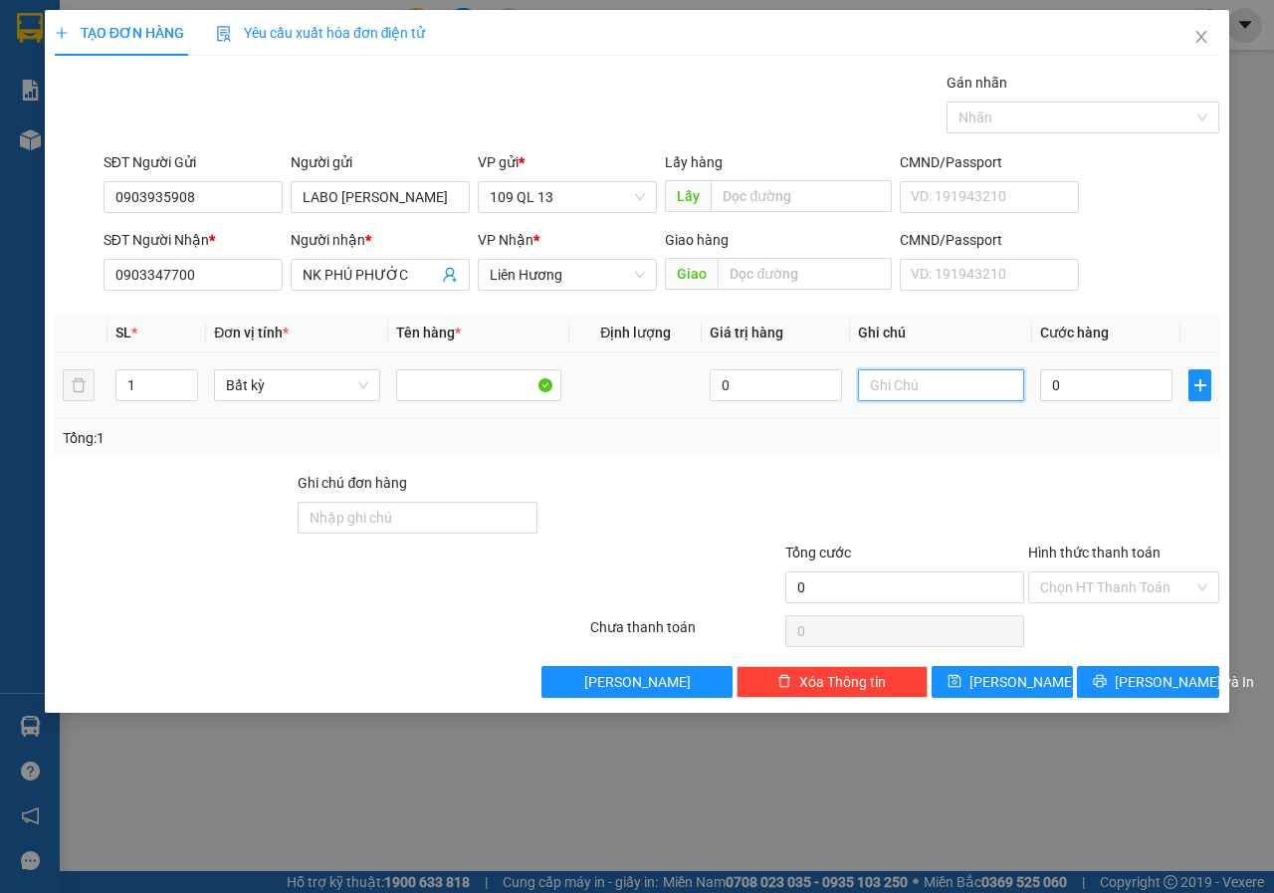
click at [959, 383] on input "text" at bounding box center [941, 385] width 166 height 32
type input "1 HỘP RĂNG"
type input "3"
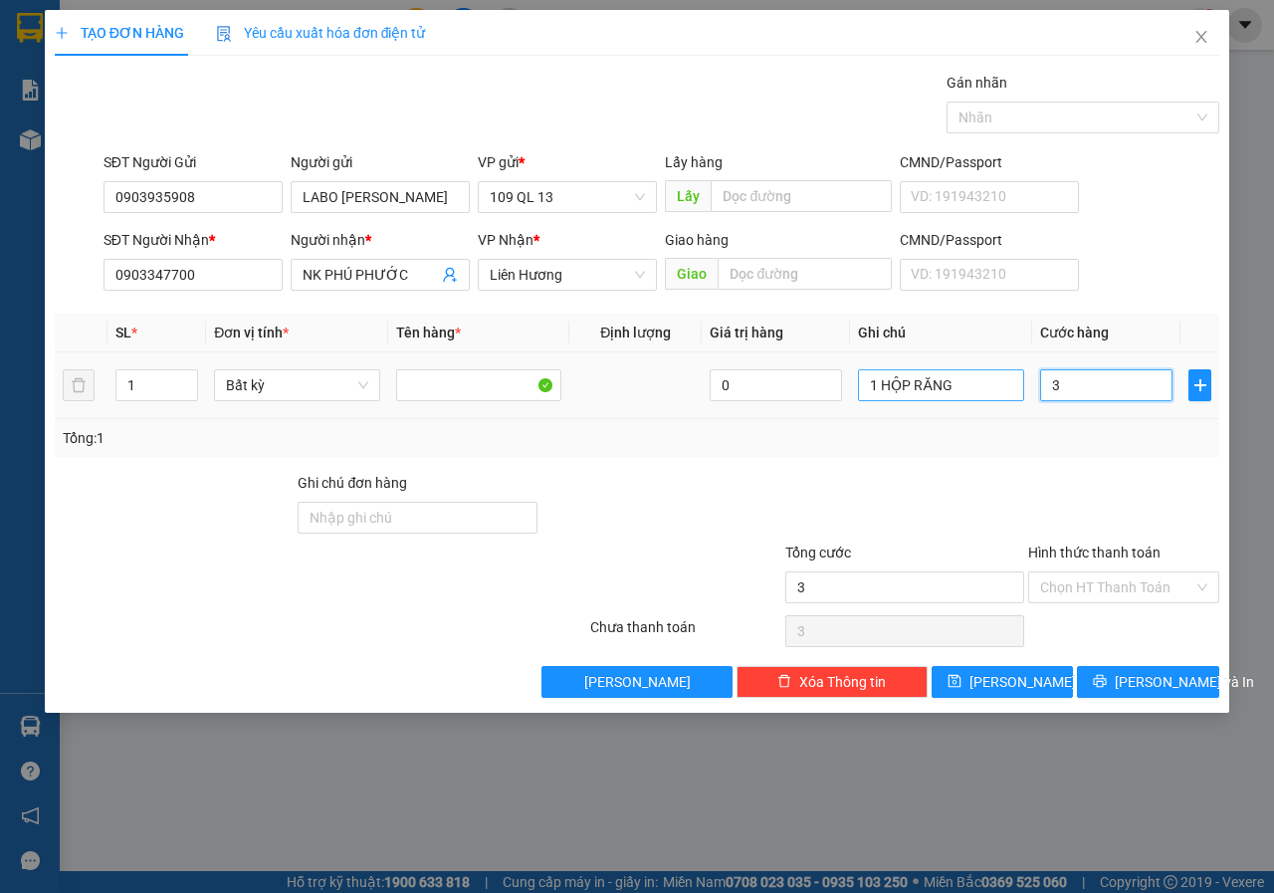
type input "30"
click at [1159, 590] on input "Hình thức thanh toán" at bounding box center [1116, 587] width 153 height 30
type input "30.000"
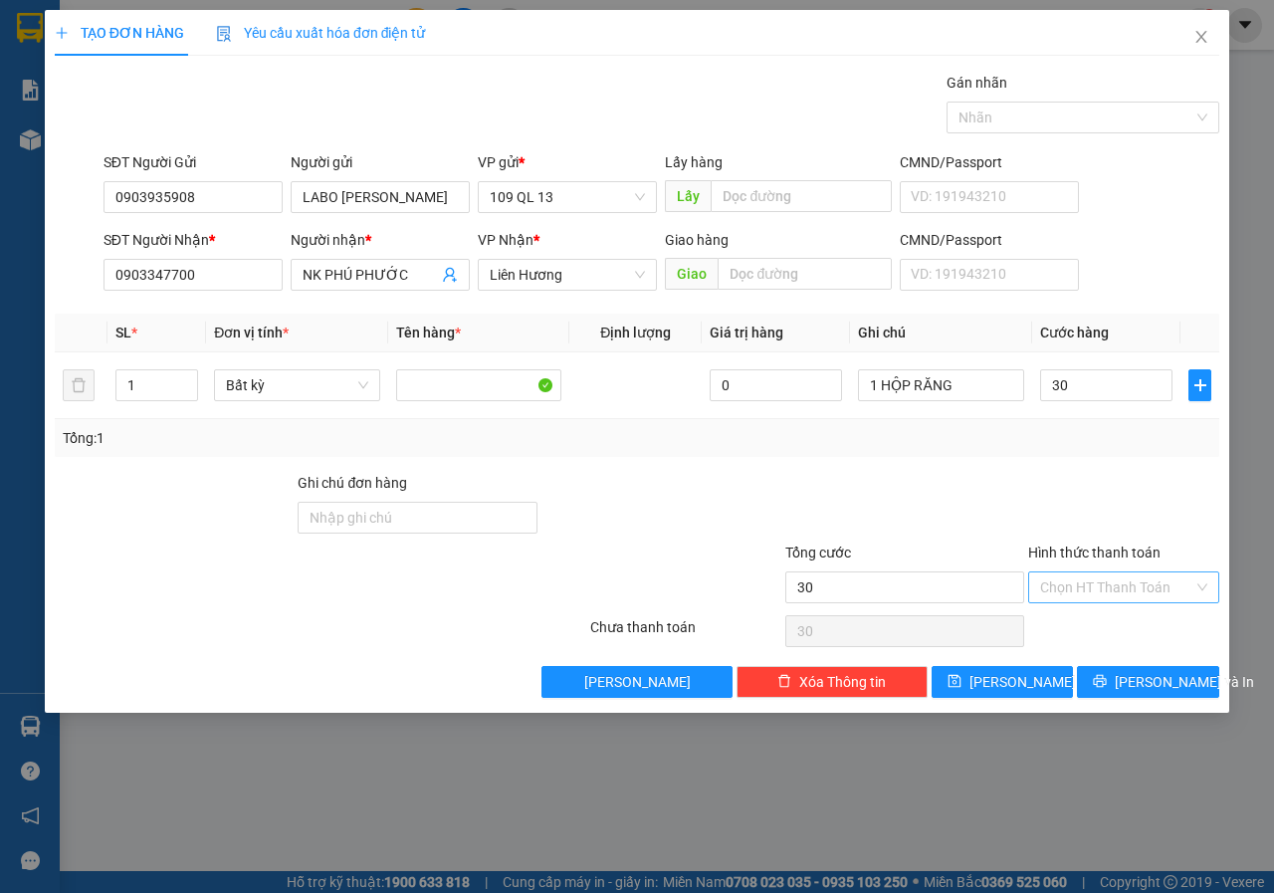
type input "30.000"
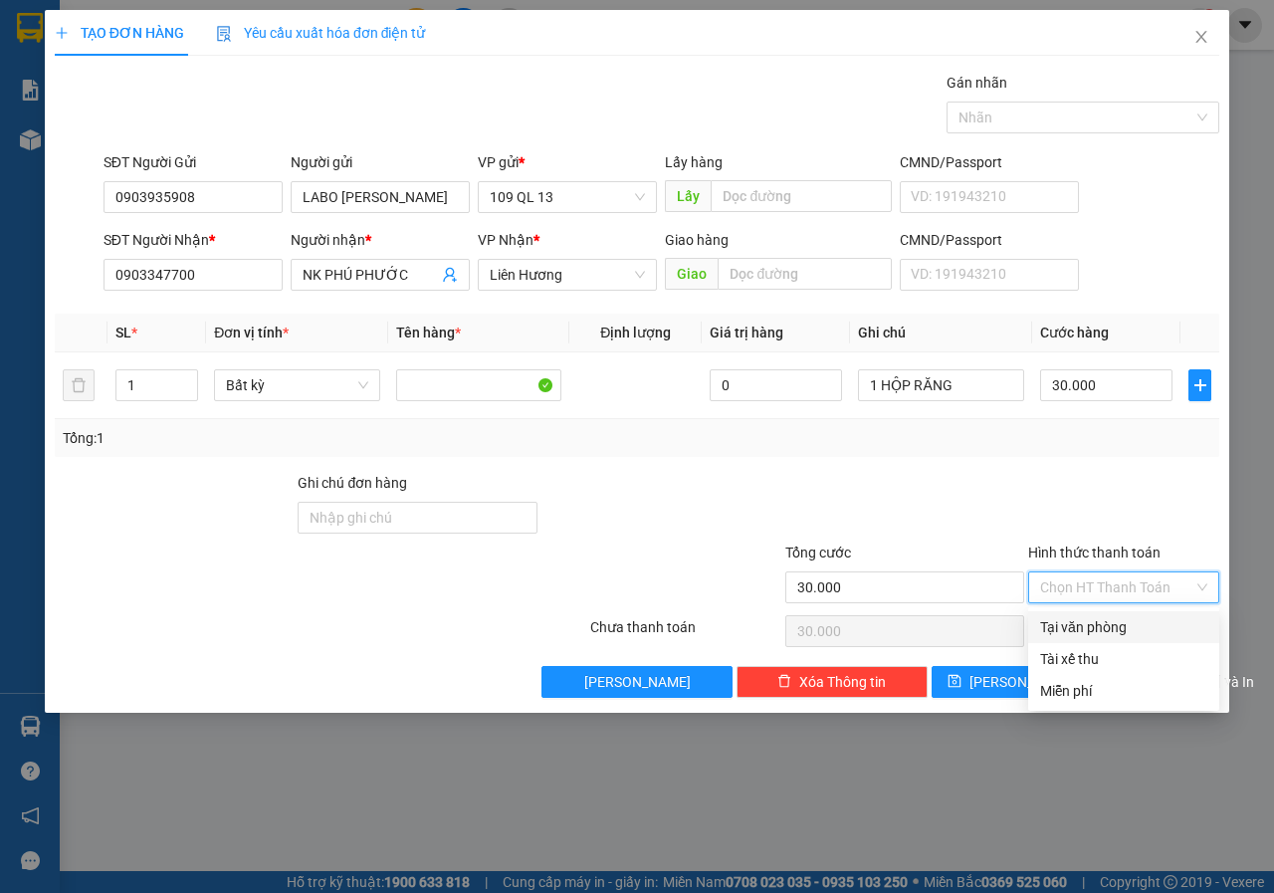
click at [1145, 622] on div "Tại văn phòng" at bounding box center [1123, 627] width 167 height 22
type input "0"
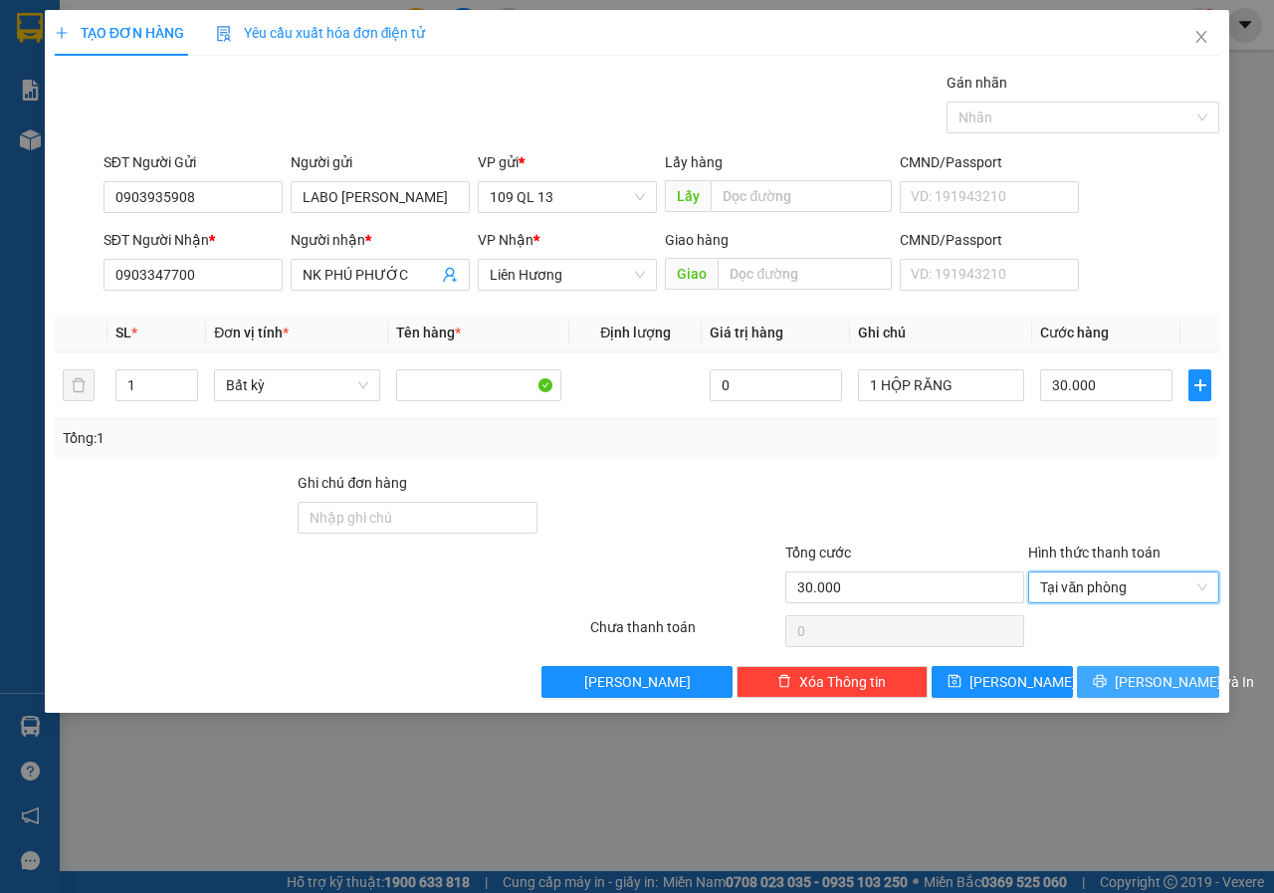
click at [1163, 666] on button "[PERSON_NAME] và In" at bounding box center [1148, 682] width 142 height 32
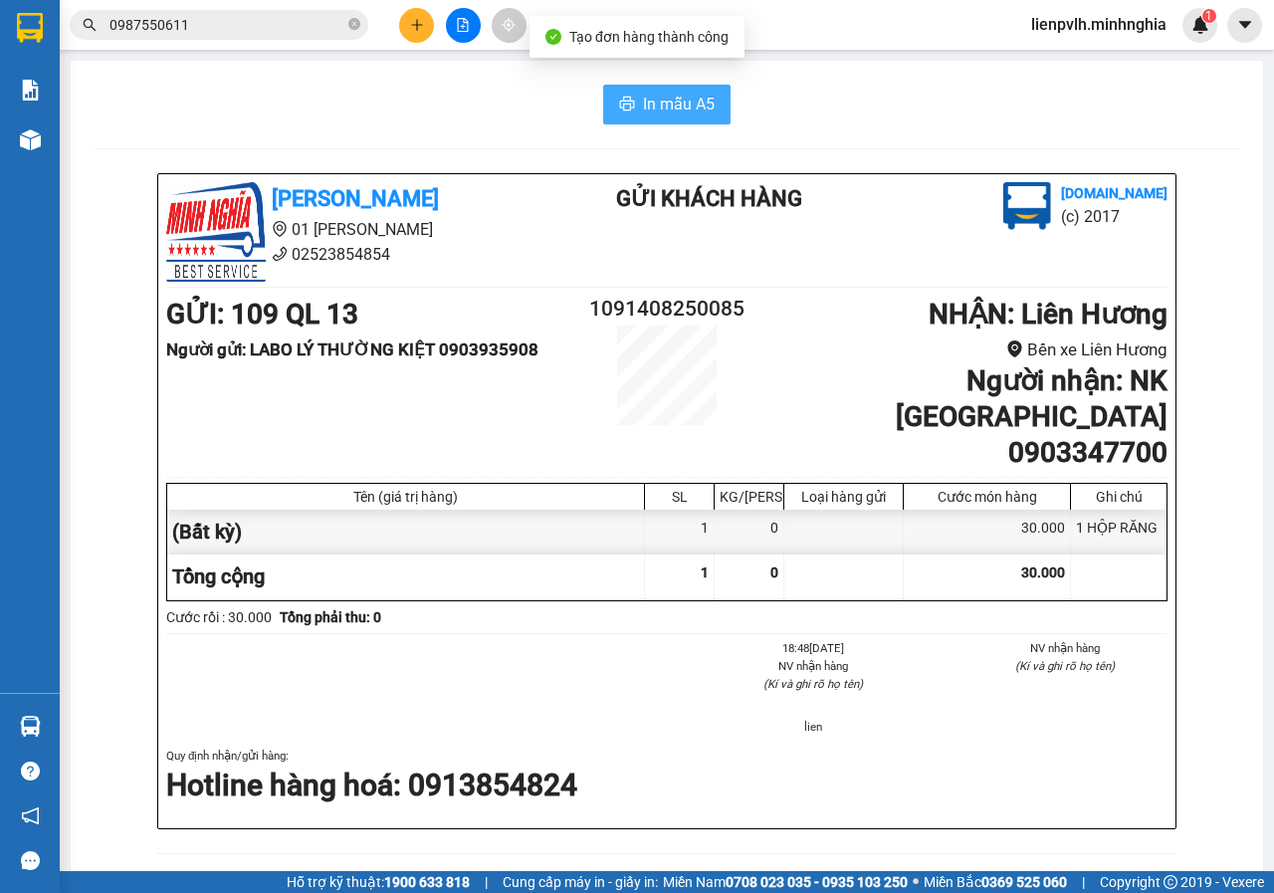
click at [702, 89] on button "In mẫu A5" at bounding box center [666, 105] width 127 height 40
click at [407, 36] on button at bounding box center [416, 25] width 35 height 35
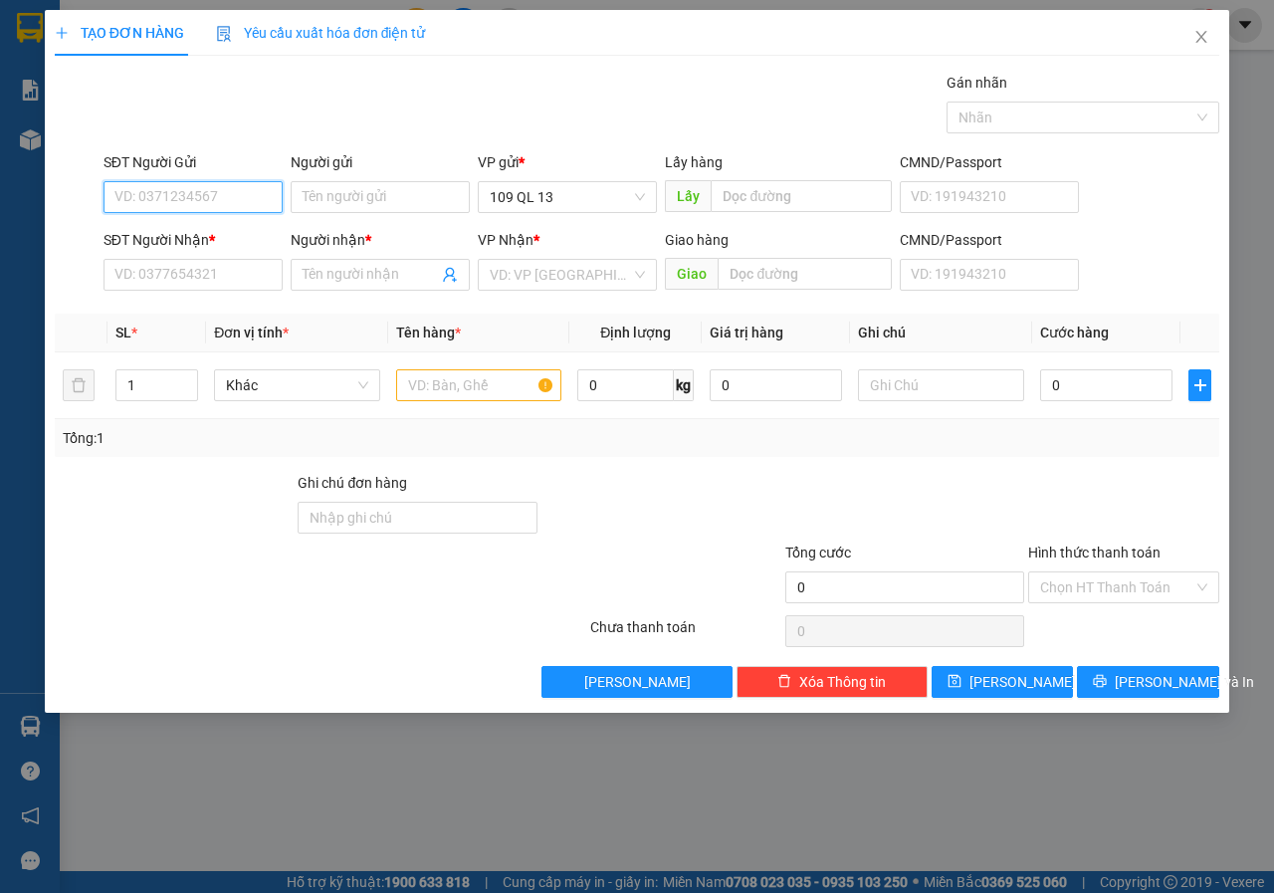
click at [214, 199] on input "SĐT Người Gửi" at bounding box center [192, 197] width 179 height 32
click at [242, 225] on div "0336964710 - HOÀNG" at bounding box center [192, 237] width 179 height 32
type input "0336964710"
type input "HOÀNG"
type input "0387288789"
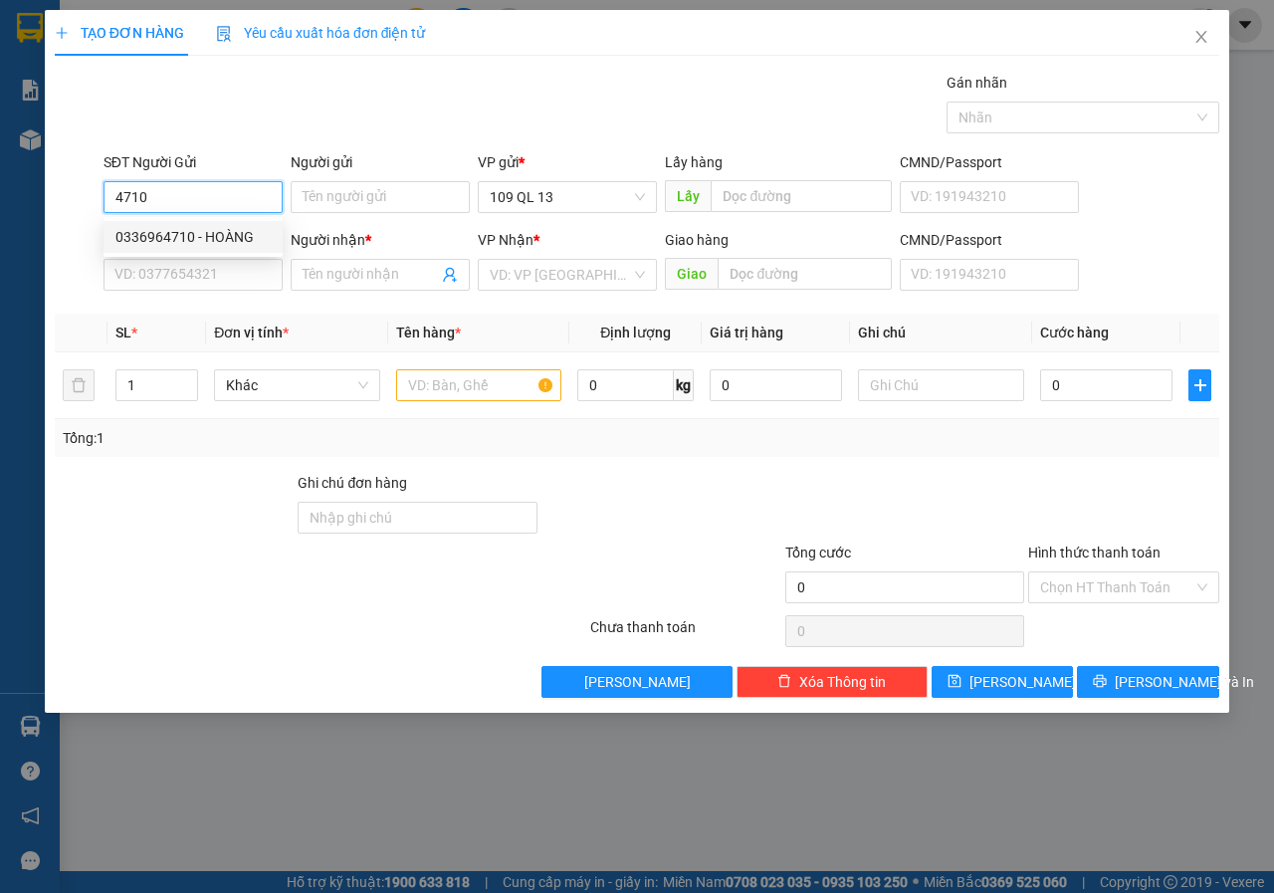
type input "LIÊN"
type input "0336964710"
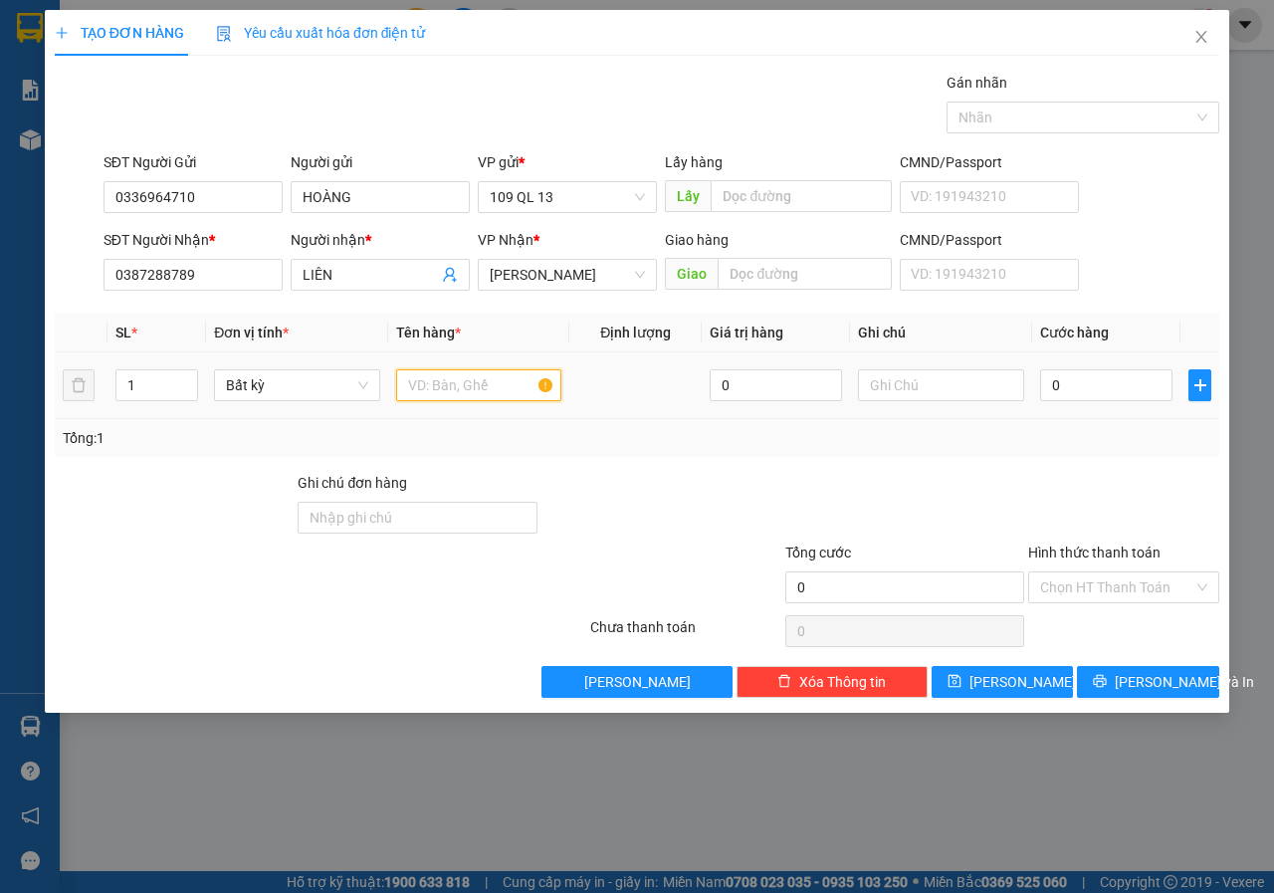
click at [470, 387] on input "text" at bounding box center [479, 385] width 166 height 32
type input "1 HỘP RĂNG"
type input "3"
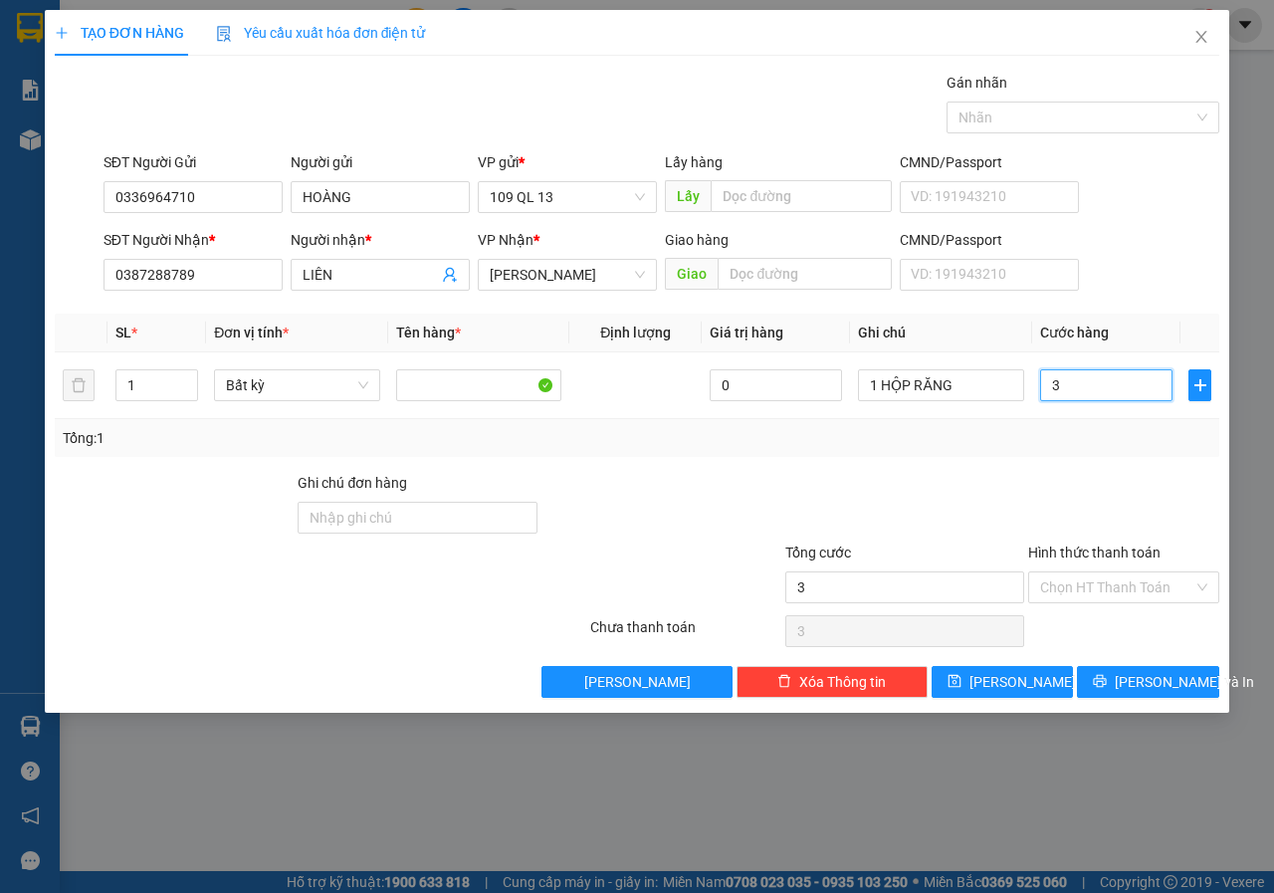
type input "30"
type input "30.000"
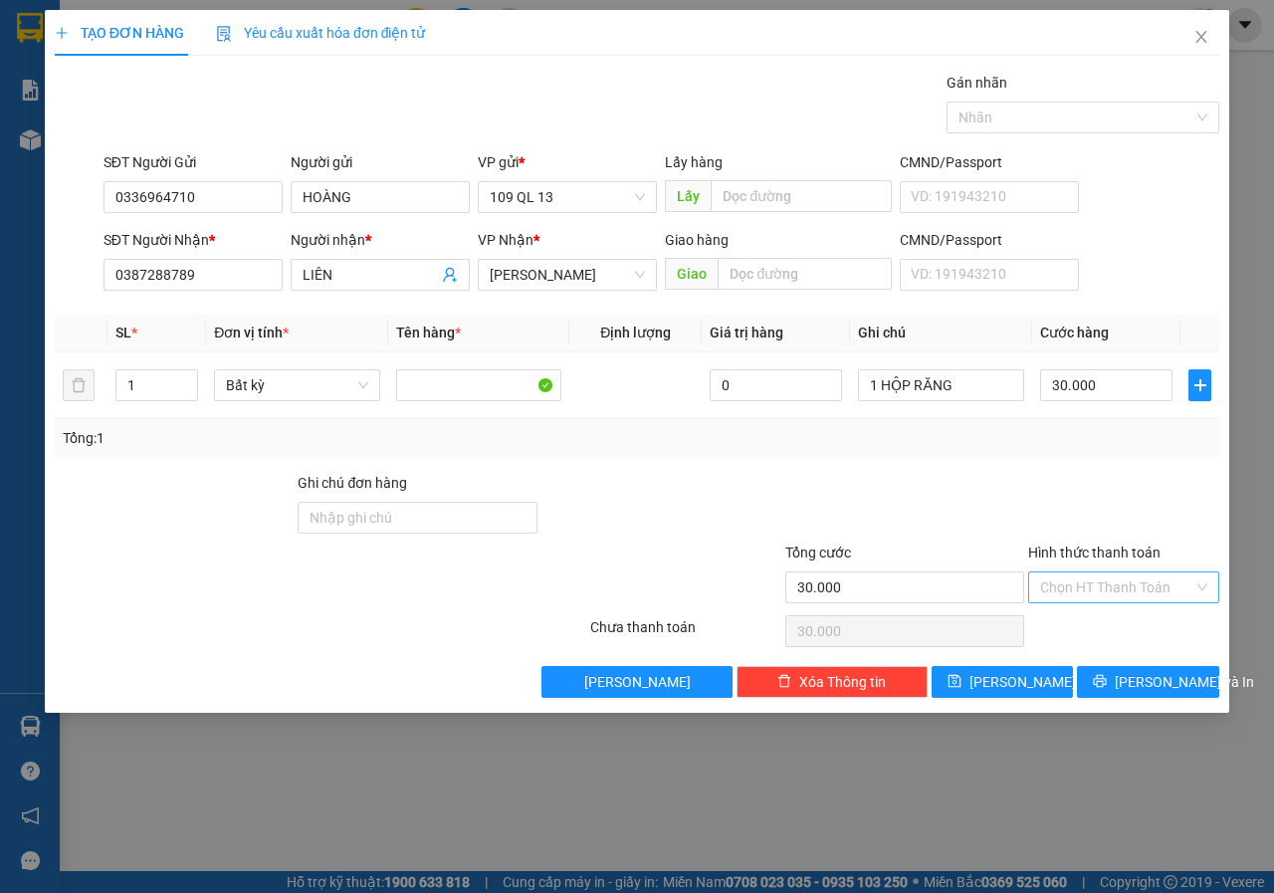
click at [1149, 574] on input "Hình thức thanh toán" at bounding box center [1116, 587] width 153 height 30
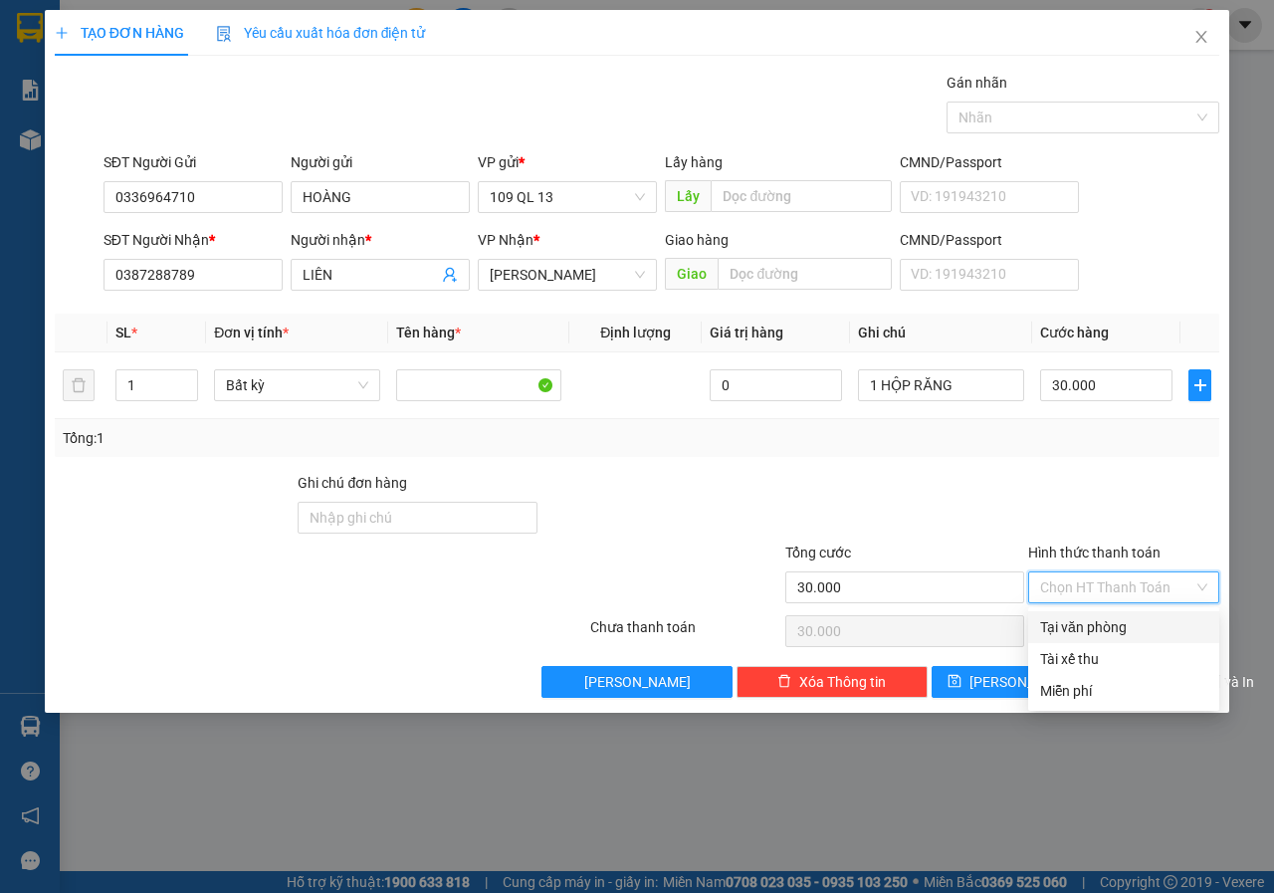
click at [1124, 622] on div "Tại văn phòng" at bounding box center [1123, 627] width 167 height 22
type input "0"
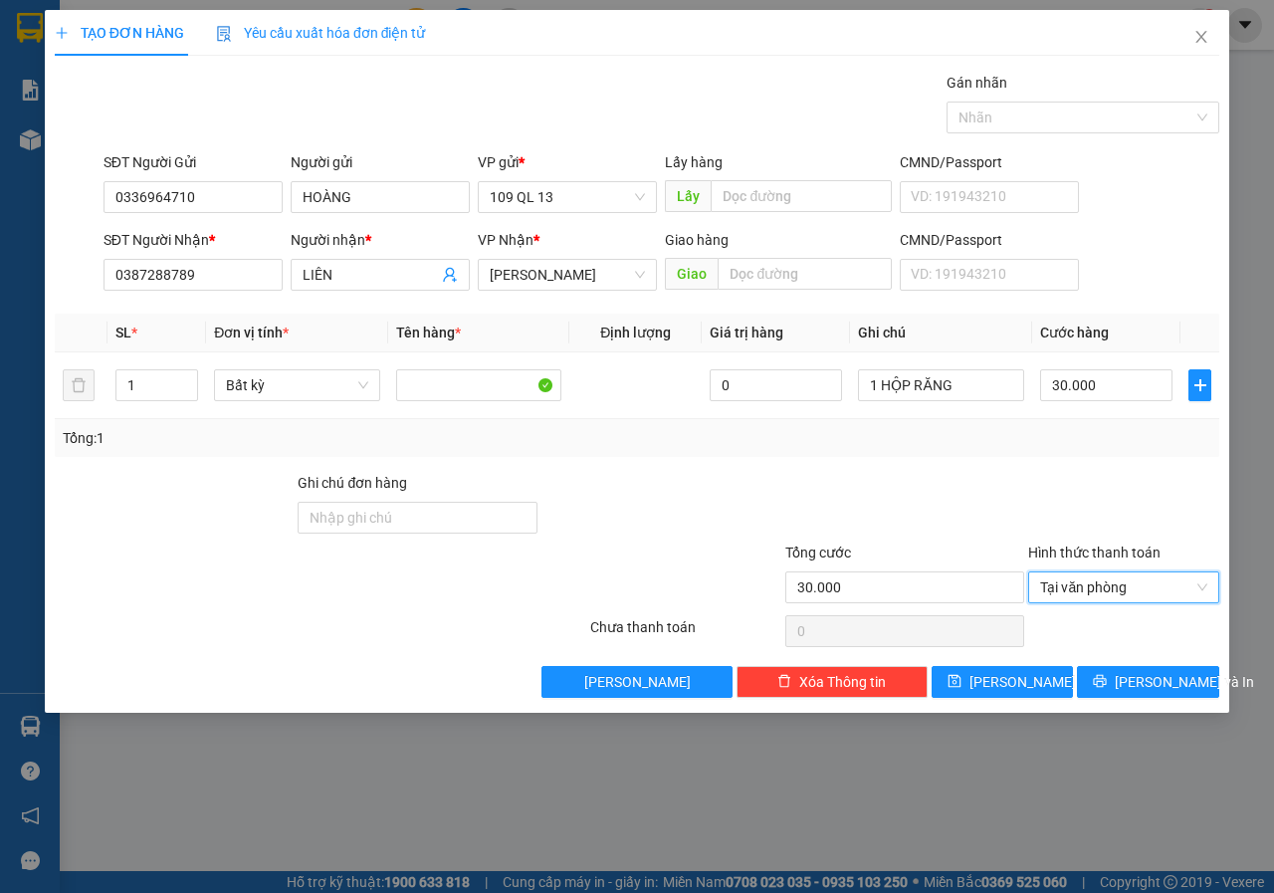
click at [1164, 698] on div "TẠO ĐƠN HÀNG Yêu cầu xuất hóa đơn điện tử Transit Pickup Surcharge Ids Transit …" at bounding box center [637, 361] width 1184 height 702
click at [1166, 685] on span "[PERSON_NAME] và In" at bounding box center [1183, 682] width 139 height 22
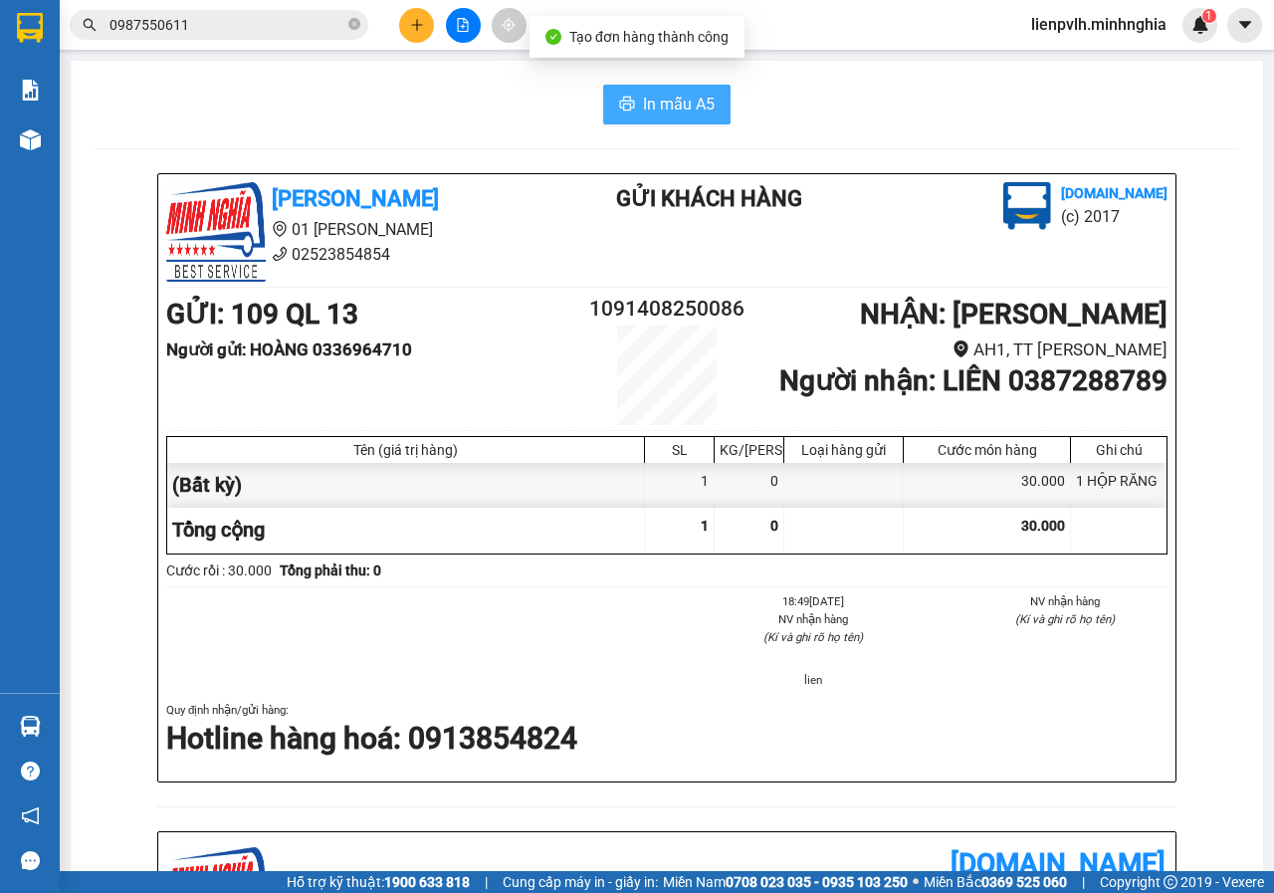
click at [688, 113] on span "In mẫu A5" at bounding box center [679, 104] width 72 height 25
click at [412, 24] on icon "plus" at bounding box center [417, 25] width 14 height 14
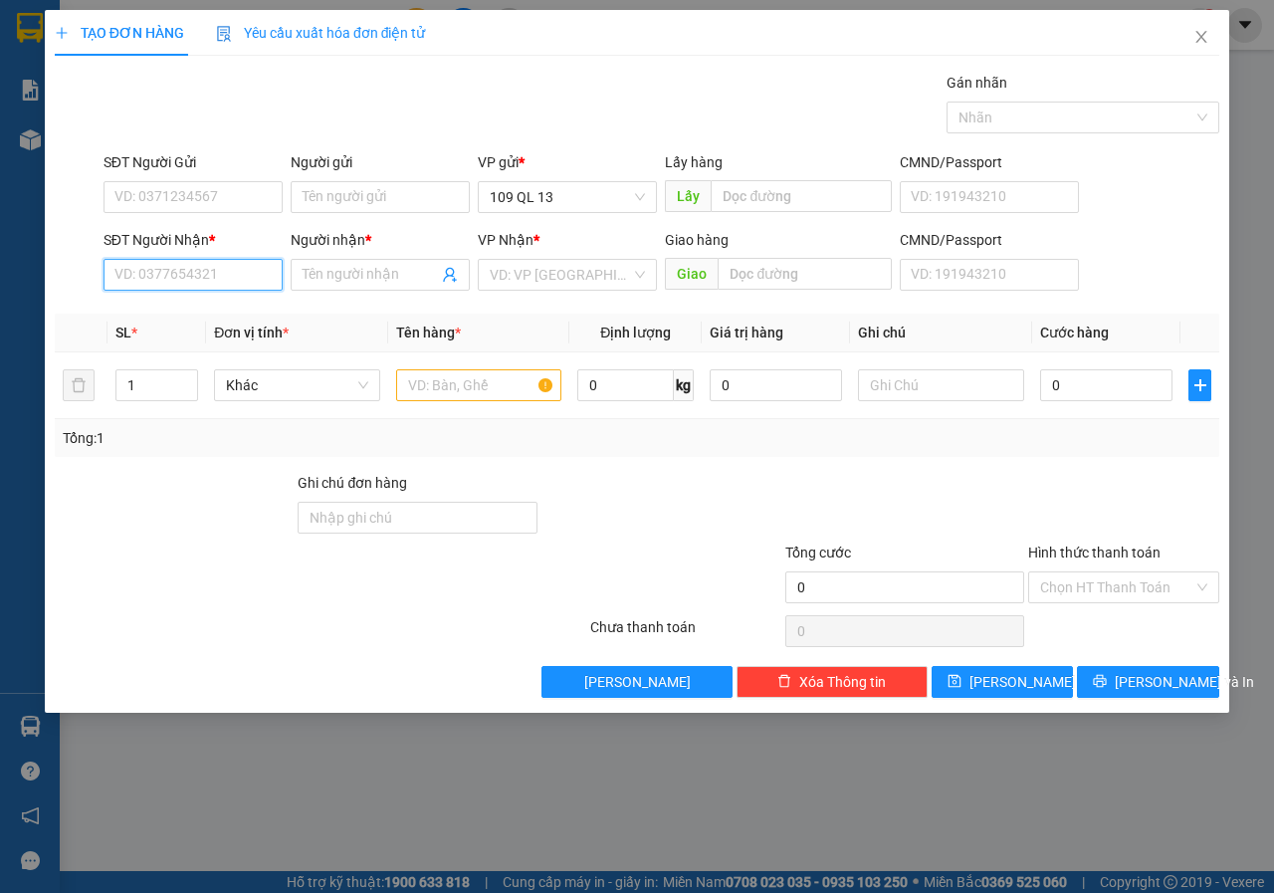
click at [222, 260] on input "SĐT Người Nhận *" at bounding box center [192, 275] width 179 height 32
click at [221, 267] on input "SĐT Người Nhận *" at bounding box center [192, 275] width 179 height 32
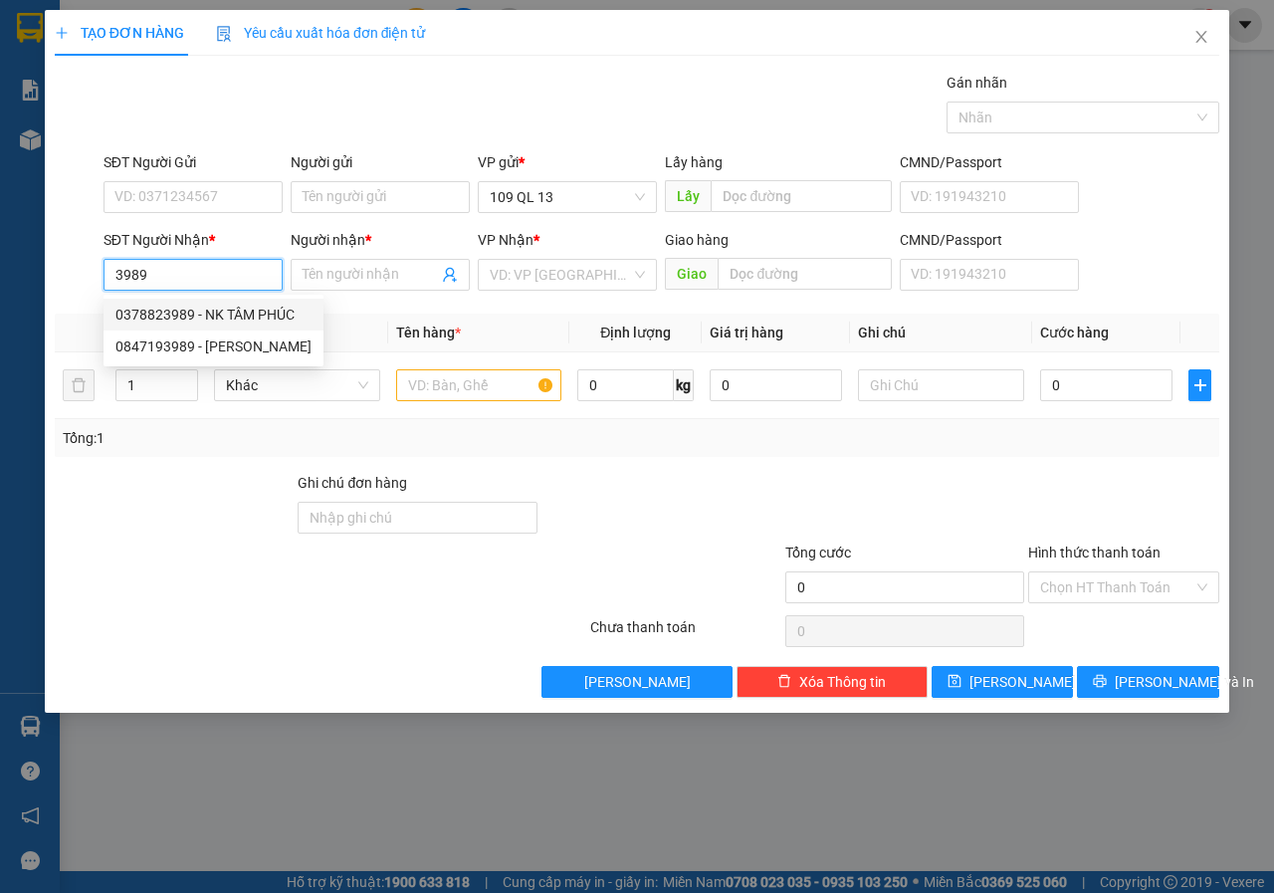
click at [220, 313] on div "0378823989 - NK TÂM PHÚC" at bounding box center [213, 314] width 196 height 22
type input "0378823989"
type input "NK TÂM PHÚC"
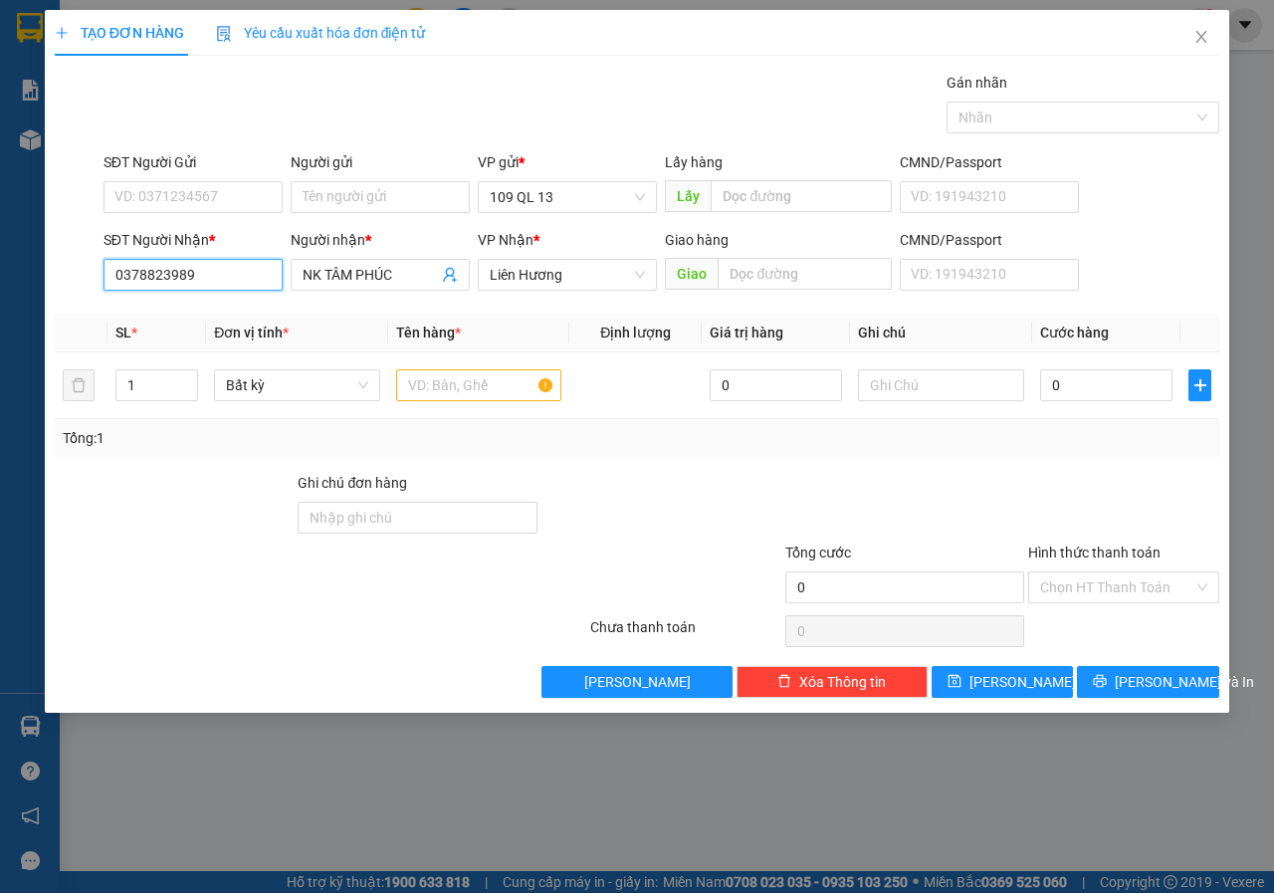
type input "0378823989"
click at [222, 216] on div "SĐT Người Gửi VD: 0371234567" at bounding box center [192, 186] width 179 height 70
click at [221, 208] on input "SĐT Người Gửi" at bounding box center [192, 197] width 179 height 32
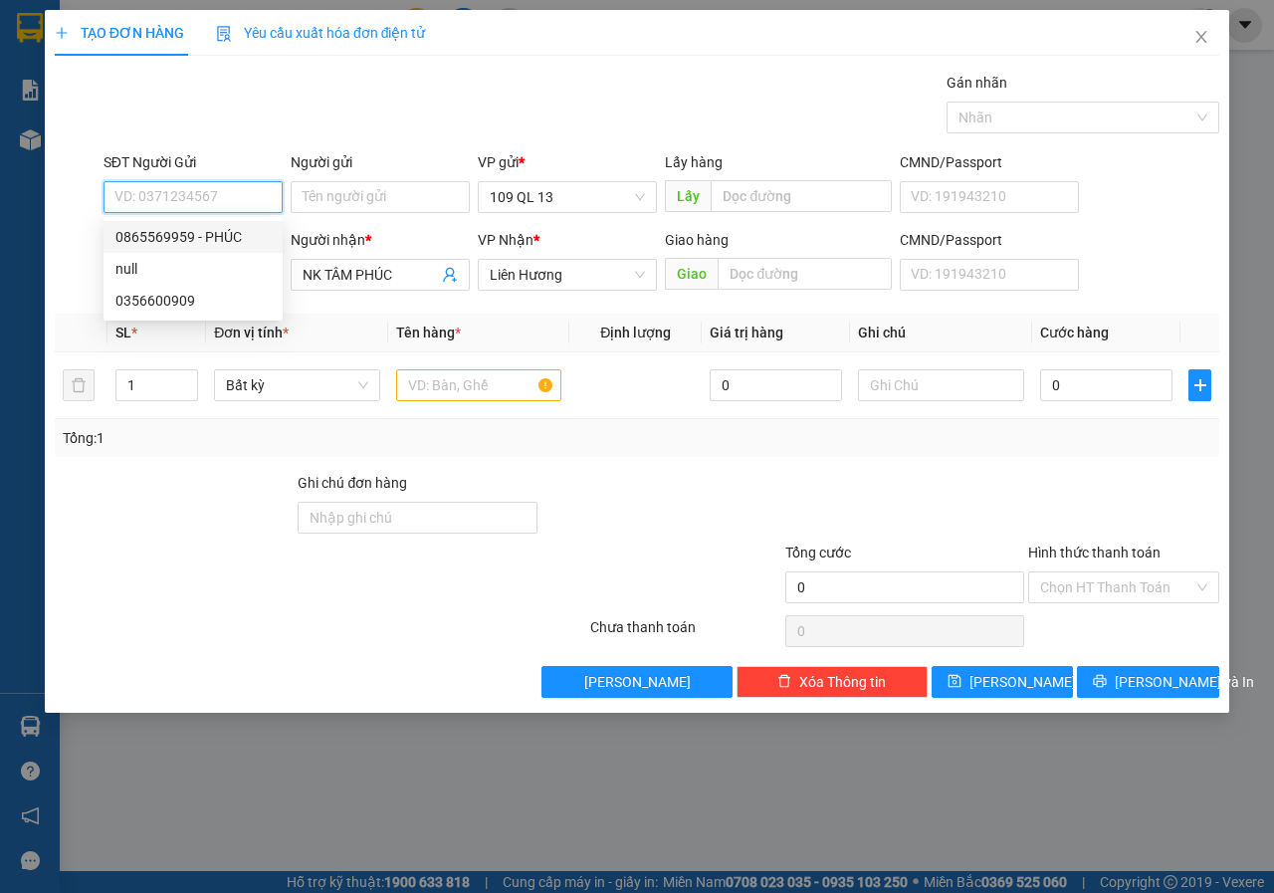
click at [241, 243] on div "0865569959 - PHÚC" at bounding box center [192, 237] width 155 height 22
type input "0865569959"
type input "PHÚC"
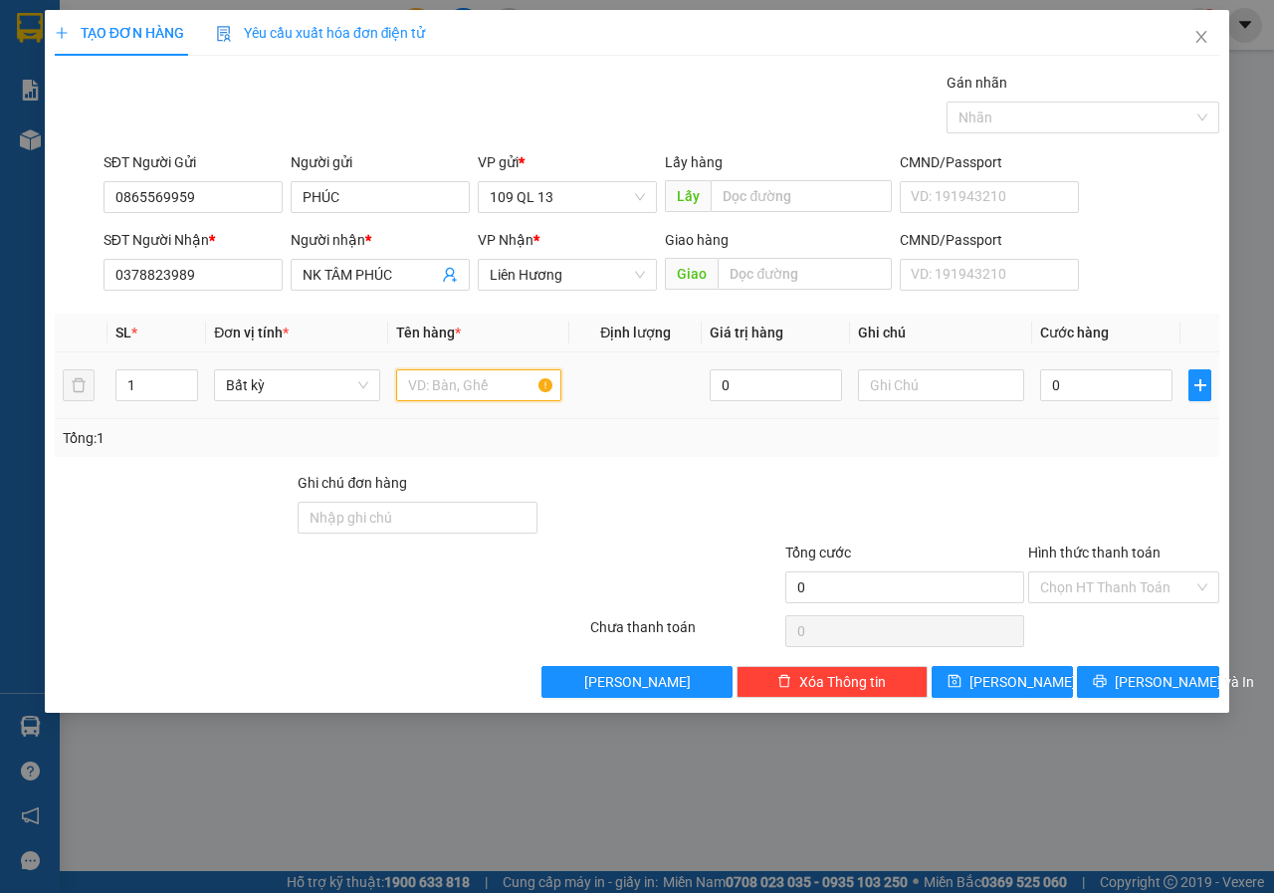
click at [447, 376] on input "text" at bounding box center [479, 385] width 166 height 32
type input "1 HỘP RĂNG"
type input "3"
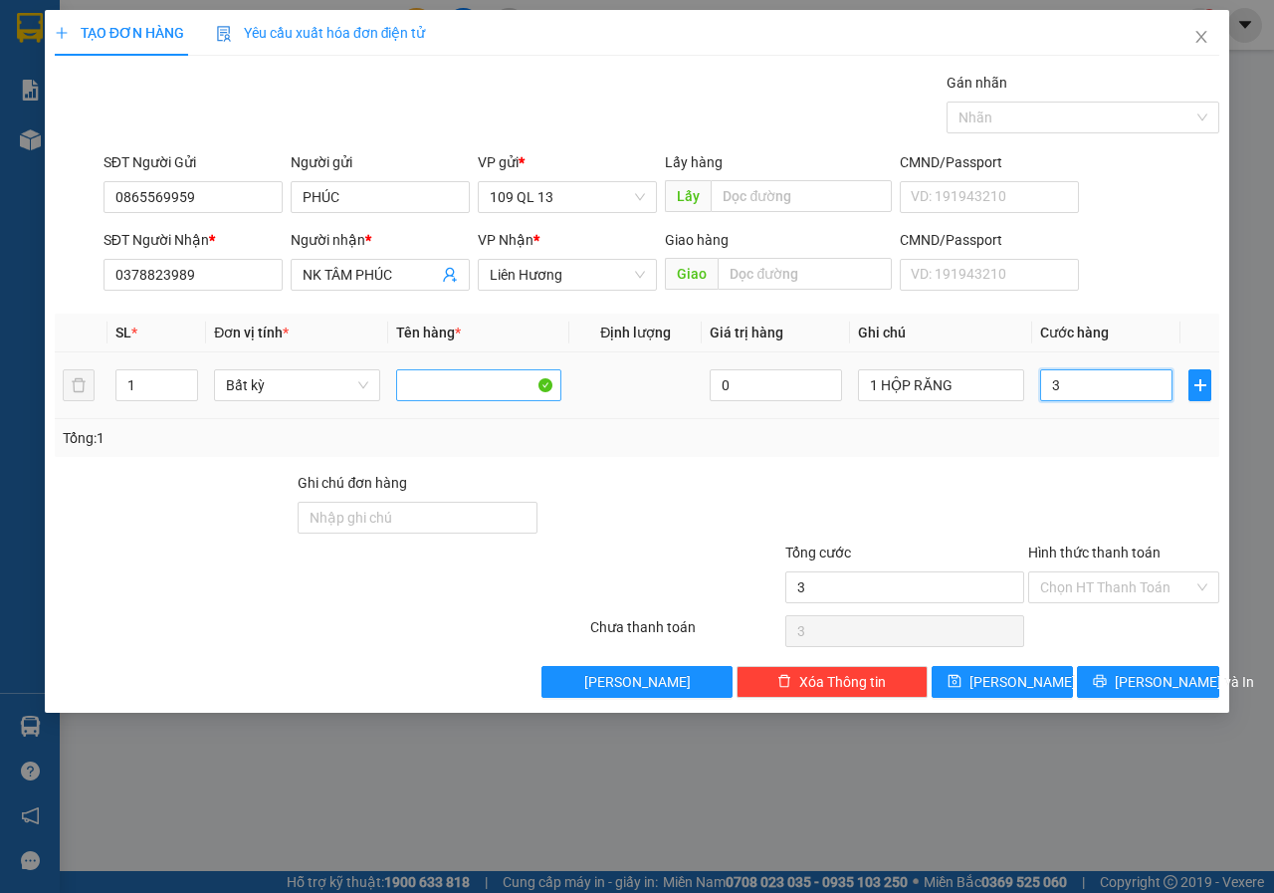
type input "30"
click at [1122, 581] on input "Hình thức thanh toán" at bounding box center [1116, 587] width 153 height 30
type input "30.000"
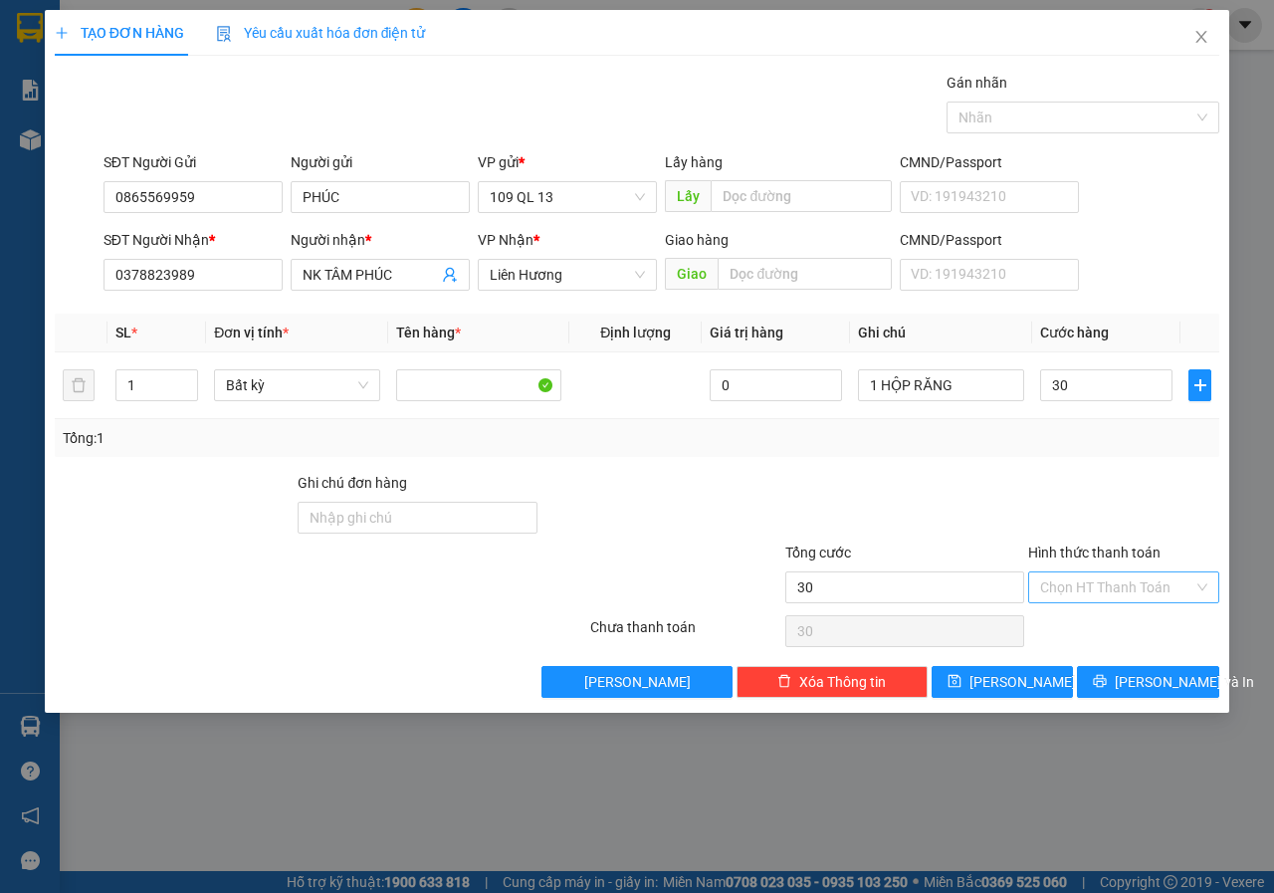
type input "30.000"
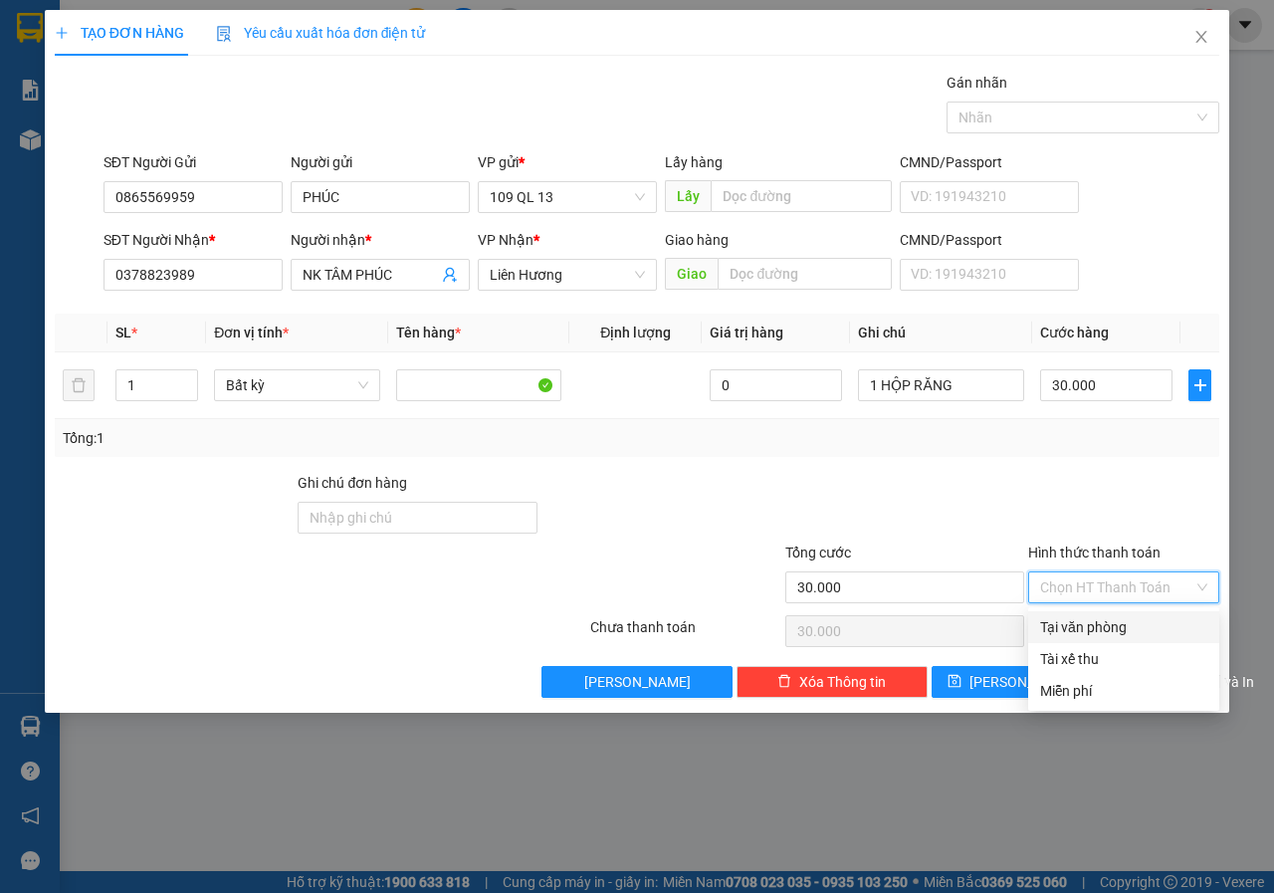
click at [1098, 626] on div "Tại văn phòng" at bounding box center [1123, 627] width 167 height 22
type input "0"
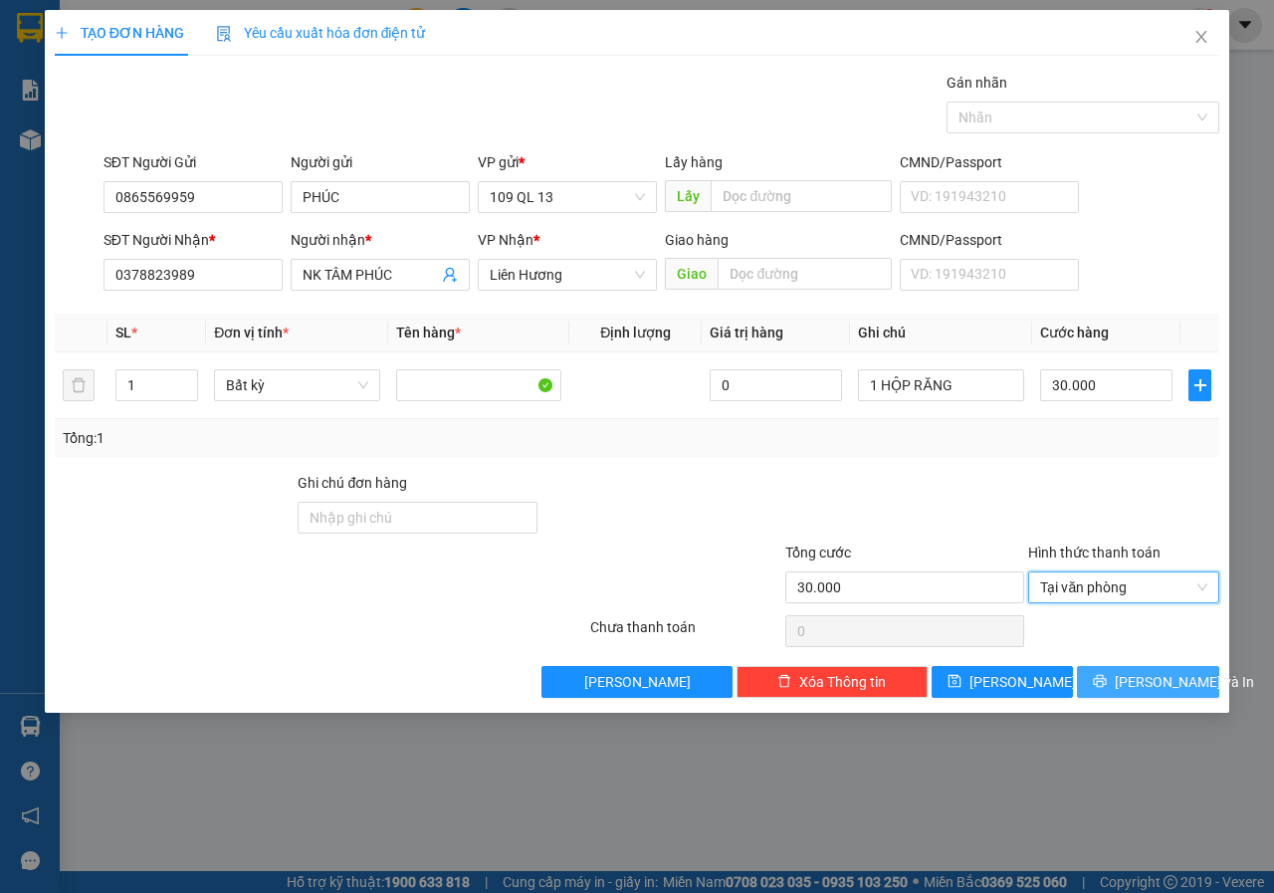
click at [1145, 678] on span "[PERSON_NAME] và In" at bounding box center [1183, 682] width 139 height 22
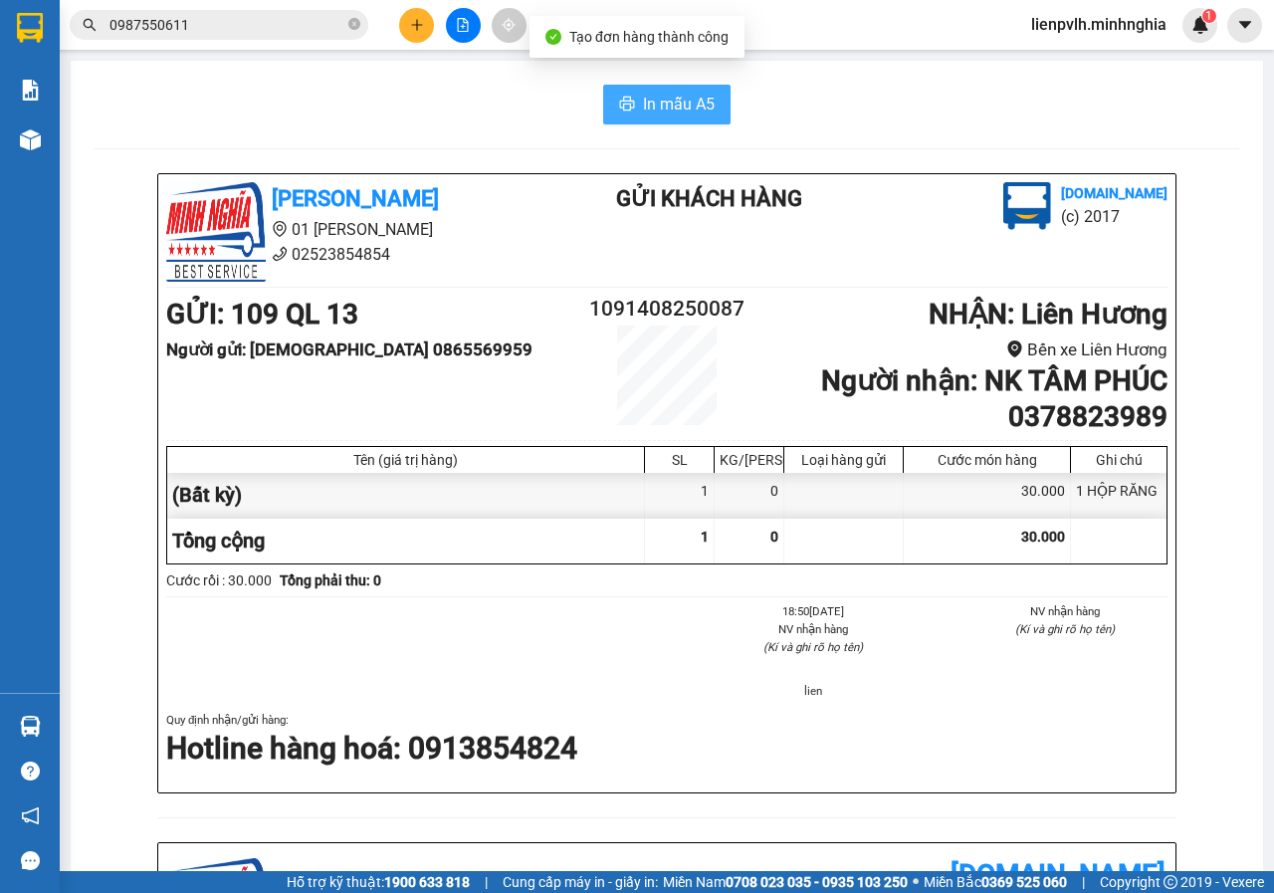
click at [687, 115] on span "In mẫu A5" at bounding box center [679, 104] width 72 height 25
drag, startPoint x: 983, startPoint y: 114, endPoint x: 862, endPoint y: 97, distance: 122.7
click at [980, 108] on div "In mẫu A5" at bounding box center [667, 105] width 1144 height 40
click at [419, 23] on icon "plus" at bounding box center [417, 25] width 14 height 14
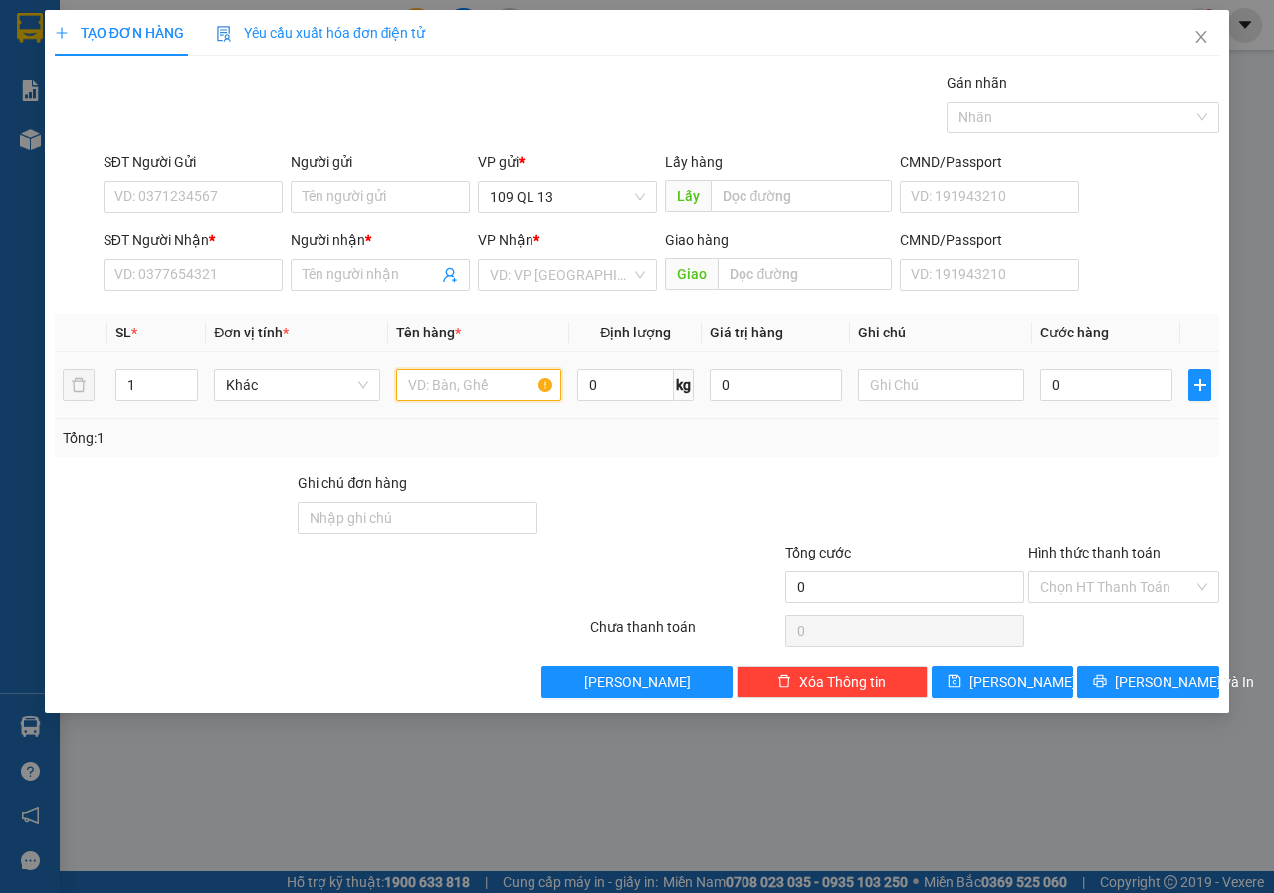
click at [523, 385] on input "text" at bounding box center [479, 385] width 166 height 32
click at [985, 394] on input "text" at bounding box center [941, 385] width 166 height 32
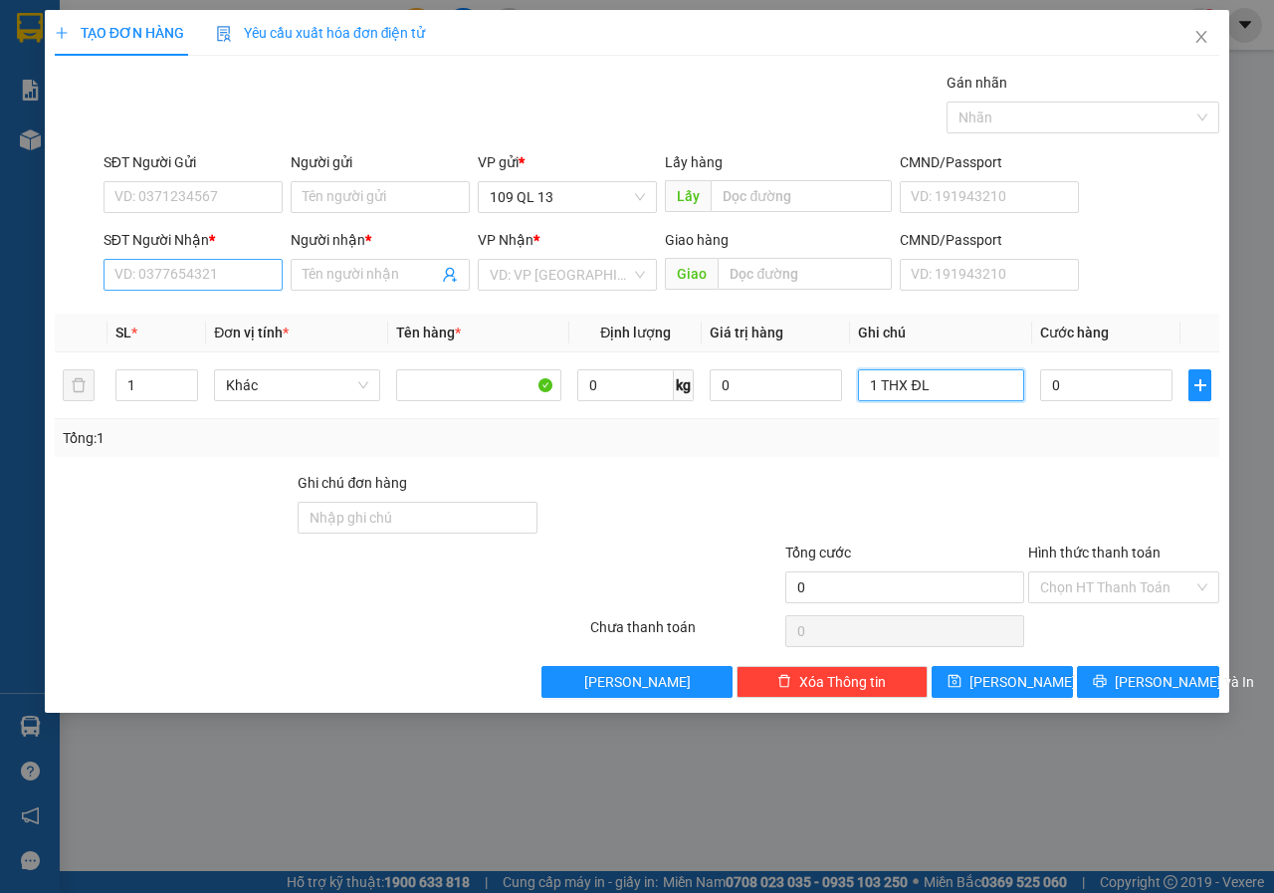
type input "1 THX ĐL"
click at [186, 274] on input "SĐT Người Nhận *" at bounding box center [192, 275] width 179 height 32
click at [210, 307] on div "0395658679 - NGUYÊN" at bounding box center [192, 314] width 155 height 22
type input "0395658679"
type input "NGUYÊN"
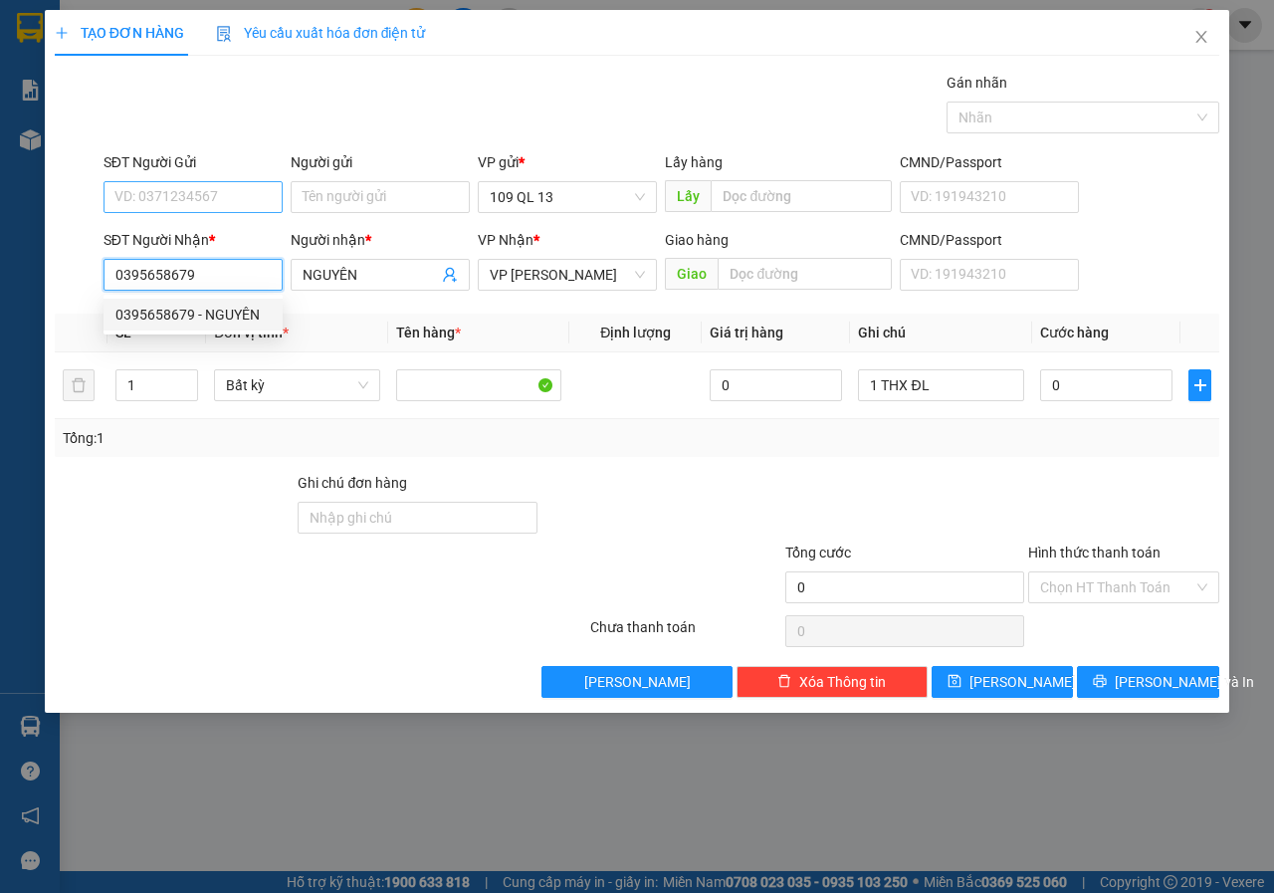
type input "0395658679"
click at [212, 201] on input "SĐT Người Gửi" at bounding box center [192, 197] width 179 height 32
type input "0767343536"
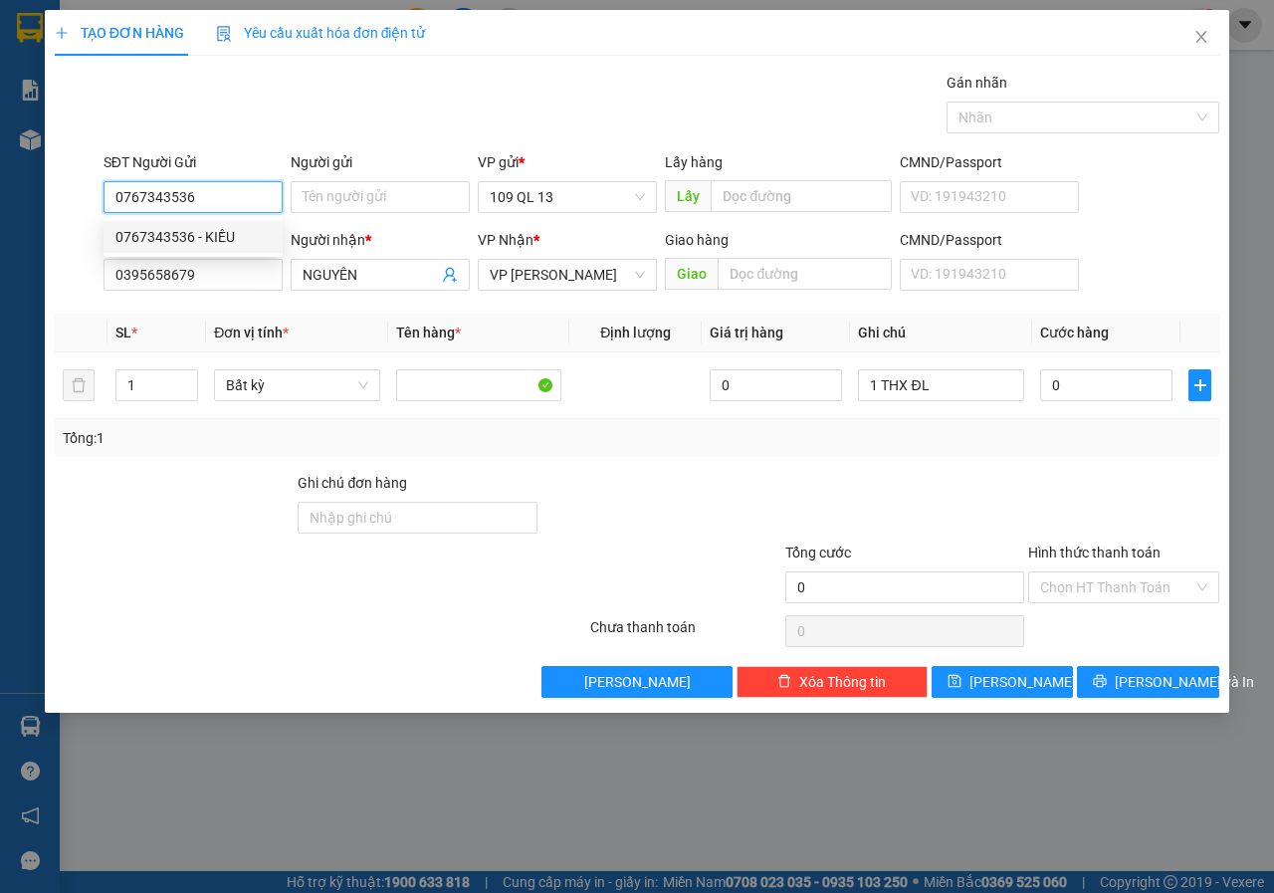
click at [190, 227] on div "0767343536 - KIỀU" at bounding box center [192, 237] width 155 height 22
type input "KIỀU"
type input "0767343536"
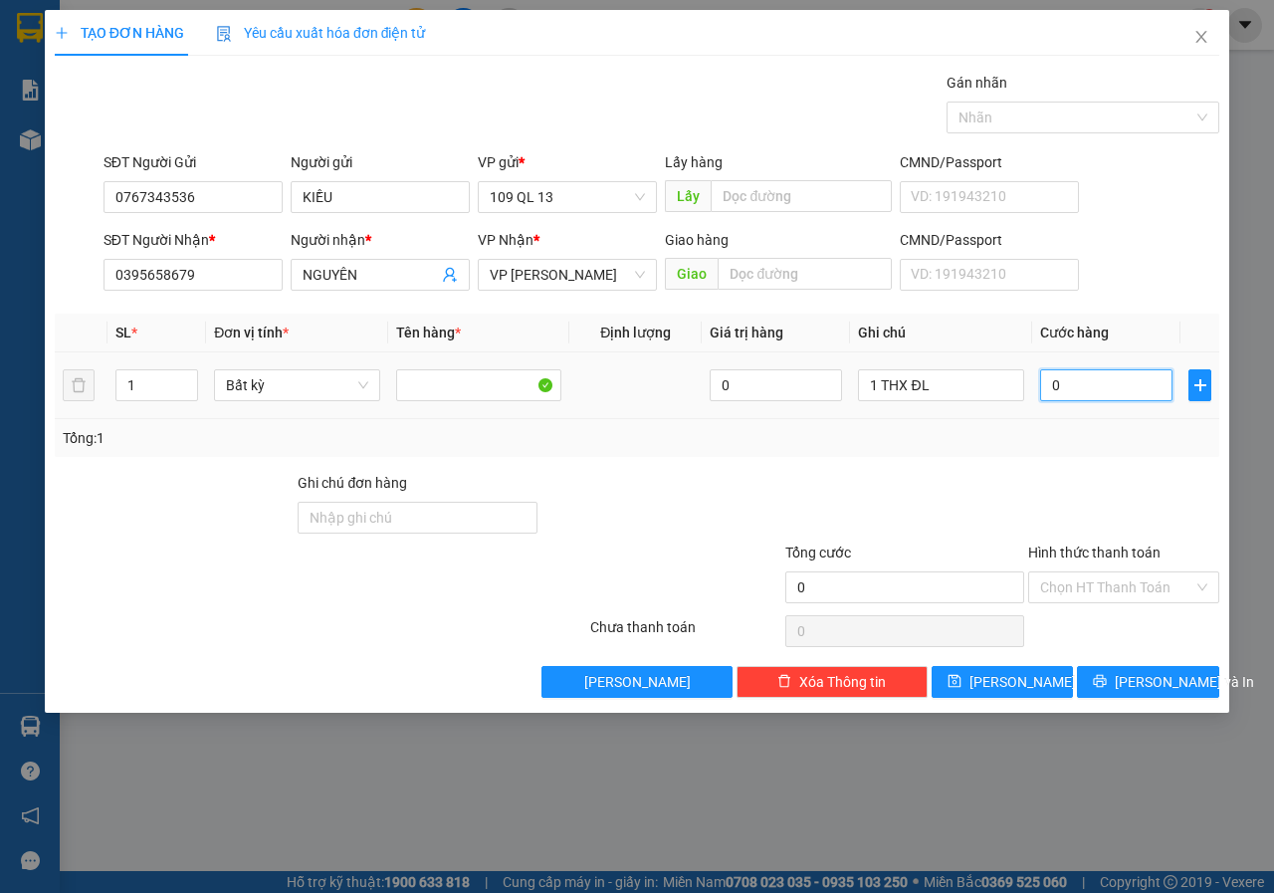
click at [1104, 384] on input "0" at bounding box center [1106, 385] width 132 height 32
click at [1103, 383] on input "0" at bounding box center [1106, 385] width 132 height 32
click at [1086, 379] on input "0" at bounding box center [1106, 385] width 132 height 32
type input "5"
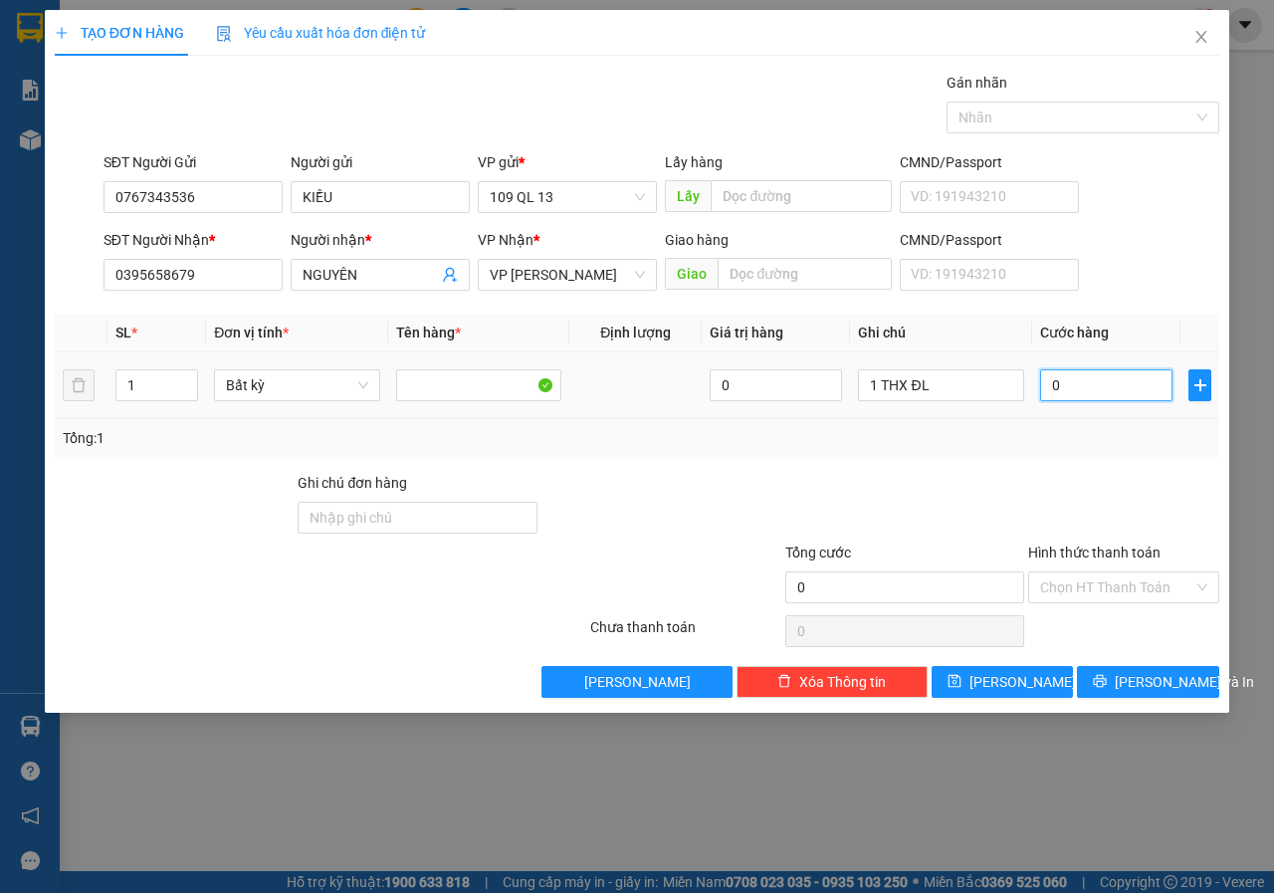
type input "5"
type input "50"
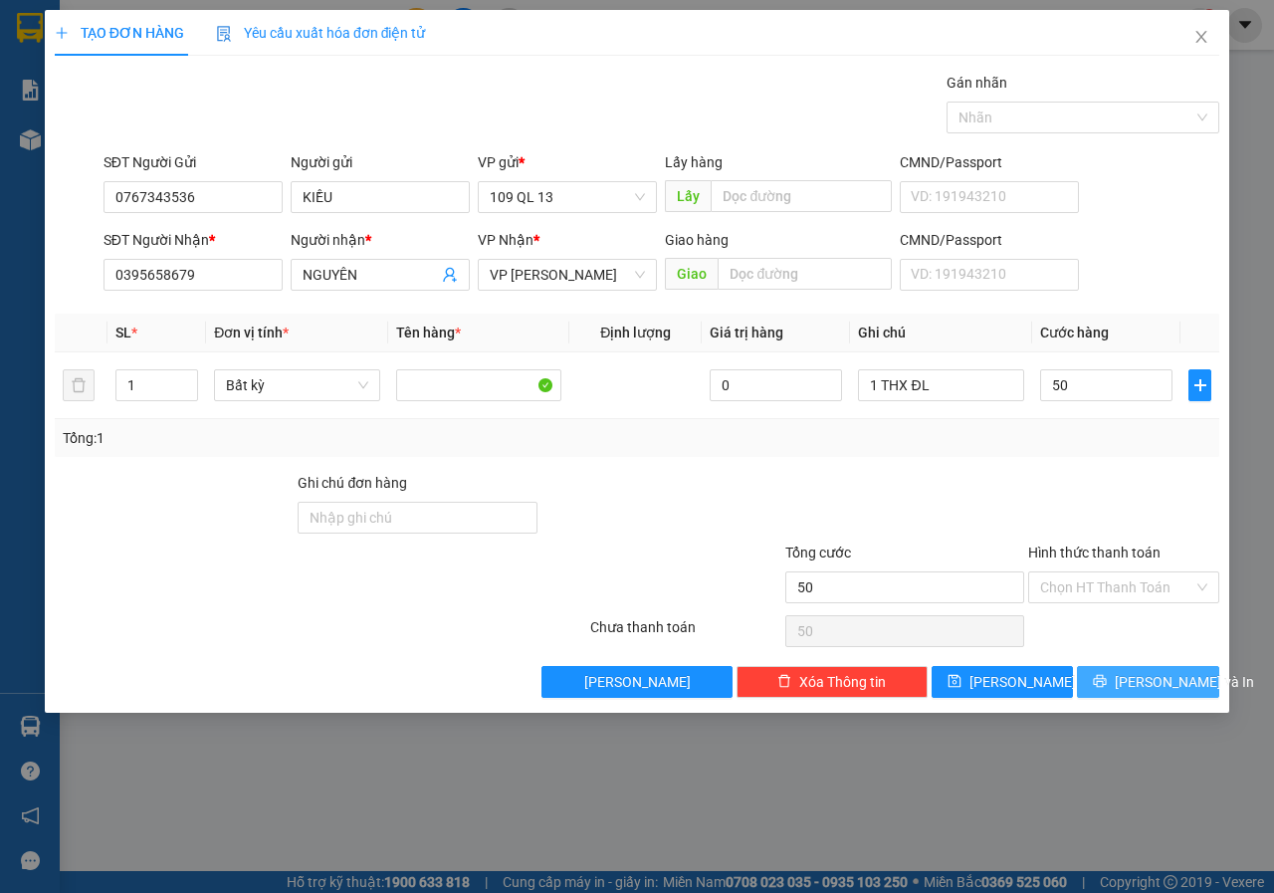
type input "50.000"
click at [1165, 666] on button "[PERSON_NAME] và In" at bounding box center [1148, 682] width 142 height 32
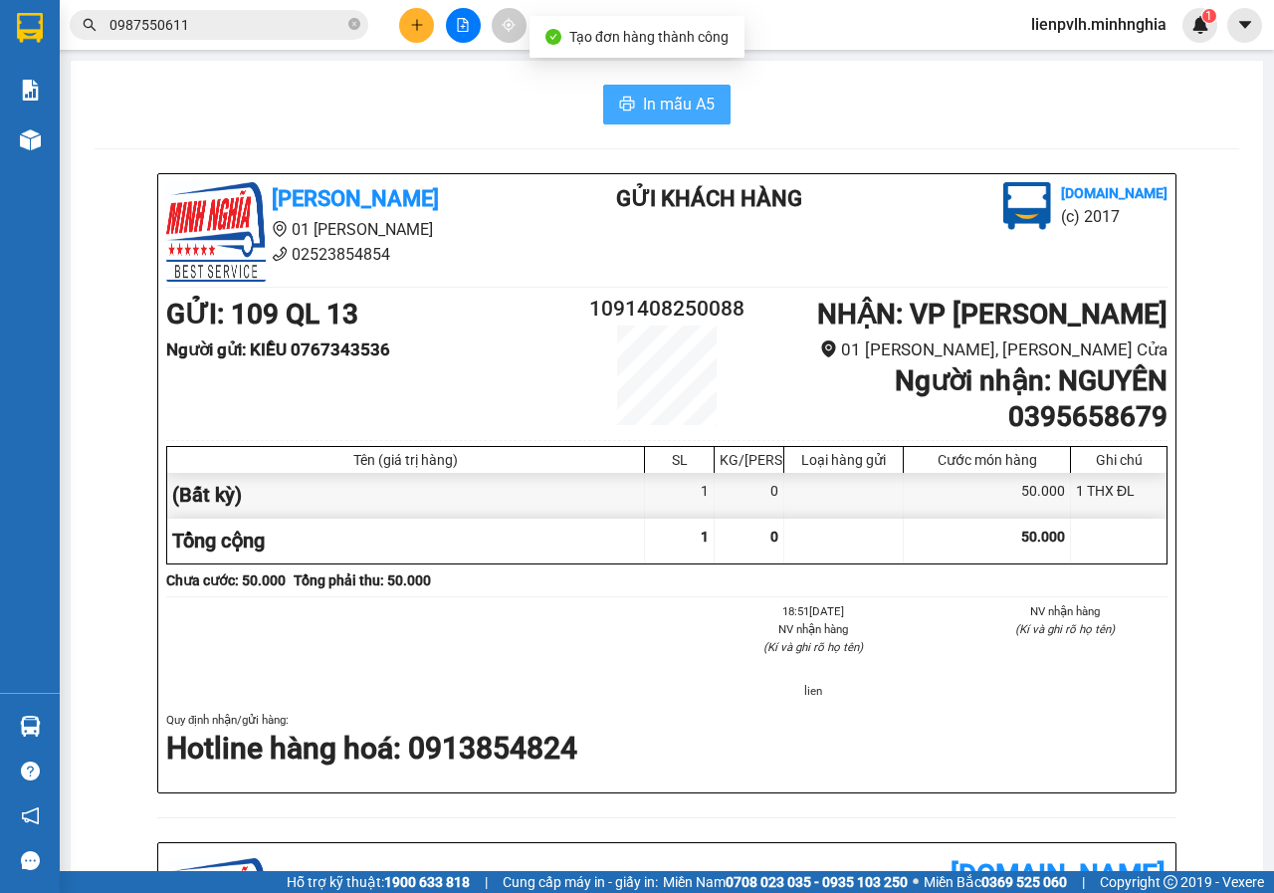
click at [679, 100] on span "In mẫu A5" at bounding box center [679, 104] width 72 height 25
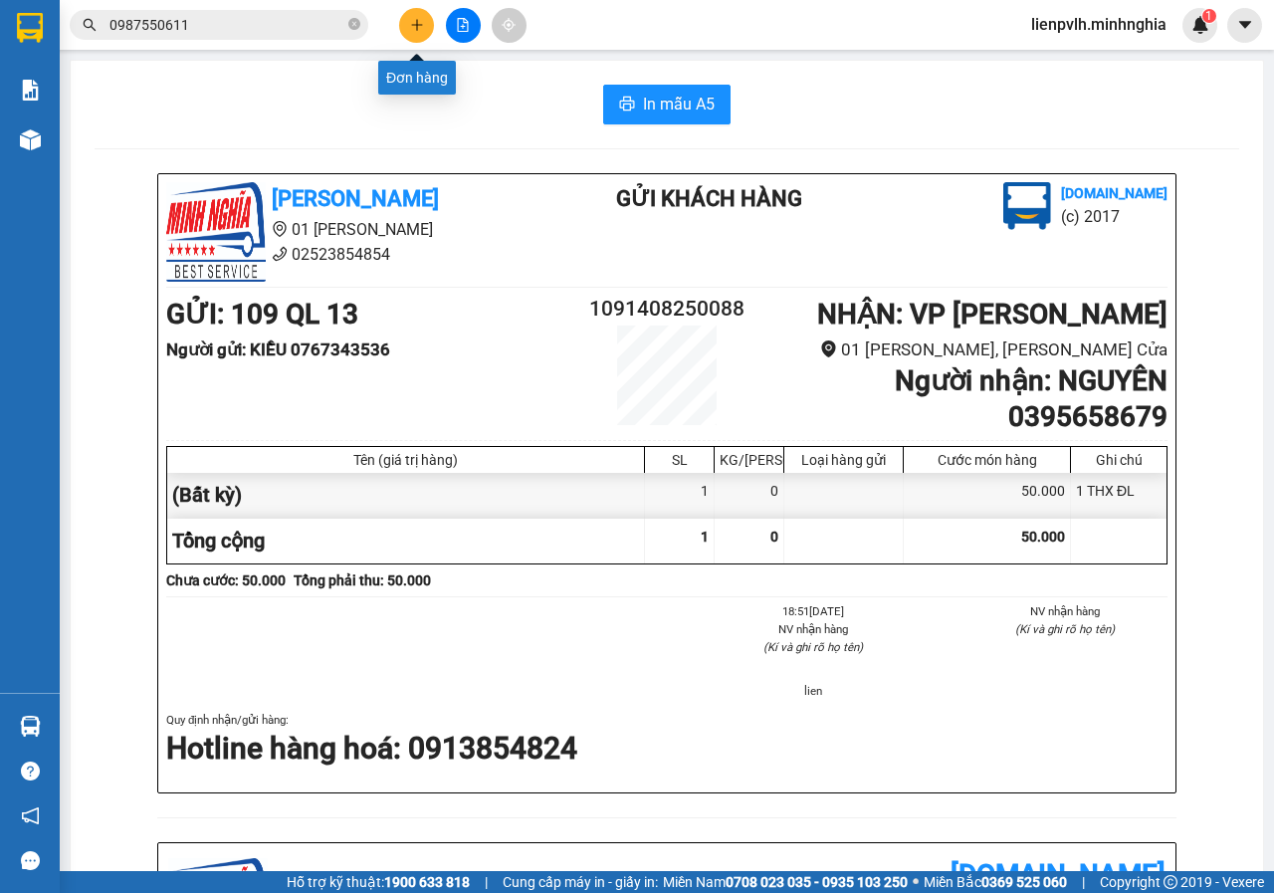
click at [413, 20] on icon "plus" at bounding box center [417, 25] width 14 height 14
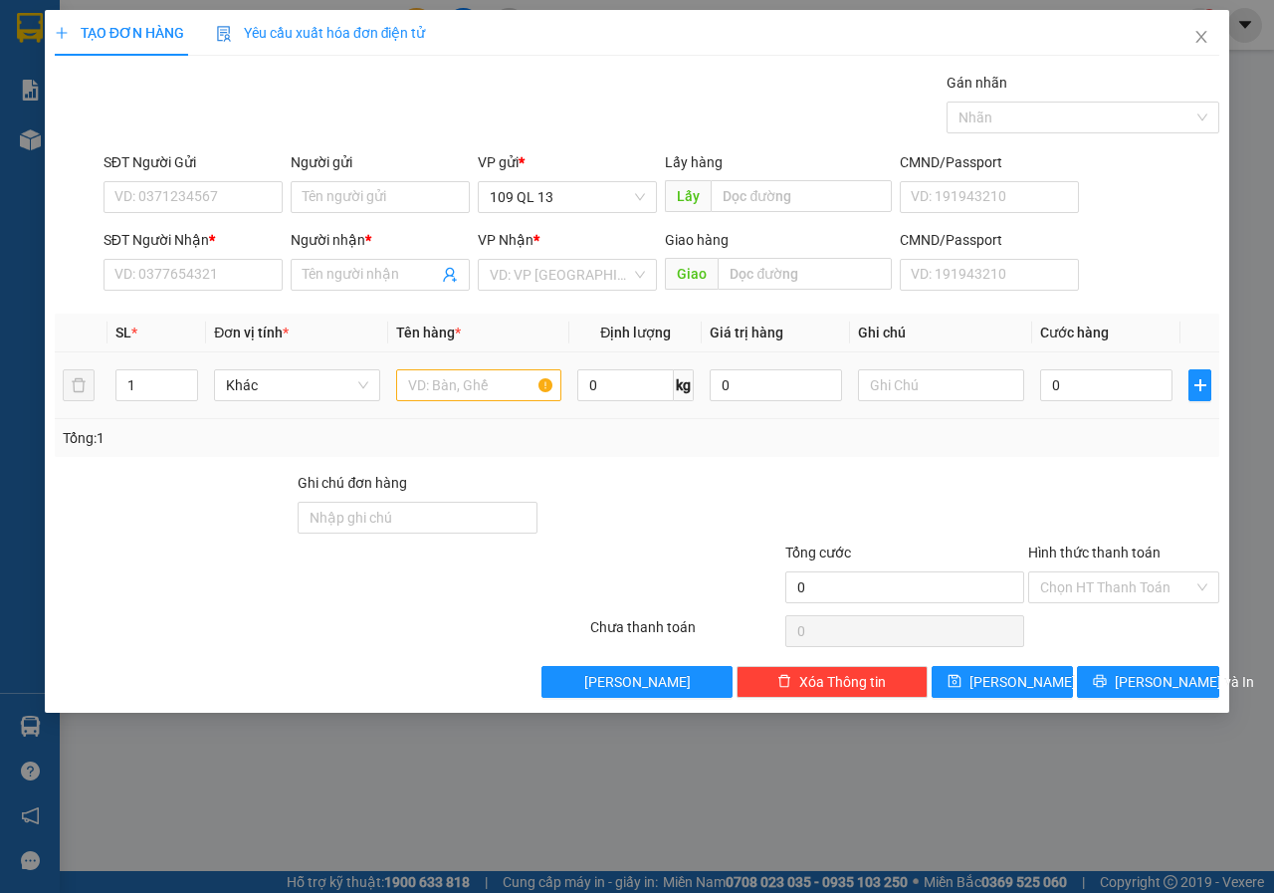
click at [463, 362] on td at bounding box center [479, 385] width 182 height 67
click at [450, 378] on input "text" at bounding box center [479, 385] width 166 height 32
drag, startPoint x: 161, startPoint y: 382, endPoint x: 0, endPoint y: 376, distance: 161.3
click at [0, 382] on div "TẠO ĐƠN HÀNG Yêu cầu xuất hóa đơn điện tử Transit Pickup Surcharge Ids Transit …" at bounding box center [637, 446] width 1274 height 893
type input "7"
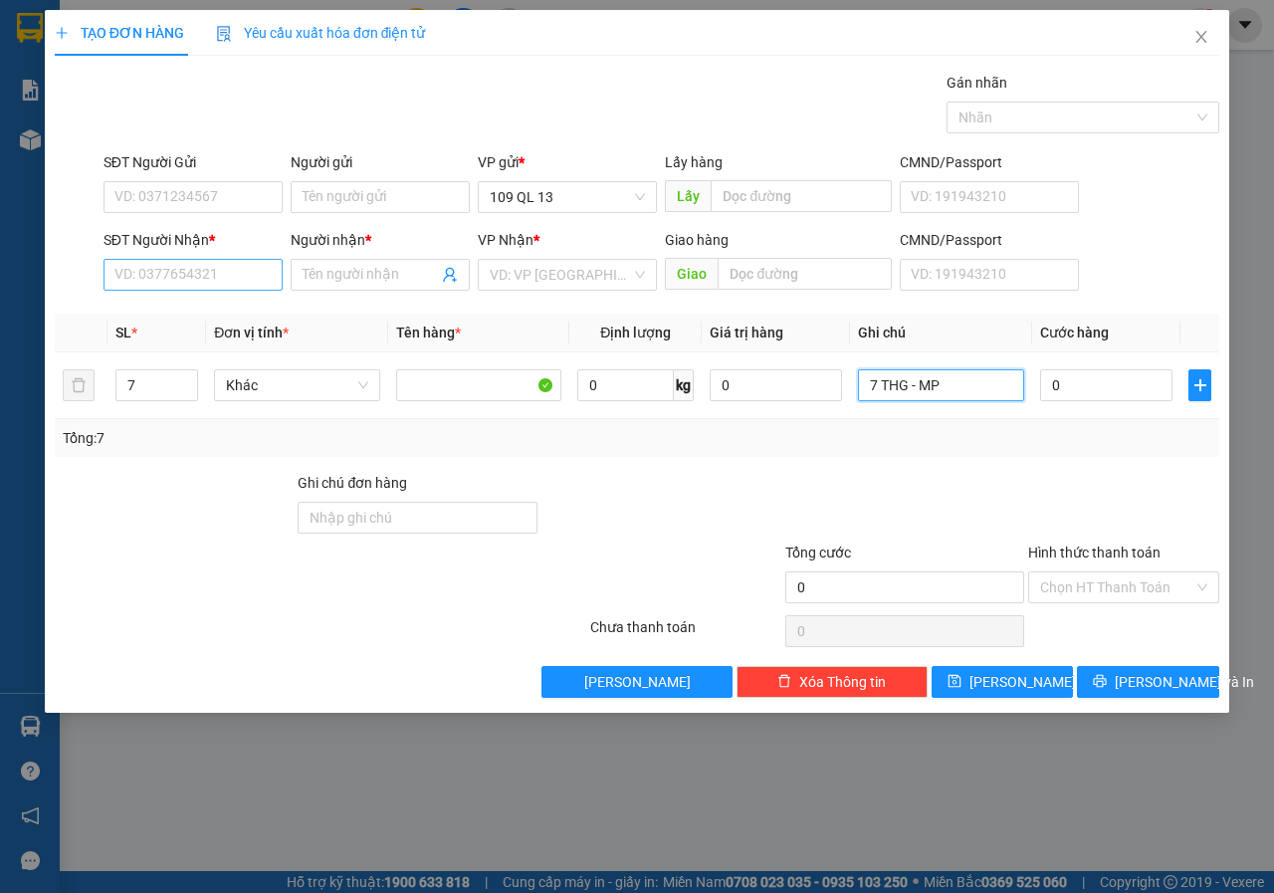
type input "7 THG - MP"
click at [131, 270] on input "SĐT Người Nhận *" at bounding box center [192, 275] width 179 height 32
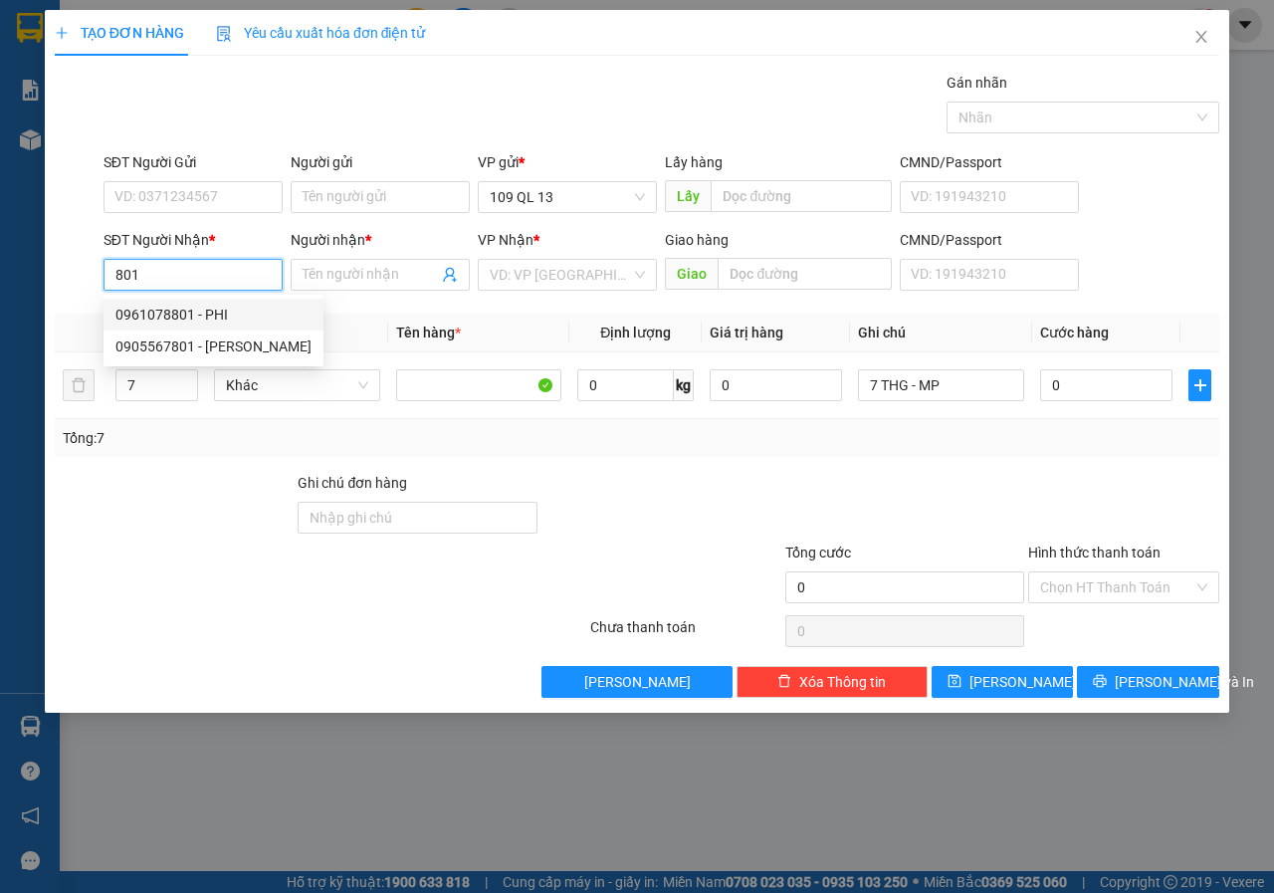
click at [240, 309] on div "0961078801 - PHI" at bounding box center [213, 314] width 196 height 22
type input "0961078801"
type input "PHI"
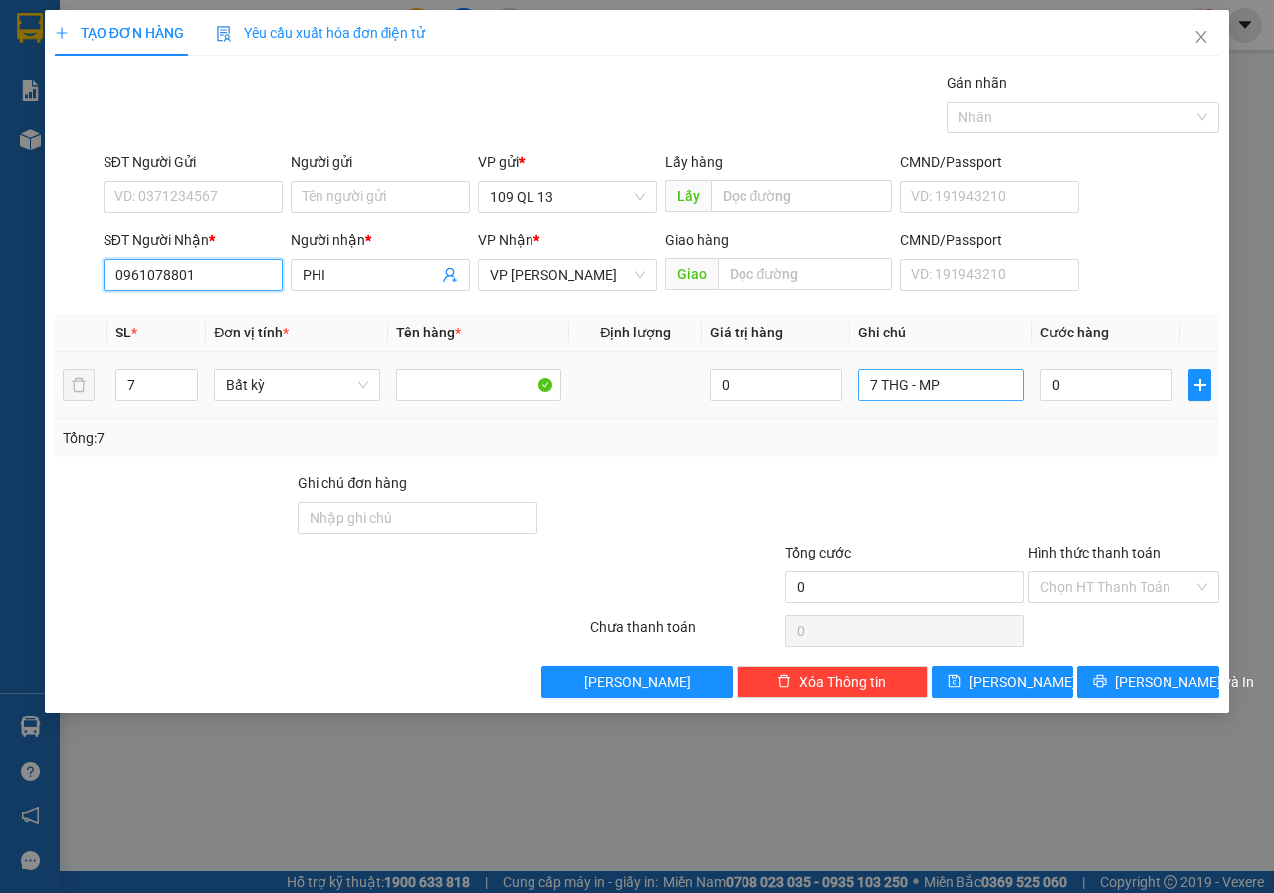
type input "0961078801"
drag, startPoint x: 973, startPoint y: 387, endPoint x: 572, endPoint y: 379, distance: 401.1
click at [572, 379] on tr "7 Bất kỳ 0 7 THG - MP 0" at bounding box center [637, 385] width 1164 height 67
type input "2 THG BÔNG + 5 THG MP"
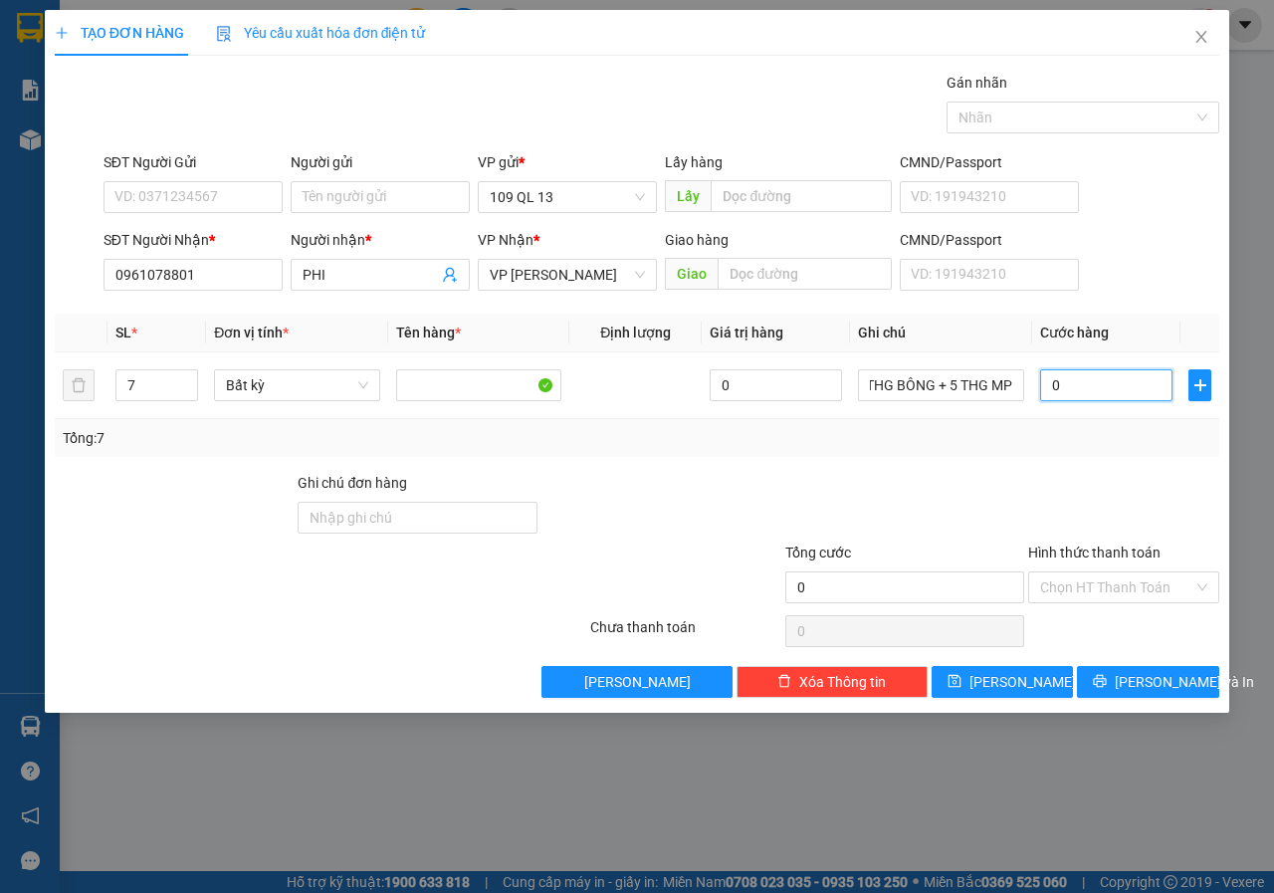
scroll to position [0, 0]
type input "2"
type input "24"
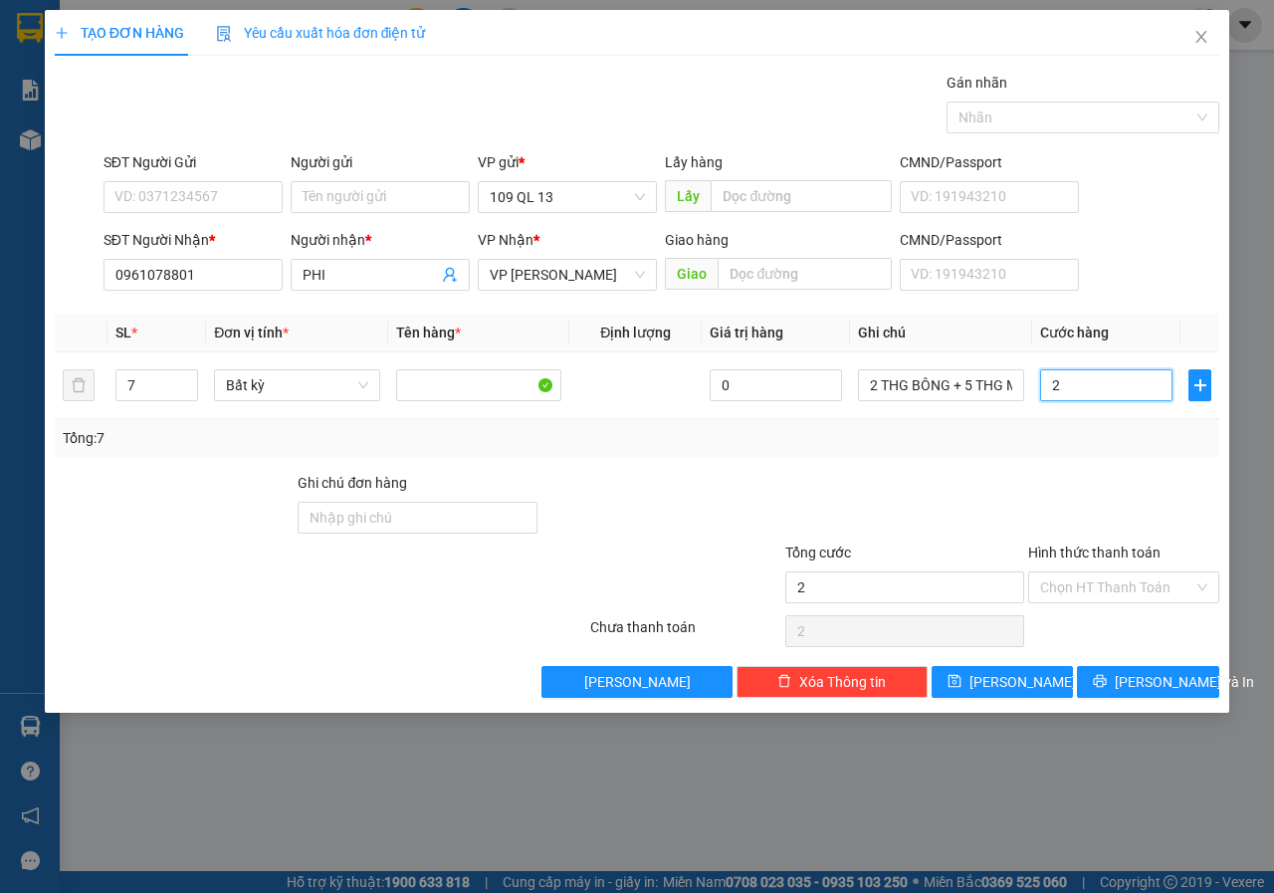
type input "24"
type input "240"
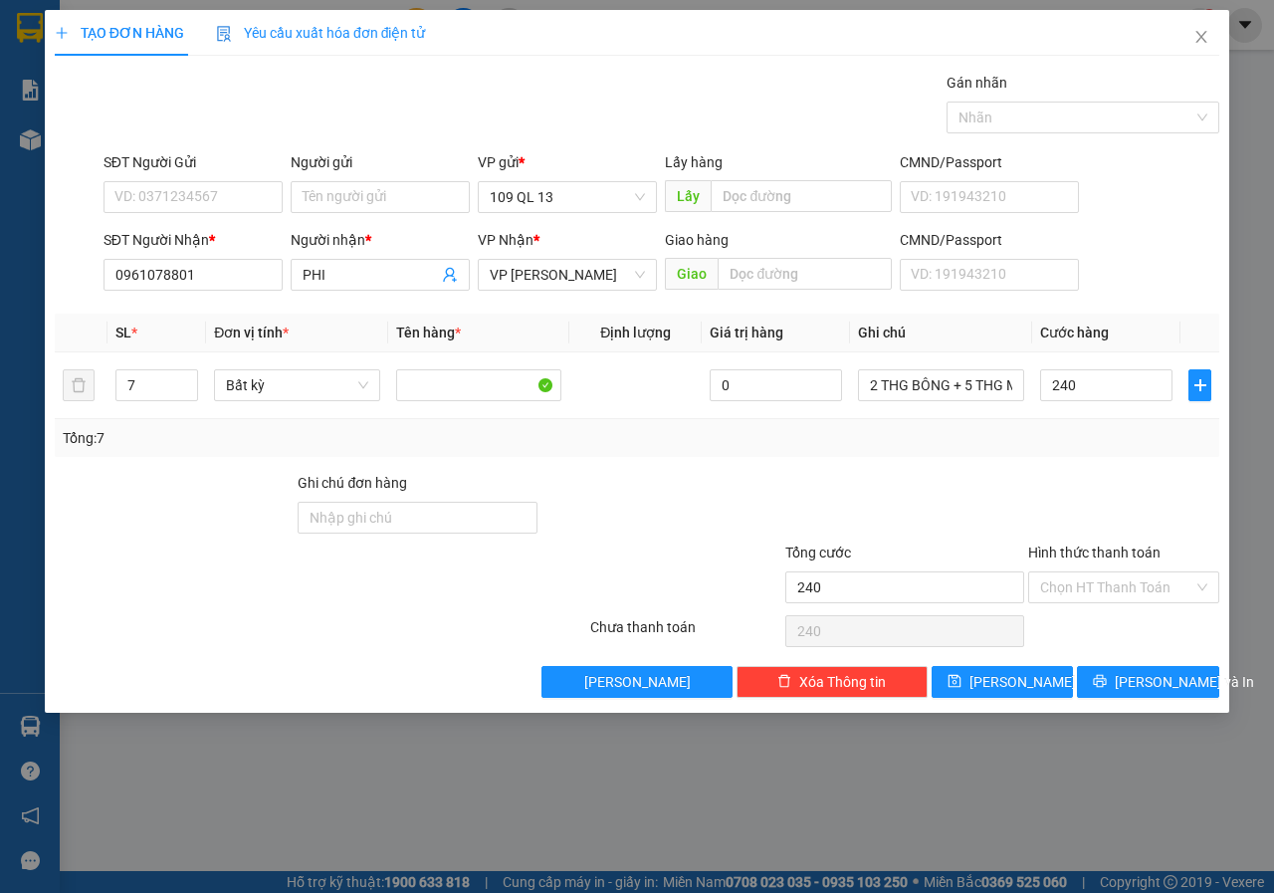
type input "240.000"
click at [1197, 245] on div "SĐT Người Nhận * 0961078801 Người nhận * PHI VP Nhận * VP [PERSON_NAME] hàng Gi…" at bounding box center [661, 264] width 1123 height 70
click at [1099, 401] on div "240.000" at bounding box center [1106, 385] width 132 height 40
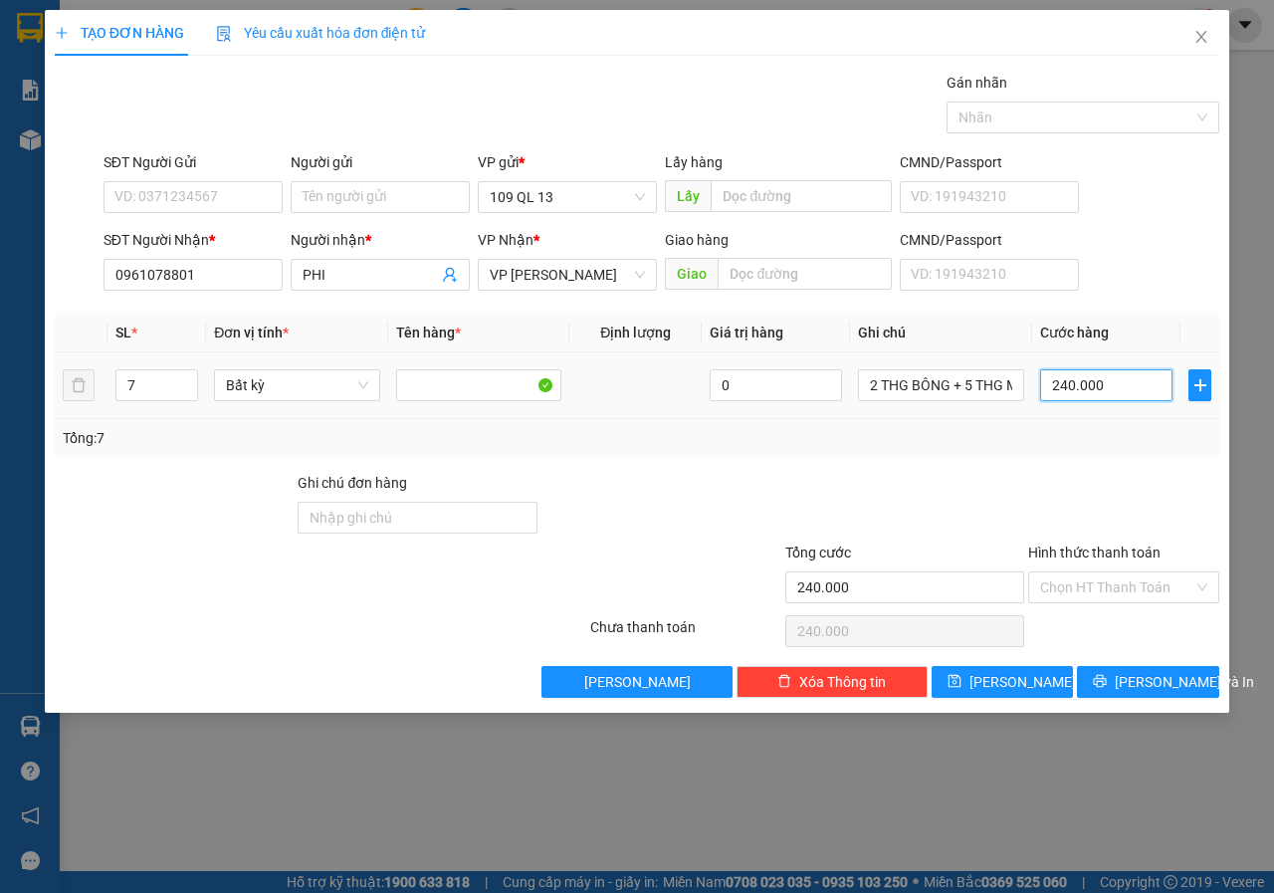
click at [1099, 398] on input "240.000" at bounding box center [1106, 385] width 132 height 32
type input "2"
type input "25"
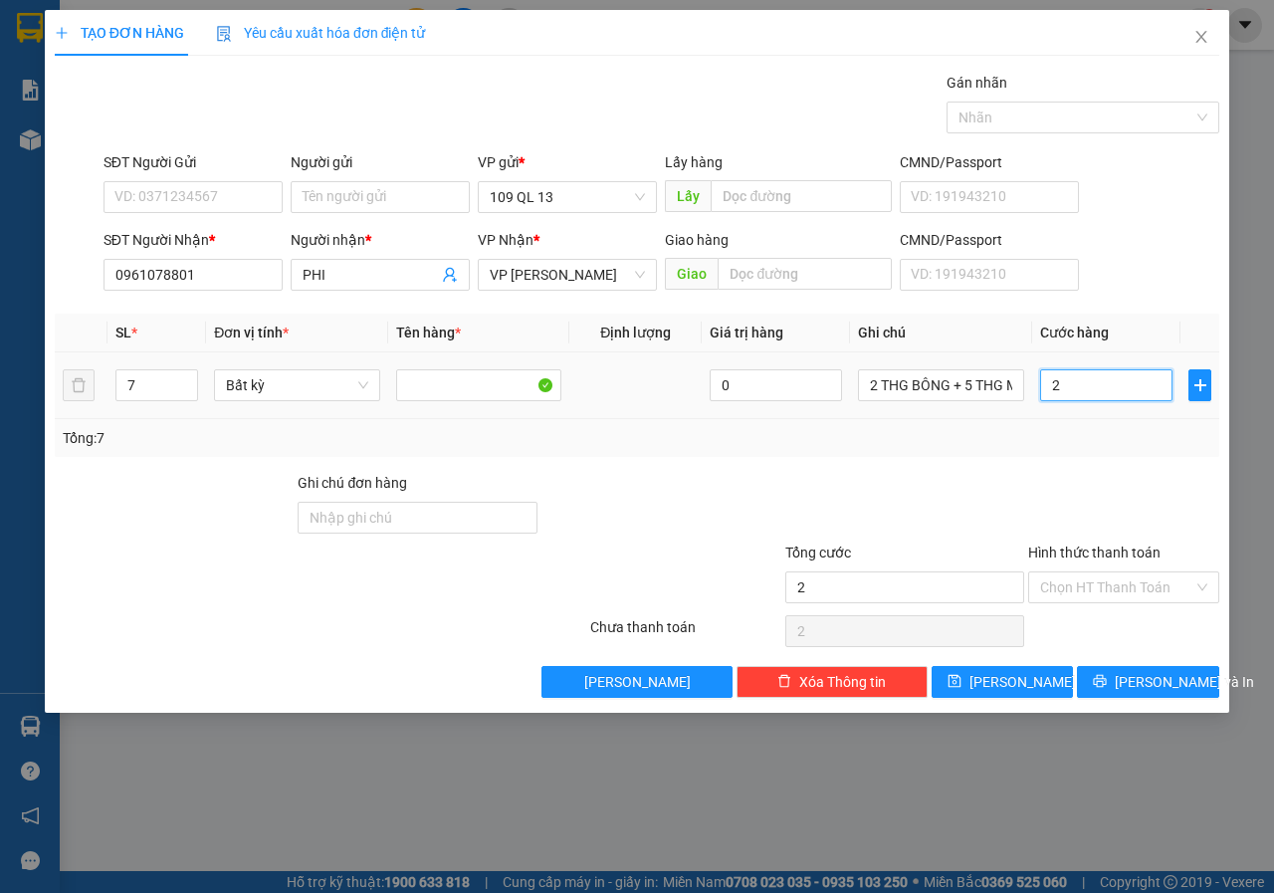
type input "25"
type input "250"
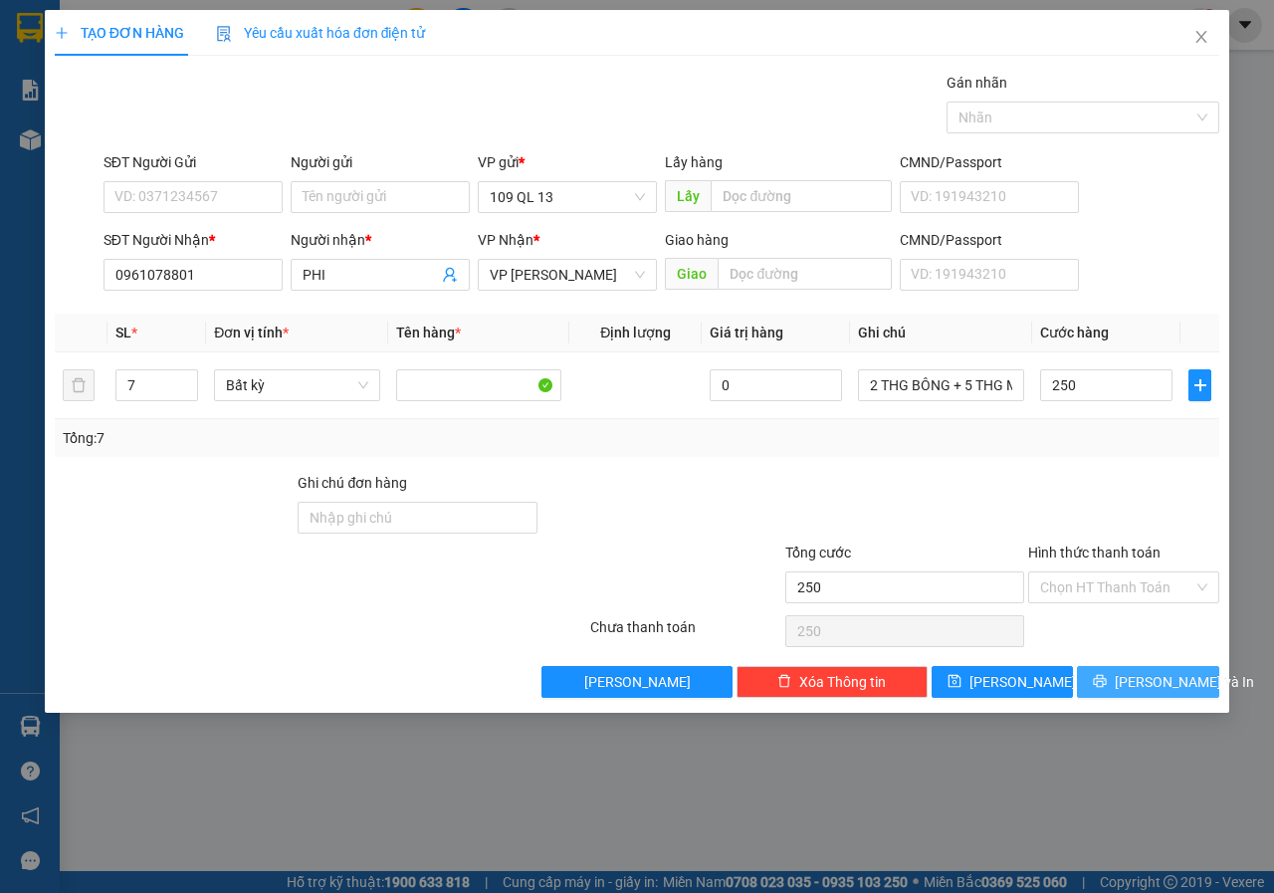
type input "250.000"
click at [1189, 694] on button "[PERSON_NAME] và In" at bounding box center [1148, 682] width 142 height 32
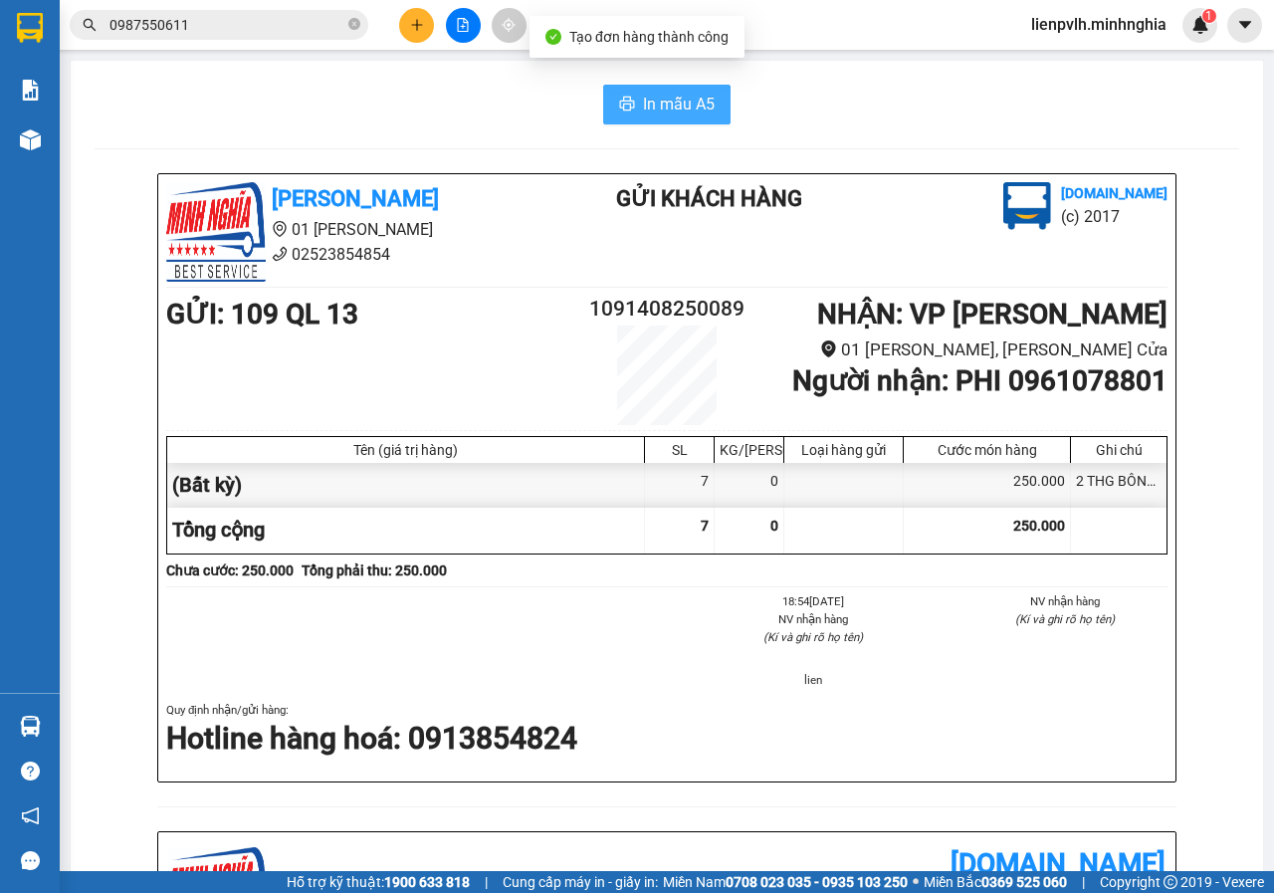
click at [712, 92] on button "In mẫu A5" at bounding box center [666, 105] width 127 height 40
click at [444, 31] on div at bounding box center [462, 25] width 149 height 35
click at [426, 37] on button at bounding box center [416, 25] width 35 height 35
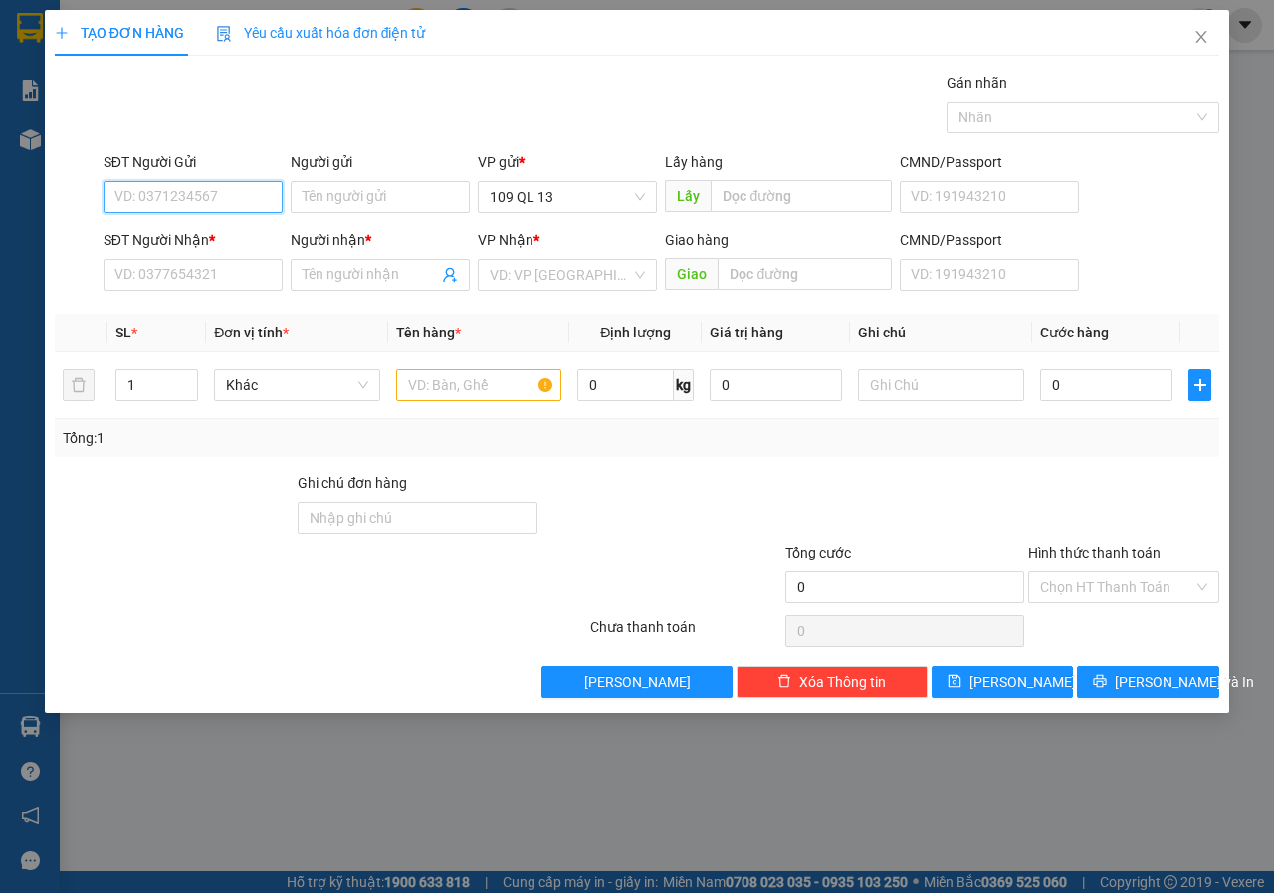
click at [205, 200] on input "SĐT Người Gửi" at bounding box center [192, 197] width 179 height 32
click at [217, 222] on div "0982230745 - LÝ" at bounding box center [192, 237] width 179 height 32
type input "0982230745"
type input "LÝ"
type input "0977398794"
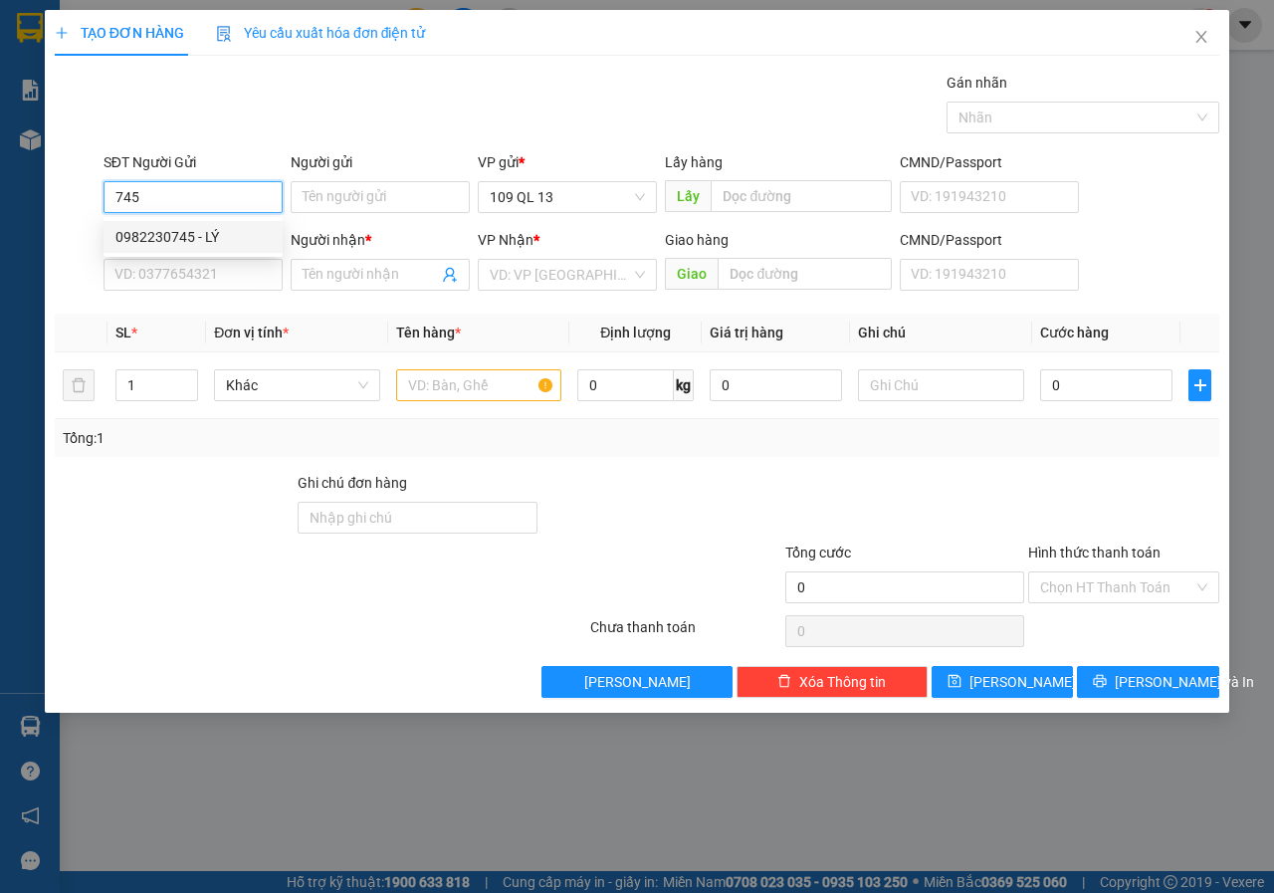
type input "THỰC"
type input "0982230745"
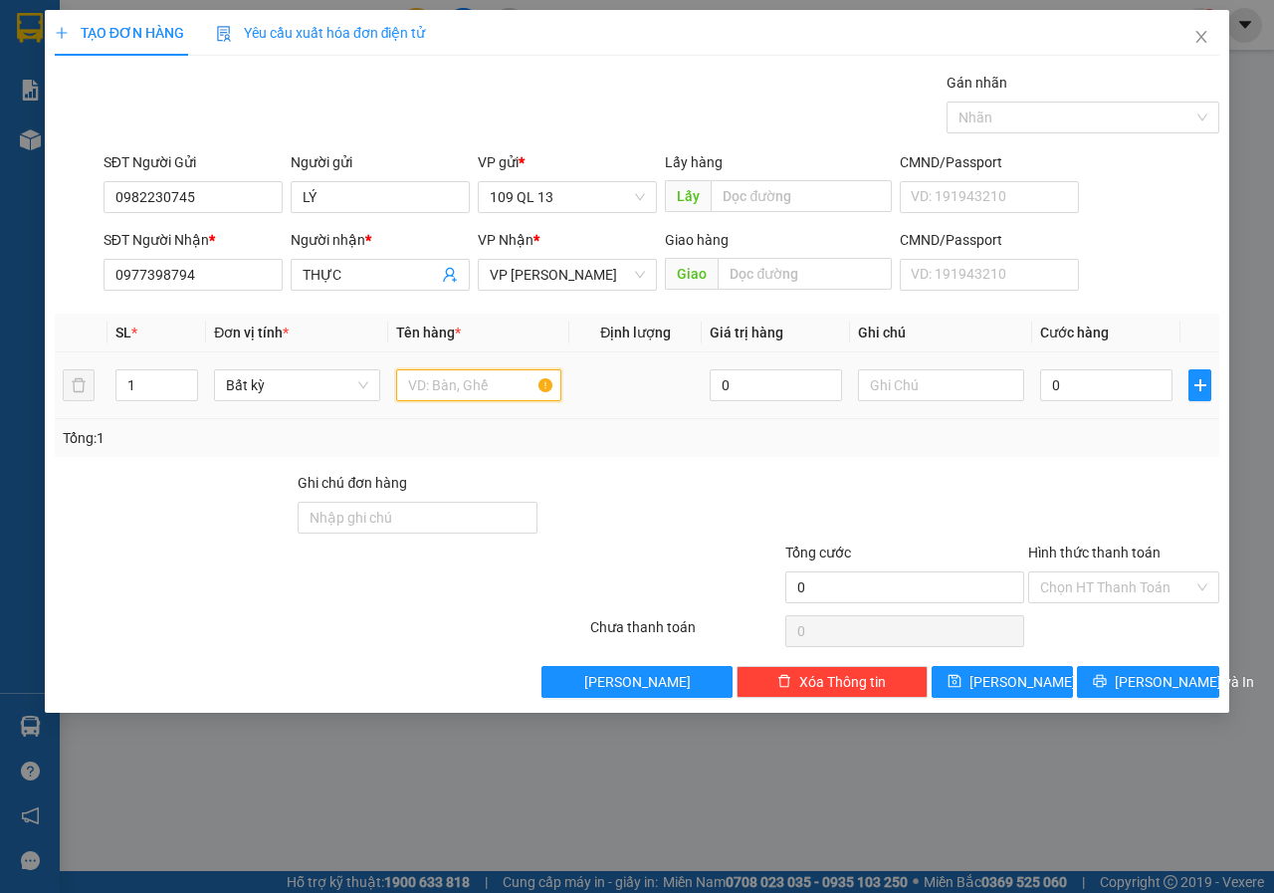
click at [487, 379] on input "text" at bounding box center [479, 385] width 166 height 32
type input "1 HỘP RĂNG"
click at [1141, 579] on input "Hình thức thanh toán" at bounding box center [1116, 587] width 153 height 30
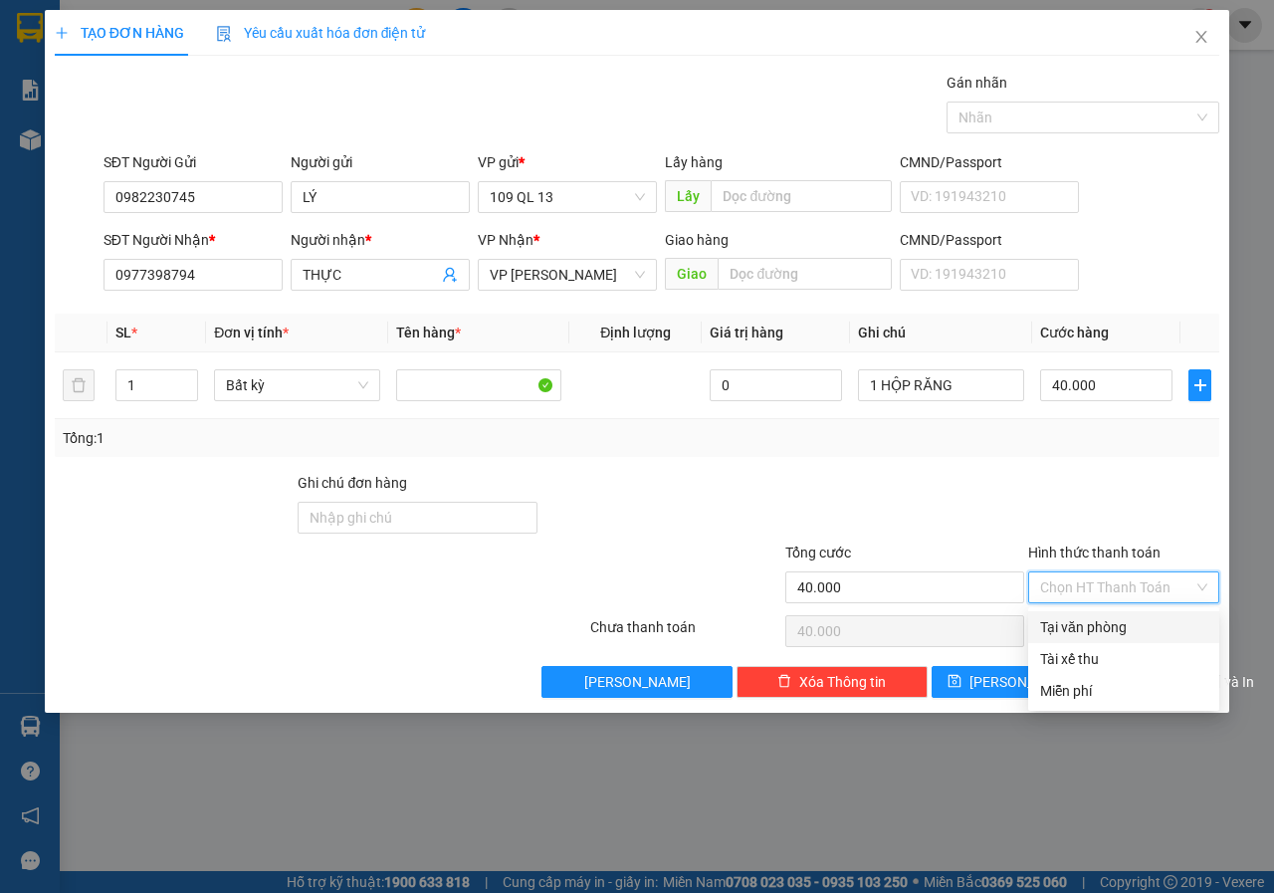
click at [1105, 620] on div "Tại văn phòng" at bounding box center [1123, 627] width 167 height 22
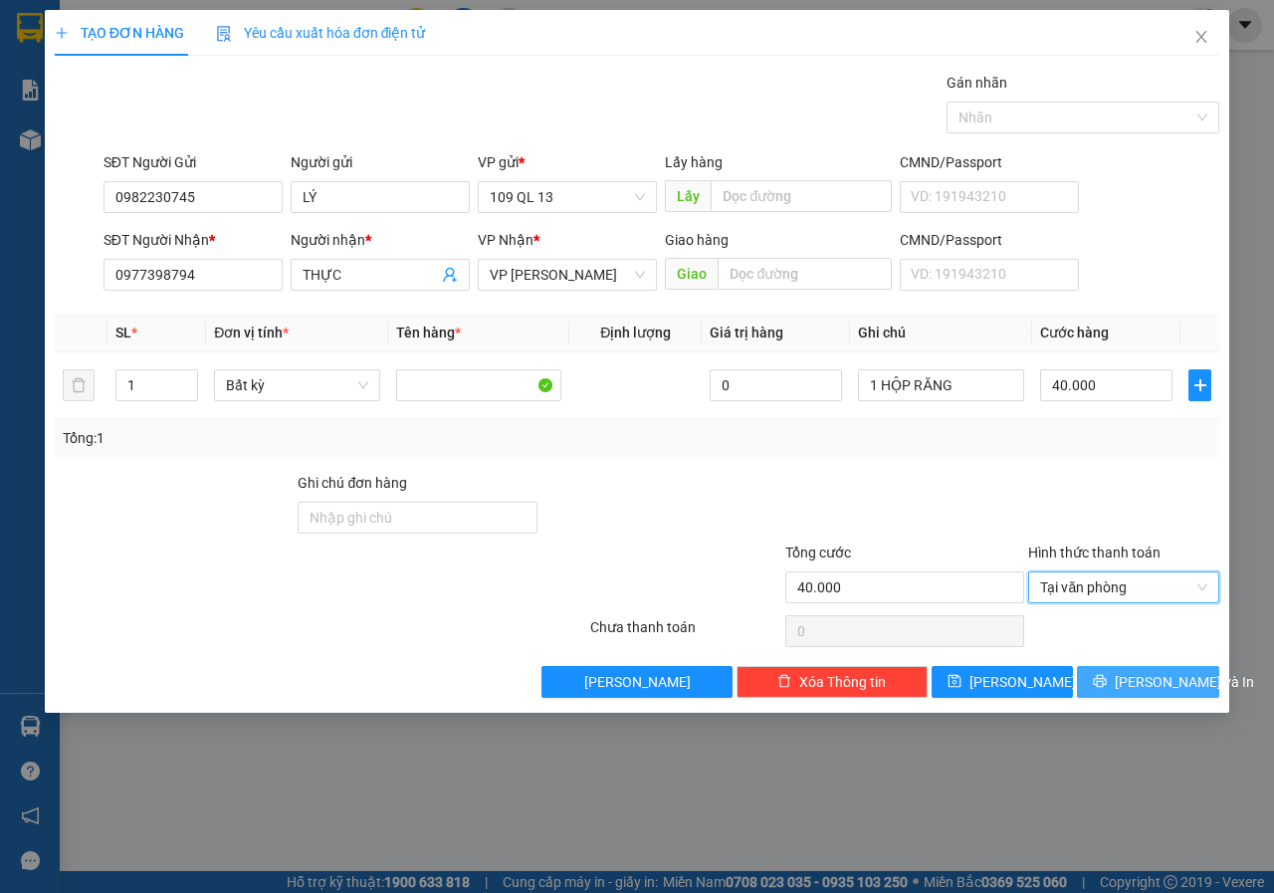
click at [1137, 684] on span "[PERSON_NAME] và In" at bounding box center [1183, 682] width 139 height 22
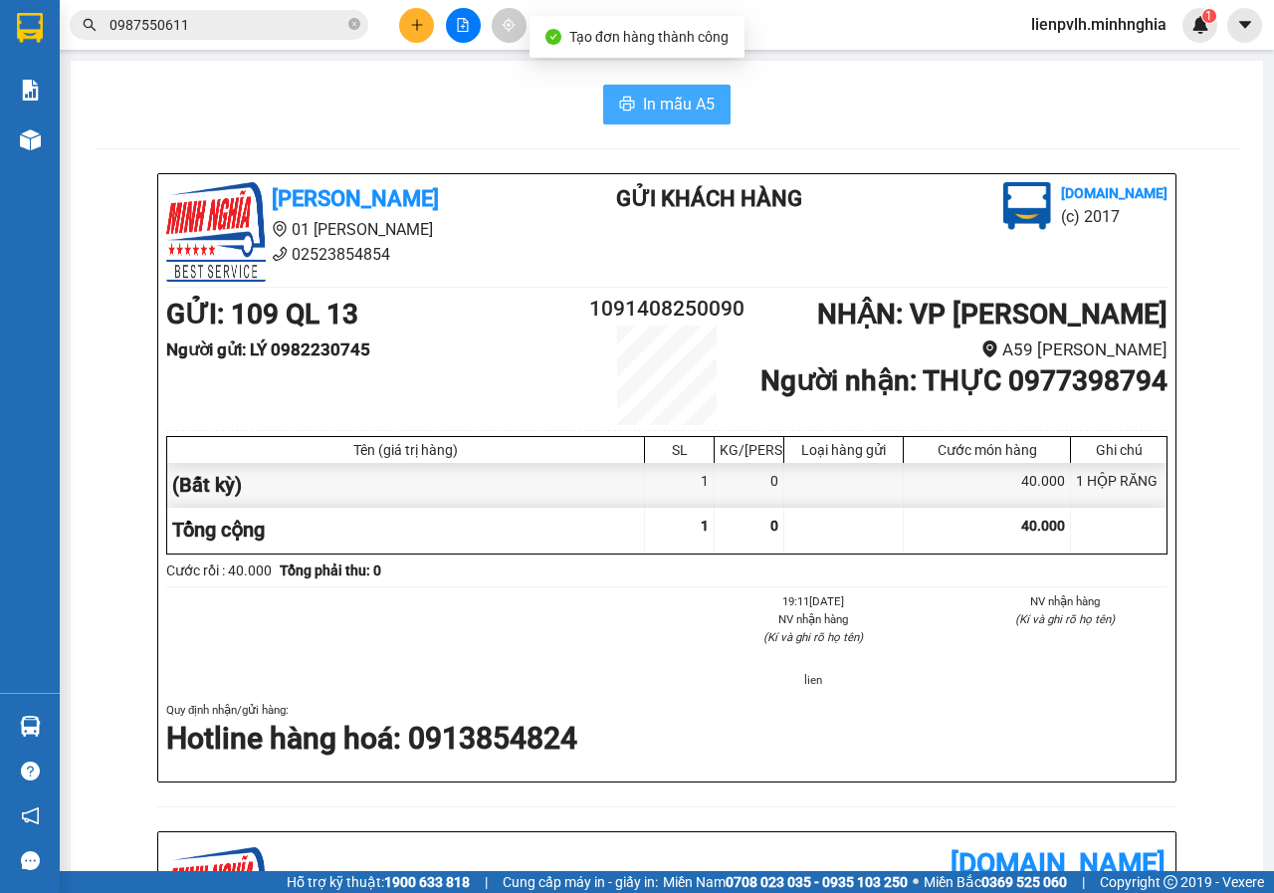
click at [669, 103] on span "In mẫu A5" at bounding box center [679, 104] width 72 height 25
click at [696, 122] on button "In mẫu A5" at bounding box center [666, 105] width 127 height 40
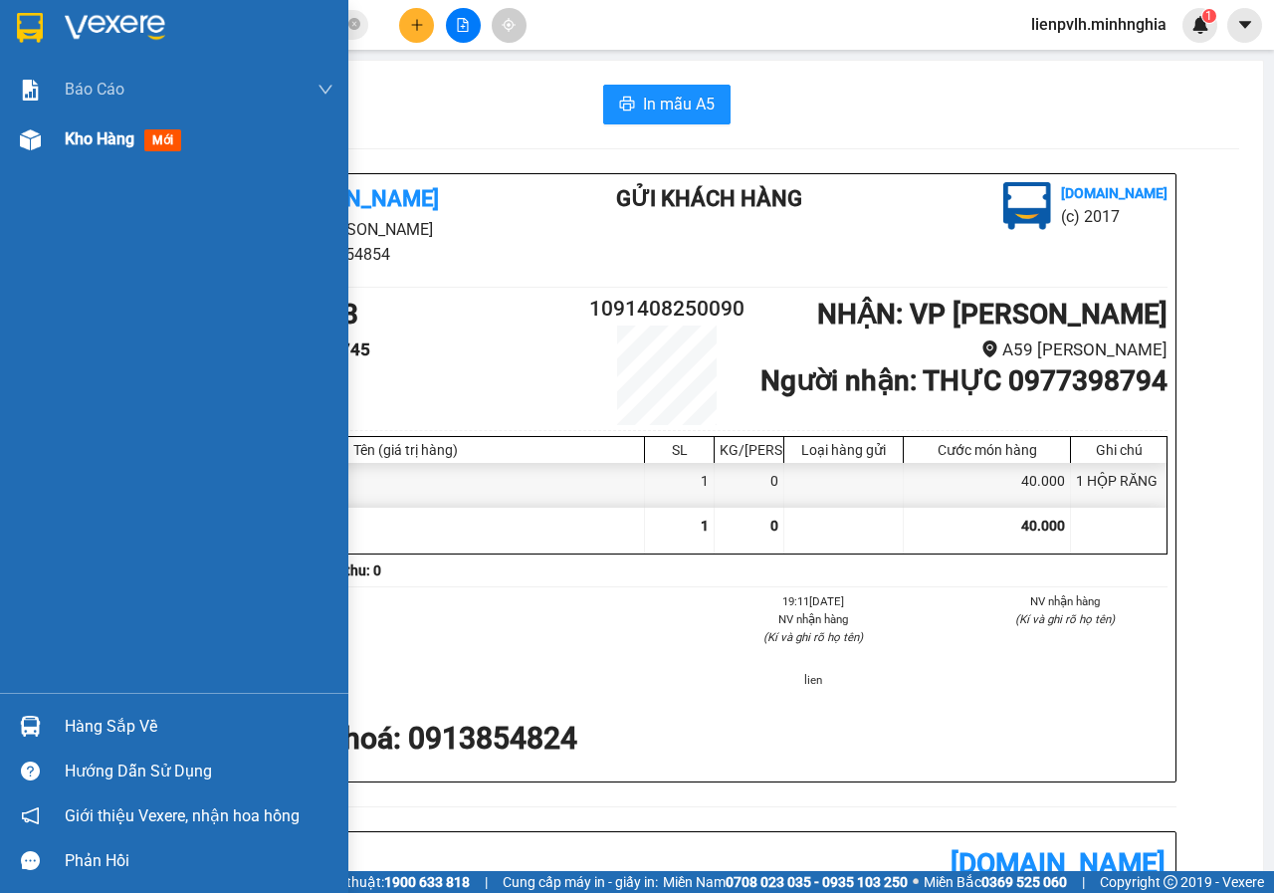
click at [0, 144] on div "Kho hàng mới" at bounding box center [174, 139] width 348 height 50
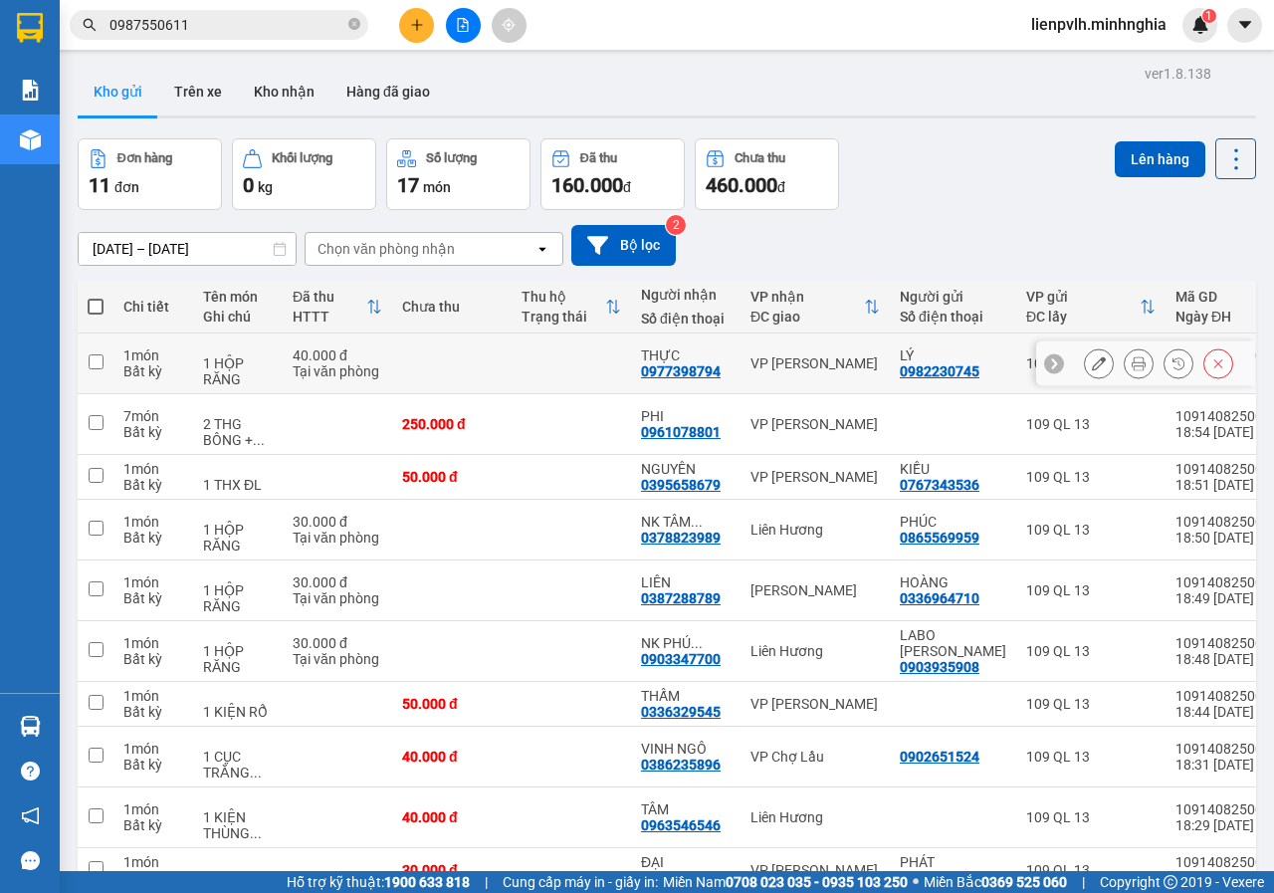
click at [835, 368] on div "VP [PERSON_NAME]" at bounding box center [814, 363] width 129 height 16
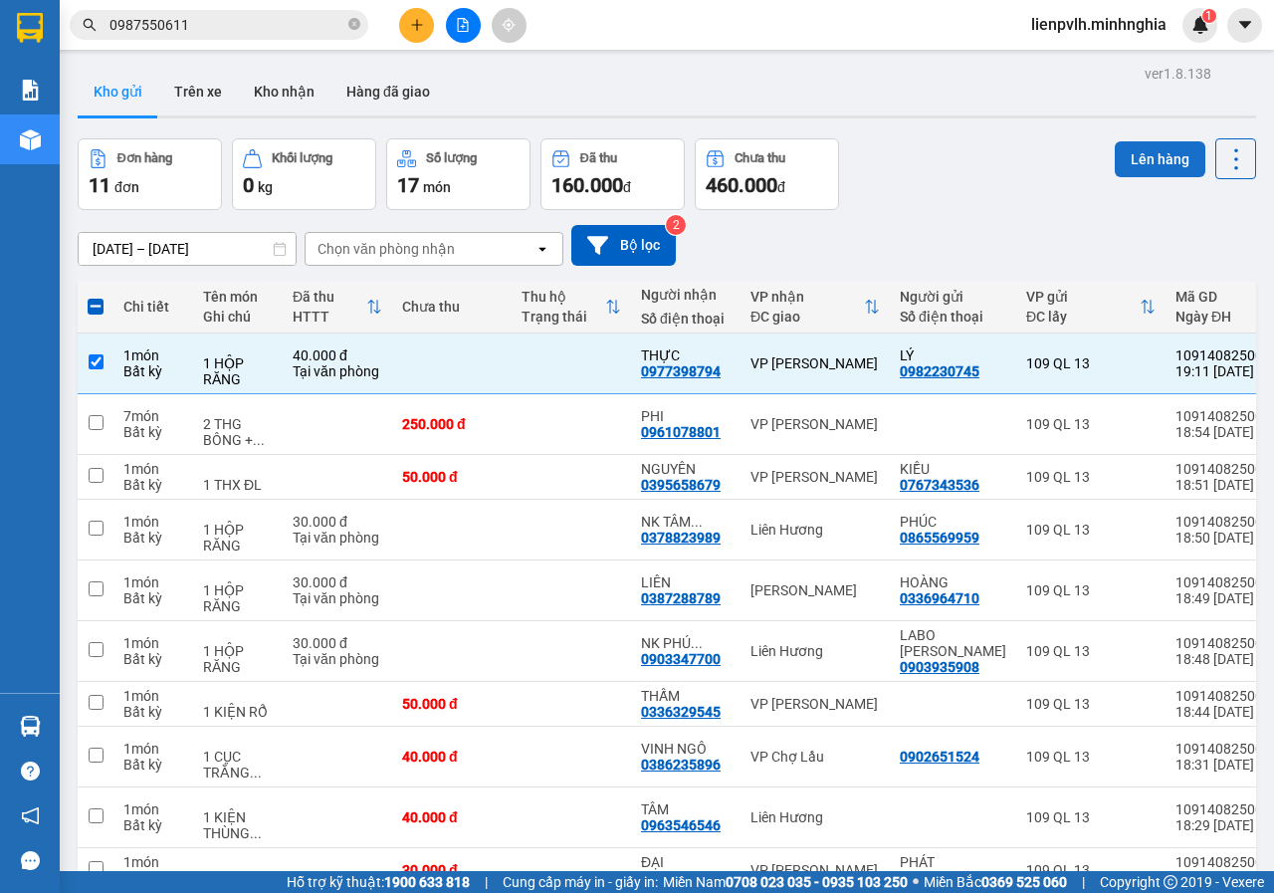
click at [1127, 154] on button "Lên hàng" at bounding box center [1159, 159] width 91 height 36
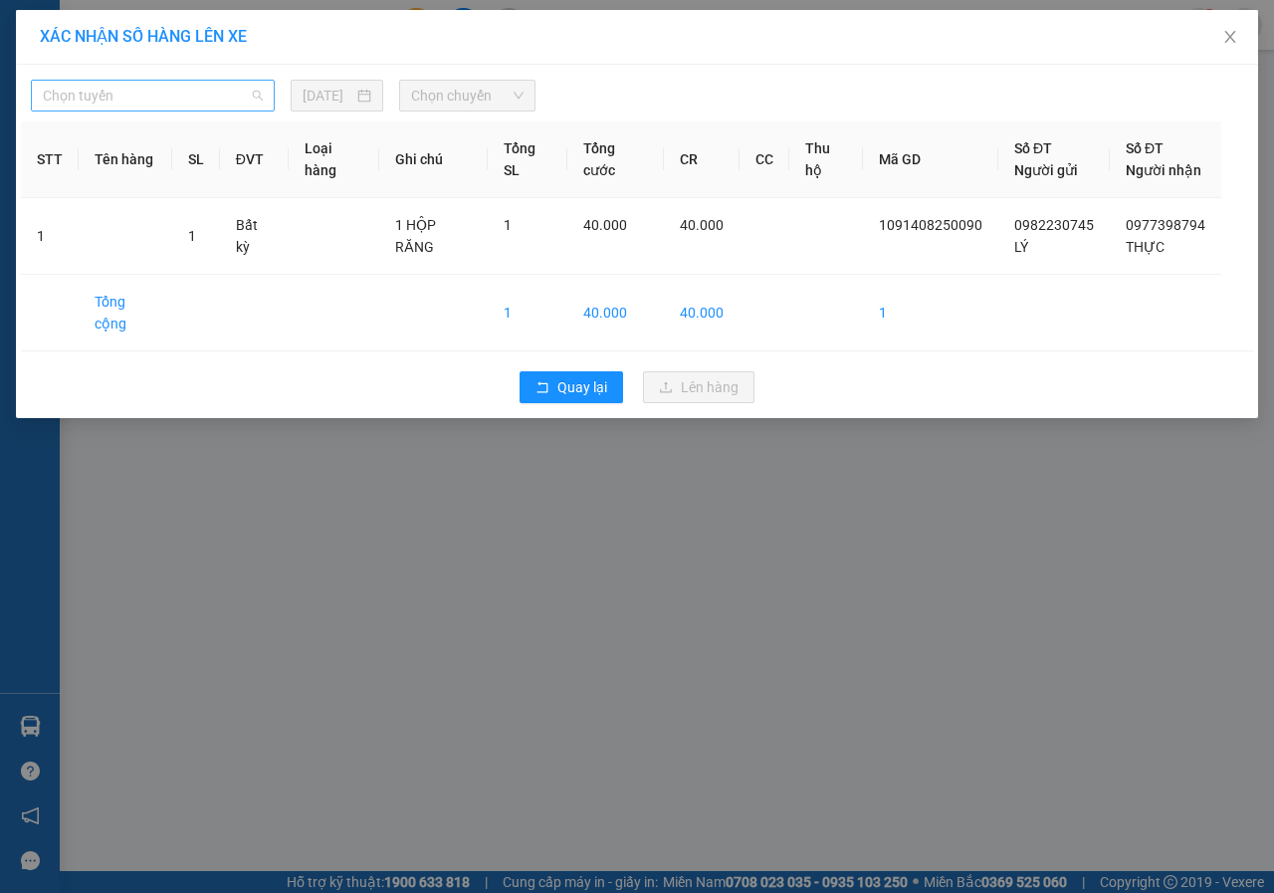
click at [203, 106] on span "Chọn tuyến" at bounding box center [153, 96] width 220 height 30
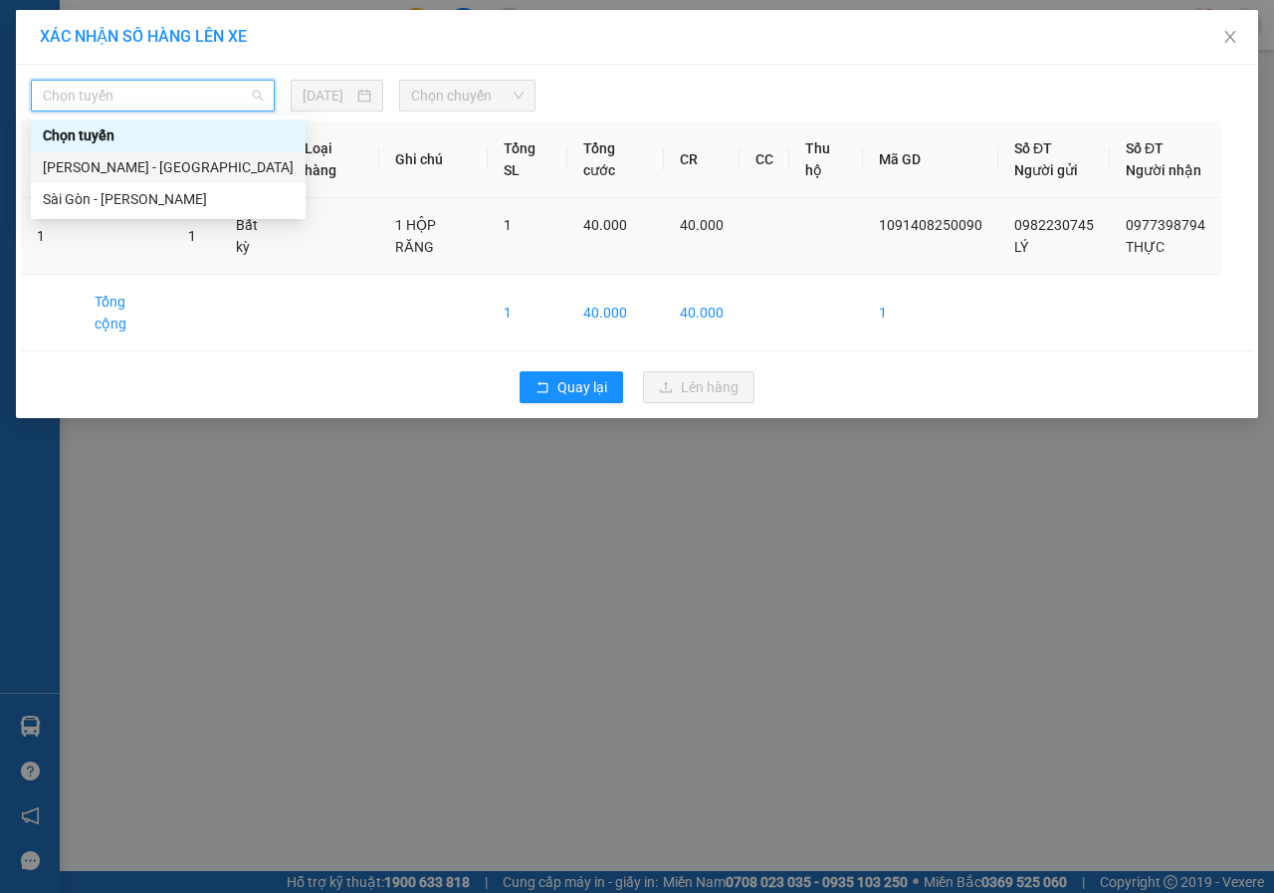
click at [151, 201] on div "Sài Gòn - [PERSON_NAME]" at bounding box center [168, 199] width 251 height 22
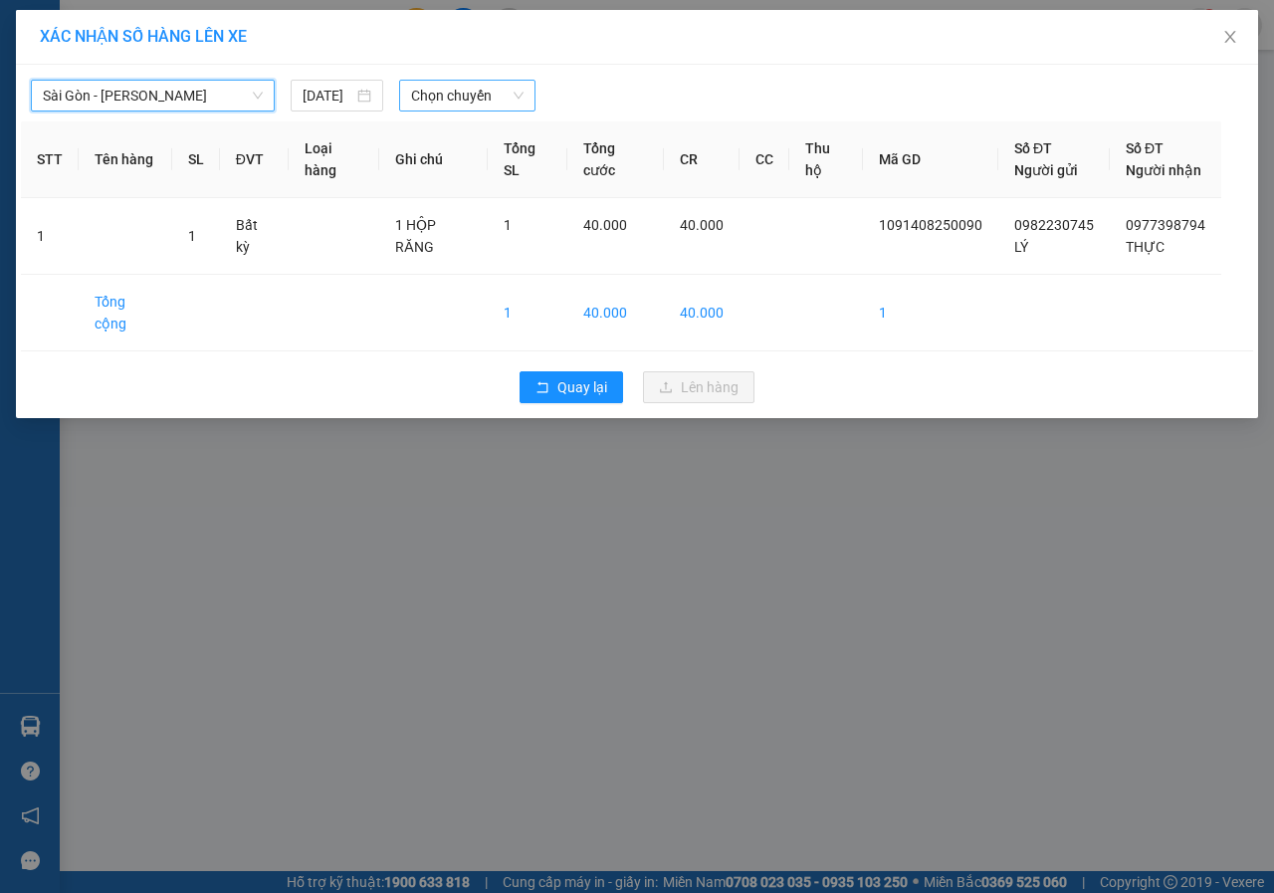
click at [438, 109] on span "Chọn chuyến" at bounding box center [466, 96] width 111 height 30
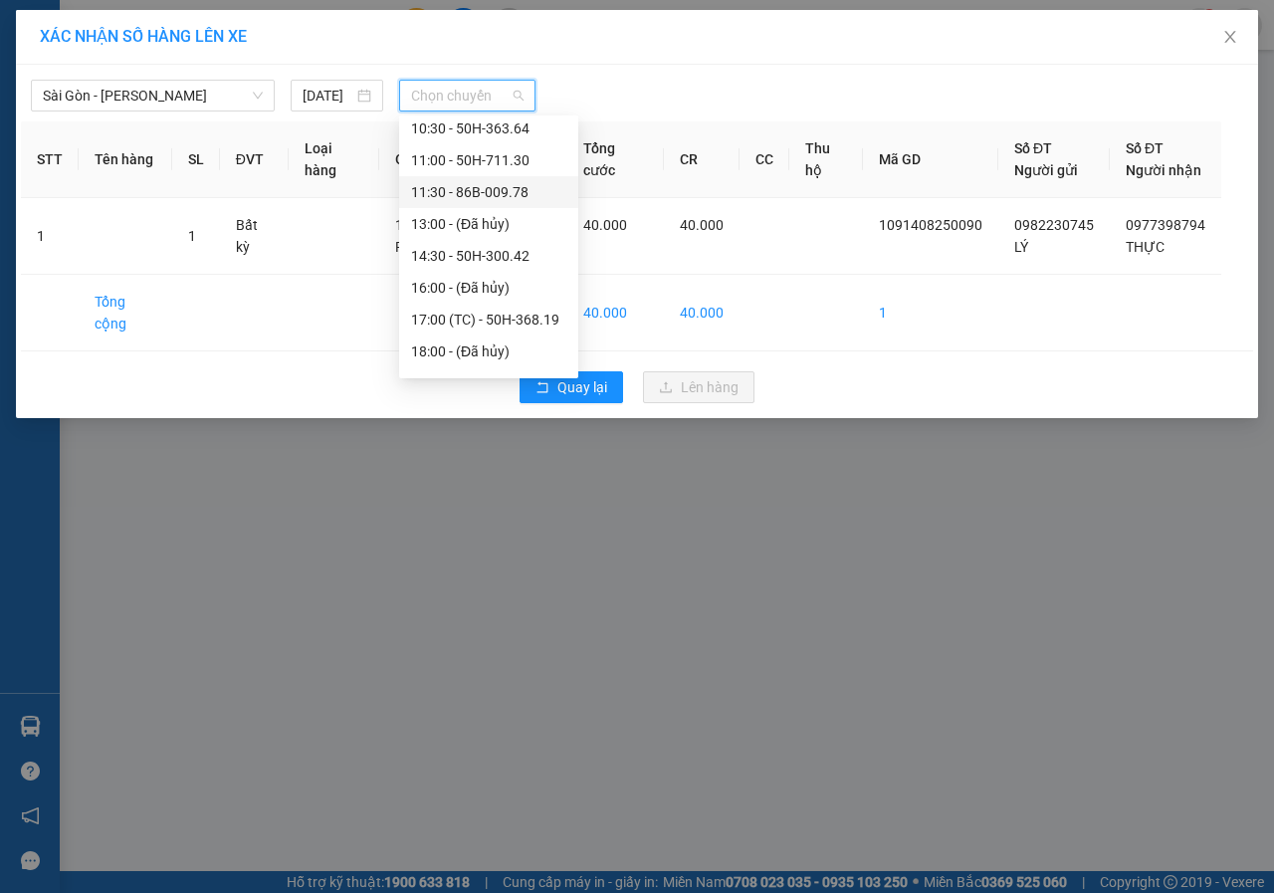
scroll to position [223, 0]
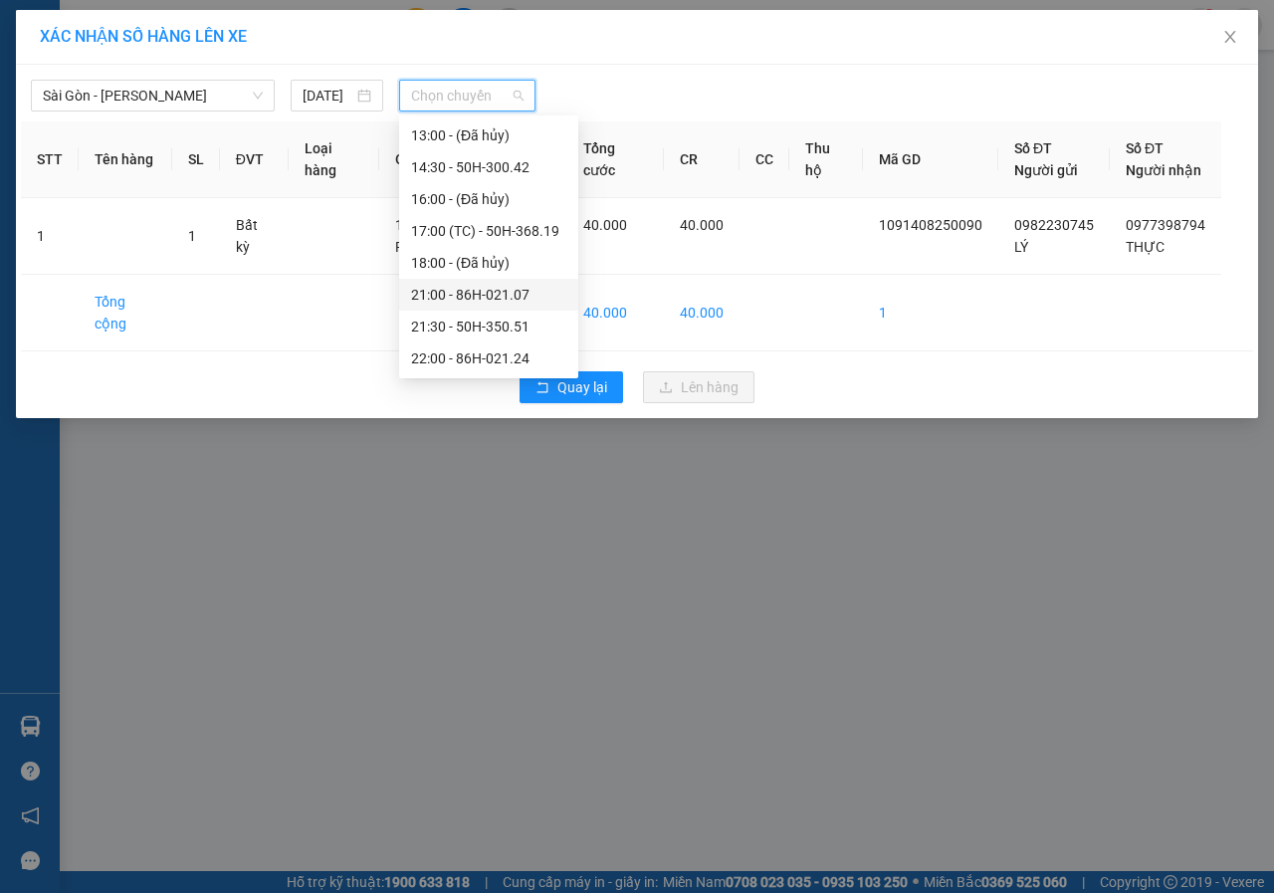
click at [453, 279] on div "21:00 - 86H-021.07" at bounding box center [488, 295] width 179 height 32
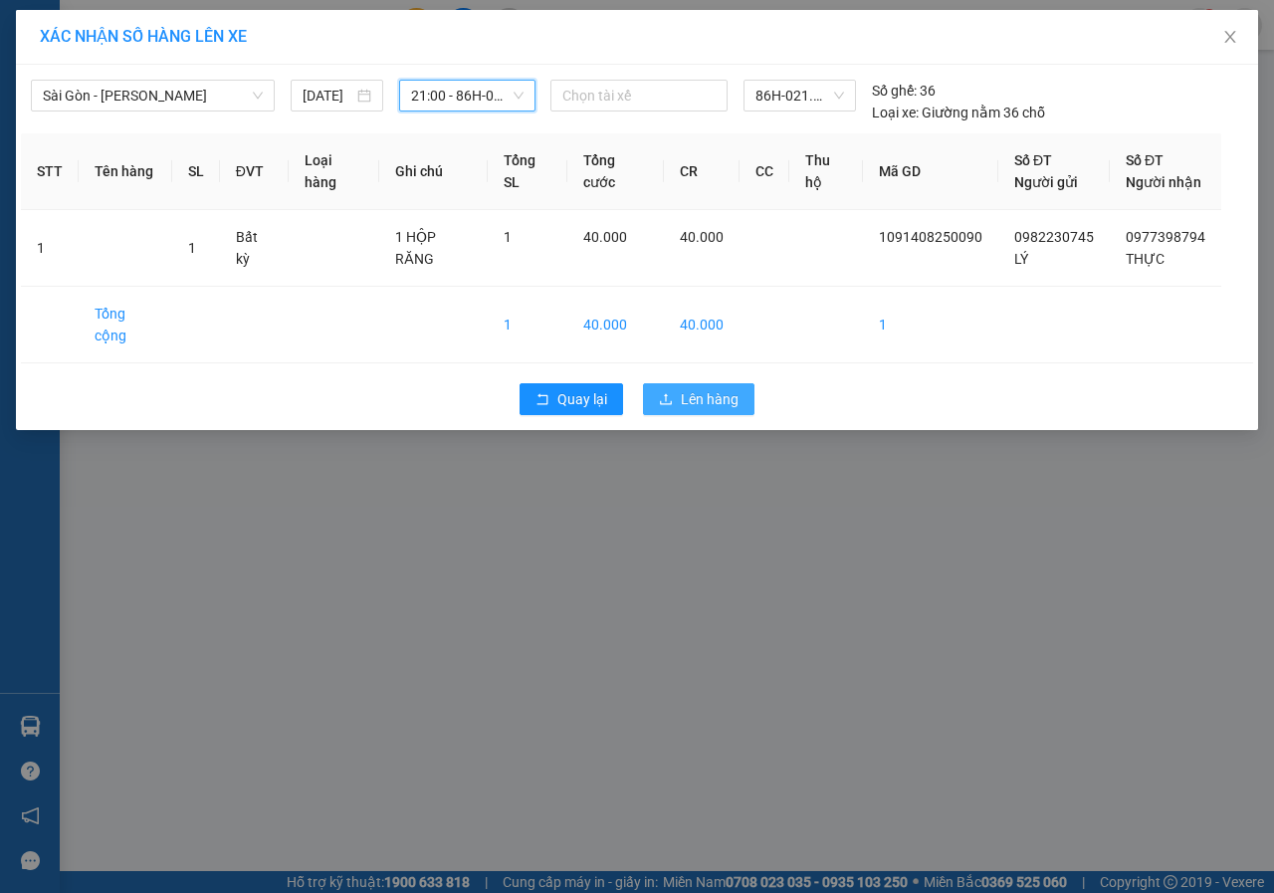
click at [678, 383] on button "Lên hàng" at bounding box center [698, 399] width 111 height 32
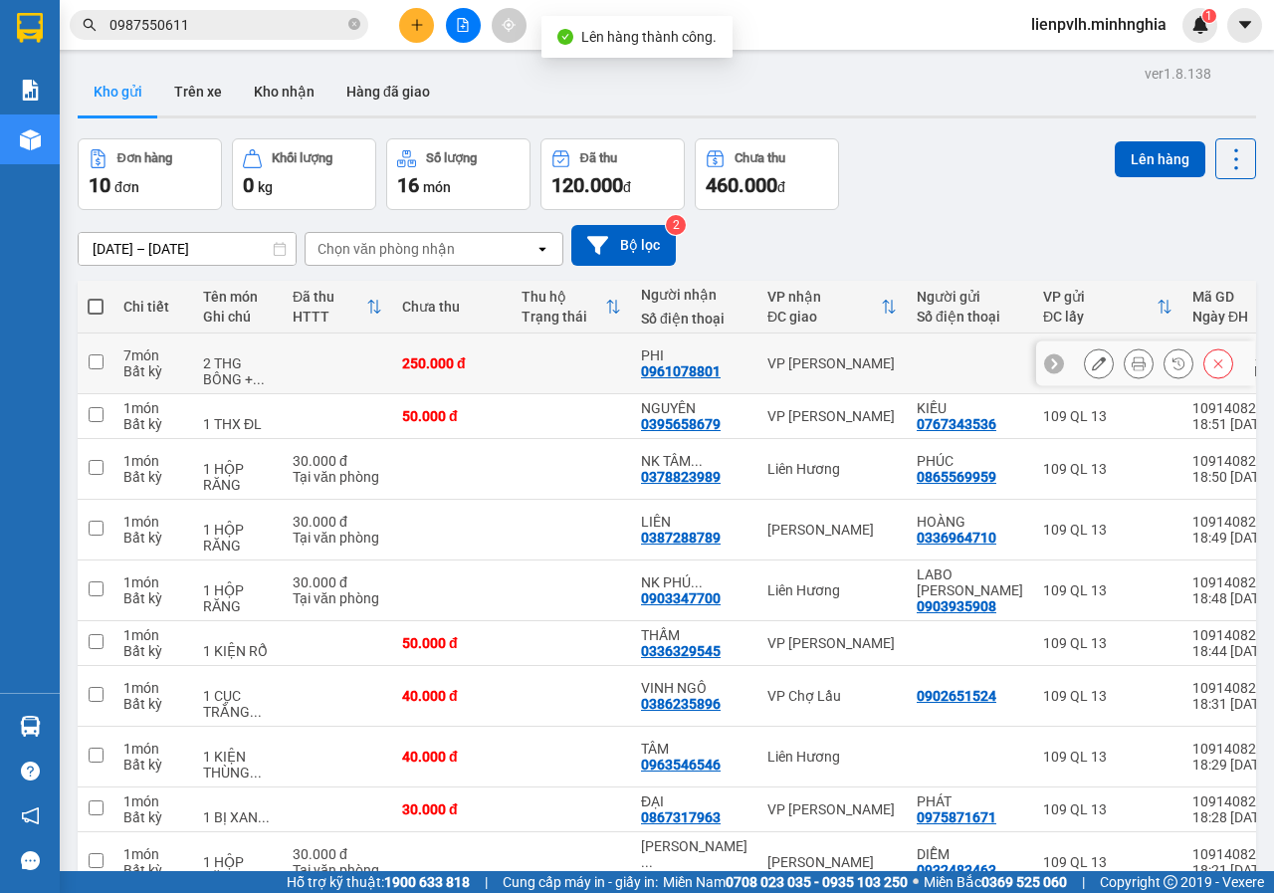
click at [792, 360] on div "VP [PERSON_NAME]" at bounding box center [831, 363] width 129 height 16
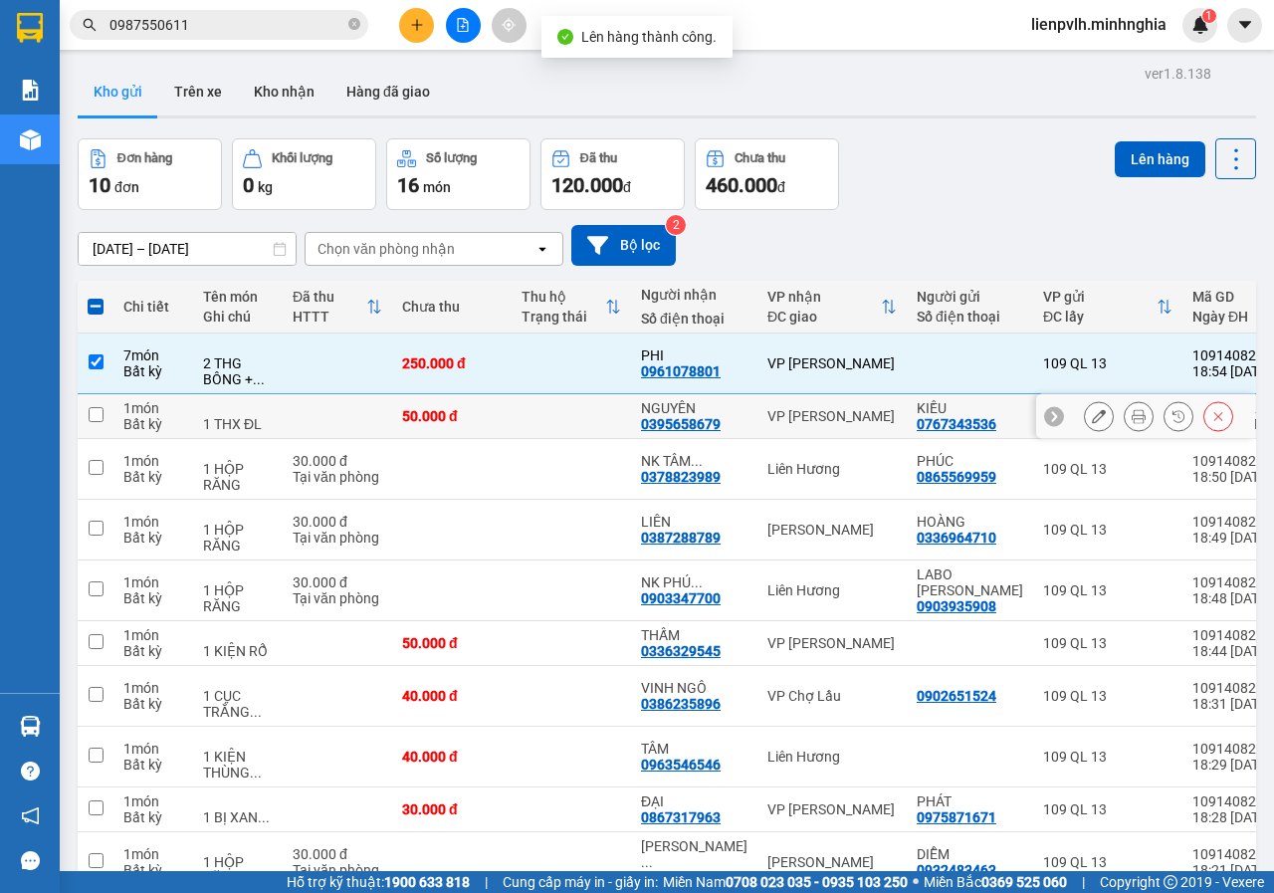
click at [776, 414] on div "VP [PERSON_NAME]" at bounding box center [831, 416] width 129 height 16
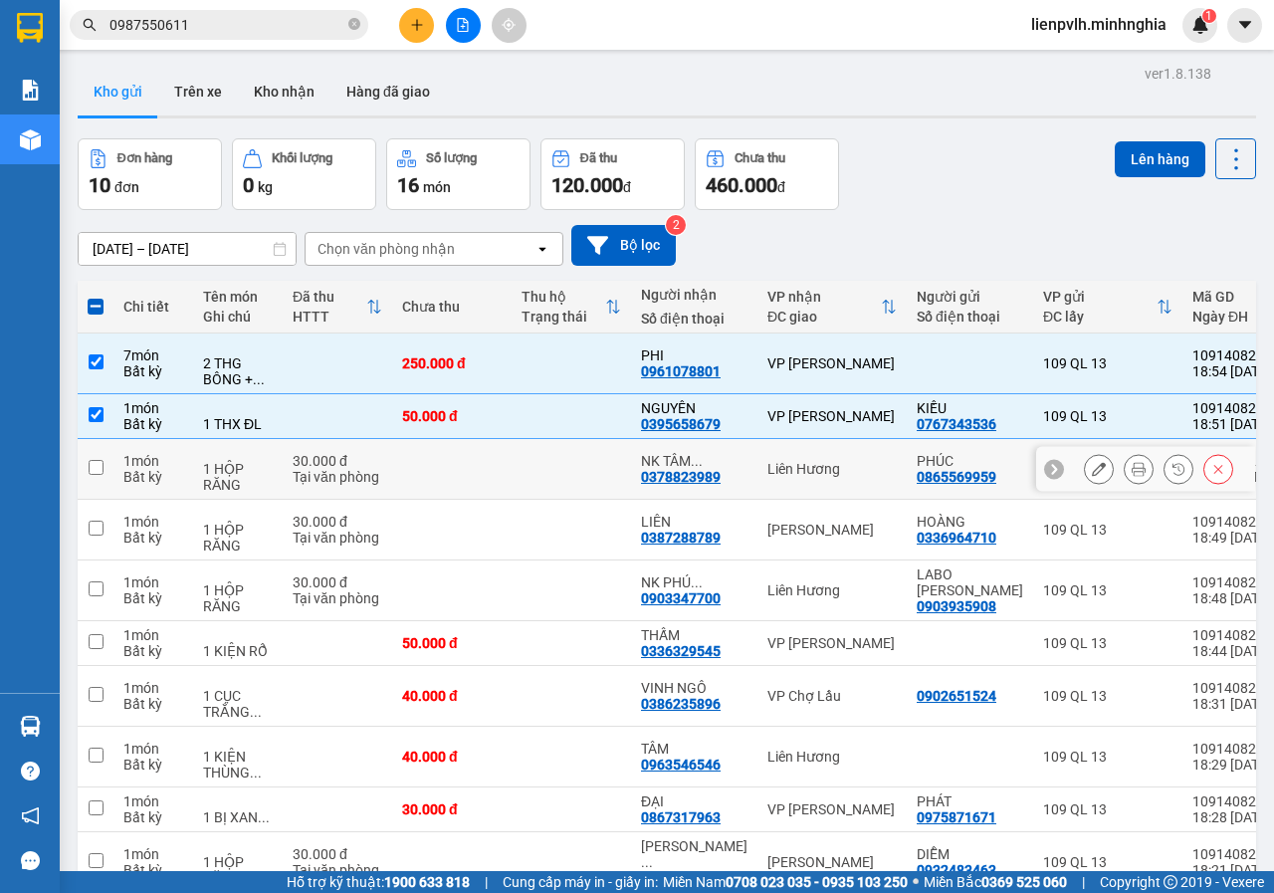
click at [757, 487] on td "Liên Hương" at bounding box center [831, 469] width 149 height 61
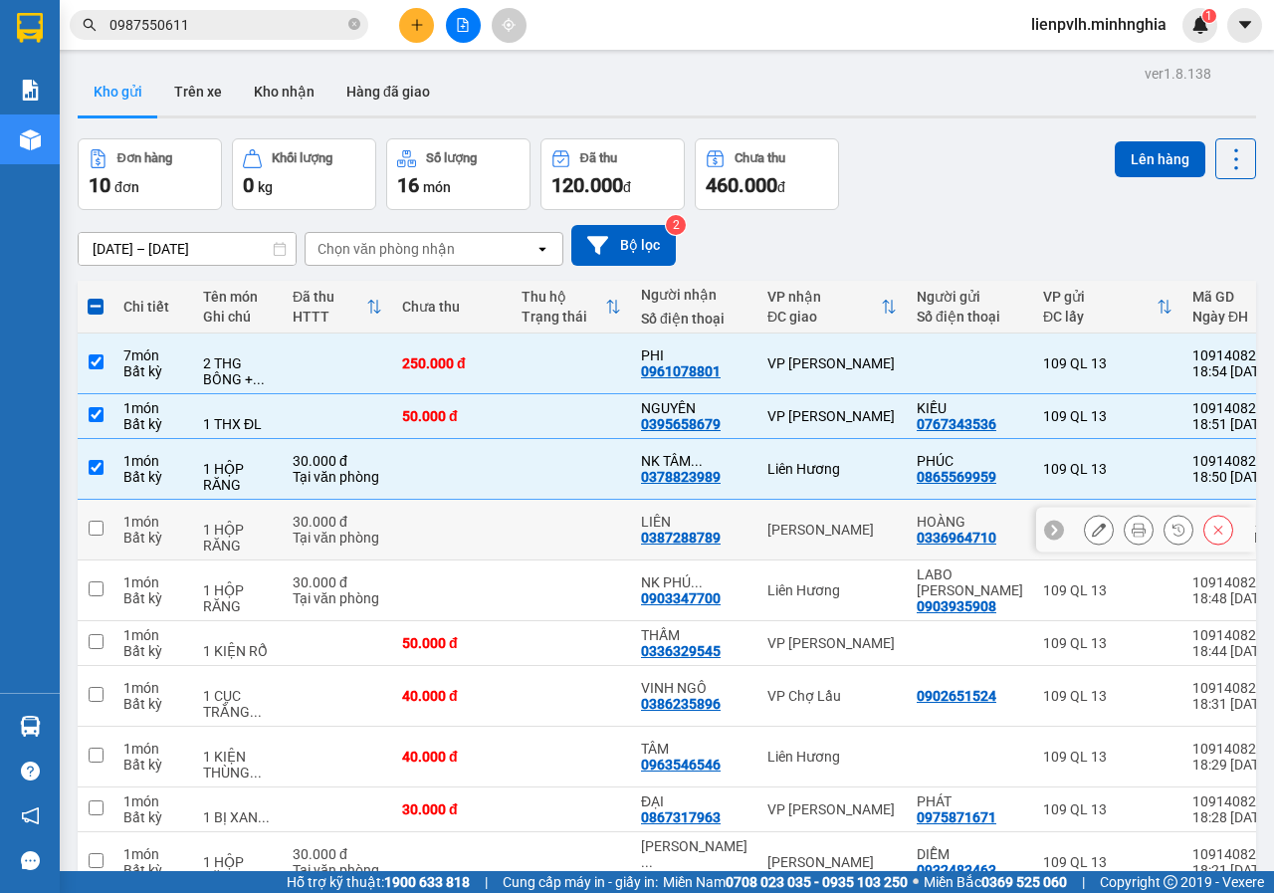
click at [757, 539] on td "[PERSON_NAME]" at bounding box center [831, 530] width 149 height 61
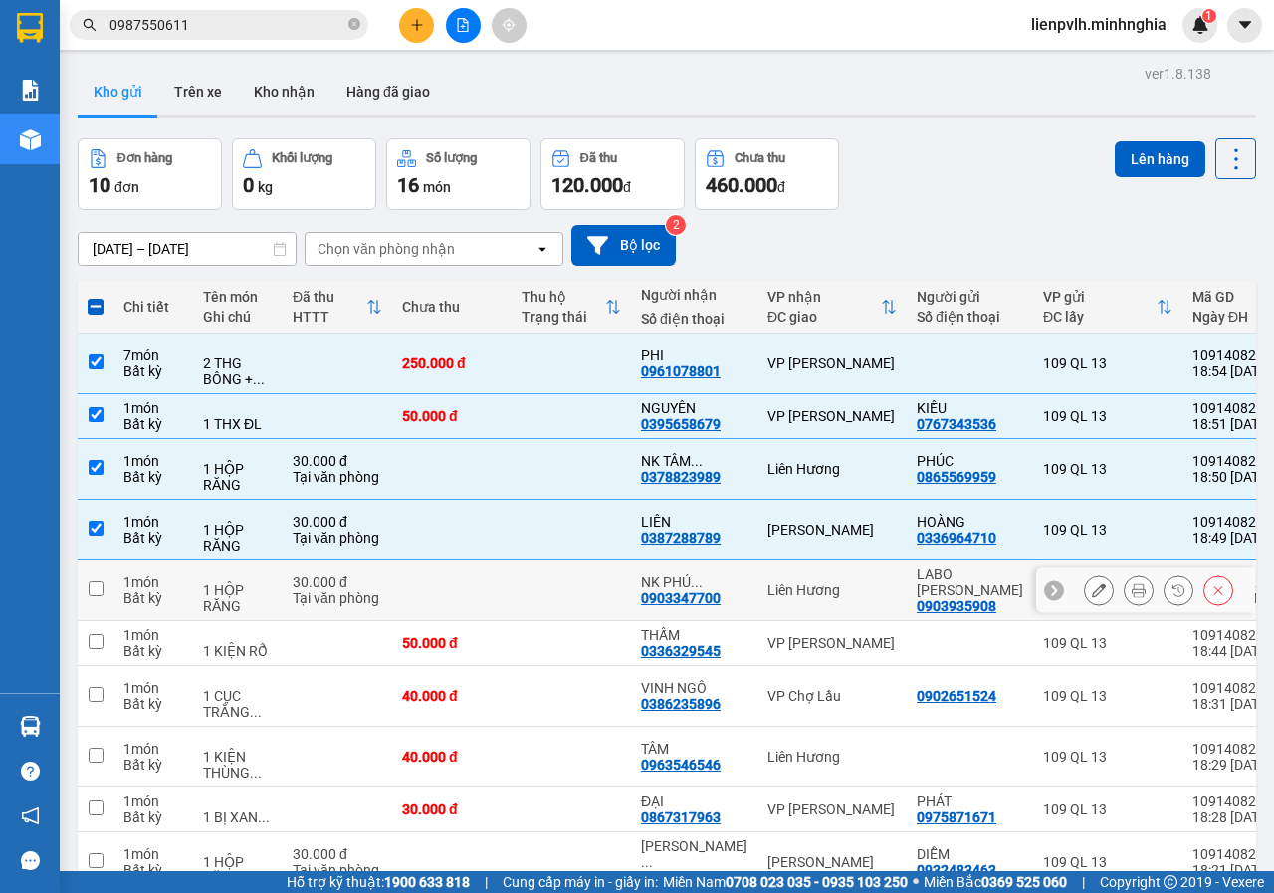
click at [725, 604] on div "NK PHÚ ... 0903347700" at bounding box center [694, 590] width 106 height 32
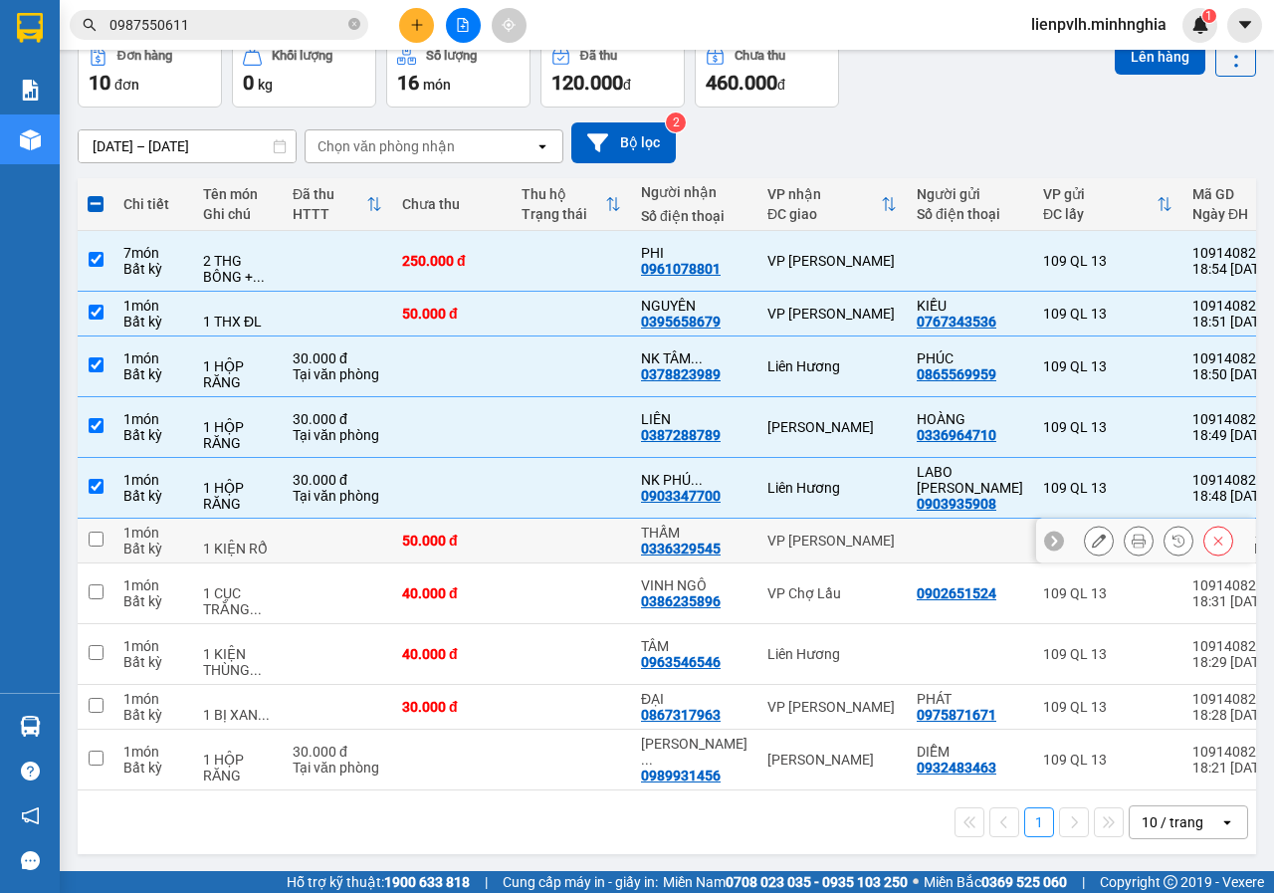
scroll to position [111, 0]
click at [736, 523] on td "THẤM 0336329545" at bounding box center [694, 539] width 126 height 45
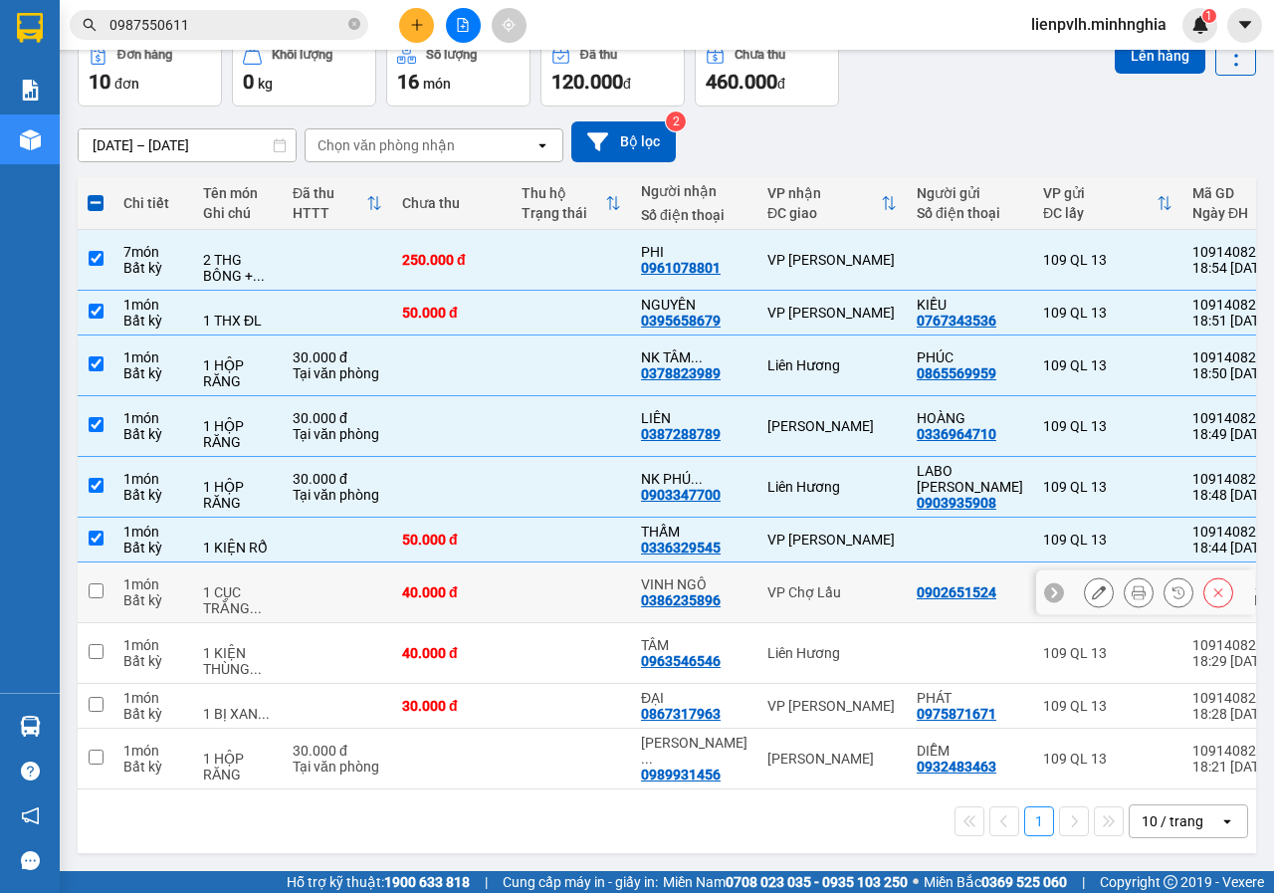
click at [767, 584] on div "VP Chợ Lầu" at bounding box center [831, 592] width 129 height 16
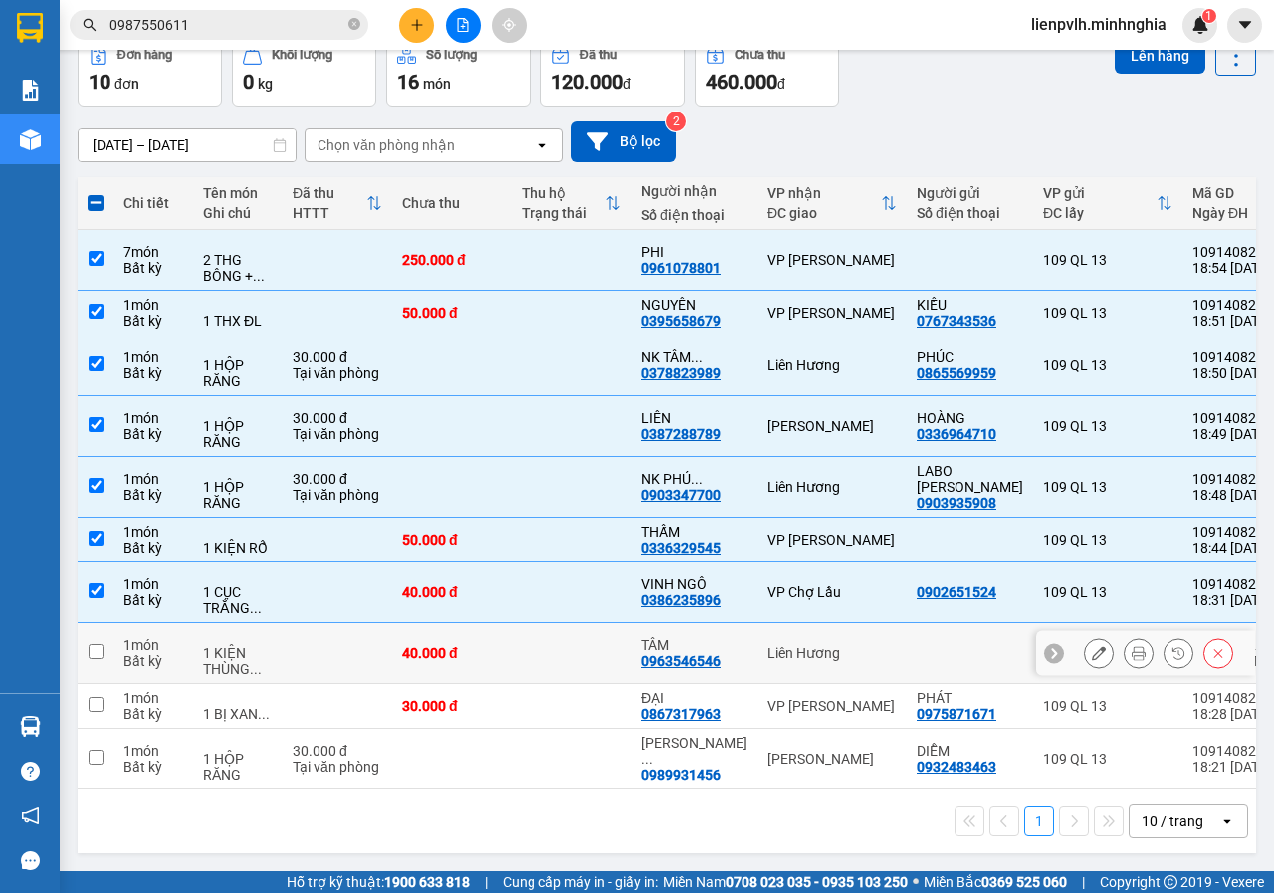
click at [767, 645] on div "Liên Hương" at bounding box center [831, 653] width 129 height 16
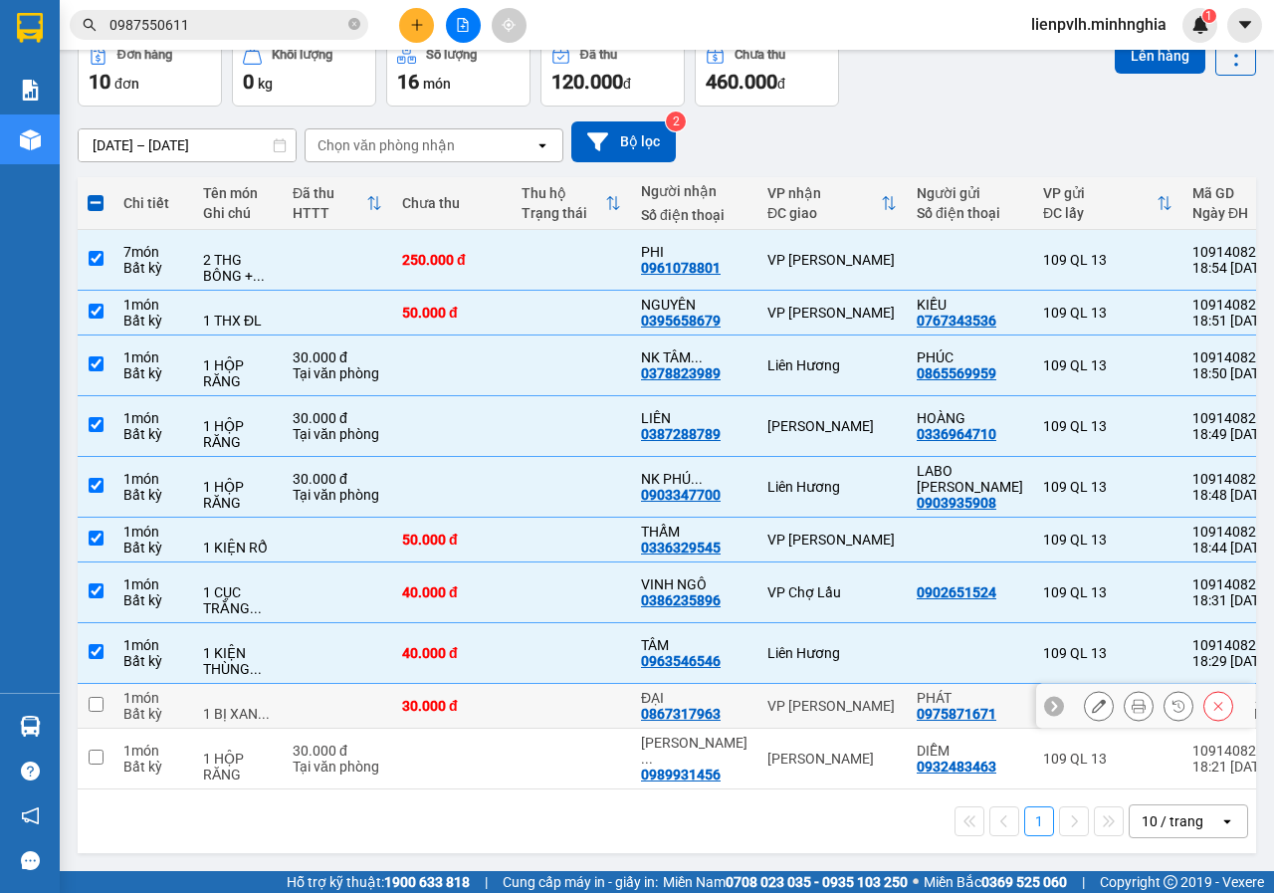
click at [737, 702] on td "ĐẠI 0867317963" at bounding box center [694, 706] width 126 height 45
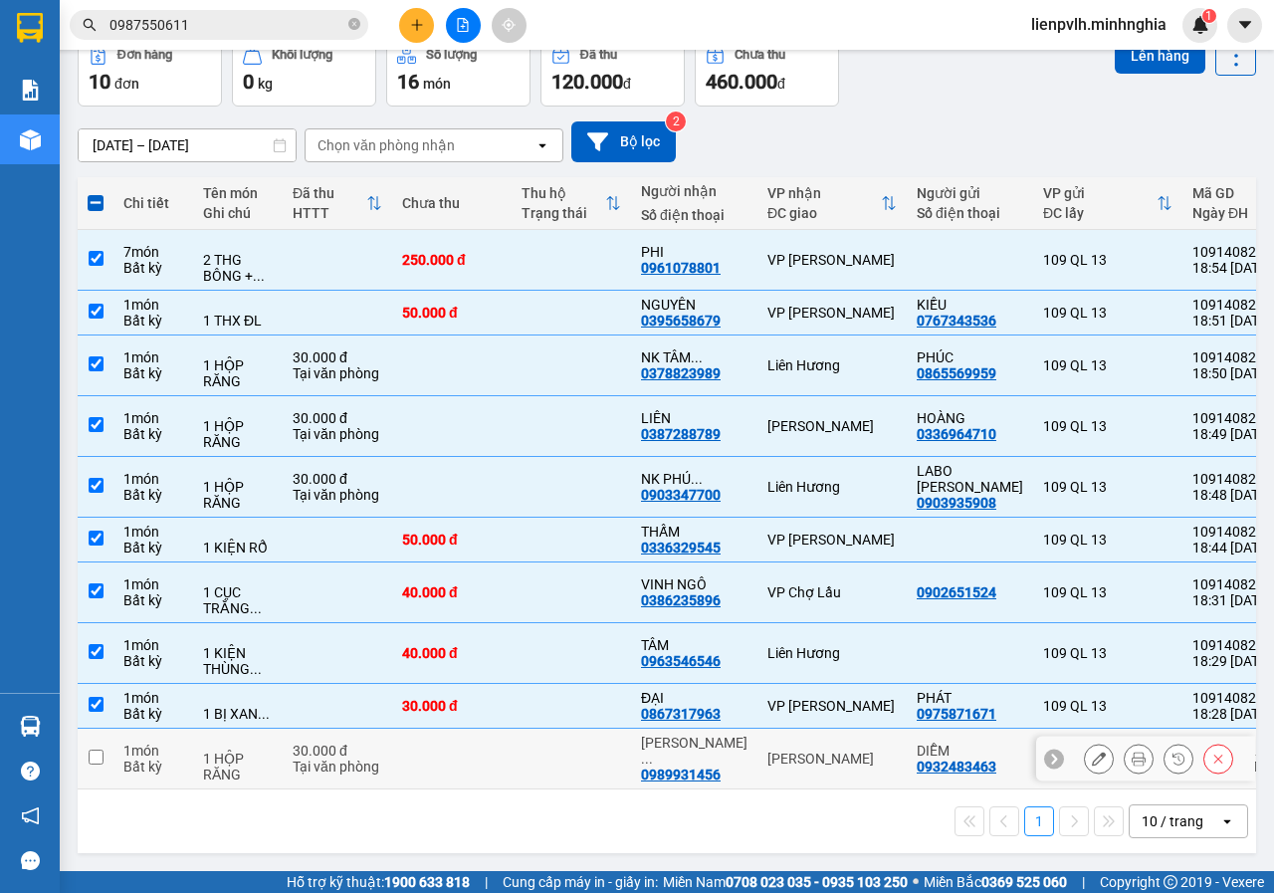
click at [737, 755] on td "NGUYỄN ... 0989931456" at bounding box center [694, 758] width 126 height 61
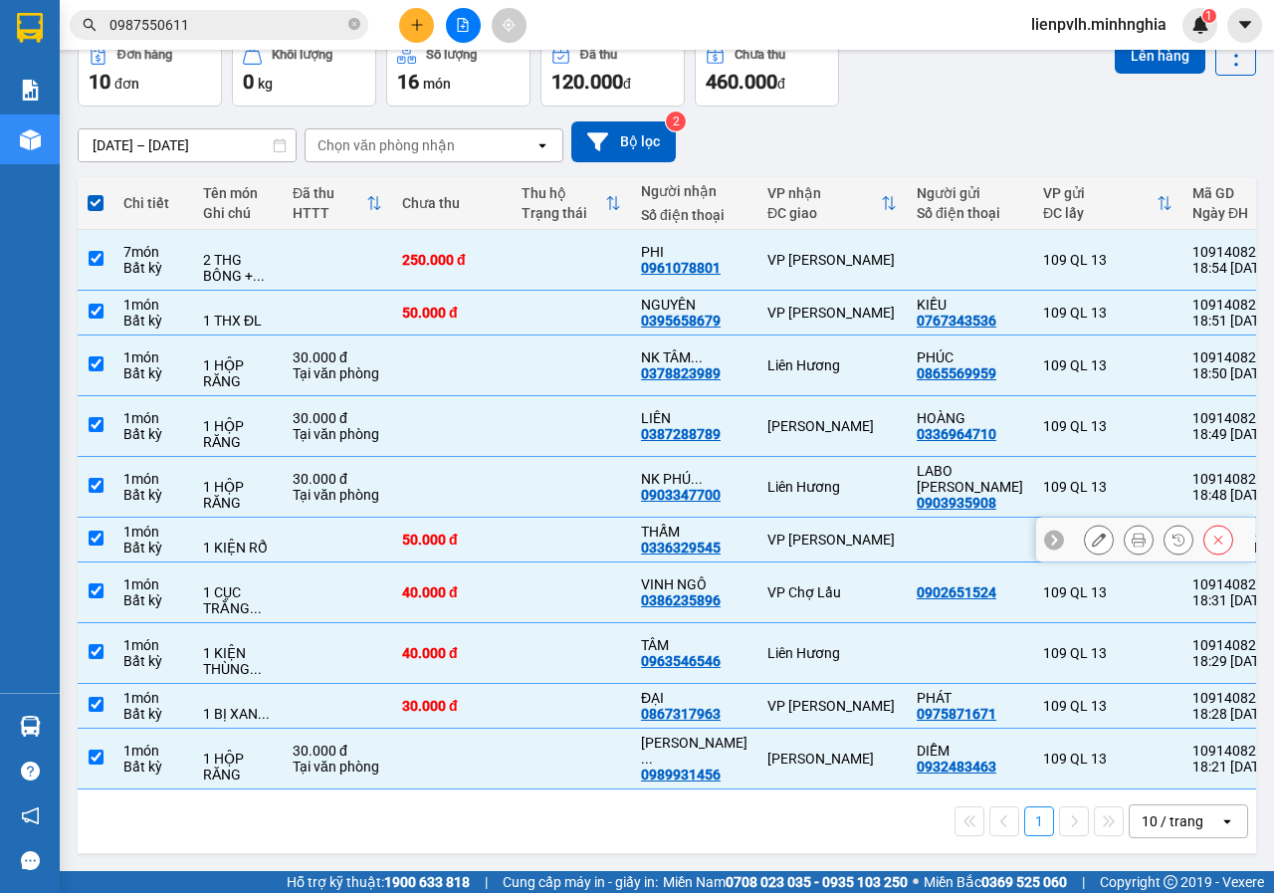
scroll to position [0, 0]
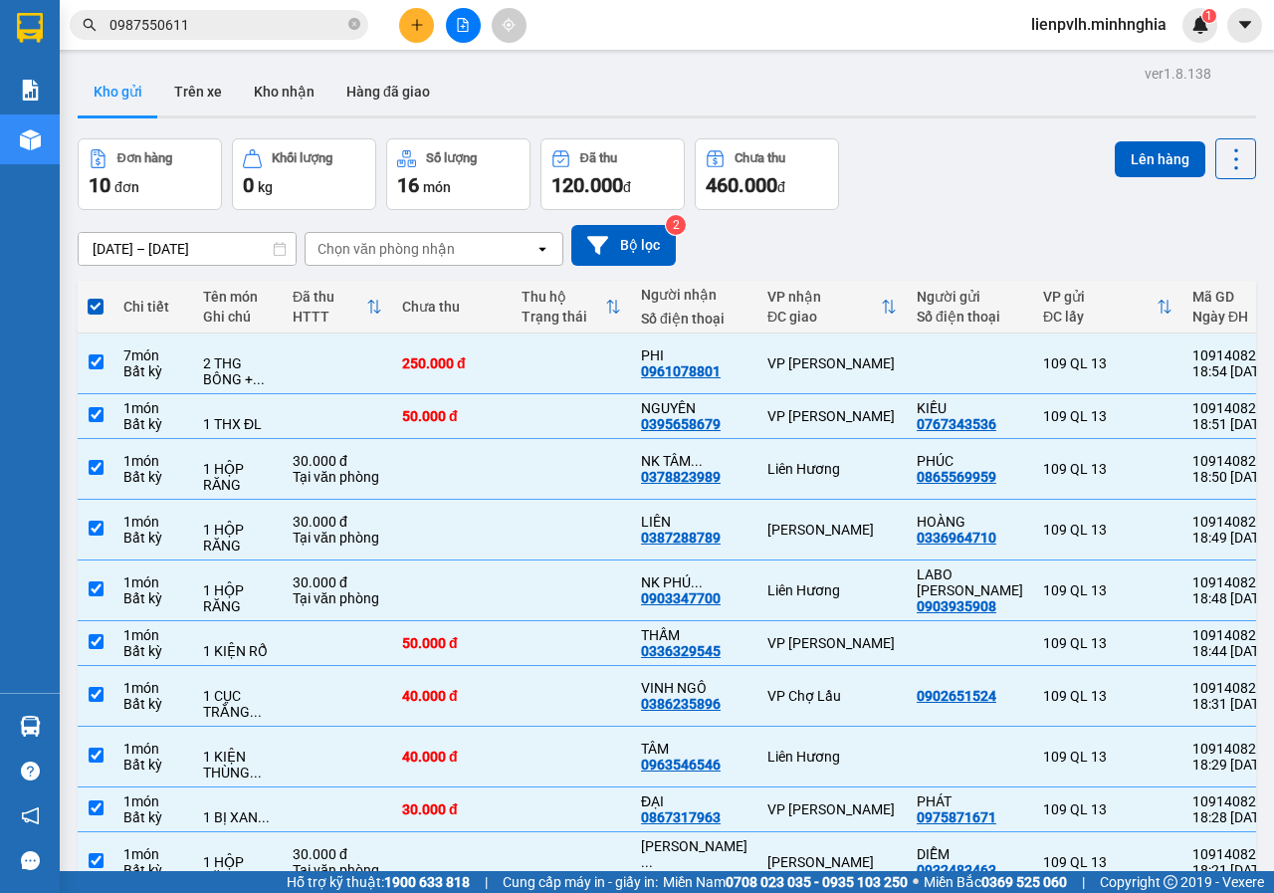
click at [1118, 180] on div "Lên hàng" at bounding box center [1184, 174] width 141 height 72
click at [1120, 162] on button "Lên hàng" at bounding box center [1159, 159] width 91 height 36
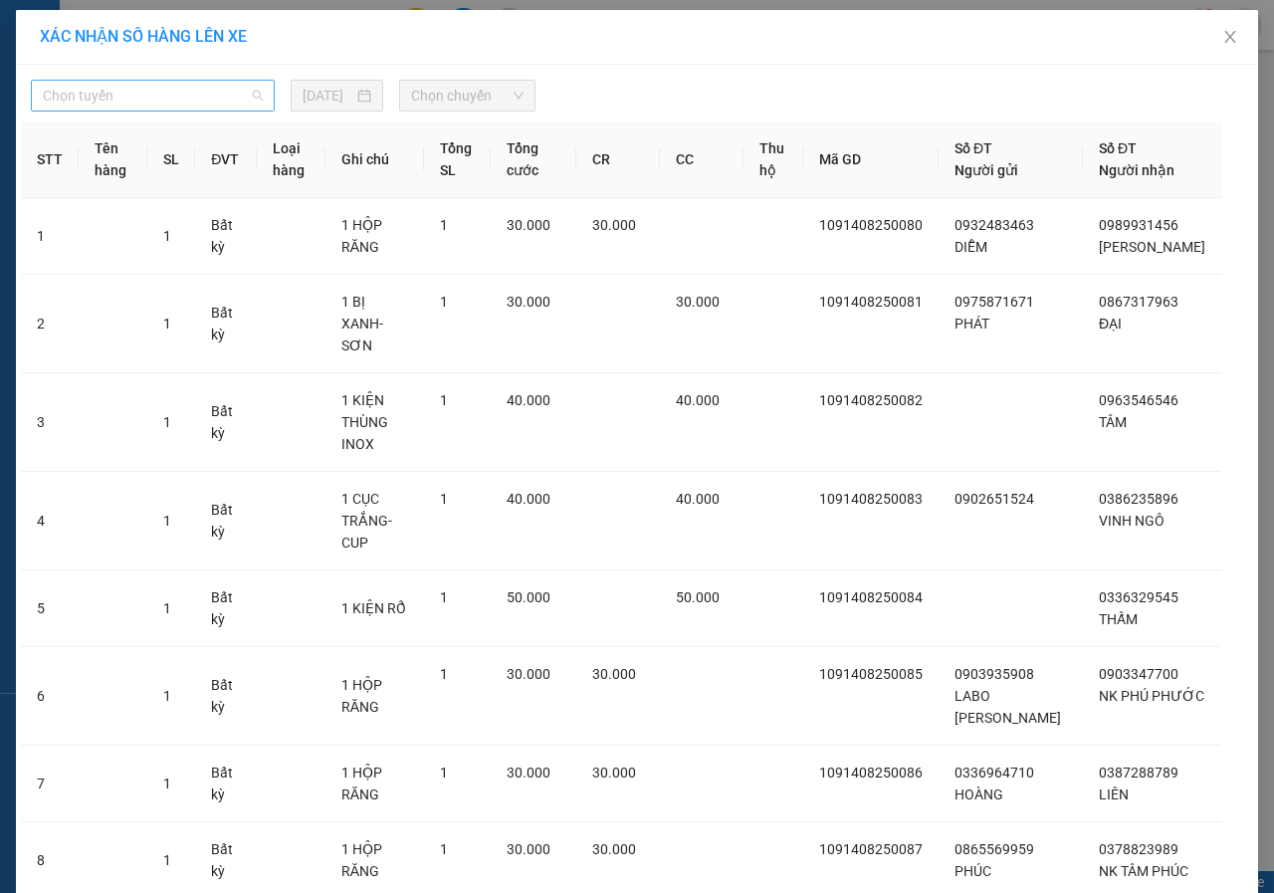
click at [98, 83] on span "Chọn tuyến" at bounding box center [153, 96] width 220 height 30
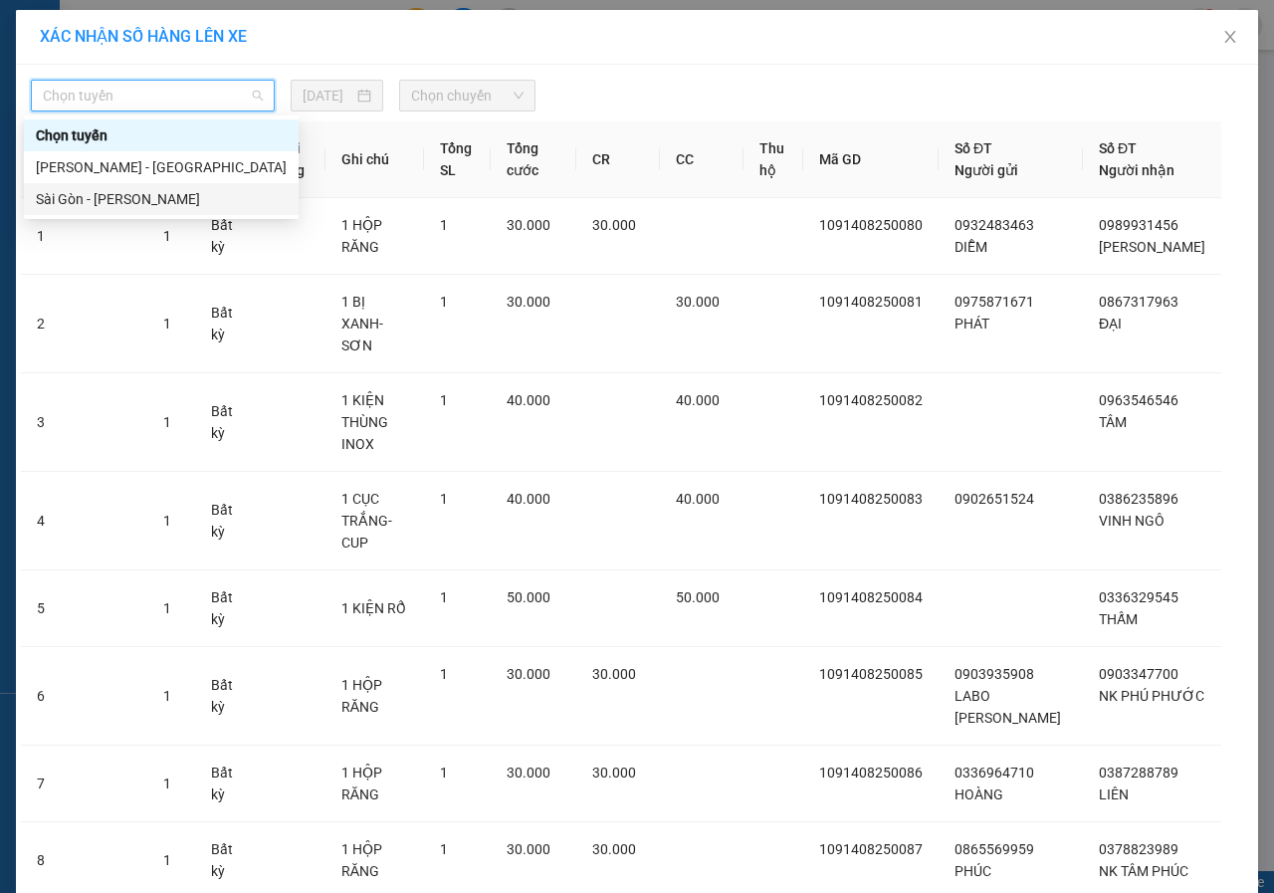
click at [120, 204] on div "Sài Gòn - [PERSON_NAME]" at bounding box center [161, 199] width 251 height 22
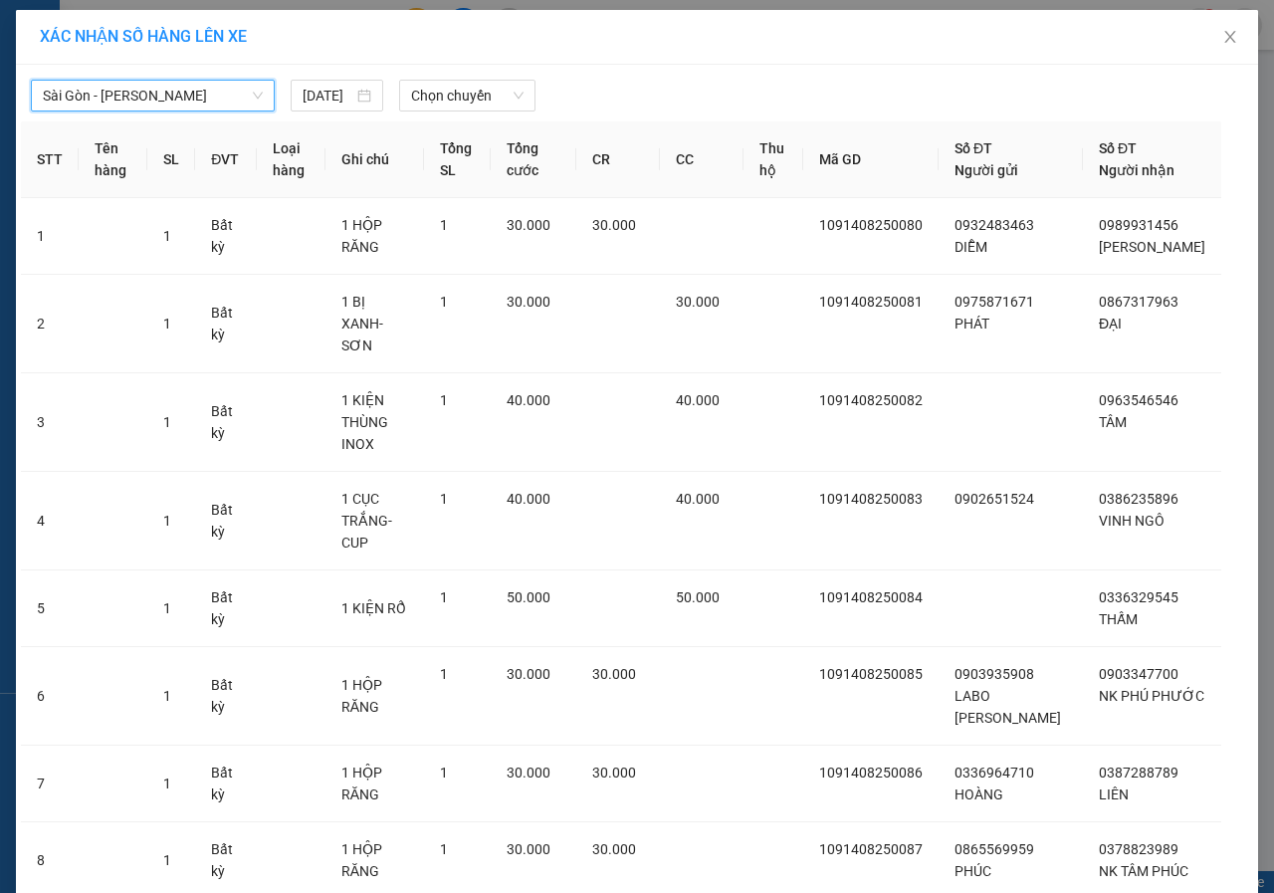
click at [391, 84] on div "Chọn chuyến" at bounding box center [466, 96] width 151 height 32
click at [411, 89] on span "Chọn chuyến" at bounding box center [466, 96] width 111 height 30
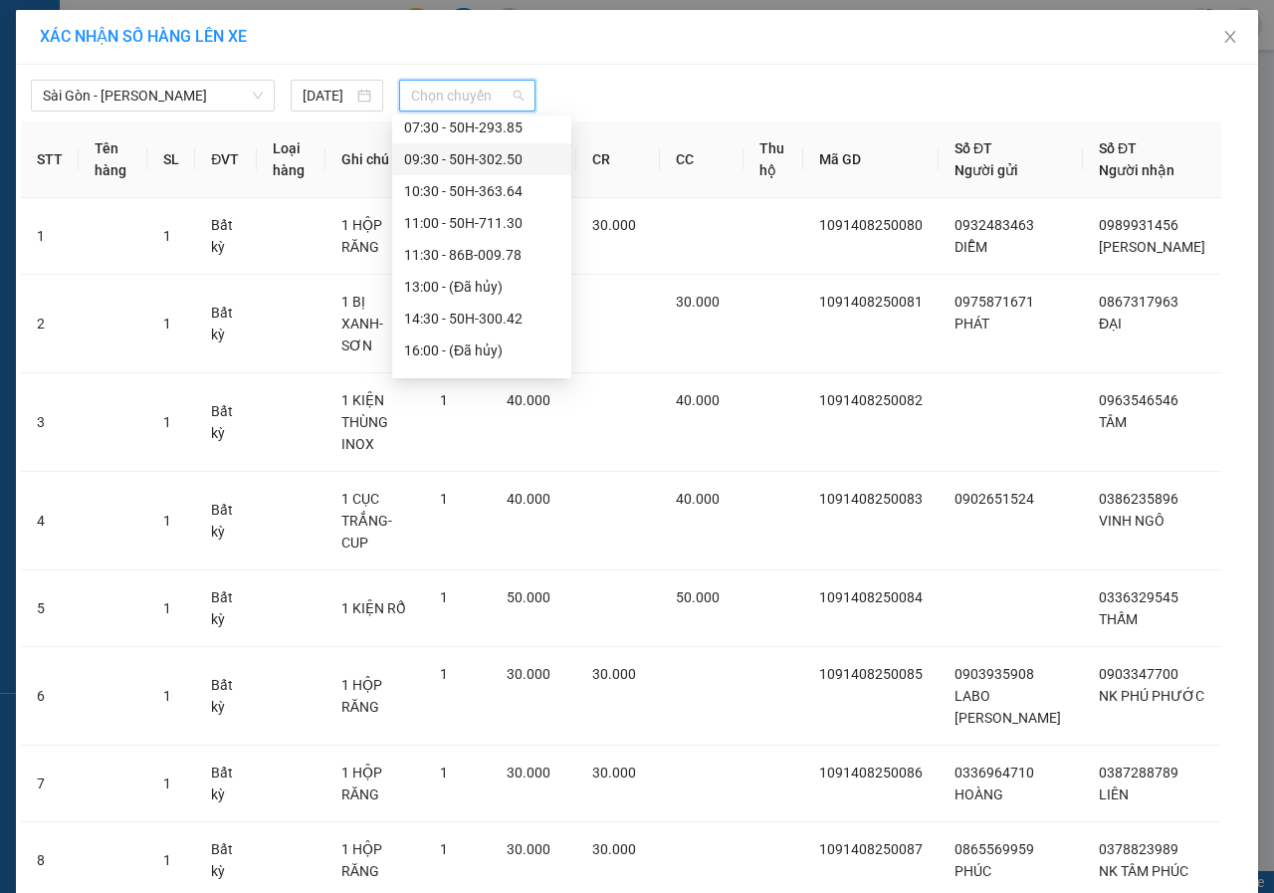
scroll to position [223, 0]
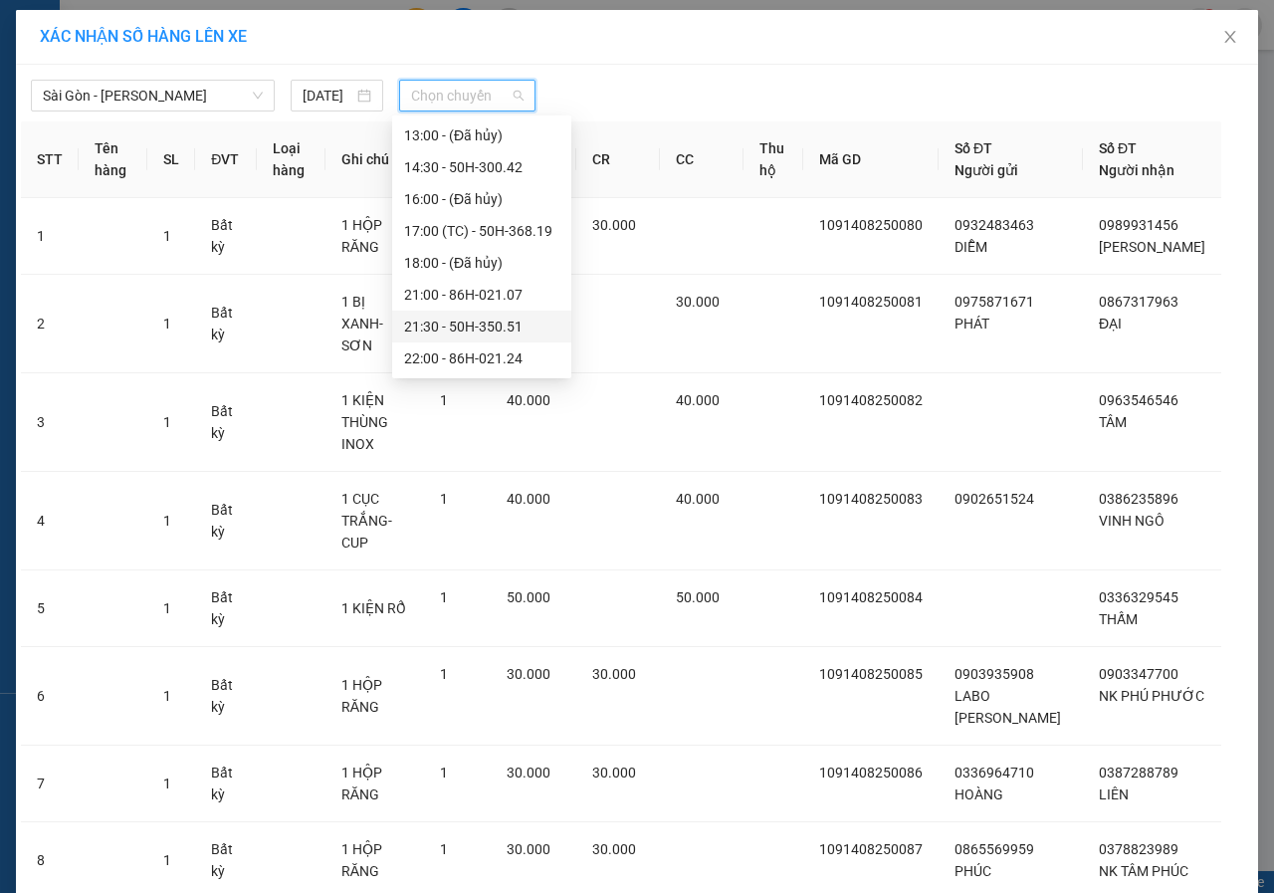
click at [441, 313] on div "21:30 - 50H-350.51" at bounding box center [481, 326] width 179 height 32
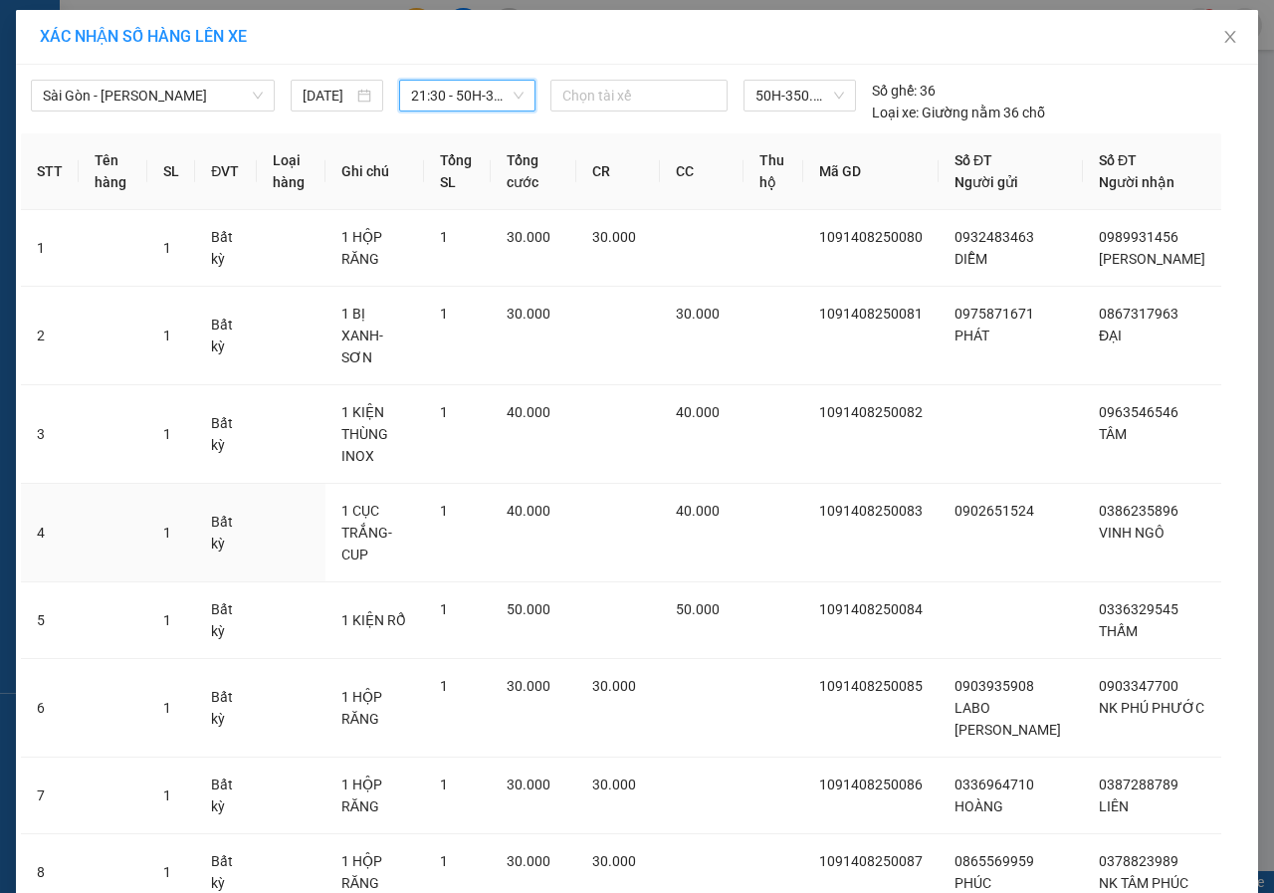
scroll to position [316, 0]
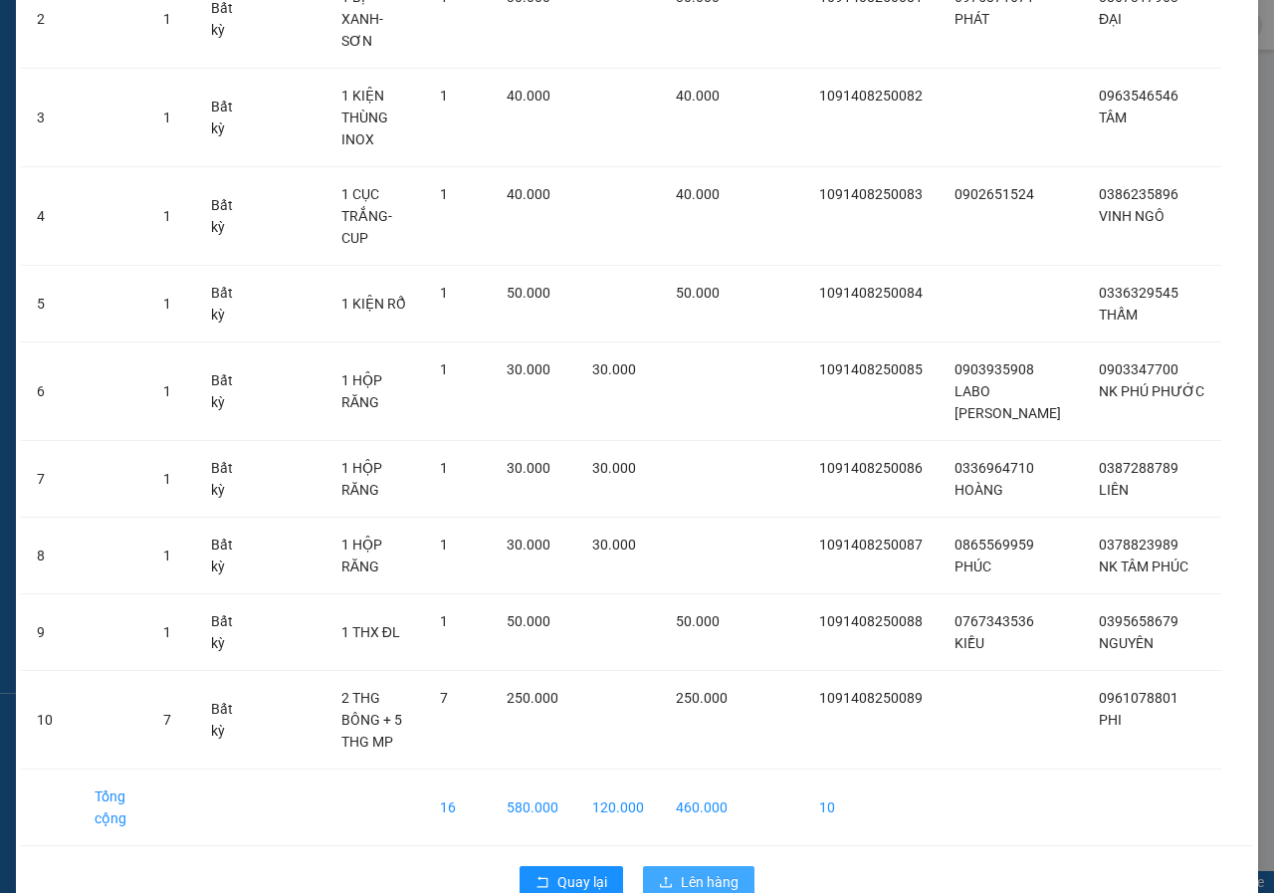
click at [714, 866] on button "Lên hàng" at bounding box center [698, 882] width 111 height 32
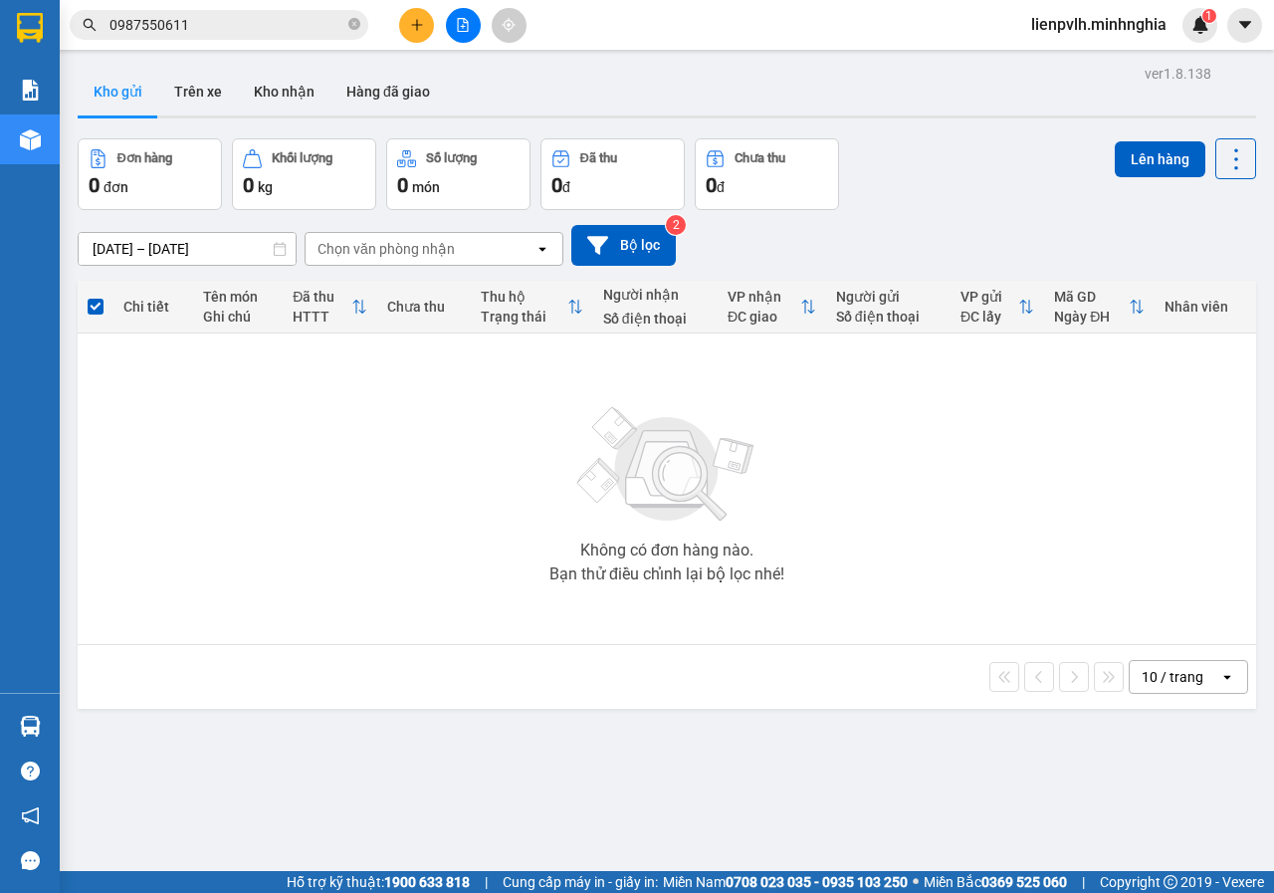
click at [415, 23] on icon "plus" at bounding box center [417, 25] width 14 height 14
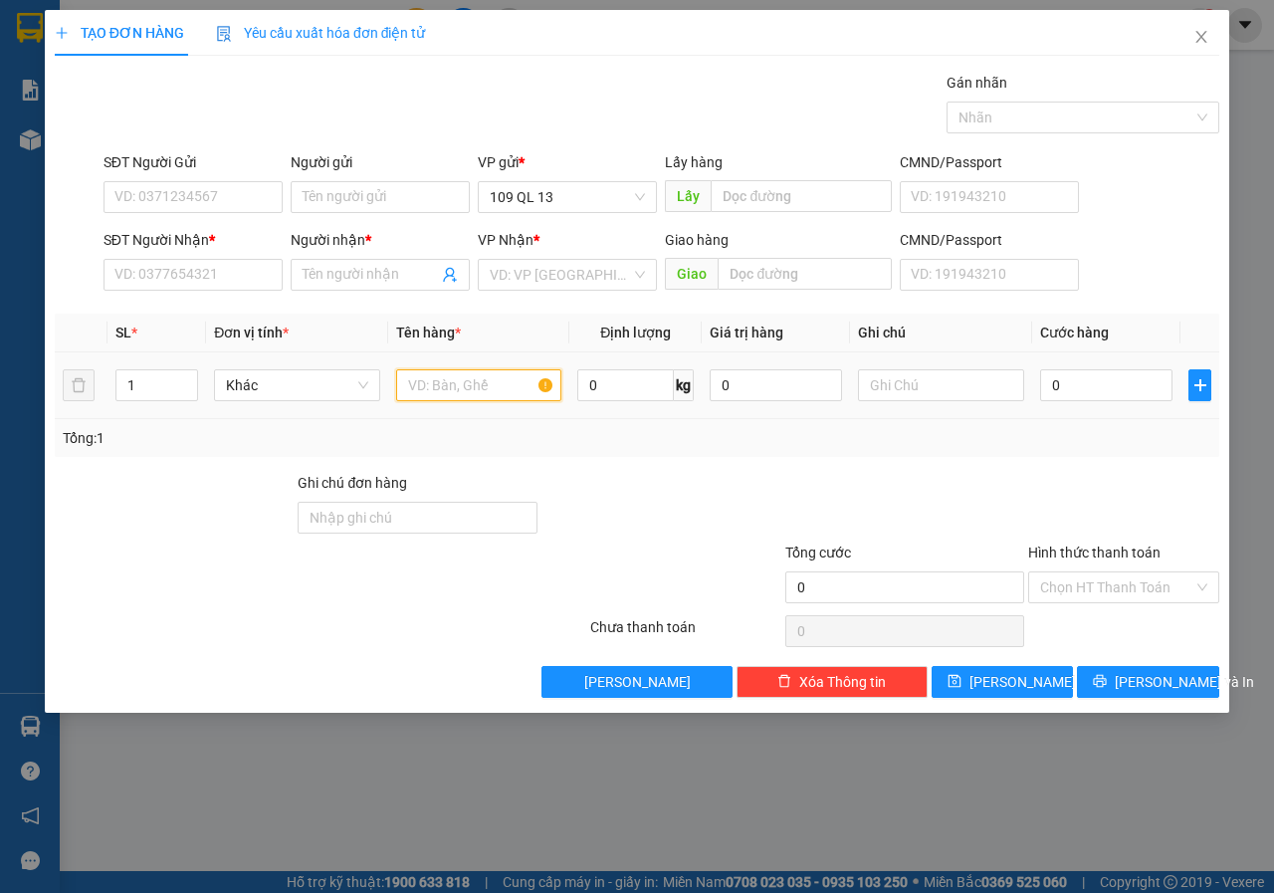
click at [452, 389] on input "text" at bounding box center [479, 385] width 166 height 32
click at [232, 288] on input "SĐT Người Nhận *" at bounding box center [192, 275] width 179 height 32
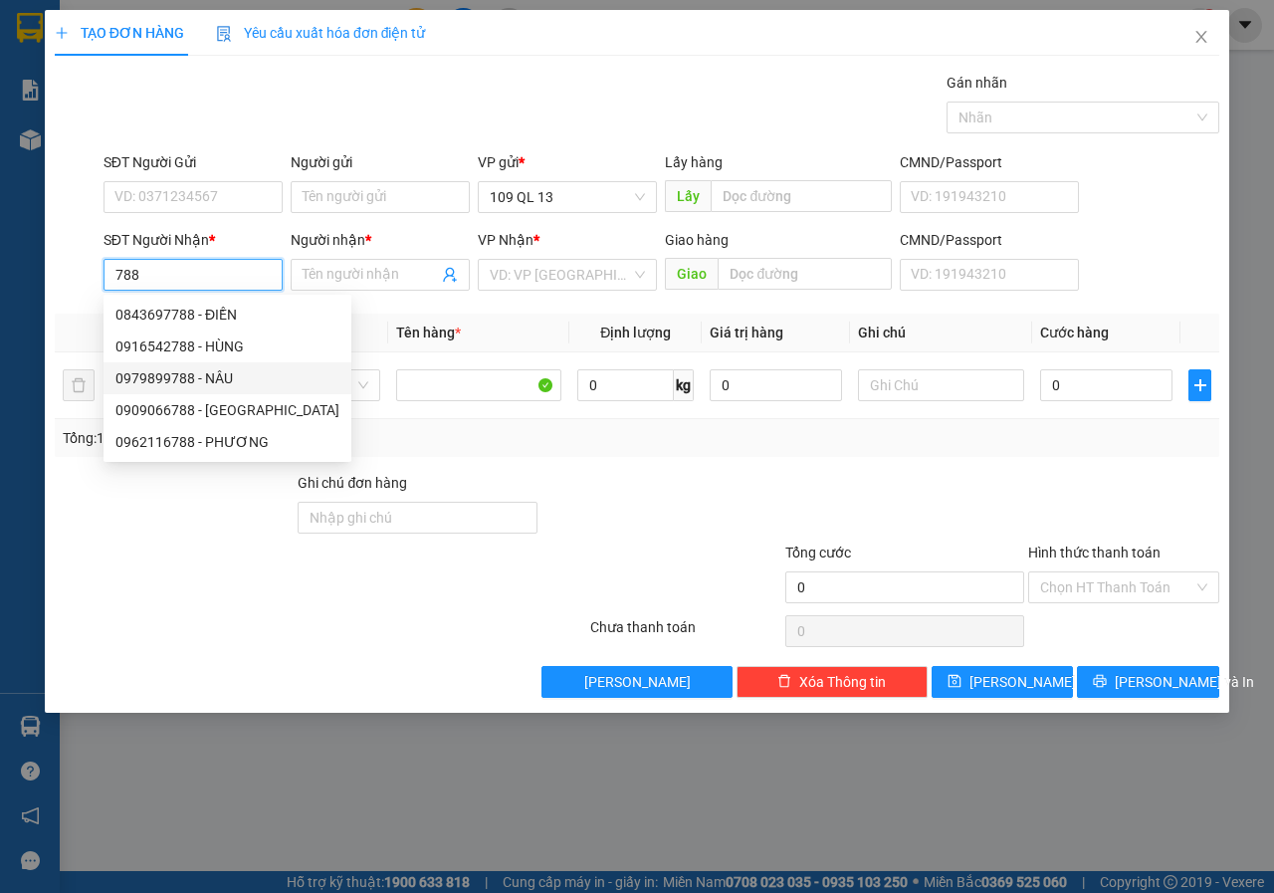
click at [234, 383] on div "0979899788 - NÂU" at bounding box center [227, 378] width 224 height 22
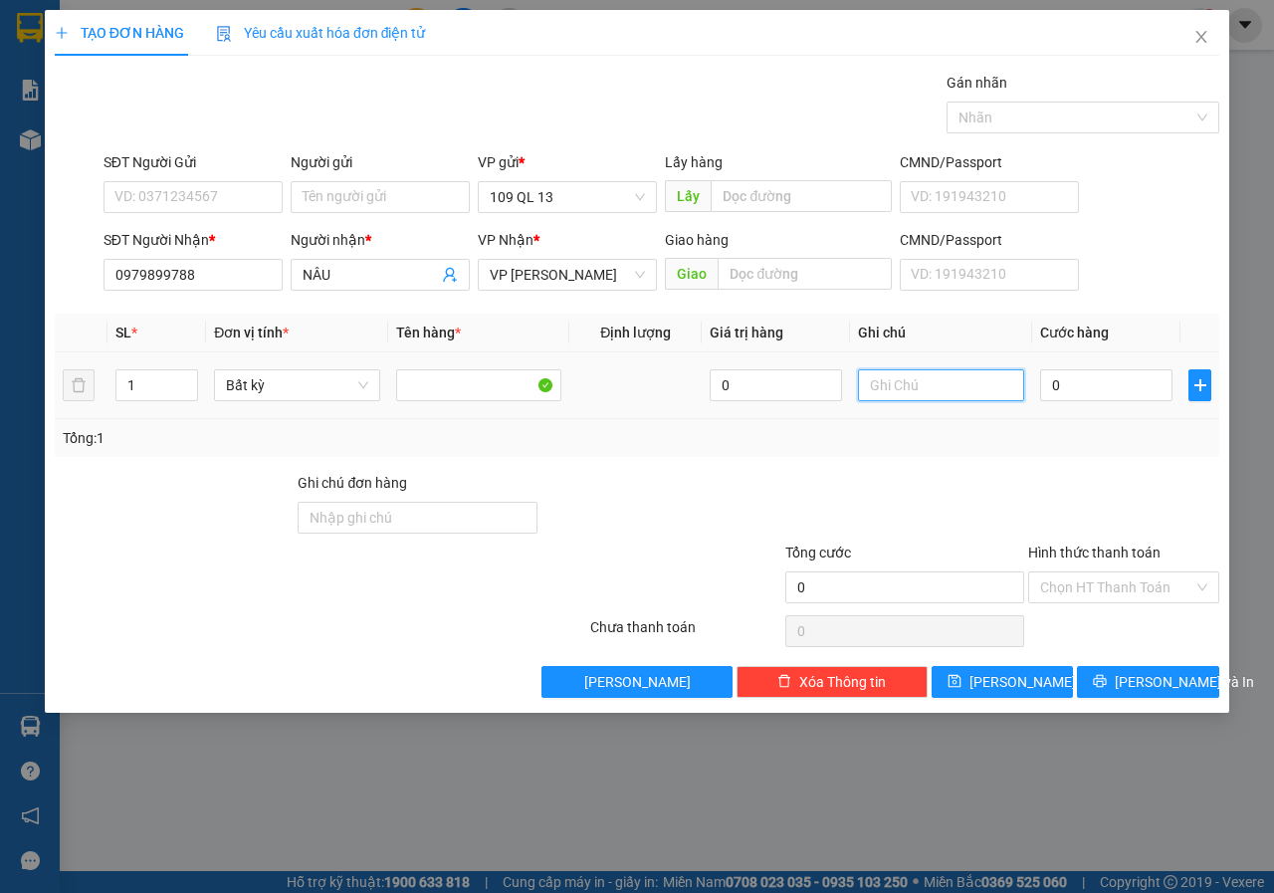
click at [981, 383] on input "text" at bounding box center [941, 385] width 166 height 32
click at [1148, 672] on span "[PERSON_NAME] và In" at bounding box center [1183, 682] width 139 height 22
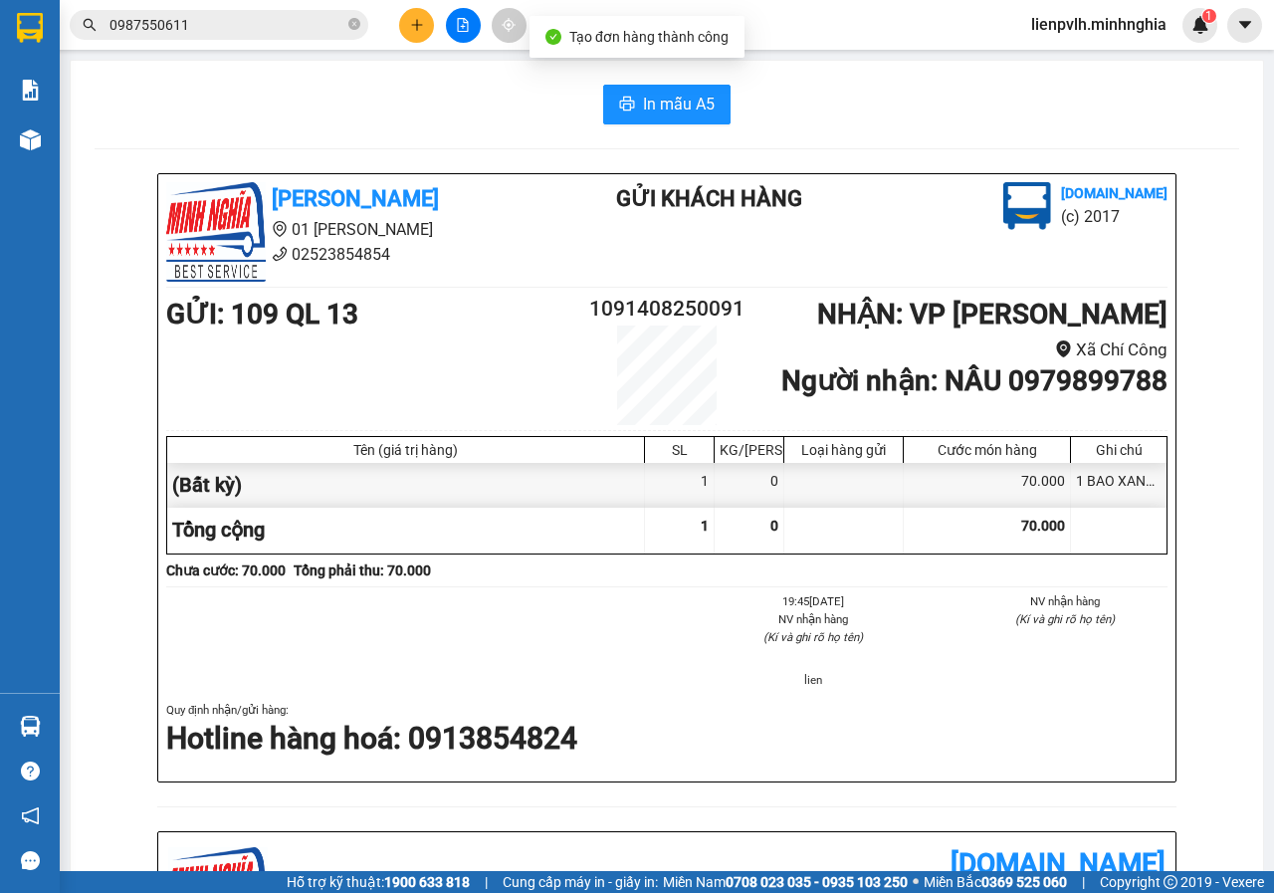
click at [678, 84] on div "In mẫu A5 [PERSON_NAME] 01 Đinh Tiên Hoàng 02523854854 Gửi khách hàng [DOMAIN_N…" at bounding box center [667, 810] width 1192 height 1498
click at [657, 99] on span "In mẫu A5" at bounding box center [679, 104] width 72 height 25
click at [428, 23] on button at bounding box center [416, 25] width 35 height 35
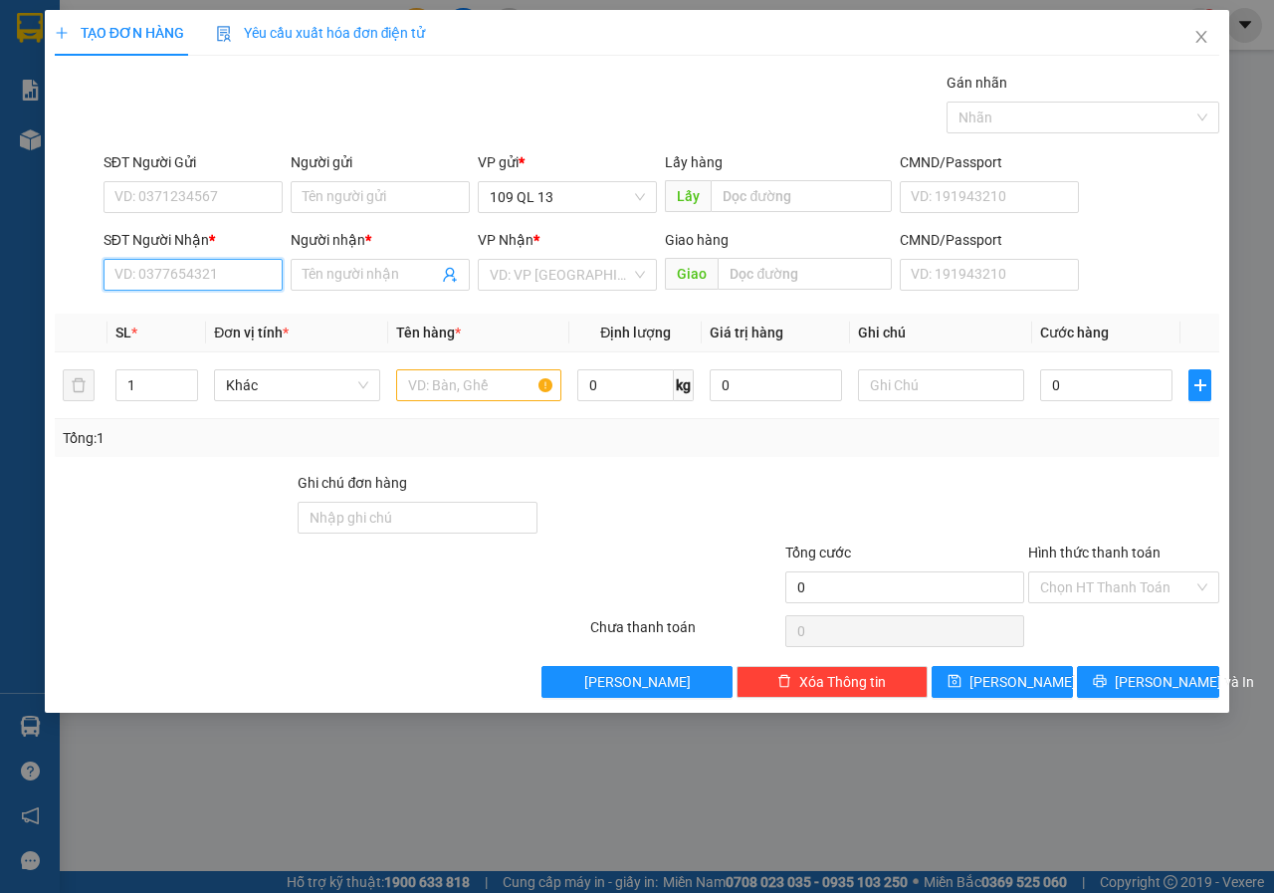
click at [224, 285] on input "SĐT Người Nhận *" at bounding box center [192, 275] width 179 height 32
click at [234, 300] on div "0941534292 0941534292 - SƯƠNG" at bounding box center [192, 315] width 179 height 40
click at [244, 320] on th "Đơn vị tính *" at bounding box center [297, 332] width 182 height 39
click at [190, 289] on input "292" at bounding box center [192, 275] width 179 height 32
click at [207, 315] on div "0941534292 - SƯƠNG" at bounding box center [192, 314] width 155 height 22
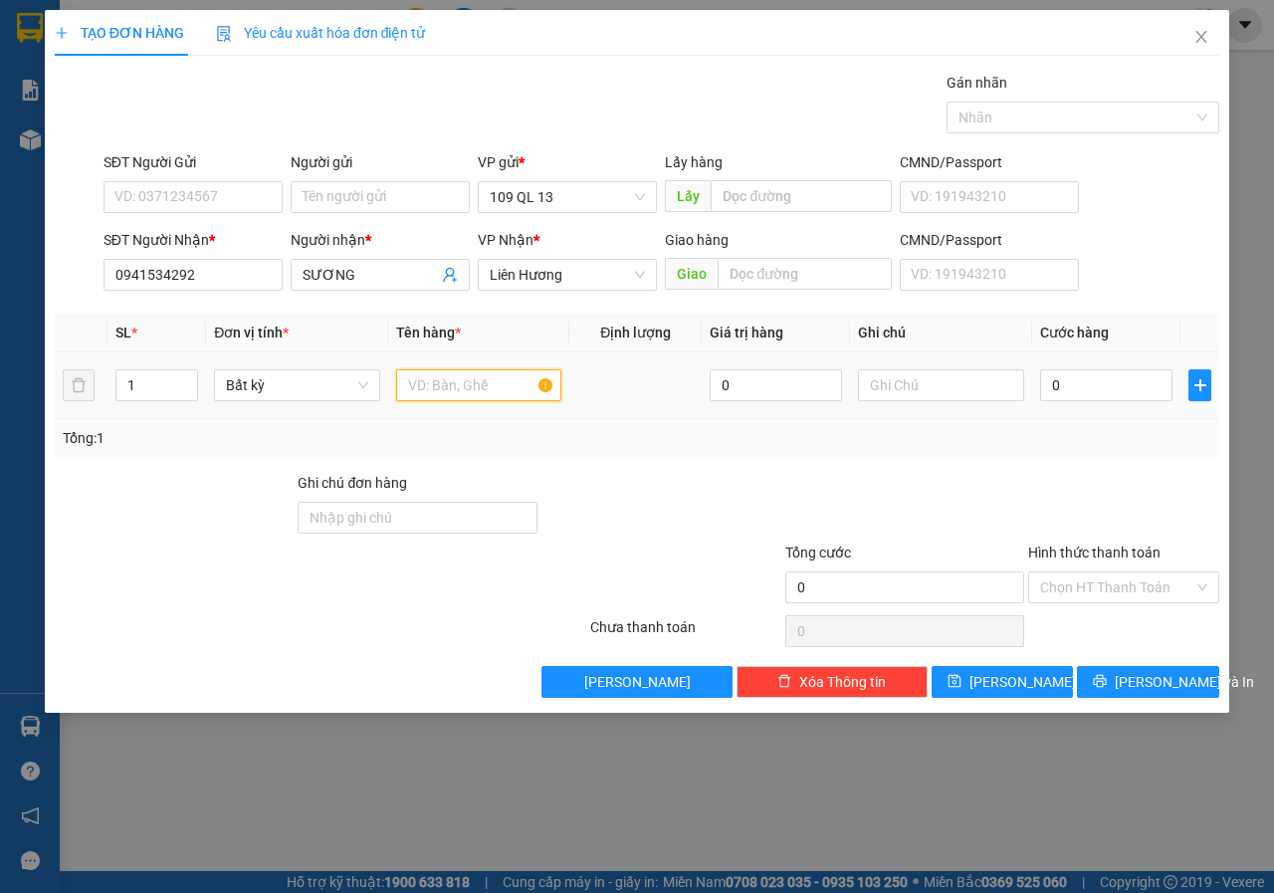
click at [483, 386] on input "text" at bounding box center [479, 385] width 166 height 32
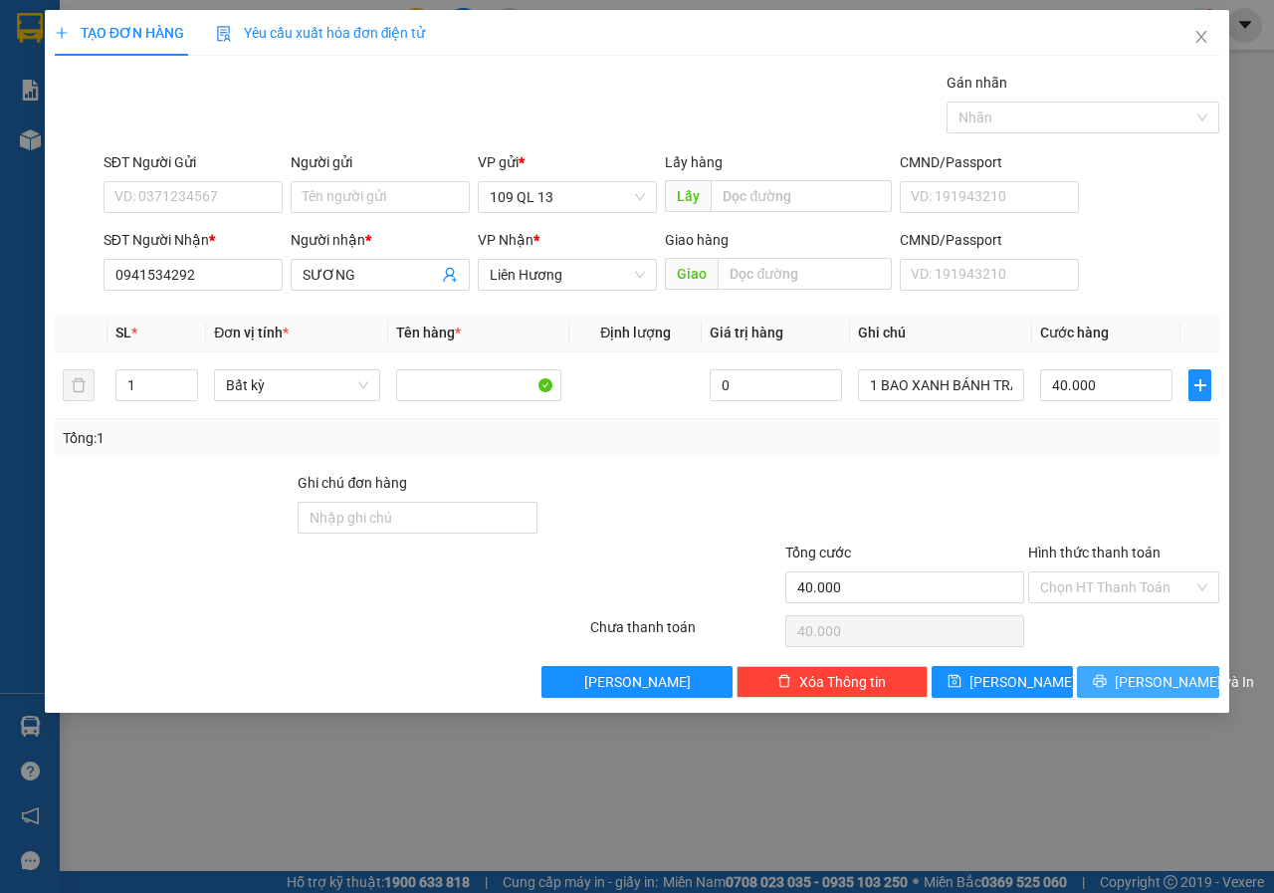
click at [1128, 686] on button "[PERSON_NAME] và In" at bounding box center [1148, 682] width 142 height 32
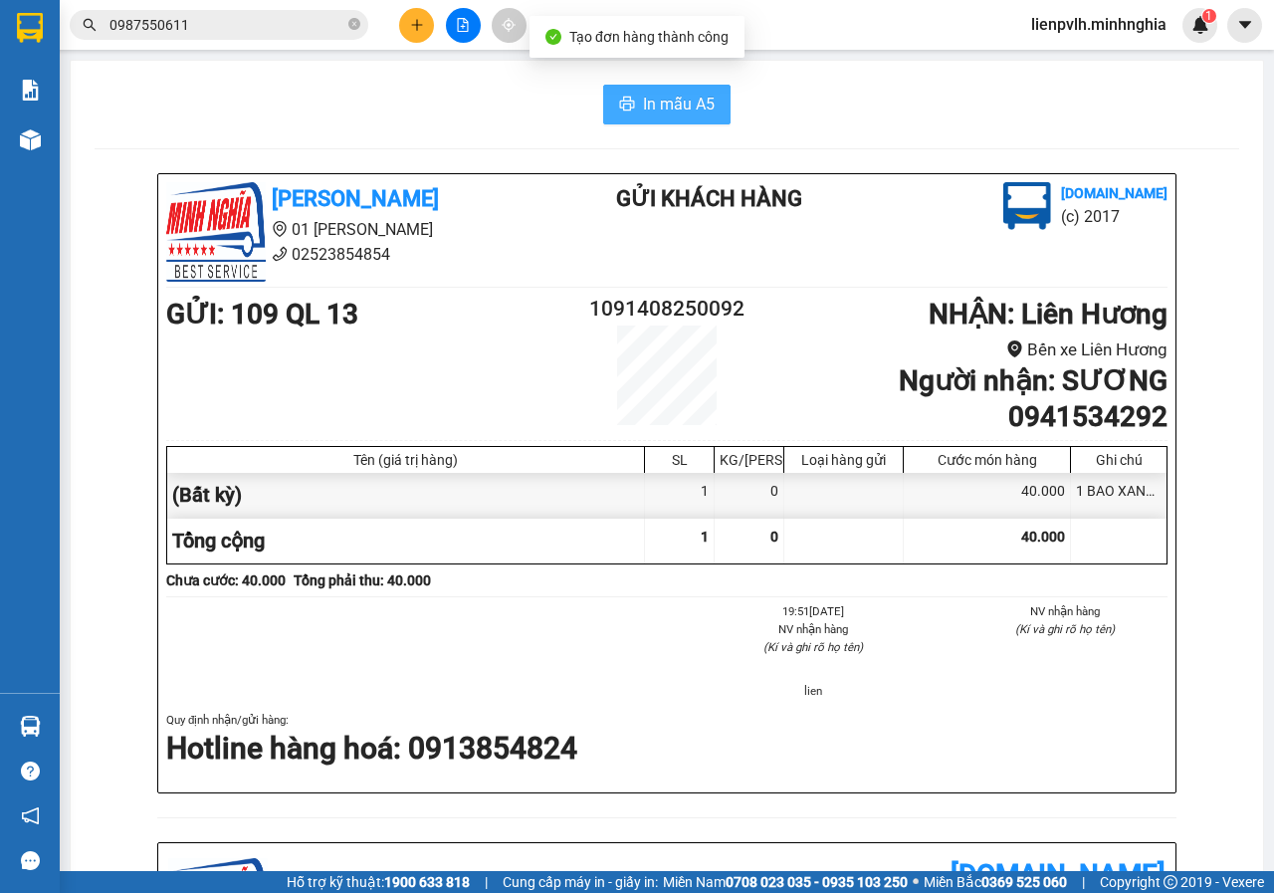
click at [652, 103] on span "In mẫu A5" at bounding box center [679, 104] width 72 height 25
click at [472, 25] on button at bounding box center [463, 25] width 35 height 35
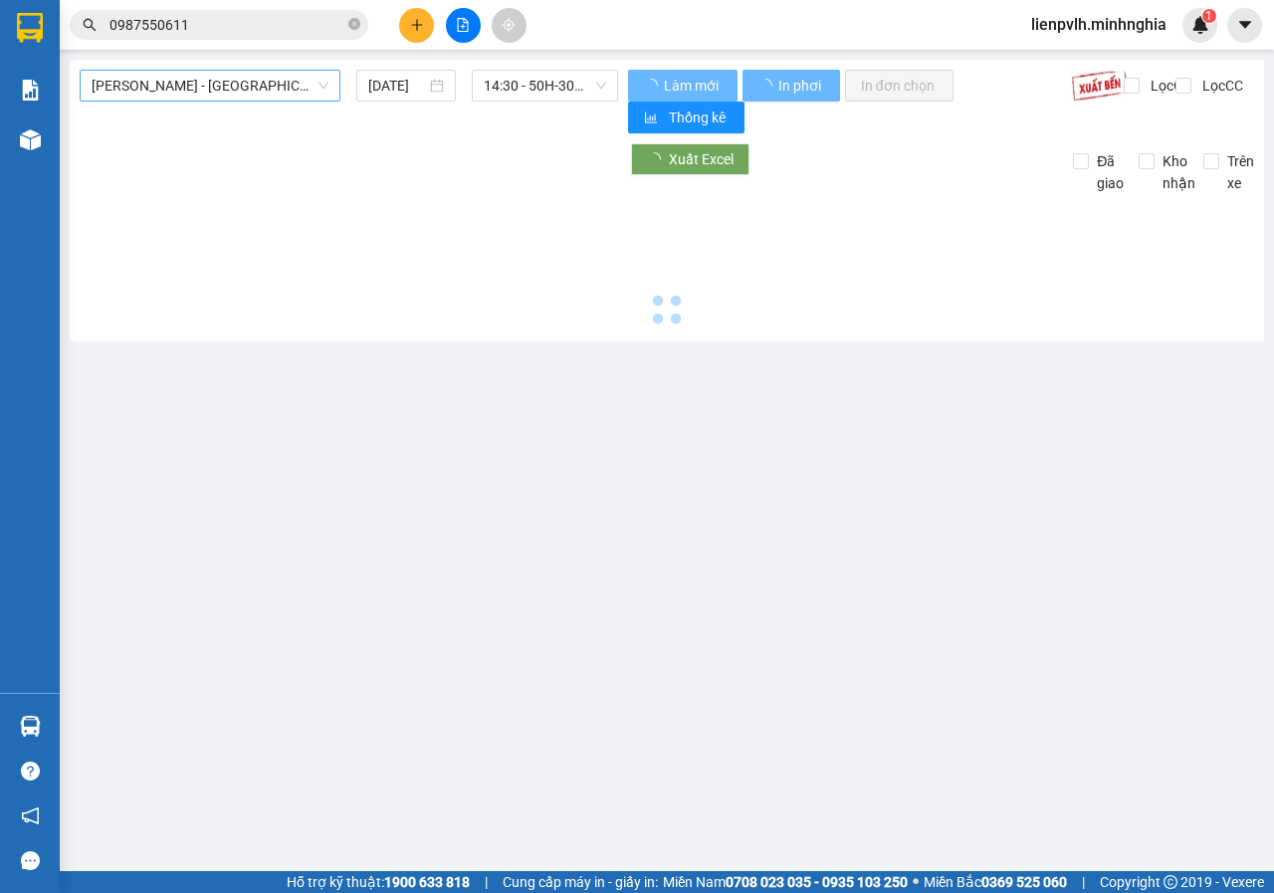
click at [210, 99] on span "[PERSON_NAME] - [GEOGRAPHIC_DATA]" at bounding box center [210, 86] width 237 height 30
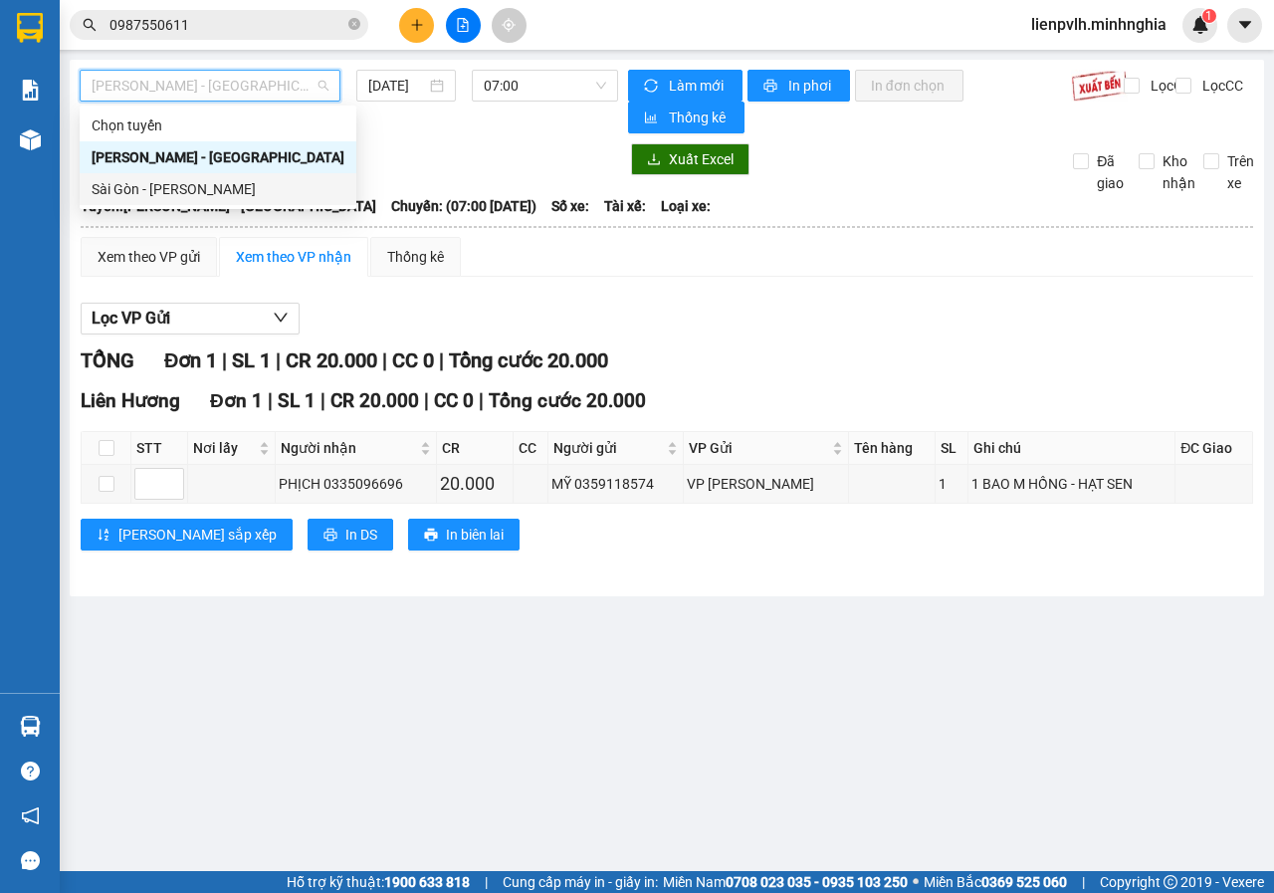
click at [202, 182] on div "Sài Gòn - [PERSON_NAME]" at bounding box center [218, 189] width 253 height 22
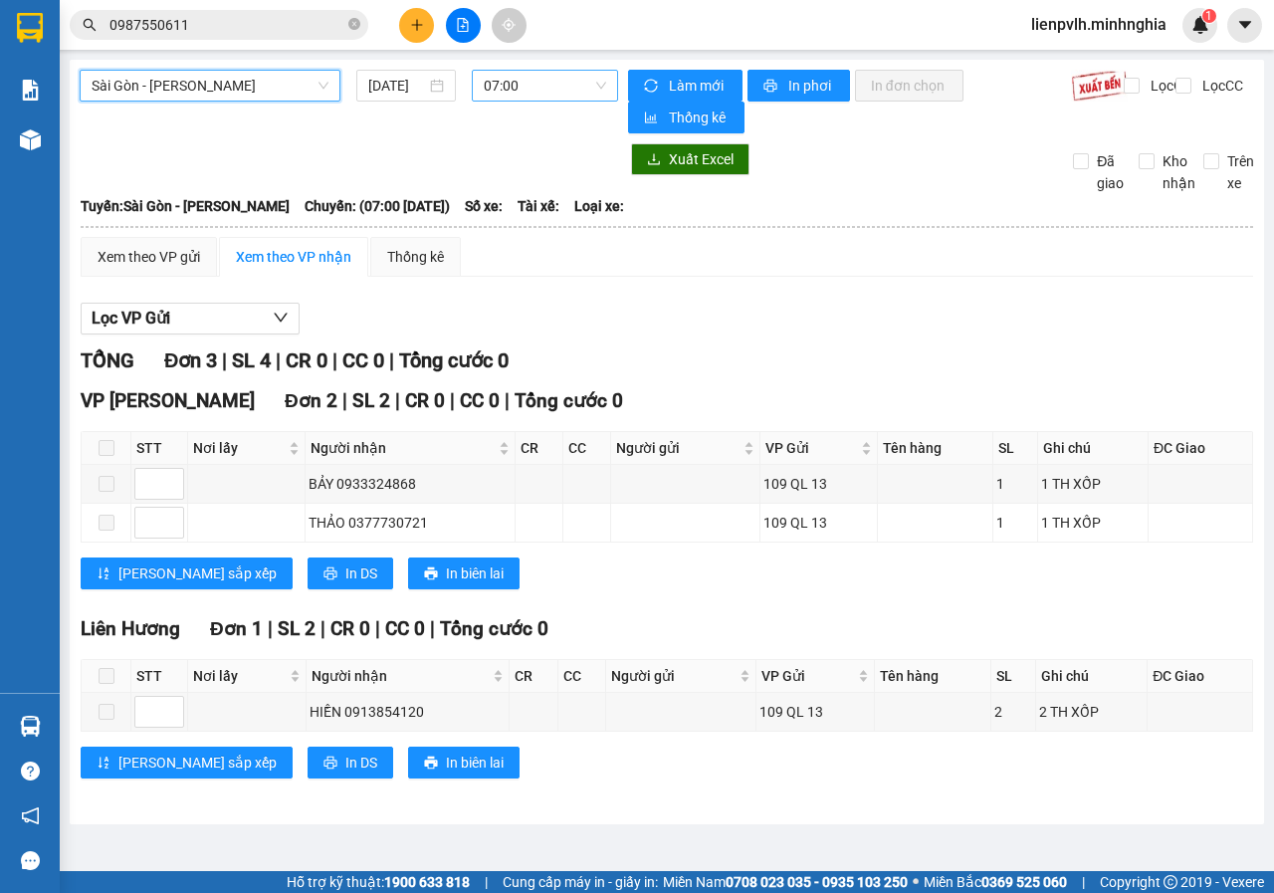
click at [542, 75] on span "07:00" at bounding box center [544, 86] width 121 height 30
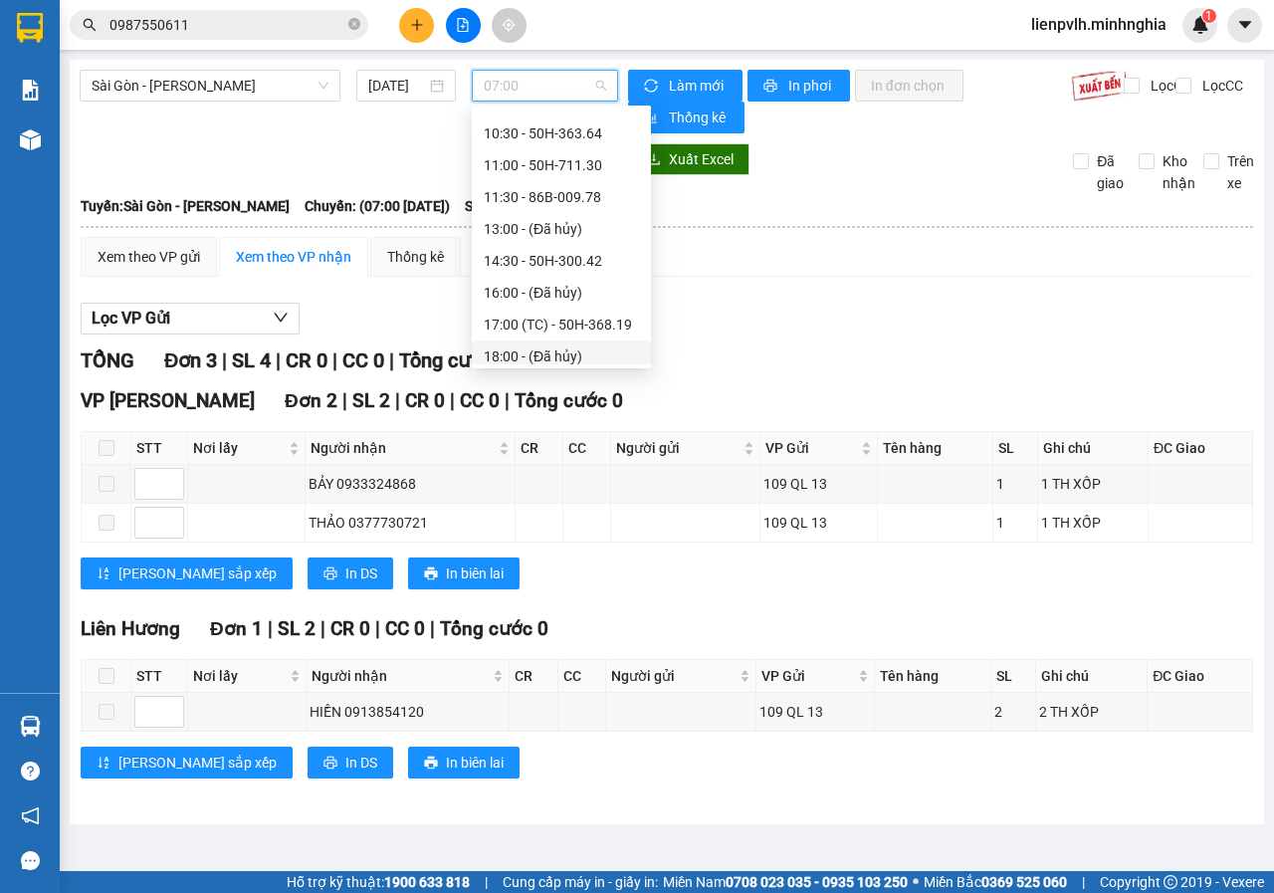
scroll to position [223, 0]
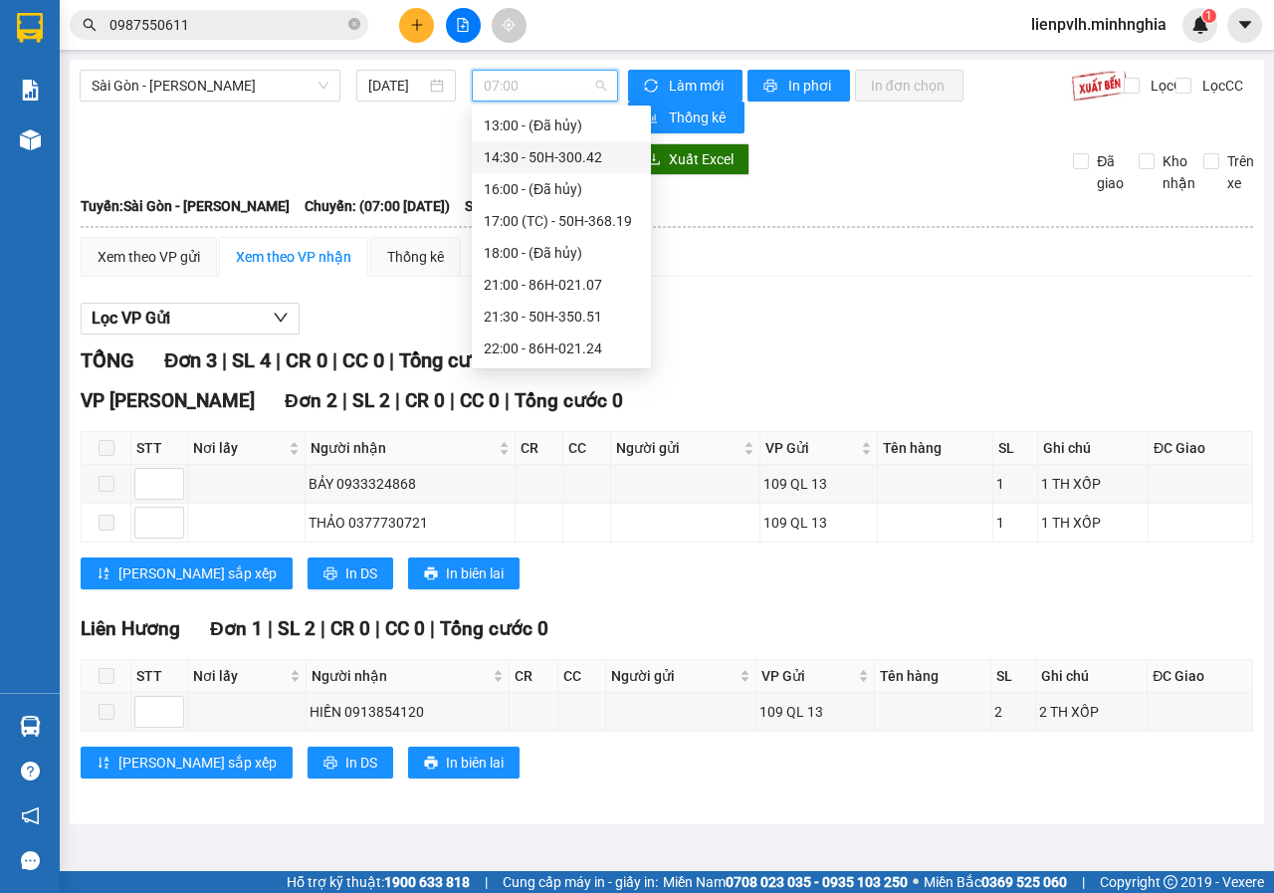
click at [520, 158] on div "14:30 - 50H-300.42" at bounding box center [561, 157] width 155 height 22
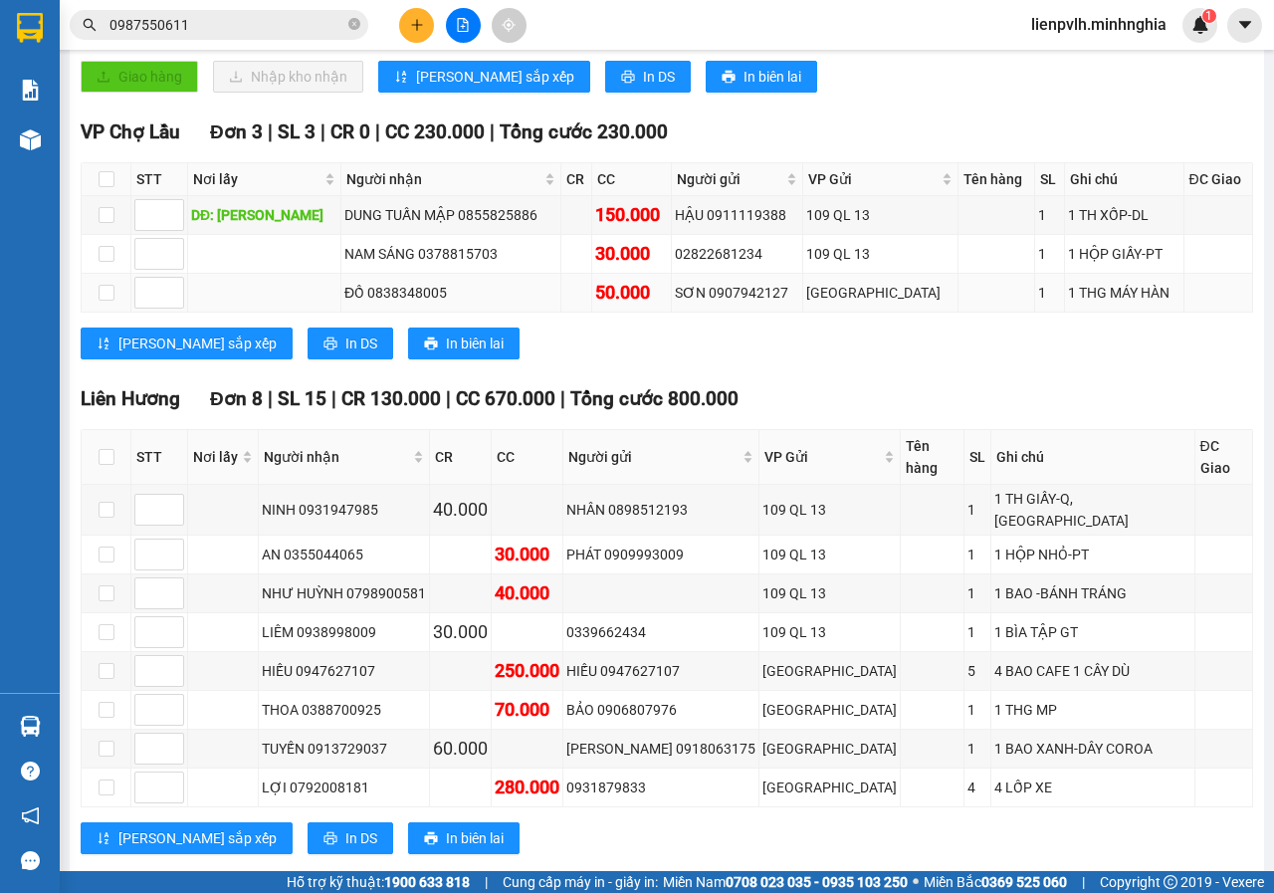
scroll to position [498, 0]
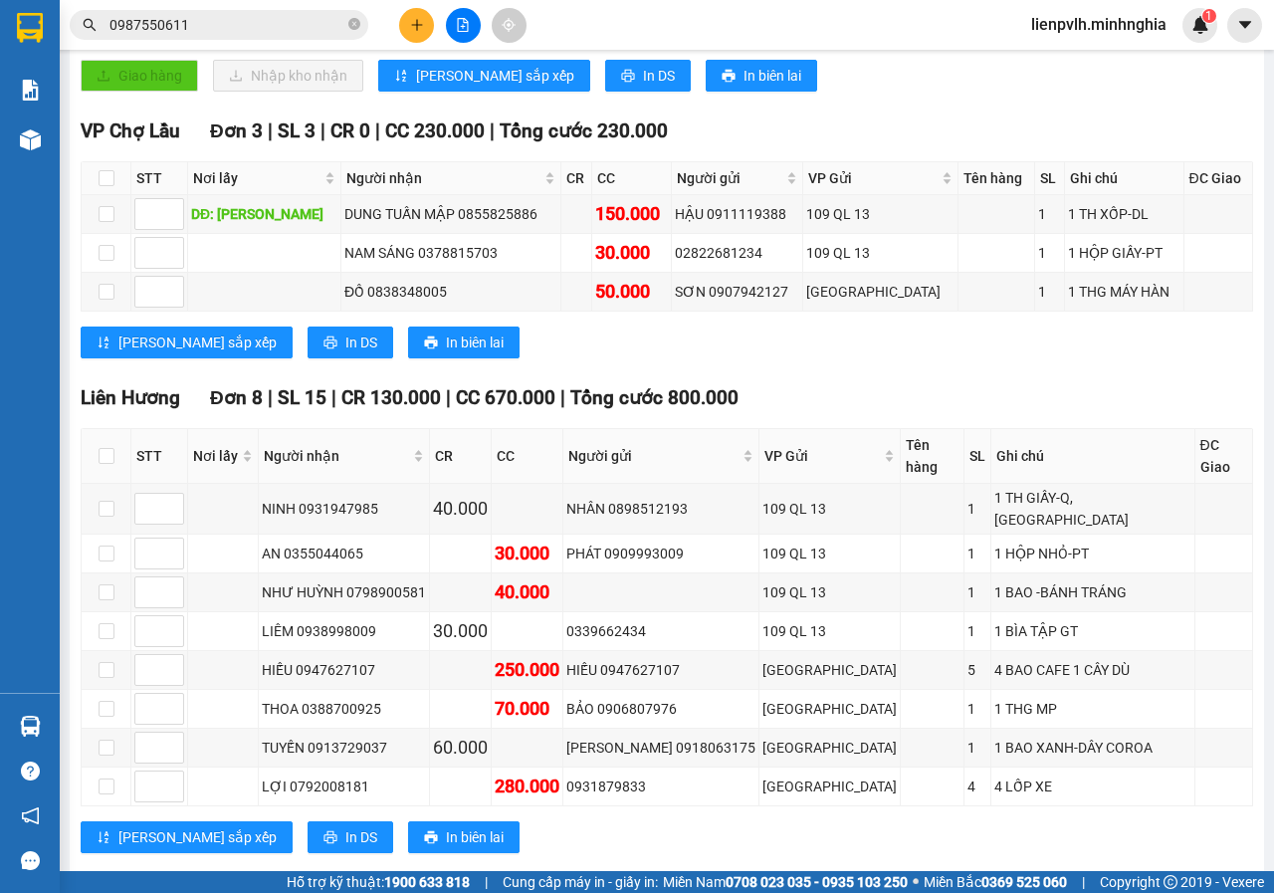
click at [34, 165] on div "Báo cáo Báo cáo dòng tiền (nhân viên) Doanh số tạo đơn theo VP gửi (nhân viên) …" at bounding box center [30, 379] width 60 height 628
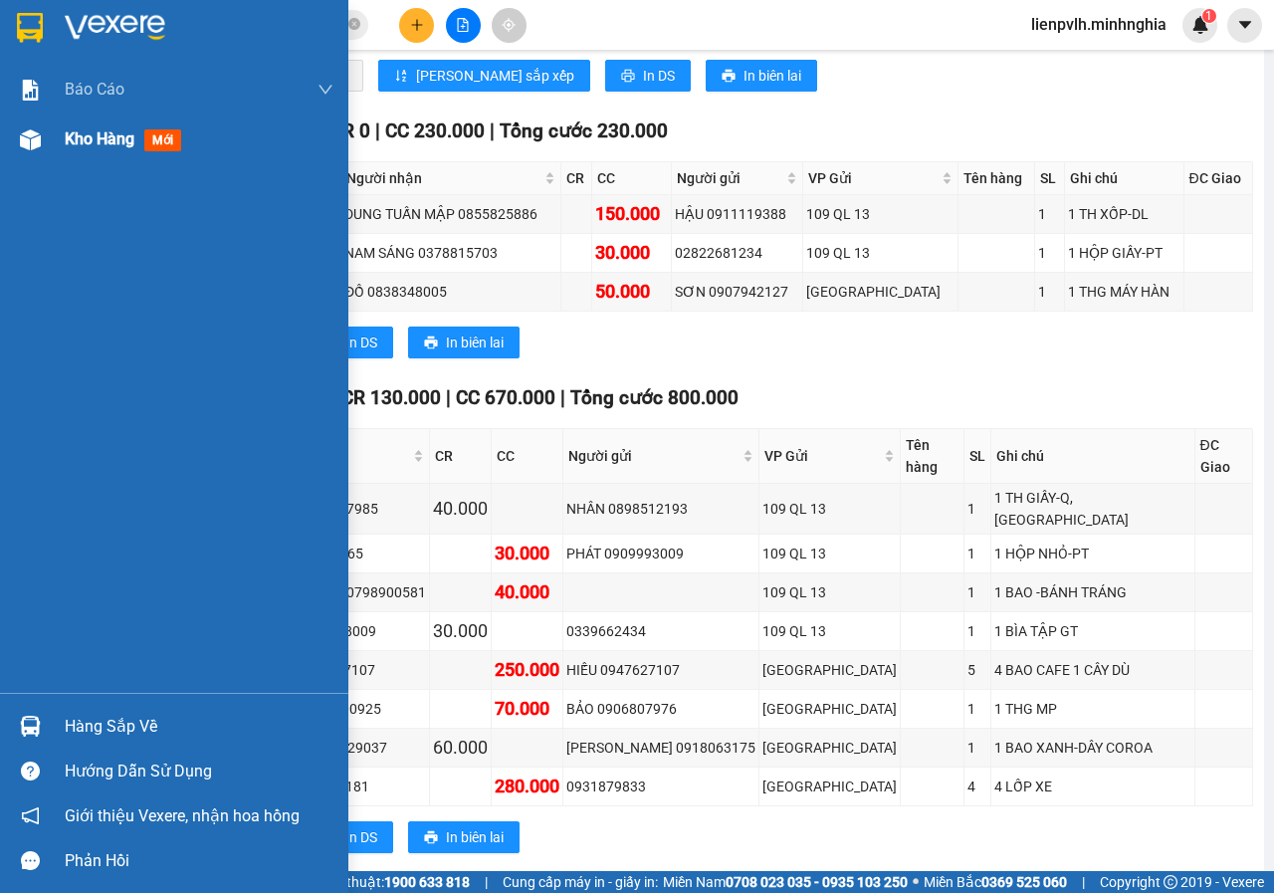
click at [46, 154] on div at bounding box center [30, 139] width 35 height 35
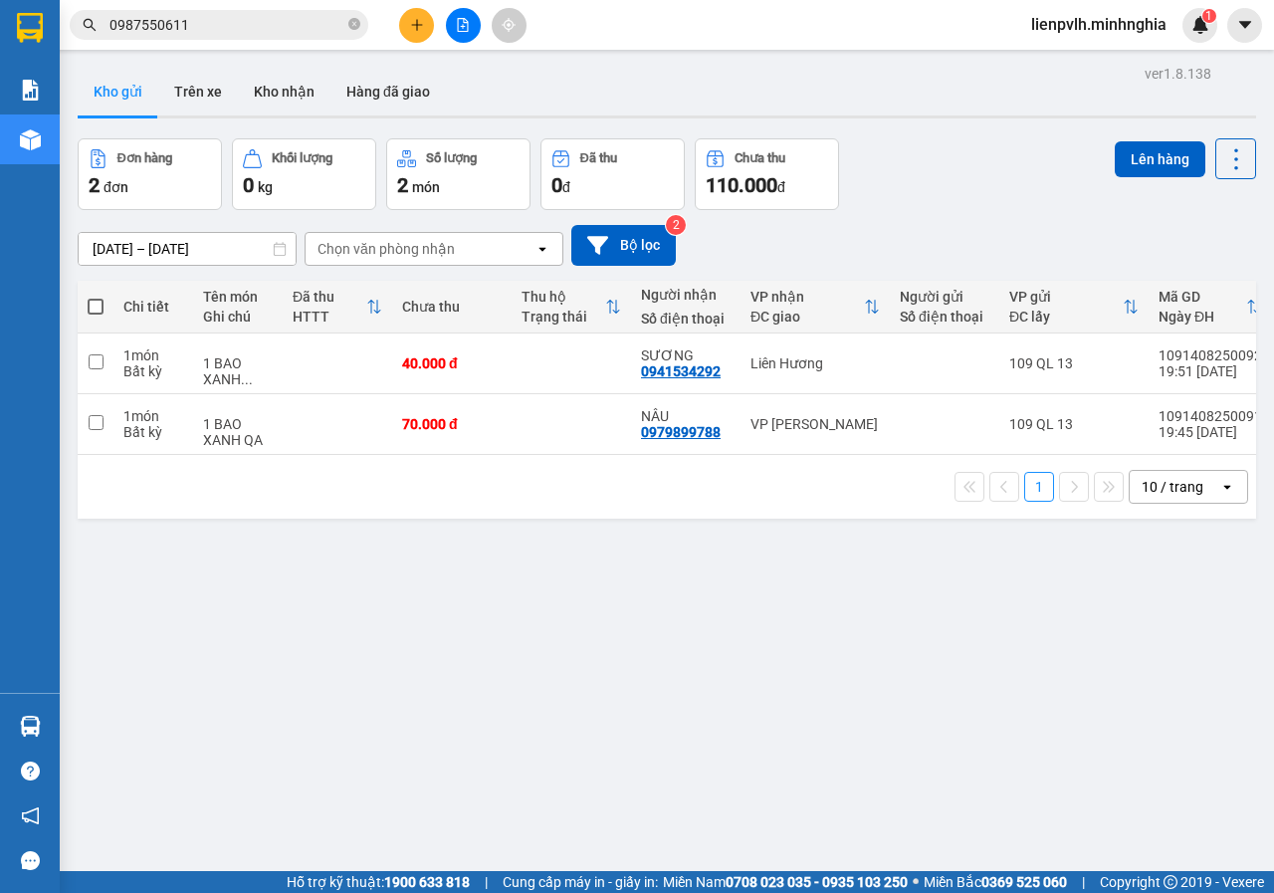
click at [468, 42] on button at bounding box center [463, 25] width 35 height 35
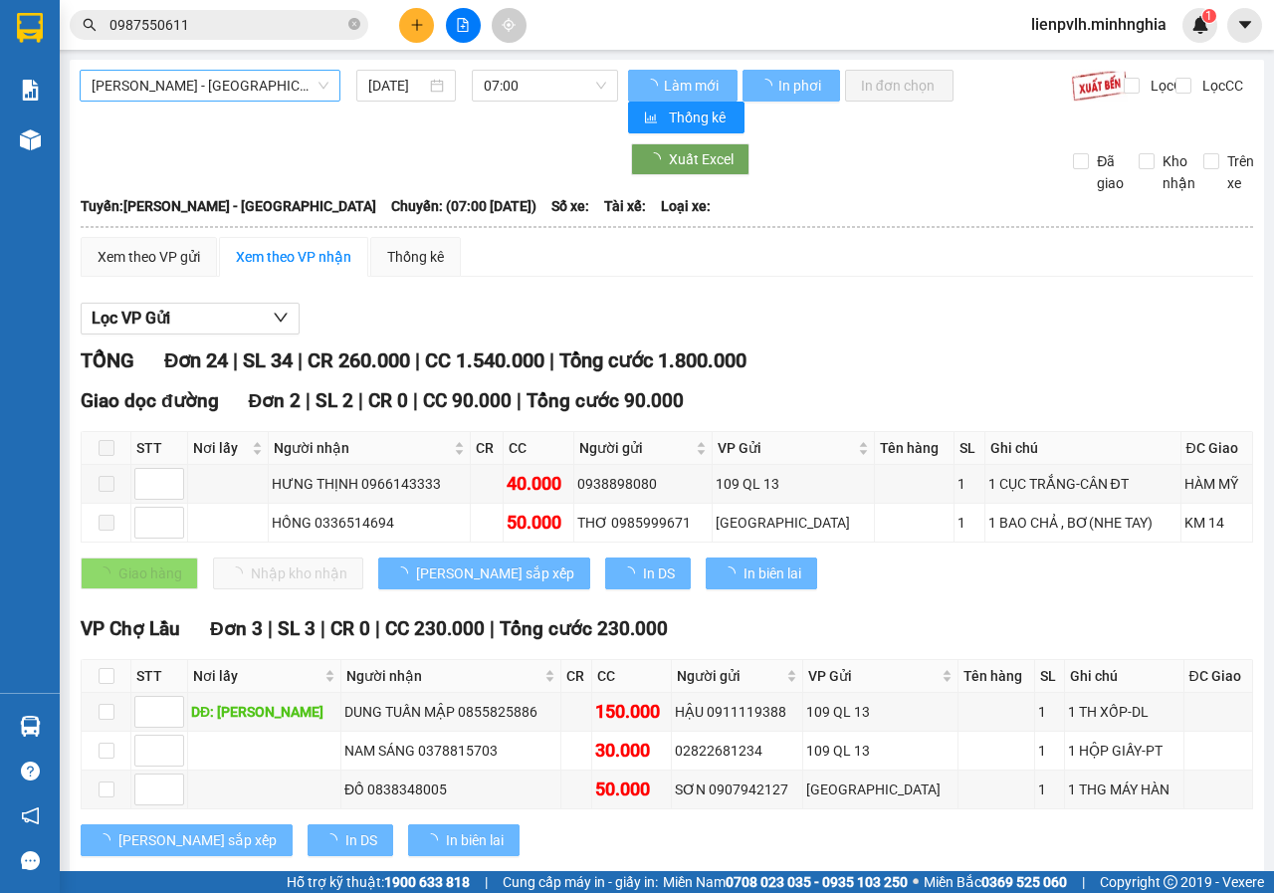
click at [187, 86] on span "[PERSON_NAME] - [GEOGRAPHIC_DATA]" at bounding box center [210, 86] width 237 height 30
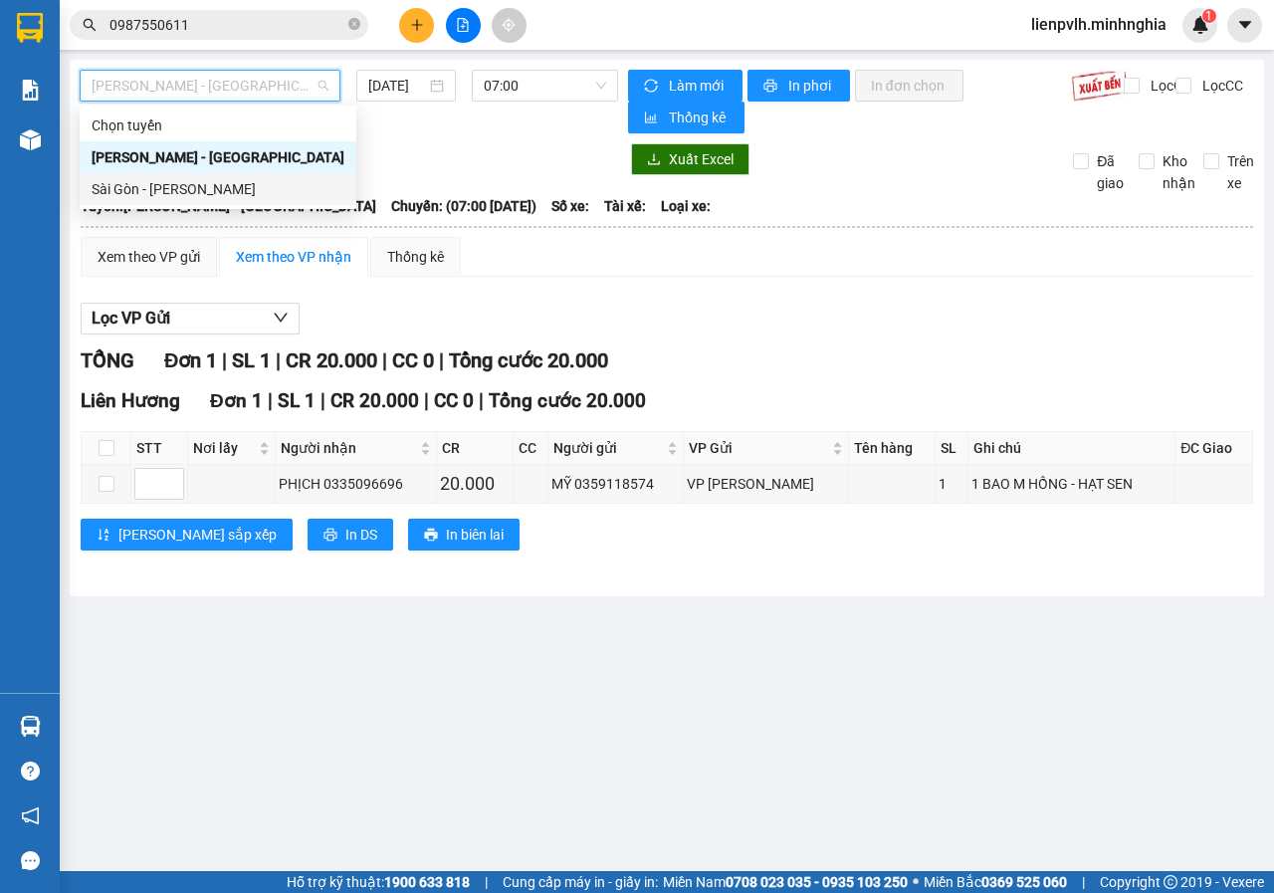
click at [134, 183] on div "Sài Gòn - [PERSON_NAME]" at bounding box center [218, 189] width 253 height 22
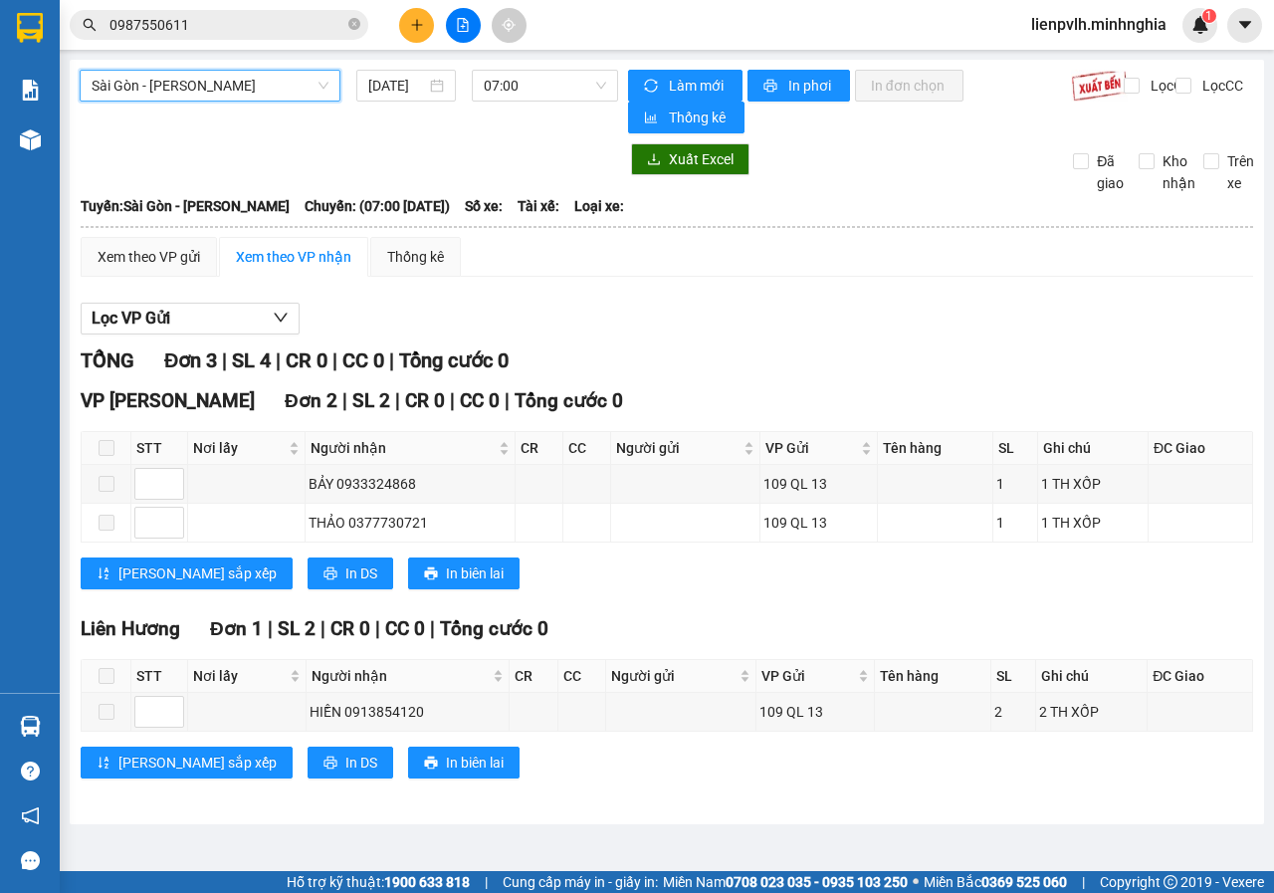
click at [538, 105] on div "Sài Gòn - Phan Rí [GEOGRAPHIC_DATA] - Phan Rí [DATE] 07:00" at bounding box center [349, 102] width 538 height 64
click at [536, 97] on span "07:00" at bounding box center [544, 86] width 121 height 30
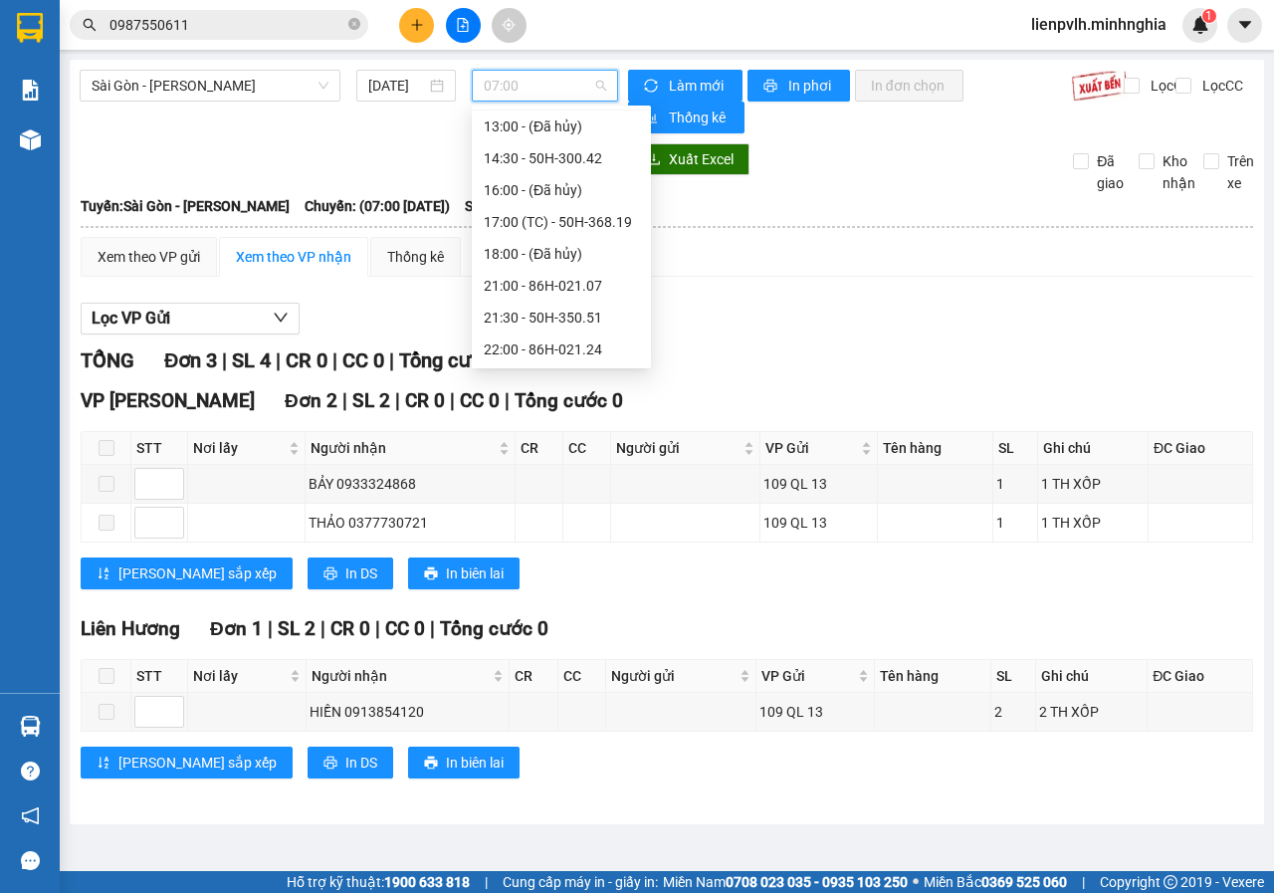
scroll to position [223, 0]
click at [528, 292] on div "21:00 - 86H-021.07" at bounding box center [561, 285] width 155 height 22
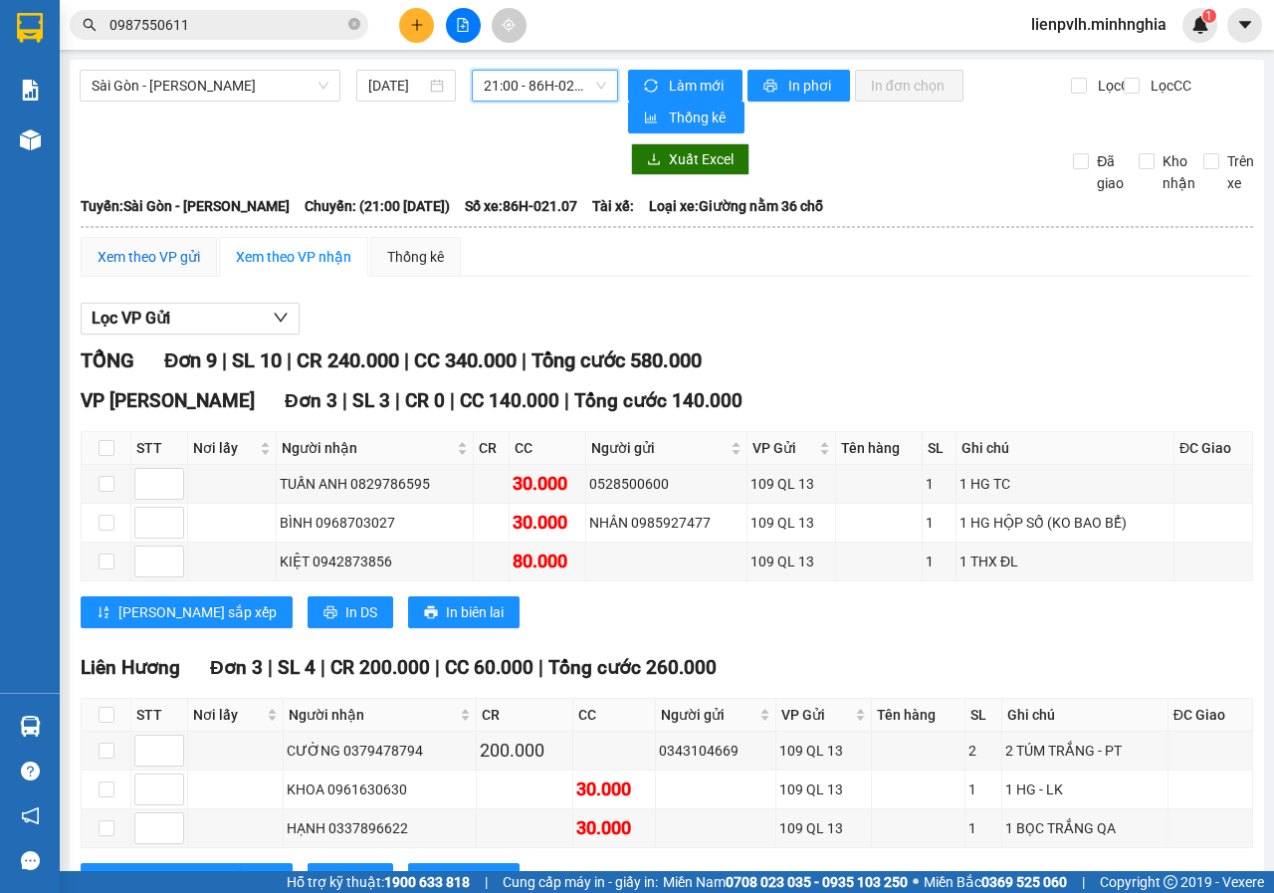
click at [167, 247] on div "Xem theo VP gửi" at bounding box center [149, 257] width 102 height 22
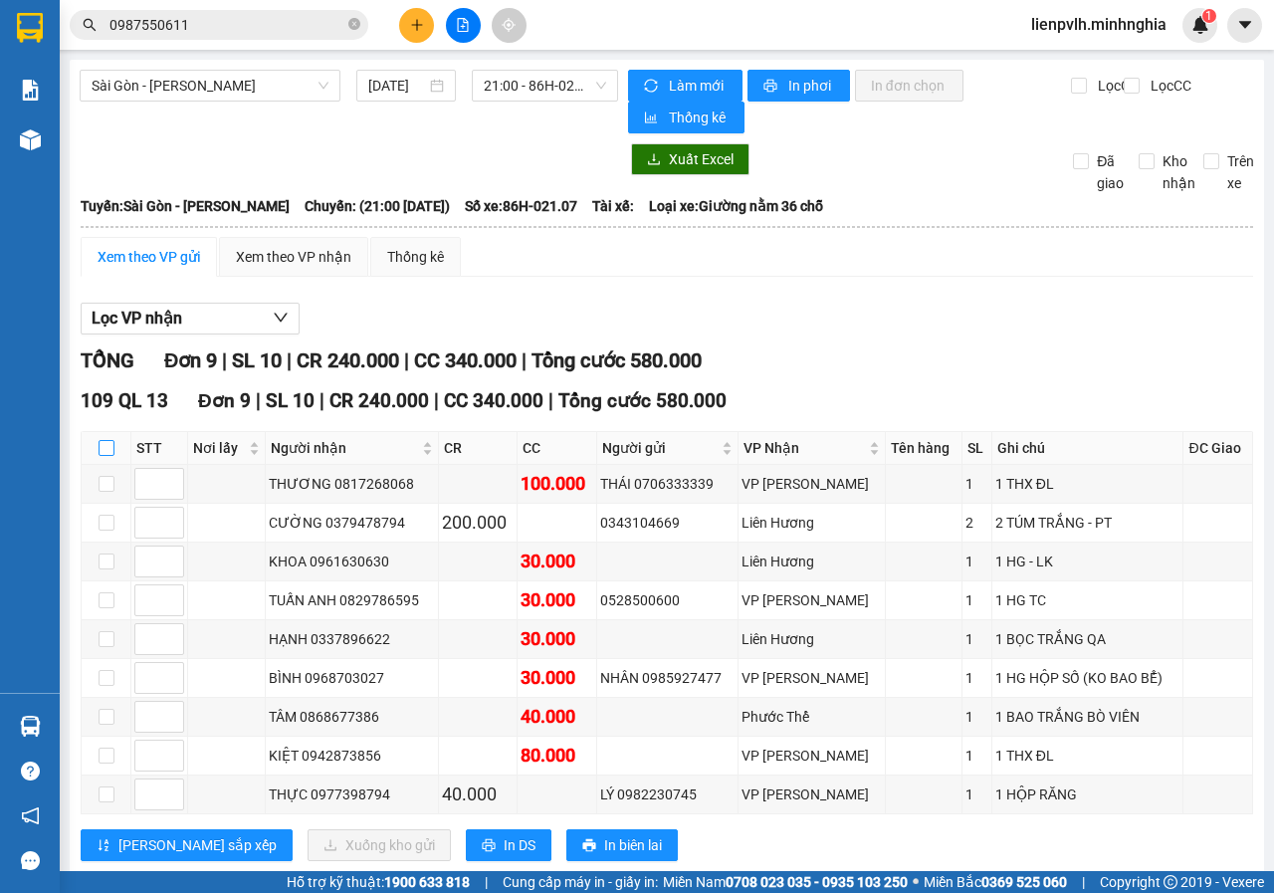
click at [108, 456] on input "checkbox" at bounding box center [107, 448] width 16 height 16
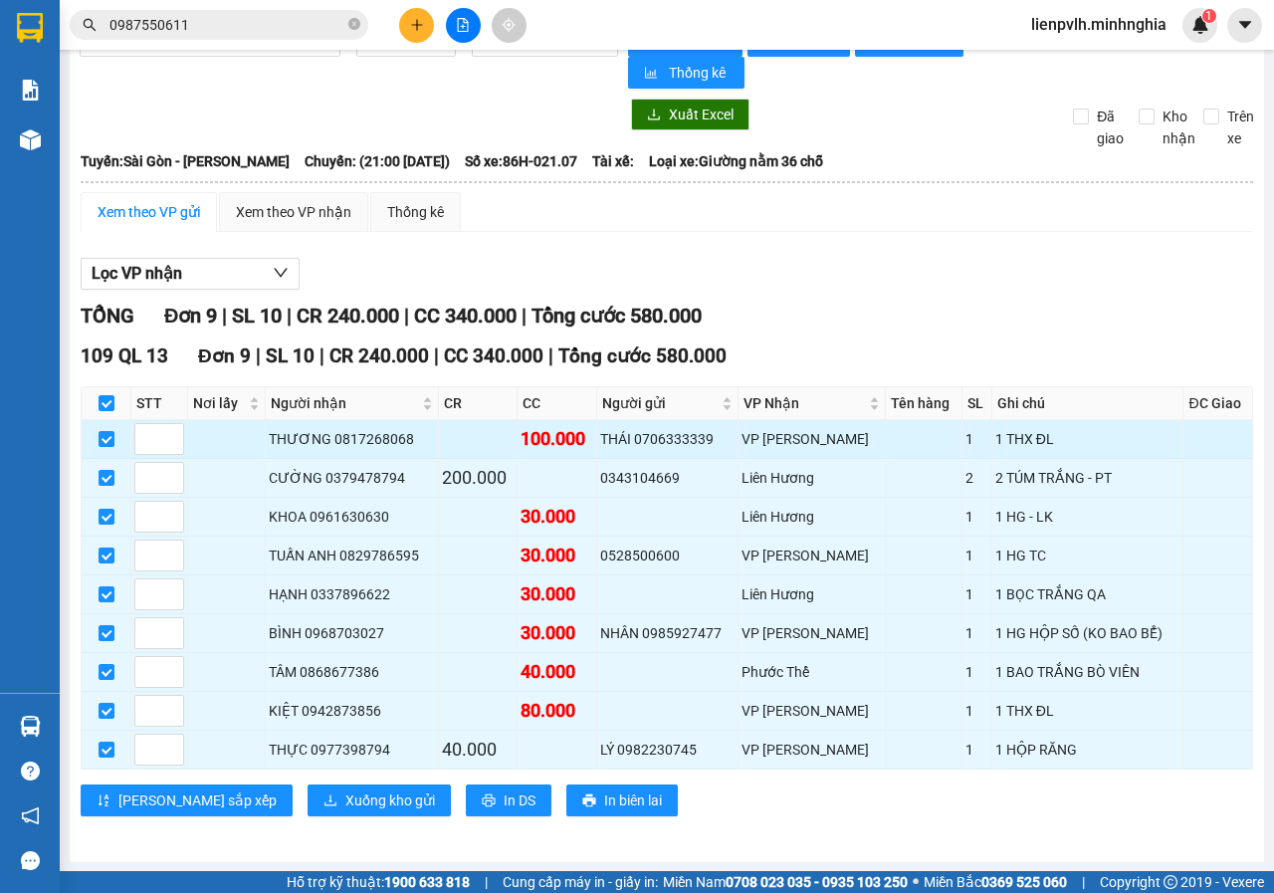
scroll to position [46, 0]
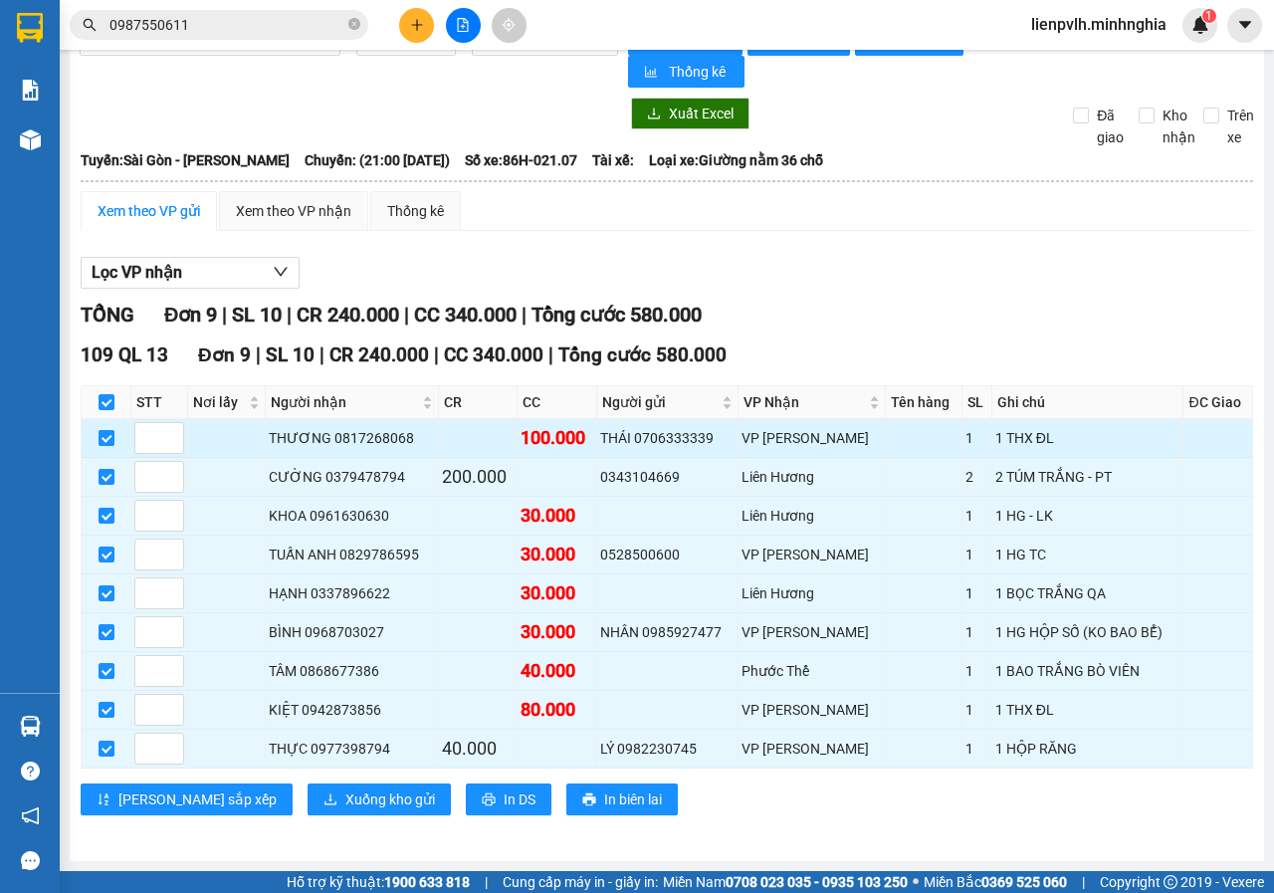
click at [111, 441] on input "checkbox" at bounding box center [107, 438] width 16 height 16
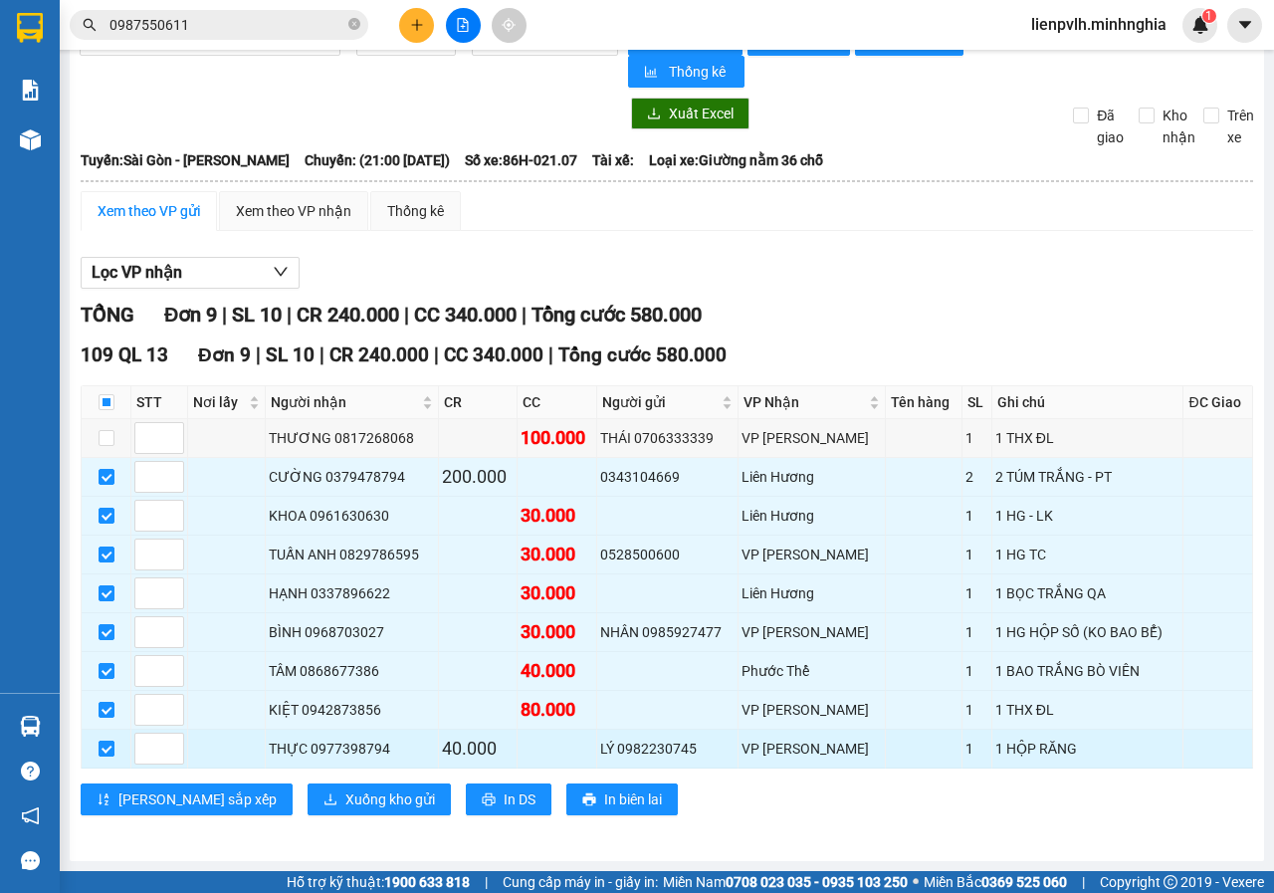
click at [105, 744] on input "checkbox" at bounding box center [107, 748] width 16 height 16
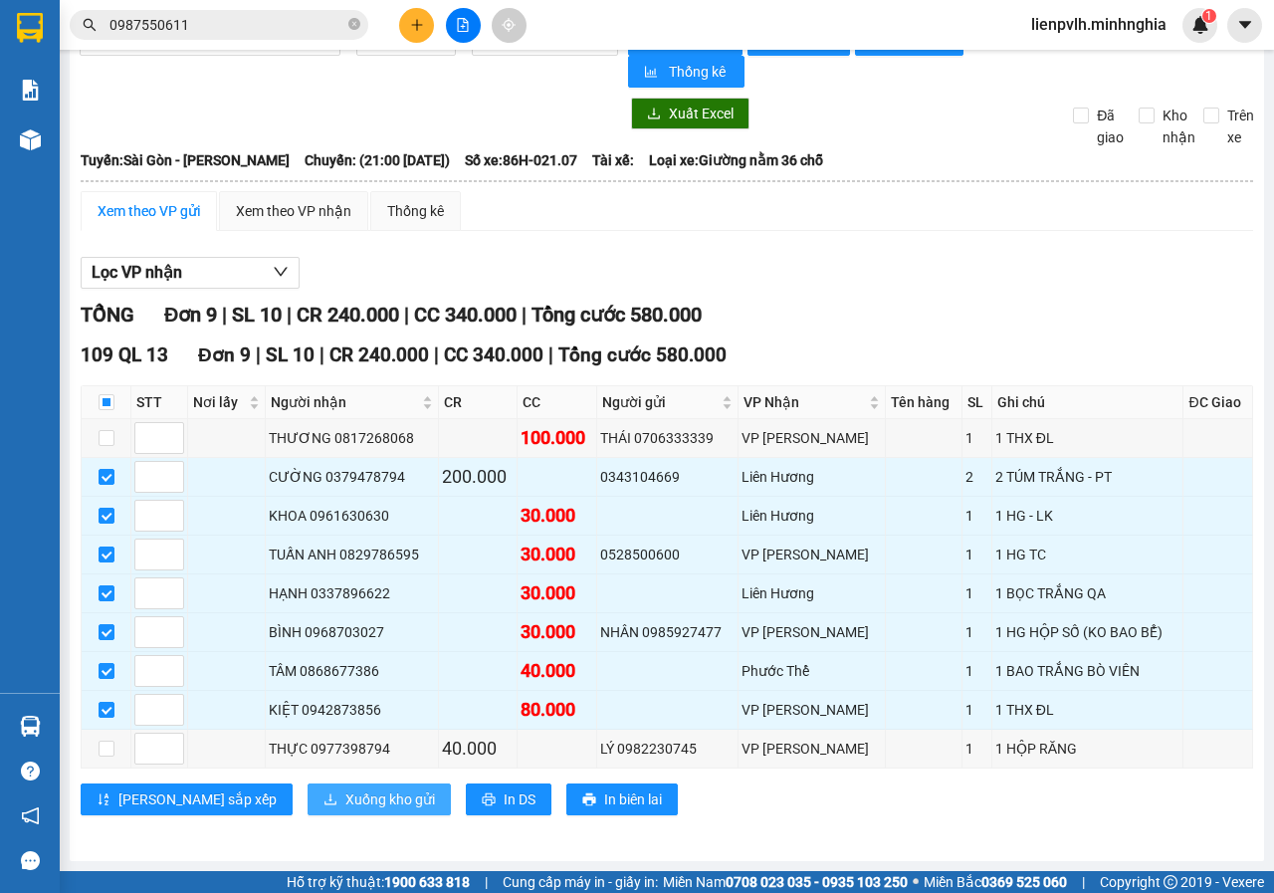
click at [345, 802] on span "Xuống kho gửi" at bounding box center [390, 799] width 90 height 22
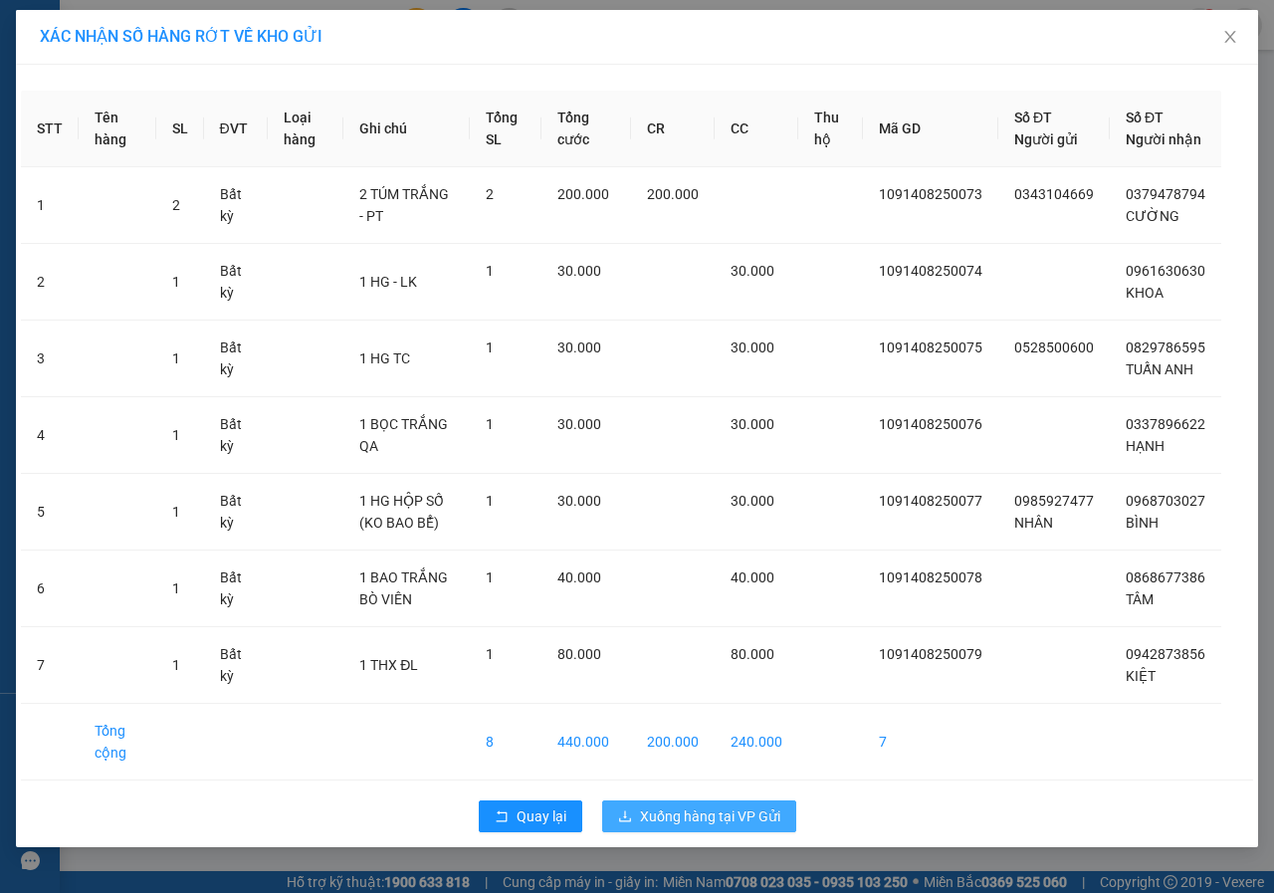
click at [735, 826] on button "Xuống hàng tại VP Gửi" at bounding box center [699, 816] width 194 height 32
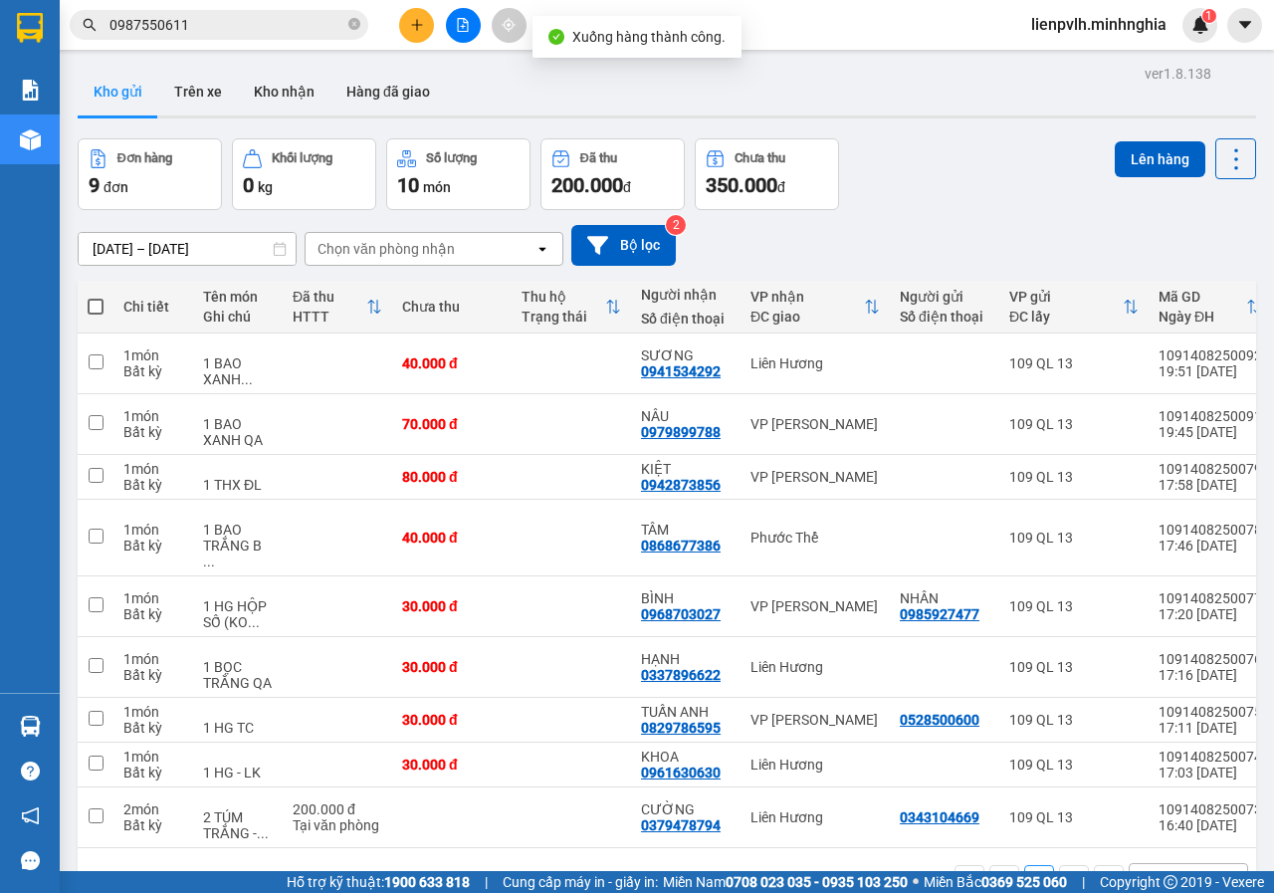
click at [94, 310] on span at bounding box center [96, 307] width 16 height 16
click at [96, 297] on input "checkbox" at bounding box center [96, 297] width 0 height 0
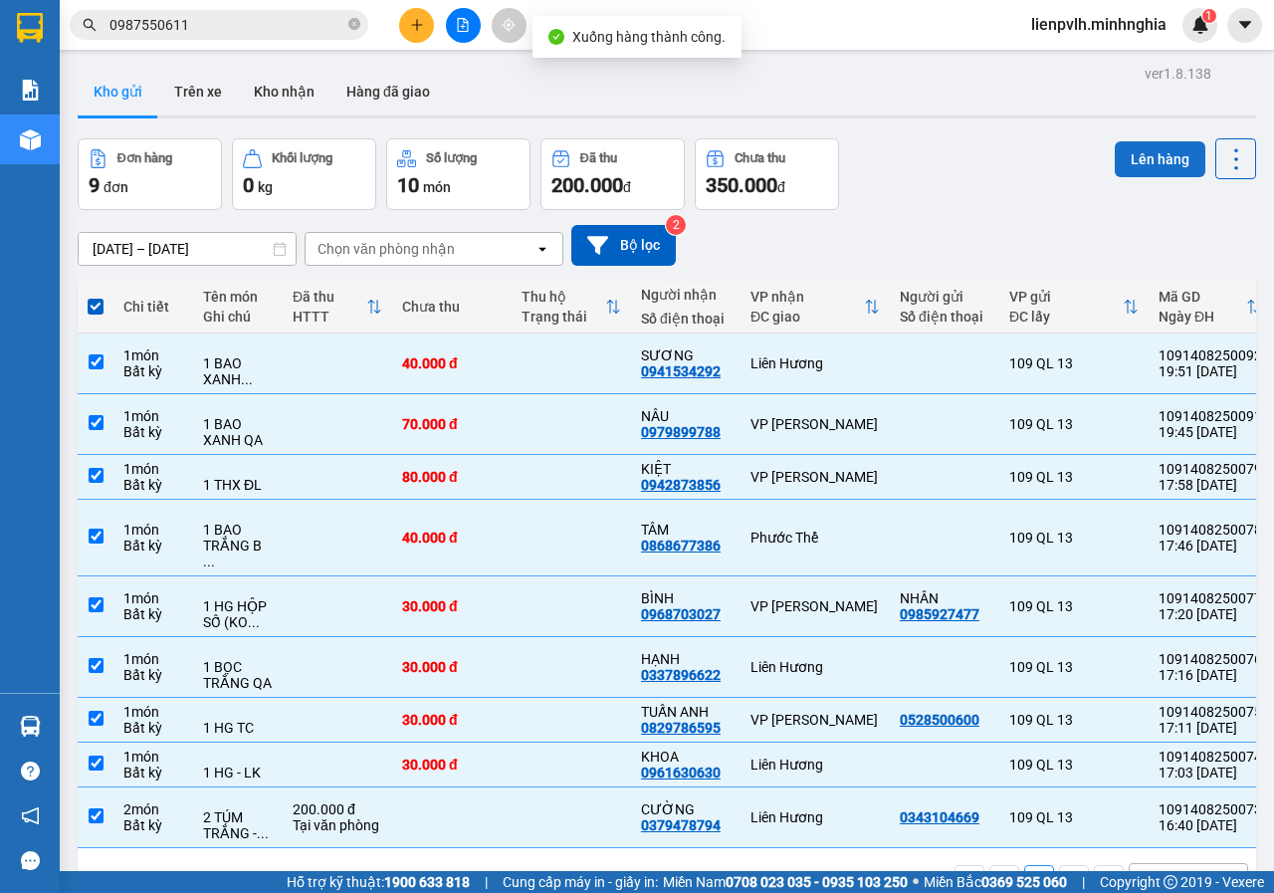
click at [1133, 162] on button "Lên hàng" at bounding box center [1159, 159] width 91 height 36
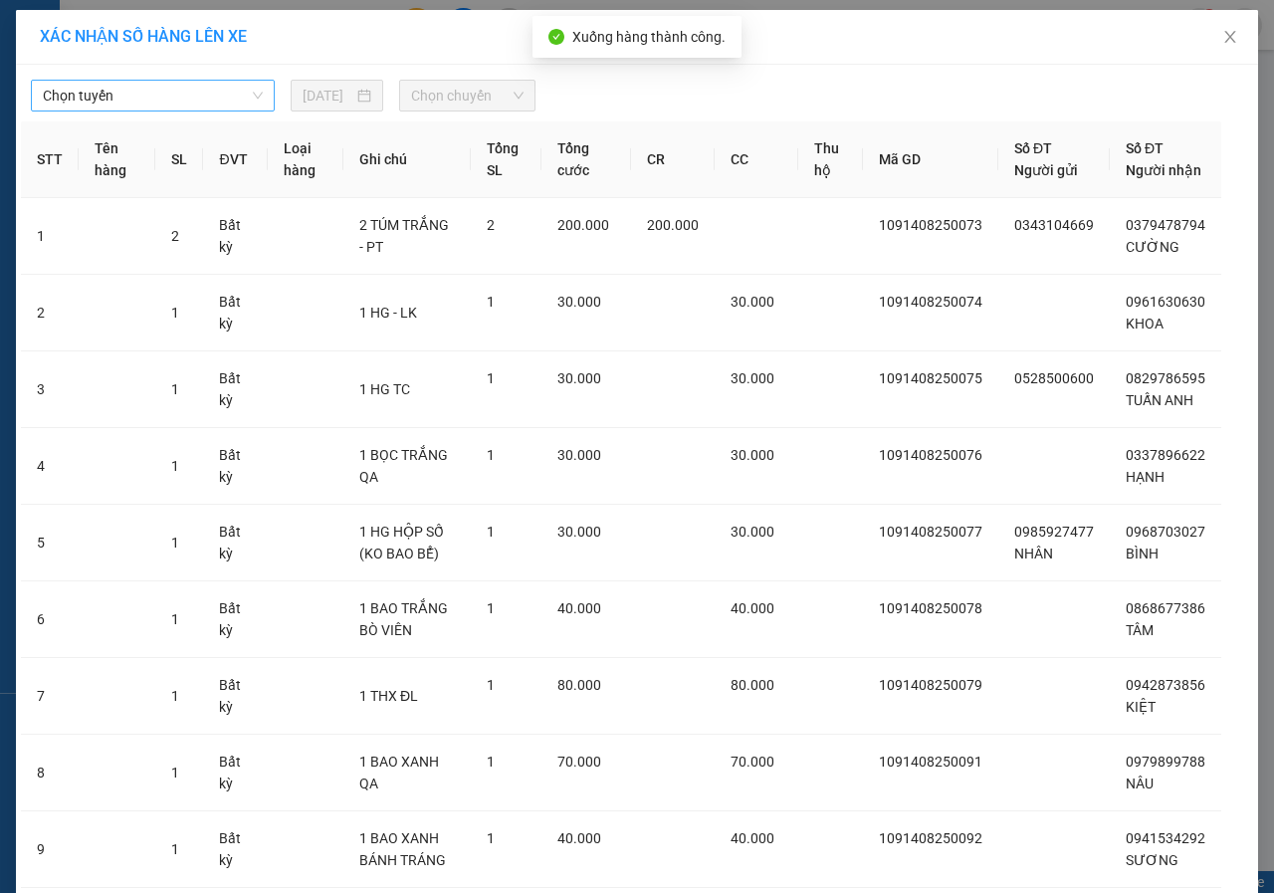
click at [182, 82] on span "Chọn tuyến" at bounding box center [153, 96] width 220 height 30
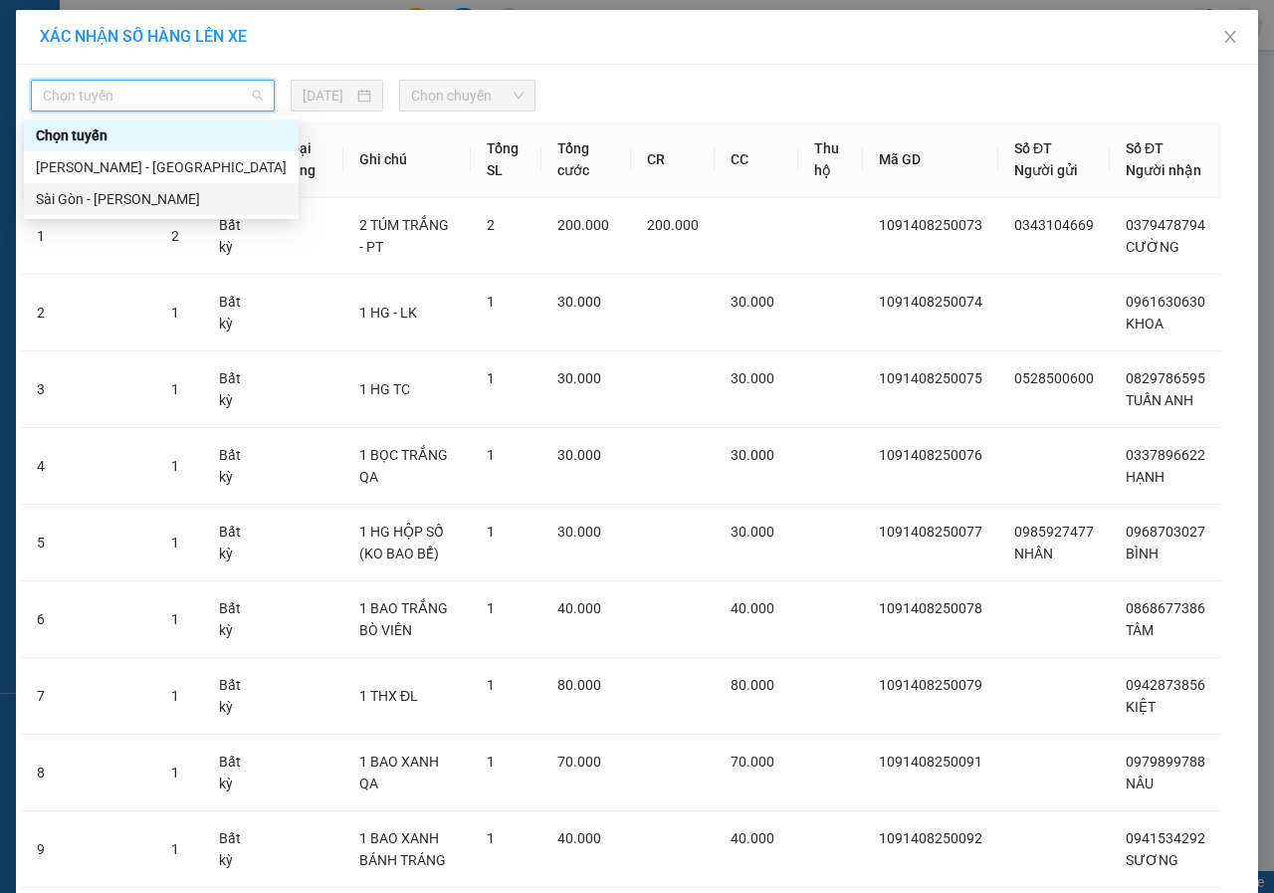
drag, startPoint x: 126, startPoint y: 195, endPoint x: 203, endPoint y: 172, distance: 80.0
click at [126, 196] on div "Sài Gòn - [PERSON_NAME]" at bounding box center [161, 199] width 251 height 22
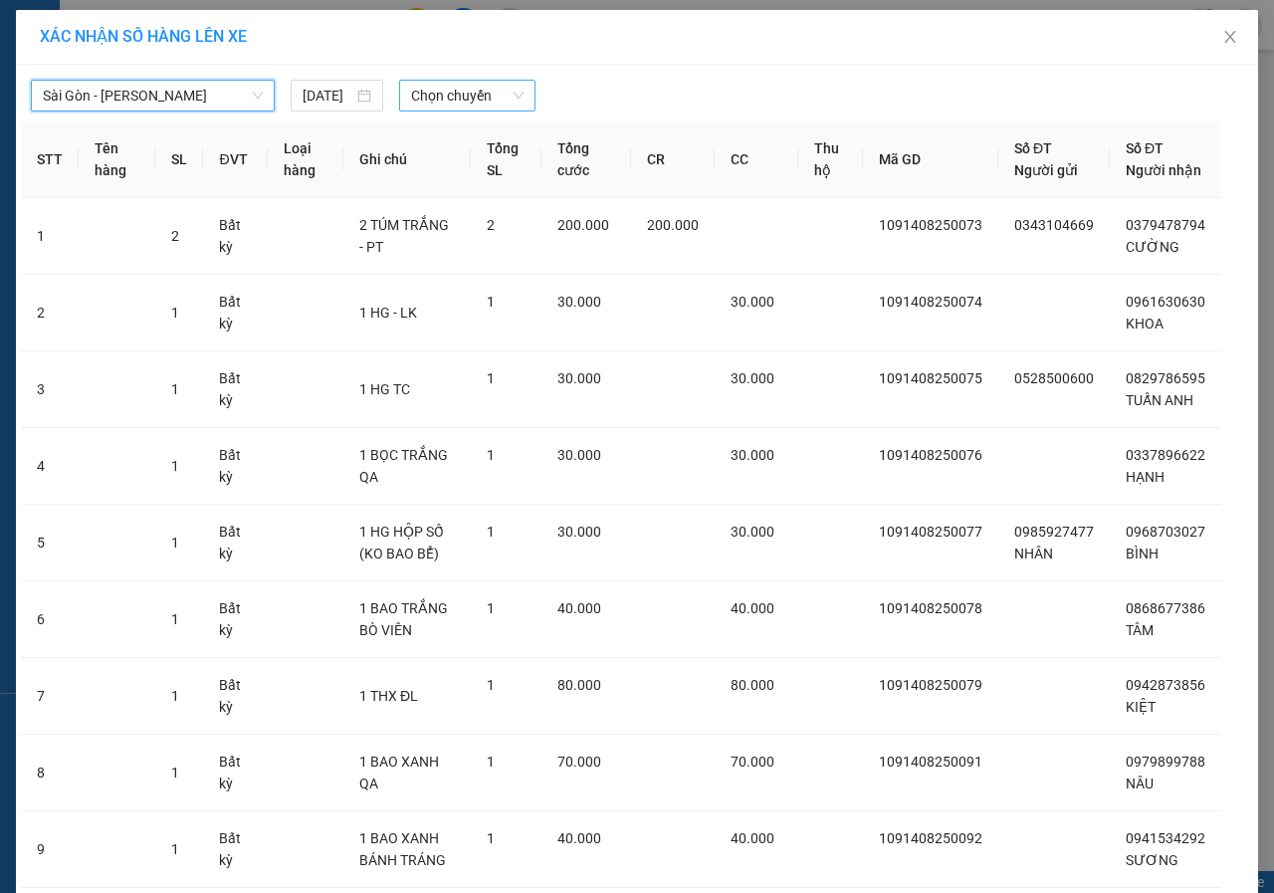
click at [450, 92] on span "Chọn chuyến" at bounding box center [466, 96] width 111 height 30
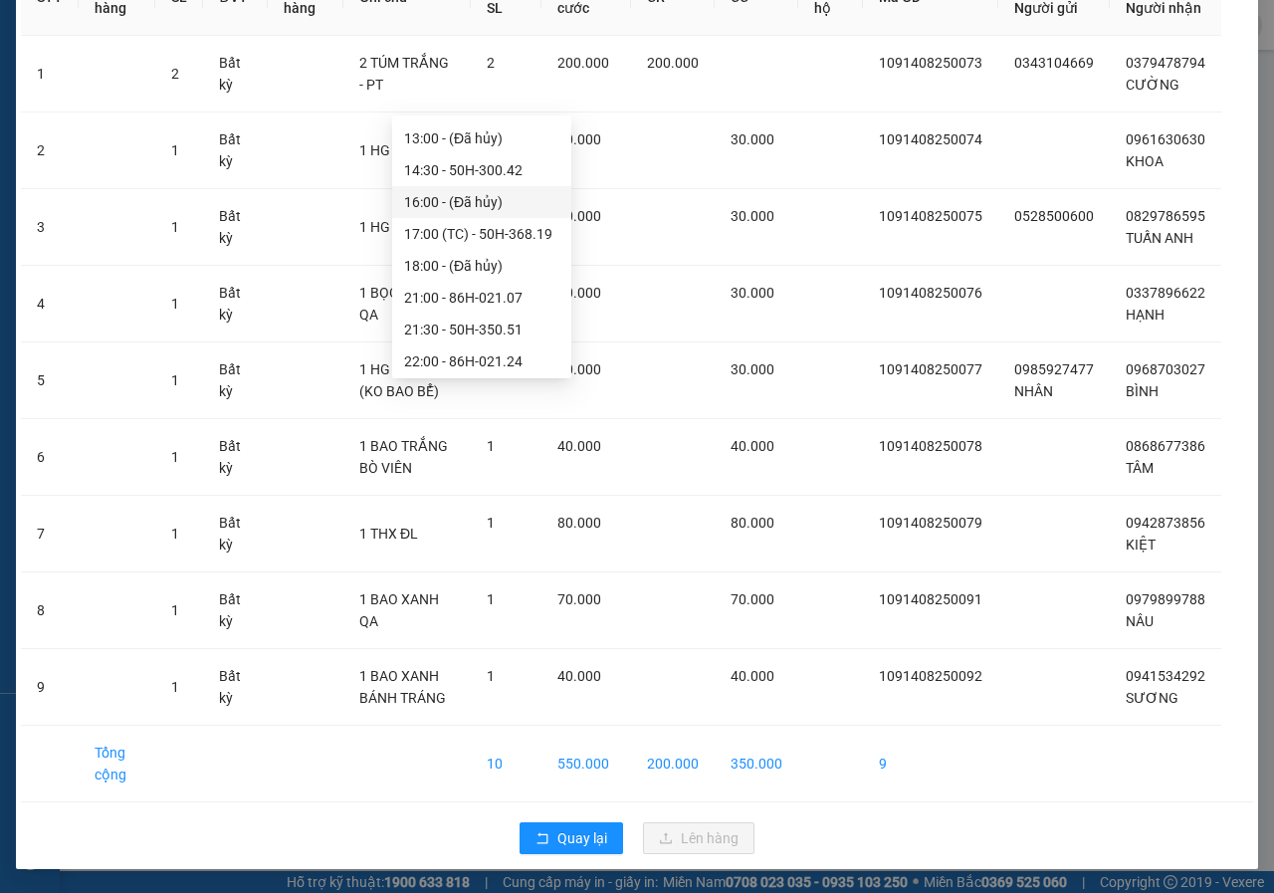
scroll to position [223, 0]
click at [429, 321] on div "21:30 - 50H-350.51" at bounding box center [481, 326] width 155 height 22
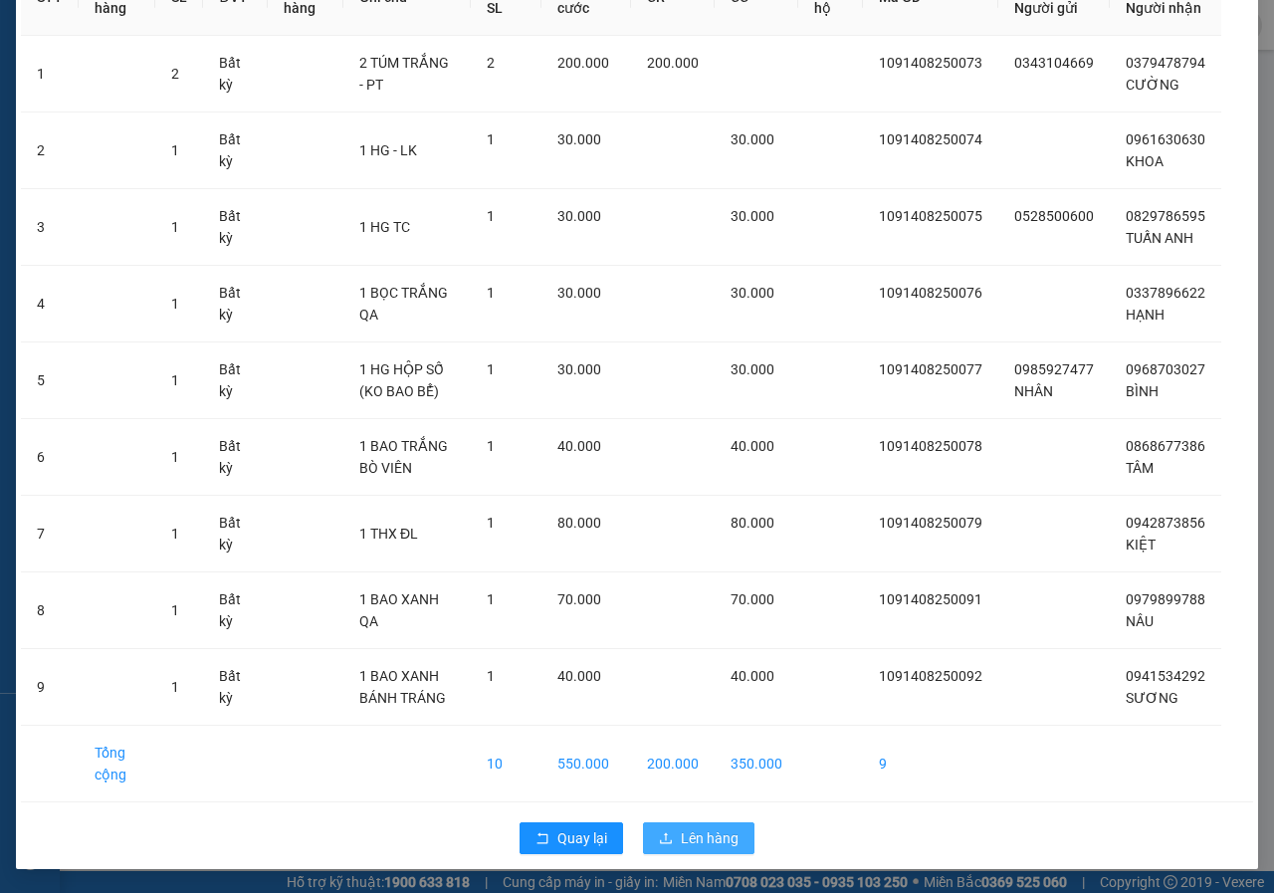
click at [722, 849] on button "Lên hàng" at bounding box center [698, 838] width 111 height 32
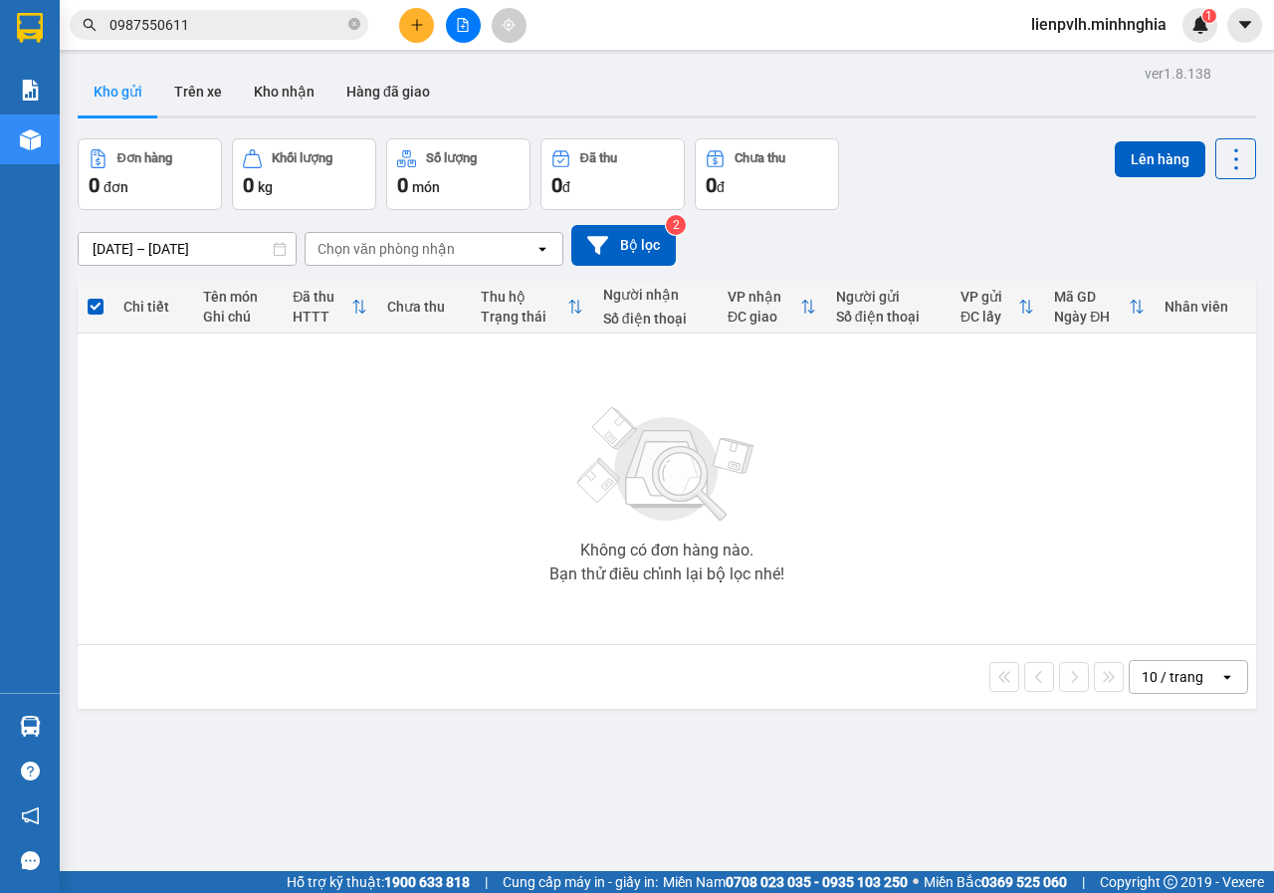
click at [397, 35] on div at bounding box center [462, 25] width 149 height 35
click at [423, 23] on icon "plus" at bounding box center [417, 25] width 14 height 14
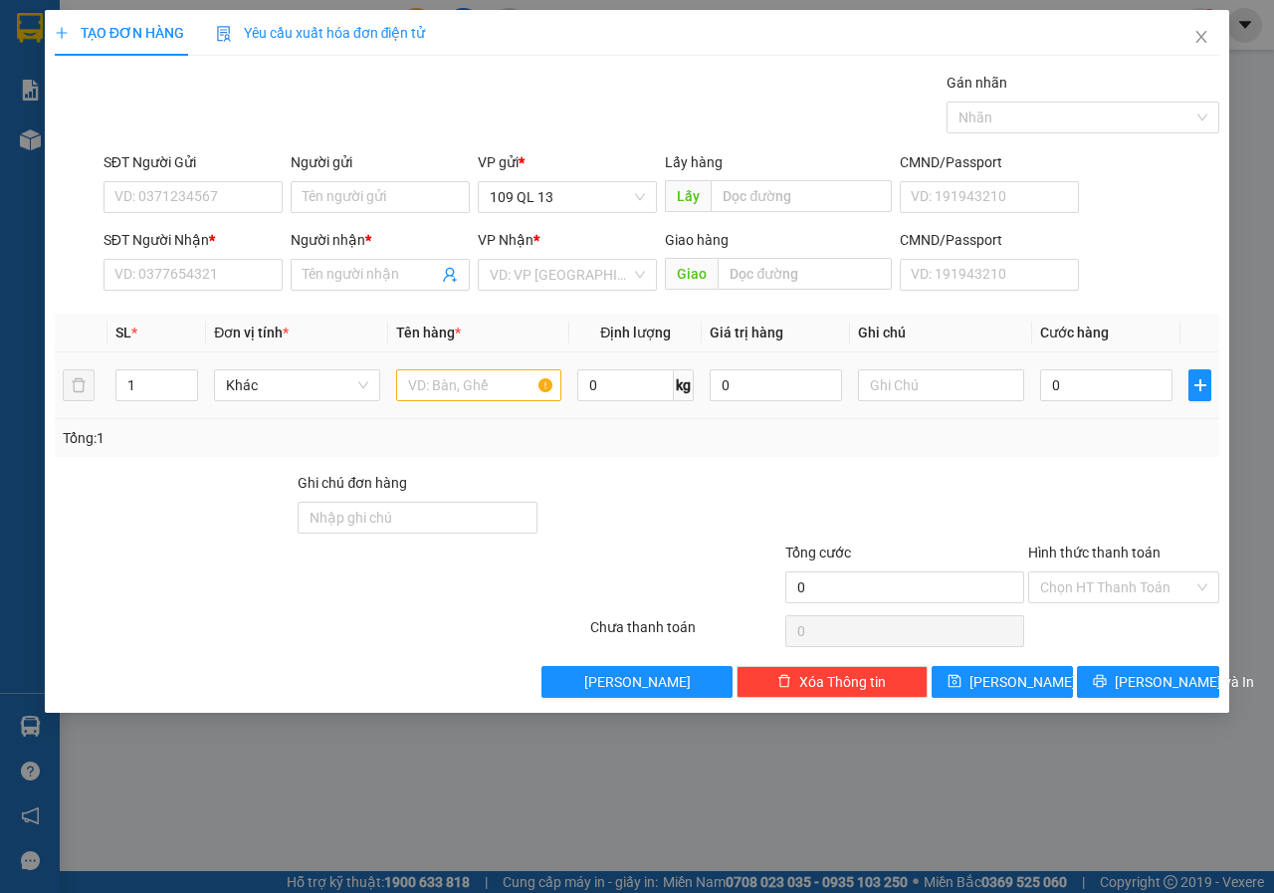
click at [491, 366] on div at bounding box center [479, 385] width 166 height 40
click at [491, 372] on input "text" at bounding box center [479, 385] width 166 height 32
click at [913, 379] on input "text" at bounding box center [941, 385] width 166 height 32
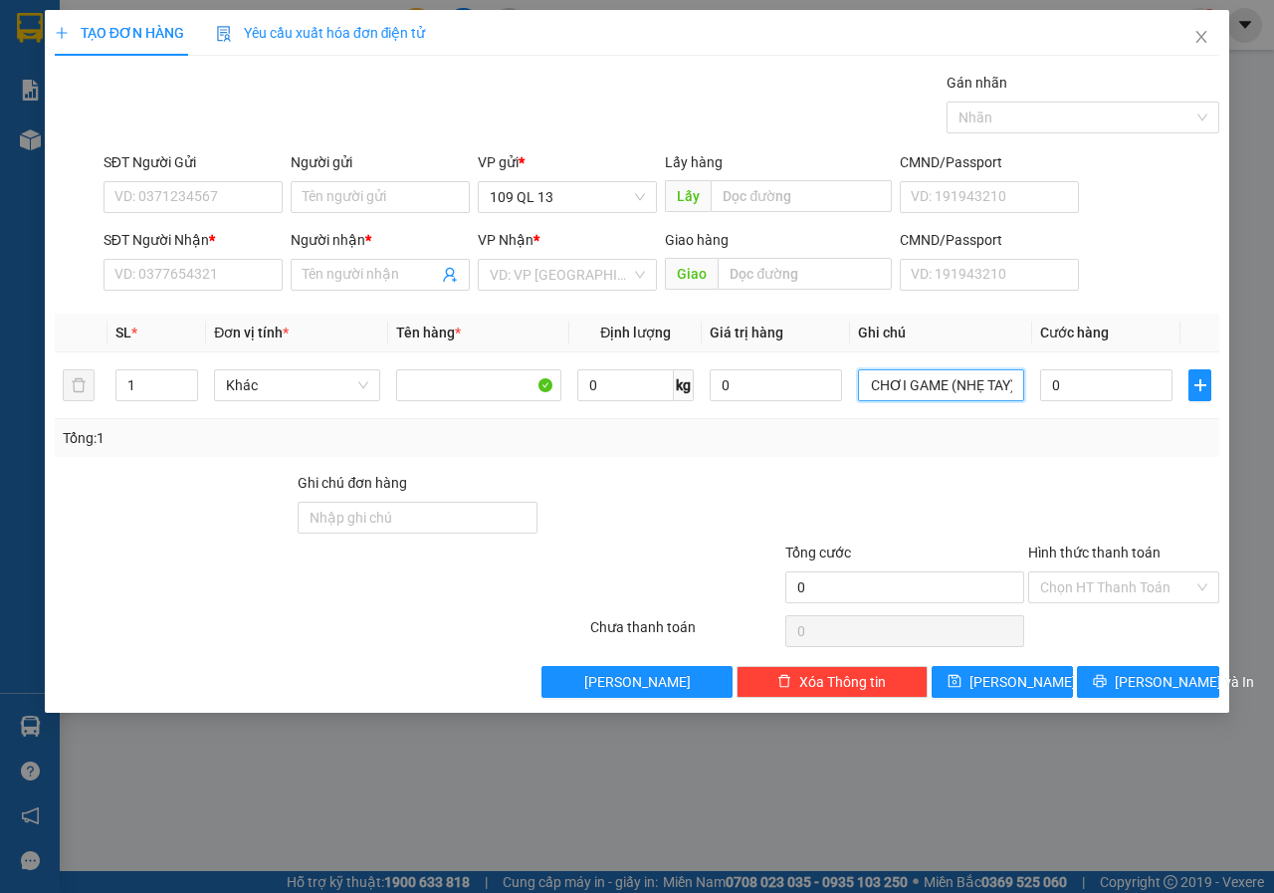
scroll to position [0, 108]
click at [174, 263] on input "SĐT Người Nhận *" at bounding box center [192, 275] width 179 height 32
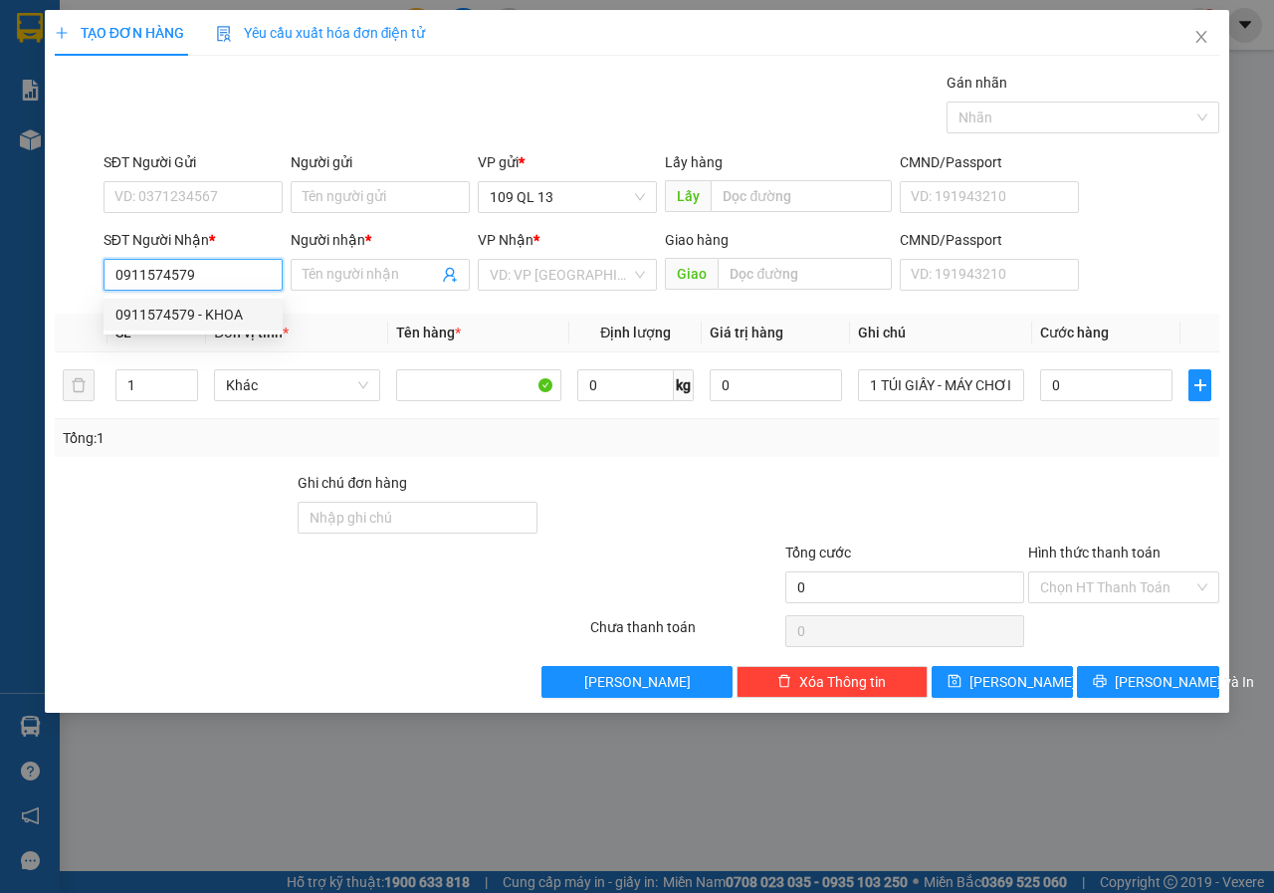
click at [219, 321] on div "0911574579 - KHOA" at bounding box center [192, 314] width 155 height 22
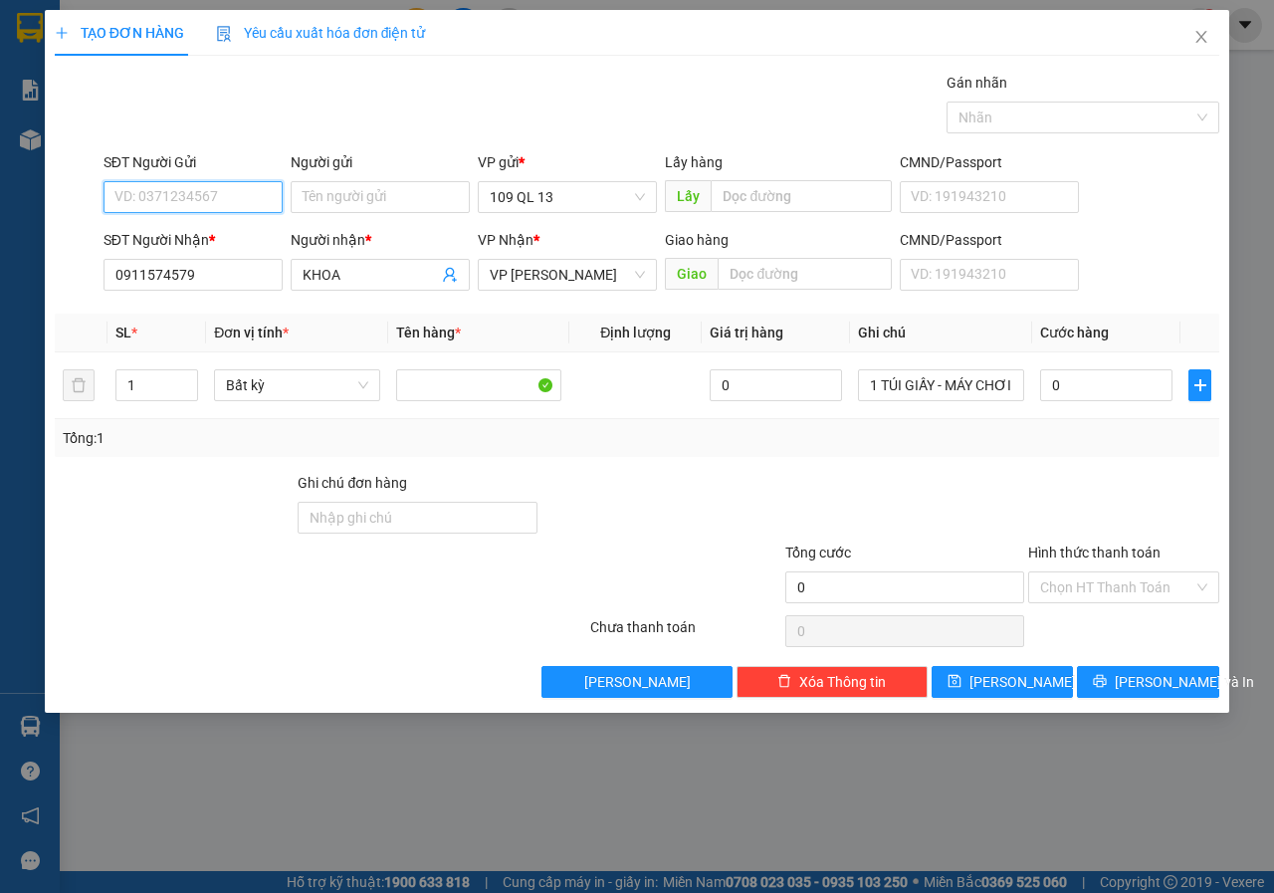
click at [219, 186] on input "SĐT Người Gửi" at bounding box center [192, 197] width 179 height 32
drag, startPoint x: 221, startPoint y: 233, endPoint x: 551, endPoint y: 282, distance: 333.9
click at [222, 234] on div "0928904867 - THÀNH" at bounding box center [192, 237] width 155 height 22
click at [1066, 384] on input "0" at bounding box center [1106, 385] width 132 height 32
click at [772, 74] on div "Gói vận chuyển * Tiêu chuẩn Gán nhãn Nhãn" at bounding box center [661, 107] width 1123 height 70
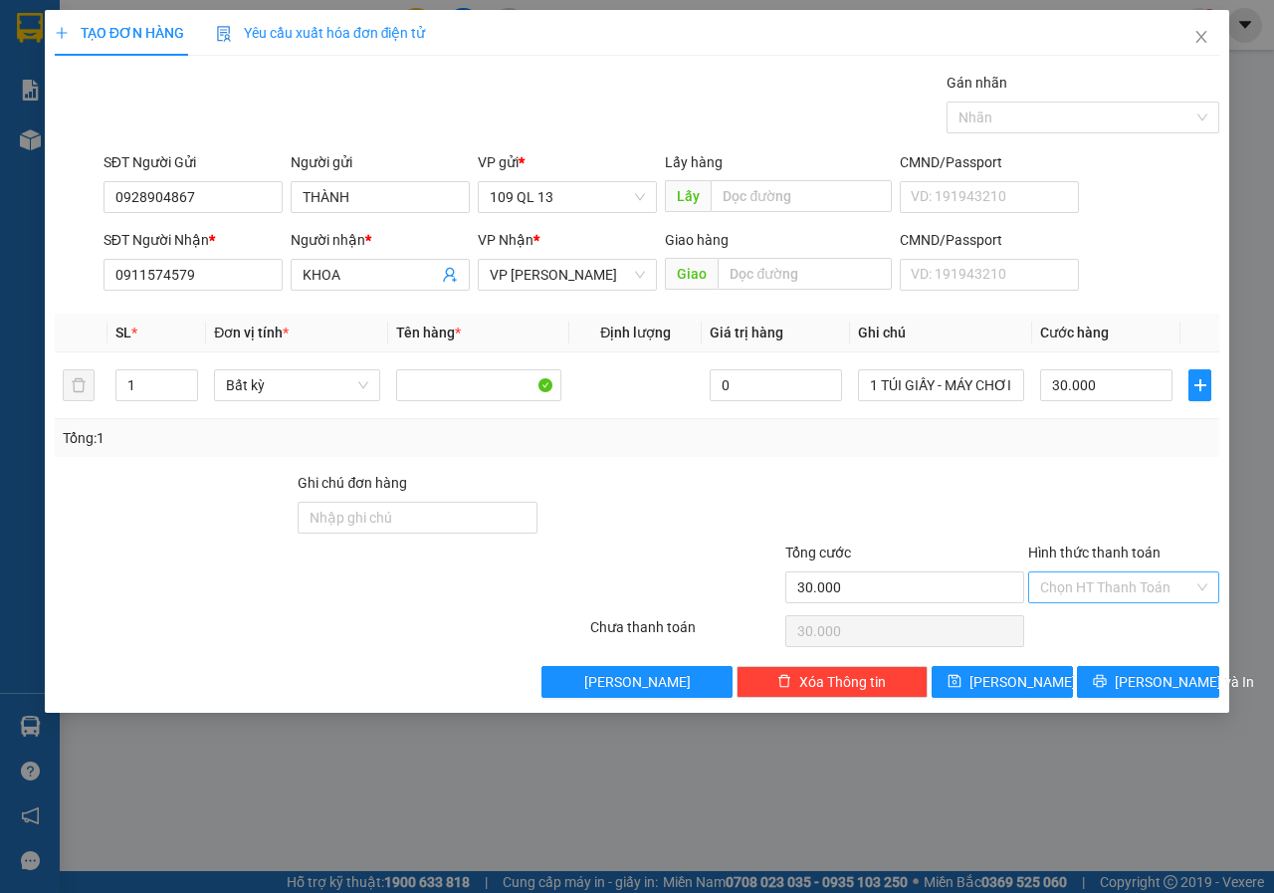
click at [1151, 596] on input "Hình thức thanh toán" at bounding box center [1116, 587] width 153 height 30
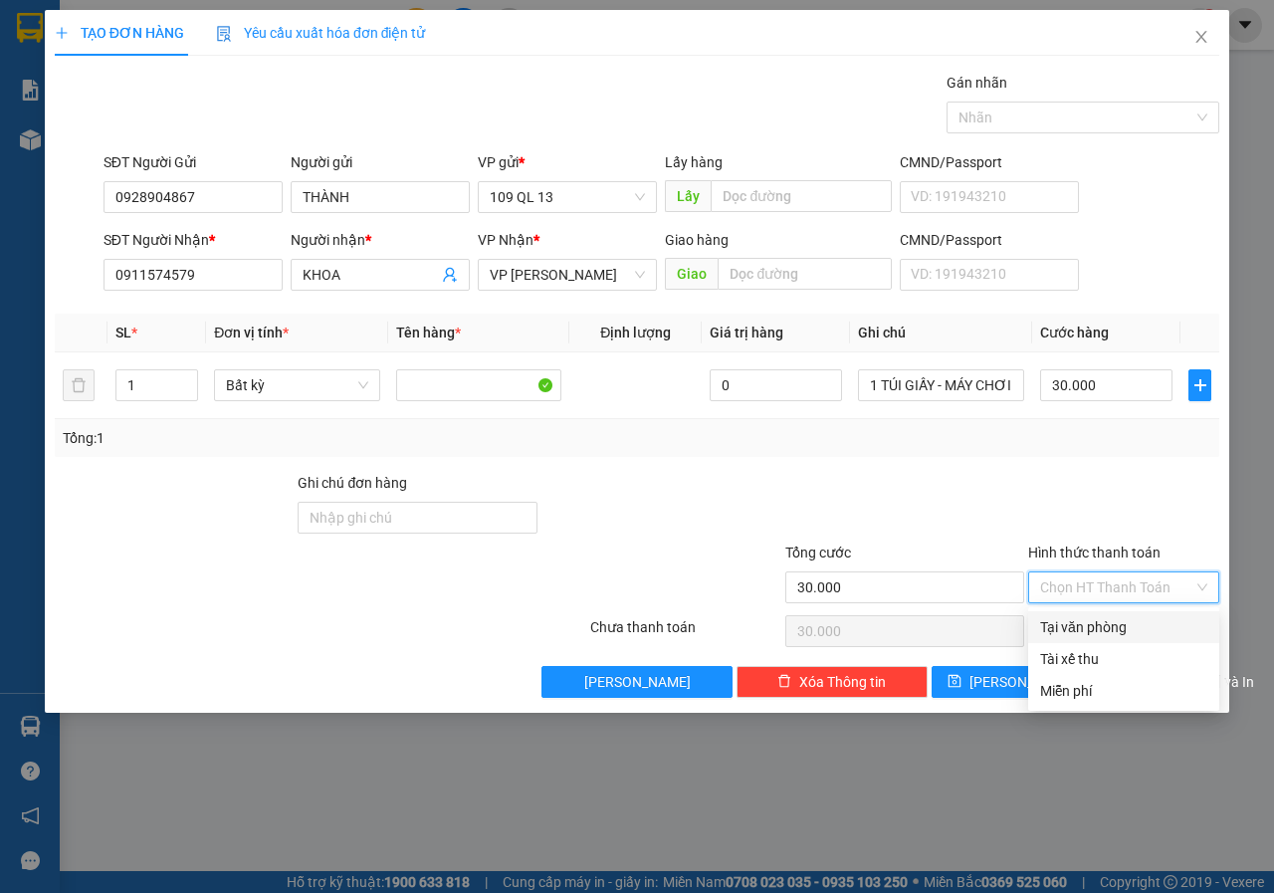
click at [1130, 591] on input "Hình thức thanh toán" at bounding box center [1116, 587] width 153 height 30
click at [1127, 493] on div at bounding box center [1123, 507] width 195 height 70
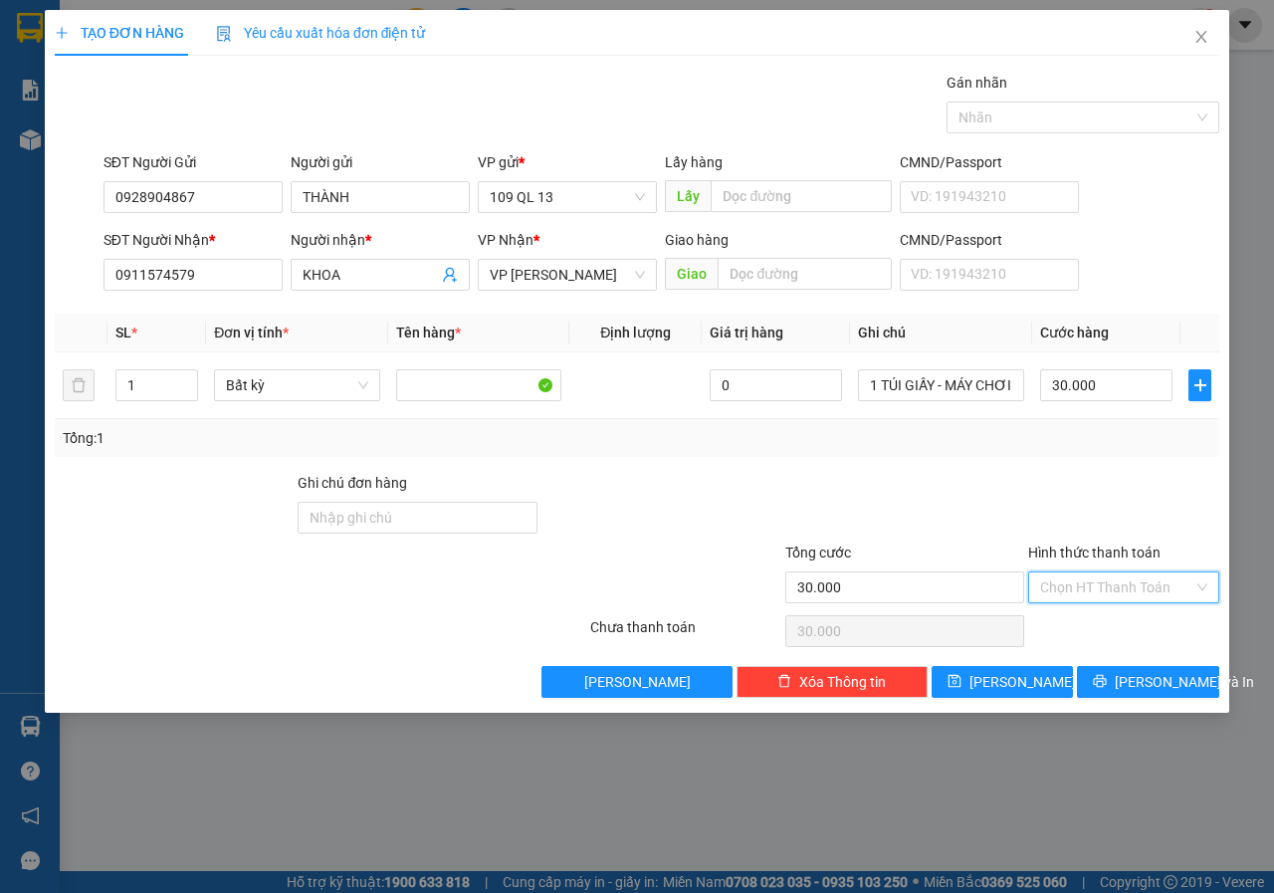
drag, startPoint x: 1135, startPoint y: 587, endPoint x: 1125, endPoint y: 615, distance: 29.6
click at [1137, 587] on input "Hình thức thanh toán" at bounding box center [1116, 587] width 153 height 30
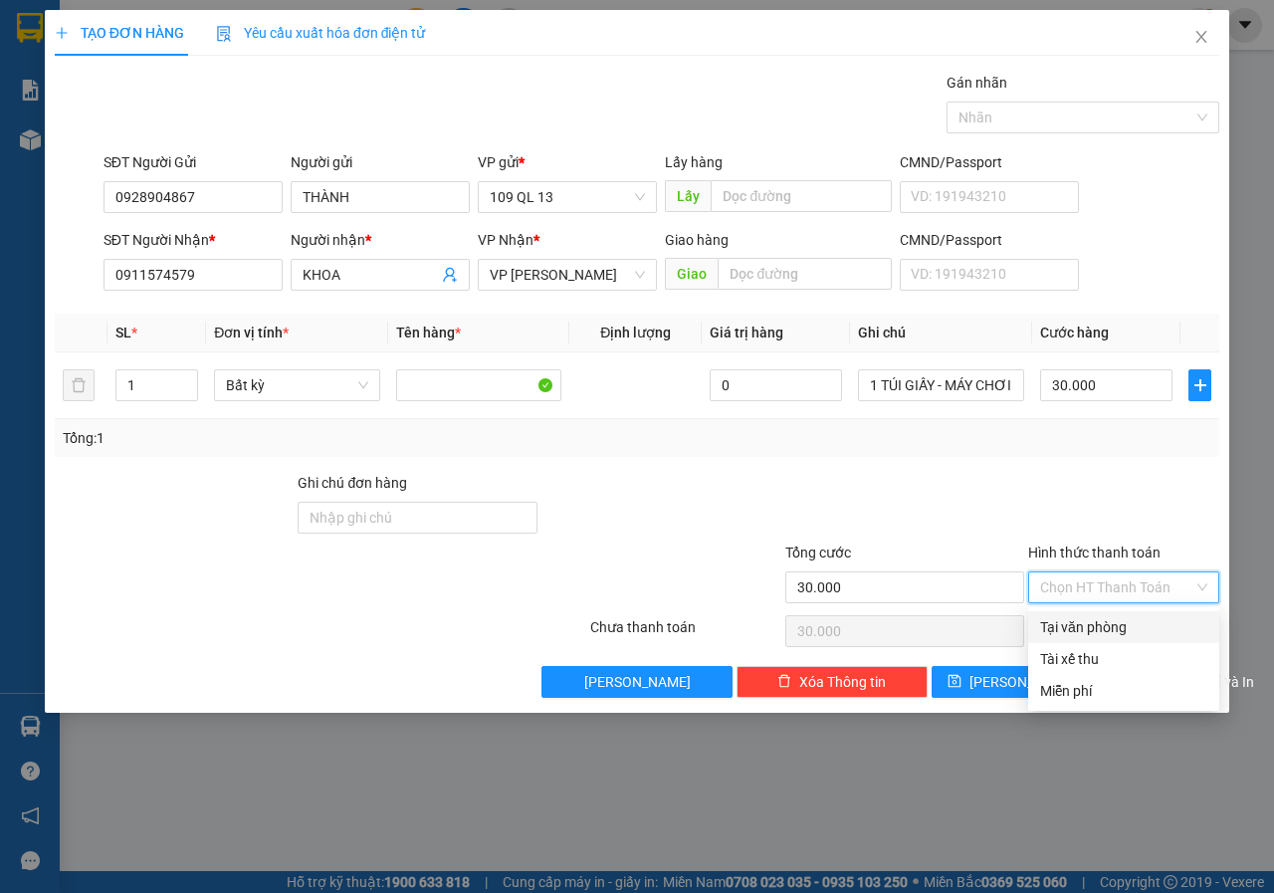
click at [1124, 620] on div "Tại văn phòng" at bounding box center [1123, 627] width 167 height 22
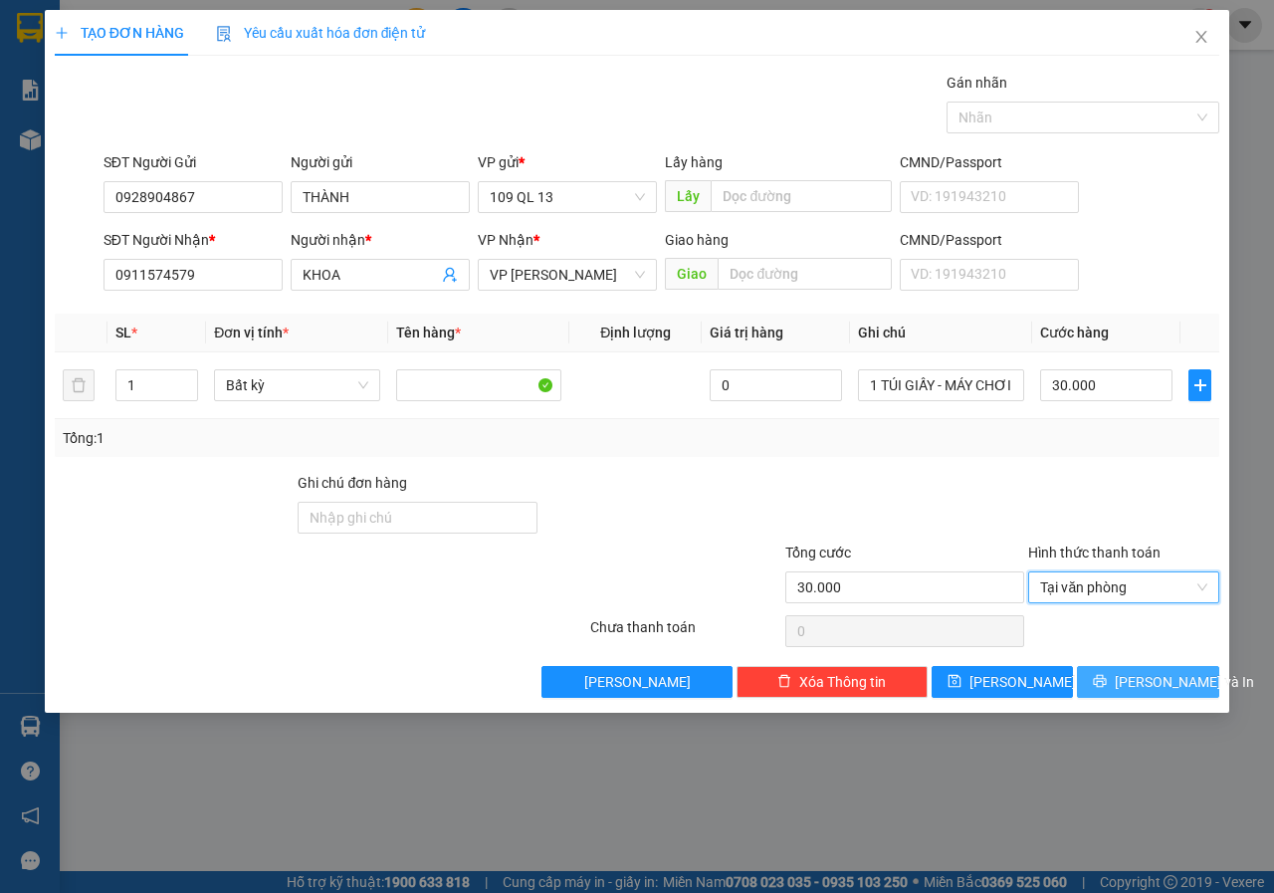
click at [1142, 679] on span "[PERSON_NAME] và In" at bounding box center [1183, 682] width 139 height 22
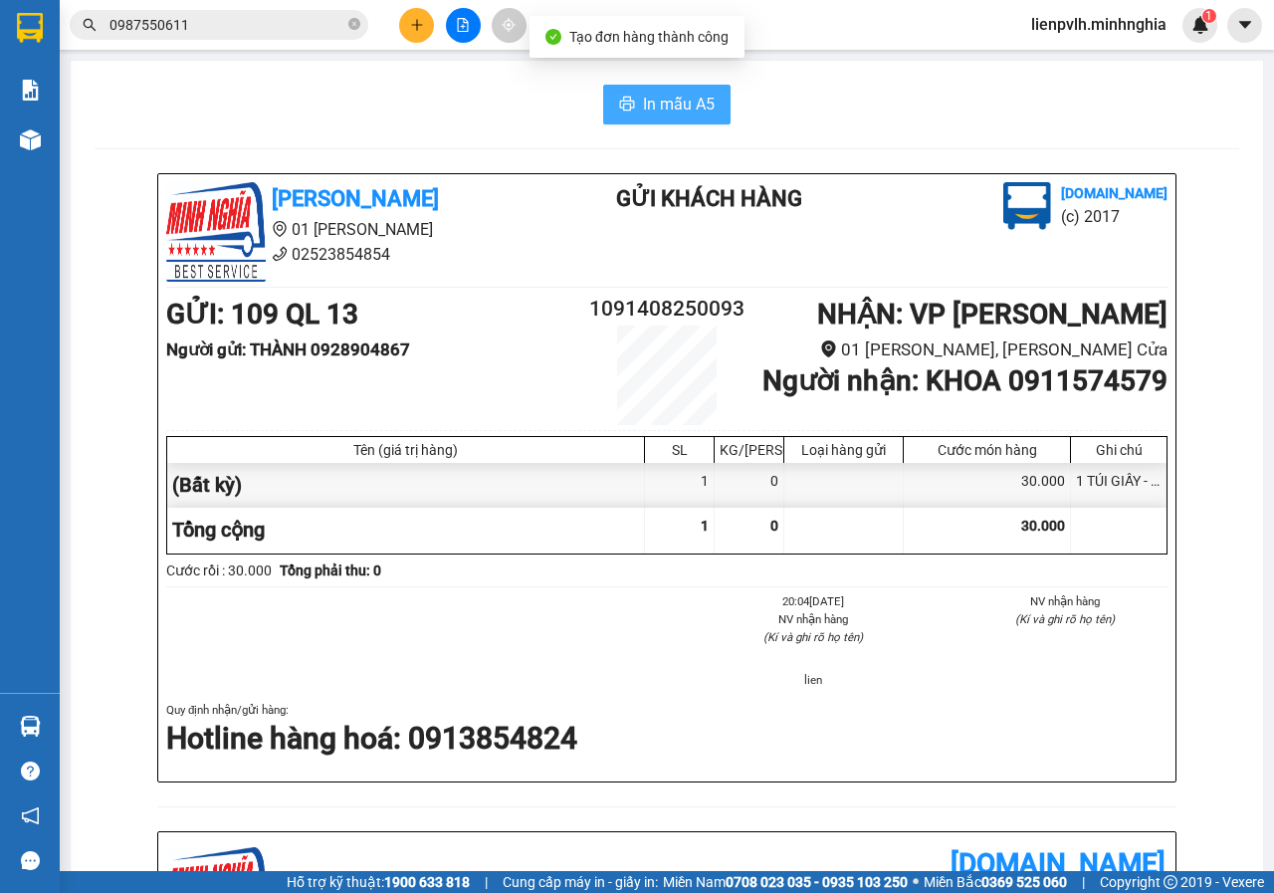
click at [650, 114] on span "In mẫu A5" at bounding box center [679, 104] width 72 height 25
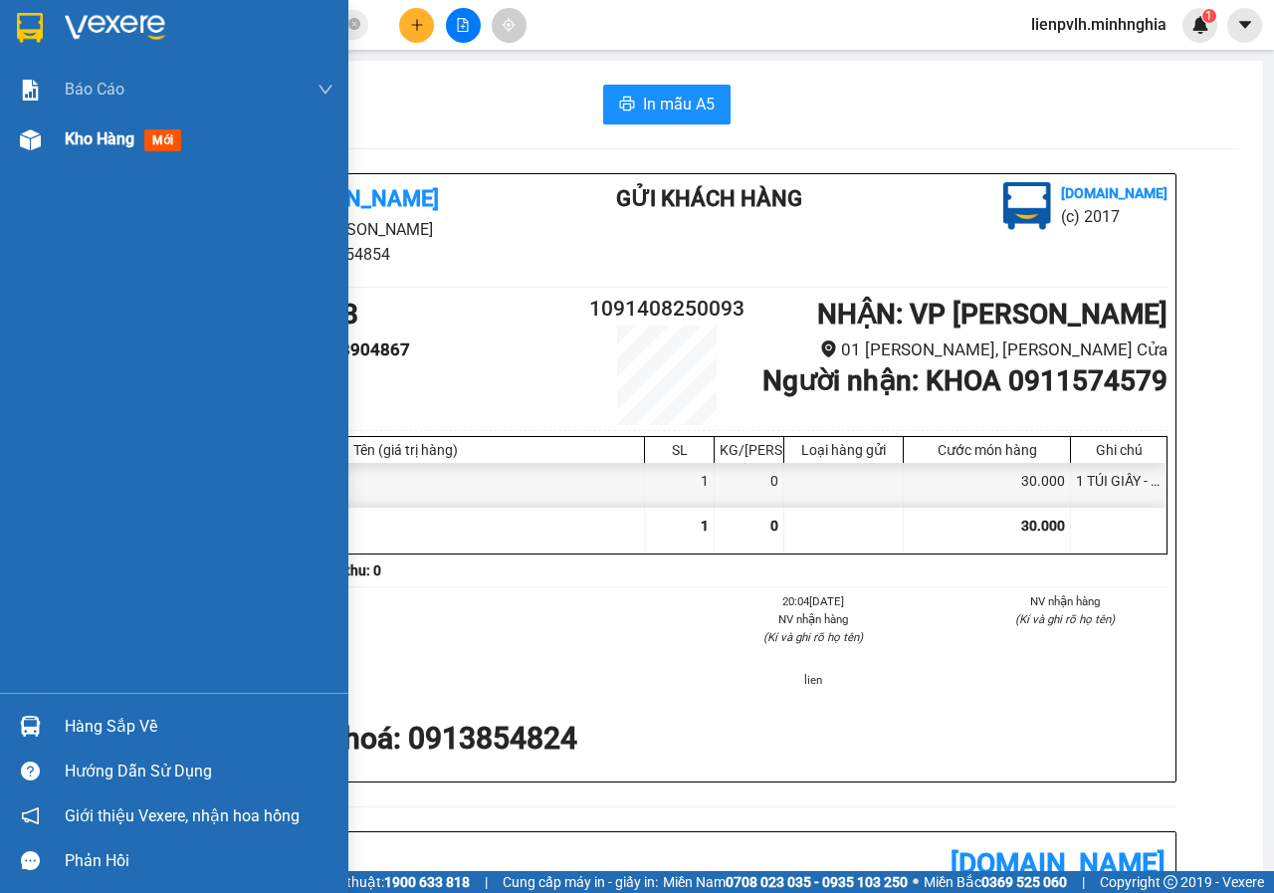
click at [35, 157] on div "Kho hàng mới" at bounding box center [174, 139] width 348 height 50
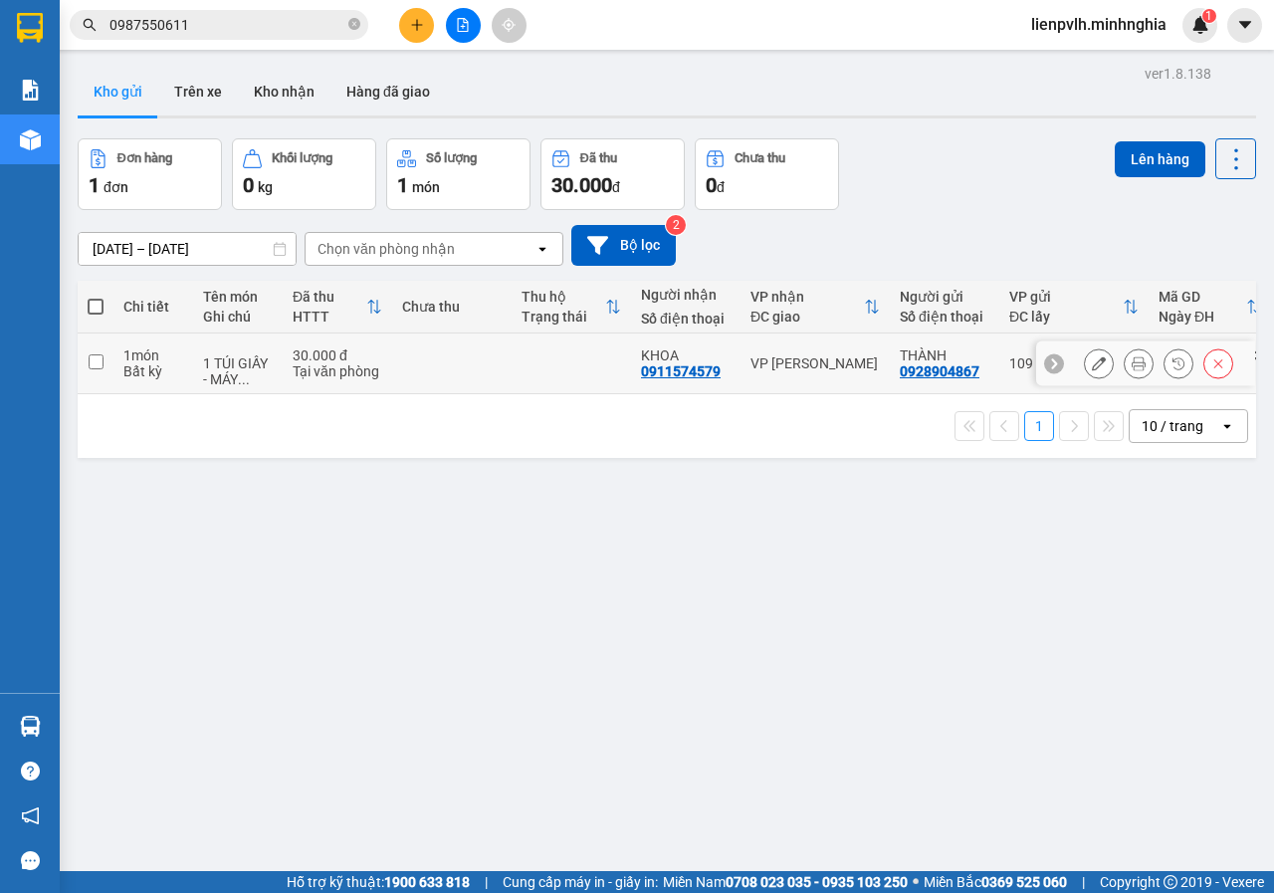
click at [807, 369] on div "VP [PERSON_NAME]" at bounding box center [814, 363] width 129 height 16
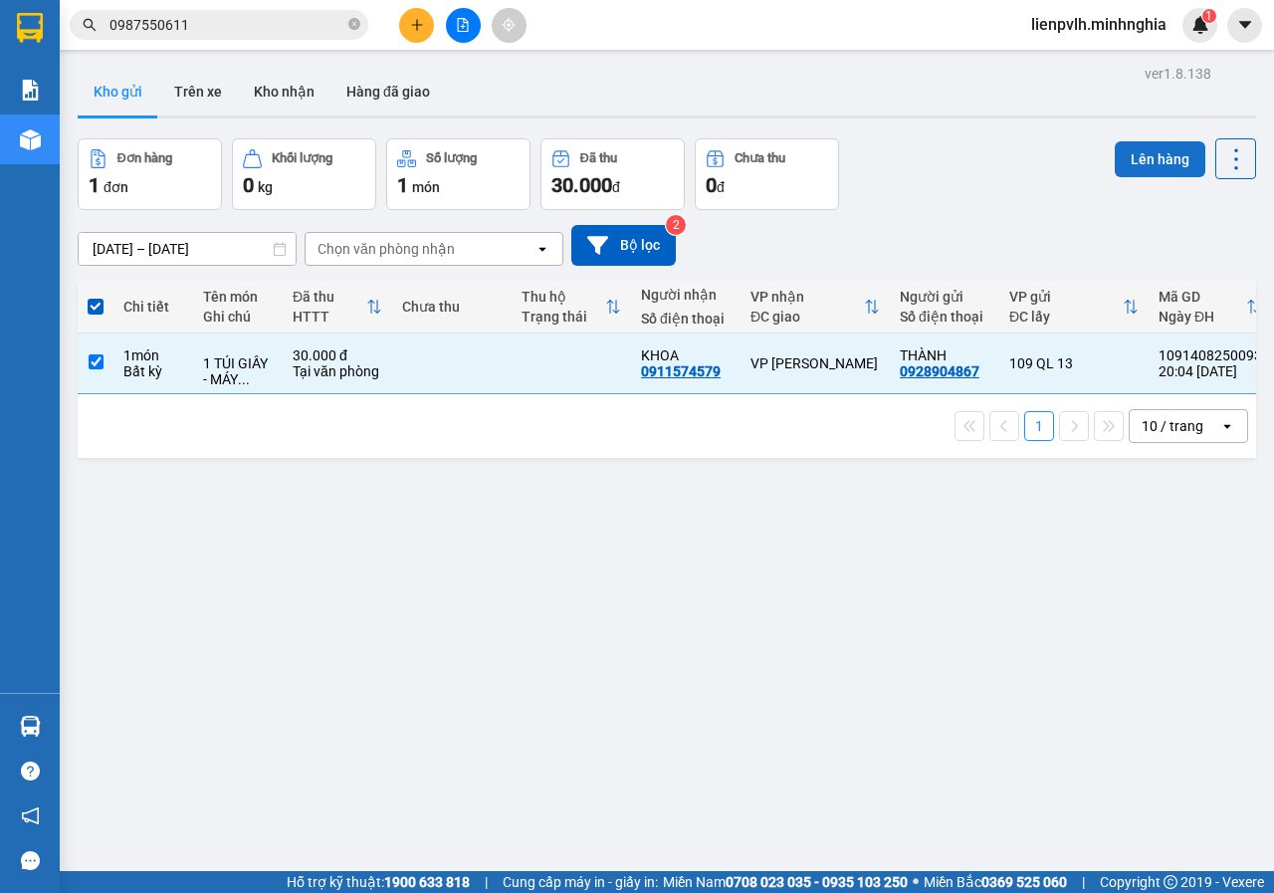
click at [1132, 160] on button "Lên hàng" at bounding box center [1159, 159] width 91 height 36
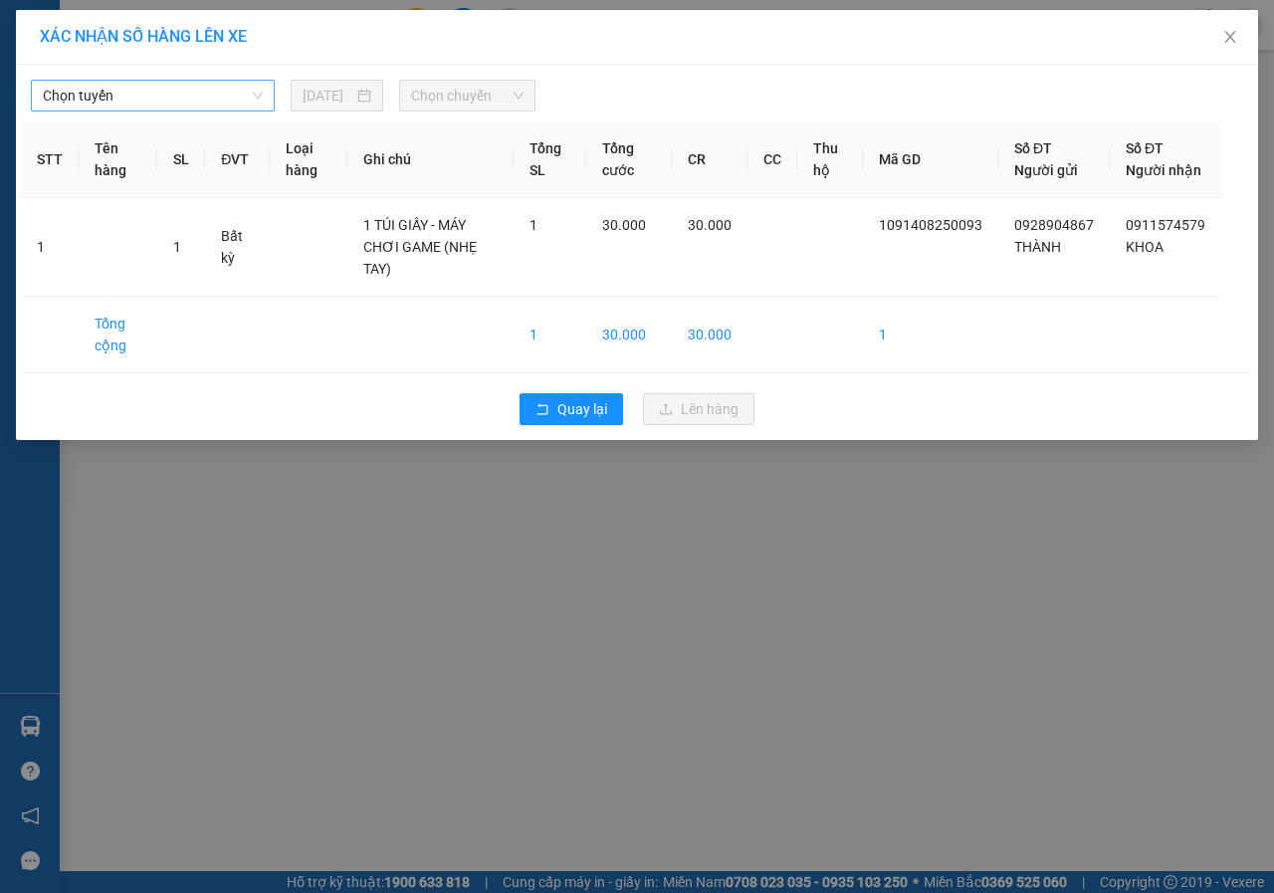
click at [188, 93] on span "Chọn tuyến" at bounding box center [153, 96] width 220 height 30
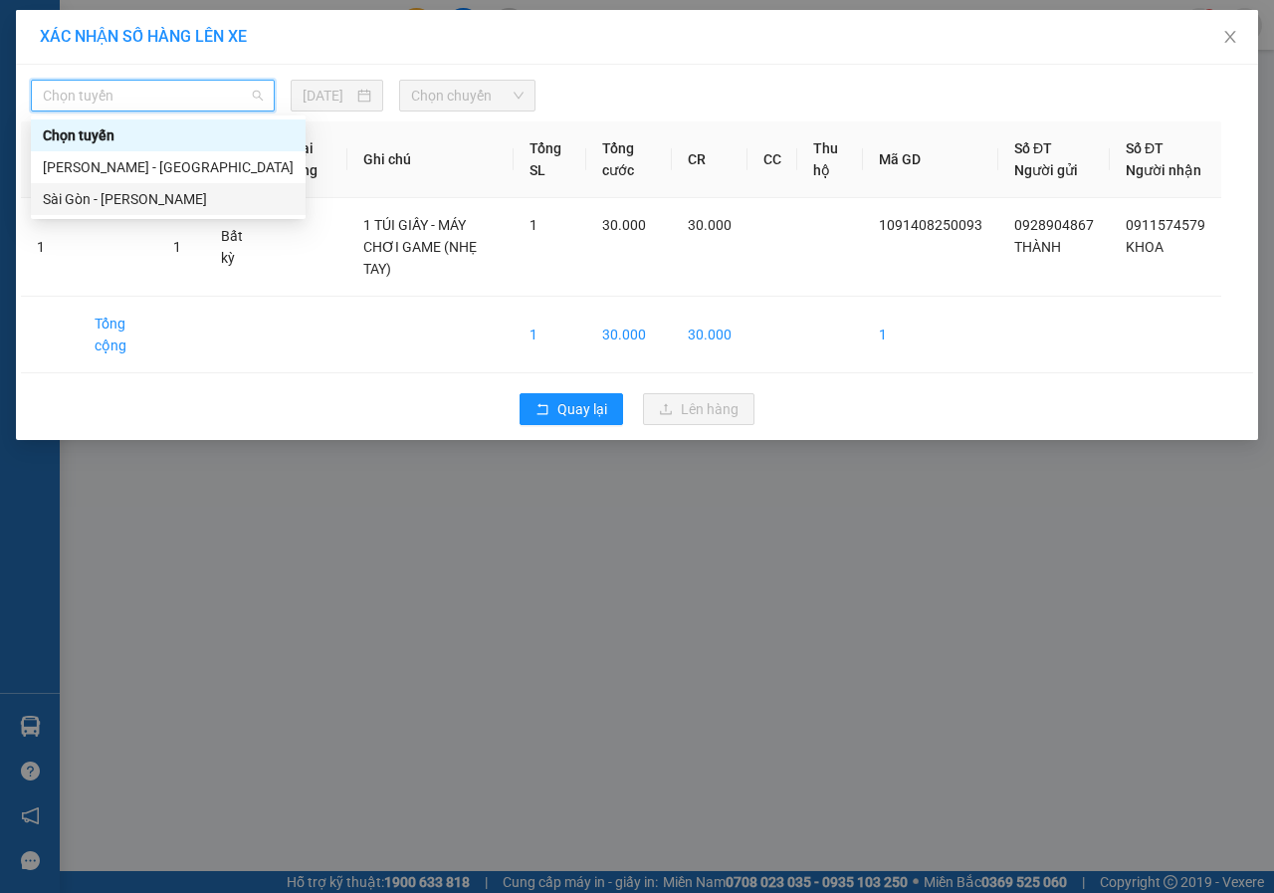
click at [119, 203] on div "Sài Gòn - [PERSON_NAME]" at bounding box center [168, 199] width 251 height 22
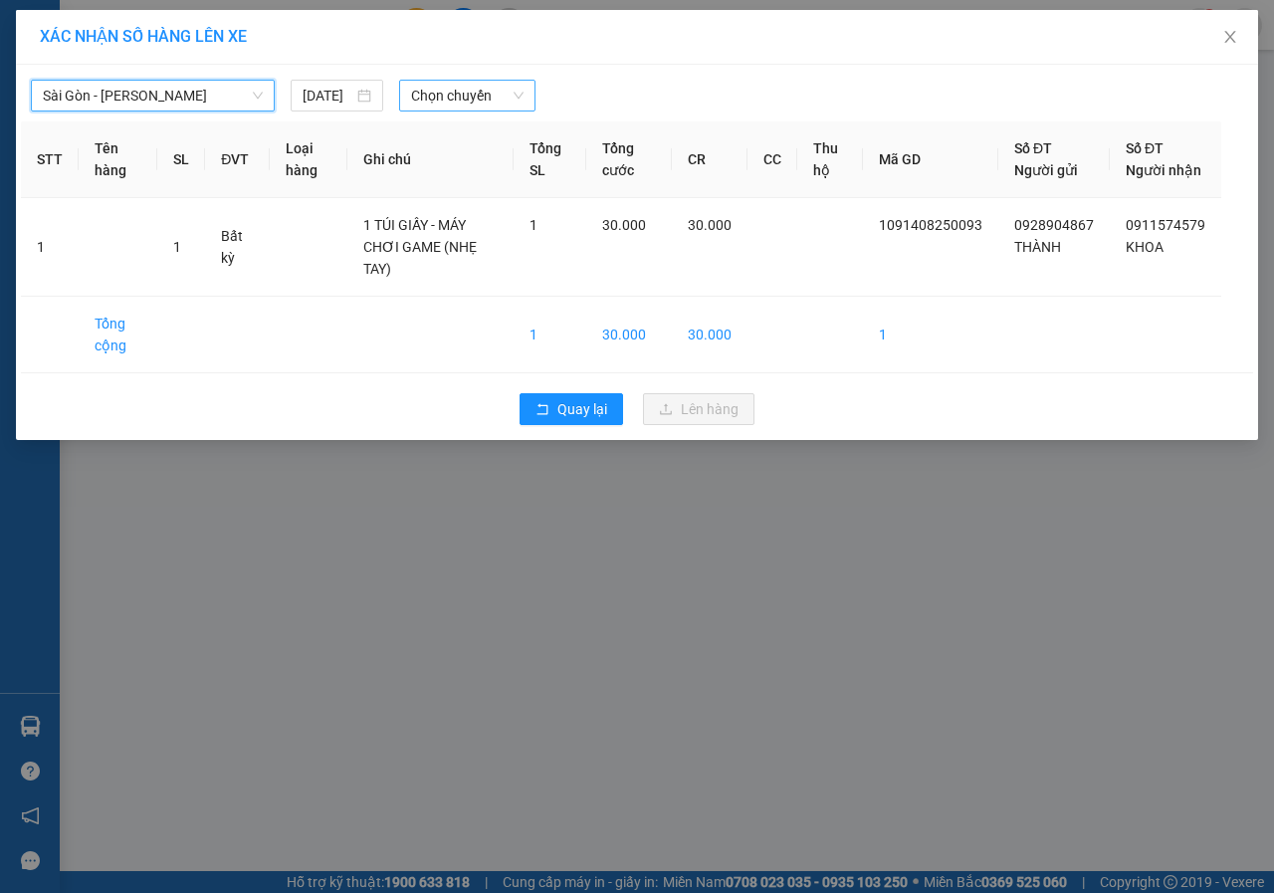
click at [488, 97] on span "Chọn chuyến" at bounding box center [466, 96] width 111 height 30
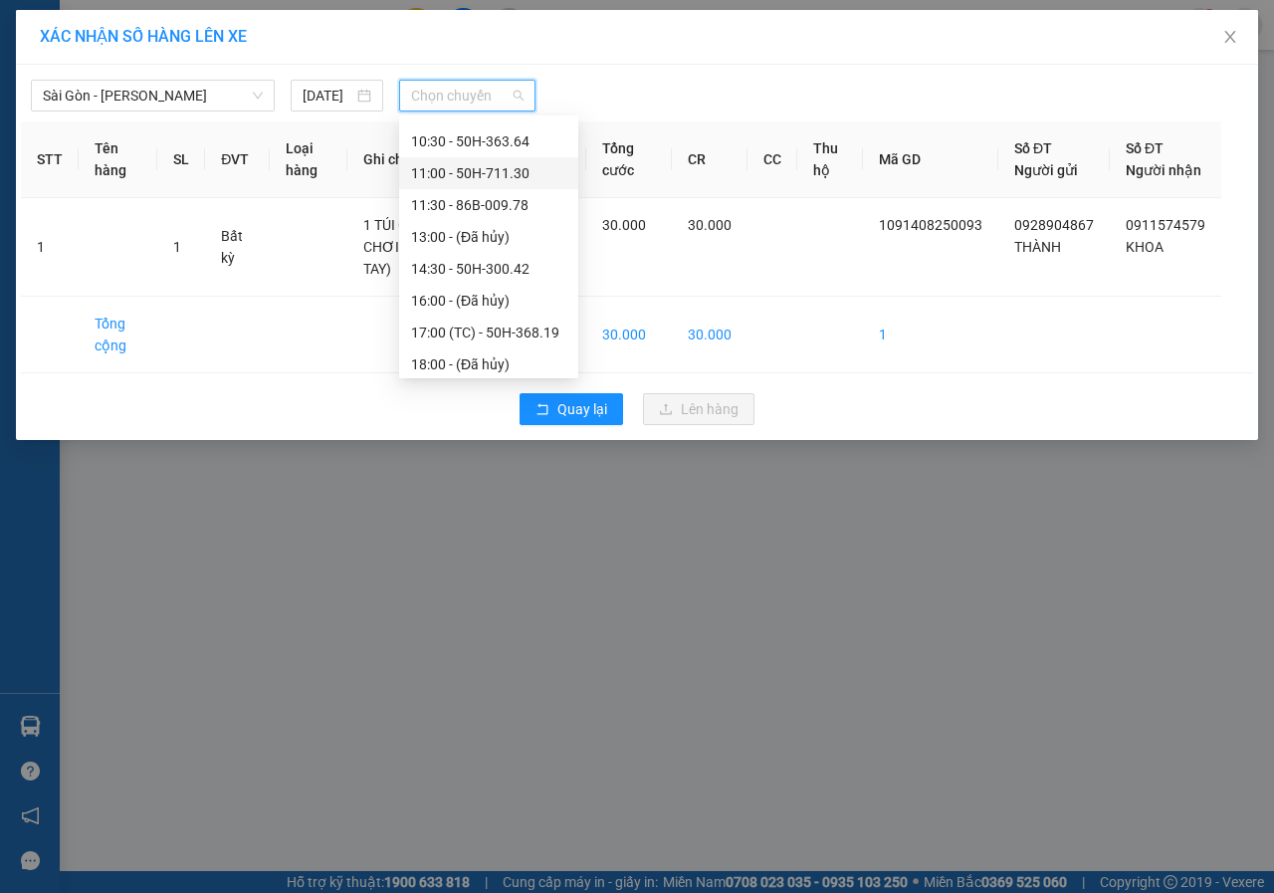
scroll to position [223, 0]
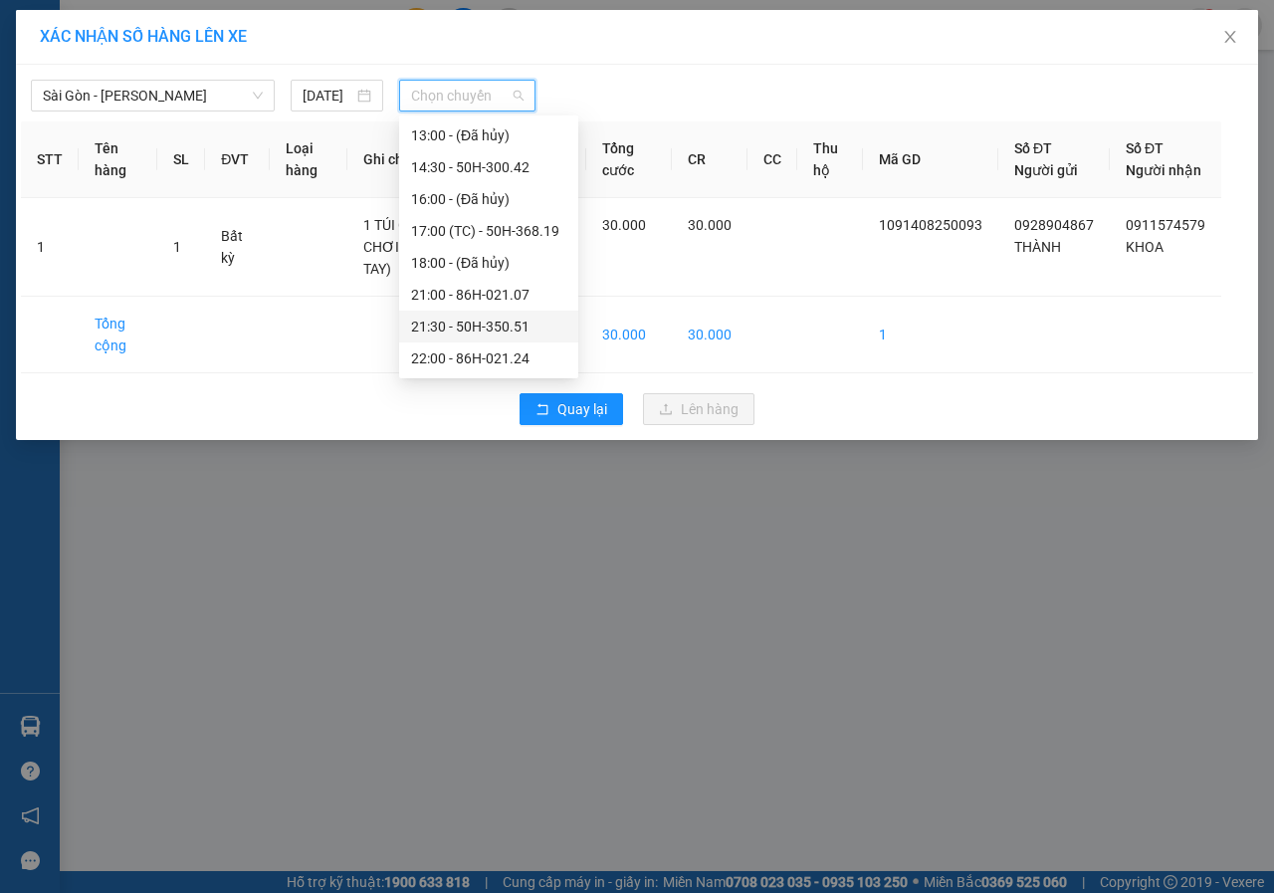
click at [416, 329] on div "21:30 - 50H-350.51" at bounding box center [488, 326] width 155 height 22
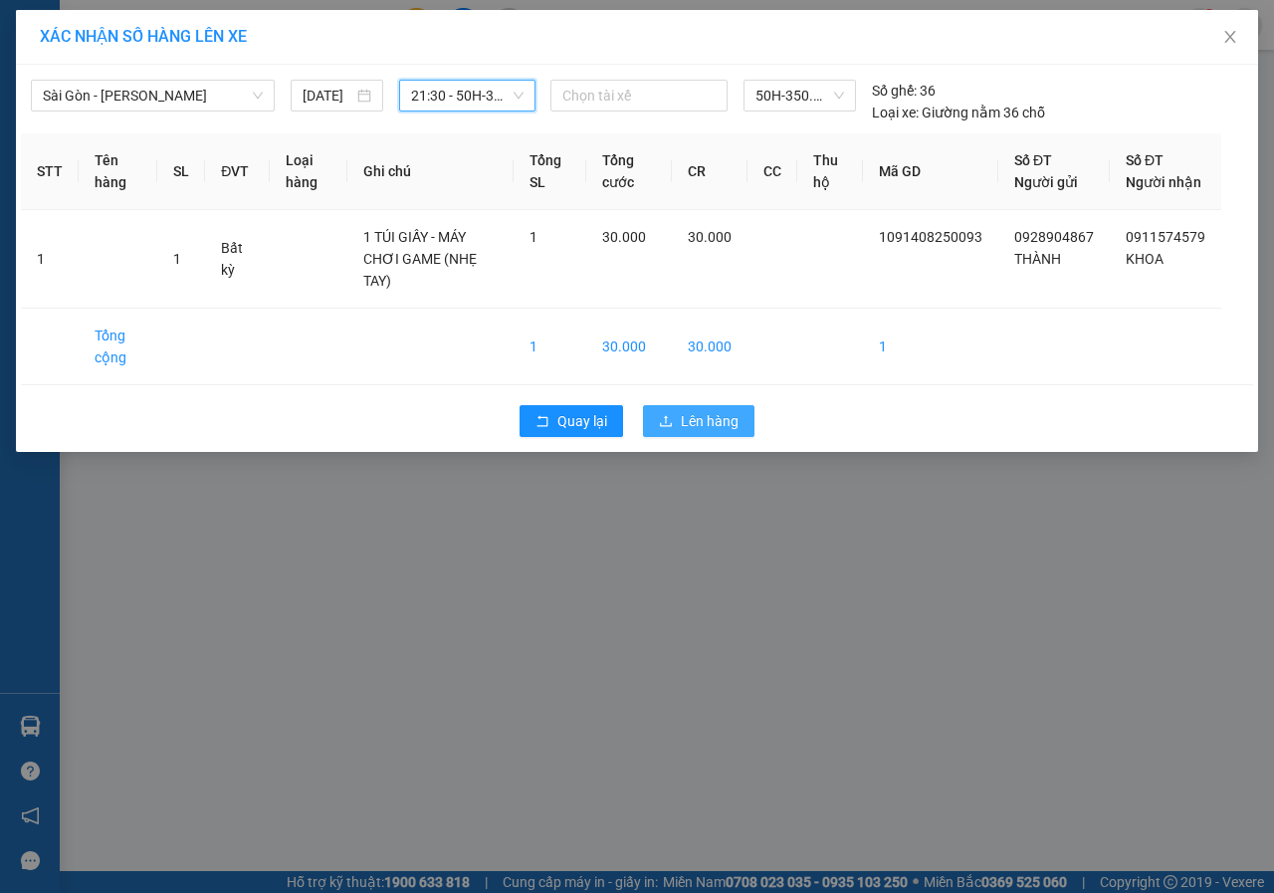
click at [700, 426] on span "Lên hàng" at bounding box center [710, 421] width 58 height 22
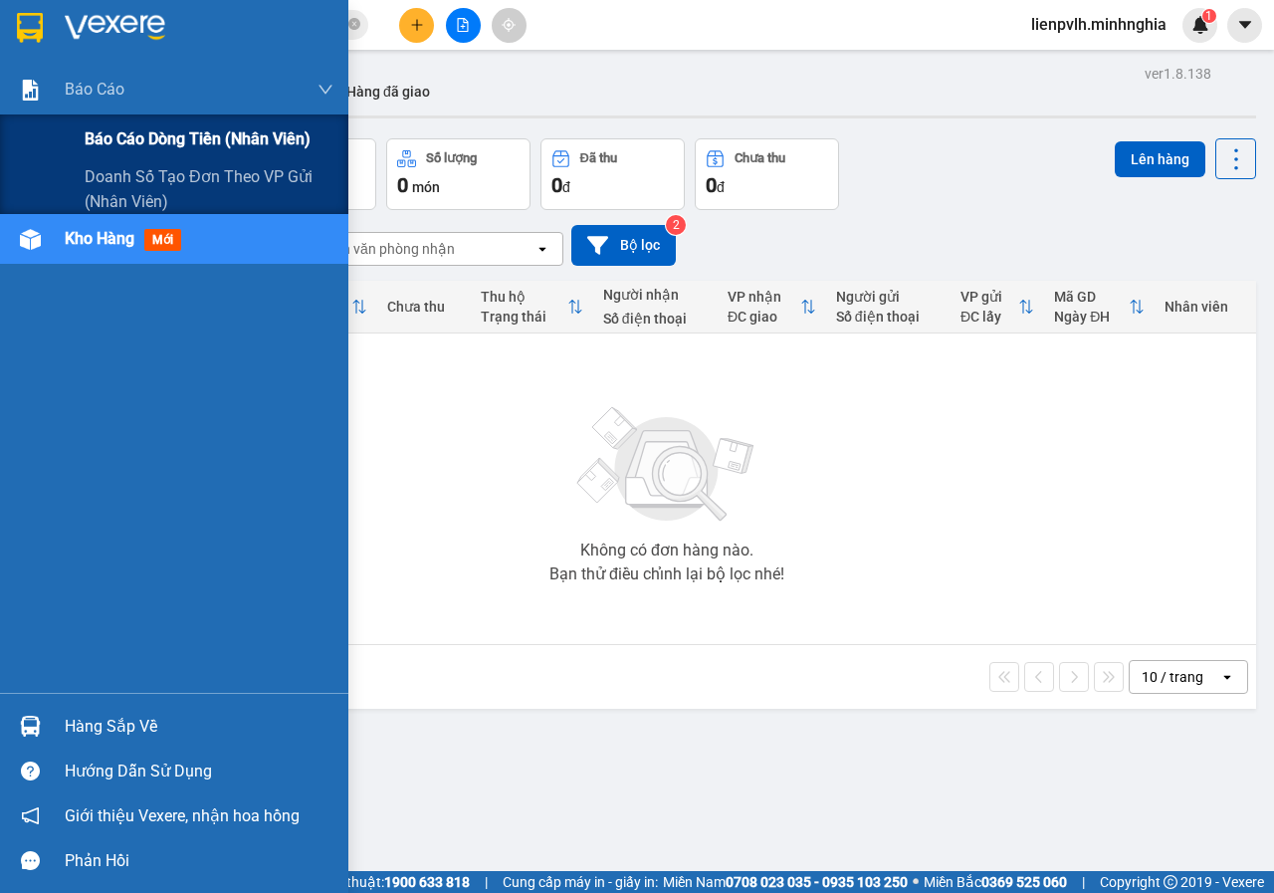
click at [103, 135] on span "Báo cáo dòng tiền (nhân viên)" at bounding box center [198, 138] width 226 height 25
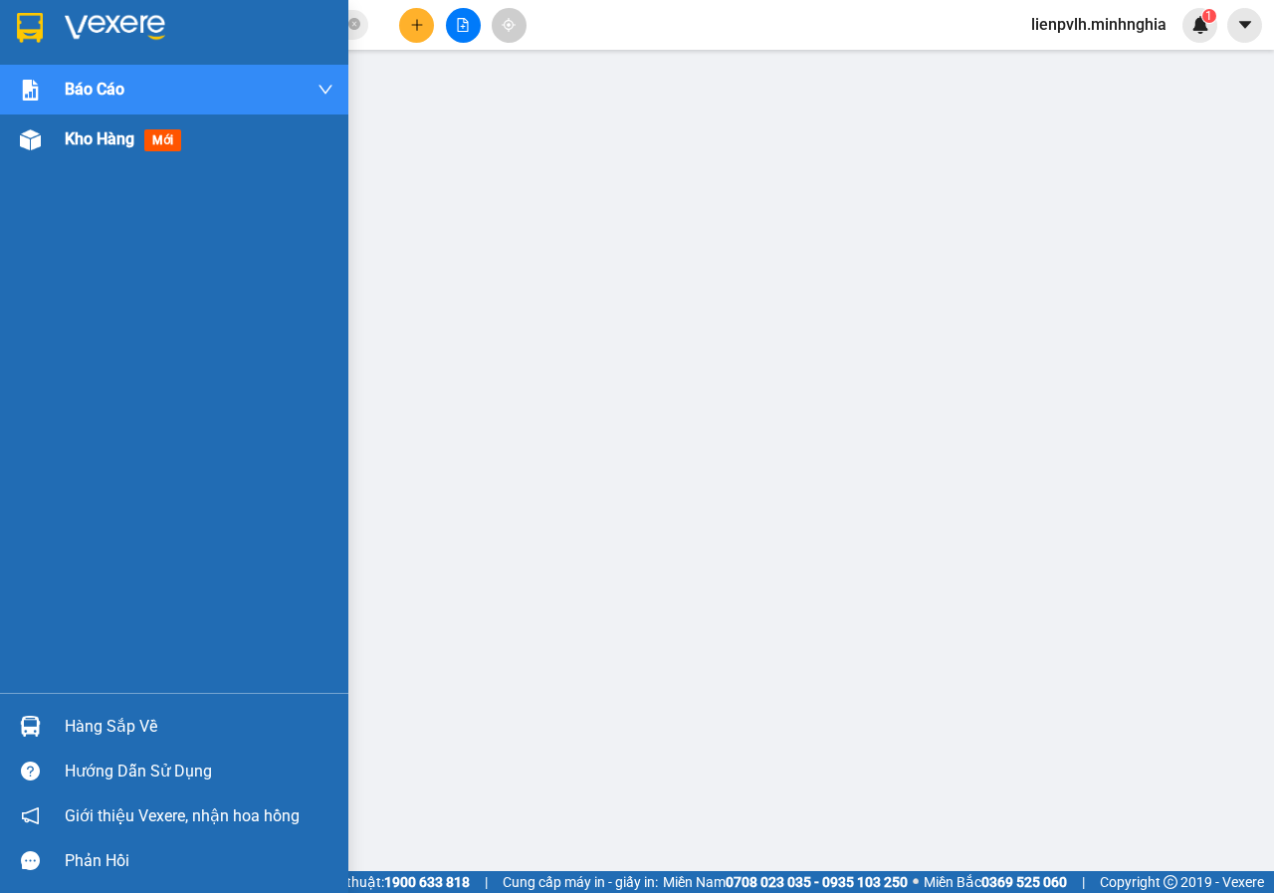
click at [57, 138] on div "Kho hàng mới" at bounding box center [174, 139] width 348 height 50
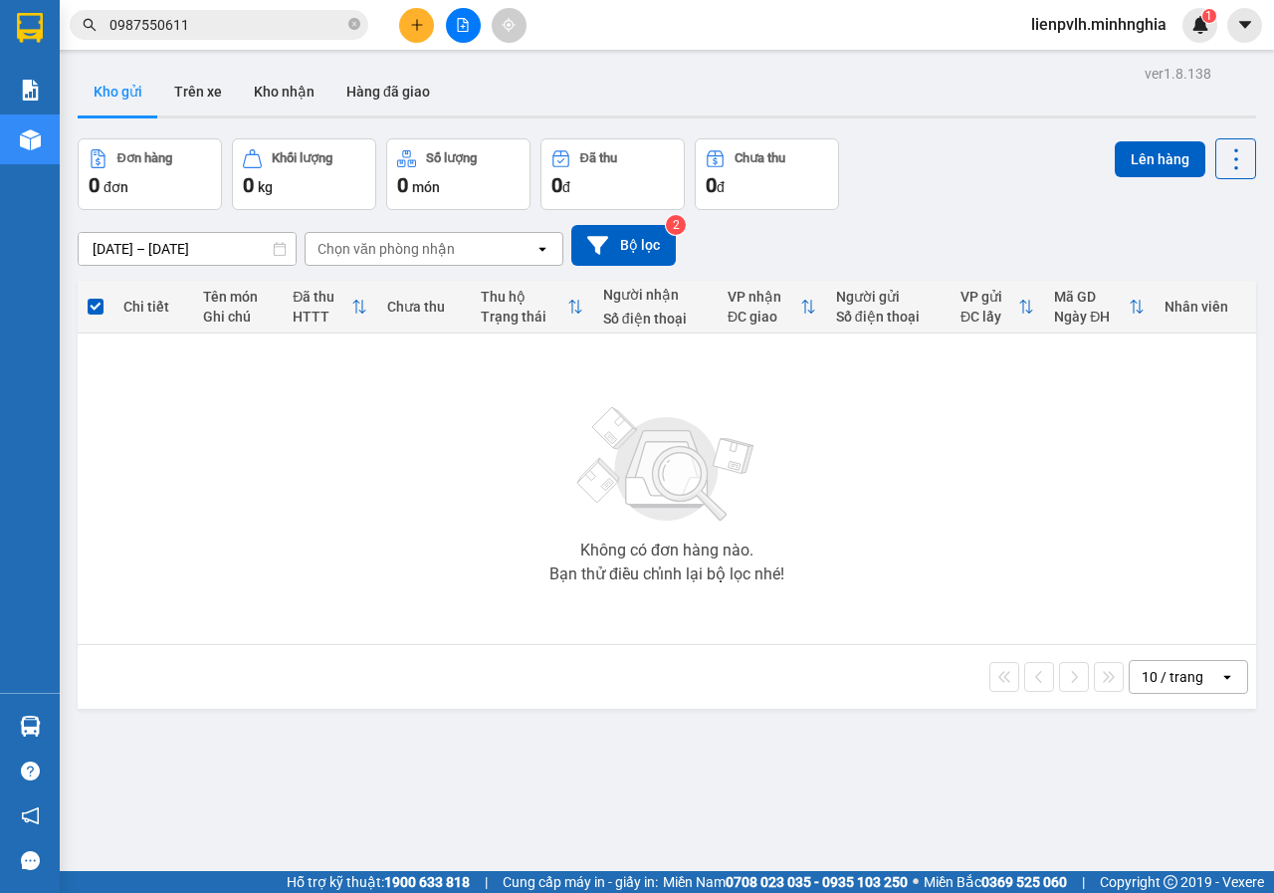
click at [904, 177] on div "Đơn hàng 0 đơn Khối lượng 0 kg Số lượng 0 món Đã thu 0 đ Chưa thu 0 đ Lên hàng" at bounding box center [667, 174] width 1178 height 72
click at [408, 18] on button at bounding box center [416, 25] width 35 height 35
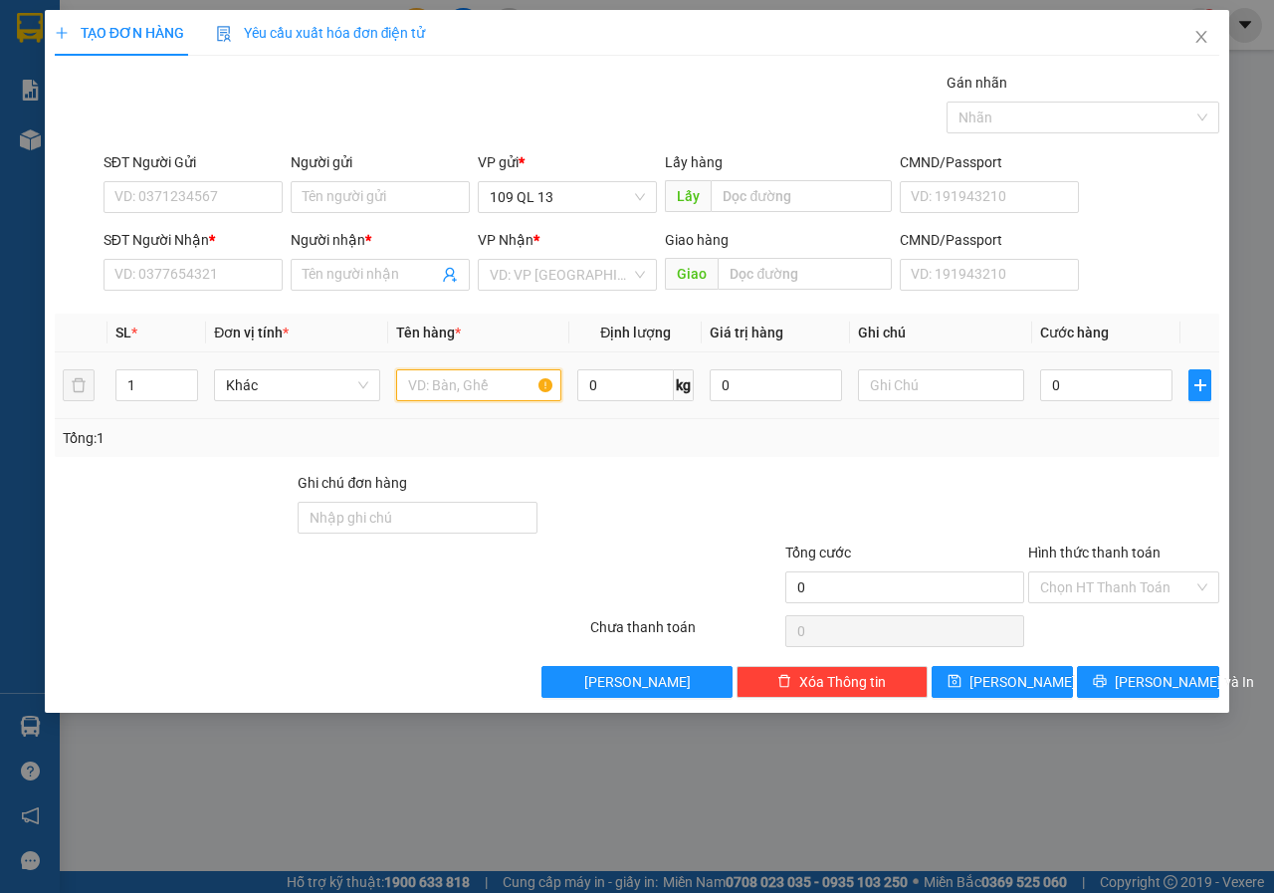
click at [505, 389] on input "text" at bounding box center [479, 385] width 166 height 32
click at [205, 258] on div "SĐT Người Nhận *" at bounding box center [192, 244] width 179 height 30
click at [209, 287] on input "SĐT Người Nhận *" at bounding box center [192, 275] width 179 height 32
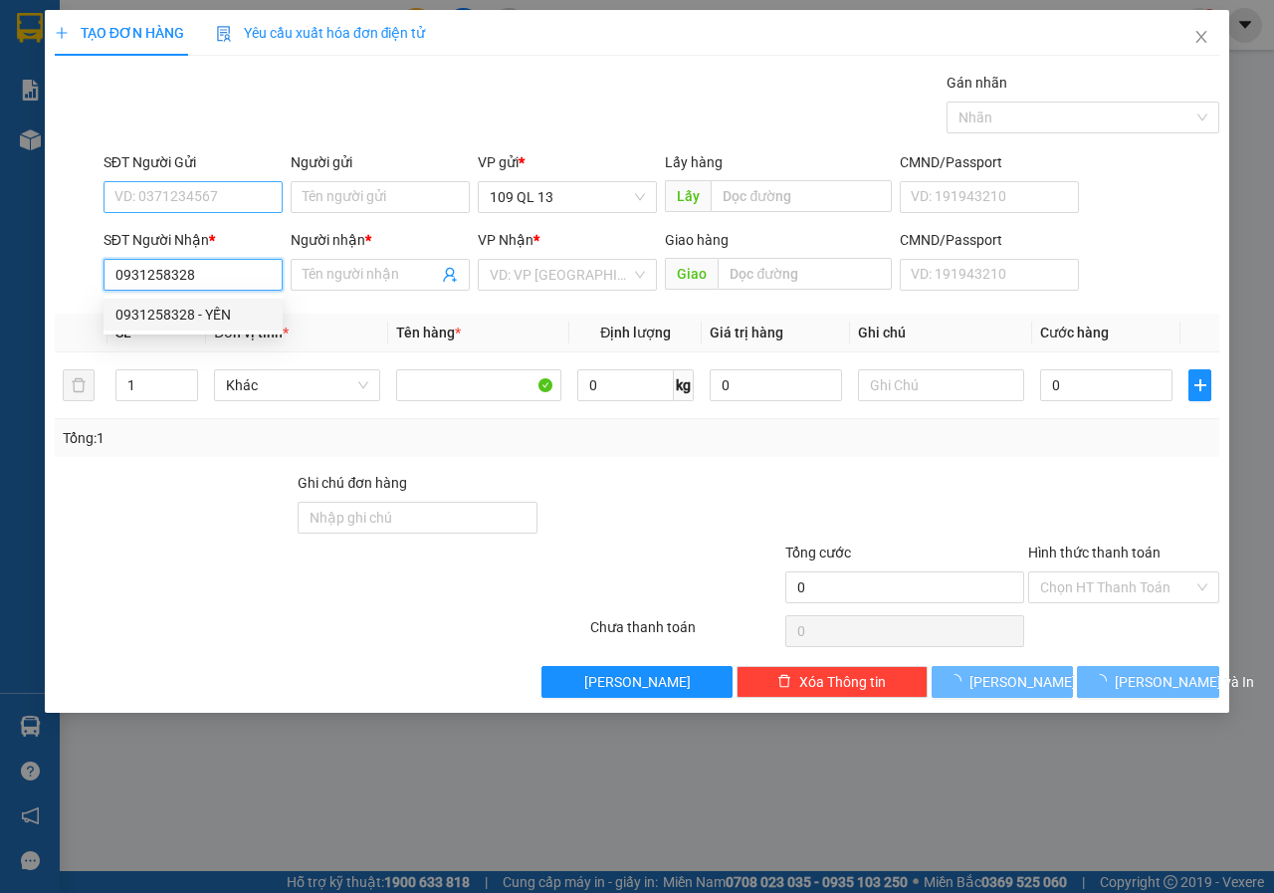
click at [187, 317] on div "0931258328 - YẾN" at bounding box center [192, 314] width 155 height 22
click at [215, 161] on div "SĐT Người Gửi" at bounding box center [192, 162] width 179 height 22
click at [215, 181] on input "SĐT Người Gửi" at bounding box center [192, 197] width 179 height 32
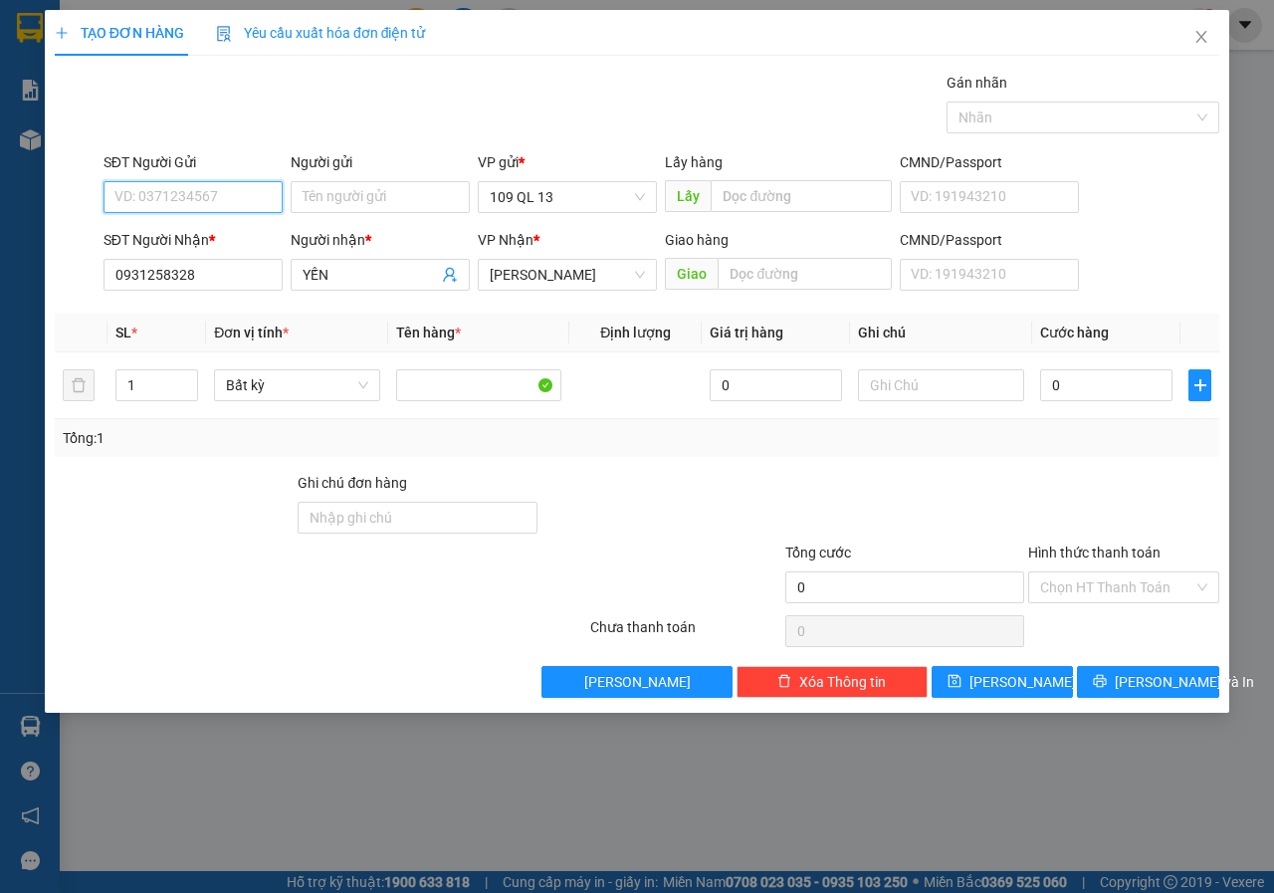
click at [209, 187] on input "SĐT Người Gửi" at bounding box center [192, 197] width 179 height 32
click at [204, 228] on div "0902275277 - HOA" at bounding box center [192, 237] width 155 height 22
click at [890, 394] on input "text" at bounding box center [941, 385] width 166 height 32
click at [1070, 584] on input "Hình thức thanh toán" at bounding box center [1116, 587] width 153 height 30
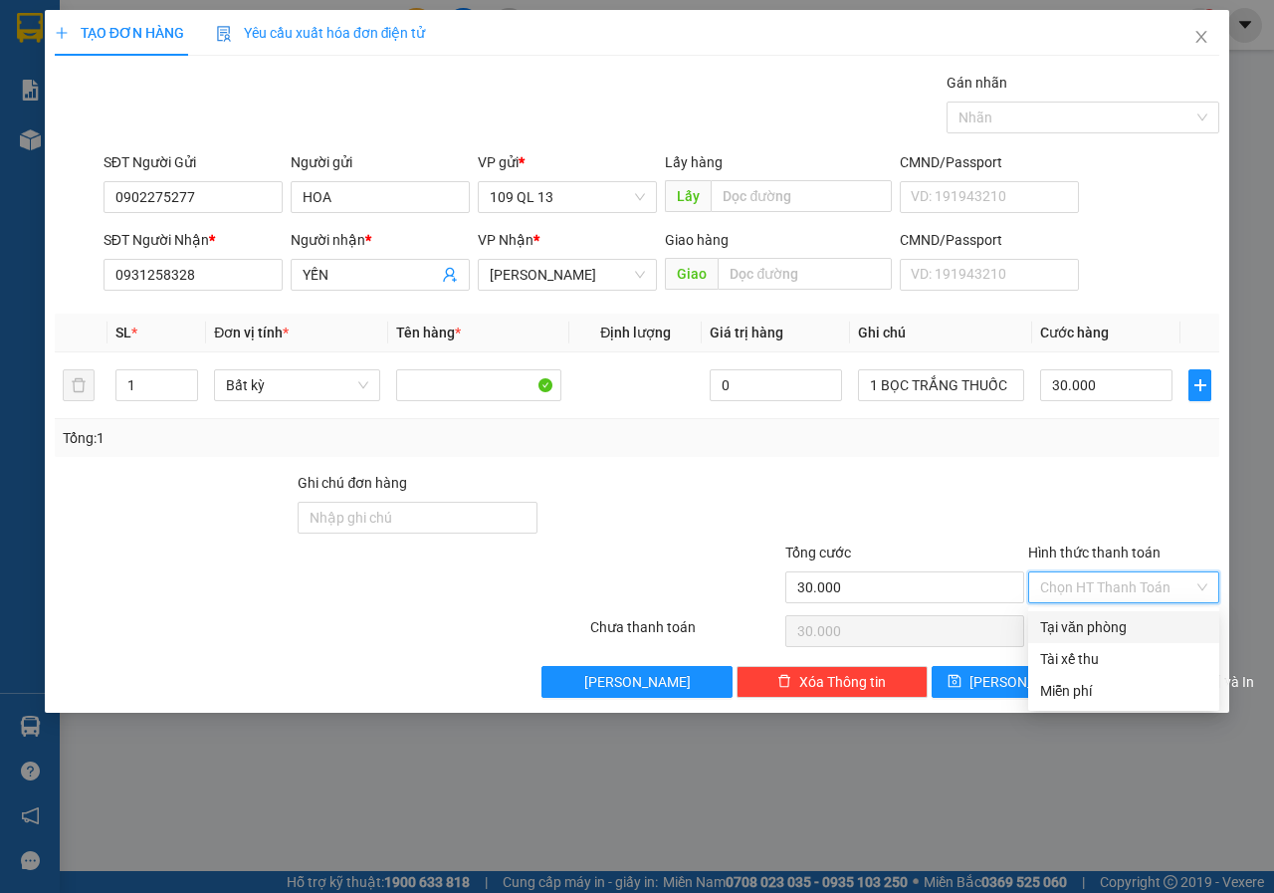
click at [1074, 616] on div "Tại văn phòng" at bounding box center [1123, 627] width 167 height 22
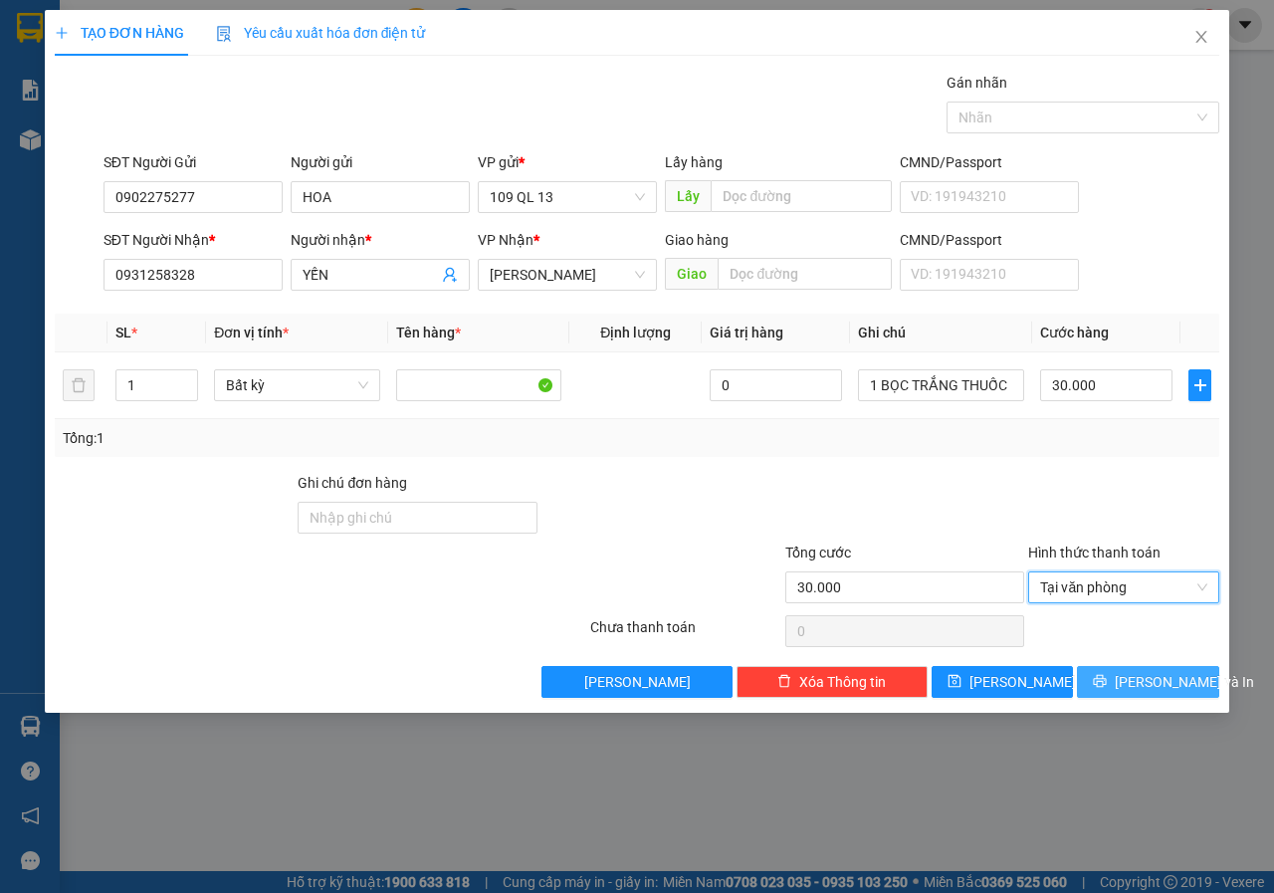
click at [1142, 681] on span "[PERSON_NAME] và In" at bounding box center [1183, 682] width 139 height 22
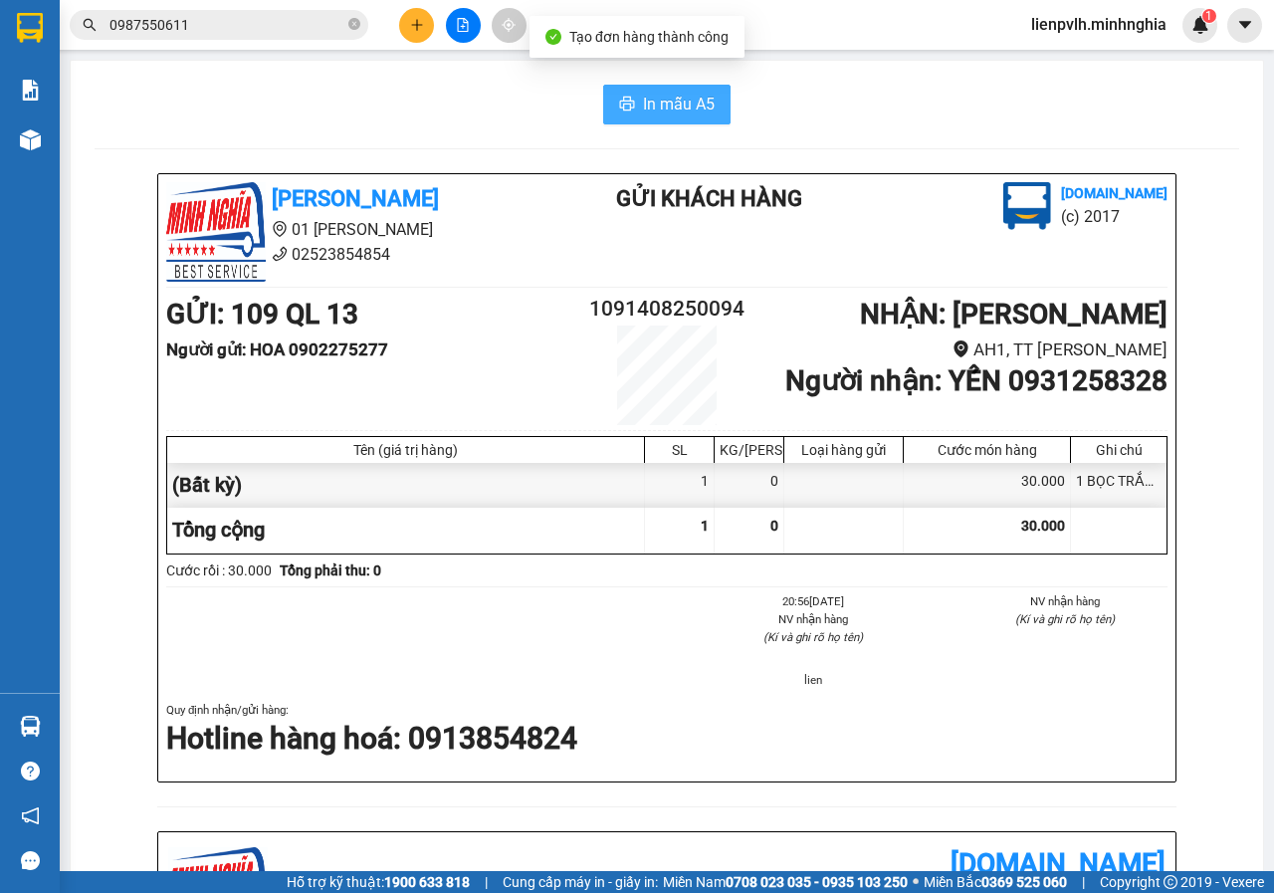
click at [624, 94] on button "In mẫu A5" at bounding box center [666, 105] width 127 height 40
drag, startPoint x: 1273, startPoint y: 604, endPoint x: 513, endPoint y: 184, distance: 867.6
click at [869, 121] on div "In mẫu A5 [PERSON_NAME] 01 Đinh Tiên Hoàng 02523854854 Gửi khách hàng [DOMAIN_N…" at bounding box center [667, 826] width 1192 height 1530
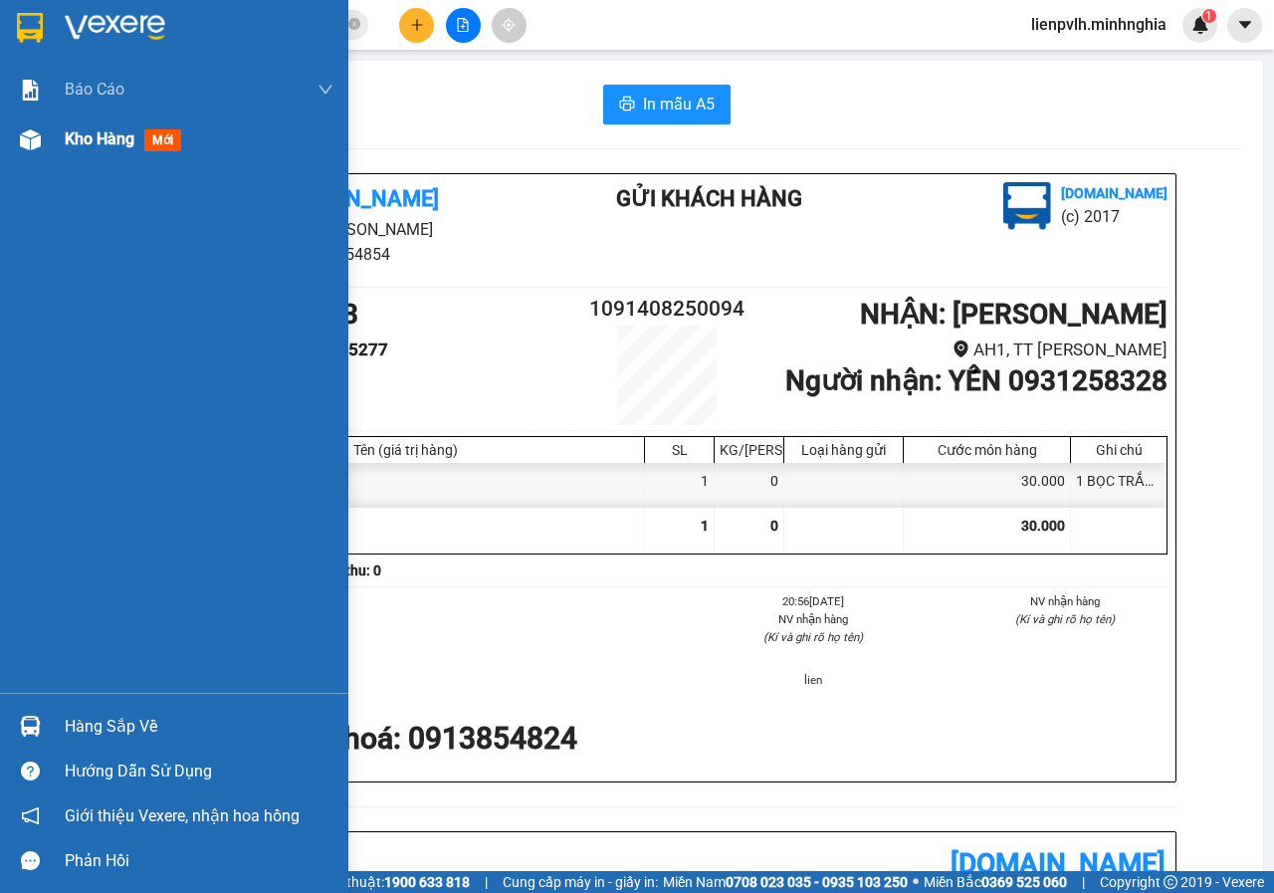
click at [22, 142] on img at bounding box center [30, 139] width 21 height 21
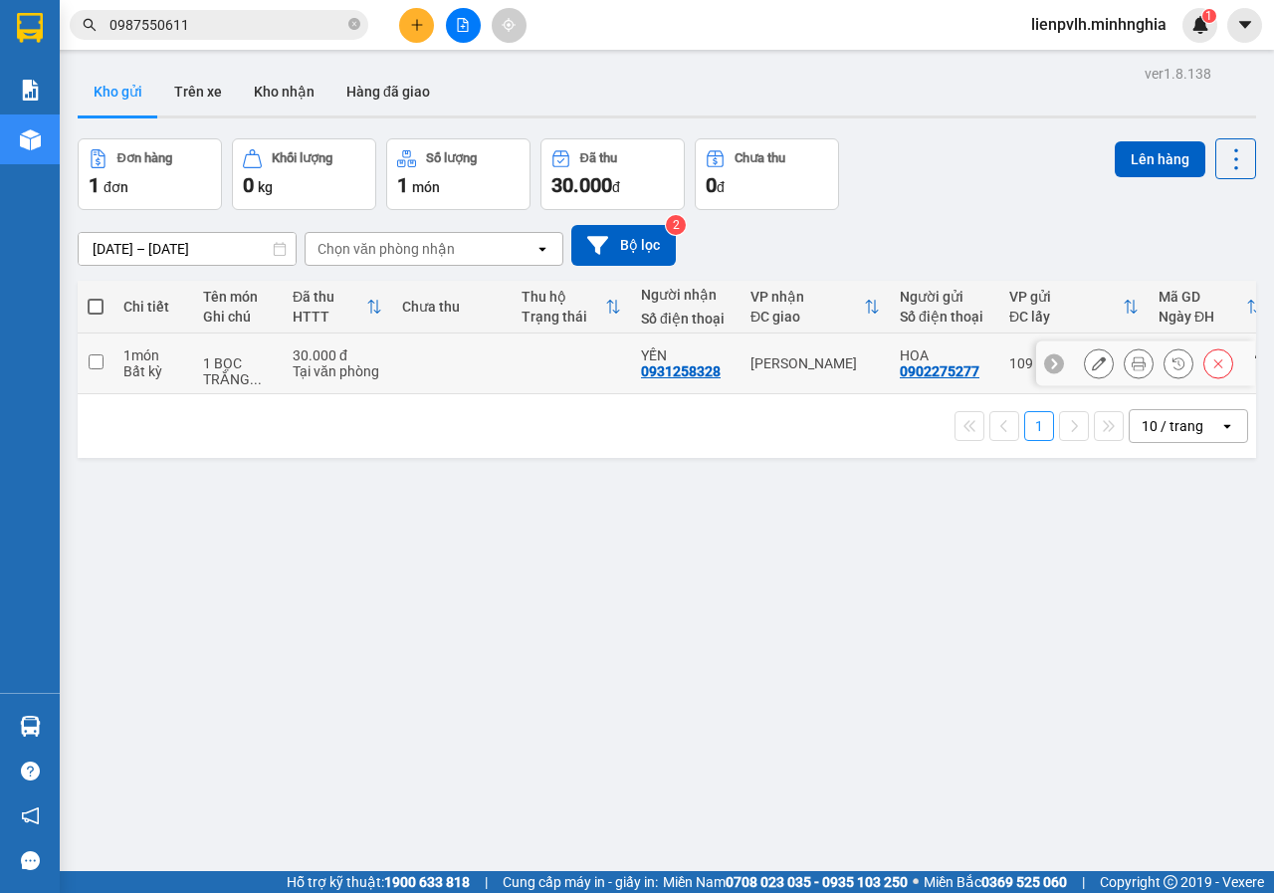
click at [453, 372] on td at bounding box center [451, 363] width 119 height 61
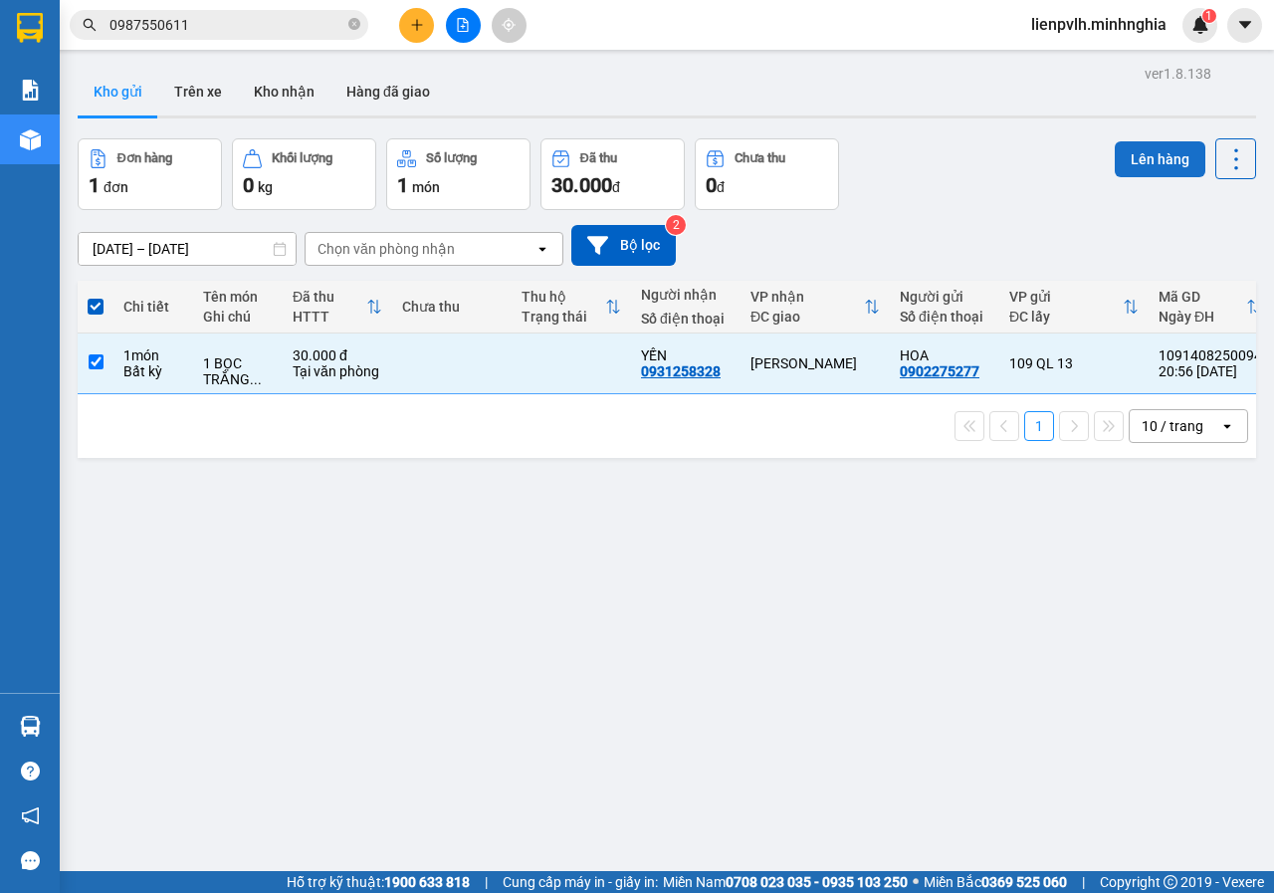
click at [1128, 166] on button "Lên hàng" at bounding box center [1159, 159] width 91 height 36
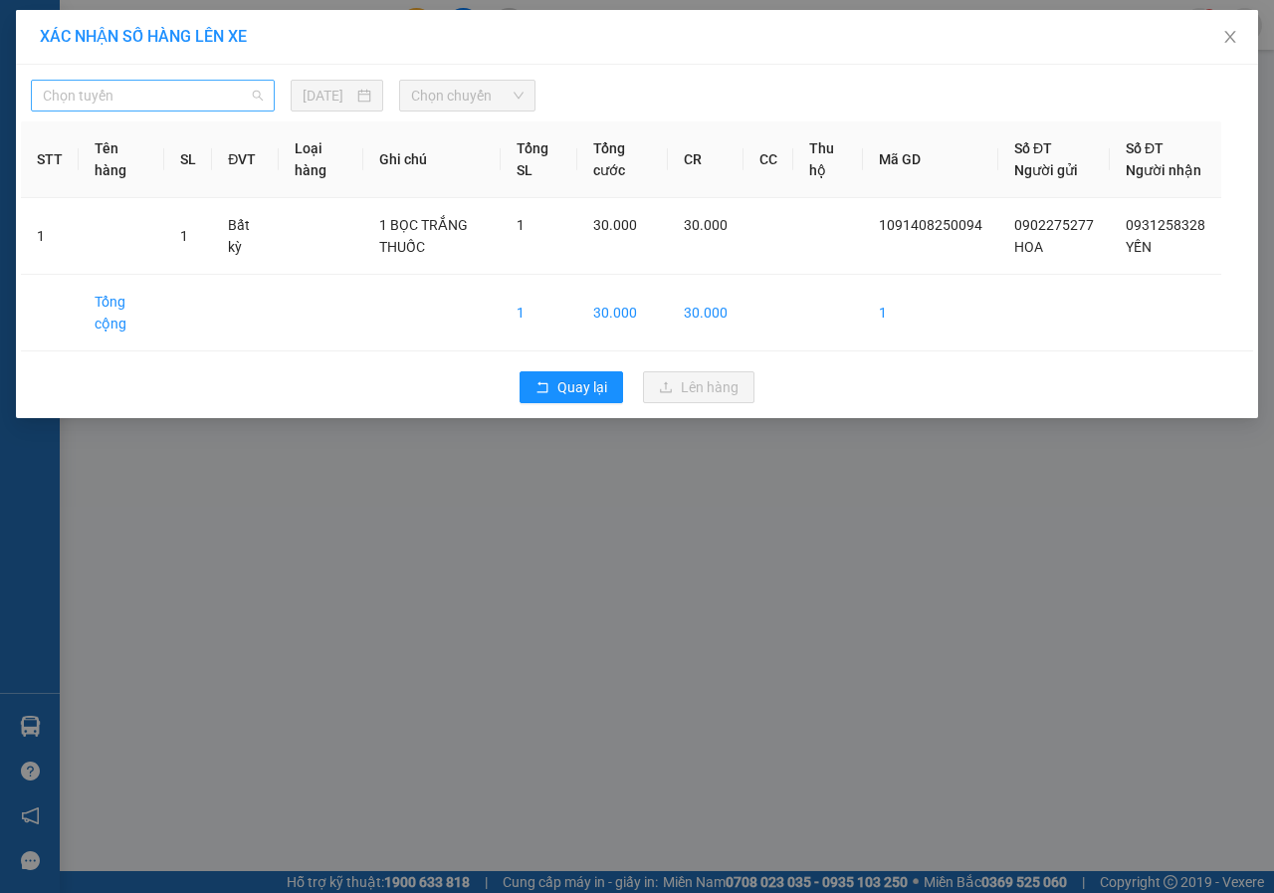
click at [94, 102] on span "Chọn tuyến" at bounding box center [153, 96] width 220 height 30
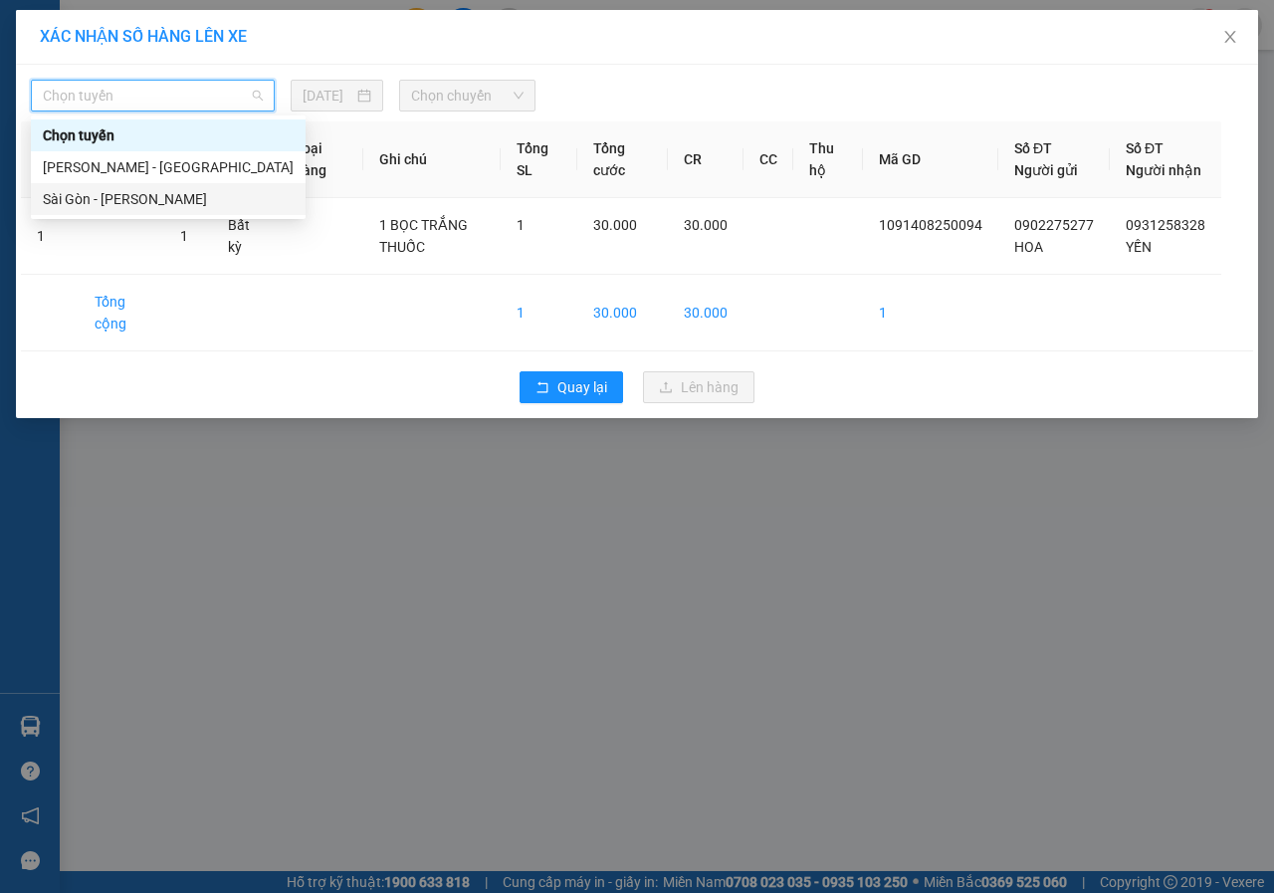
click at [93, 196] on div "Sài Gòn - [PERSON_NAME]" at bounding box center [168, 199] width 251 height 22
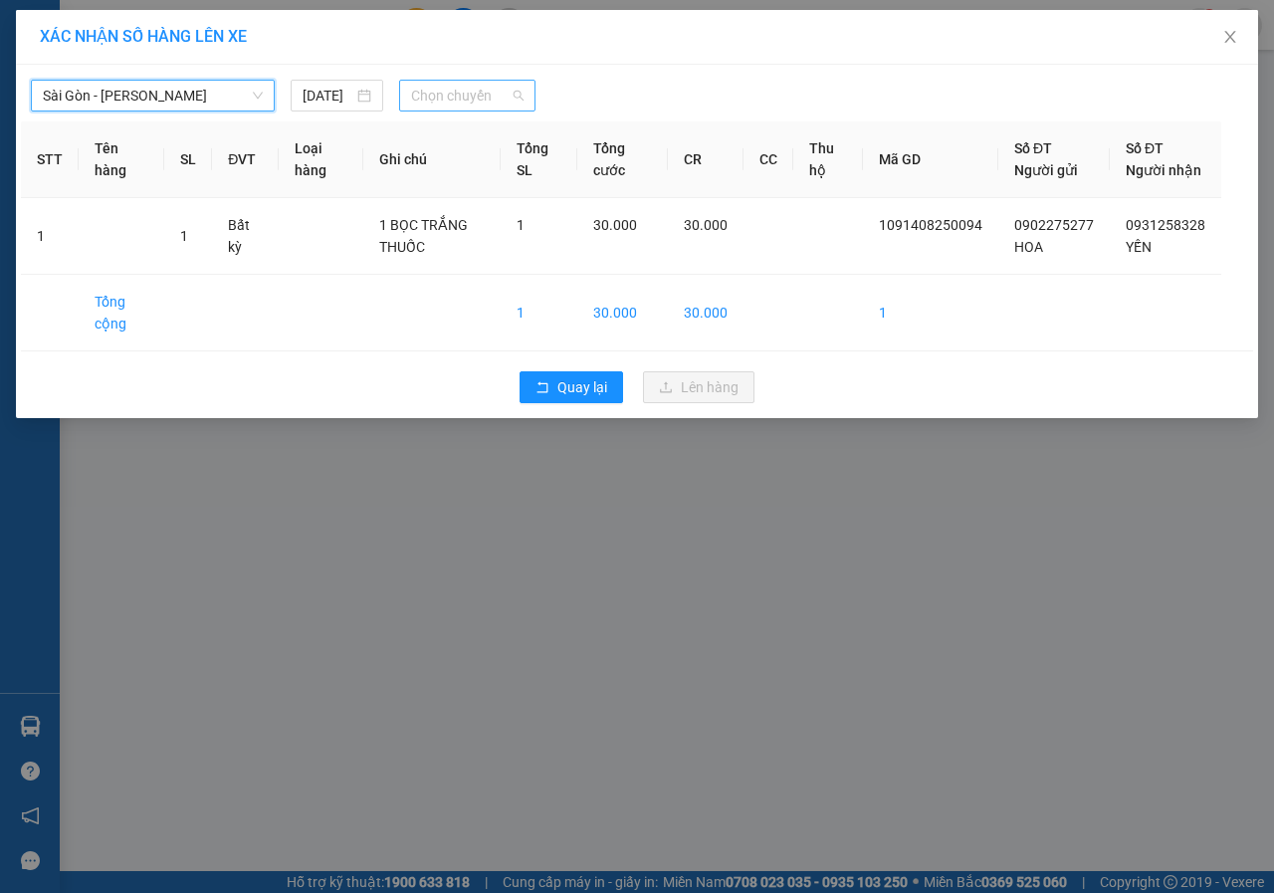
click at [451, 105] on span "Chọn chuyến" at bounding box center [466, 96] width 111 height 30
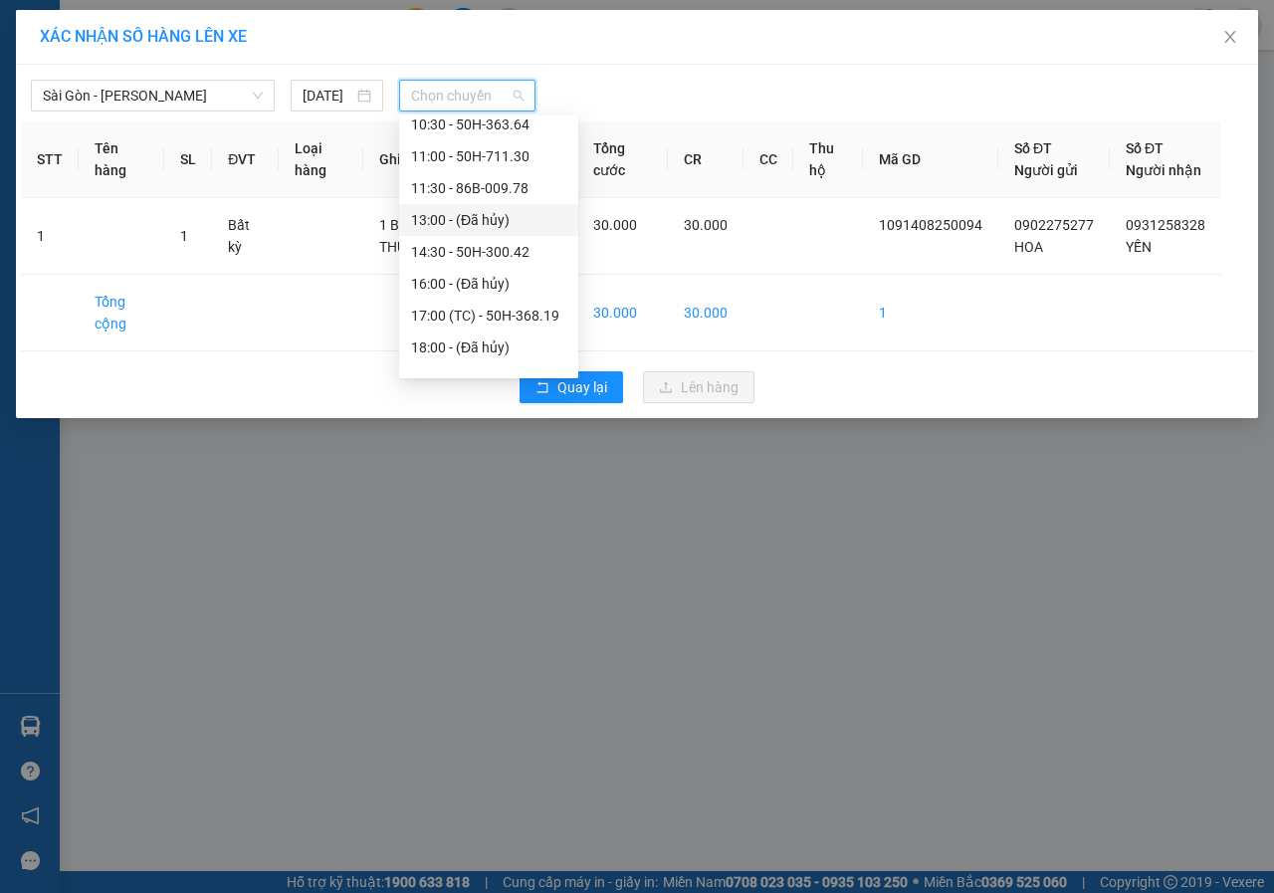
scroll to position [223, 0]
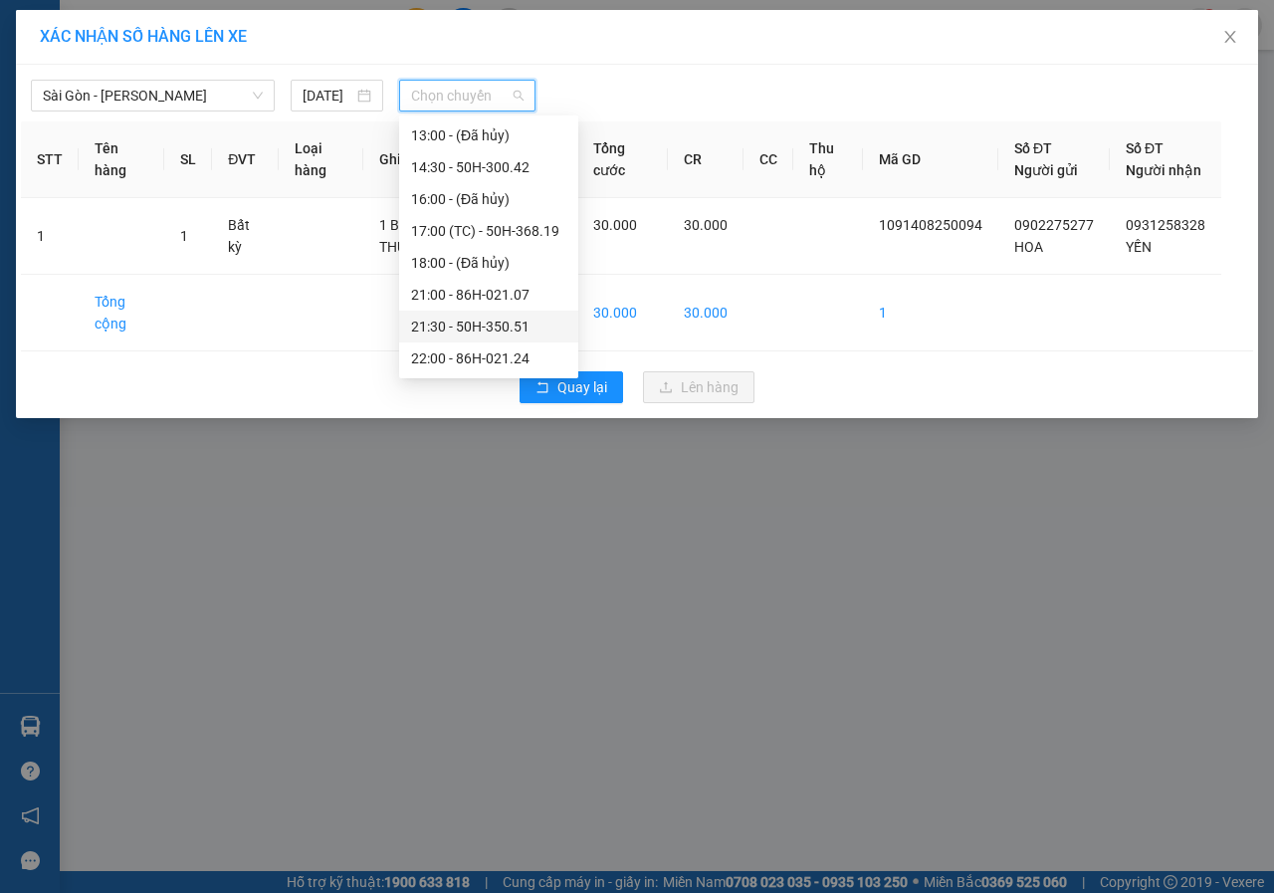
click at [481, 313] on div "21:30 - 50H-350.51" at bounding box center [488, 326] width 179 height 32
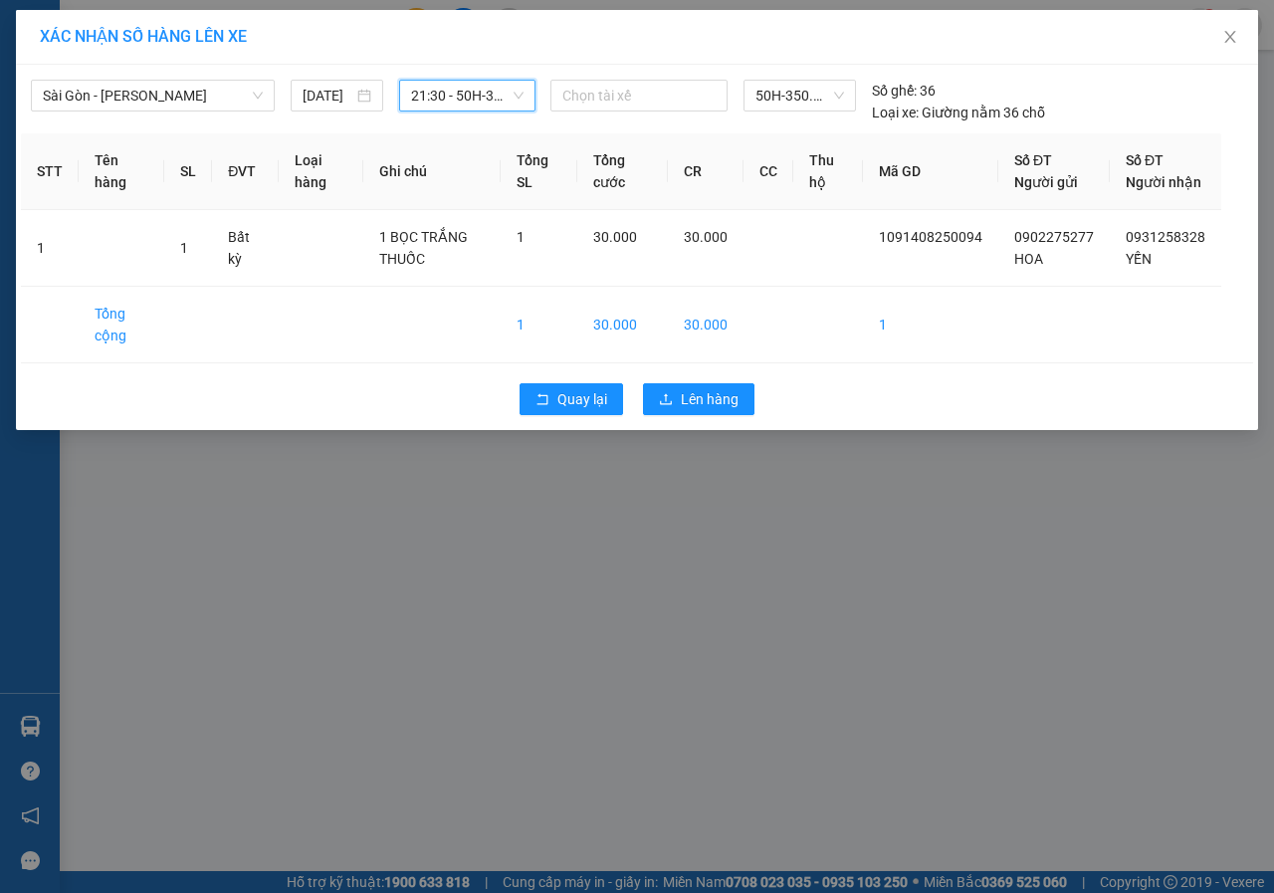
click at [718, 425] on div "Quay lại Lên hàng" at bounding box center [637, 399] width 1232 height 52
click at [723, 410] on span "Lên hàng" at bounding box center [710, 399] width 58 height 22
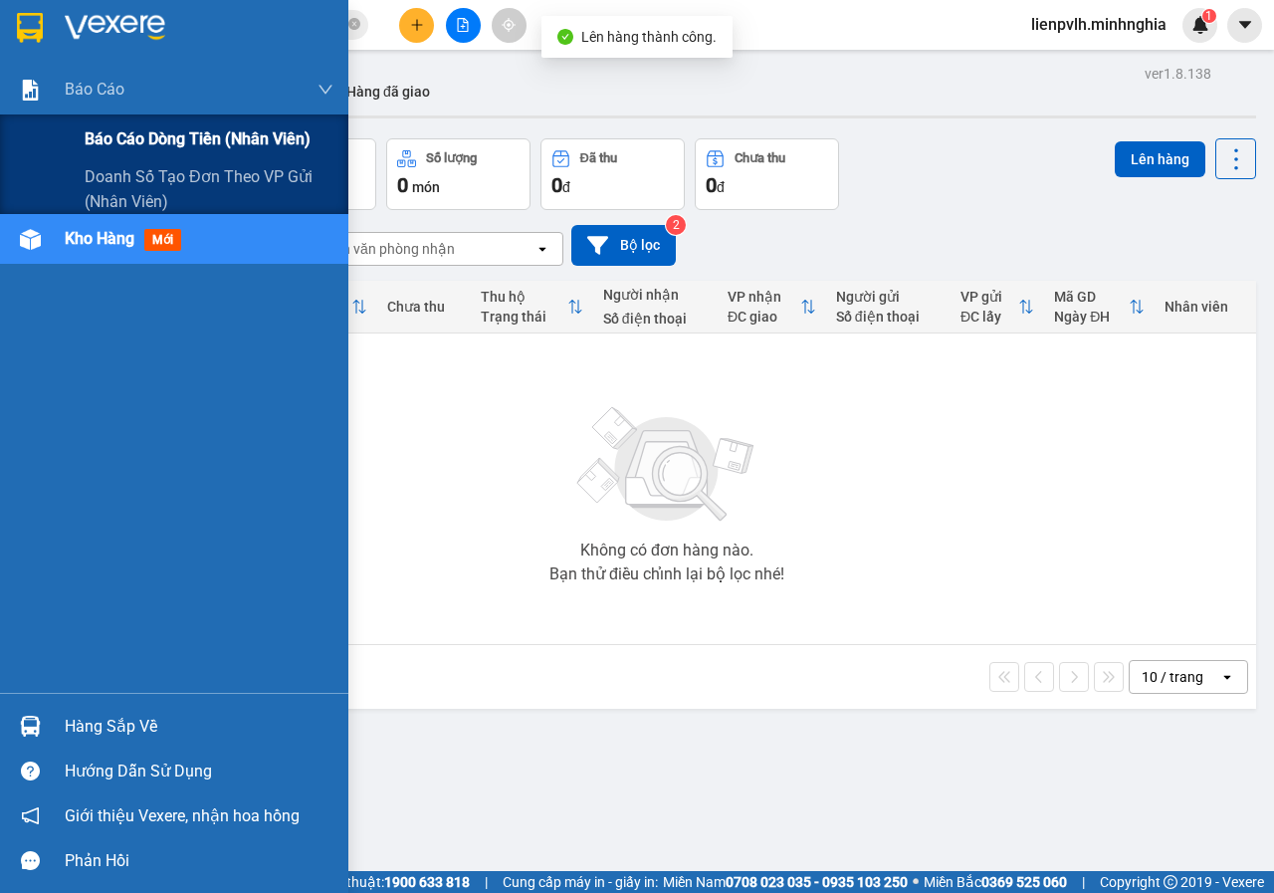
click at [91, 135] on span "Báo cáo dòng tiền (nhân viên)" at bounding box center [198, 138] width 226 height 25
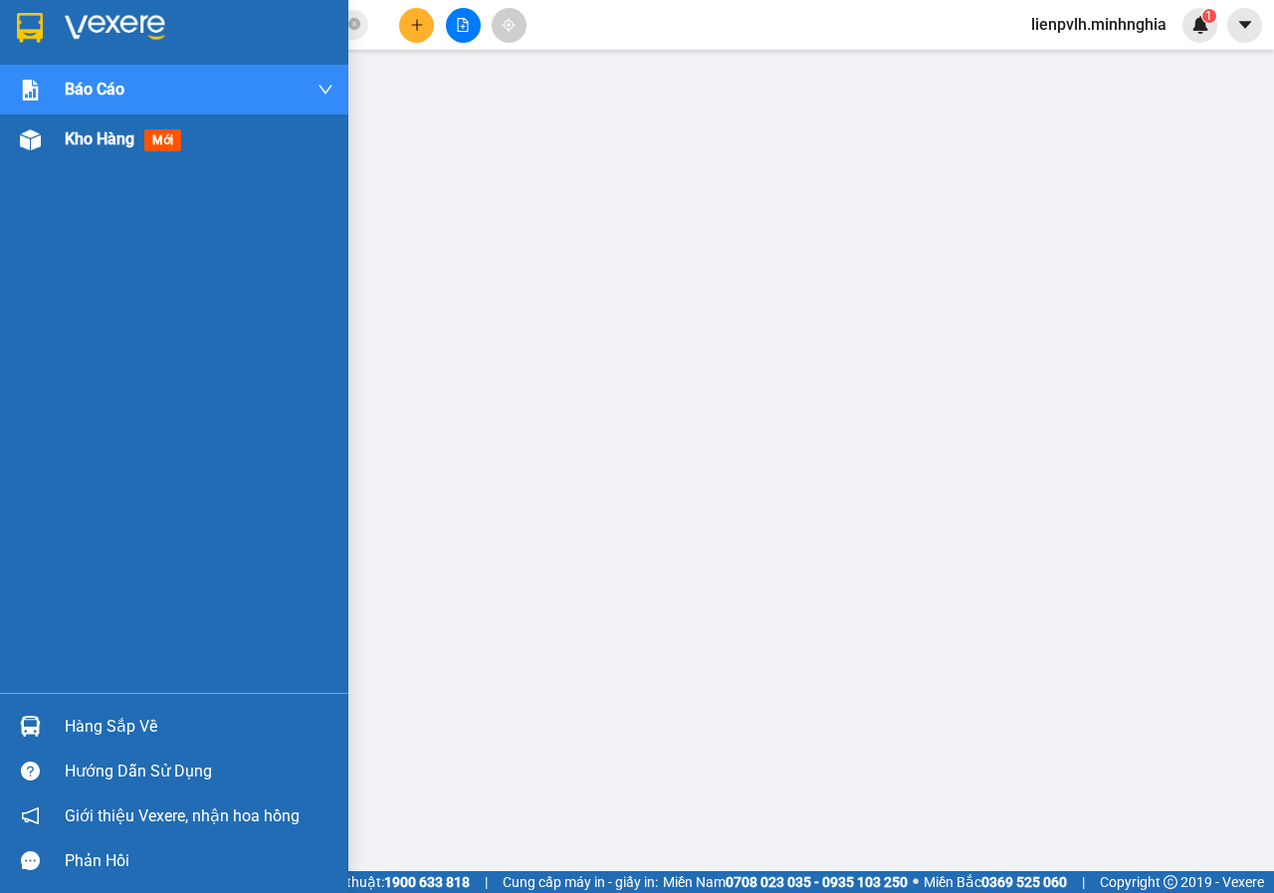
click at [37, 139] on img at bounding box center [30, 139] width 21 height 21
